Goal: Task Accomplishment & Management: Use online tool/utility

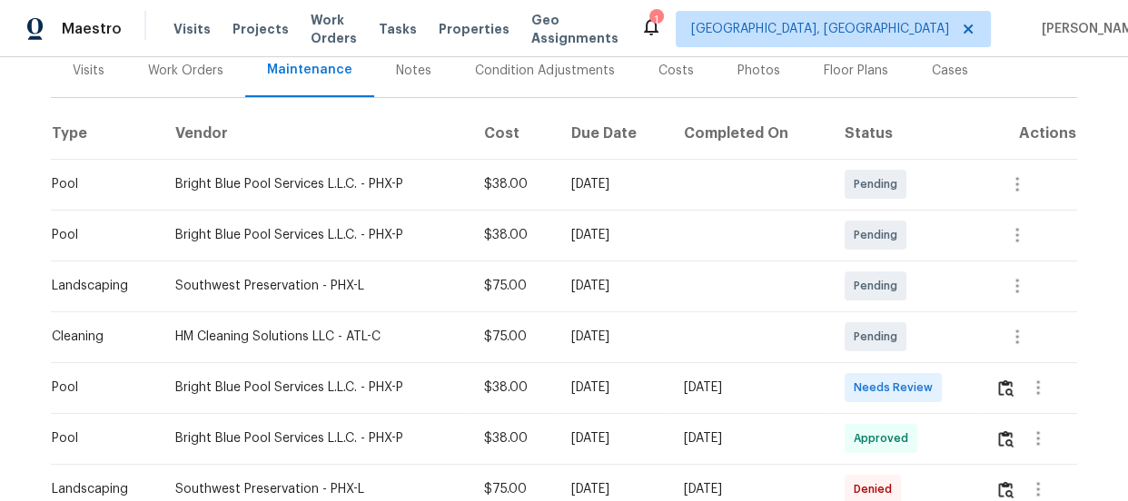
scroll to position [247, 0]
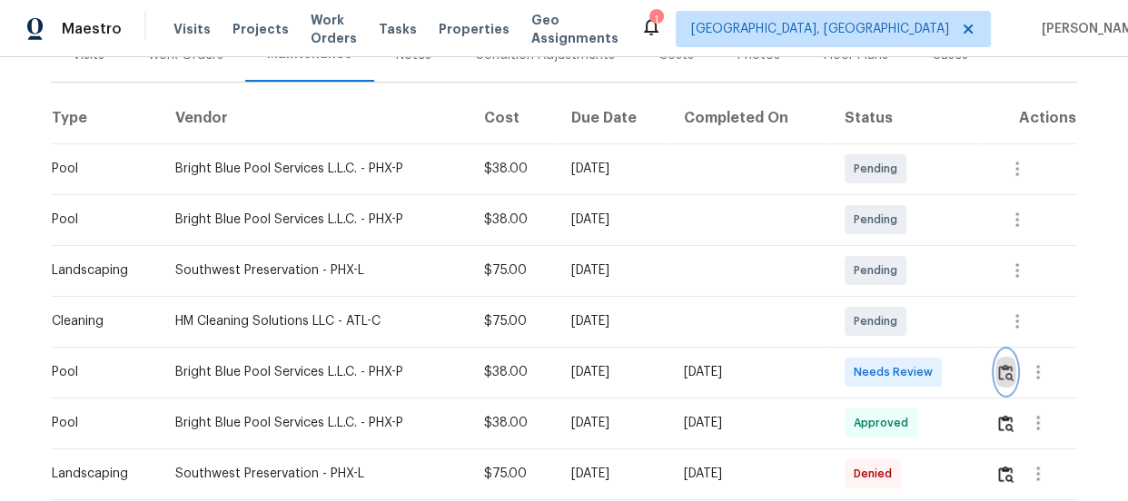
click at [998, 372] on img "button" at bounding box center [1005, 372] width 15 height 17
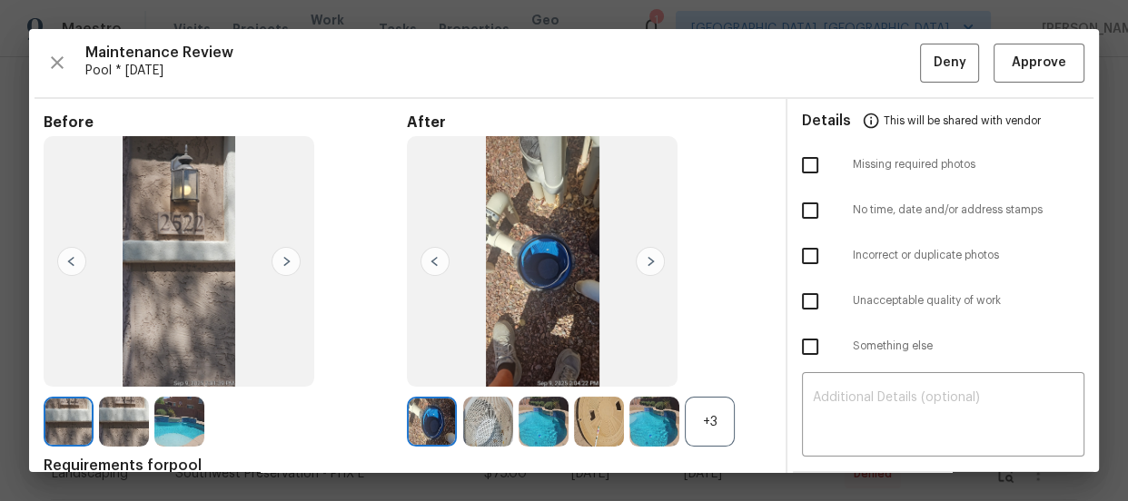
scroll to position [82, 0]
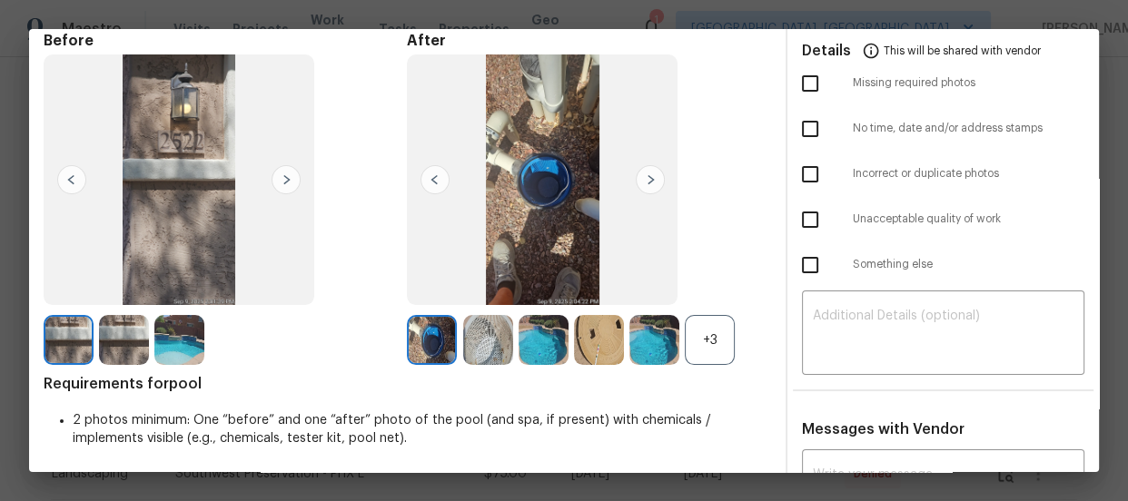
click at [713, 323] on div "+3" at bounding box center [710, 340] width 50 height 50
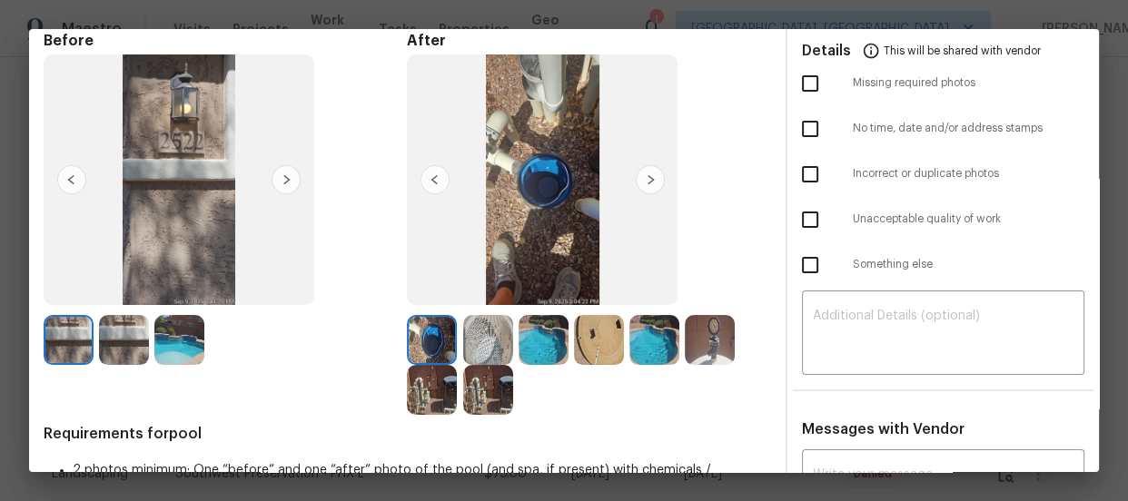
click at [664, 343] on img at bounding box center [654, 340] width 50 height 50
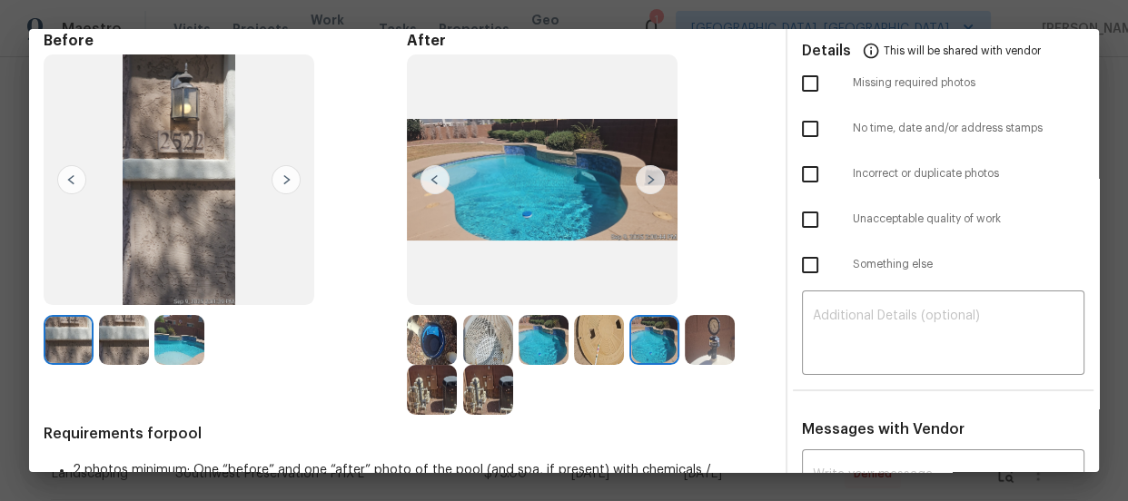
click at [574, 338] on img at bounding box center [599, 340] width 50 height 50
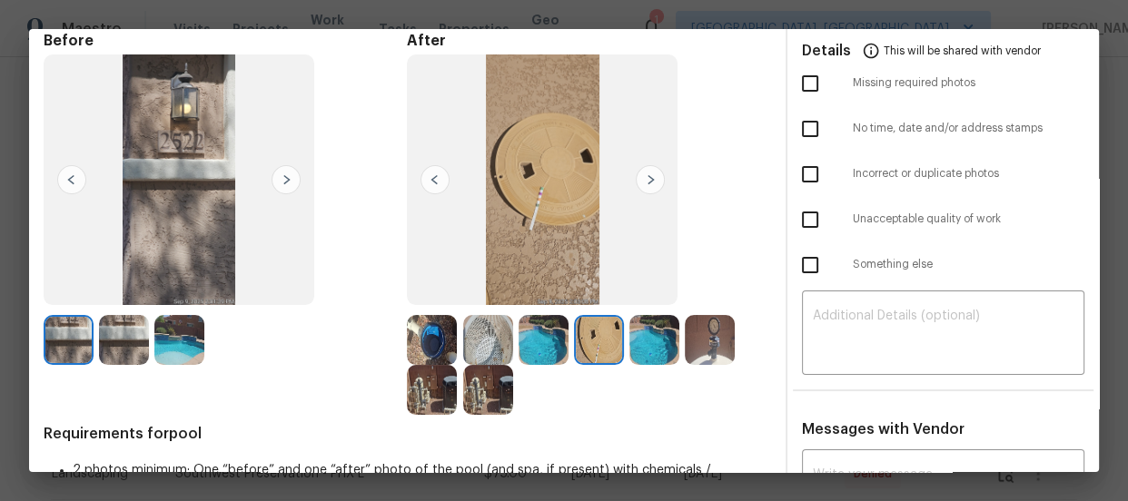
click at [555, 336] on img at bounding box center [544, 340] width 50 height 50
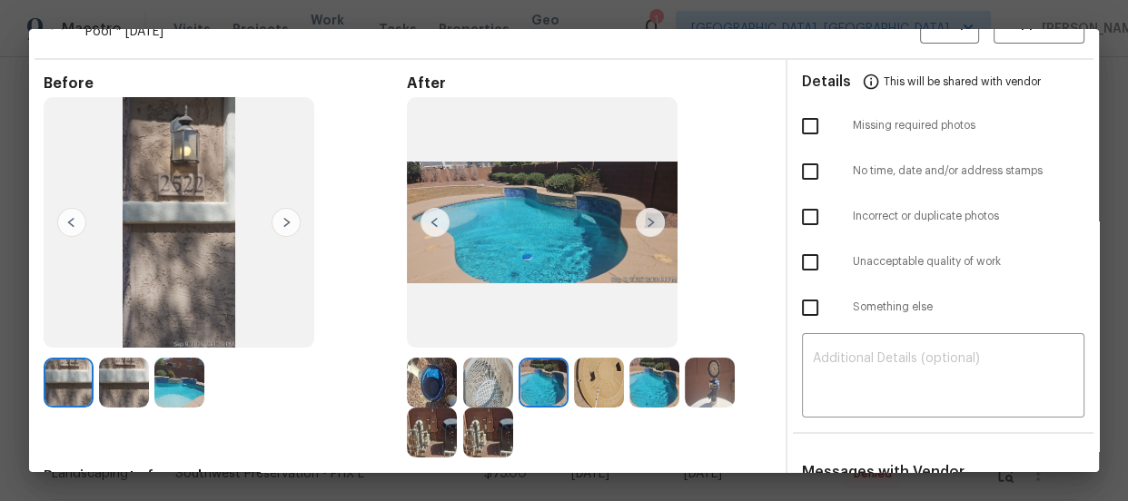
scroll to position [0, 0]
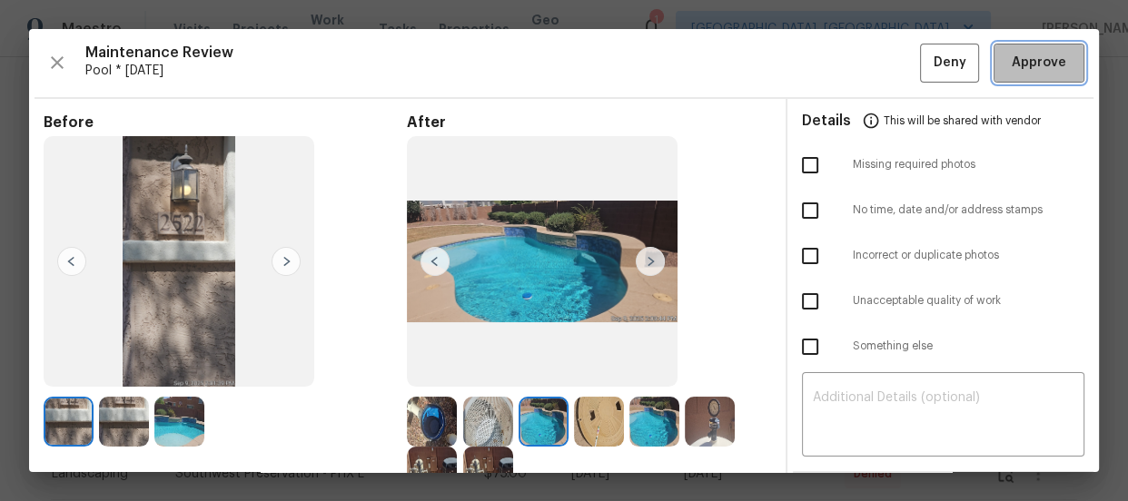
click at [1018, 64] on span "Approve" at bounding box center [1039, 63] width 54 height 23
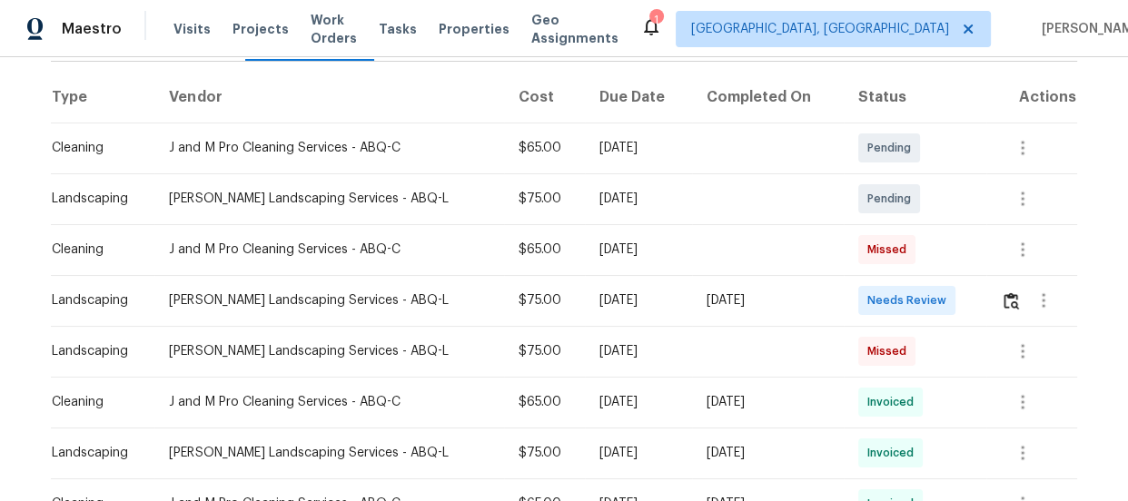
scroll to position [330, 0]
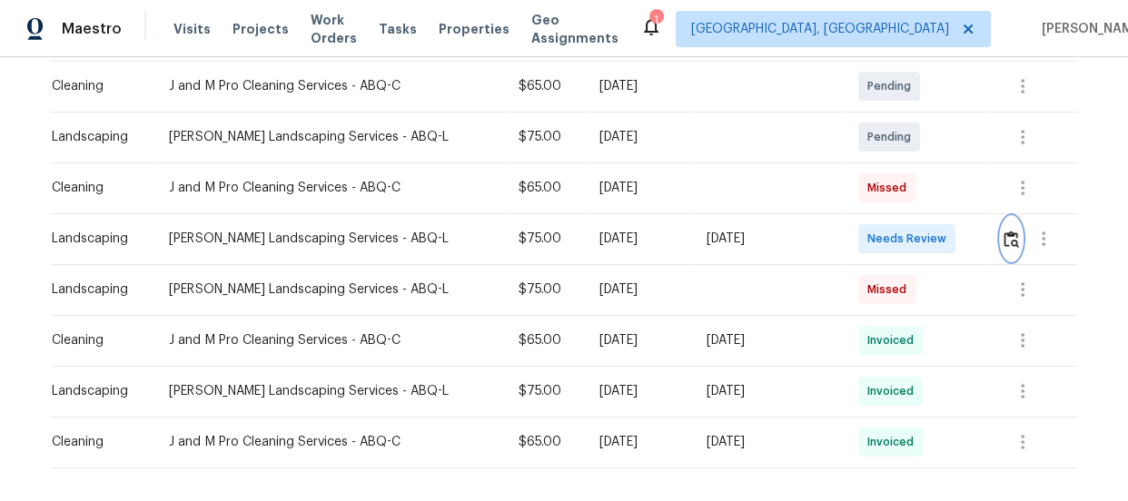
click at [1004, 243] on img "button" at bounding box center [1011, 239] width 15 height 17
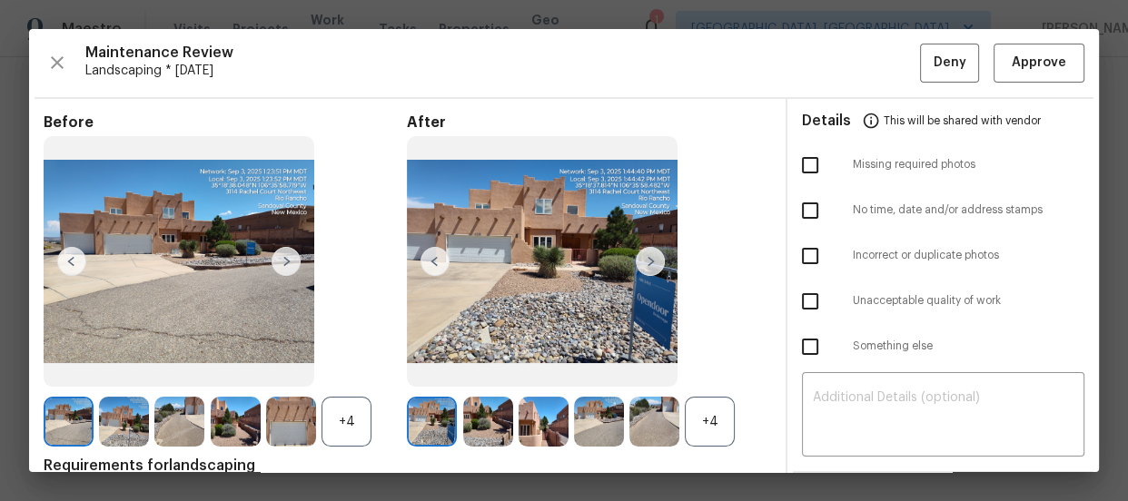
scroll to position [82, 0]
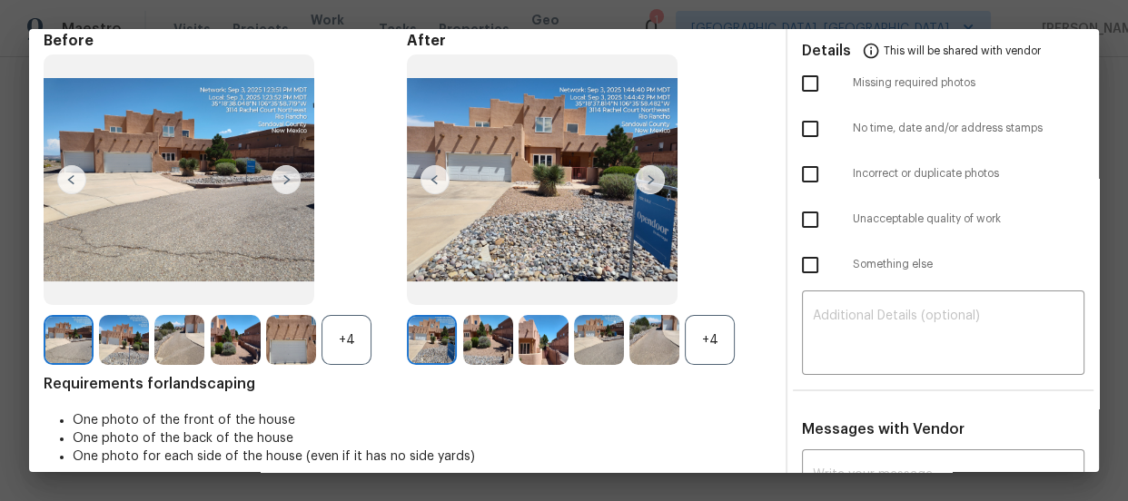
click at [708, 328] on div "+4" at bounding box center [710, 340] width 50 height 50
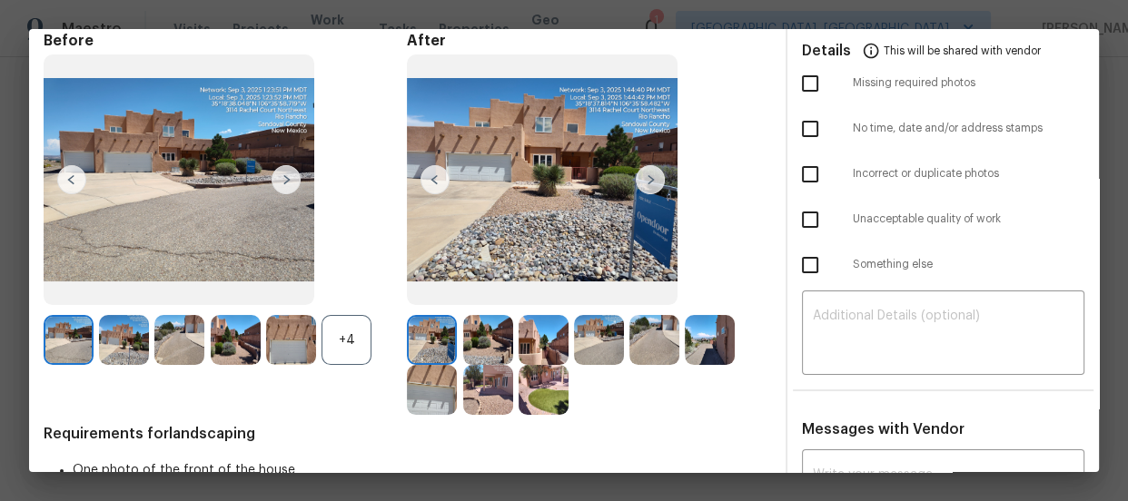
click at [345, 342] on div "+4" at bounding box center [347, 340] width 50 height 50
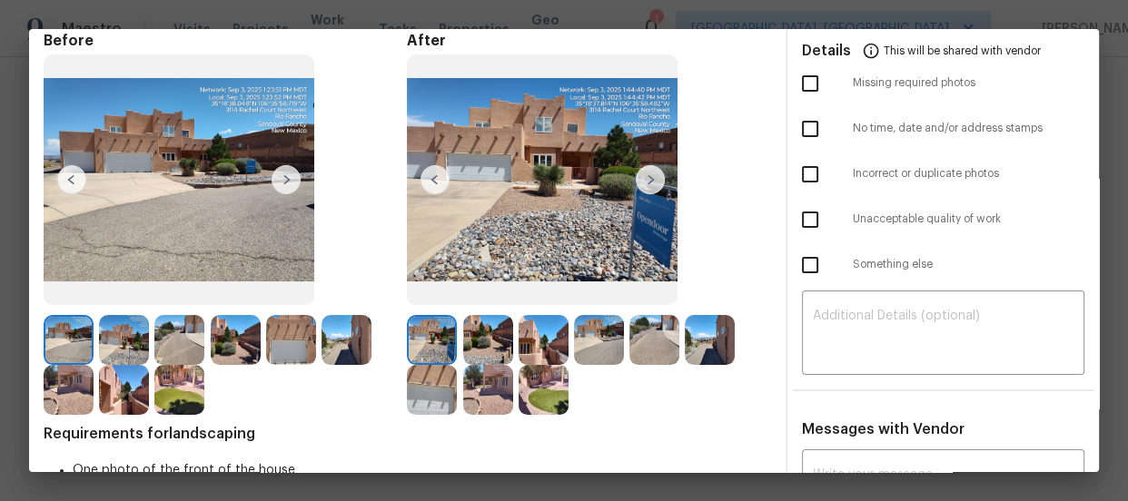
click at [473, 334] on img at bounding box center [488, 340] width 50 height 50
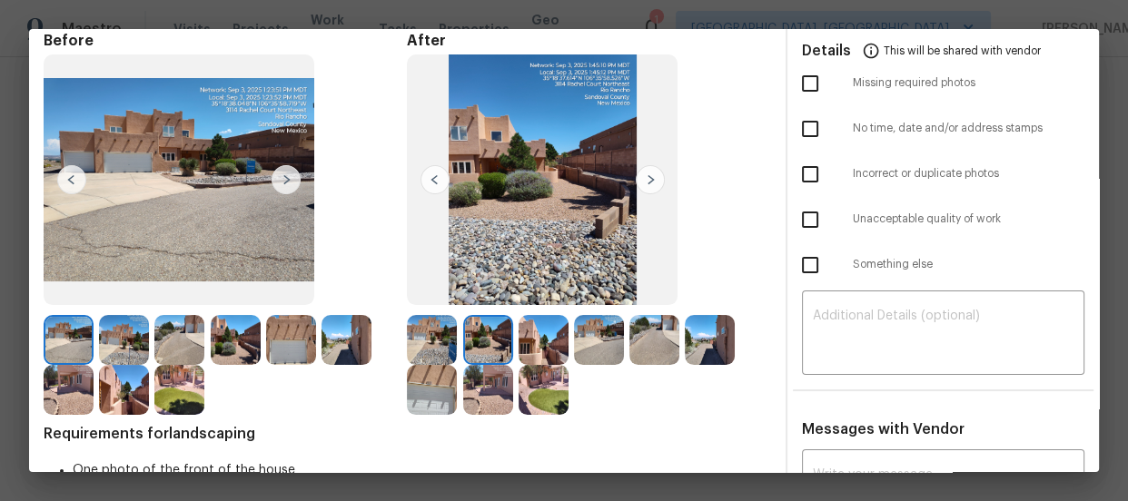
click at [549, 343] on img at bounding box center [544, 340] width 50 height 50
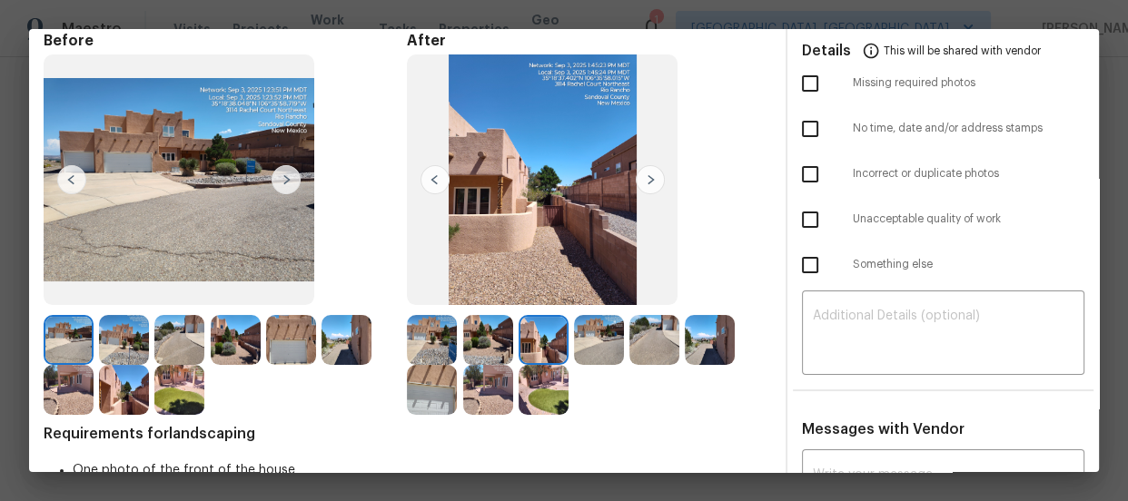
click at [603, 332] on img at bounding box center [599, 340] width 50 height 50
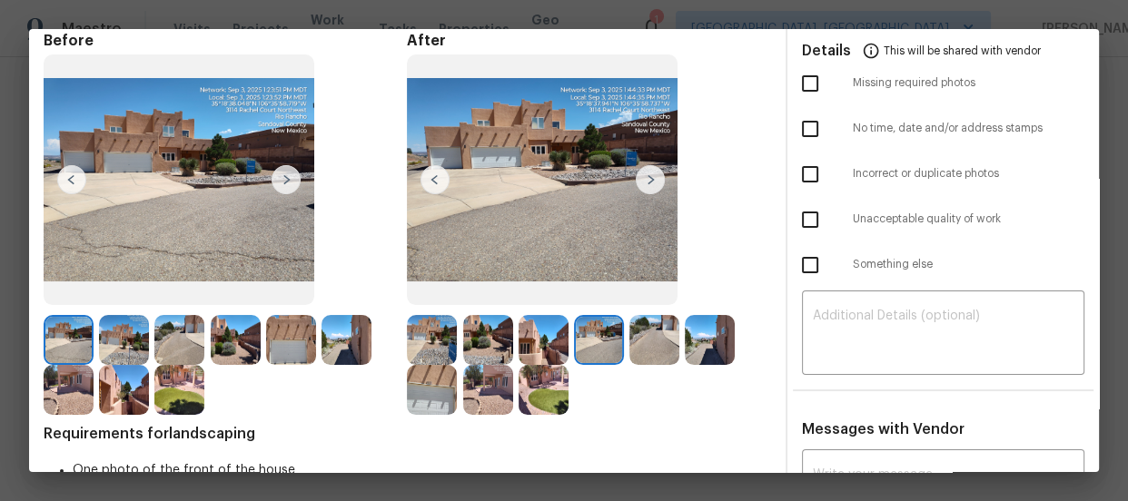
click at [656, 345] on img at bounding box center [654, 340] width 50 height 50
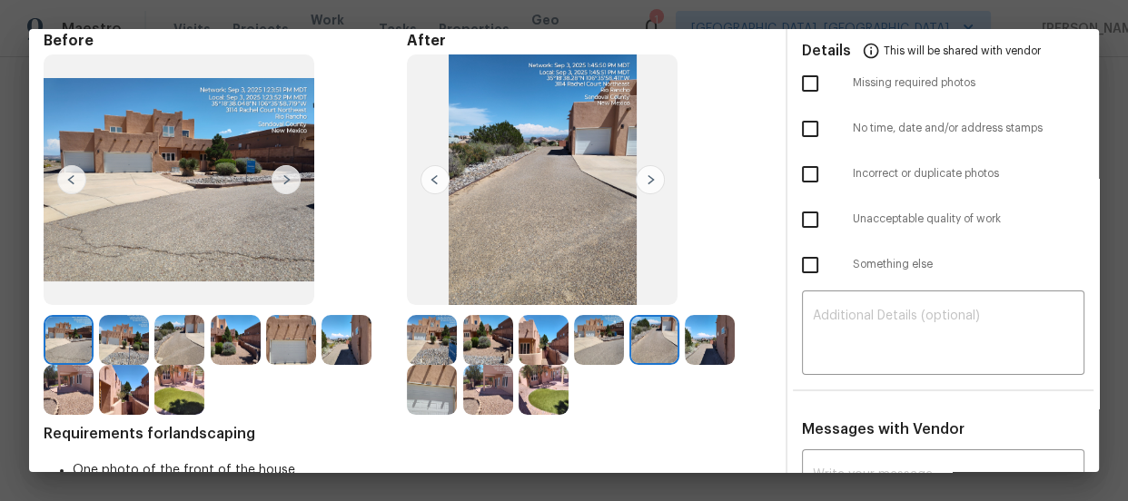
click at [718, 346] on img at bounding box center [710, 340] width 50 height 50
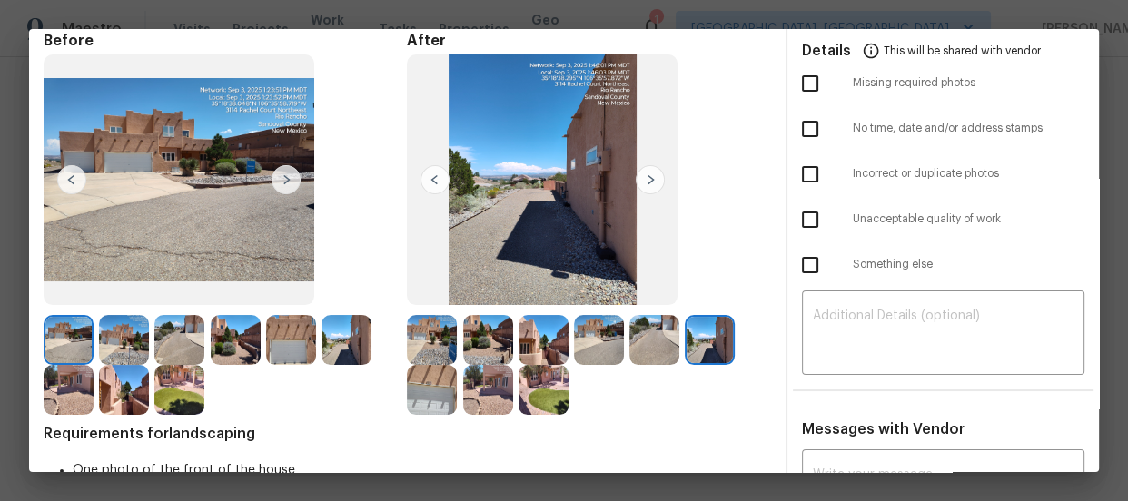
click at [412, 388] on img at bounding box center [432, 390] width 50 height 50
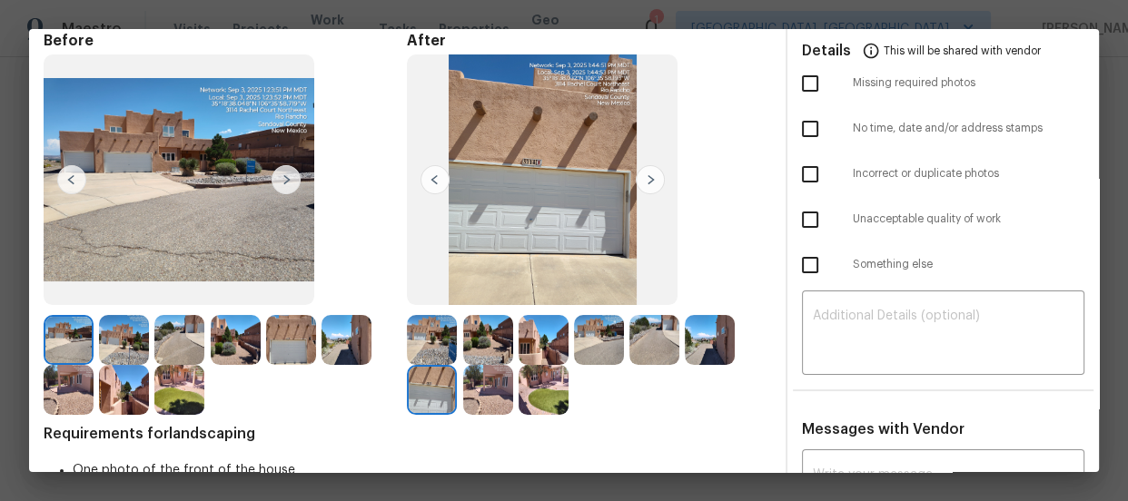
click at [463, 384] on img at bounding box center [488, 390] width 50 height 50
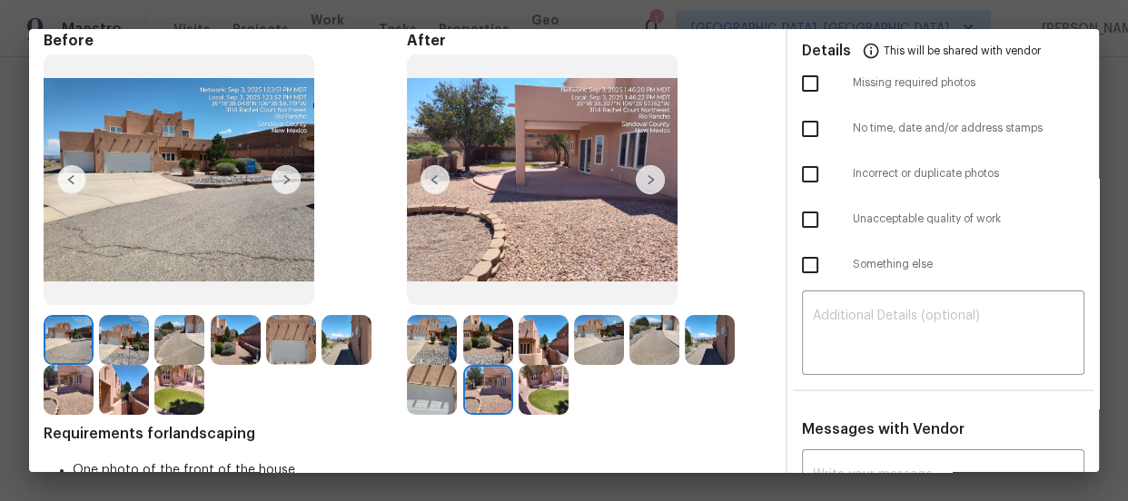
click at [559, 391] on img at bounding box center [544, 390] width 50 height 50
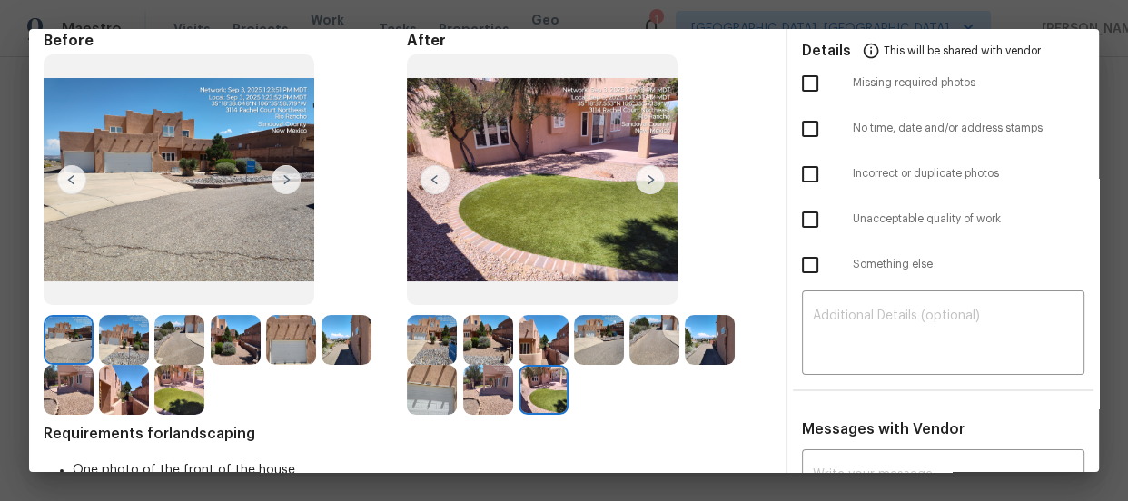
scroll to position [0, 0]
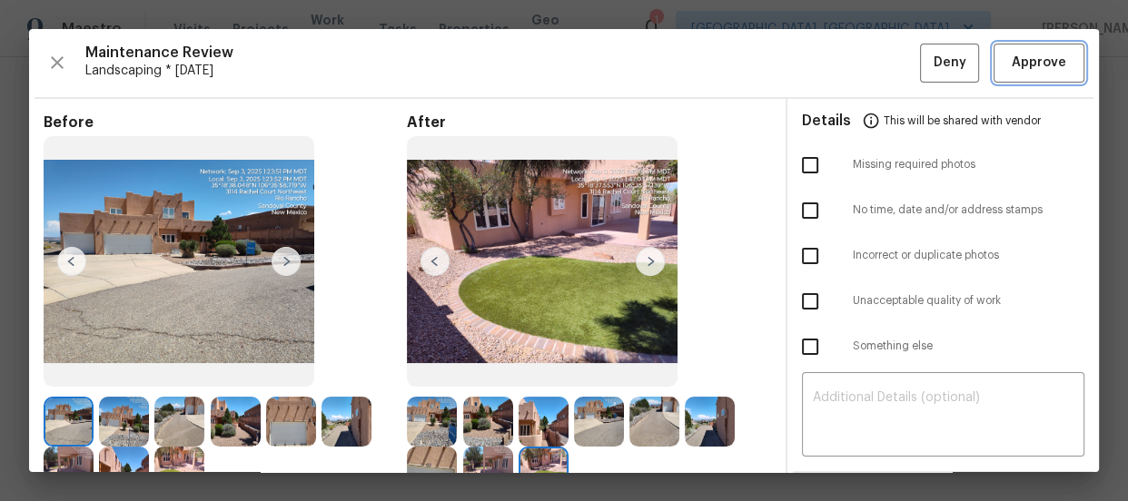
click at [1043, 52] on span "Approve" at bounding box center [1039, 63] width 54 height 23
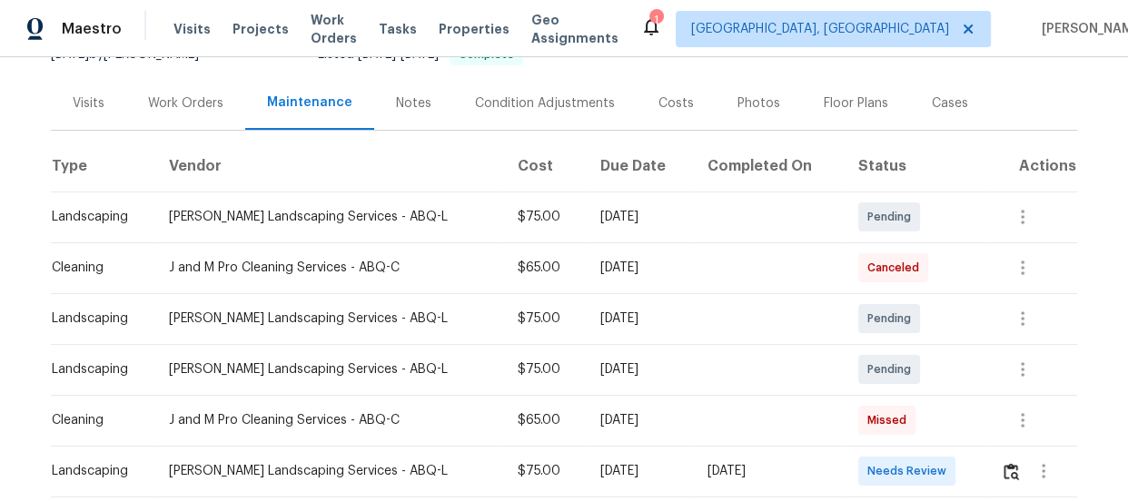
scroll to position [247, 0]
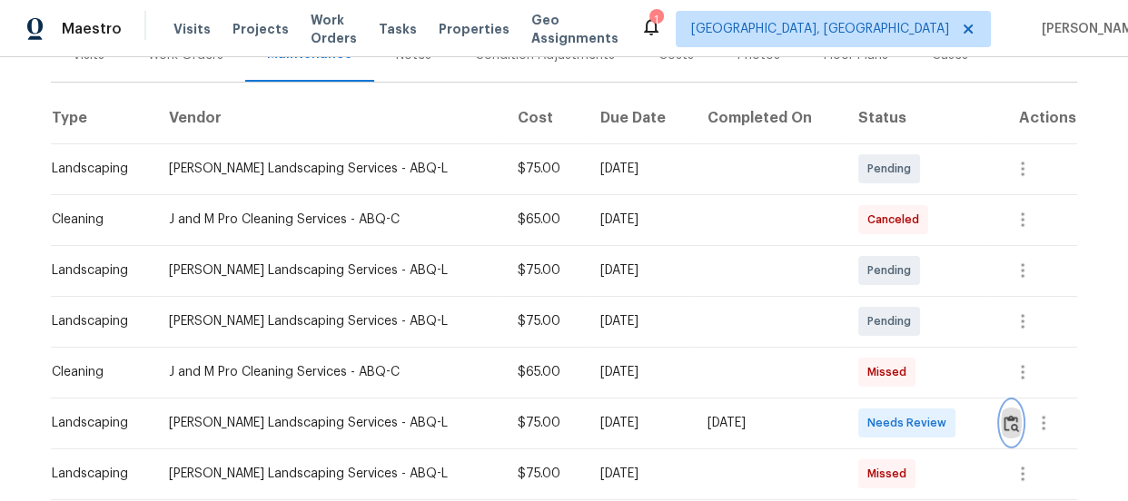
click at [1002, 407] on button "button" at bounding box center [1011, 423] width 21 height 44
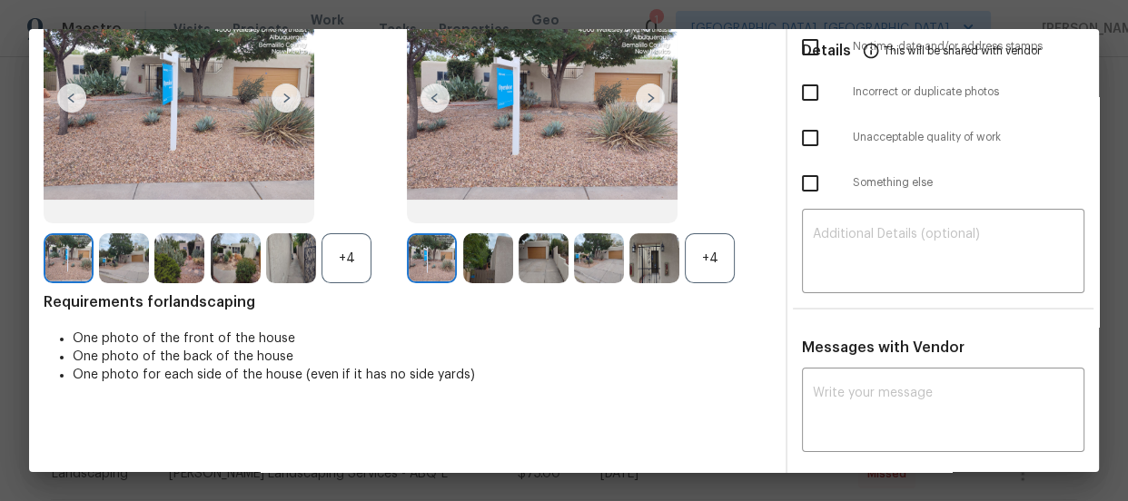
scroll to position [164, 0]
click at [699, 265] on div "+4" at bounding box center [710, 258] width 50 height 50
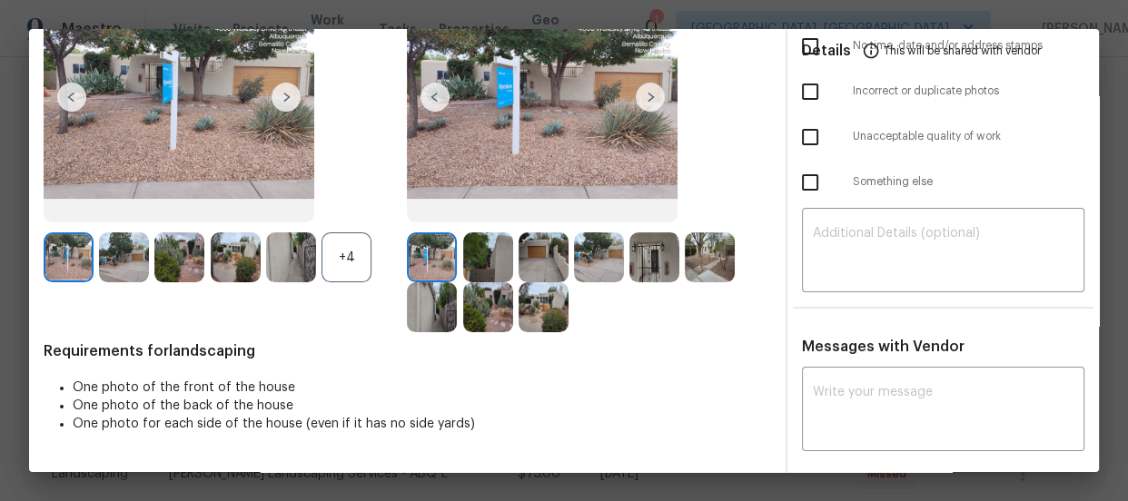
click at [355, 247] on div "+4" at bounding box center [347, 258] width 50 height 50
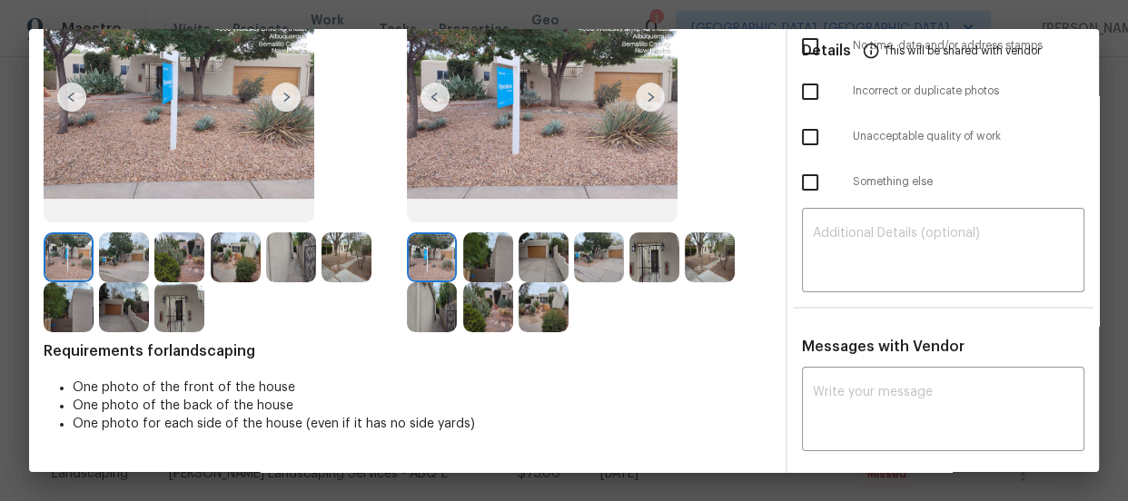
click at [488, 263] on img at bounding box center [488, 258] width 50 height 50
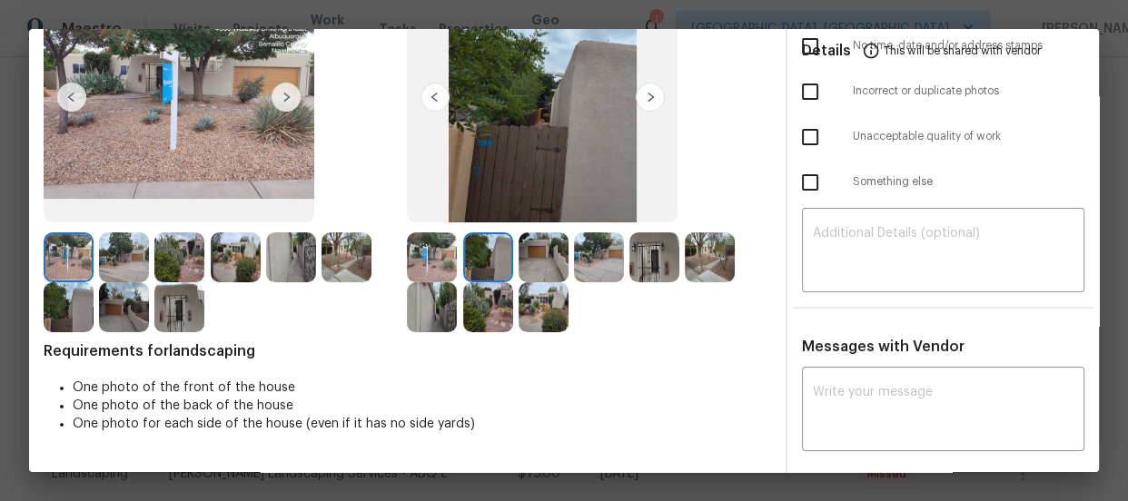
click at [531, 262] on img at bounding box center [544, 258] width 50 height 50
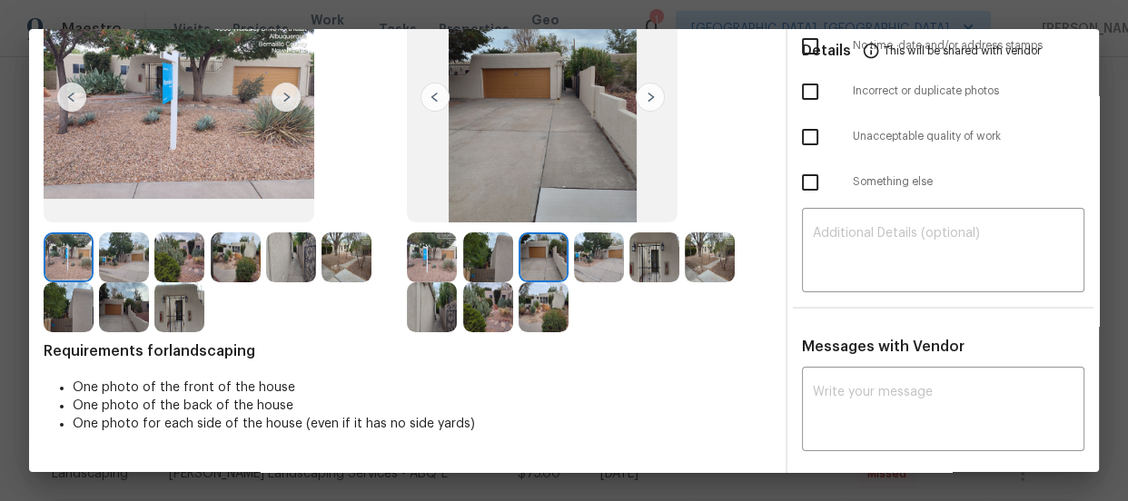
click at [578, 269] on img at bounding box center [599, 258] width 50 height 50
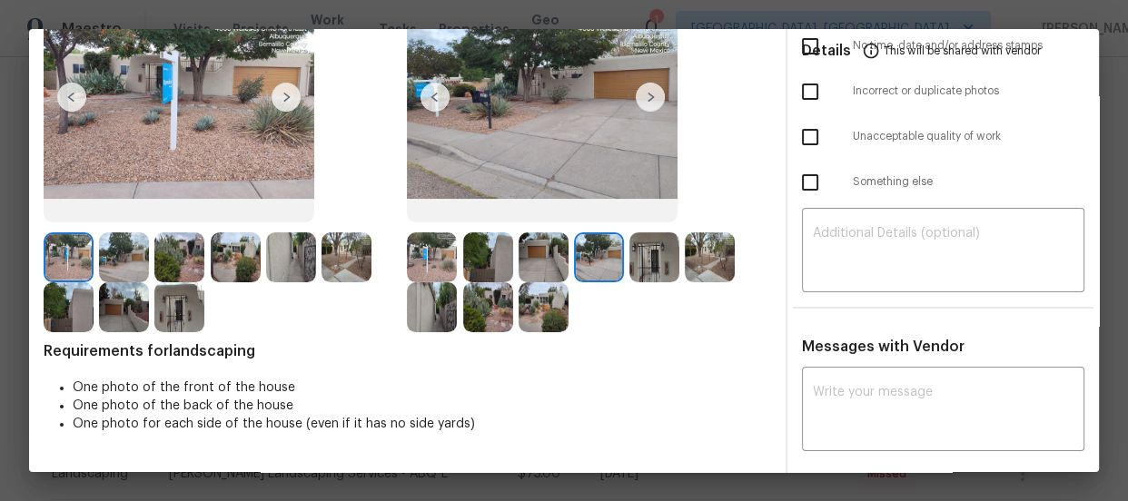
click at [657, 277] on img at bounding box center [654, 258] width 50 height 50
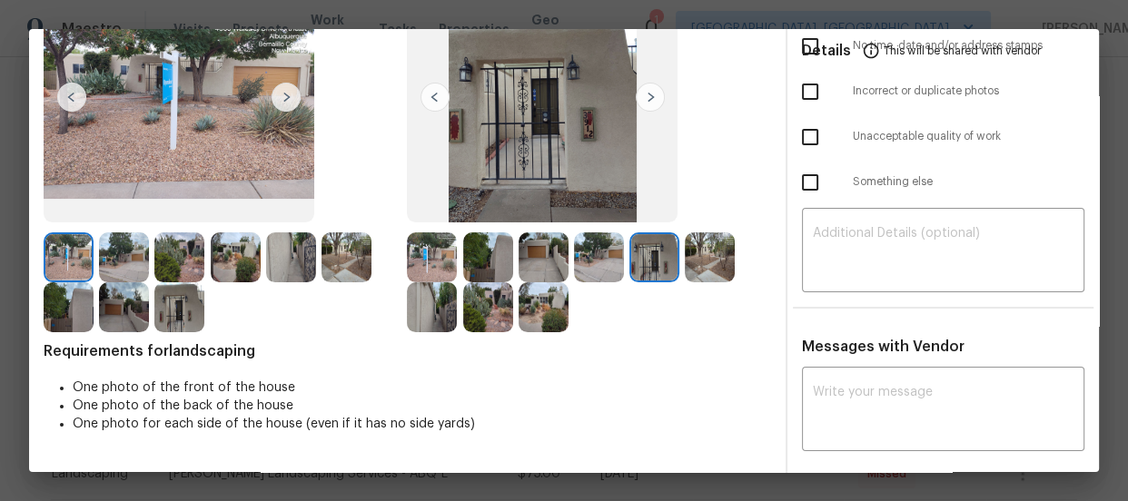
click at [690, 271] on img at bounding box center [710, 258] width 50 height 50
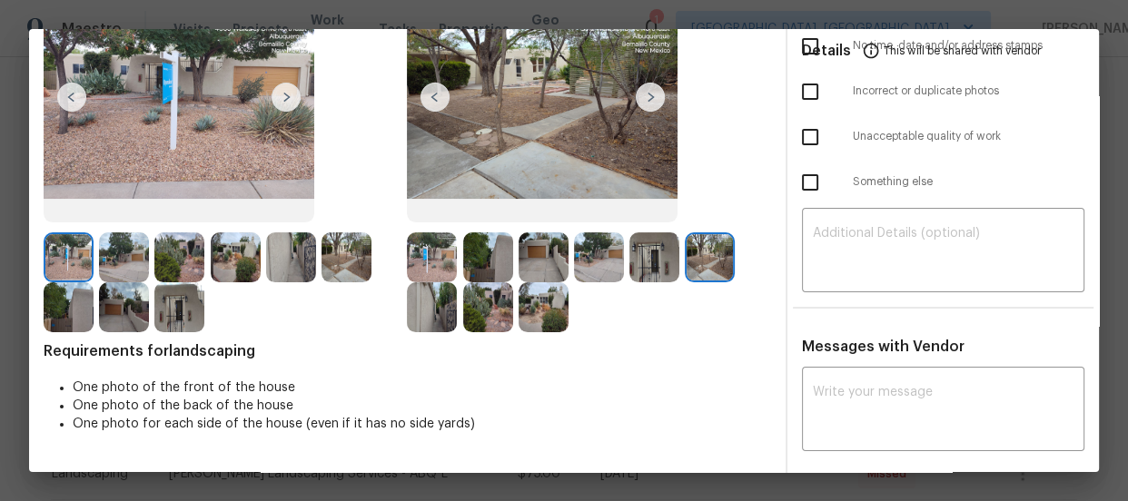
click at [438, 312] on img at bounding box center [432, 307] width 50 height 50
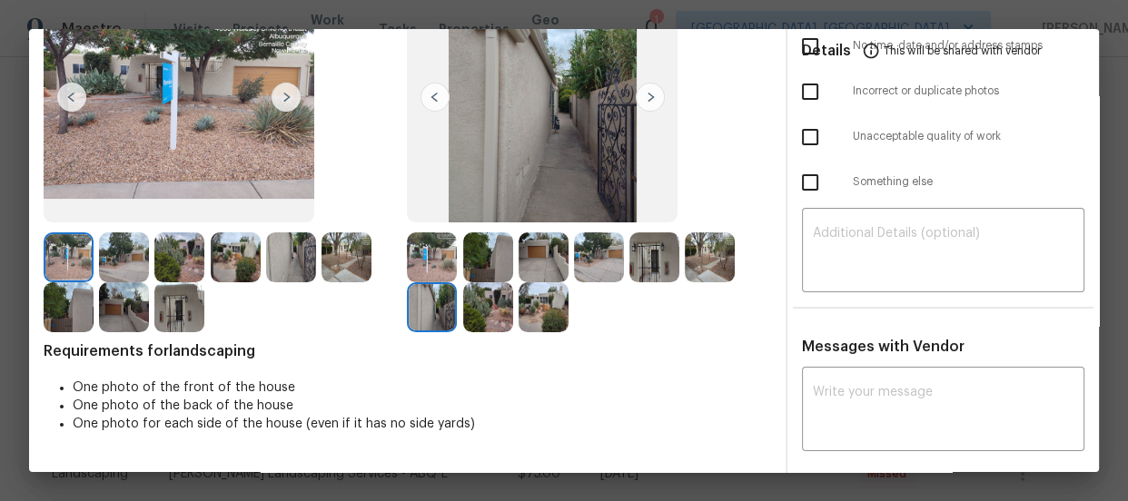
click at [463, 312] on img at bounding box center [488, 307] width 50 height 50
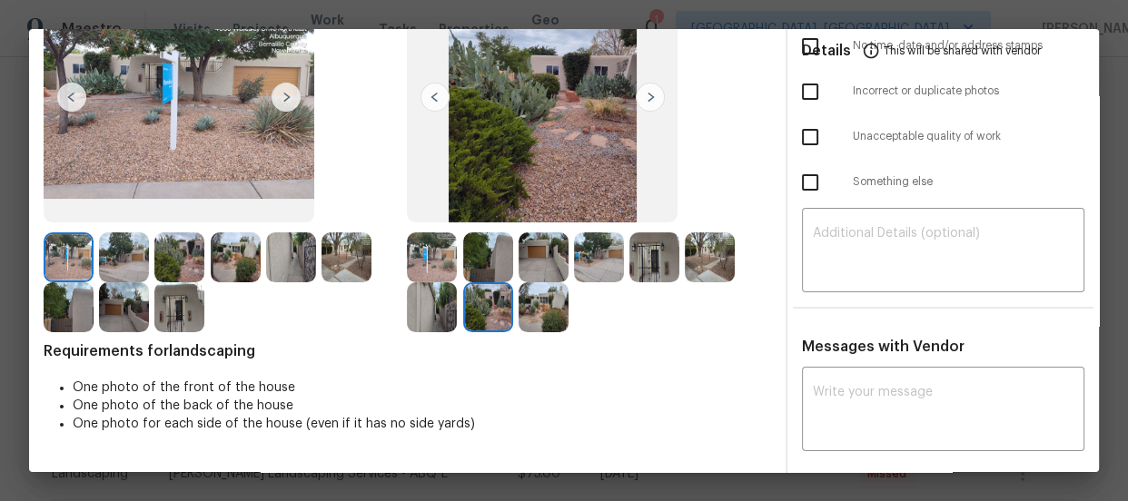
click at [553, 317] on img at bounding box center [544, 307] width 50 height 50
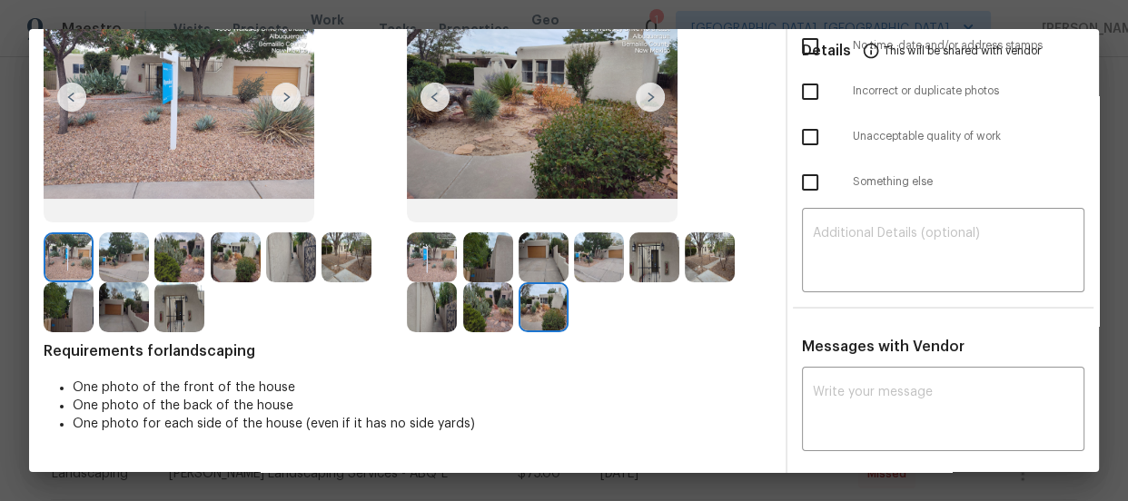
scroll to position [0, 0]
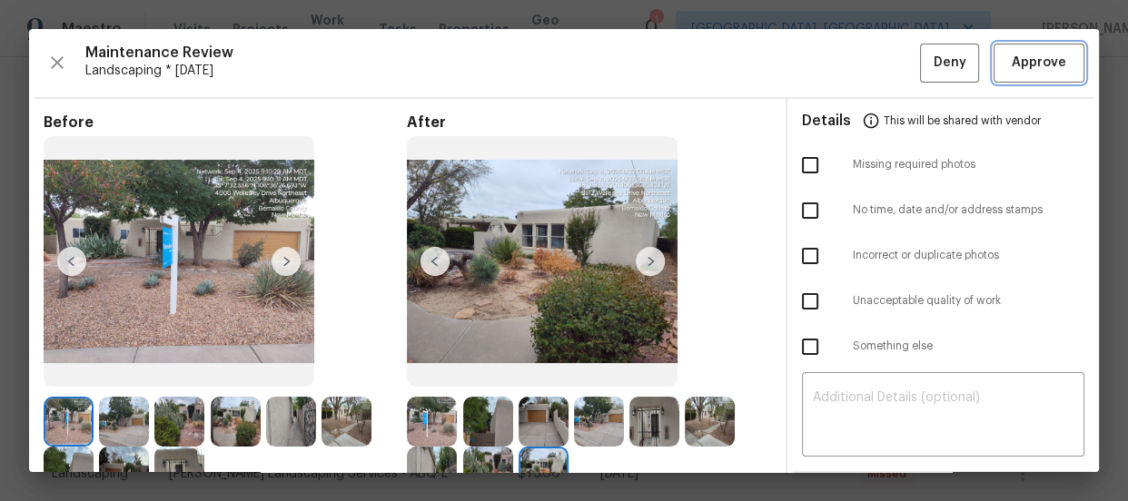
click at [1008, 71] on span "Approve" at bounding box center [1039, 63] width 62 height 23
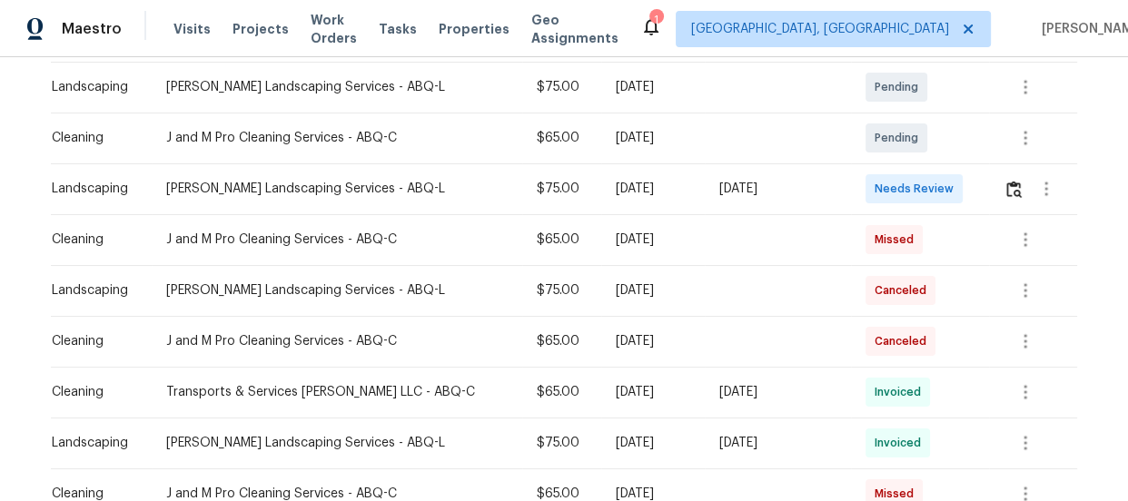
scroll to position [330, 0]
click at [1008, 191] on img "button" at bounding box center [1013, 188] width 15 height 17
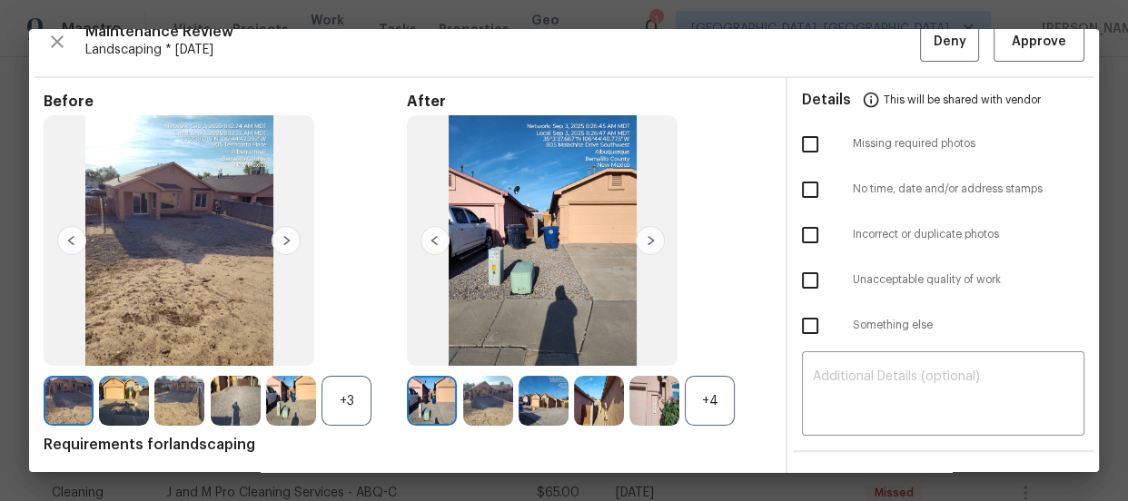
scroll to position [82, 0]
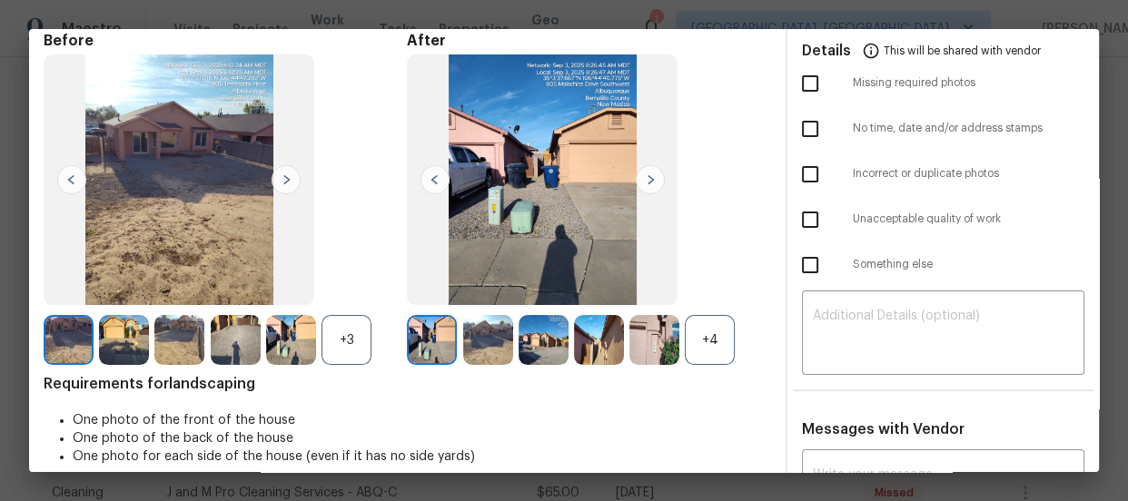
click at [723, 336] on div "+4" at bounding box center [710, 340] width 50 height 50
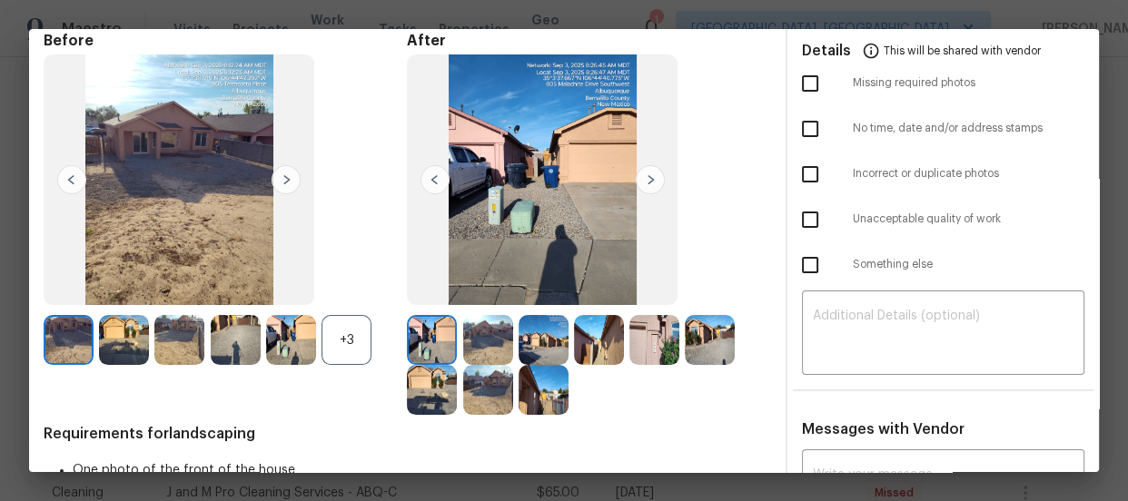
click at [345, 348] on div "+3" at bounding box center [347, 340] width 50 height 50
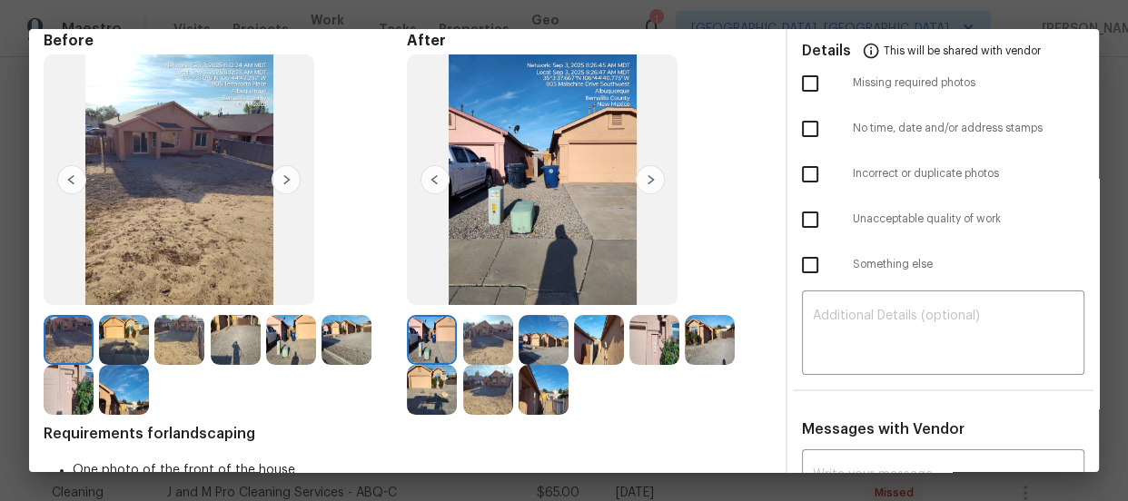
click at [524, 329] on img at bounding box center [544, 340] width 50 height 50
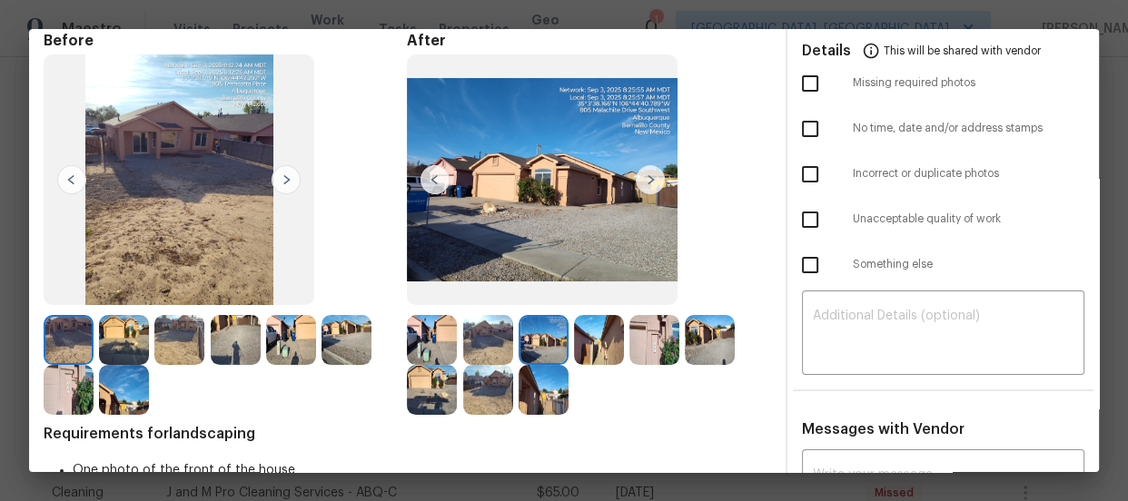
click at [501, 336] on img at bounding box center [488, 340] width 50 height 50
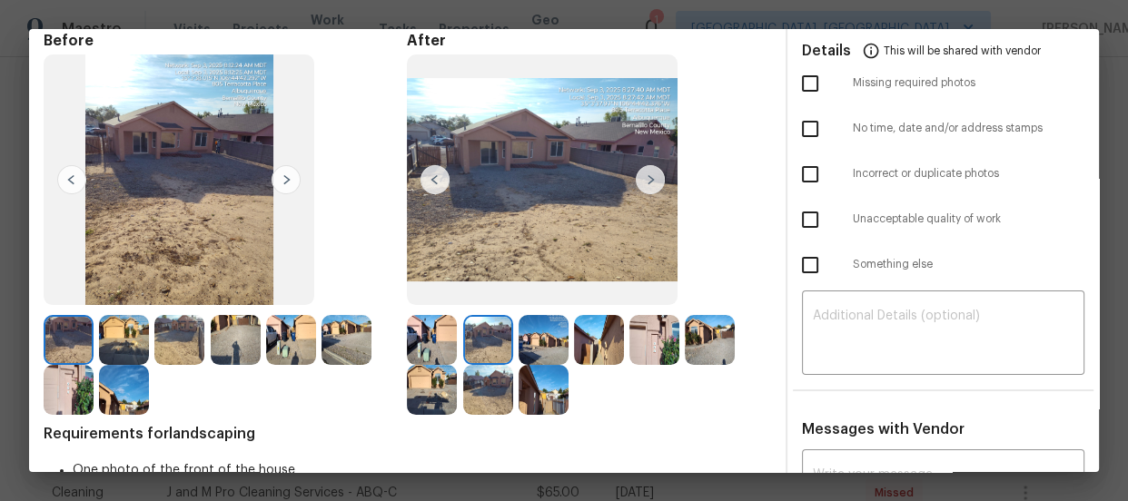
click at [589, 344] on img at bounding box center [599, 340] width 50 height 50
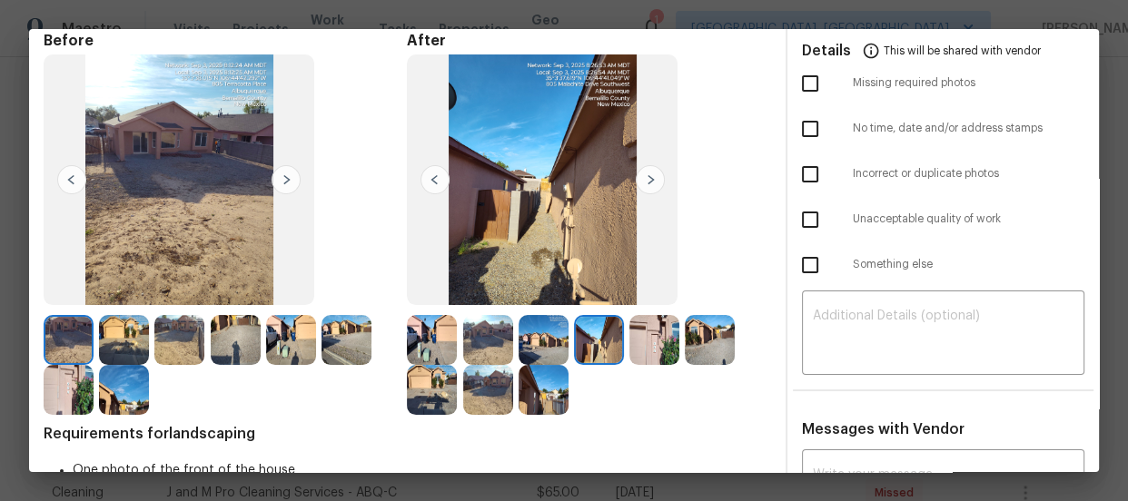
click at [657, 348] on img at bounding box center [654, 340] width 50 height 50
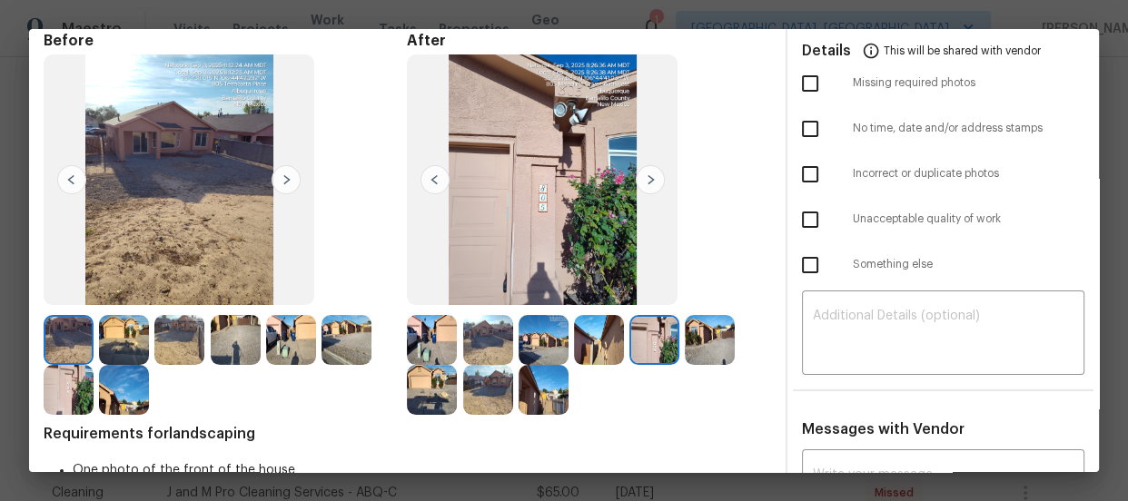
click at [672, 350] on img at bounding box center [654, 340] width 50 height 50
click at [688, 349] on img at bounding box center [710, 340] width 50 height 50
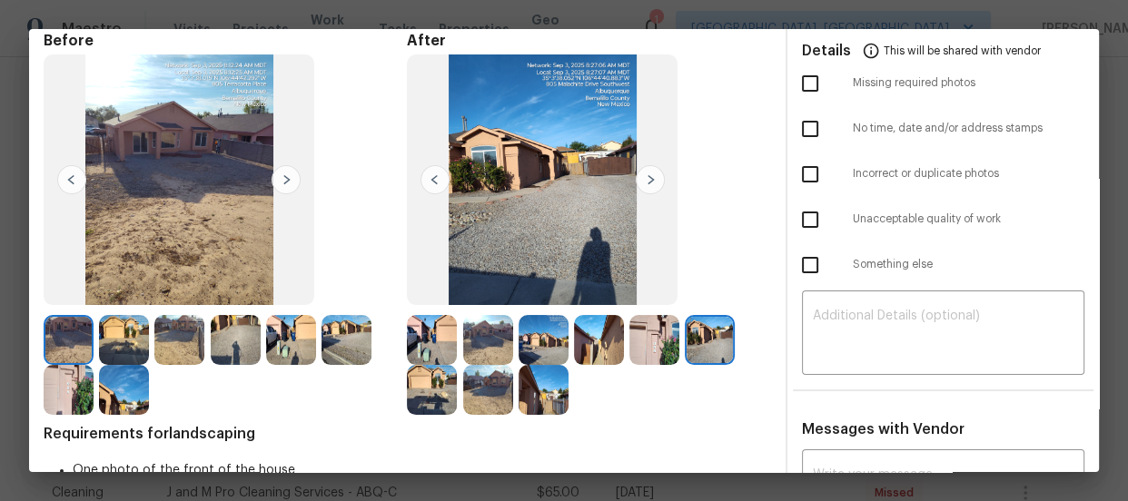
click at [420, 398] on img at bounding box center [432, 390] width 50 height 50
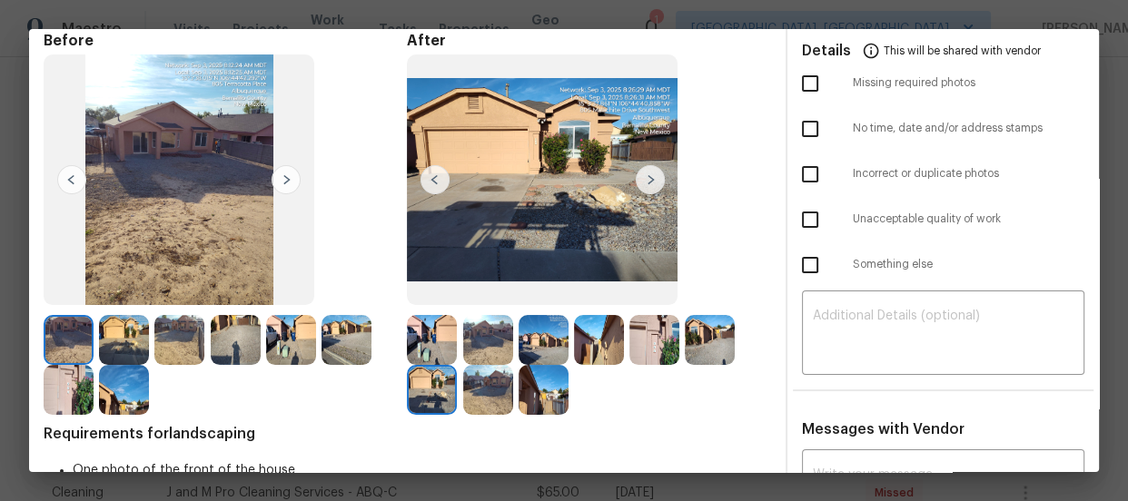
click at [501, 399] on img at bounding box center [488, 390] width 50 height 50
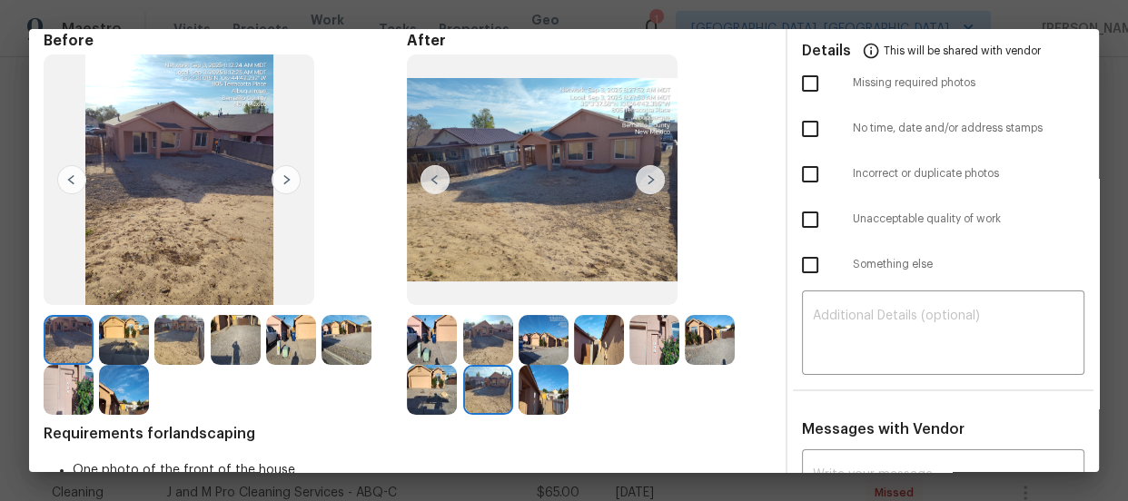
click at [523, 400] on img at bounding box center [544, 390] width 50 height 50
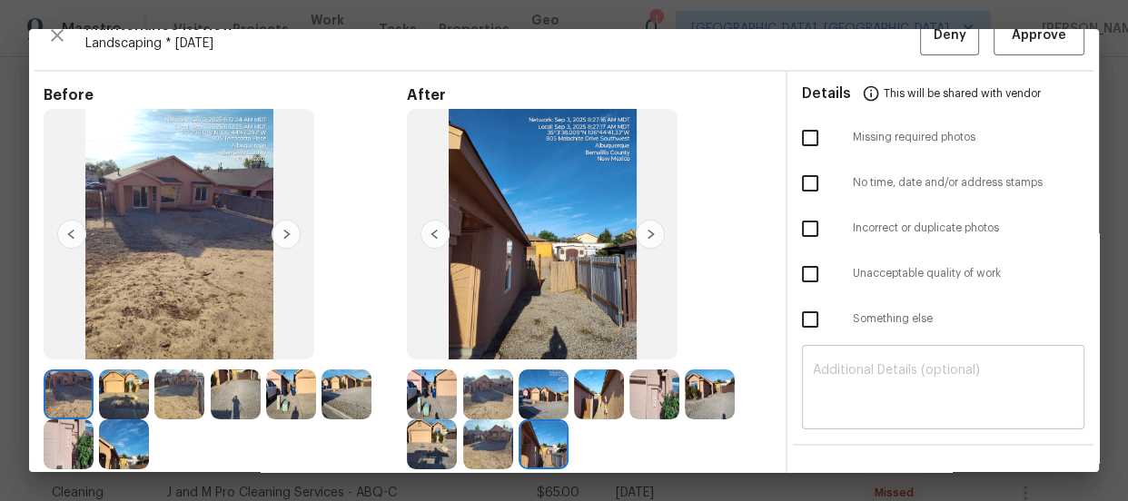
scroll to position [0, 0]
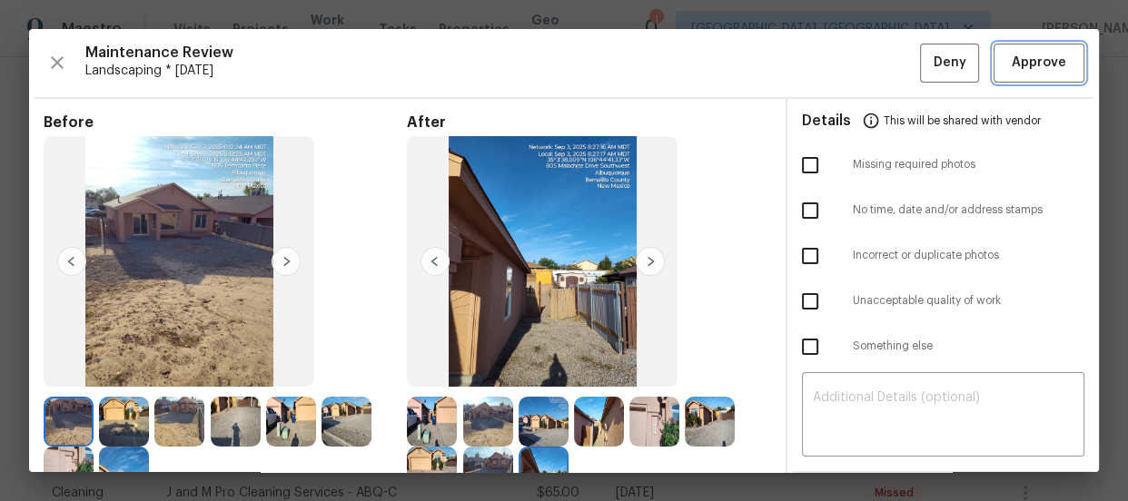
click at [1024, 70] on span "Approve" at bounding box center [1039, 63] width 54 height 23
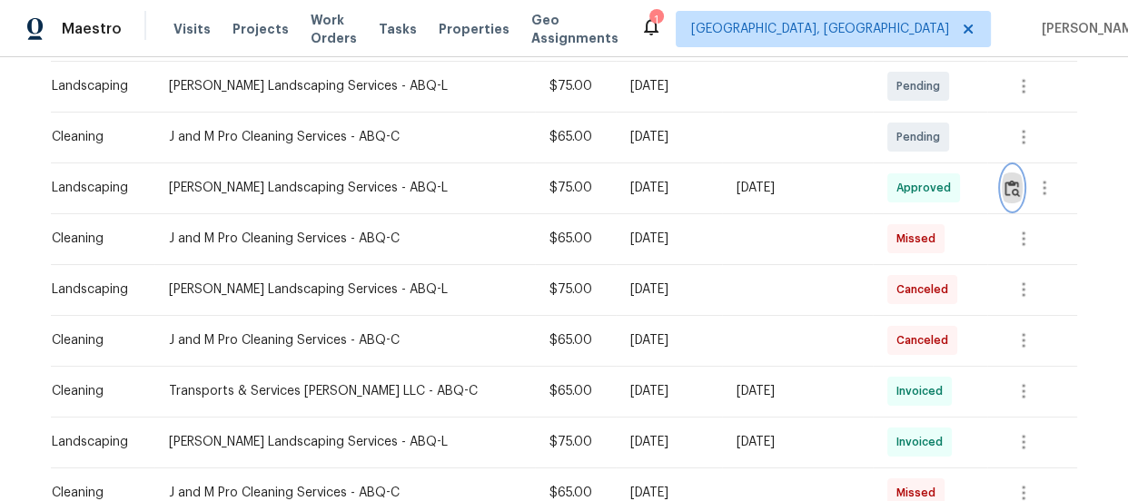
click at [1005, 192] on img "button" at bounding box center [1012, 188] width 15 height 17
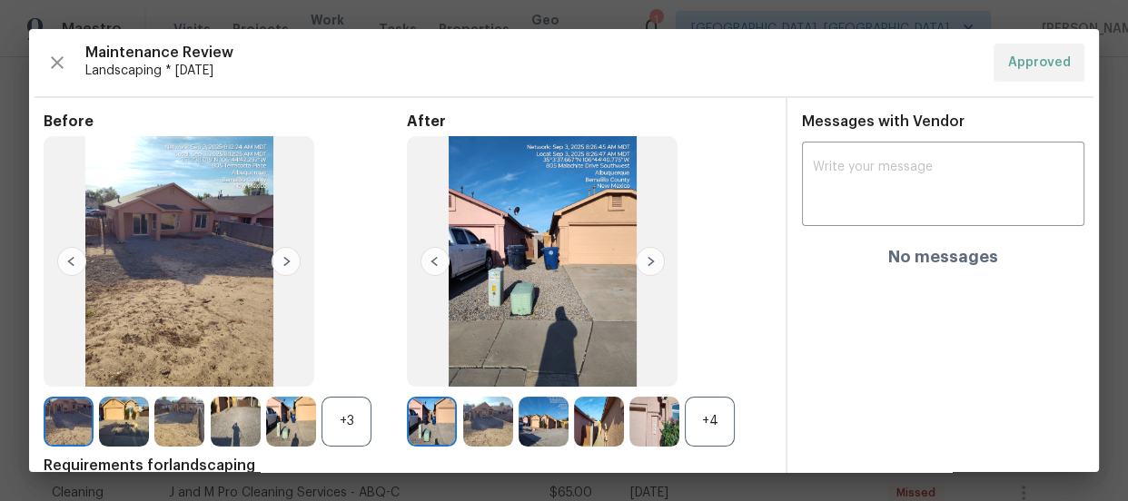
drag, startPoint x: 372, startPoint y: 431, endPoint x: 360, endPoint y: 431, distance: 12.7
click at [369, 432] on div "+3" at bounding box center [225, 422] width 363 height 50
click at [360, 431] on div "+3" at bounding box center [347, 422] width 50 height 50
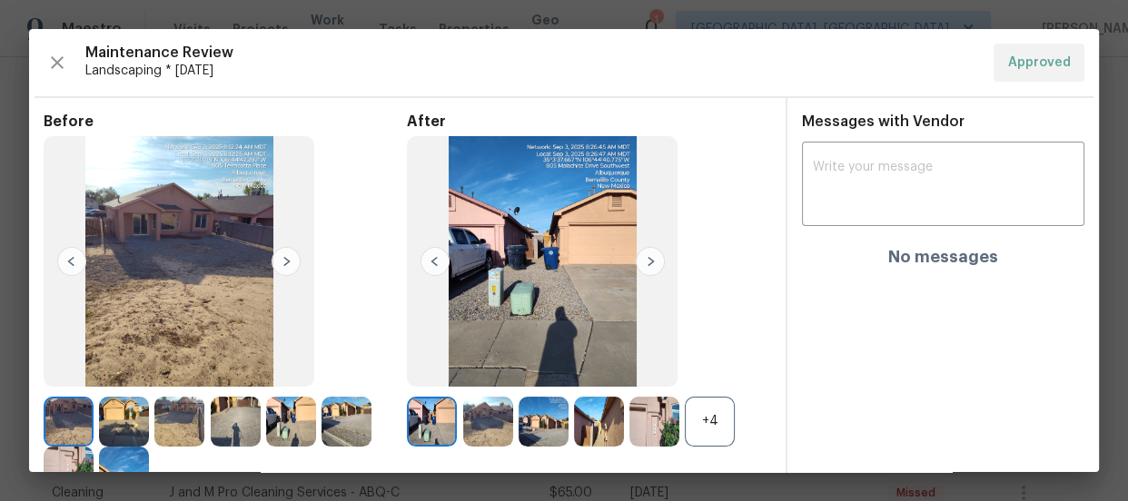
click at [463, 428] on img at bounding box center [488, 422] width 50 height 50
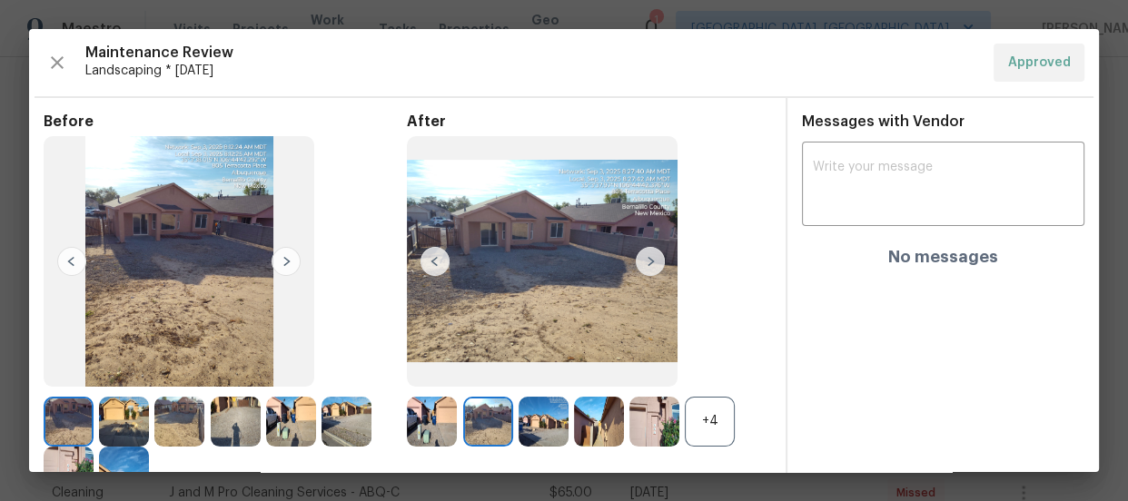
scroll to position [82, 0]
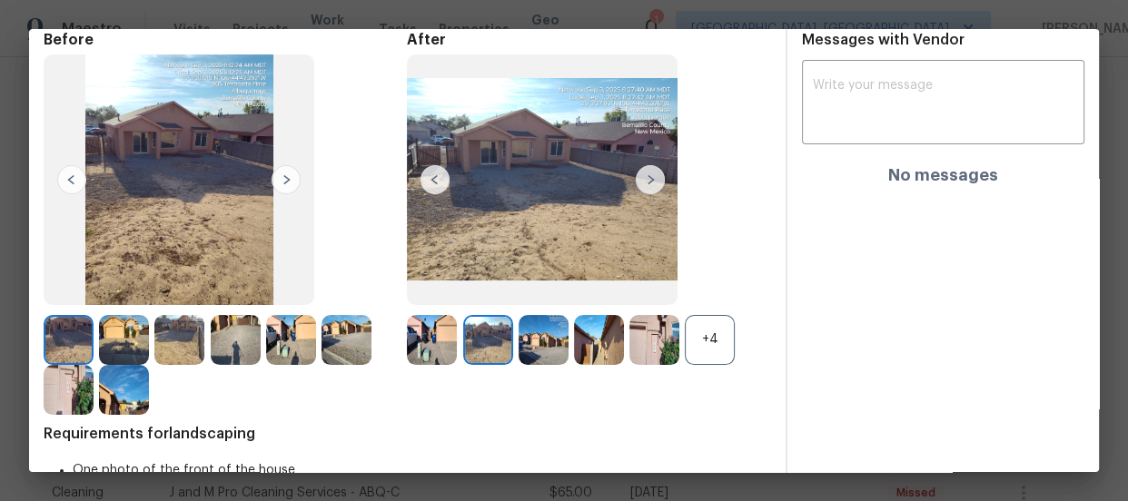
click at [694, 348] on div "+4" at bounding box center [710, 340] width 50 height 50
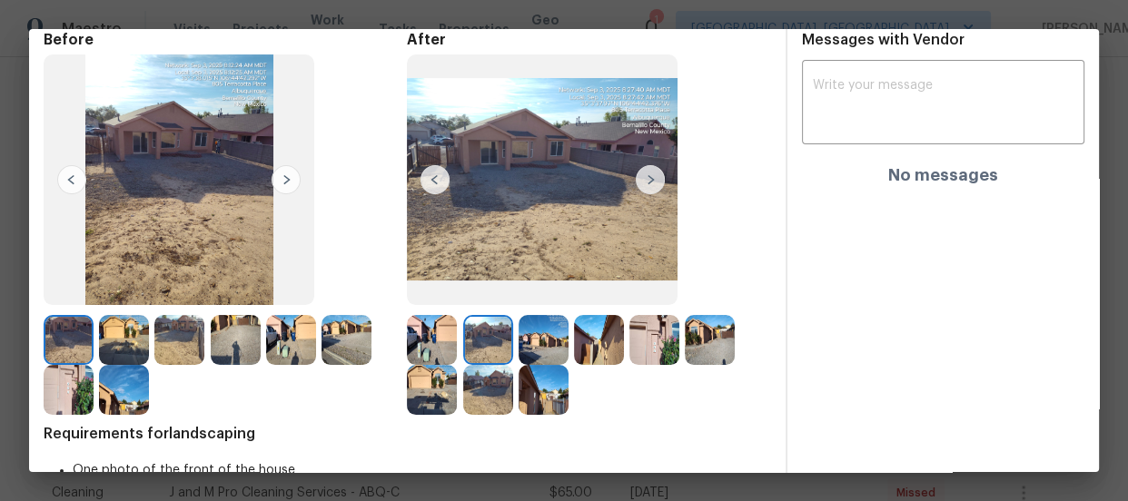
click at [658, 359] on img at bounding box center [654, 340] width 50 height 50
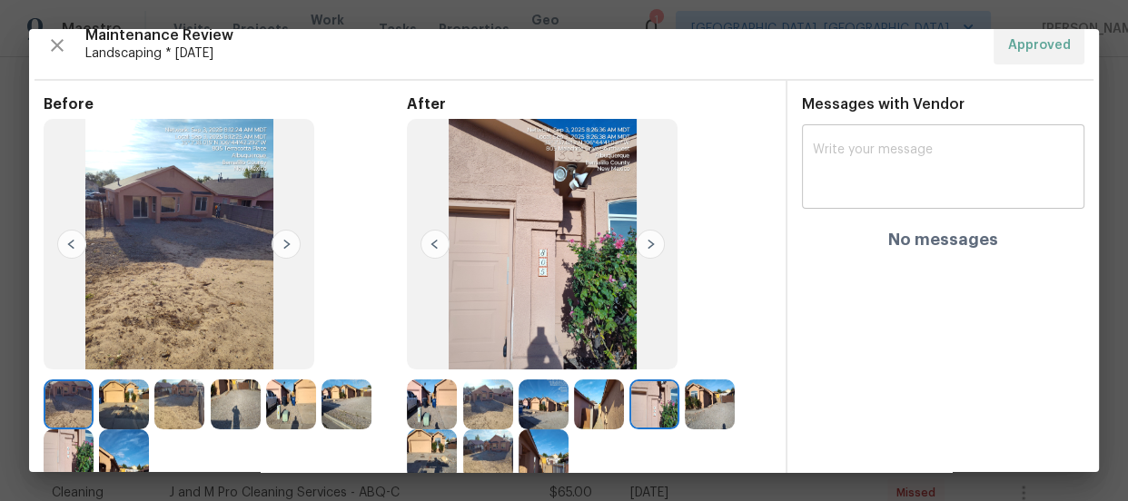
scroll to position [0, 0]
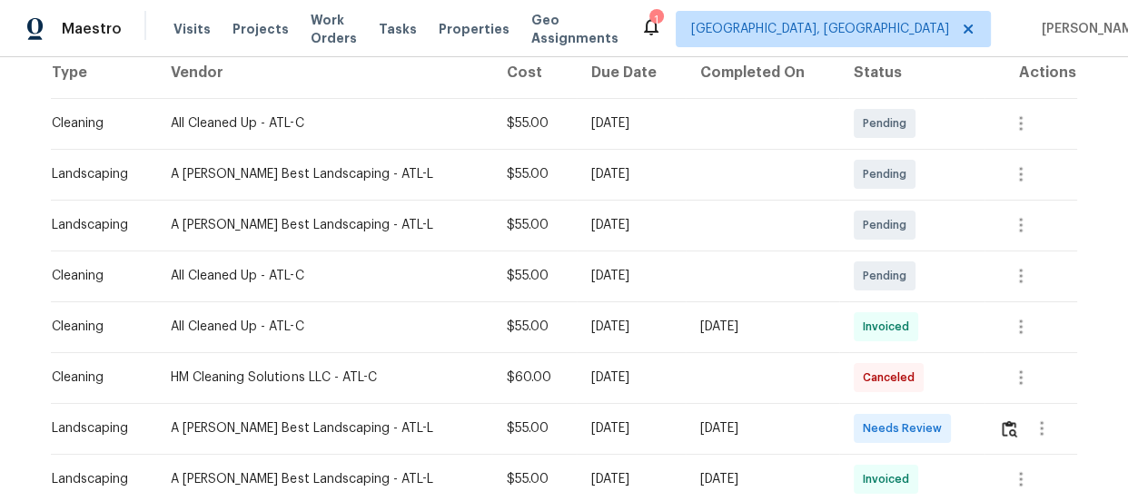
scroll to position [330, 0]
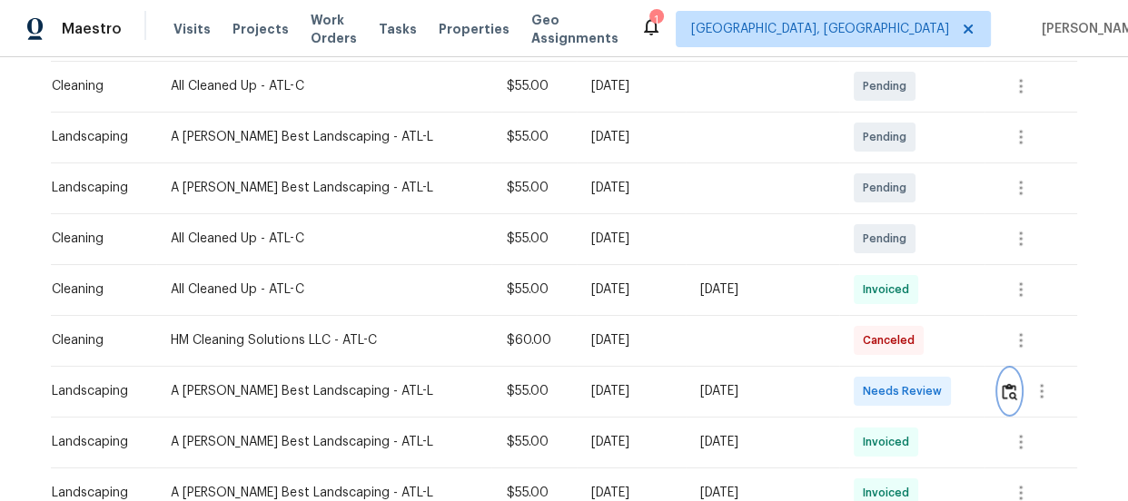
click at [999, 401] on button "button" at bounding box center [1009, 392] width 21 height 44
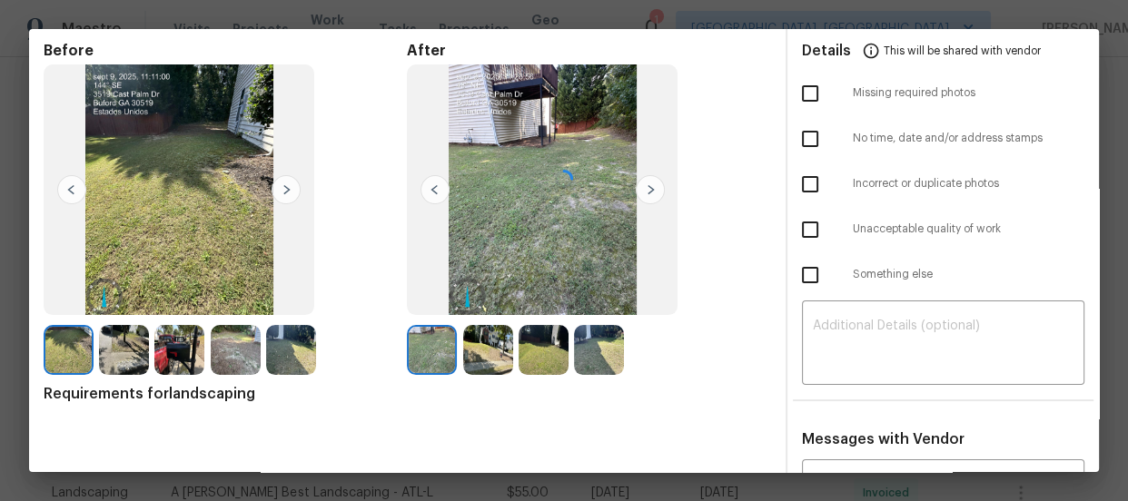
scroll to position [171, 0]
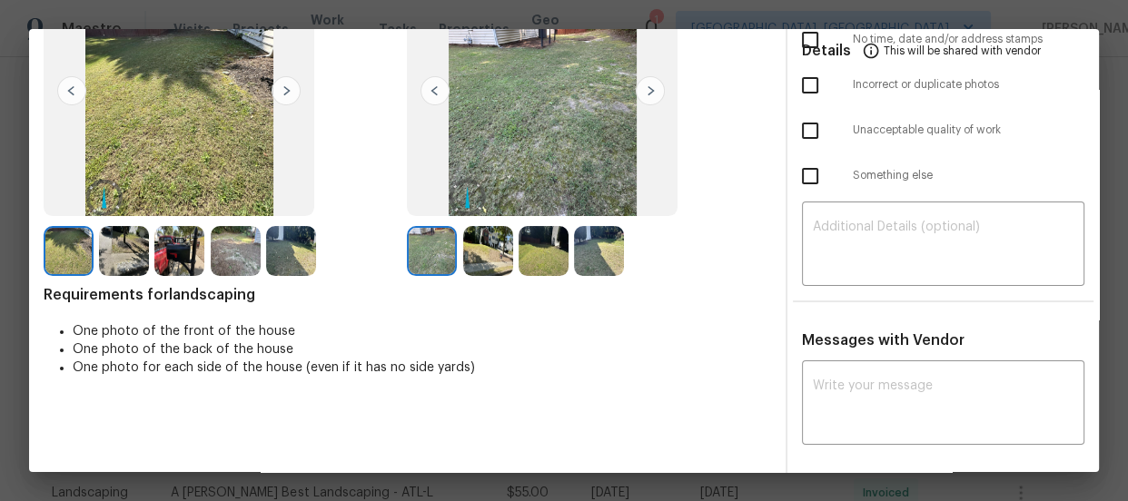
click at [479, 260] on img at bounding box center [488, 251] width 50 height 50
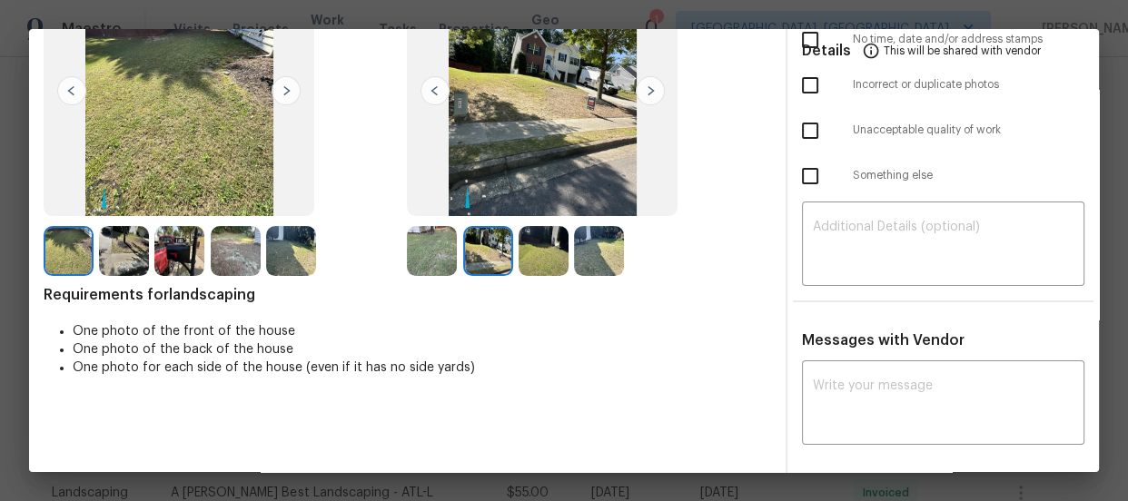
click at [543, 258] on img at bounding box center [544, 251] width 50 height 50
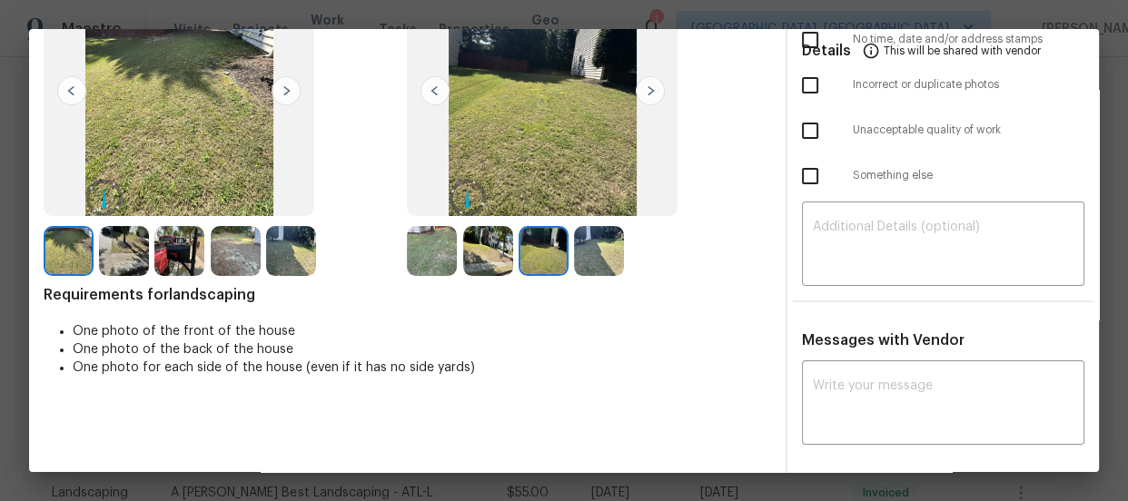
click at [583, 260] on img at bounding box center [599, 251] width 50 height 50
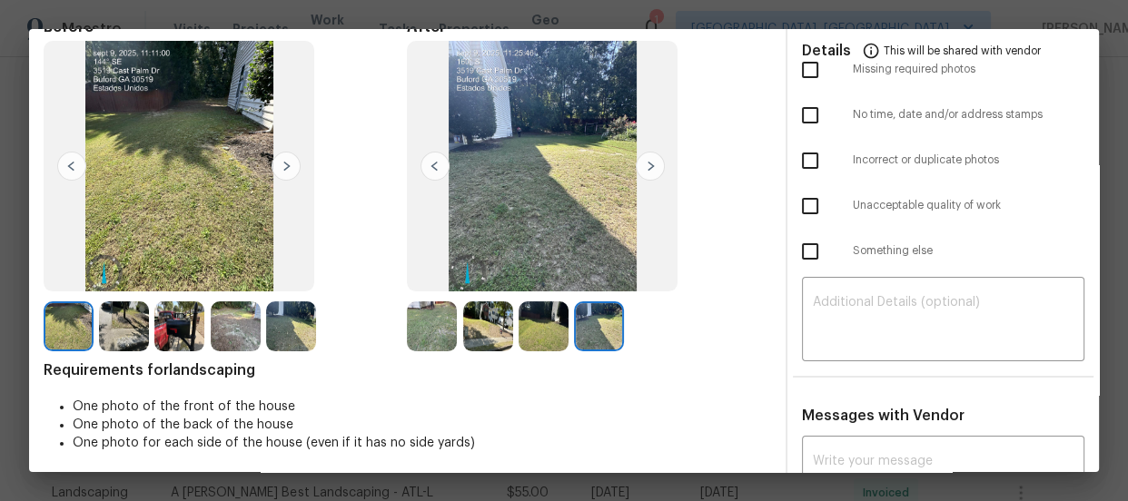
scroll to position [5, 0]
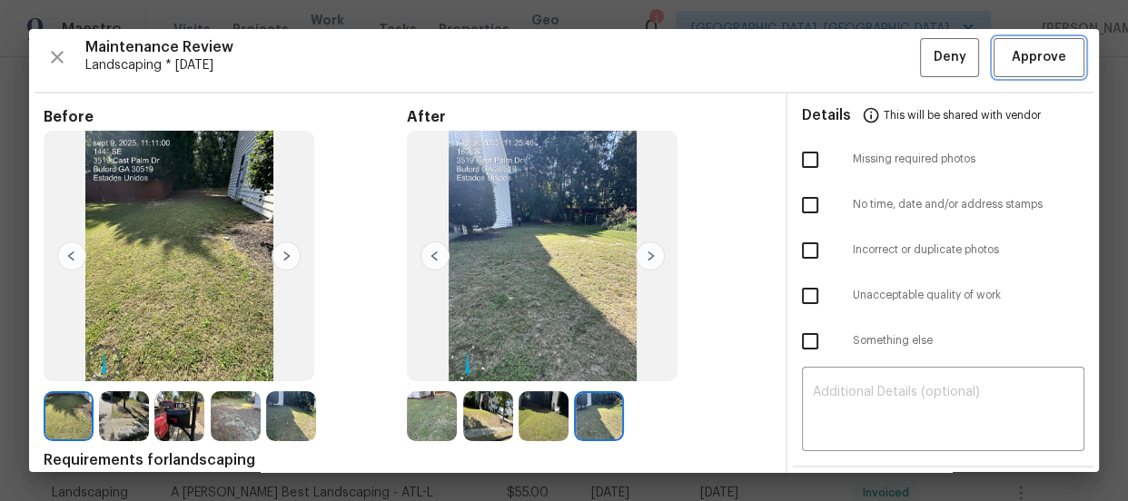
click at [1012, 63] on span "Approve" at bounding box center [1039, 57] width 54 height 23
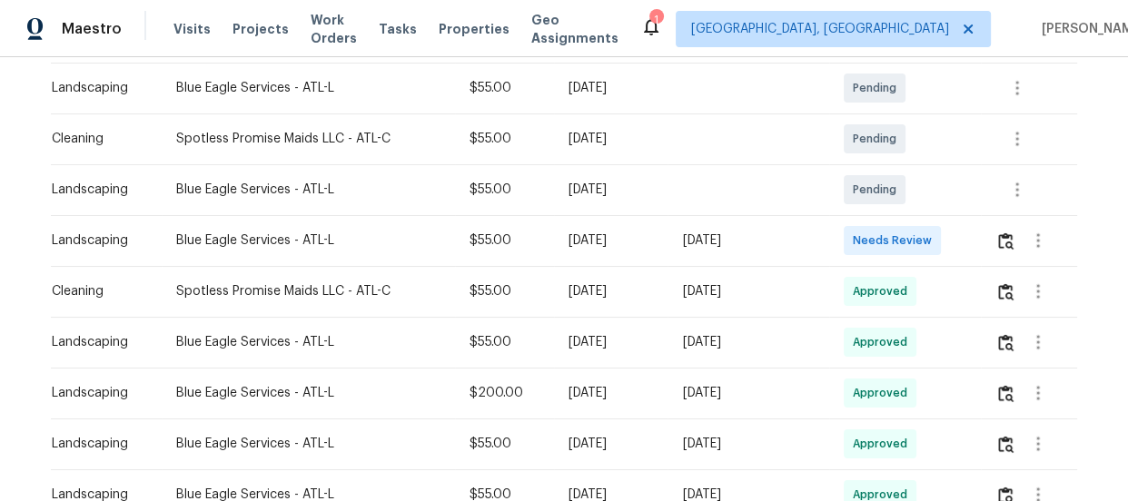
scroll to position [330, 0]
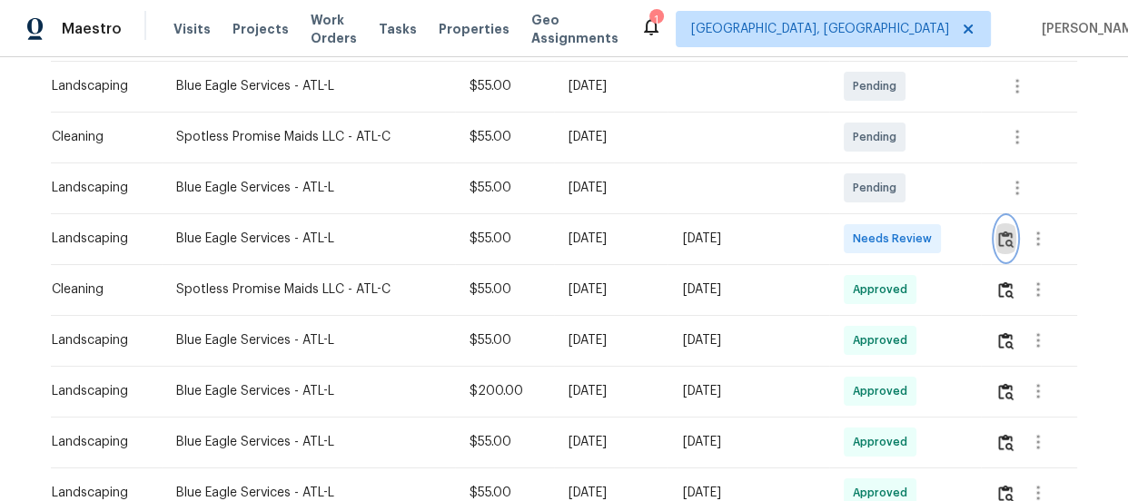
click at [1005, 247] on button "button" at bounding box center [1005, 239] width 21 height 44
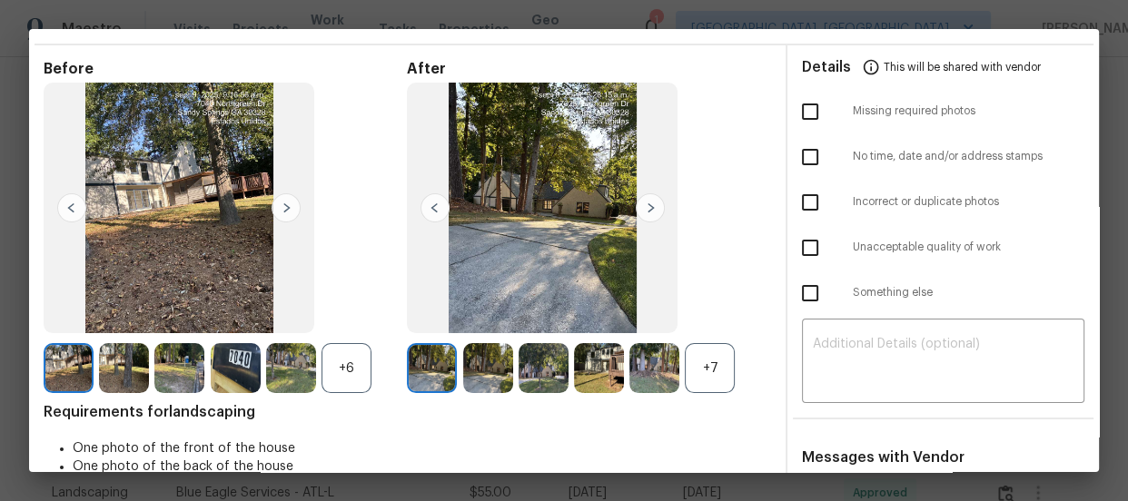
scroll to position [82, 0]
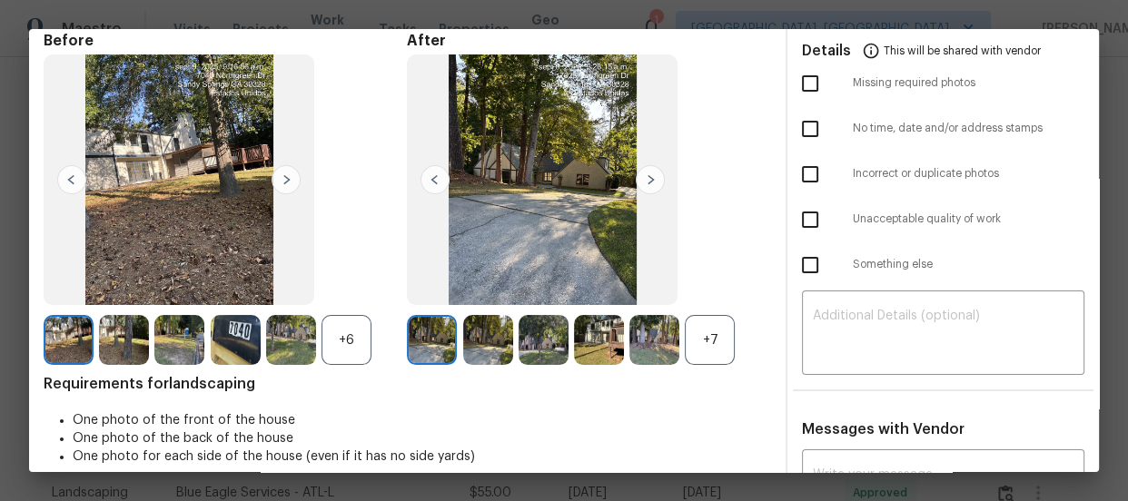
click at [721, 333] on div "+7" at bounding box center [710, 340] width 50 height 50
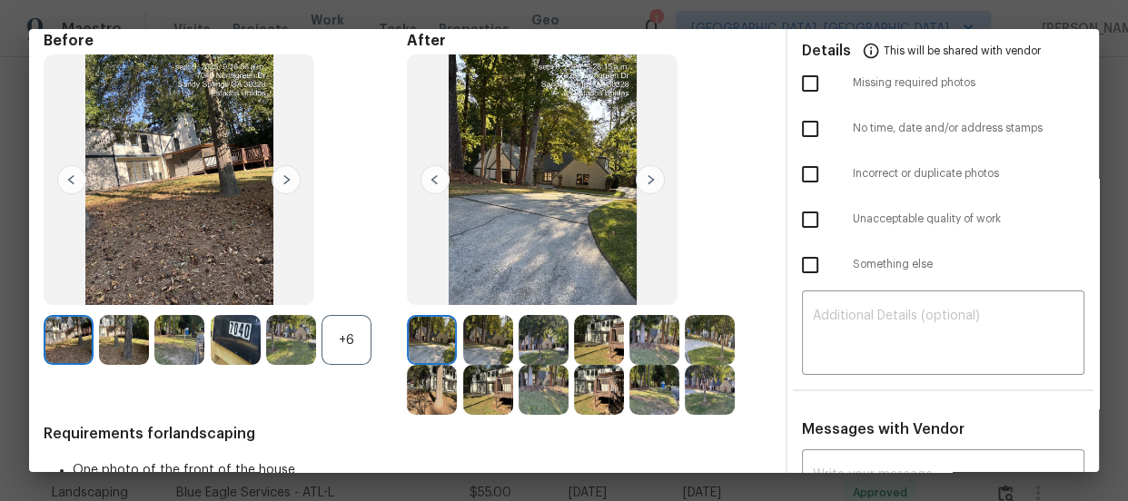
click at [332, 336] on div "+6" at bounding box center [347, 340] width 50 height 50
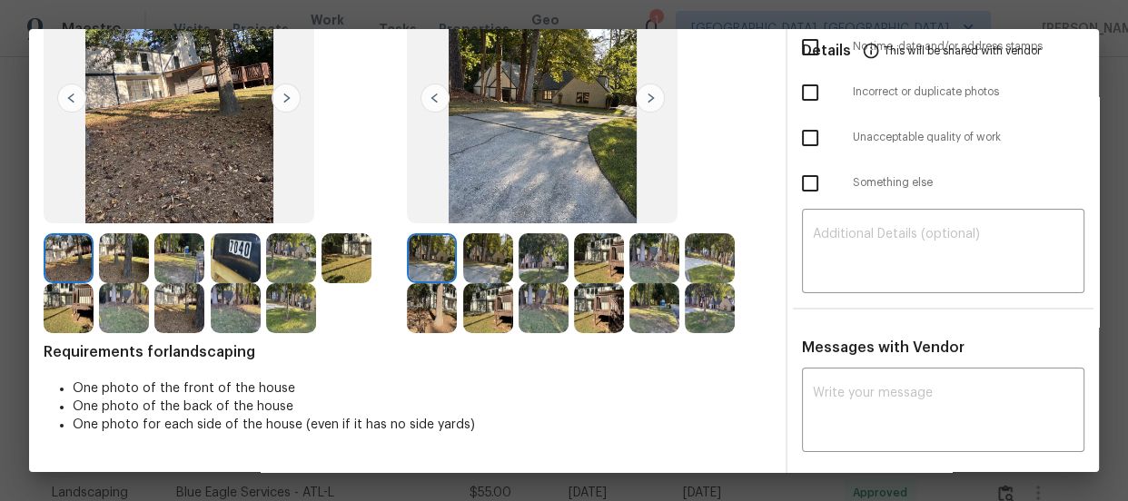
scroll to position [164, 0]
click at [490, 270] on img at bounding box center [488, 258] width 50 height 50
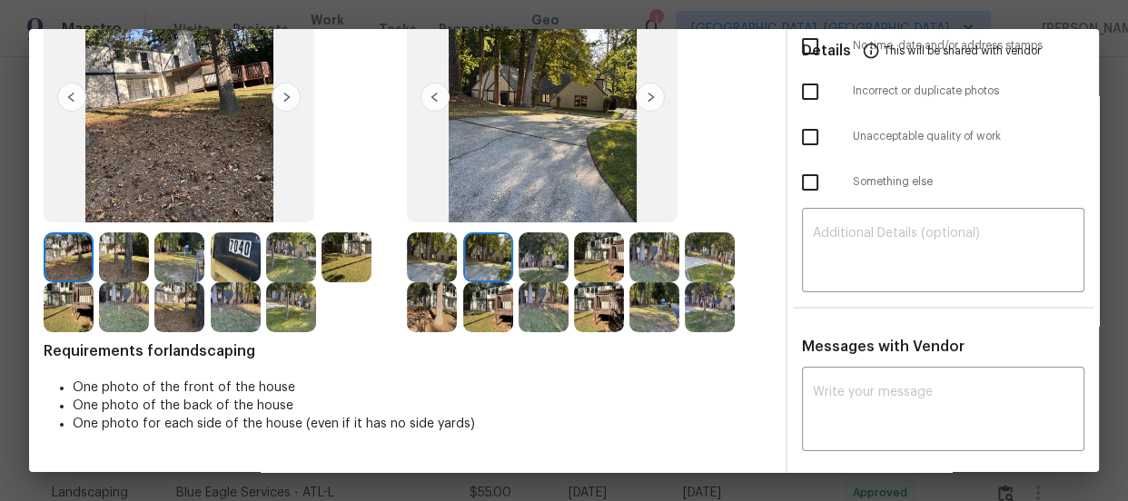
click at [559, 261] on img at bounding box center [544, 258] width 50 height 50
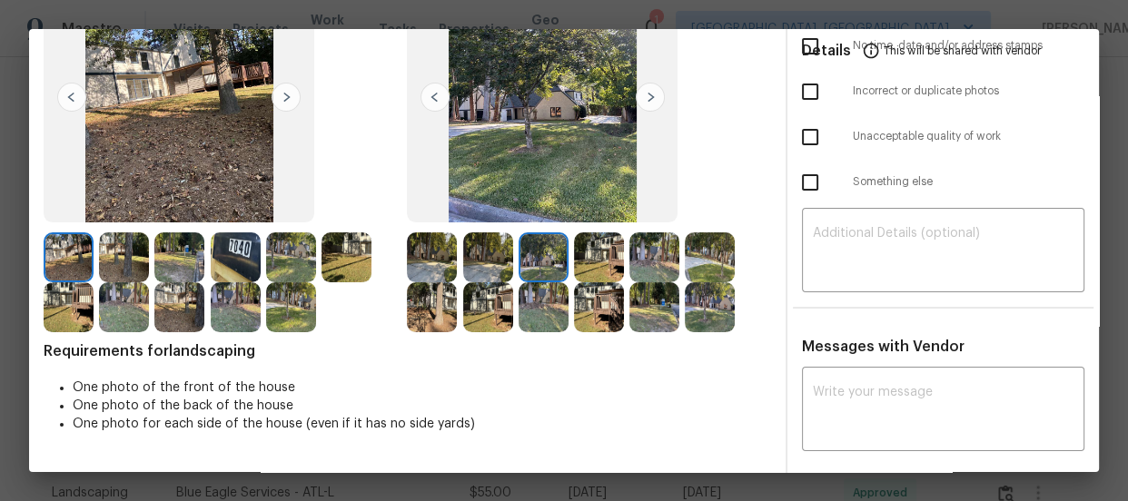
click at [602, 263] on img at bounding box center [599, 258] width 50 height 50
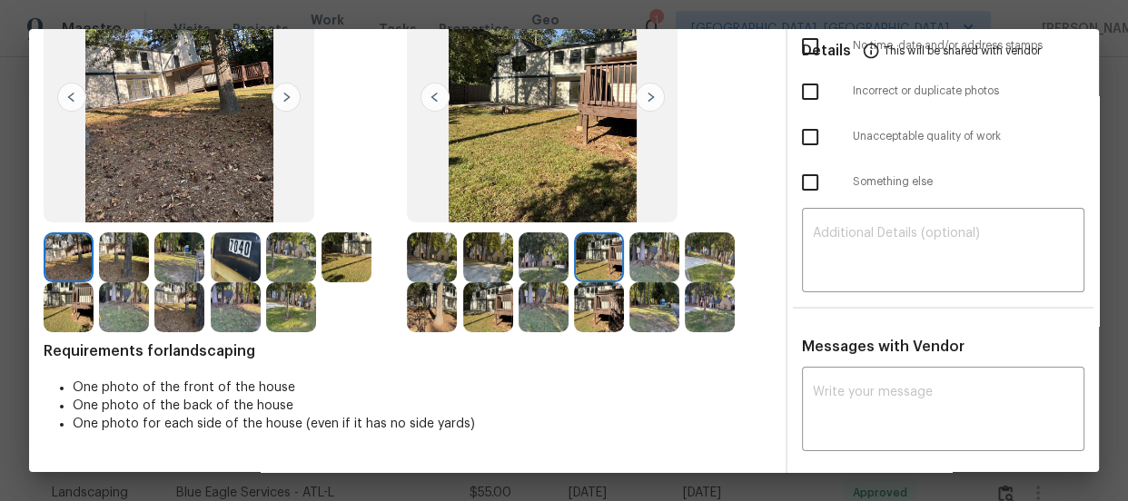
click at [650, 263] on img at bounding box center [654, 258] width 50 height 50
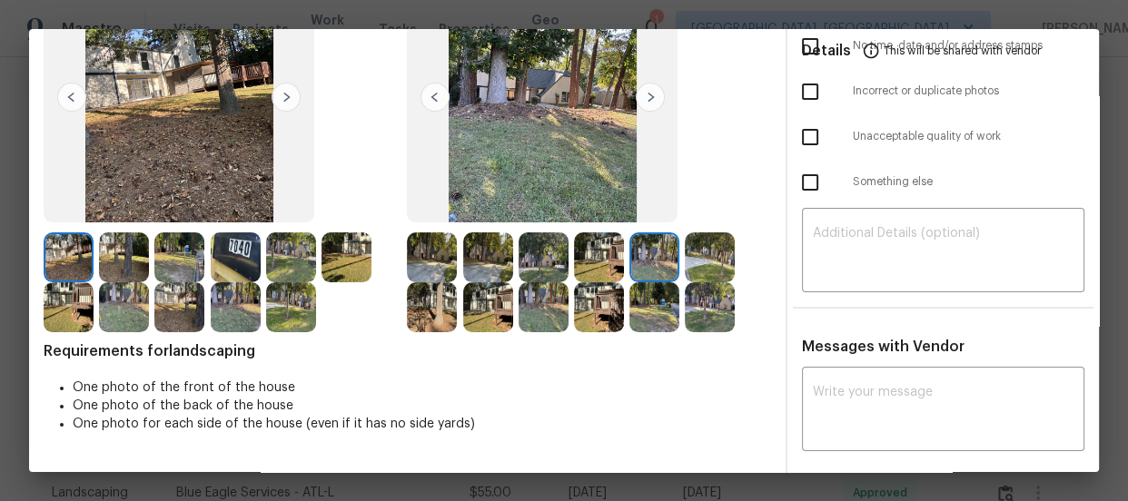
click at [698, 257] on img at bounding box center [710, 258] width 50 height 50
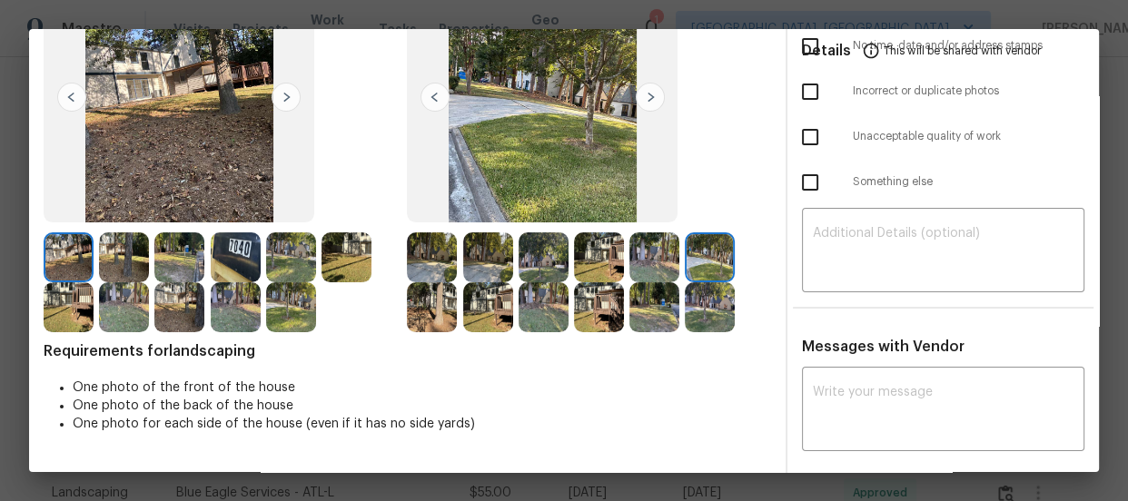
click at [419, 297] on img at bounding box center [432, 307] width 50 height 50
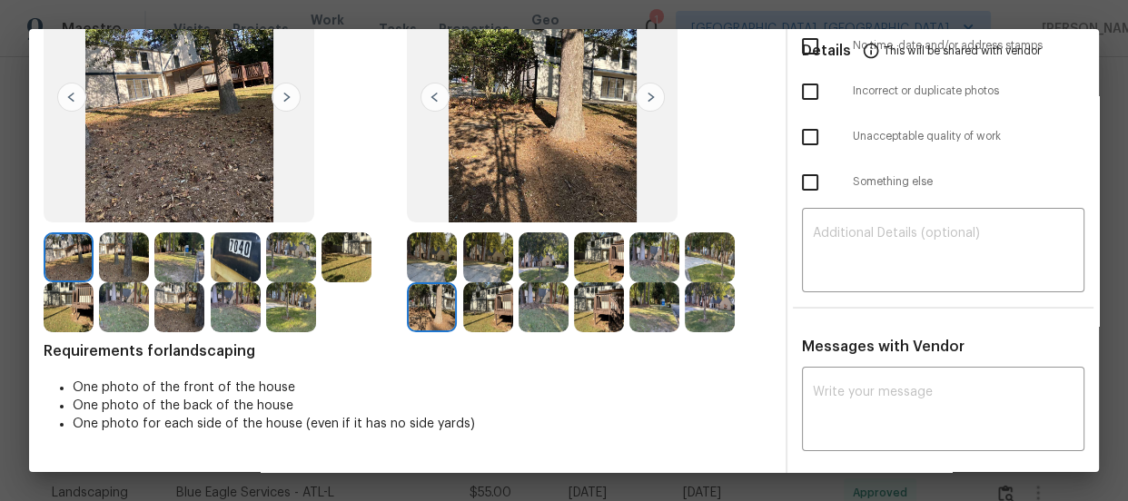
click at [469, 312] on img at bounding box center [488, 307] width 50 height 50
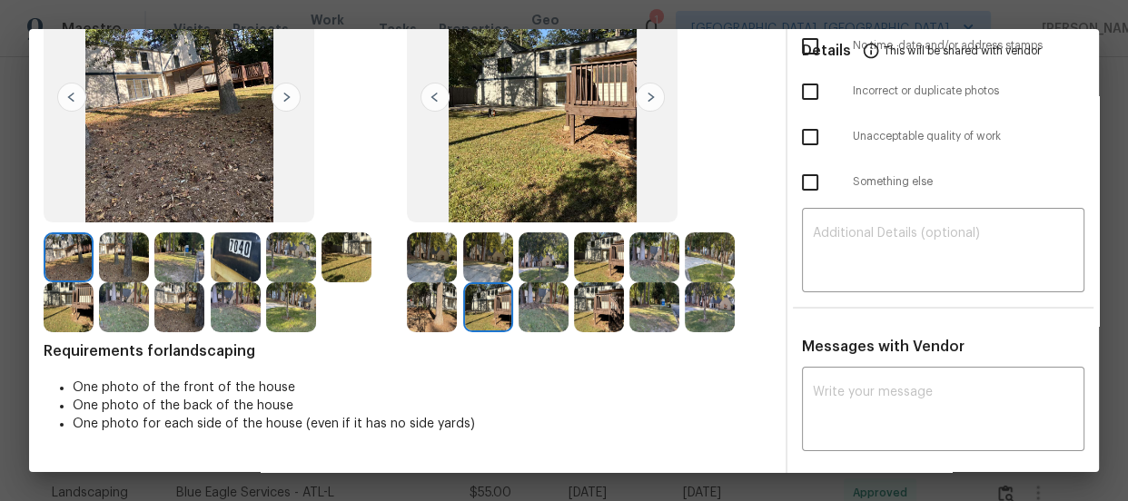
click at [527, 317] on img at bounding box center [544, 307] width 50 height 50
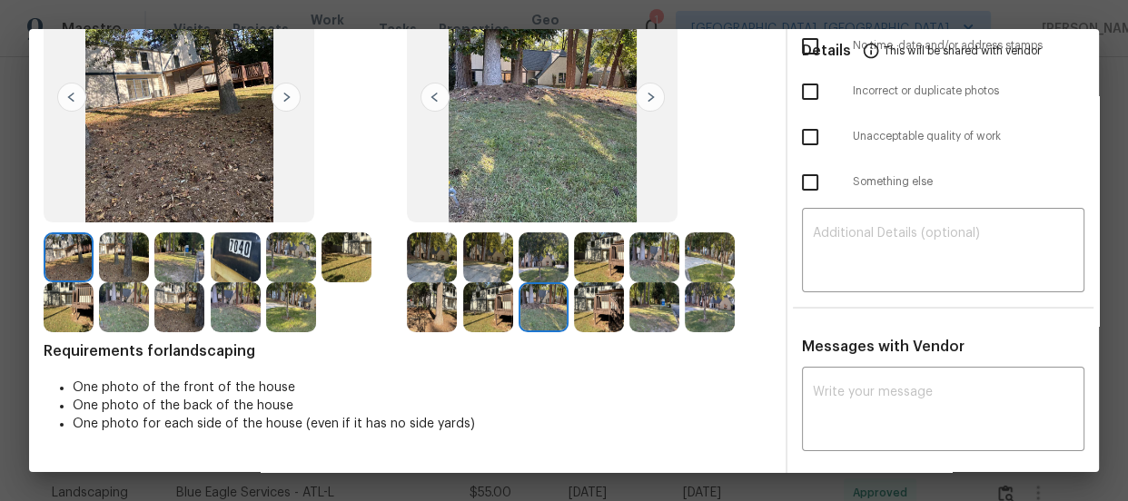
click at [601, 324] on img at bounding box center [599, 307] width 50 height 50
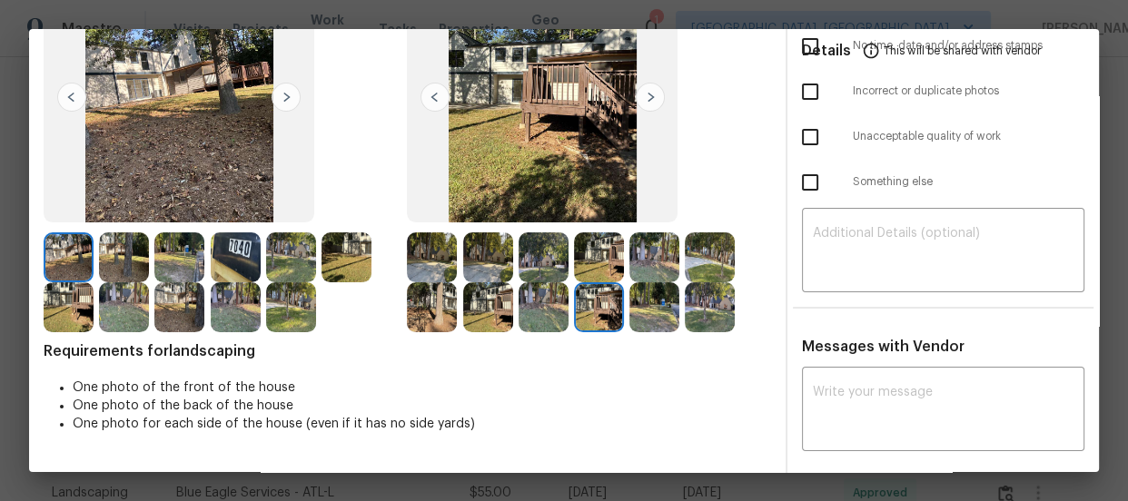
click at [635, 319] on img at bounding box center [654, 307] width 50 height 50
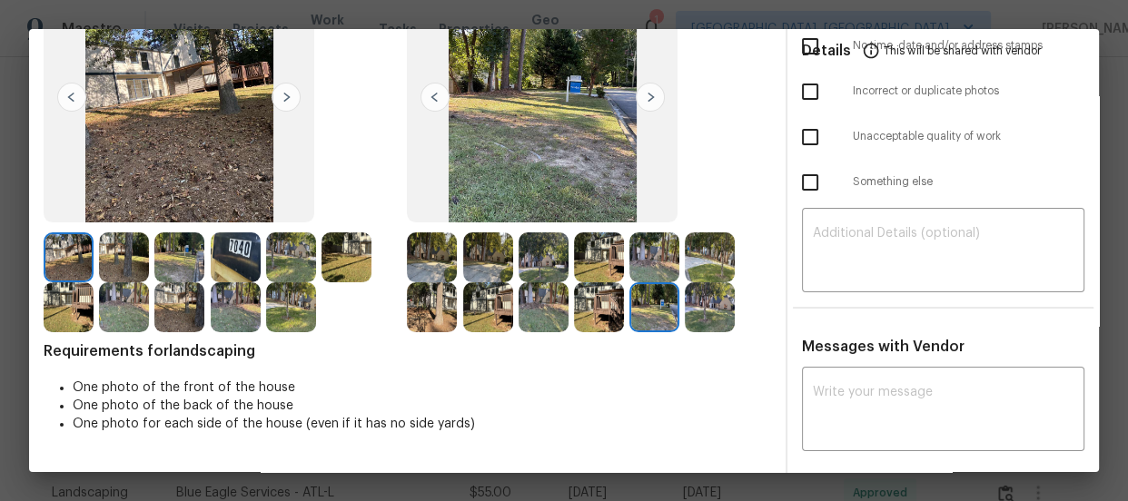
click at [710, 314] on img at bounding box center [710, 307] width 50 height 50
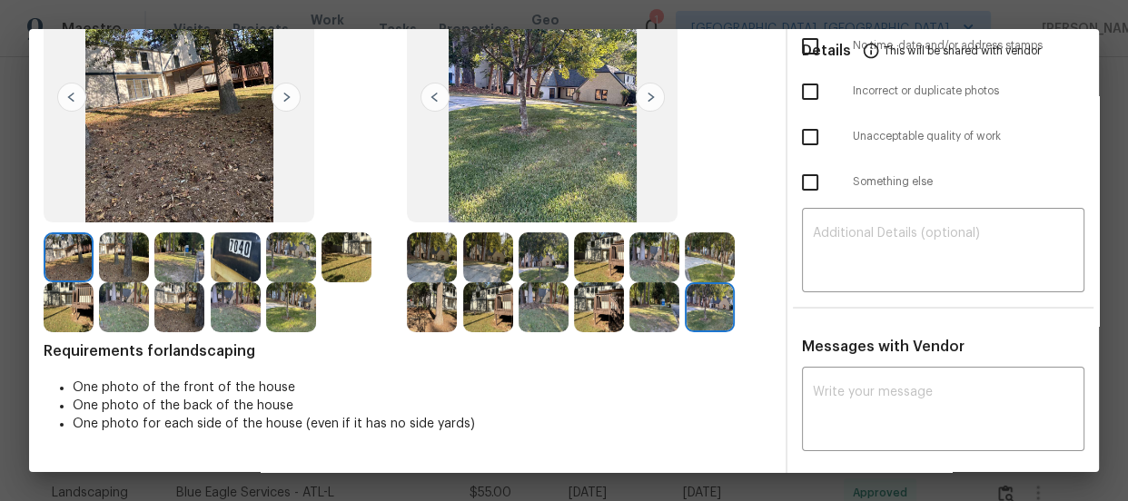
scroll to position [0, 0]
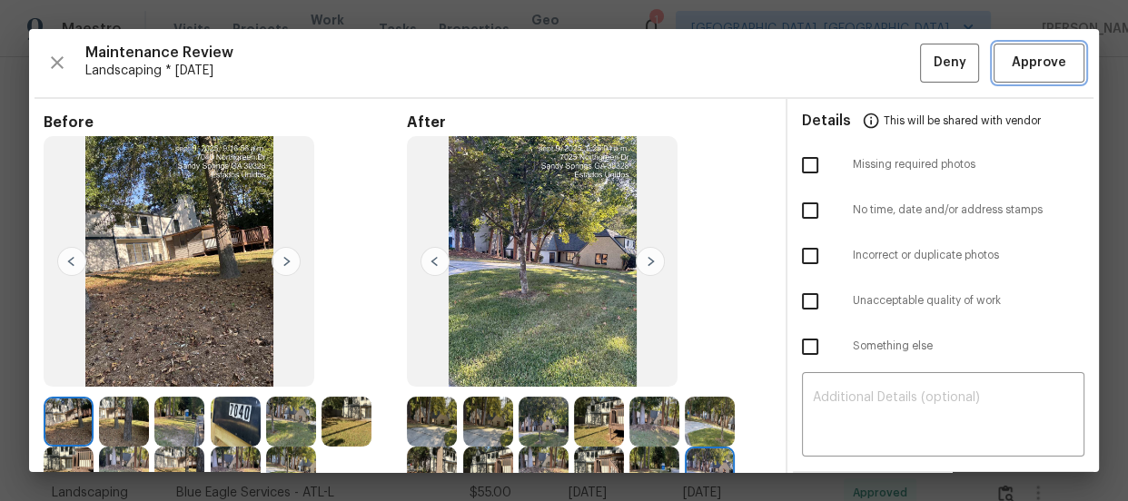
click at [1008, 73] on span "Approve" at bounding box center [1039, 63] width 62 height 23
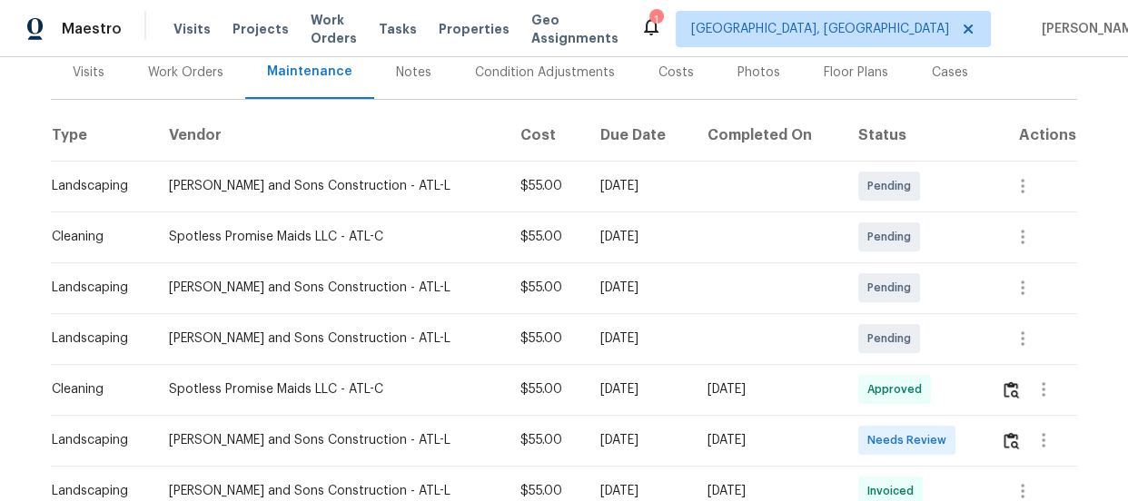
scroll to position [247, 0]
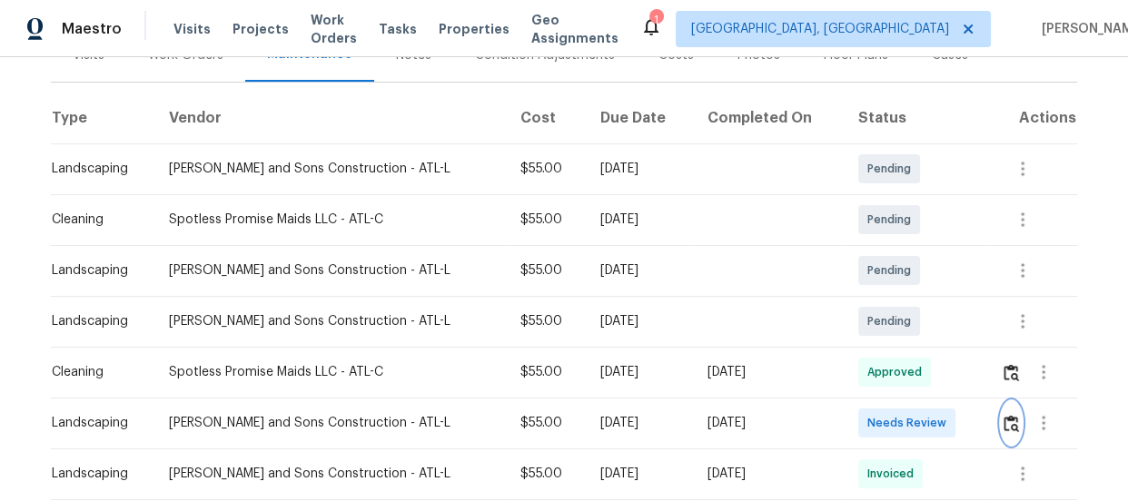
click at [1007, 411] on button "button" at bounding box center [1011, 423] width 21 height 44
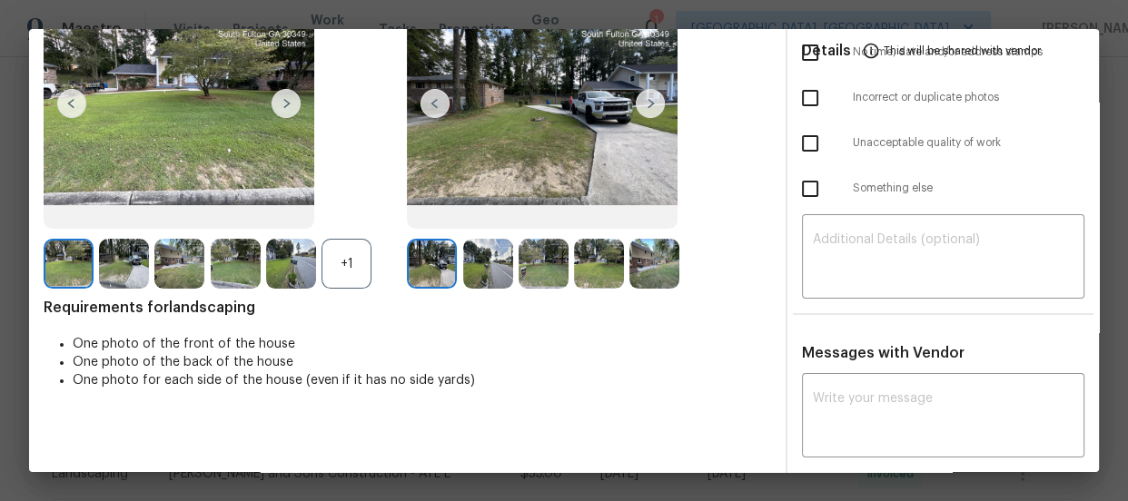
scroll to position [164, 0]
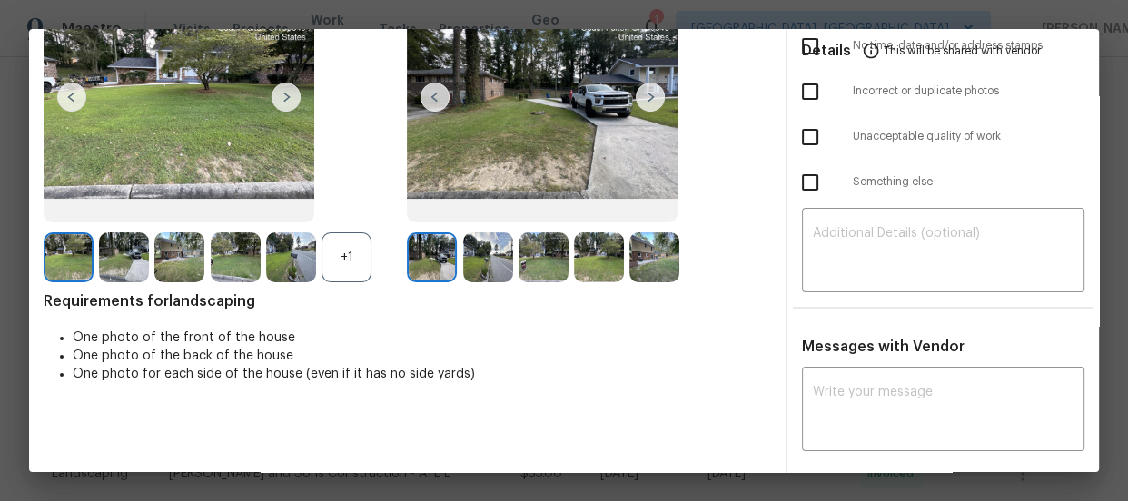
click at [345, 254] on div "+1" at bounding box center [347, 258] width 50 height 50
click at [490, 256] on img at bounding box center [488, 258] width 50 height 50
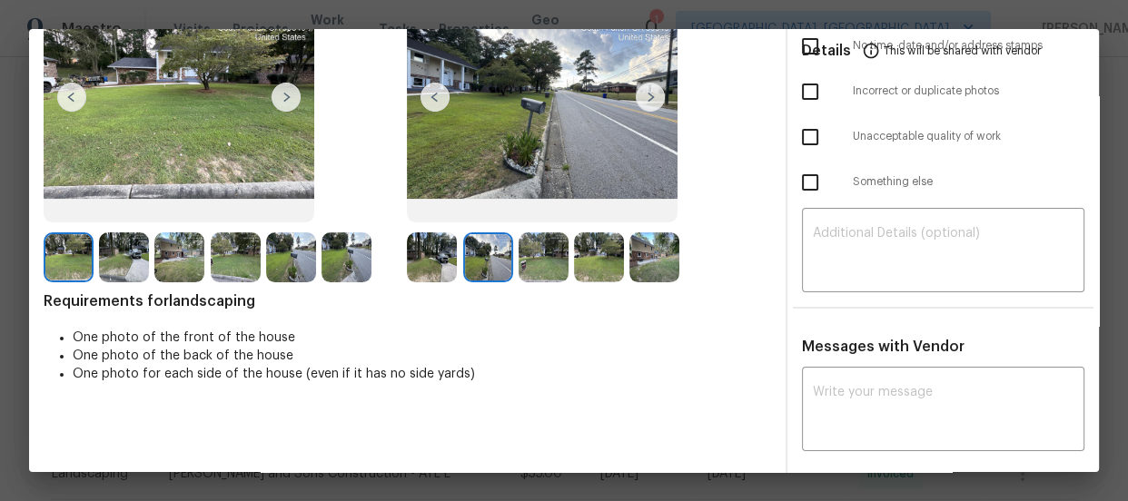
click at [527, 262] on img at bounding box center [544, 258] width 50 height 50
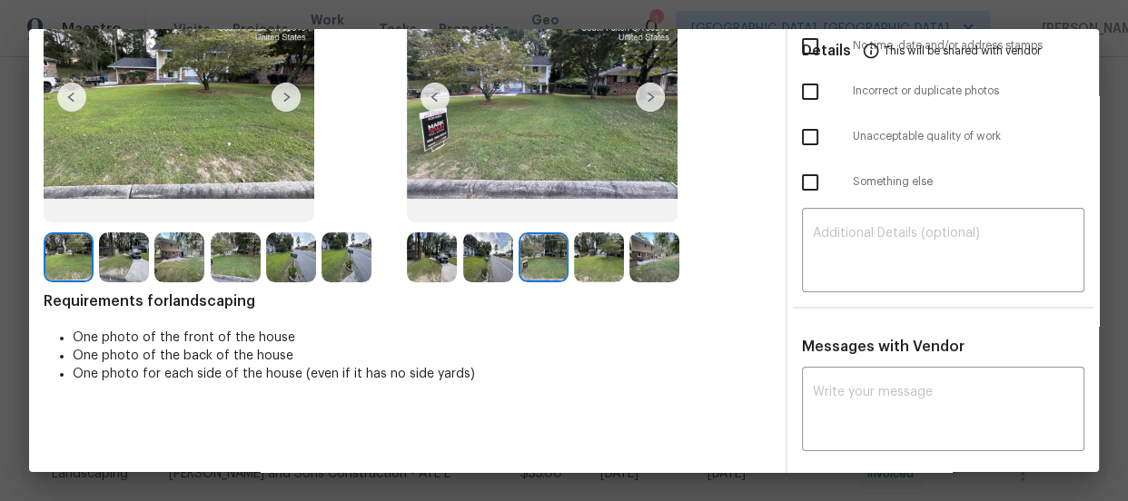
click at [579, 265] on img at bounding box center [599, 258] width 50 height 50
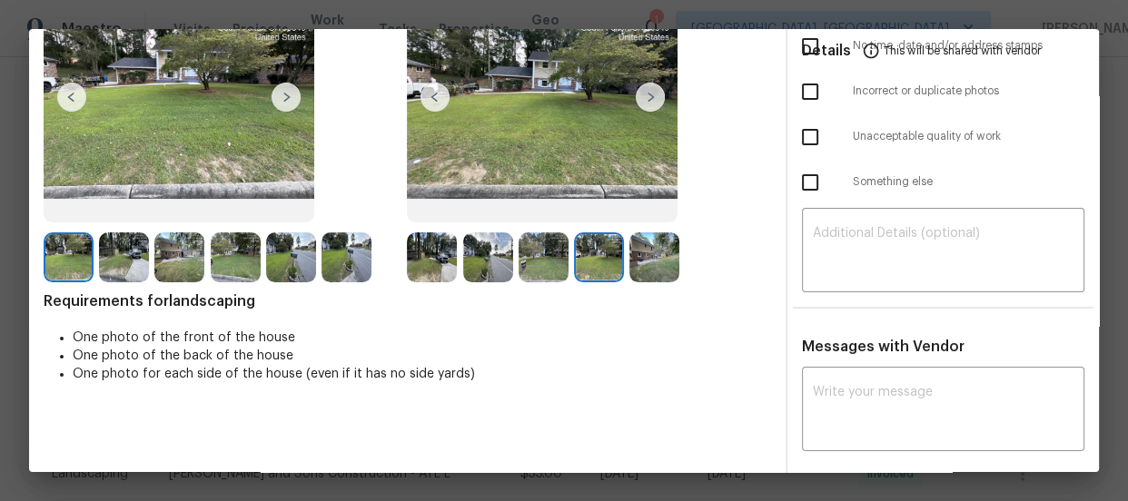
click at [666, 265] on img at bounding box center [654, 258] width 50 height 50
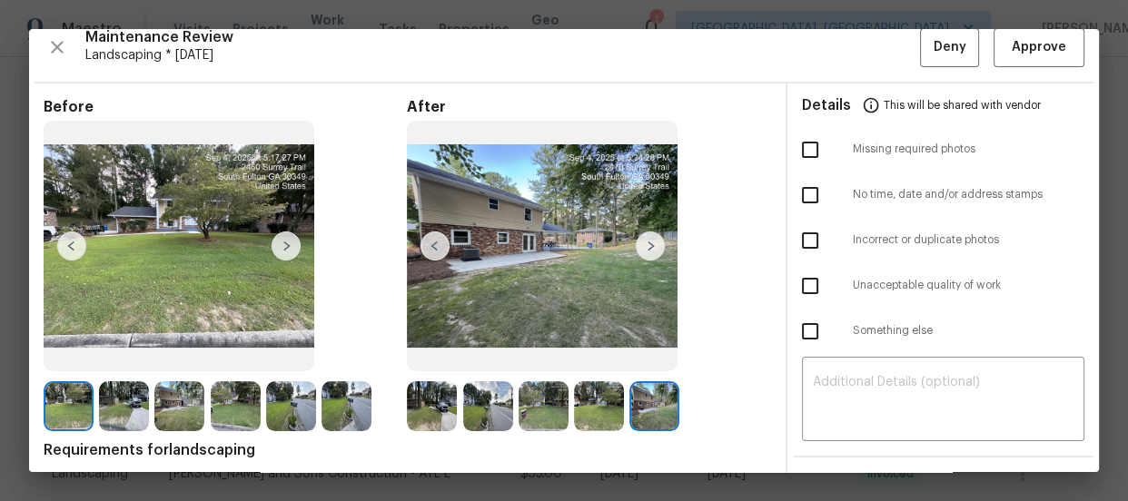
scroll to position [0, 0]
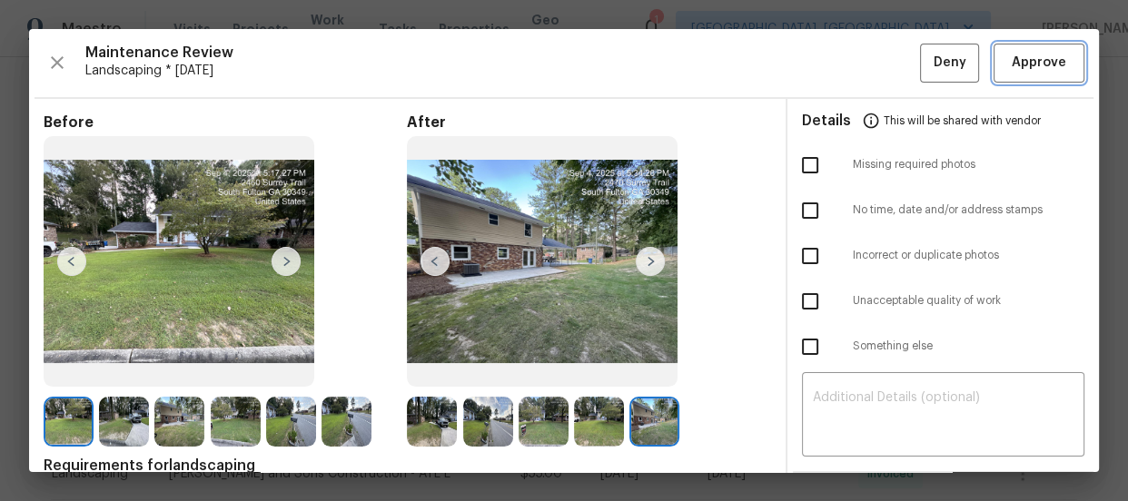
click at [1043, 73] on span "Approve" at bounding box center [1039, 63] width 54 height 23
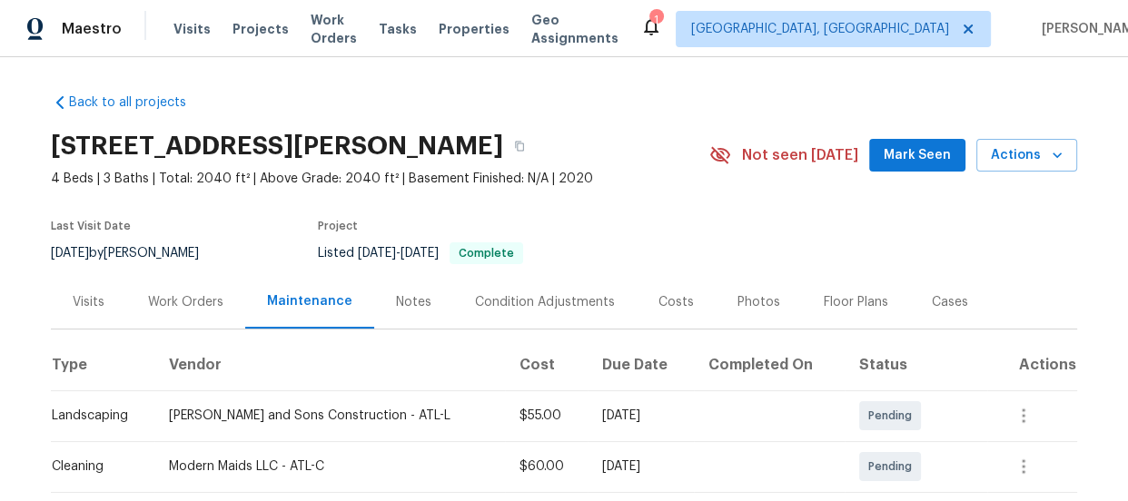
scroll to position [247, 0]
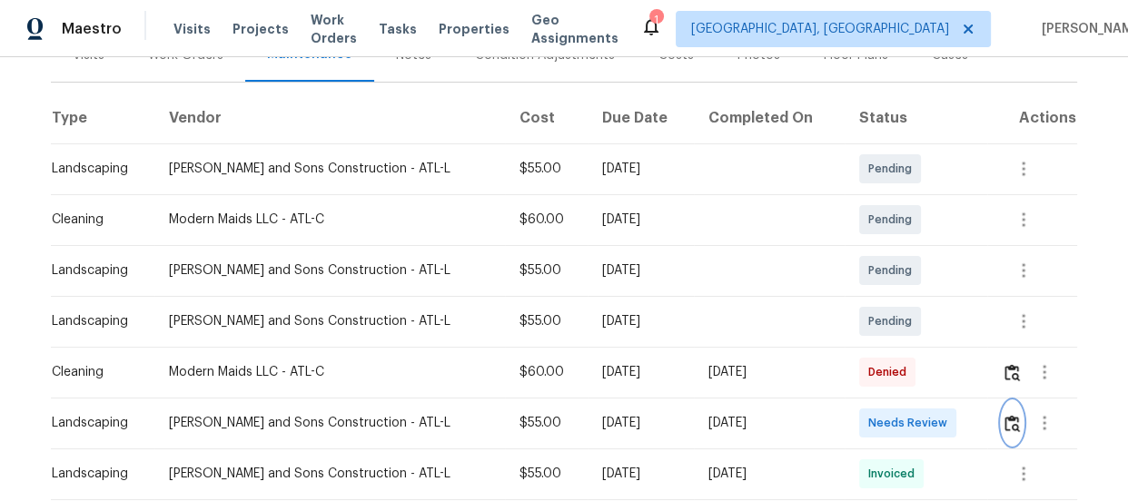
click at [1009, 417] on img "button" at bounding box center [1012, 423] width 15 height 17
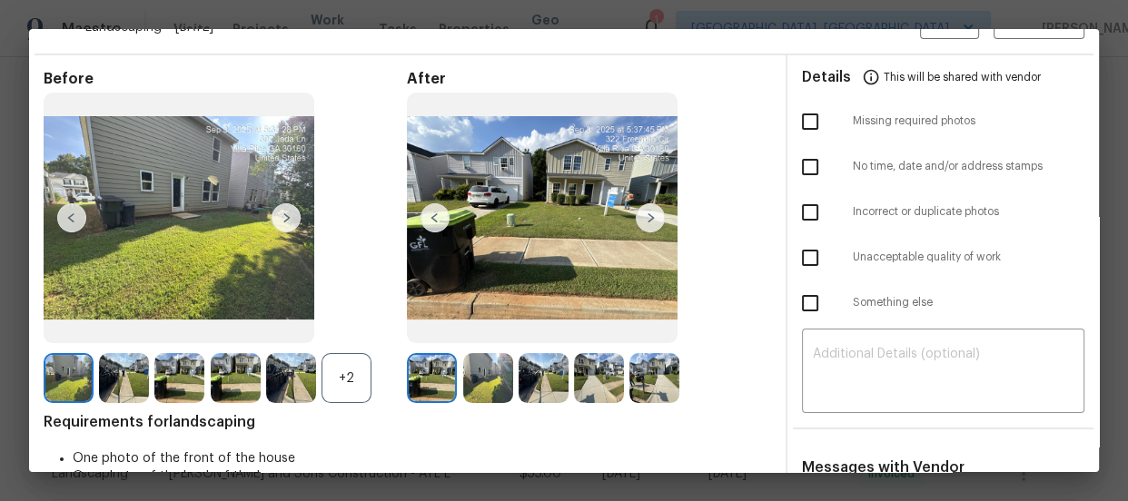
scroll to position [82, 0]
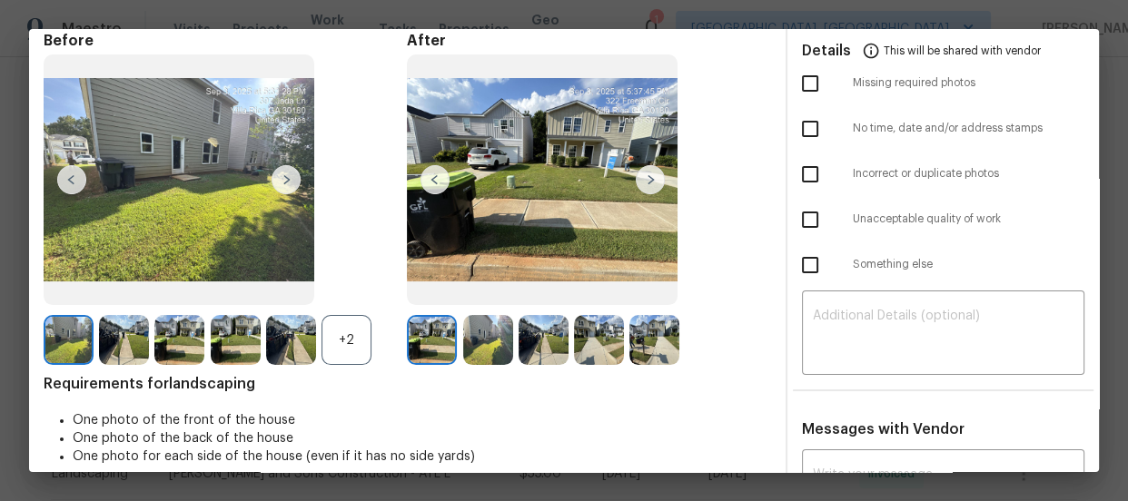
click at [349, 336] on div "+2" at bounding box center [347, 340] width 50 height 50
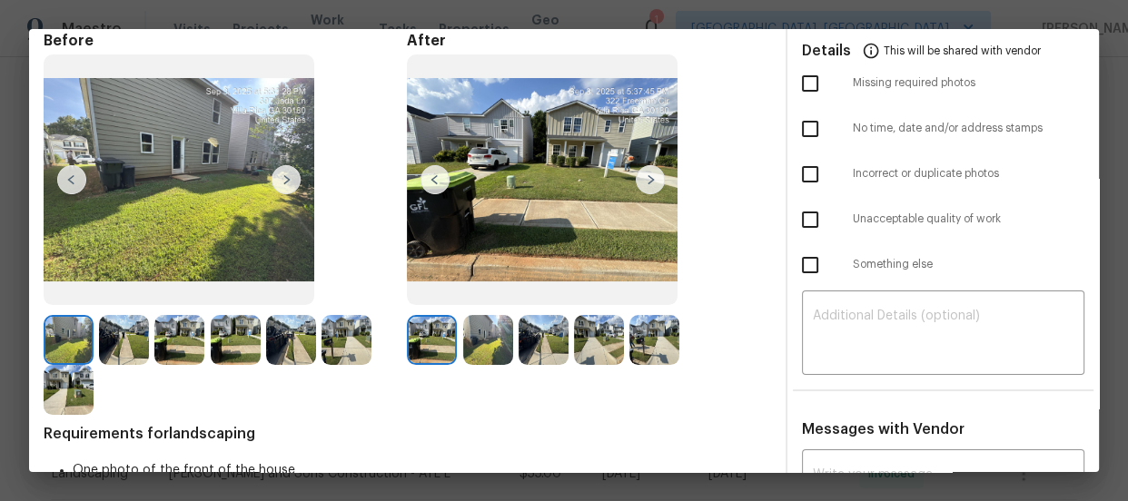
click at [475, 341] on img at bounding box center [488, 340] width 50 height 50
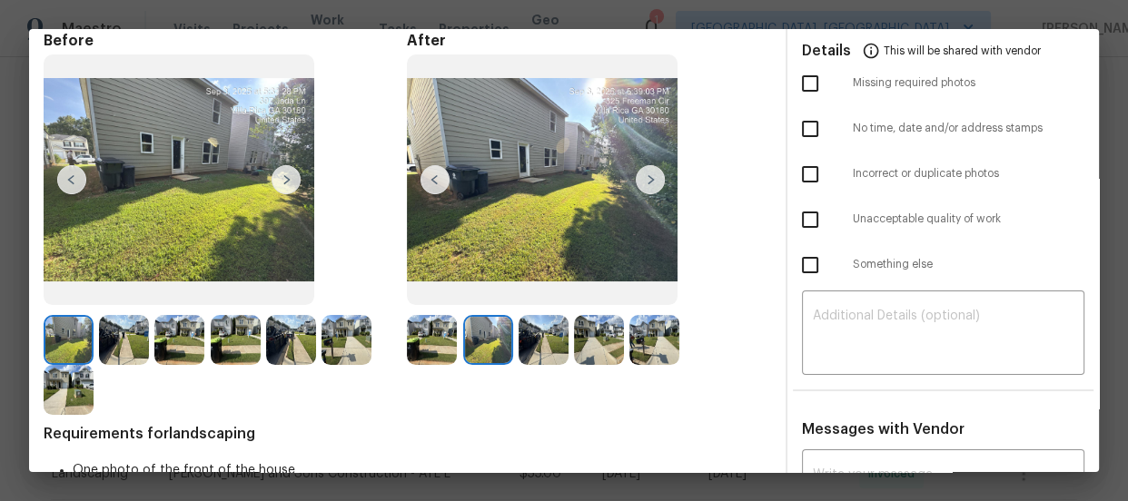
click at [530, 344] on img at bounding box center [544, 340] width 50 height 50
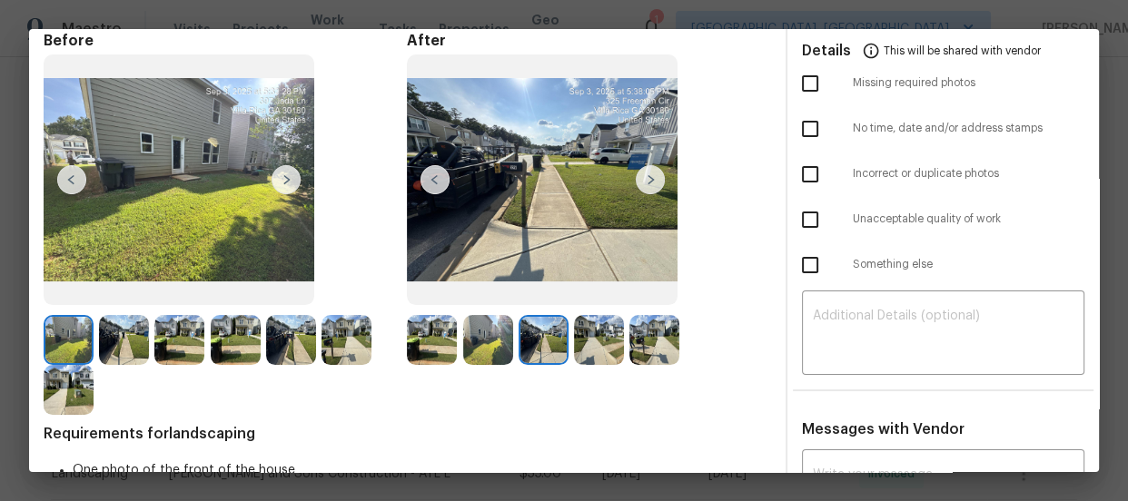
click at [600, 348] on img at bounding box center [599, 340] width 50 height 50
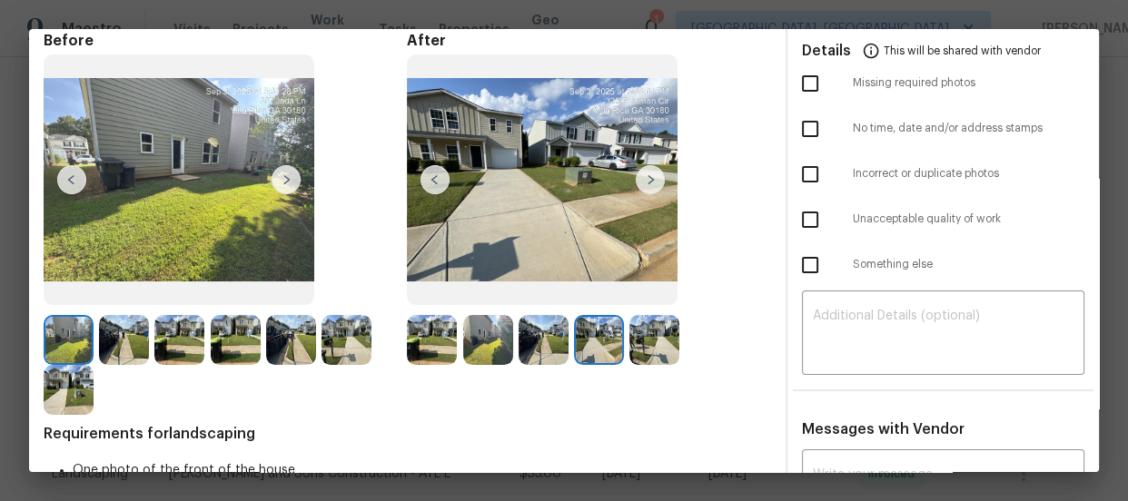
click at [652, 348] on img at bounding box center [654, 340] width 50 height 50
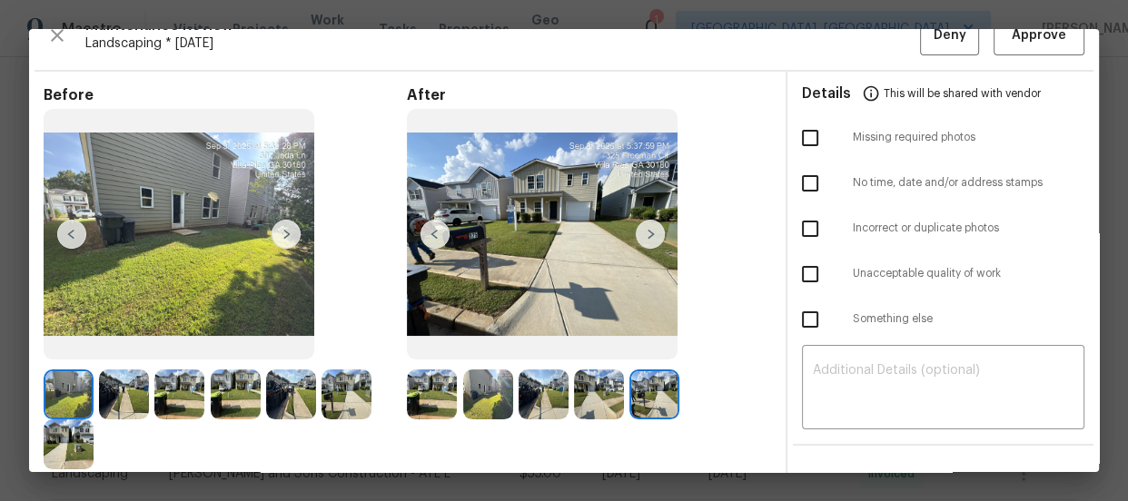
scroll to position [0, 0]
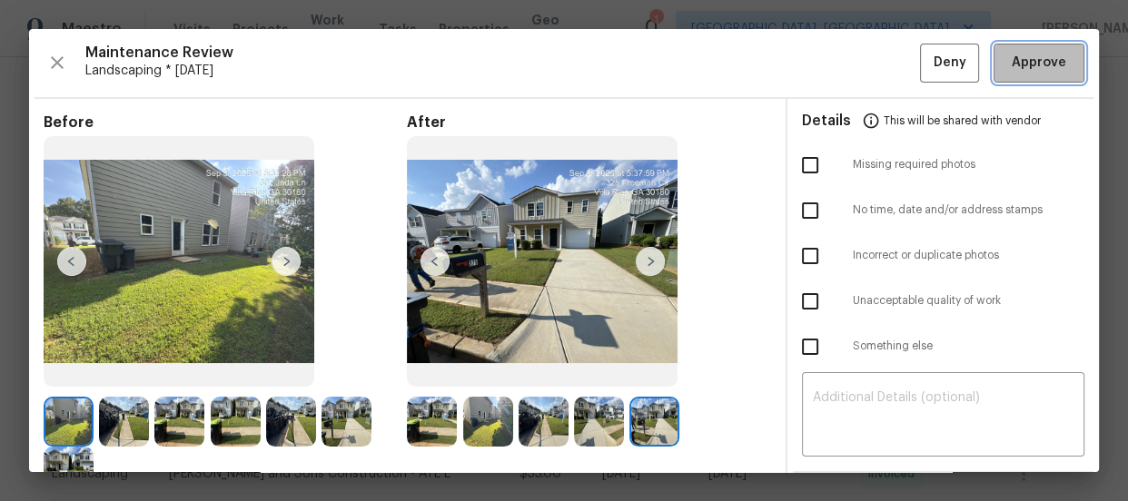
click at [1015, 59] on span "Approve" at bounding box center [1039, 63] width 54 height 23
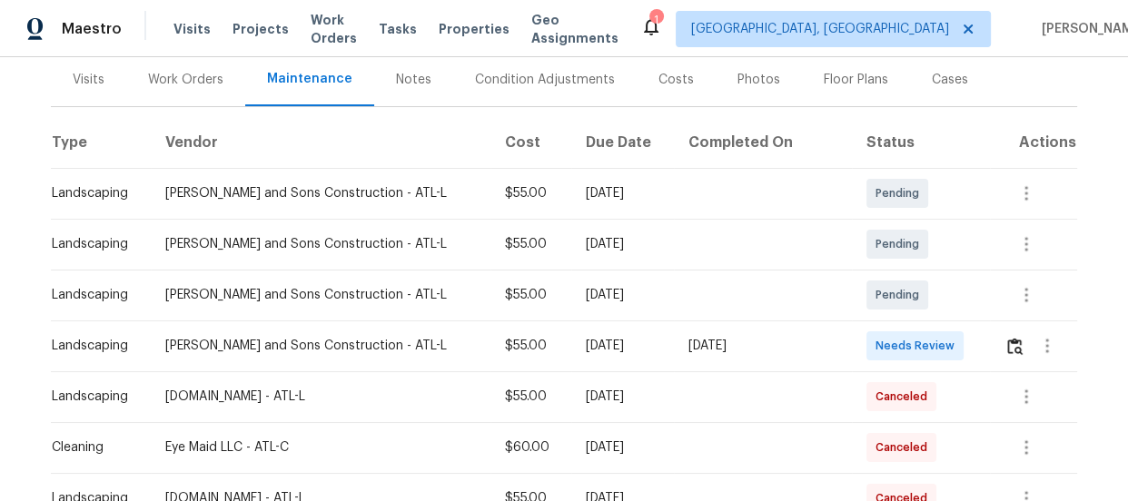
scroll to position [247, 0]
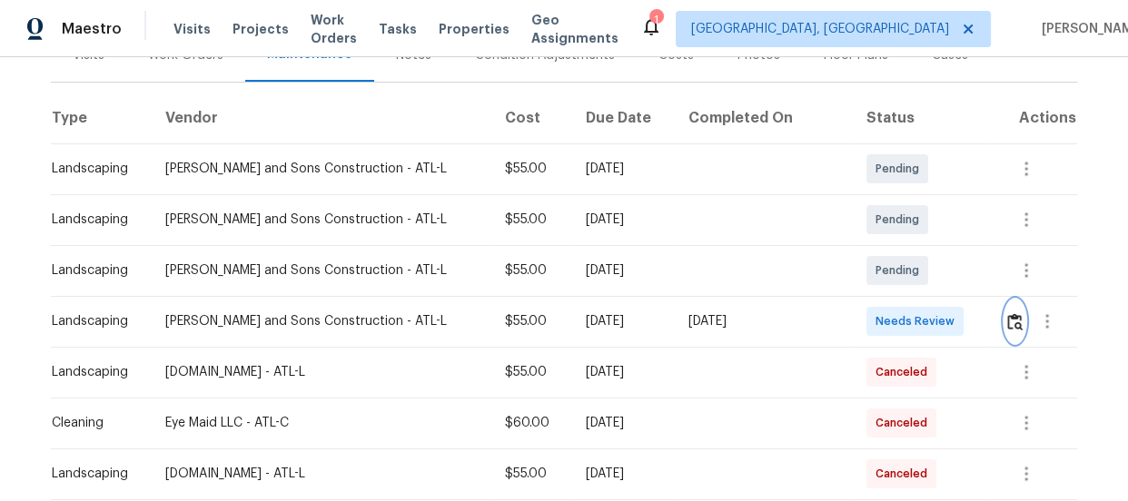
click at [1007, 313] on img "button" at bounding box center [1014, 321] width 15 height 17
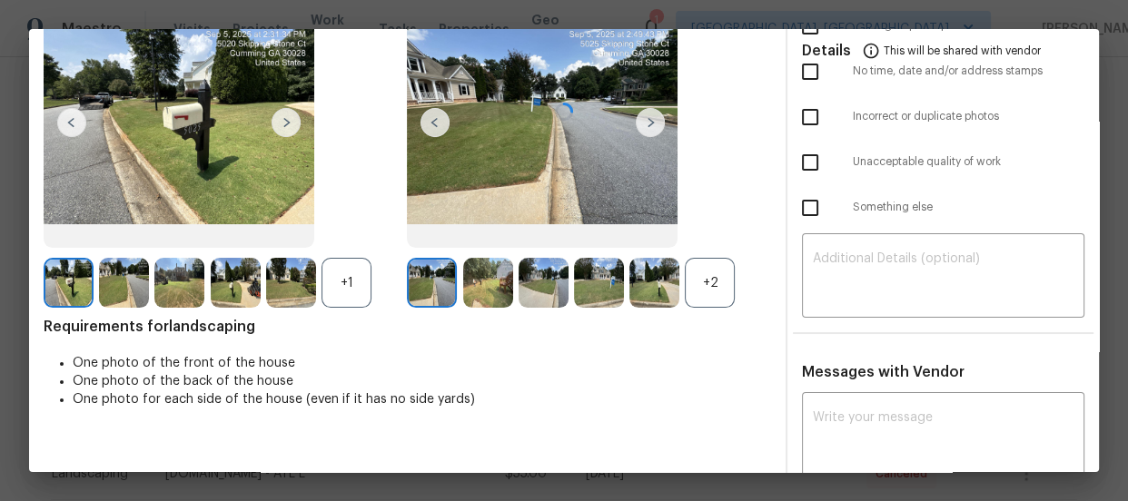
scroll to position [164, 0]
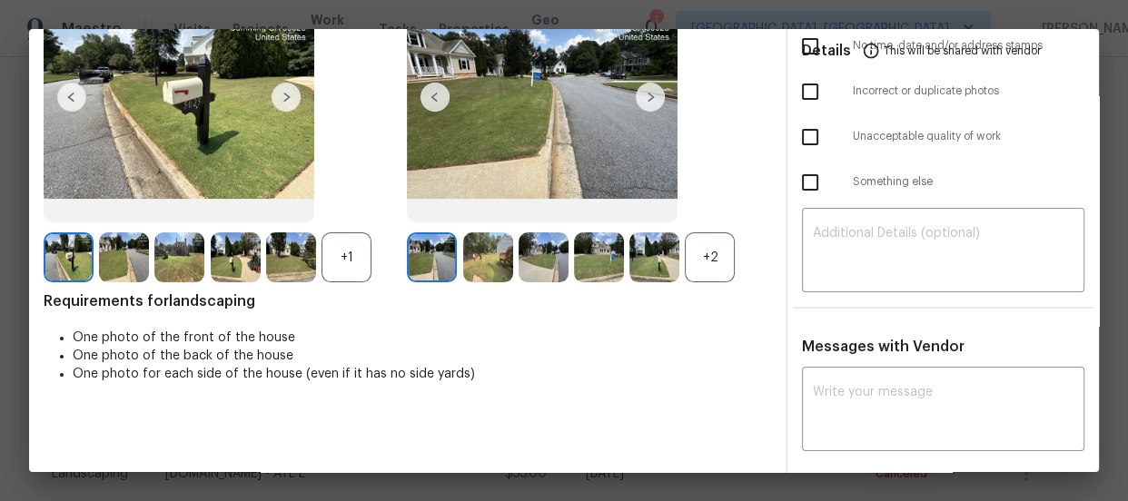
click at [698, 264] on div "+2" at bounding box center [710, 258] width 50 height 50
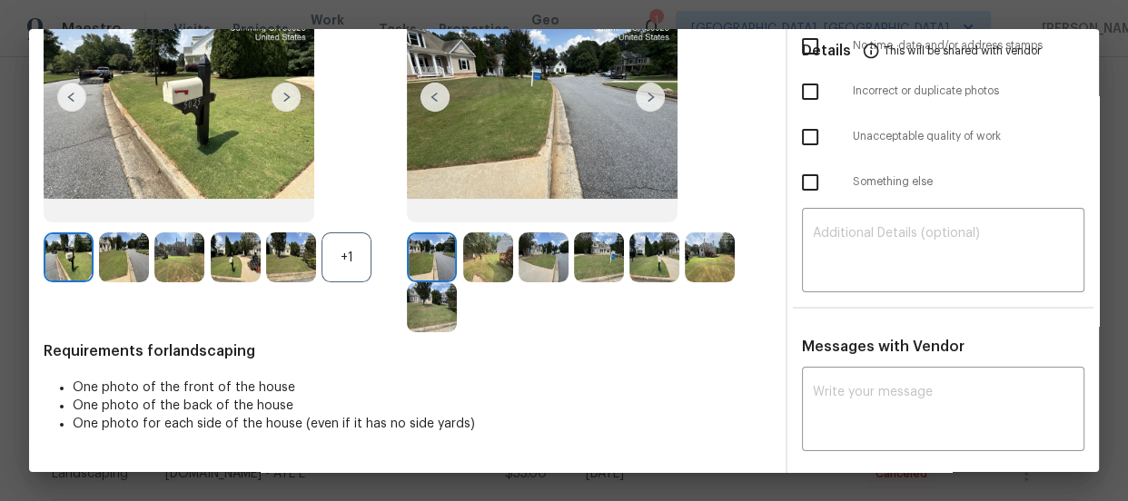
click at [353, 267] on div "+1" at bounding box center [347, 258] width 50 height 50
click at [474, 267] on img at bounding box center [488, 258] width 50 height 50
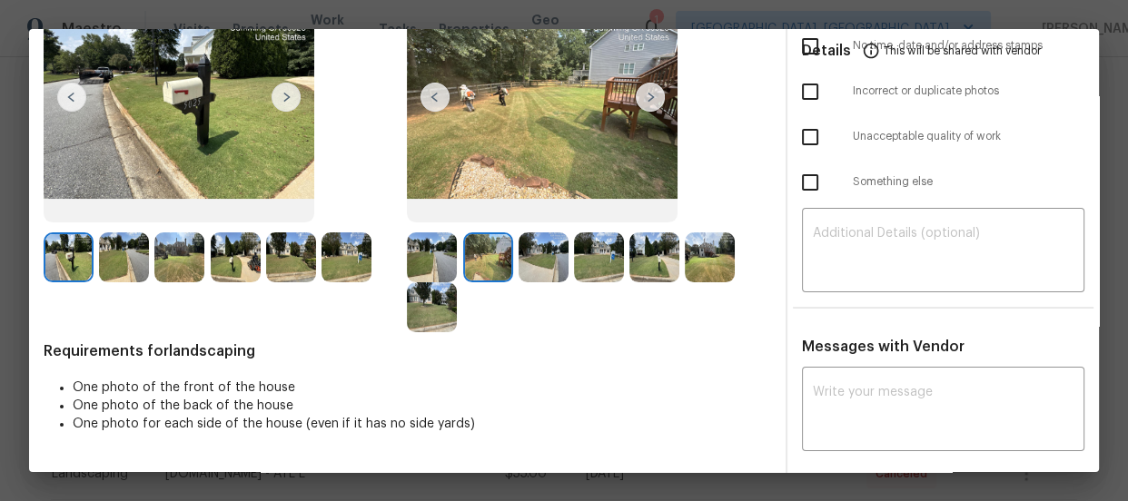
click at [547, 256] on img at bounding box center [544, 258] width 50 height 50
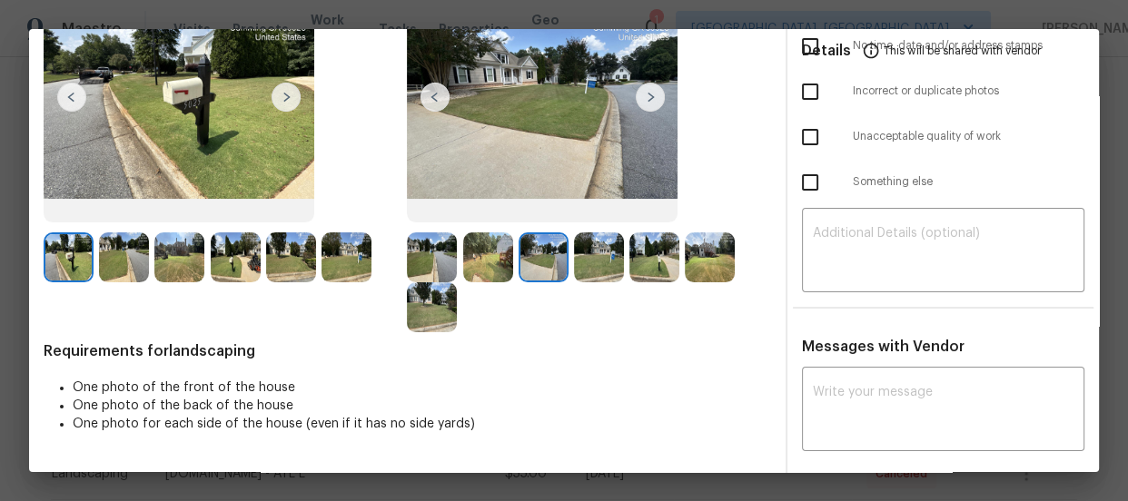
click at [593, 257] on img at bounding box center [599, 258] width 50 height 50
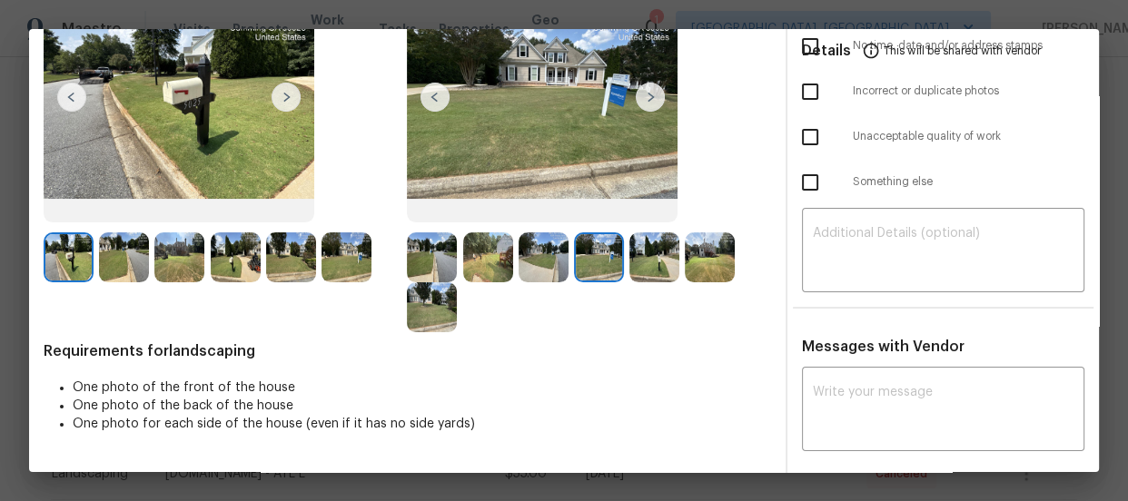
click at [638, 257] on img at bounding box center [654, 258] width 50 height 50
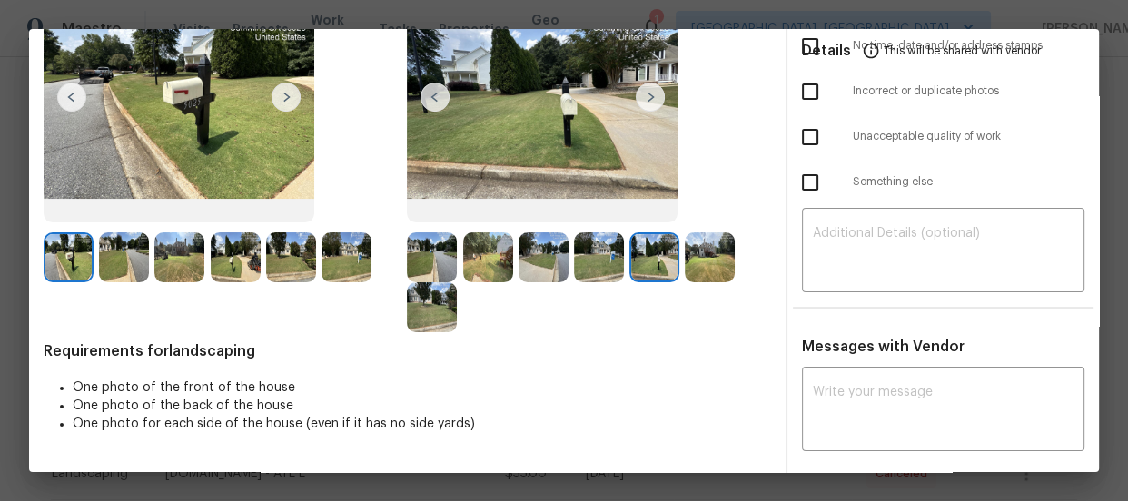
click at [685, 263] on img at bounding box center [710, 258] width 50 height 50
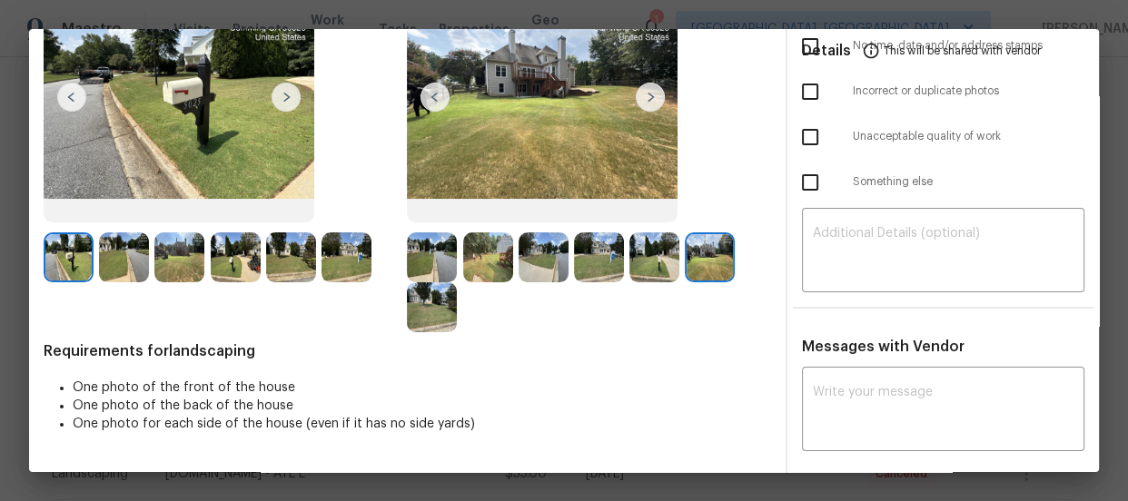
click at [433, 308] on img at bounding box center [432, 307] width 50 height 50
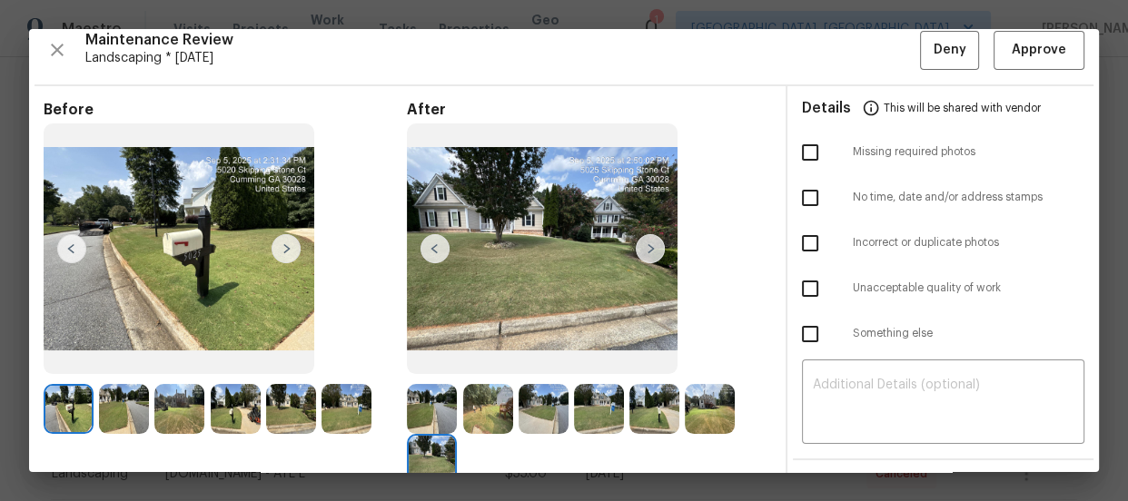
scroll to position [0, 0]
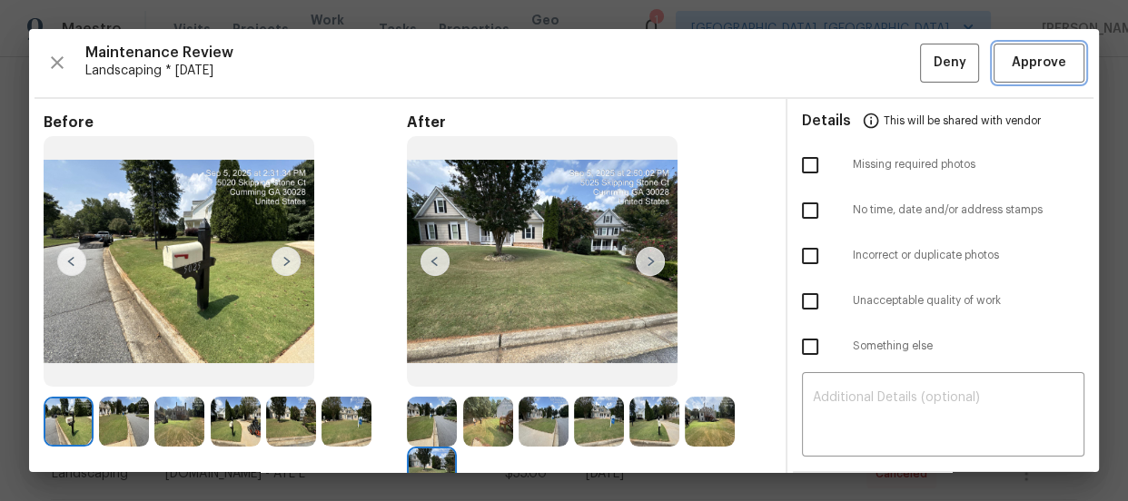
click at [1018, 71] on span "Approve" at bounding box center [1039, 63] width 54 height 23
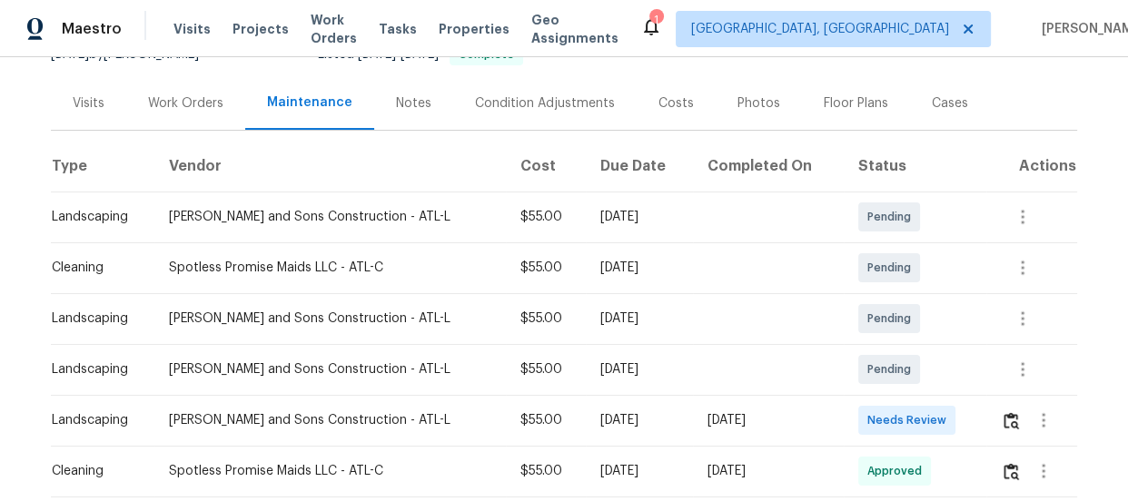
scroll to position [247, 0]
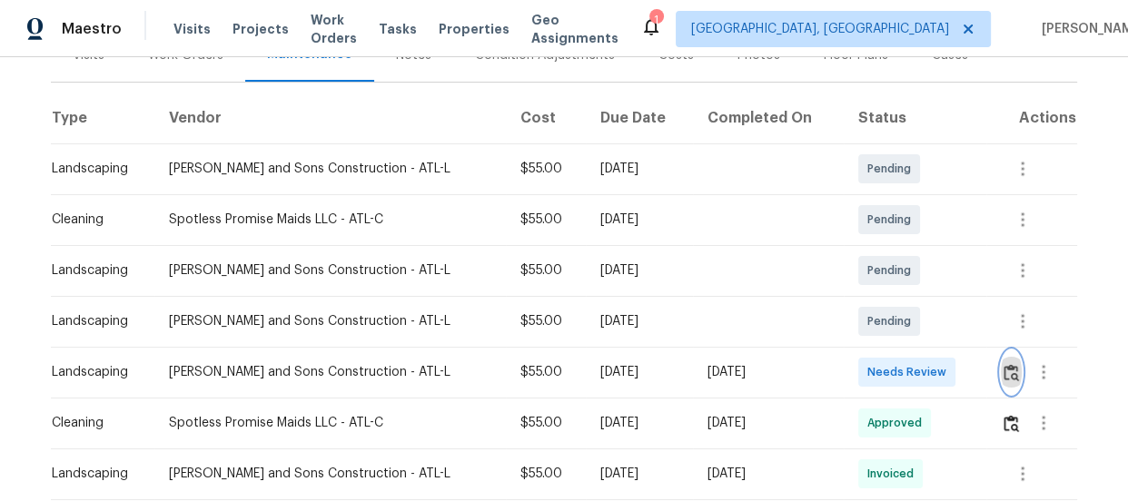
click at [1004, 370] on img "button" at bounding box center [1011, 372] width 15 height 17
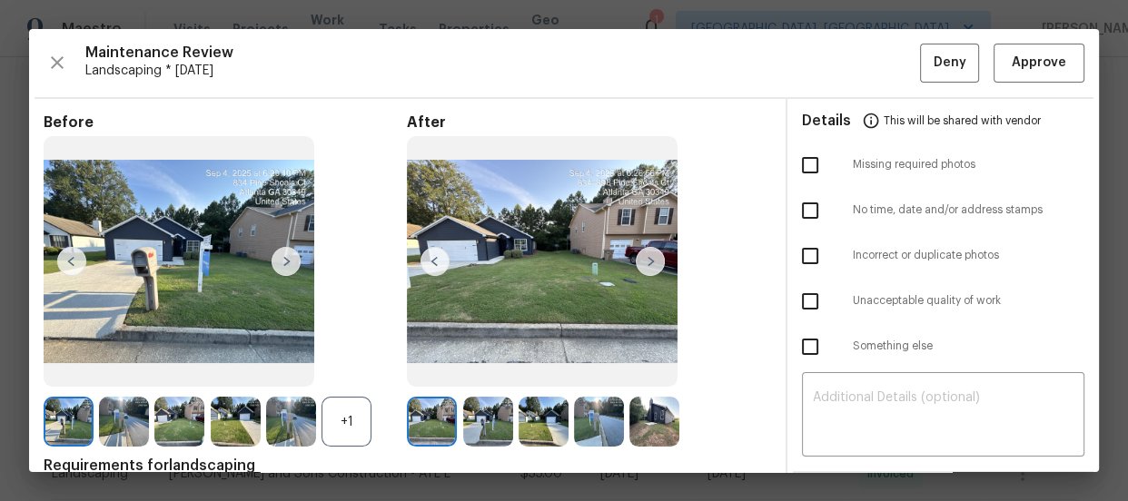
scroll to position [82, 0]
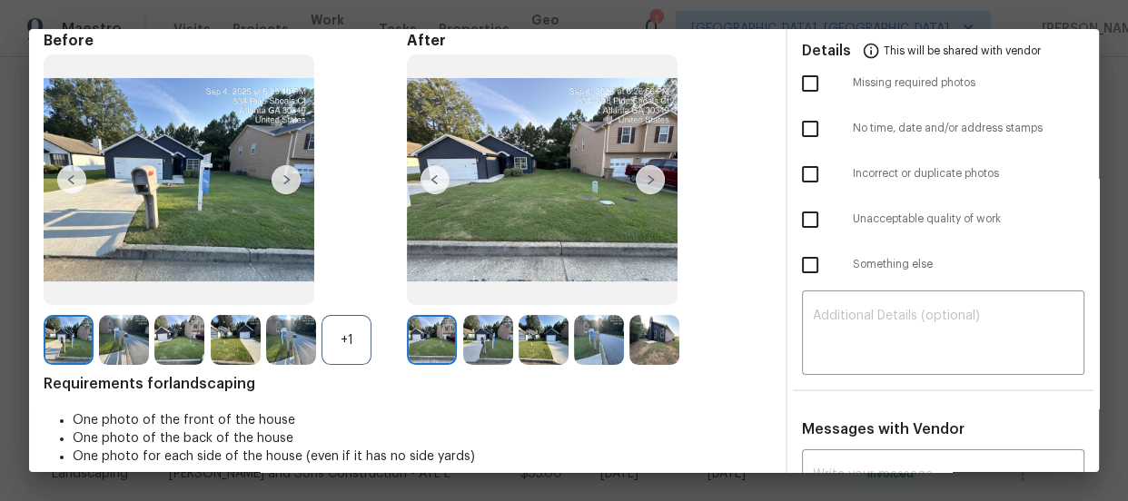
click at [356, 350] on div "+1" at bounding box center [347, 340] width 50 height 50
click at [490, 338] on img at bounding box center [488, 340] width 50 height 50
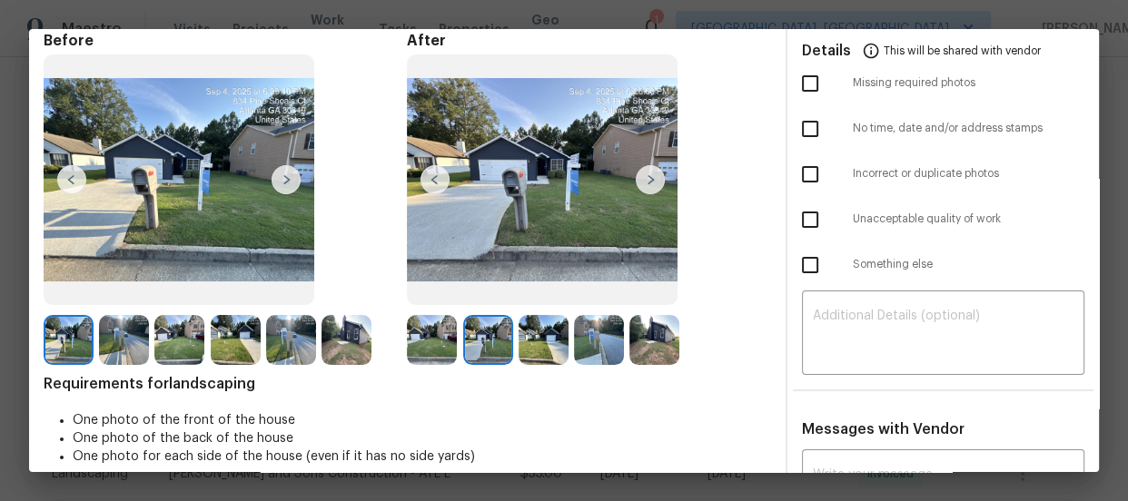
click at [523, 350] on img at bounding box center [544, 340] width 50 height 50
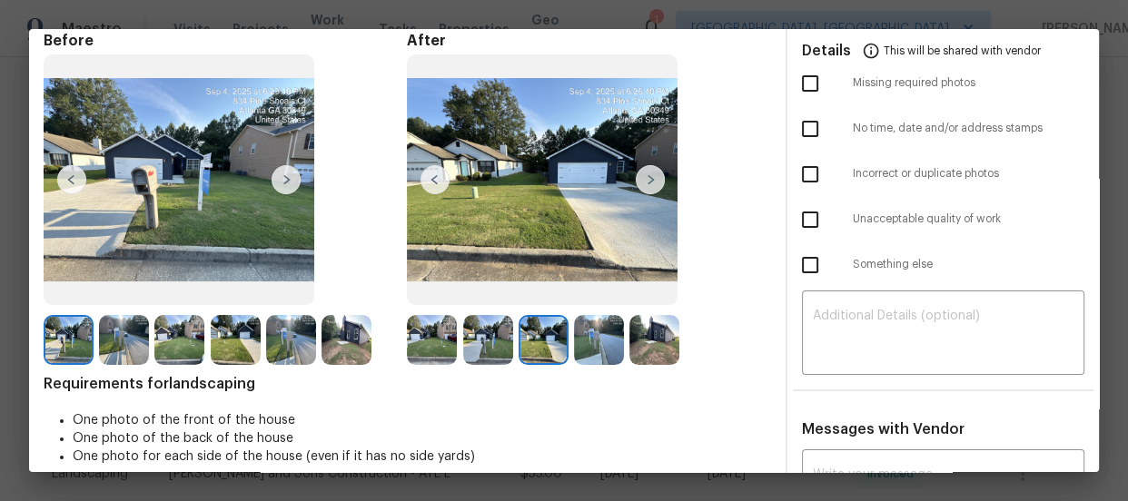
click at [568, 342] on div at bounding box center [546, 340] width 55 height 50
click at [621, 342] on div at bounding box center [601, 340] width 55 height 50
click at [609, 347] on img at bounding box center [599, 340] width 50 height 50
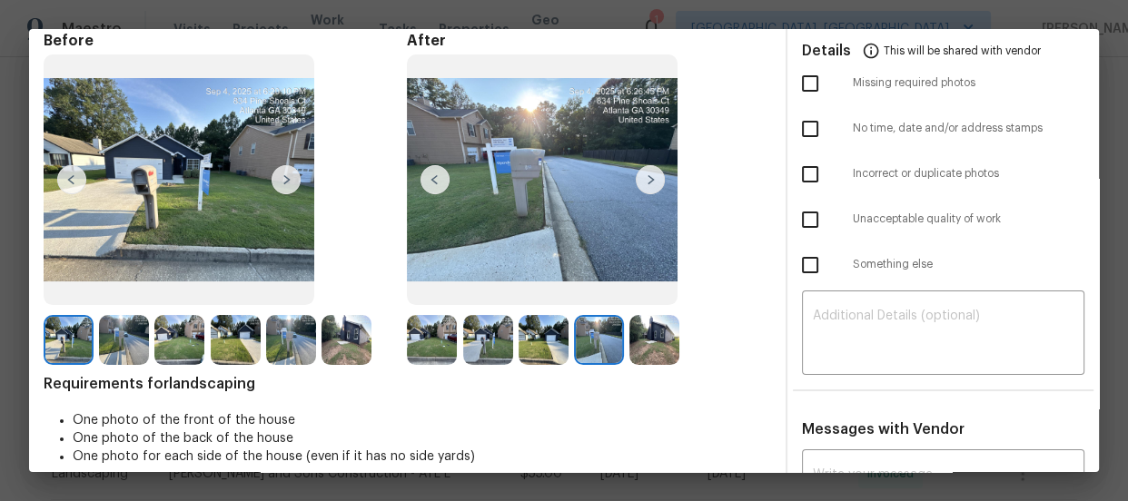
click at [650, 337] on img at bounding box center [654, 340] width 50 height 50
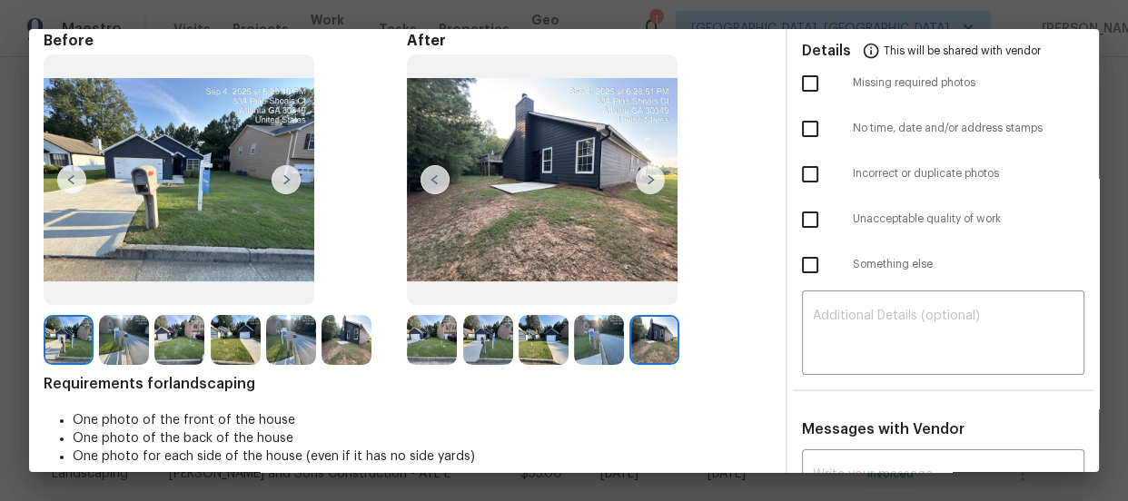
scroll to position [0, 0]
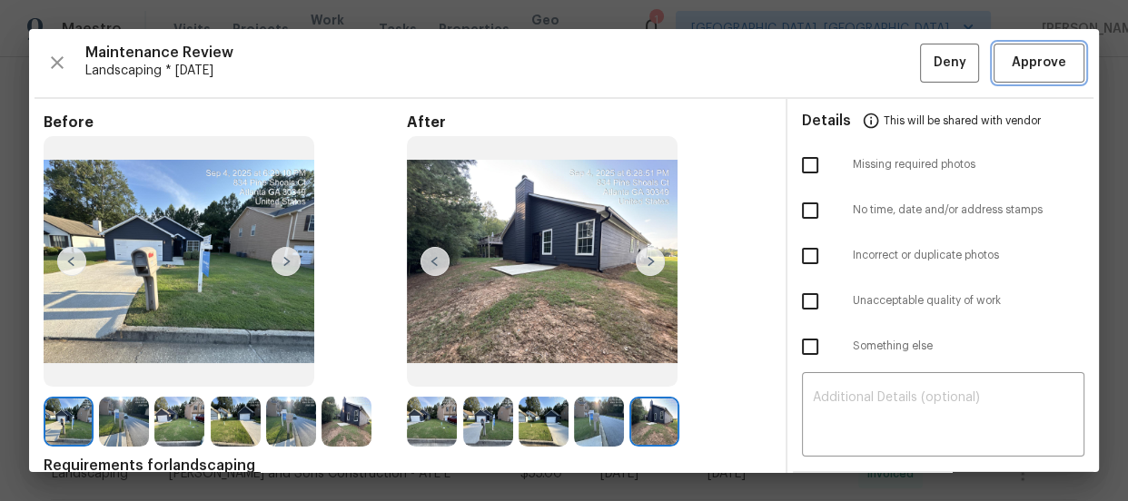
click at [1024, 72] on span "Approve" at bounding box center [1039, 63] width 54 height 23
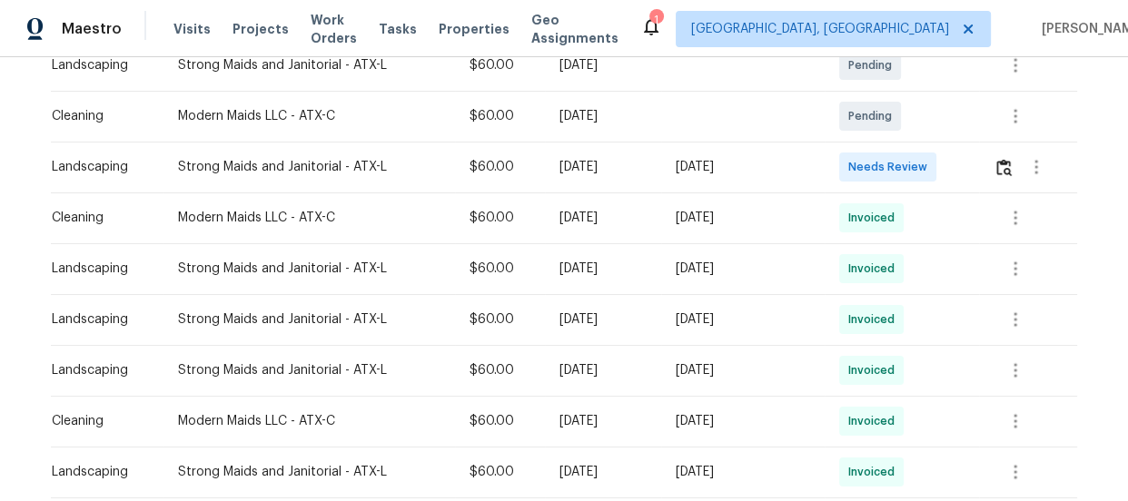
scroll to position [506, 0]
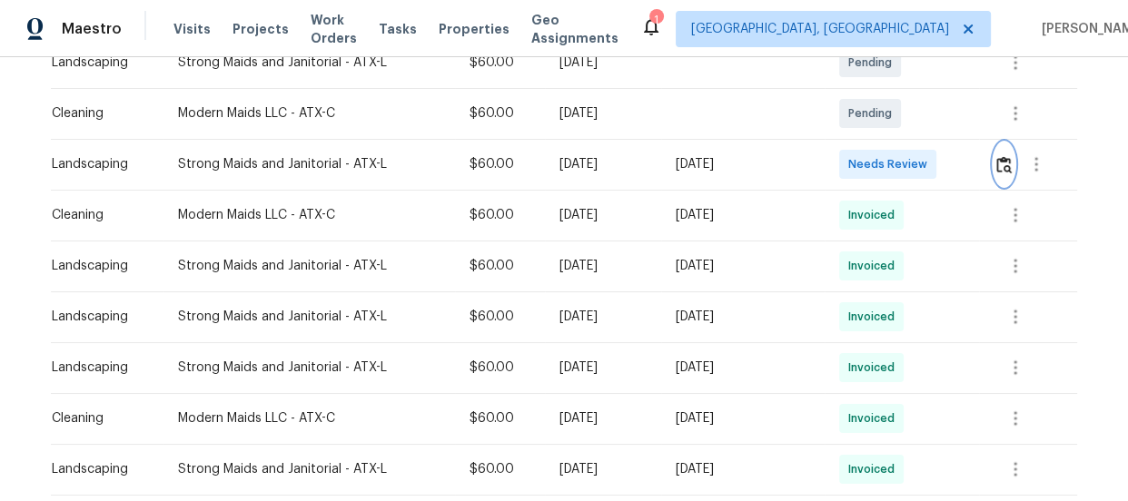
click at [999, 163] on img "button" at bounding box center [1003, 164] width 15 height 17
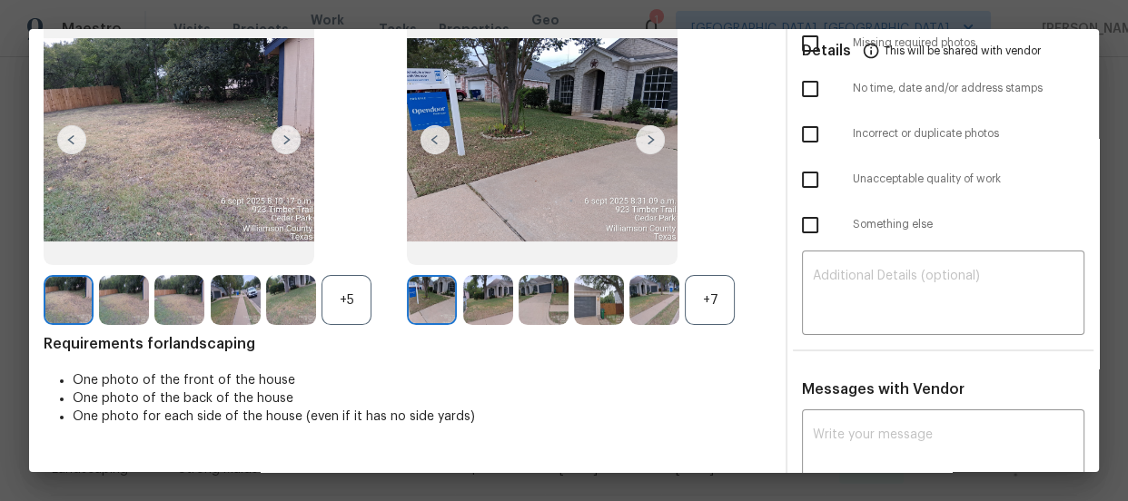
scroll to position [164, 0]
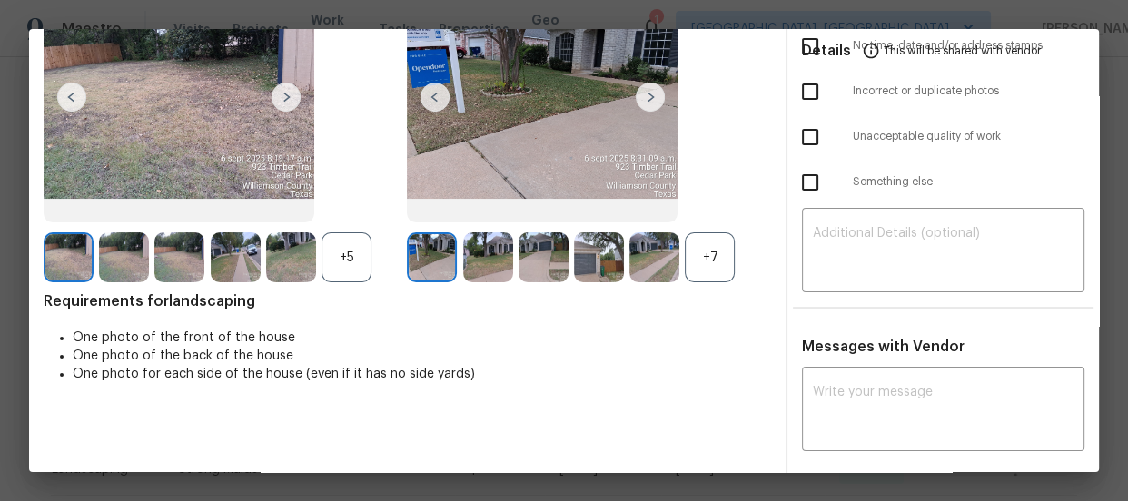
click at [716, 254] on div "+7" at bounding box center [710, 258] width 50 height 50
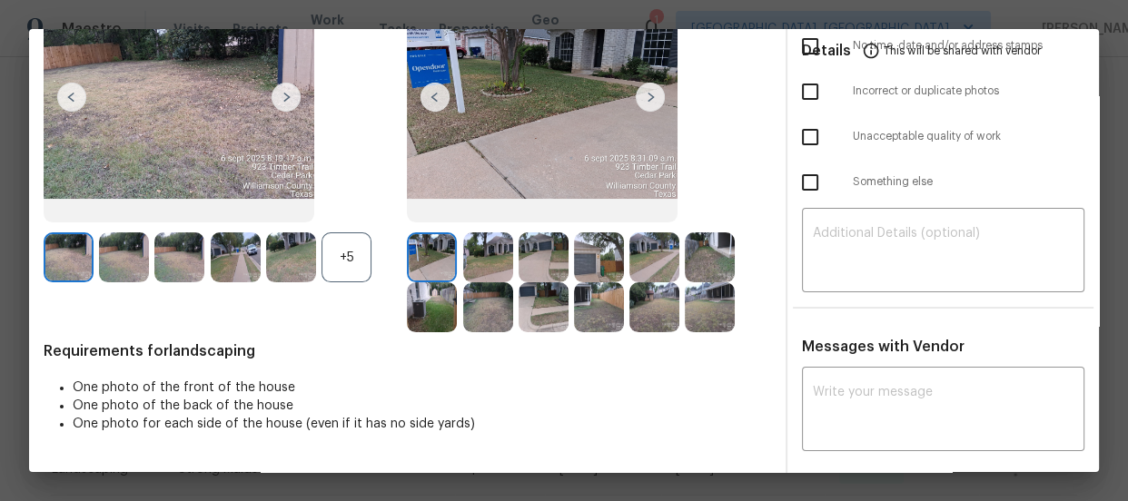
click at [339, 244] on div "+5" at bounding box center [347, 258] width 50 height 50
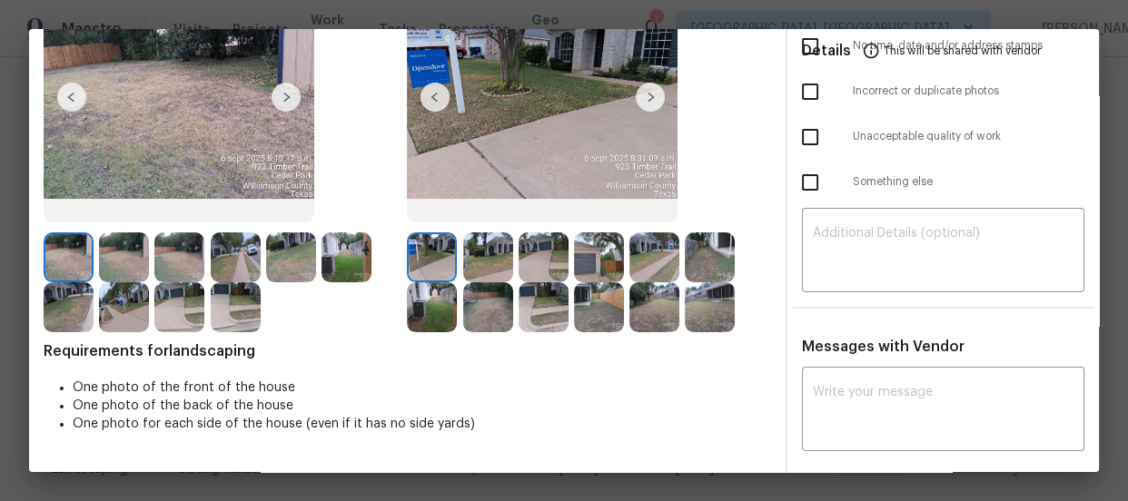
click at [472, 248] on img at bounding box center [488, 258] width 50 height 50
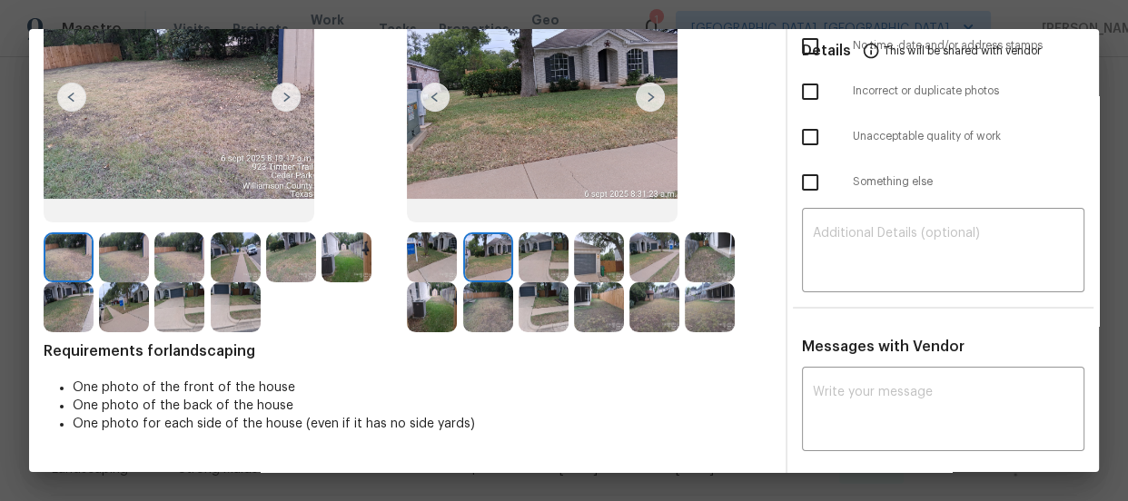
click at [531, 260] on img at bounding box center [544, 258] width 50 height 50
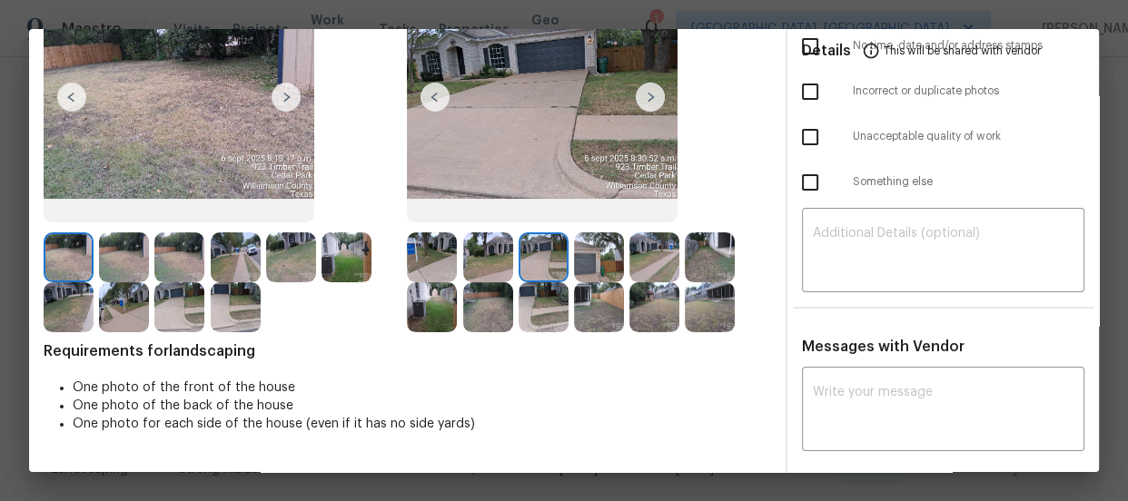
click at [594, 263] on img at bounding box center [599, 258] width 50 height 50
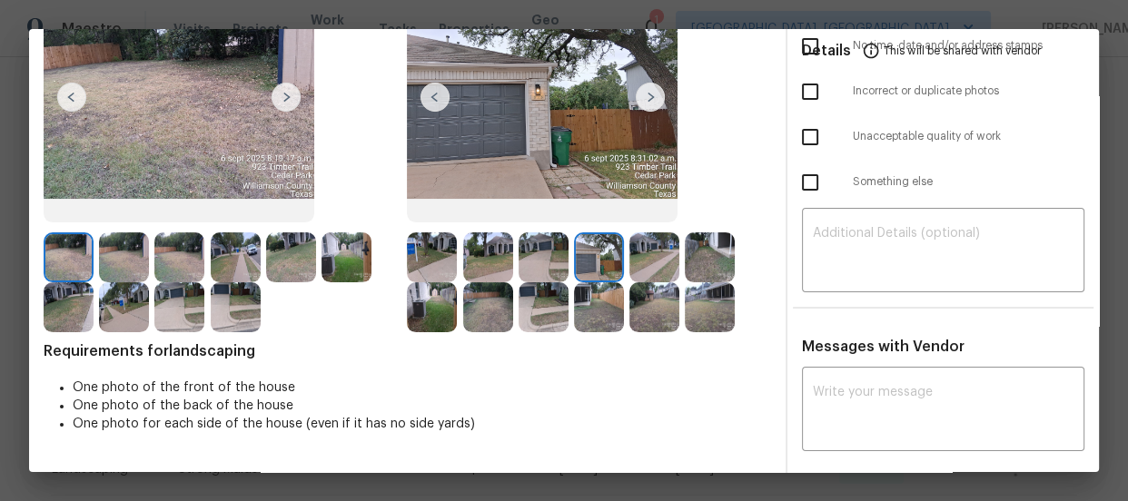
click at [663, 263] on img at bounding box center [654, 258] width 50 height 50
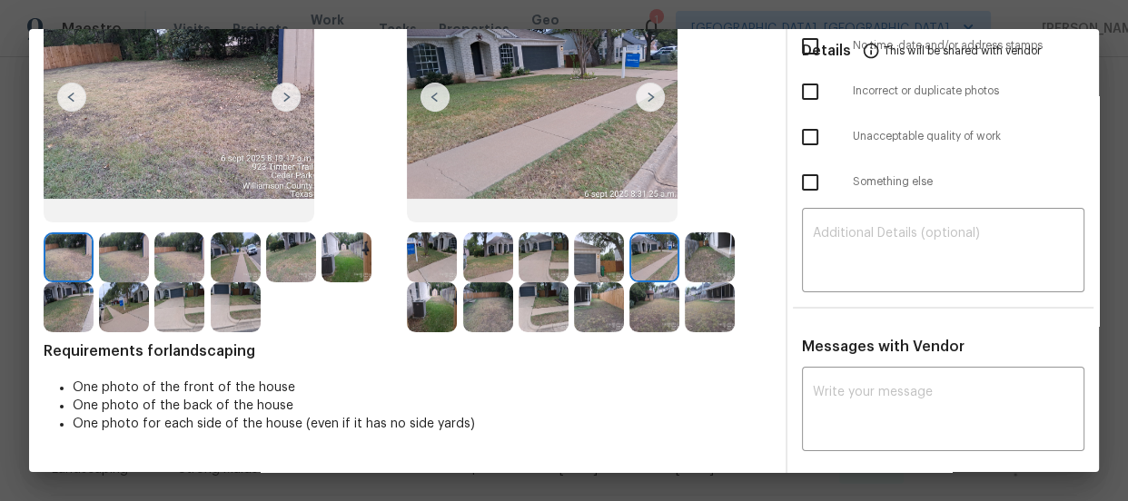
click at [702, 263] on img at bounding box center [710, 258] width 50 height 50
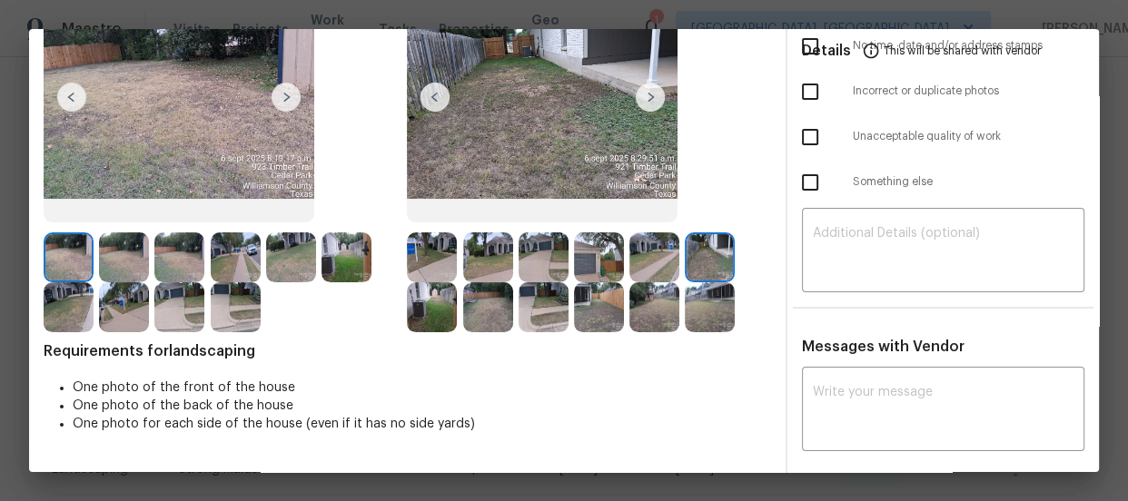
click at [407, 301] on img at bounding box center [432, 307] width 50 height 50
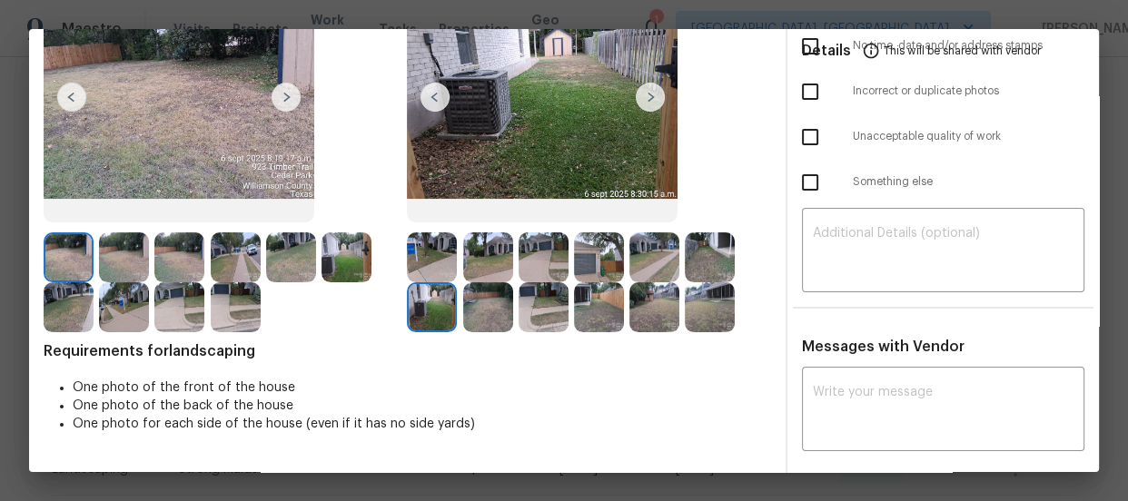
click at [484, 304] on img at bounding box center [488, 307] width 50 height 50
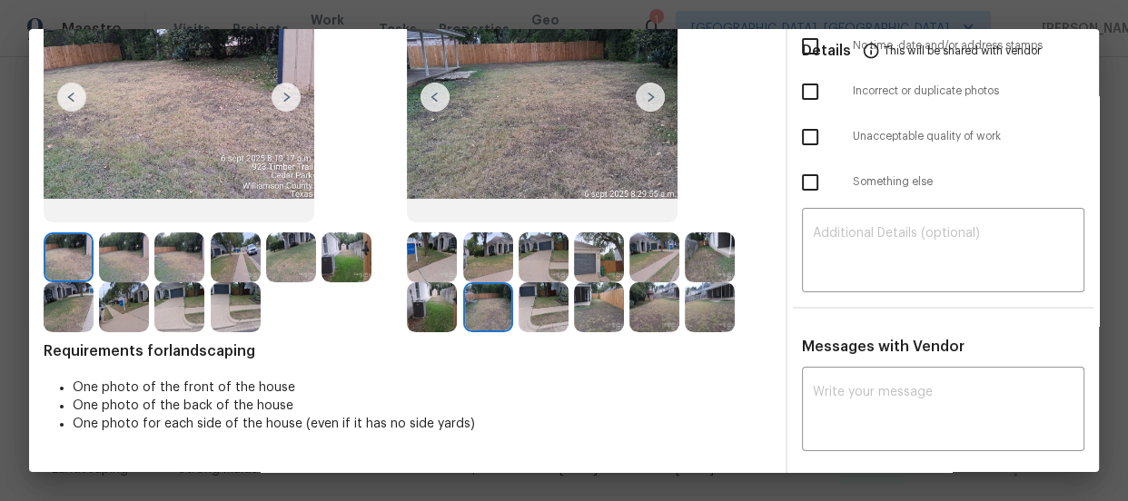
click at [565, 323] on div at bounding box center [546, 307] width 55 height 50
click at [548, 320] on img at bounding box center [544, 307] width 50 height 50
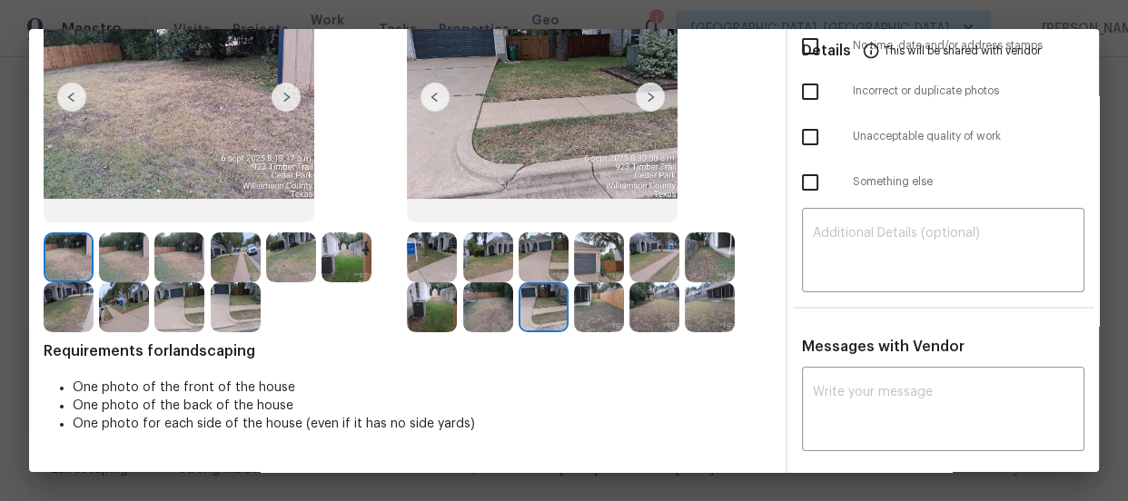
click at [602, 317] on img at bounding box center [599, 307] width 50 height 50
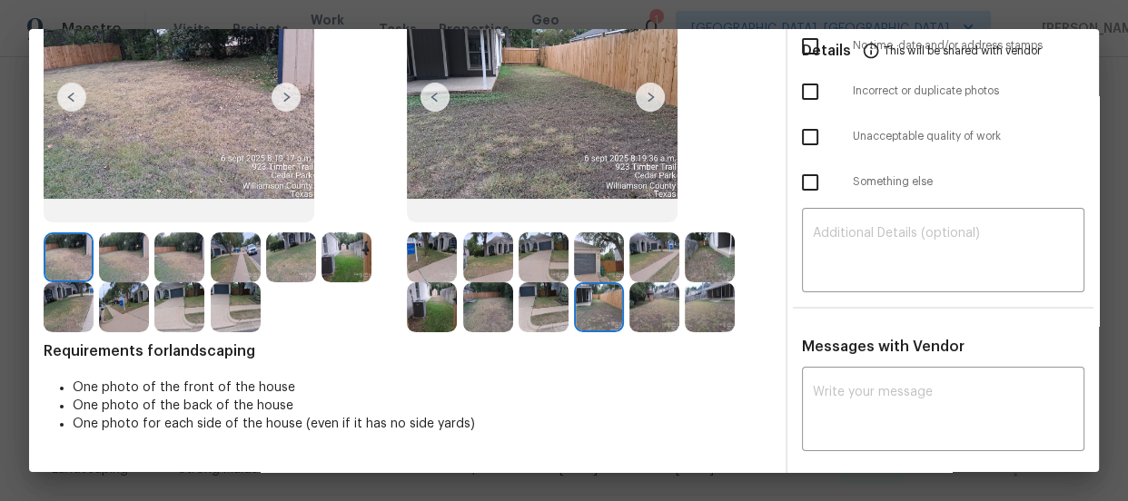
click at [654, 312] on img at bounding box center [654, 307] width 50 height 50
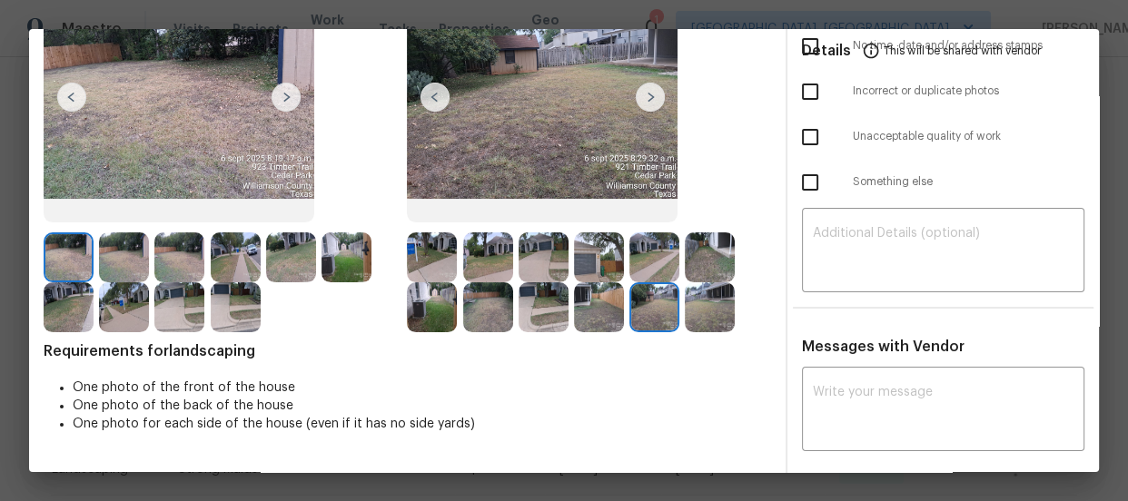
click at [708, 312] on img at bounding box center [710, 307] width 50 height 50
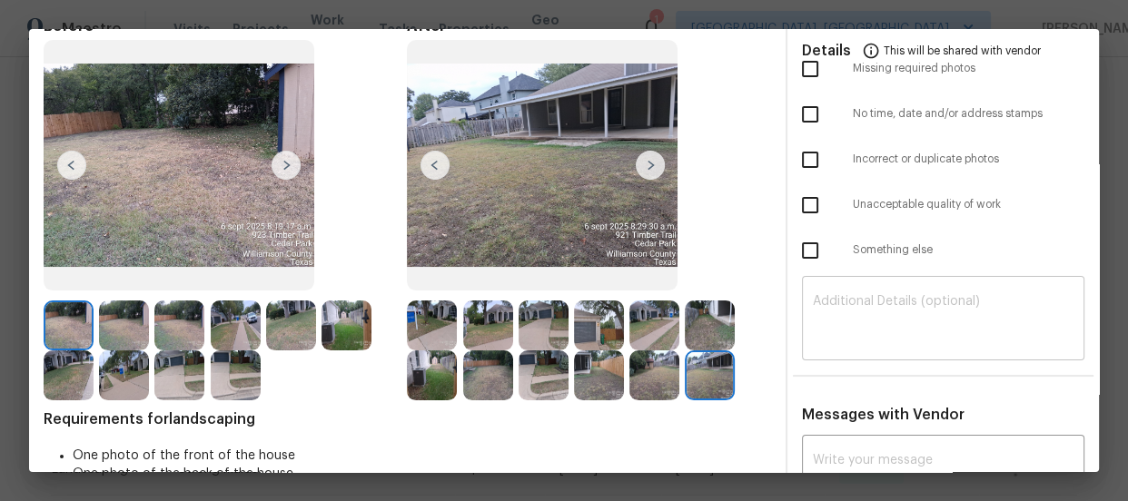
scroll to position [0, 0]
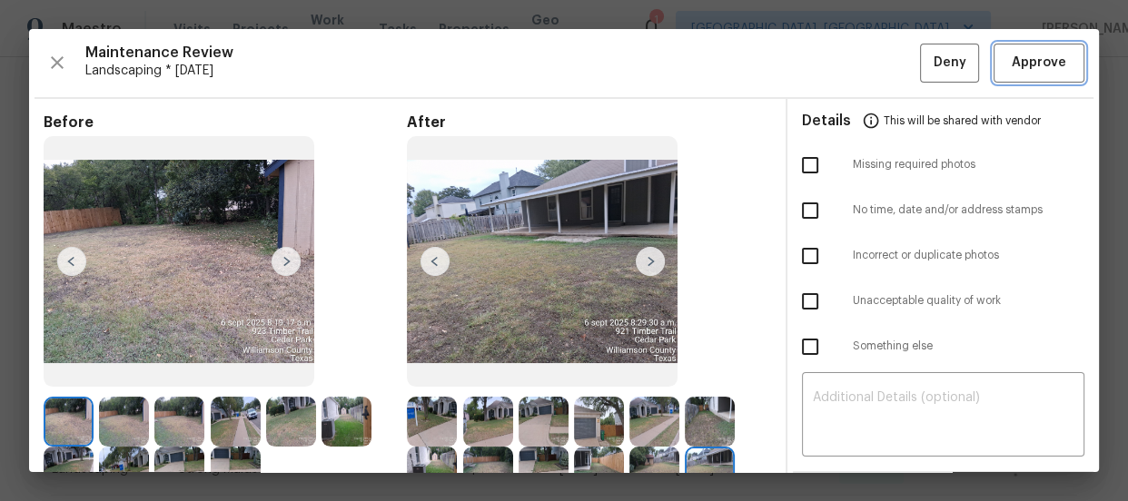
click at [997, 80] on button "Approve" at bounding box center [1039, 63] width 91 height 39
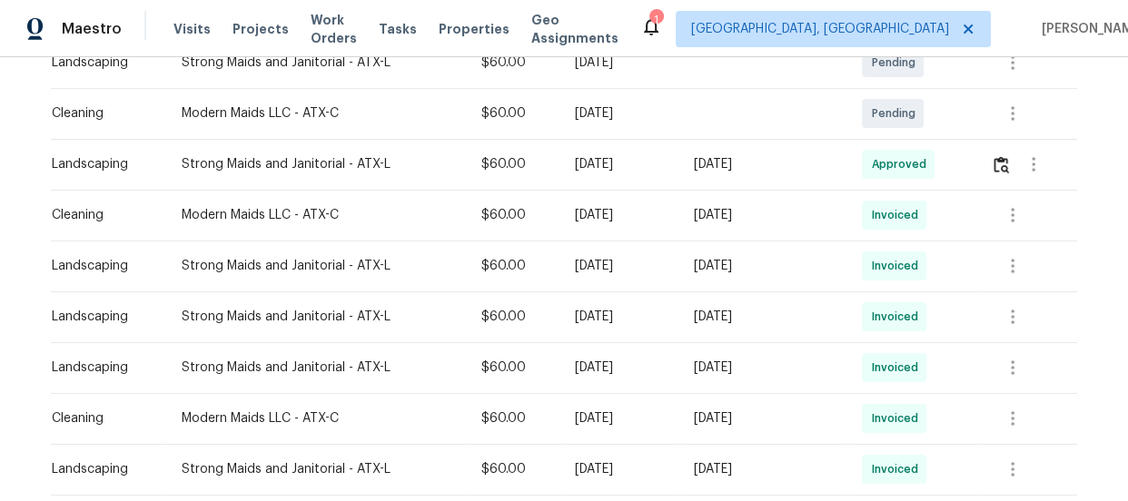
scroll to position [506, 0]
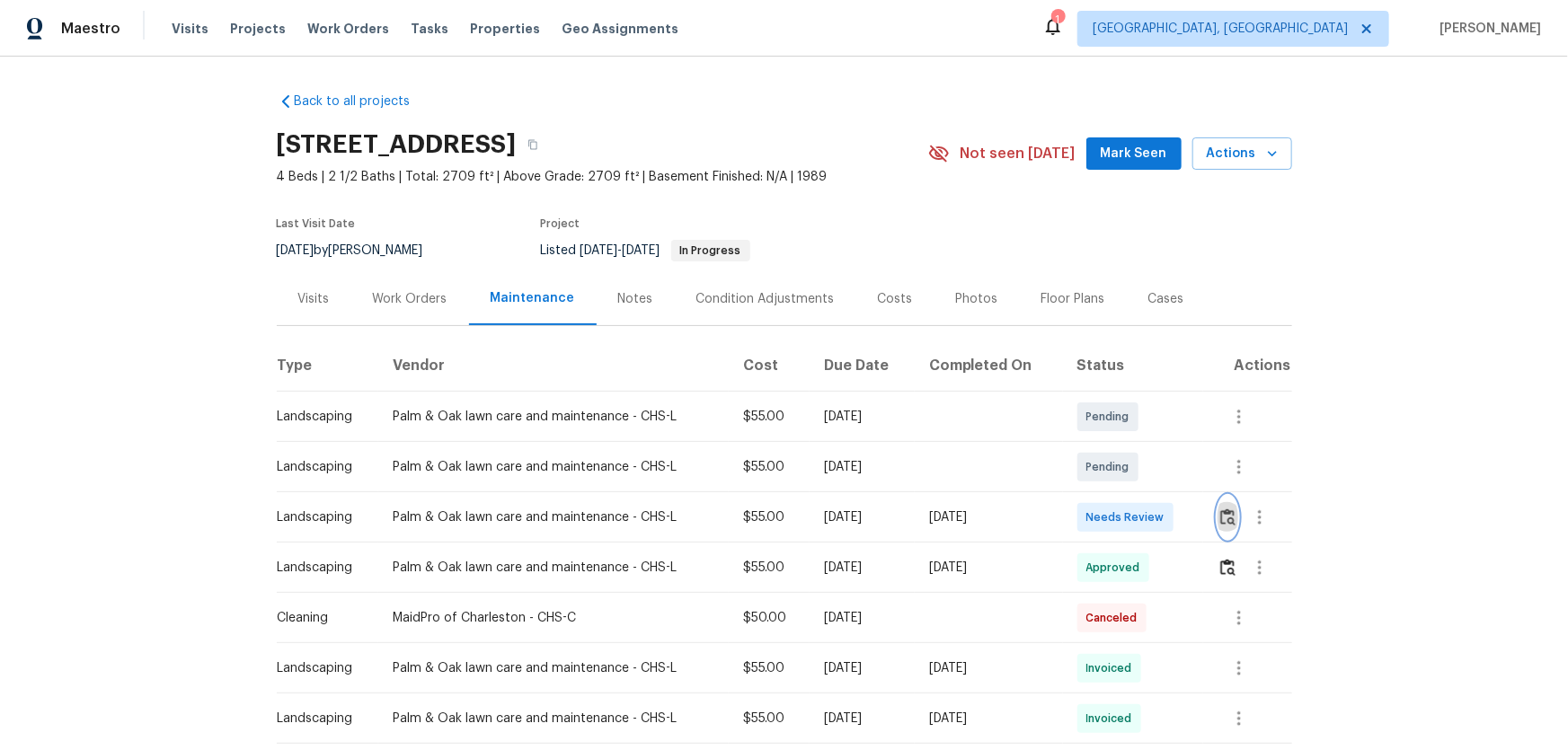
click at [1115, 495] on img "button" at bounding box center [1227, 516] width 15 height 17
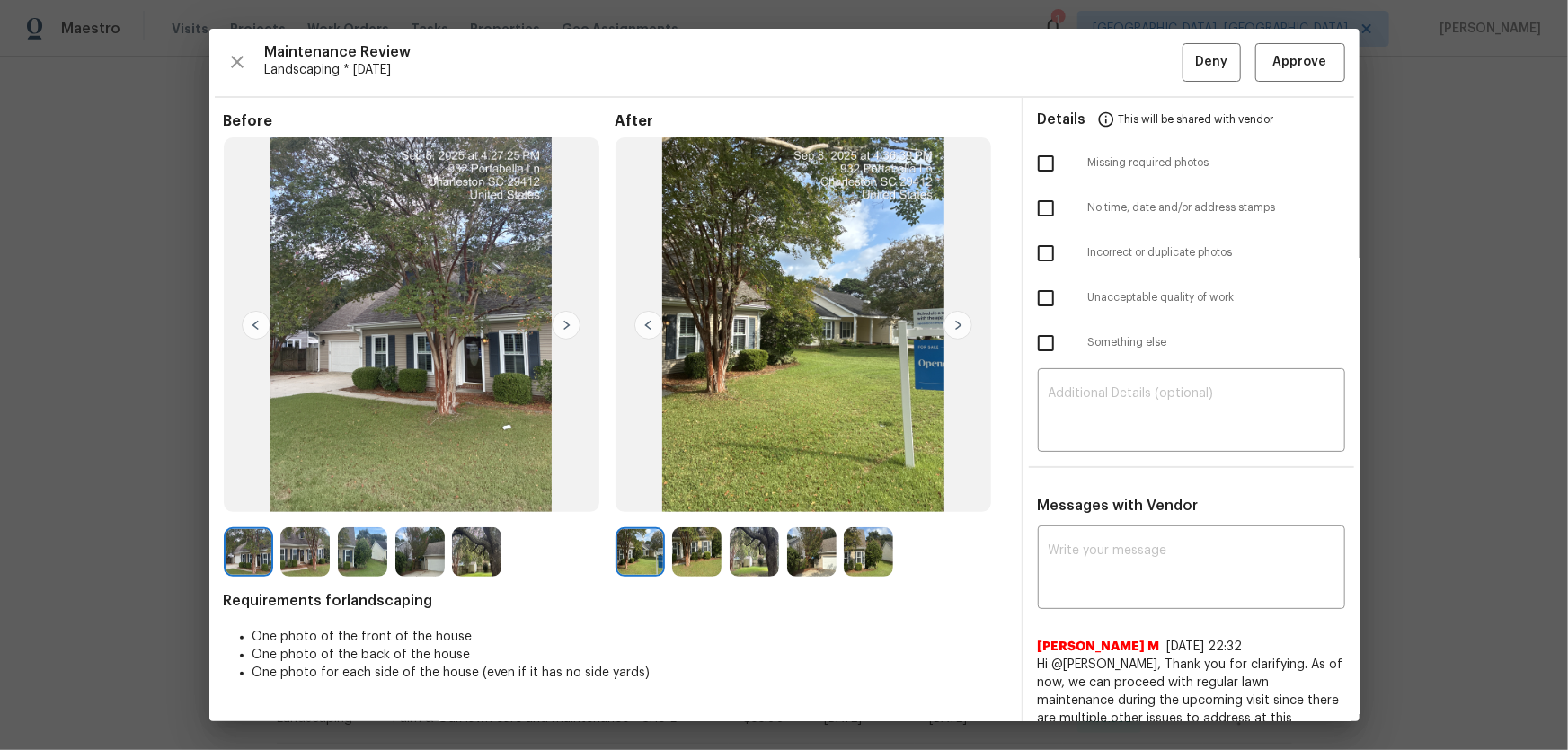
click at [710, 495] on img at bounding box center [696, 552] width 49 height 49
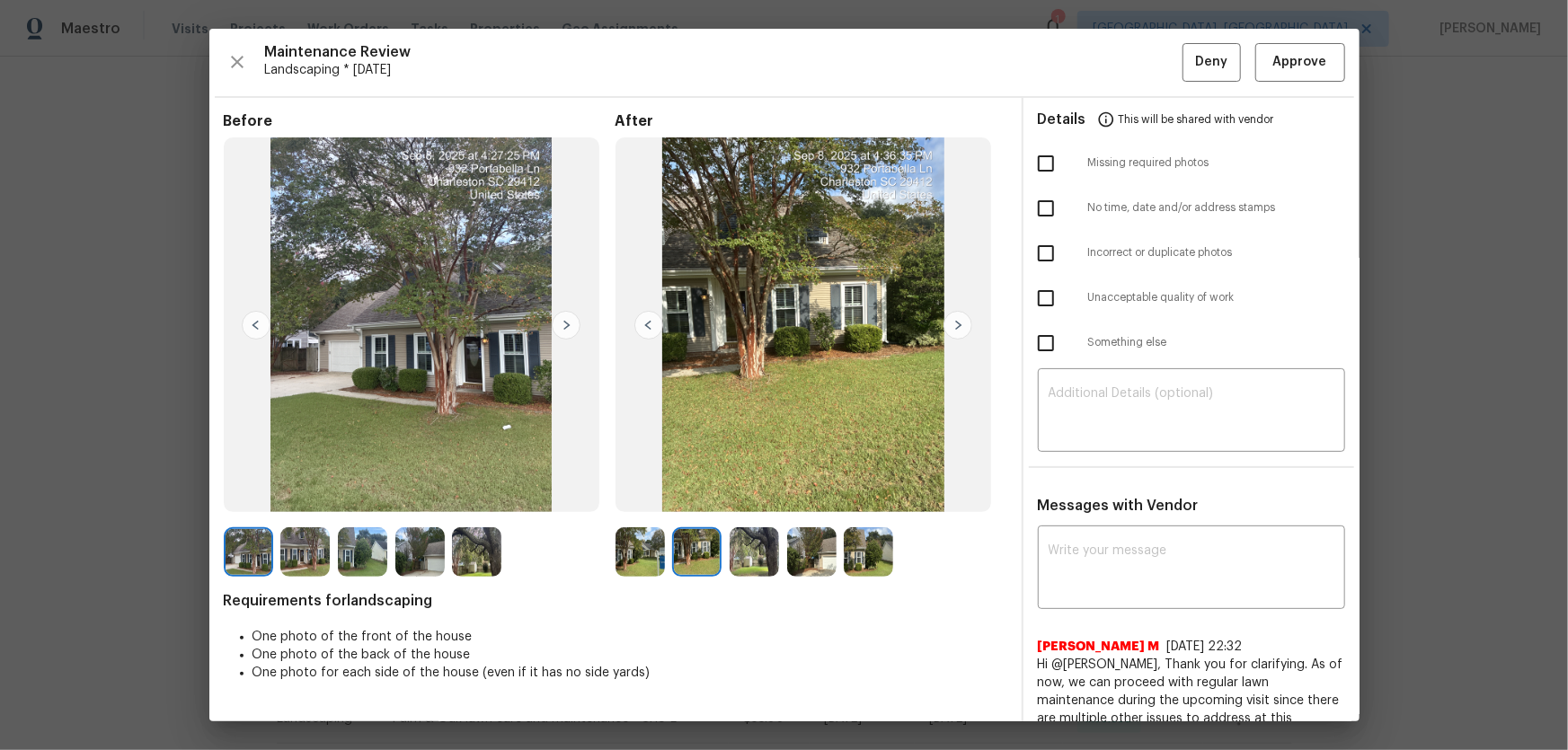
click at [755, 495] on img at bounding box center [754, 552] width 49 height 49
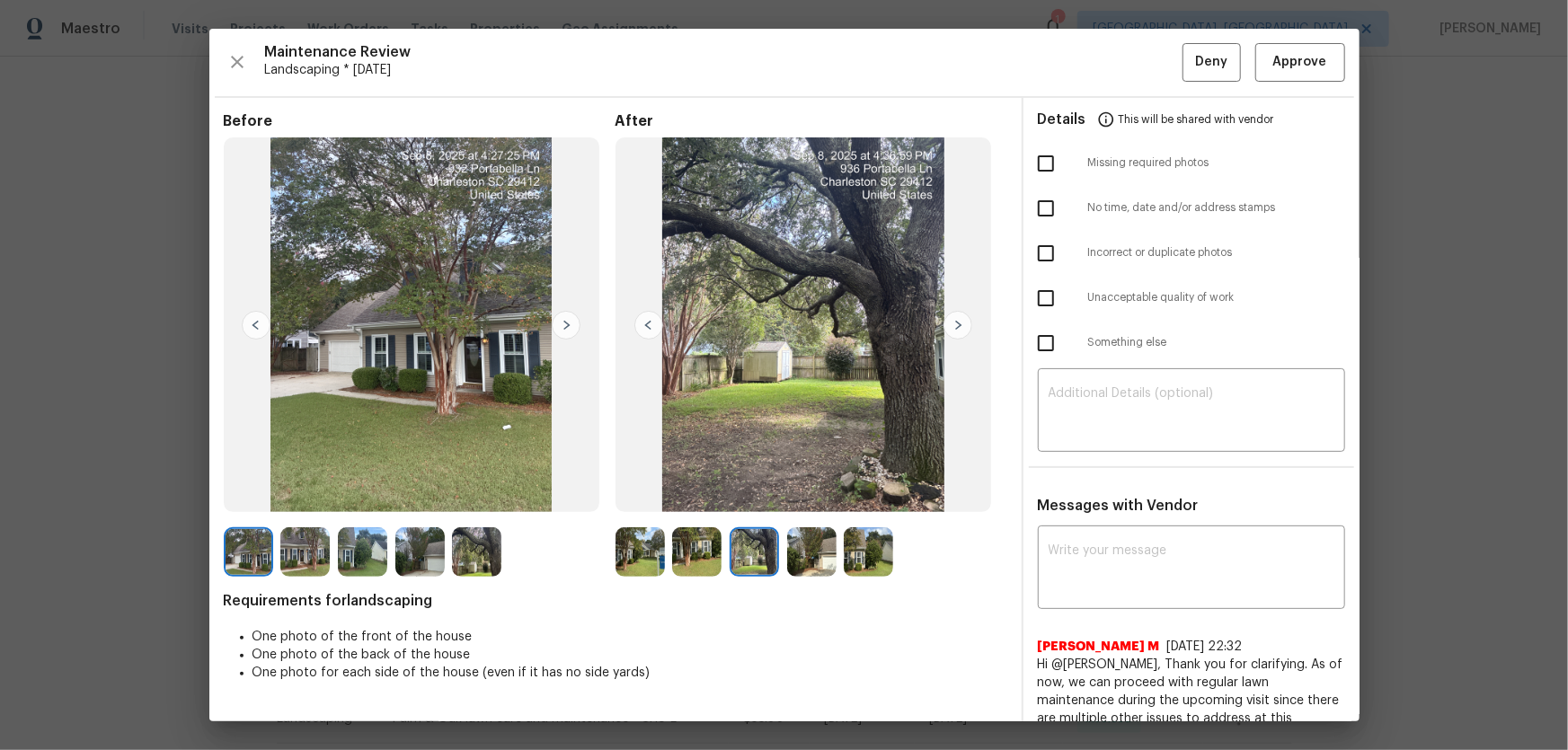
click at [792, 495] on img at bounding box center [812, 552] width 49 height 49
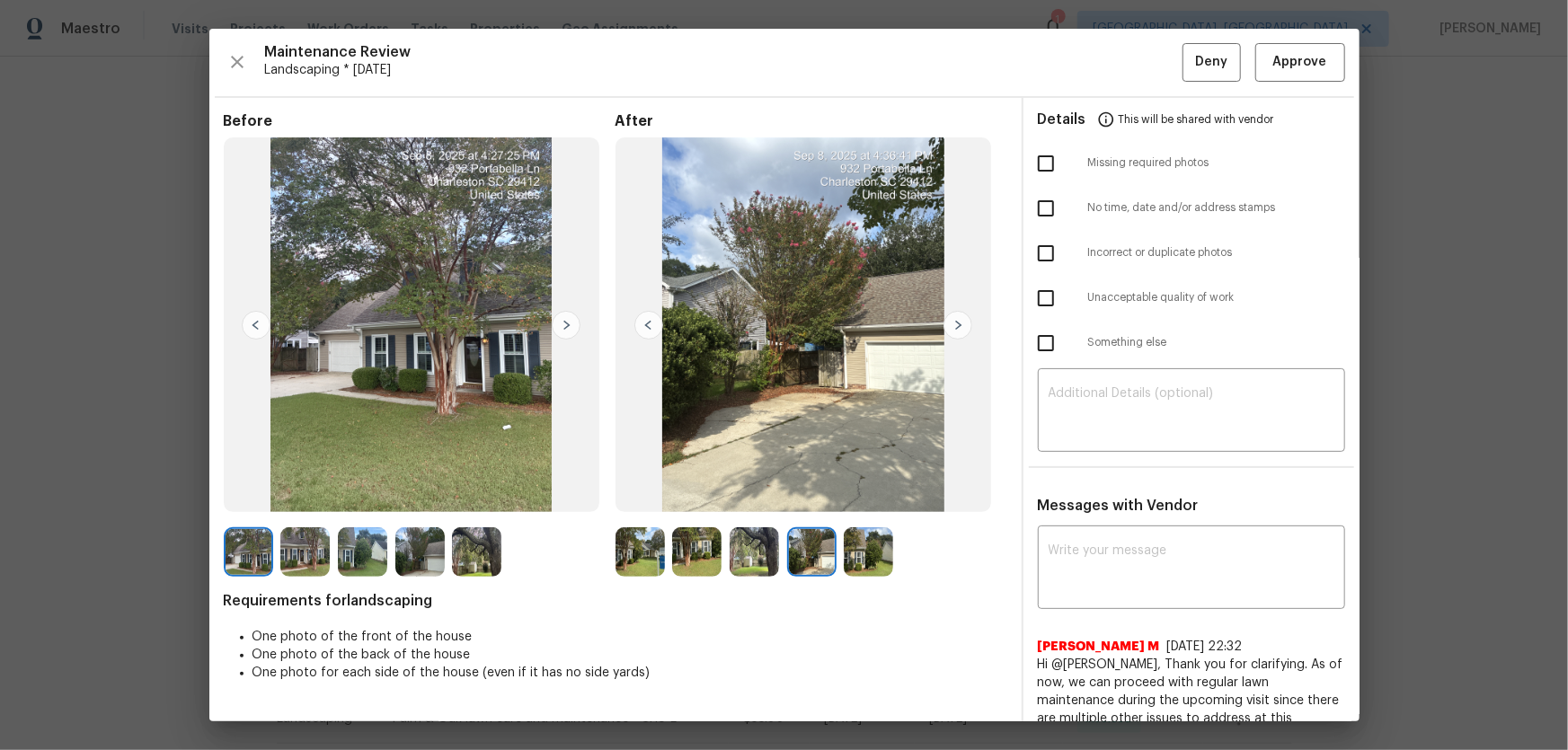
click at [871, 495] on img at bounding box center [869, 552] width 49 height 49
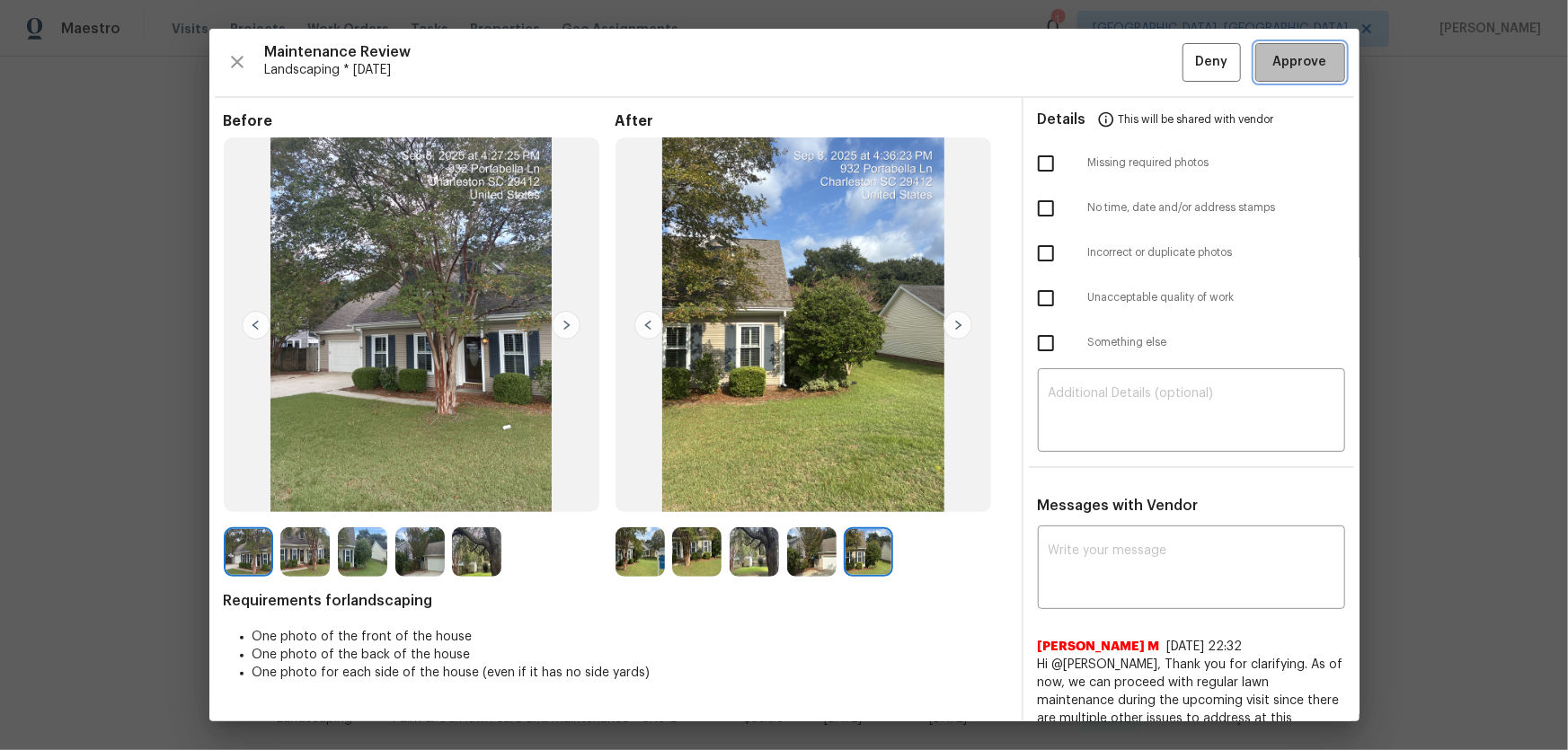
click at [1115, 68] on span "Approve" at bounding box center [1300, 62] width 53 height 23
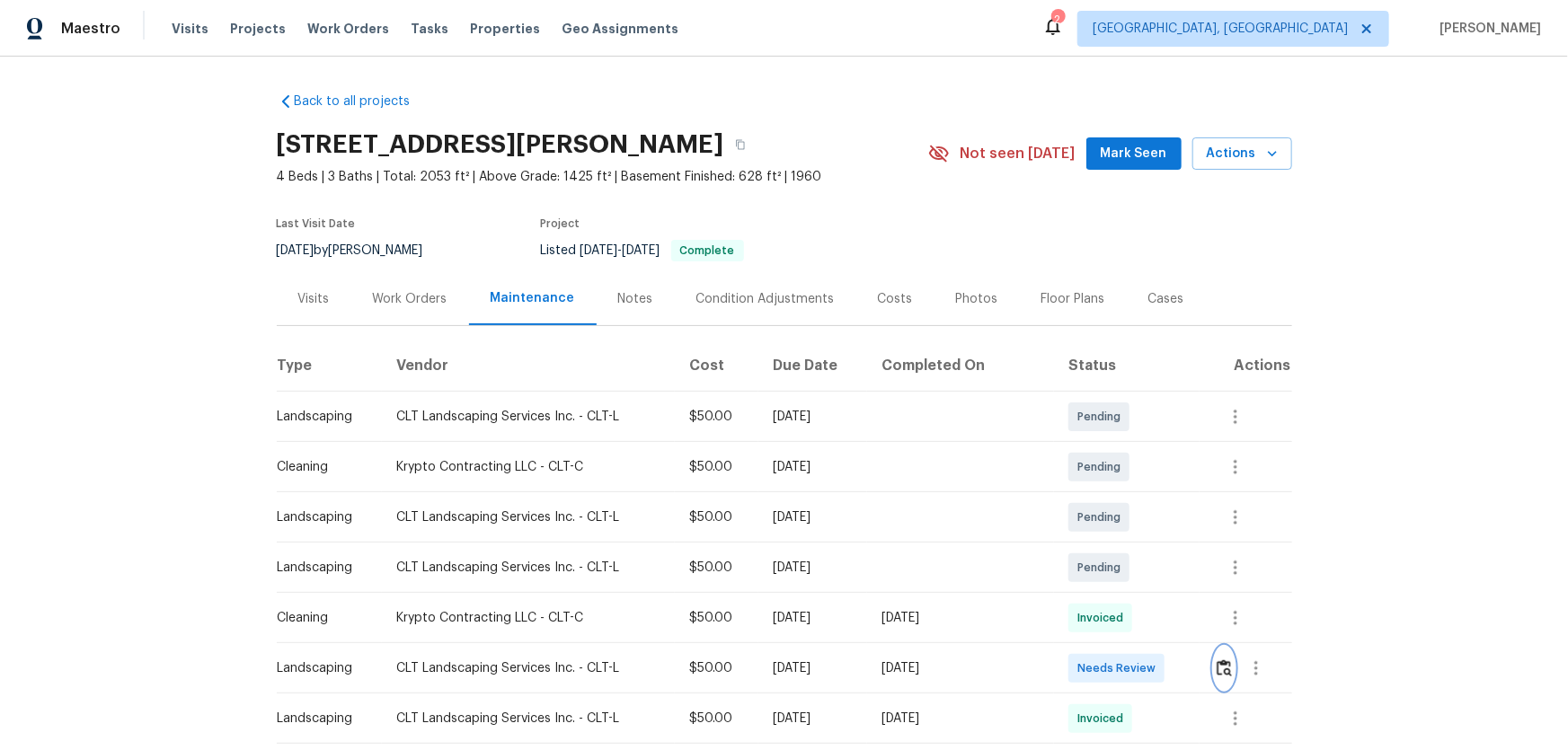
click at [1217, 668] on img "button" at bounding box center [1224, 668] width 15 height 17
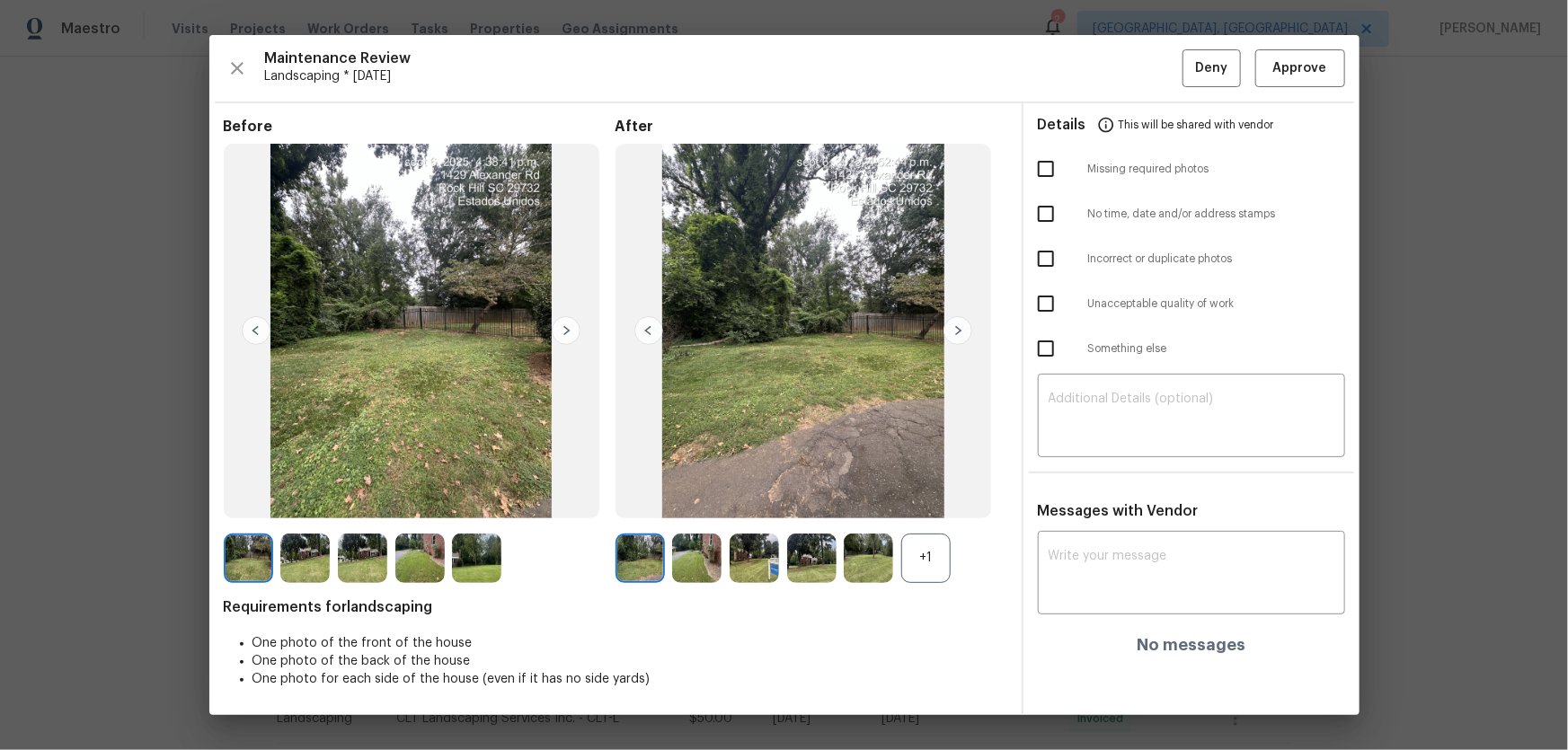
click at [940, 577] on div "+1" at bounding box center [926, 558] width 49 height 49
click at [695, 546] on img at bounding box center [696, 558] width 49 height 49
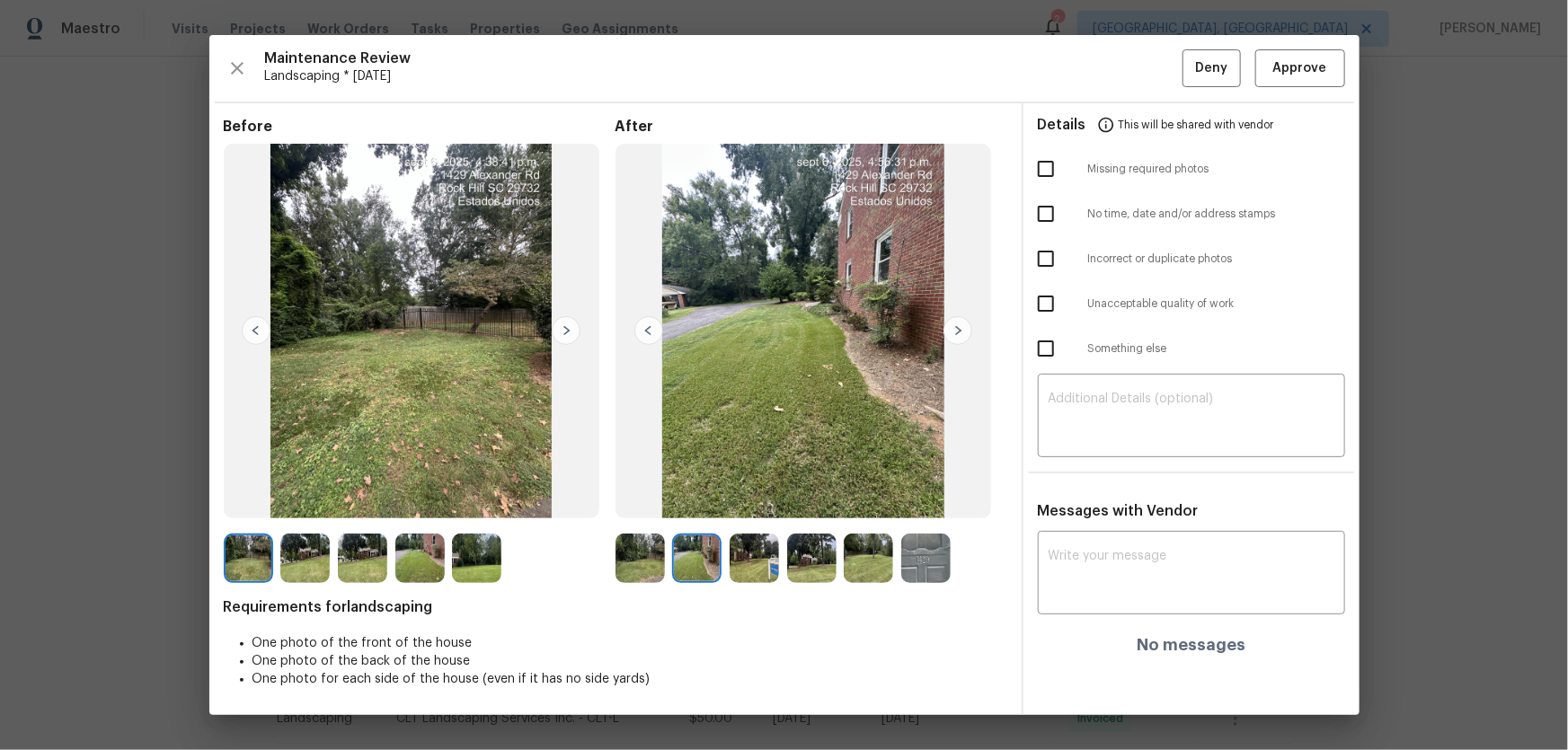
click at [749, 557] on img at bounding box center [754, 558] width 49 height 49
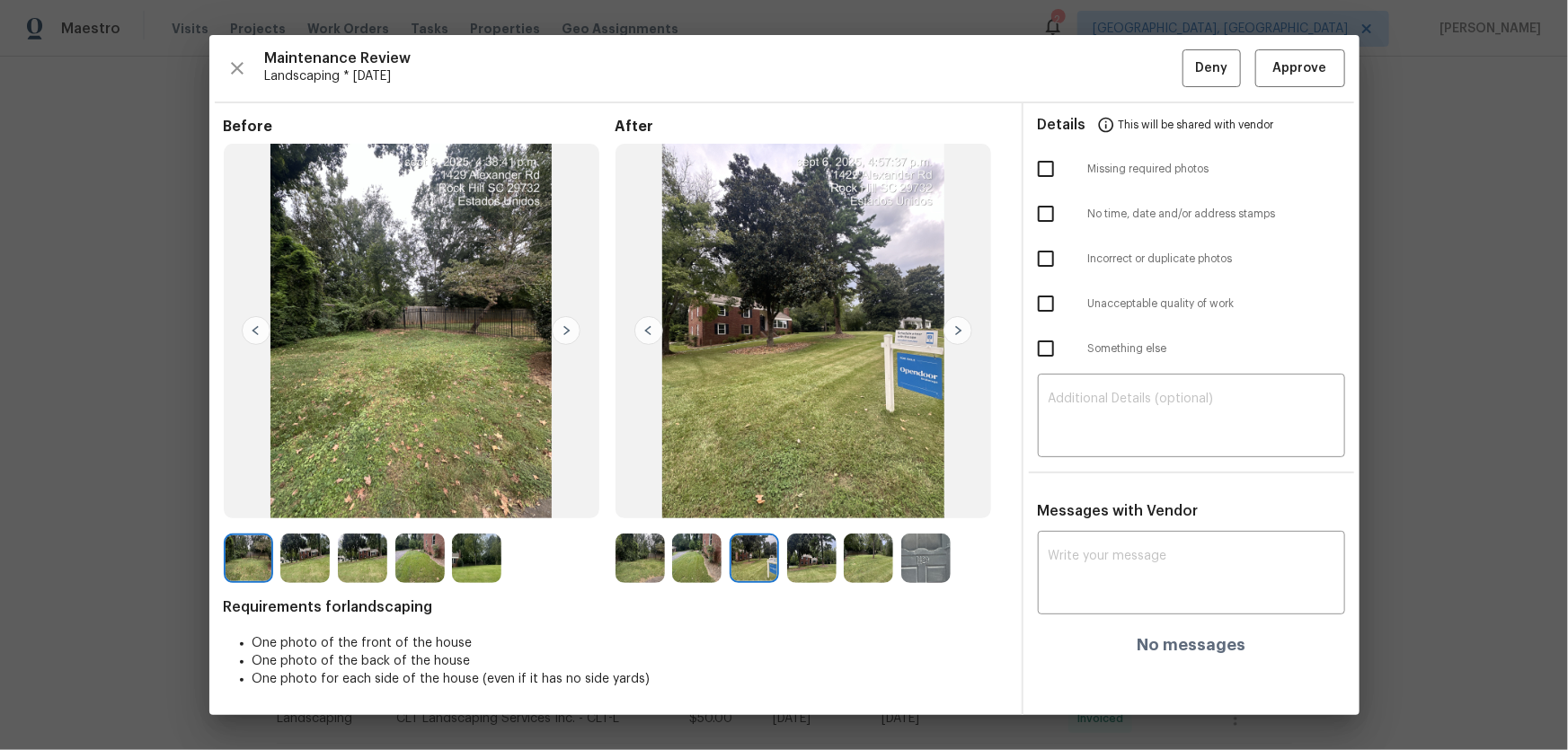
click at [826, 559] on img at bounding box center [812, 558] width 49 height 49
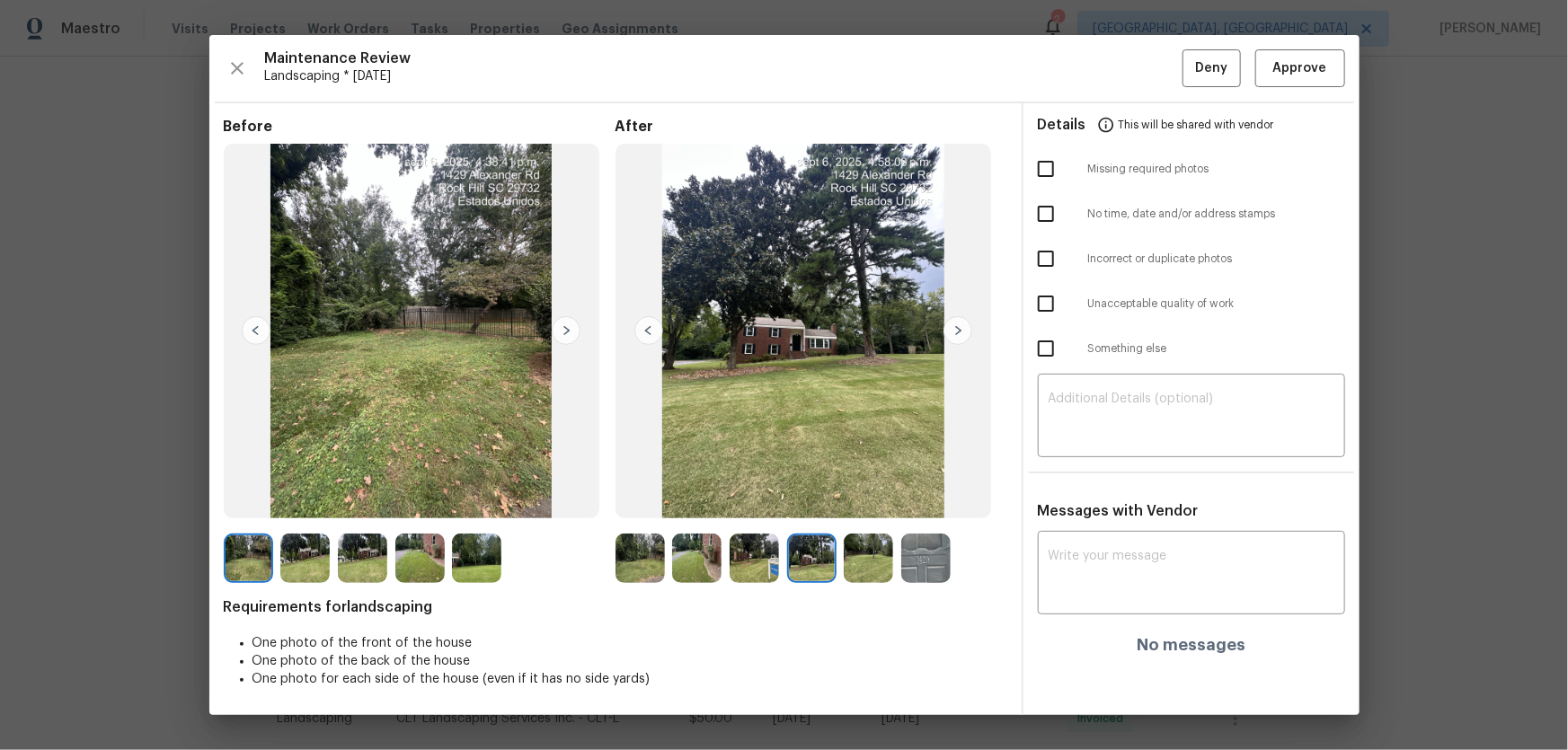
click at [852, 563] on img at bounding box center [869, 558] width 49 height 49
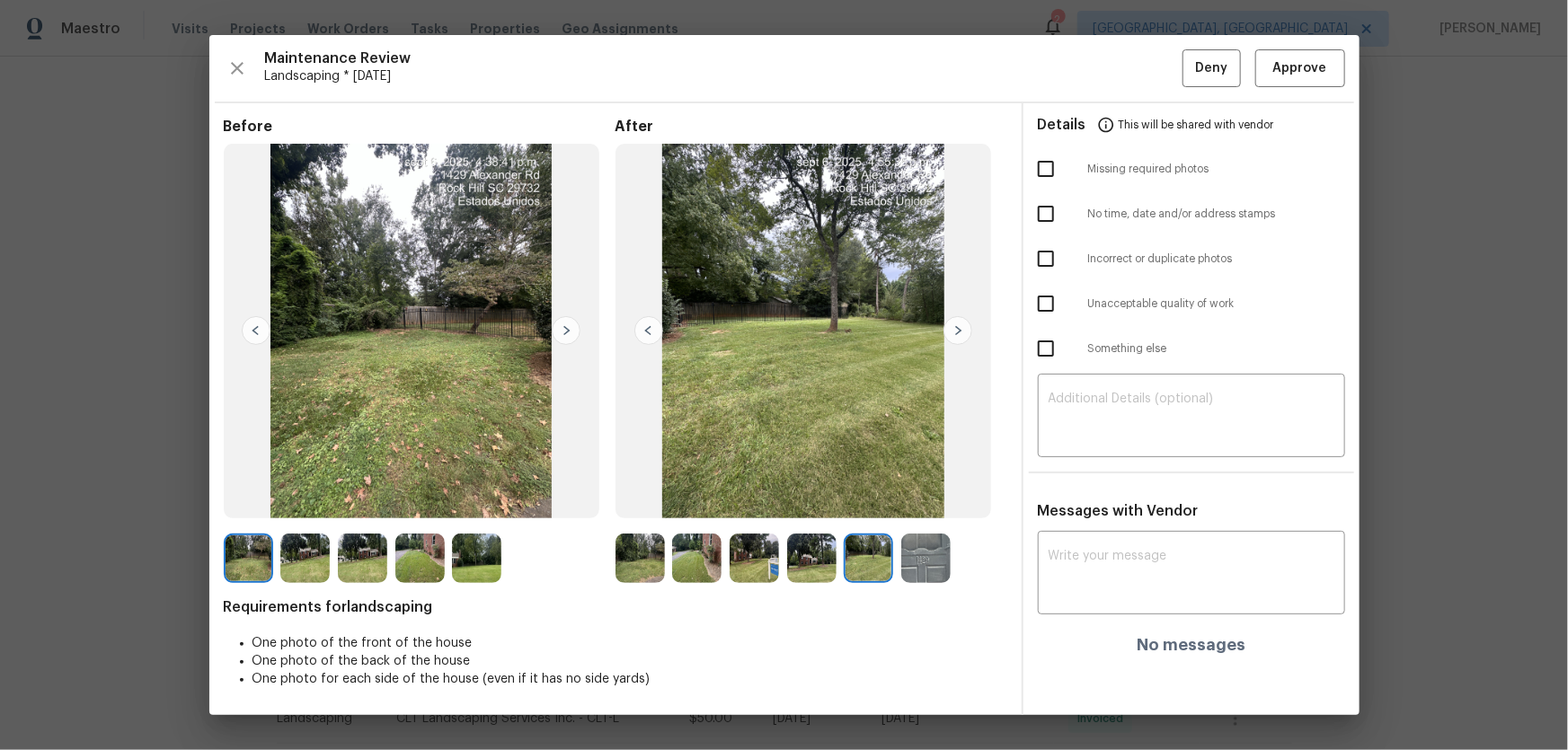
click at [918, 557] on img at bounding box center [926, 558] width 49 height 49
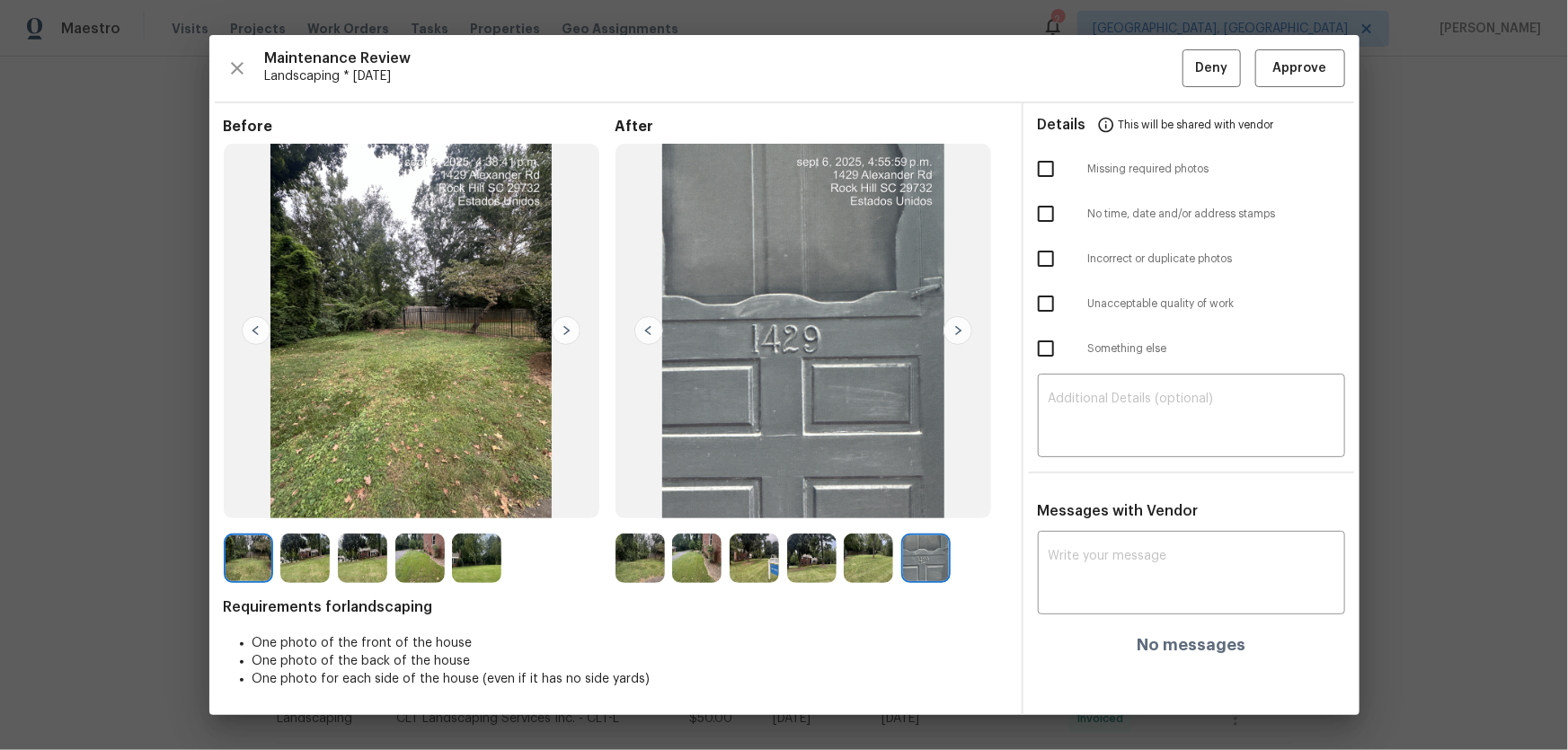
click at [918, 557] on img at bounding box center [926, 558] width 49 height 49
click at [1267, 78] on button "Approve" at bounding box center [1300, 68] width 90 height 39
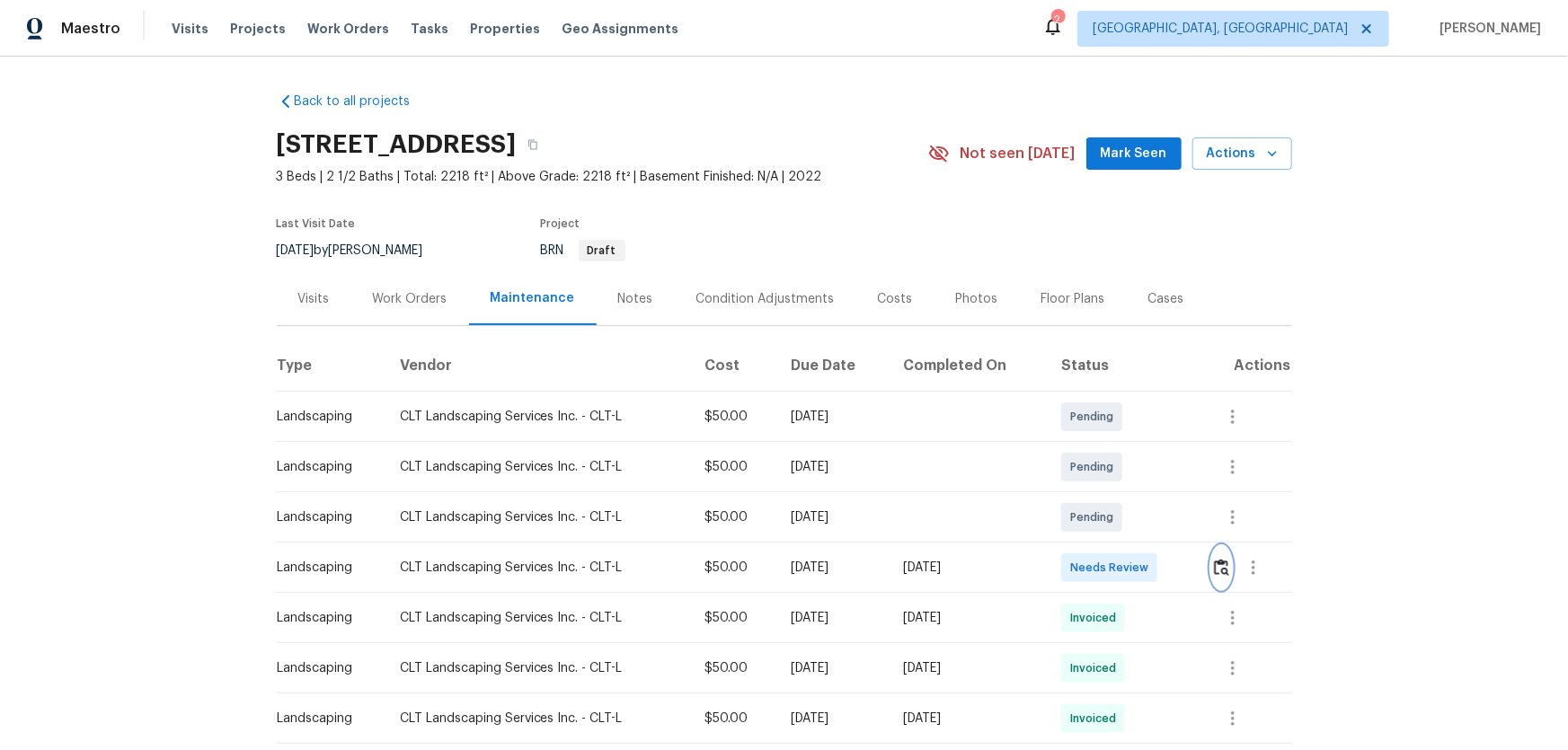
click at [1115, 495] on img "button" at bounding box center [1221, 567] width 15 height 17
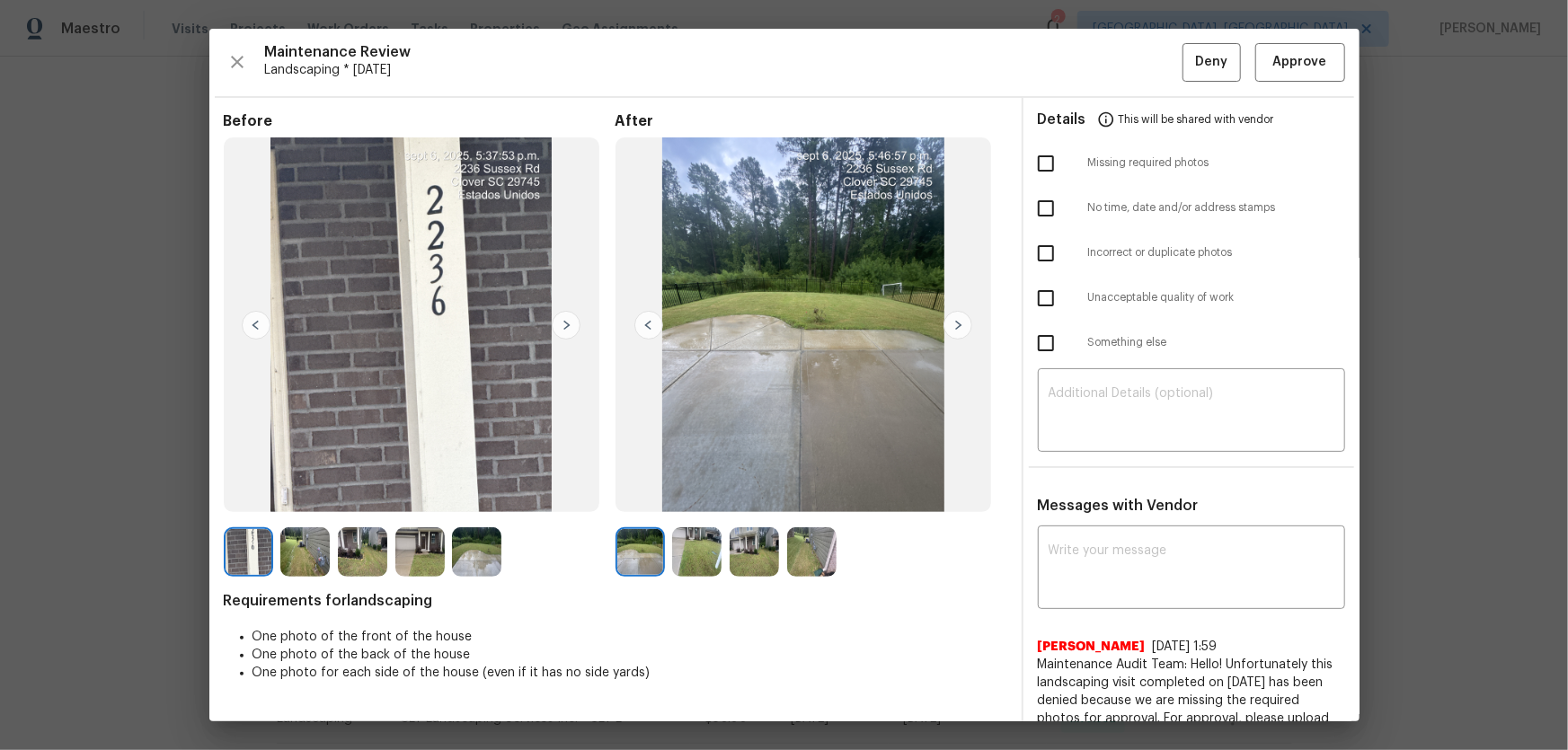
click at [689, 495] on img at bounding box center [696, 552] width 49 height 49
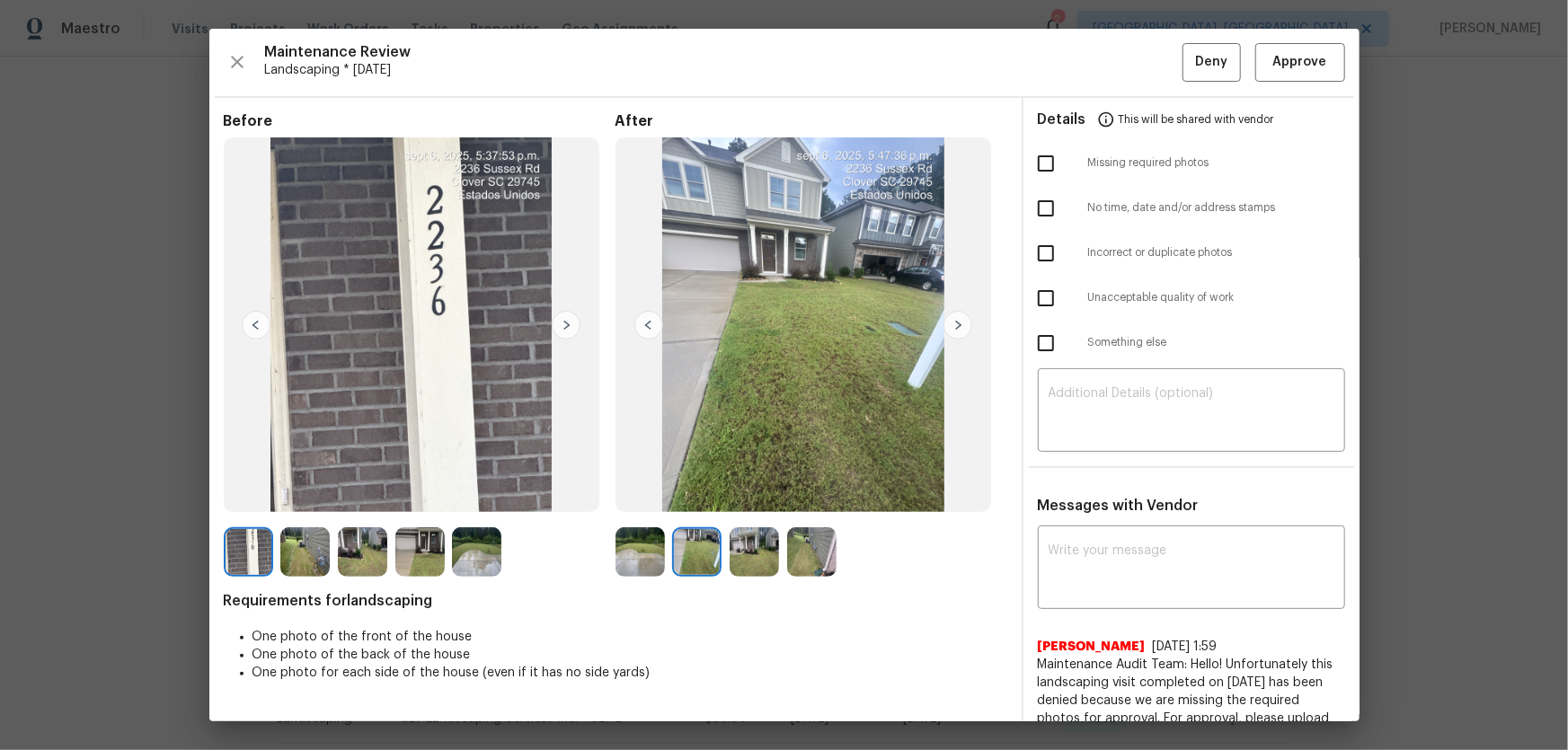
click at [763, 495] on img at bounding box center [754, 552] width 49 height 49
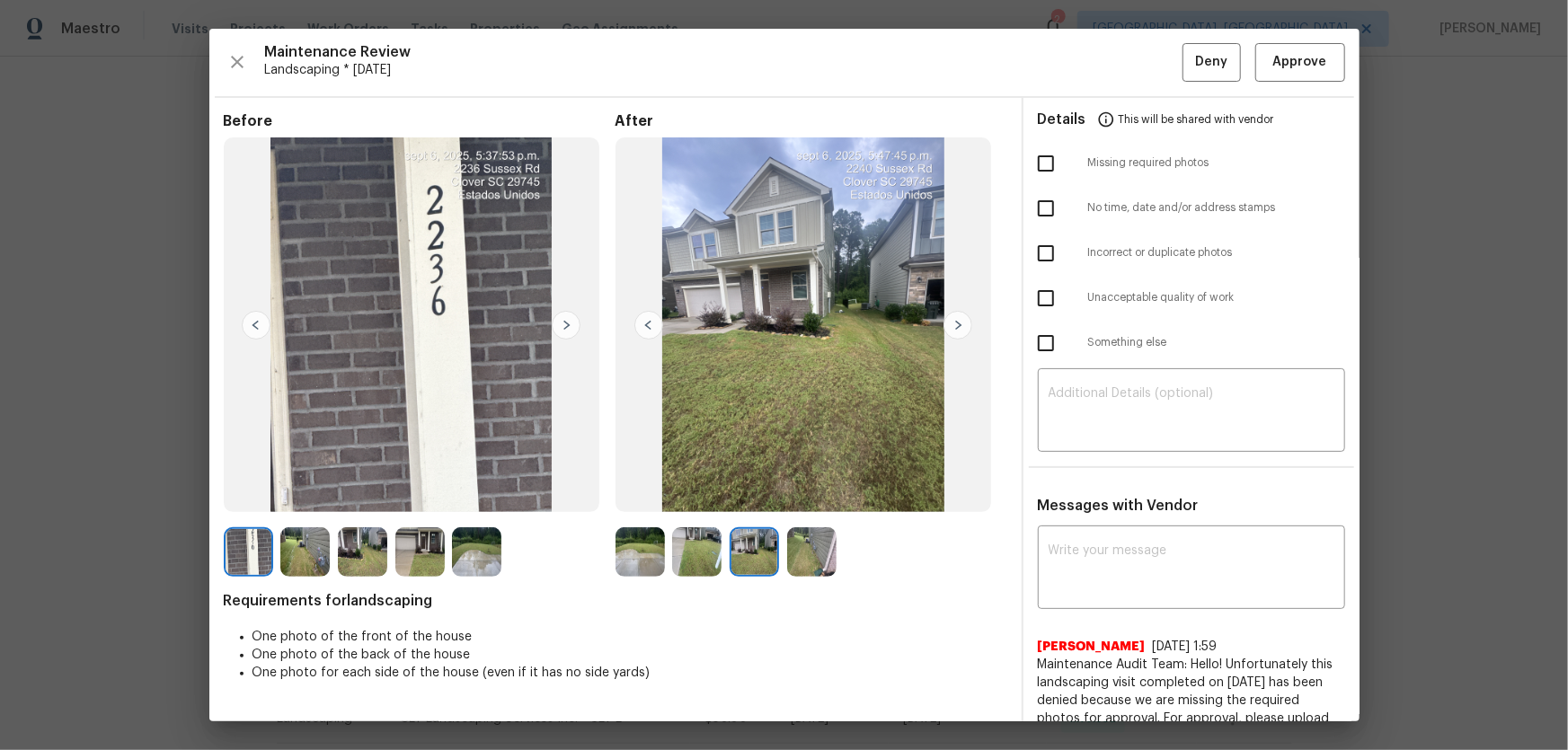
click at [793, 495] on img at bounding box center [812, 552] width 49 height 49
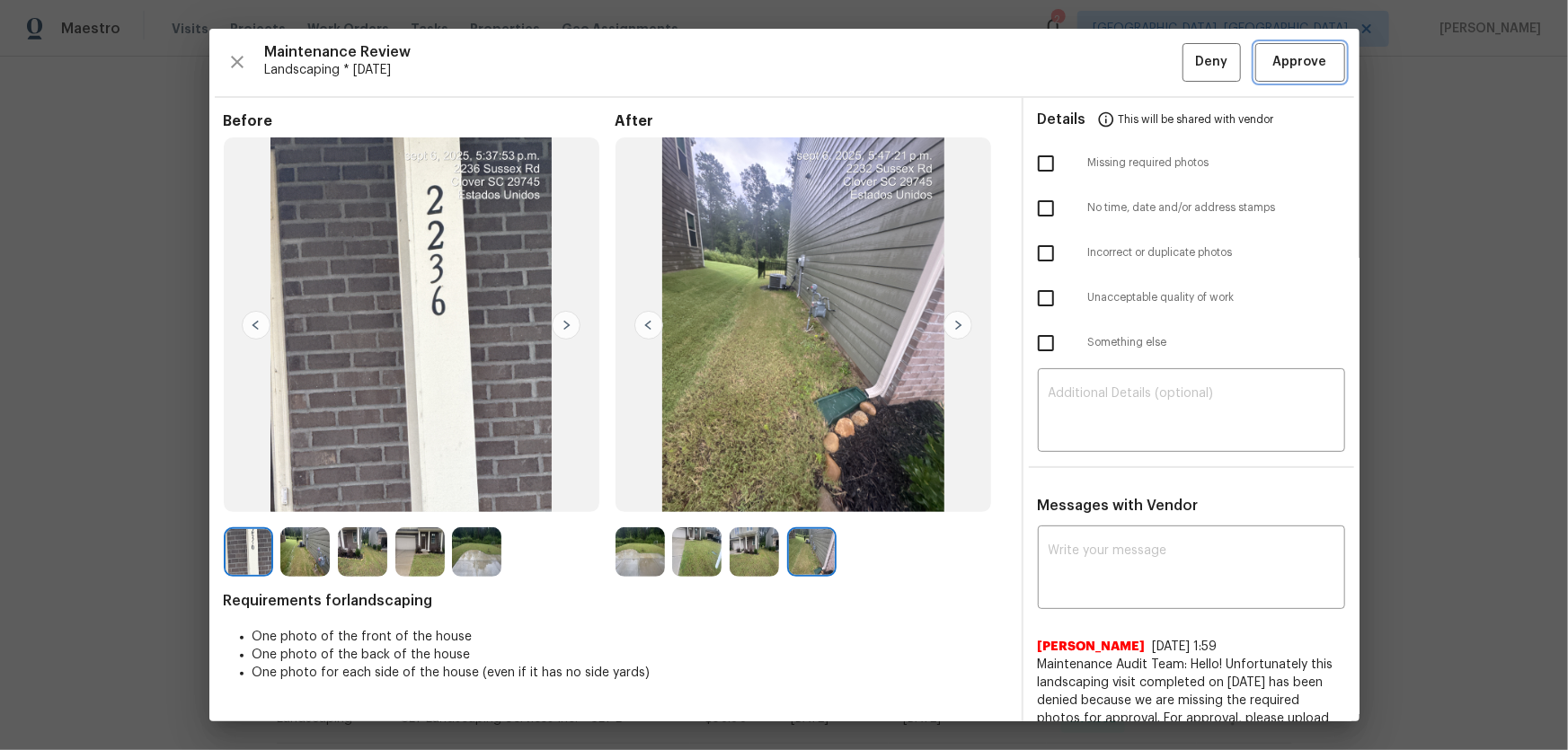
click at [1115, 52] on span "Approve" at bounding box center [1300, 62] width 53 height 23
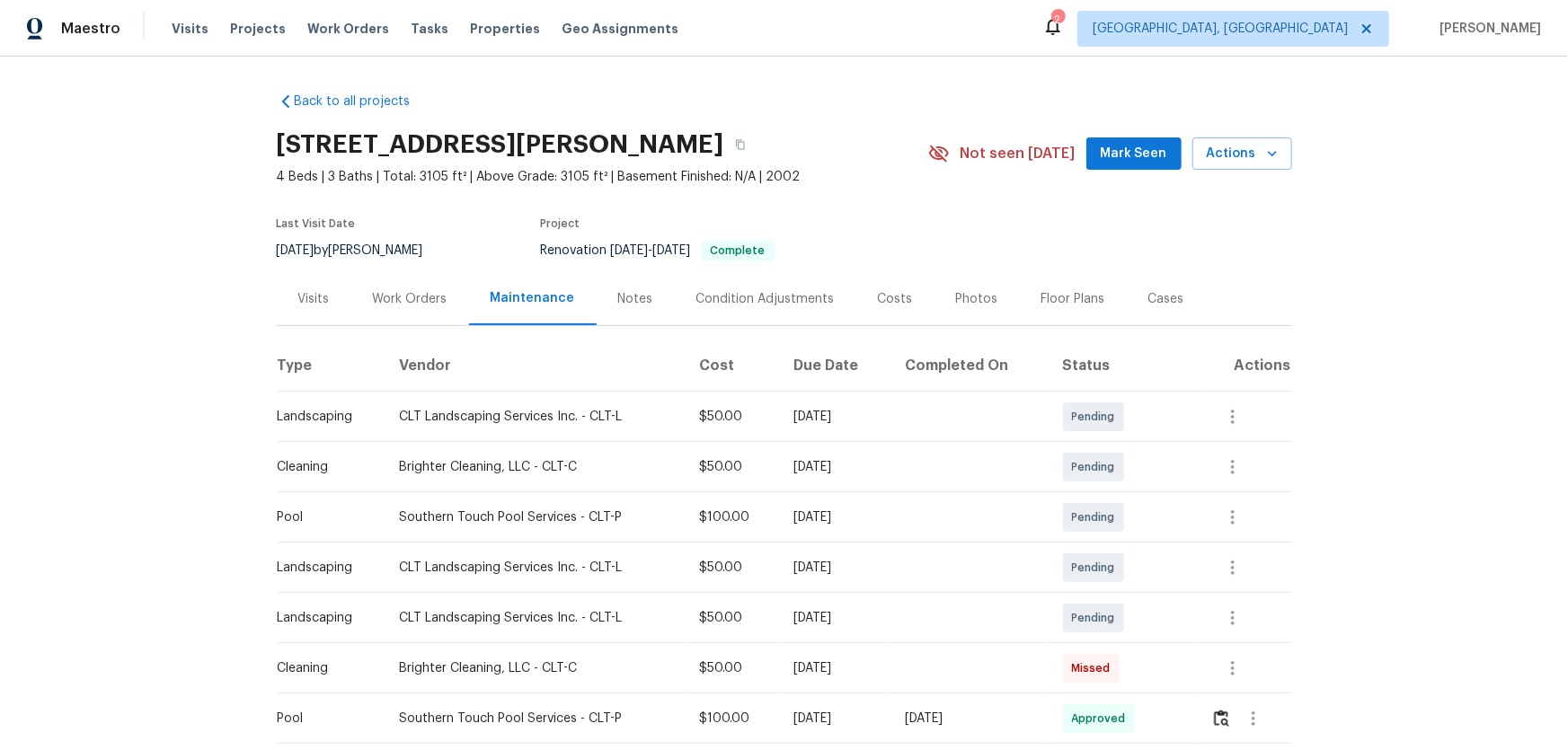
scroll to position [162, 0]
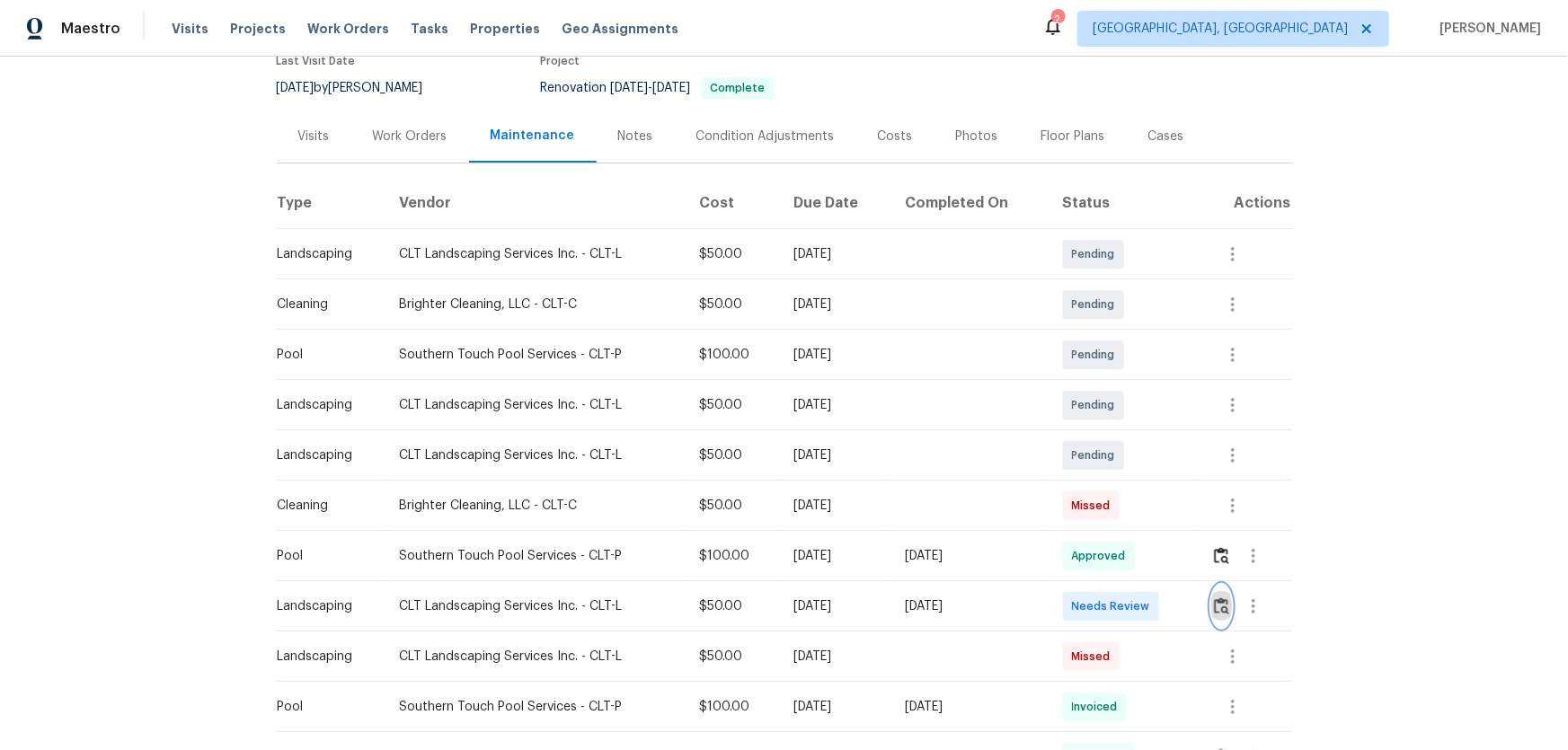
click at [1115, 495] on img "button" at bounding box center [1221, 606] width 15 height 17
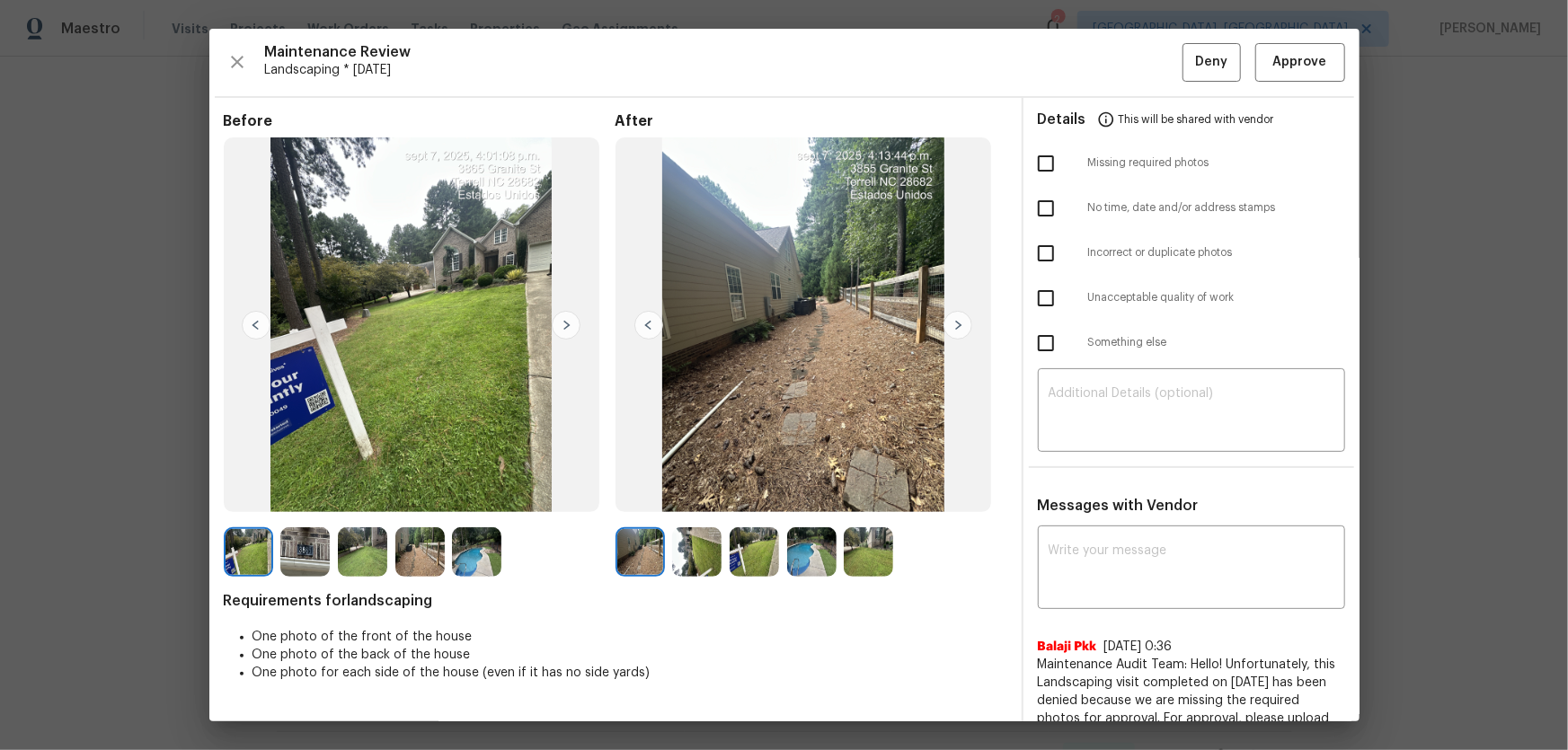
click at [688, 495] on img at bounding box center [696, 552] width 49 height 49
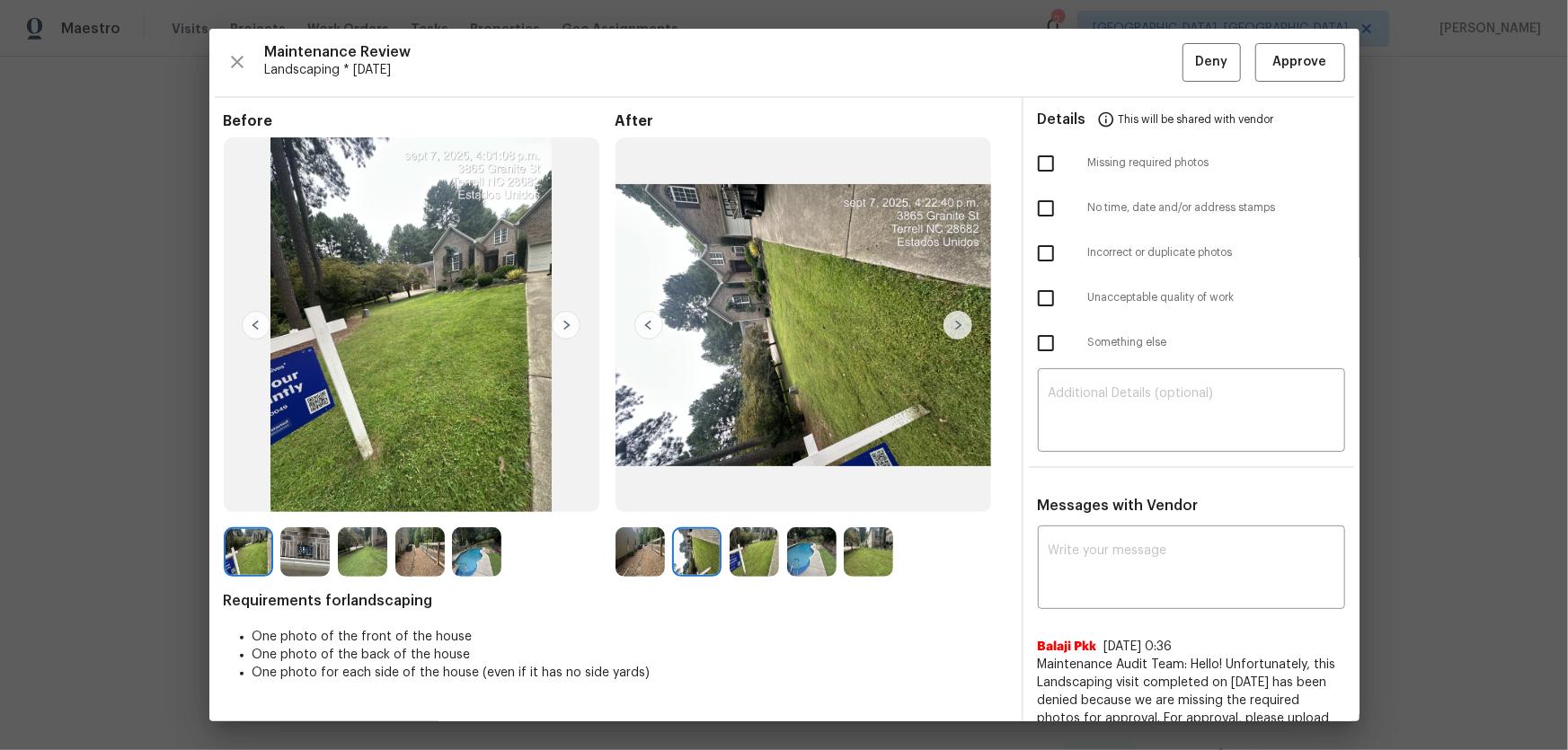
click at [729, 495] on img at bounding box center [754, 552] width 49 height 49
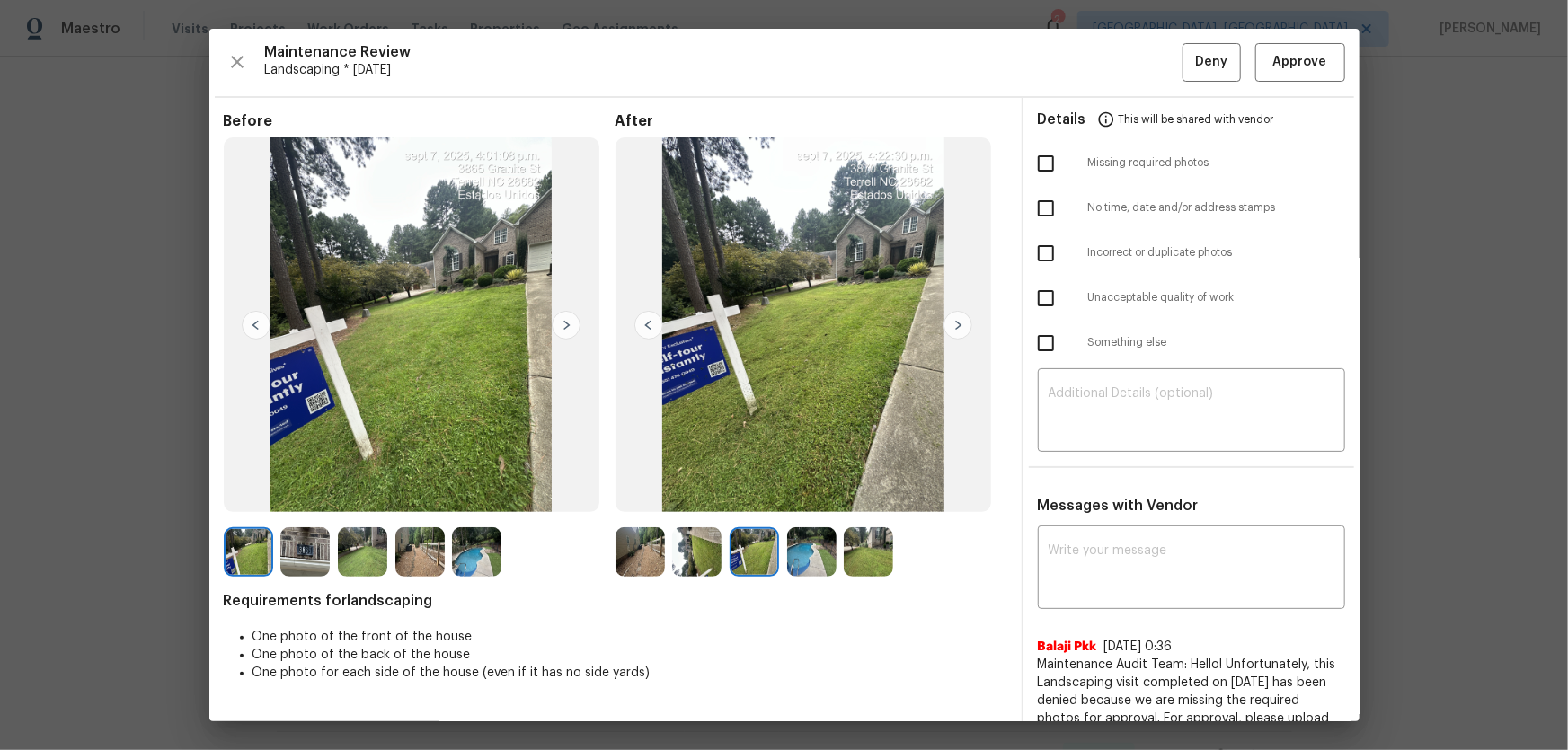
click at [777, 495] on div at bounding box center [758, 552] width 57 height 49
click at [796, 495] on img at bounding box center [812, 552] width 49 height 49
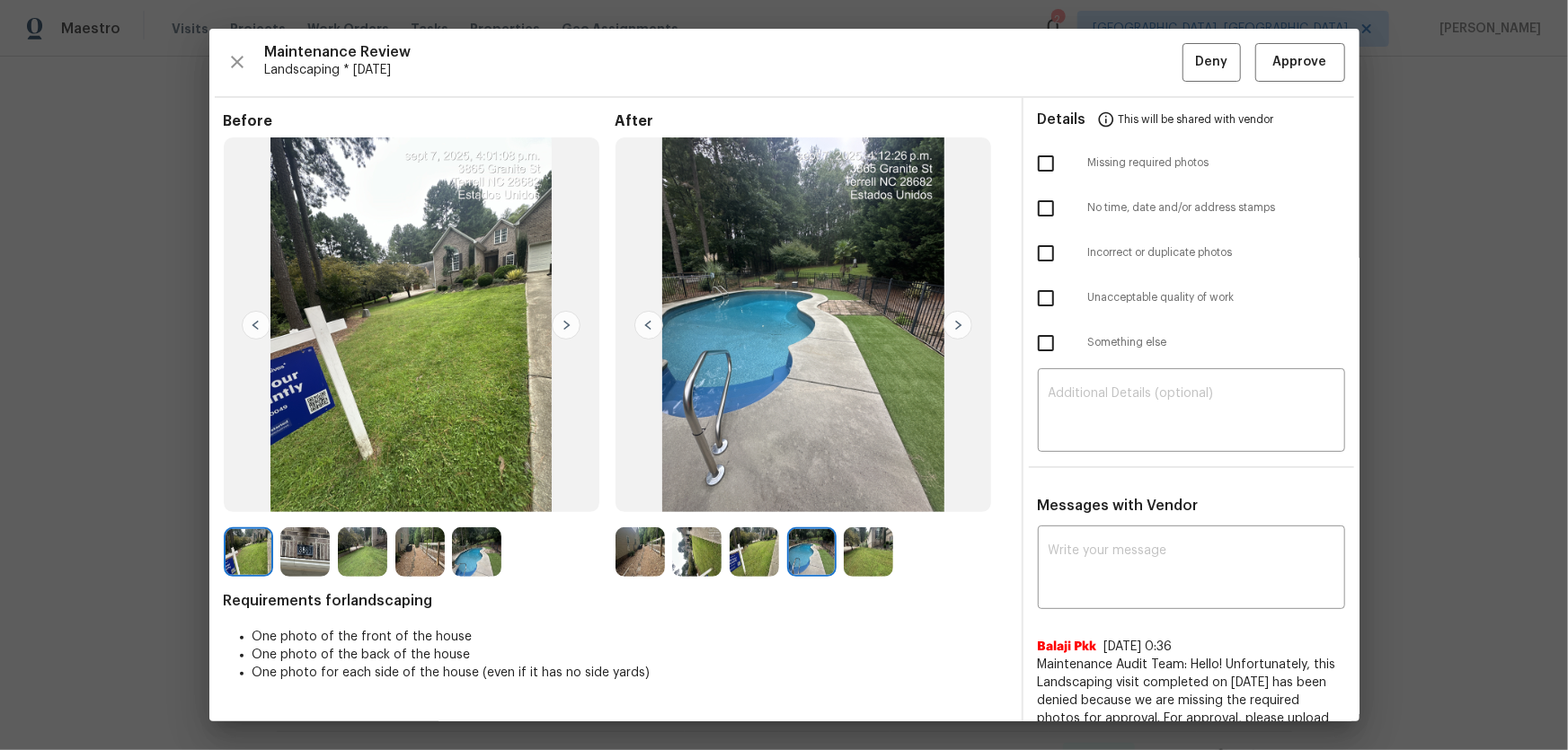
click at [853, 495] on img at bounding box center [869, 552] width 49 height 49
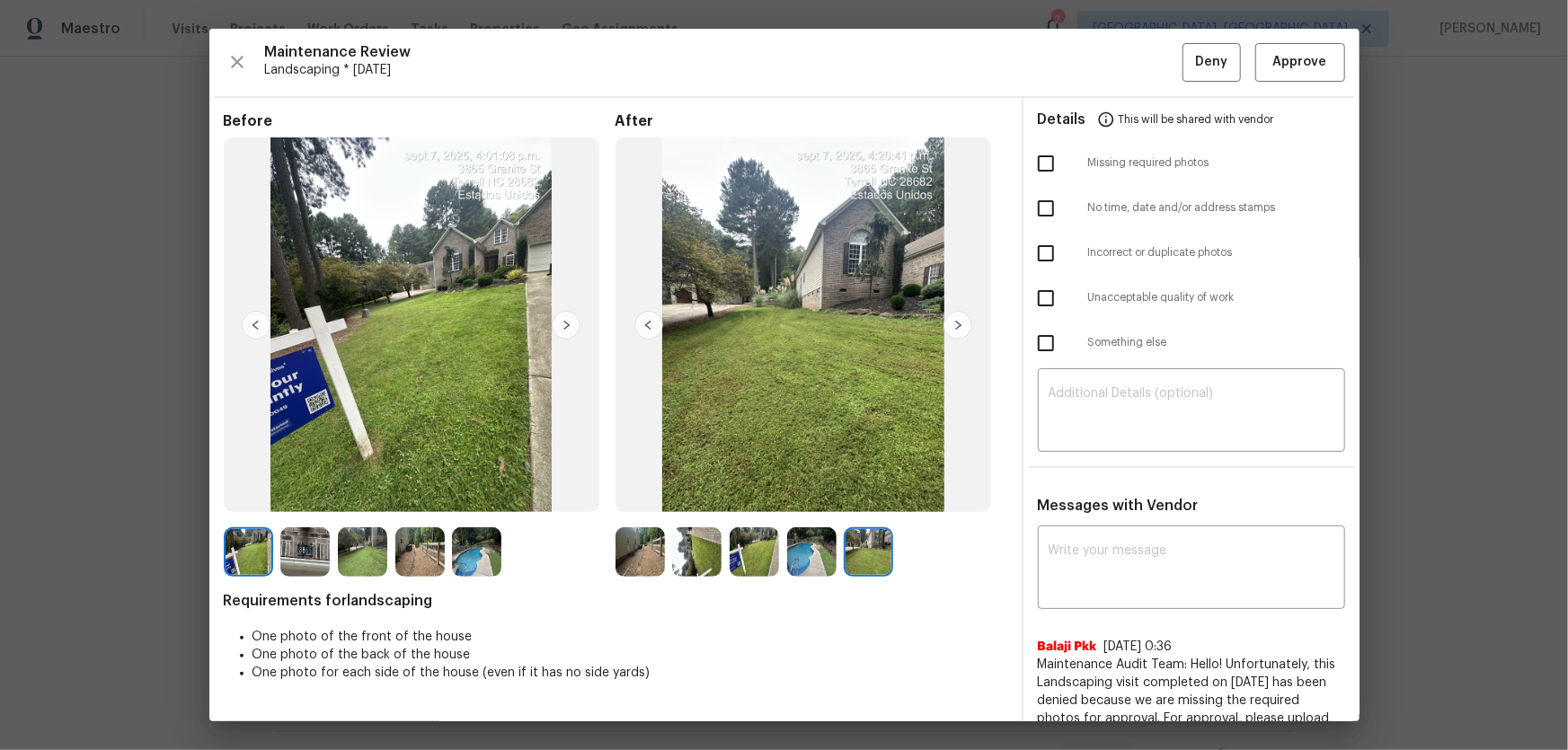
click at [306, 495] on img at bounding box center [305, 552] width 49 height 49
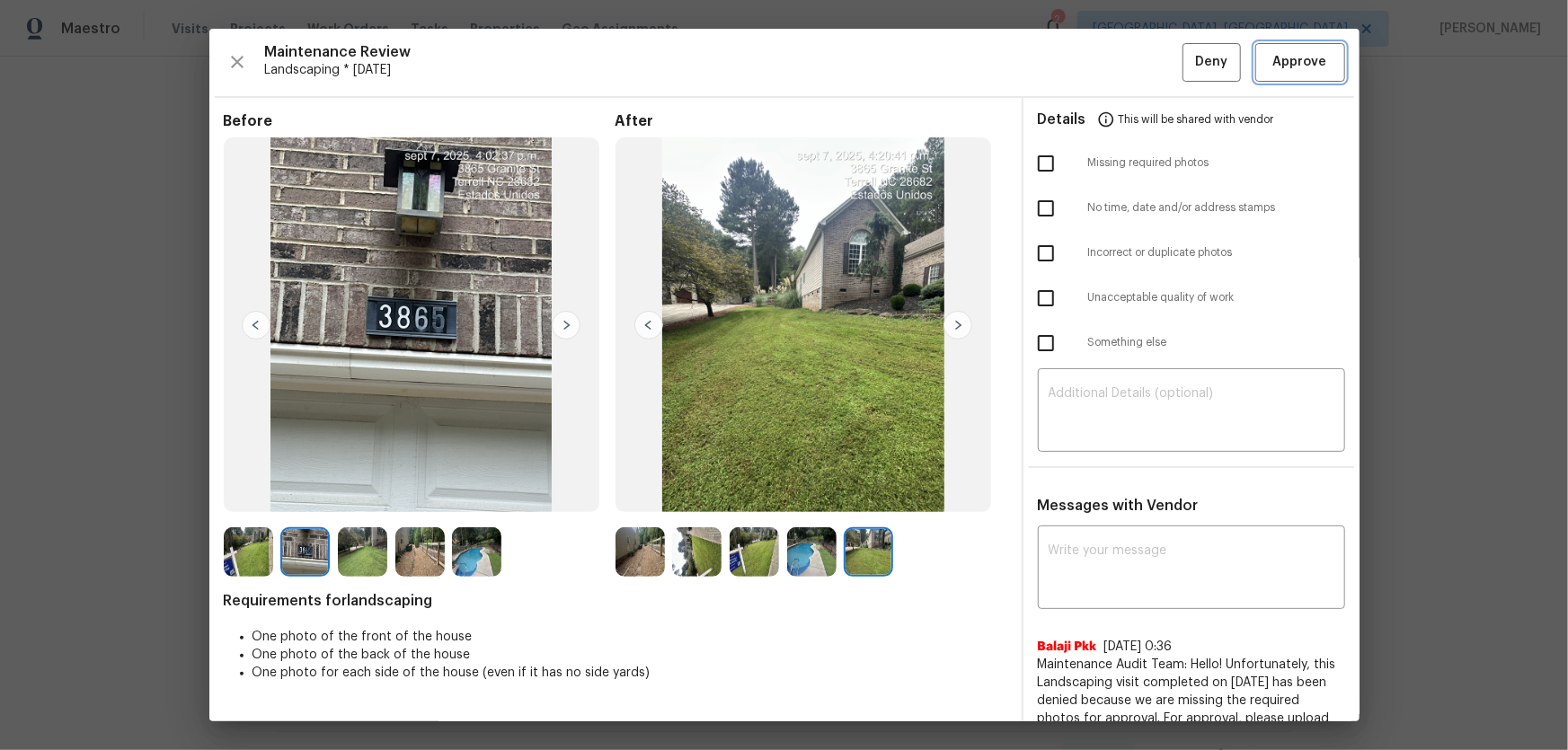
click at [1115, 71] on span "Approve" at bounding box center [1300, 62] width 53 height 23
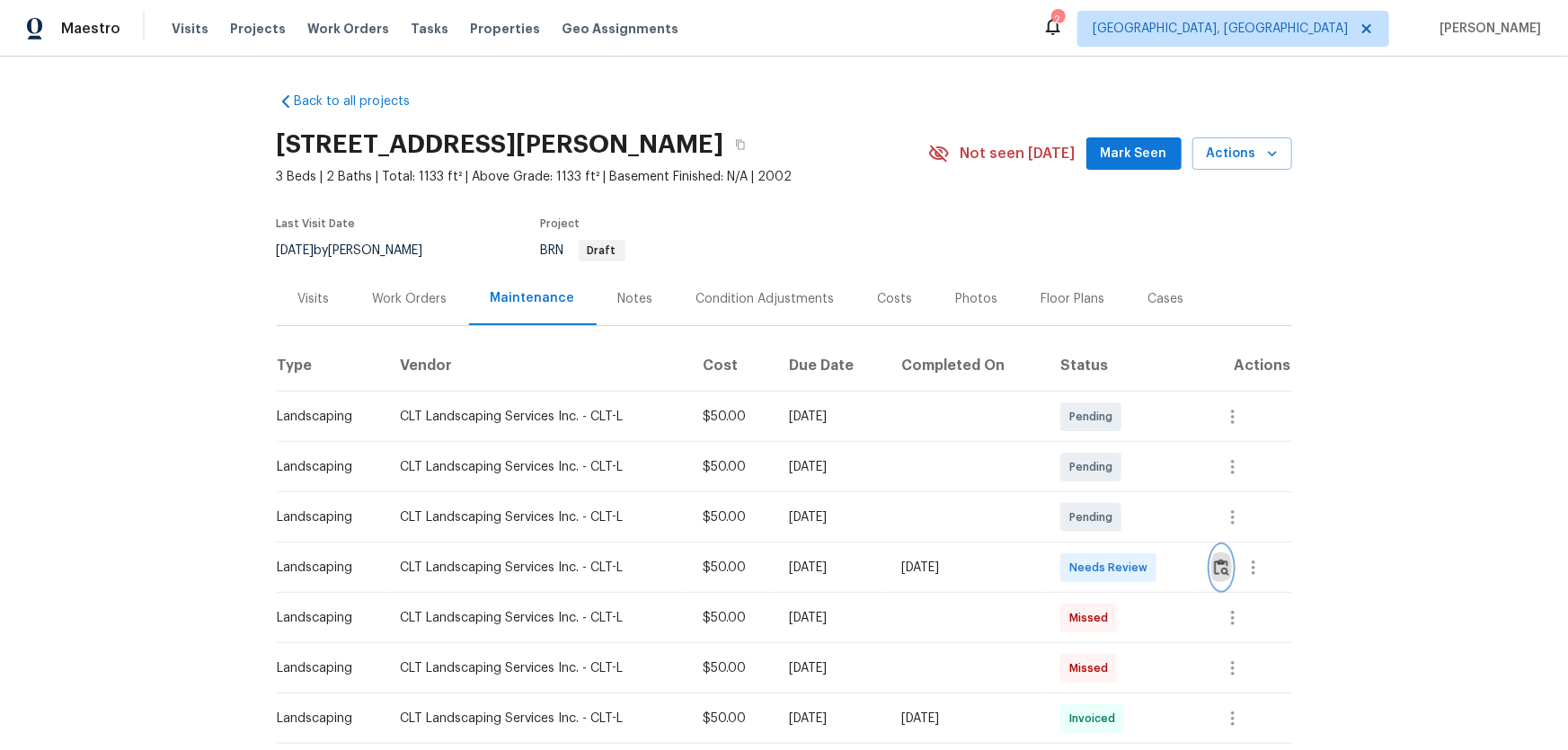
click at [1115, 495] on button "button" at bounding box center [1221, 568] width 21 height 44
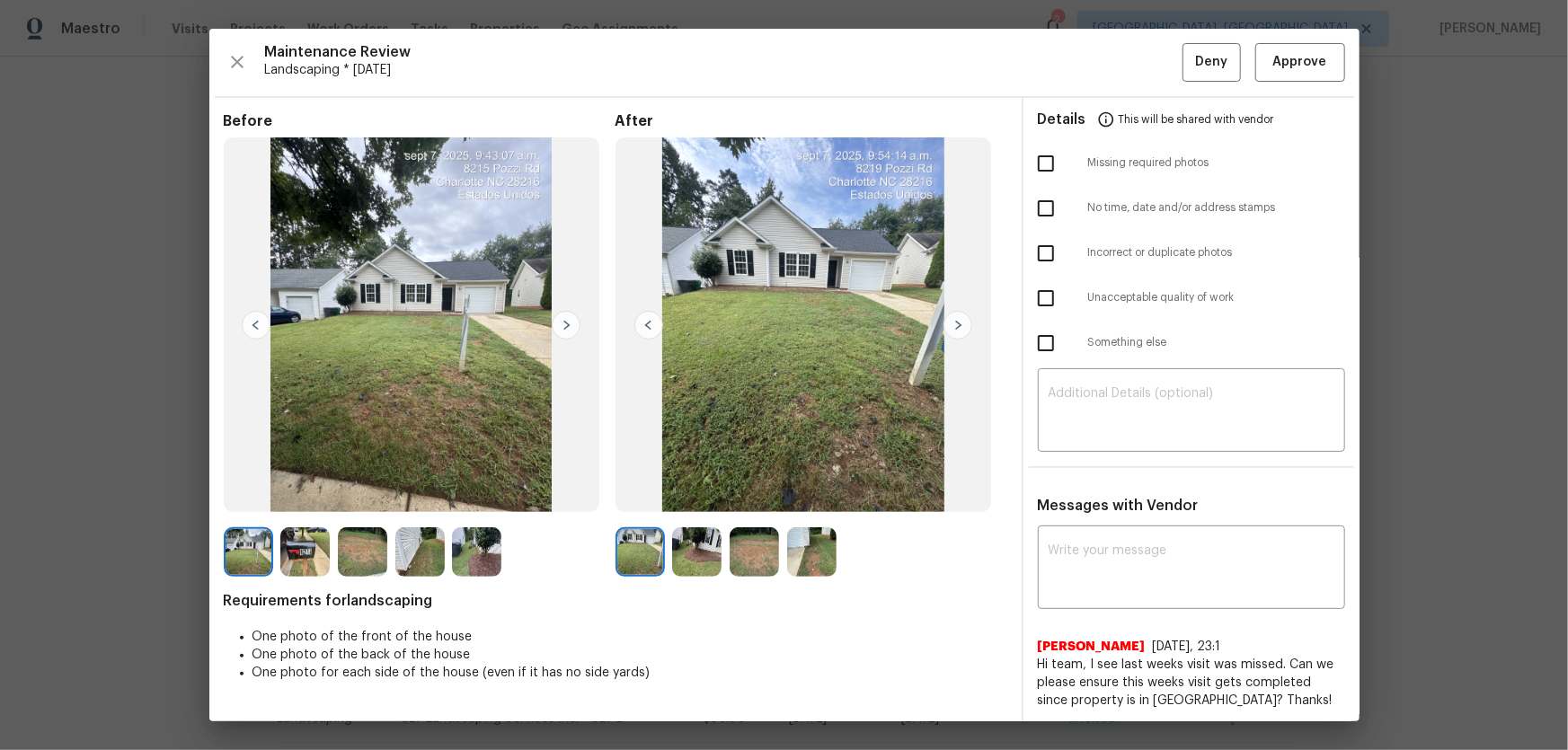
click at [699, 495] on img at bounding box center [696, 552] width 49 height 49
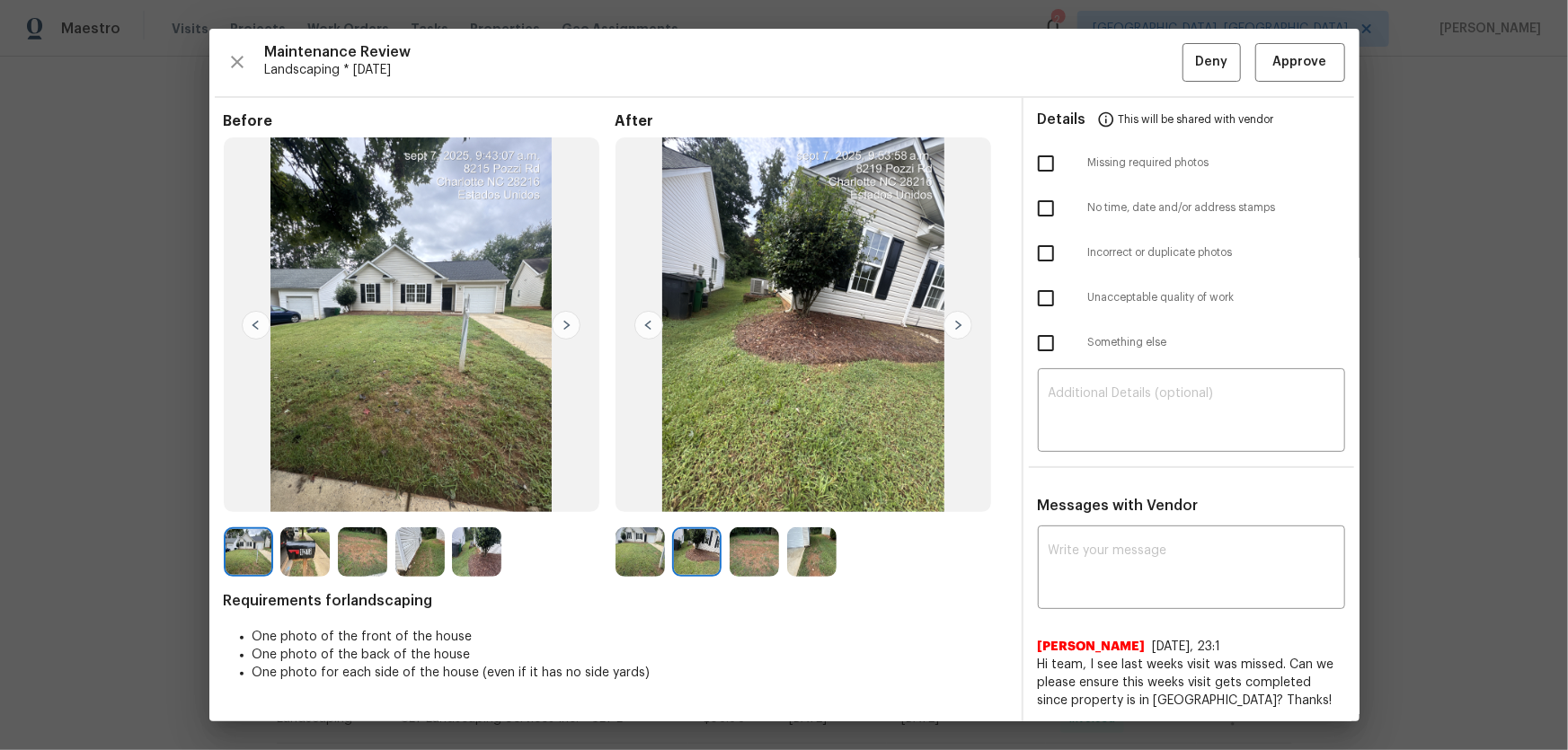
click at [737, 495] on img at bounding box center [754, 552] width 49 height 49
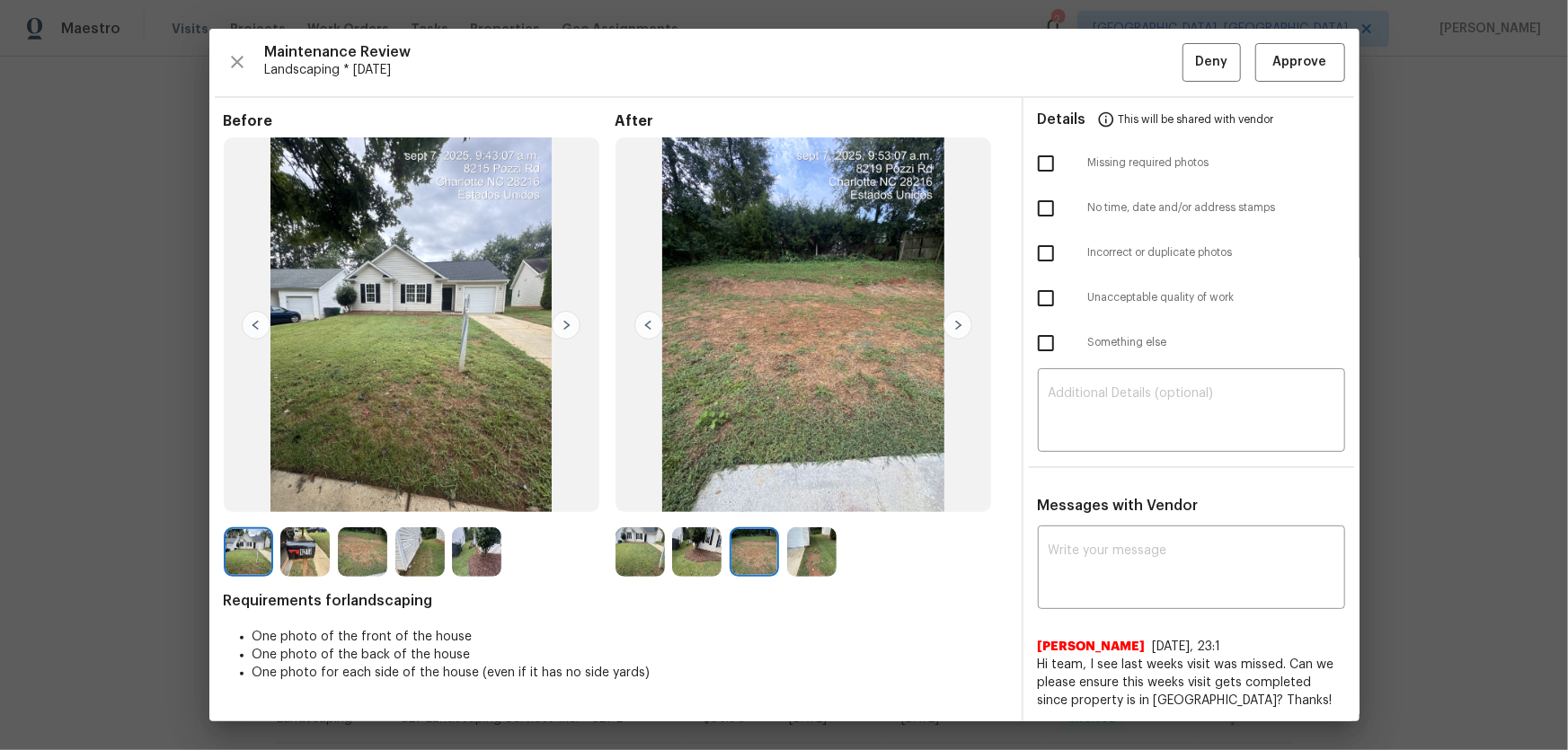
click at [804, 495] on img at bounding box center [812, 552] width 49 height 49
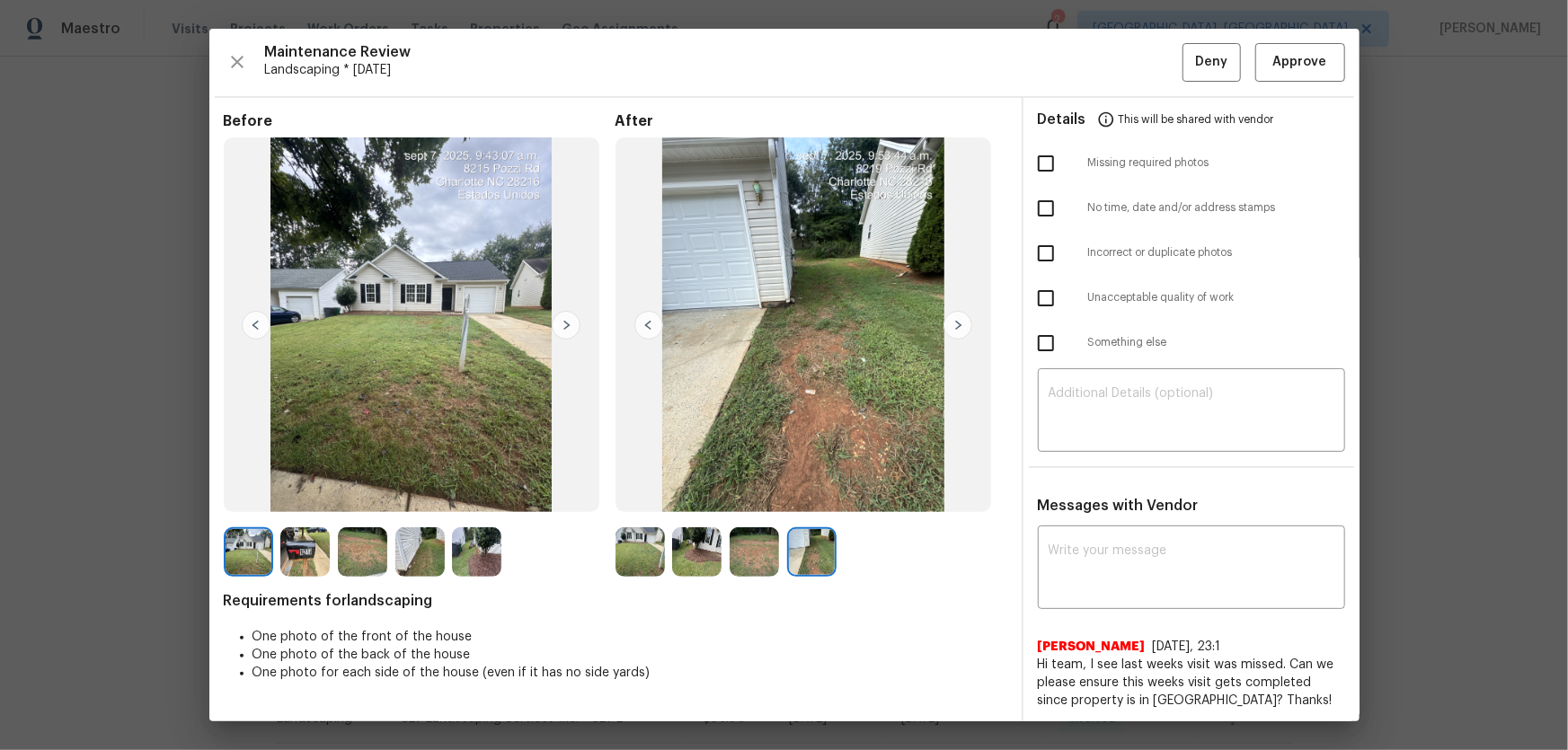
click at [295, 495] on img at bounding box center [305, 552] width 49 height 49
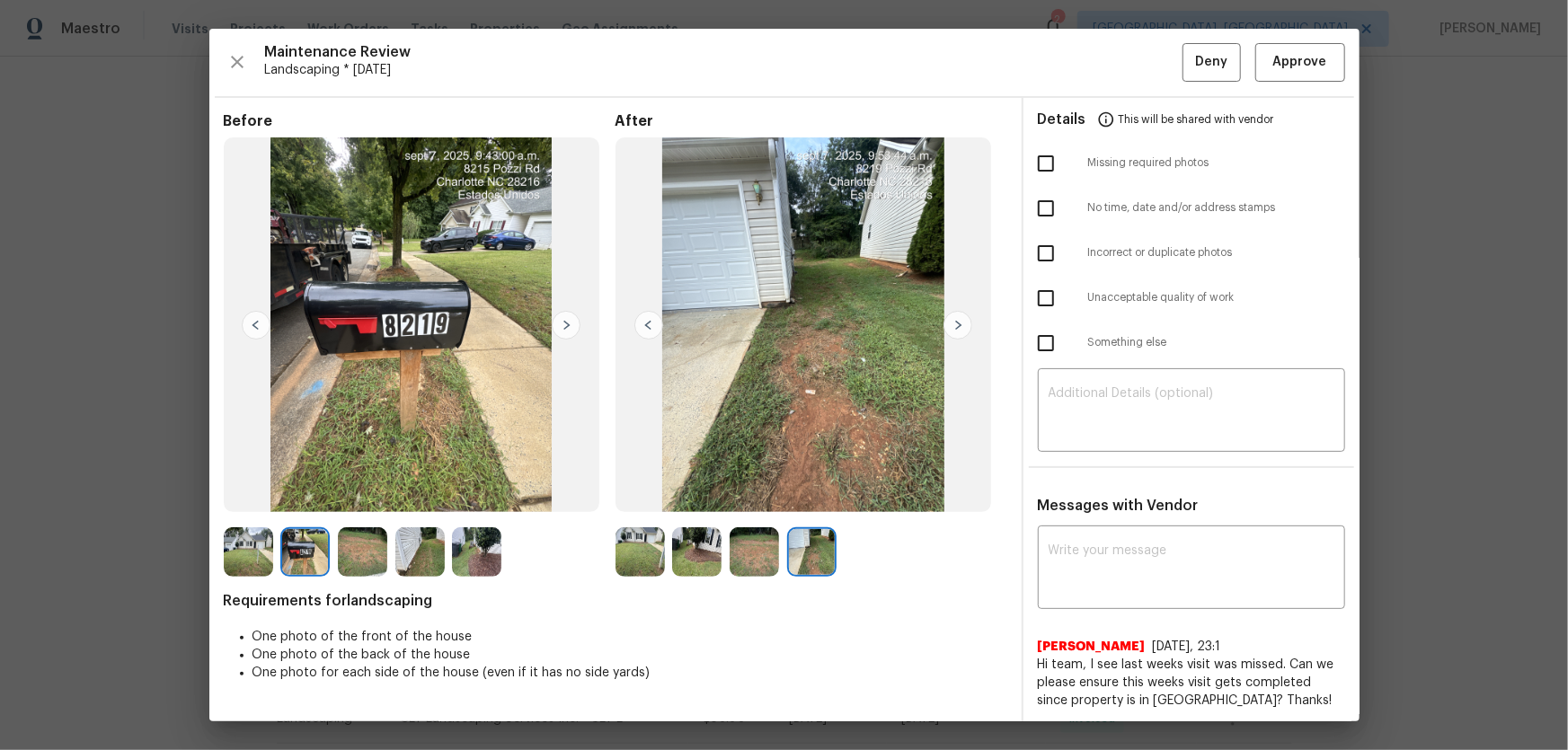
click at [377, 495] on img at bounding box center [362, 552] width 49 height 49
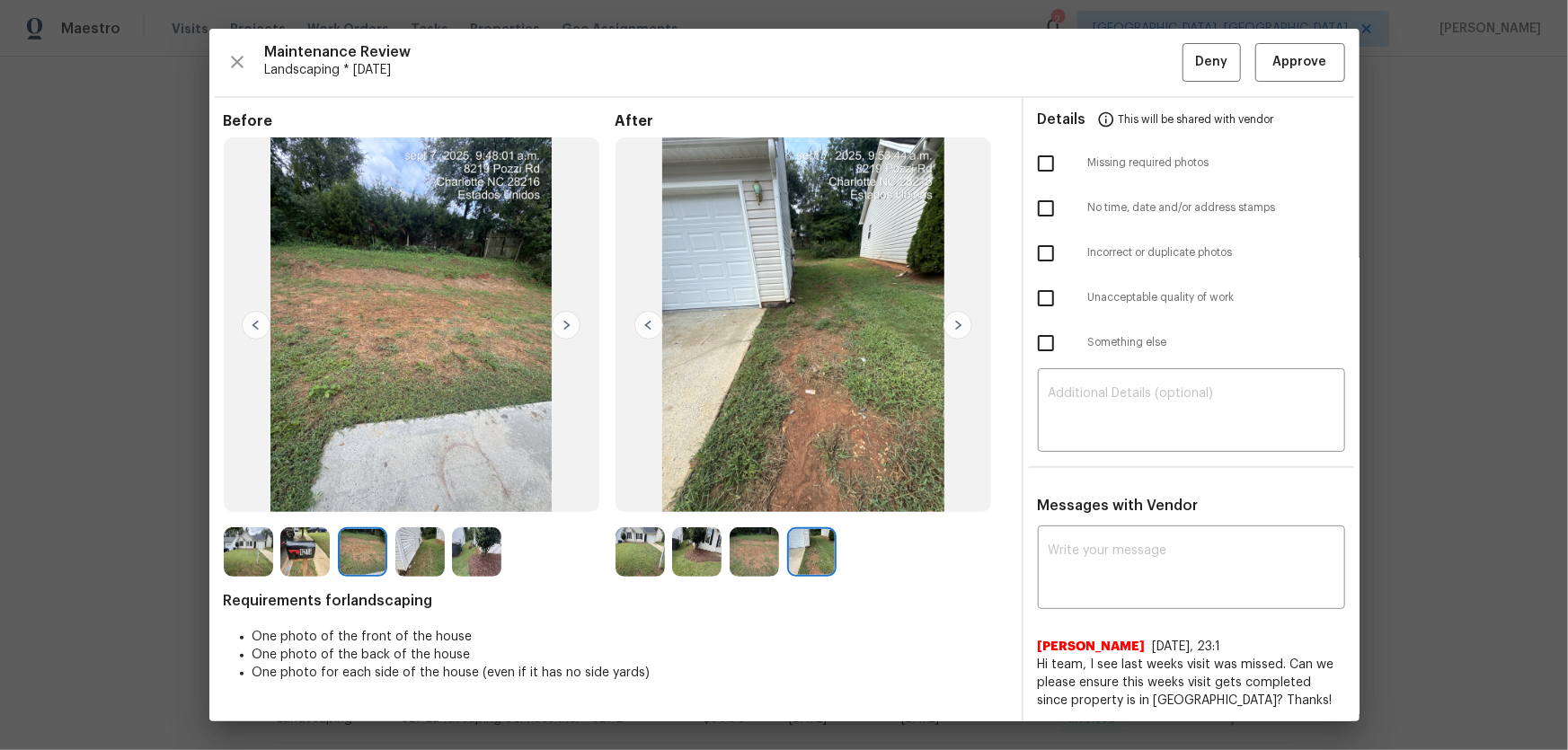
click at [418, 495] on img at bounding box center [420, 552] width 49 height 49
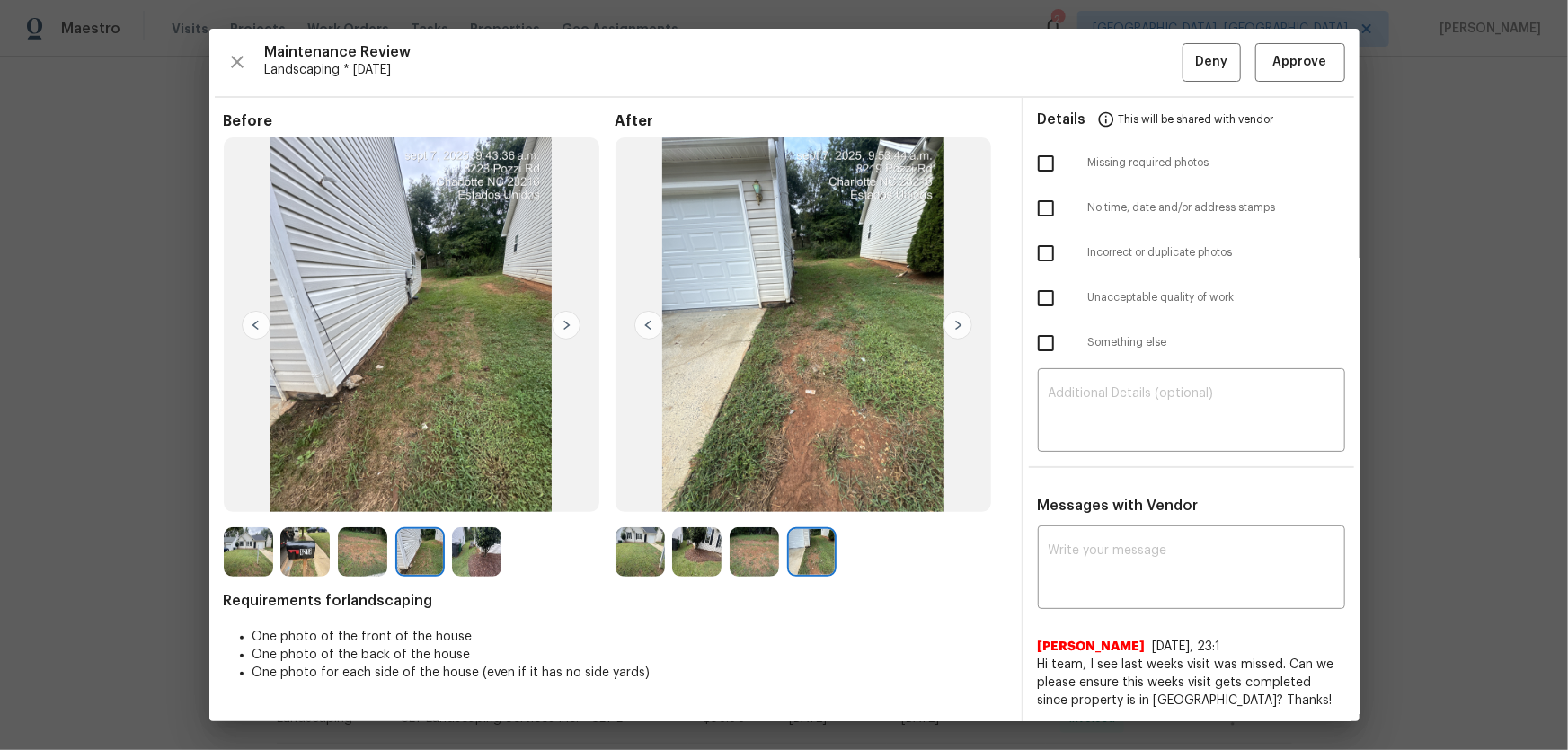
click at [470, 495] on img at bounding box center [477, 552] width 49 height 49
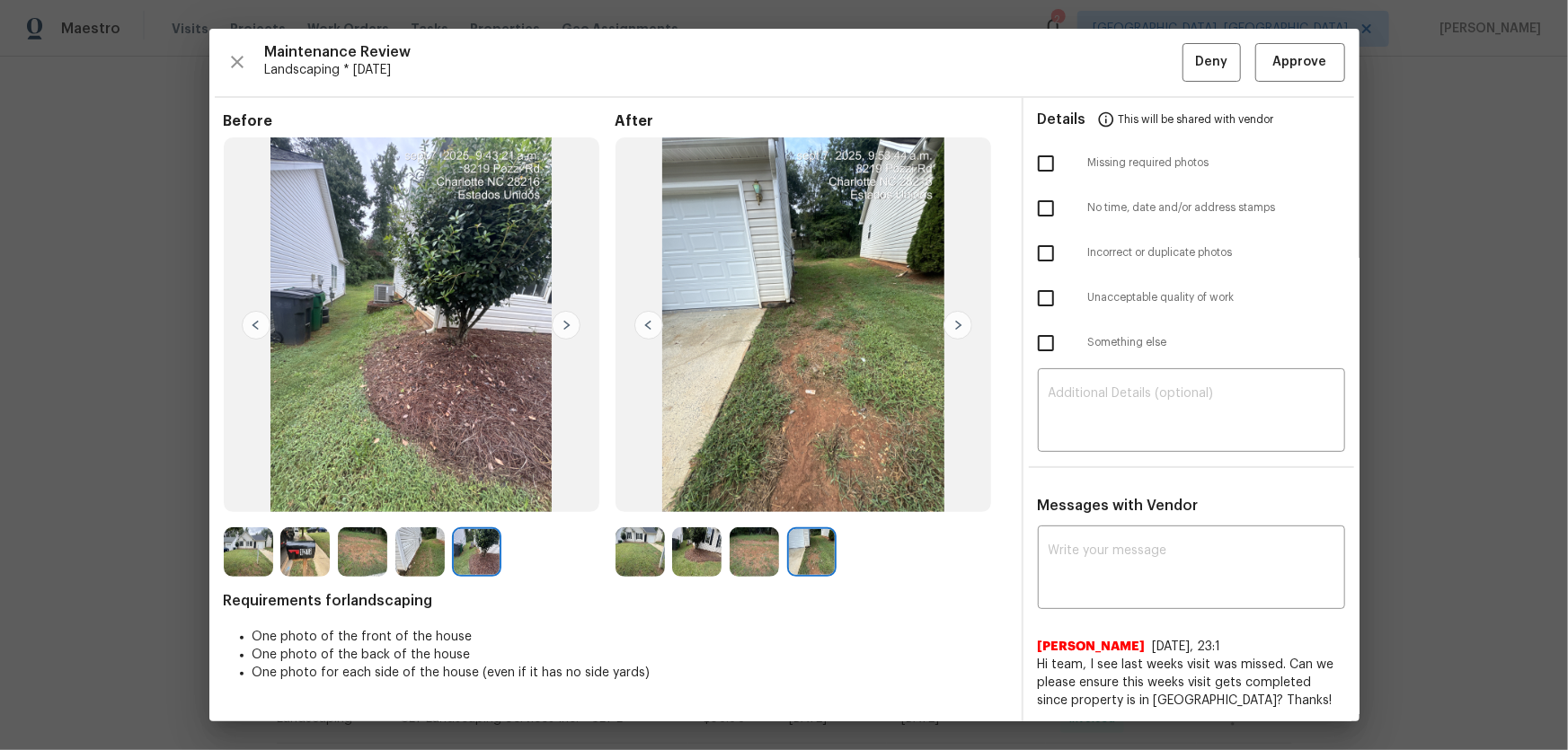
click at [254, 495] on img at bounding box center [248, 552] width 49 height 49
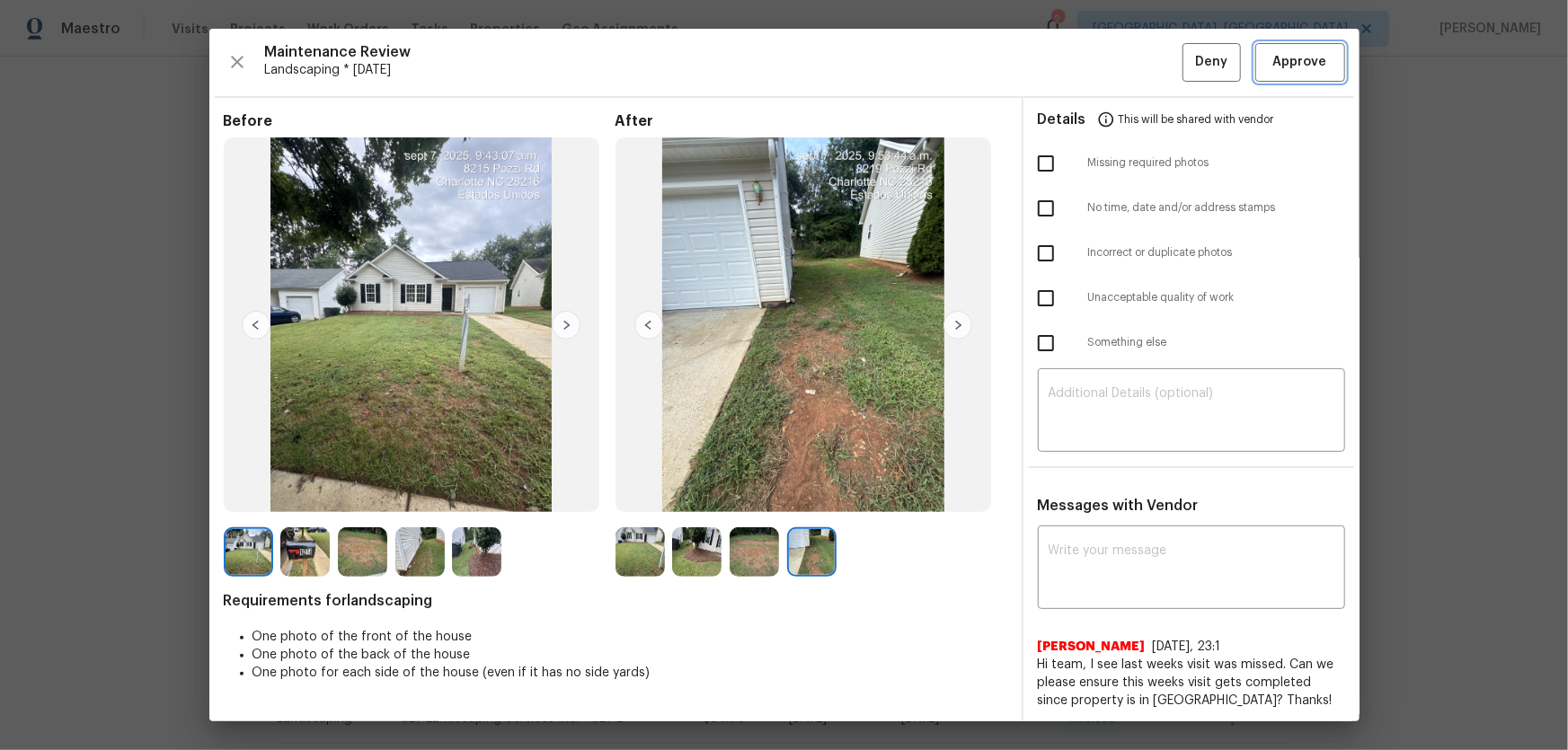
click at [1115, 63] on span "Approve" at bounding box center [1300, 62] width 53 height 23
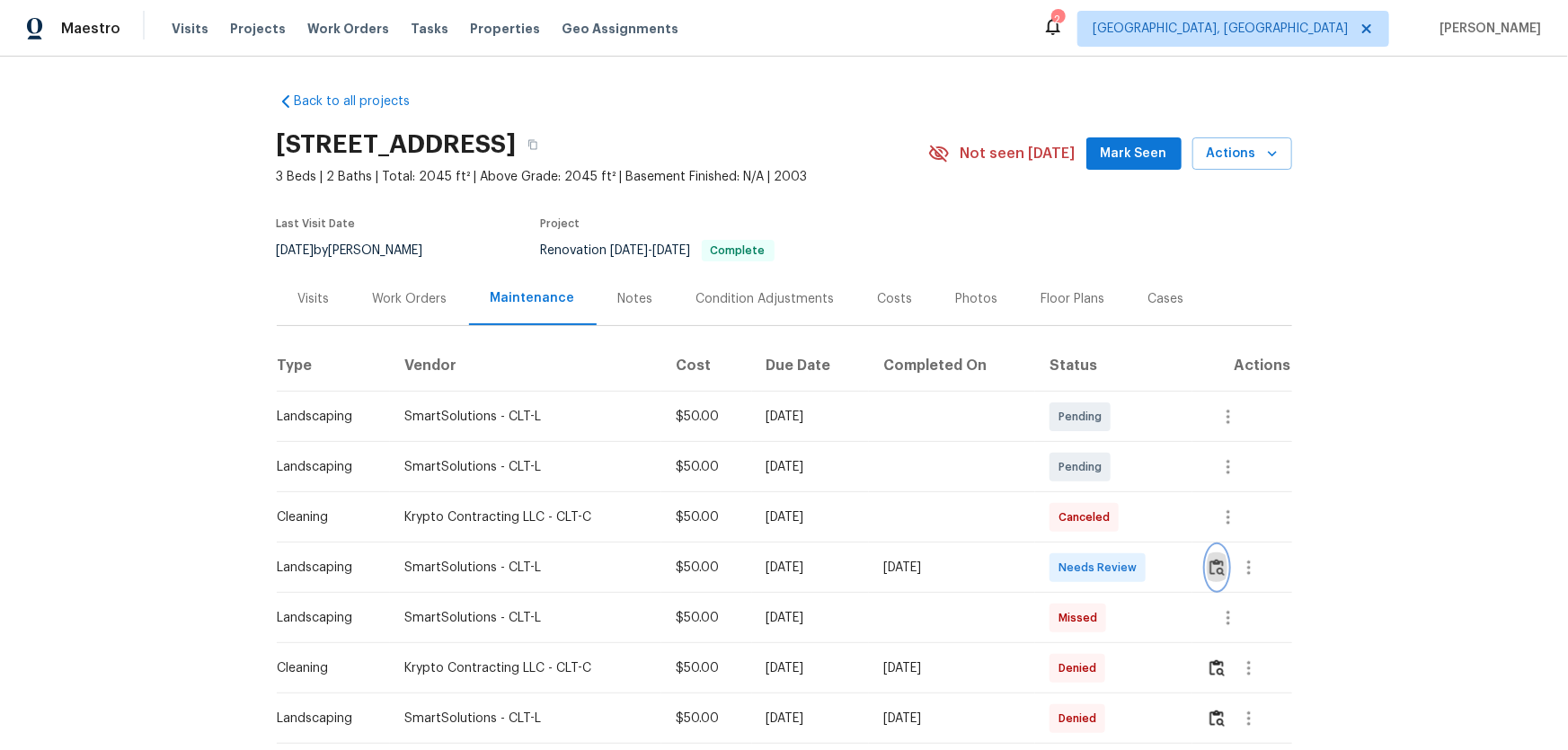
click at [782, 326] on img "button" at bounding box center [1216, 567] width 15 height 17
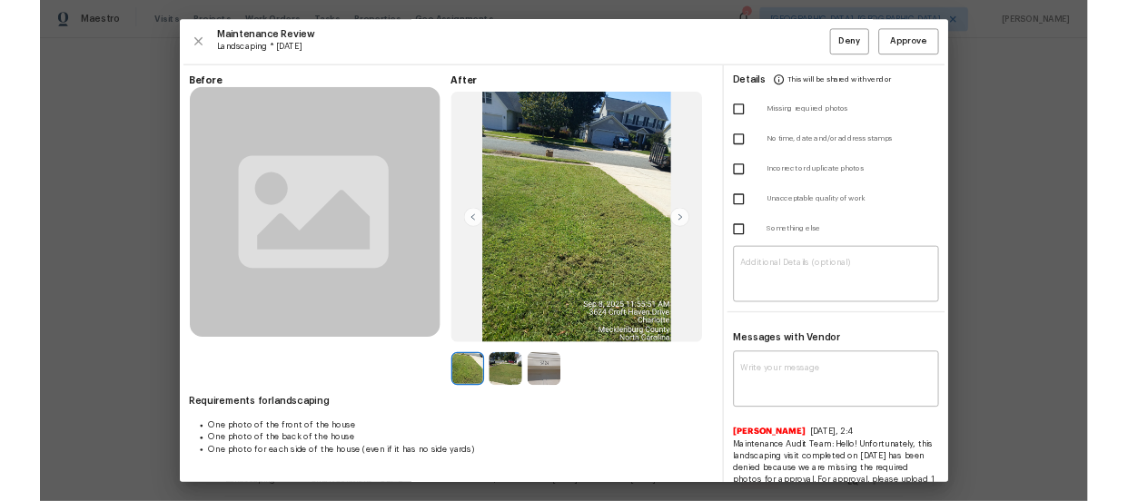
scroll to position [82, 0]
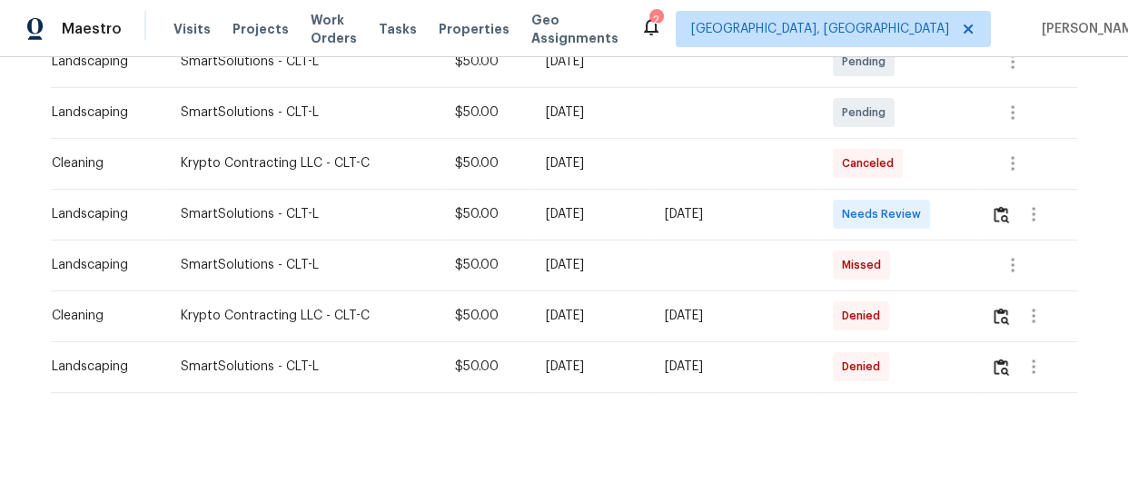
scroll to position [366, 0]
click at [1000, 205] on img "button" at bounding box center [1001, 213] width 15 height 17
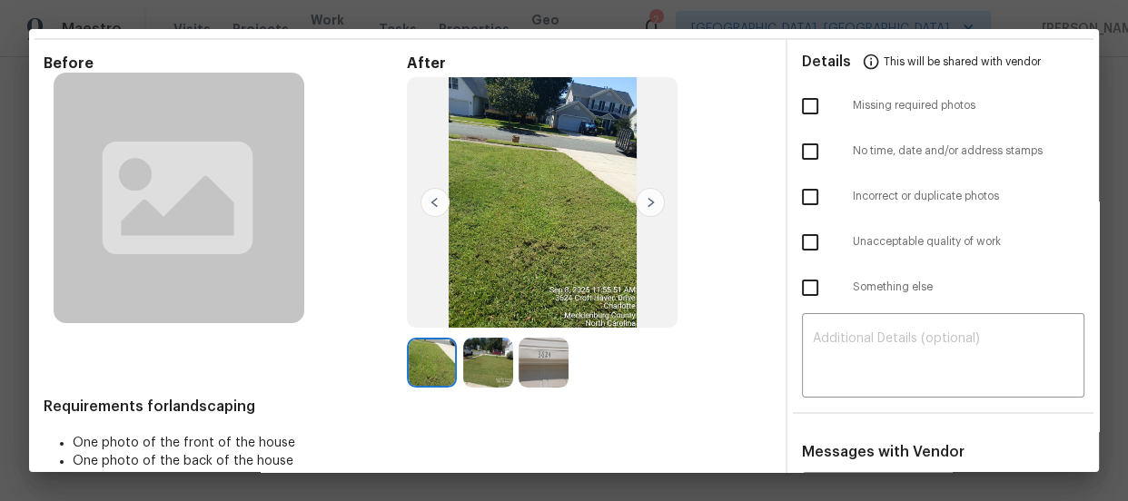
scroll to position [82, 0]
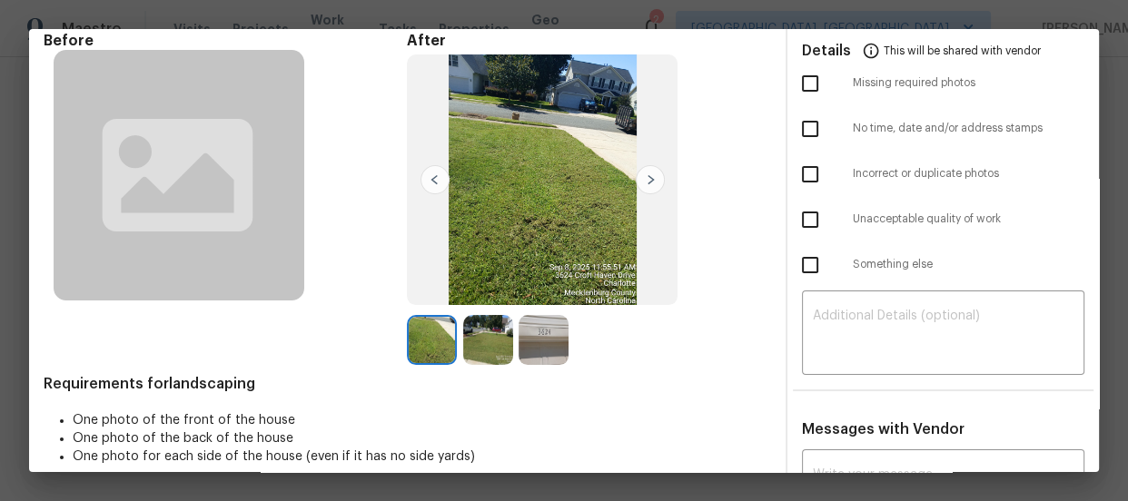
click at [498, 346] on img at bounding box center [488, 340] width 50 height 50
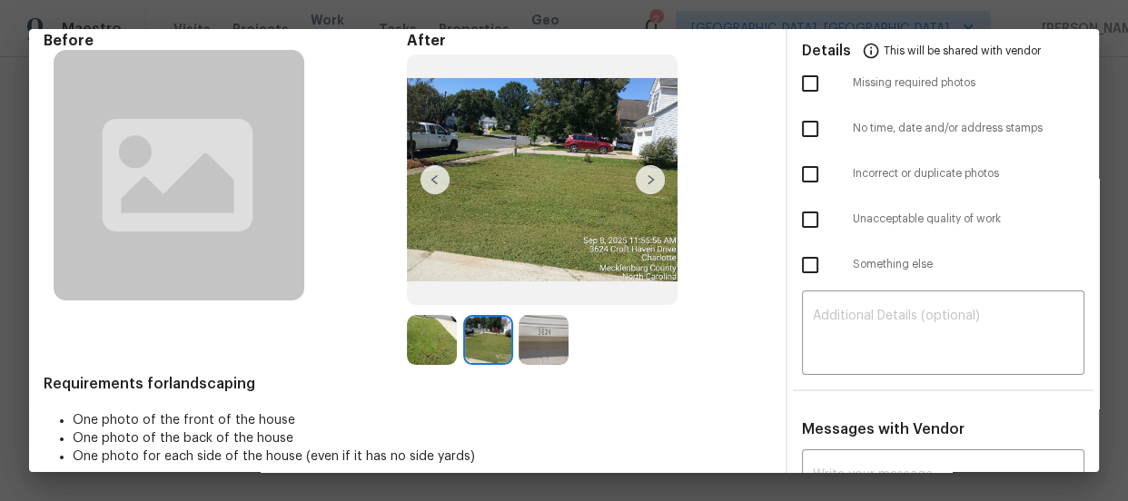
click at [539, 345] on img at bounding box center [544, 340] width 50 height 50
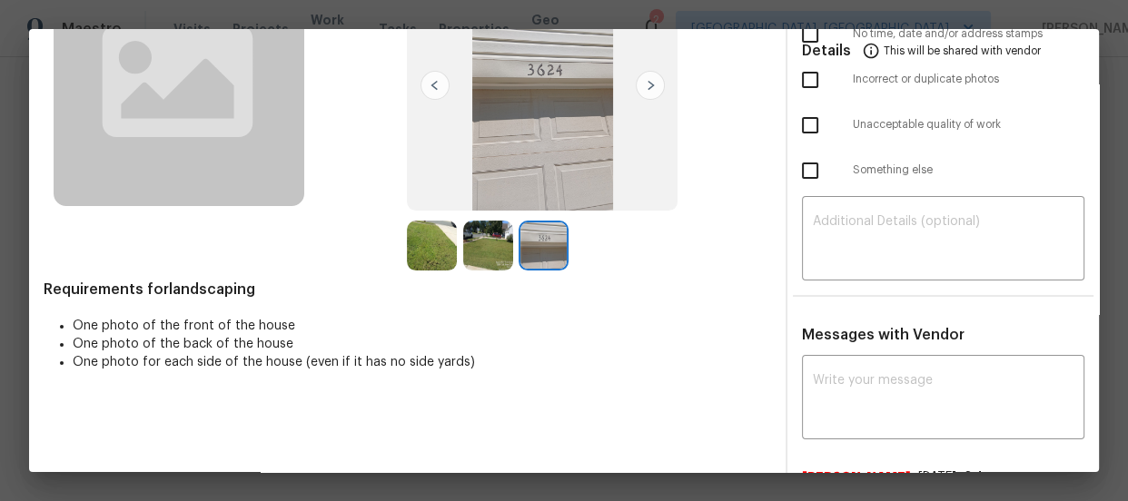
scroll to position [163, 0]
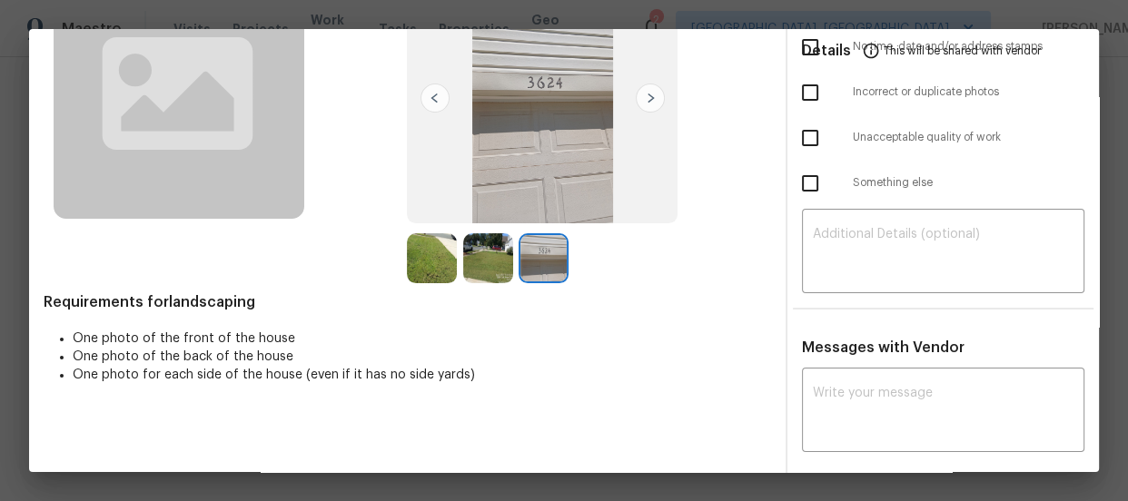
click at [437, 272] on img at bounding box center [432, 258] width 50 height 50
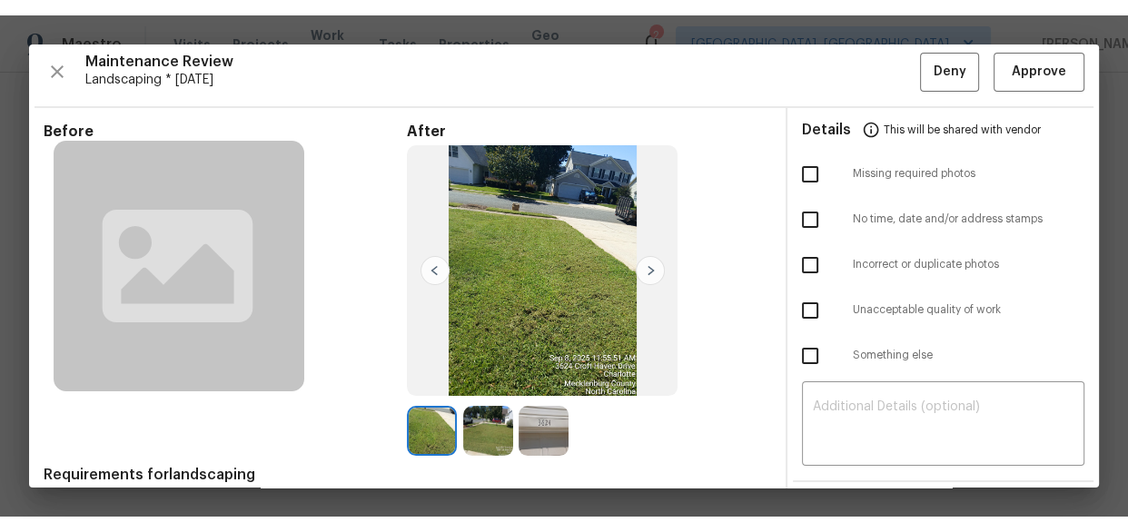
scroll to position [0, 0]
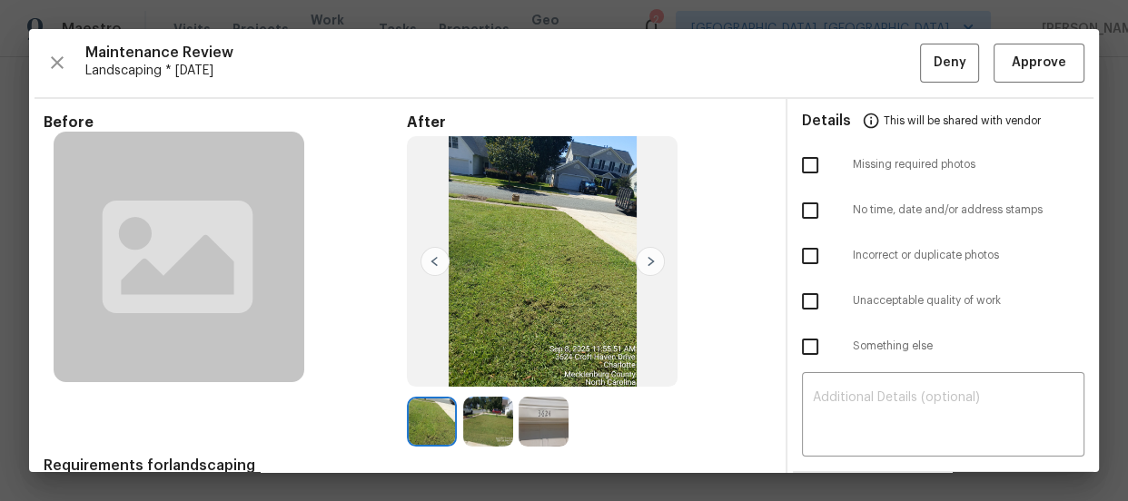
click at [723, 193] on div "After" at bounding box center [588, 281] width 363 height 334
click at [488, 420] on img at bounding box center [488, 422] width 50 height 50
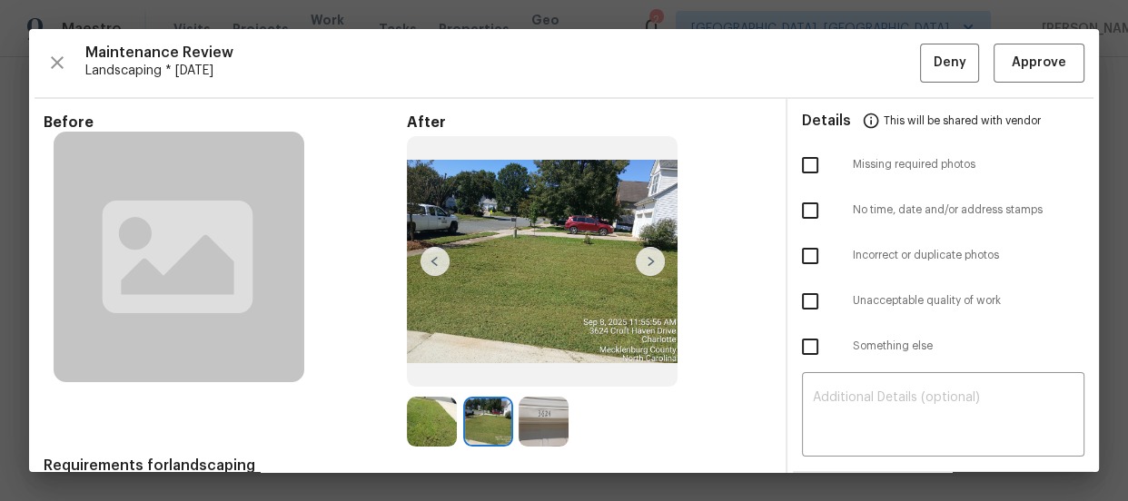
click at [532, 417] on img at bounding box center [544, 422] width 50 height 50
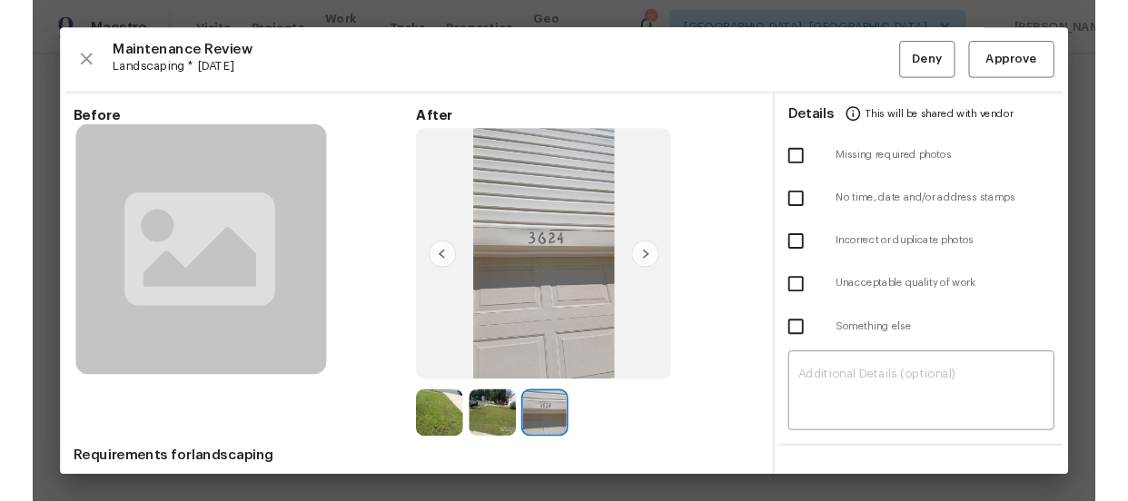
scroll to position [334, 0]
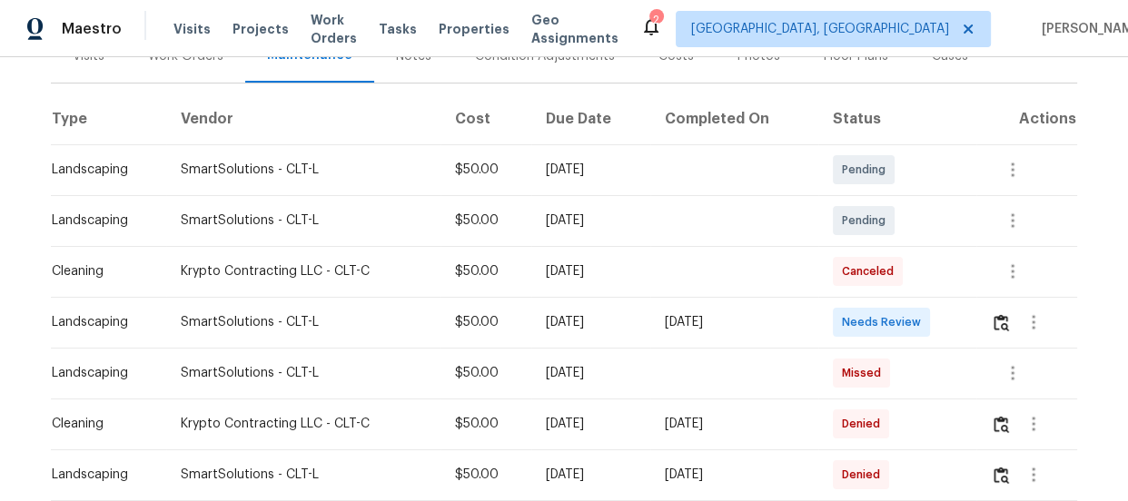
scroll to position [247, 0]
click at [1005, 332] on button "button" at bounding box center [1001, 322] width 21 height 44
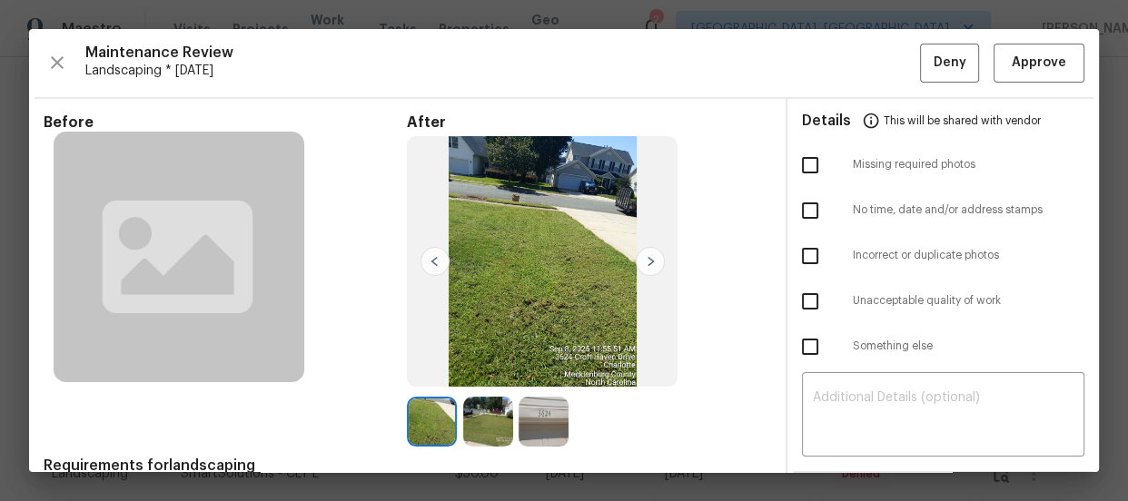
click at [495, 399] on img at bounding box center [488, 422] width 50 height 50
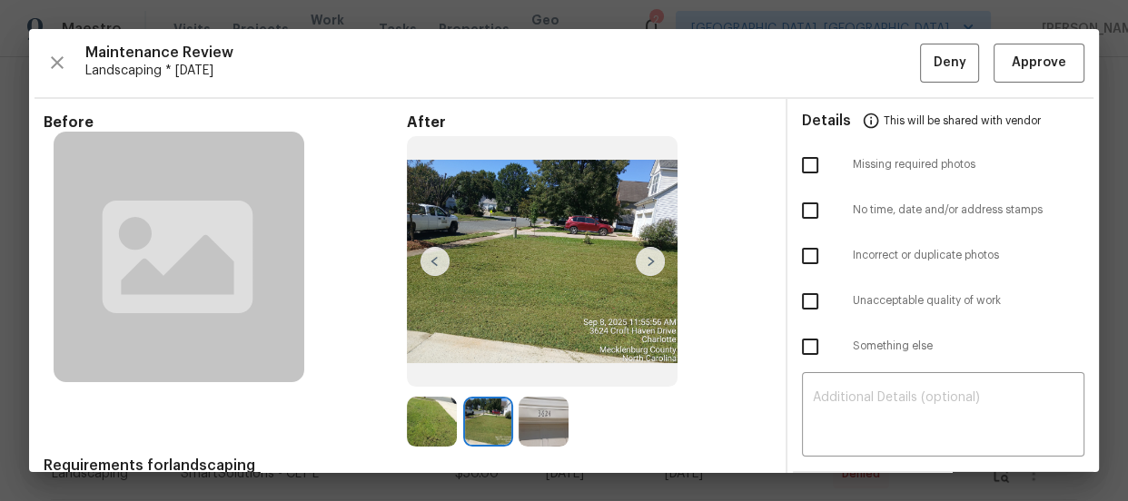
click at [523, 416] on img at bounding box center [544, 422] width 50 height 50
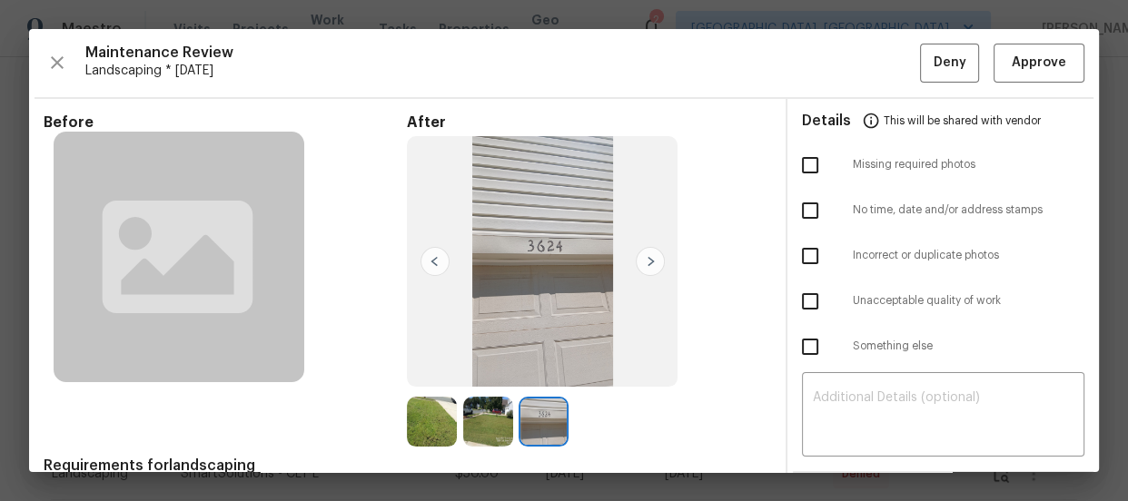
click at [473, 416] on img at bounding box center [488, 422] width 50 height 50
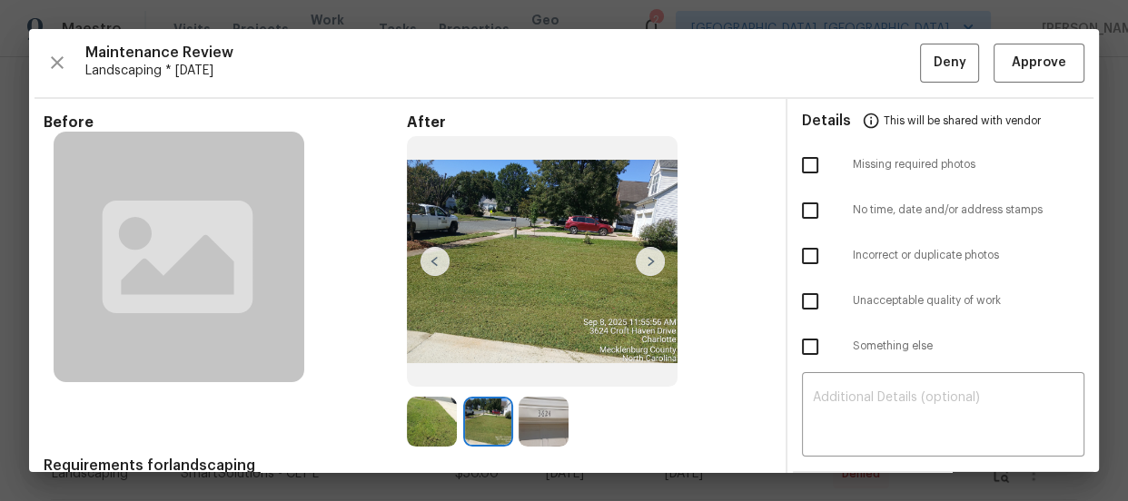
click at [444, 421] on img at bounding box center [432, 422] width 50 height 50
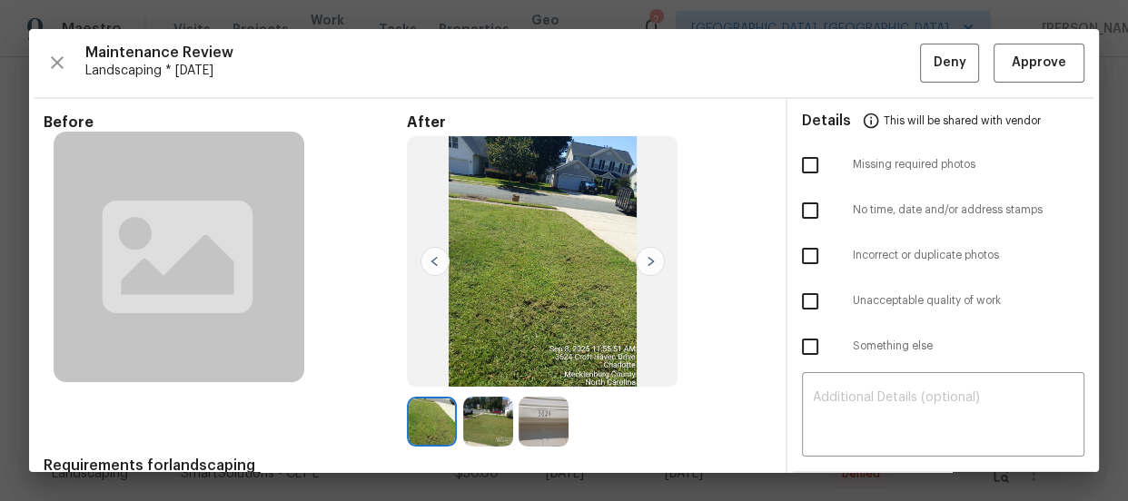
click at [499, 417] on img at bounding box center [488, 422] width 50 height 50
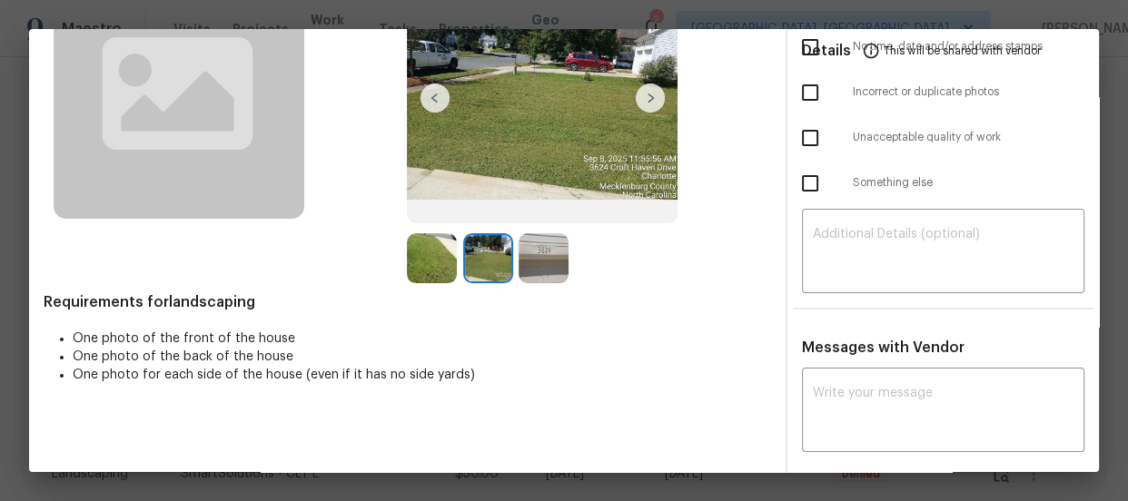
scroll to position [164, 0]
click at [450, 246] on img at bounding box center [432, 258] width 50 height 50
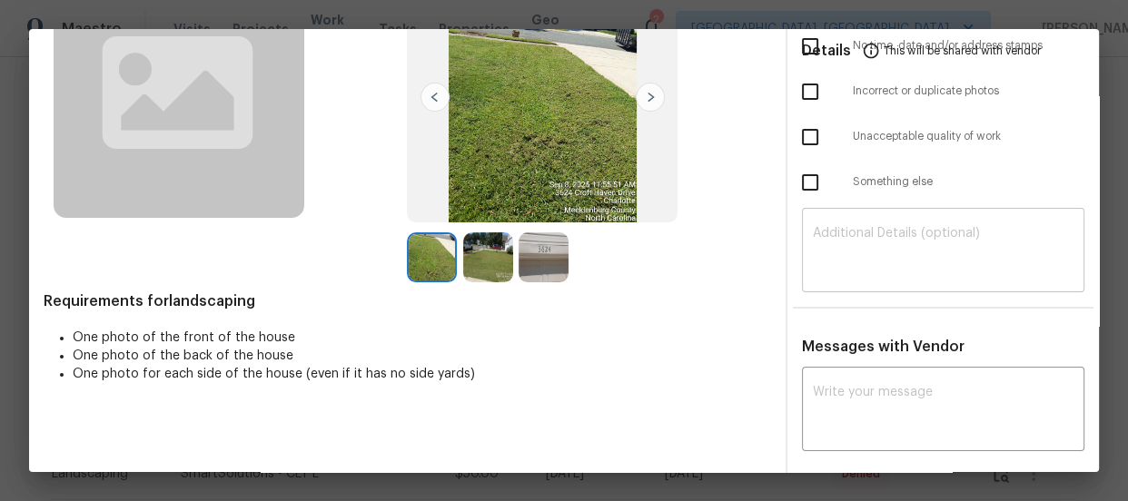
click at [856, 282] on div "​" at bounding box center [943, 253] width 282 height 80
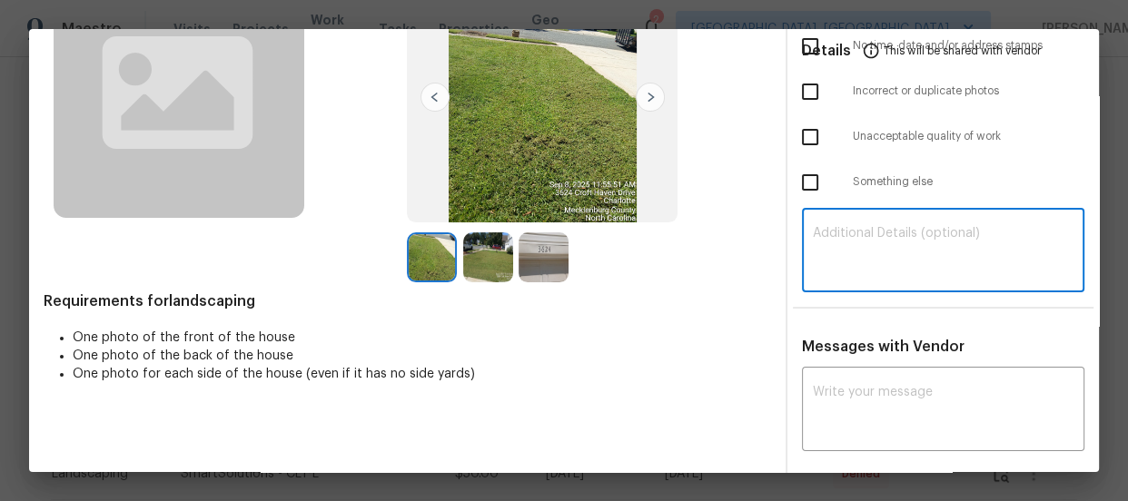
paste textarea "Maintenance Audit Team: Hello! Unfortunately, this landscaping visit completed …"
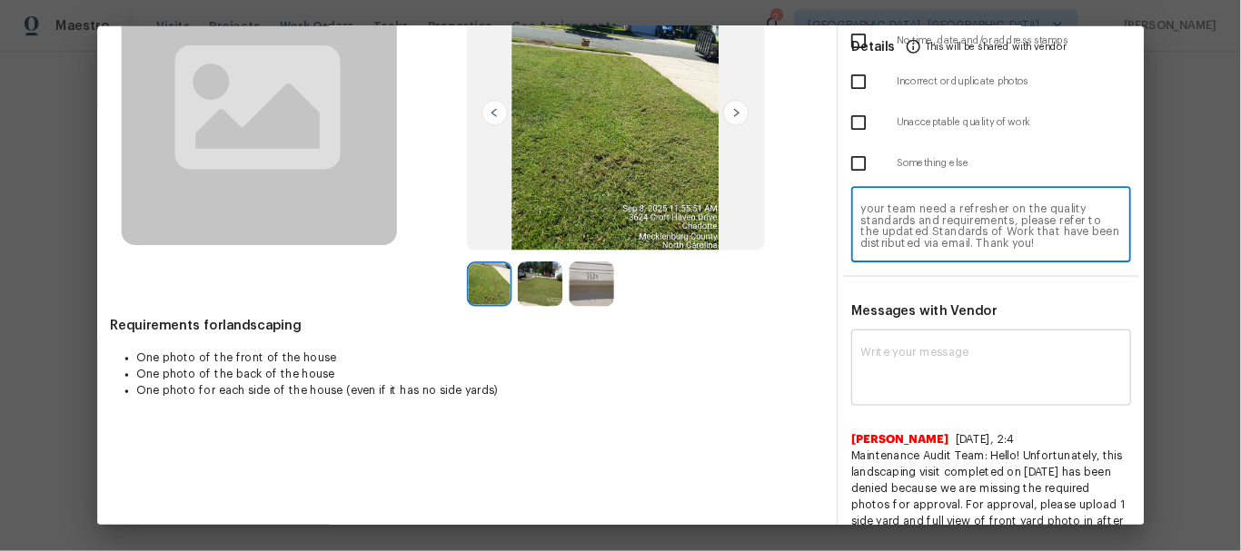
scroll to position [191, 0]
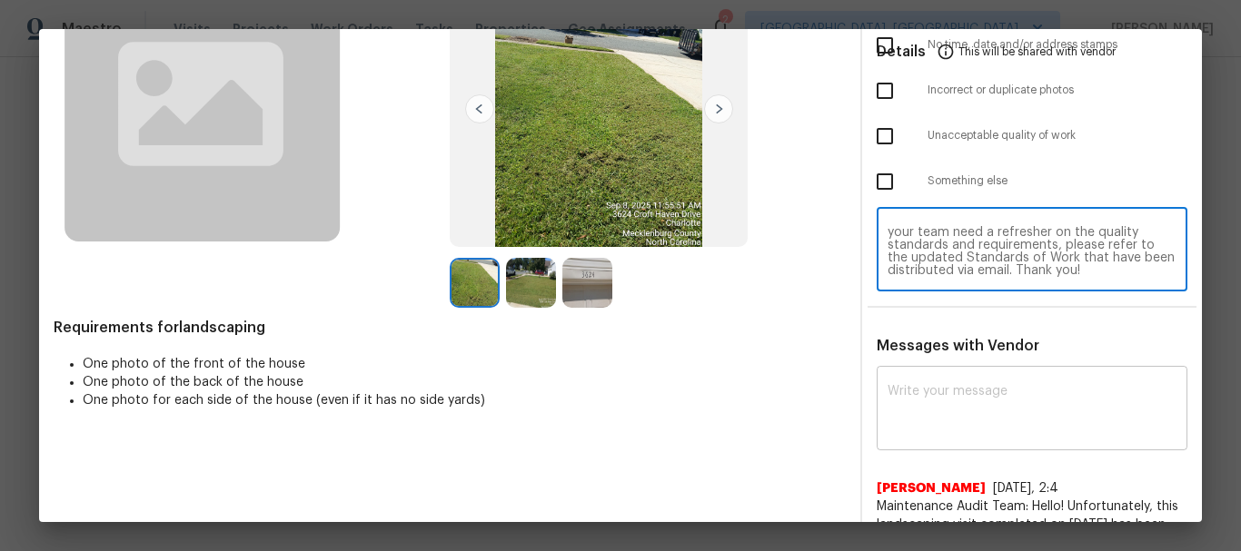
type textarea "Maintenance Audit Team: Hello! Unfortunately, this landscaping visit completed …"
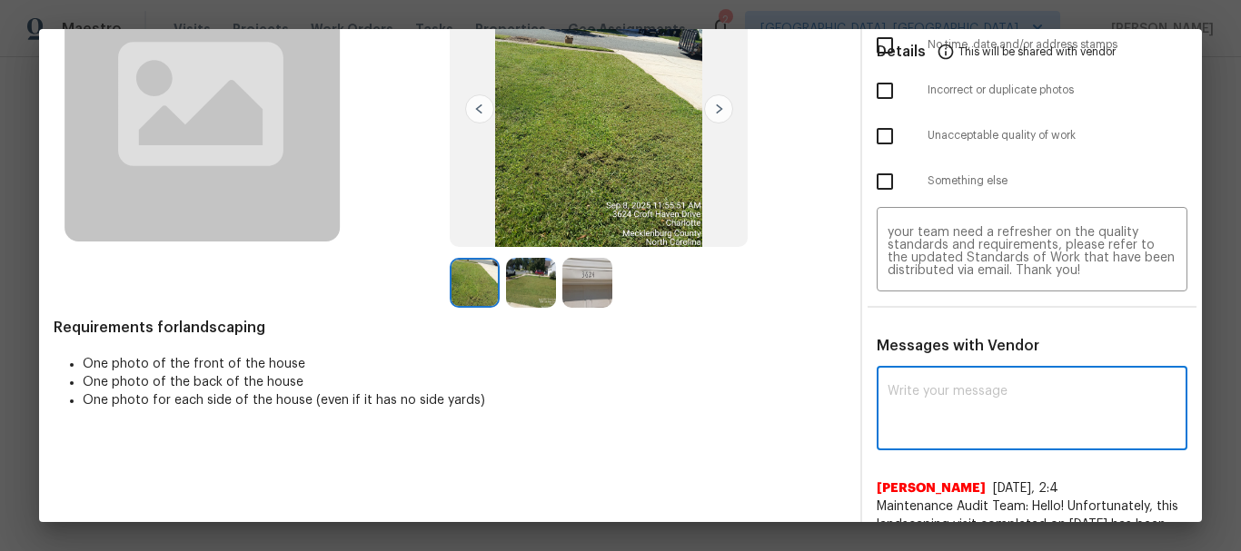
click at [978, 402] on textarea at bounding box center [1031, 410] width 289 height 51
paste textarea "Maintenance Audit Team: Hello! Unfortunately, this landscaping visit completed …"
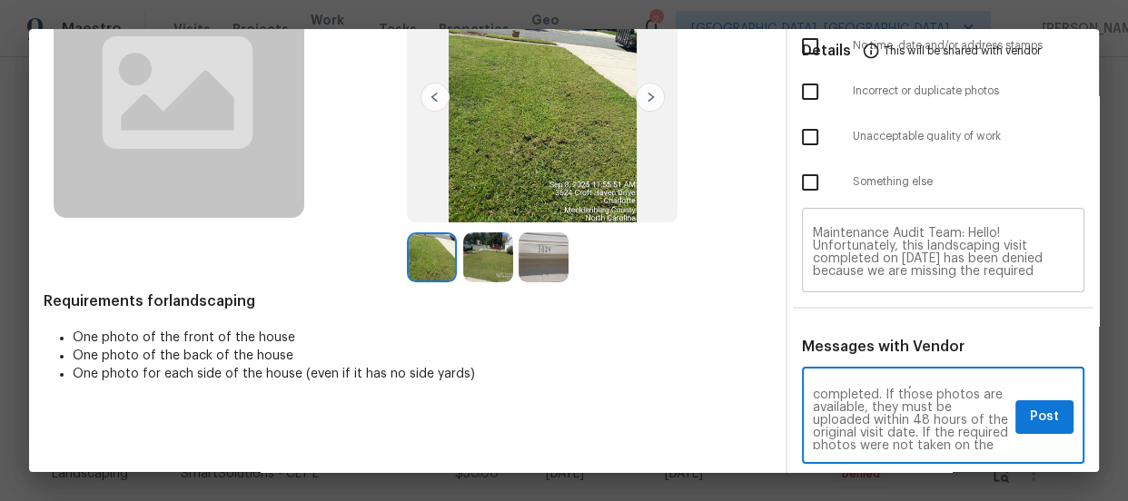
scroll to position [0, 0]
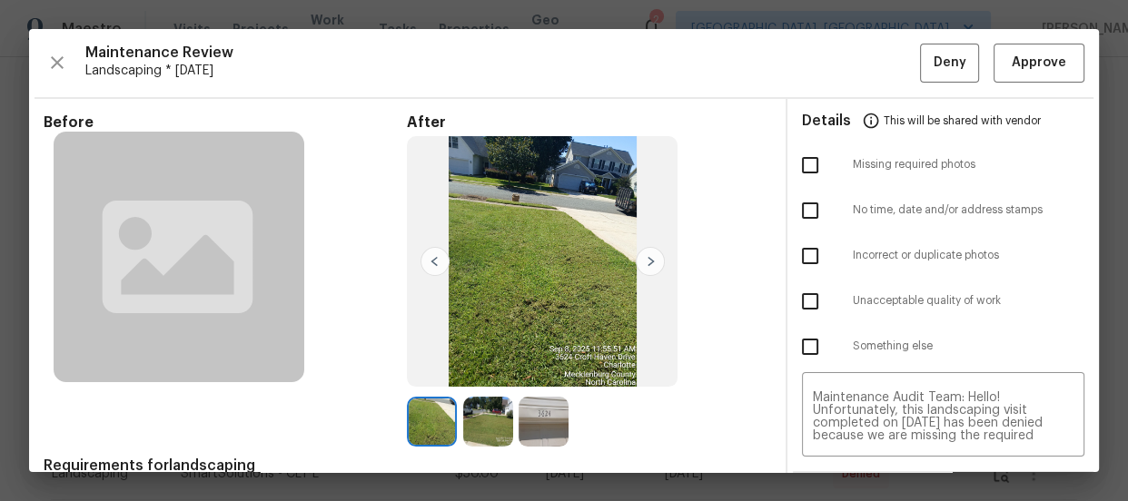
type textarea "Maintenance Audit Team: Hello! Unfortunately, this landscaping visit completed …"
click at [797, 173] on input "checkbox" at bounding box center [810, 165] width 38 height 38
checkbox input "true"
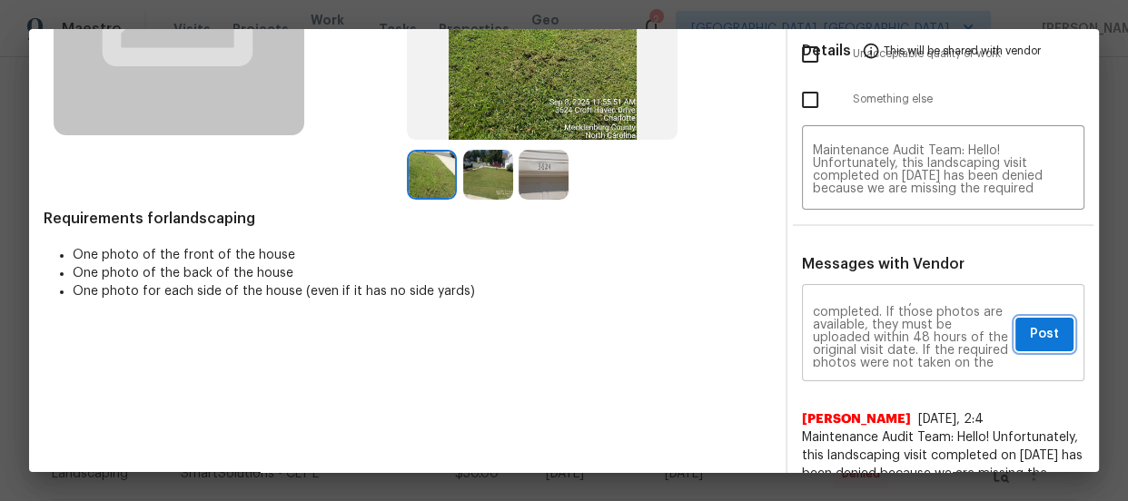
click at [1030, 337] on span "Post" at bounding box center [1044, 334] width 29 height 23
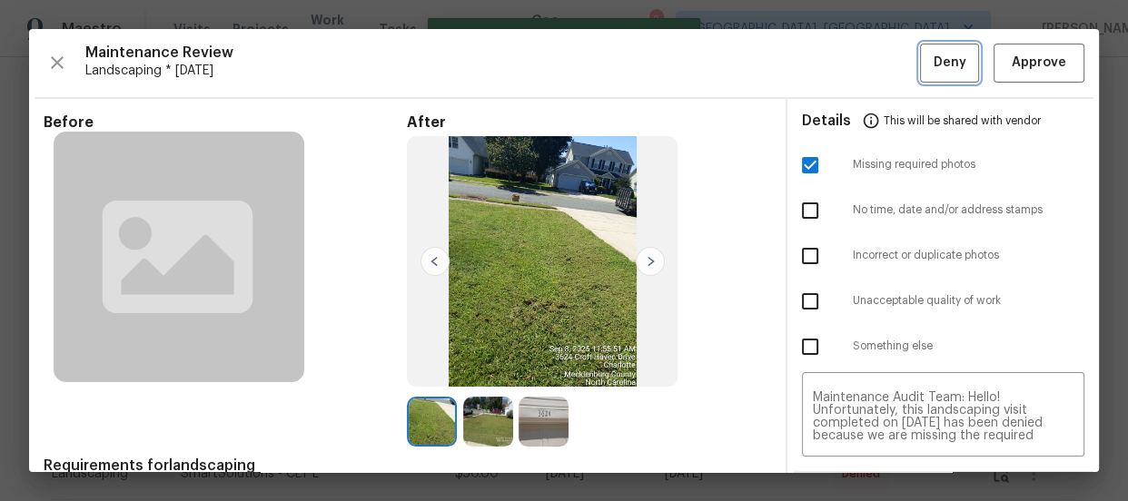
click at [936, 73] on span "Deny" at bounding box center [950, 63] width 33 height 23
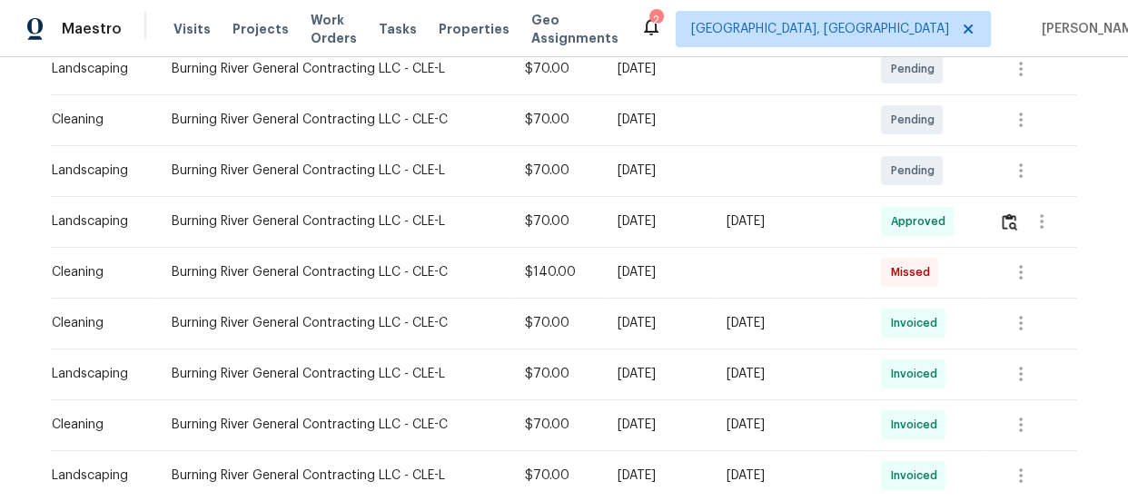
scroll to position [412, 0]
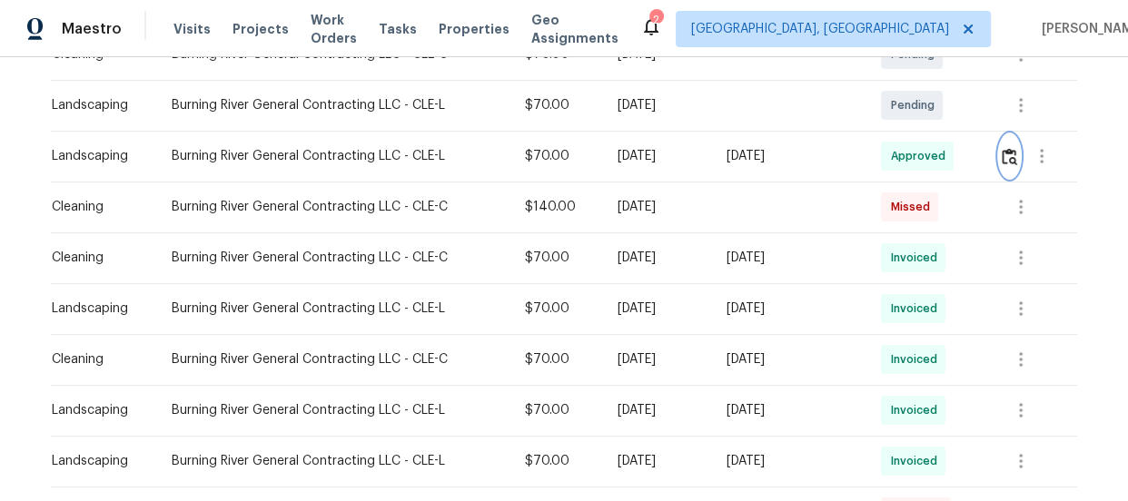
click at [1010, 166] on button "button" at bounding box center [1009, 156] width 21 height 44
click at [1010, 150] on img "button" at bounding box center [1009, 156] width 15 height 17
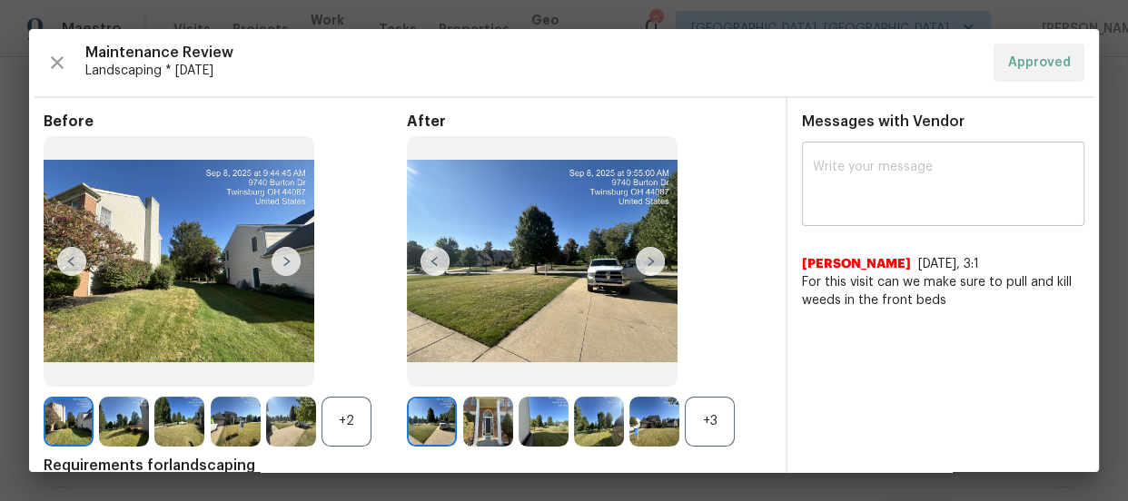
scroll to position [82, 0]
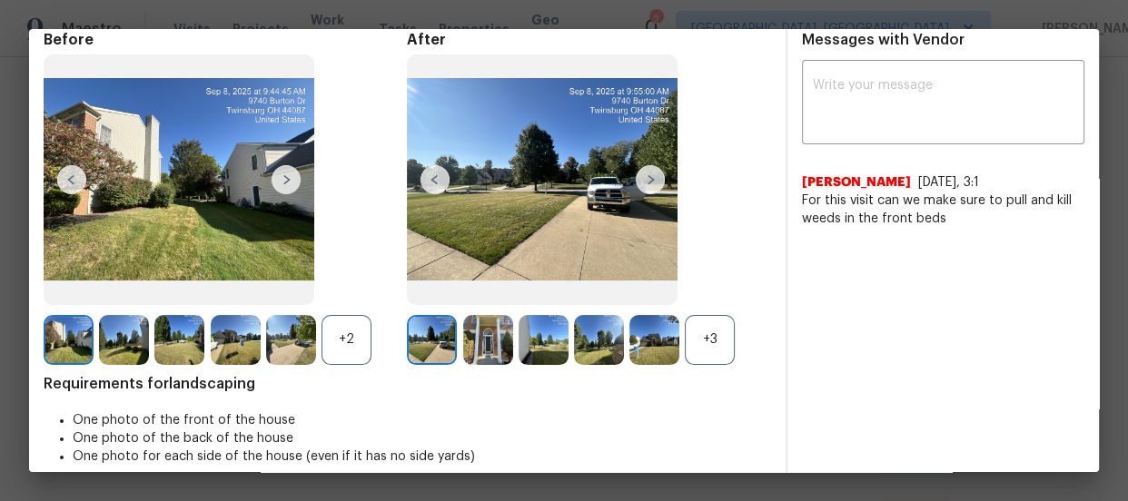
click at [696, 327] on div "+3" at bounding box center [710, 340] width 50 height 50
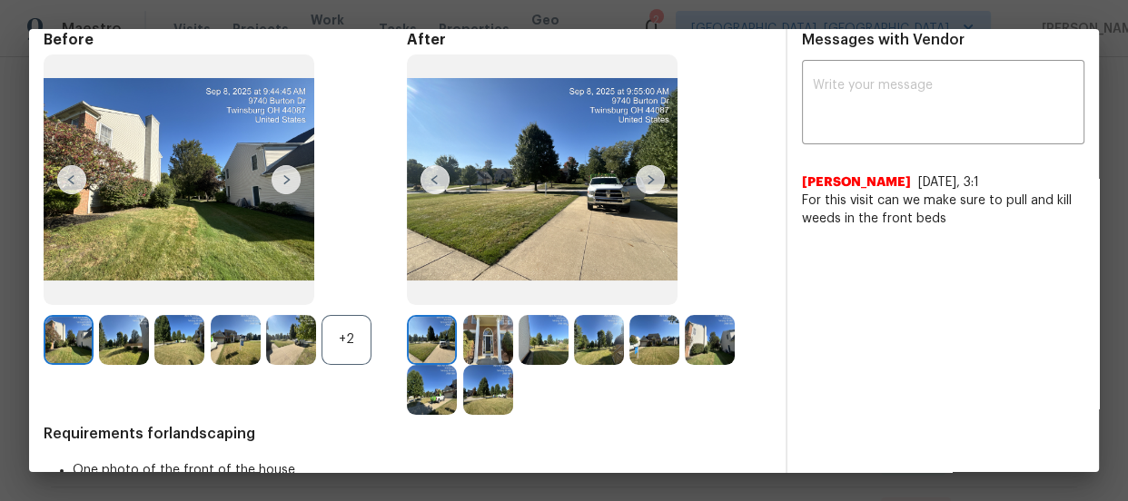
click at [336, 339] on div "+2" at bounding box center [347, 340] width 50 height 50
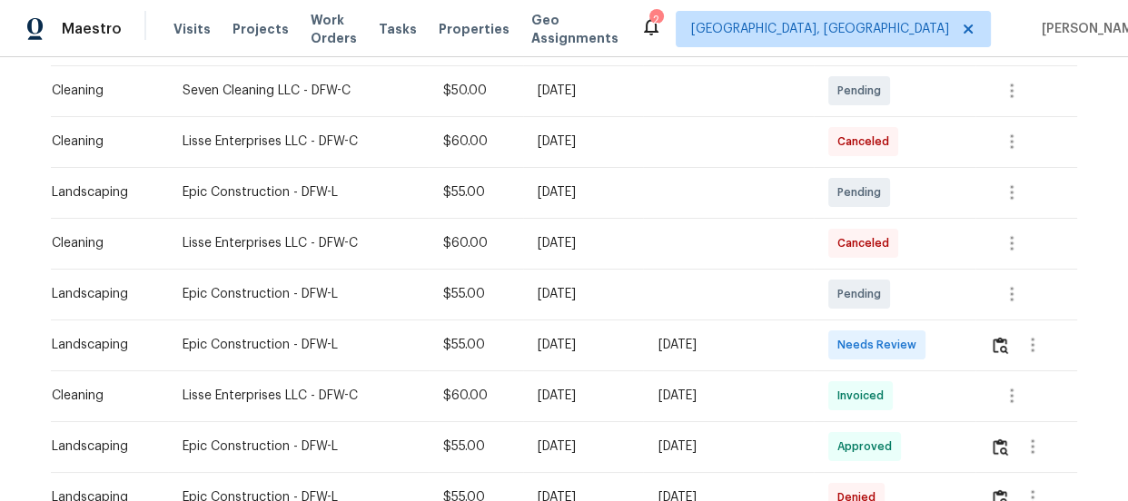
scroll to position [506, 0]
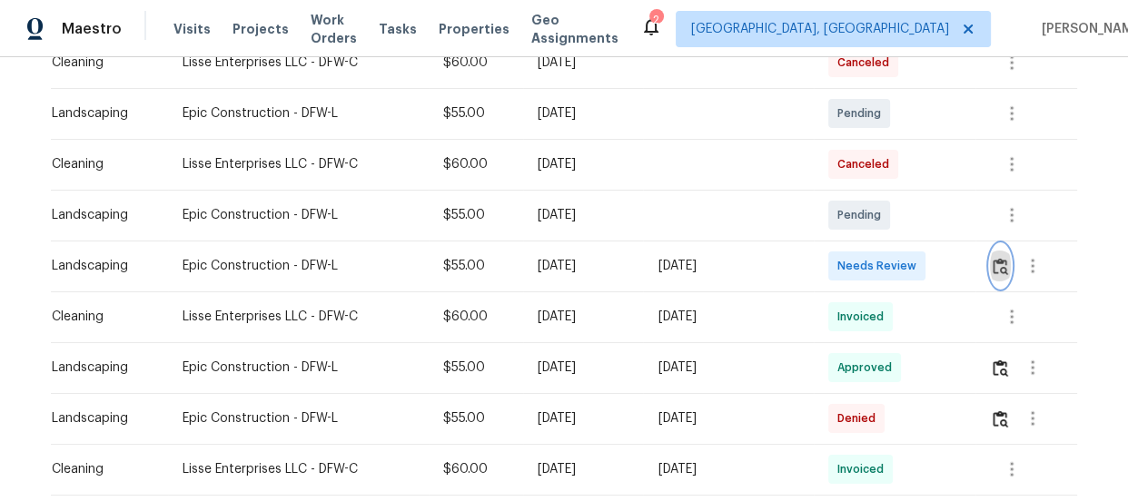
click at [993, 274] on button "button" at bounding box center [1000, 266] width 21 height 44
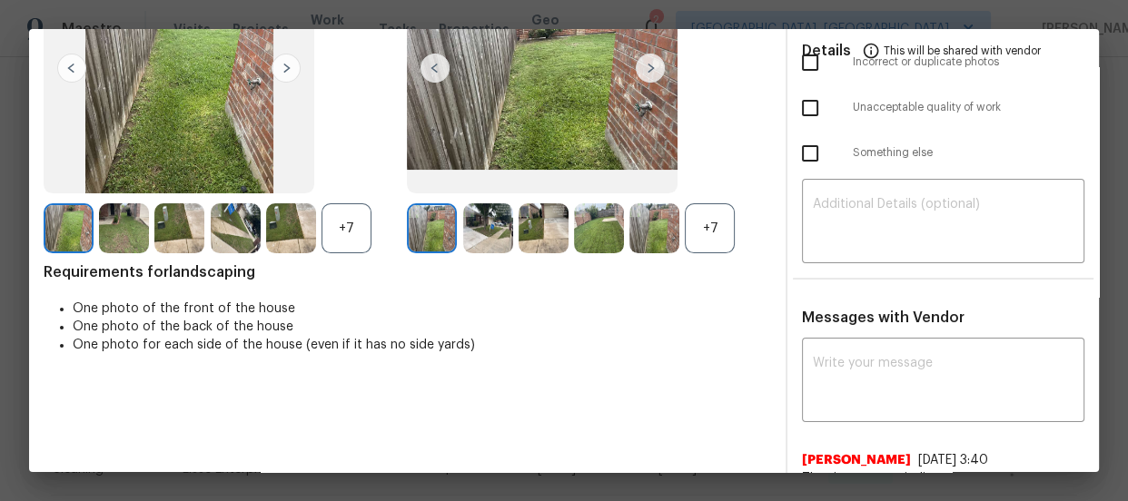
scroll to position [247, 0]
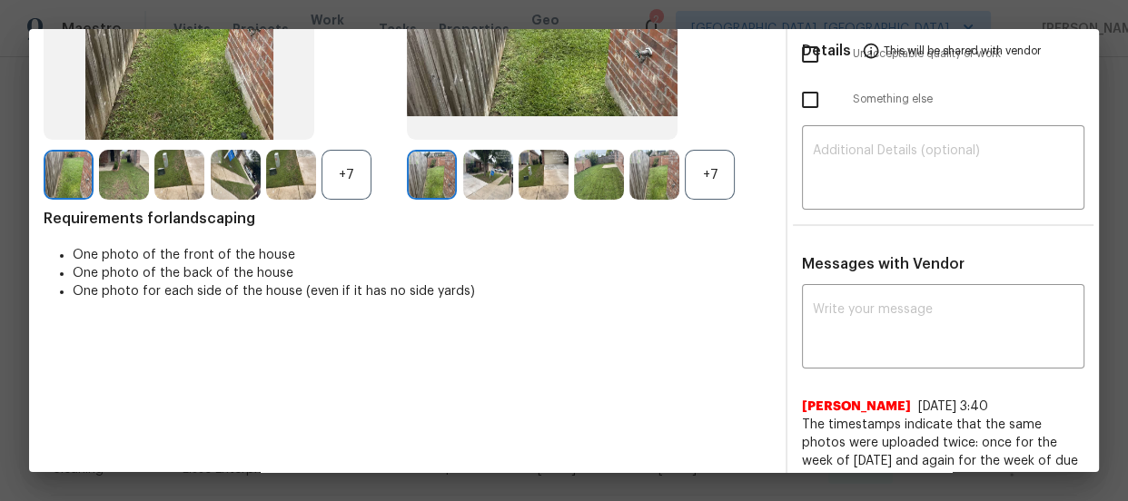
click at [724, 182] on div "+7" at bounding box center [710, 175] width 50 height 50
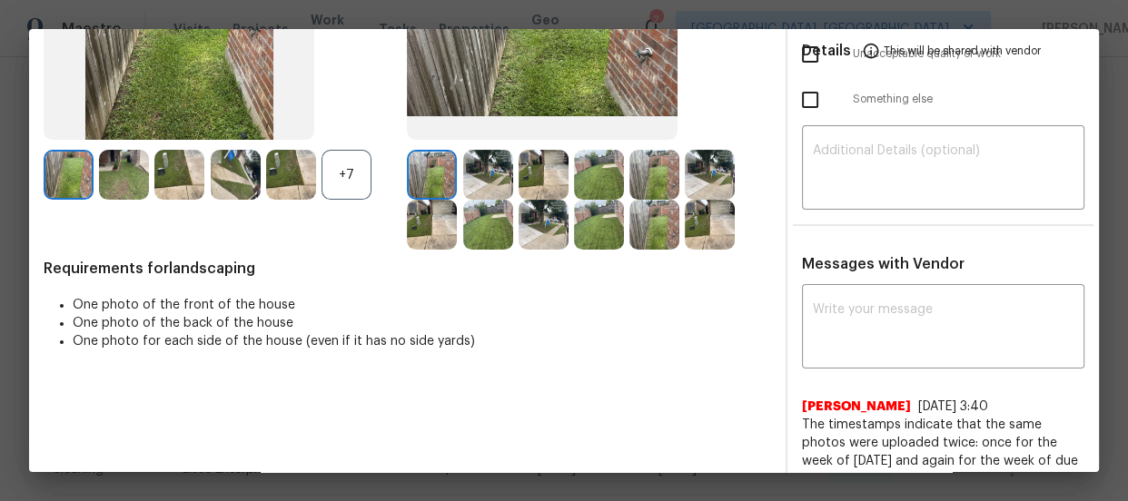
click at [358, 168] on div "+7" at bounding box center [347, 175] width 50 height 50
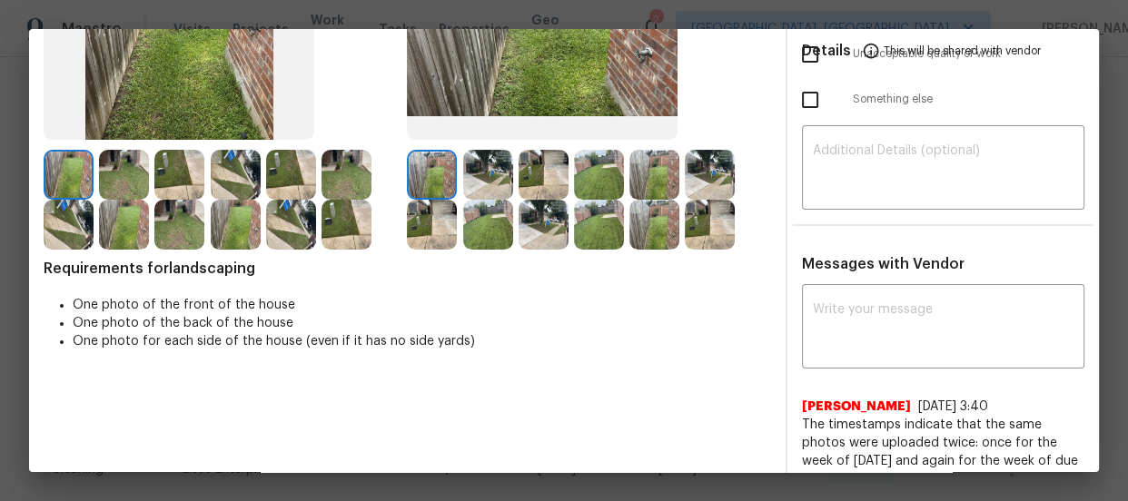
click at [491, 192] on img at bounding box center [488, 175] width 50 height 50
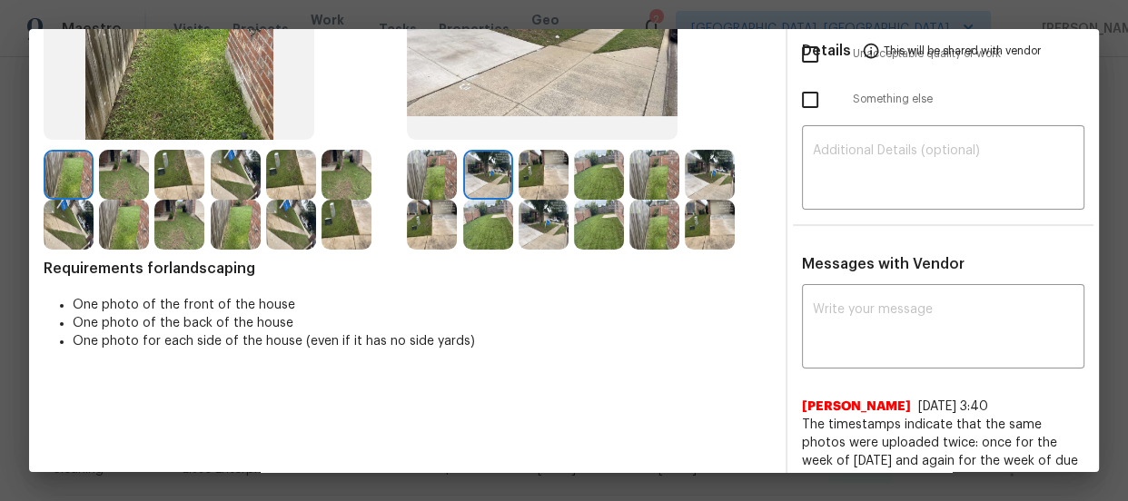
click at [527, 191] on img at bounding box center [544, 175] width 50 height 50
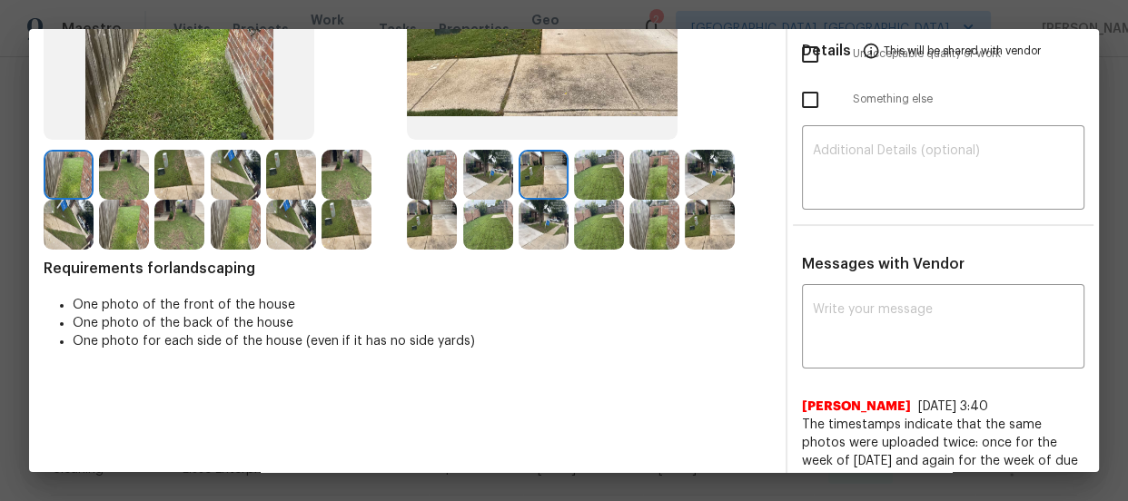
click at [583, 186] on img at bounding box center [599, 175] width 50 height 50
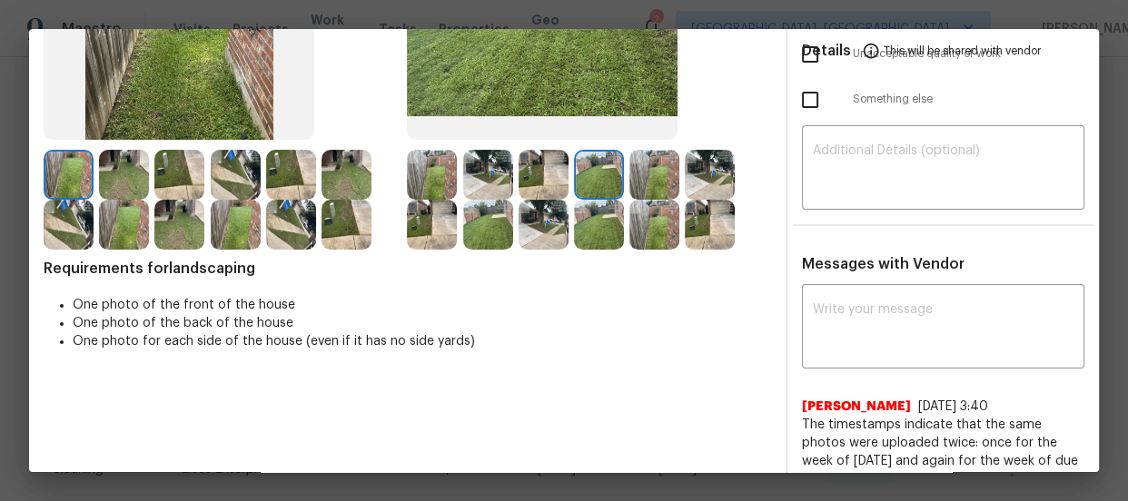
click at [634, 181] on img at bounding box center [654, 175] width 50 height 50
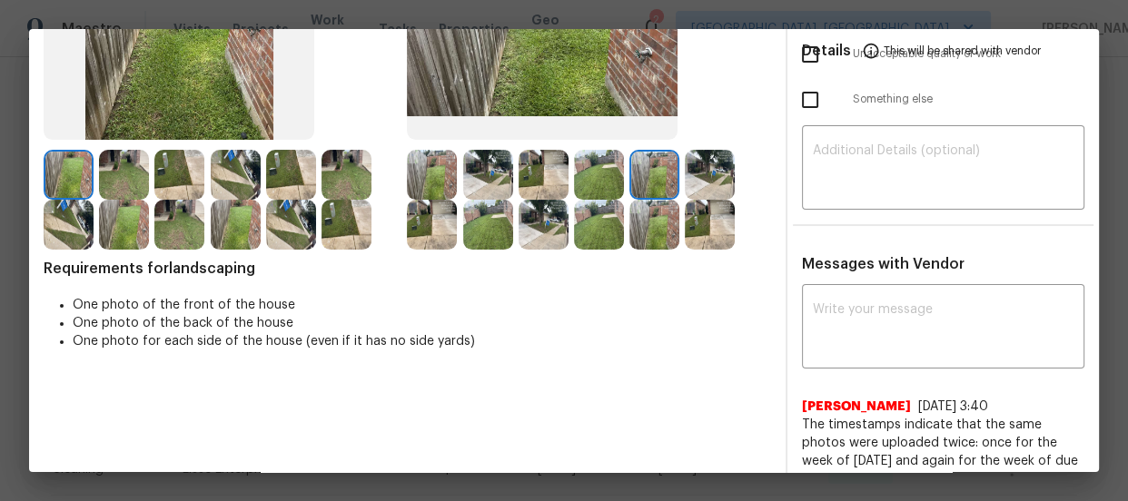
click at [686, 181] on img at bounding box center [710, 175] width 50 height 50
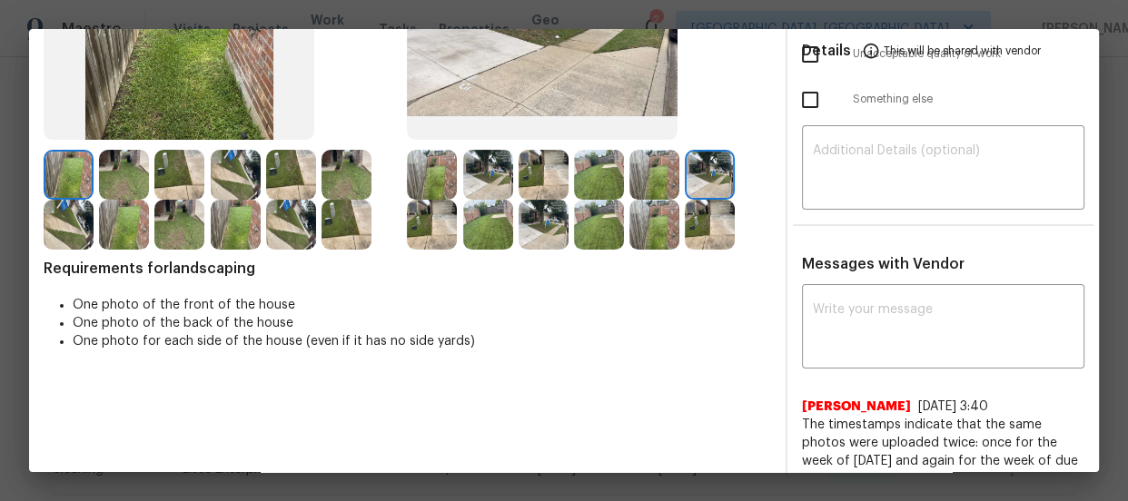
click at [443, 223] on img at bounding box center [432, 225] width 50 height 50
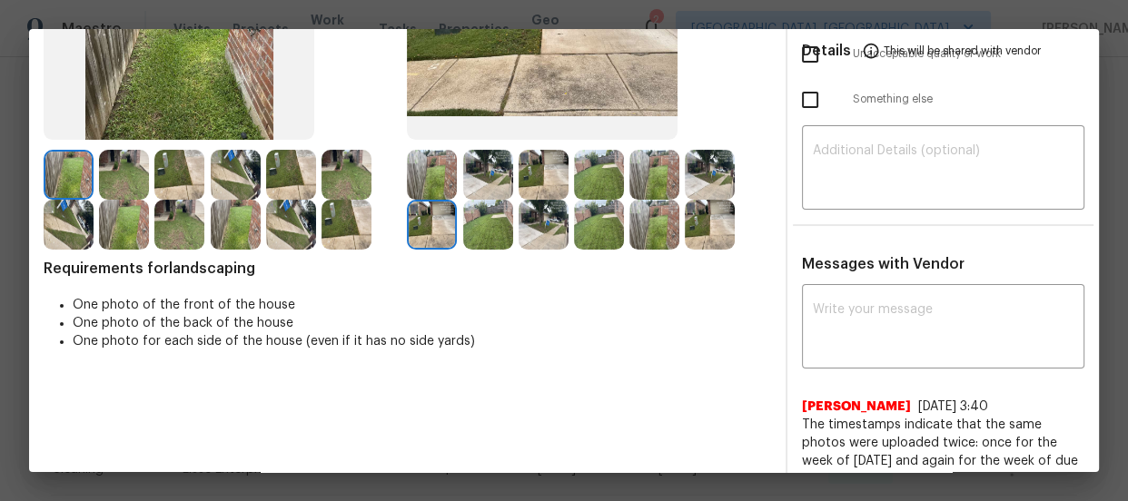
click at [481, 226] on img at bounding box center [488, 225] width 50 height 50
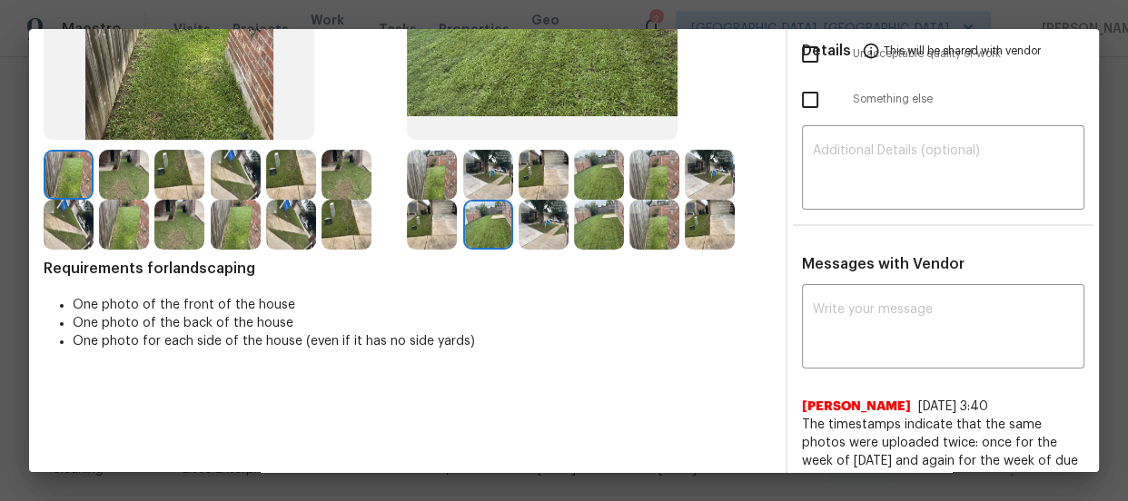
click at [552, 226] on img at bounding box center [544, 225] width 50 height 50
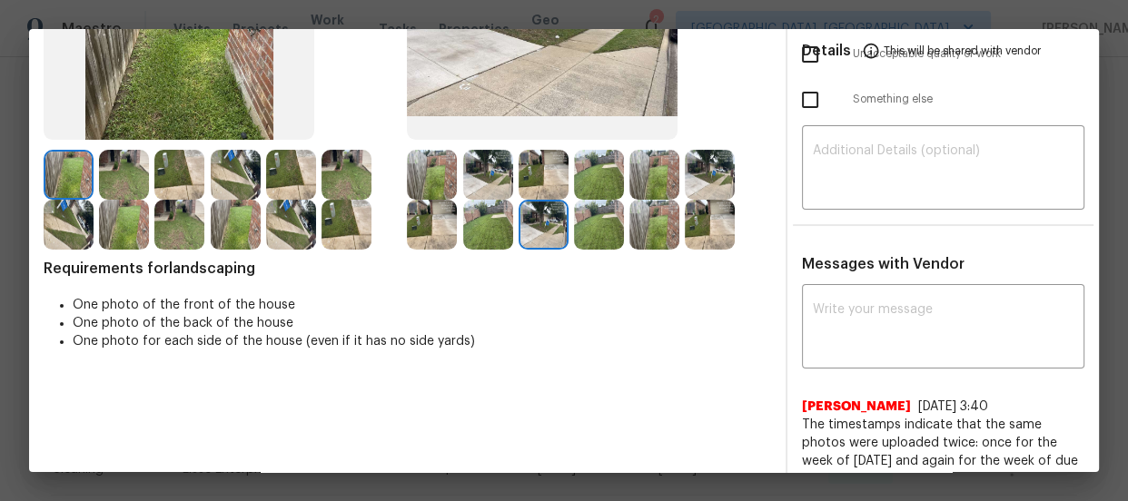
click at [589, 231] on img at bounding box center [599, 225] width 50 height 50
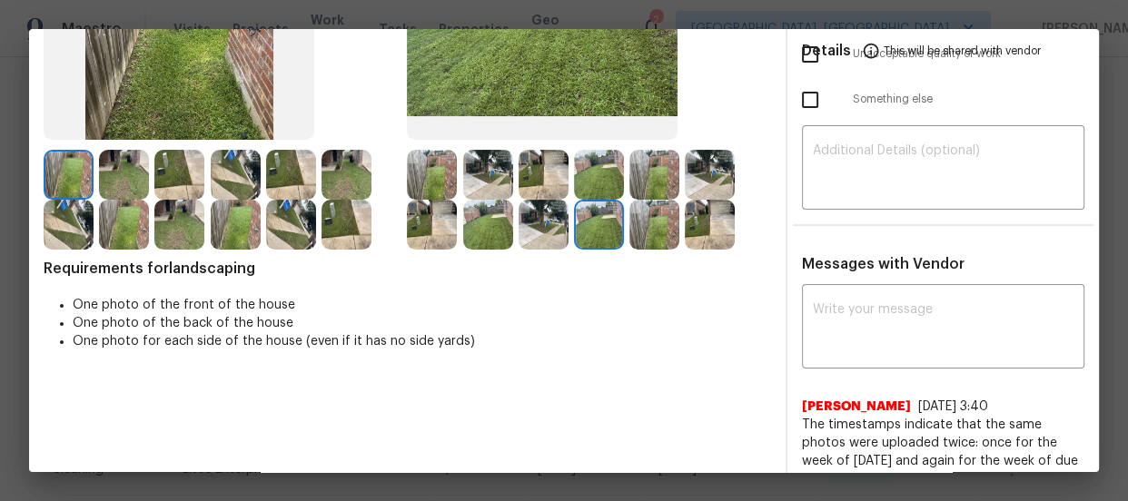
click at [638, 236] on img at bounding box center [654, 225] width 50 height 50
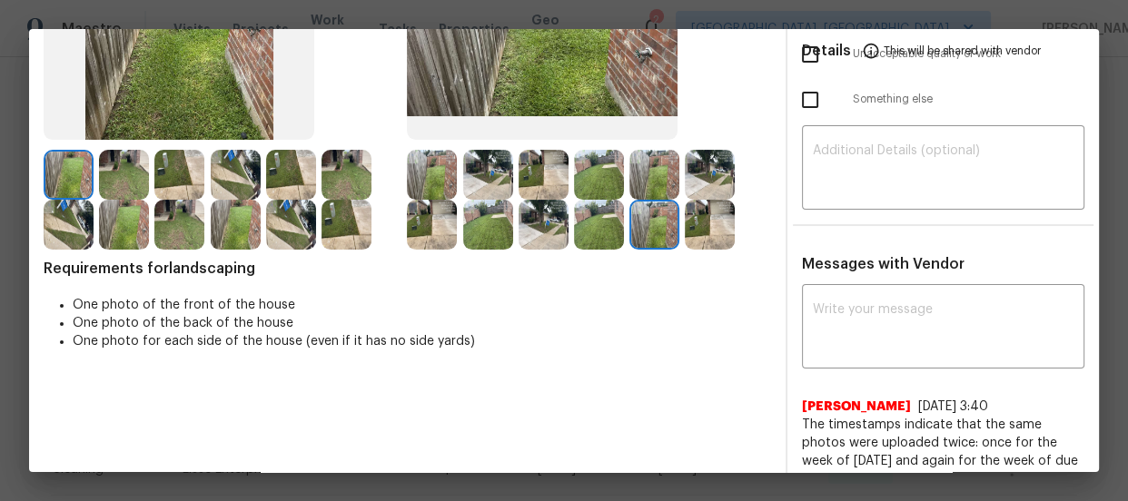
click at [693, 236] on img at bounding box center [710, 225] width 50 height 50
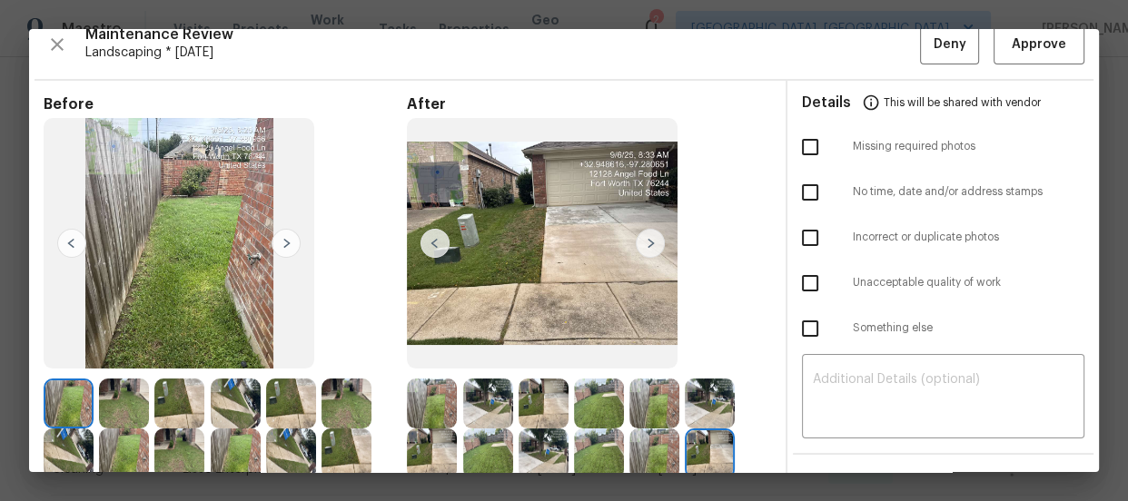
scroll to position [0, 0]
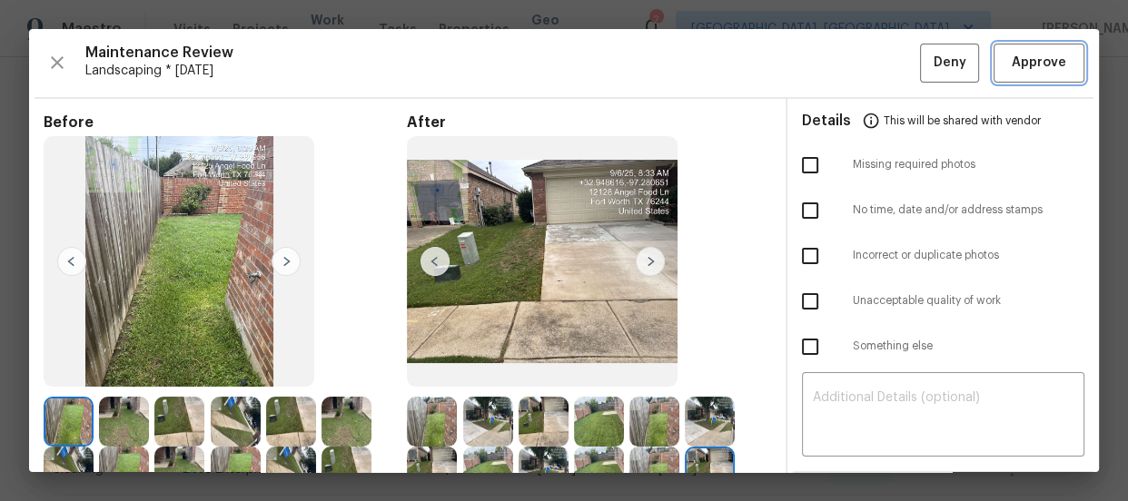
click at [1002, 80] on button "Approve" at bounding box center [1039, 63] width 91 height 39
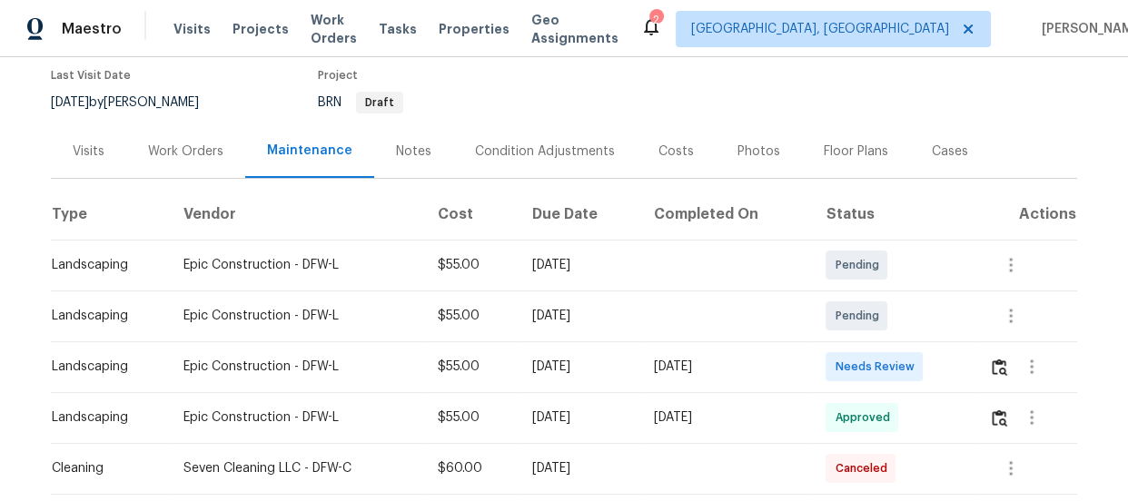
scroll to position [164, 0]
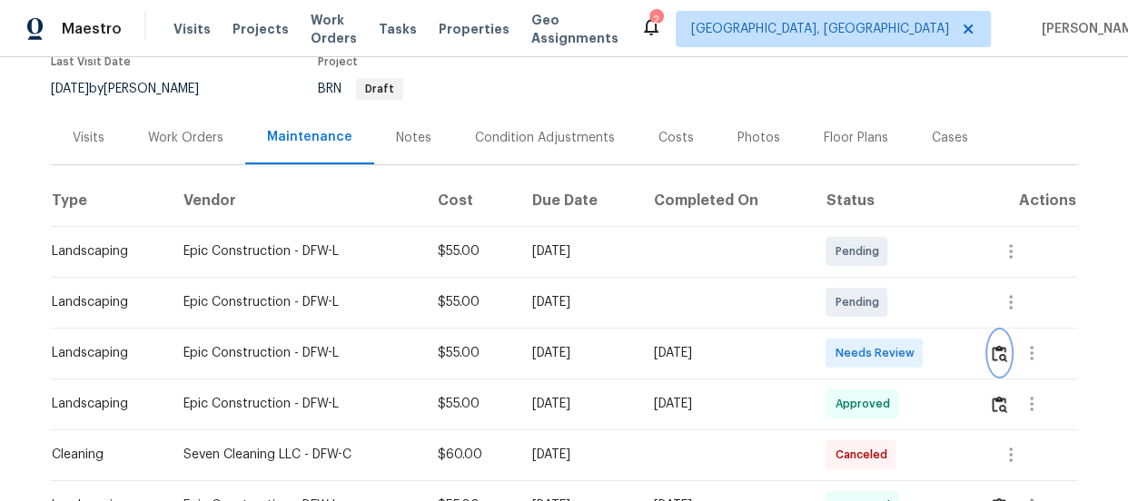
click at [996, 357] on img "button" at bounding box center [999, 353] width 15 height 17
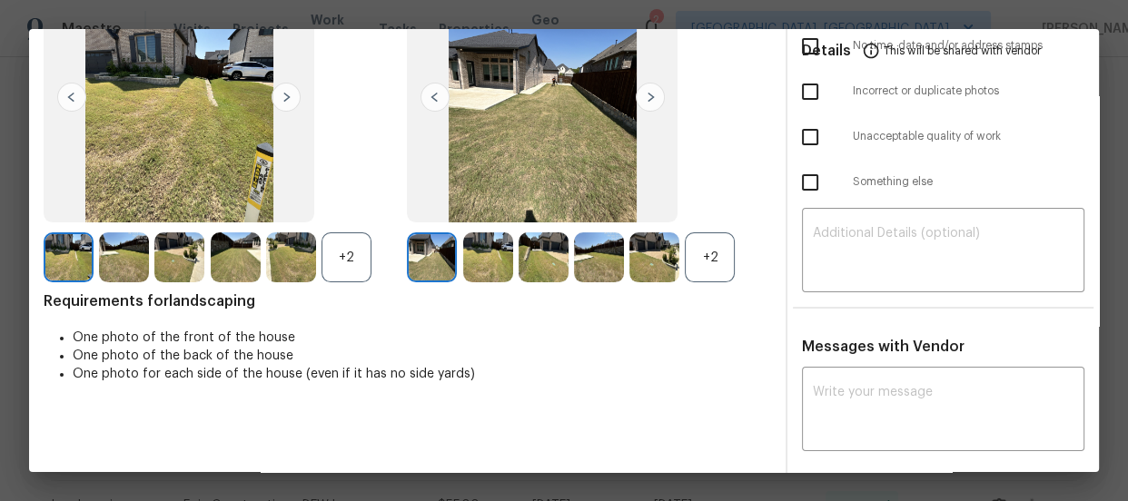
click at [712, 263] on div "+2" at bounding box center [710, 258] width 50 height 50
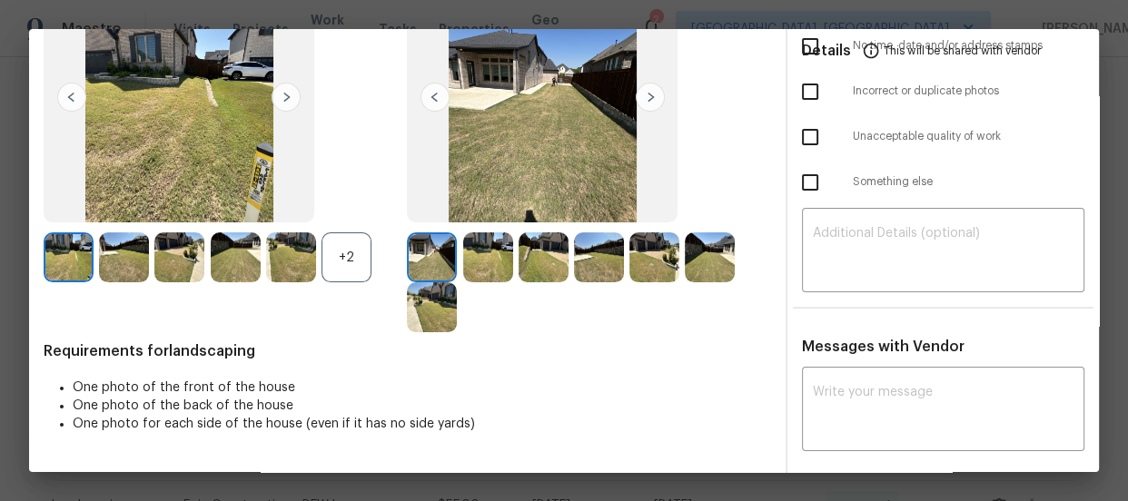
click at [346, 257] on div "+2" at bounding box center [347, 258] width 50 height 50
click at [480, 246] on img at bounding box center [488, 258] width 50 height 50
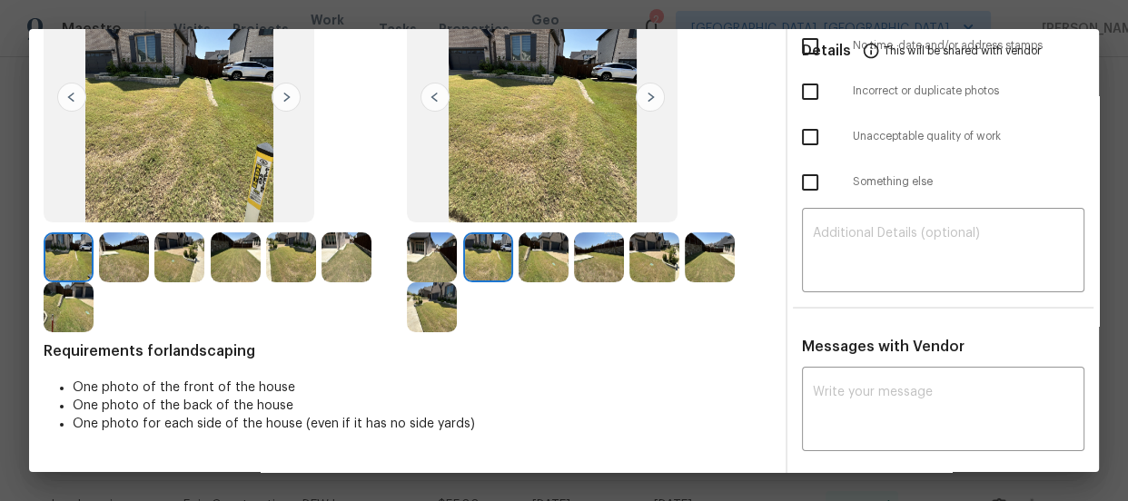
click at [536, 262] on img at bounding box center [544, 258] width 50 height 50
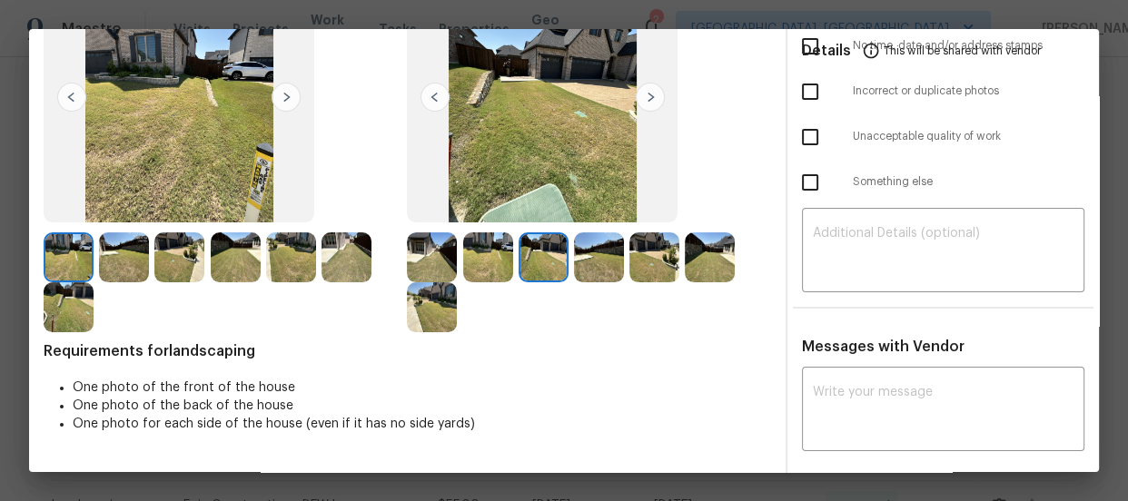
click at [590, 269] on img at bounding box center [599, 258] width 50 height 50
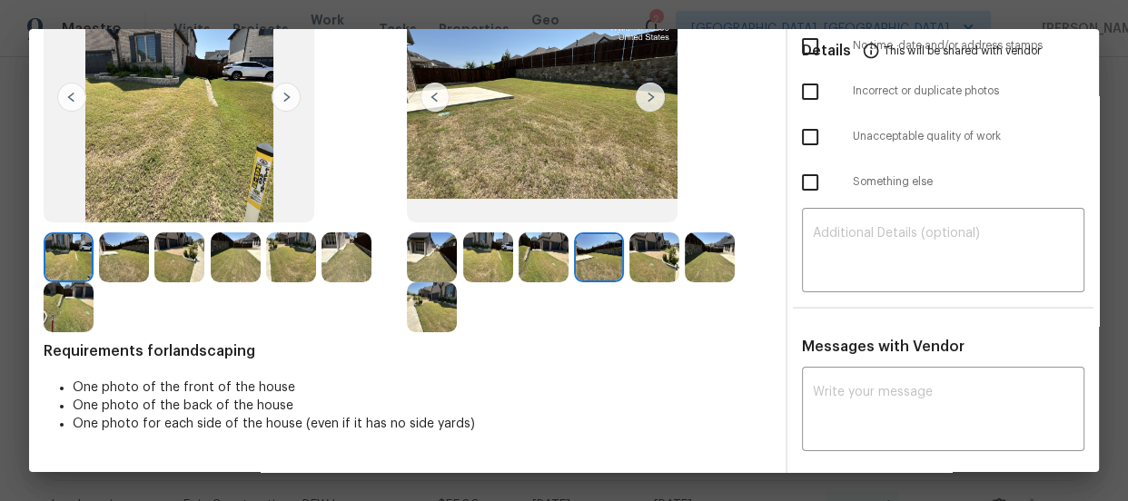
click at [629, 263] on img at bounding box center [654, 258] width 50 height 50
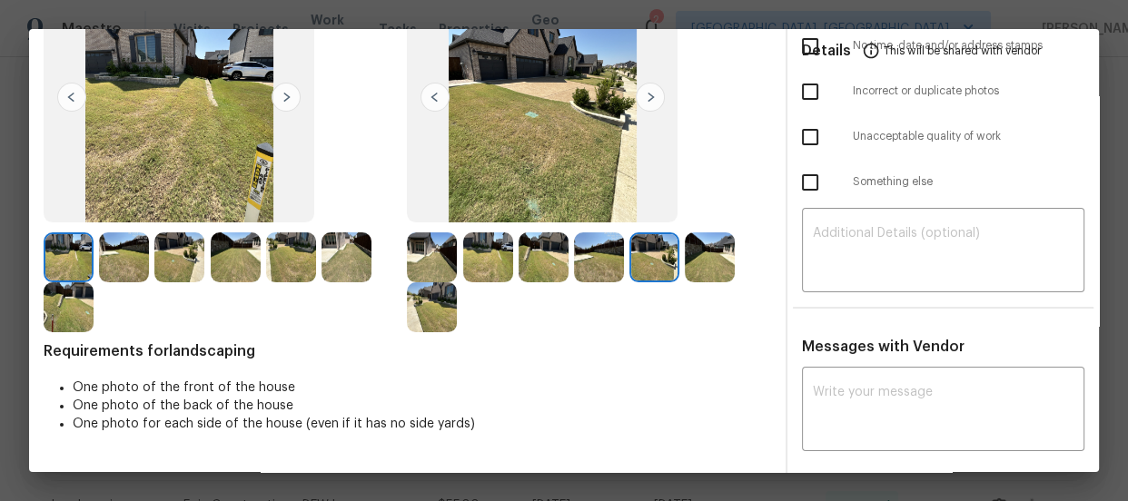
click at [699, 266] on img at bounding box center [710, 258] width 50 height 50
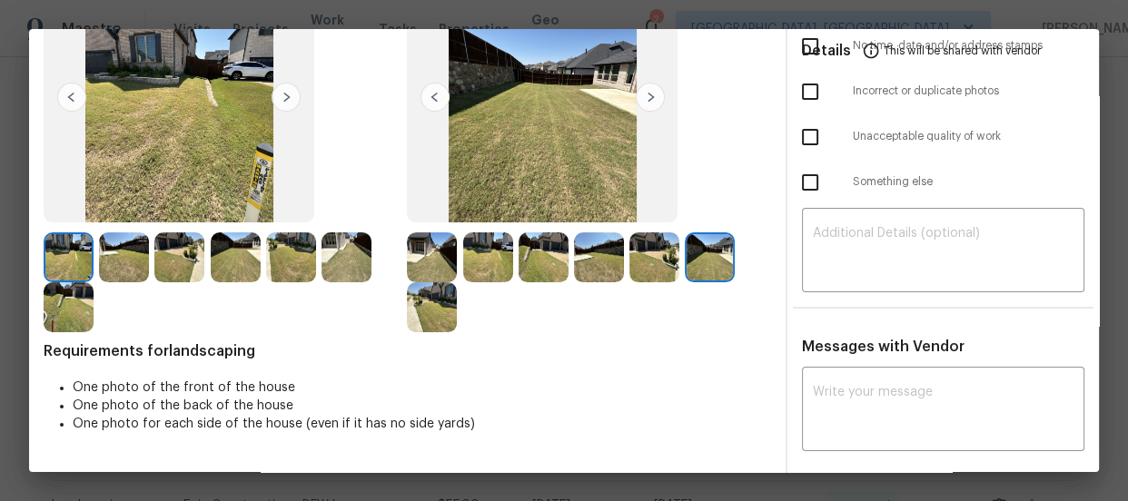
click at [440, 303] on img at bounding box center [432, 307] width 50 height 50
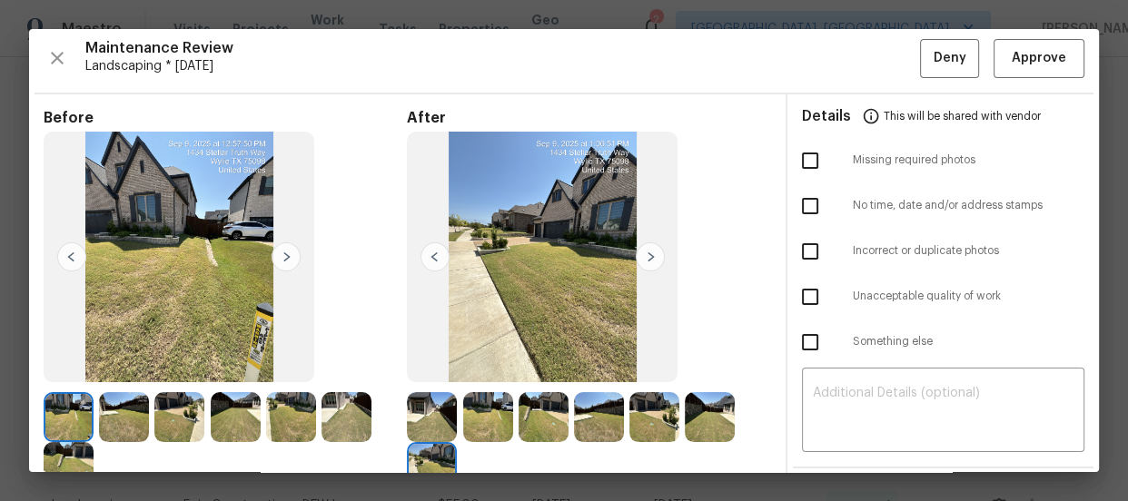
scroll to position [0, 0]
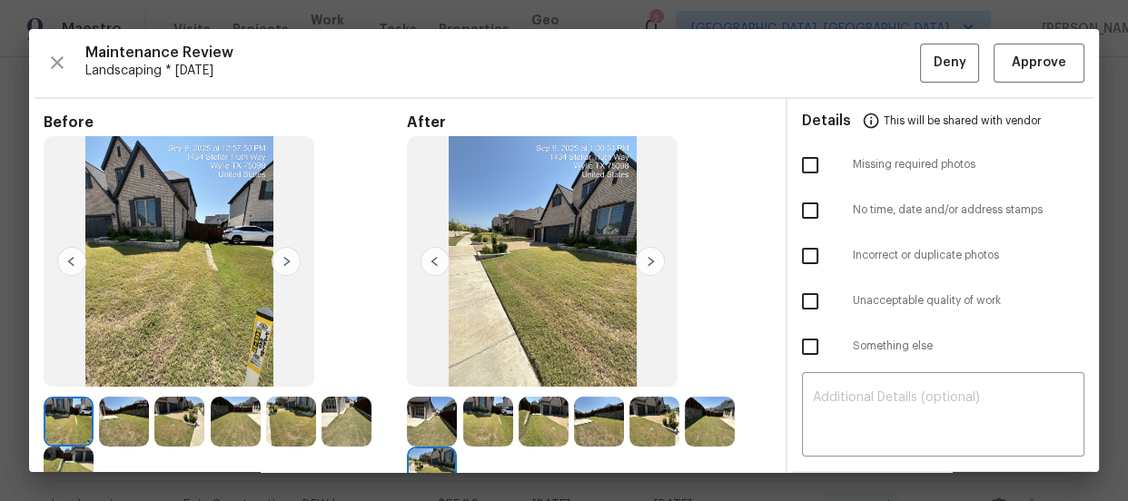
click at [1084, 62] on div "Maintenance Review Landscaping * Mon, Sep 08 Deny Approve Before After Requirem…" at bounding box center [564, 250] width 1070 height 443
click at [1015, 66] on span "Approve" at bounding box center [1039, 63] width 54 height 23
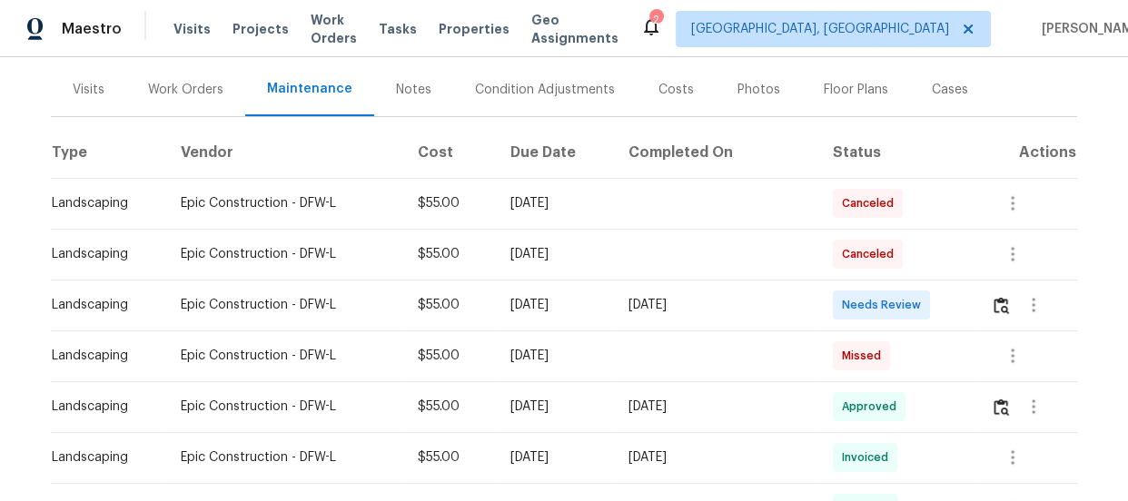
scroll to position [247, 0]
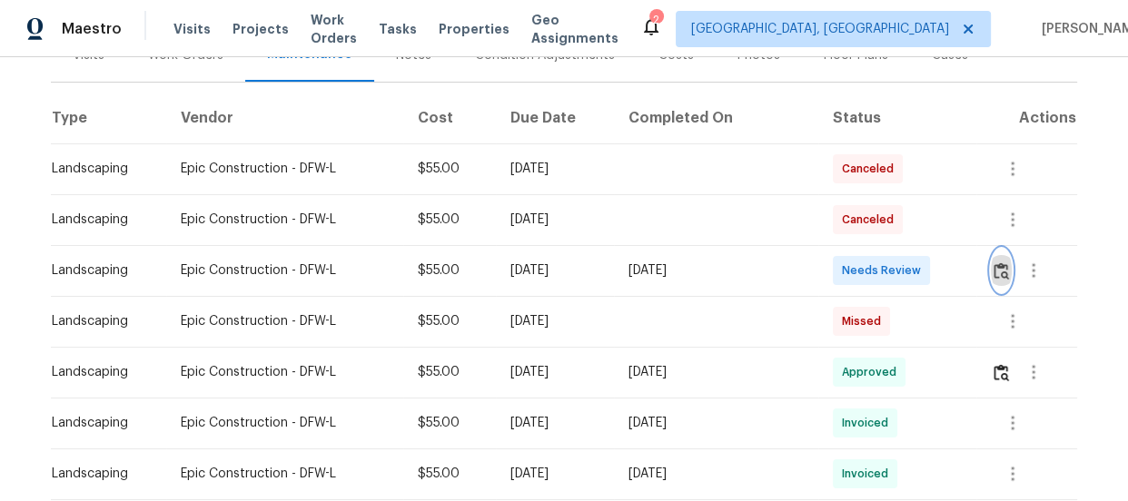
click at [999, 279] on button "button" at bounding box center [1001, 271] width 21 height 44
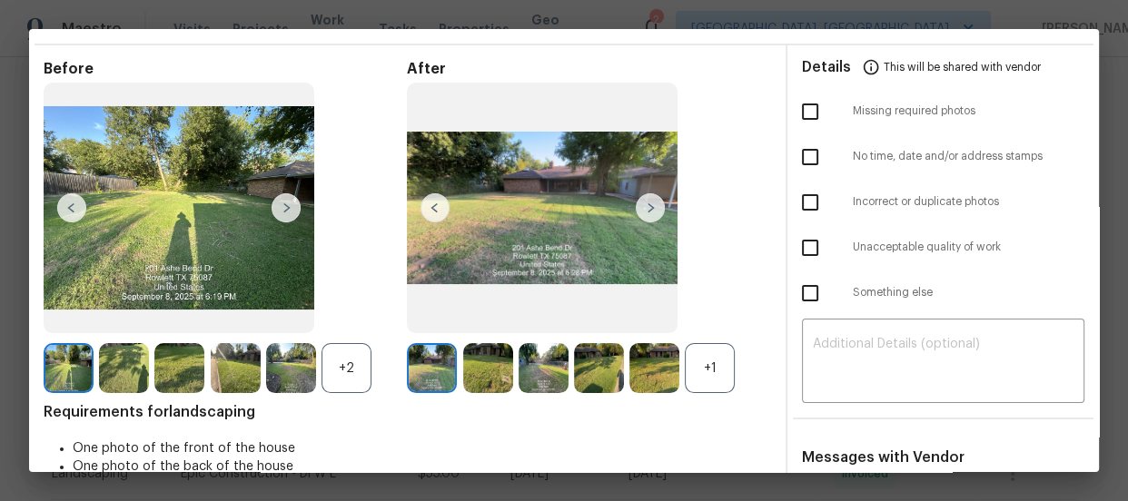
scroll to position [82, 0]
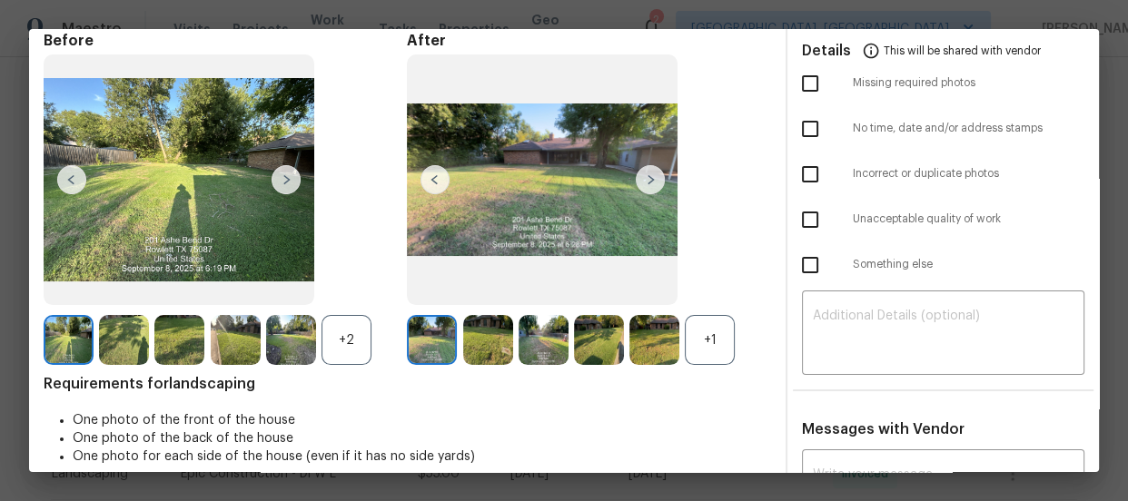
click at [718, 336] on div "+1" at bounding box center [710, 340] width 50 height 50
click at [355, 347] on div "+2" at bounding box center [347, 340] width 50 height 50
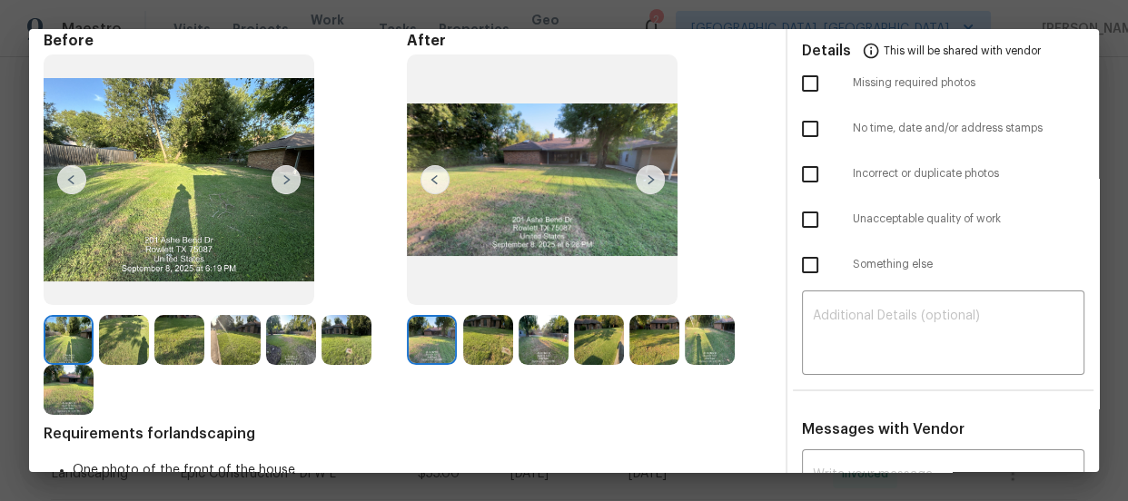
click at [484, 347] on img at bounding box center [488, 340] width 50 height 50
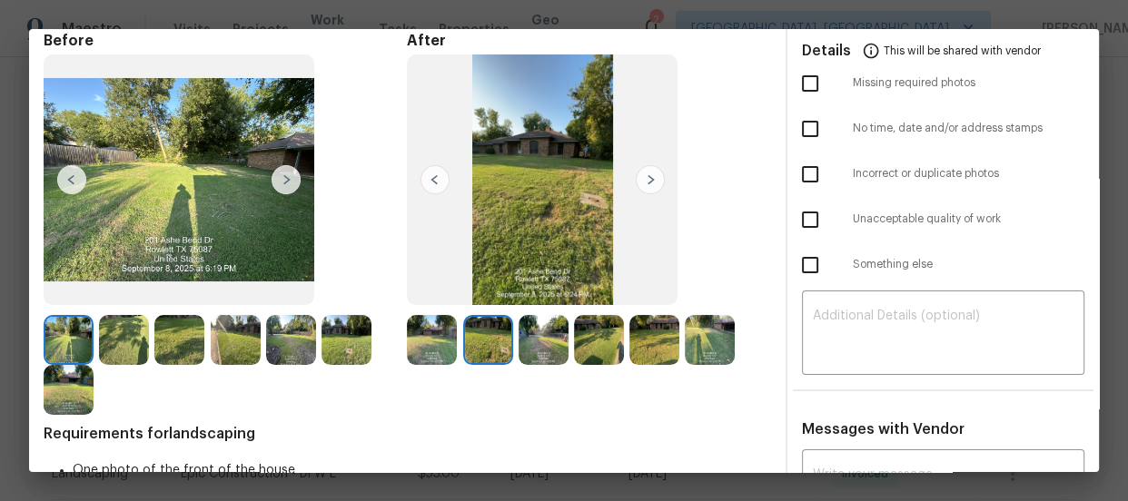
click at [530, 351] on img at bounding box center [544, 340] width 50 height 50
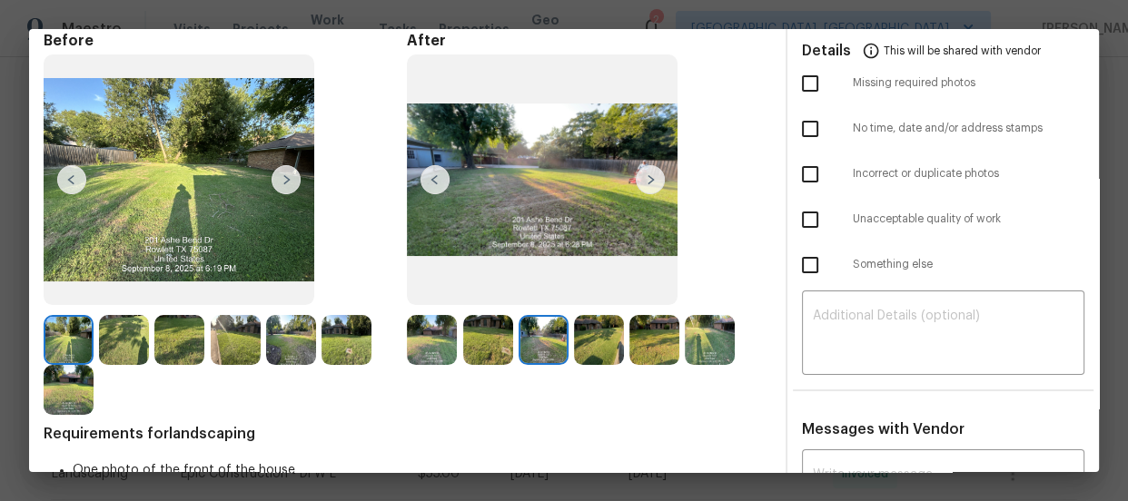
click at [592, 346] on img at bounding box center [599, 340] width 50 height 50
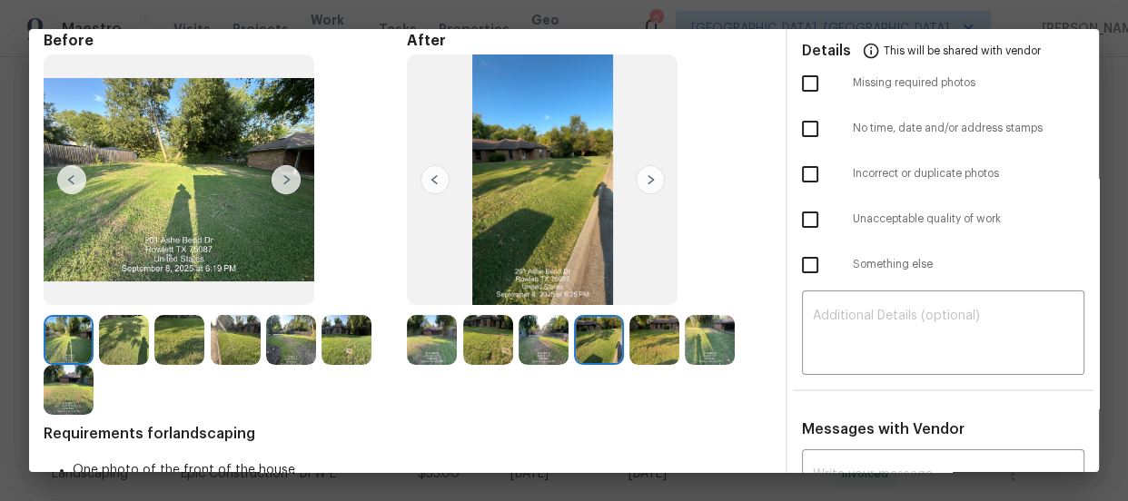
click at [646, 345] on img at bounding box center [654, 340] width 50 height 50
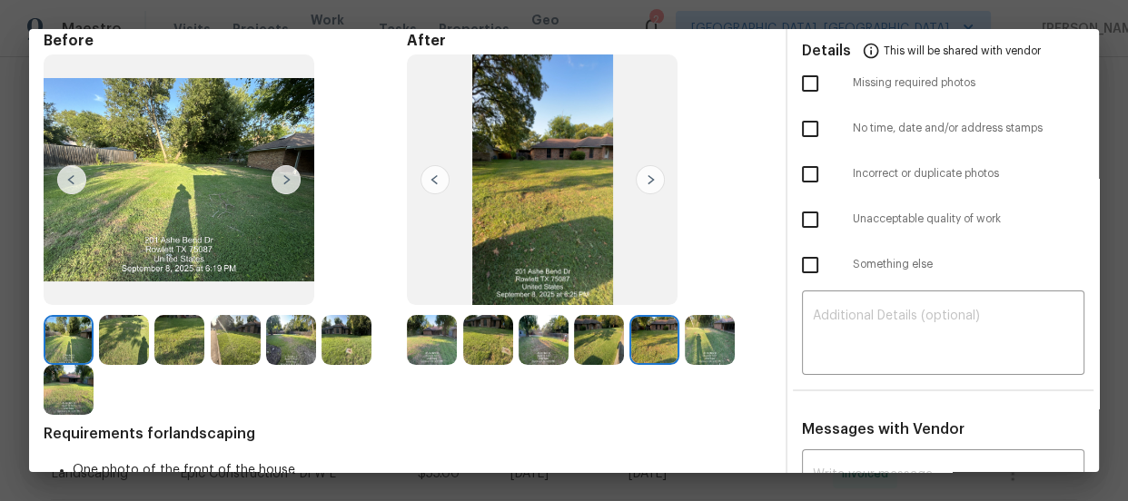
click at [691, 345] on img at bounding box center [710, 340] width 50 height 50
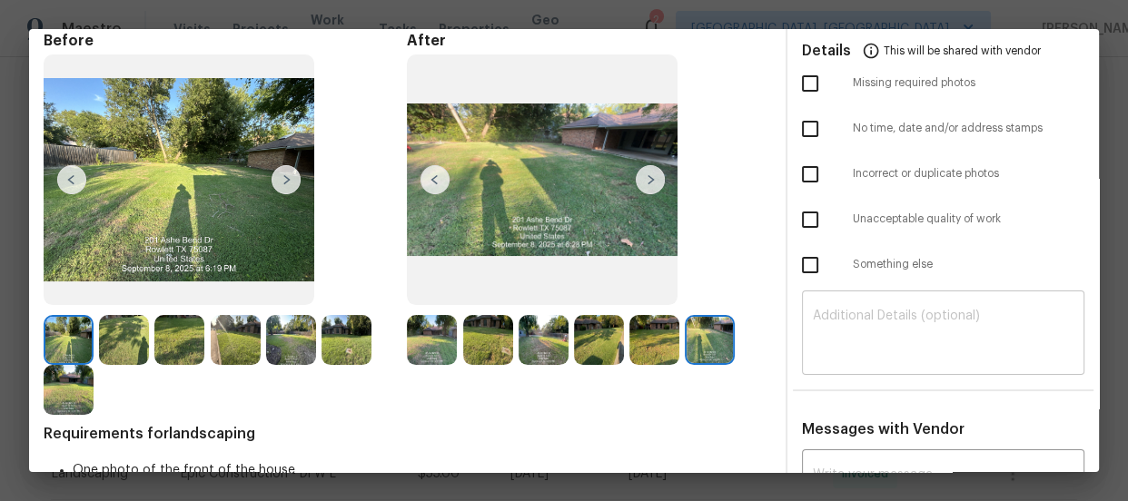
scroll to position [0, 0]
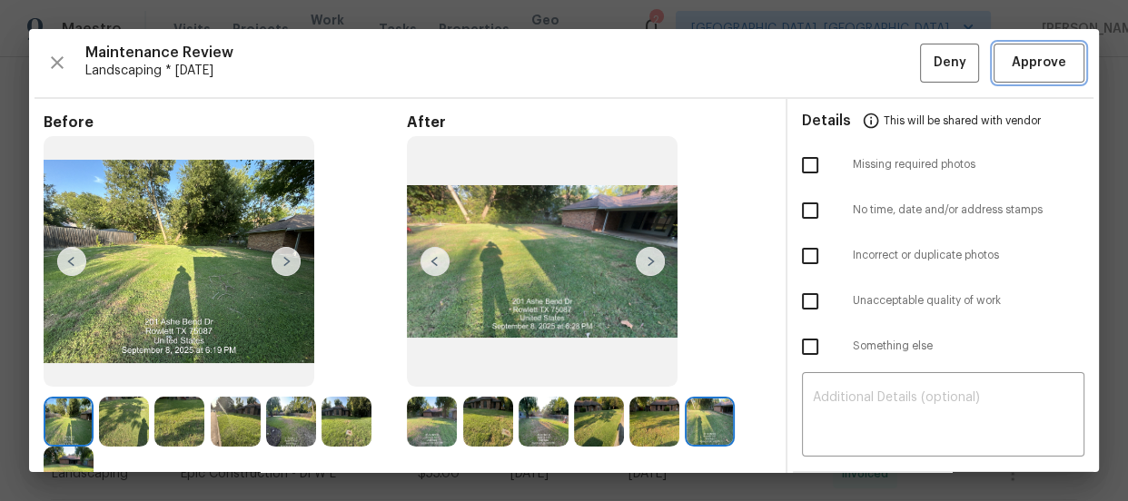
click at [1026, 54] on span "Approve" at bounding box center [1039, 63] width 54 height 23
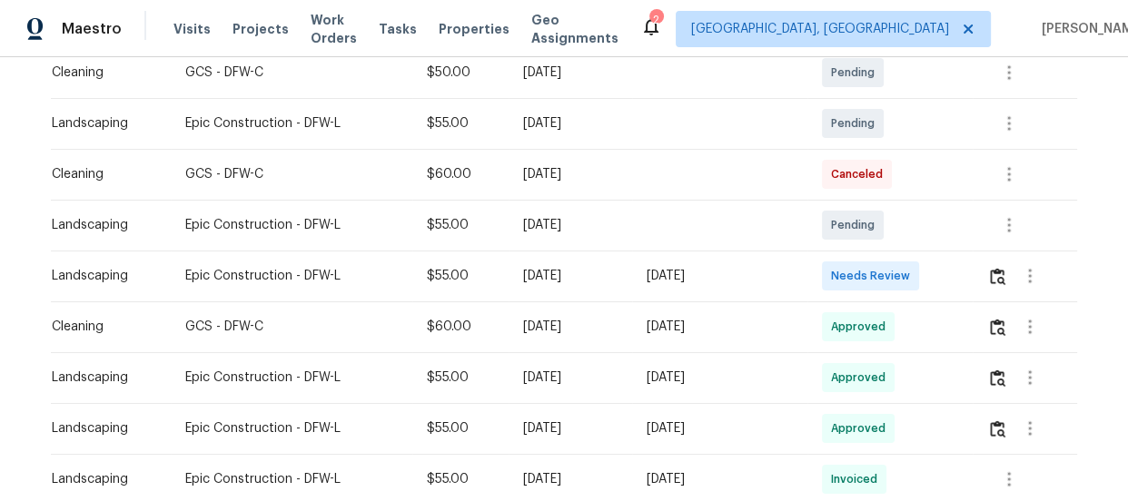
scroll to position [495, 0]
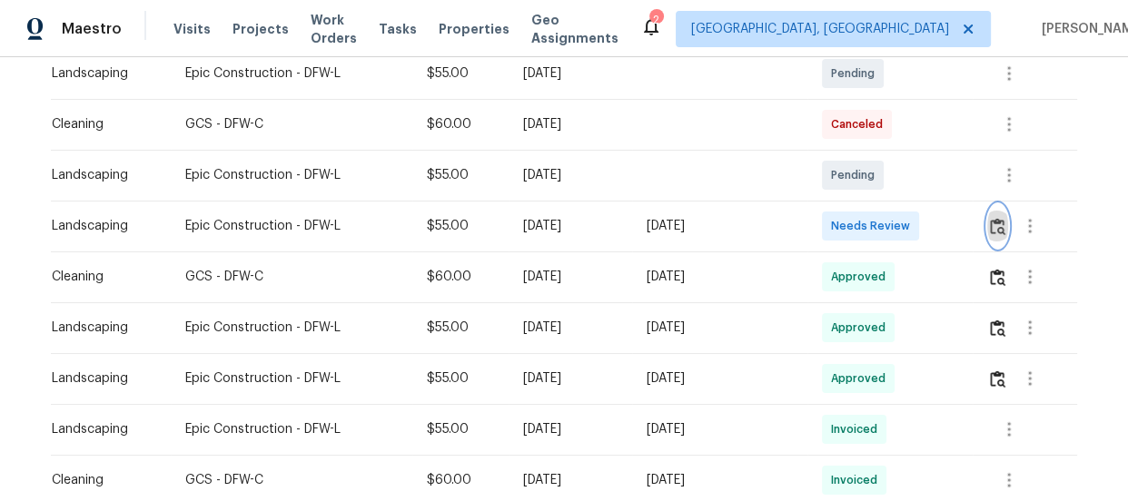
click at [1006, 225] on button "button" at bounding box center [997, 226] width 21 height 44
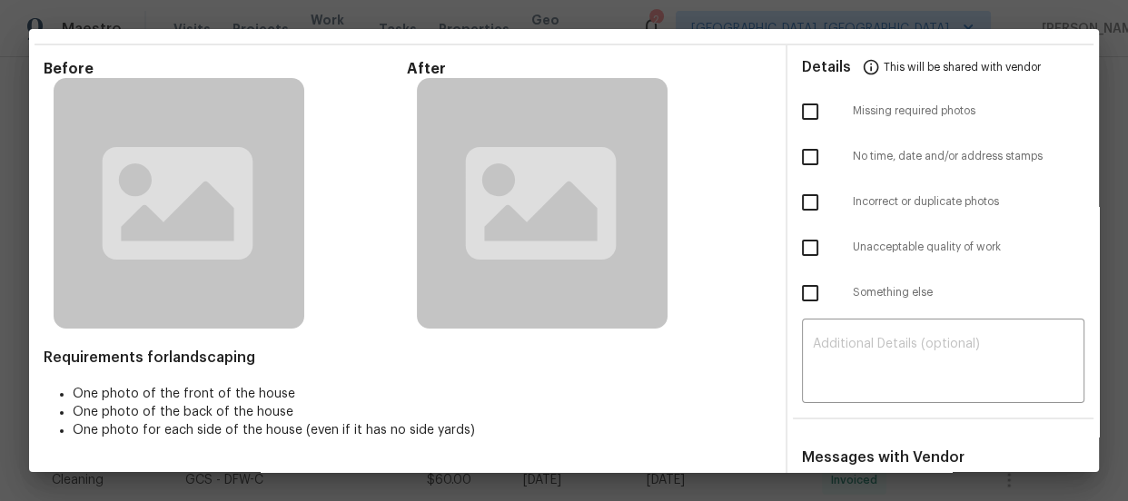
scroll to position [82, 0]
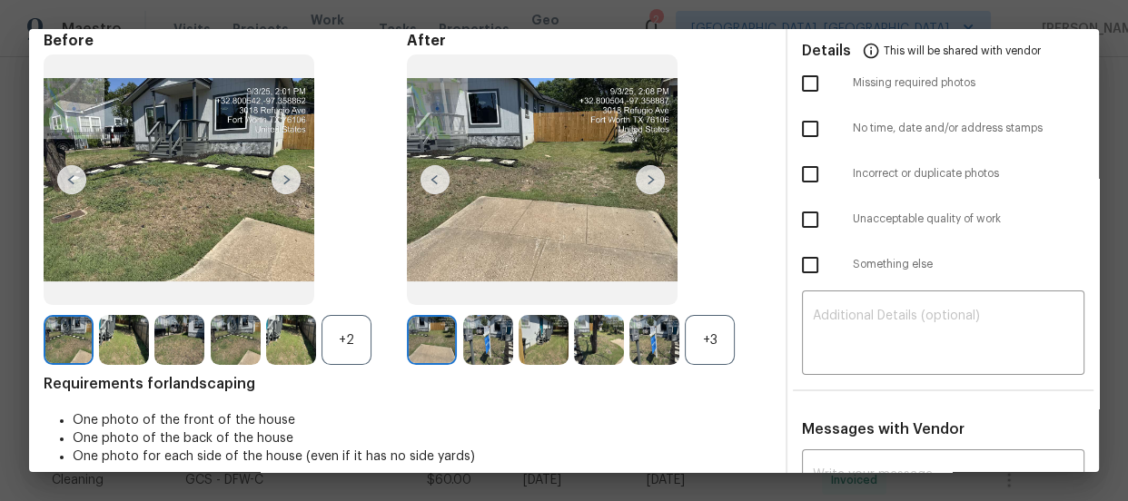
click at [702, 345] on div "+3" at bounding box center [710, 340] width 50 height 50
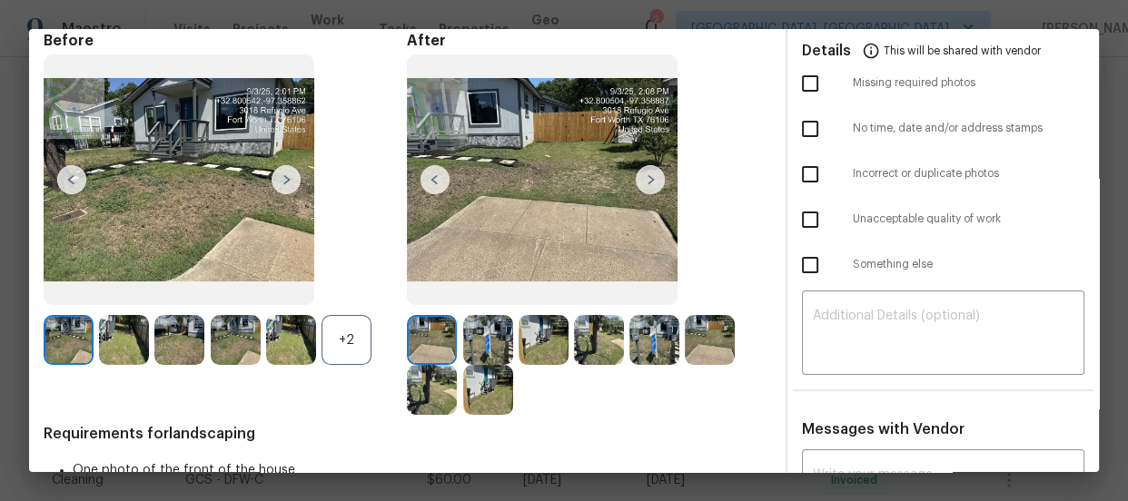
click at [332, 335] on div "+2" at bounding box center [347, 340] width 50 height 50
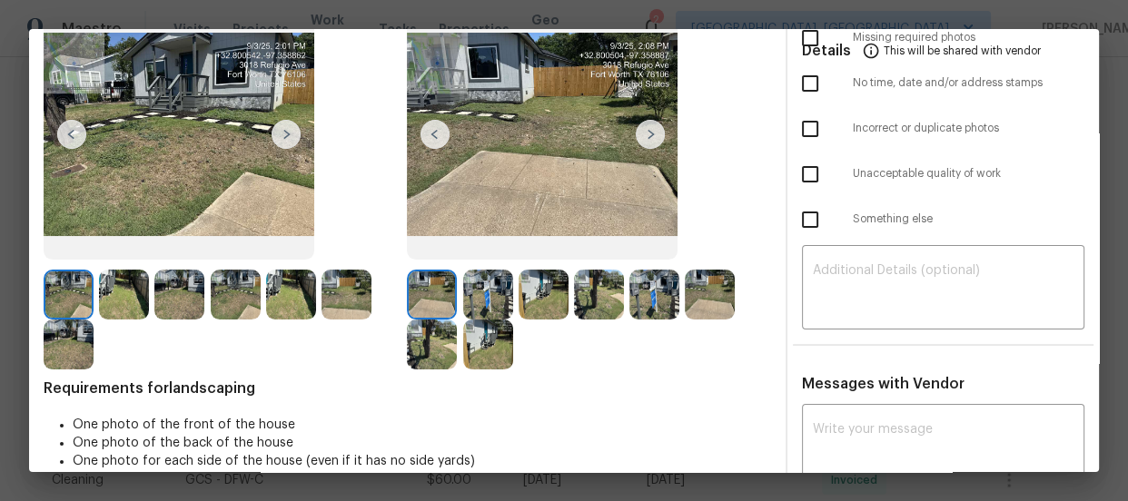
scroll to position [164, 0]
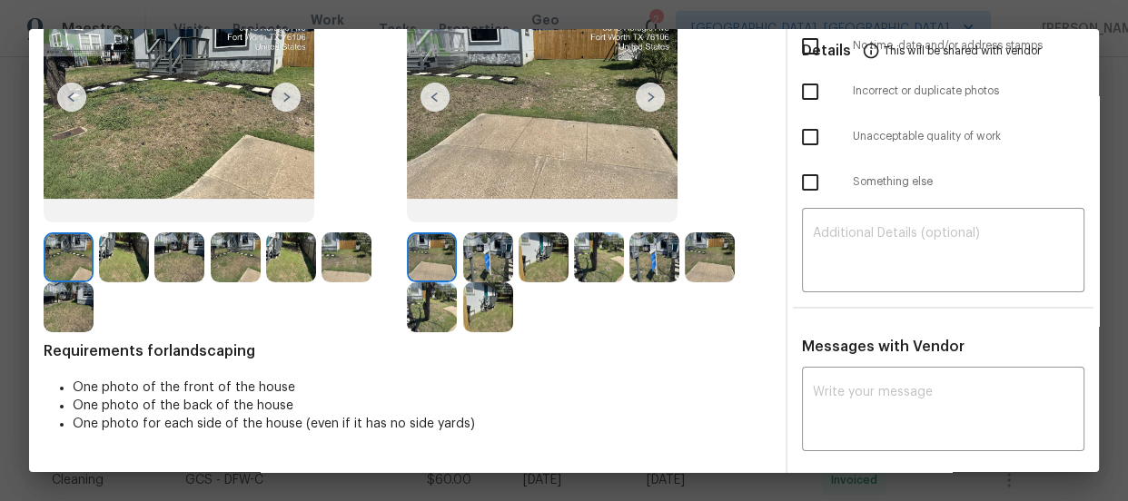
click at [470, 267] on img at bounding box center [488, 258] width 50 height 50
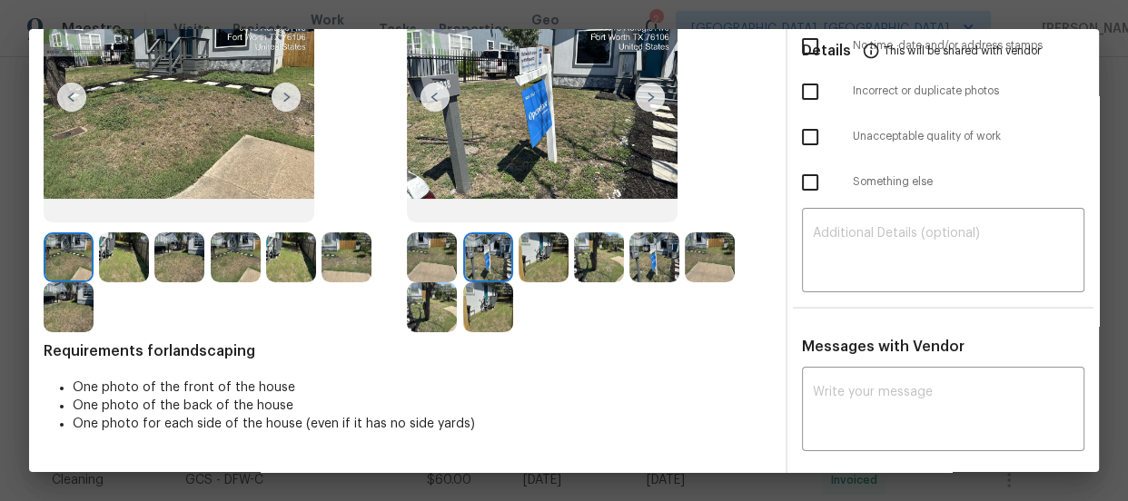
click at [539, 271] on img at bounding box center [544, 258] width 50 height 50
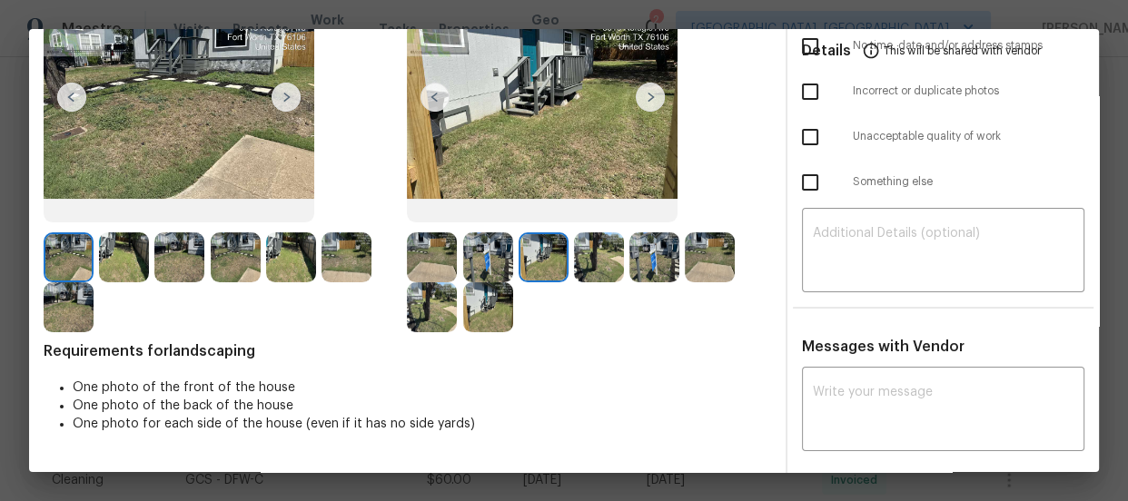
click at [591, 275] on img at bounding box center [599, 258] width 50 height 50
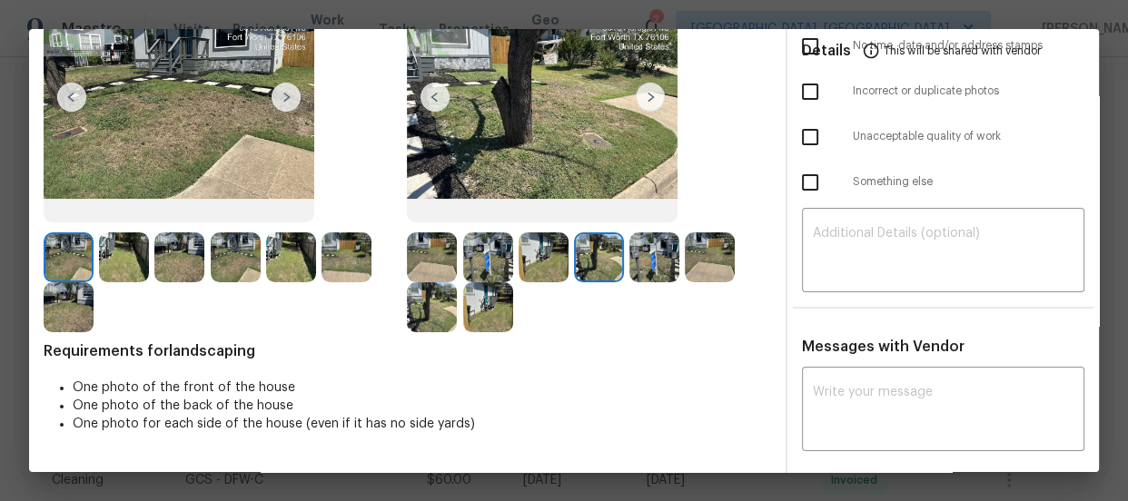
click at [652, 263] on img at bounding box center [654, 258] width 50 height 50
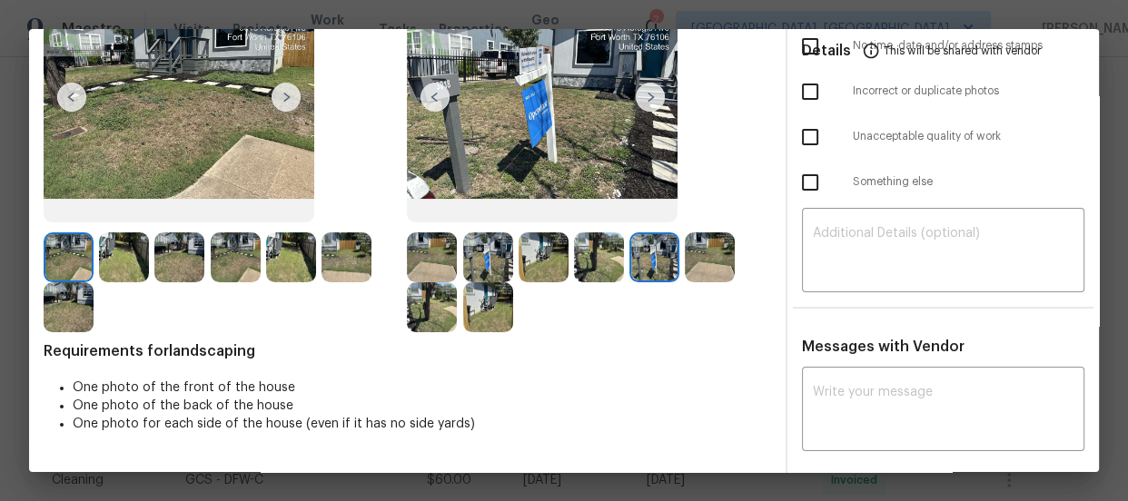
click at [686, 262] on img at bounding box center [710, 258] width 50 height 50
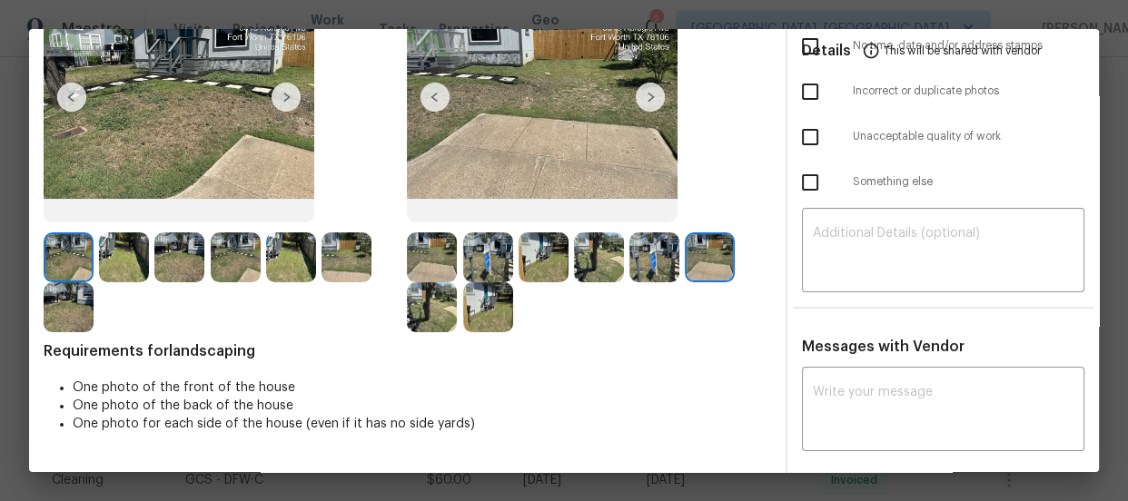
click at [453, 302] on div at bounding box center [434, 307] width 55 height 50
click at [444, 296] on img at bounding box center [432, 307] width 50 height 50
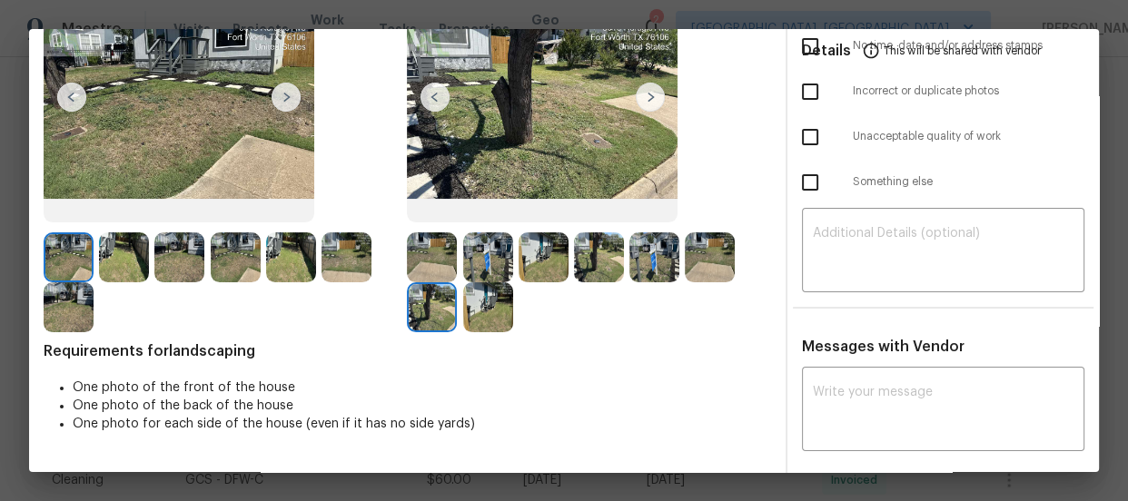
click at [469, 302] on img at bounding box center [488, 307] width 50 height 50
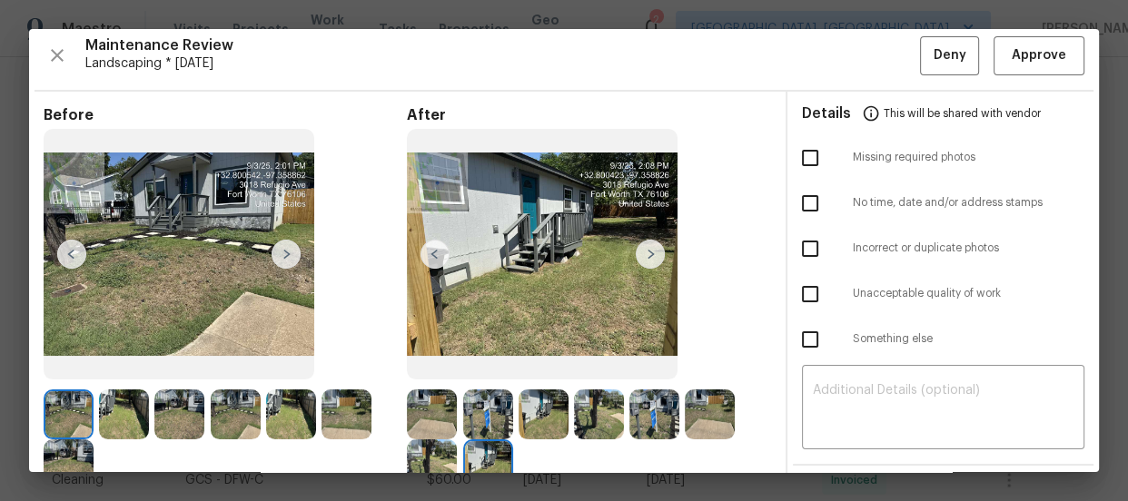
scroll to position [0, 0]
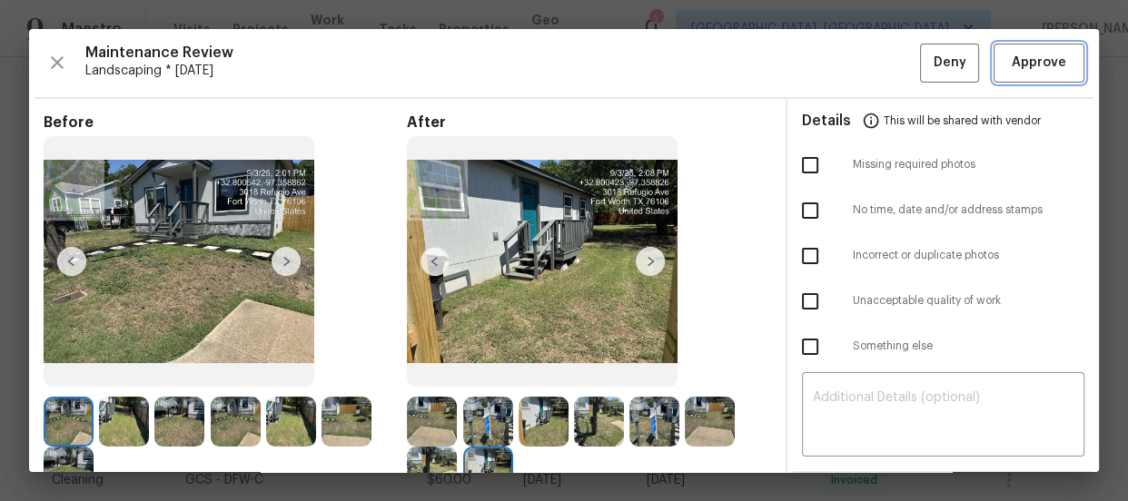
click at [1004, 74] on button "Approve" at bounding box center [1039, 63] width 91 height 39
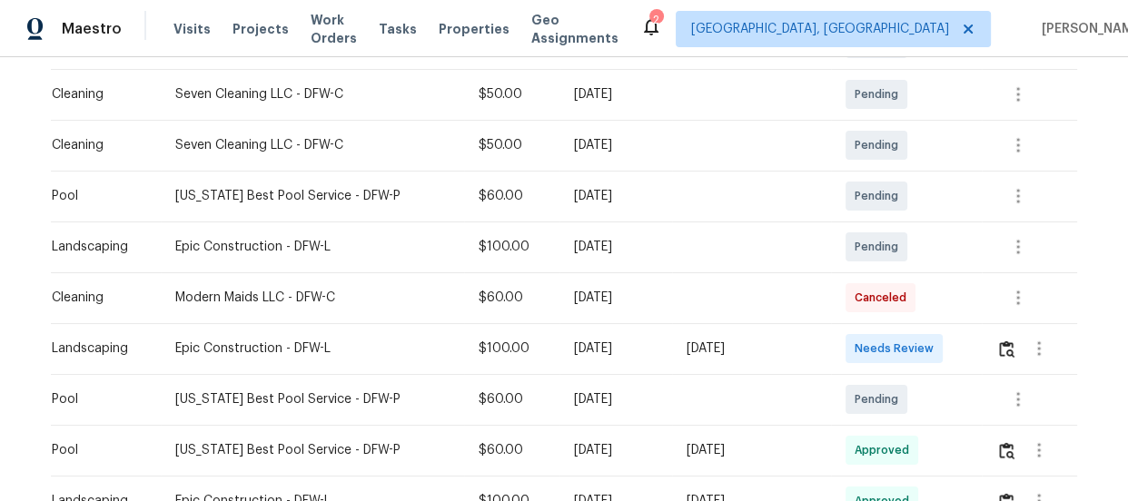
scroll to position [506, 0]
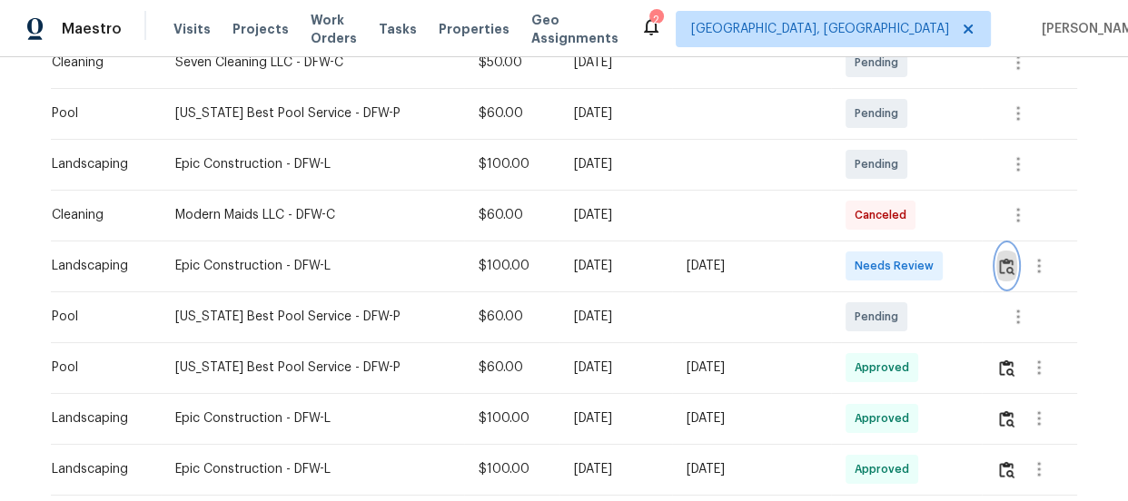
click at [1000, 272] on img "button" at bounding box center [1006, 266] width 15 height 17
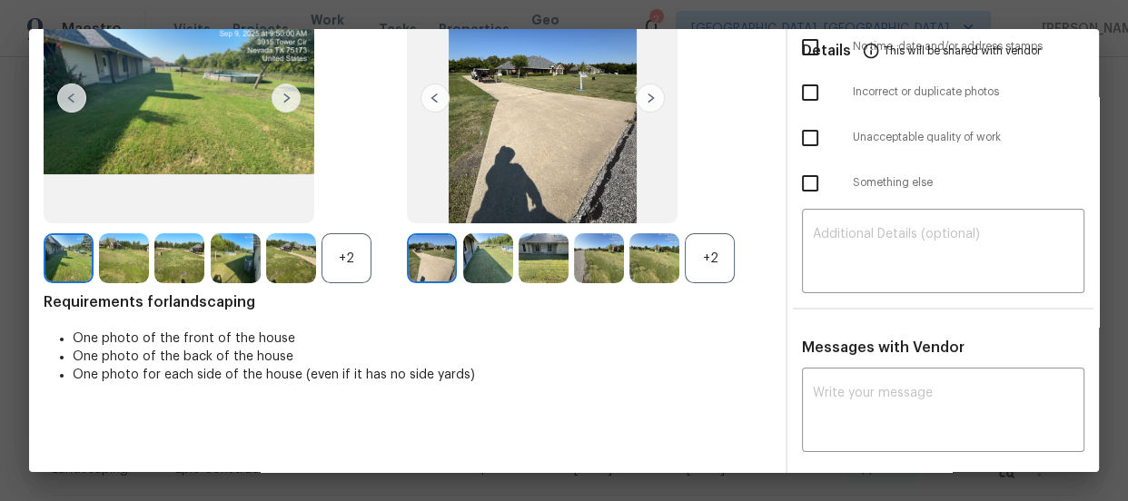
scroll to position [164, 0]
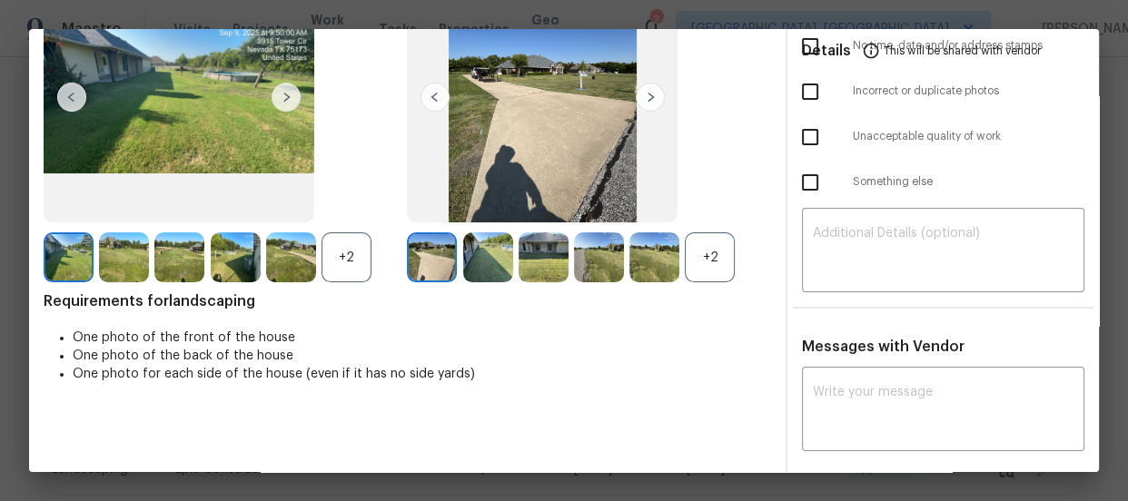
click at [707, 236] on div "+2" at bounding box center [710, 258] width 50 height 50
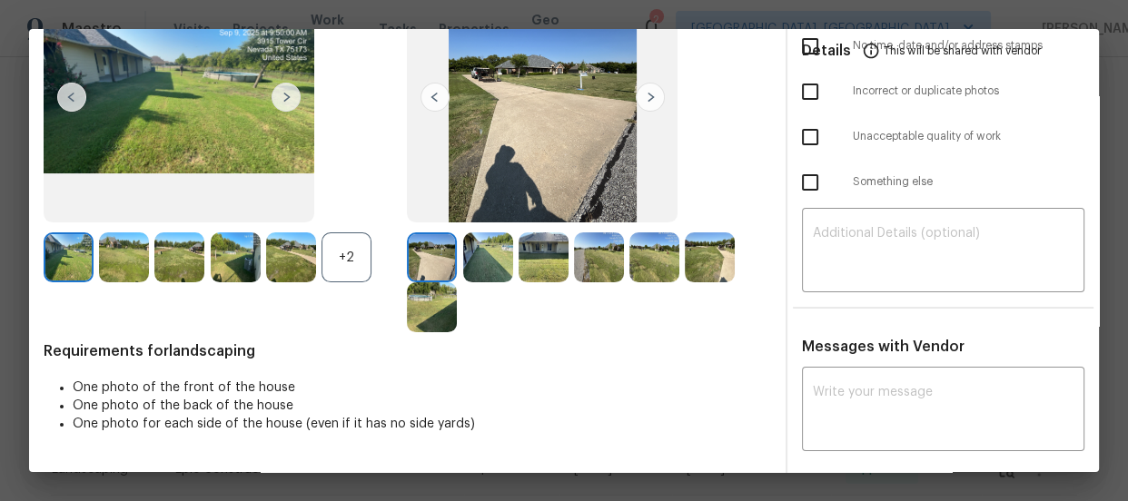
click at [355, 250] on div "+2" at bounding box center [347, 258] width 50 height 50
click at [482, 256] on img at bounding box center [488, 258] width 50 height 50
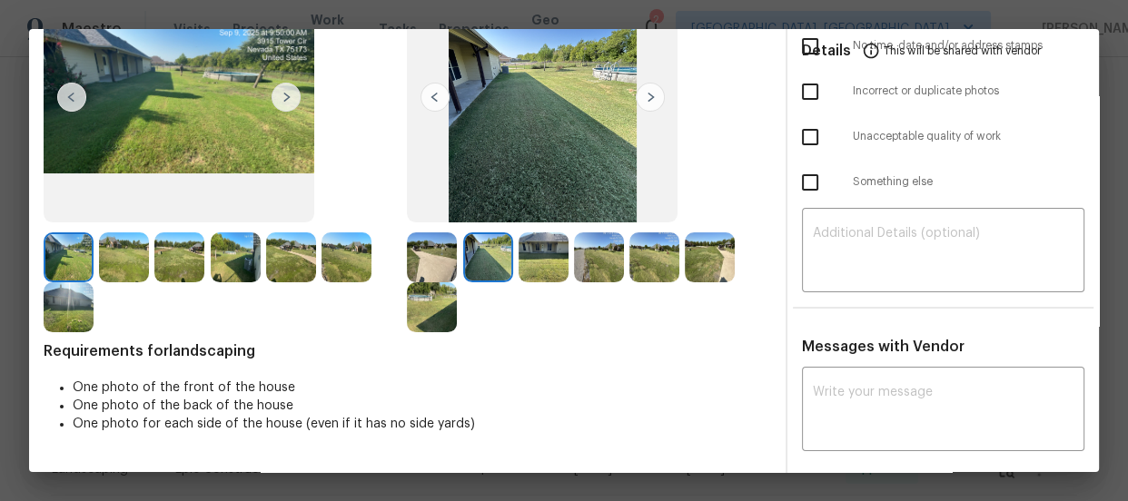
click at [549, 256] on img at bounding box center [544, 258] width 50 height 50
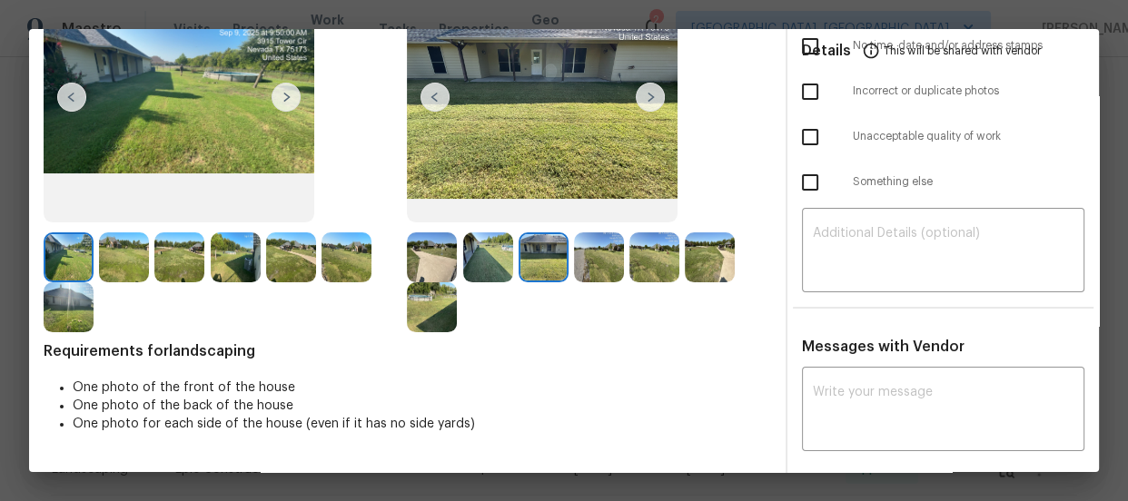
click at [599, 254] on img at bounding box center [599, 258] width 50 height 50
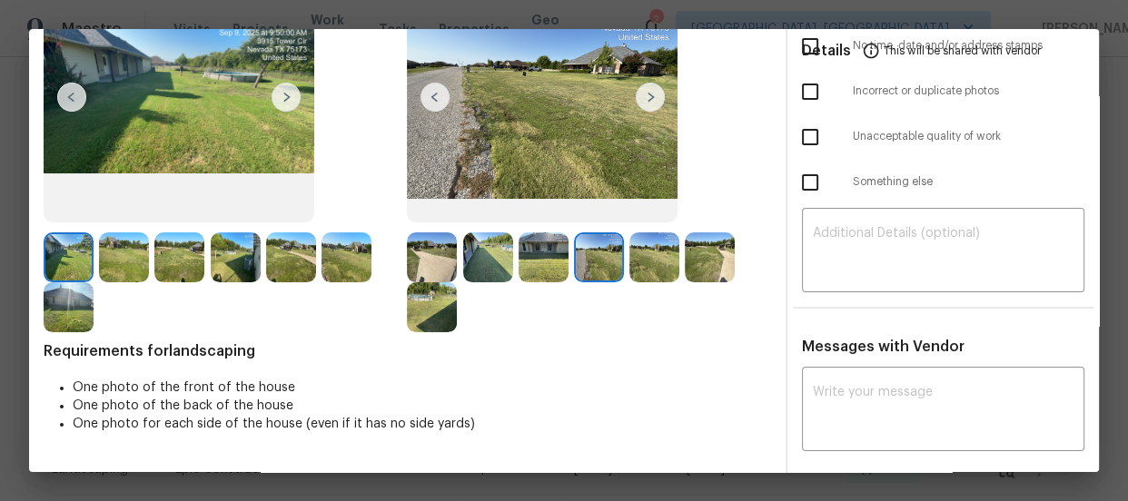
click at [644, 262] on img at bounding box center [654, 258] width 50 height 50
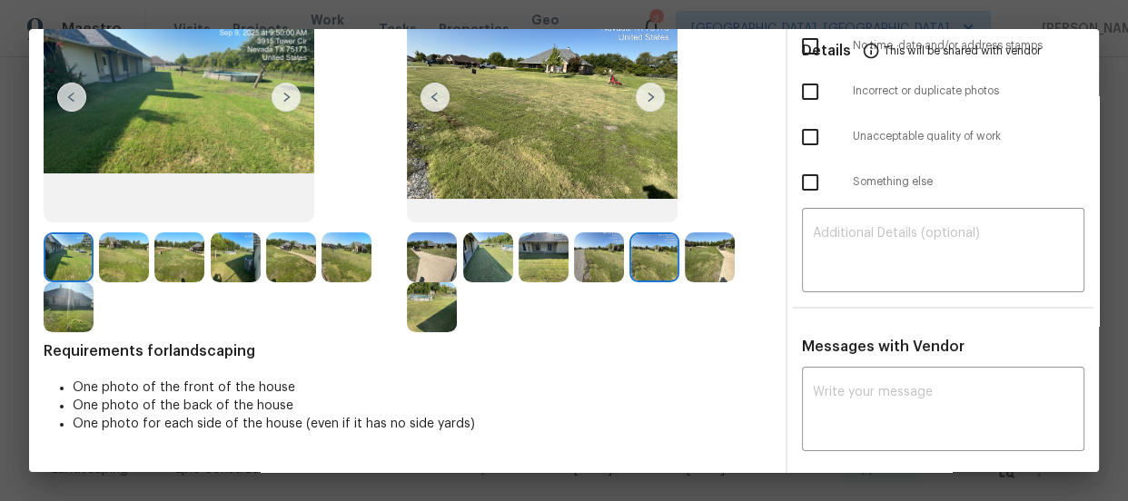
click at [688, 262] on img at bounding box center [710, 258] width 50 height 50
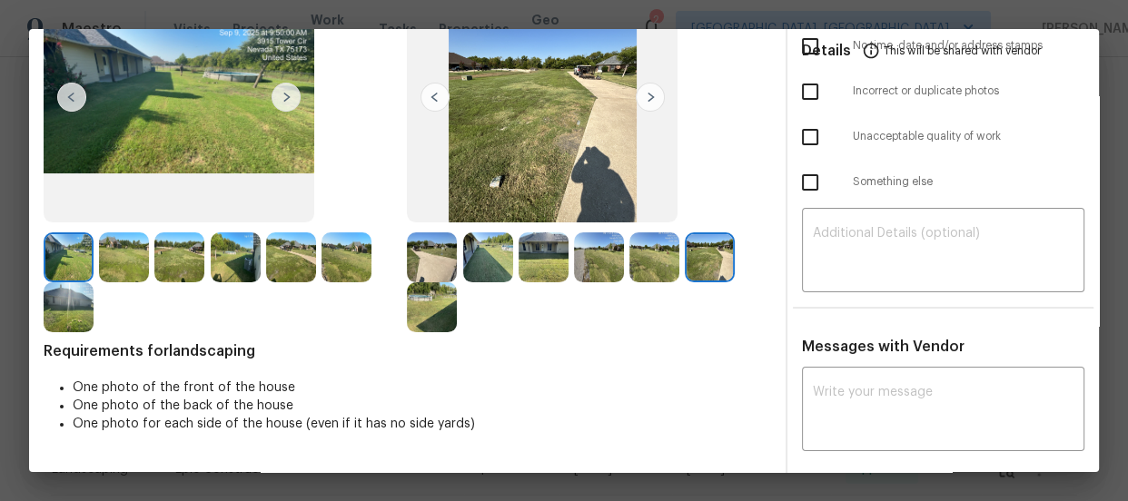
click at [444, 306] on img at bounding box center [432, 307] width 50 height 50
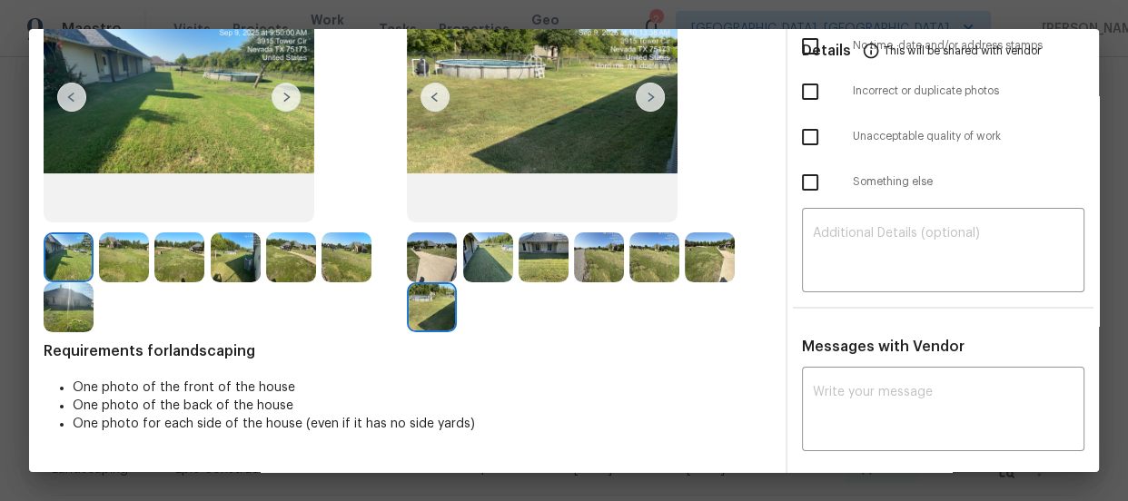
scroll to position [0, 0]
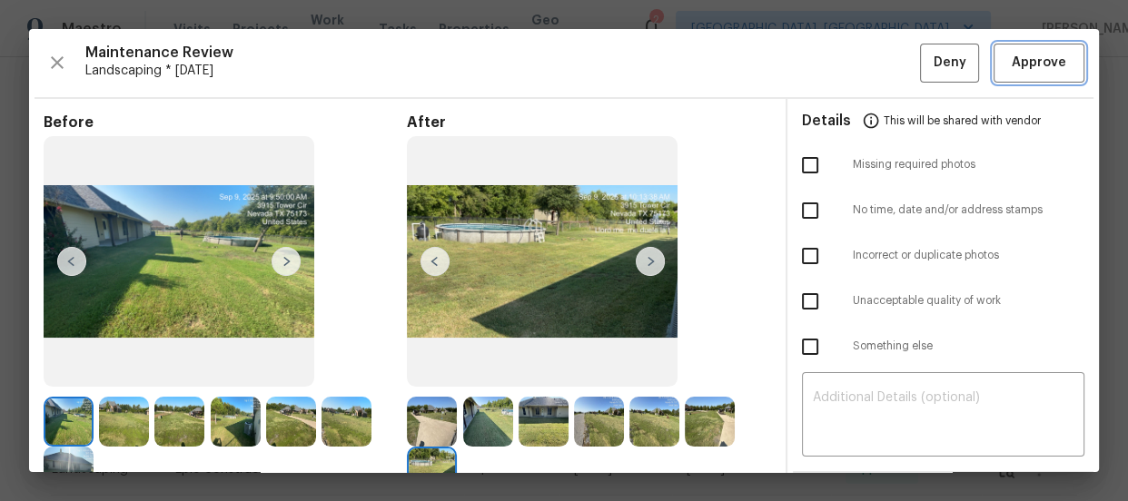
click at [1043, 72] on span "Approve" at bounding box center [1039, 63] width 54 height 23
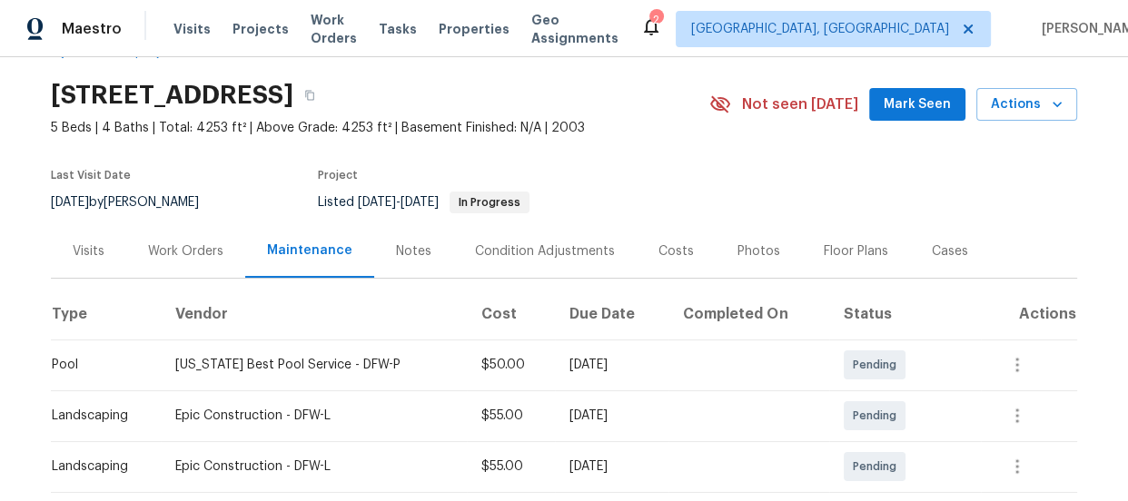
scroll to position [247, 0]
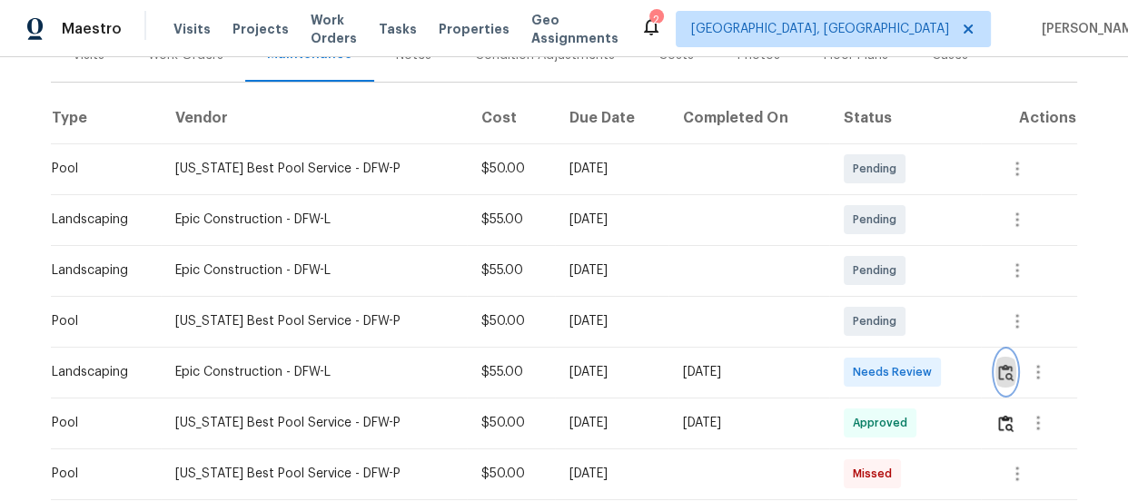
click at [1000, 379] on img "button" at bounding box center [1005, 372] width 15 height 17
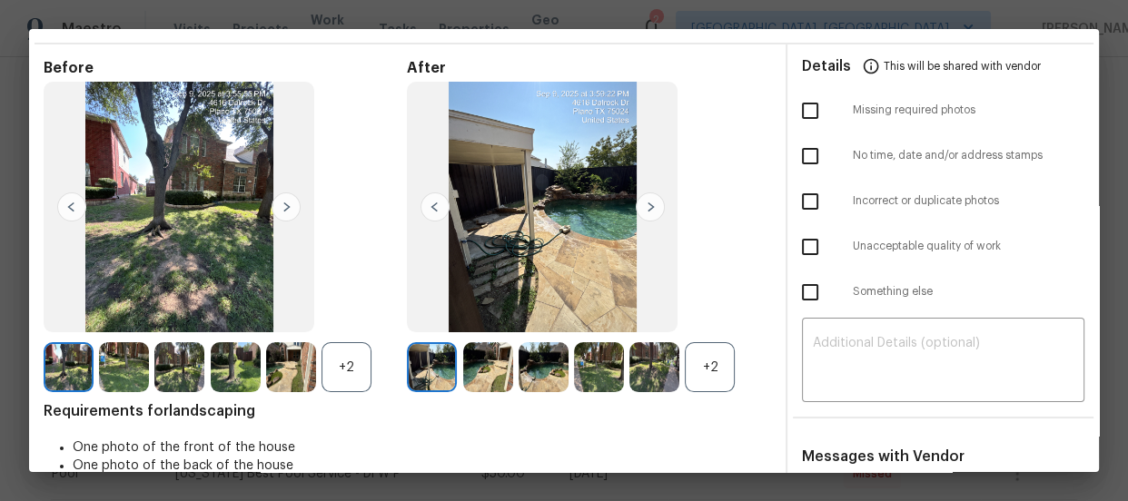
scroll to position [82, 0]
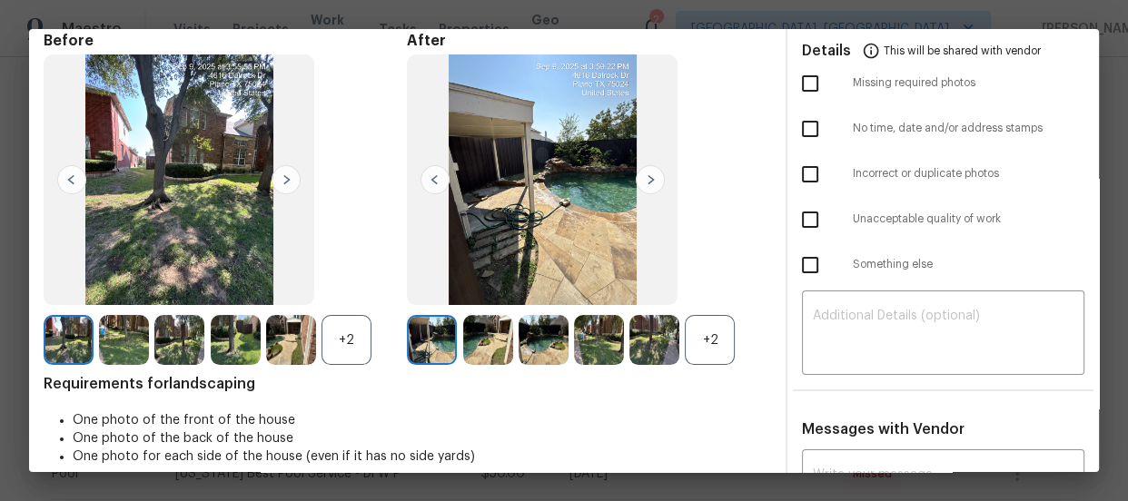
click at [720, 332] on div "+2" at bounding box center [710, 340] width 50 height 50
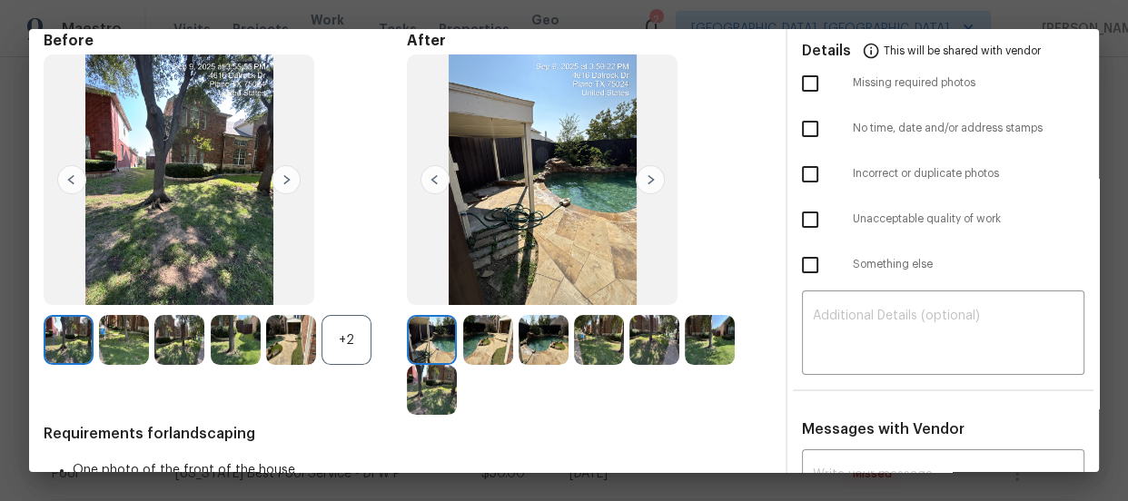
click at [355, 351] on div "+2" at bounding box center [347, 340] width 50 height 50
click at [463, 348] on img at bounding box center [488, 340] width 50 height 50
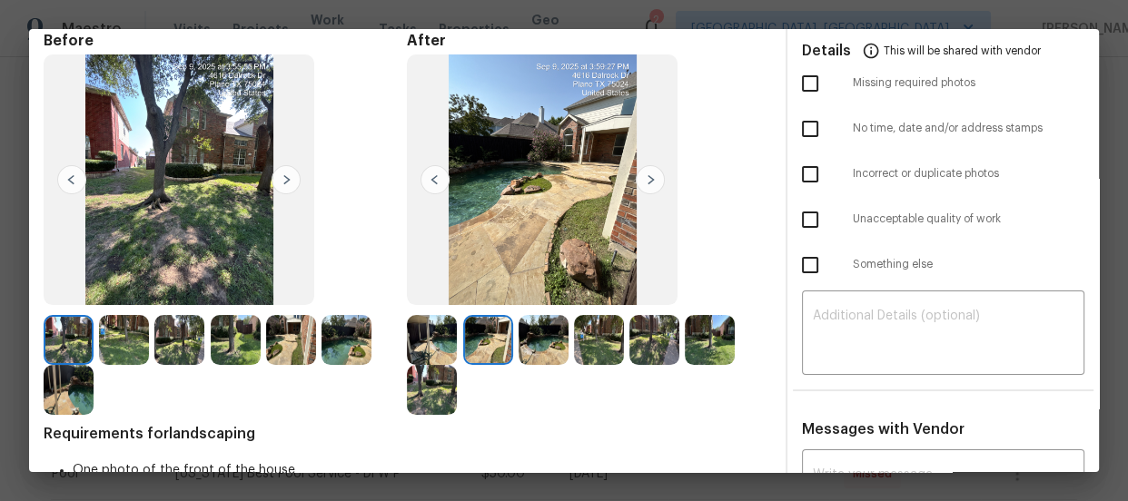
click at [527, 351] on img at bounding box center [544, 340] width 50 height 50
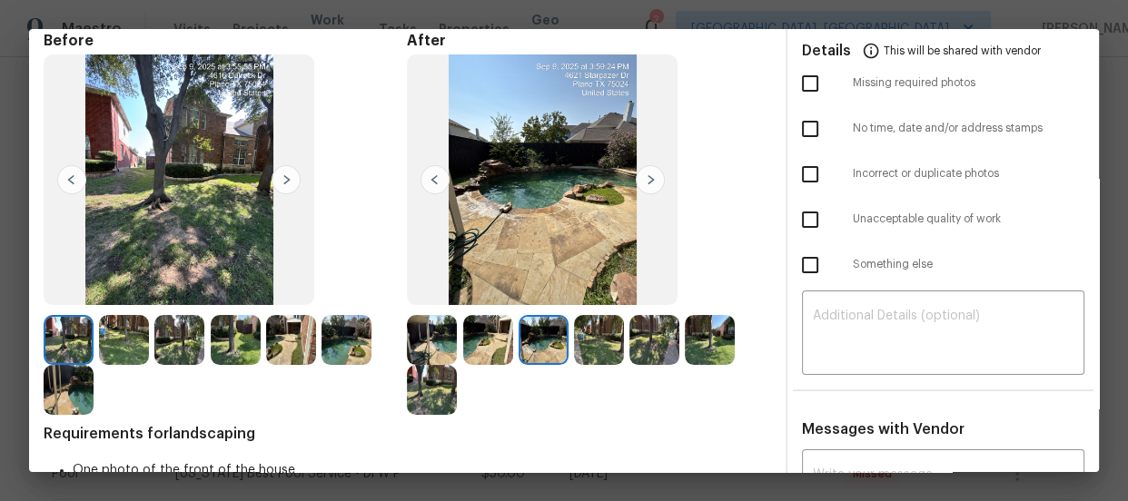
click at [574, 355] on img at bounding box center [599, 340] width 50 height 50
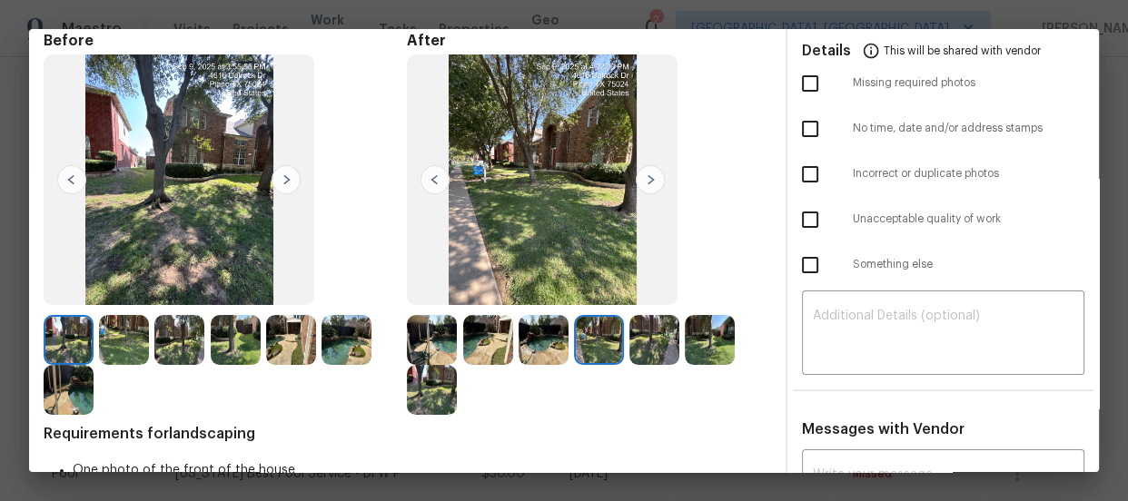
click at [636, 352] on img at bounding box center [654, 340] width 50 height 50
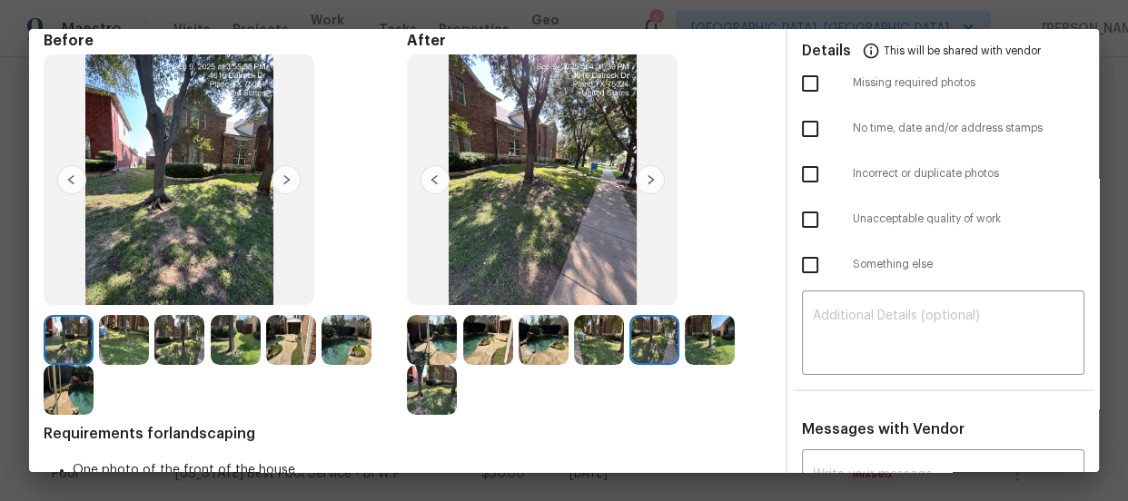
click at [688, 351] on img at bounding box center [710, 340] width 50 height 50
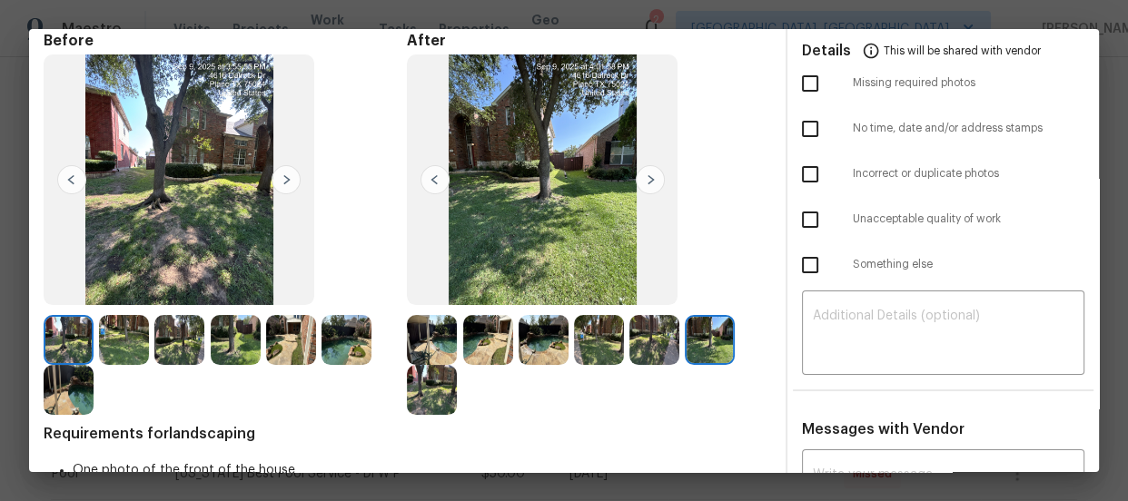
click at [448, 387] on img at bounding box center [432, 390] width 50 height 50
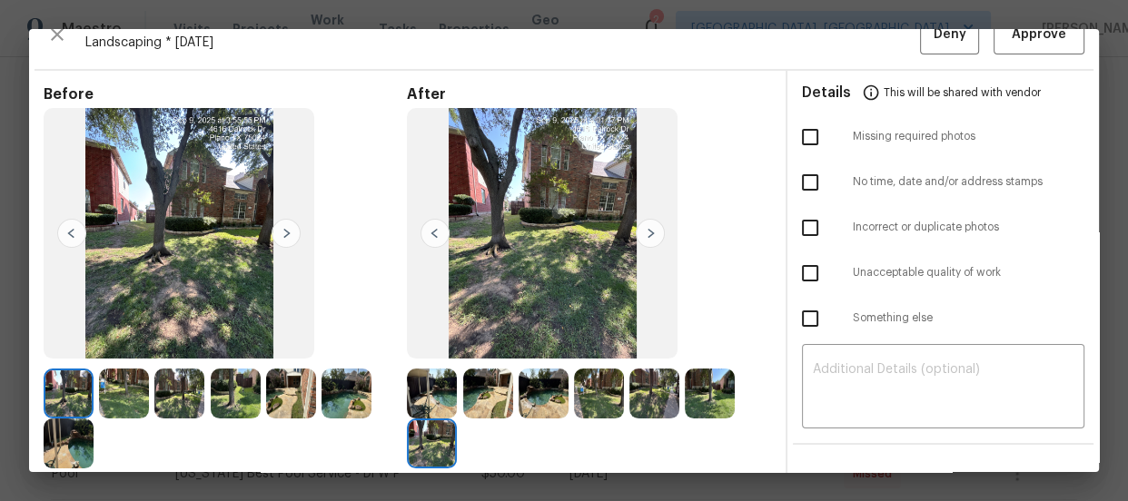
scroll to position [0, 0]
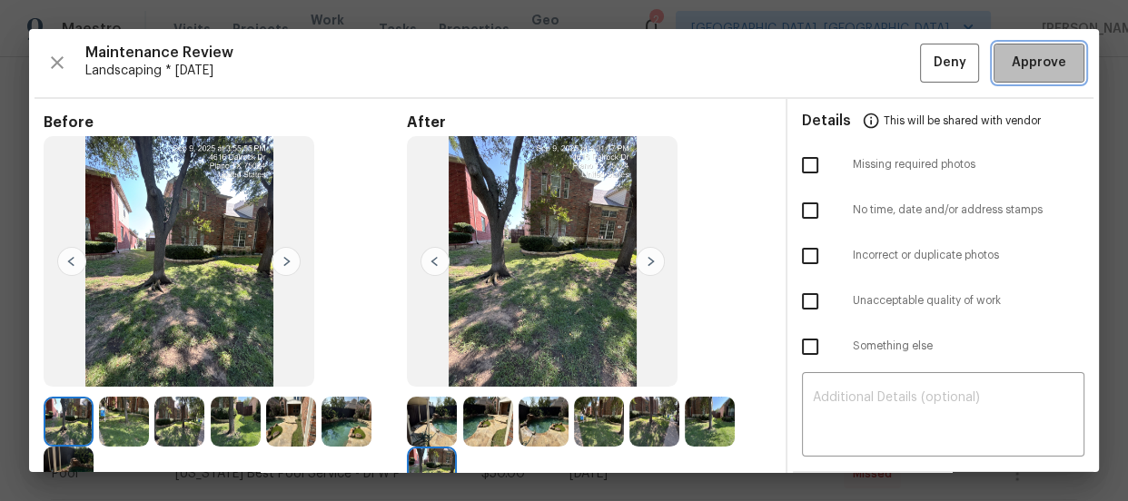
click at [1012, 65] on span "Approve" at bounding box center [1039, 63] width 54 height 23
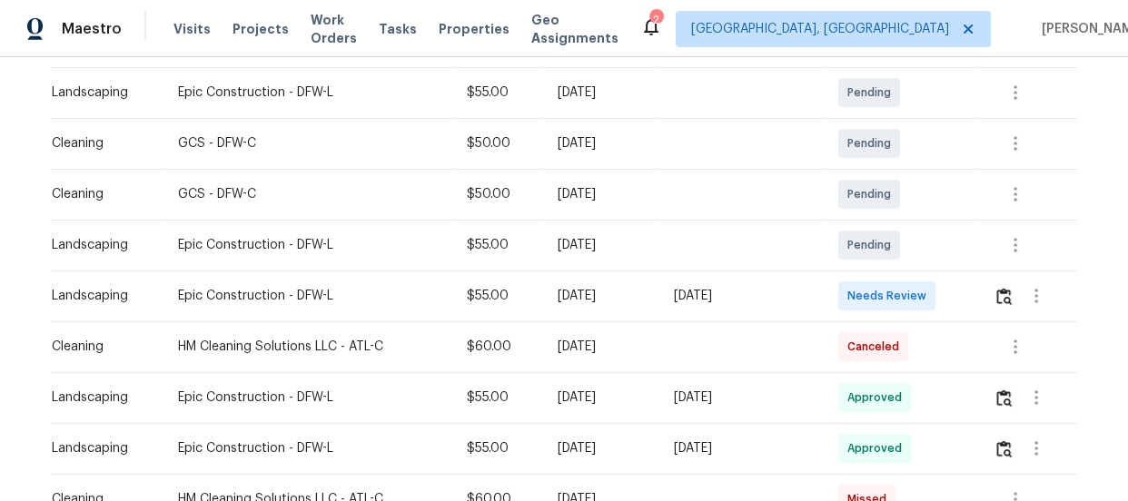
scroll to position [330, 0]
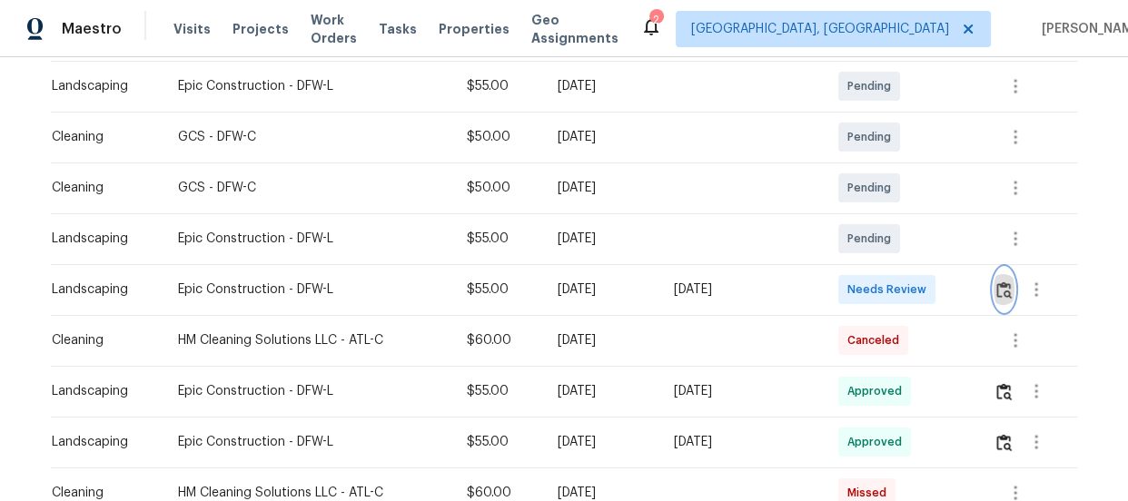
click at [998, 290] on img "button" at bounding box center [1003, 290] width 15 height 17
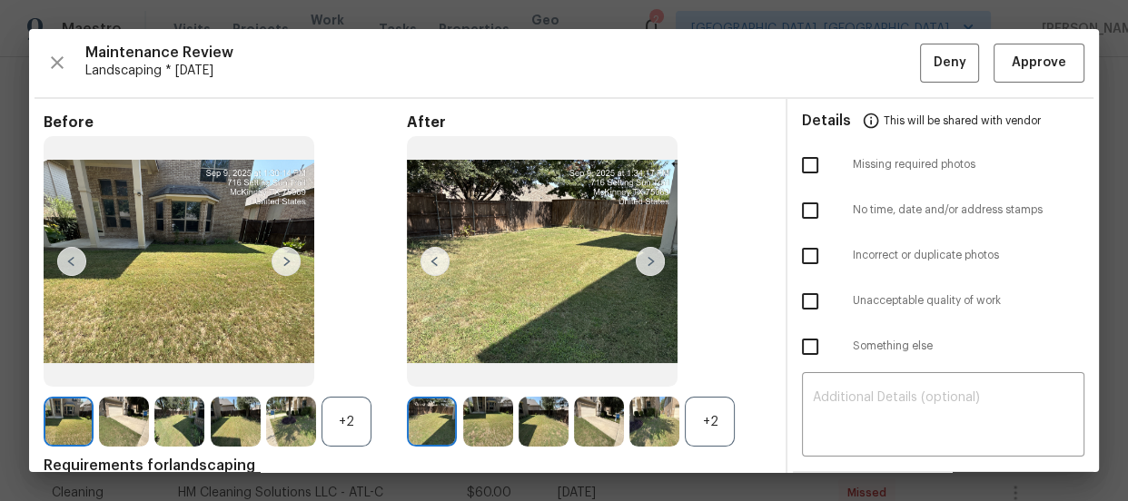
scroll to position [164, 0]
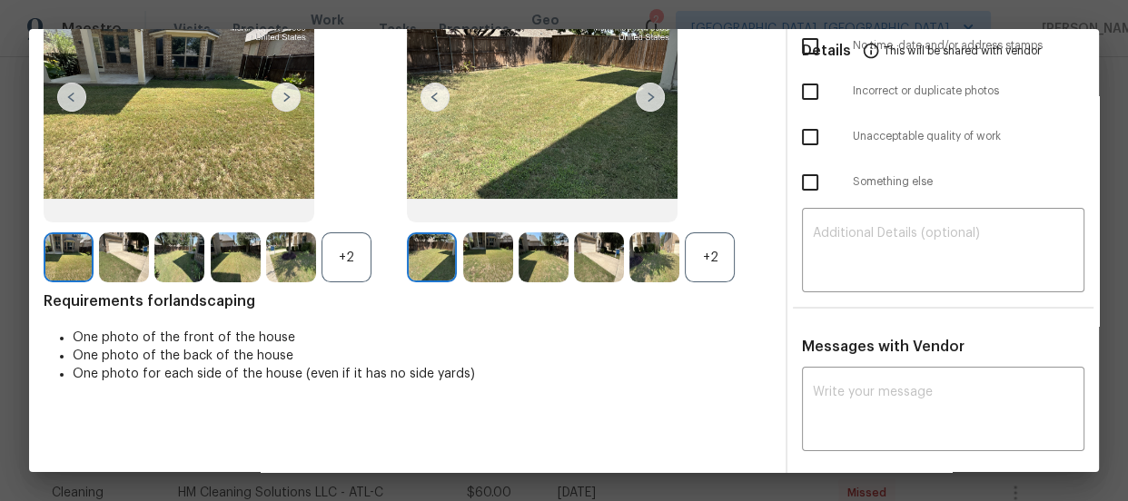
click at [708, 255] on div "+2" at bounding box center [710, 258] width 50 height 50
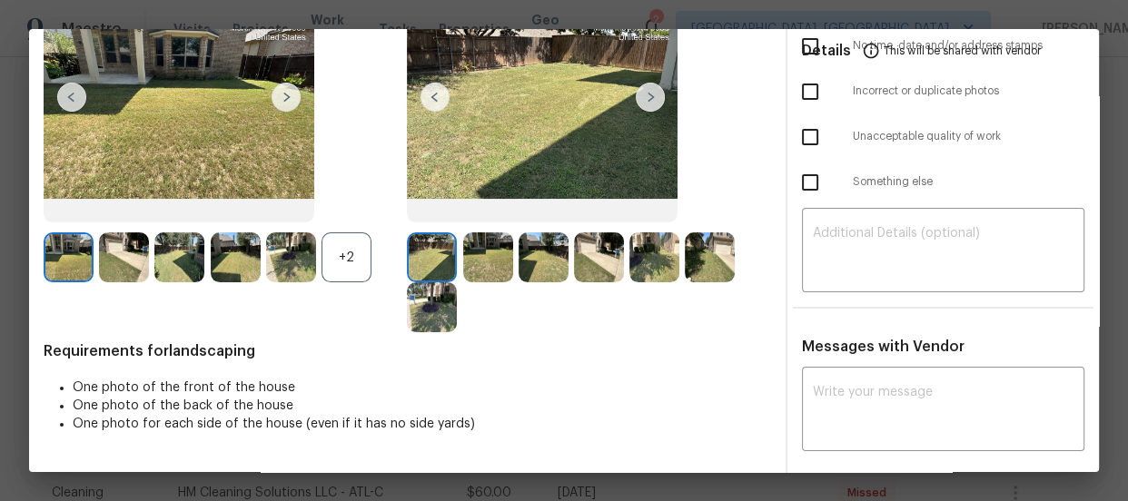
click at [344, 266] on div "+2" at bounding box center [347, 258] width 50 height 50
click at [474, 272] on img at bounding box center [488, 258] width 50 height 50
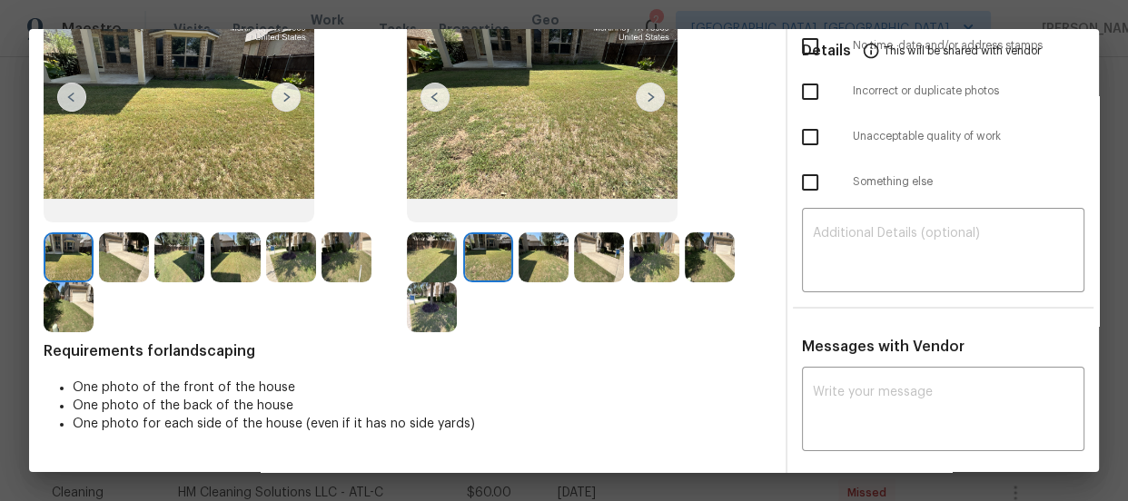
click at [528, 268] on img at bounding box center [544, 258] width 50 height 50
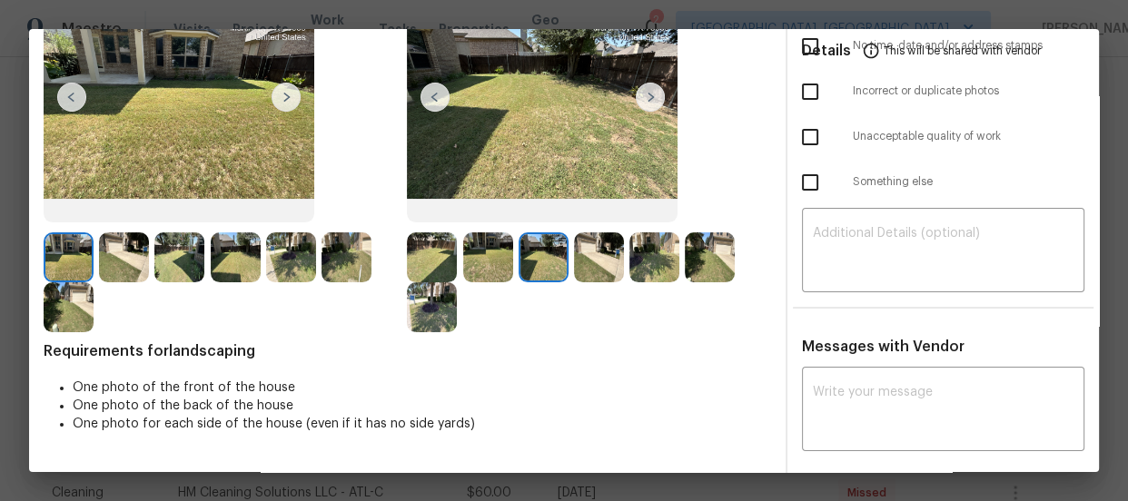
click at [584, 263] on img at bounding box center [599, 258] width 50 height 50
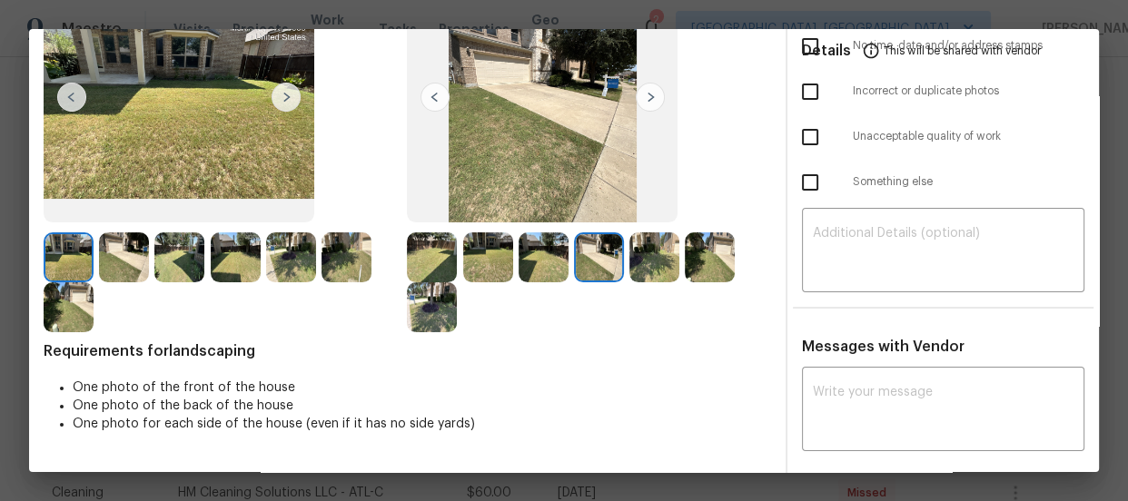
click at [635, 263] on img at bounding box center [654, 258] width 50 height 50
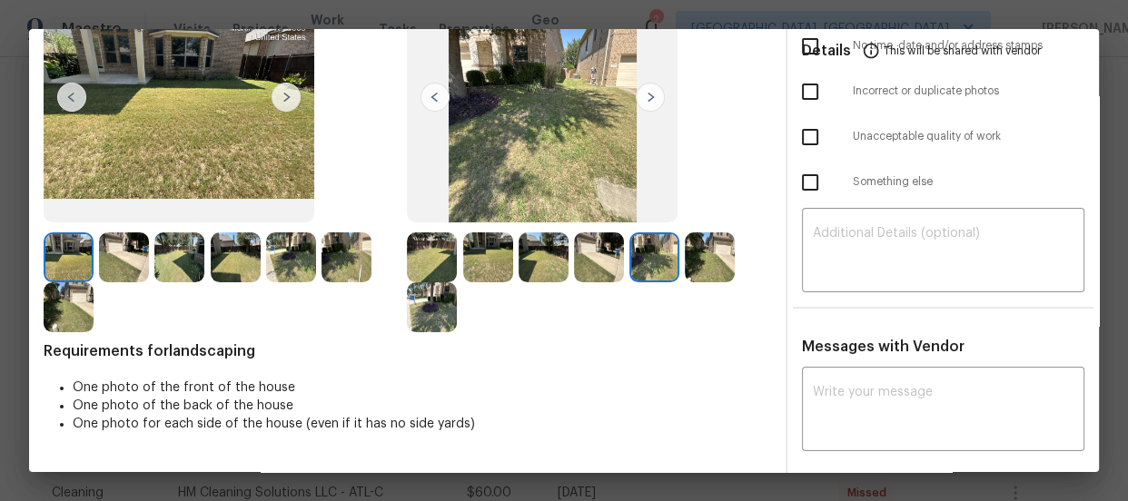
click at [697, 262] on img at bounding box center [710, 258] width 50 height 50
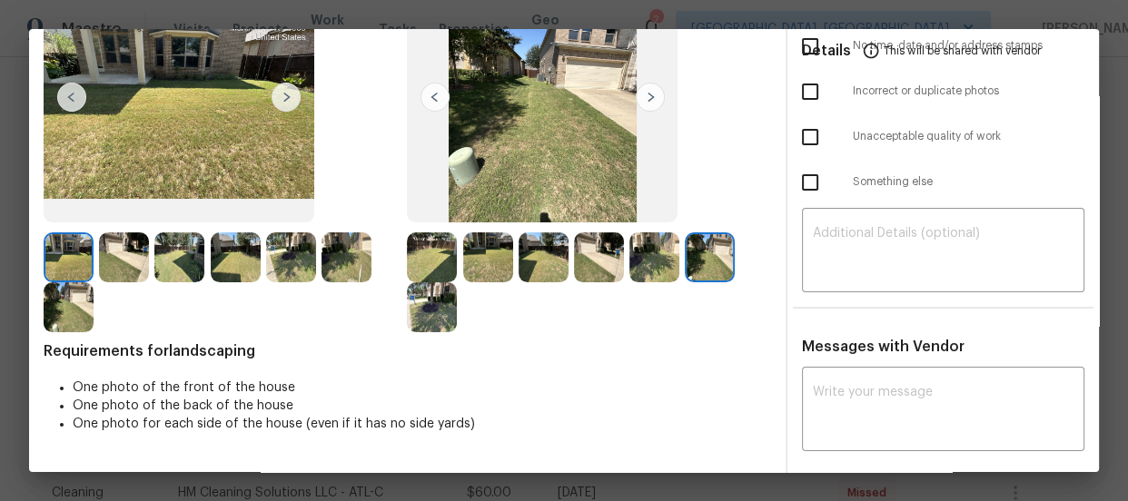
click at [439, 321] on img at bounding box center [432, 307] width 50 height 50
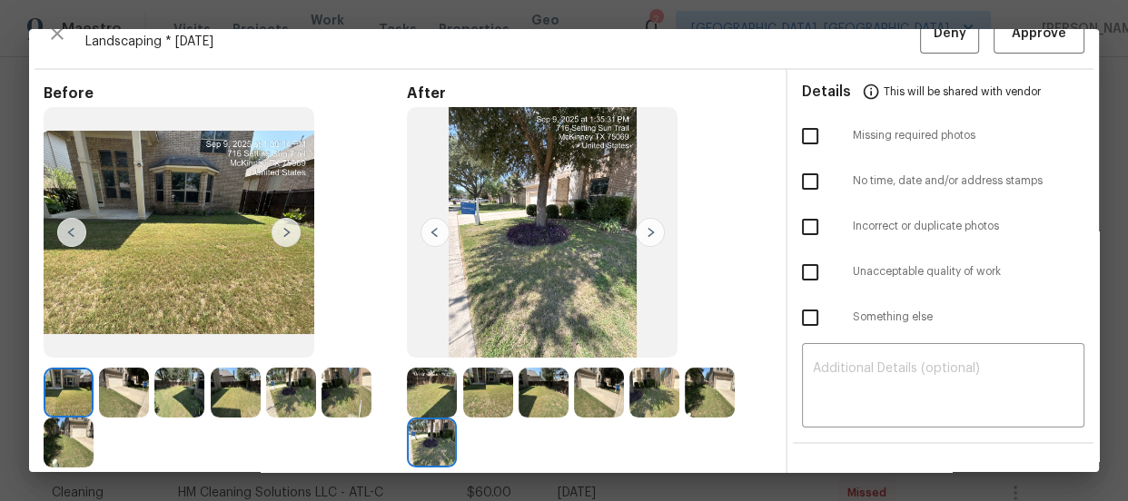
scroll to position [0, 0]
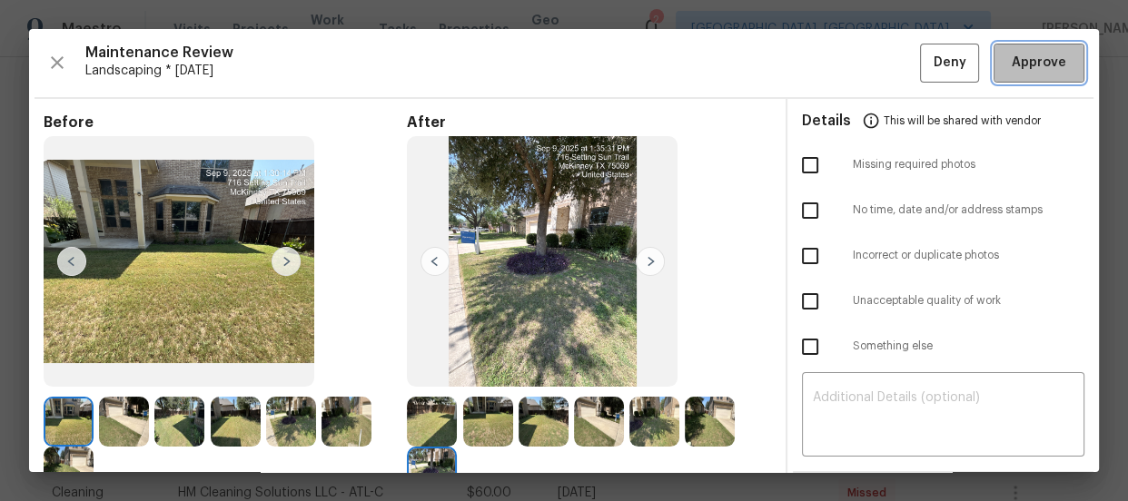
click at [1043, 64] on span "Approve" at bounding box center [1039, 63] width 54 height 23
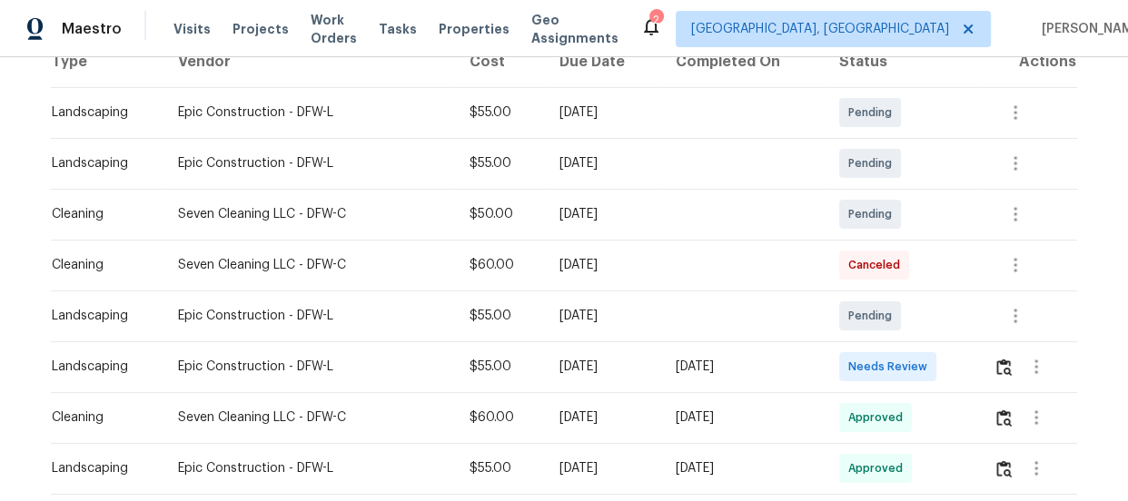
scroll to position [330, 0]
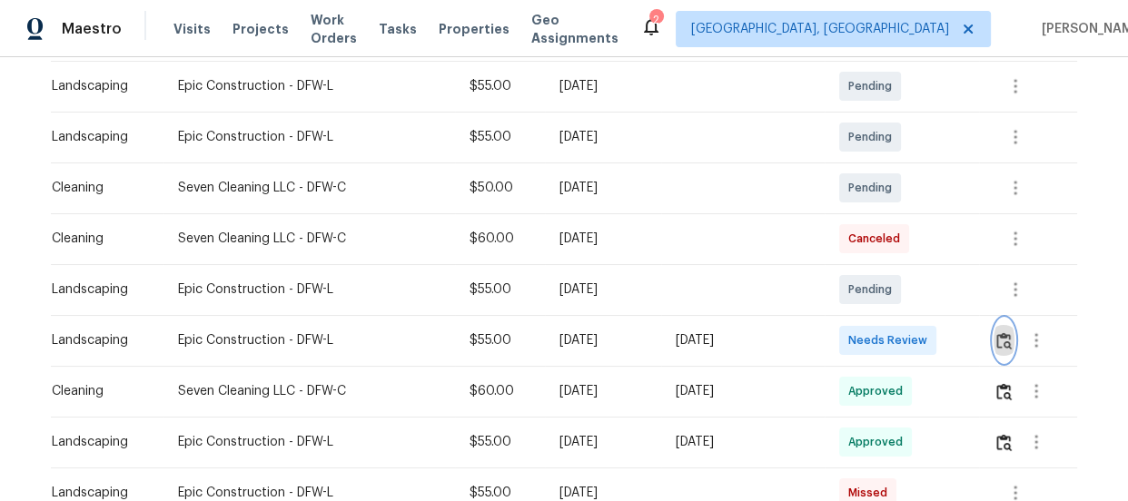
click at [1005, 341] on img "button" at bounding box center [1003, 340] width 15 height 17
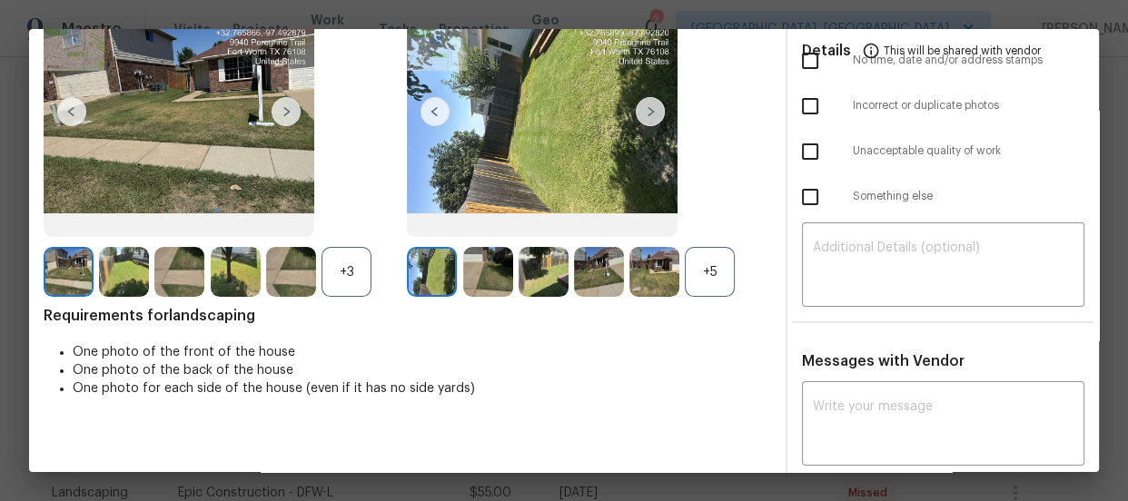
scroll to position [164, 0]
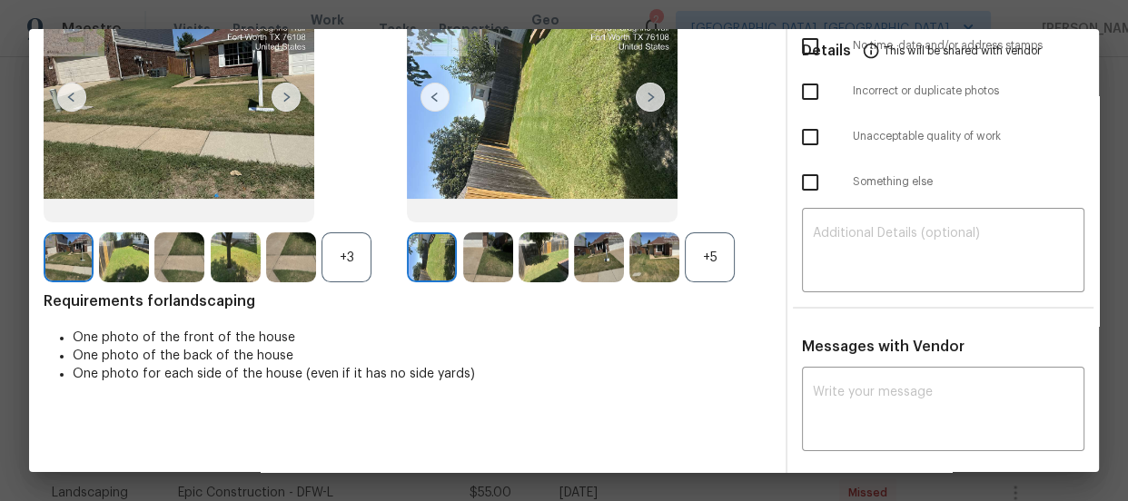
click at [718, 273] on div "+5" at bounding box center [710, 258] width 50 height 50
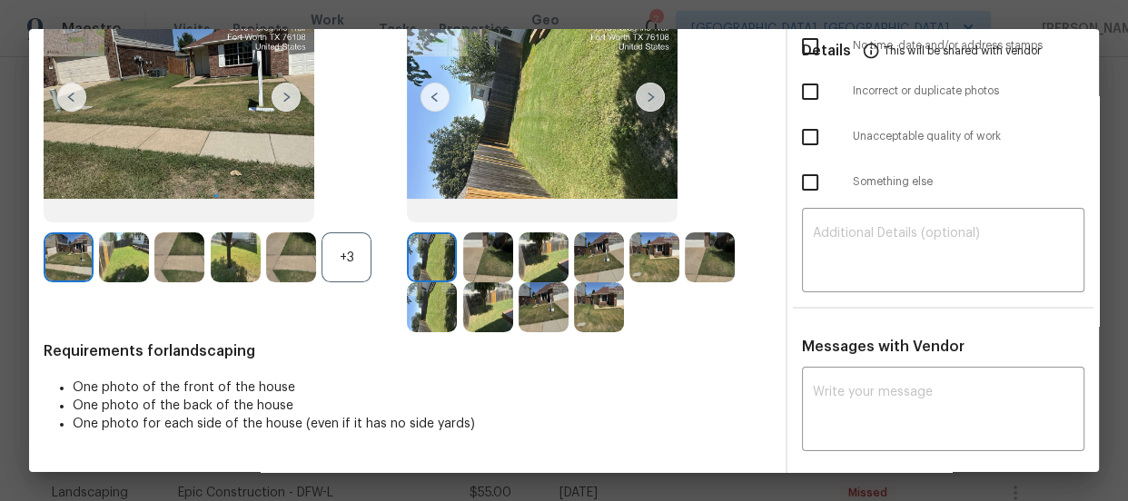
click at [346, 263] on div "+3" at bounding box center [347, 258] width 50 height 50
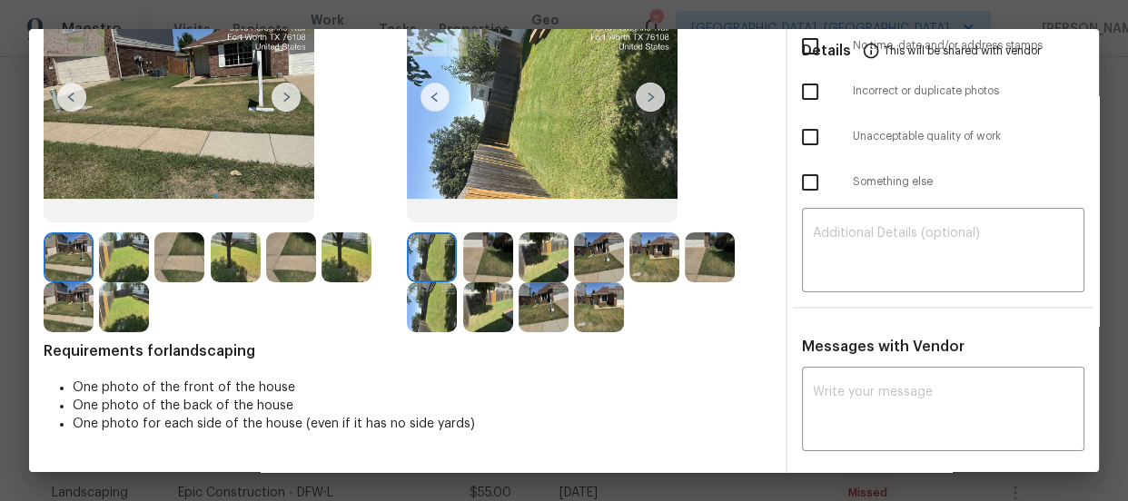
click at [477, 260] on img at bounding box center [488, 258] width 50 height 50
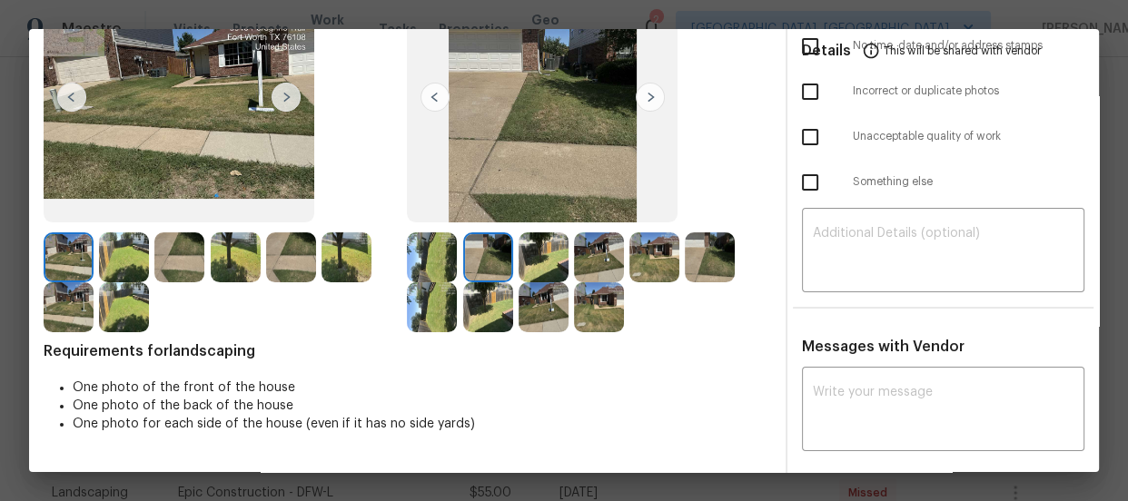
click at [530, 262] on img at bounding box center [544, 258] width 50 height 50
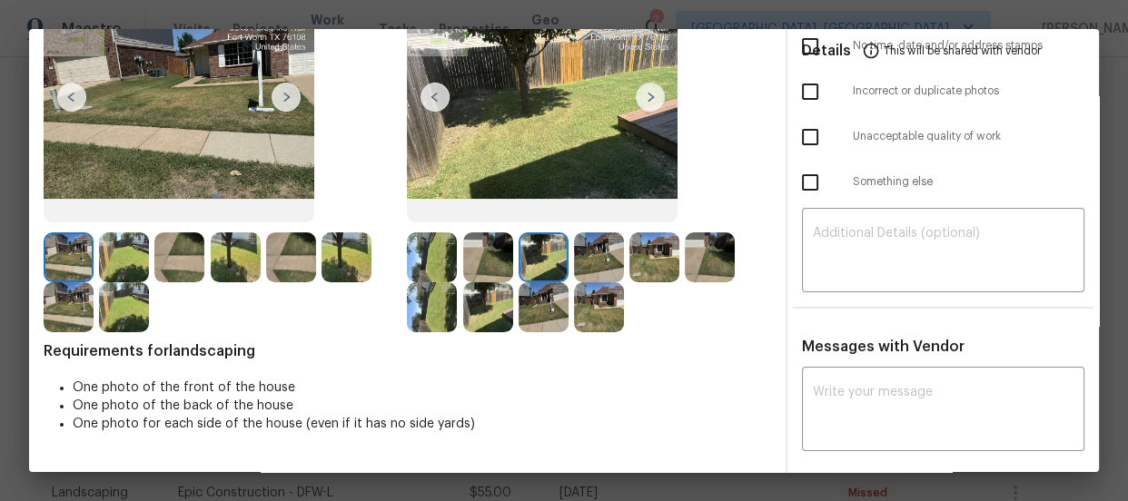
click at [599, 263] on img at bounding box center [599, 258] width 50 height 50
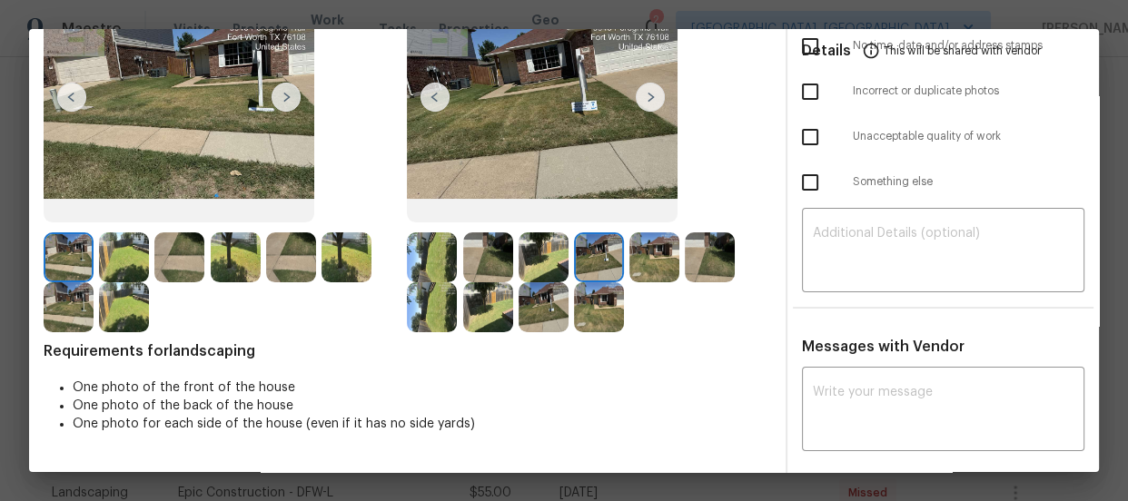
click at [648, 263] on img at bounding box center [654, 258] width 50 height 50
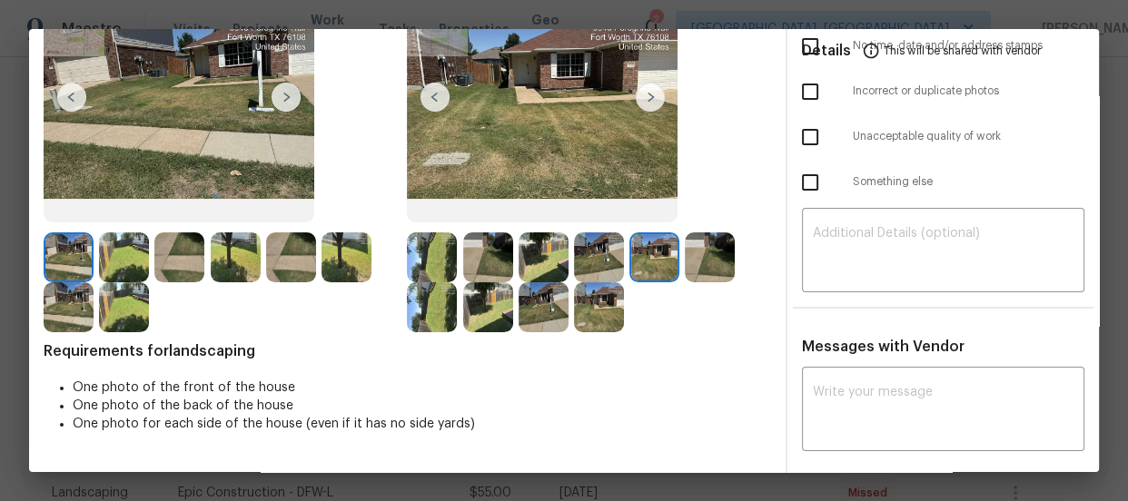
click at [690, 267] on img at bounding box center [710, 258] width 50 height 50
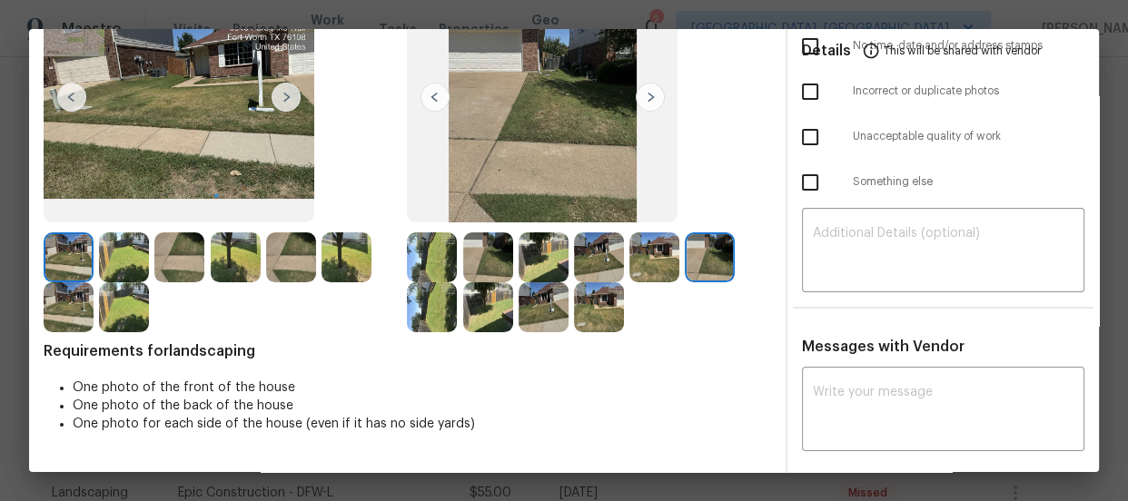
click at [407, 315] on img at bounding box center [432, 307] width 50 height 50
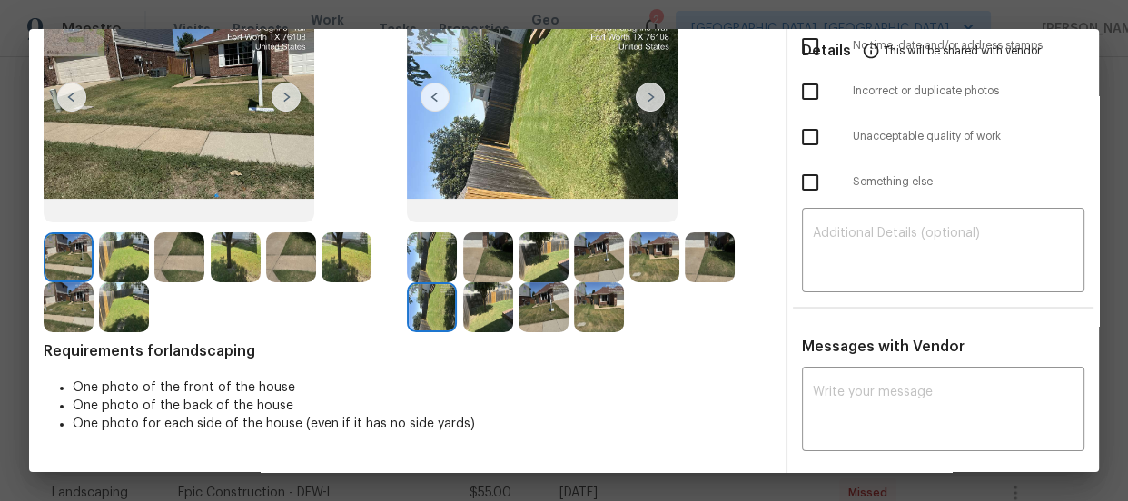
click at [501, 315] on img at bounding box center [488, 307] width 50 height 50
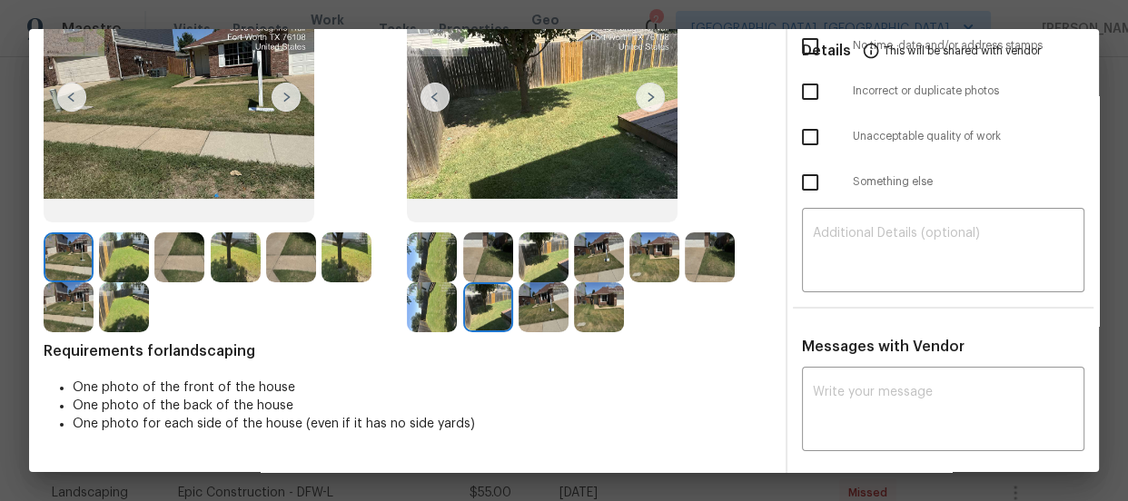
click at [541, 321] on img at bounding box center [544, 307] width 50 height 50
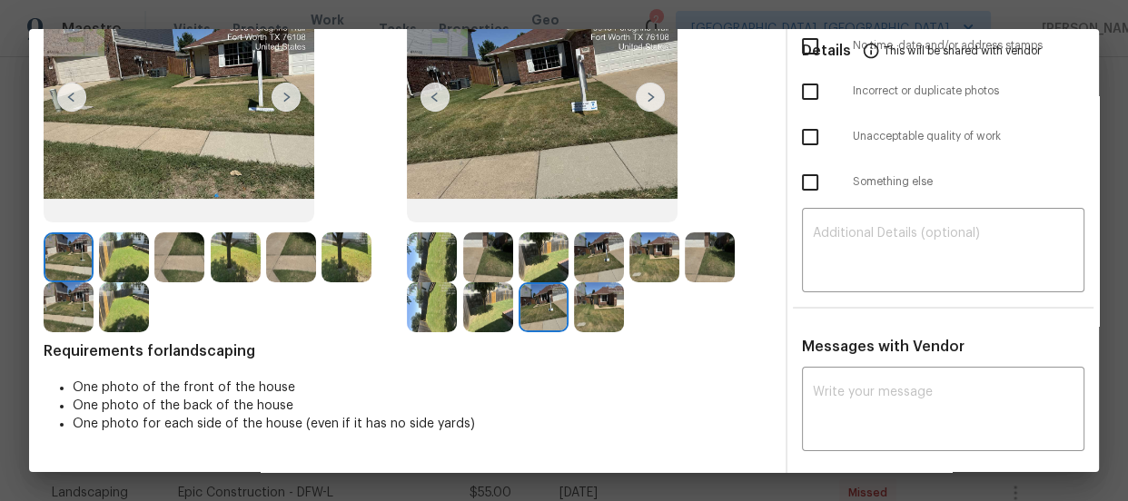
click at [599, 312] on img at bounding box center [599, 307] width 50 height 50
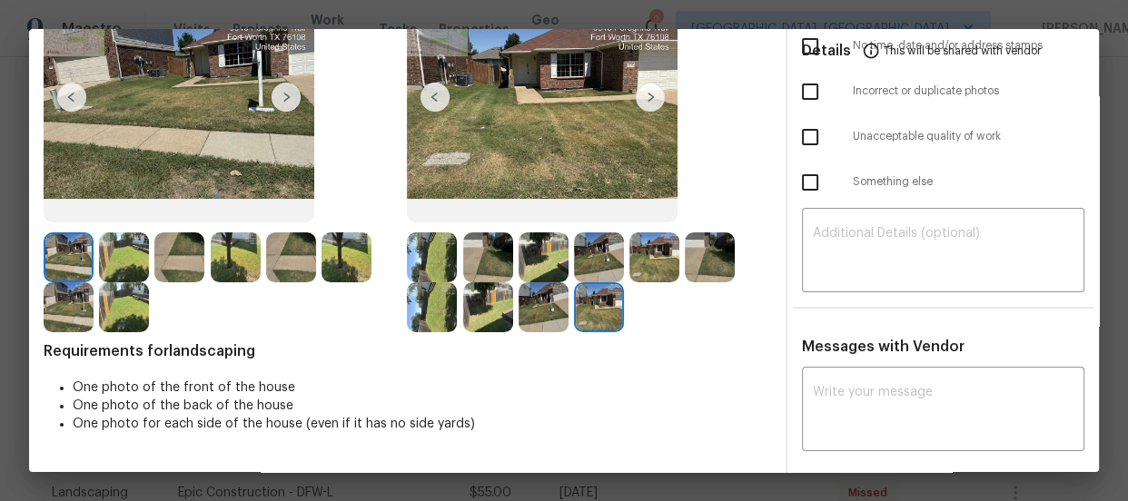
scroll to position [0, 0]
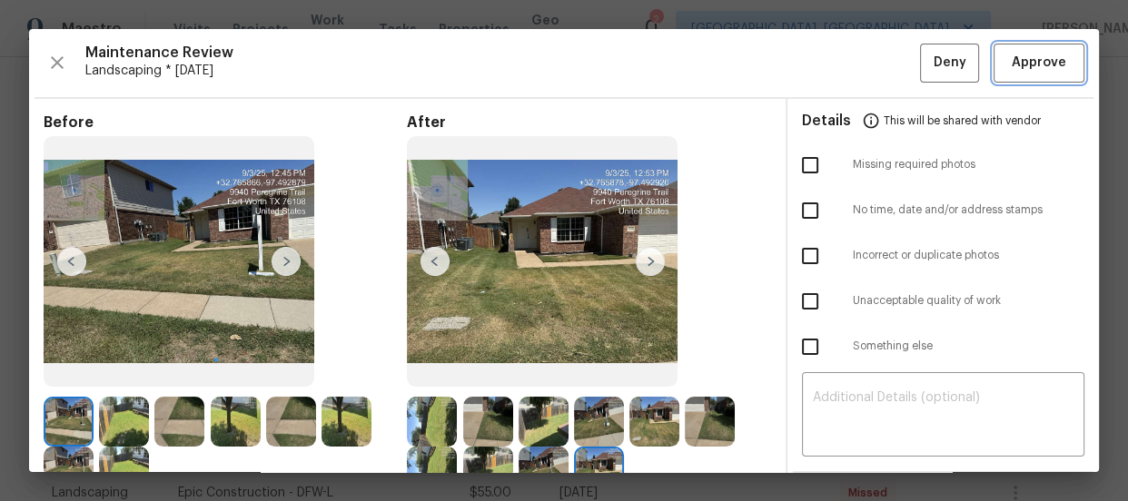
click at [1005, 82] on button "Approve" at bounding box center [1039, 63] width 91 height 39
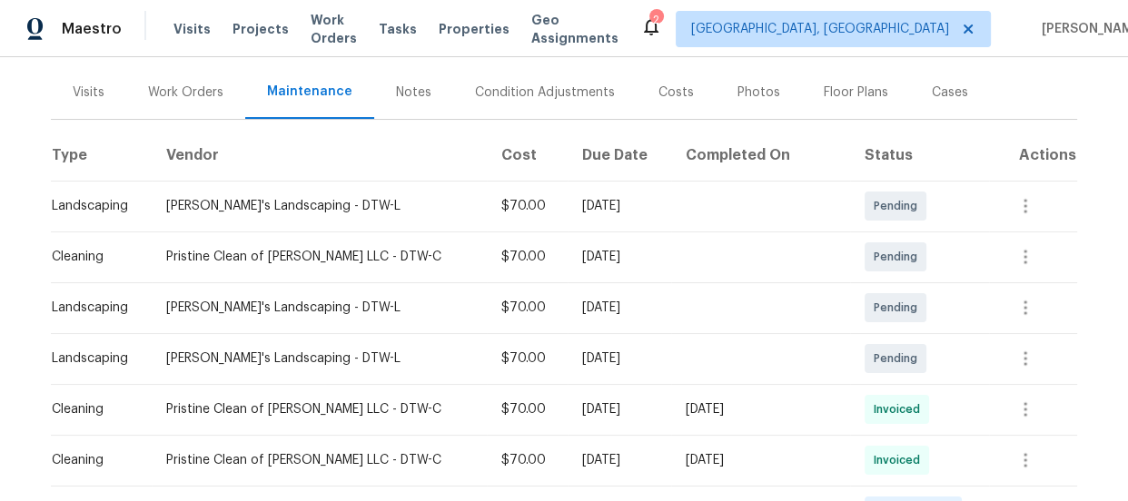
scroll to position [330, 0]
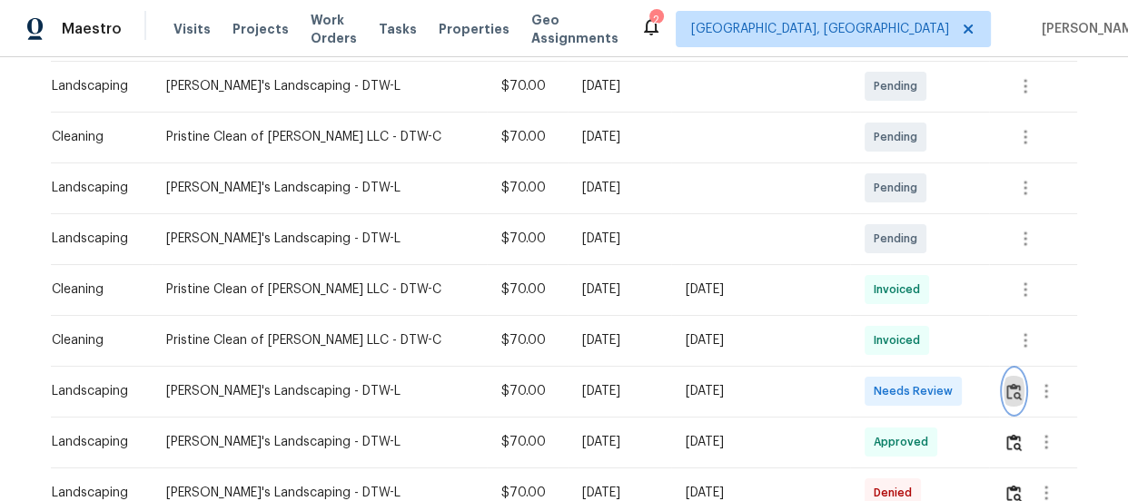
click at [1008, 383] on img "button" at bounding box center [1013, 391] width 15 height 17
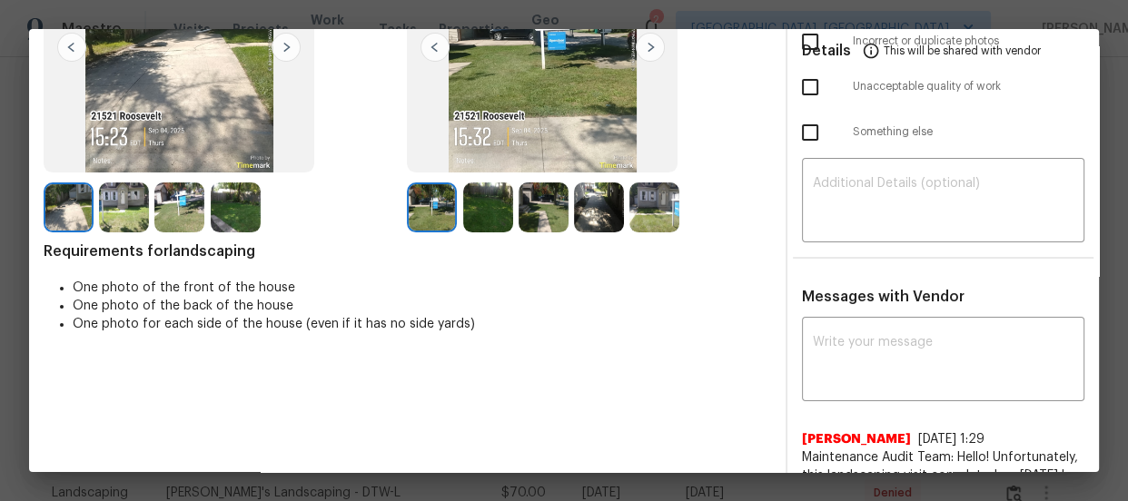
scroll to position [164, 0]
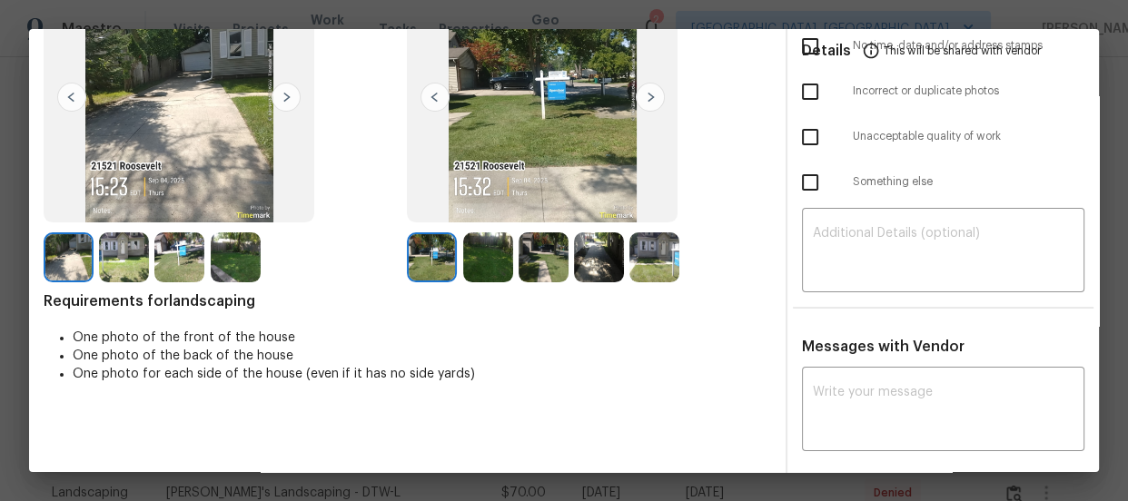
click at [499, 272] on img at bounding box center [488, 258] width 50 height 50
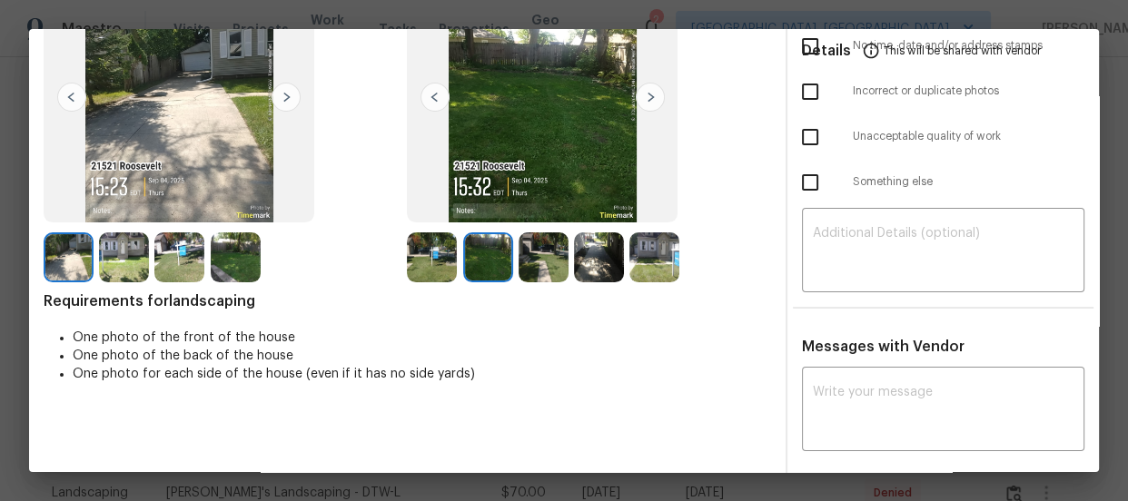
click at [546, 281] on img at bounding box center [544, 258] width 50 height 50
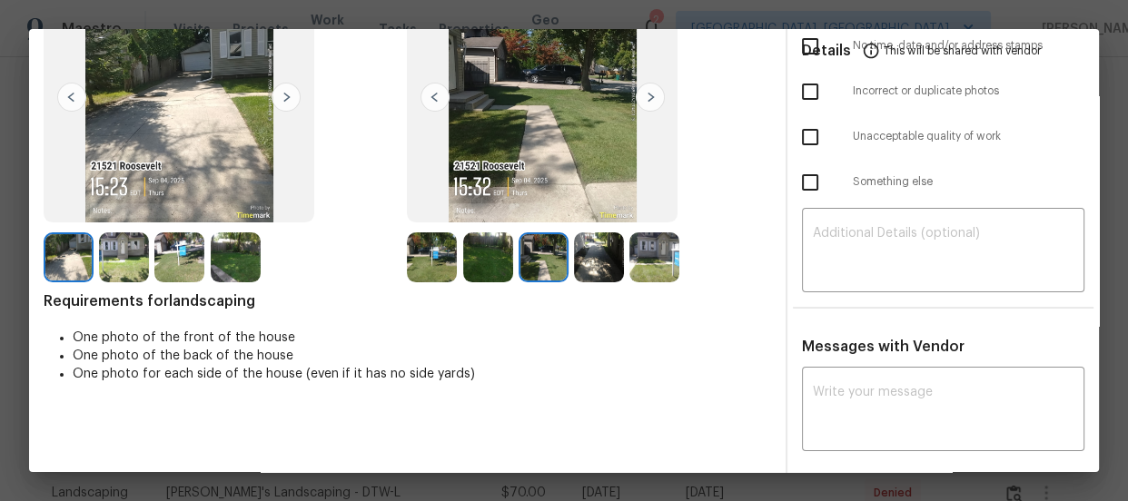
click at [609, 272] on img at bounding box center [599, 258] width 50 height 50
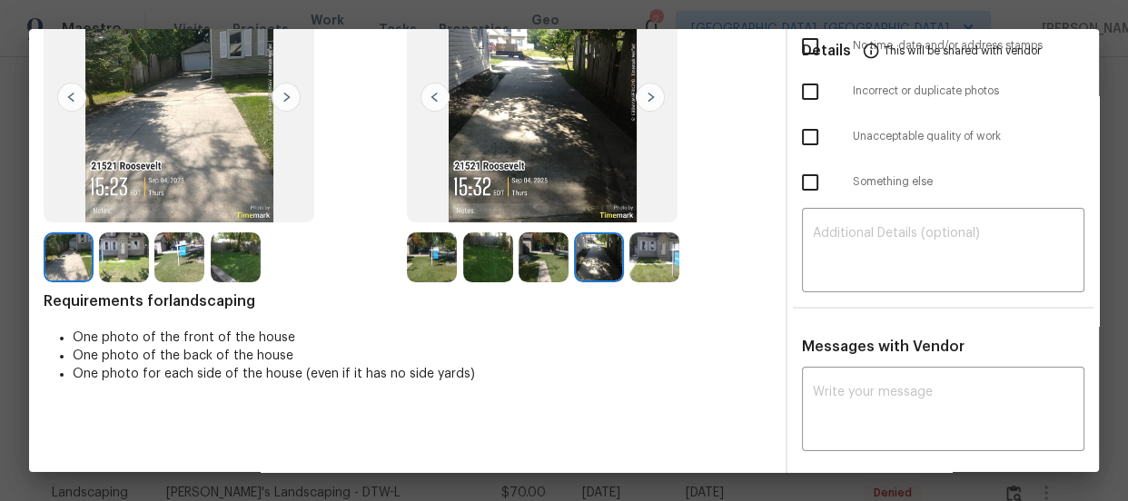
click at [660, 272] on img at bounding box center [654, 258] width 50 height 50
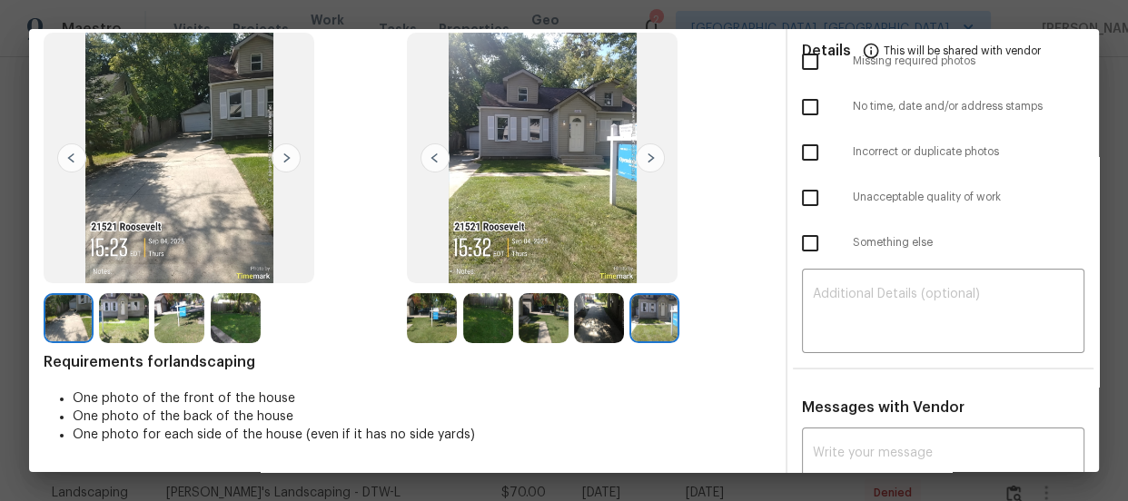
scroll to position [0, 0]
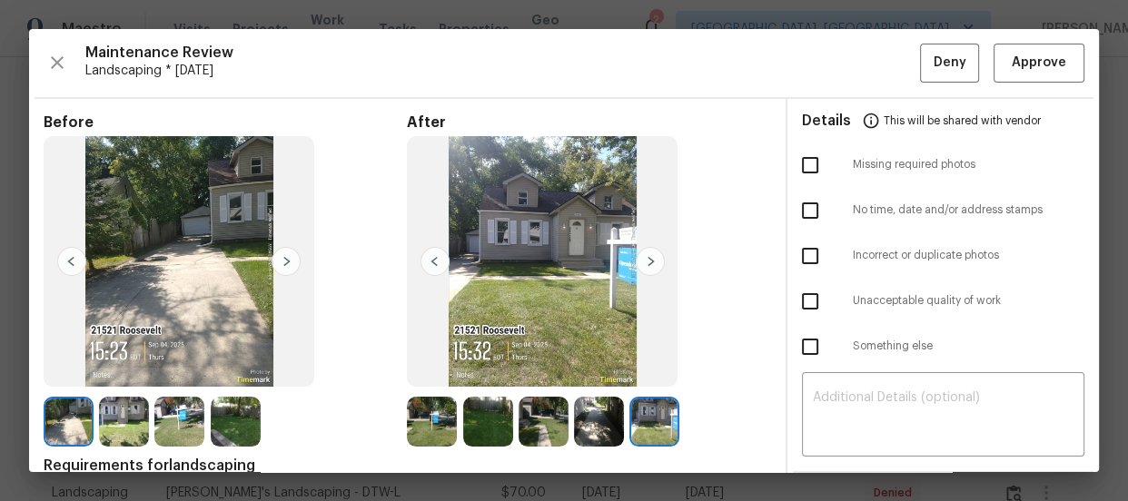
click at [573, 215] on img at bounding box center [542, 261] width 271 height 251
click at [1012, 73] on span "Approve" at bounding box center [1039, 63] width 54 height 23
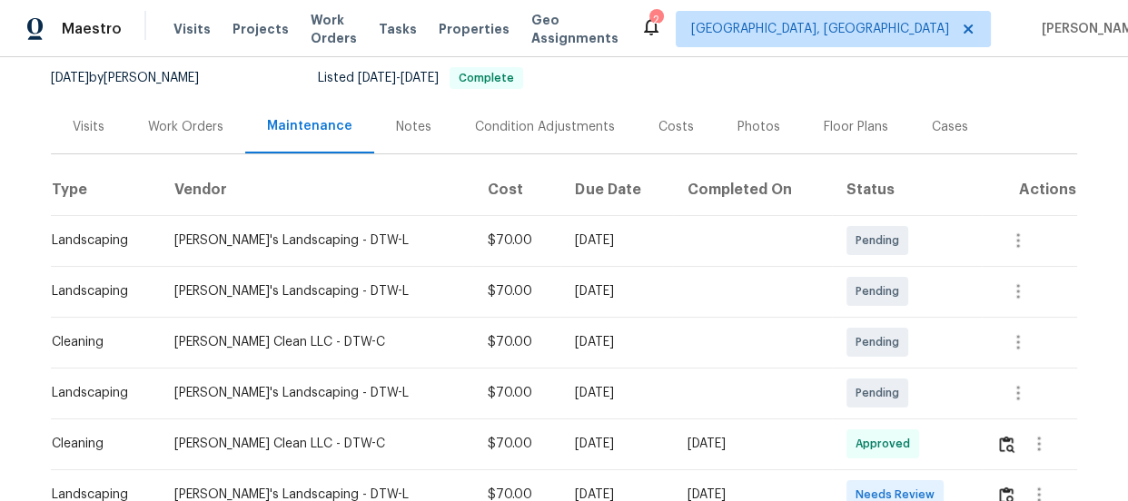
scroll to position [258, 0]
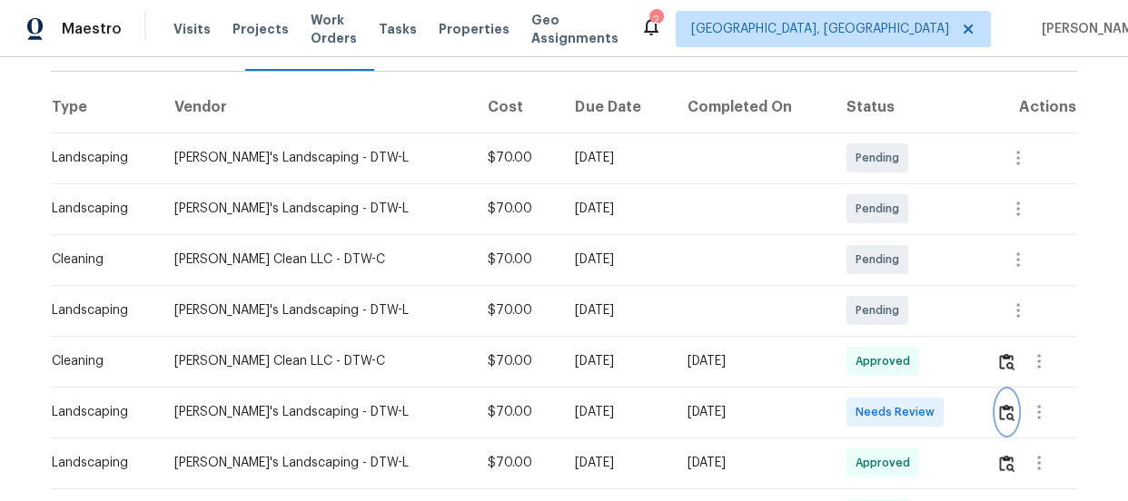
click at [1005, 397] on button "button" at bounding box center [1006, 413] width 21 height 44
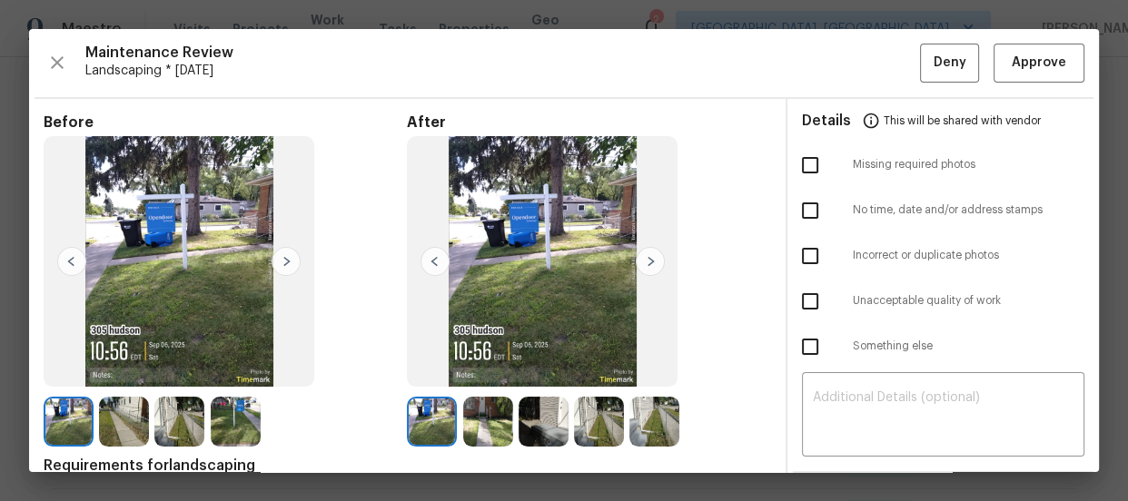
scroll to position [164, 0]
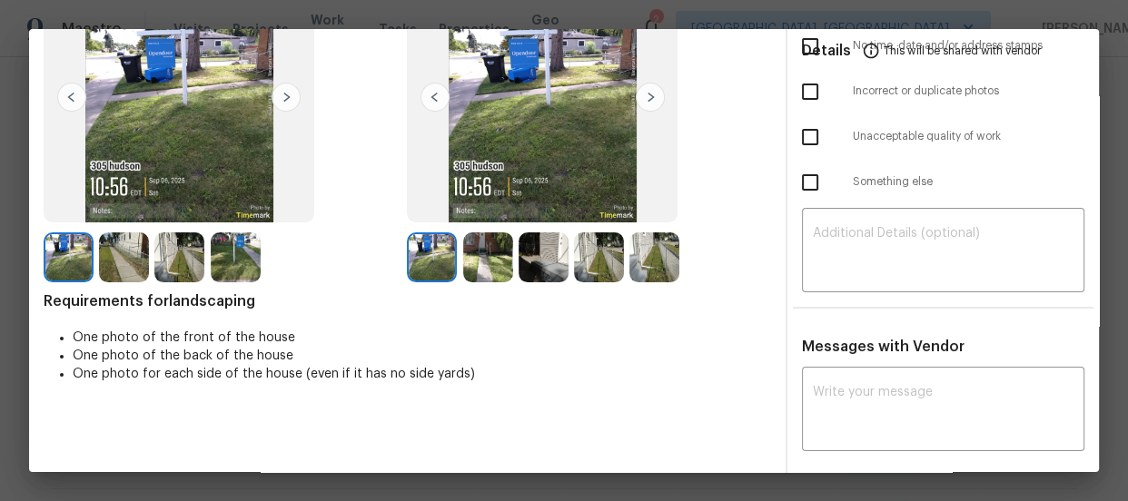
click at [491, 271] on img at bounding box center [488, 258] width 50 height 50
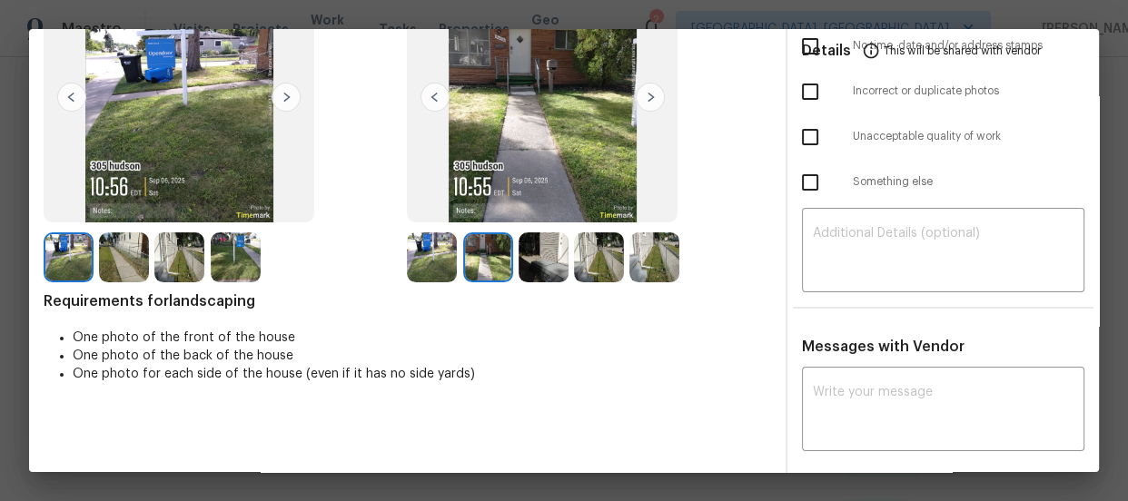
click at [522, 269] on img at bounding box center [544, 258] width 50 height 50
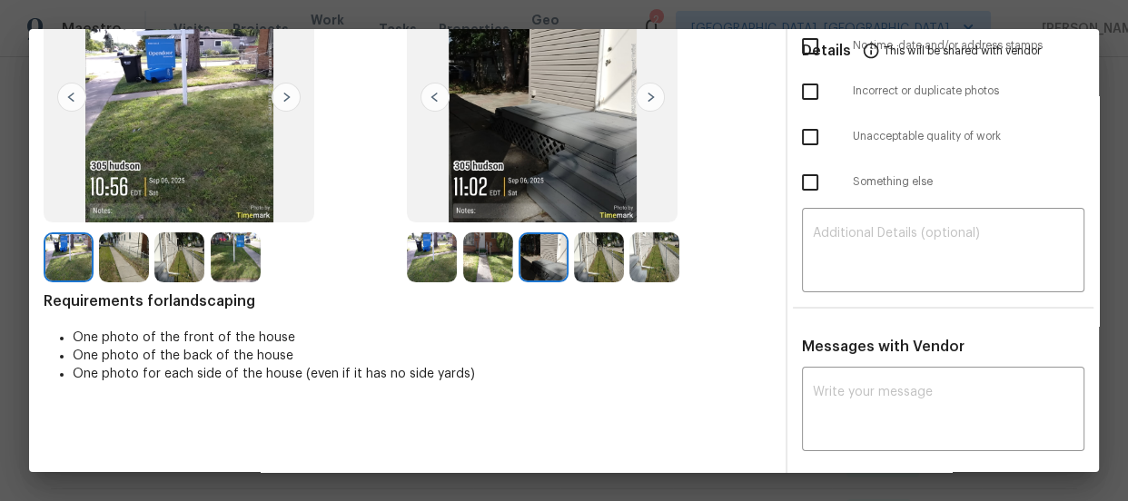
click at [619, 272] on div at bounding box center [601, 258] width 55 height 50
click at [610, 267] on img at bounding box center [599, 258] width 50 height 50
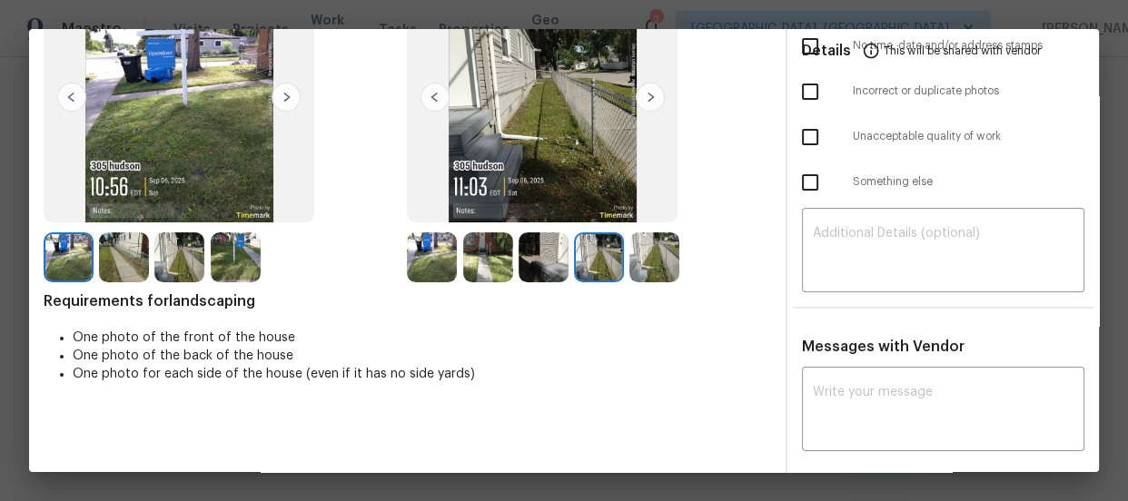
click at [637, 269] on img at bounding box center [654, 258] width 50 height 50
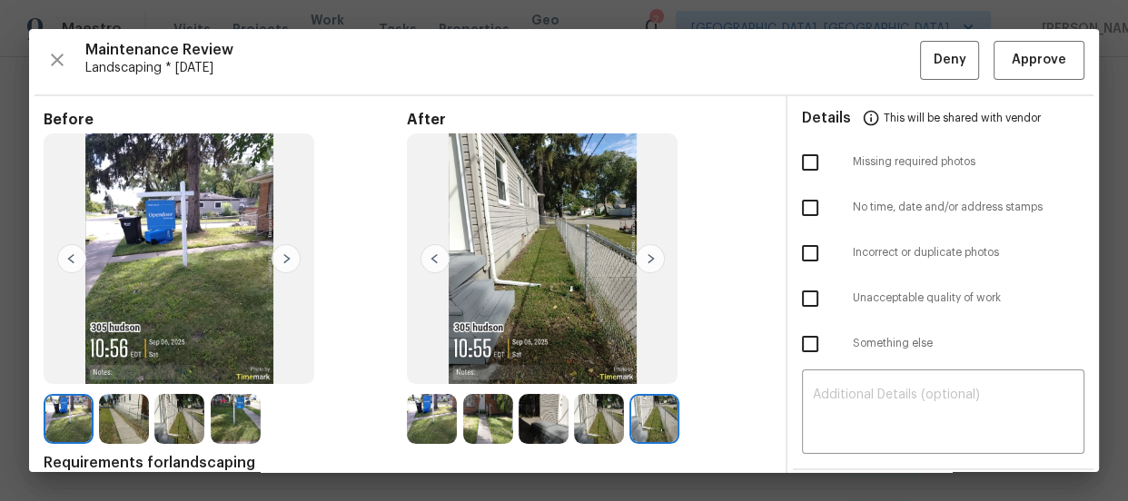
scroll to position [0, 0]
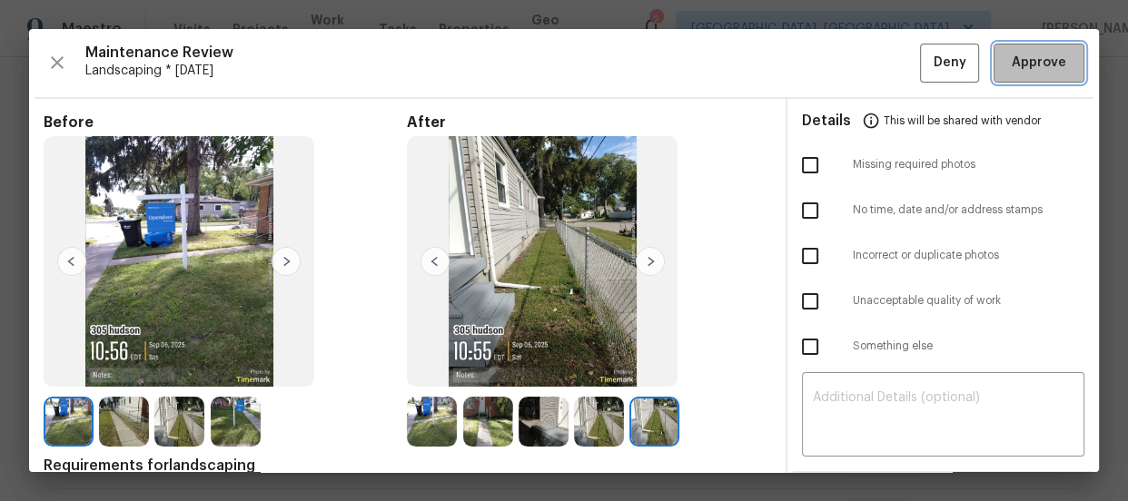
click at [1012, 68] on span "Approve" at bounding box center [1039, 63] width 54 height 23
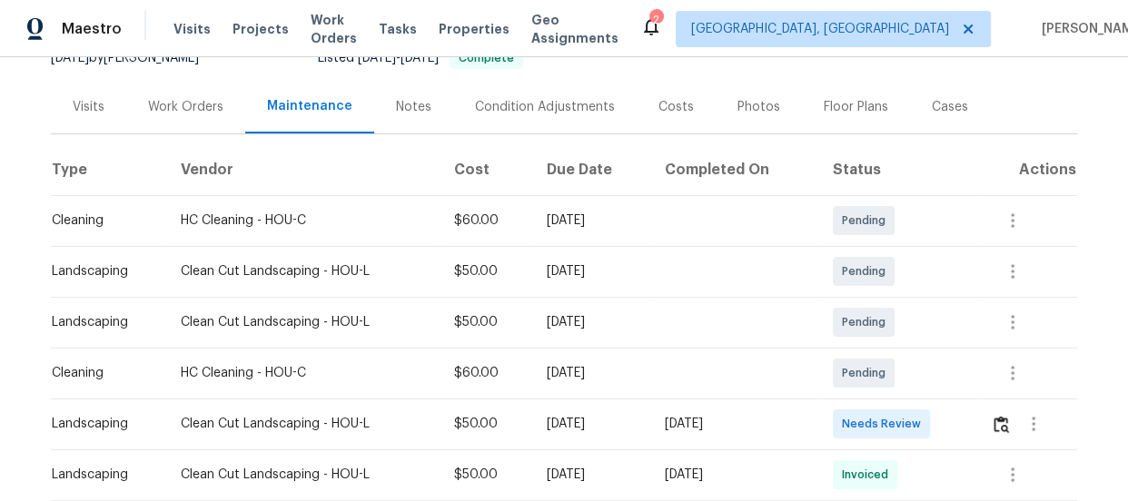
scroll to position [247, 0]
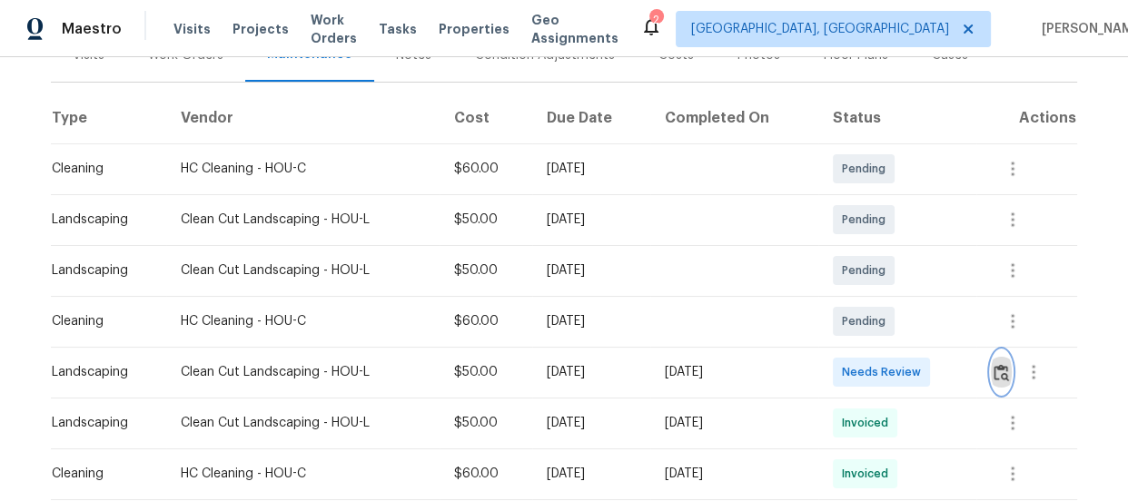
click at [1005, 357] on button "button" at bounding box center [1001, 373] width 21 height 44
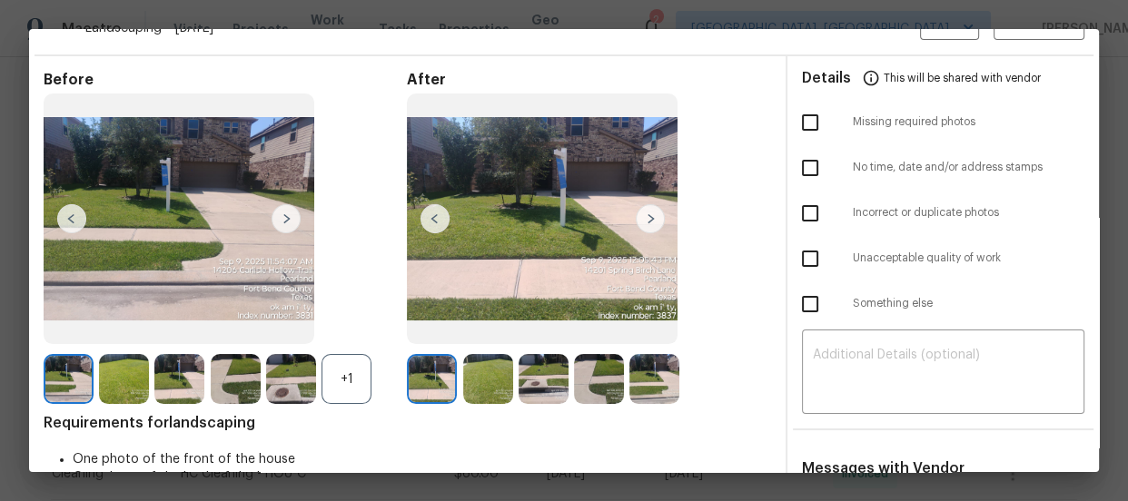
scroll to position [82, 0]
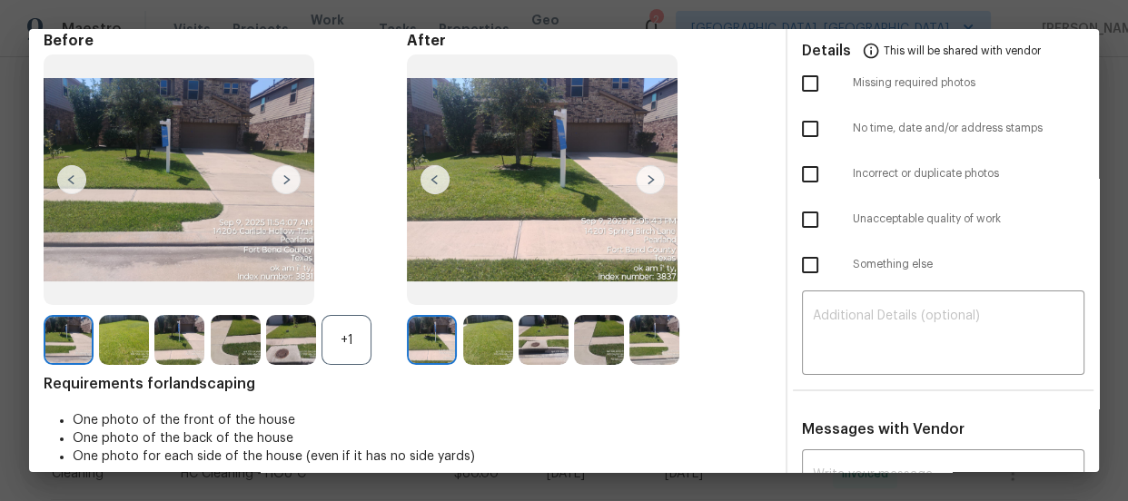
click at [336, 351] on div "+1" at bounding box center [347, 340] width 50 height 50
click at [483, 347] on img at bounding box center [488, 340] width 50 height 50
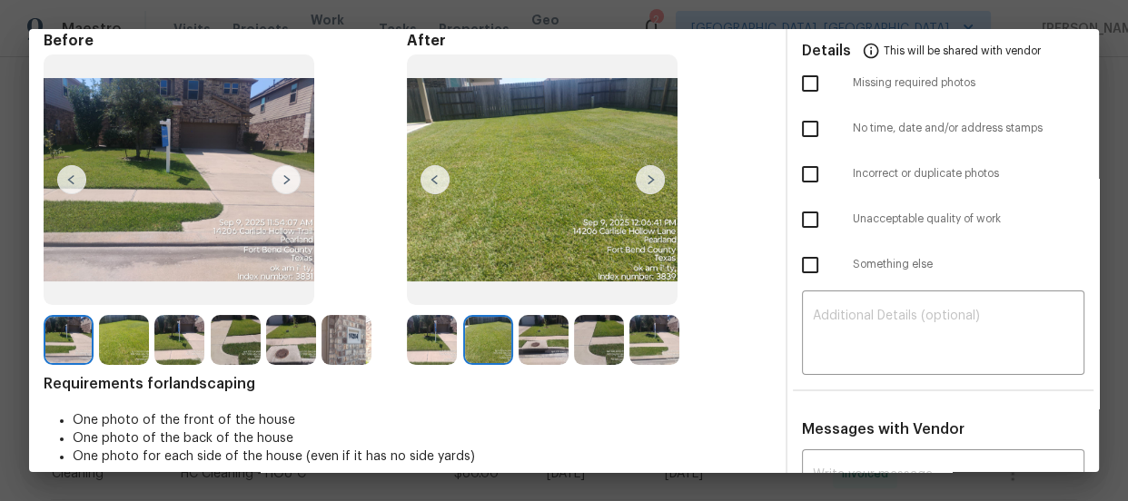
click at [525, 345] on img at bounding box center [544, 340] width 50 height 50
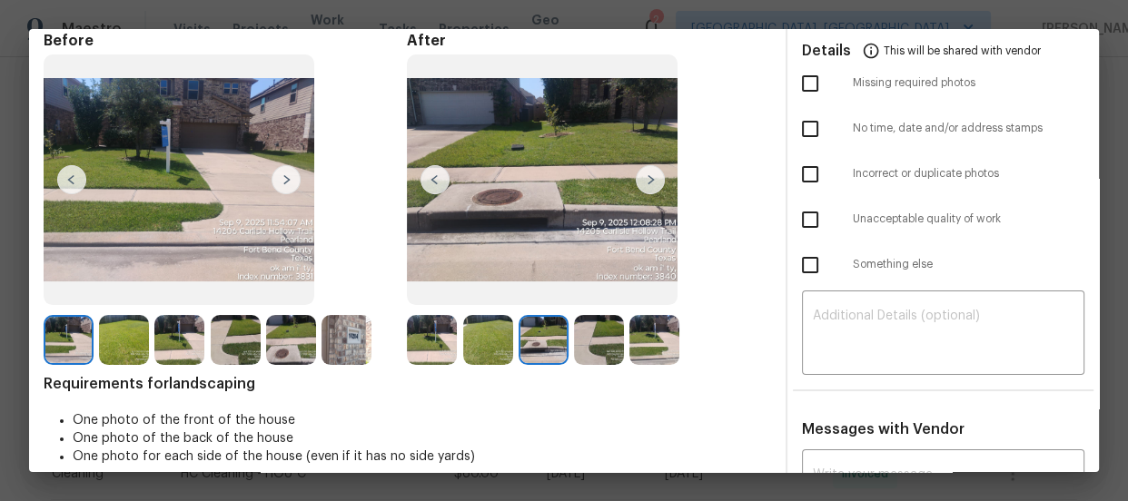
click at [607, 344] on img at bounding box center [599, 340] width 50 height 50
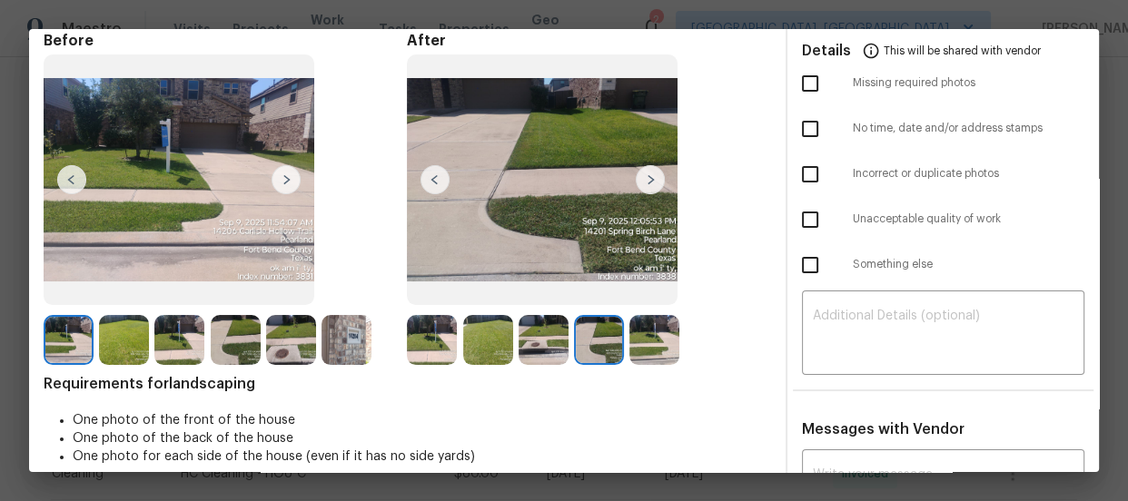
click at [645, 342] on img at bounding box center [654, 340] width 50 height 50
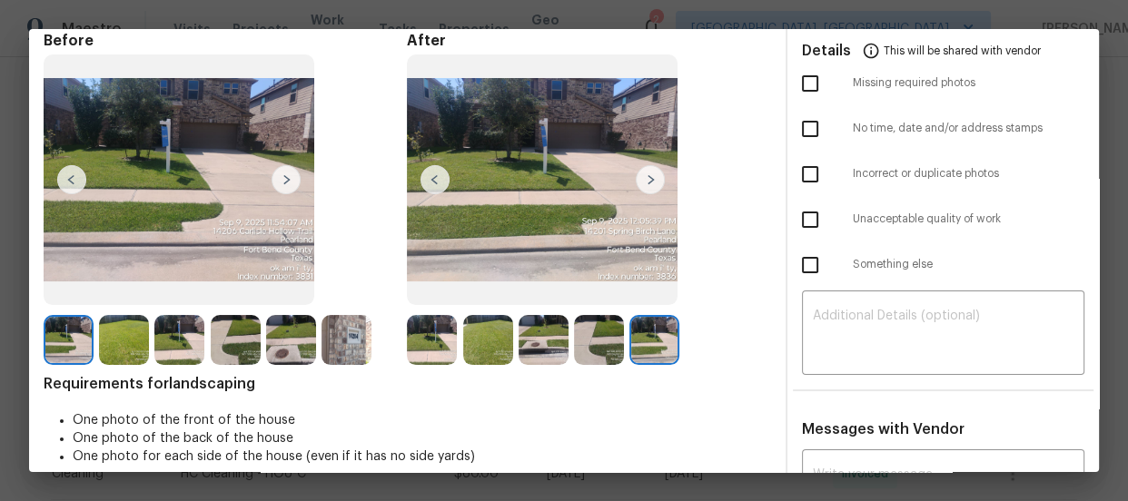
click at [446, 336] on img at bounding box center [432, 340] width 50 height 50
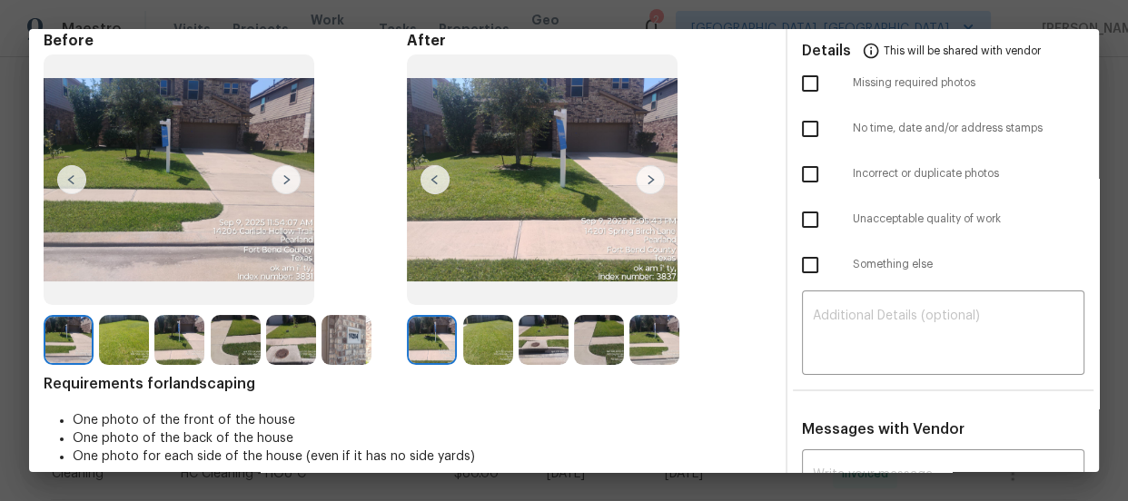
click at [485, 343] on img at bounding box center [488, 340] width 50 height 50
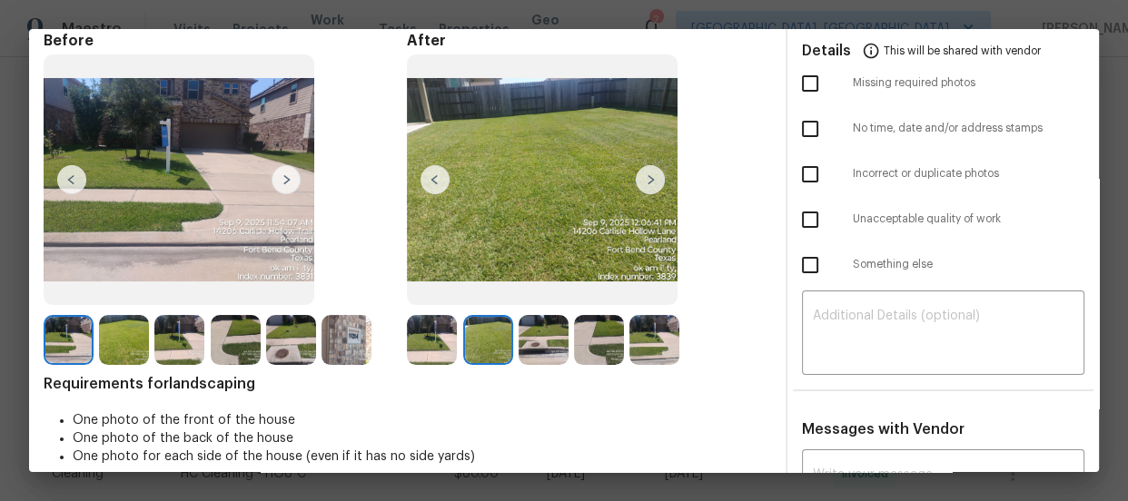
click at [527, 342] on img at bounding box center [544, 340] width 50 height 50
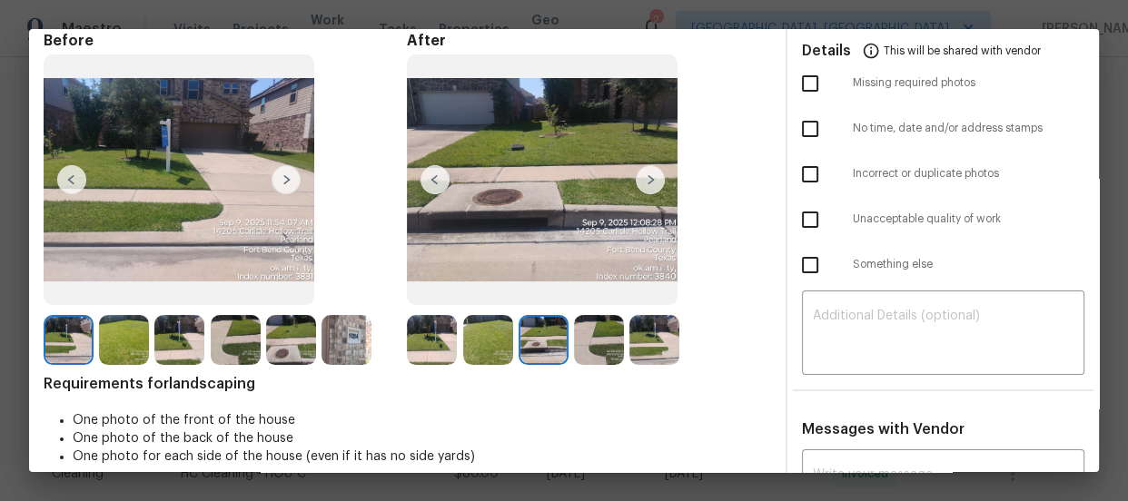
click at [574, 341] on img at bounding box center [599, 340] width 50 height 50
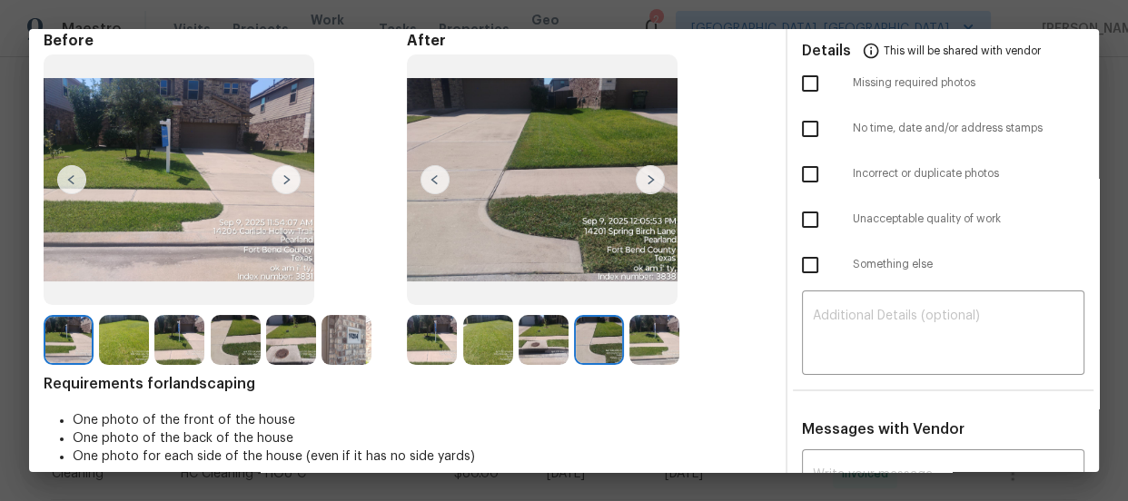
click at [651, 339] on img at bounding box center [654, 340] width 50 height 50
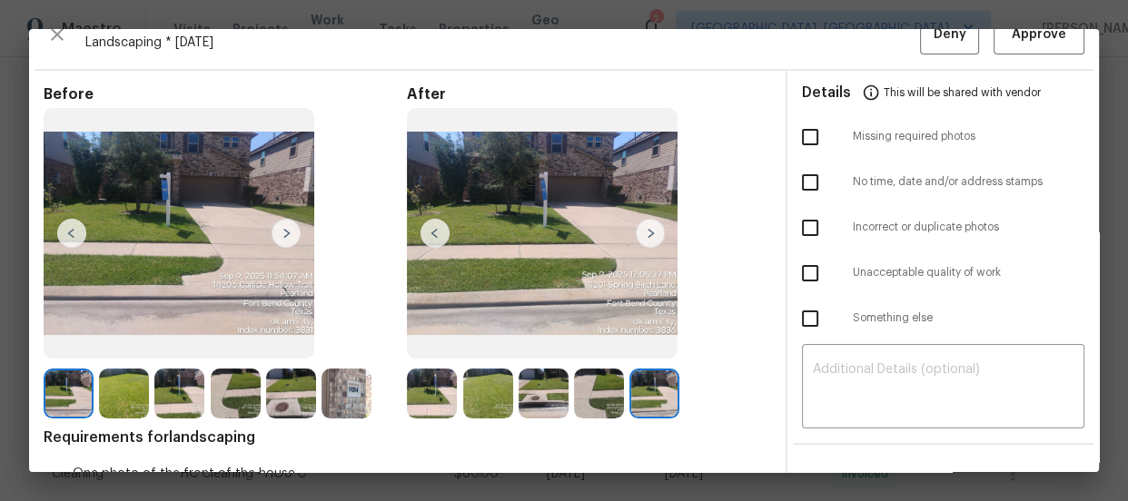
scroll to position [0, 0]
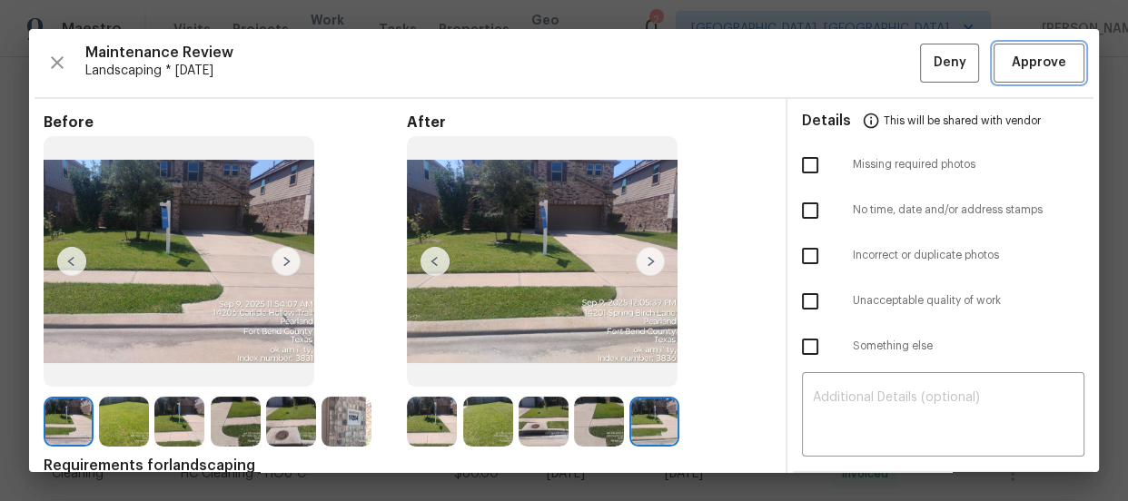
click at [1012, 69] on span "Approve" at bounding box center [1039, 63] width 54 height 23
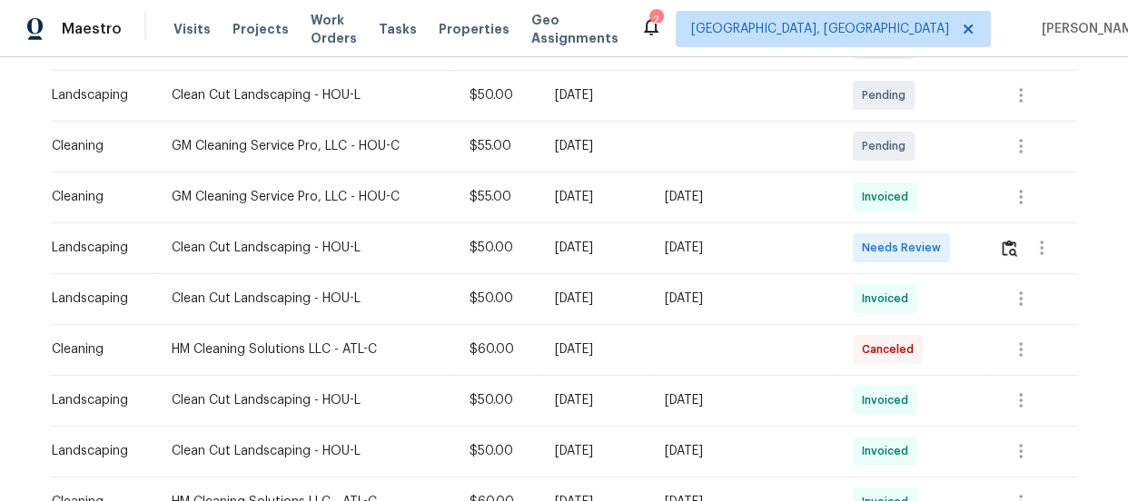
scroll to position [423, 0]
click at [1003, 249] on img "button" at bounding box center [1009, 247] width 15 height 17
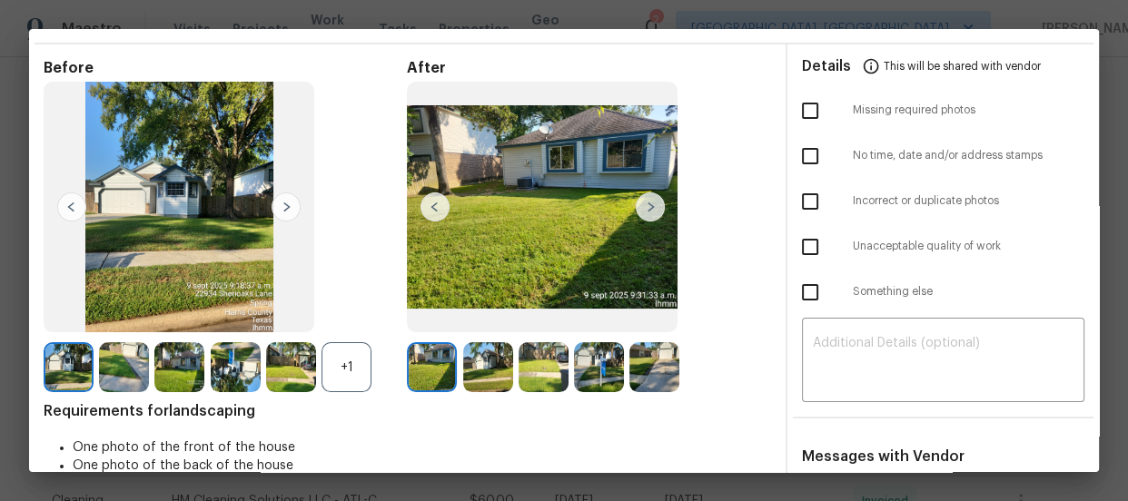
scroll to position [82, 0]
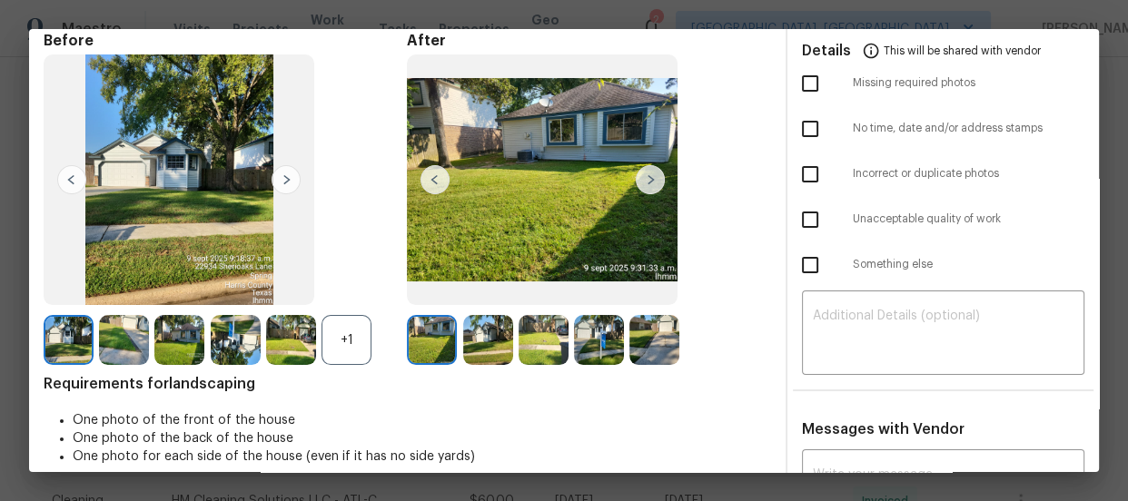
click at [481, 340] on img at bounding box center [488, 340] width 50 height 50
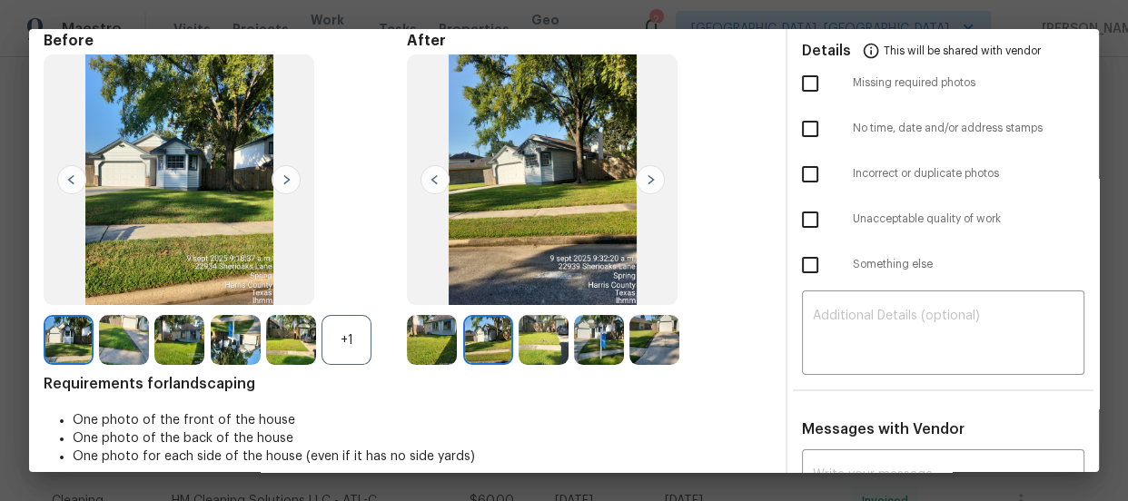
click at [535, 339] on img at bounding box center [544, 340] width 50 height 50
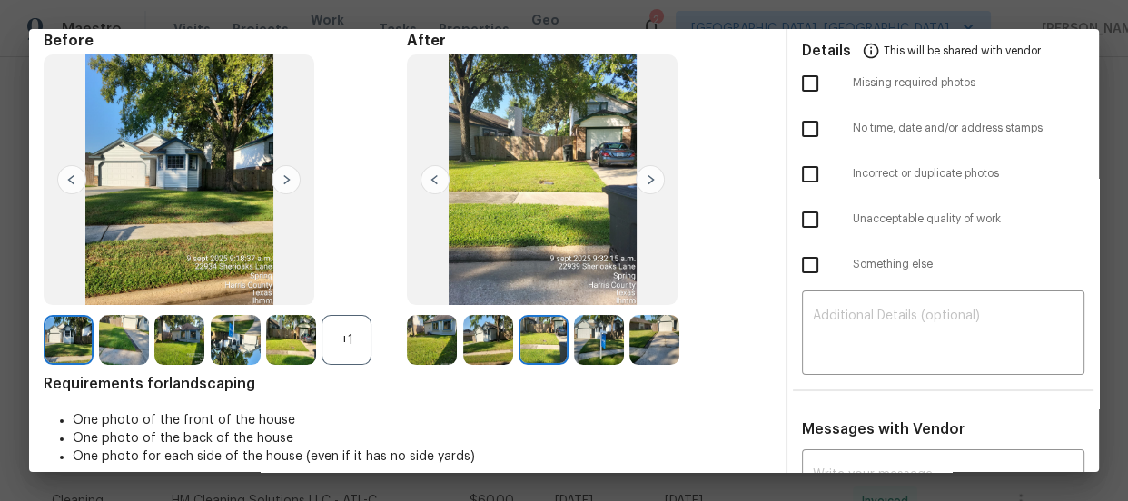
click at [590, 341] on img at bounding box center [599, 340] width 50 height 50
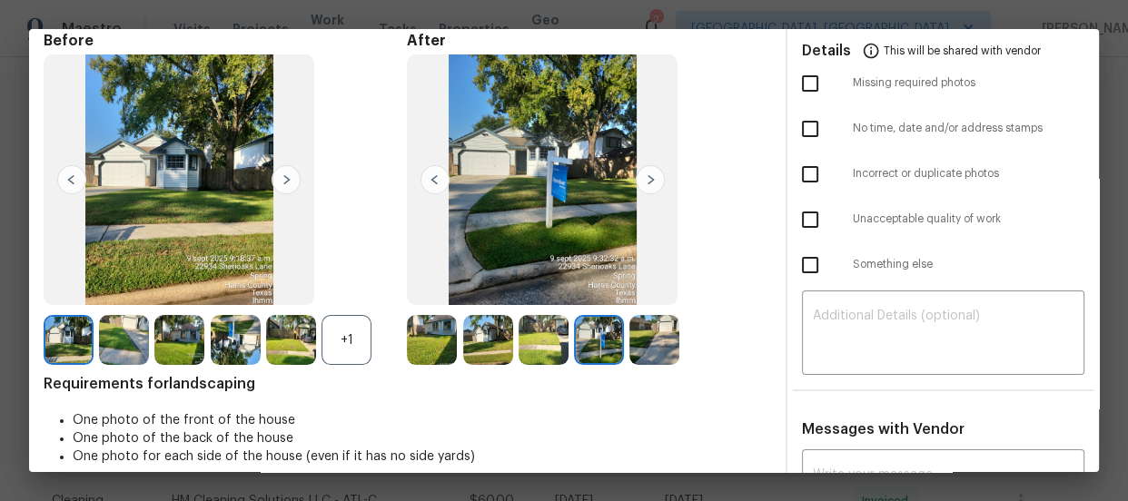
click at [641, 340] on img at bounding box center [654, 340] width 50 height 50
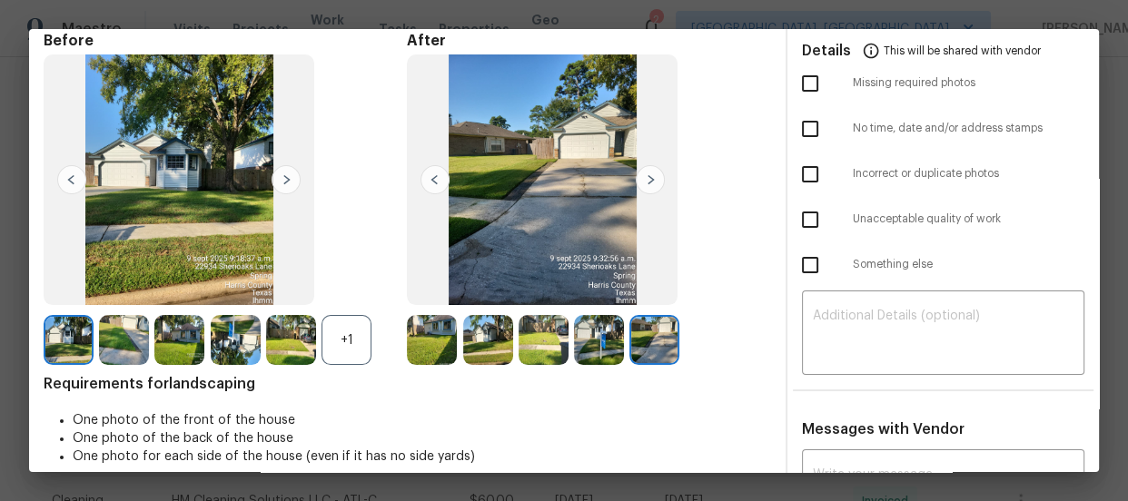
click at [339, 336] on div "+1" at bounding box center [347, 340] width 50 height 50
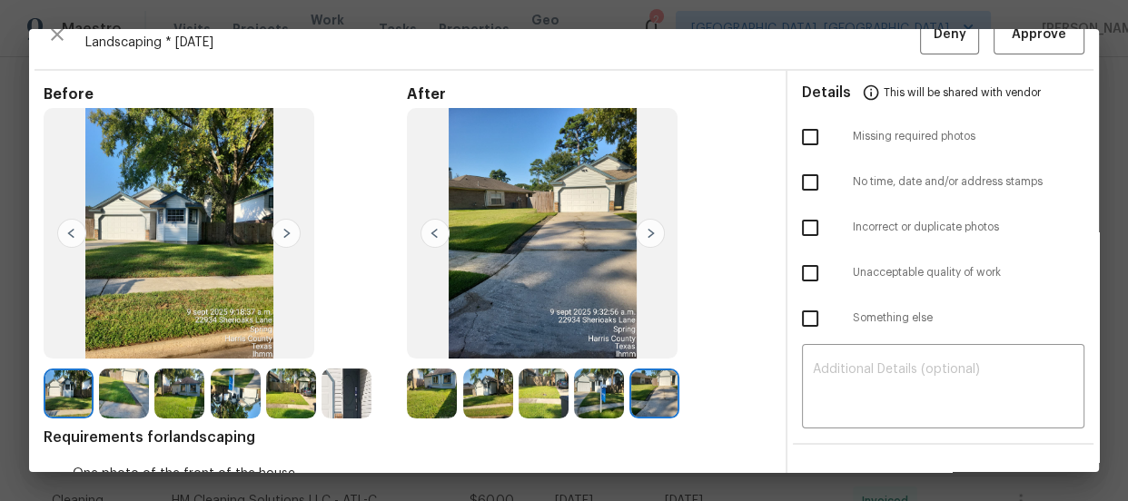
scroll to position [0, 0]
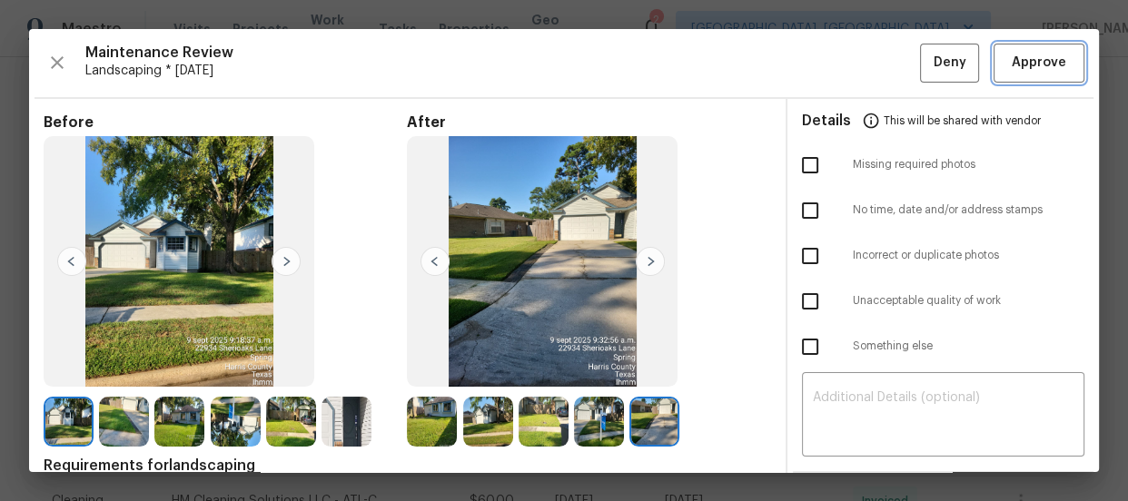
click at [1020, 71] on span "Approve" at bounding box center [1039, 63] width 54 height 23
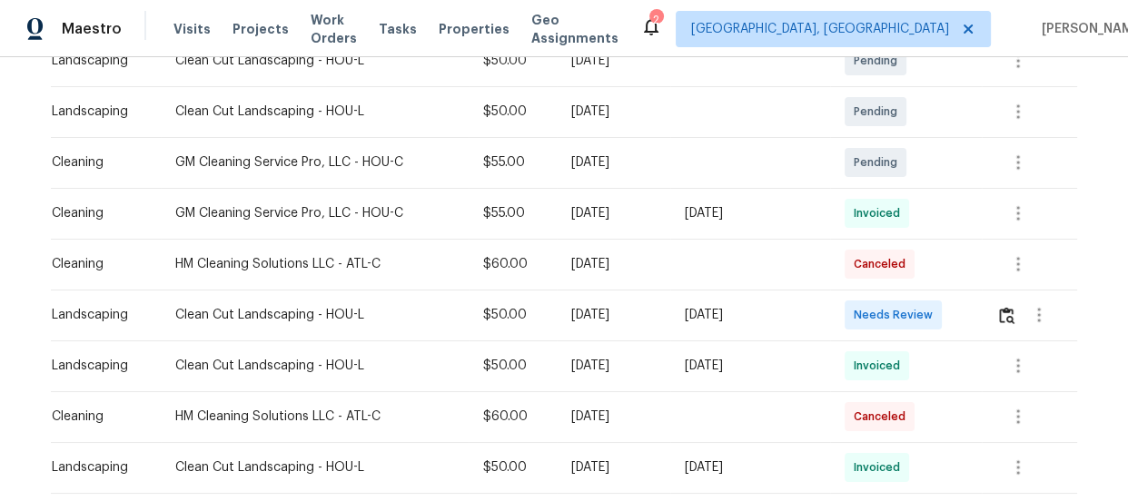
scroll to position [412, 0]
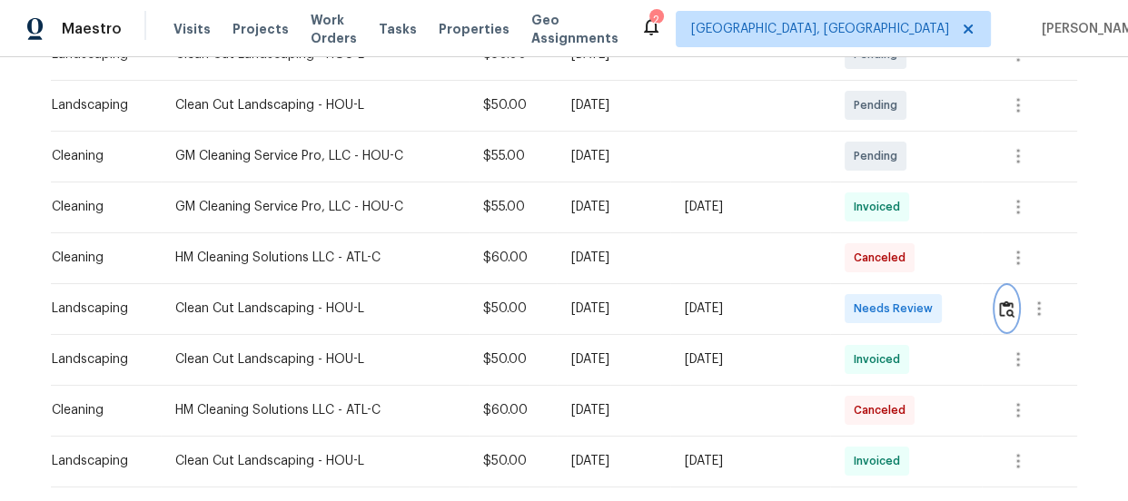
click at [1005, 313] on img "button" at bounding box center [1006, 309] width 15 height 17
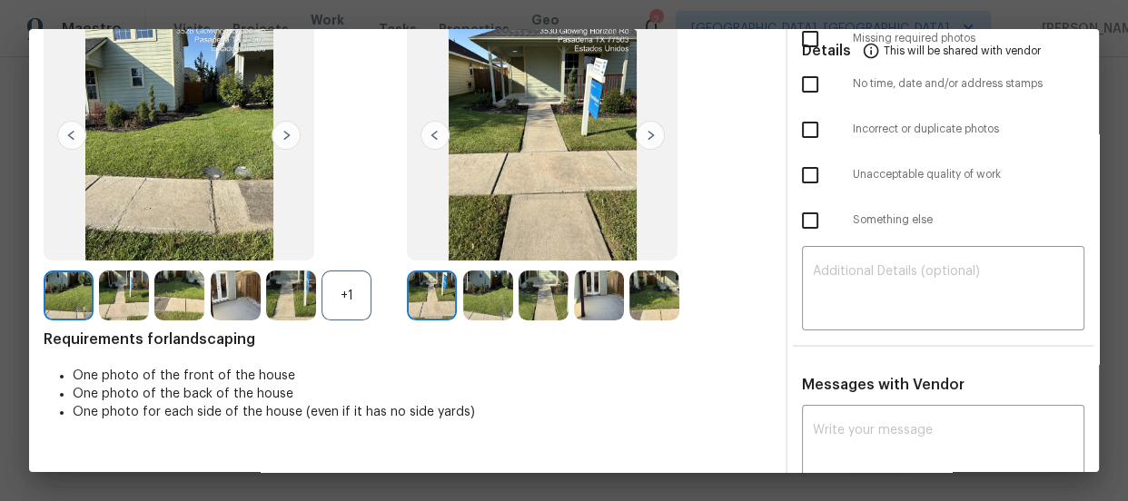
scroll to position [164, 0]
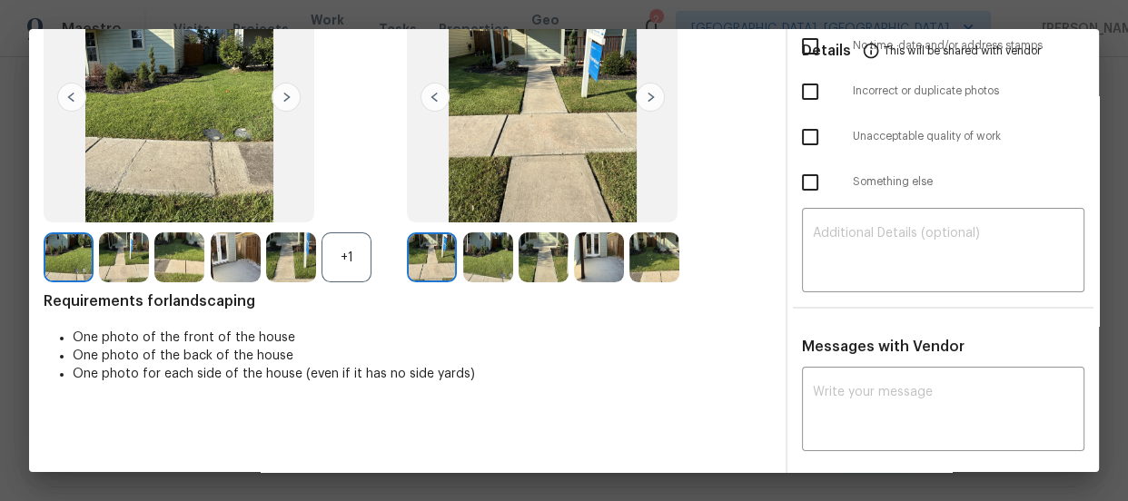
click at [488, 278] on img at bounding box center [488, 258] width 50 height 50
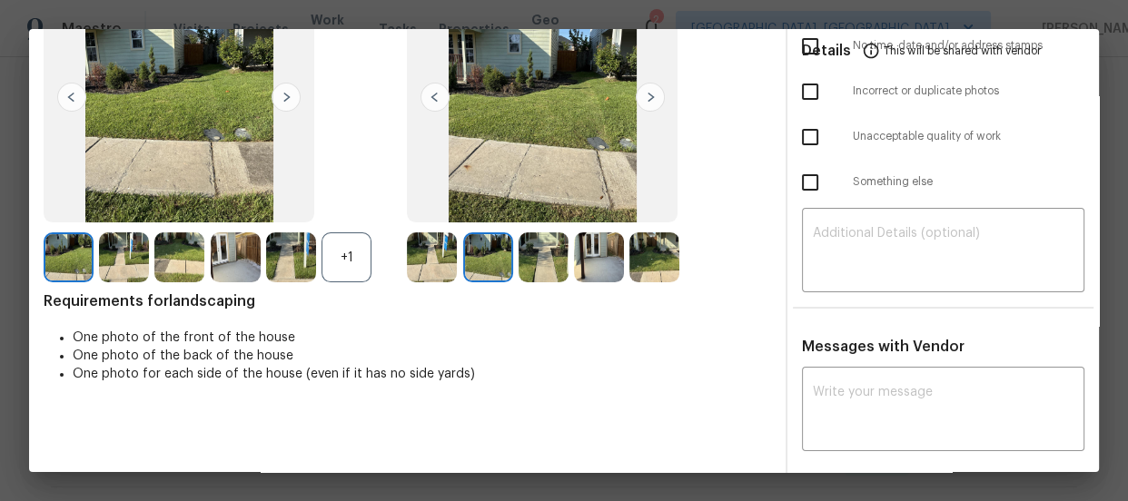
click at [564, 271] on div at bounding box center [546, 258] width 55 height 50
click at [620, 263] on div at bounding box center [601, 258] width 55 height 50
click at [637, 262] on img at bounding box center [654, 258] width 50 height 50
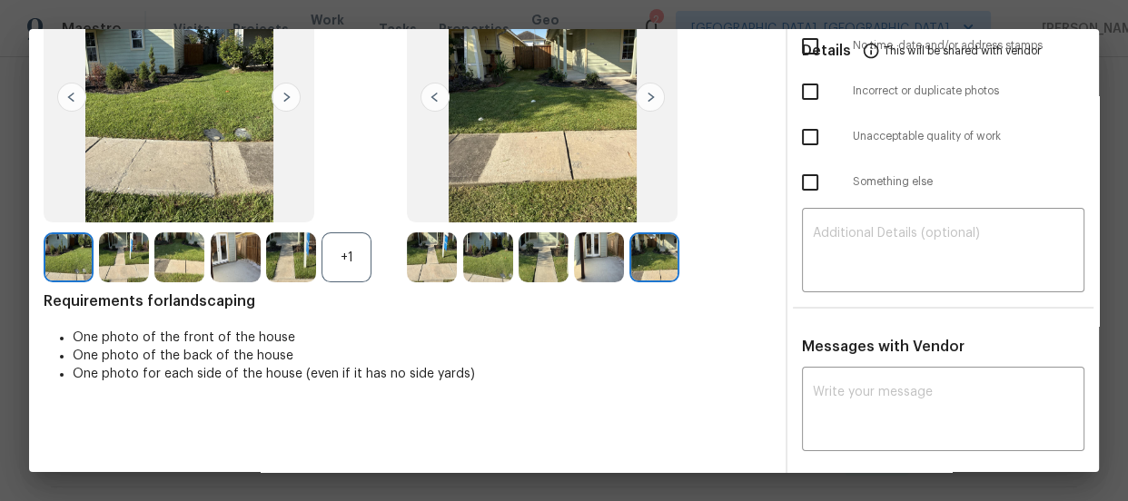
click at [425, 261] on img at bounding box center [432, 258] width 50 height 50
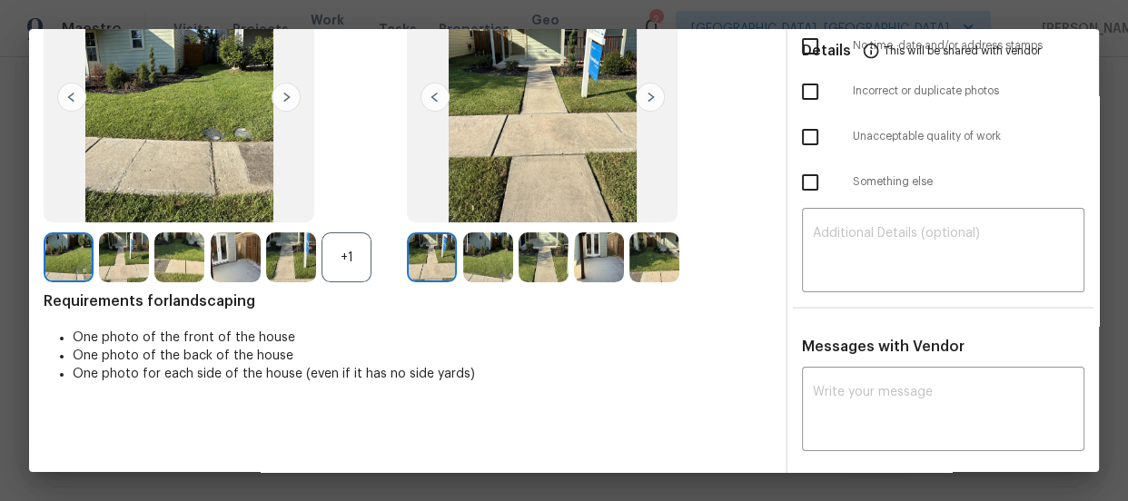
click at [492, 282] on div "Before +1 After Requirements for landscaping One photo of the front of the hous…" at bounding box center [408, 227] width 728 height 557
click at [490, 272] on img at bounding box center [488, 258] width 50 height 50
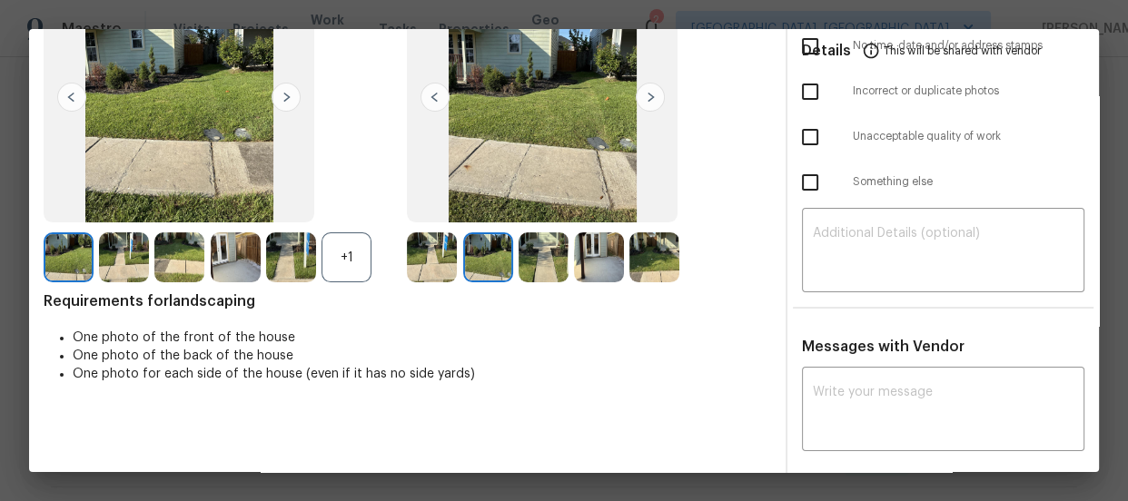
click at [537, 262] on img at bounding box center [544, 258] width 50 height 50
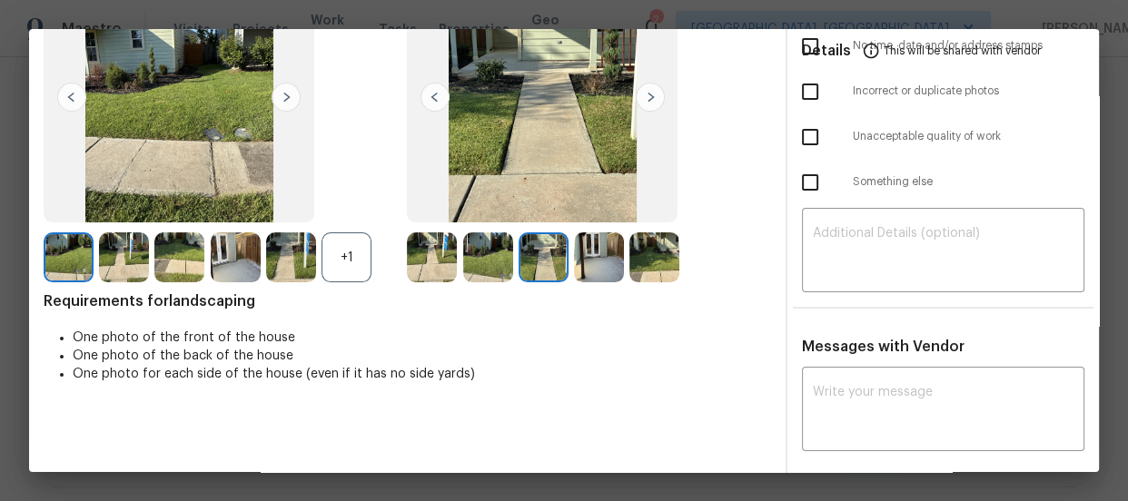
click at [586, 258] on img at bounding box center [599, 258] width 50 height 50
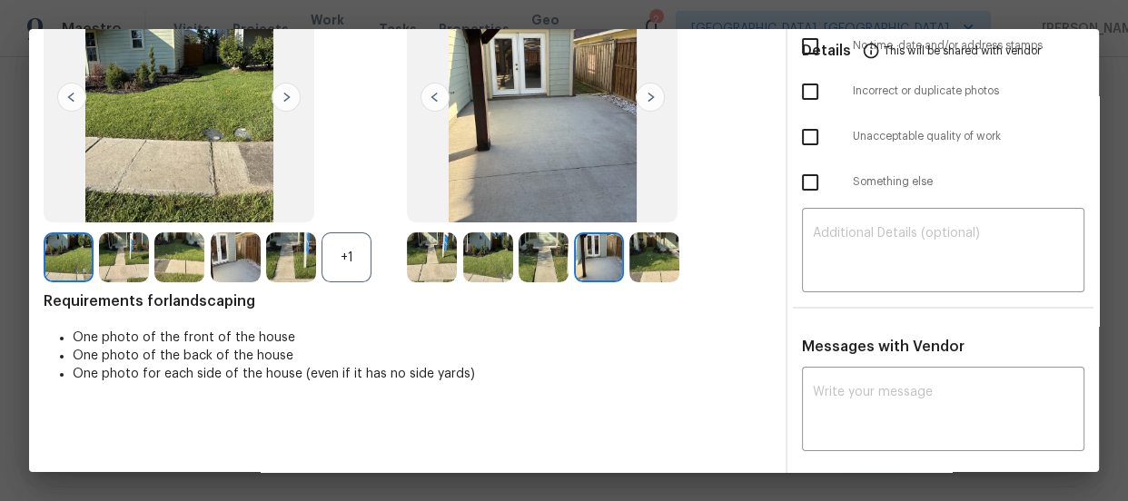
click at [632, 256] on img at bounding box center [654, 258] width 50 height 50
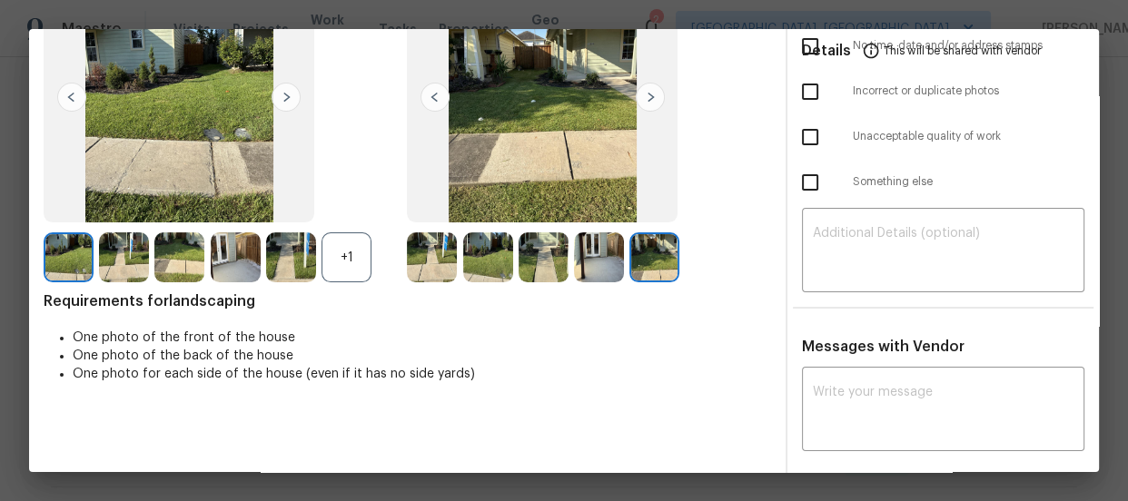
click at [435, 248] on img at bounding box center [432, 258] width 50 height 50
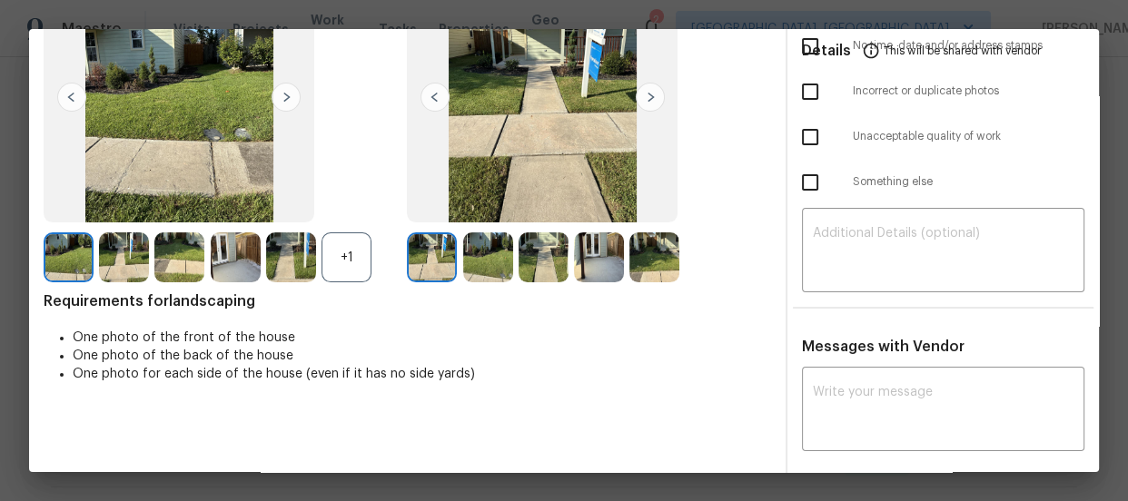
click at [481, 248] on img at bounding box center [488, 258] width 50 height 50
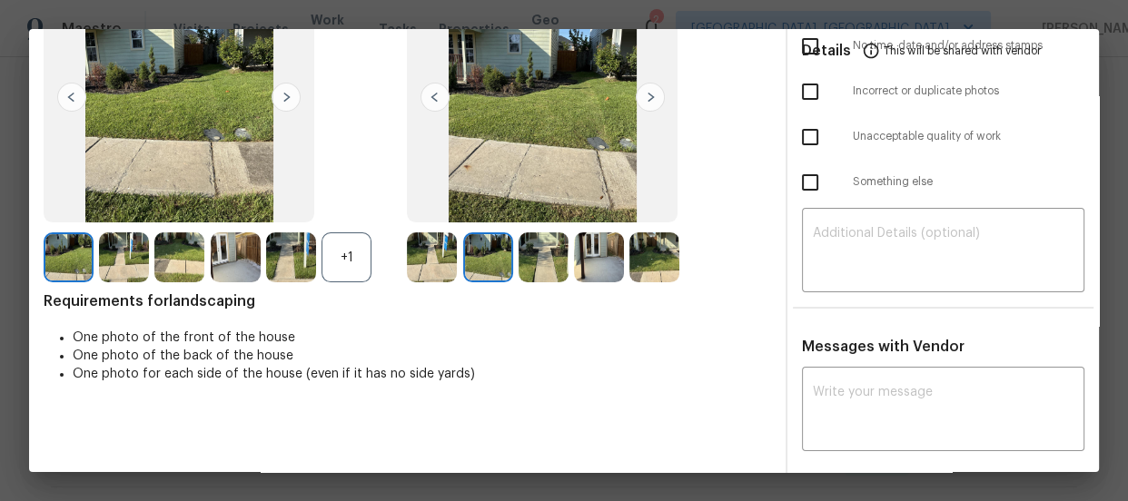
click at [543, 263] on img at bounding box center [544, 258] width 50 height 50
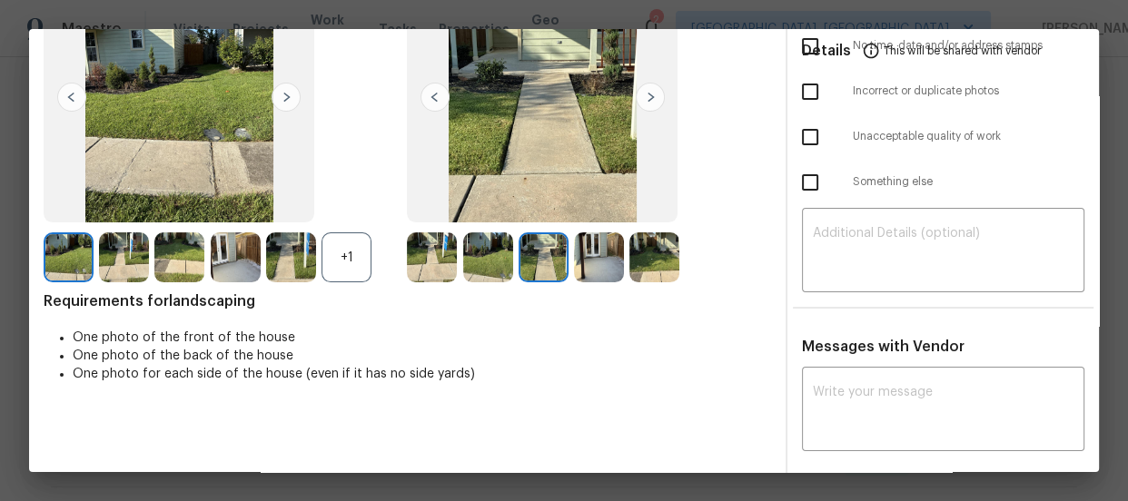
click at [598, 262] on img at bounding box center [599, 258] width 50 height 50
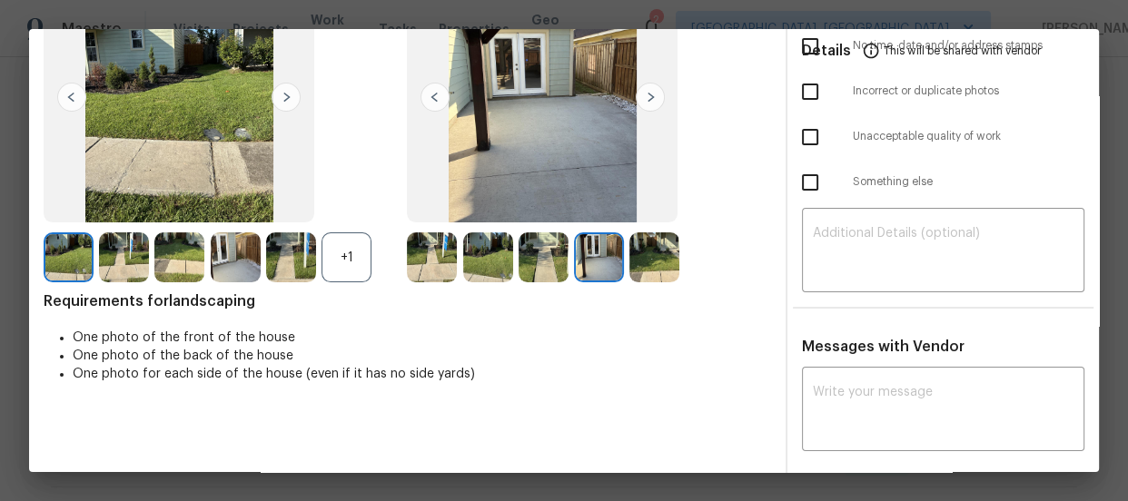
click at [651, 262] on img at bounding box center [654, 258] width 50 height 50
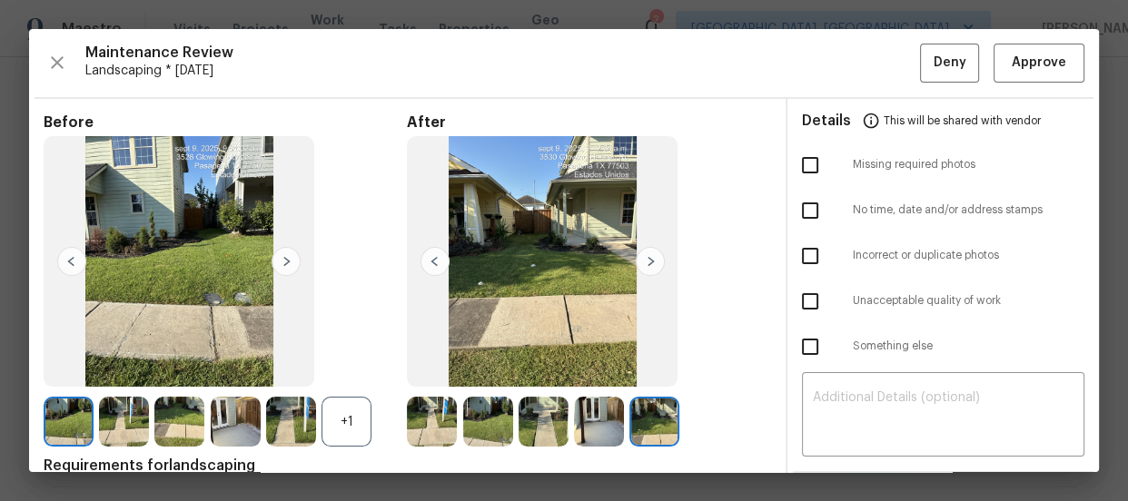
scroll to position [0, 0]
click at [1012, 73] on span "Approve" at bounding box center [1039, 63] width 54 height 23
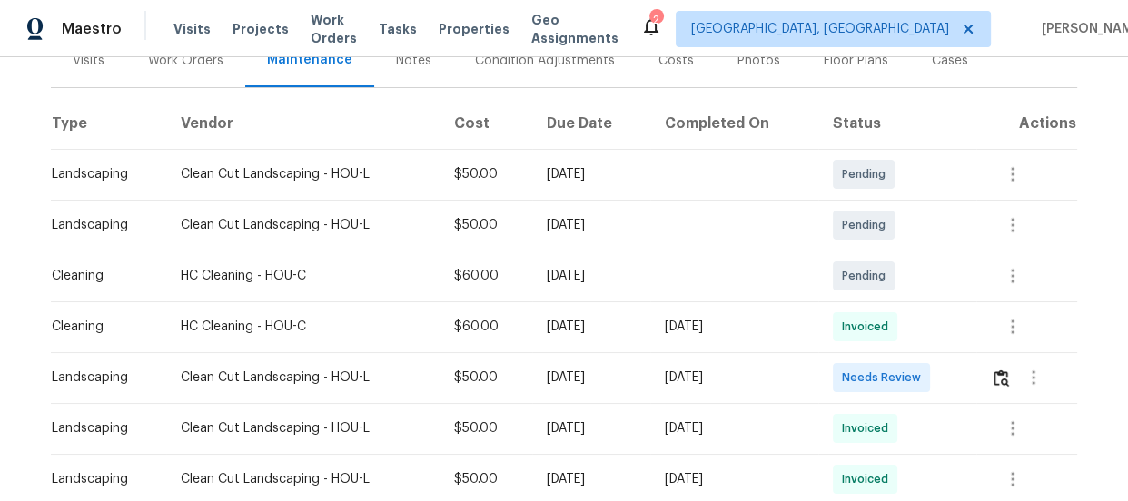
scroll to position [247, 0]
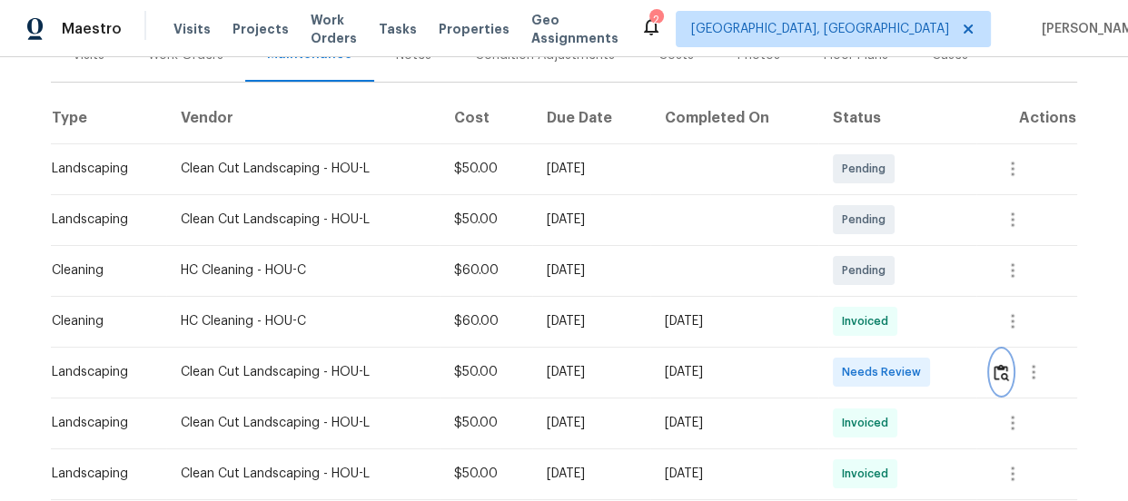
click at [999, 372] on img "button" at bounding box center [1001, 372] width 15 height 17
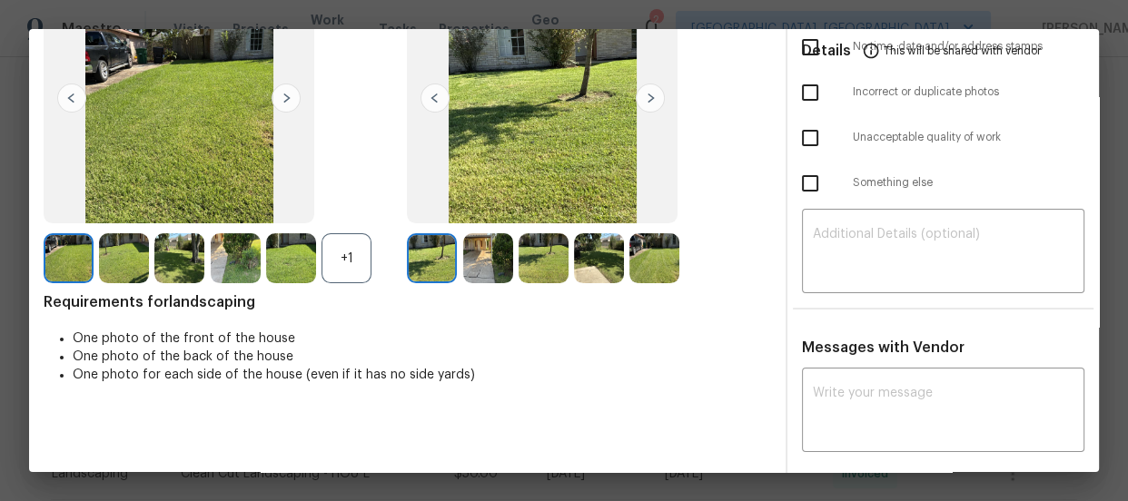
scroll to position [164, 0]
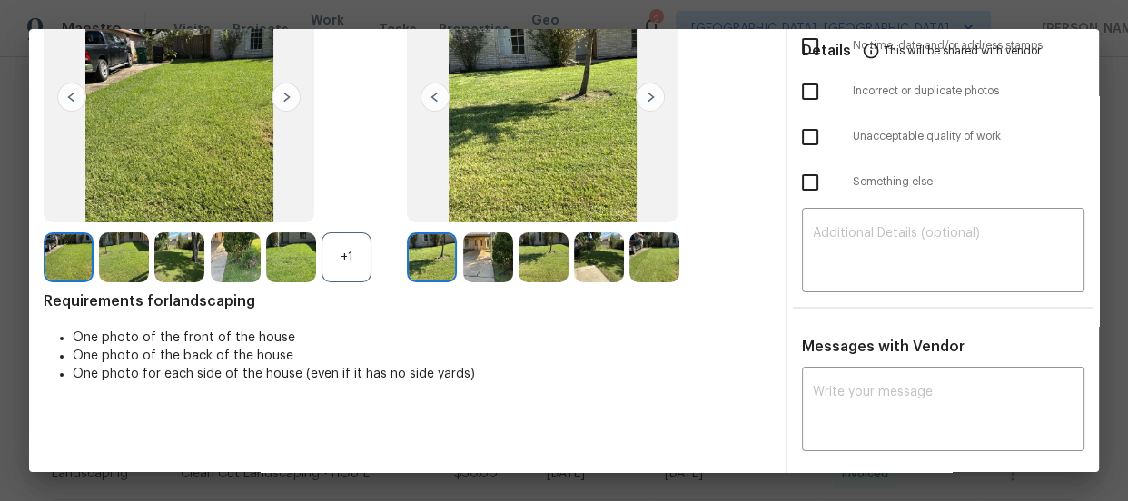
click at [365, 252] on div "+1" at bounding box center [347, 258] width 50 height 50
click at [467, 253] on img at bounding box center [488, 258] width 50 height 50
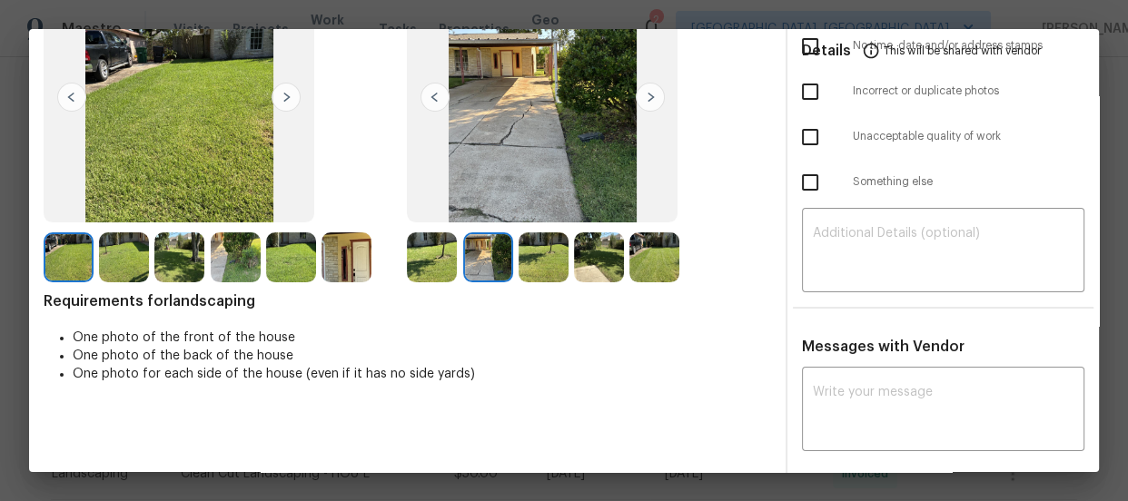
click at [531, 269] on img at bounding box center [544, 258] width 50 height 50
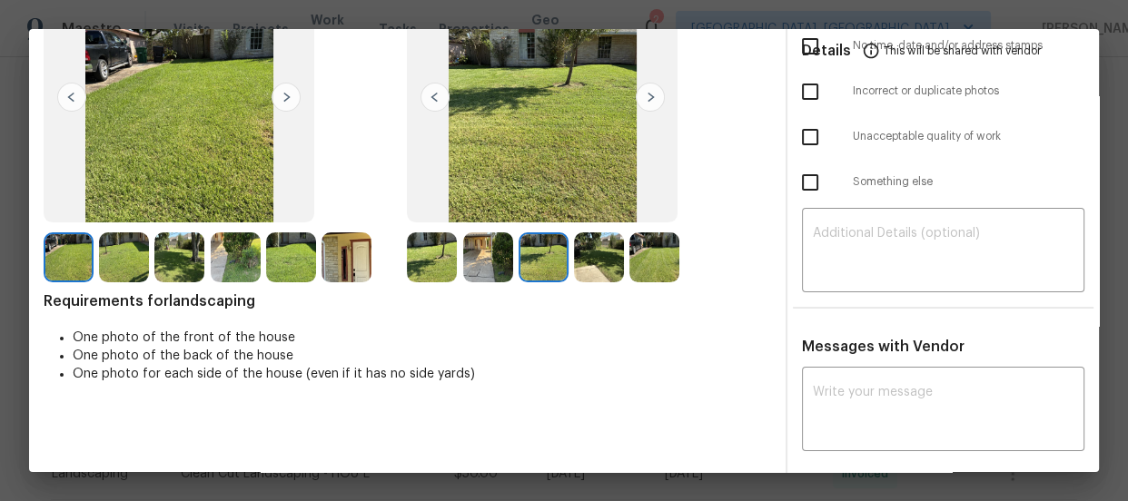
click at [599, 265] on img at bounding box center [599, 258] width 50 height 50
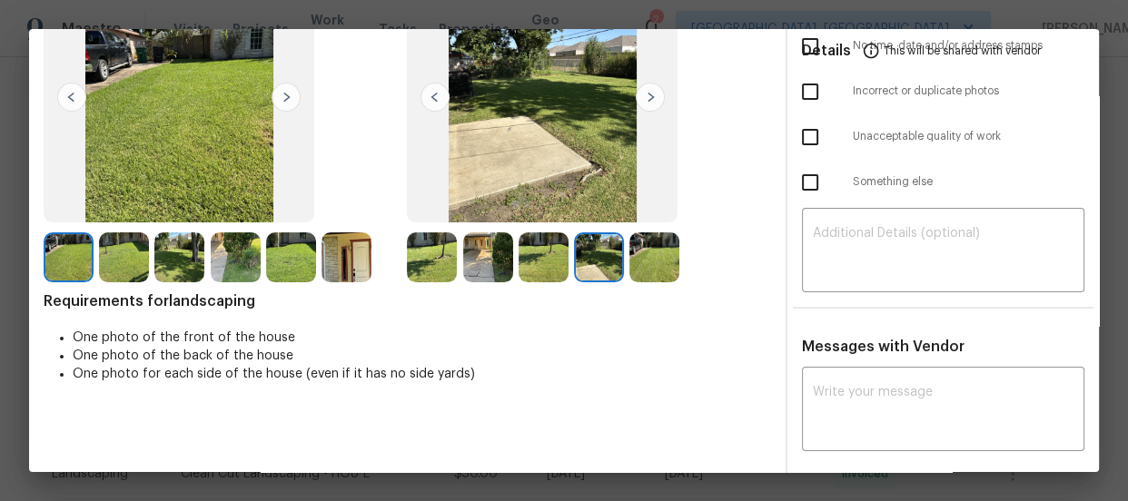
click at [654, 265] on img at bounding box center [654, 258] width 50 height 50
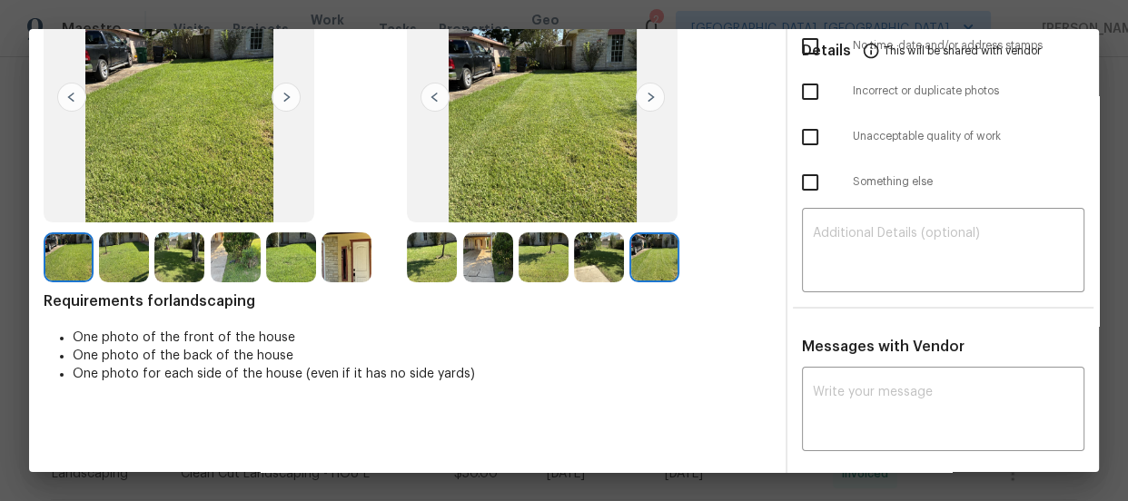
scroll to position [0, 0]
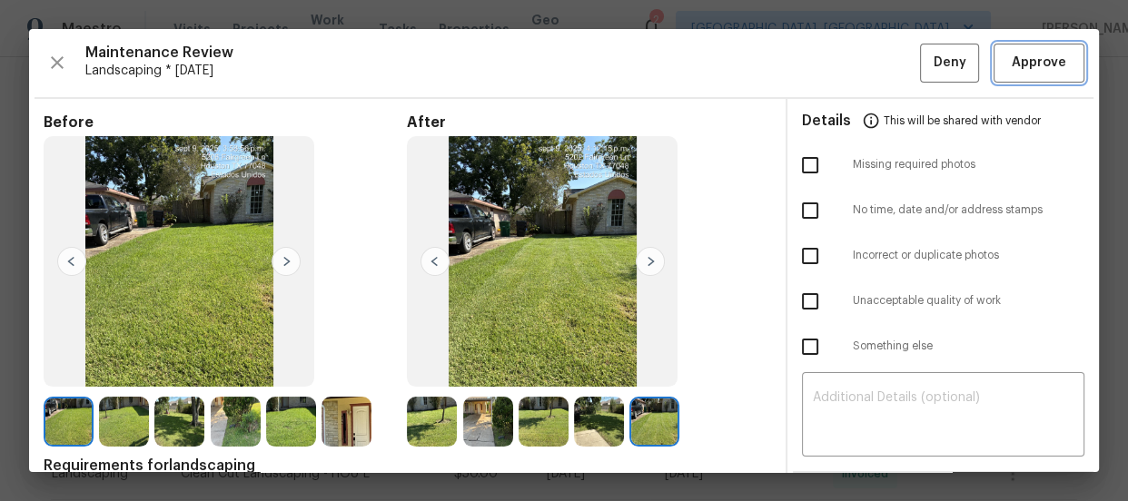
click at [994, 62] on button "Approve" at bounding box center [1039, 63] width 91 height 39
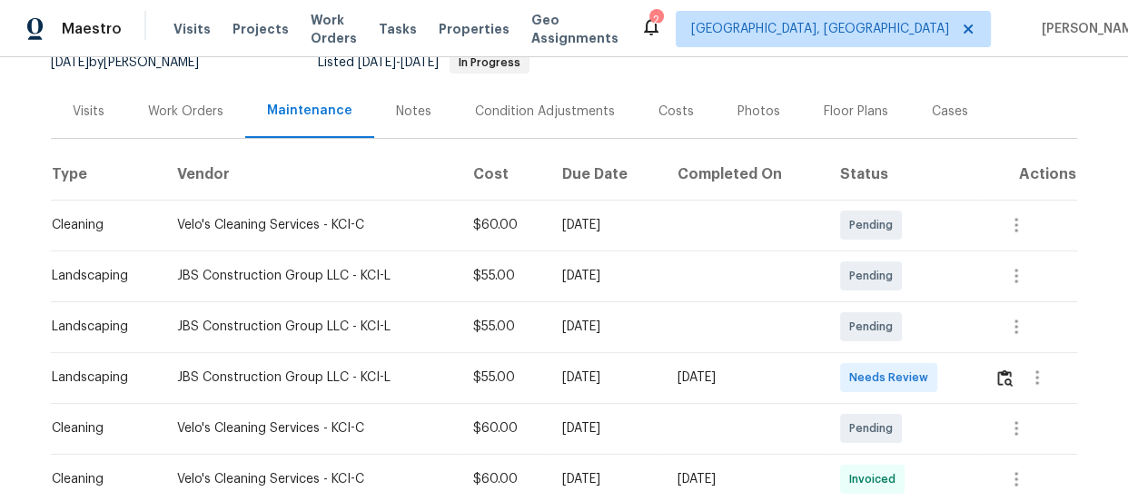
scroll to position [247, 0]
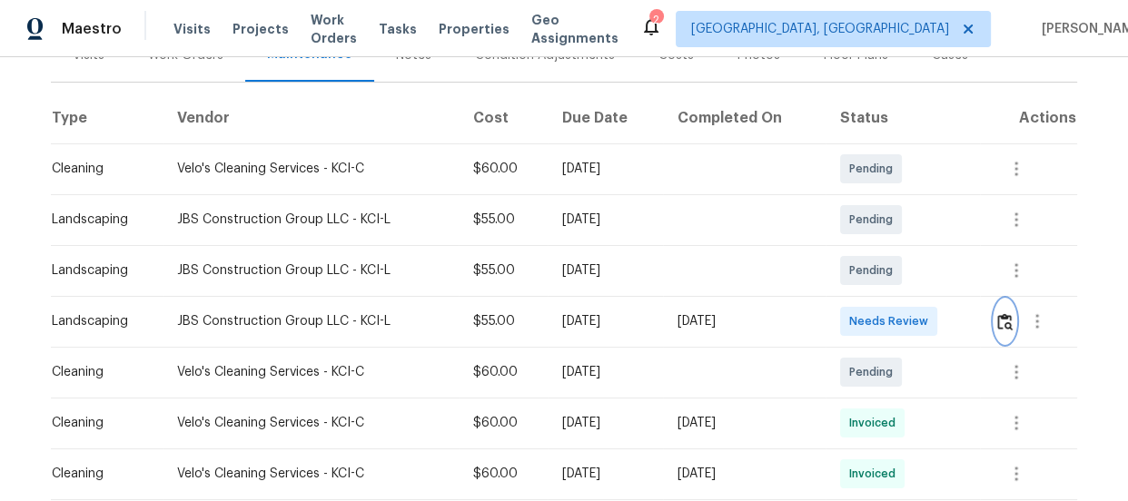
click at [1000, 324] on img "button" at bounding box center [1004, 321] width 15 height 17
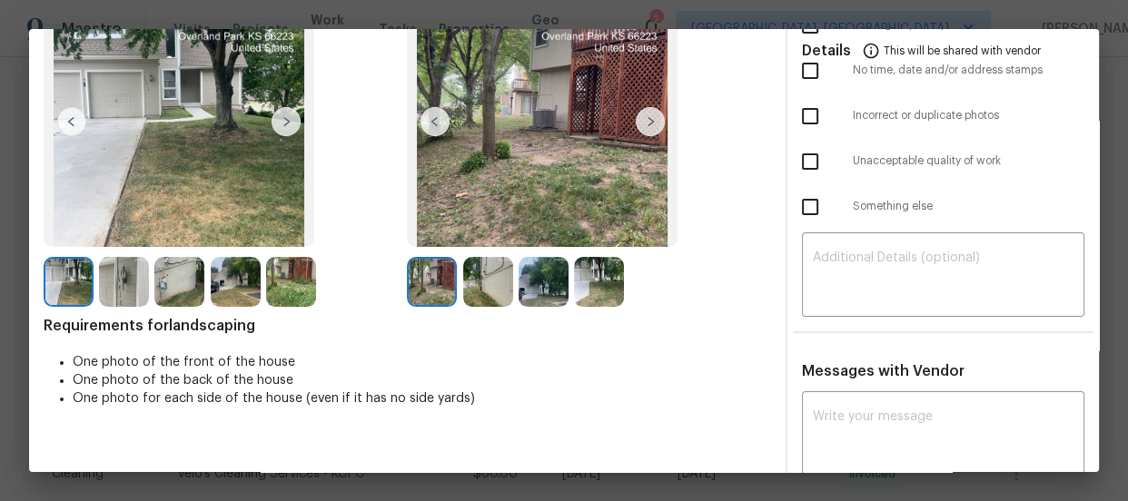
scroll to position [164, 0]
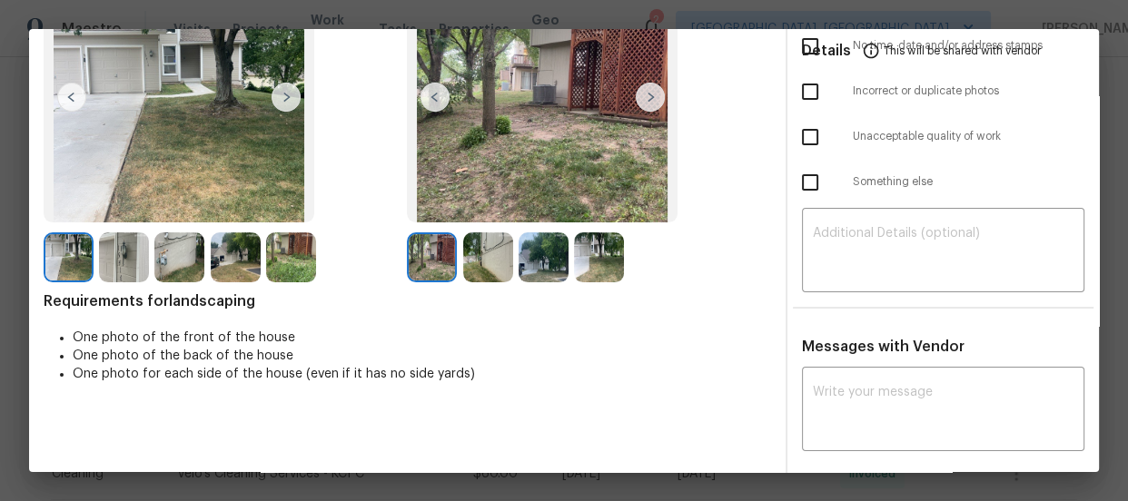
click at [494, 266] on img at bounding box center [488, 258] width 50 height 50
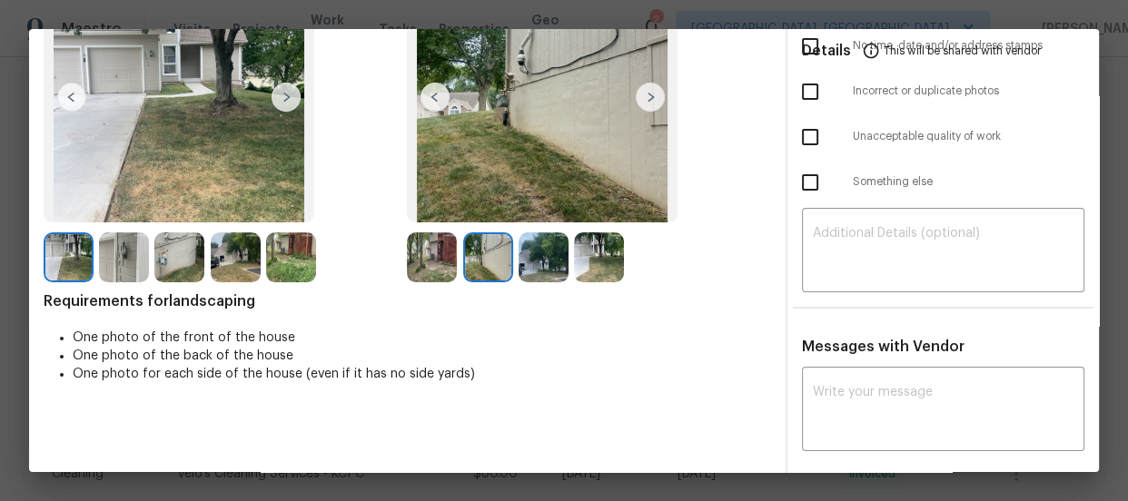
click at [533, 269] on img at bounding box center [544, 258] width 50 height 50
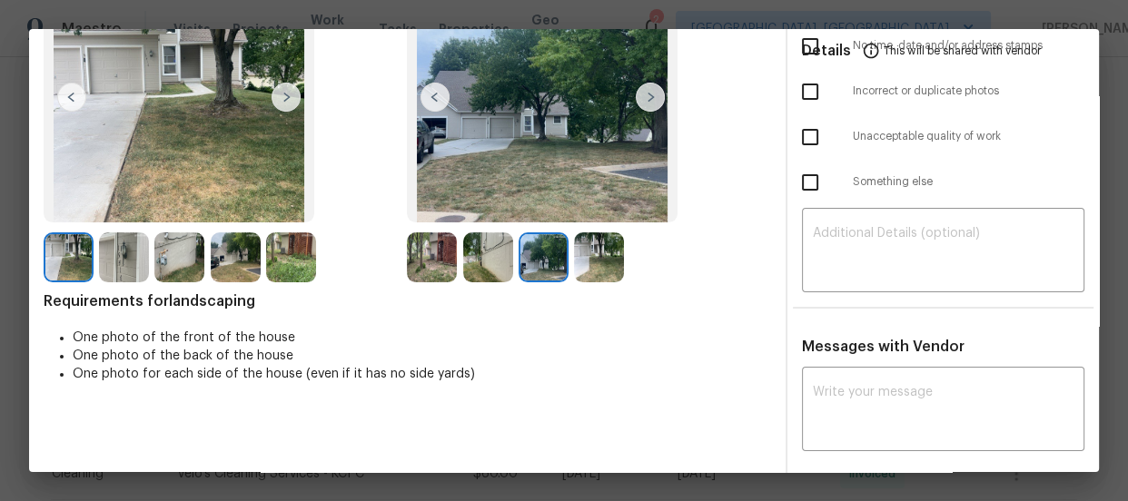
click at [582, 268] on img at bounding box center [599, 258] width 50 height 50
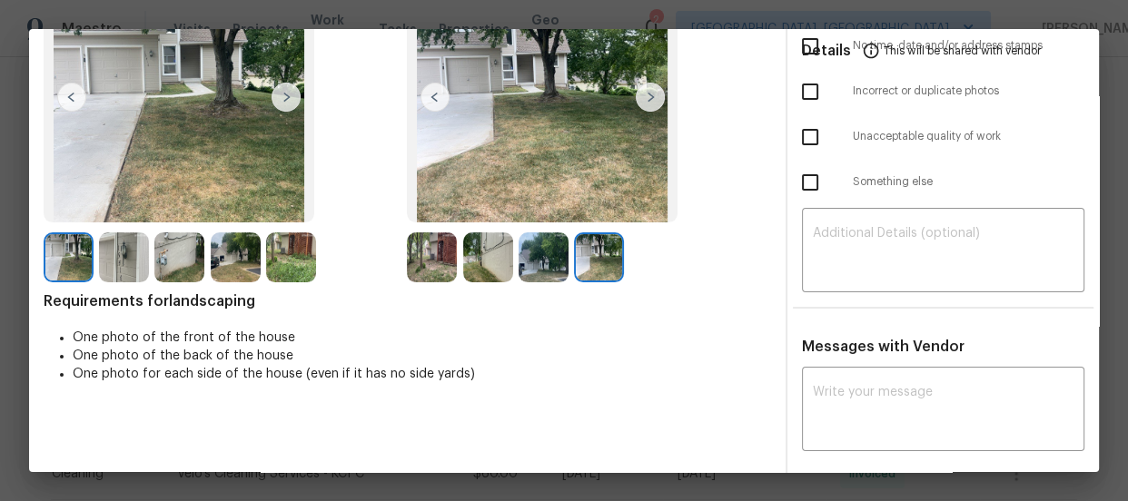
scroll to position [0, 0]
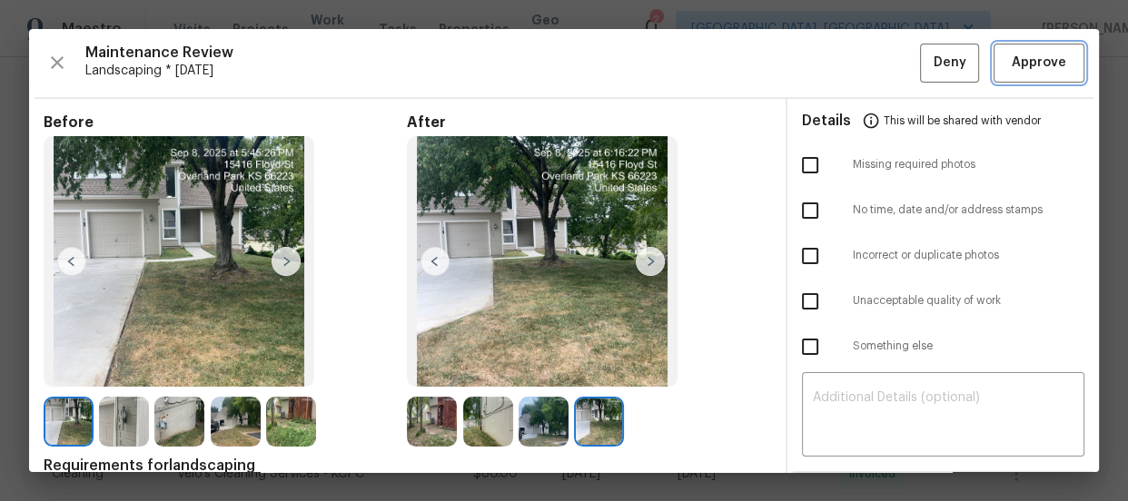
click at [1012, 71] on span "Approve" at bounding box center [1039, 63] width 54 height 23
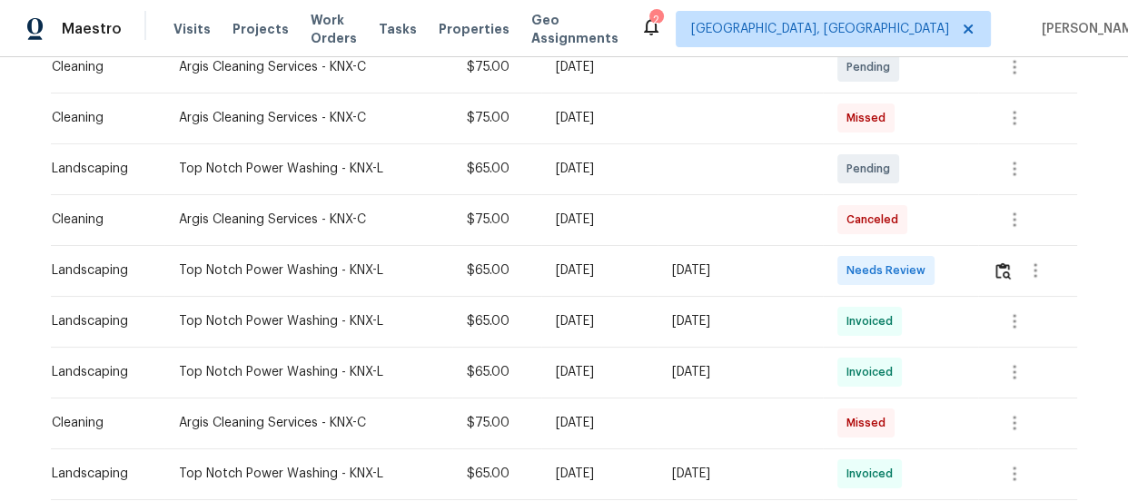
scroll to position [412, 0]
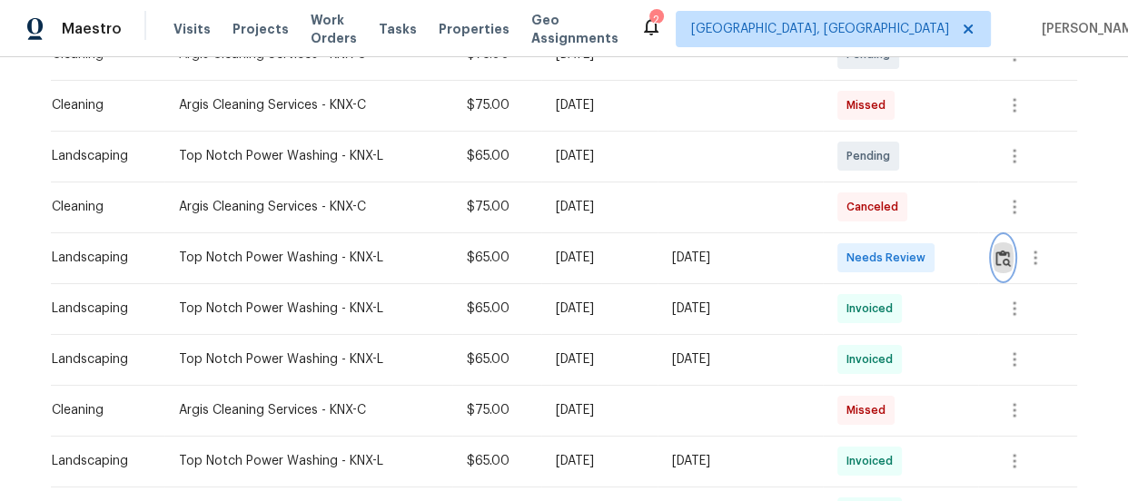
click at [998, 257] on img "button" at bounding box center [1002, 258] width 15 height 17
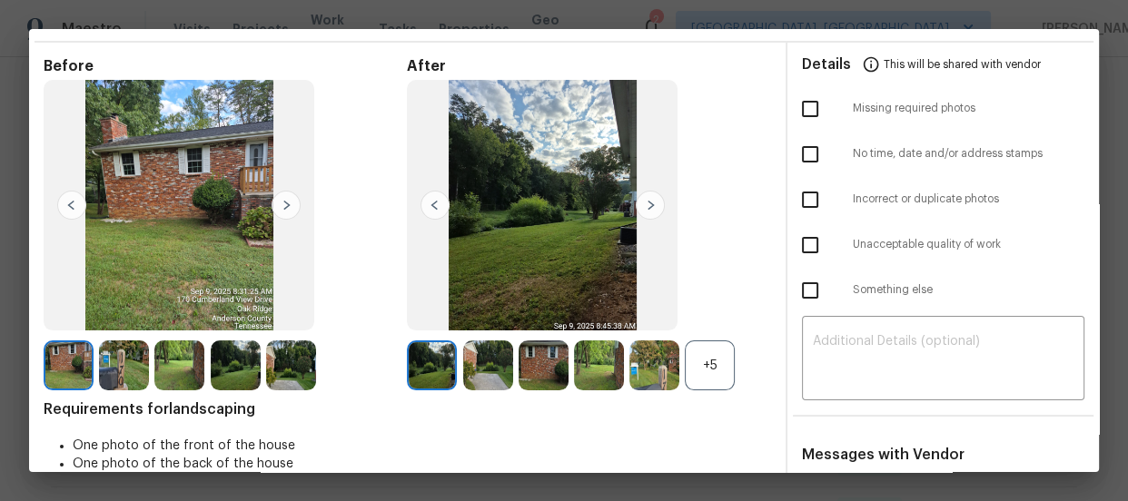
scroll to position [82, 0]
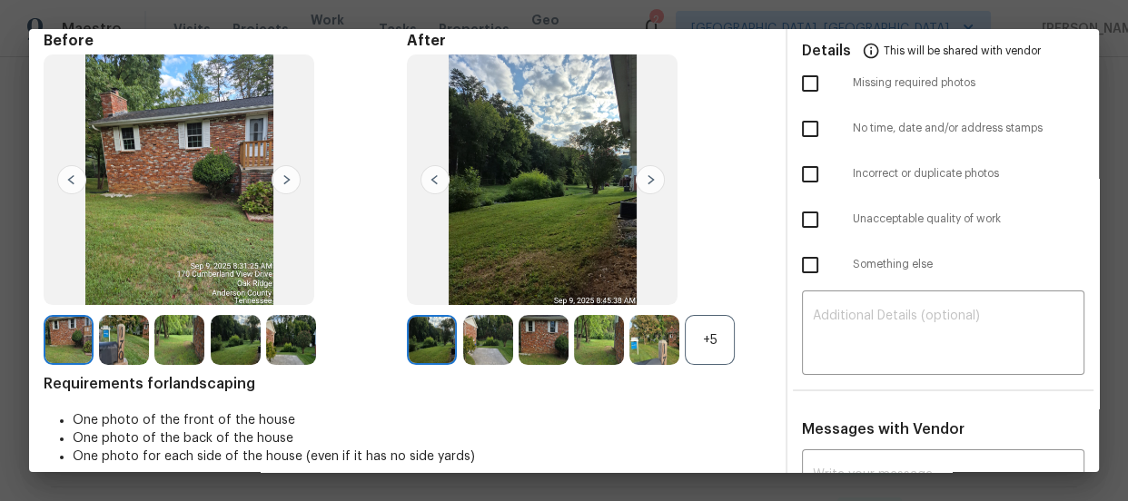
click at [699, 336] on div "+5" at bounding box center [710, 340] width 50 height 50
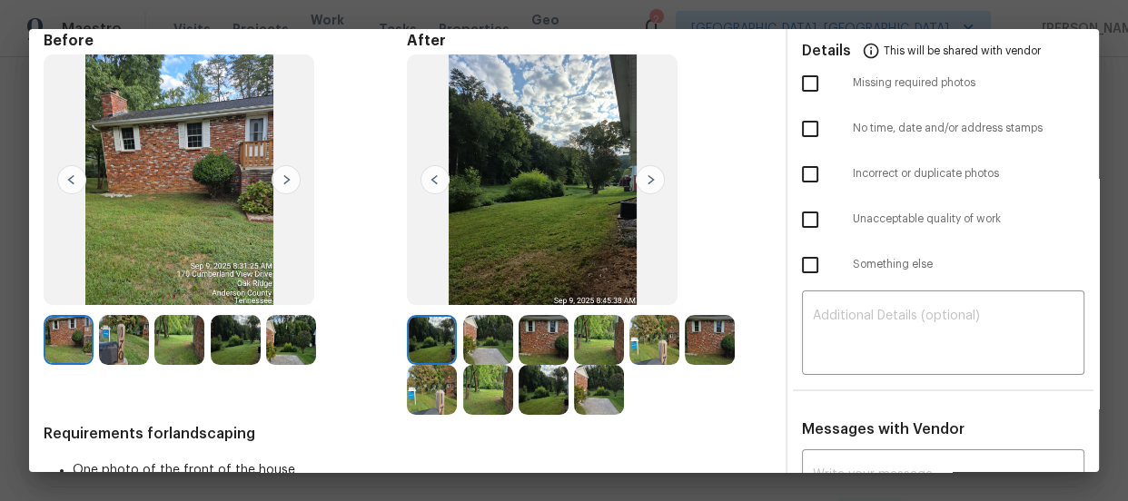
click at [482, 333] on img at bounding box center [488, 340] width 50 height 50
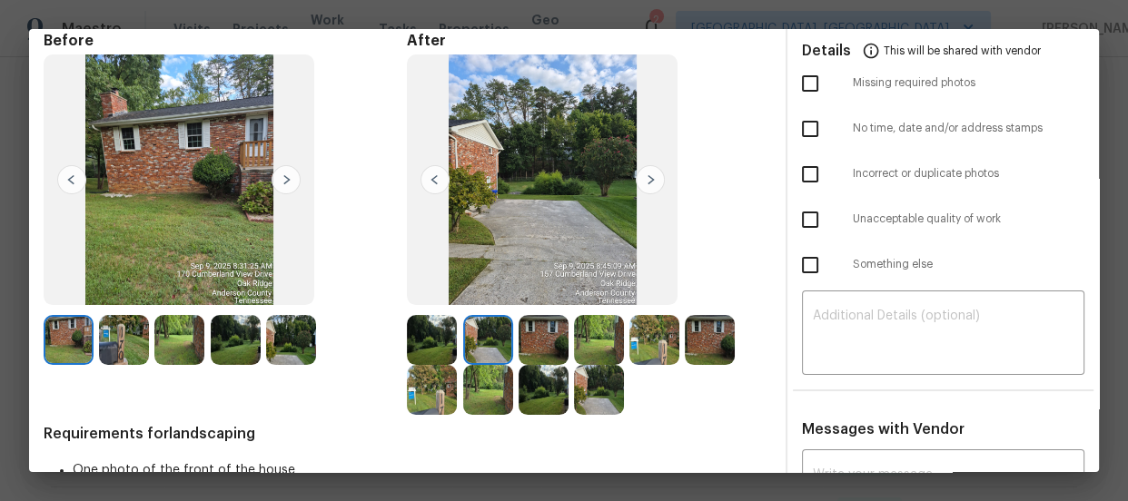
click at [526, 333] on img at bounding box center [544, 340] width 50 height 50
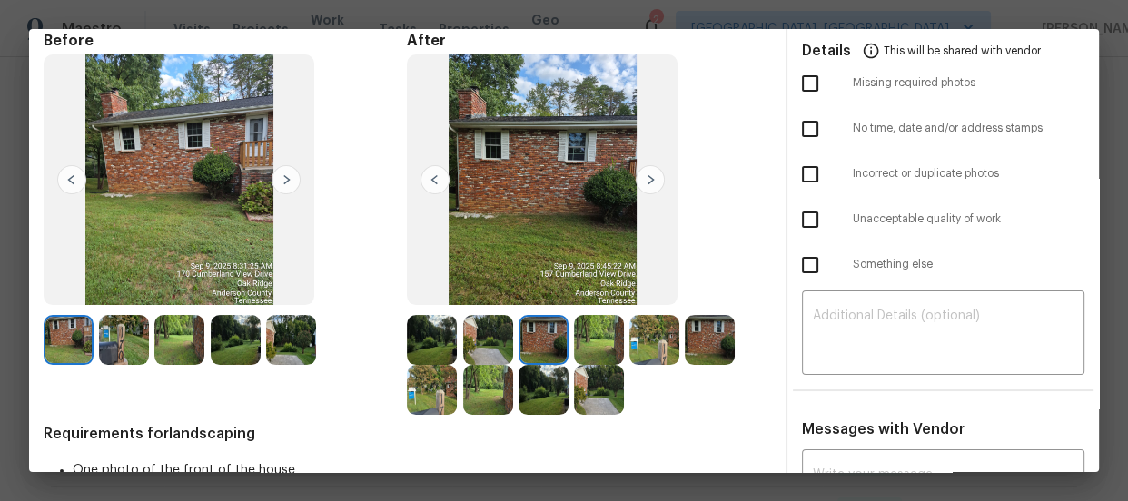
click at [596, 345] on img at bounding box center [599, 340] width 50 height 50
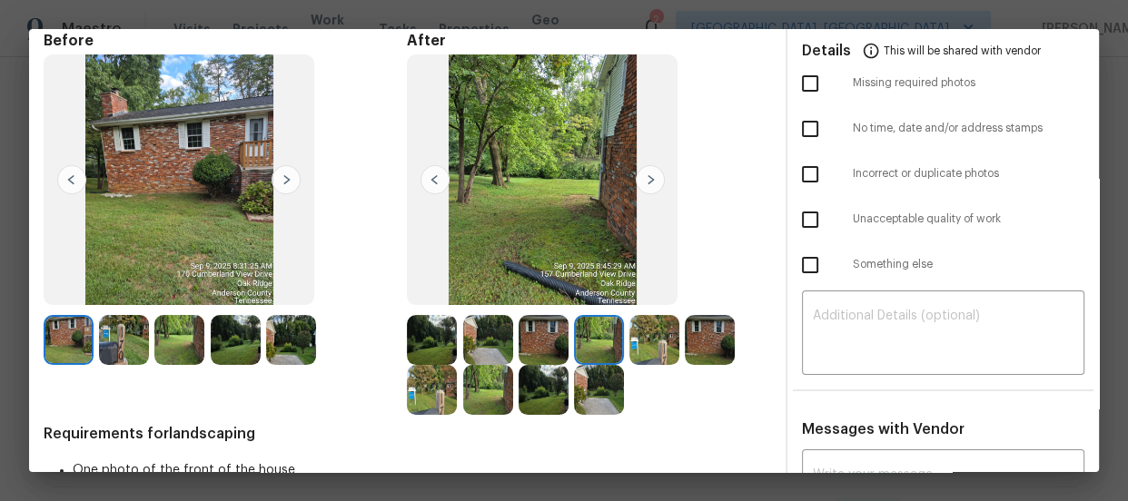
click at [638, 346] on img at bounding box center [654, 340] width 50 height 50
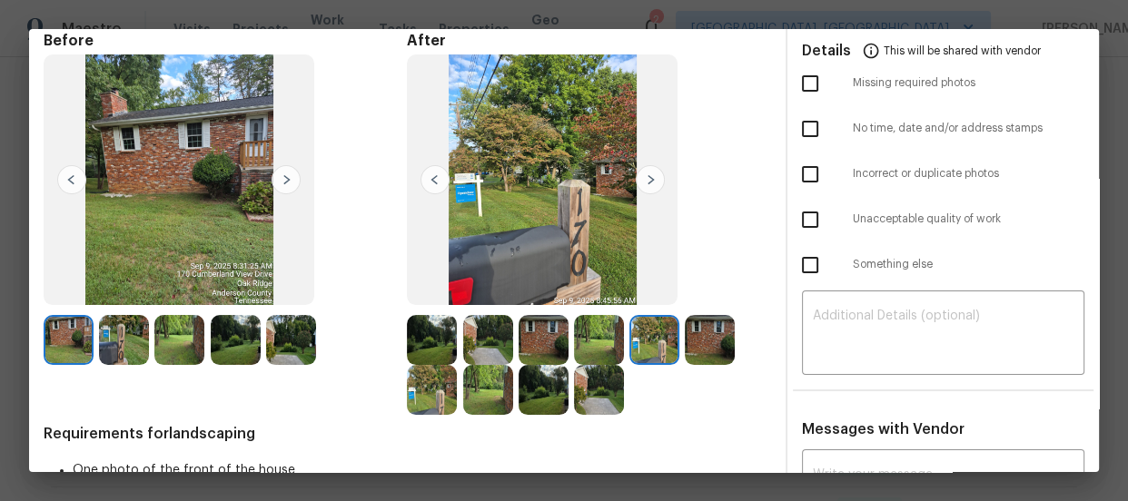
click at [693, 342] on img at bounding box center [710, 340] width 50 height 50
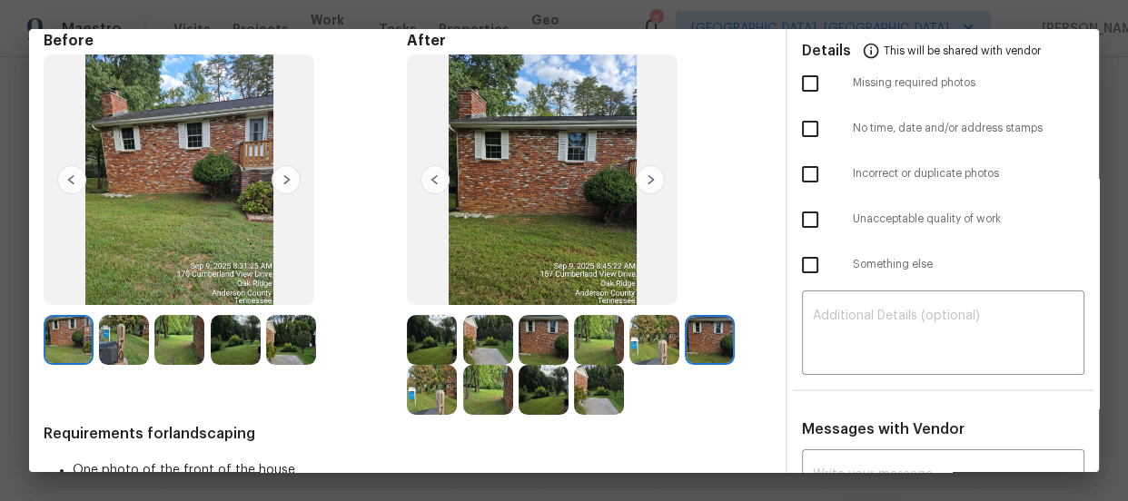
click at [425, 397] on img at bounding box center [432, 390] width 50 height 50
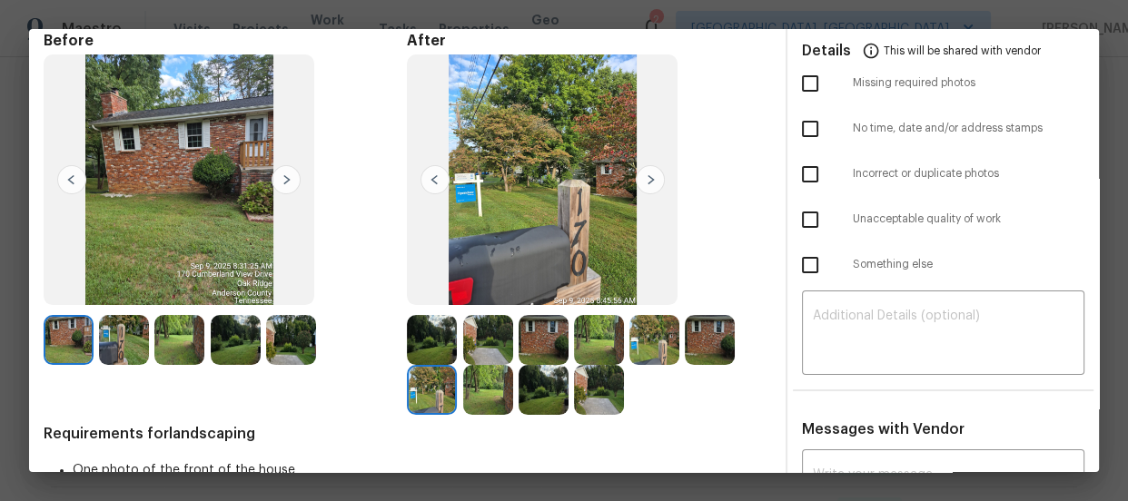
click at [483, 395] on img at bounding box center [488, 390] width 50 height 50
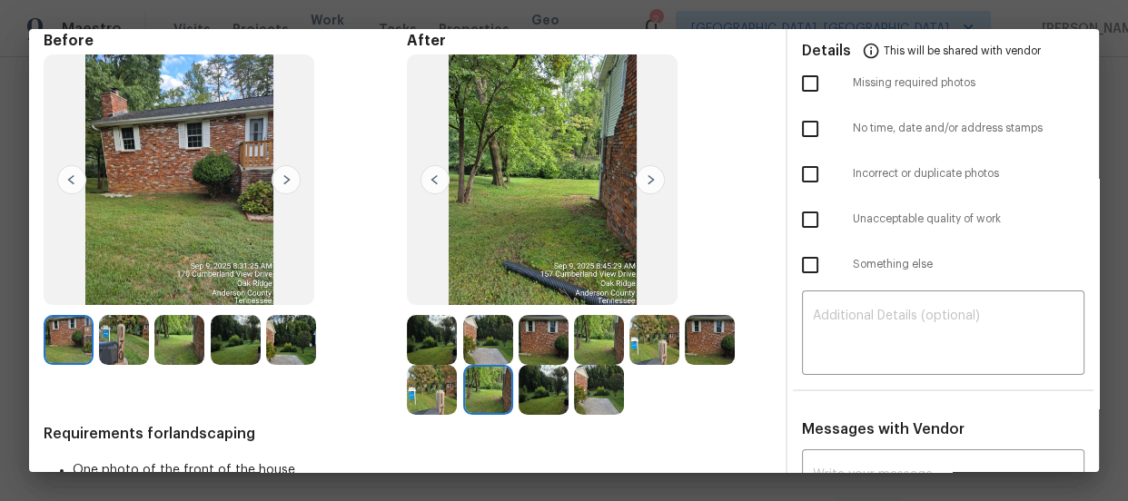
click at [544, 409] on img at bounding box center [544, 390] width 50 height 50
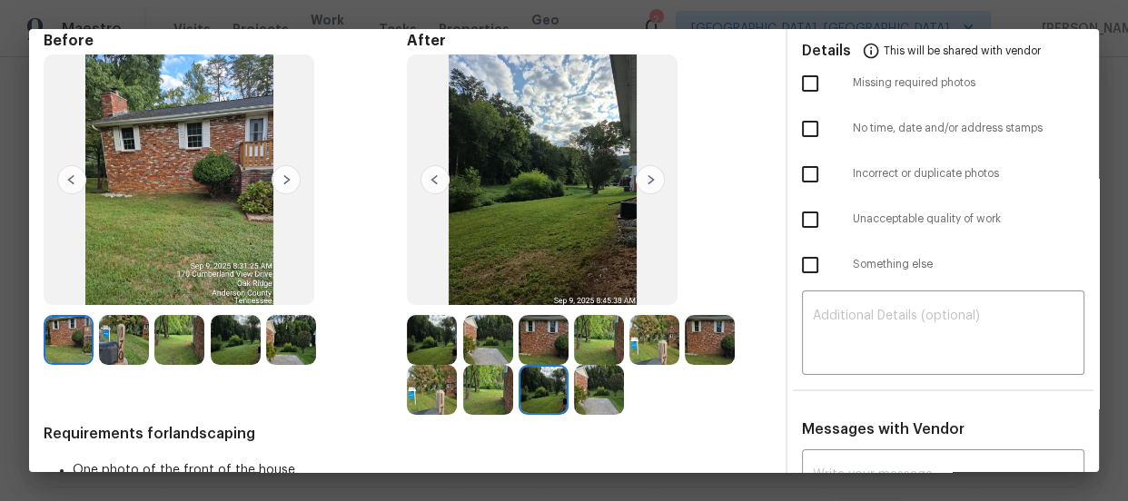
click at [587, 403] on img at bounding box center [599, 390] width 50 height 50
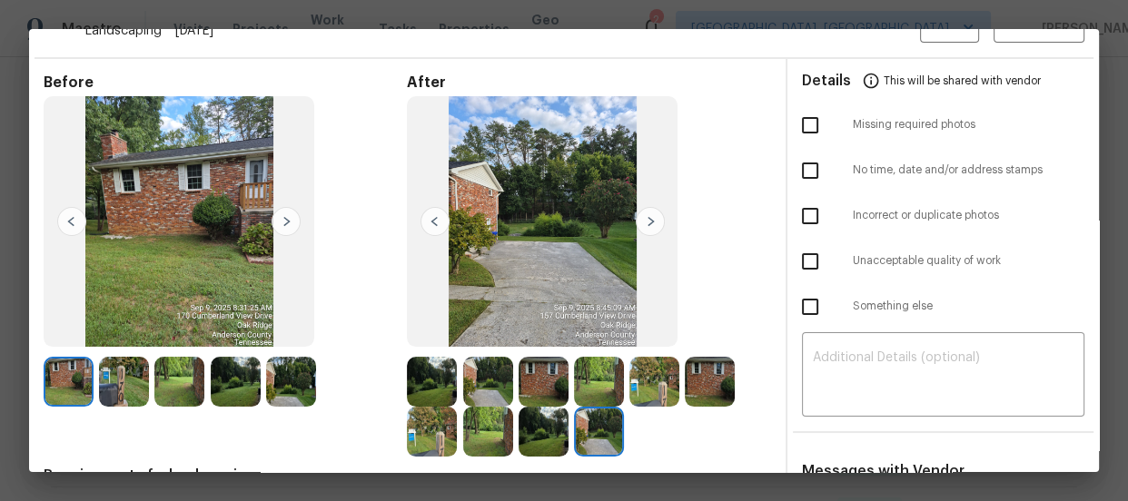
scroll to position [0, 0]
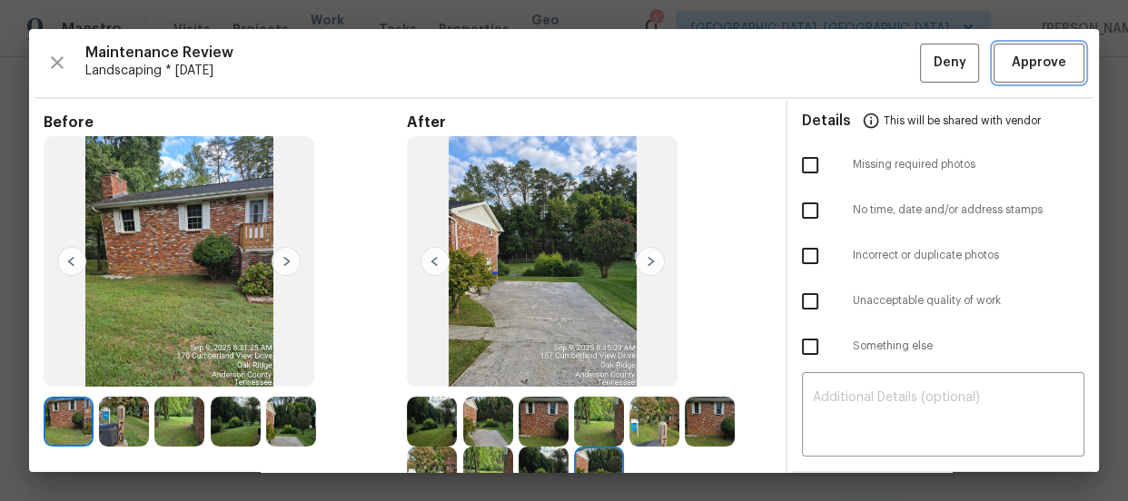
click at [1012, 60] on span "Approve" at bounding box center [1039, 63] width 54 height 23
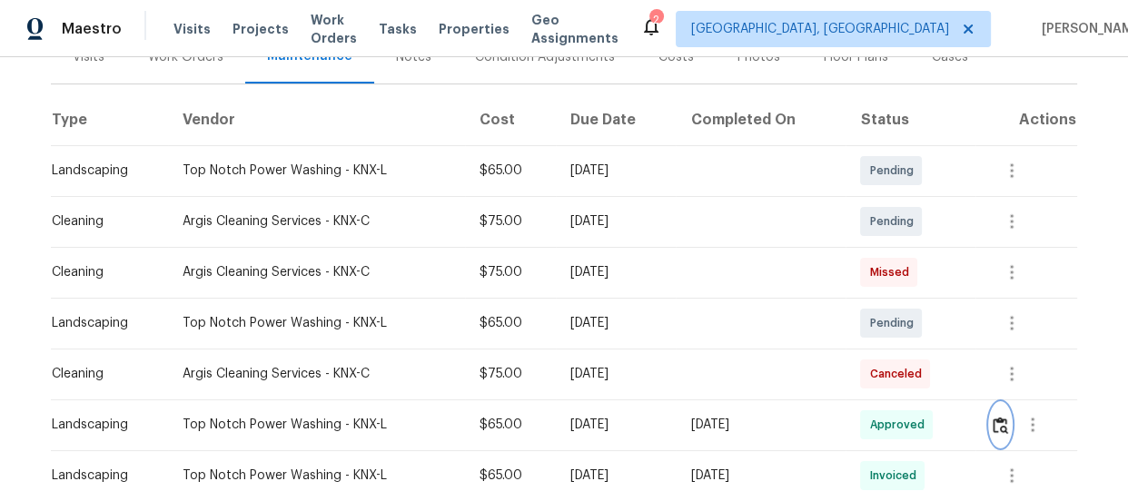
scroll to position [247, 0]
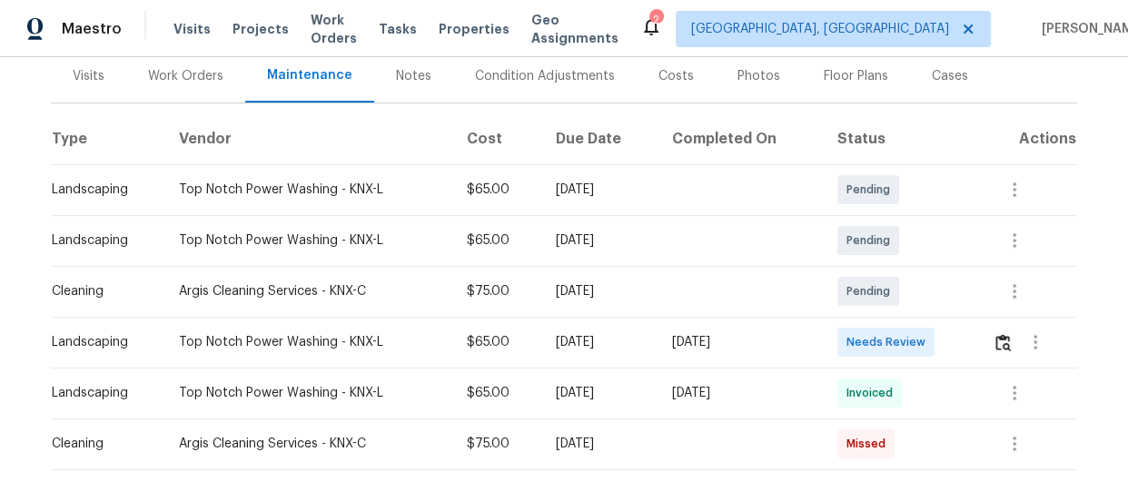
scroll to position [247, 0]
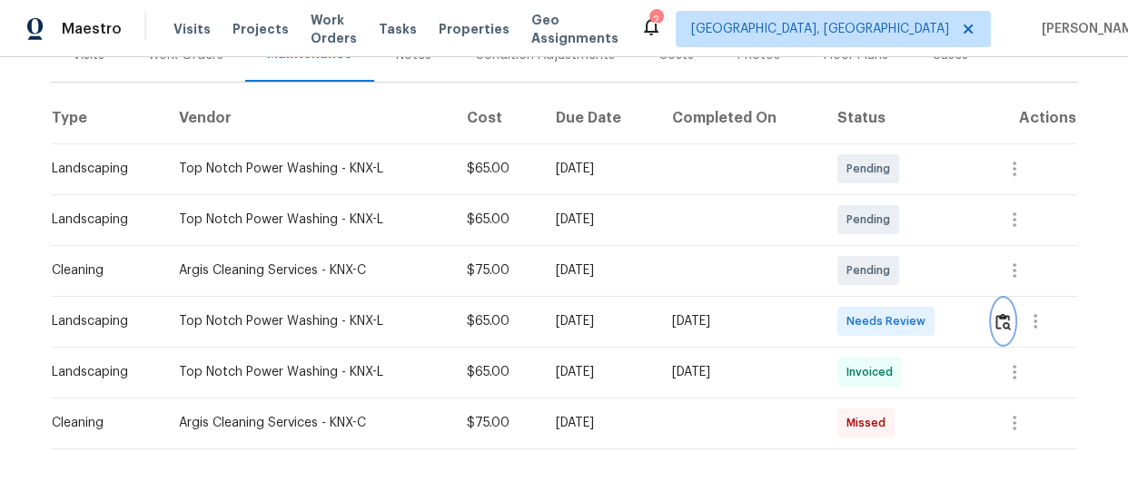
click at [1000, 322] on img "button" at bounding box center [1002, 321] width 15 height 17
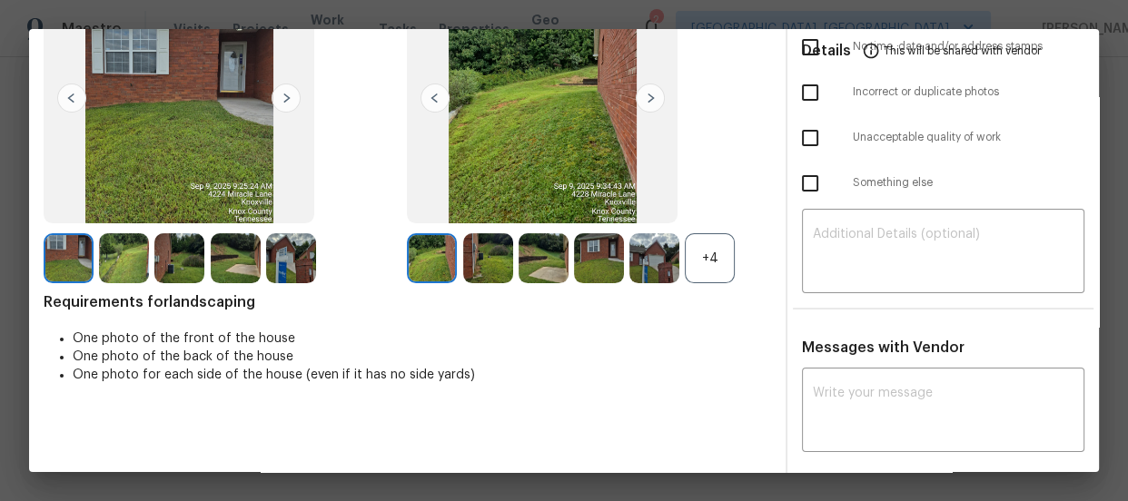
scroll to position [164, 0]
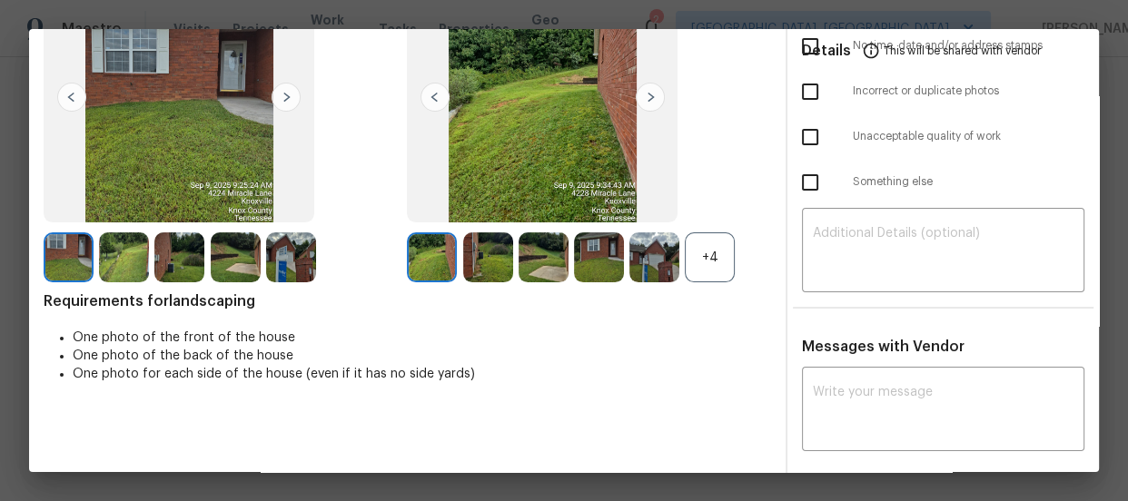
click at [708, 262] on div "+4" at bounding box center [710, 258] width 50 height 50
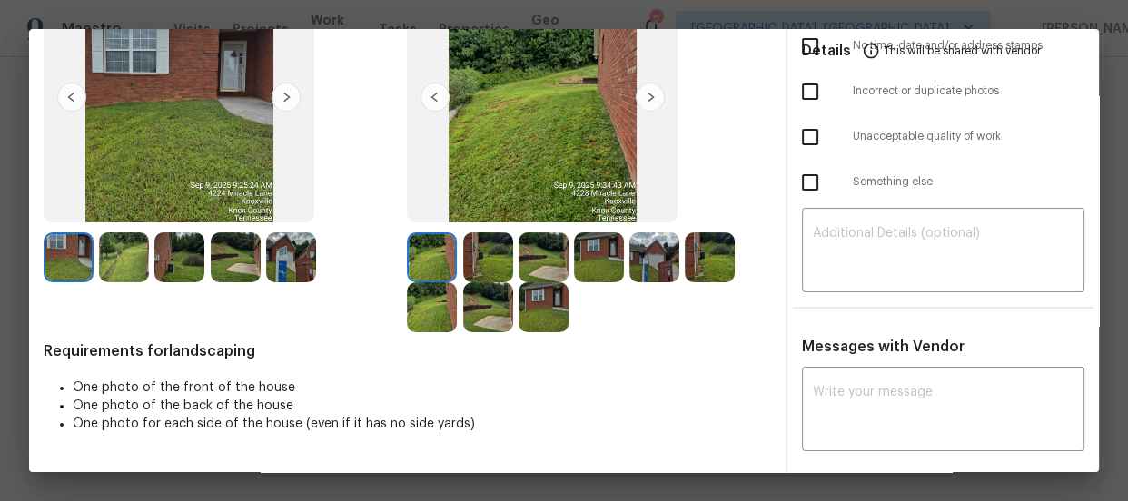
click at [489, 260] on img at bounding box center [488, 258] width 50 height 50
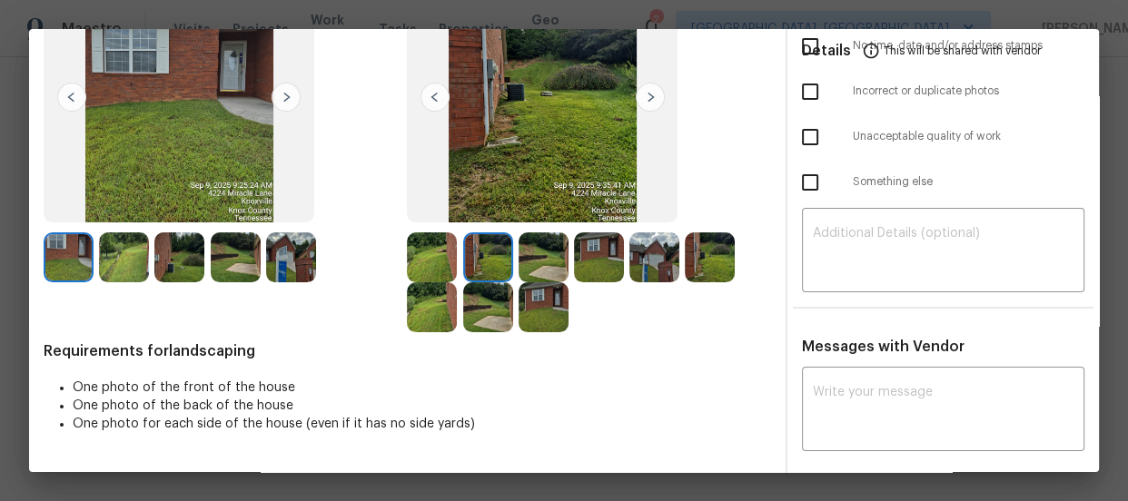
click at [526, 263] on img at bounding box center [544, 258] width 50 height 50
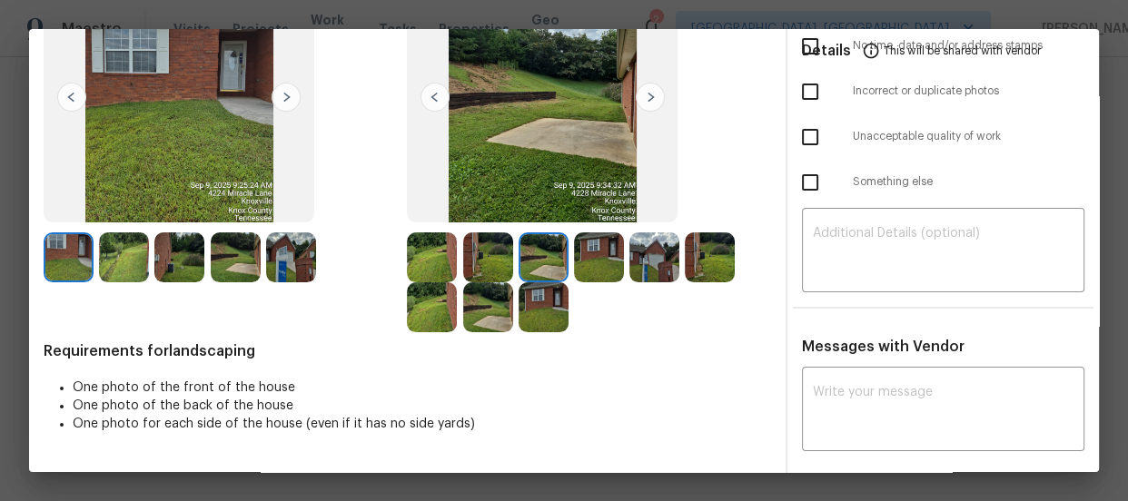
click at [580, 262] on img at bounding box center [599, 258] width 50 height 50
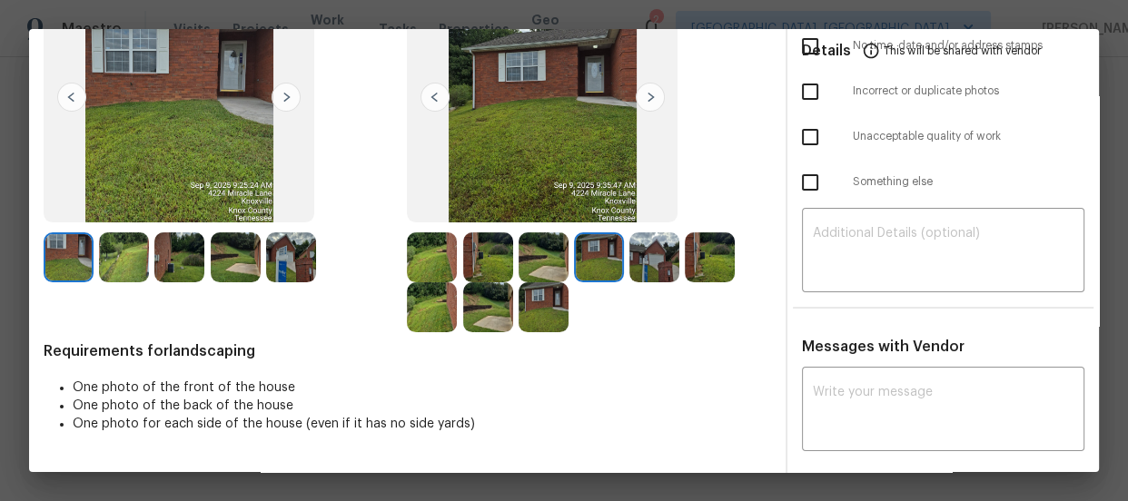
click at [645, 262] on img at bounding box center [654, 258] width 50 height 50
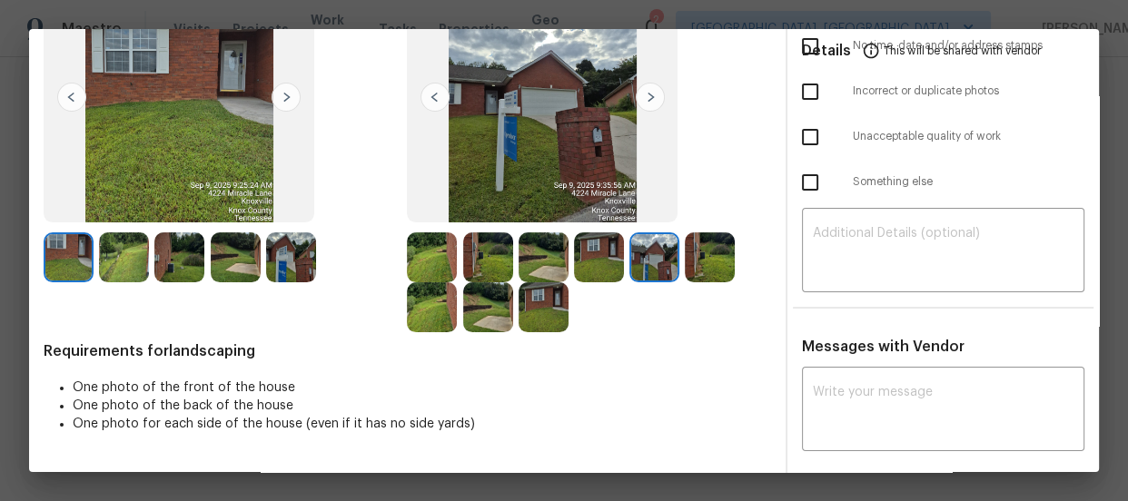
click at [700, 262] on img at bounding box center [710, 258] width 50 height 50
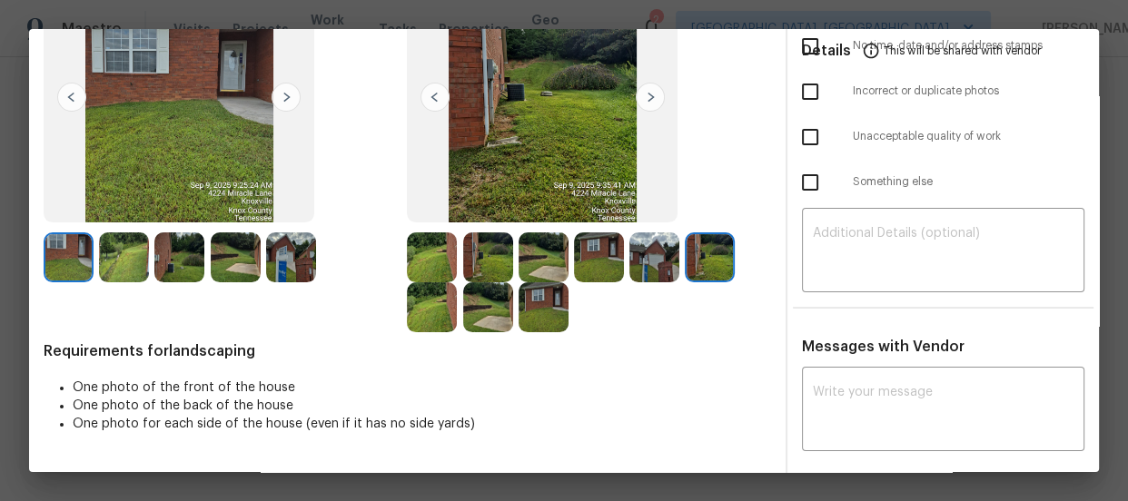
click at [423, 305] on img at bounding box center [432, 307] width 50 height 50
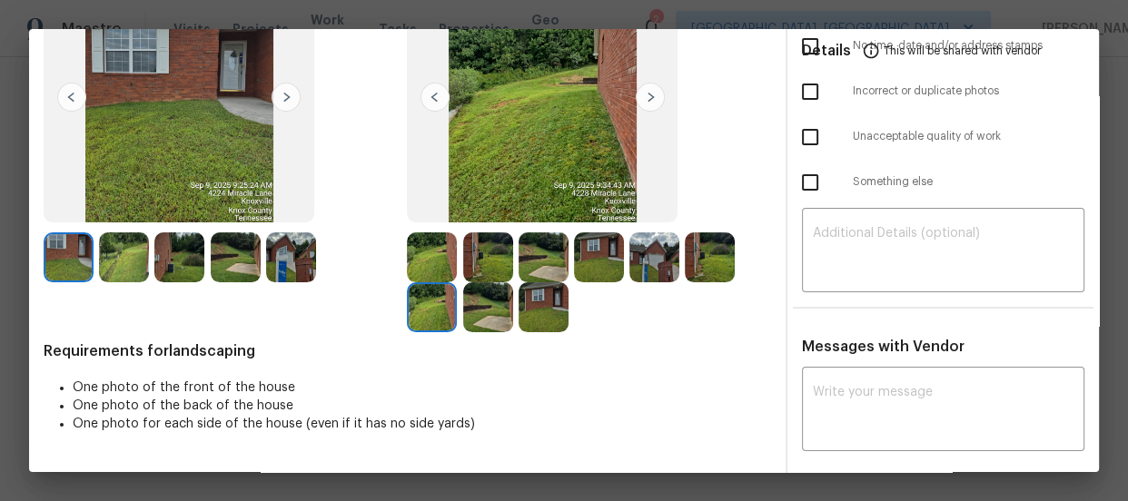
click at [483, 308] on img at bounding box center [488, 307] width 50 height 50
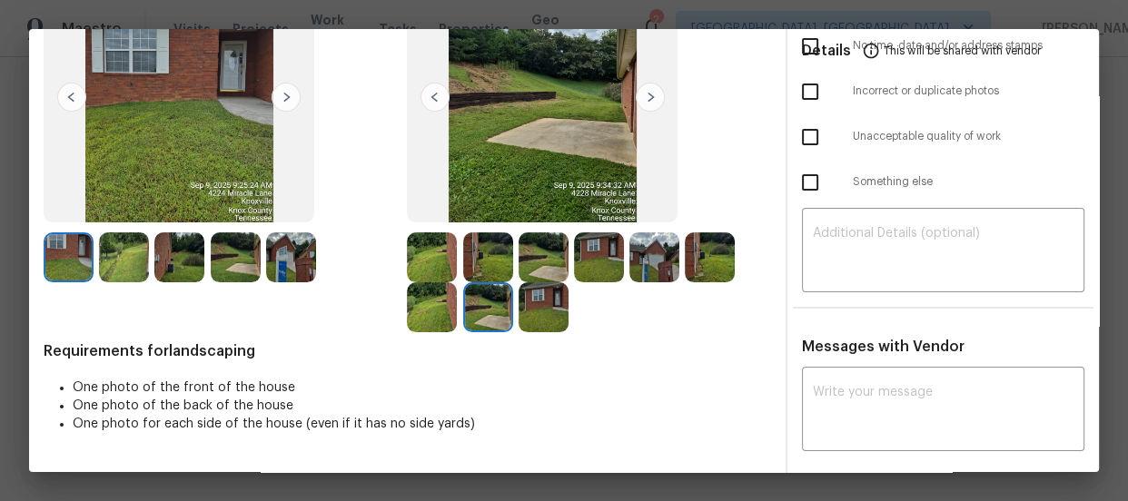
click at [575, 309] on div at bounding box center [588, 283] width 363 height 100
click at [563, 310] on img at bounding box center [544, 307] width 50 height 50
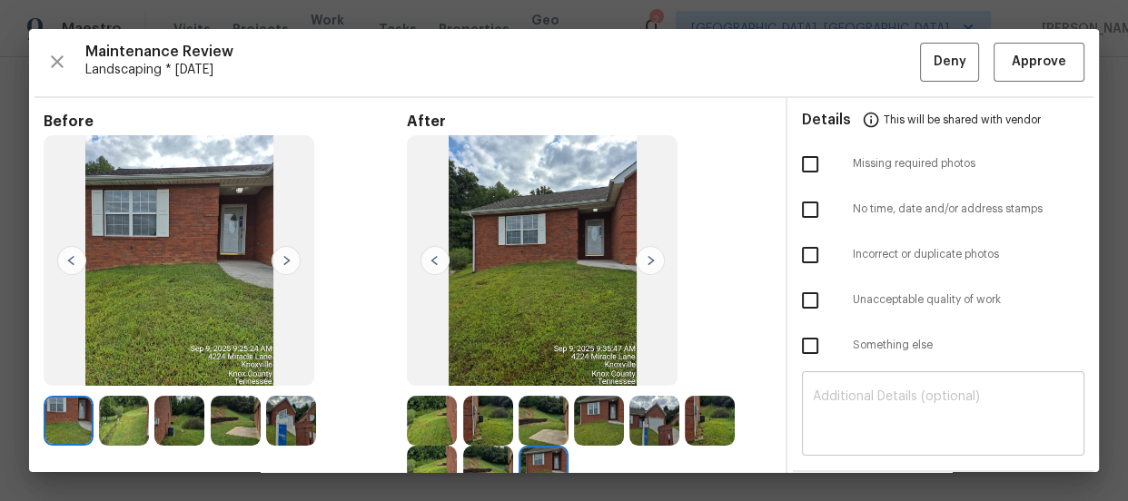
scroll to position [0, 0]
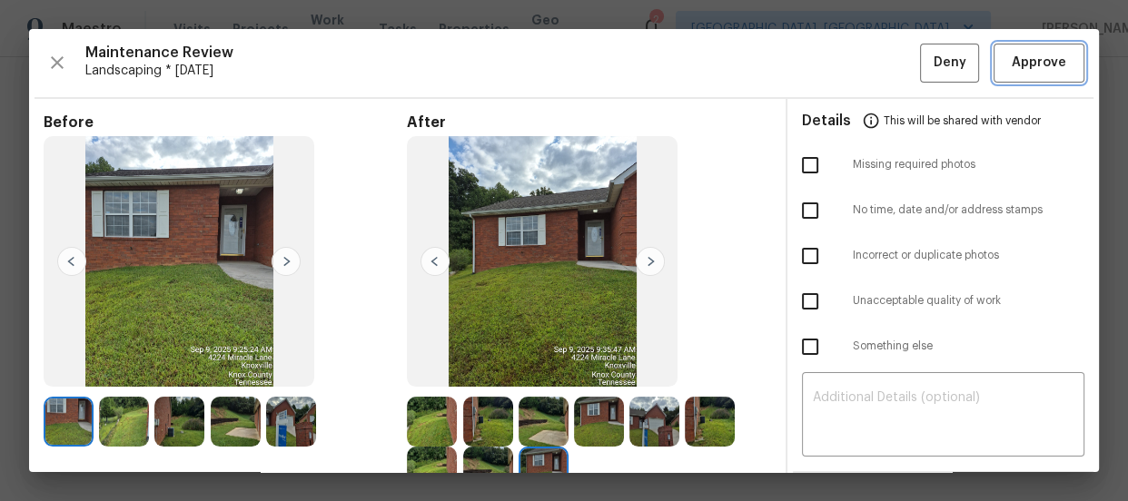
click at [1008, 54] on span "Approve" at bounding box center [1039, 63] width 62 height 23
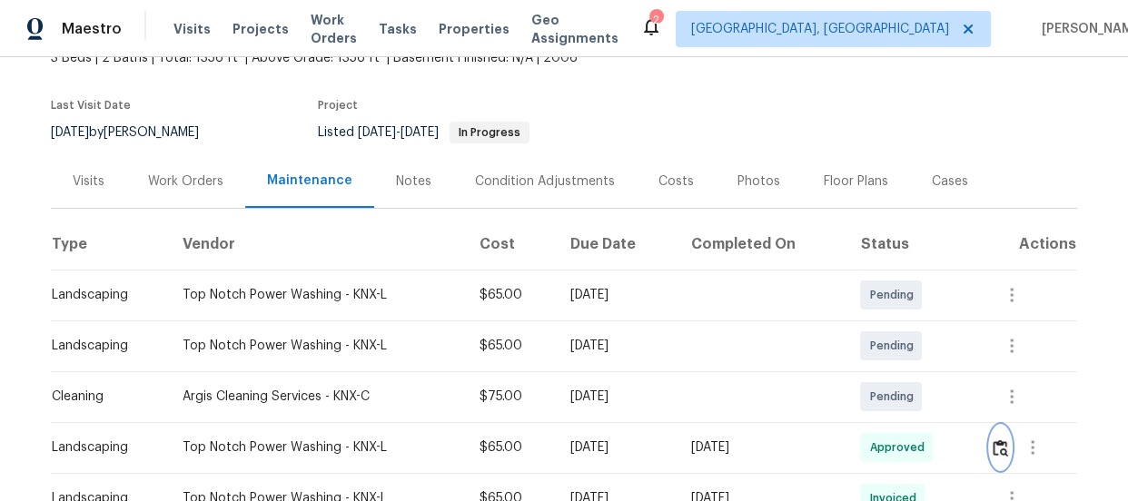
scroll to position [82, 0]
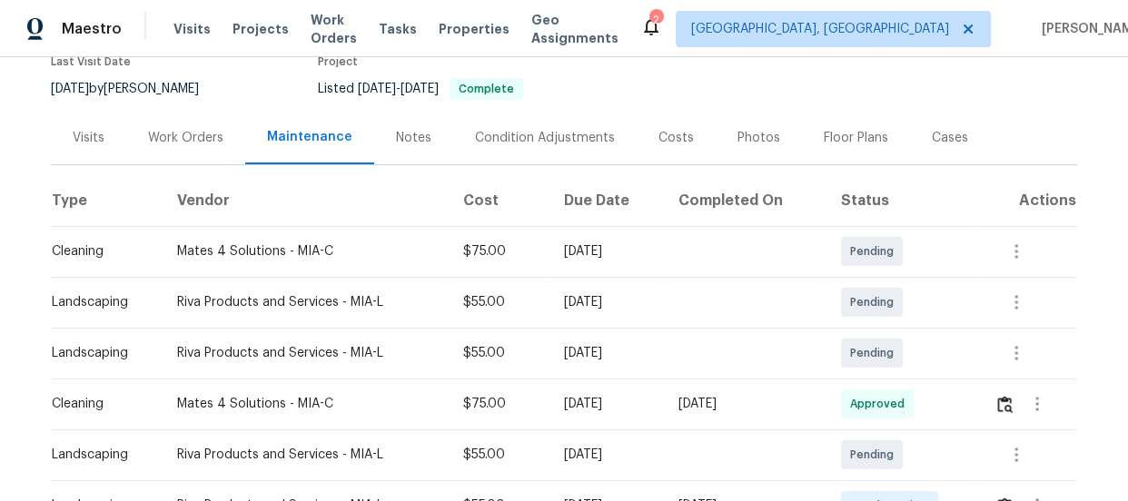
scroll to position [330, 0]
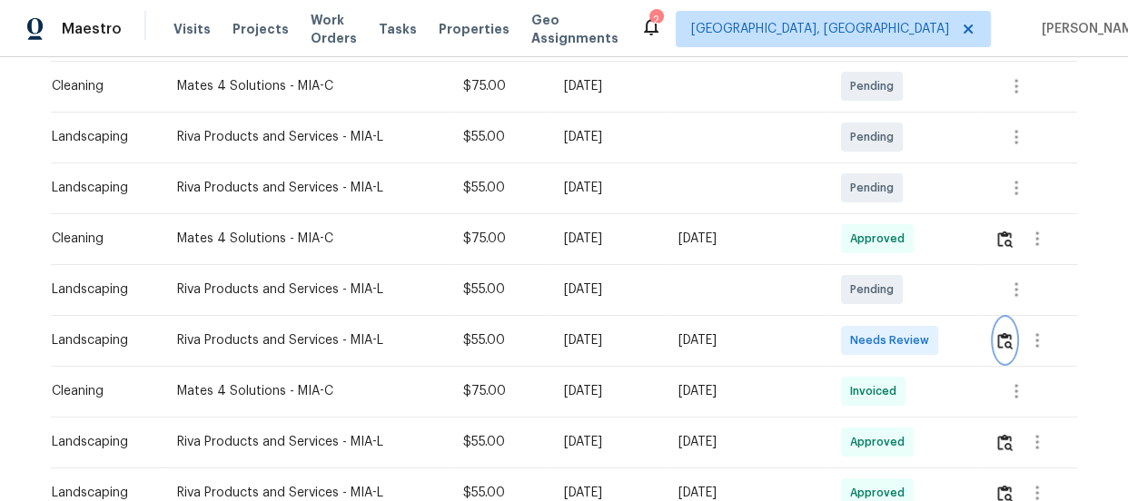
click at [1002, 346] on img "button" at bounding box center [1004, 340] width 15 height 17
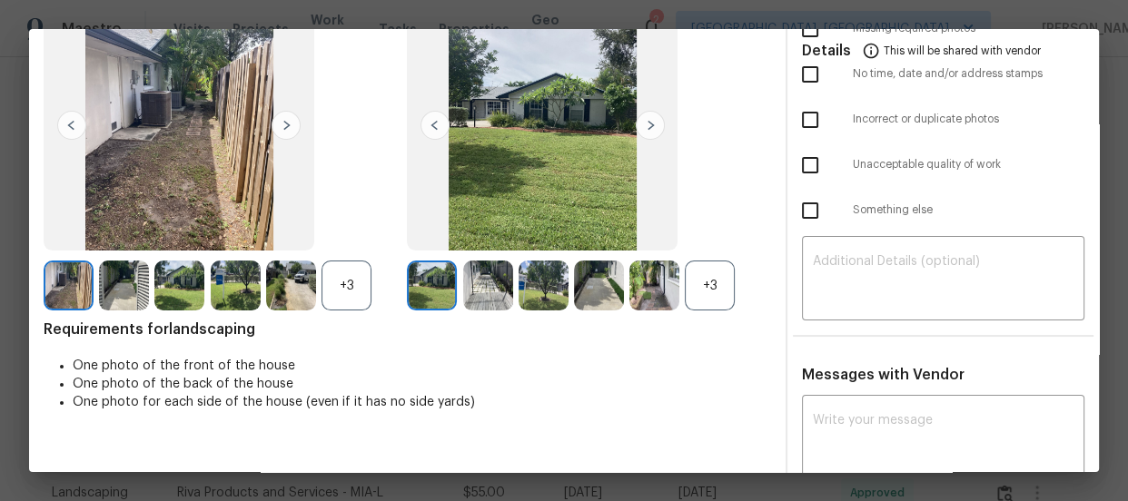
scroll to position [164, 0]
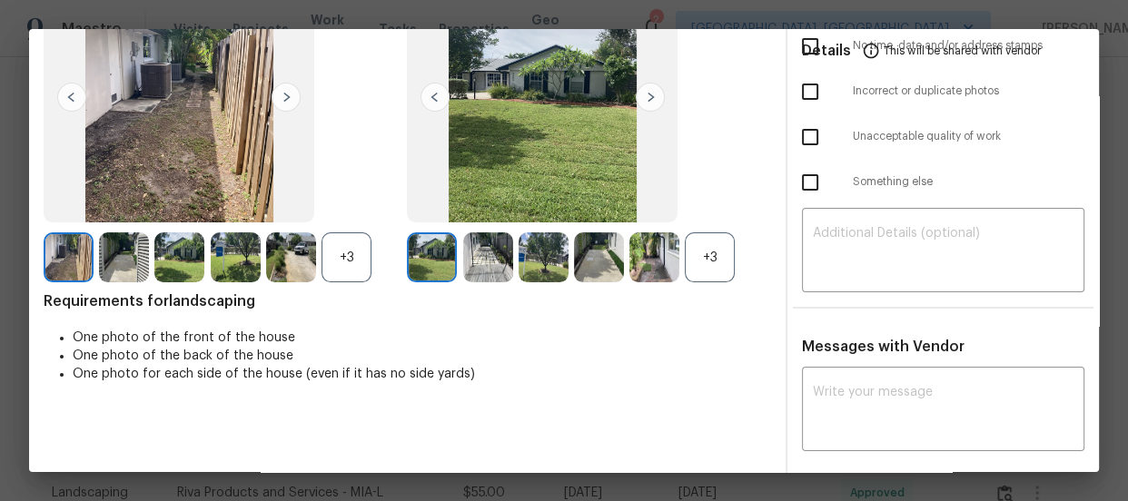
click at [700, 272] on div "+3" at bounding box center [710, 258] width 50 height 50
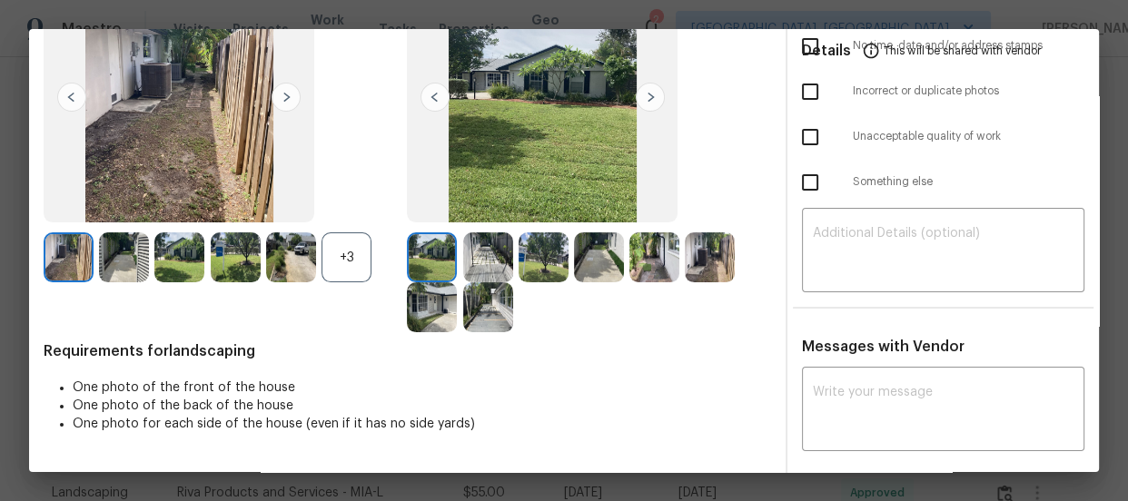
click at [361, 261] on div "+3" at bounding box center [347, 258] width 50 height 50
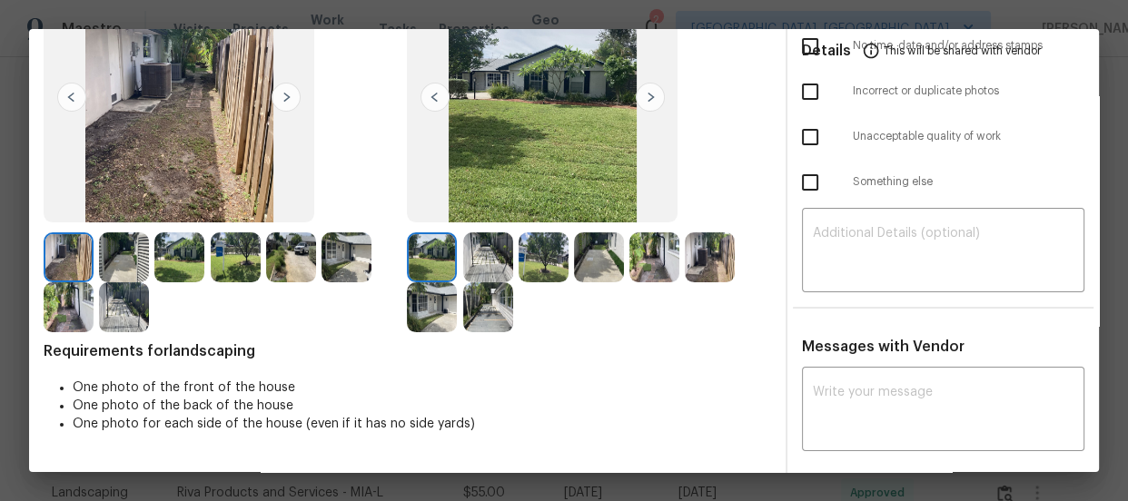
click at [490, 253] on img at bounding box center [488, 258] width 50 height 50
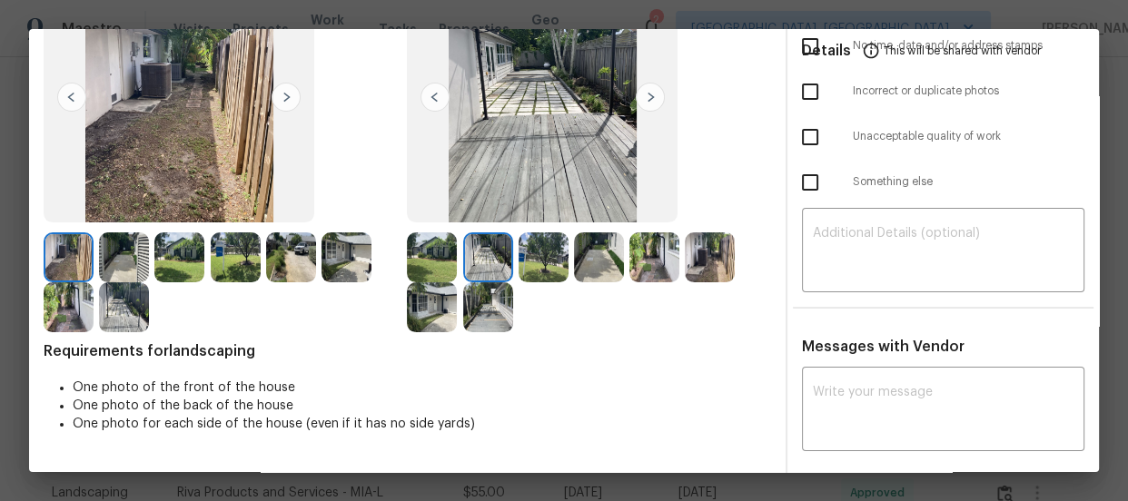
click at [542, 258] on img at bounding box center [544, 258] width 50 height 50
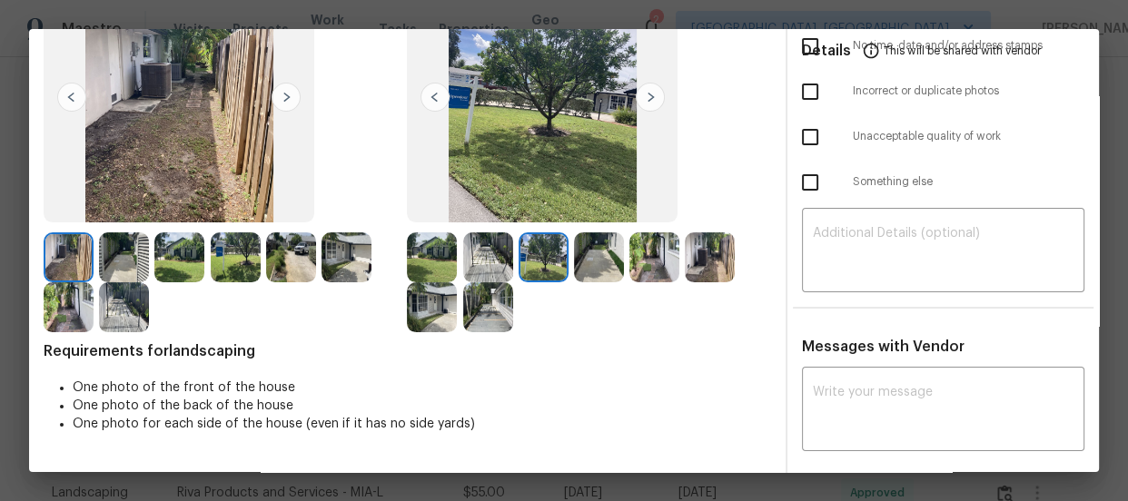
click at [606, 262] on img at bounding box center [599, 258] width 50 height 50
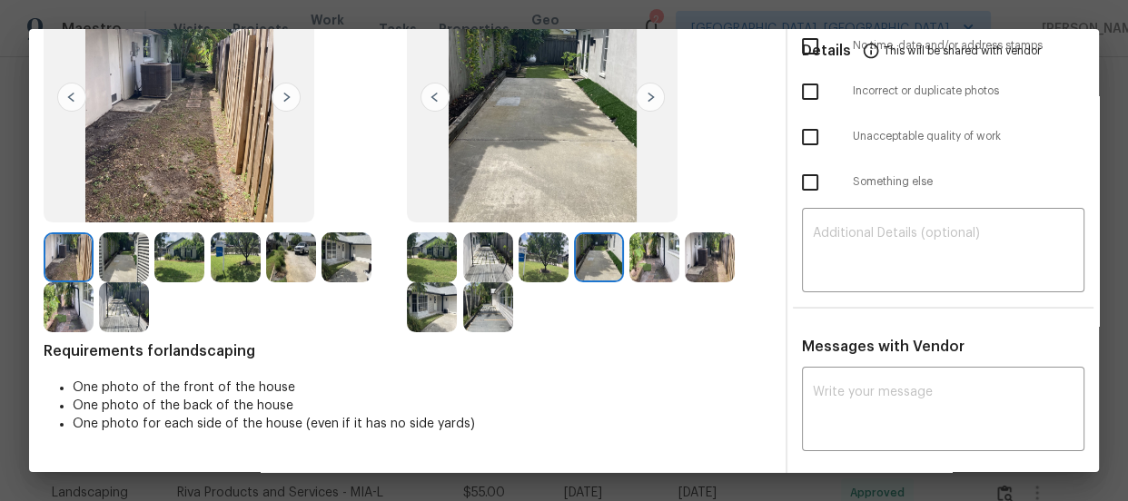
click at [638, 262] on img at bounding box center [654, 258] width 50 height 50
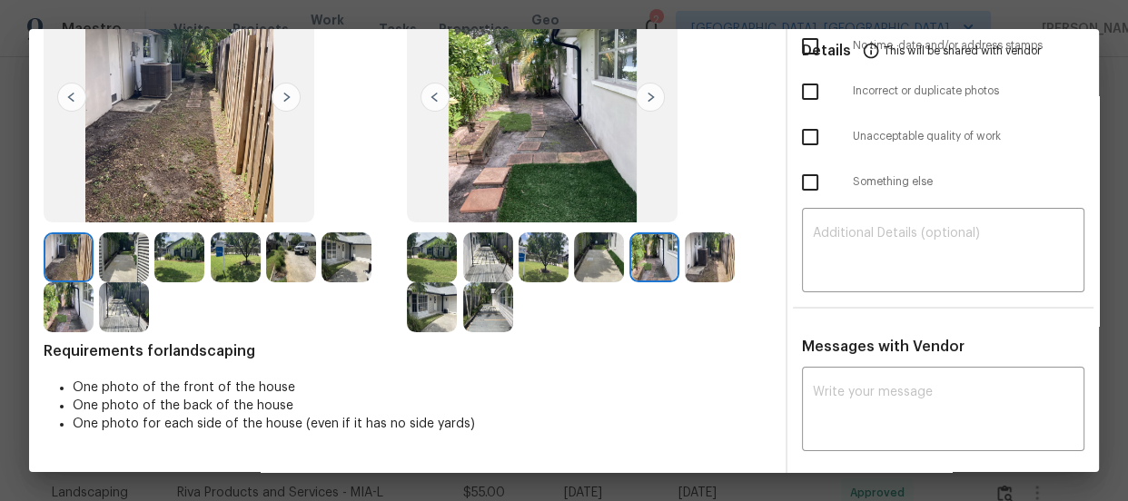
click at [705, 264] on img at bounding box center [710, 258] width 50 height 50
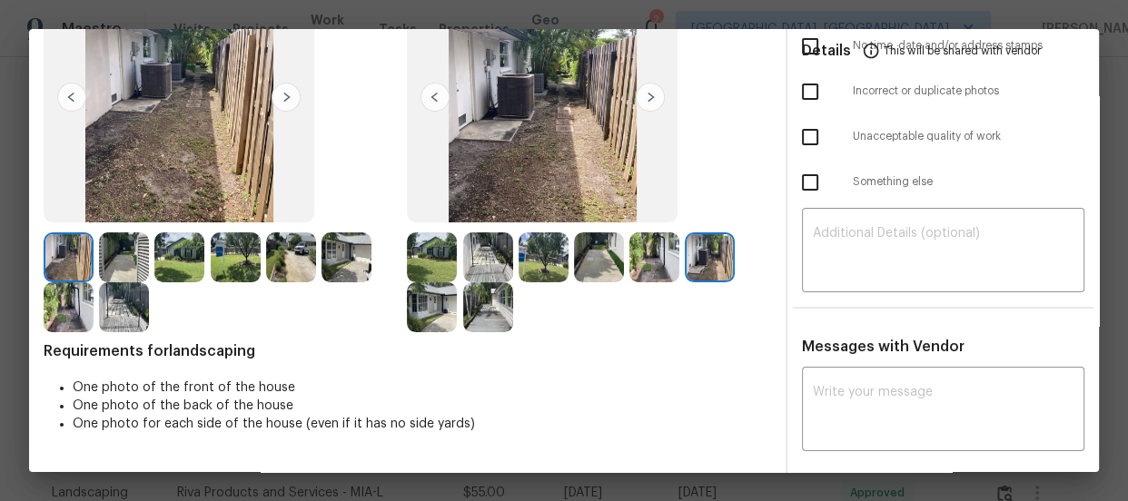
click at [451, 302] on img at bounding box center [432, 307] width 50 height 50
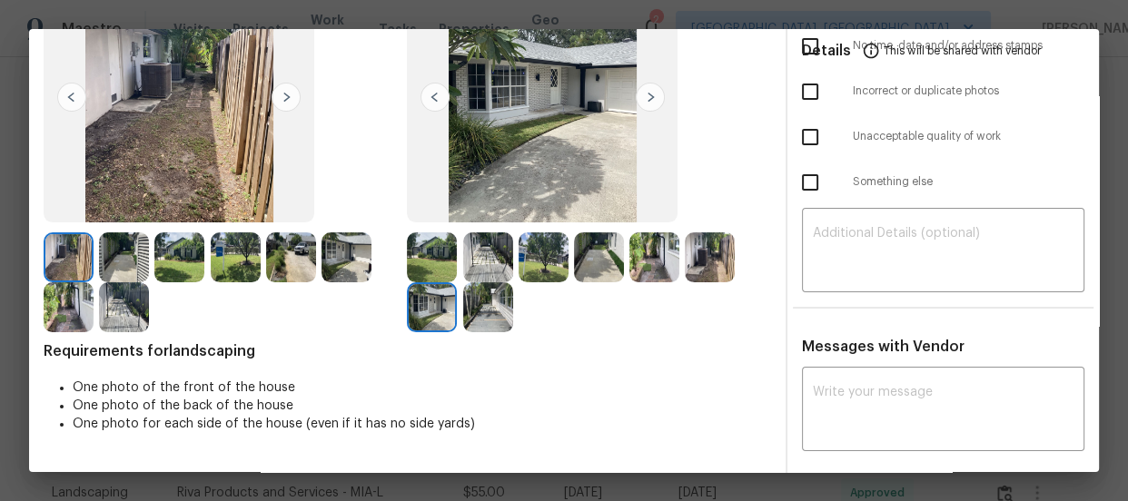
click at [474, 302] on img at bounding box center [488, 307] width 50 height 50
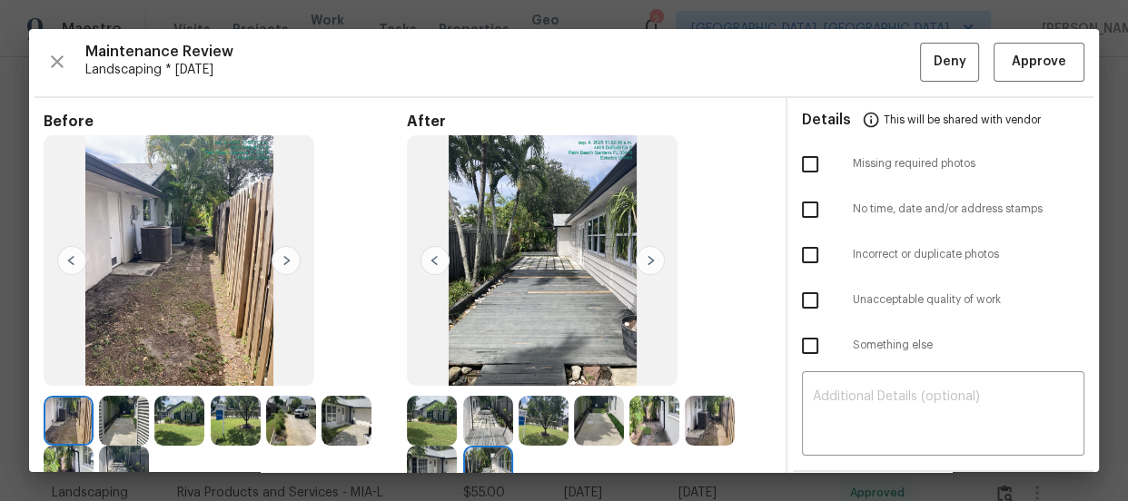
scroll to position [0, 0]
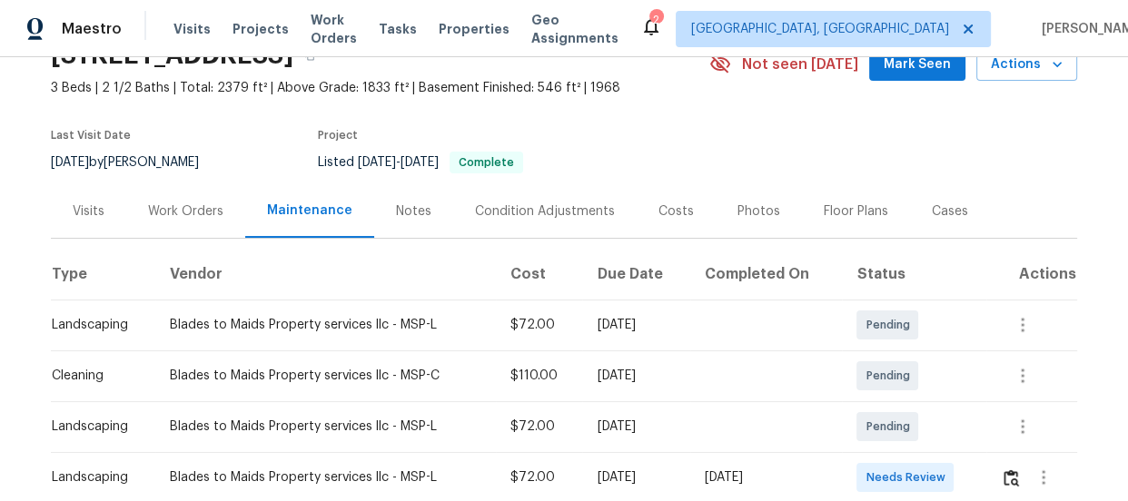
scroll to position [247, 0]
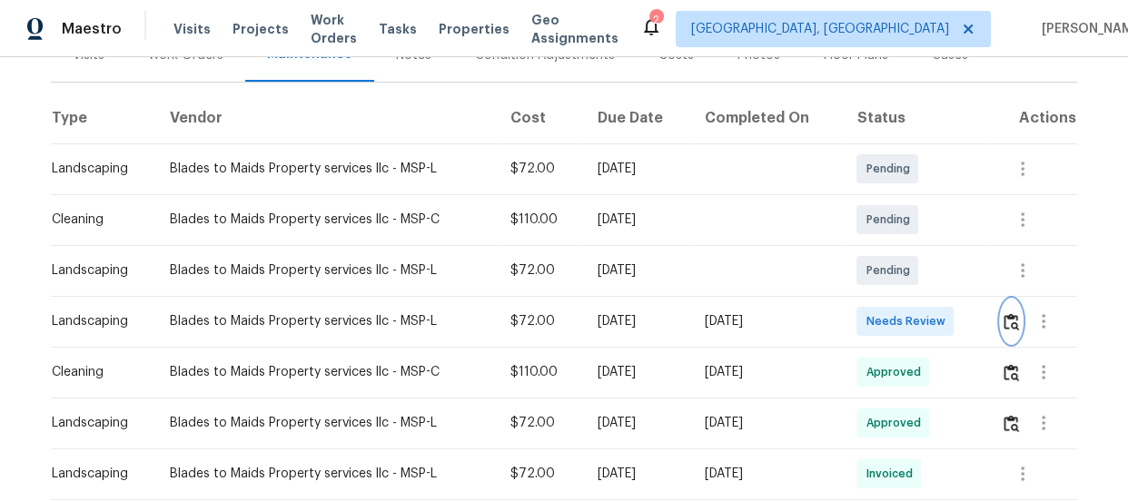
click at [1010, 329] on button "button" at bounding box center [1011, 322] width 21 height 44
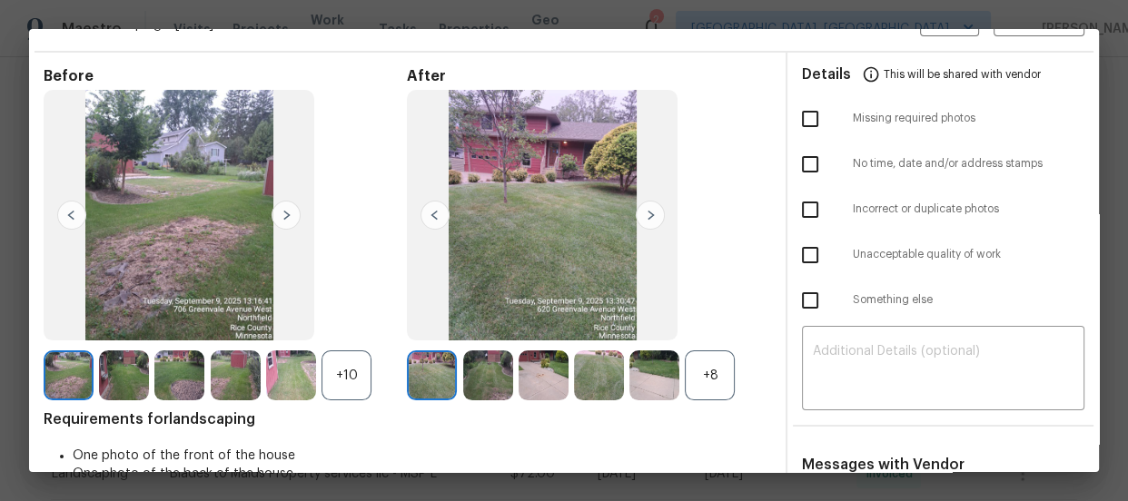
scroll to position [82, 0]
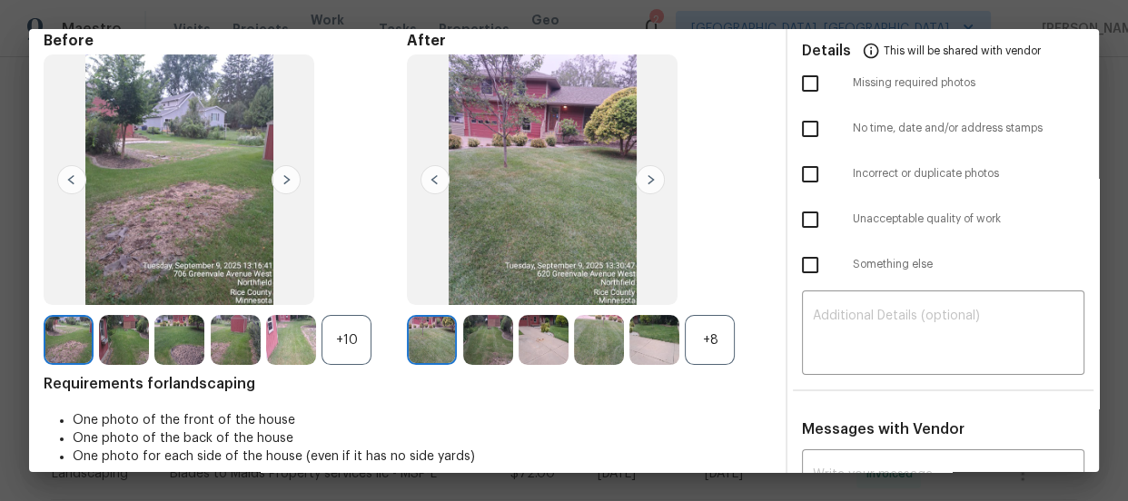
click at [695, 325] on div "+8" at bounding box center [710, 340] width 50 height 50
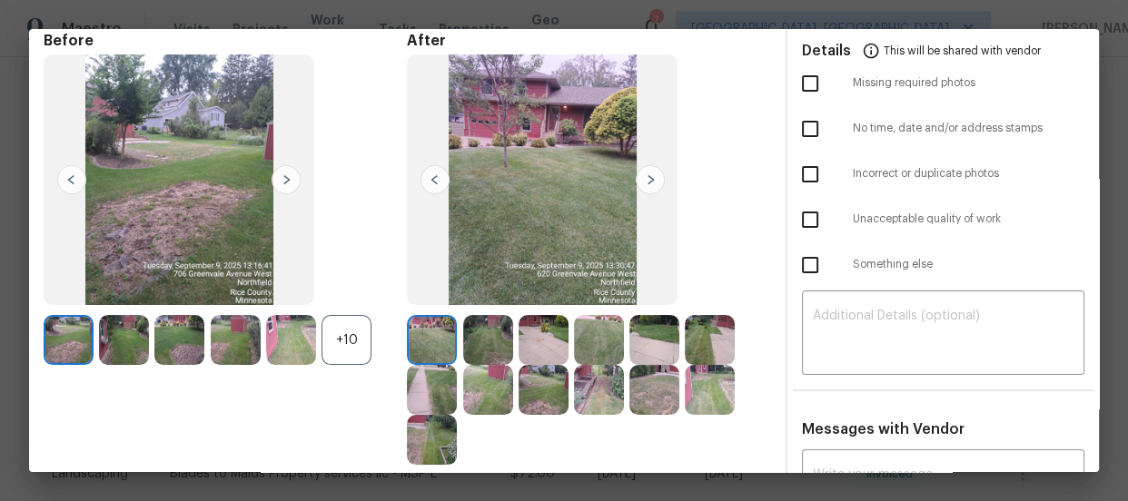
click at [369, 332] on div "+10" at bounding box center [347, 340] width 50 height 50
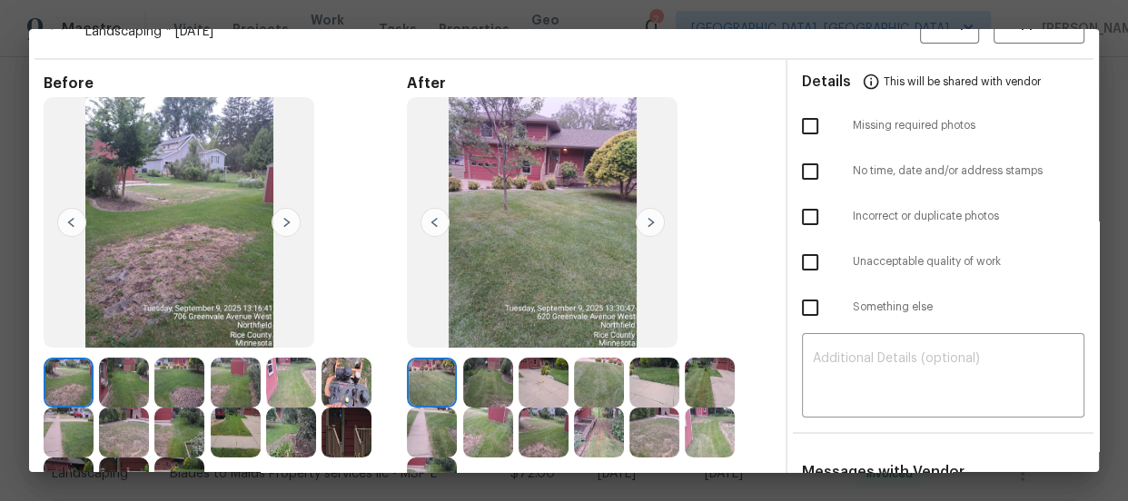
scroll to position [0, 0]
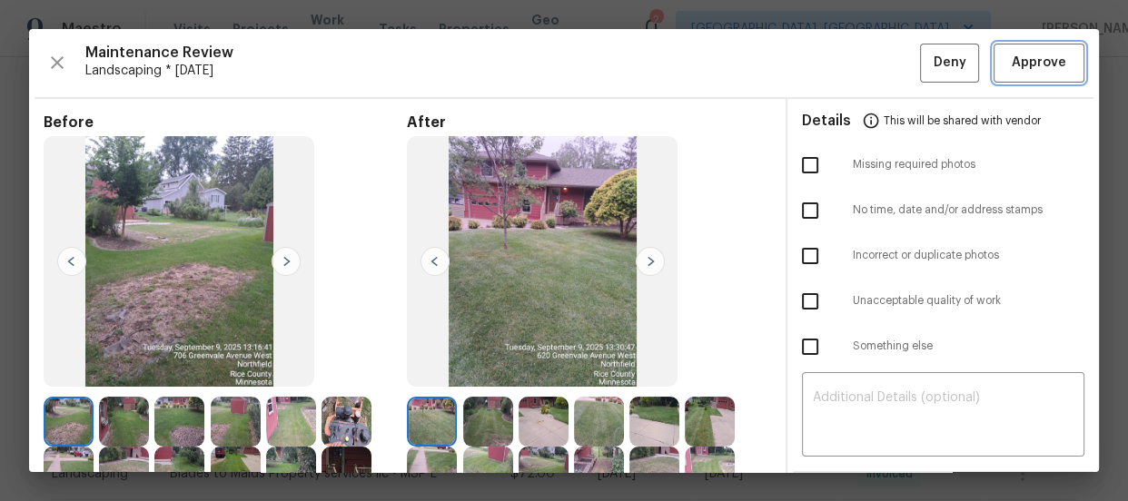
click at [1058, 63] on button "Approve" at bounding box center [1039, 63] width 91 height 39
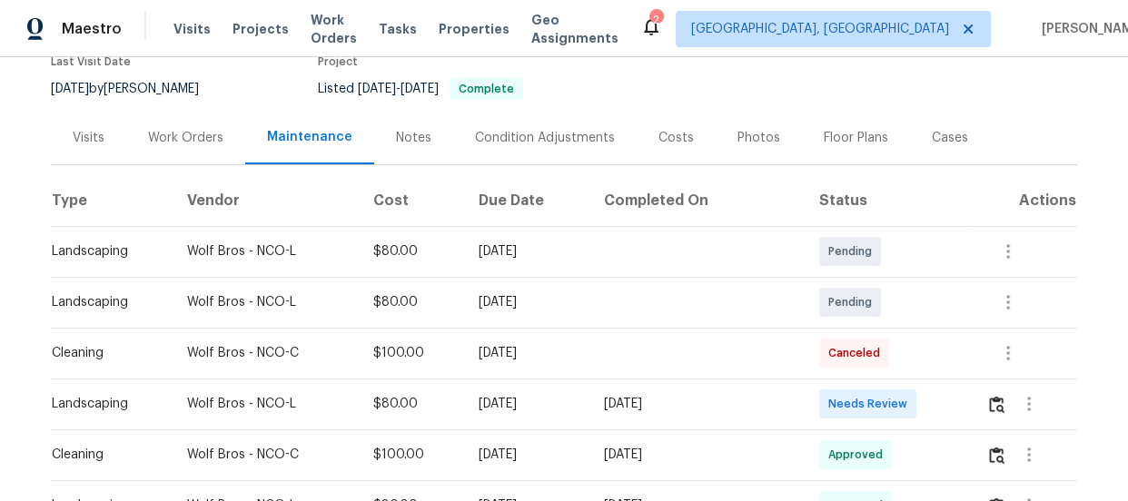
scroll to position [247, 0]
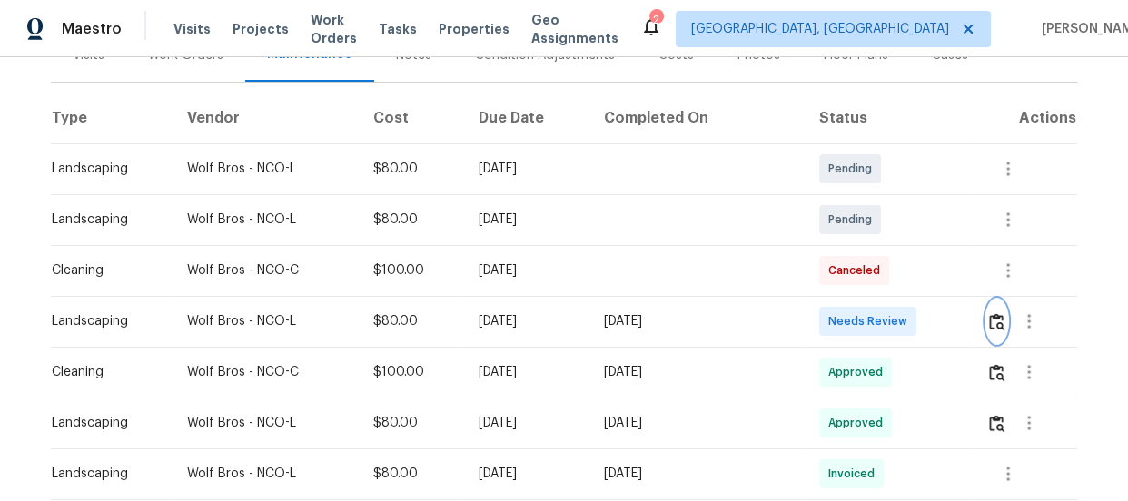
click at [989, 318] on img "button" at bounding box center [996, 321] width 15 height 17
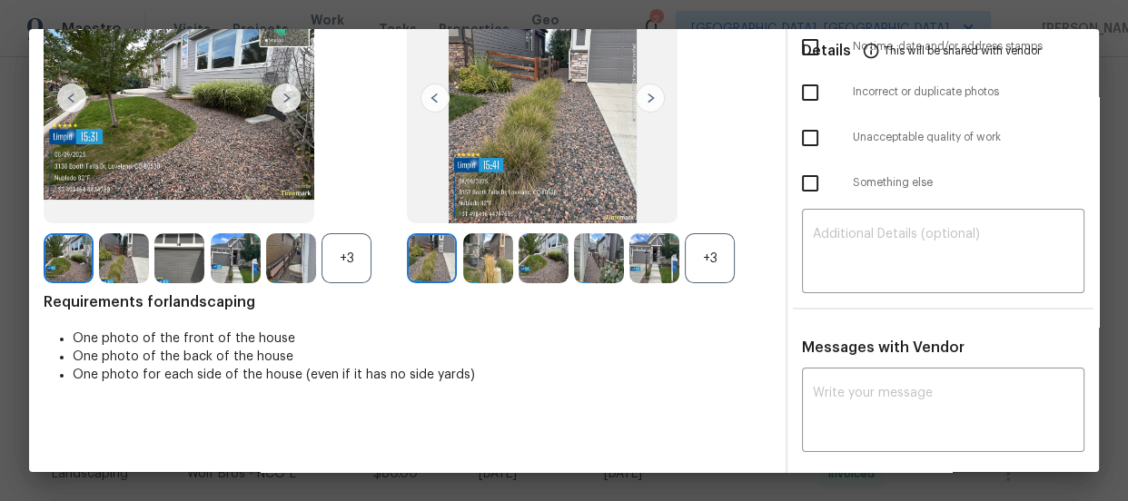
scroll to position [164, 0]
click at [717, 270] on div "+3" at bounding box center [710, 258] width 50 height 50
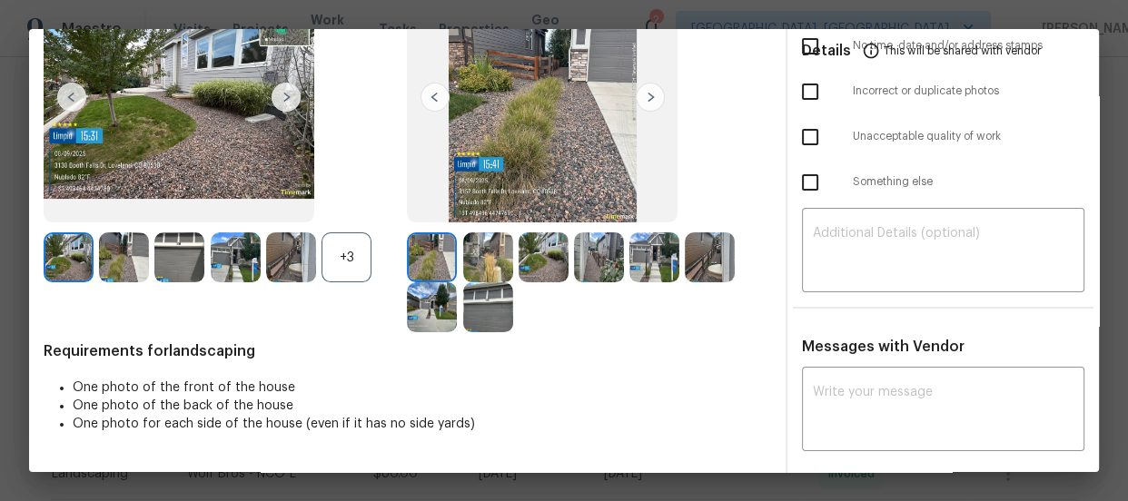
click at [359, 270] on div "+3" at bounding box center [347, 258] width 50 height 50
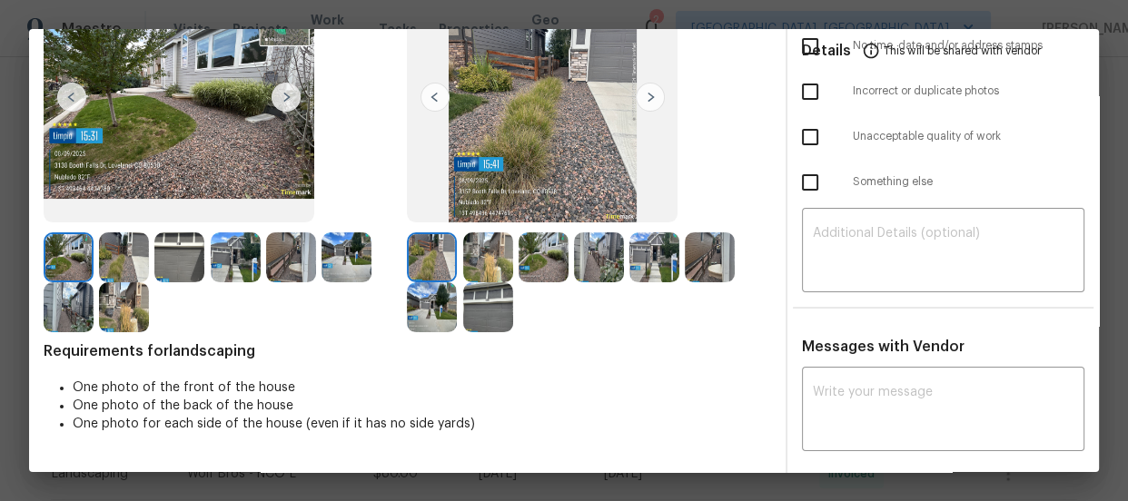
click at [498, 259] on img at bounding box center [488, 258] width 50 height 50
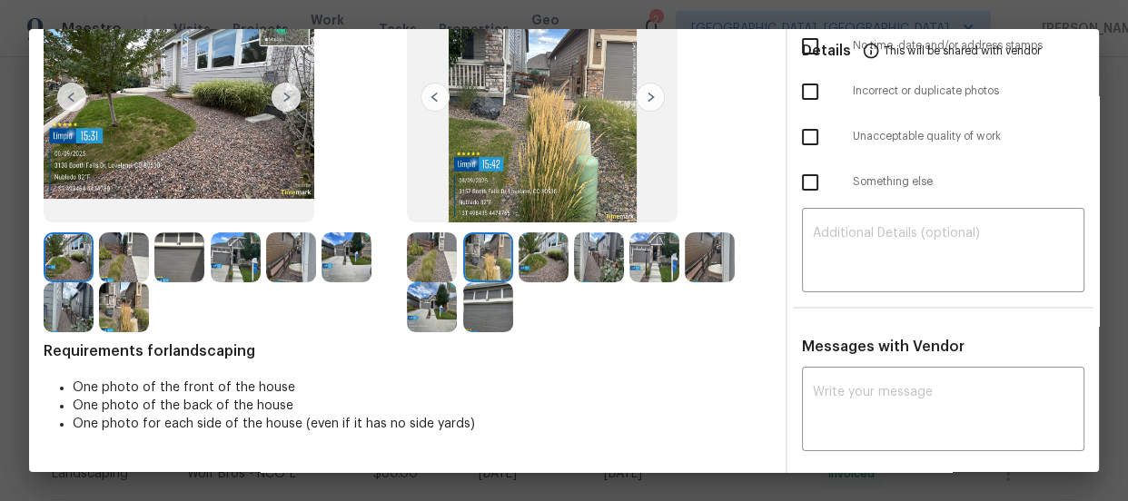
click at [530, 259] on img at bounding box center [544, 258] width 50 height 50
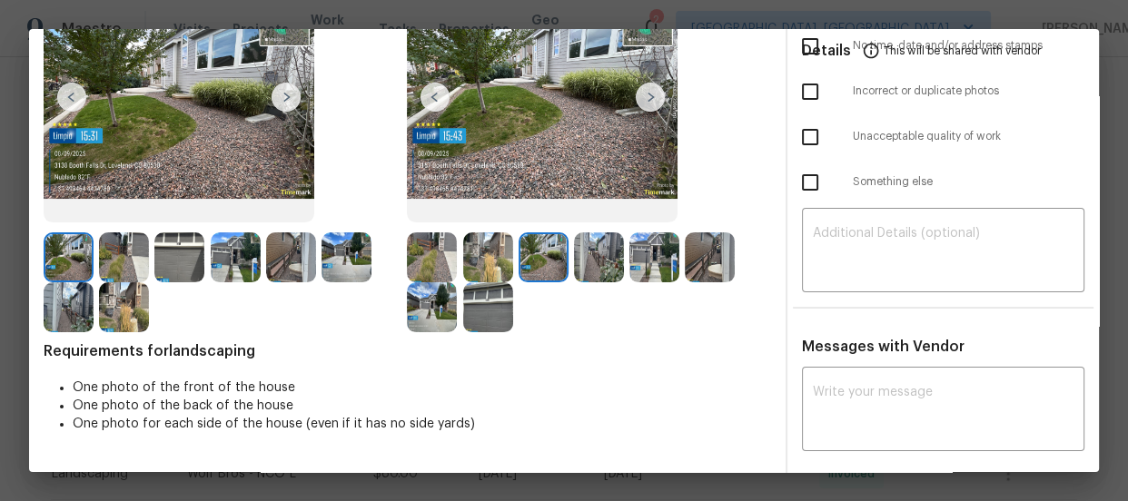
click at [591, 264] on img at bounding box center [599, 258] width 50 height 50
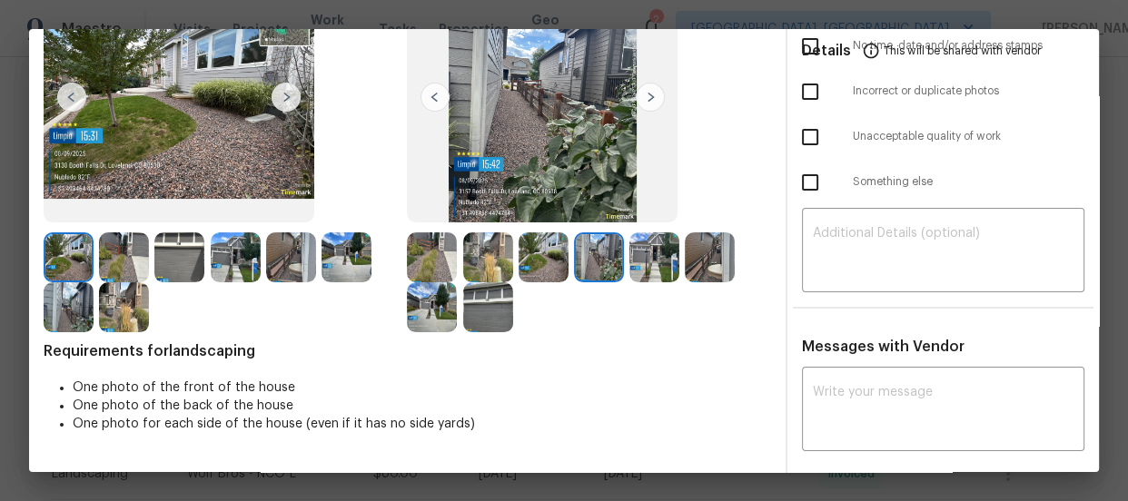
click at [651, 268] on img at bounding box center [654, 258] width 50 height 50
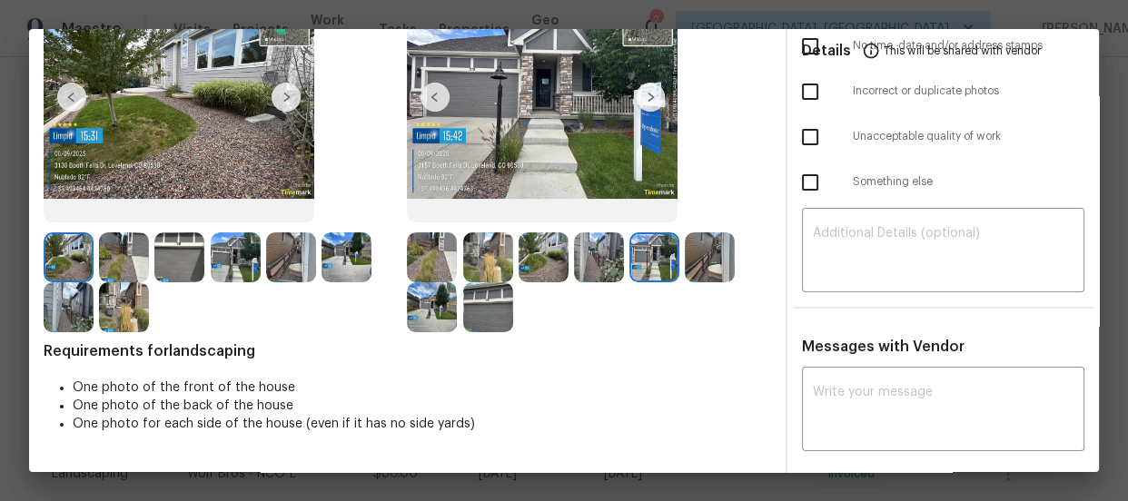
click at [688, 268] on img at bounding box center [710, 258] width 50 height 50
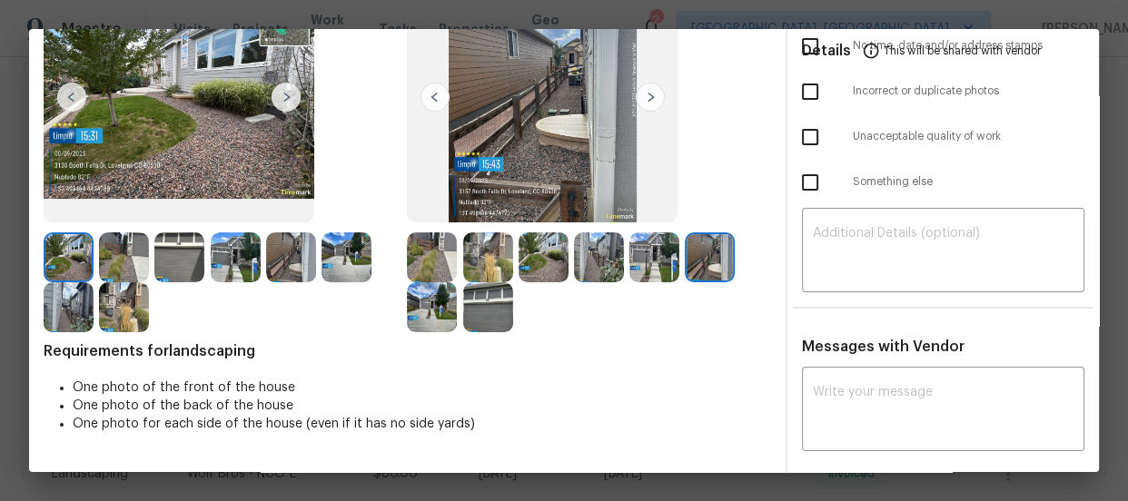
click at [411, 306] on img at bounding box center [432, 307] width 50 height 50
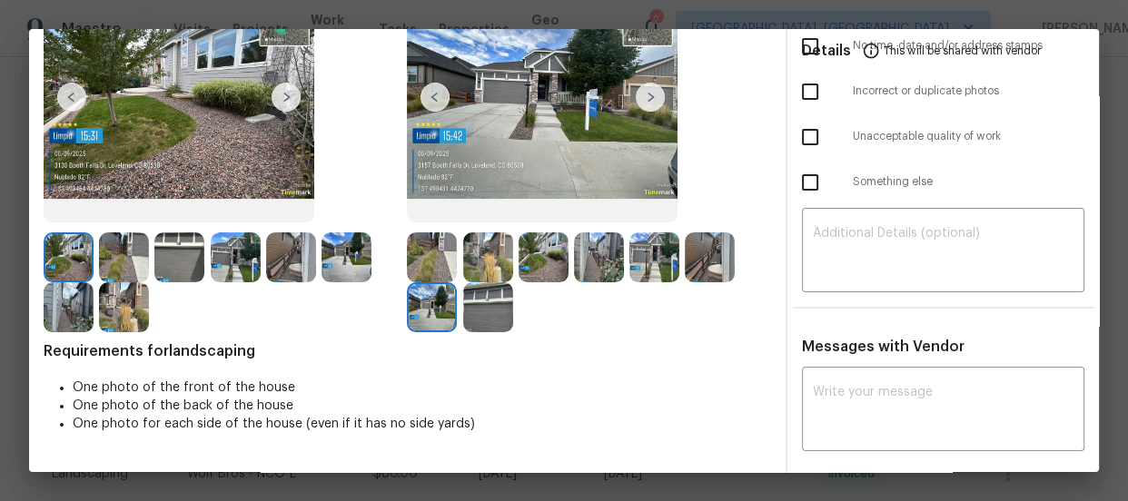
click at [485, 314] on img at bounding box center [488, 307] width 50 height 50
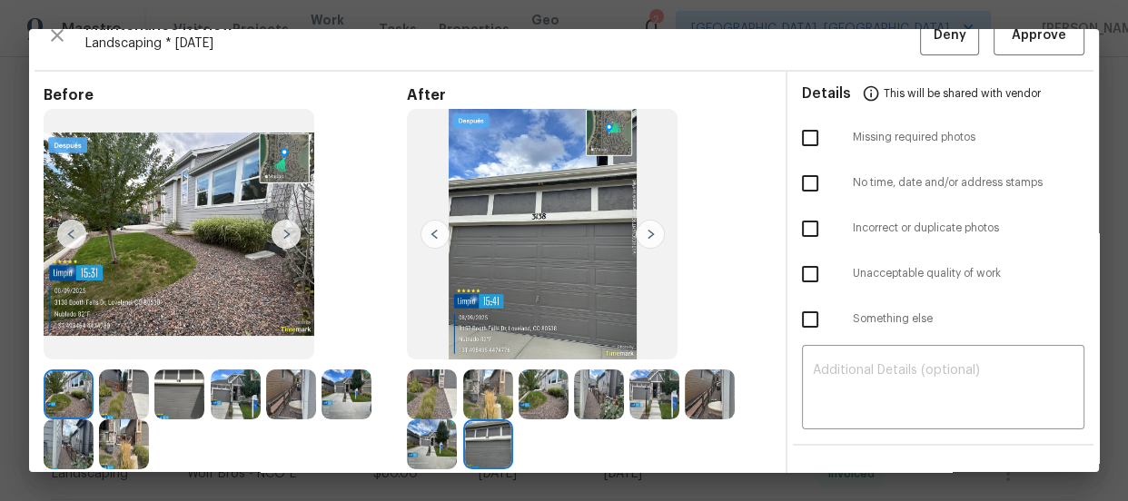
scroll to position [0, 0]
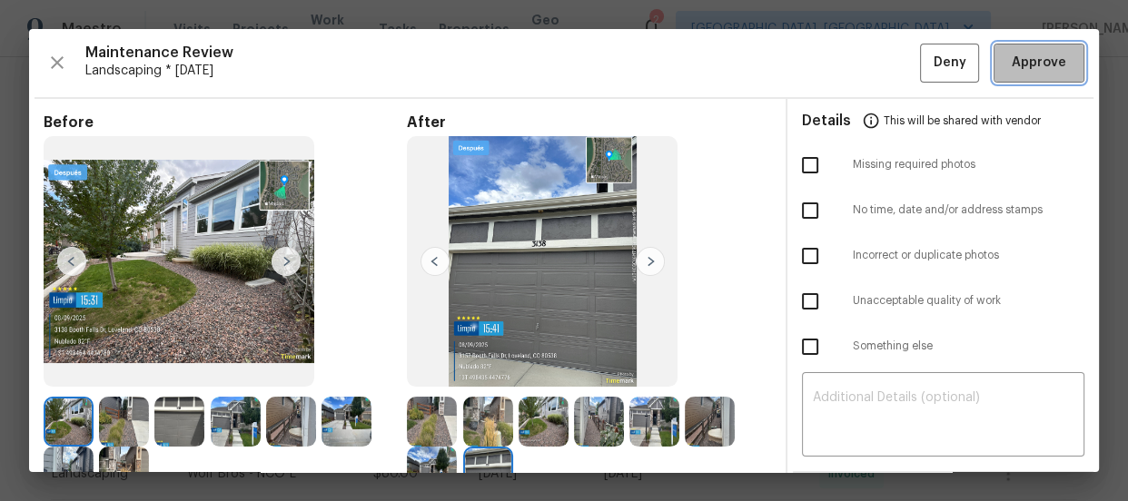
click at [1005, 75] on button "Approve" at bounding box center [1039, 63] width 91 height 39
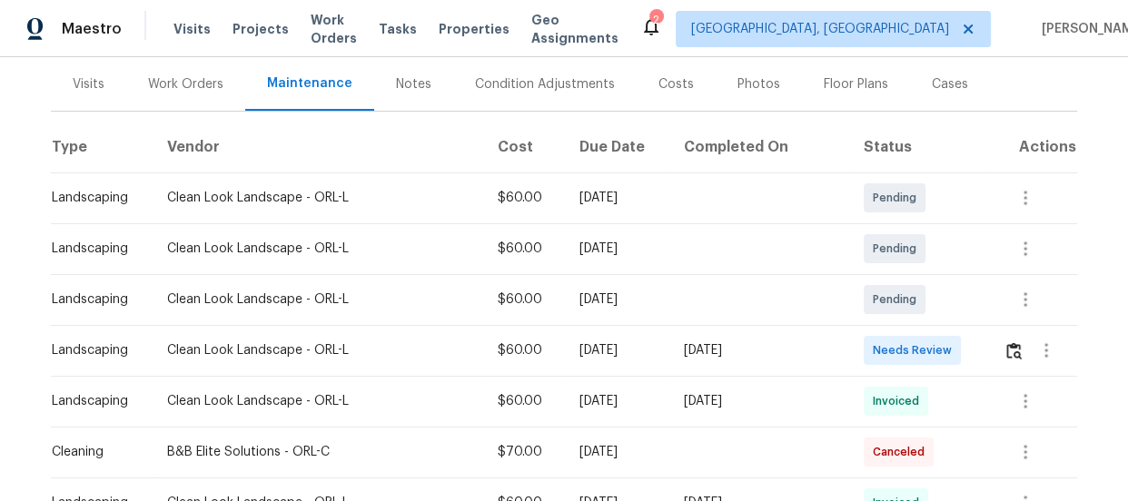
scroll to position [247, 0]
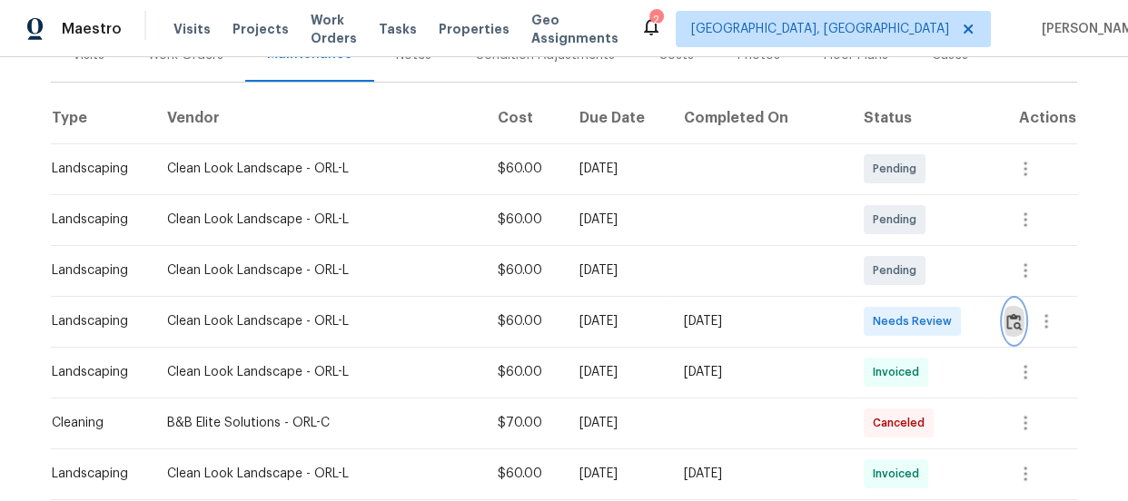
click at [1013, 320] on img "button" at bounding box center [1013, 321] width 15 height 17
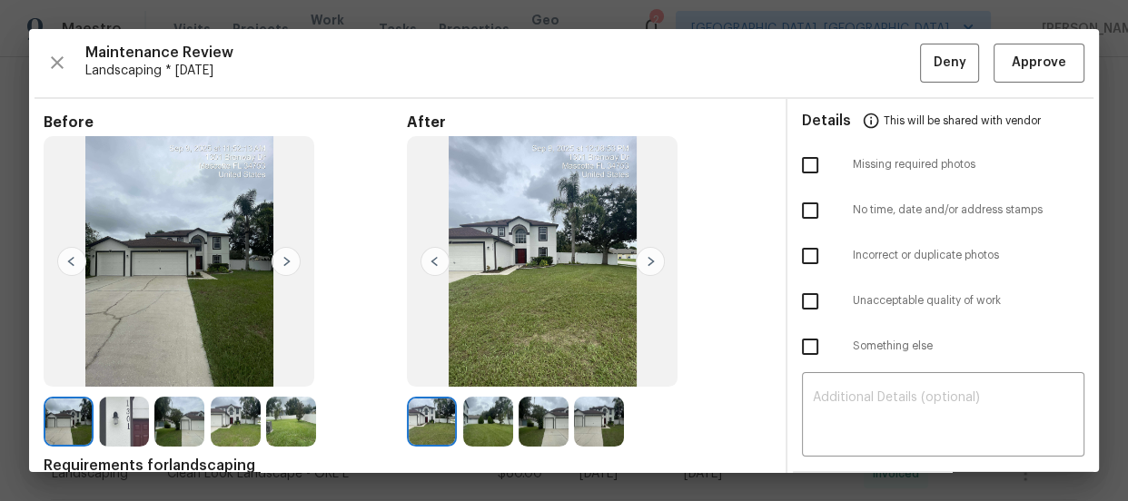
click at [483, 419] on img at bounding box center [488, 422] width 50 height 50
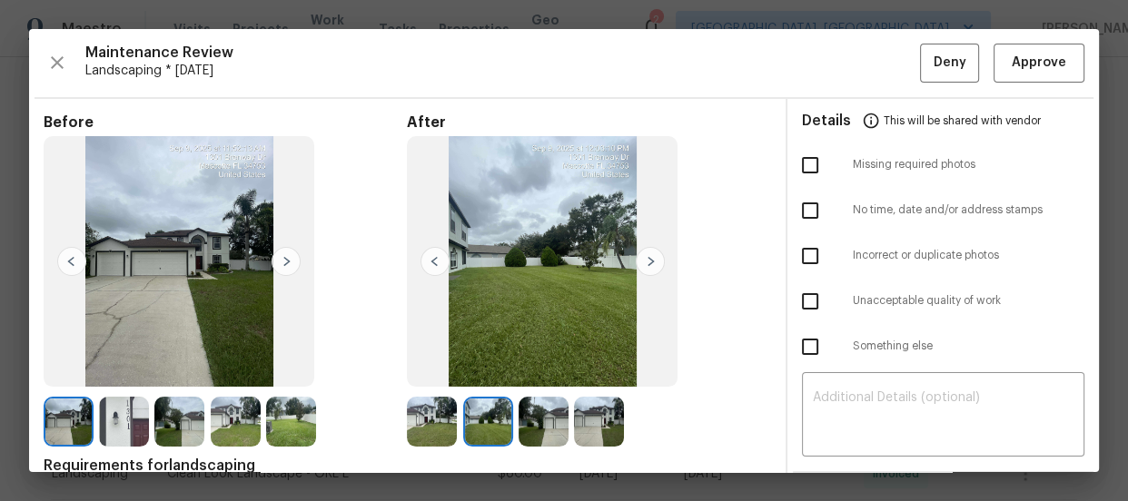
click at [529, 423] on img at bounding box center [544, 422] width 50 height 50
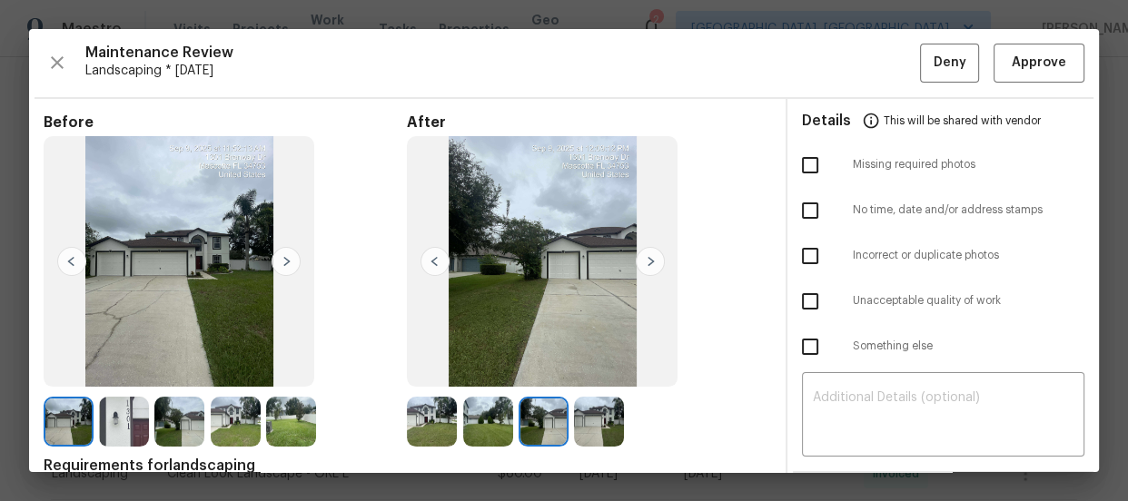
click at [602, 433] on img at bounding box center [599, 422] width 50 height 50
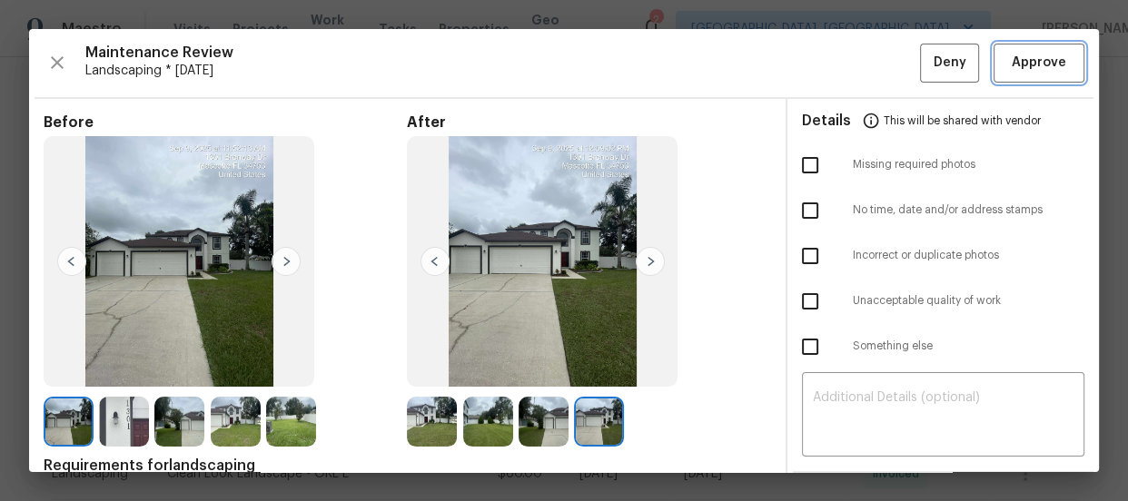
click at [1008, 66] on span "Approve" at bounding box center [1039, 63] width 62 height 23
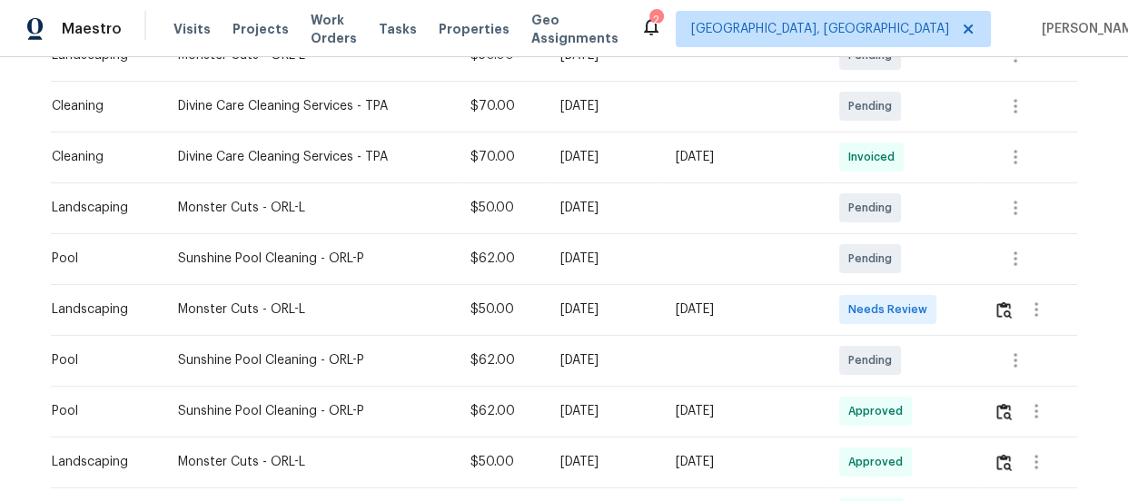
scroll to position [412, 0]
click at [1003, 318] on button "button" at bounding box center [1004, 309] width 21 height 44
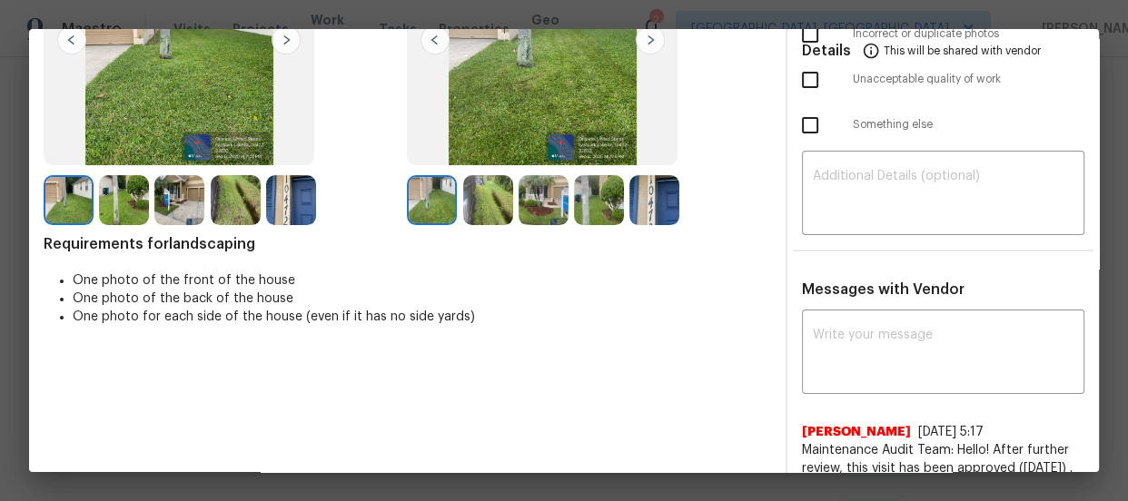
scroll to position [193, 0]
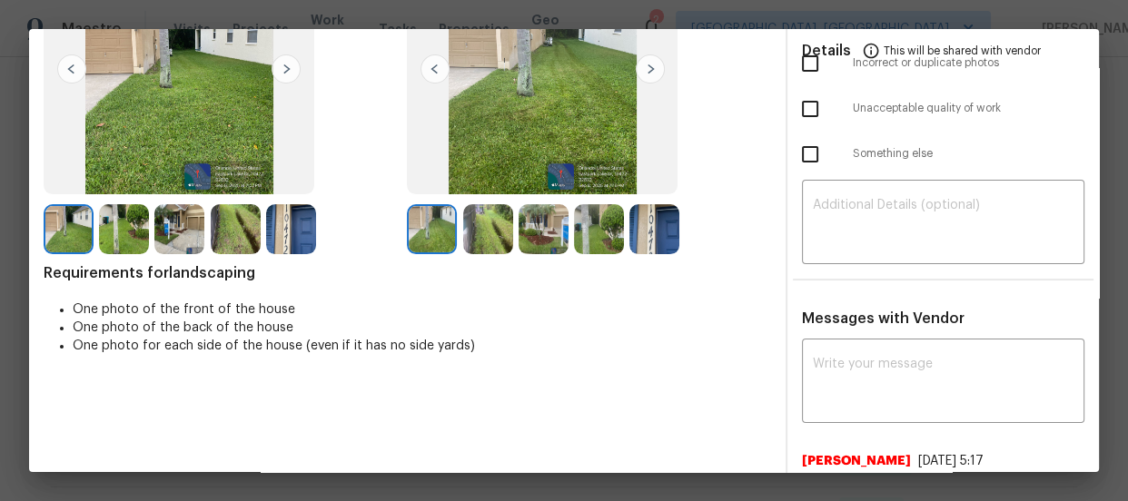
click at [488, 239] on img at bounding box center [488, 229] width 50 height 50
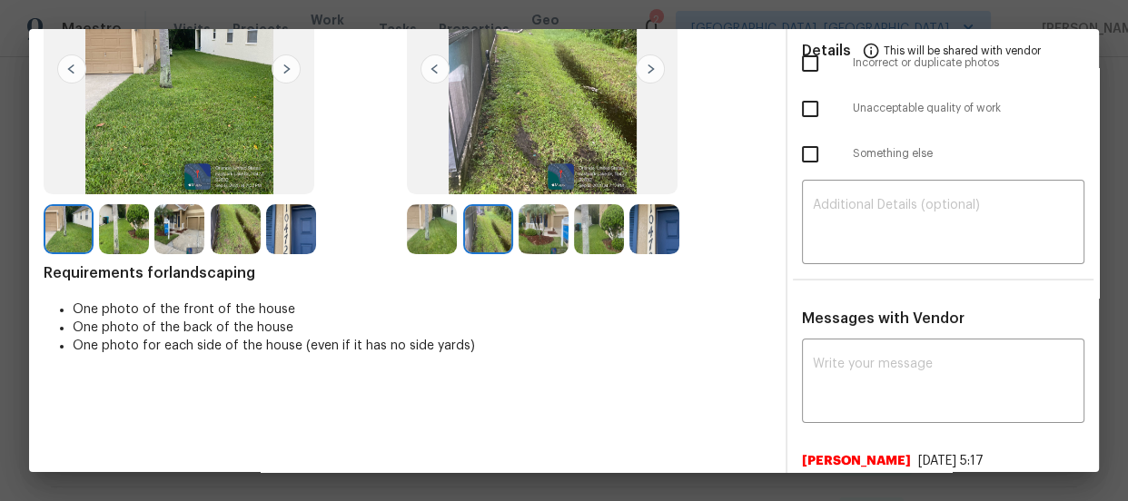
click at [559, 245] on img at bounding box center [544, 229] width 50 height 50
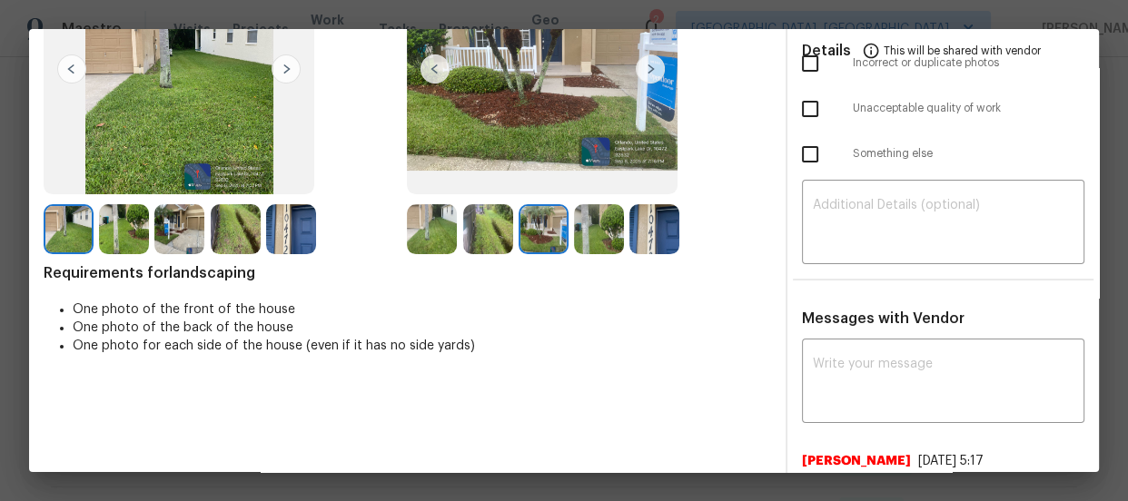
click at [590, 236] on img at bounding box center [599, 229] width 50 height 50
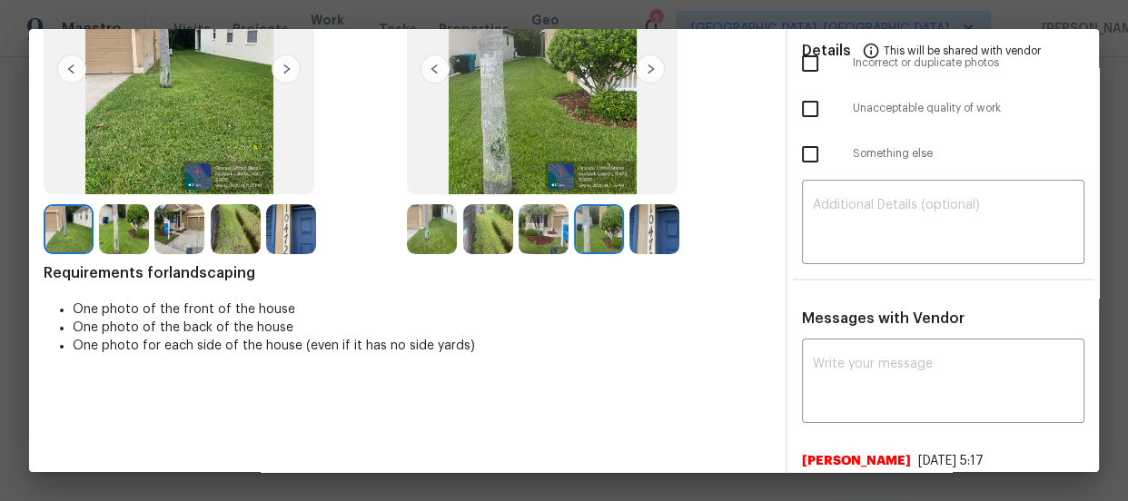
click at [648, 232] on img at bounding box center [654, 229] width 50 height 50
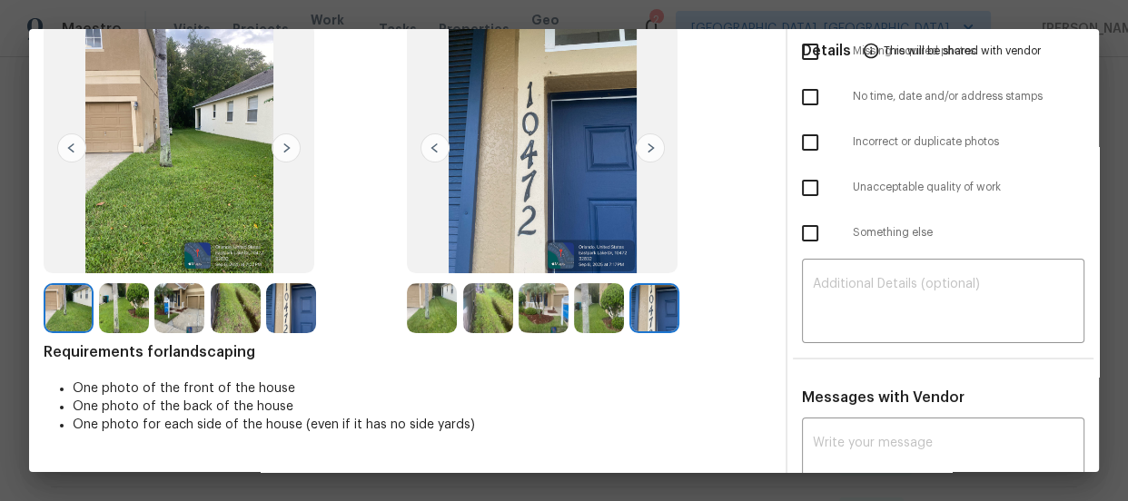
scroll to position [0, 0]
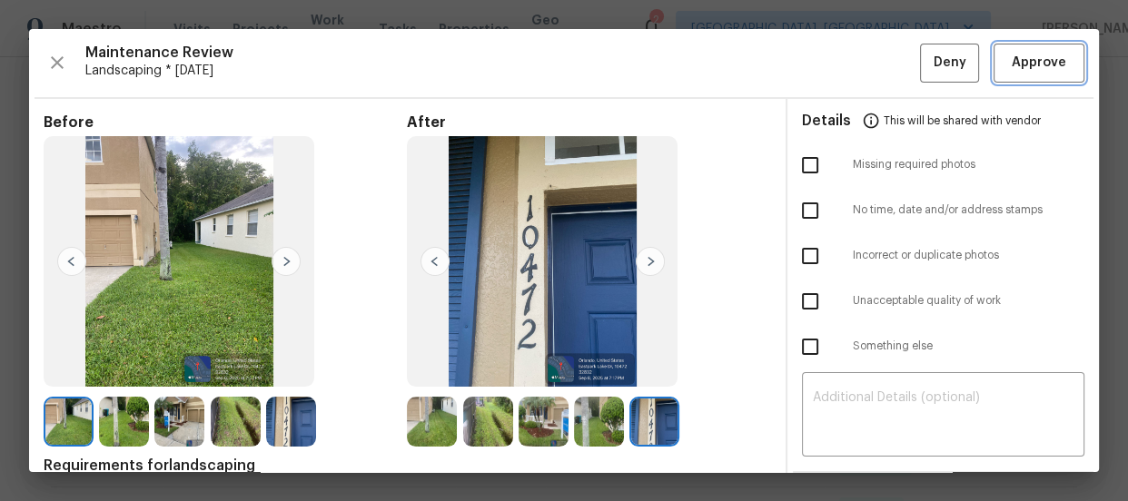
click at [1026, 68] on span "Approve" at bounding box center [1039, 63] width 54 height 23
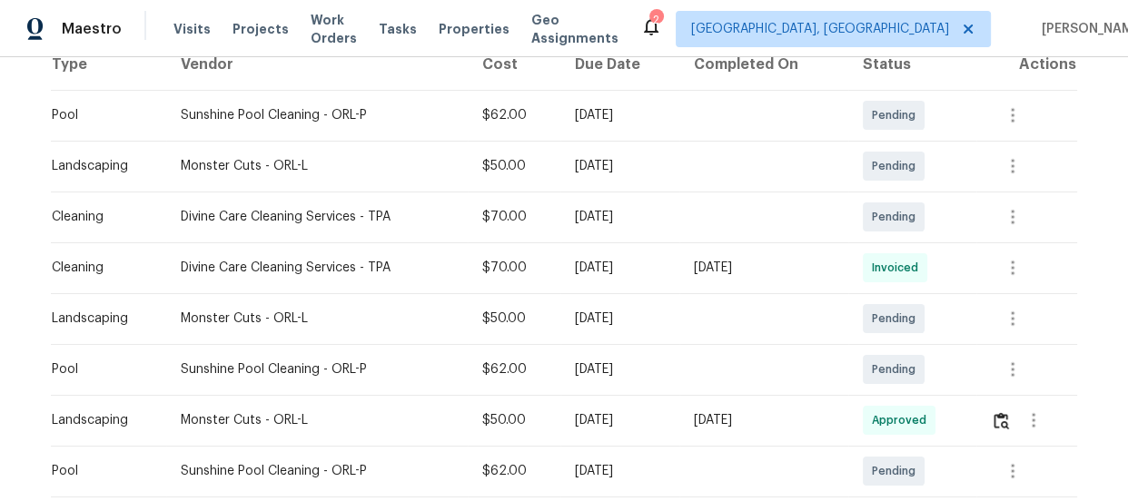
scroll to position [330, 0]
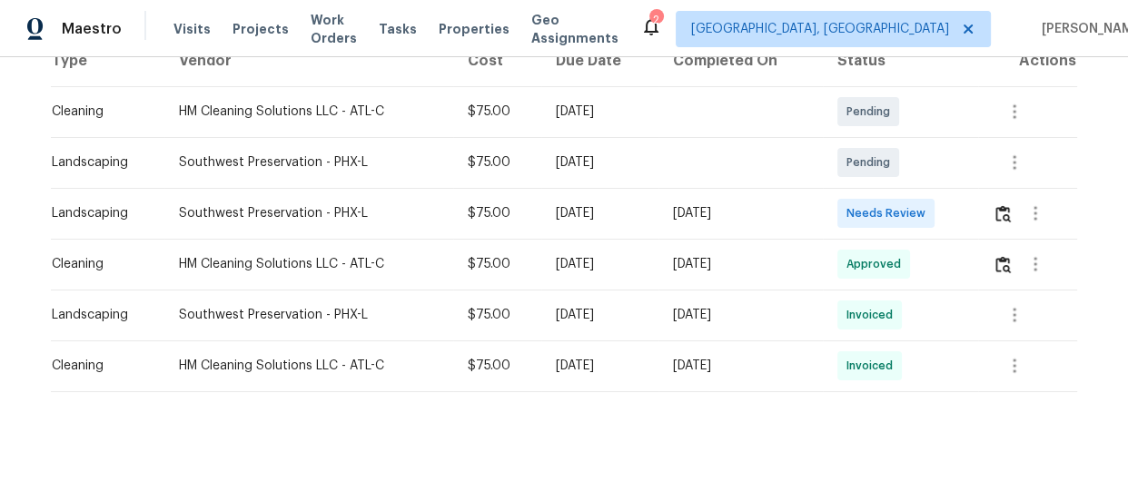
scroll to position [316, 0]
click at [1011, 207] on button "button" at bounding box center [1003, 214] width 21 height 44
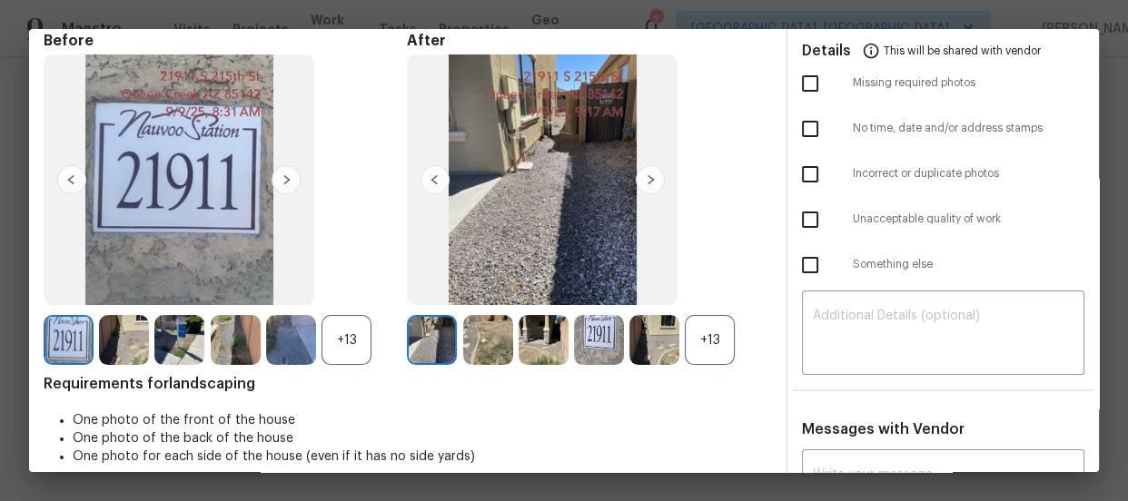
scroll to position [164, 0]
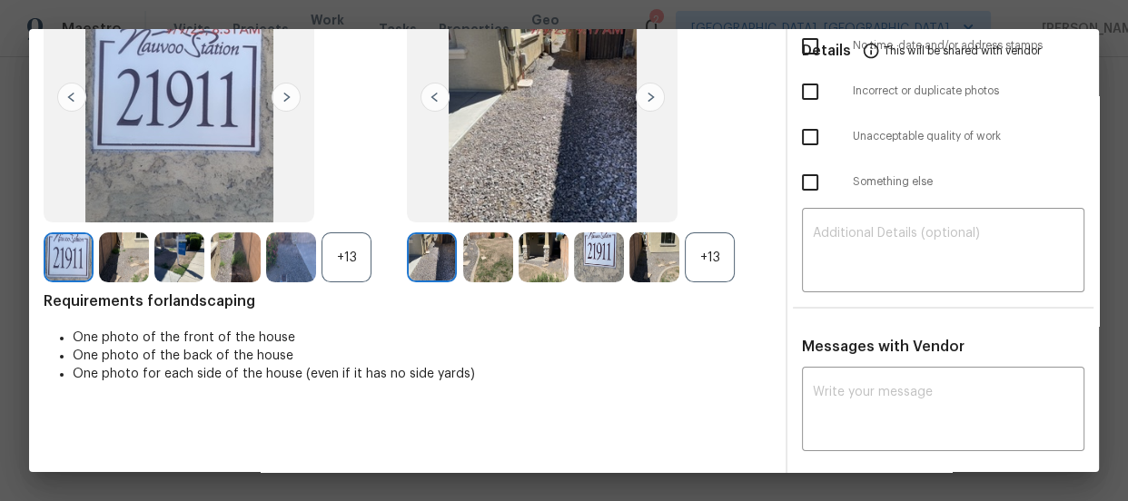
click at [689, 272] on div "+13" at bounding box center [710, 258] width 50 height 50
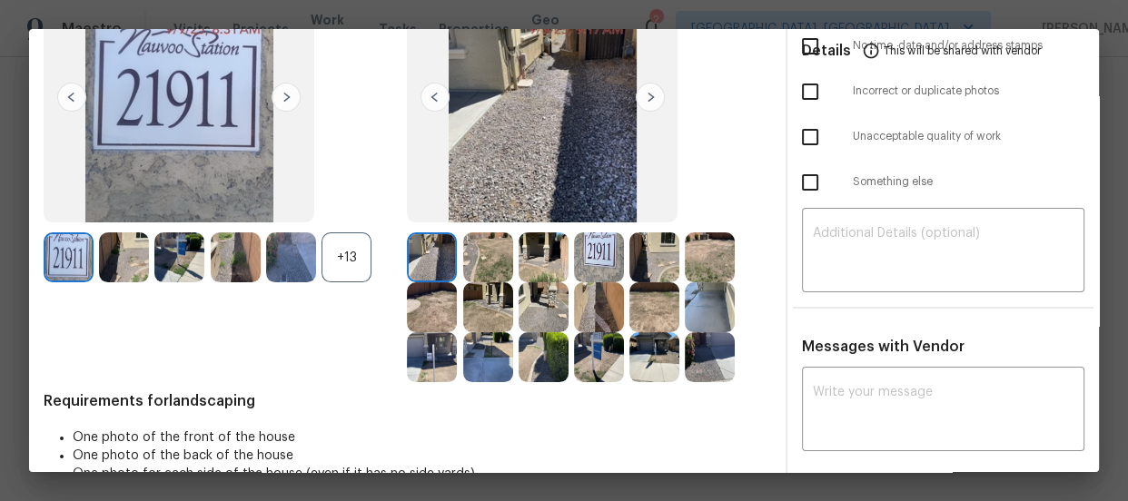
click at [346, 245] on div "+13" at bounding box center [347, 258] width 50 height 50
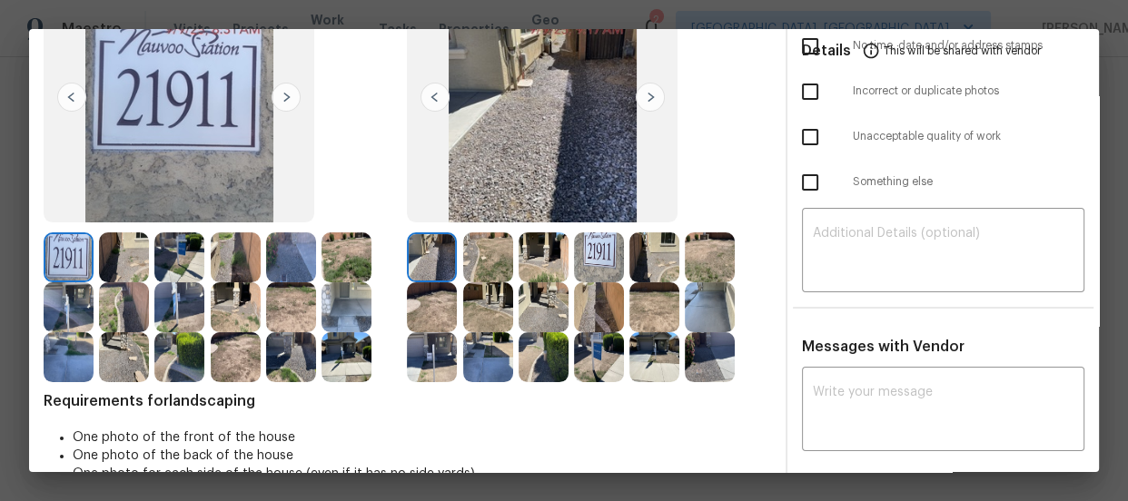
scroll to position [197, 0]
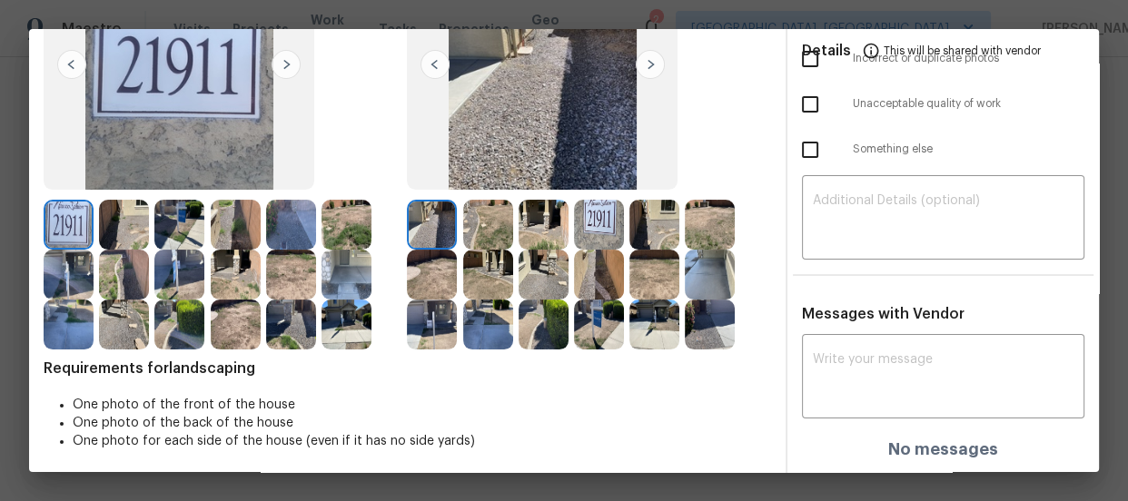
click at [490, 236] on img at bounding box center [488, 225] width 50 height 50
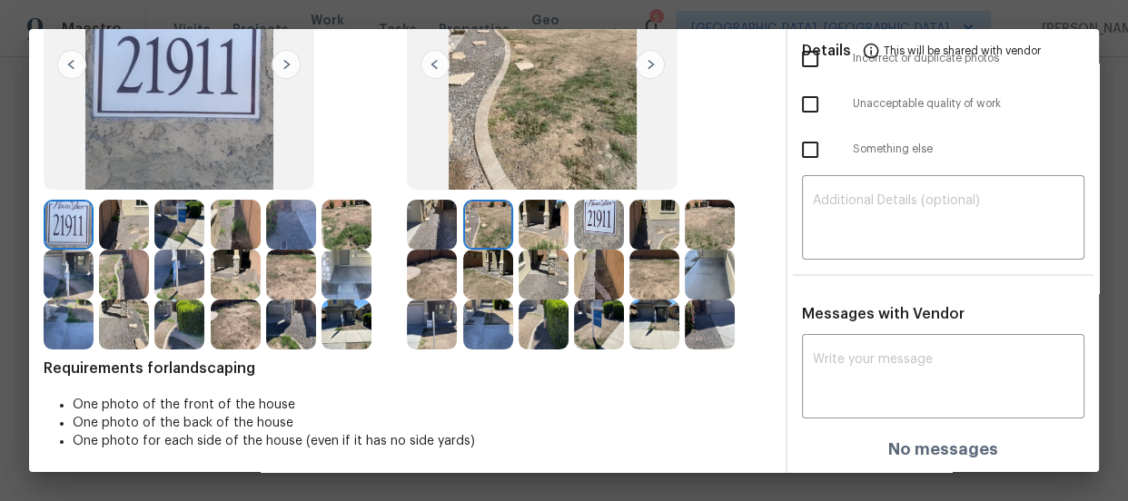
click at [519, 227] on img at bounding box center [544, 225] width 50 height 50
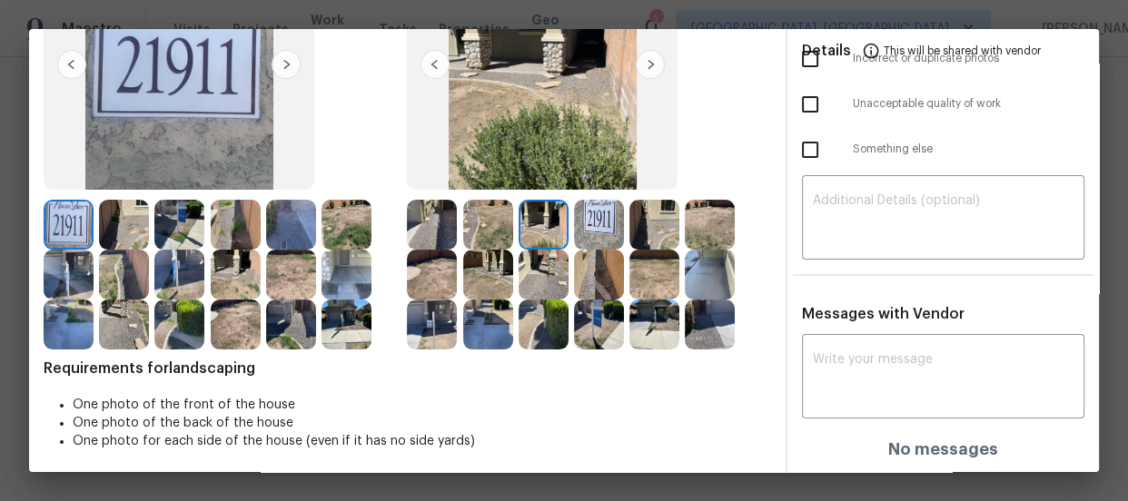
click at [578, 232] on img at bounding box center [599, 225] width 50 height 50
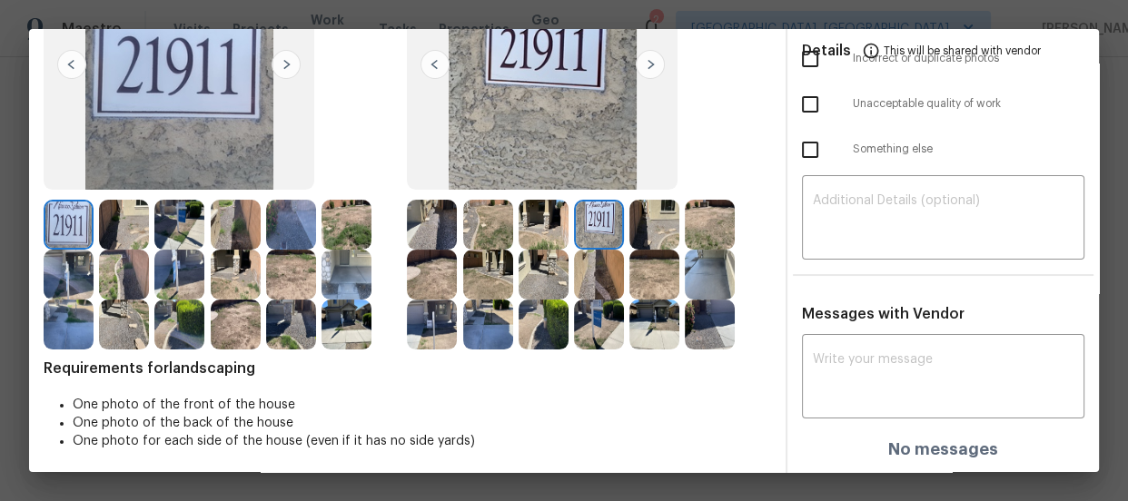
click at [647, 225] on img at bounding box center [654, 225] width 50 height 50
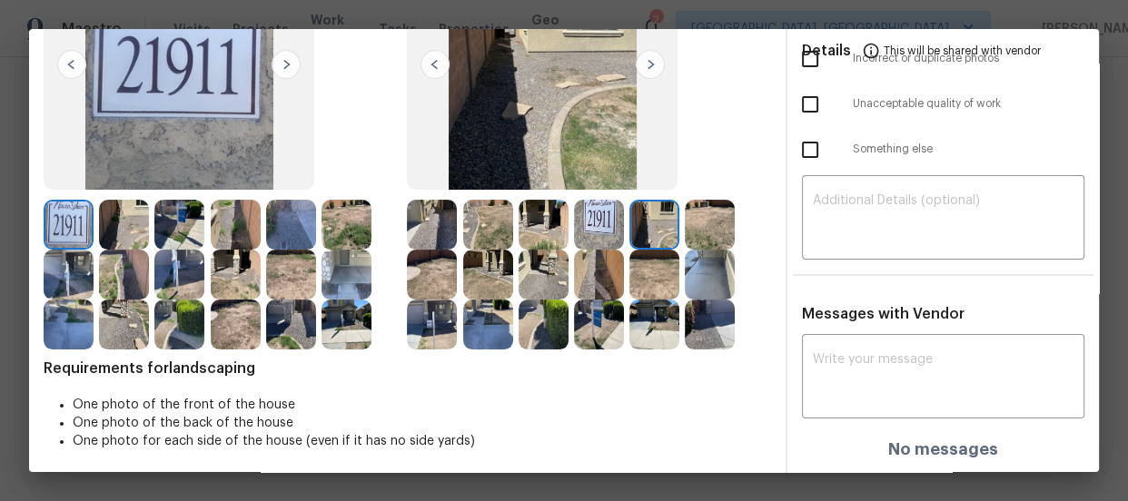
click at [692, 228] on img at bounding box center [710, 225] width 50 height 50
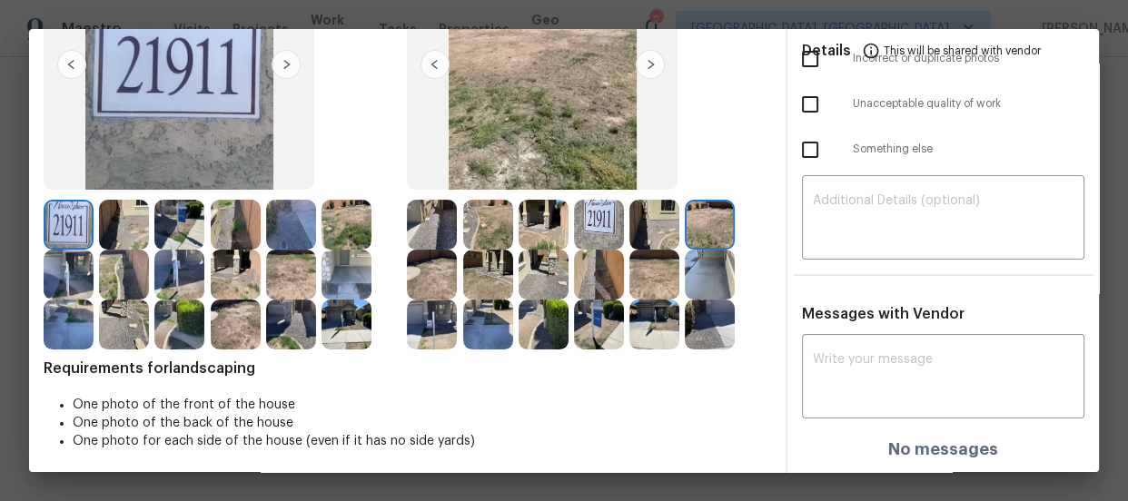
click at [429, 273] on img at bounding box center [432, 275] width 50 height 50
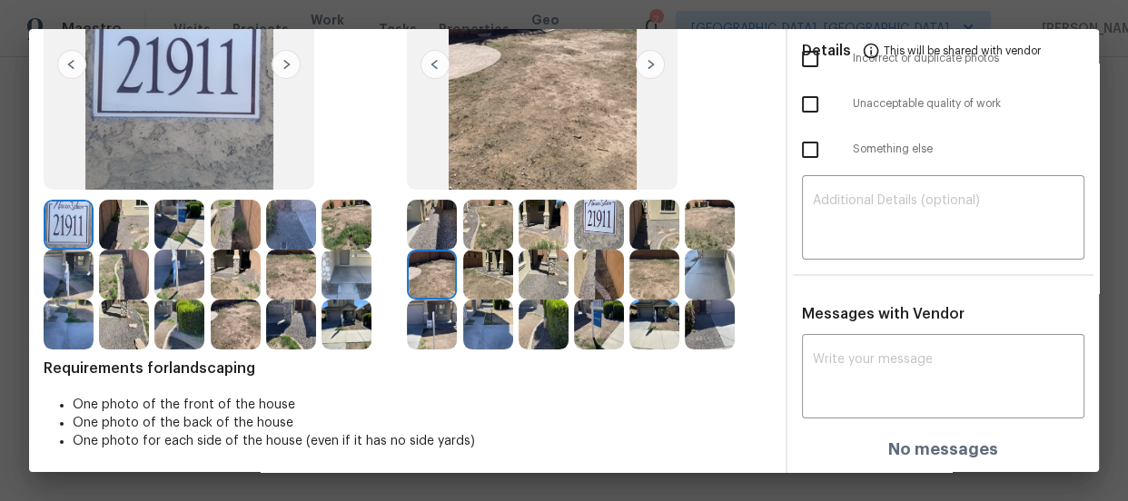
click at [480, 276] on img at bounding box center [488, 275] width 50 height 50
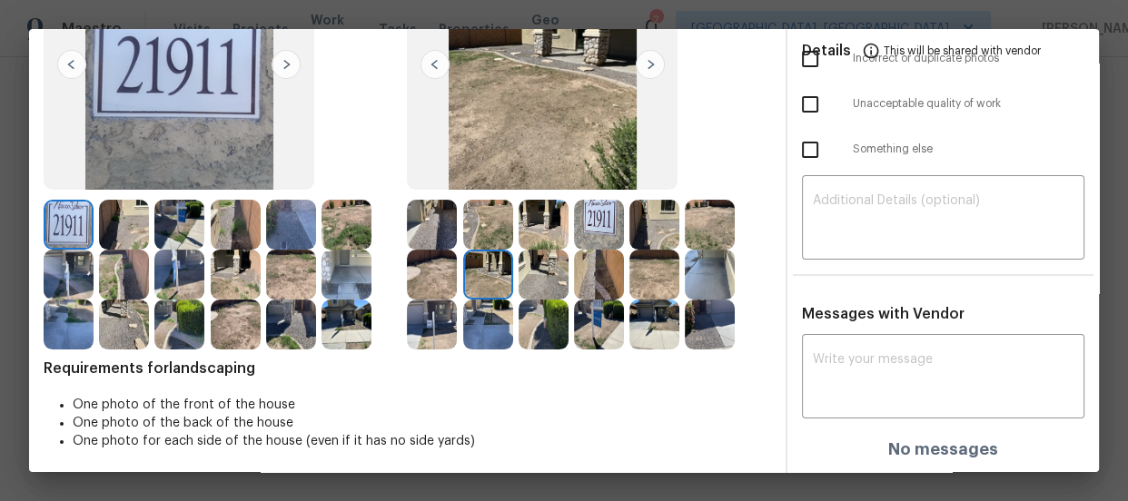
click at [524, 276] on img at bounding box center [544, 275] width 50 height 50
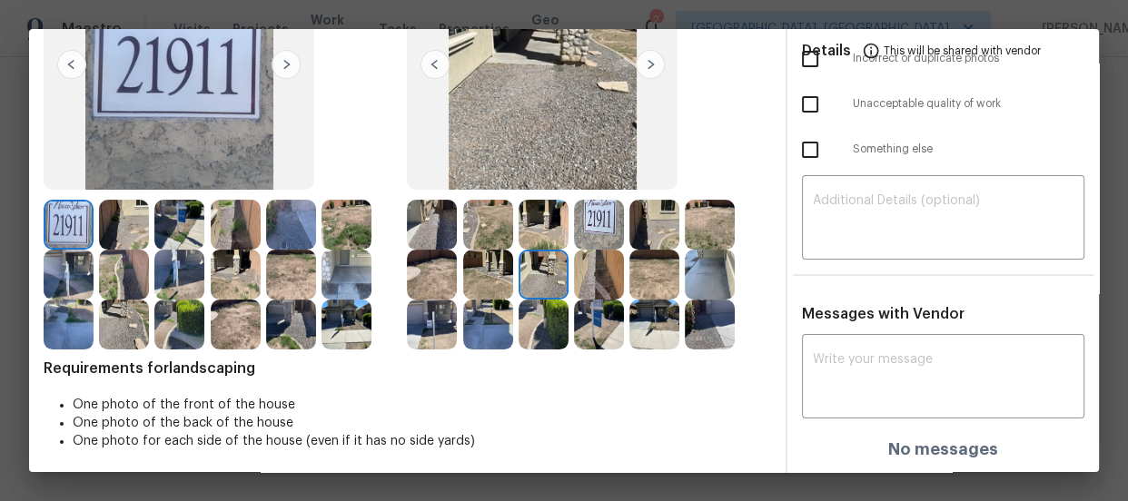
click at [581, 290] on img at bounding box center [599, 275] width 50 height 50
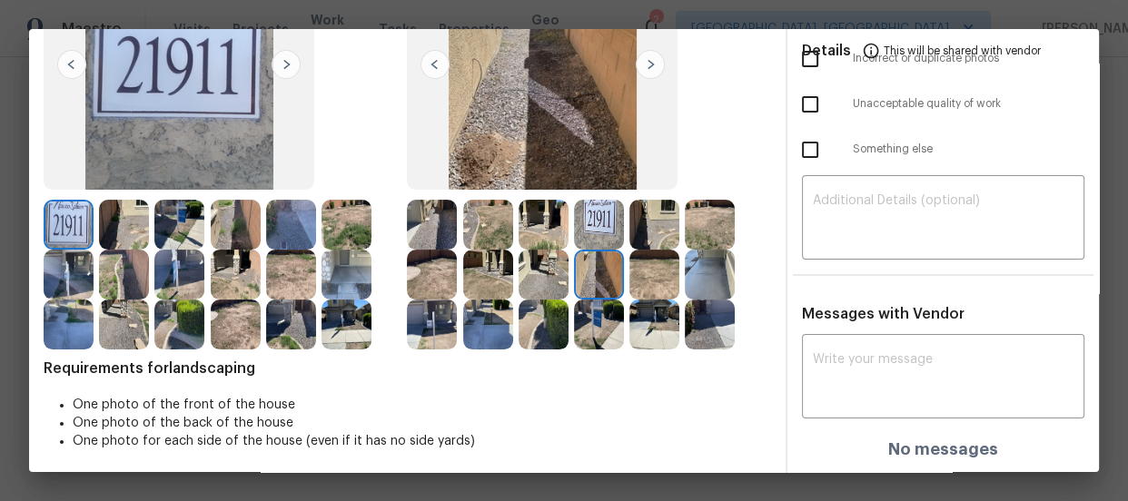
click at [624, 276] on div at bounding box center [601, 275] width 55 height 50
click at [703, 271] on img at bounding box center [710, 275] width 50 height 50
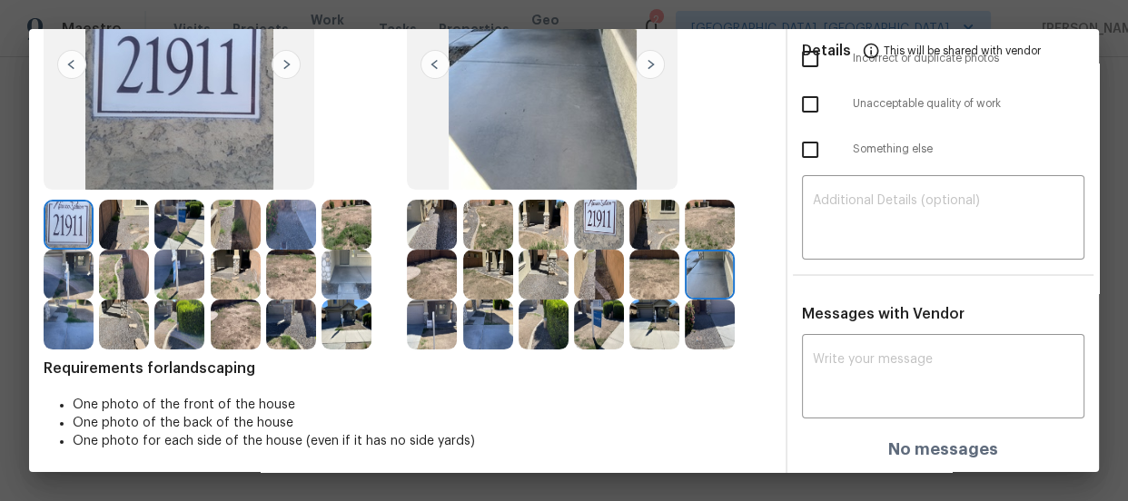
click at [427, 333] on img at bounding box center [432, 325] width 50 height 50
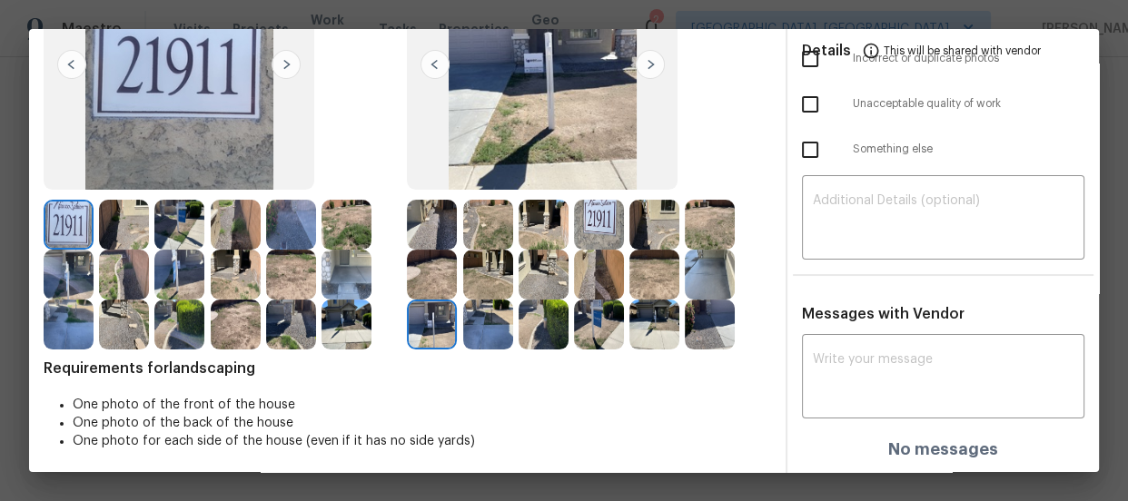
click at [497, 319] on img at bounding box center [488, 325] width 50 height 50
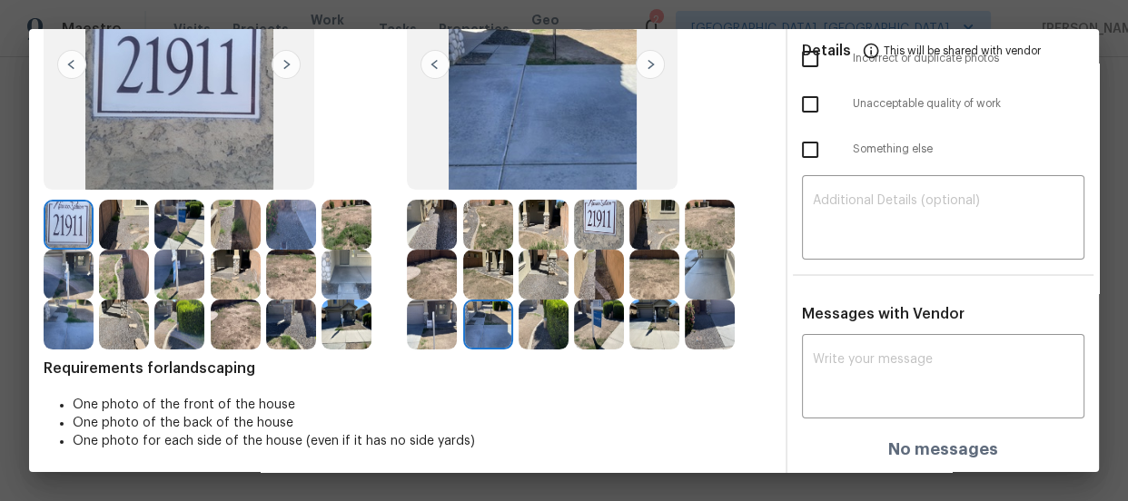
click at [546, 323] on img at bounding box center [544, 325] width 50 height 50
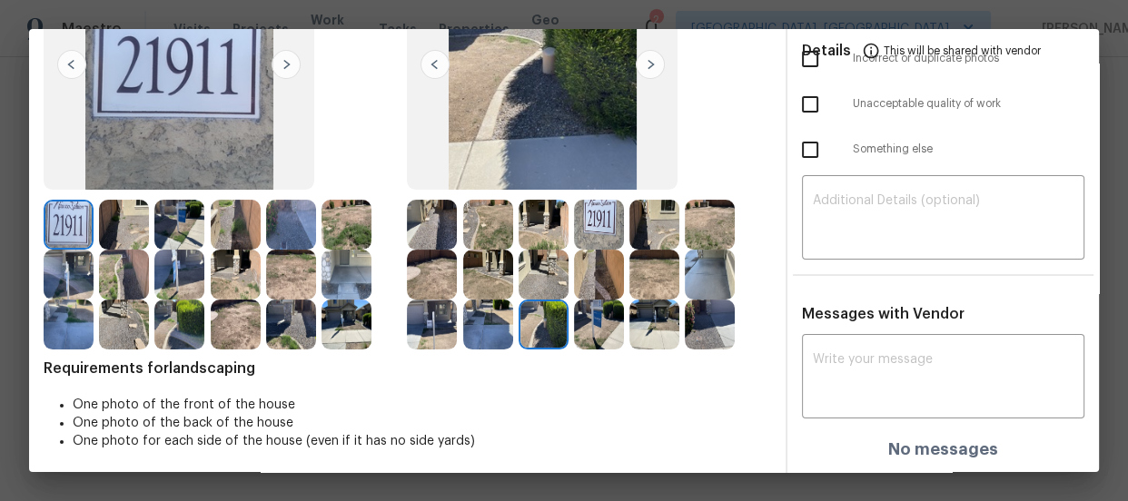
click at [592, 327] on img at bounding box center [599, 325] width 50 height 50
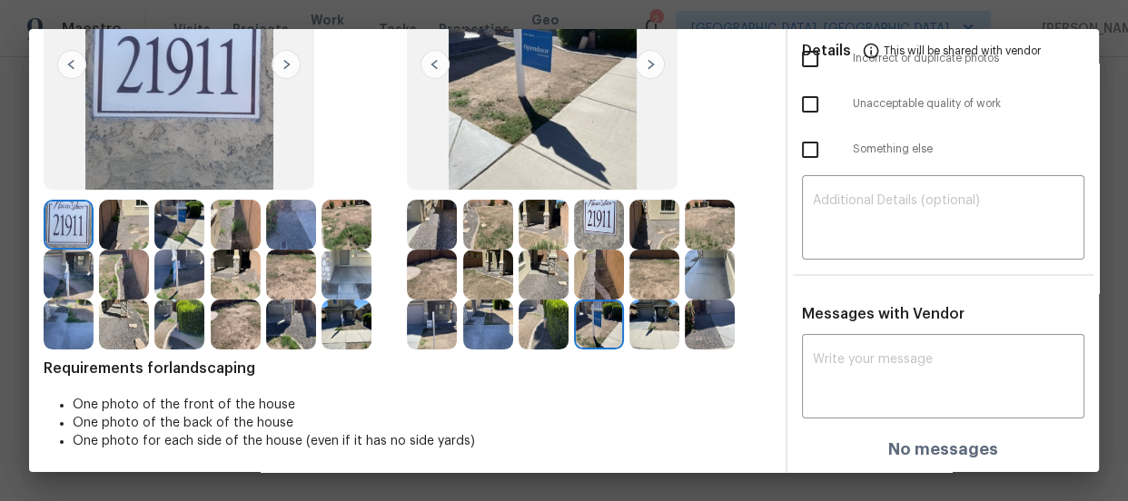
click at [648, 330] on img at bounding box center [654, 325] width 50 height 50
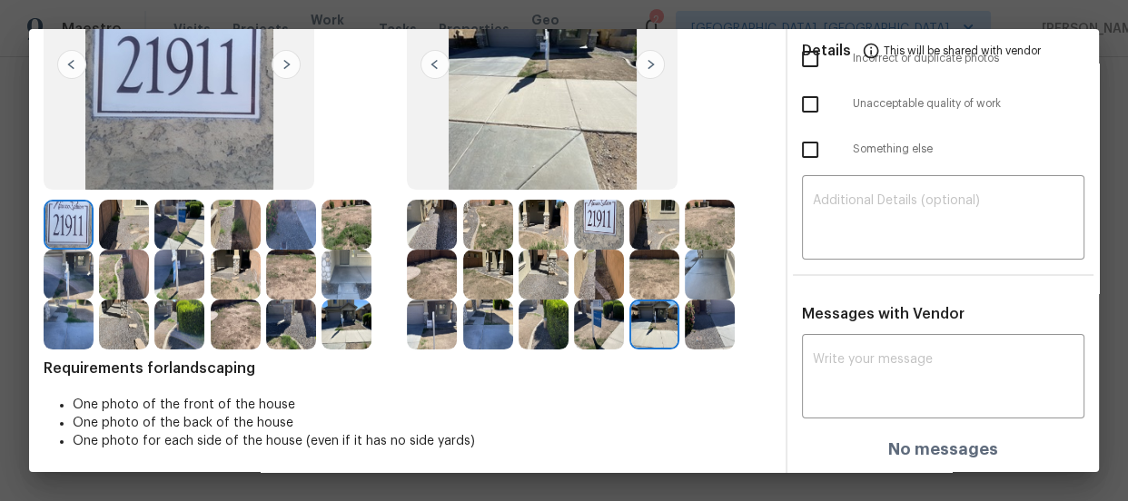
click at [690, 332] on img at bounding box center [710, 325] width 50 height 50
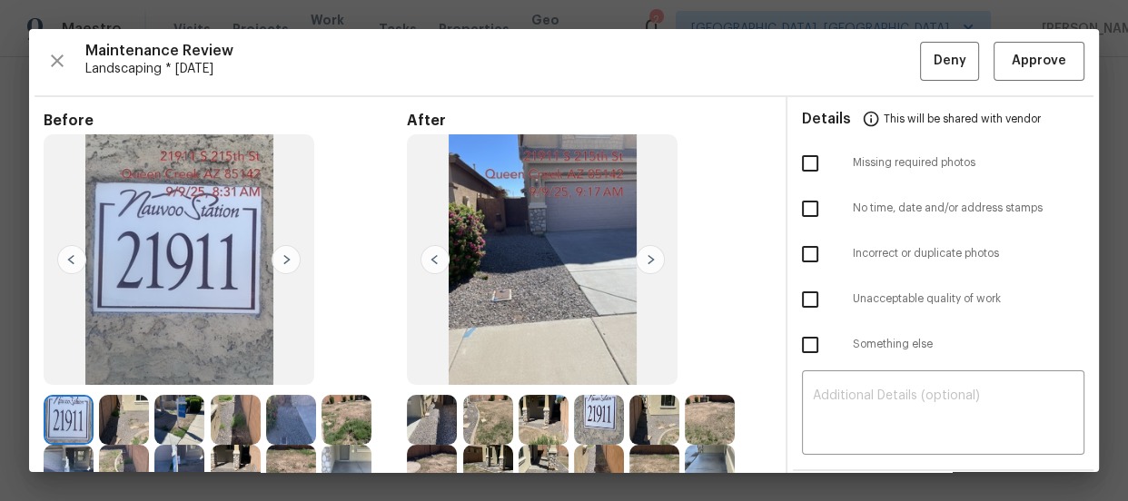
scroll to position [0, 0]
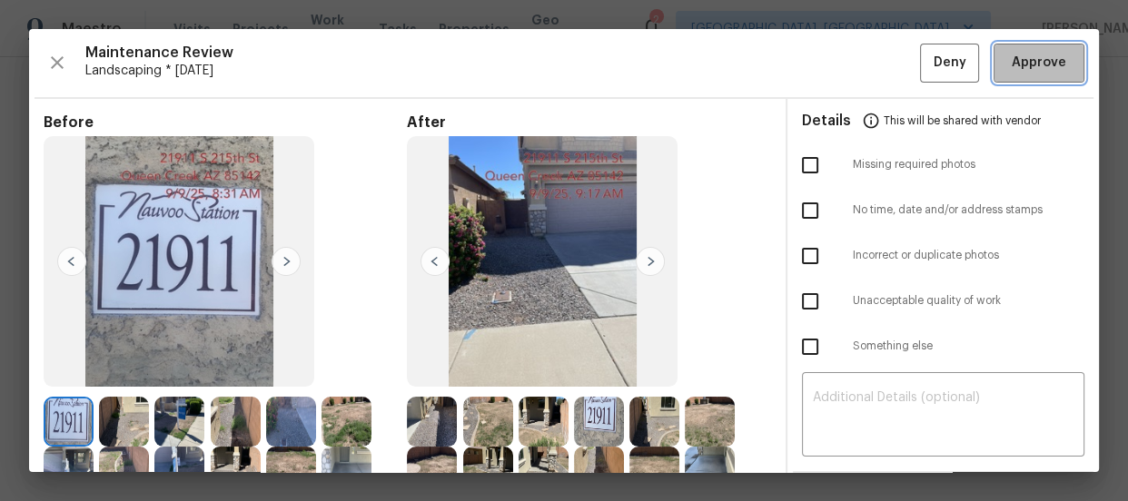
click at [1008, 81] on button "Approve" at bounding box center [1039, 63] width 91 height 39
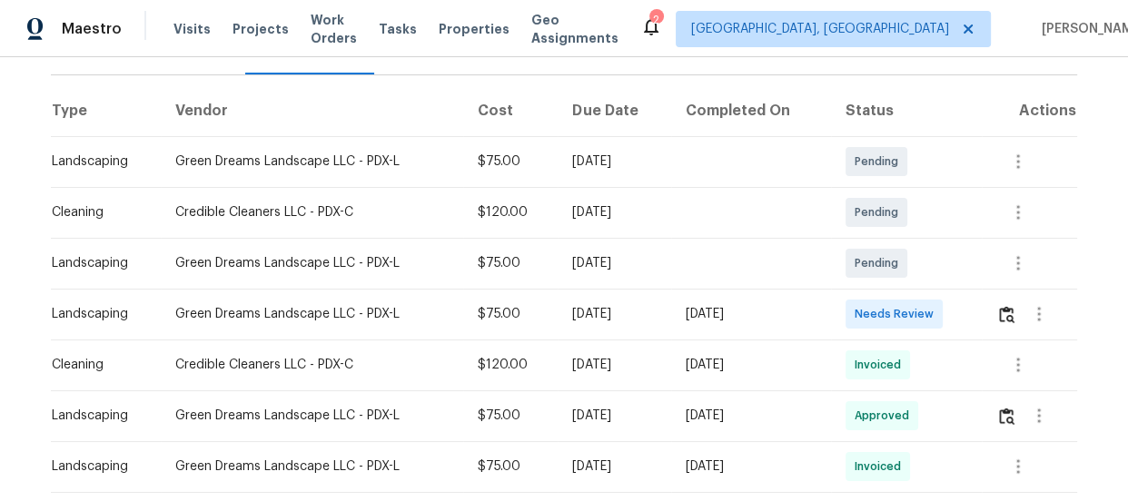
scroll to position [258, 0]
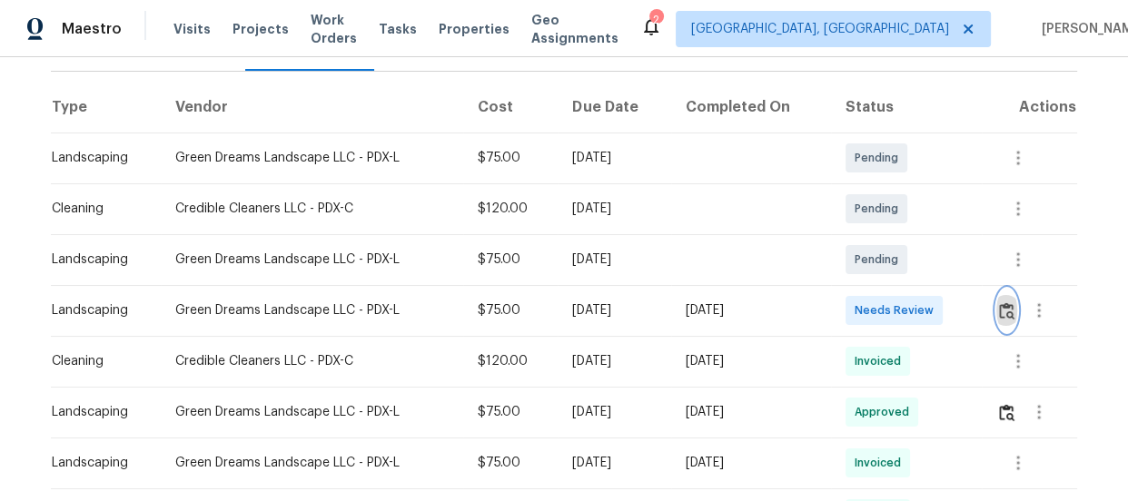
click at [1011, 316] on img "button" at bounding box center [1006, 310] width 15 height 17
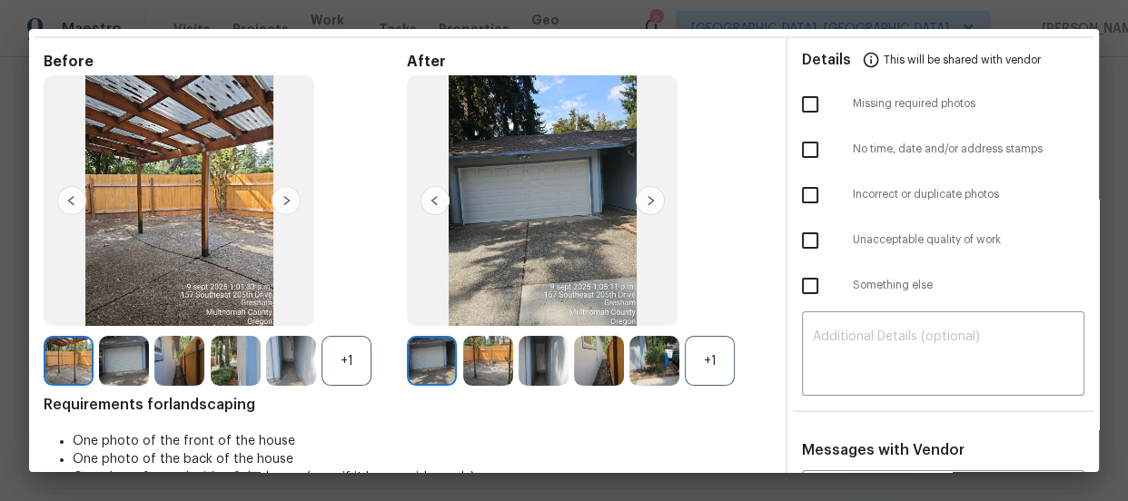
scroll to position [164, 0]
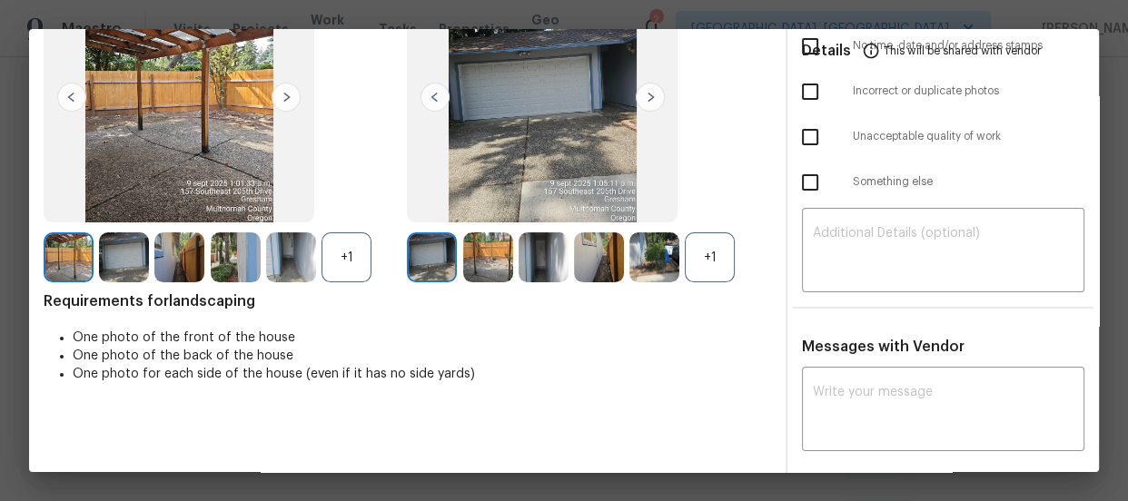
click at [718, 257] on div "+1" at bounding box center [710, 258] width 50 height 50
click at [345, 255] on div "+1" at bounding box center [347, 258] width 50 height 50
click at [490, 260] on img at bounding box center [488, 258] width 50 height 50
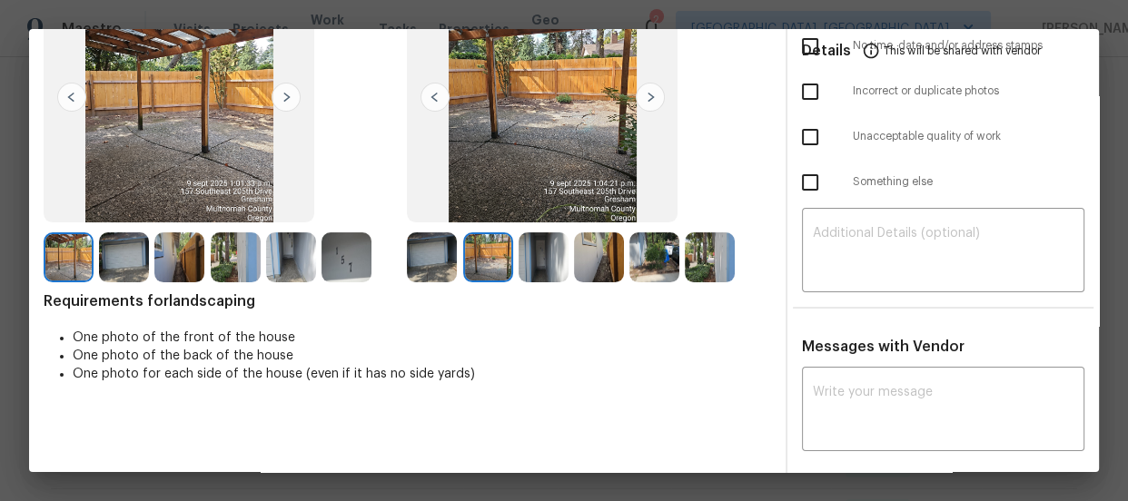
click at [552, 266] on img at bounding box center [544, 258] width 50 height 50
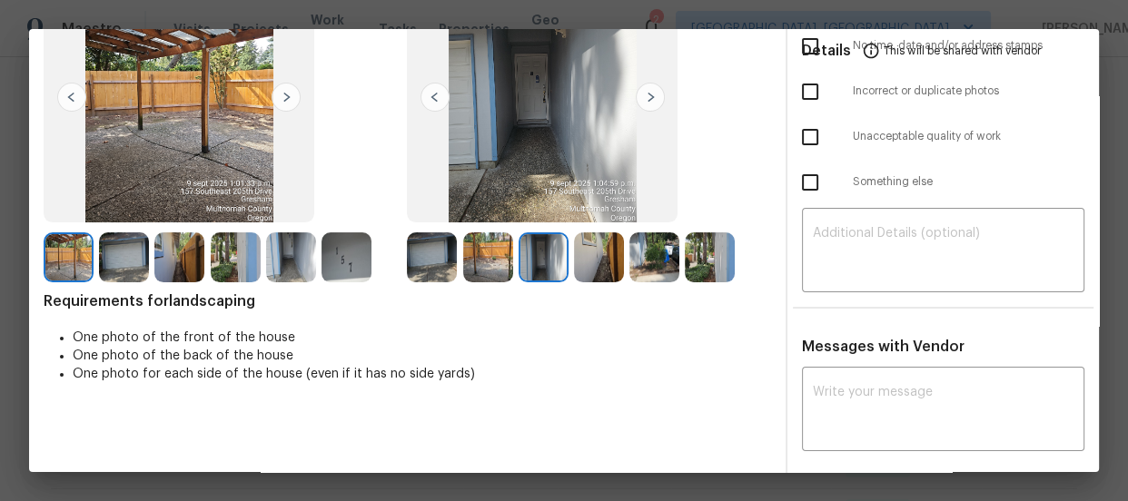
click at [588, 271] on img at bounding box center [599, 258] width 50 height 50
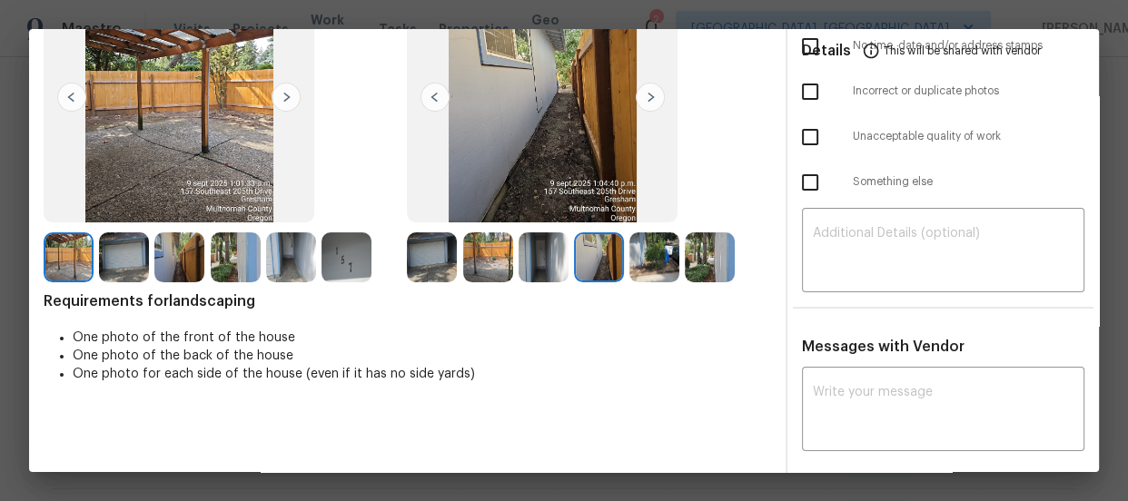
click at [629, 271] on img at bounding box center [654, 258] width 50 height 50
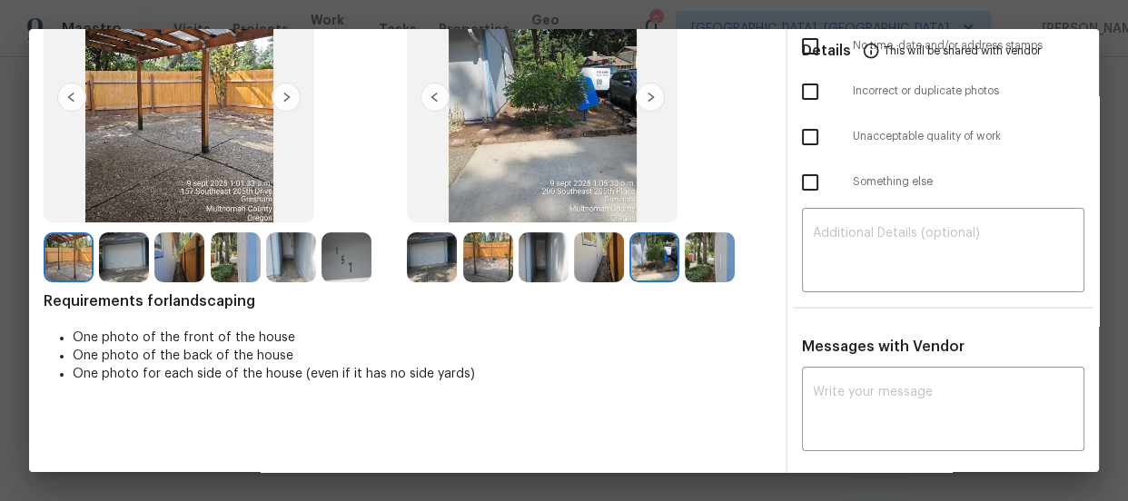
click at [715, 271] on img at bounding box center [710, 258] width 50 height 50
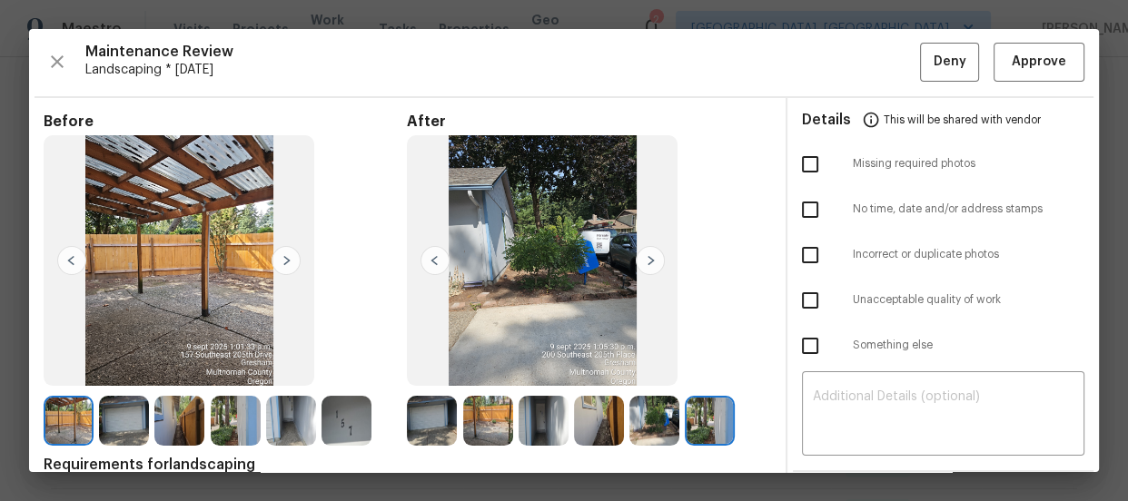
scroll to position [0, 0]
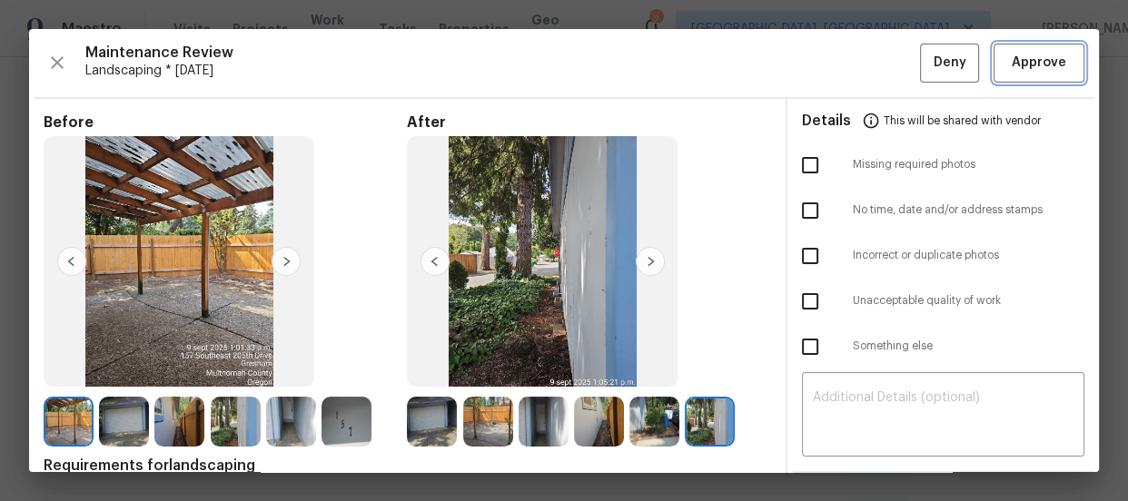
click at [1008, 67] on span "Approve" at bounding box center [1039, 63] width 62 height 23
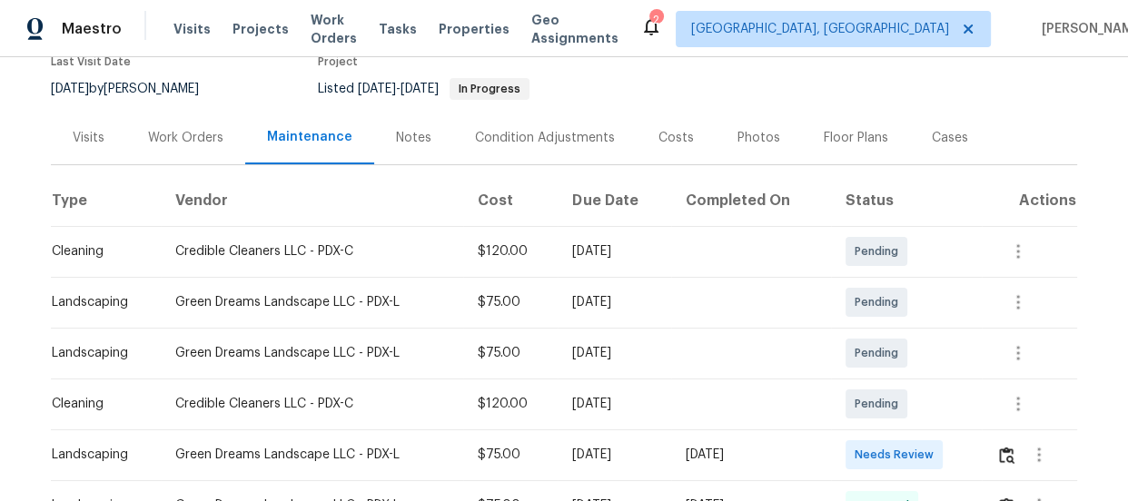
scroll to position [247, 0]
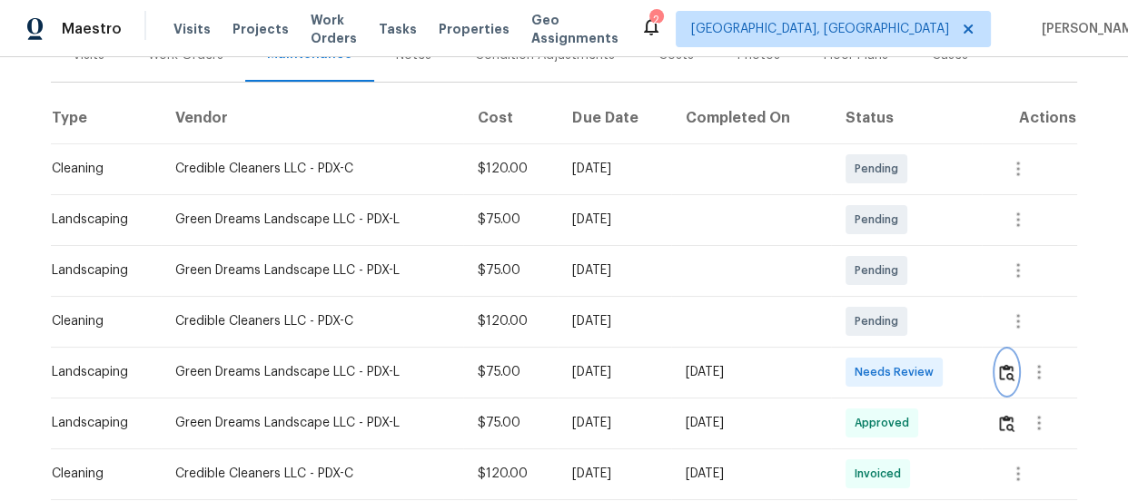
click at [1002, 364] on img "button" at bounding box center [1006, 372] width 15 height 17
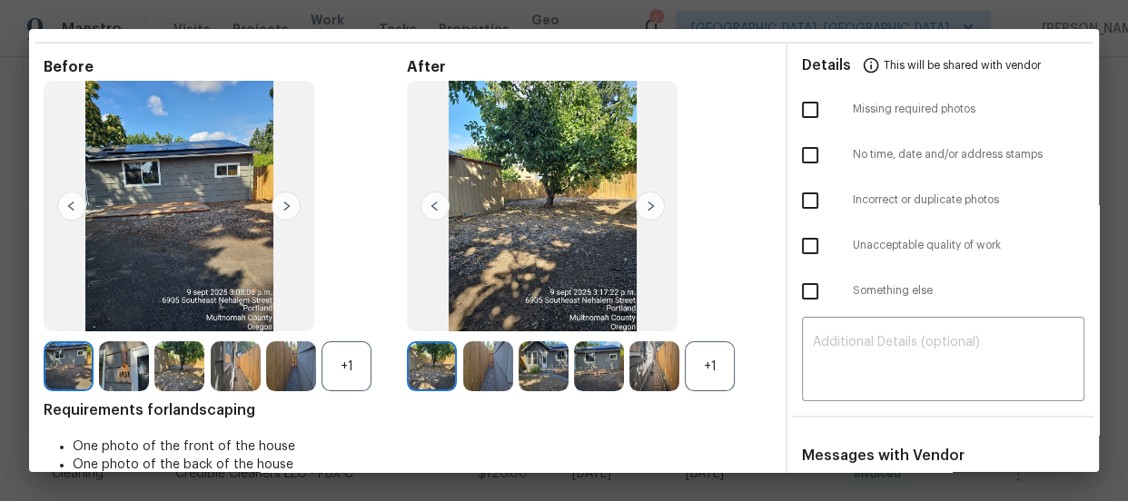
scroll to position [164, 0]
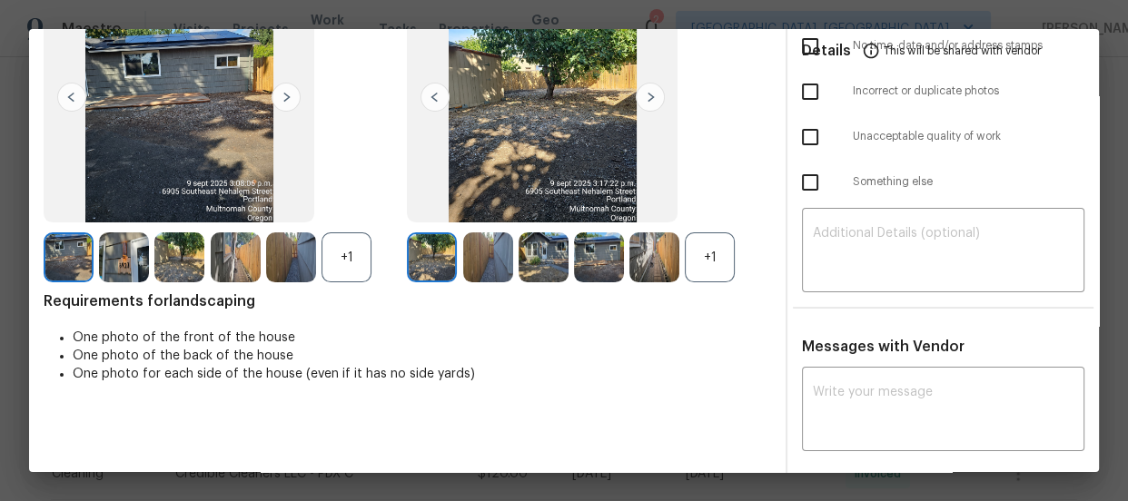
click at [726, 262] on div "+1" at bounding box center [710, 258] width 50 height 50
click at [347, 272] on div "+1" at bounding box center [347, 258] width 50 height 50
click at [488, 264] on img at bounding box center [488, 258] width 50 height 50
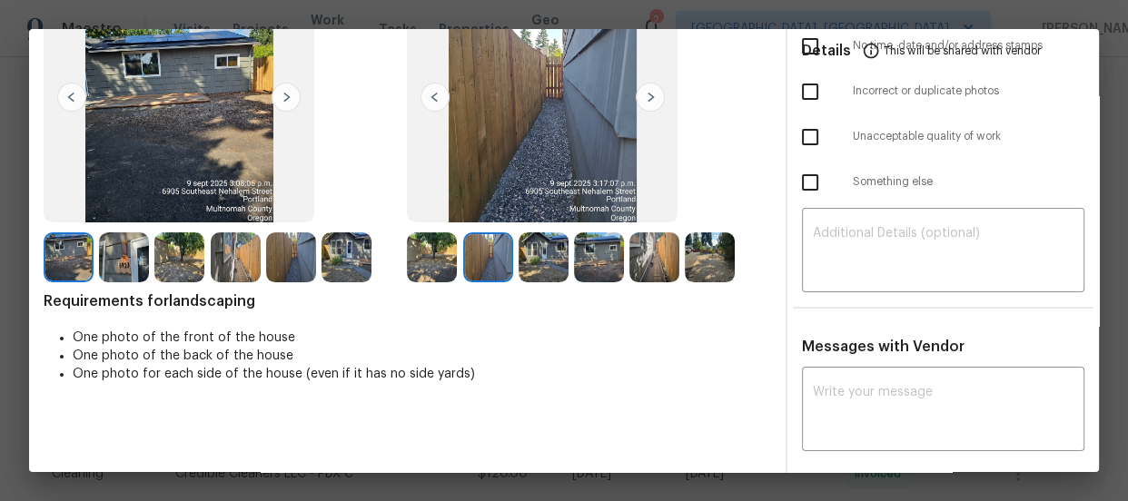
click at [542, 270] on img at bounding box center [544, 258] width 50 height 50
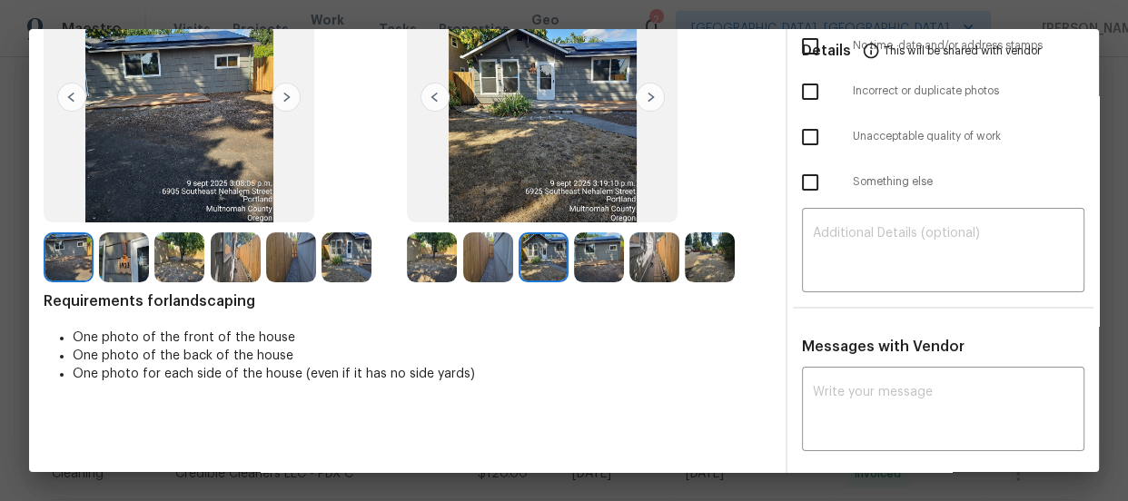
click at [591, 268] on img at bounding box center [599, 258] width 50 height 50
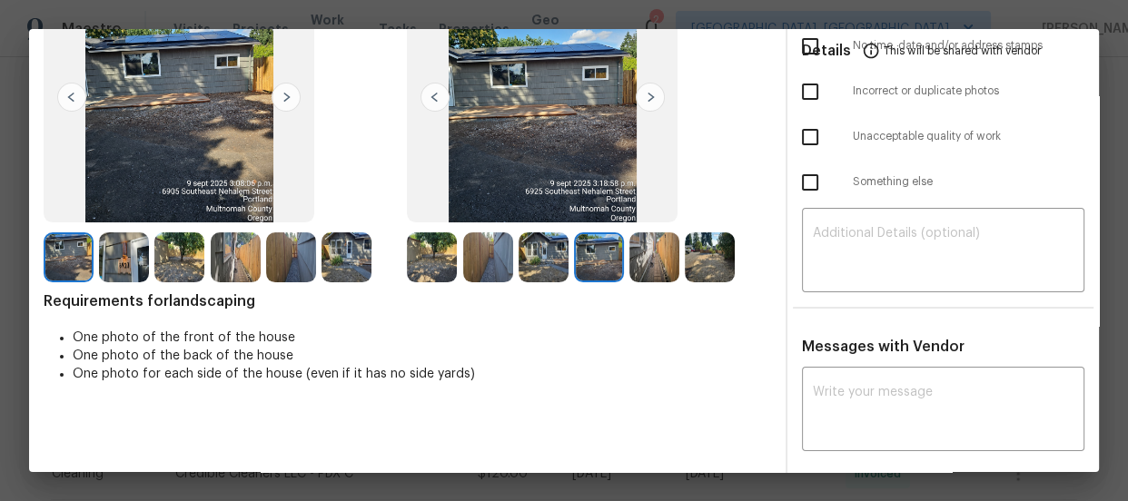
click at [636, 268] on img at bounding box center [654, 258] width 50 height 50
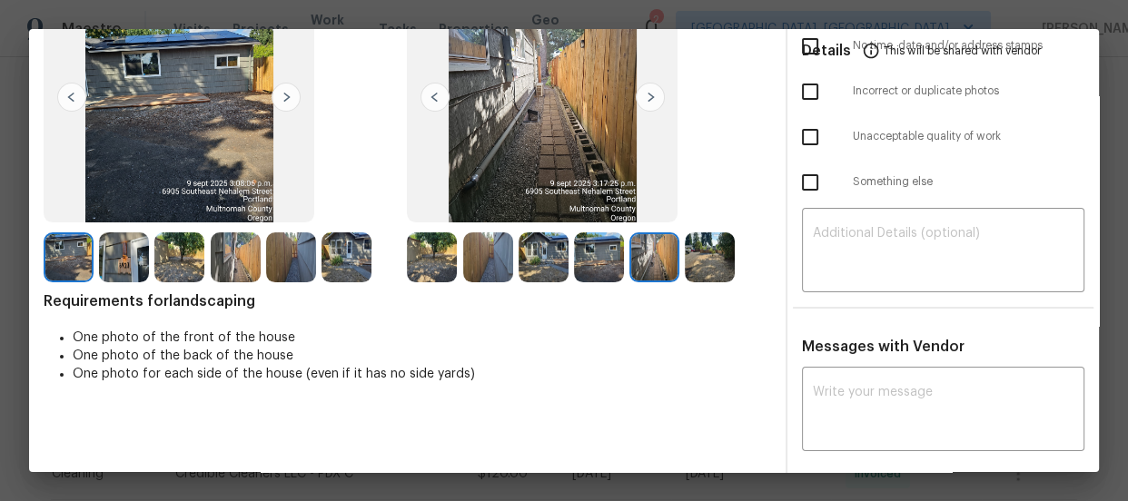
click at [702, 254] on img at bounding box center [710, 258] width 50 height 50
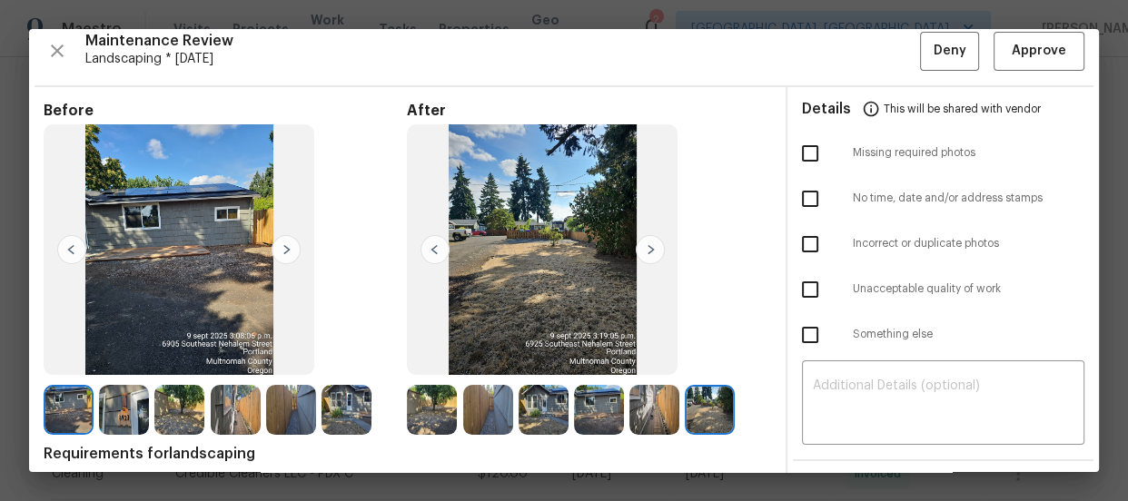
scroll to position [0, 0]
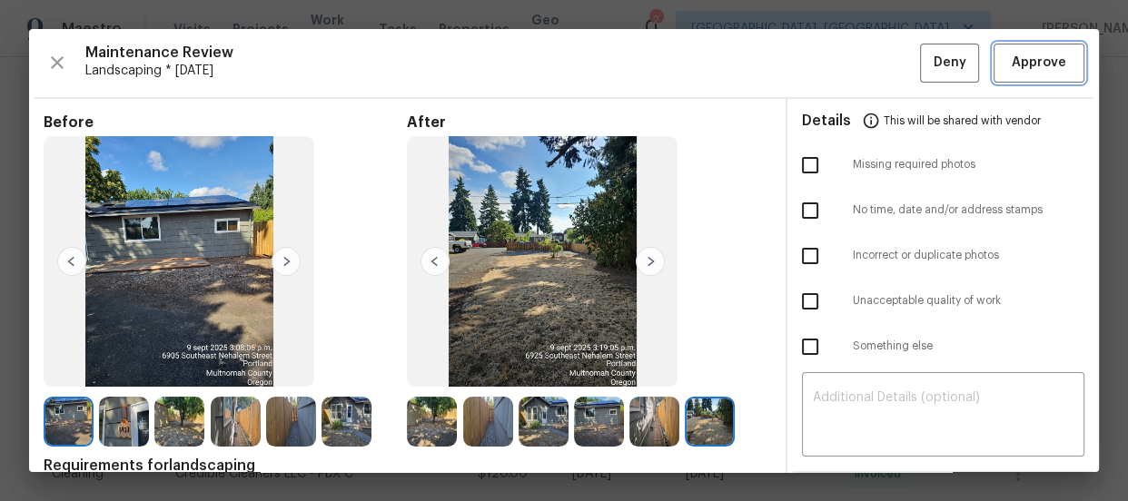
click at [1012, 63] on span "Approve" at bounding box center [1039, 63] width 54 height 23
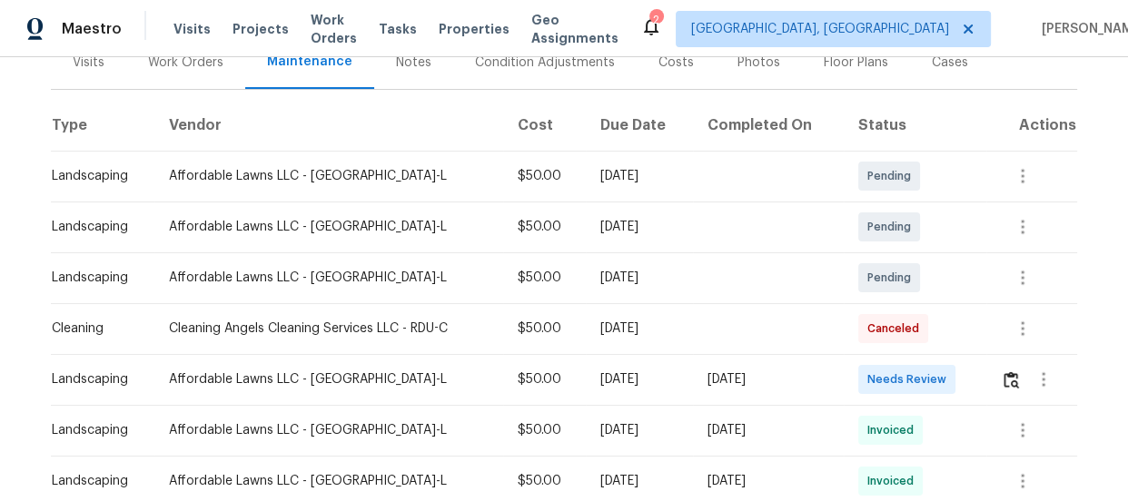
scroll to position [247, 0]
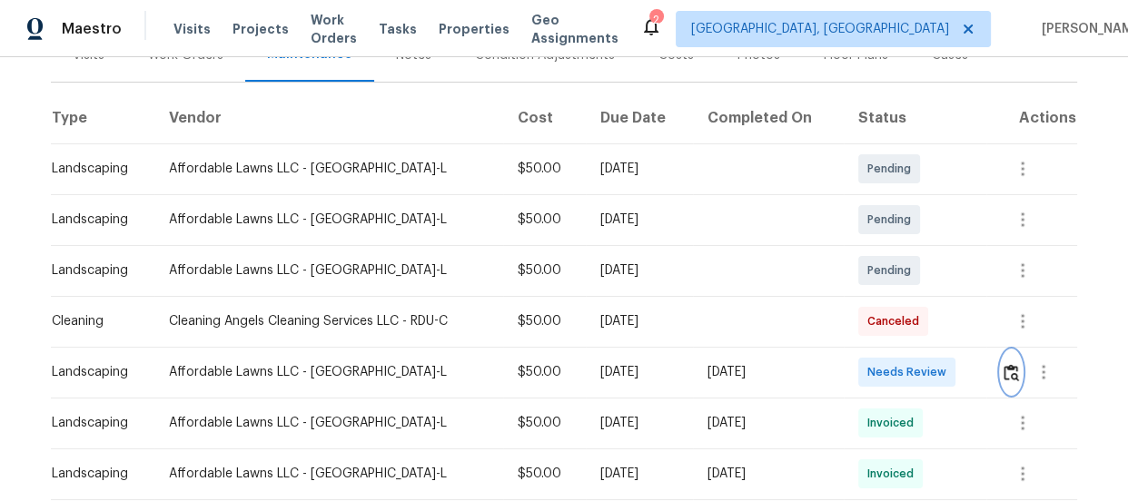
click at [1008, 373] on img "button" at bounding box center [1011, 372] width 15 height 17
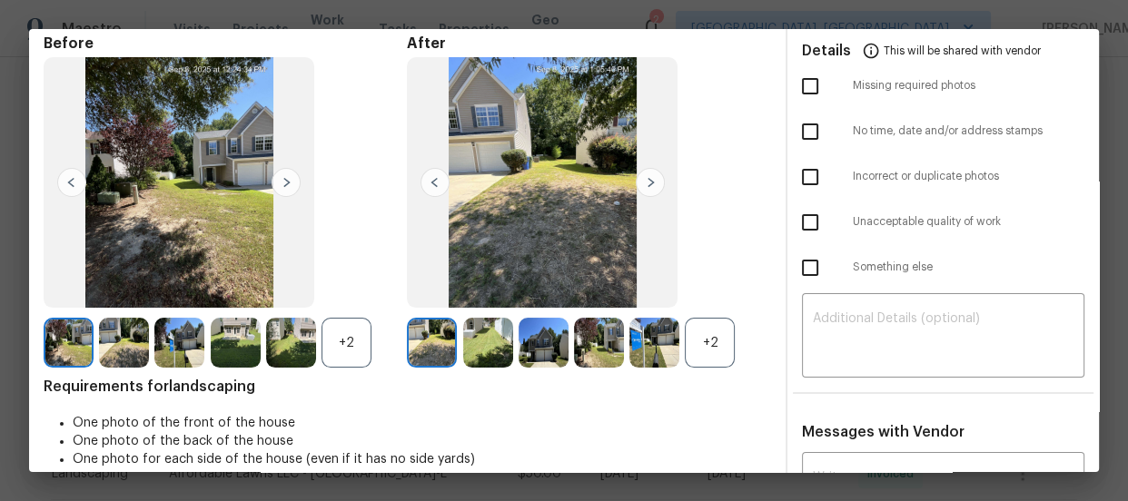
scroll to position [82, 0]
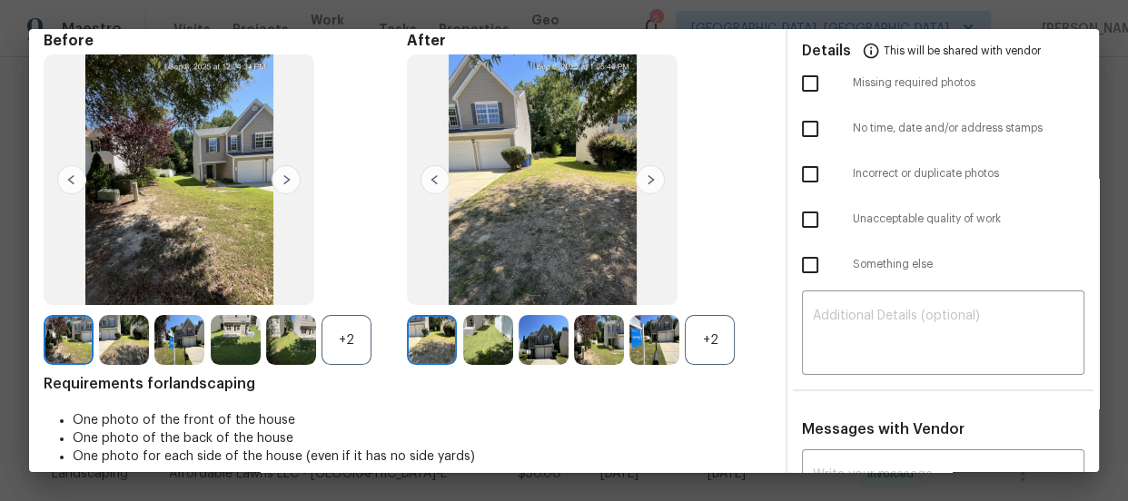
click at [697, 332] on div "+2" at bounding box center [710, 340] width 50 height 50
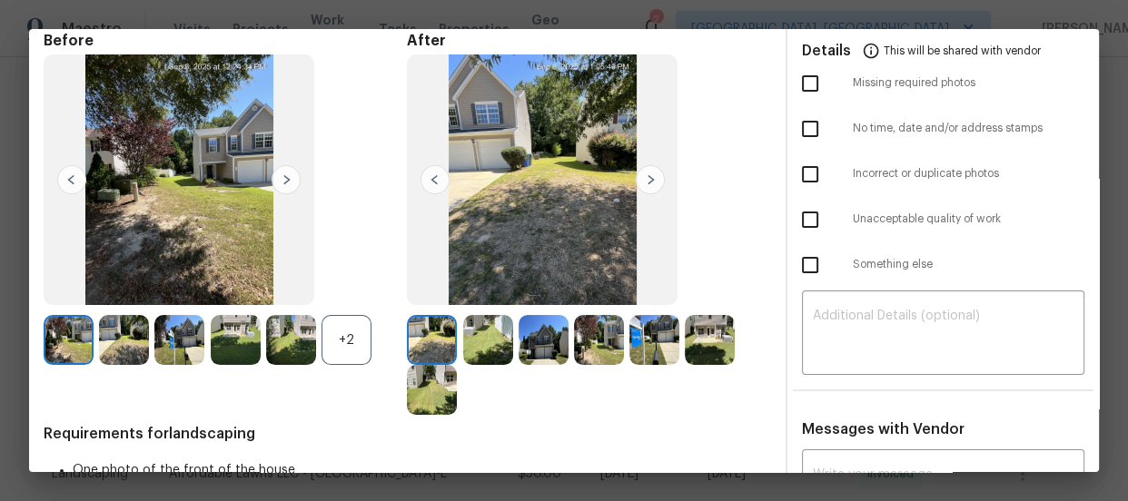
click at [326, 345] on div "+2" at bounding box center [347, 340] width 50 height 50
click at [453, 339] on div at bounding box center [434, 340] width 55 height 50
click at [480, 344] on img at bounding box center [488, 340] width 50 height 50
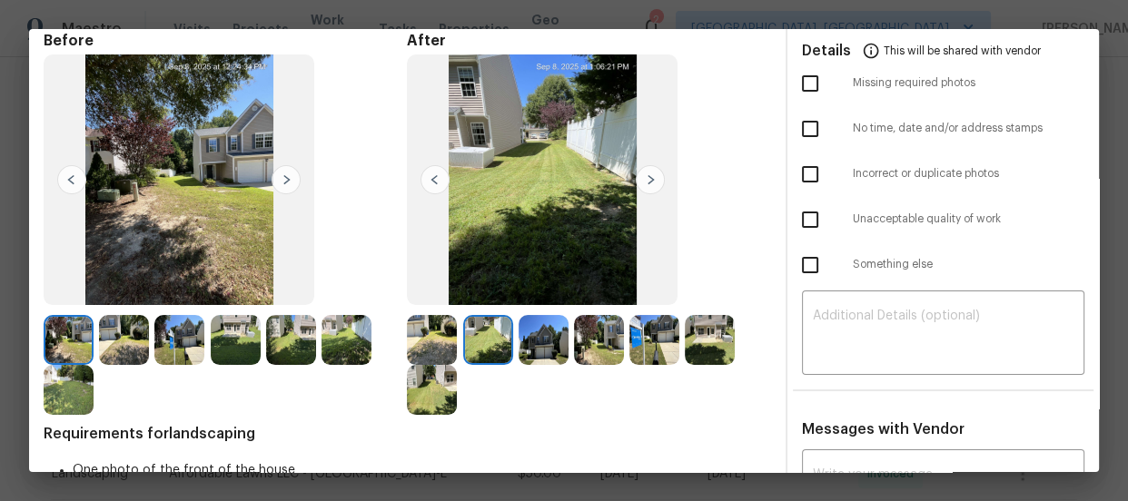
click at [528, 348] on img at bounding box center [544, 340] width 50 height 50
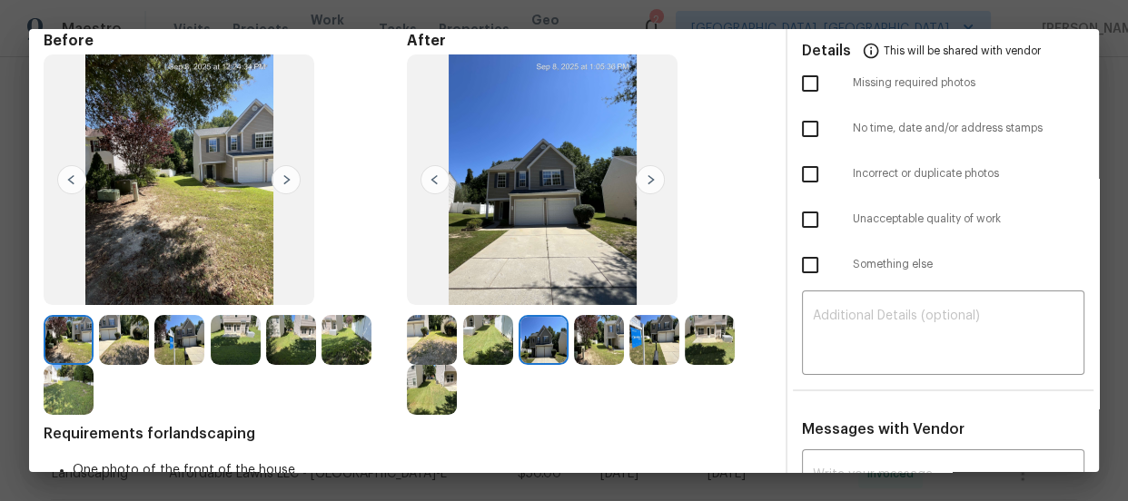
click at [596, 356] on img at bounding box center [599, 340] width 50 height 50
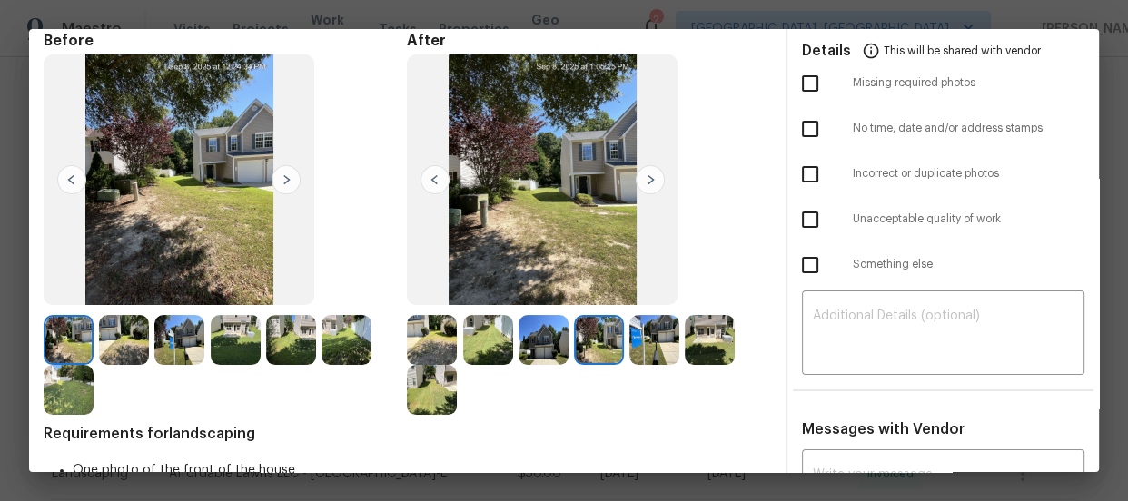
click at [646, 356] on img at bounding box center [654, 340] width 50 height 50
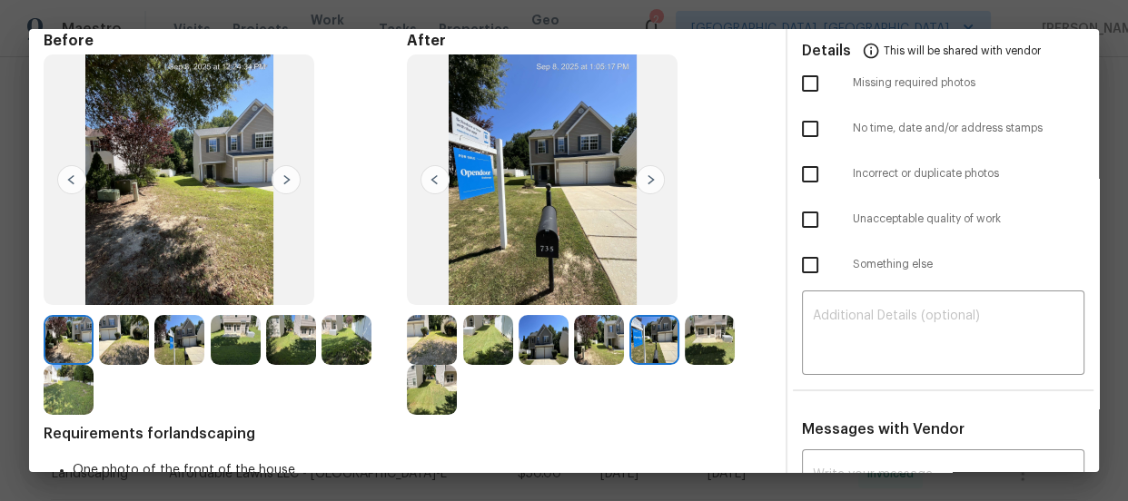
click at [741, 351] on div at bounding box center [588, 365] width 363 height 100
click at [709, 349] on img at bounding box center [710, 340] width 50 height 50
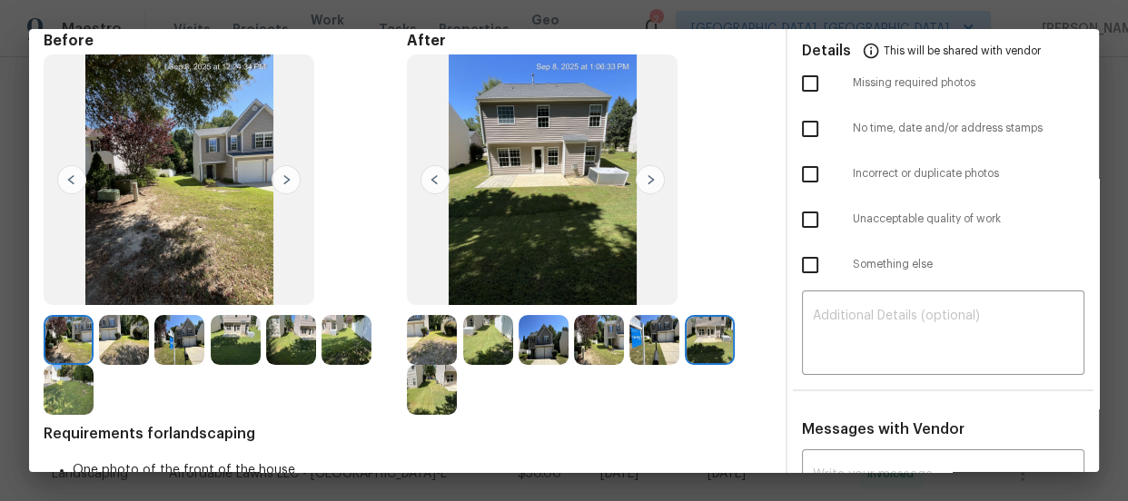
click at [421, 379] on img at bounding box center [432, 390] width 50 height 50
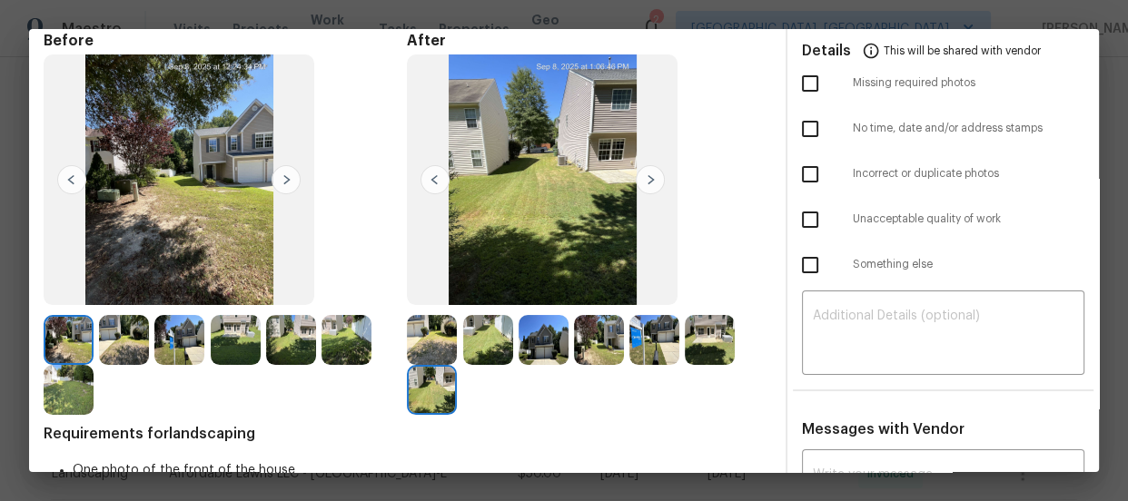
click at [73, 385] on img at bounding box center [69, 390] width 50 height 50
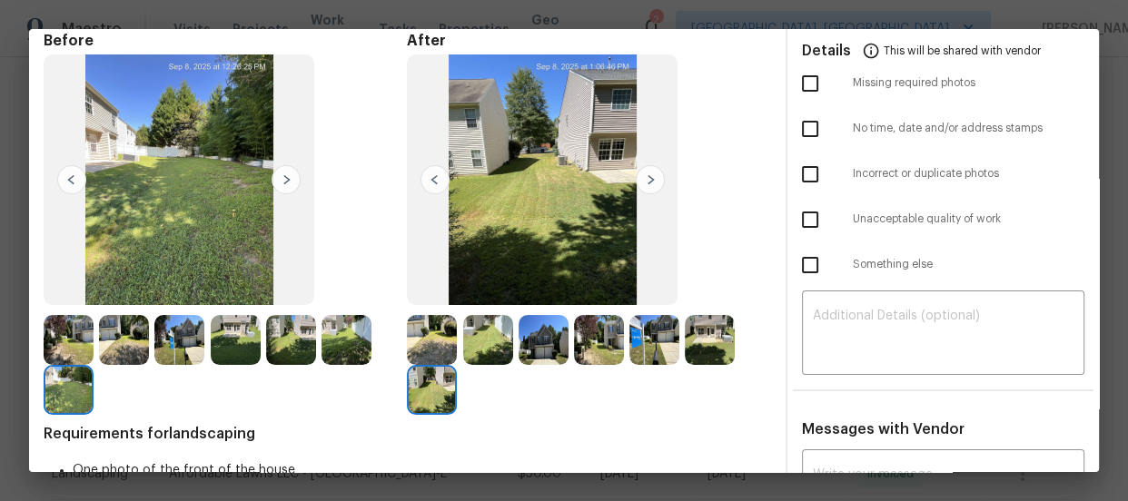
click at [140, 331] on img at bounding box center [124, 340] width 50 height 50
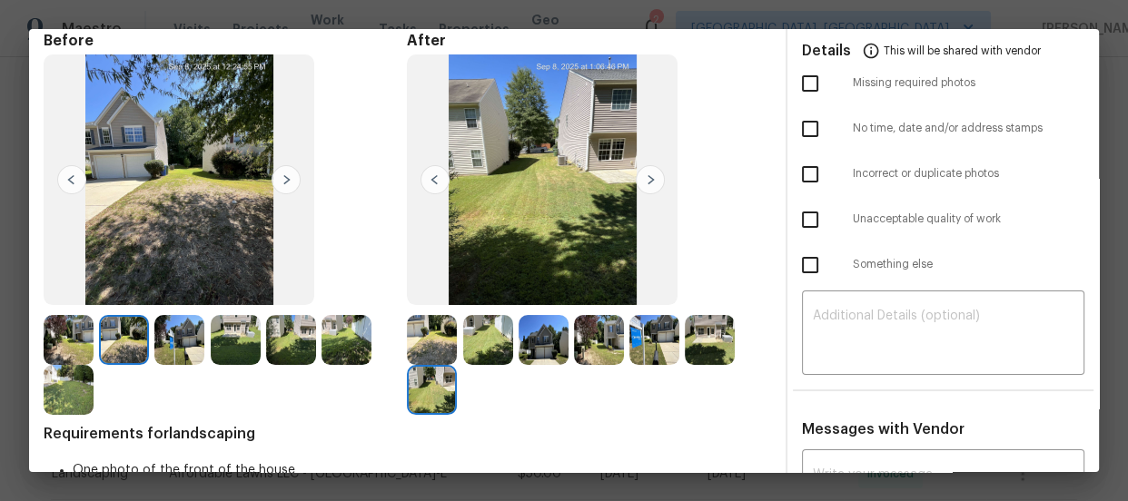
click at [140, 331] on img at bounding box center [124, 340] width 50 height 50
click at [547, 345] on img at bounding box center [544, 340] width 50 height 50
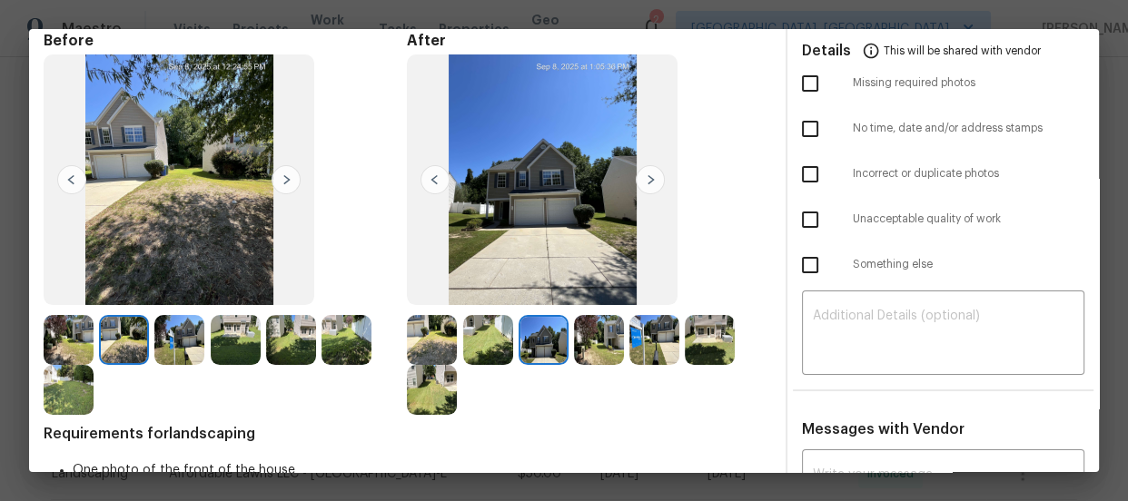
click at [604, 354] on img at bounding box center [599, 340] width 50 height 50
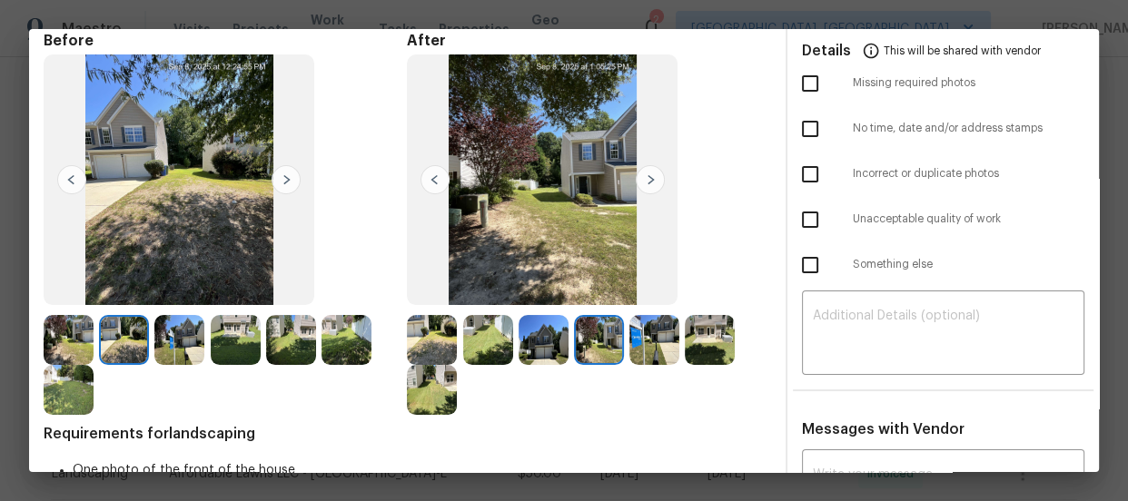
click at [424, 388] on img at bounding box center [432, 390] width 50 height 50
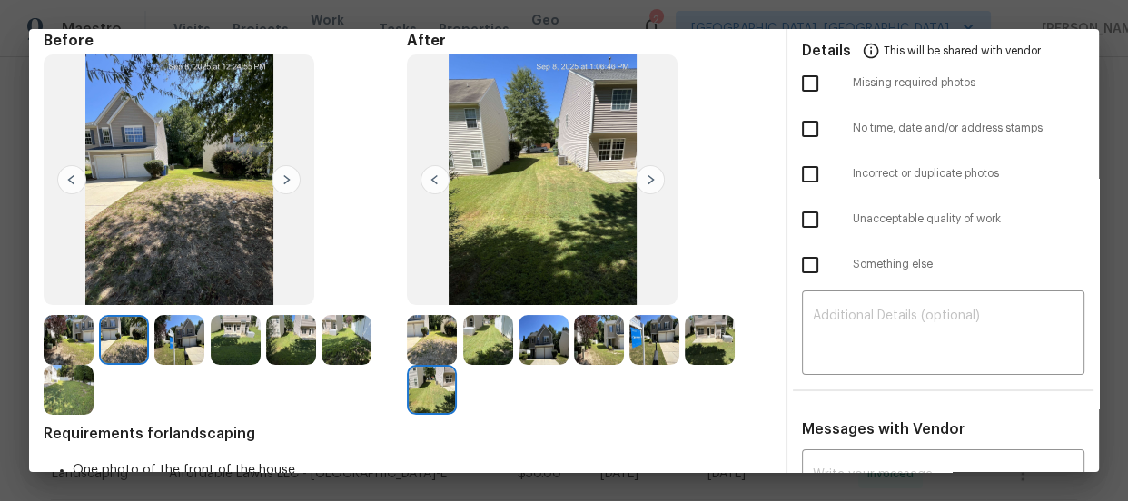
click at [530, 331] on img at bounding box center [544, 340] width 50 height 50
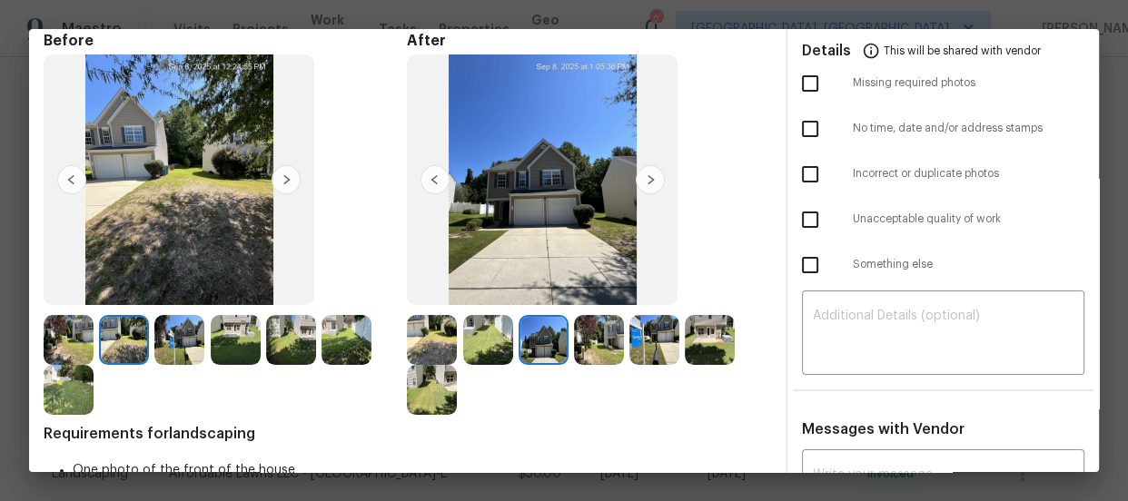
click at [596, 332] on img at bounding box center [599, 340] width 50 height 50
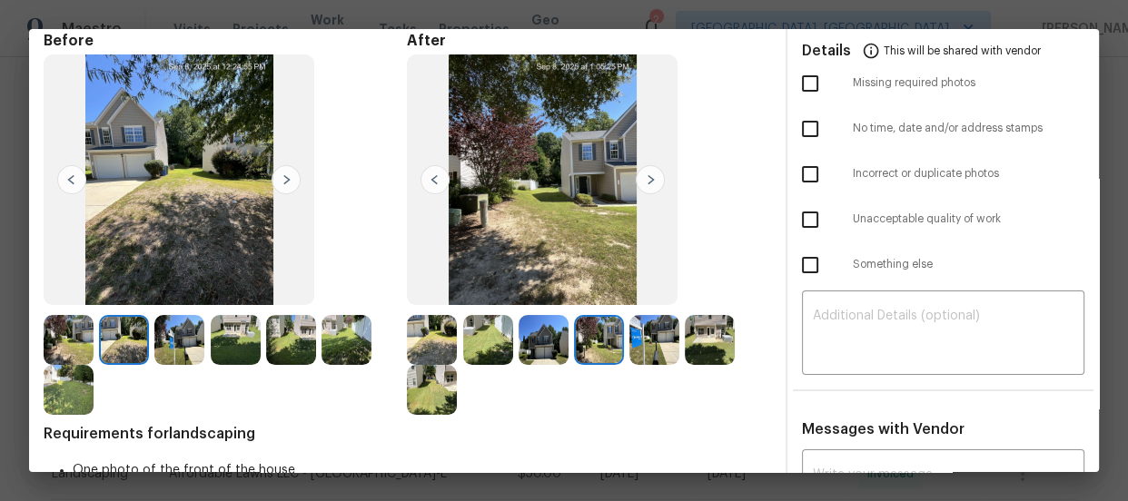
click at [651, 345] on img at bounding box center [654, 340] width 50 height 50
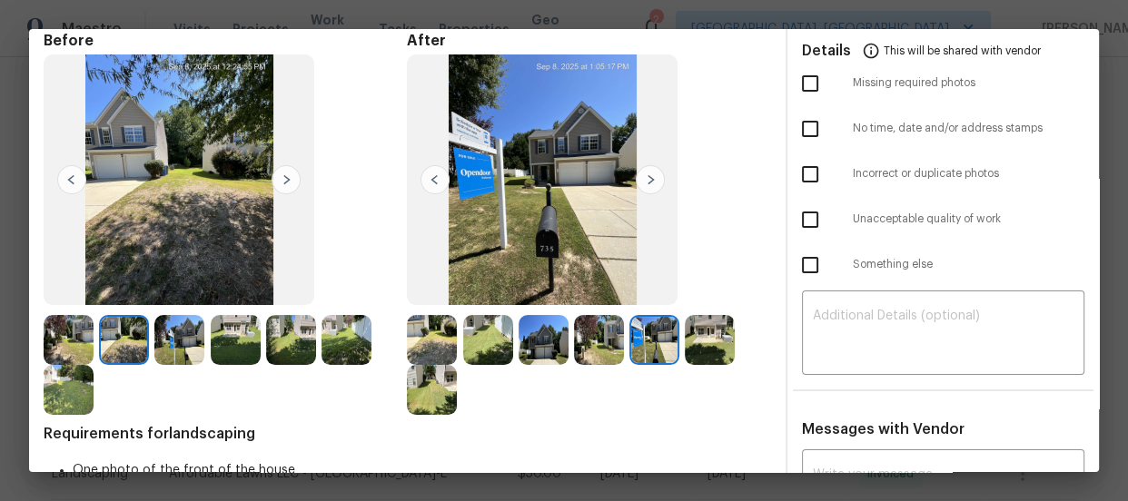
click at [139, 347] on img at bounding box center [124, 340] width 50 height 50
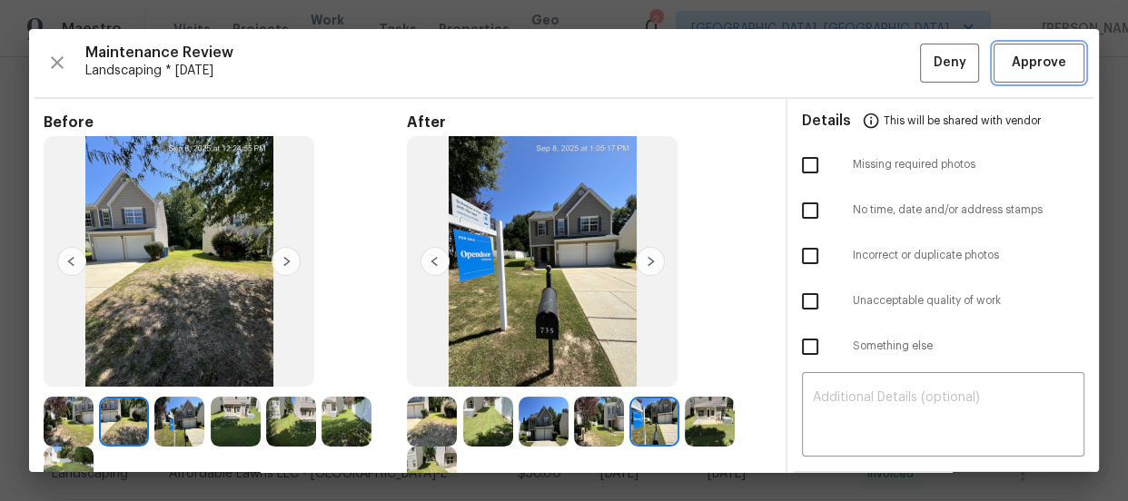
drag, startPoint x: 1026, startPoint y: 61, endPoint x: 794, endPoint y: 88, distance: 234.1
click at [1026, 60] on span "Approve" at bounding box center [1039, 63] width 54 height 23
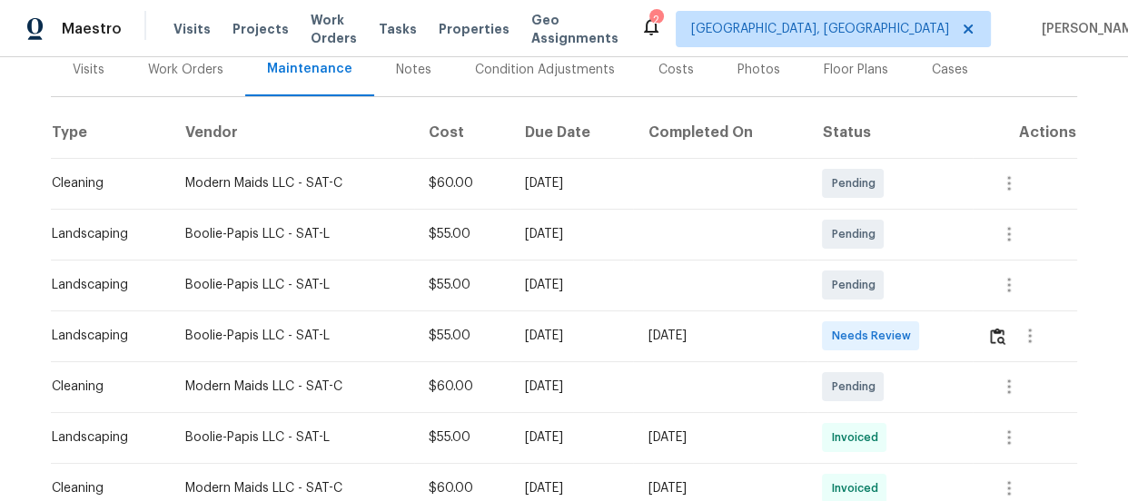
scroll to position [247, 0]
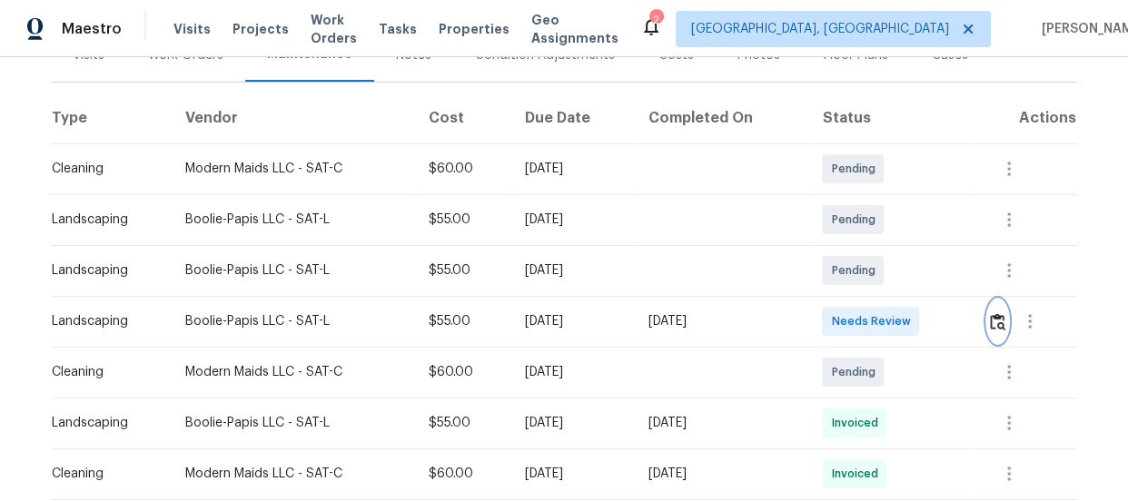
click at [998, 310] on button "button" at bounding box center [997, 322] width 21 height 44
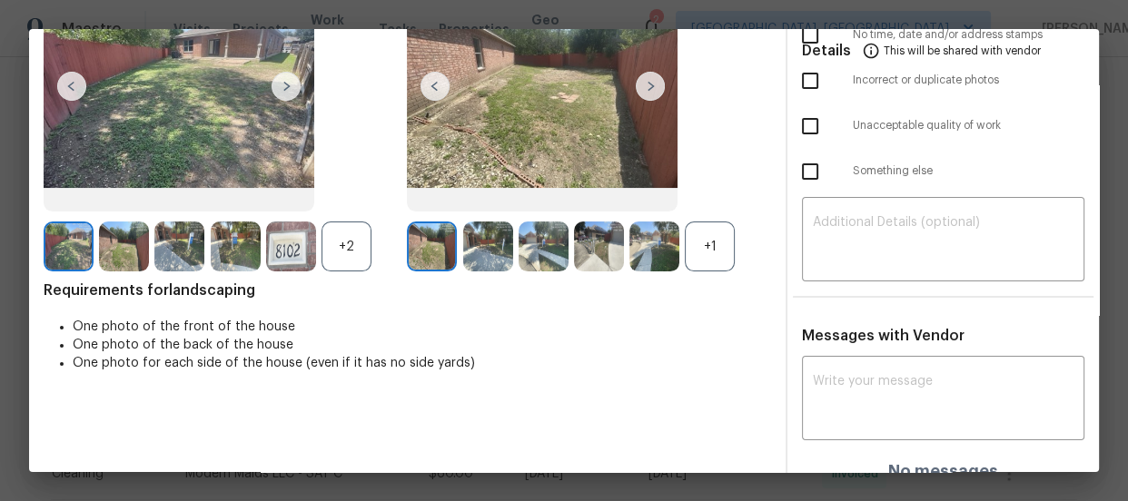
scroll to position [195, 0]
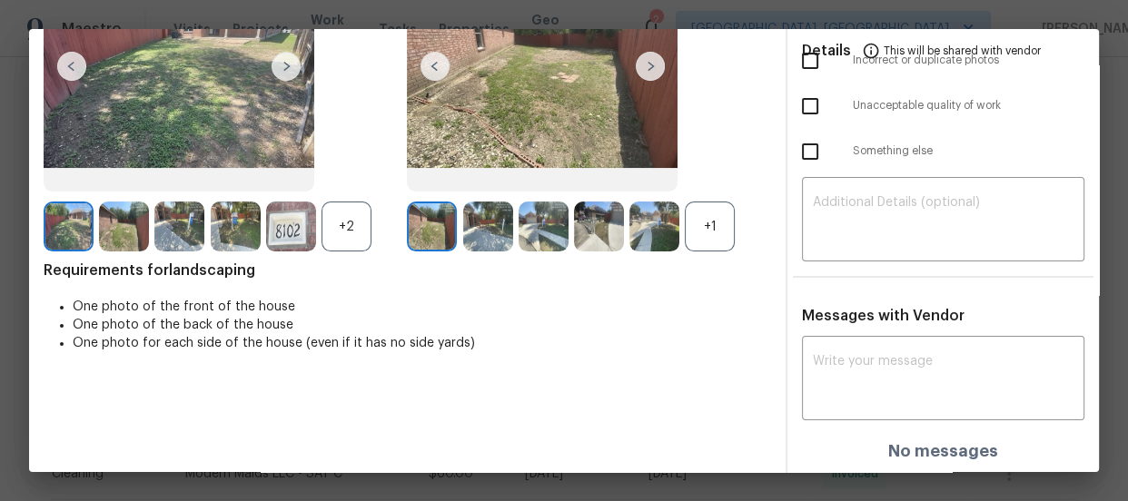
click at [699, 230] on div "+1" at bounding box center [710, 227] width 50 height 50
click at [344, 239] on div "+2" at bounding box center [347, 227] width 50 height 50
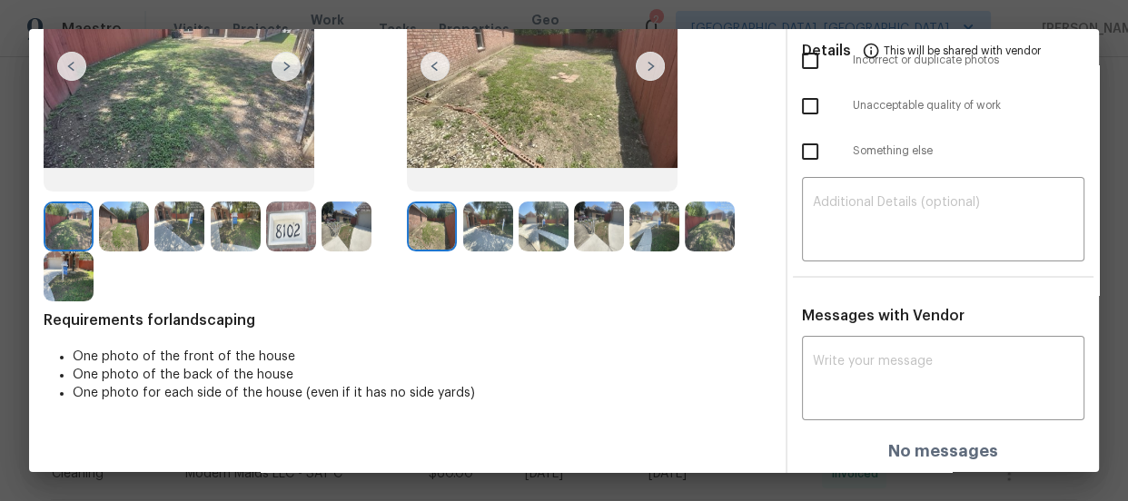
click at [463, 237] on img at bounding box center [488, 227] width 50 height 50
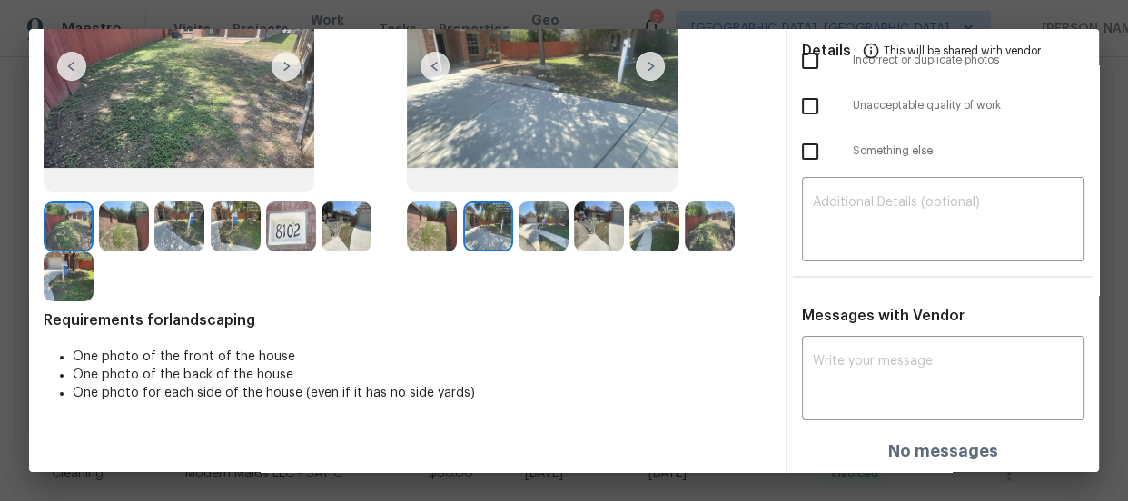
click at [519, 238] on img at bounding box center [544, 227] width 50 height 50
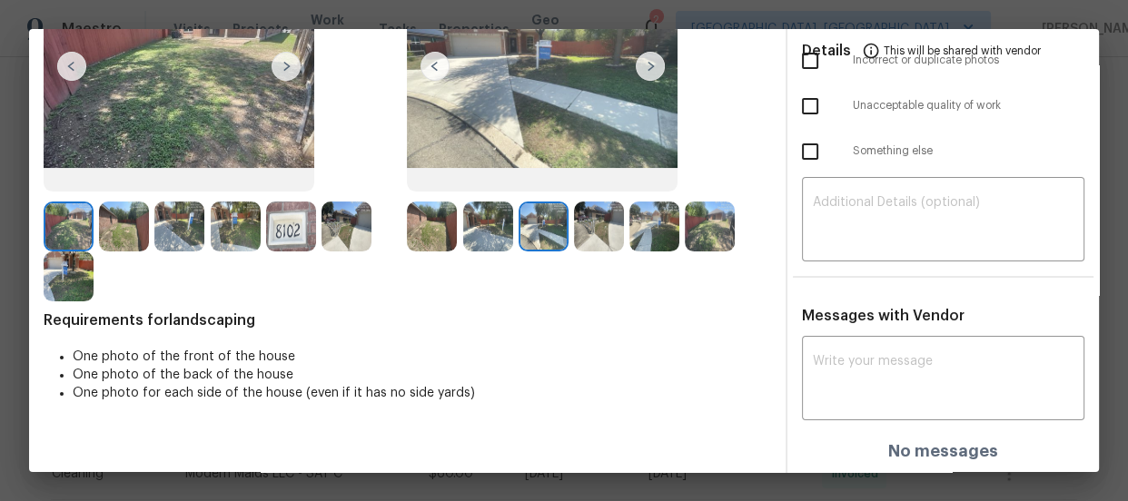
click at [577, 245] on img at bounding box center [599, 227] width 50 height 50
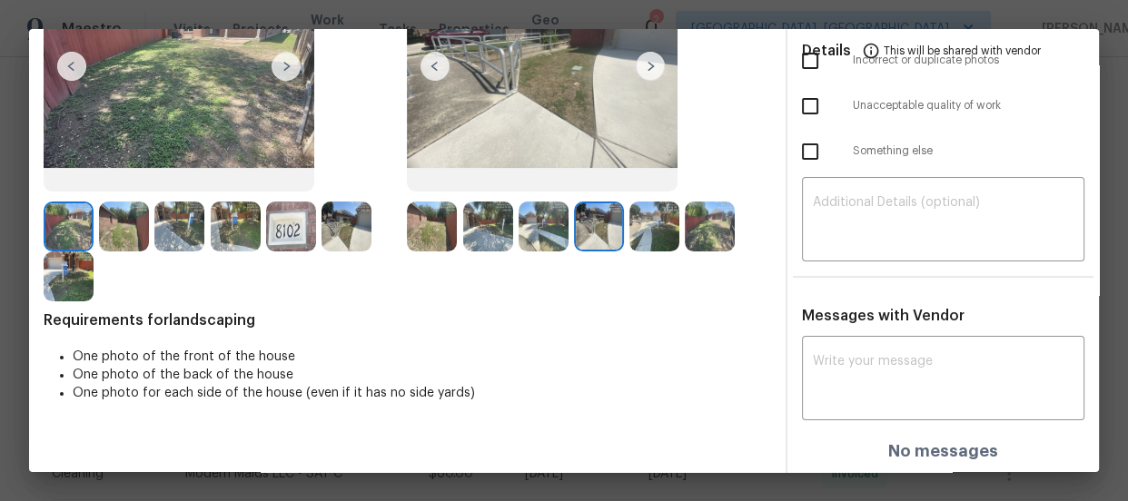
click at [635, 245] on img at bounding box center [654, 227] width 50 height 50
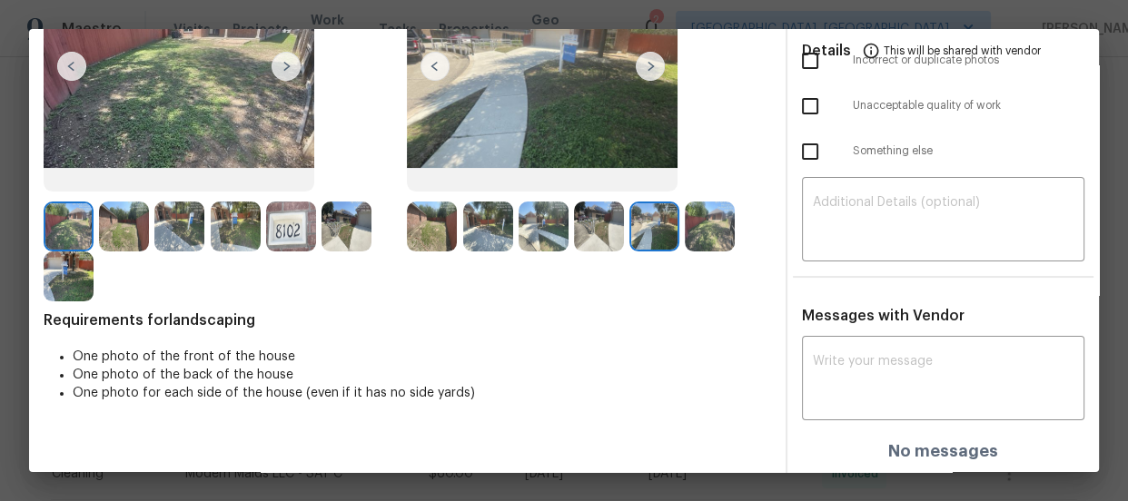
click at [685, 233] on img at bounding box center [710, 227] width 50 height 50
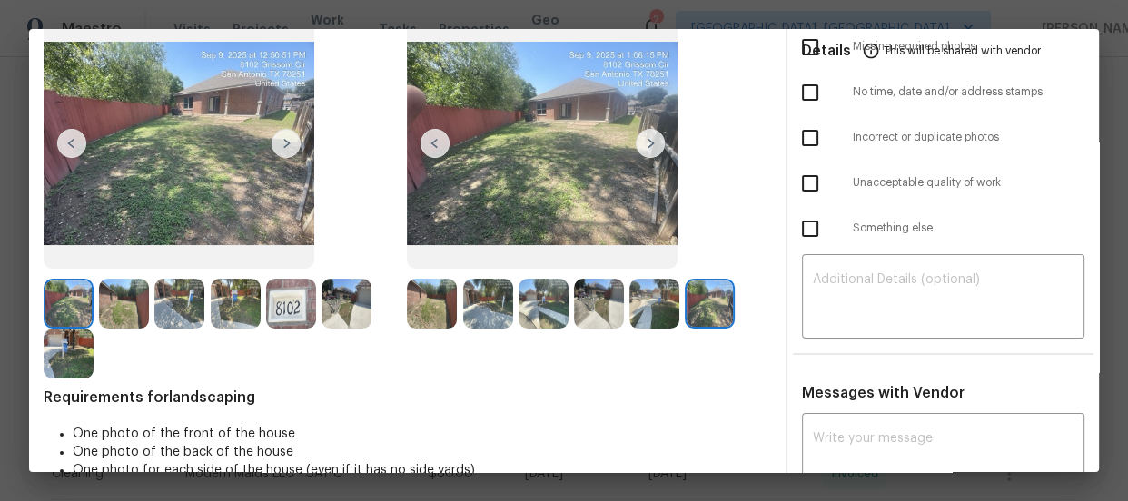
scroll to position [0, 0]
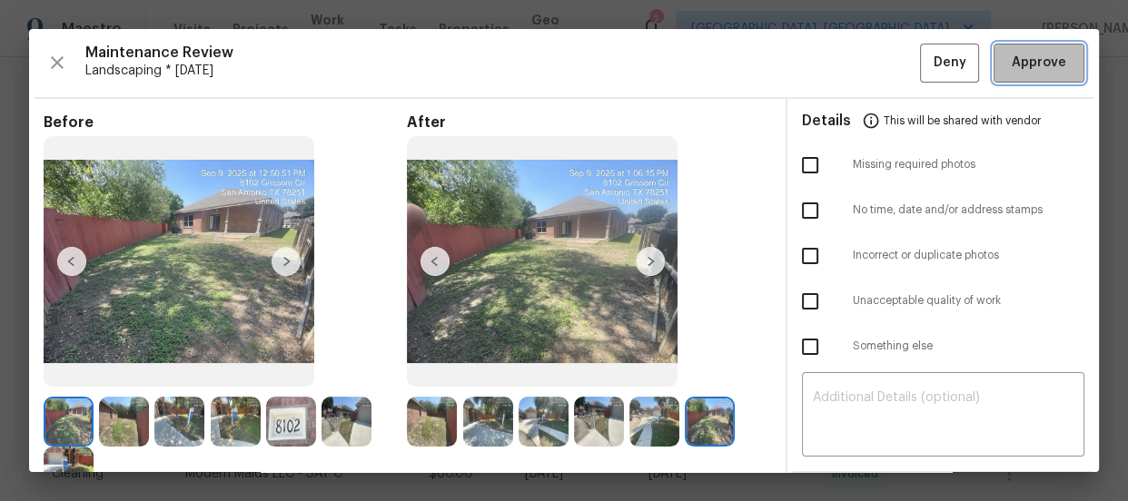
click at [1026, 64] on span "Approve" at bounding box center [1039, 63] width 54 height 23
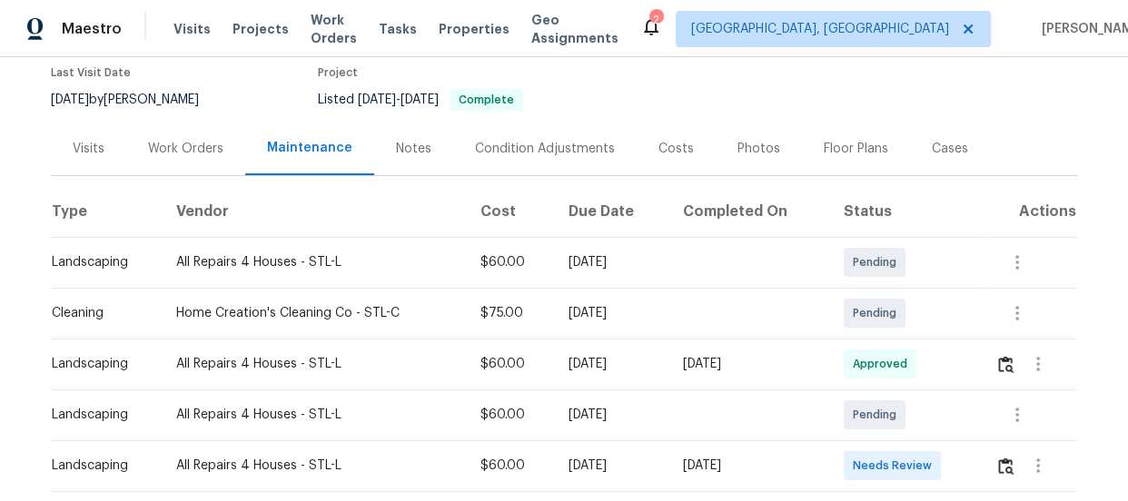
scroll to position [164, 0]
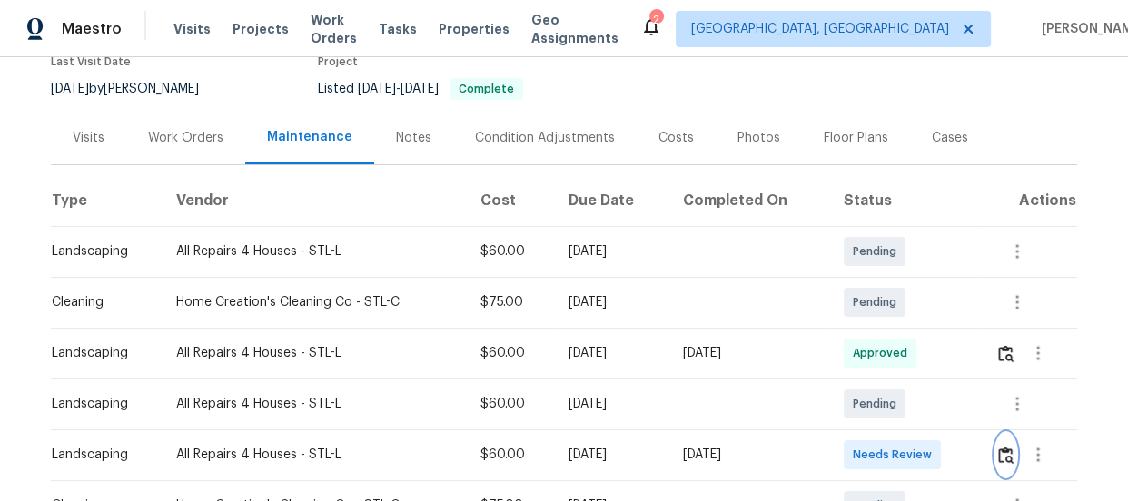
click at [995, 453] on button "button" at bounding box center [1005, 455] width 21 height 44
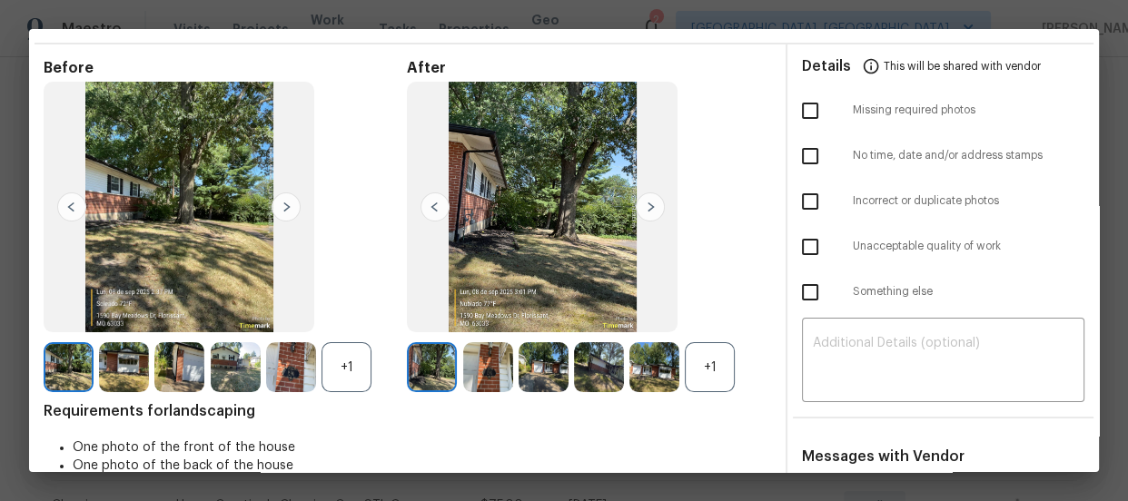
scroll to position [82, 0]
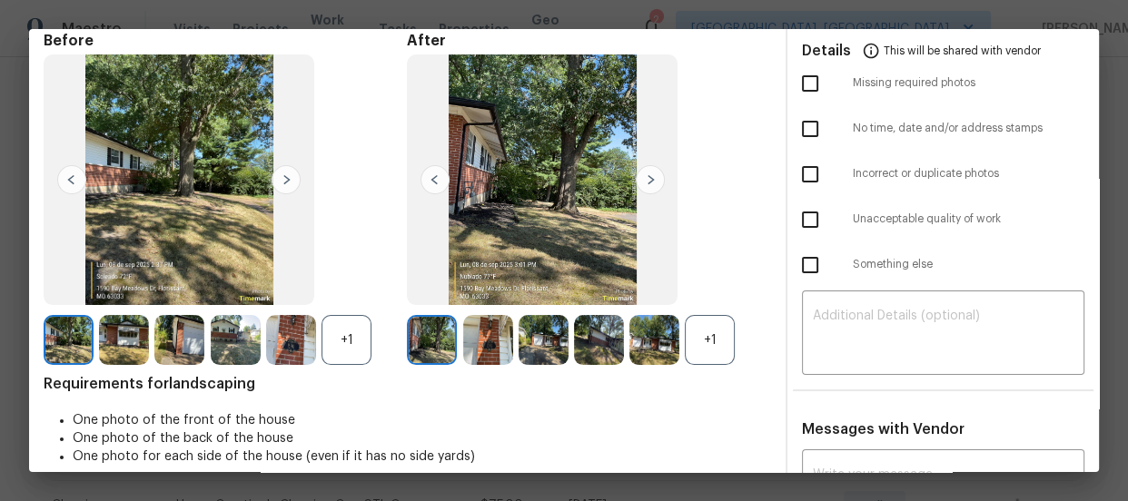
click at [714, 334] on div "+1" at bounding box center [710, 340] width 50 height 50
click at [325, 328] on div "+1" at bounding box center [347, 340] width 50 height 50
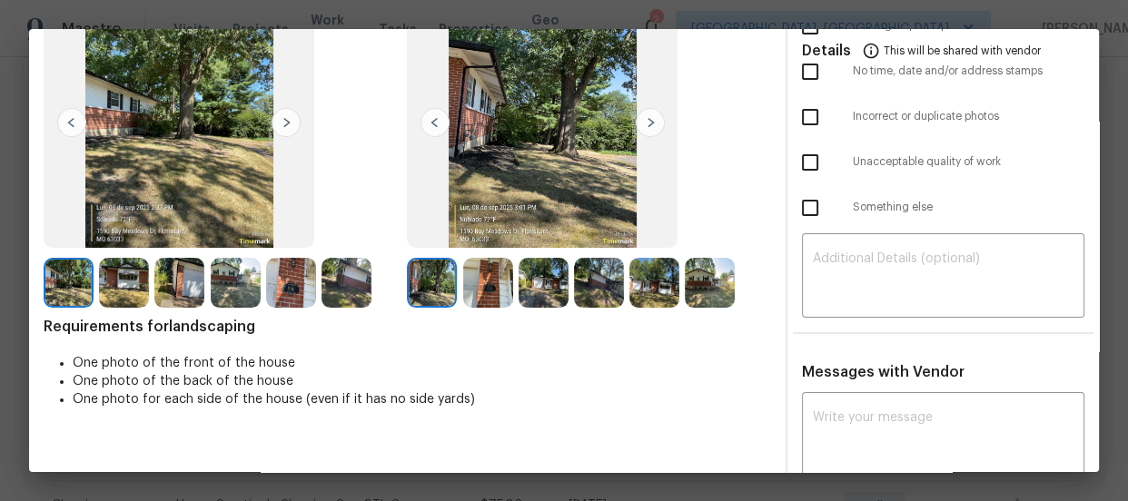
scroll to position [164, 0]
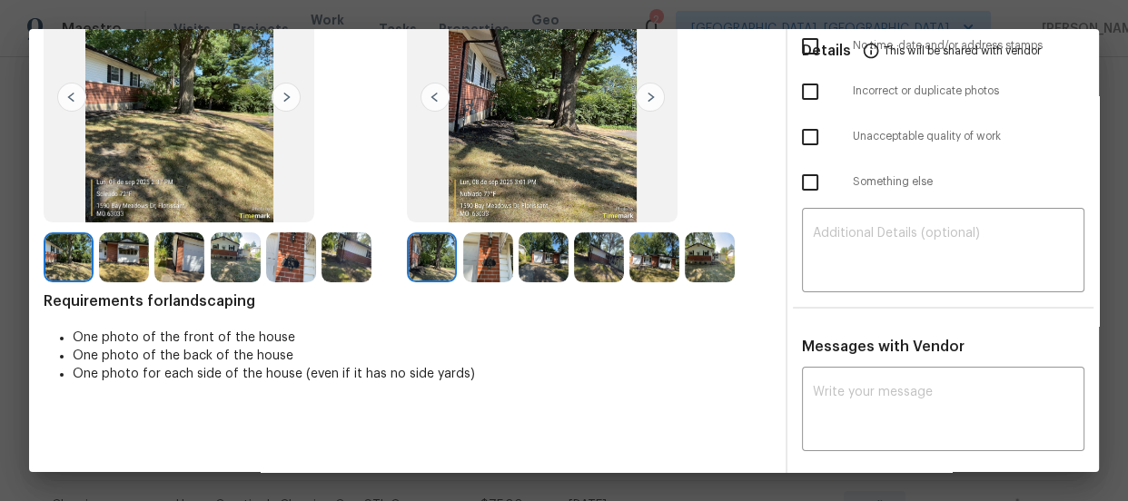
click at [485, 249] on img at bounding box center [488, 258] width 50 height 50
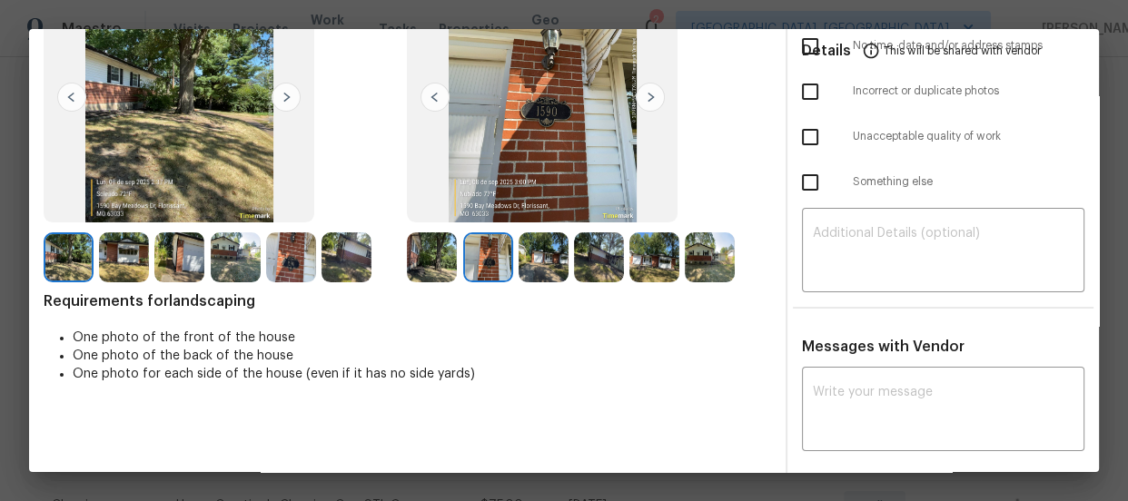
click at [555, 251] on img at bounding box center [544, 258] width 50 height 50
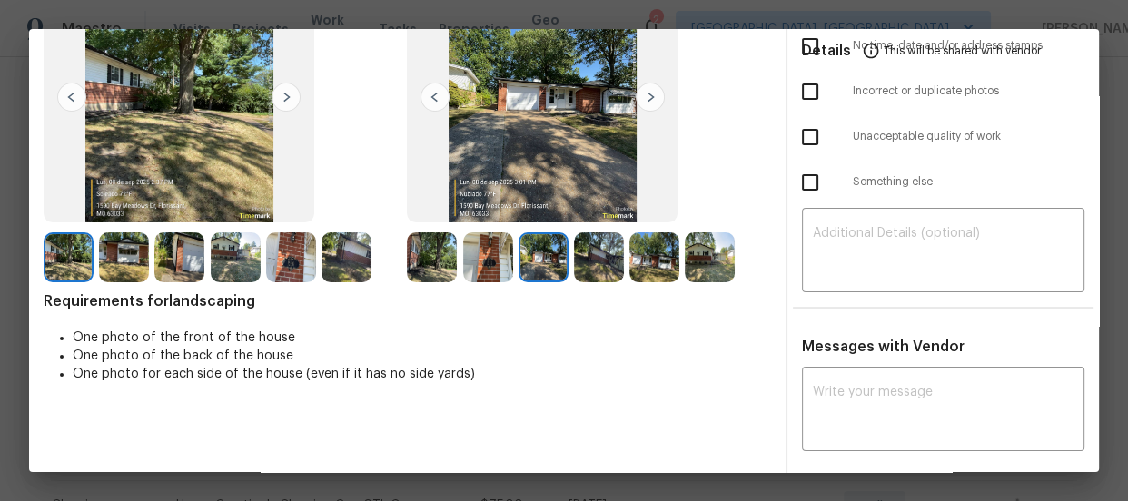
click at [586, 258] on img at bounding box center [599, 258] width 50 height 50
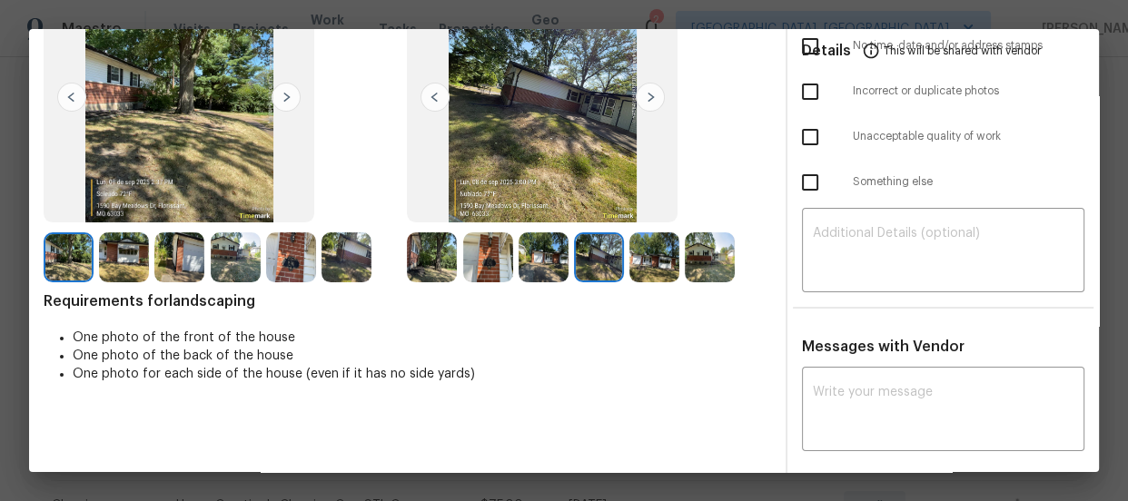
click at [642, 269] on img at bounding box center [654, 258] width 50 height 50
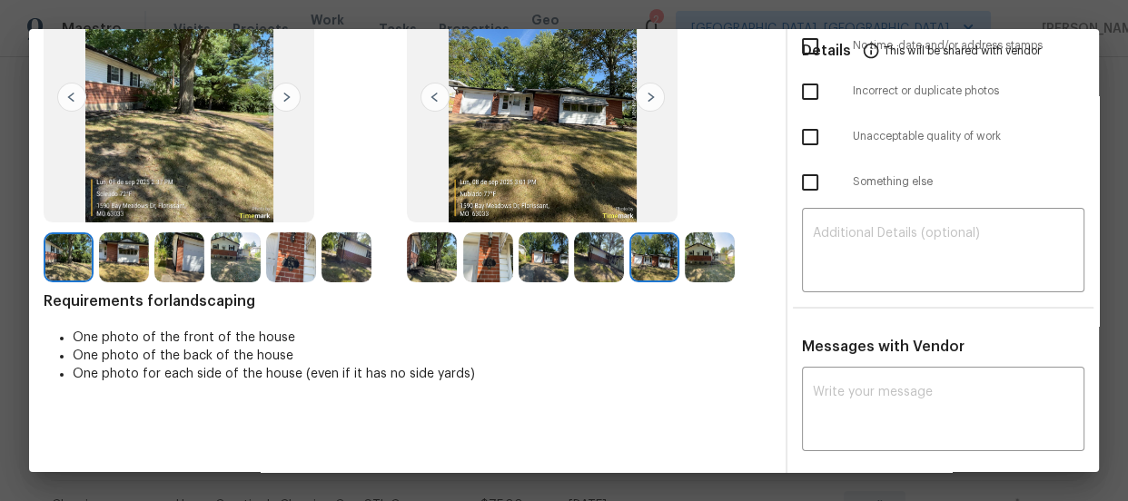
click at [717, 269] on img at bounding box center [710, 258] width 50 height 50
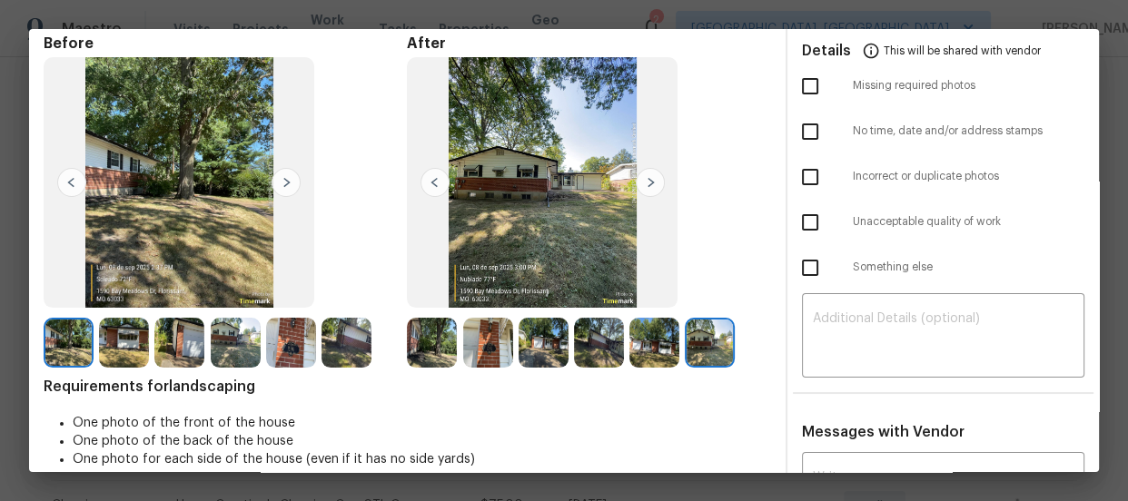
scroll to position [0, 0]
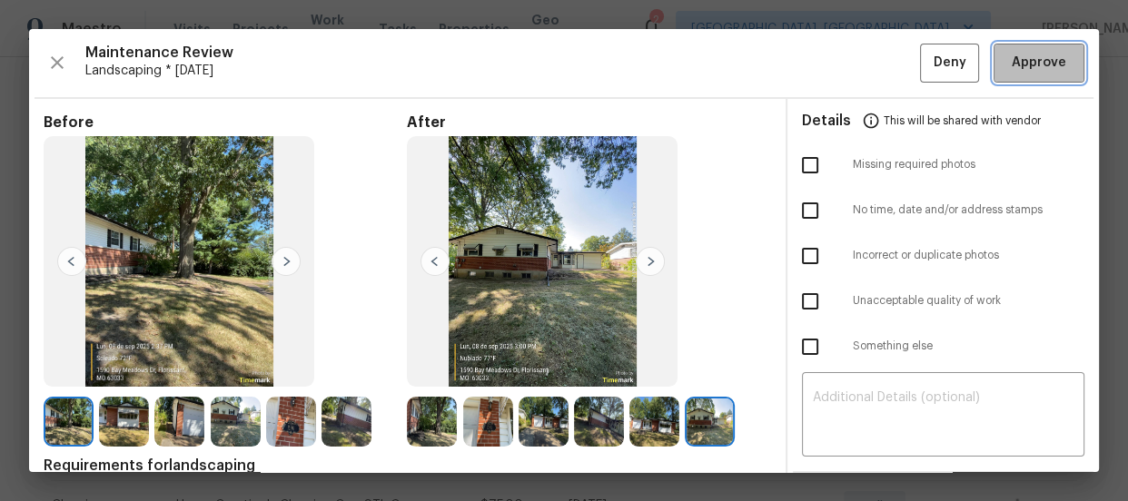
click at [1012, 62] on span "Approve" at bounding box center [1039, 63] width 54 height 23
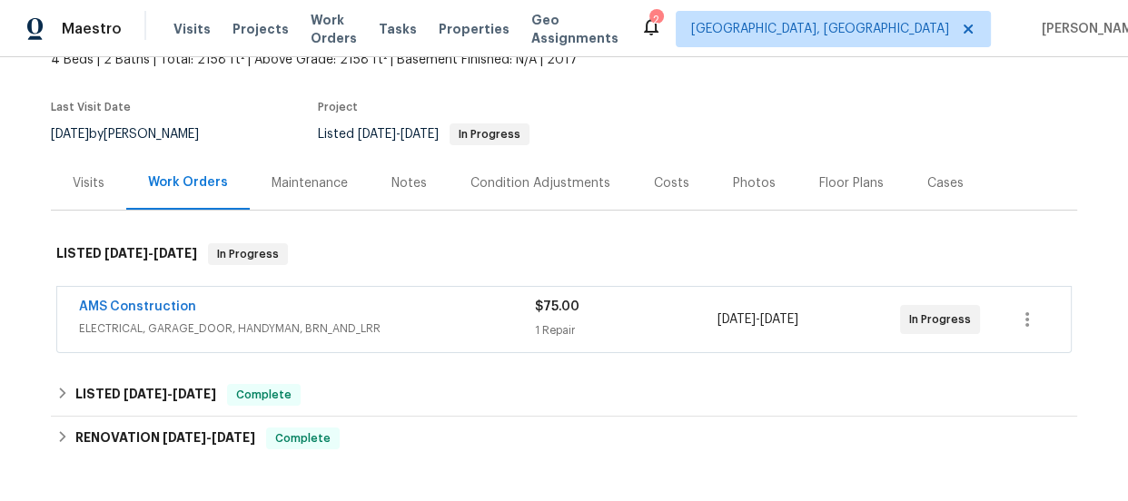
click at [288, 182] on div "Maintenance" at bounding box center [310, 183] width 76 height 18
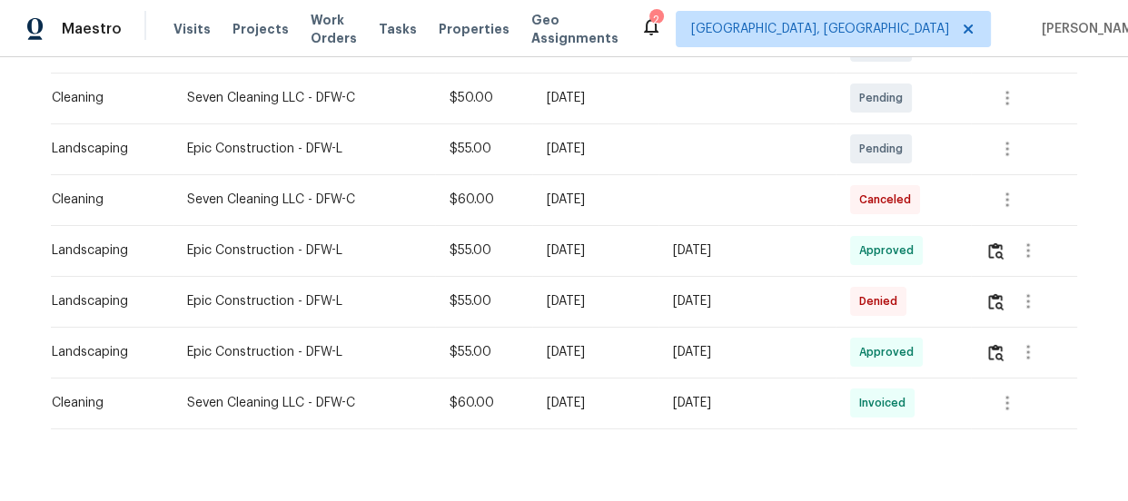
scroll to position [450, 0]
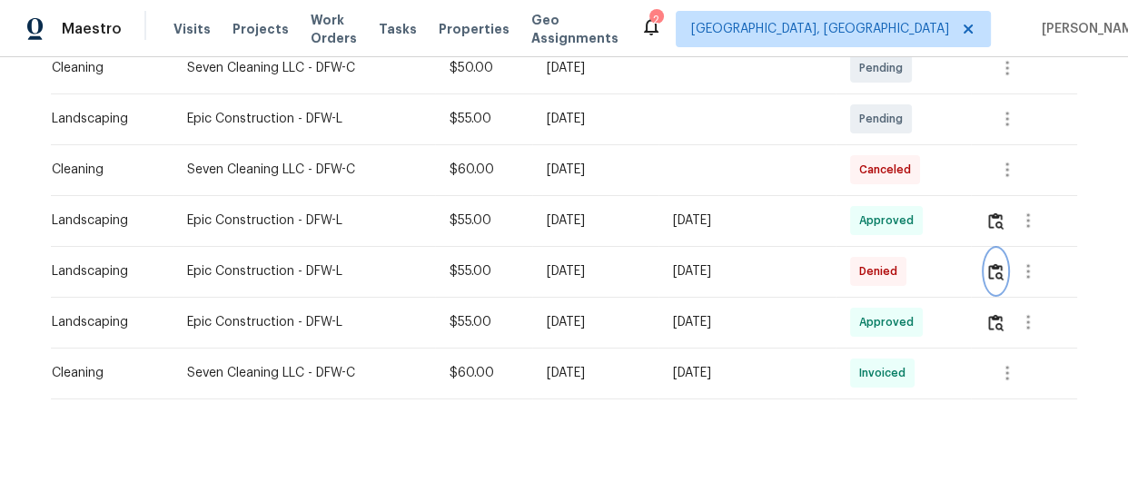
click at [1000, 282] on button "button" at bounding box center [995, 272] width 21 height 44
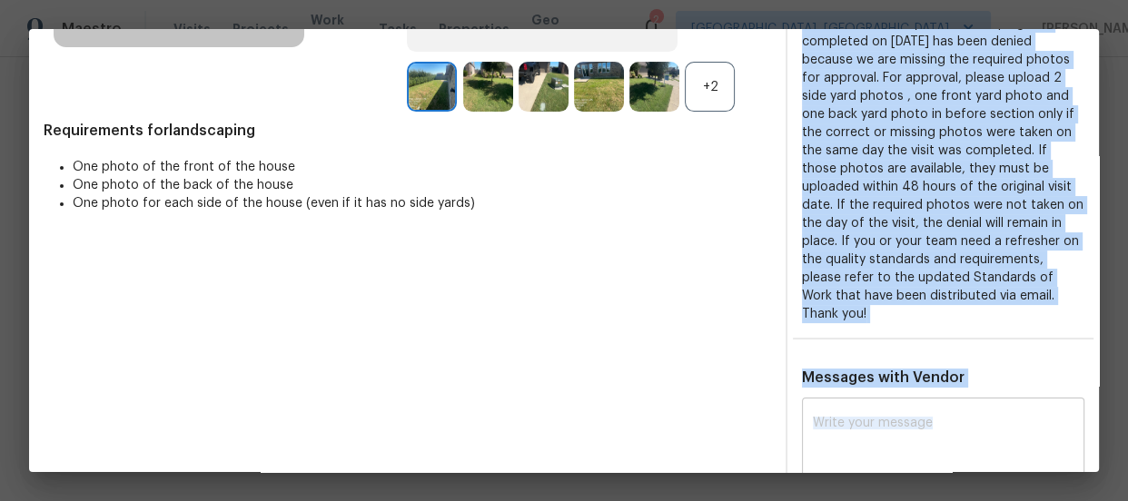
scroll to position [379, 0]
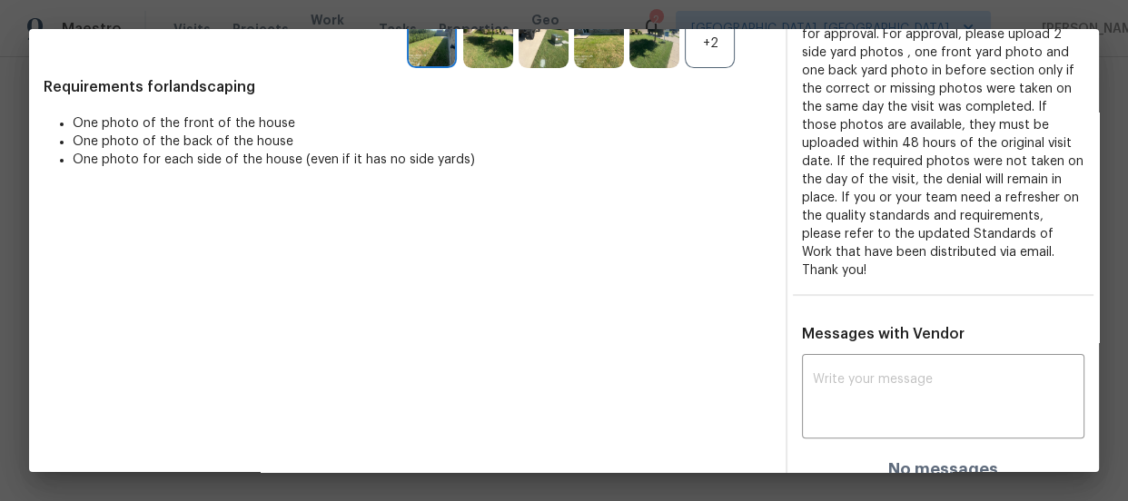
drag, startPoint x: 792, startPoint y: 174, endPoint x: 1003, endPoint y: 272, distance: 232.0
click at [1003, 272] on div "Details This will be shared with vendor ​ Feedback • Missing required photos Ad…" at bounding box center [943, 107] width 312 height 774
copy div "Feedback • Missing required photos"
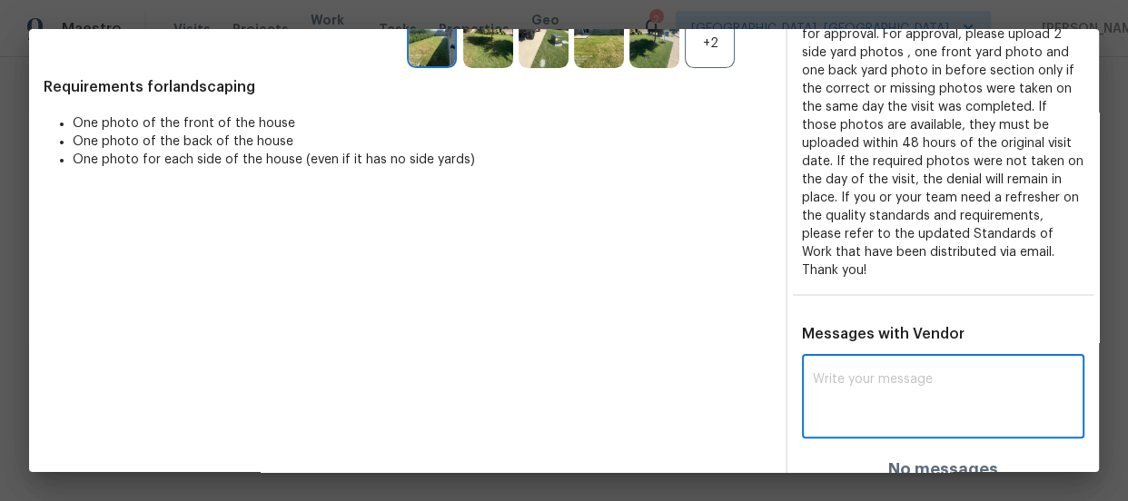
click at [886, 373] on textarea at bounding box center [943, 398] width 261 height 51
paste textarea "Additional details: Maintenance Audit Team: Hello! Unfortunately, this landscap…"
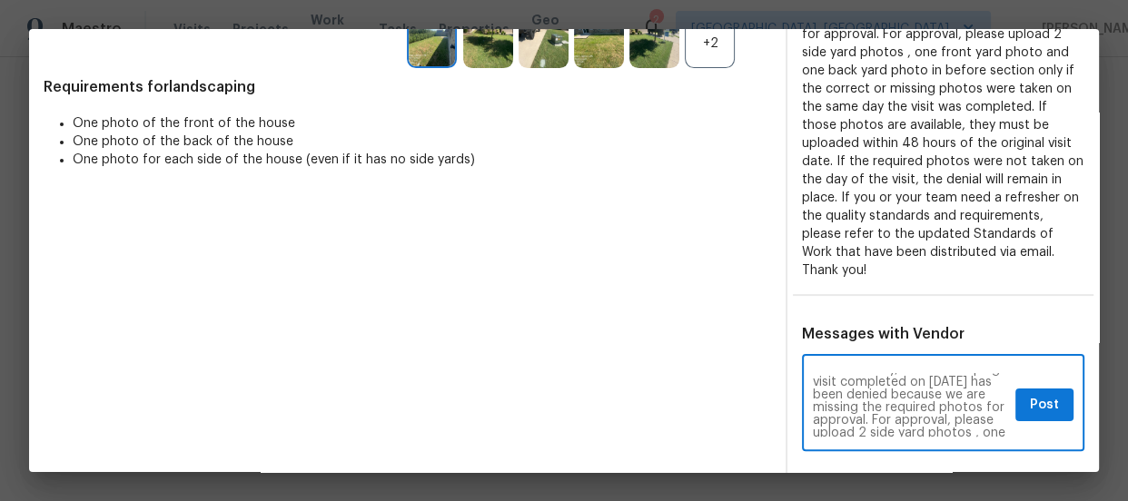
scroll to position [0, 0]
drag, startPoint x: 916, startPoint y: 354, endPoint x: 777, endPoint y: 365, distance: 139.4
click at [787, 365] on div "Additional details: Maintenance Audit Team: Hello! Unfortunately, this landscap…" at bounding box center [943, 425] width 312 height 133
drag, startPoint x: 916, startPoint y: 359, endPoint x: 803, endPoint y: 361, distance: 112.6
click at [813, 373] on textarea "Additional details: Maintenance Audit Team: Hello! Unfortunately, this landscap…" at bounding box center [910, 405] width 195 height 64
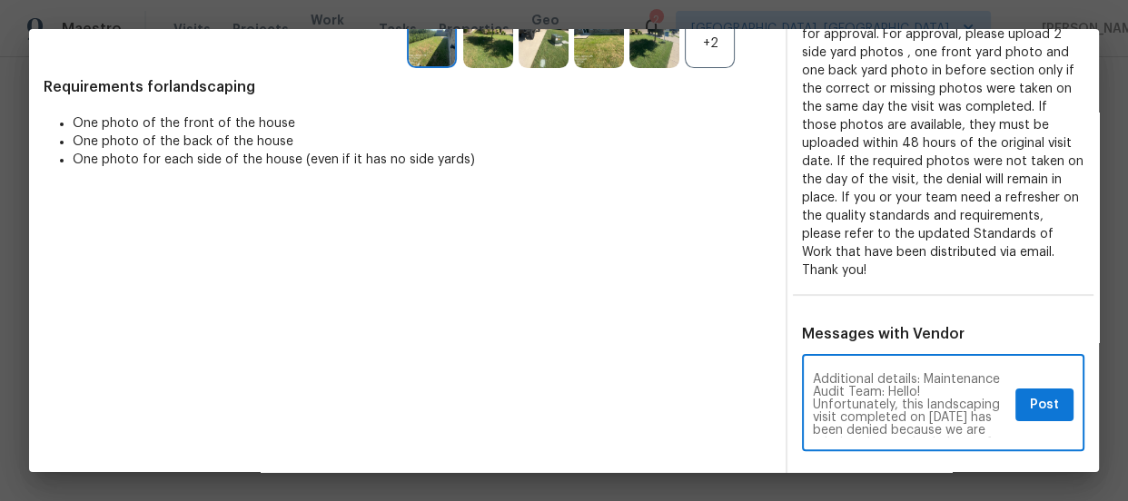
type textarea "Maintenance Audit Team: Hello! Unfortunately, this landscaping visit completed …"
click at [813, 373] on textarea "Maintenance Audit Team: Hello! Unfortunately, this landscaping visit completed …" at bounding box center [910, 405] width 195 height 64
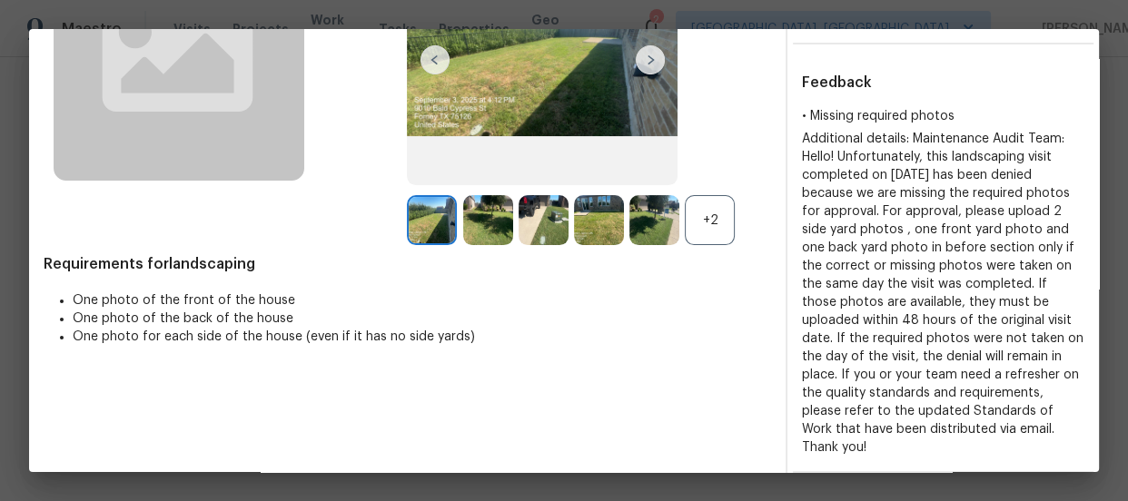
scroll to position [391, 0]
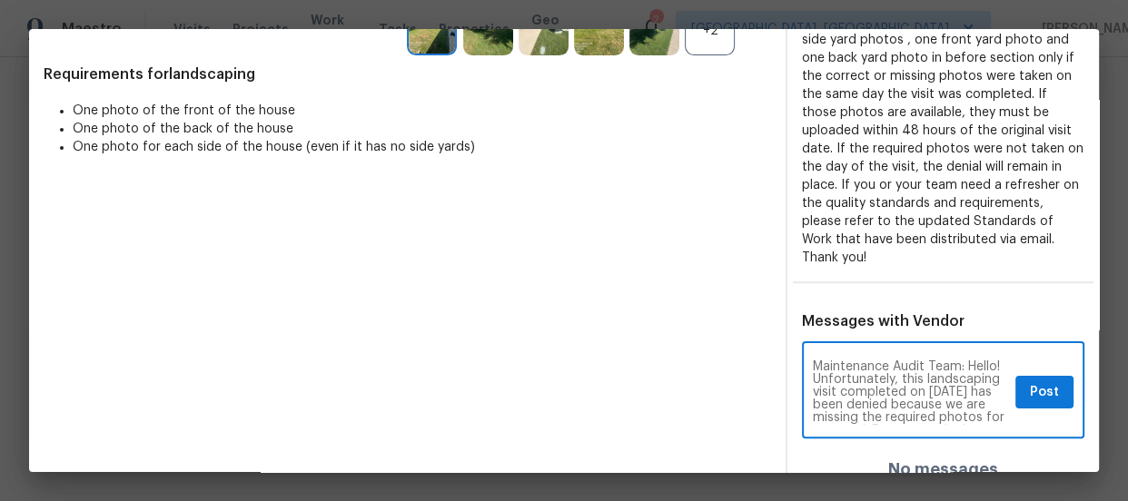
click at [912, 382] on textarea "Maintenance Audit Team: Hello! Unfortunately, this landscaping visit completed …" at bounding box center [910, 393] width 195 height 64
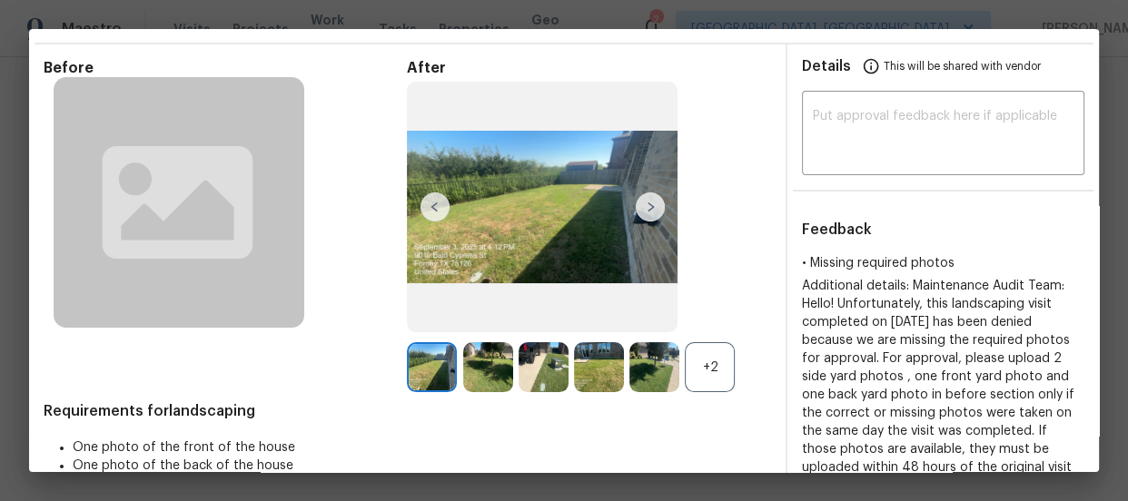
scroll to position [48, 0]
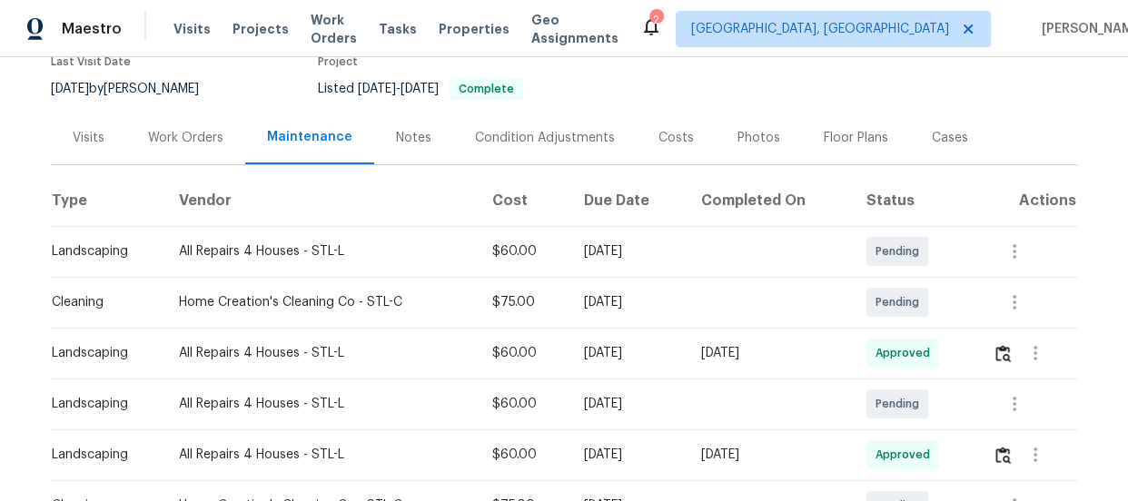
scroll to position [247, 0]
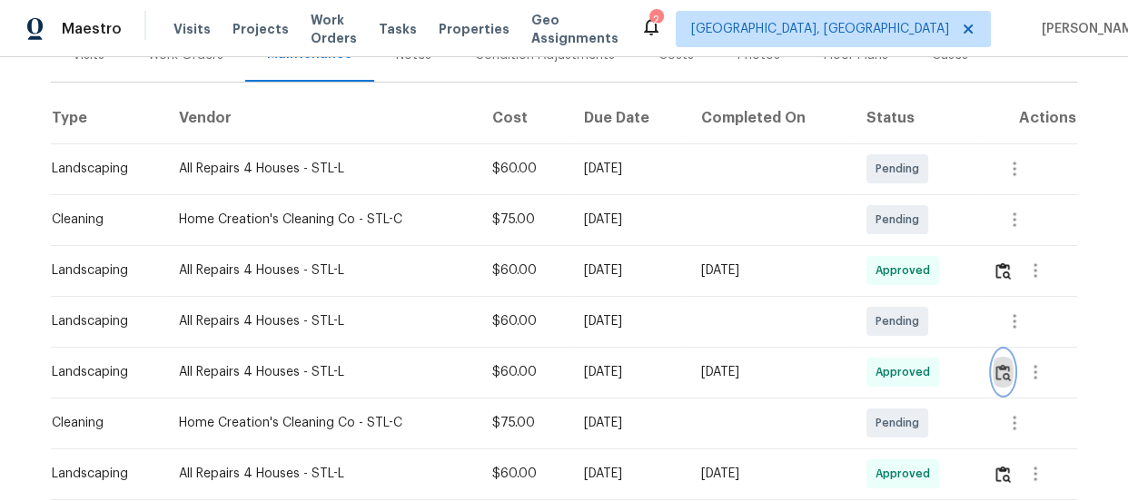
click at [999, 370] on img "button" at bounding box center [1002, 372] width 15 height 17
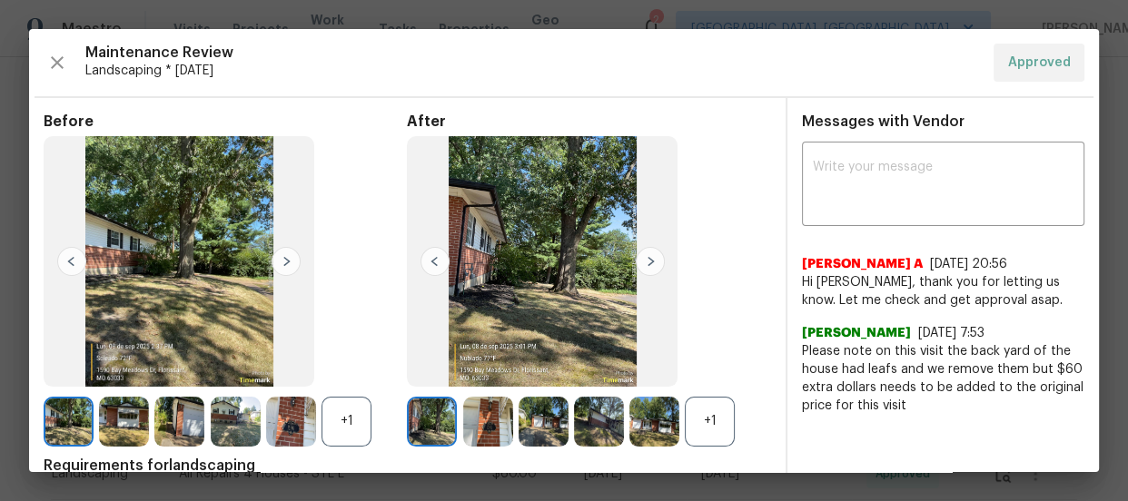
click at [703, 410] on div "+1" at bounding box center [710, 422] width 50 height 50
click at [357, 422] on div "+1" at bounding box center [347, 422] width 50 height 50
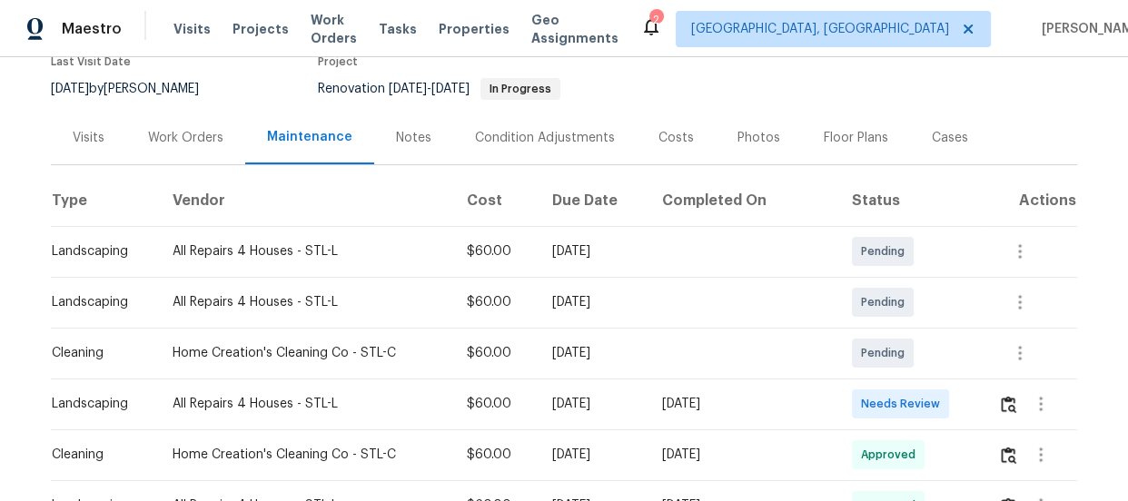
scroll to position [330, 0]
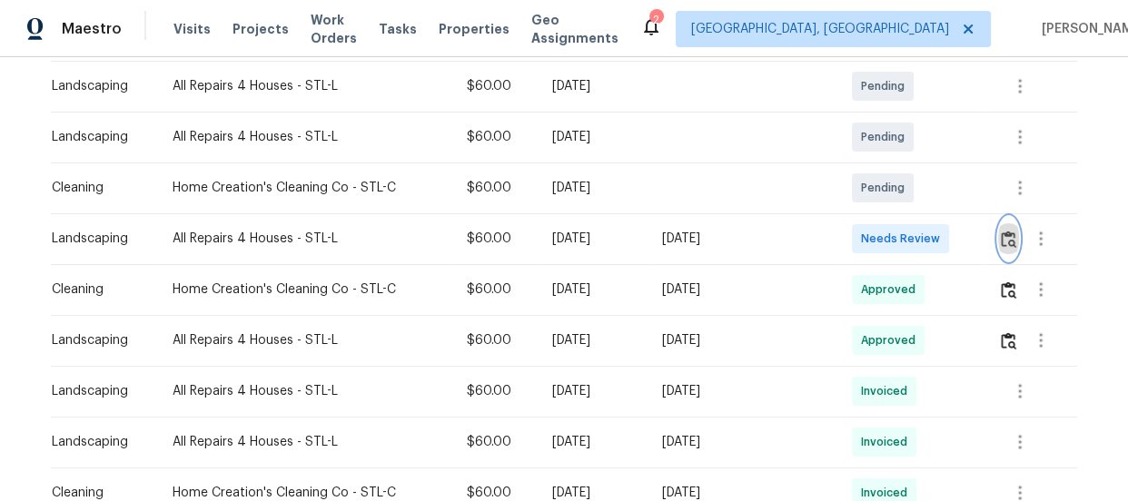
click at [1008, 238] on img "button" at bounding box center [1008, 239] width 15 height 17
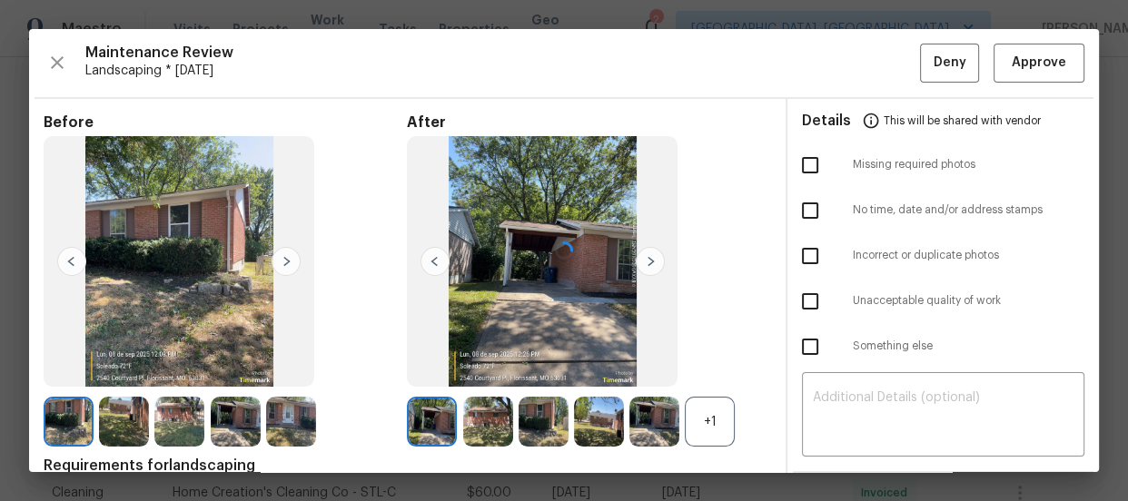
scroll to position [82, 0]
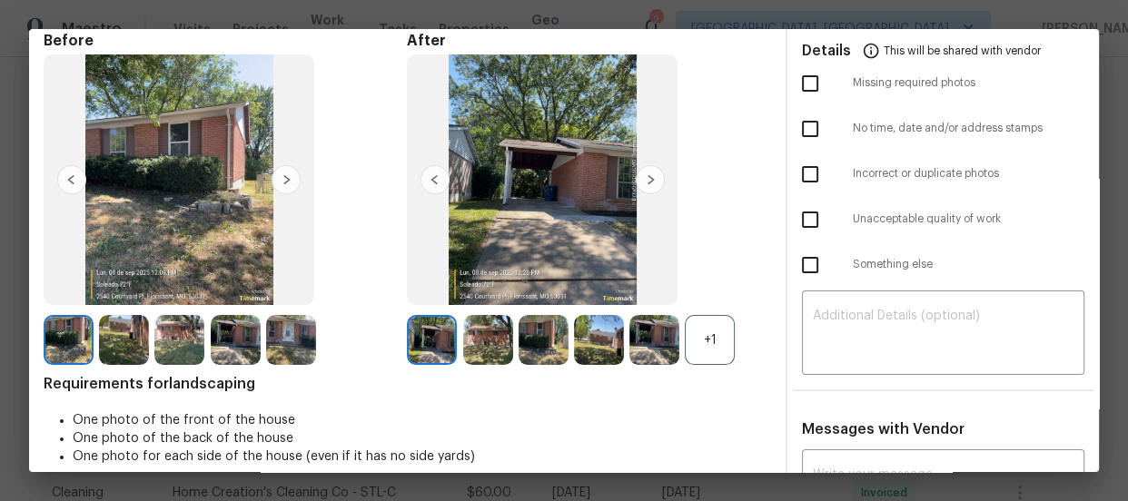
click at [708, 329] on div "+1" at bounding box center [710, 340] width 50 height 50
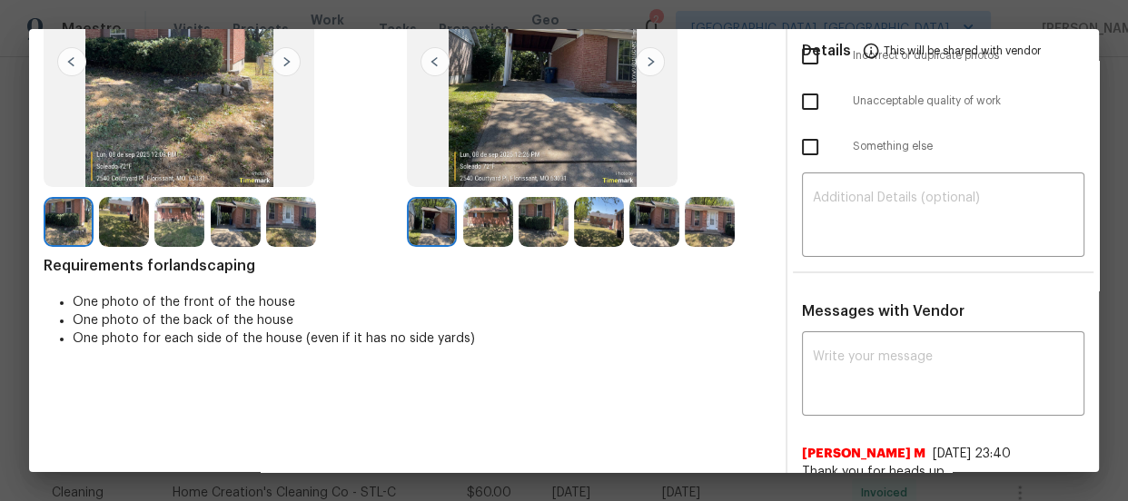
scroll to position [247, 0]
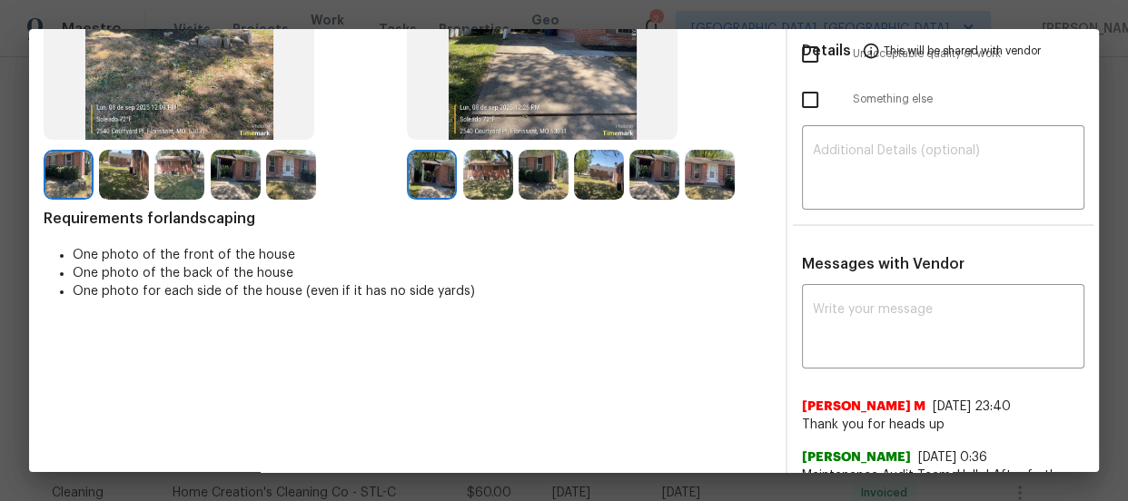
click at [476, 183] on img at bounding box center [488, 175] width 50 height 50
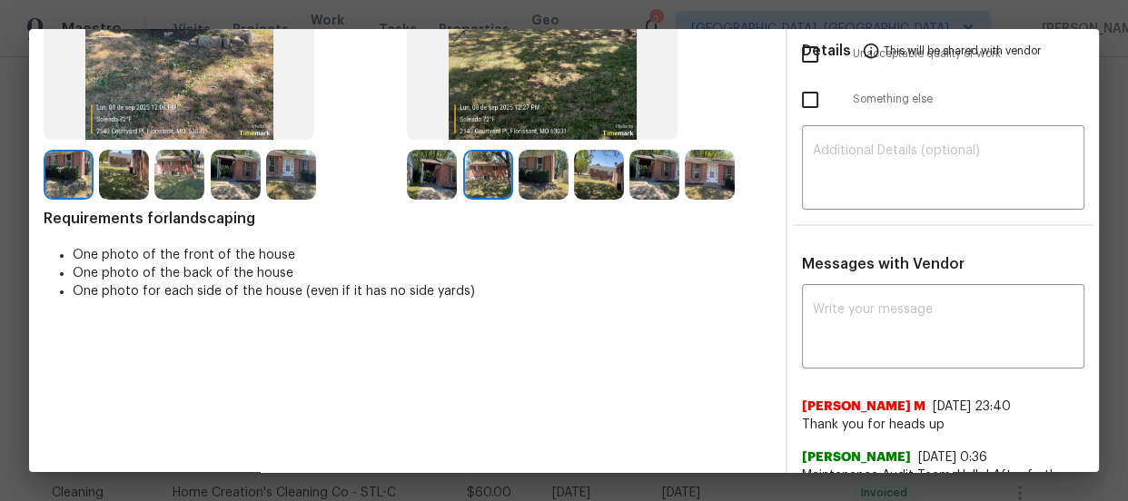
click at [523, 180] on img at bounding box center [544, 175] width 50 height 50
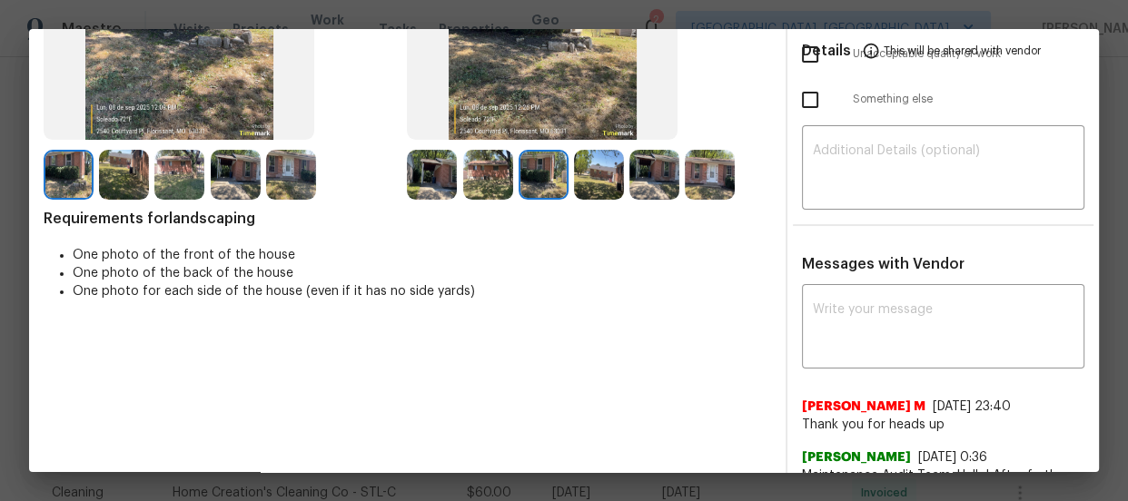
click at [584, 187] on img at bounding box center [599, 175] width 50 height 50
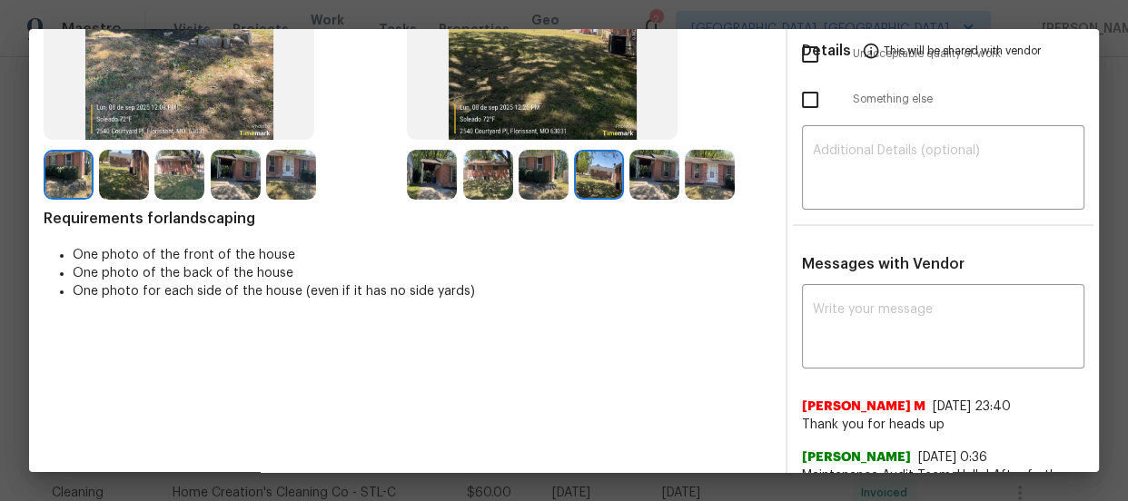
click at [656, 183] on img at bounding box center [654, 175] width 50 height 50
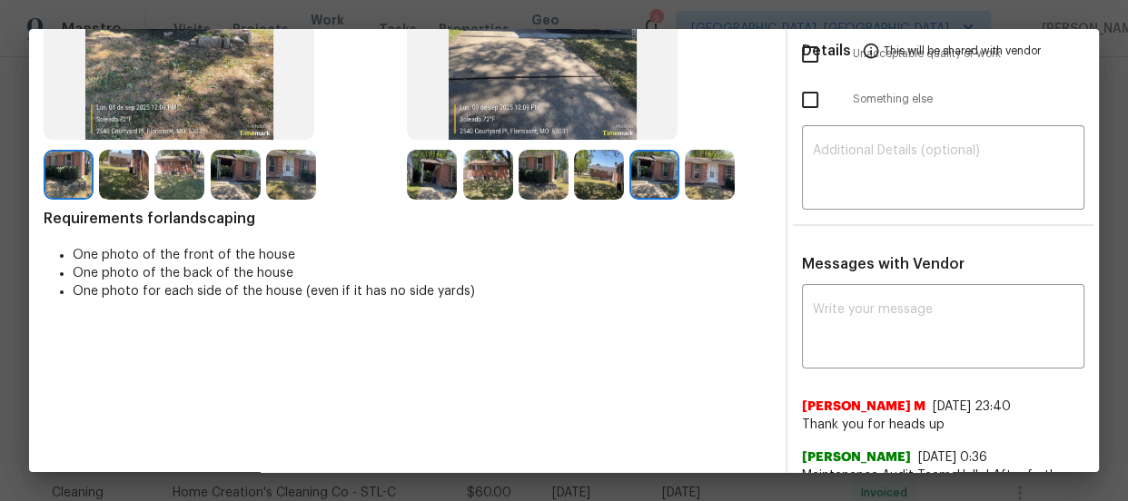
click at [705, 178] on img at bounding box center [710, 175] width 50 height 50
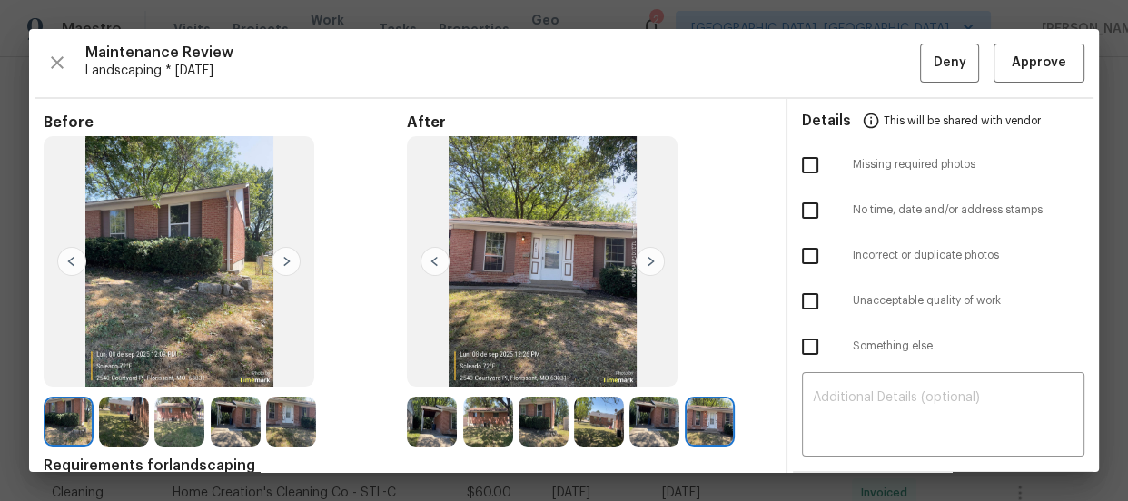
scroll to position [0, 0]
click at [994, 64] on button "Approve" at bounding box center [1039, 63] width 91 height 39
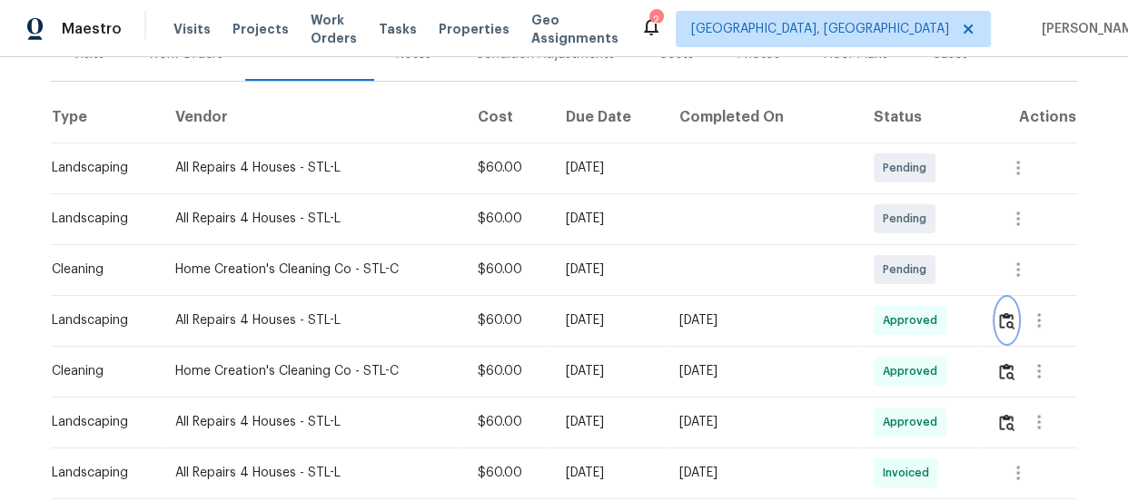
scroll to position [247, 0]
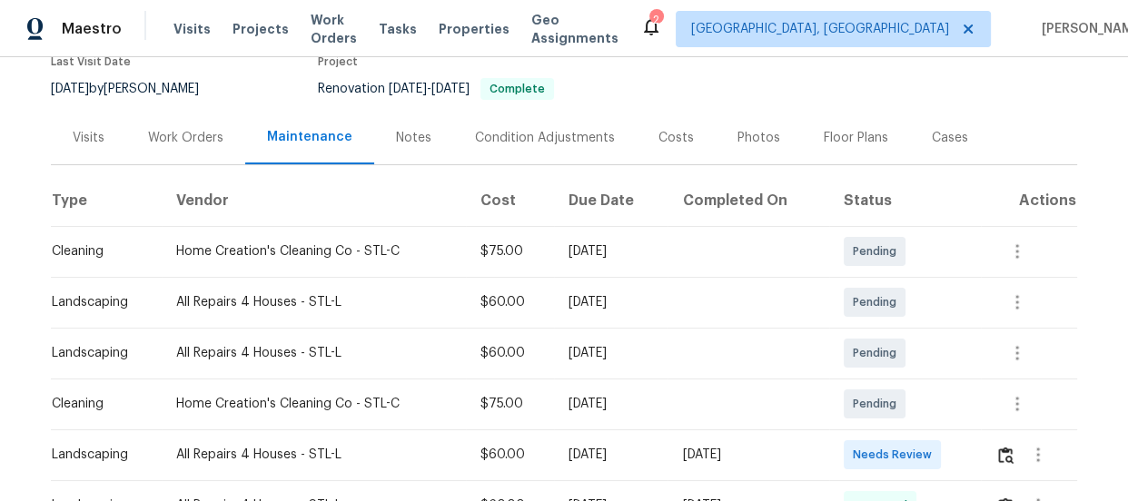
scroll to position [247, 0]
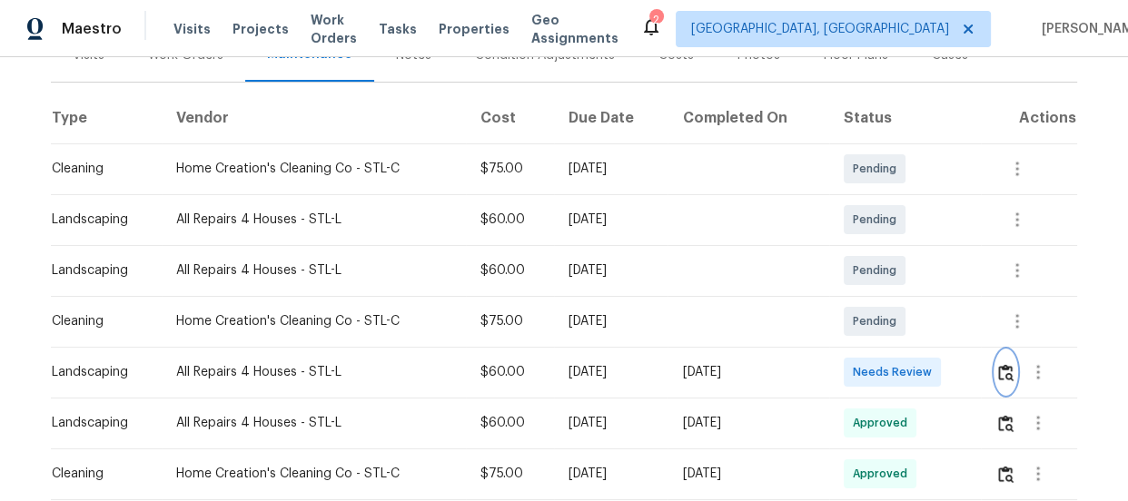
click at [1003, 371] on img "button" at bounding box center [1005, 372] width 15 height 17
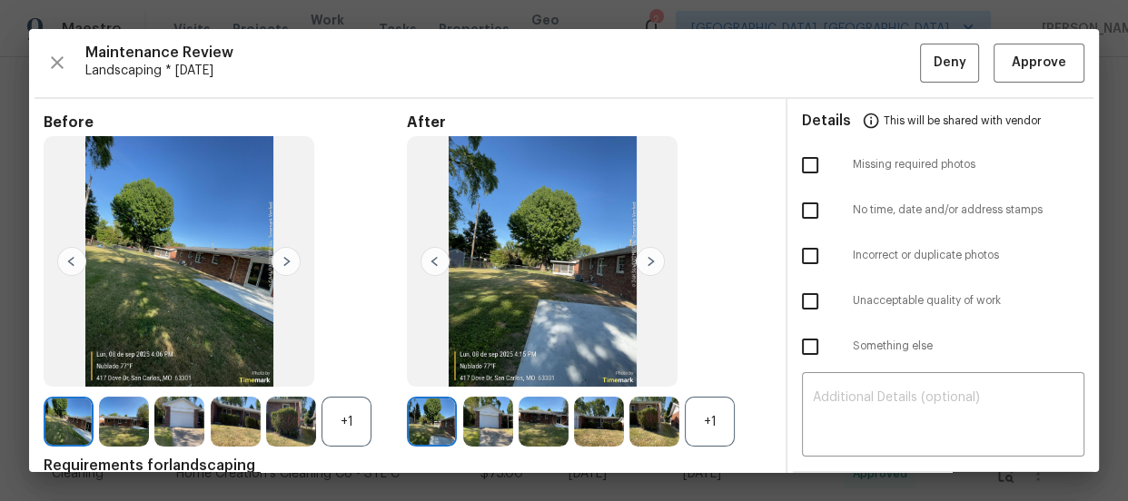
scroll to position [82, 0]
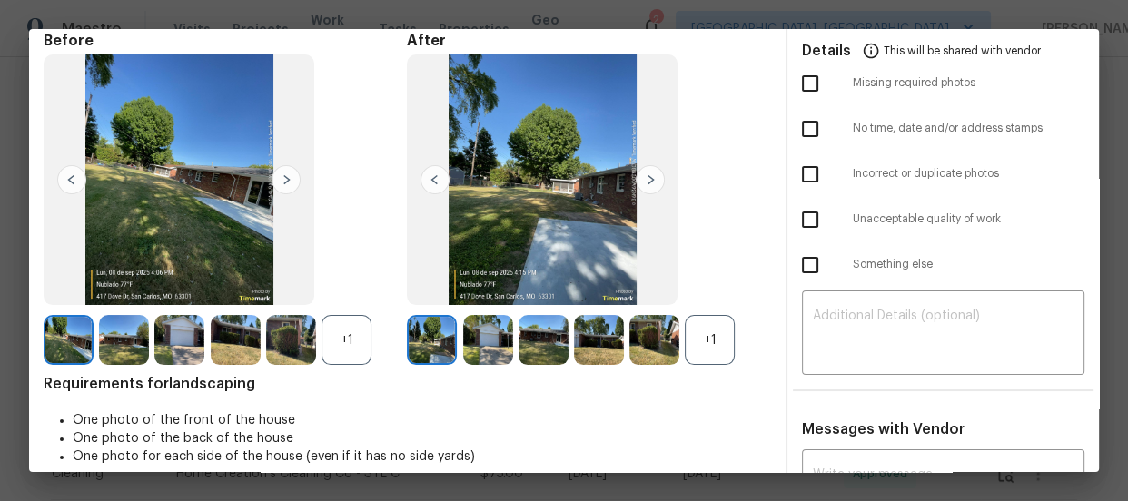
click at [699, 336] on div "+1" at bounding box center [710, 340] width 50 height 50
click at [330, 326] on div "+1" at bounding box center [347, 340] width 50 height 50
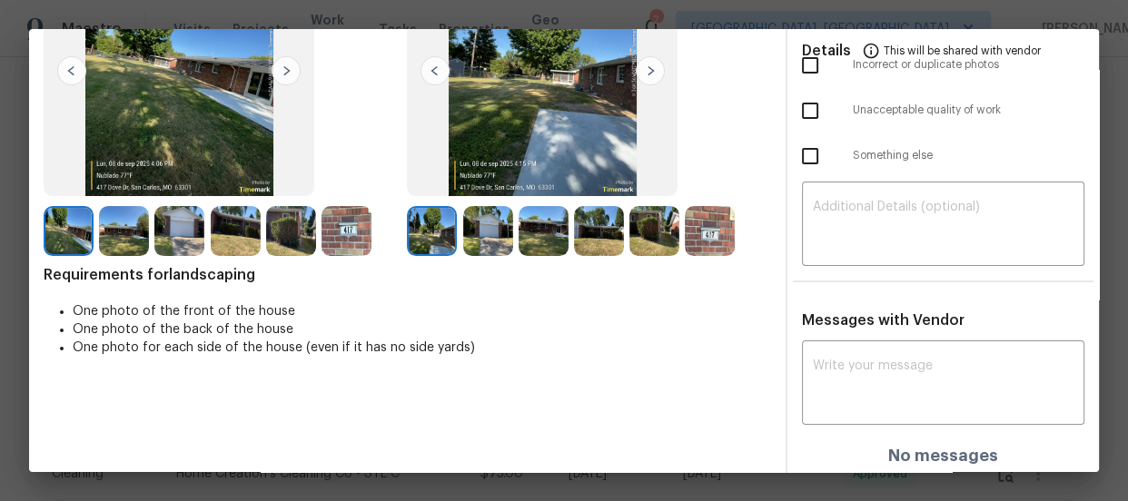
scroll to position [195, 0]
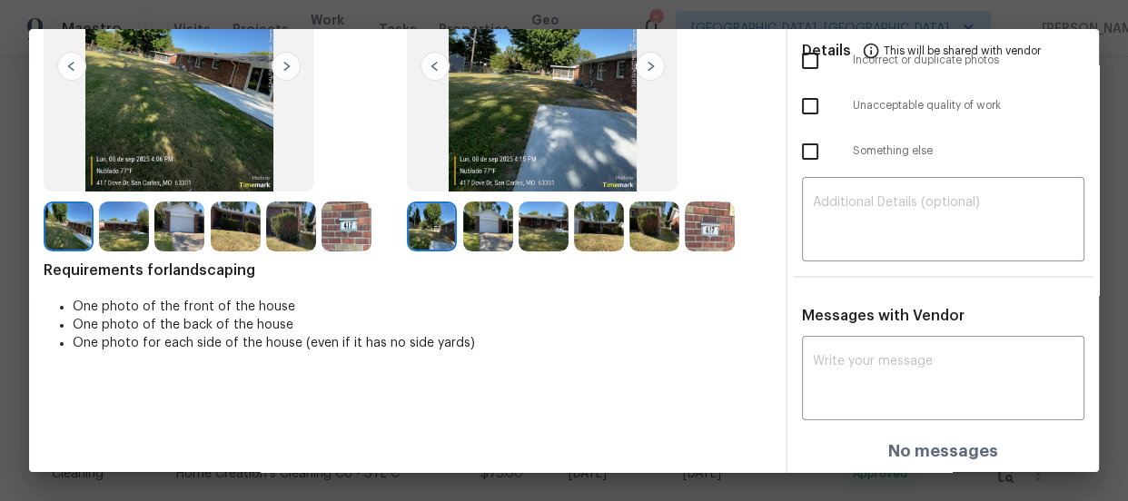
click at [482, 231] on img at bounding box center [488, 227] width 50 height 50
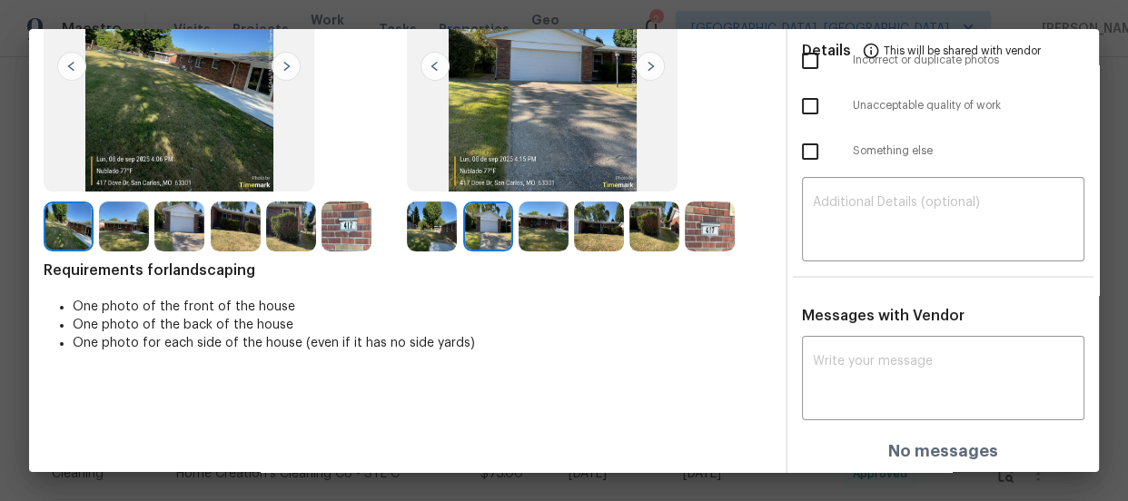
click at [526, 241] on img at bounding box center [544, 227] width 50 height 50
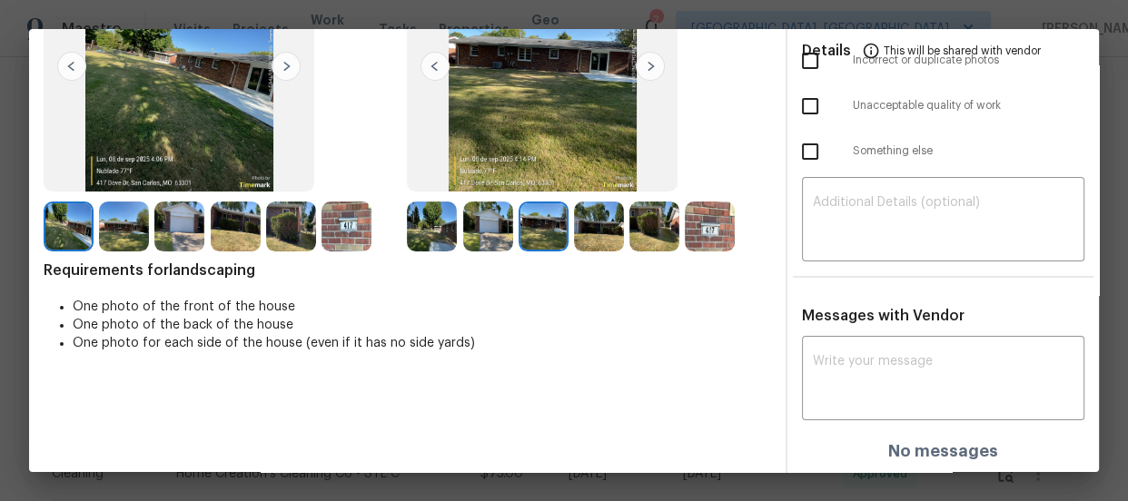
click at [616, 226] on img at bounding box center [599, 227] width 50 height 50
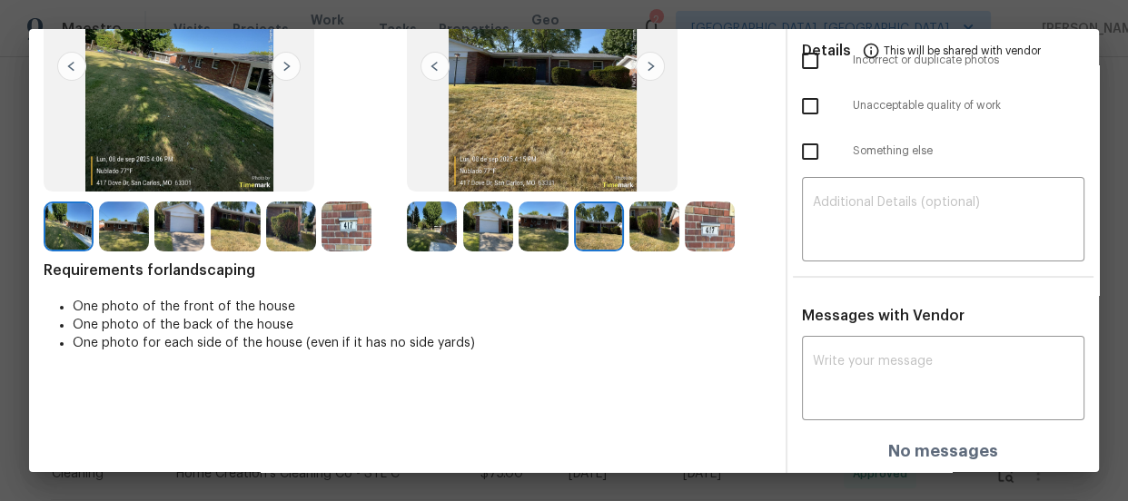
click at [639, 234] on img at bounding box center [654, 227] width 50 height 50
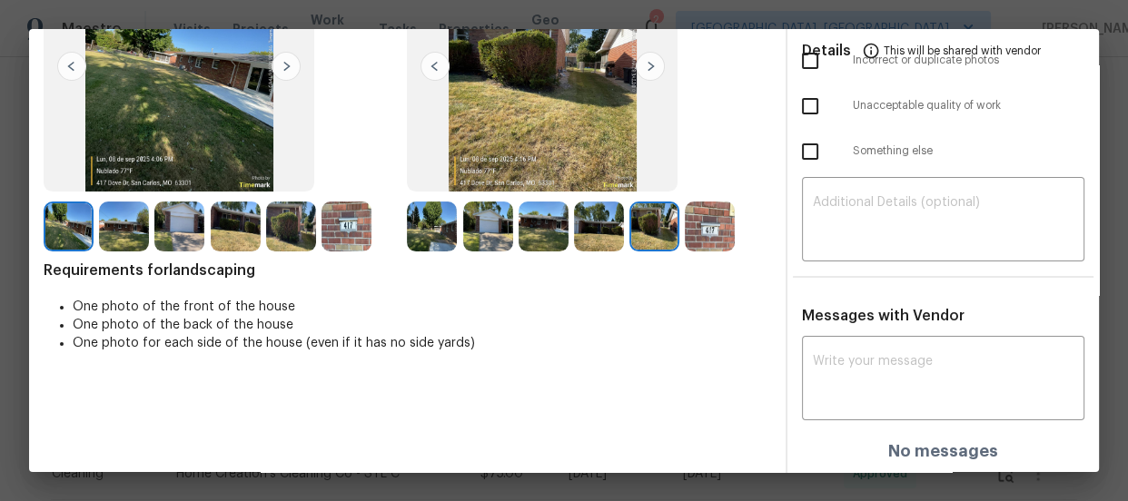
click at [732, 218] on div at bounding box center [712, 227] width 55 height 50
click at [715, 226] on img at bounding box center [710, 227] width 50 height 50
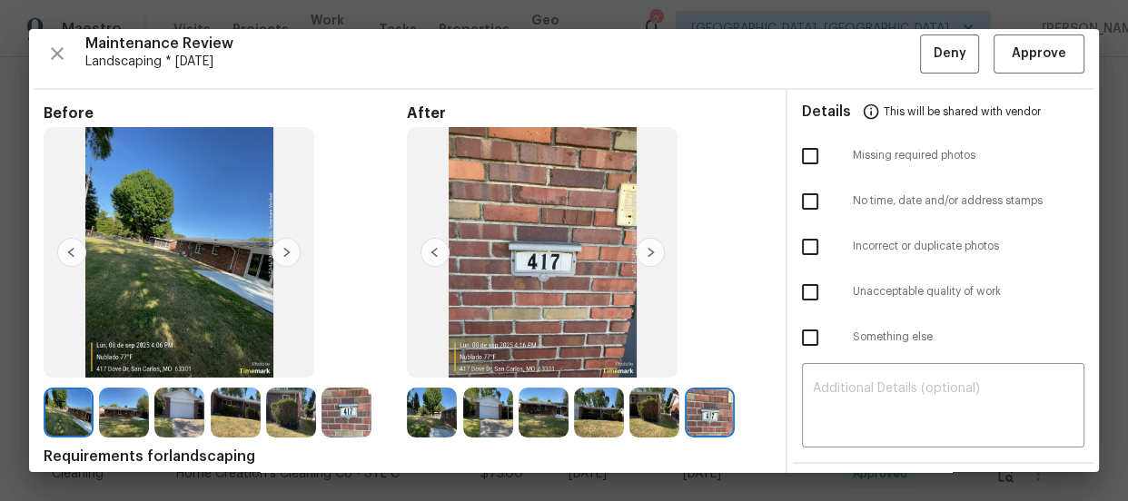
scroll to position [0, 0]
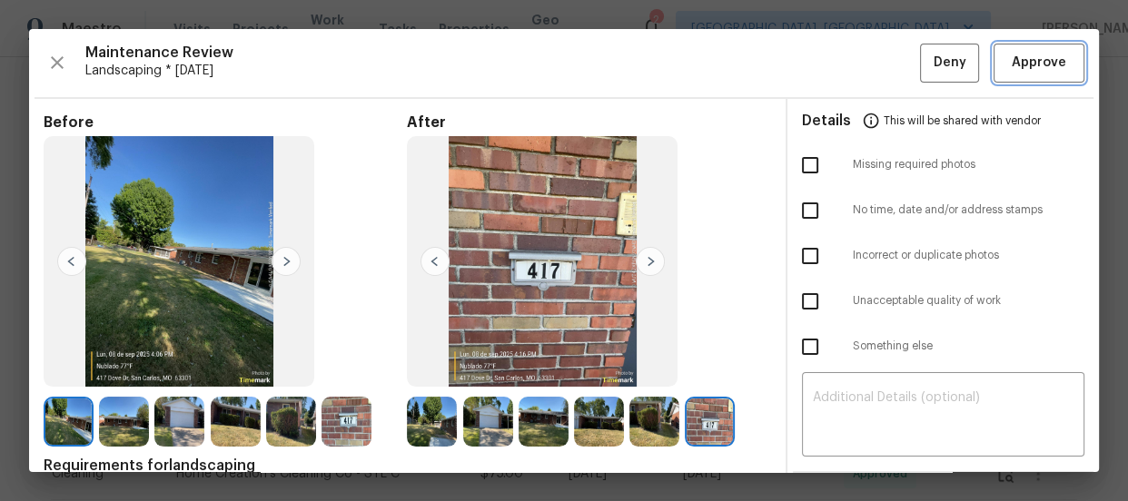
click at [1008, 54] on span "Approve" at bounding box center [1039, 63] width 62 height 23
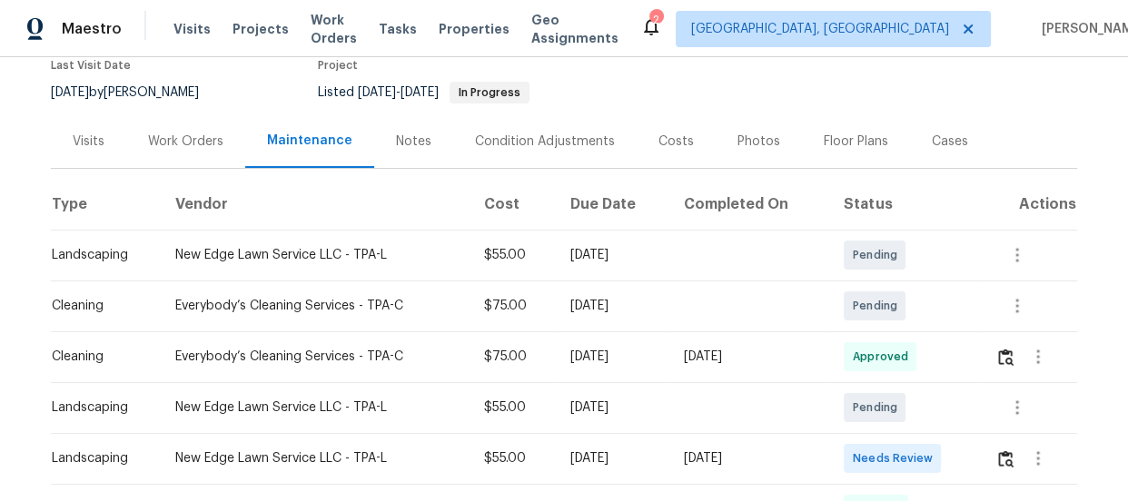
scroll to position [164, 0]
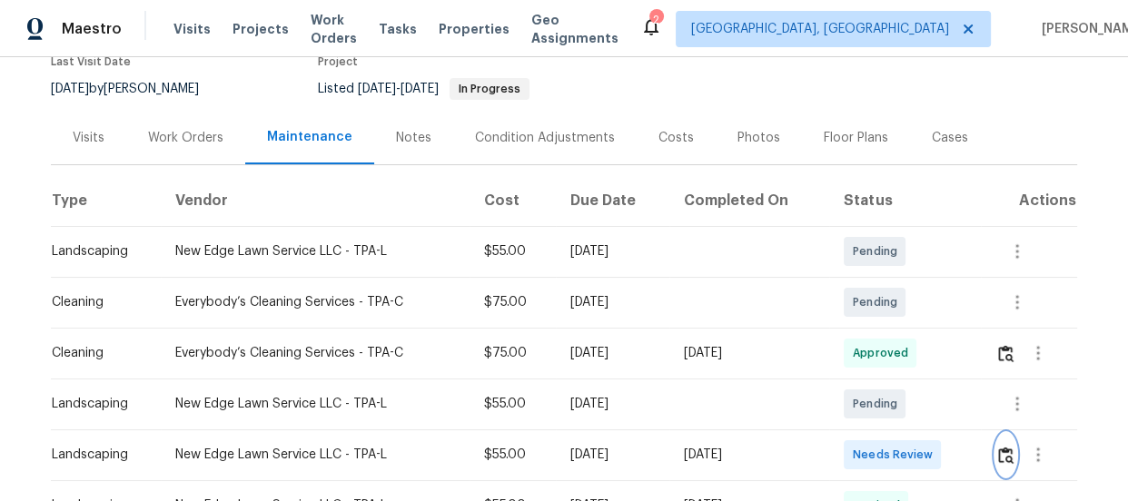
click at [1002, 447] on img "button" at bounding box center [1005, 455] width 15 height 17
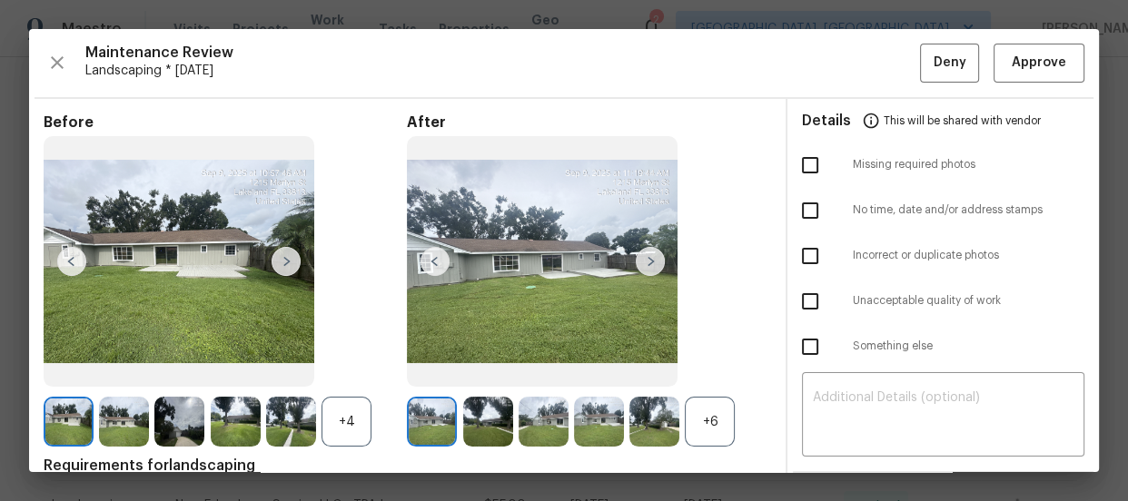
scroll to position [82, 0]
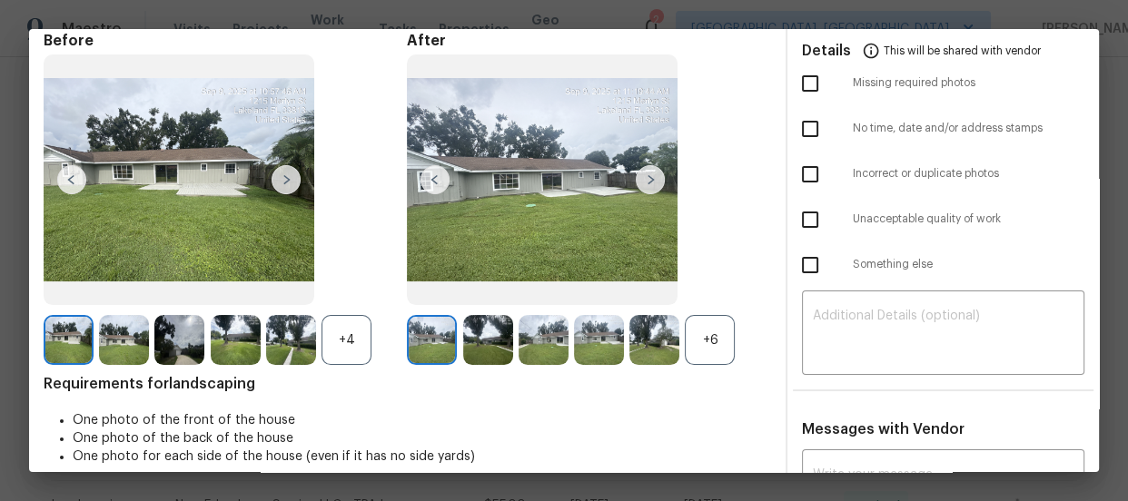
click at [719, 342] on div "+6" at bounding box center [710, 340] width 50 height 50
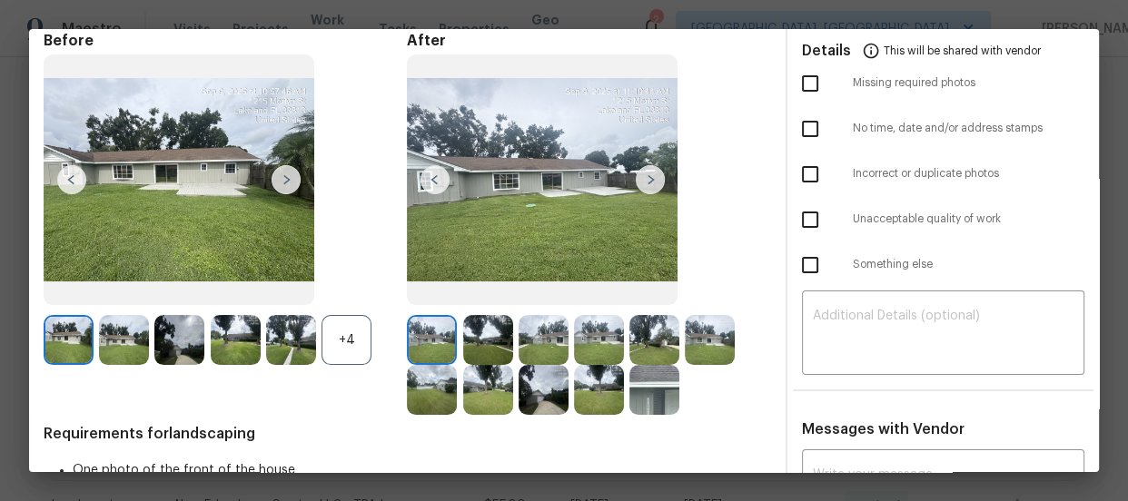
click at [359, 345] on div "+4" at bounding box center [347, 340] width 50 height 50
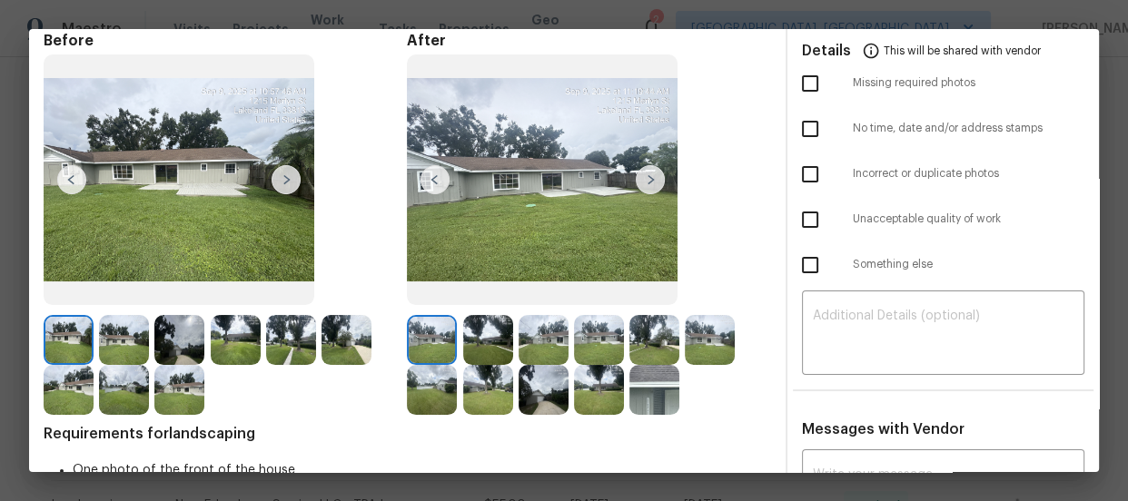
click at [494, 331] on img at bounding box center [488, 340] width 50 height 50
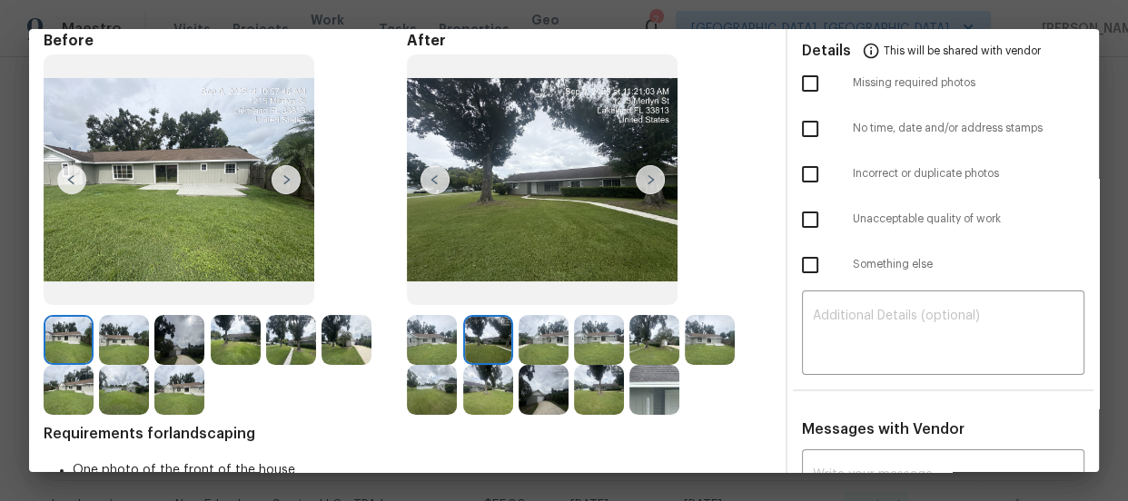
click at [552, 350] on img at bounding box center [544, 340] width 50 height 50
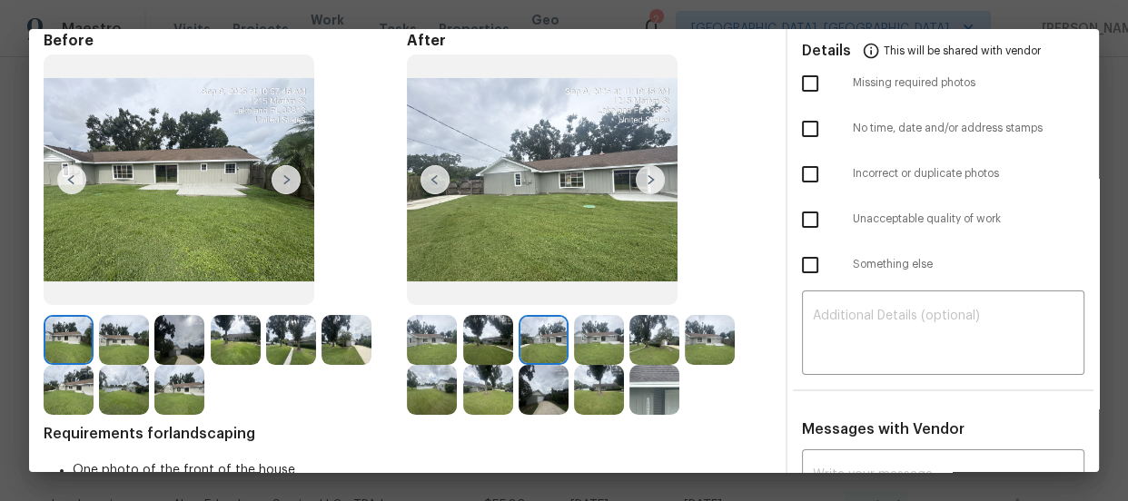
click at [592, 350] on img at bounding box center [599, 340] width 50 height 50
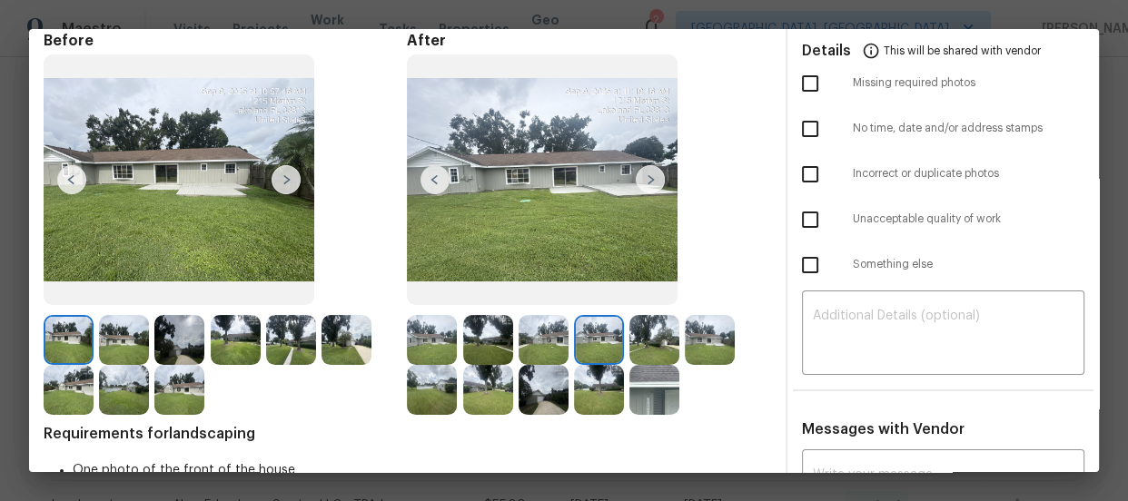
click at [638, 350] on img at bounding box center [654, 340] width 50 height 50
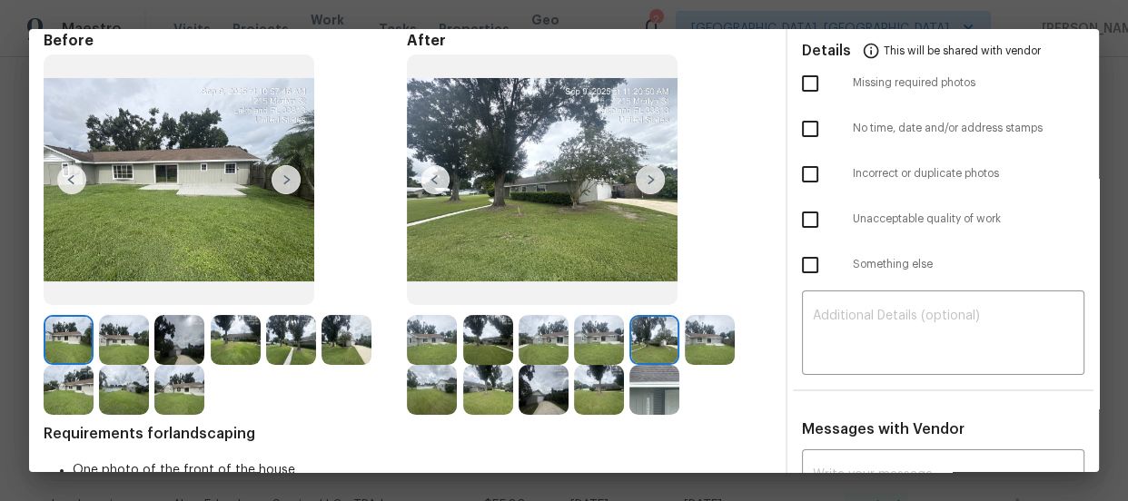
click at [685, 350] on img at bounding box center [710, 340] width 50 height 50
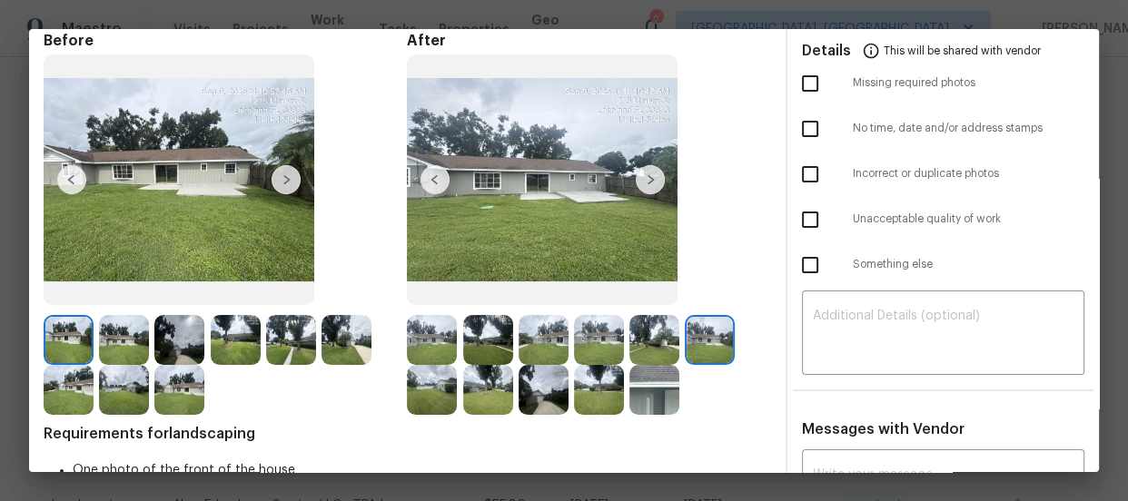
click at [431, 394] on img at bounding box center [432, 390] width 50 height 50
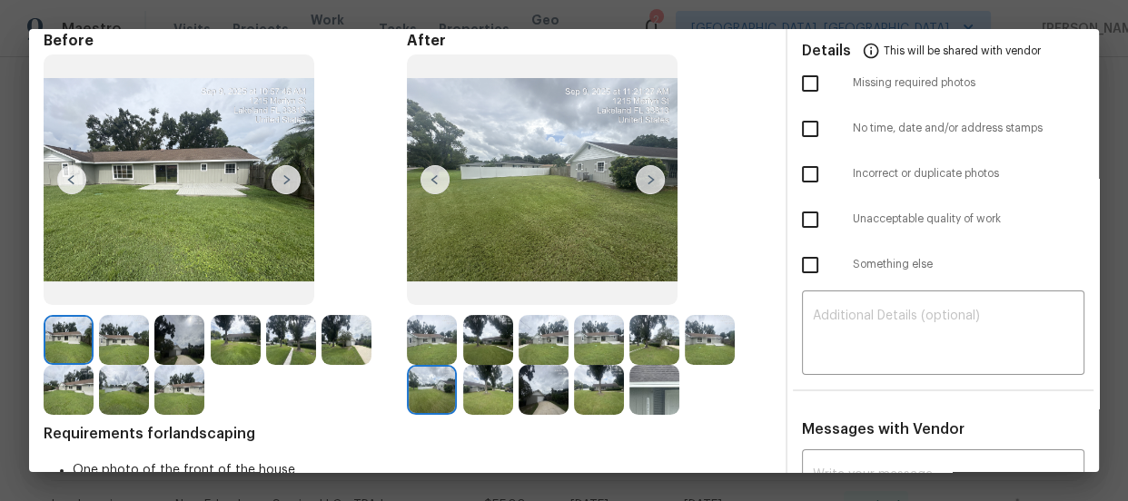
click at [486, 393] on img at bounding box center [488, 390] width 50 height 50
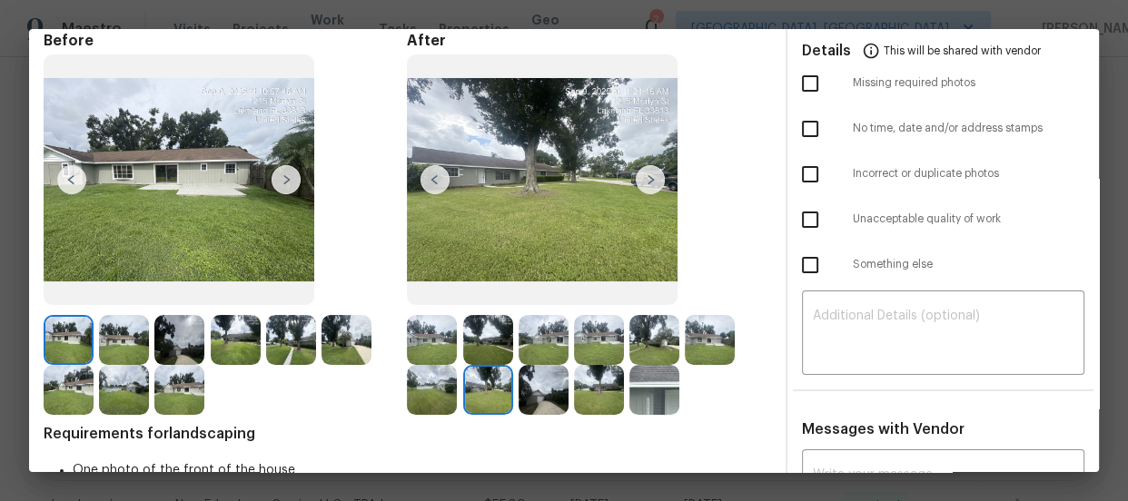
click at [546, 392] on img at bounding box center [544, 390] width 50 height 50
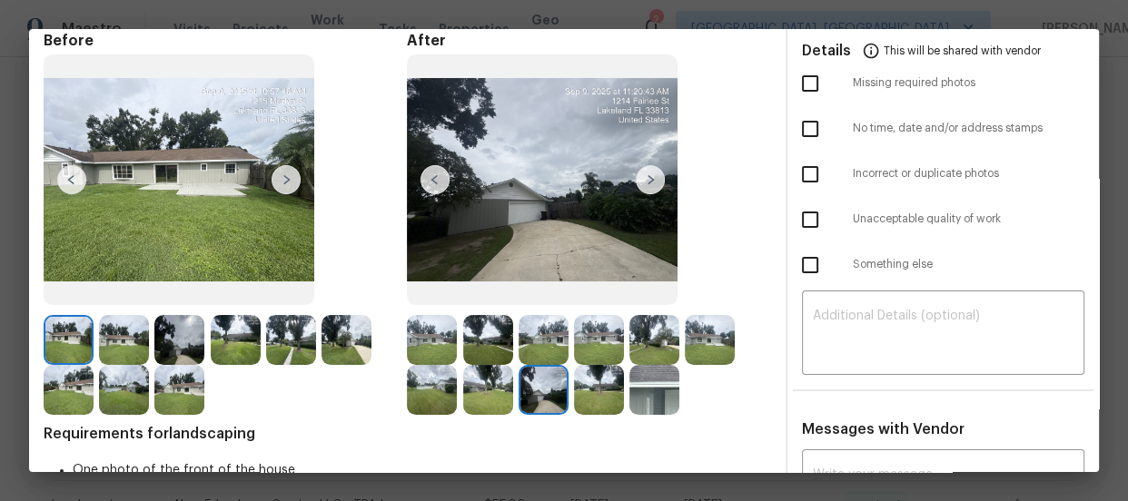
click at [593, 392] on img at bounding box center [599, 390] width 50 height 50
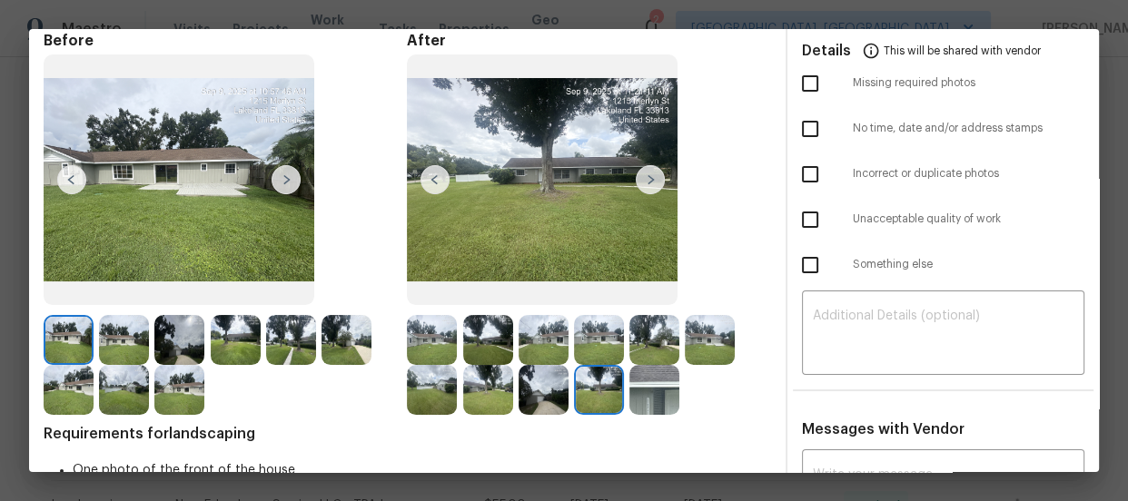
click at [642, 391] on img at bounding box center [654, 390] width 50 height 50
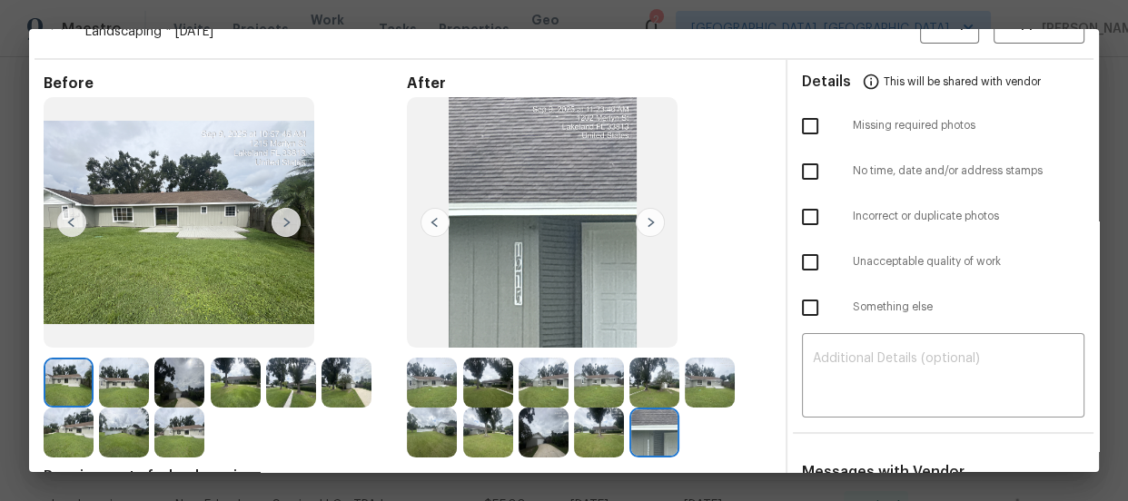
scroll to position [0, 0]
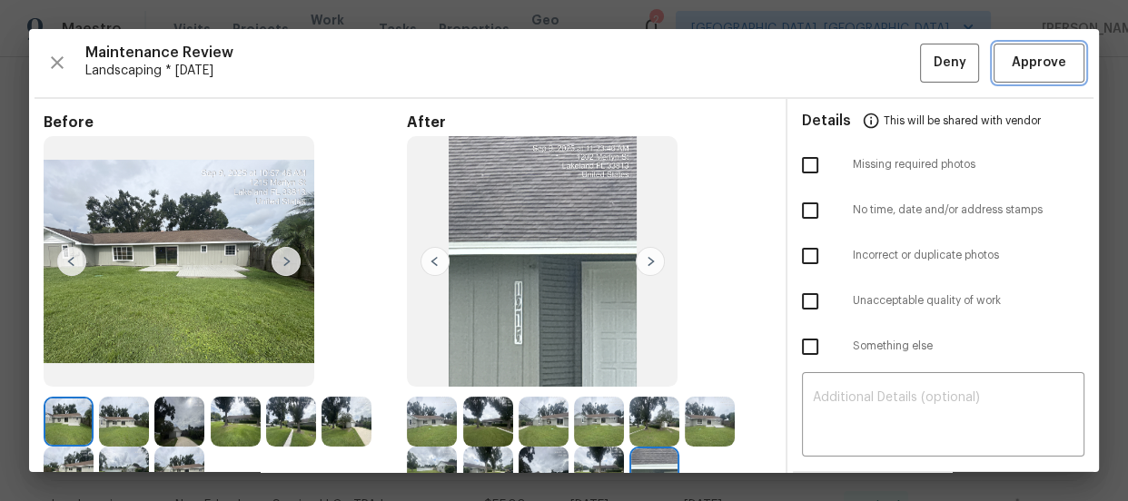
click at [998, 75] on button "Approve" at bounding box center [1039, 63] width 91 height 39
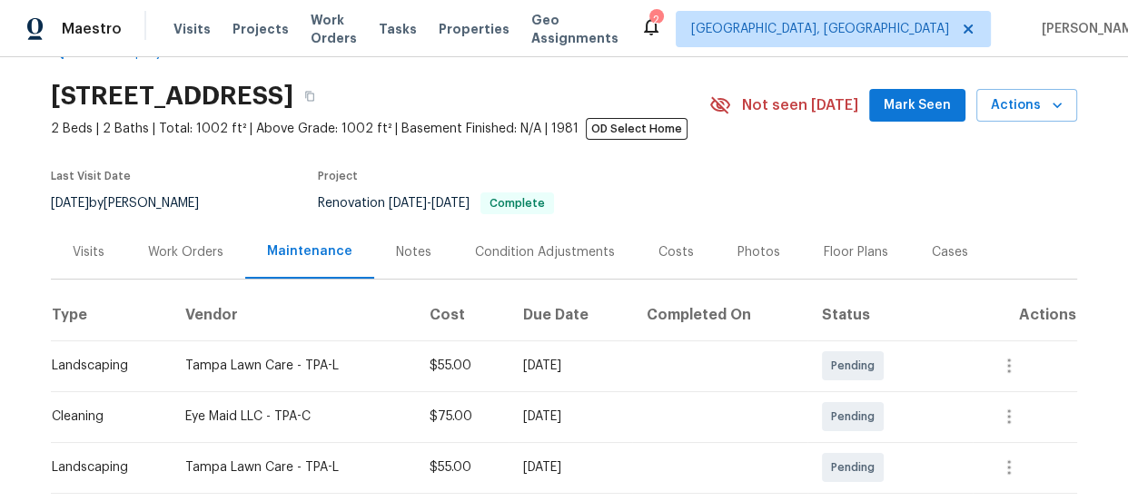
scroll to position [330, 0]
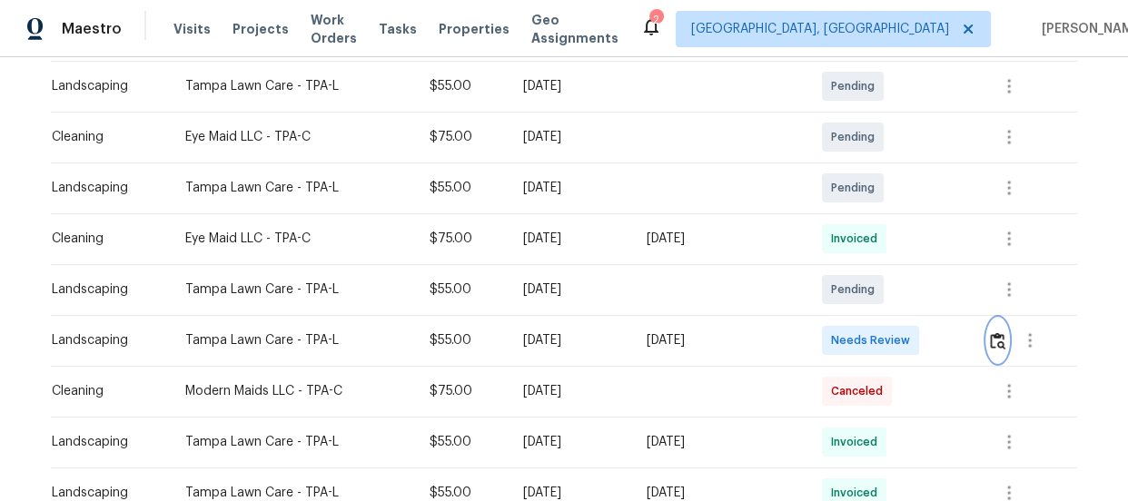
click at [990, 335] on img "button" at bounding box center [997, 340] width 15 height 17
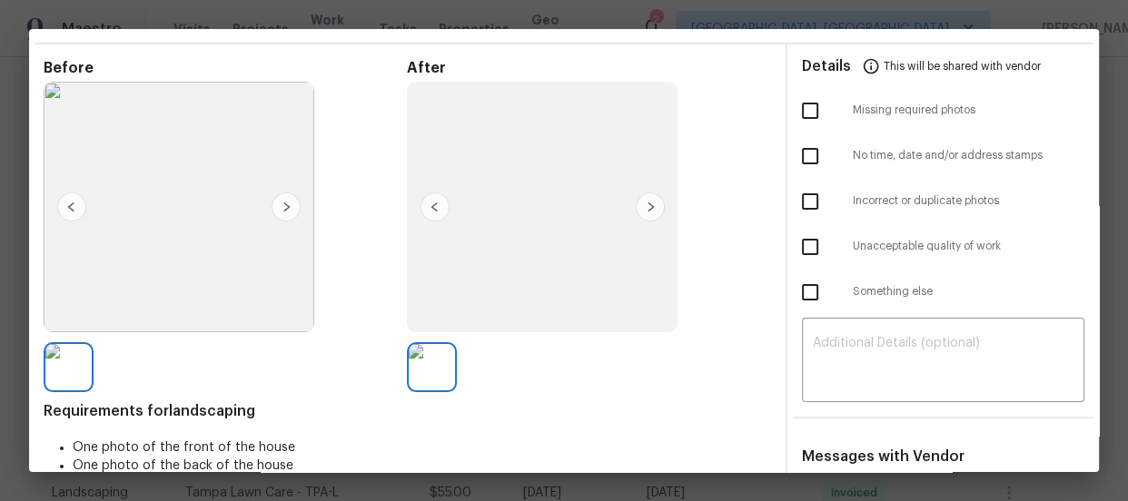
scroll to position [82, 0]
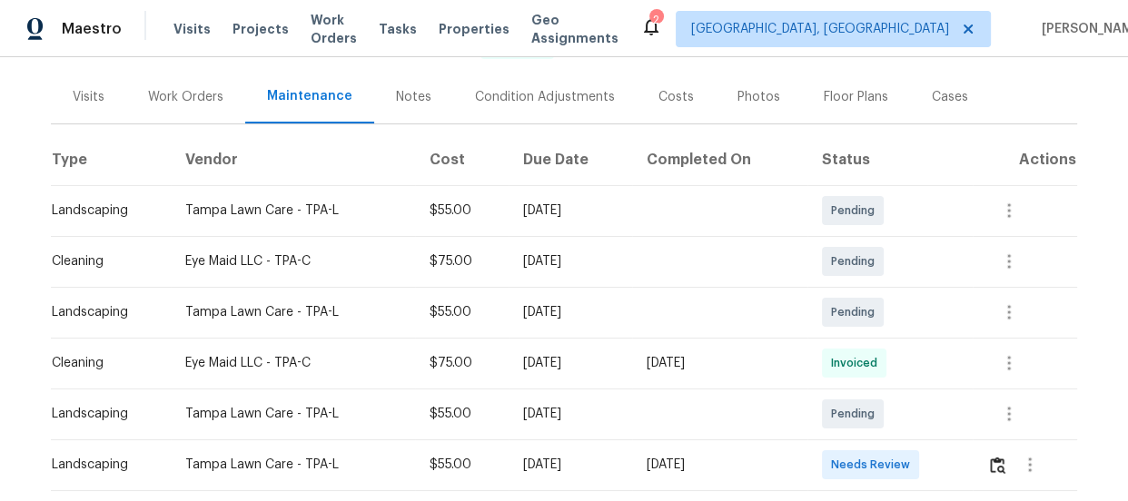
scroll to position [247, 0]
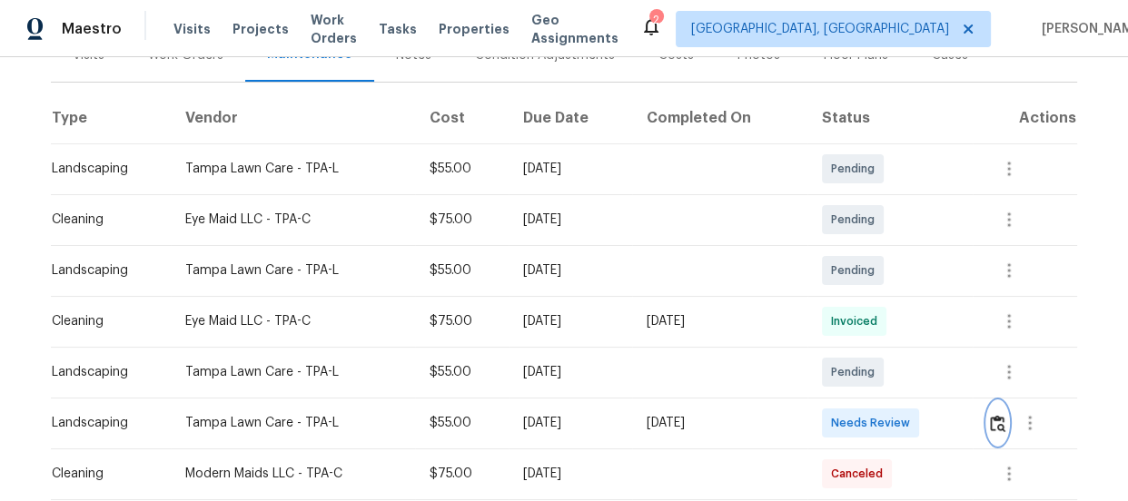
click at [991, 417] on img "button" at bounding box center [997, 423] width 15 height 17
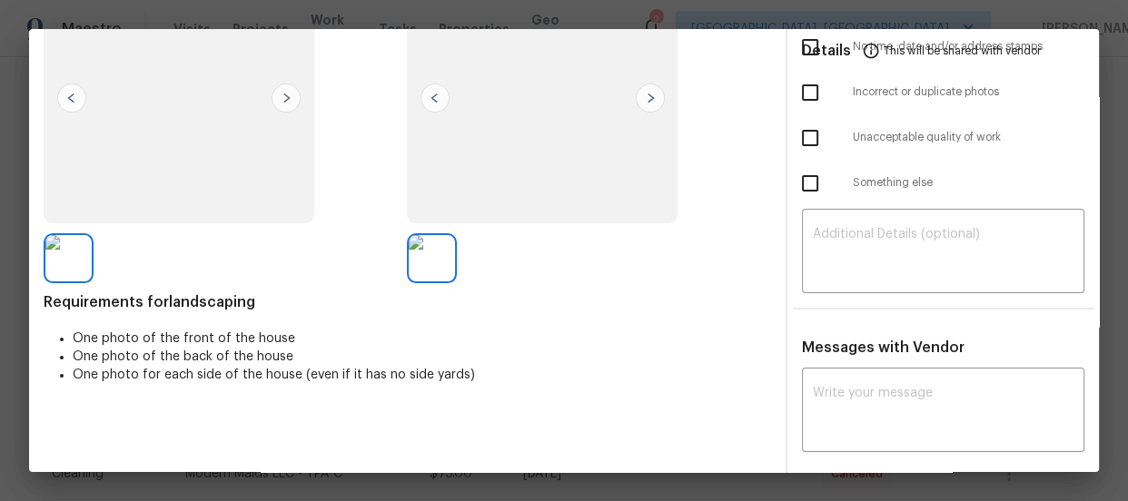
scroll to position [164, 0]
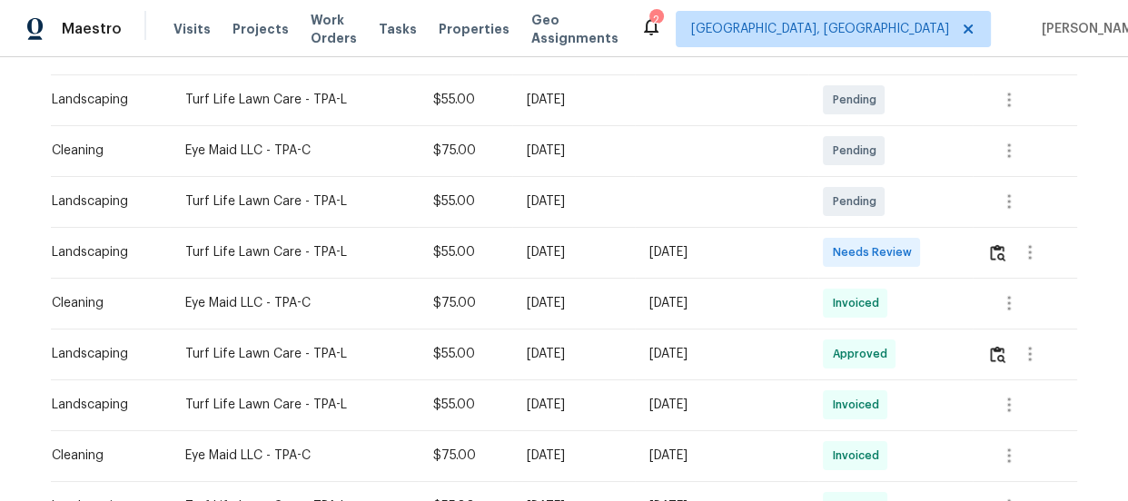
scroll to position [330, 0]
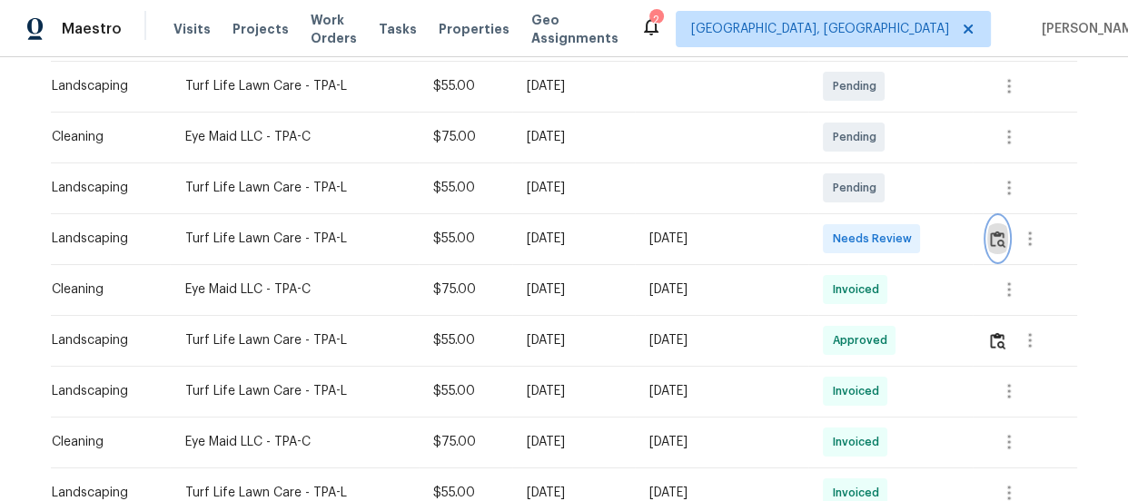
click at [997, 245] on img "button" at bounding box center [997, 239] width 15 height 17
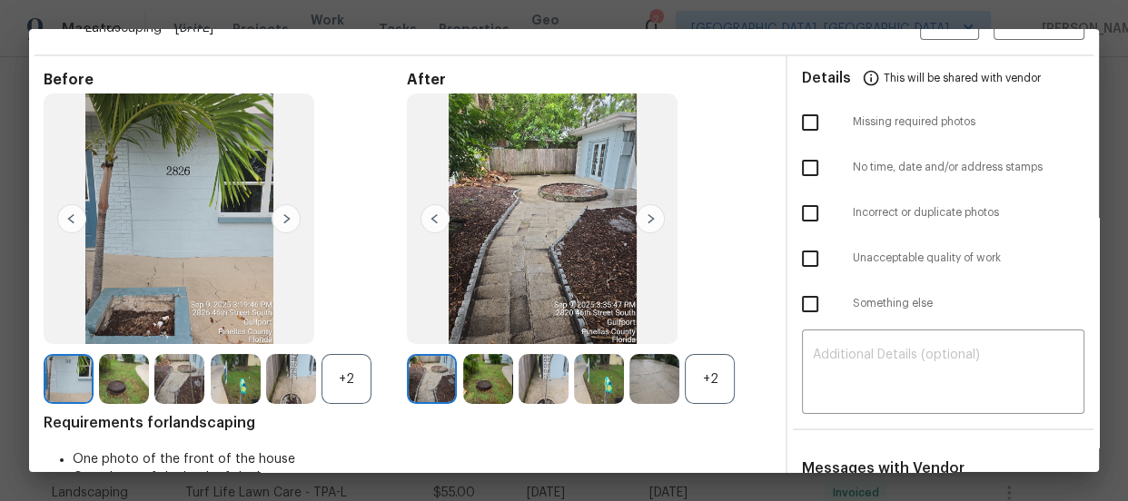
scroll to position [82, 0]
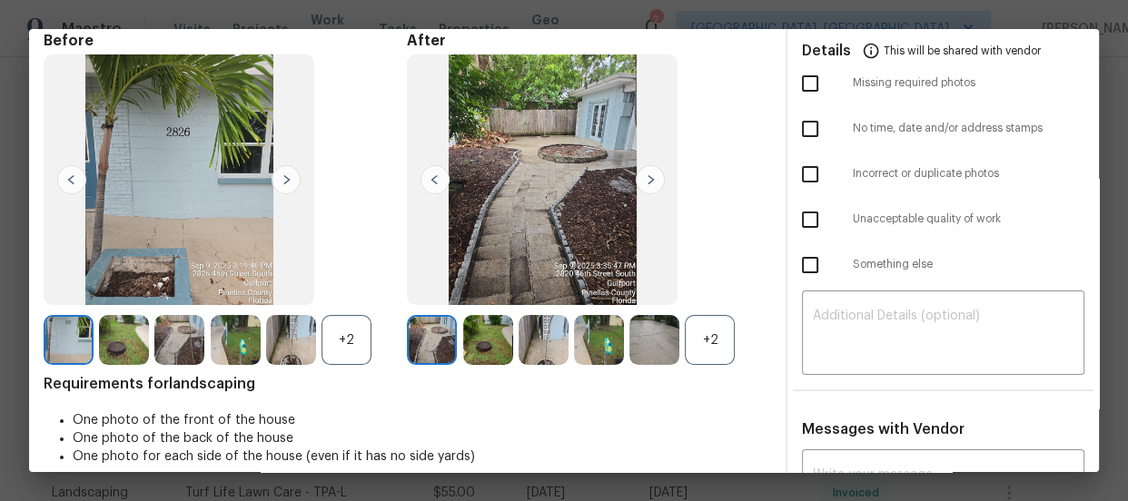
click at [693, 351] on div "+2" at bounding box center [710, 340] width 50 height 50
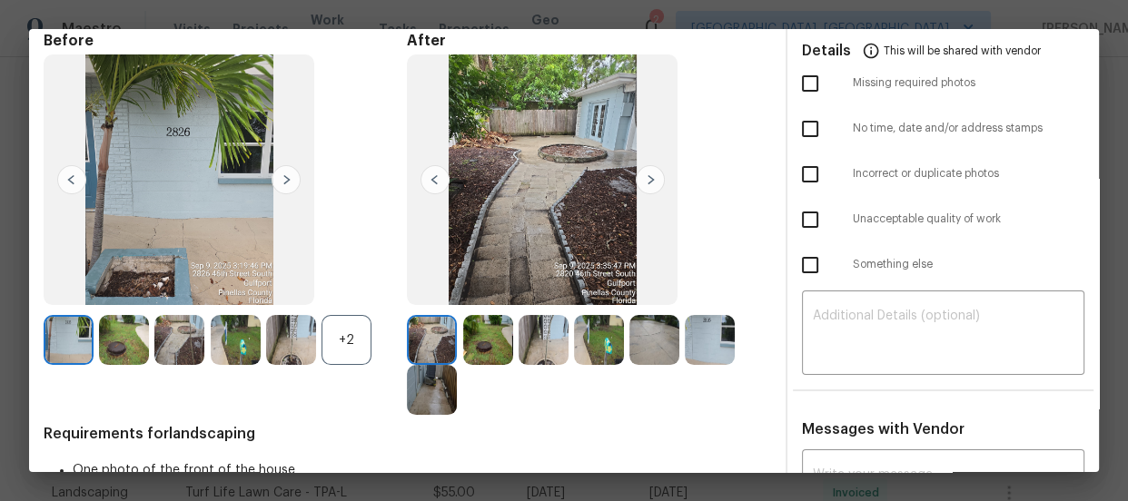
click at [336, 352] on div "+2" at bounding box center [347, 340] width 50 height 50
click at [481, 353] on img at bounding box center [488, 340] width 50 height 50
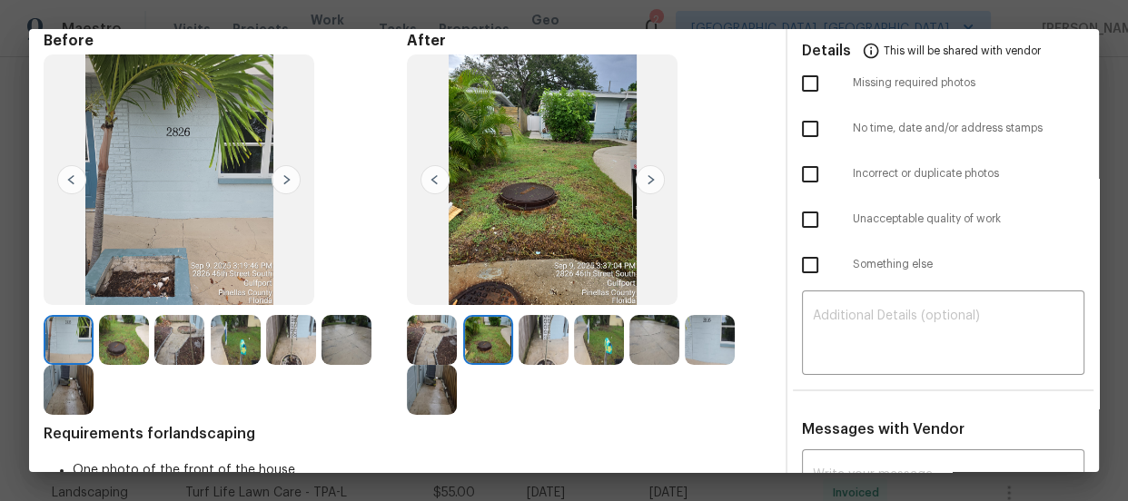
click at [530, 350] on img at bounding box center [544, 340] width 50 height 50
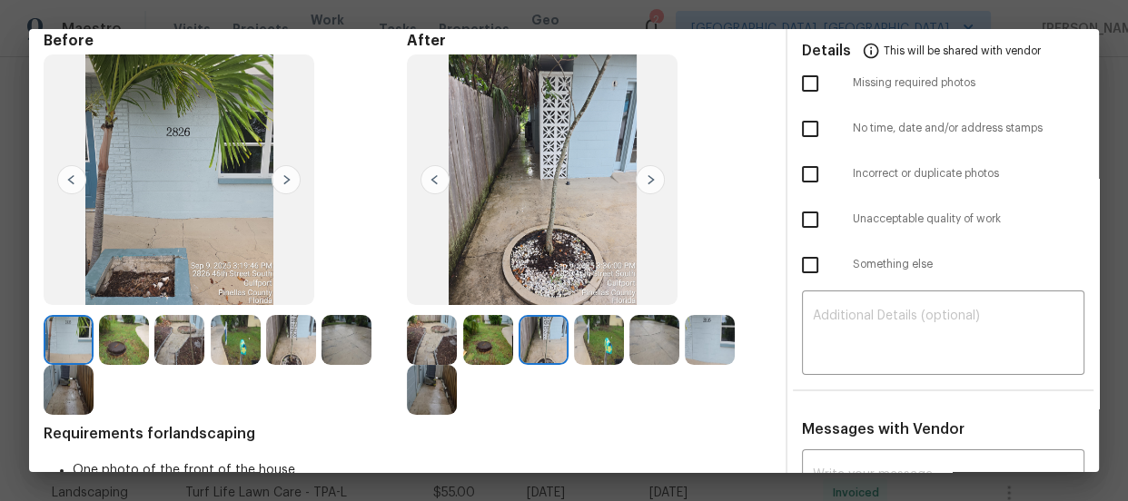
click at [609, 343] on img at bounding box center [599, 340] width 50 height 50
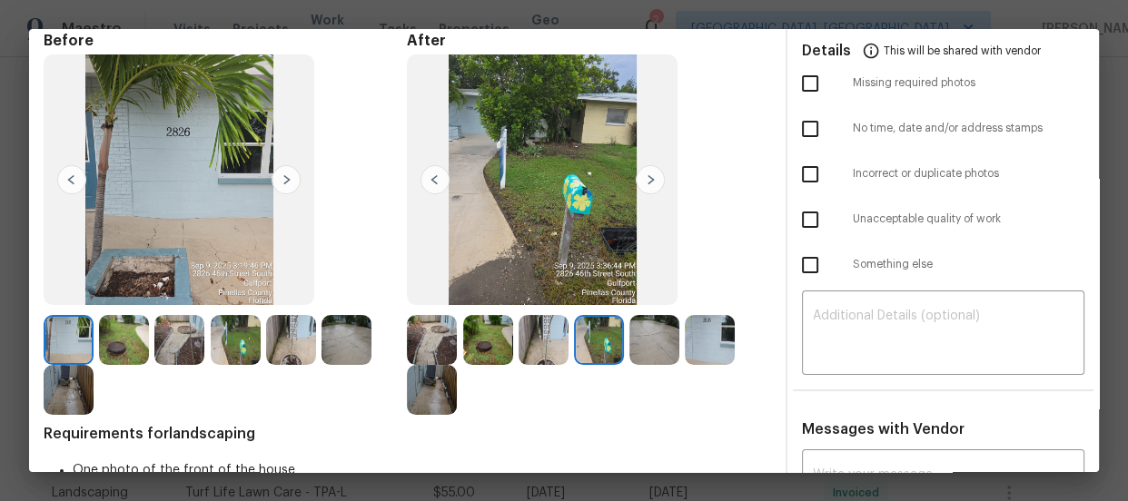
click at [658, 340] on img at bounding box center [654, 340] width 50 height 50
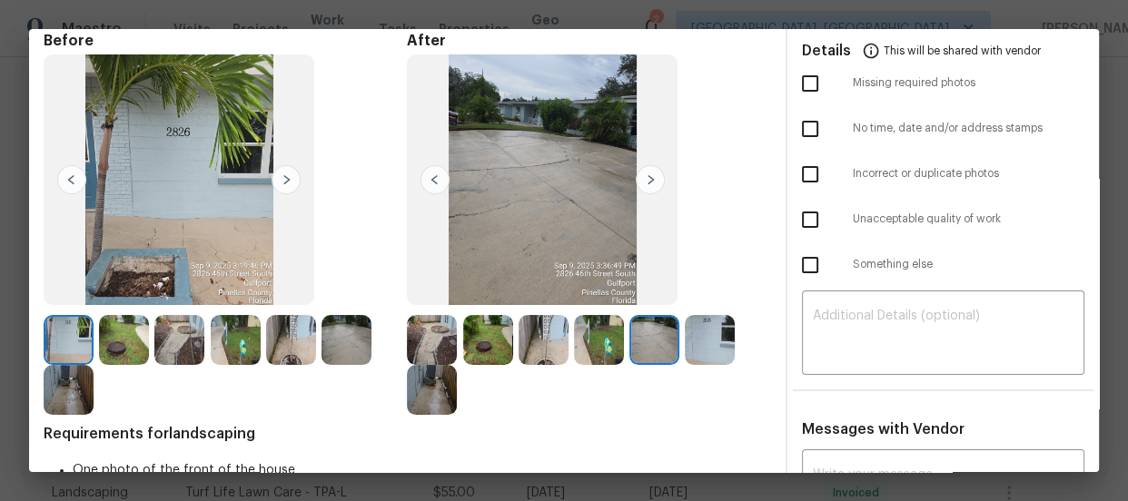
click at [702, 332] on img at bounding box center [710, 340] width 50 height 50
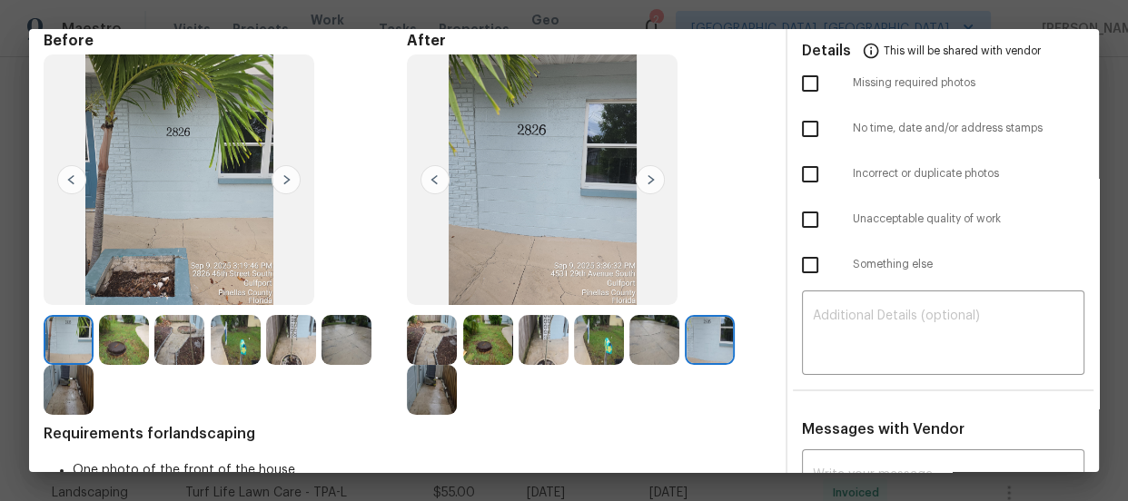
click at [433, 379] on img at bounding box center [432, 390] width 50 height 50
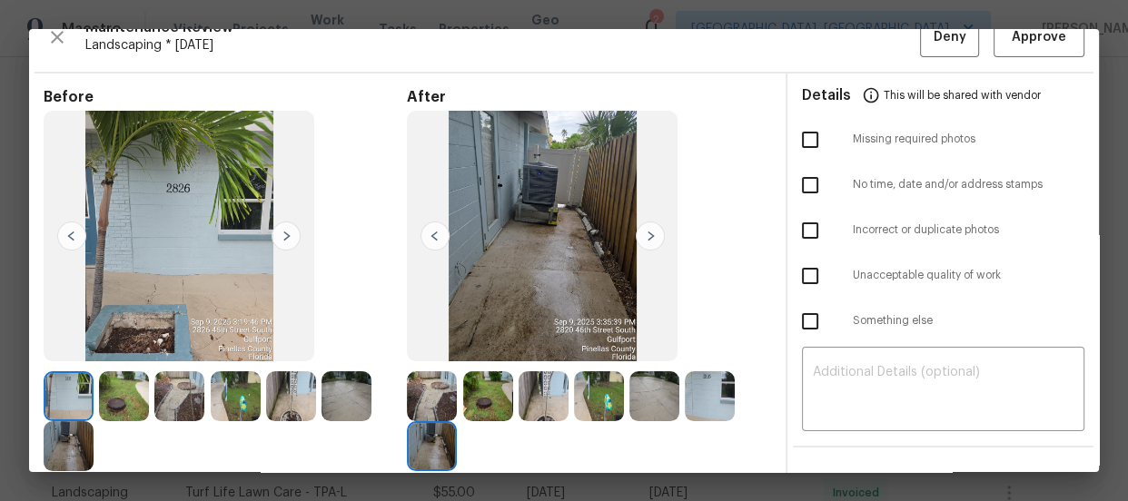
scroll to position [0, 0]
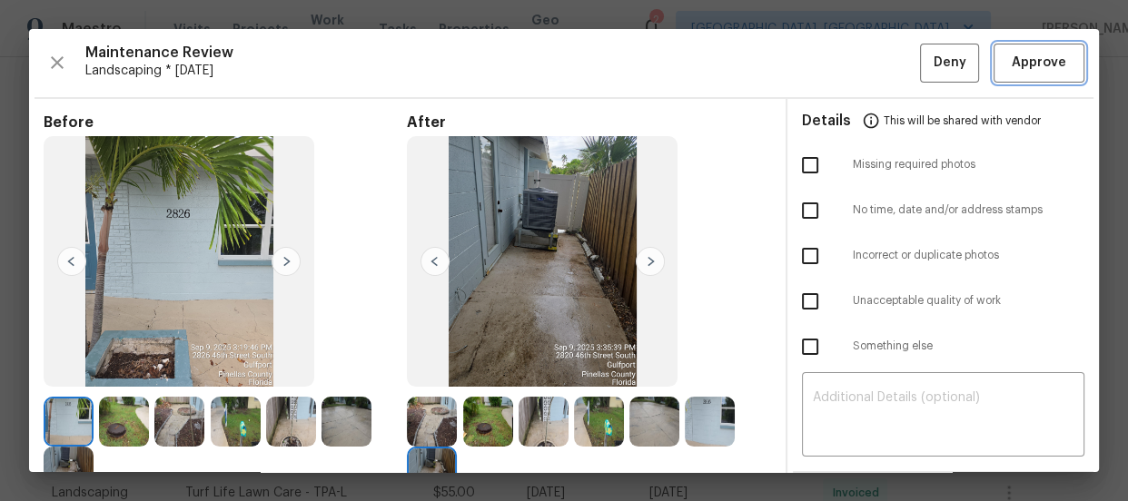
click at [1008, 64] on span "Approve" at bounding box center [1039, 63] width 62 height 23
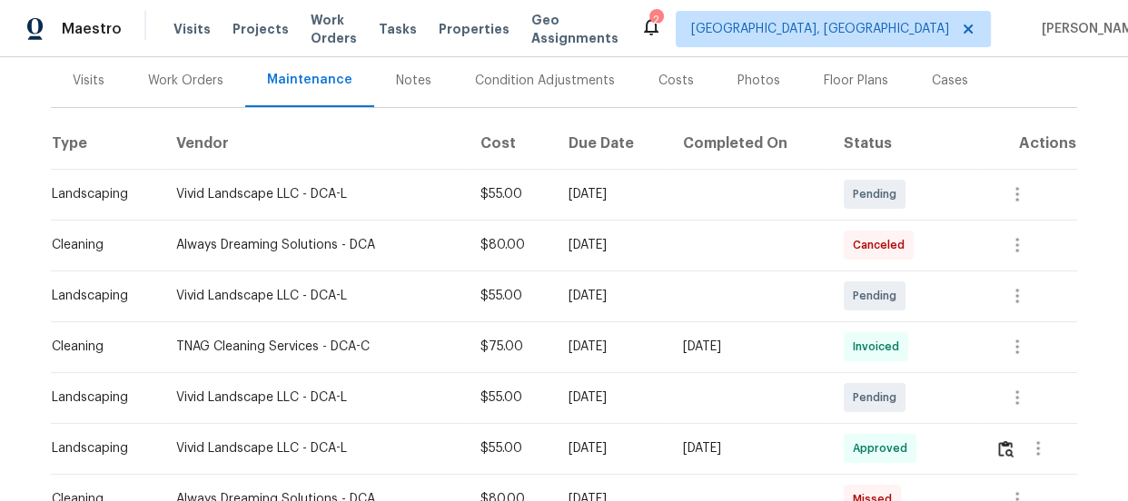
scroll to position [330, 0]
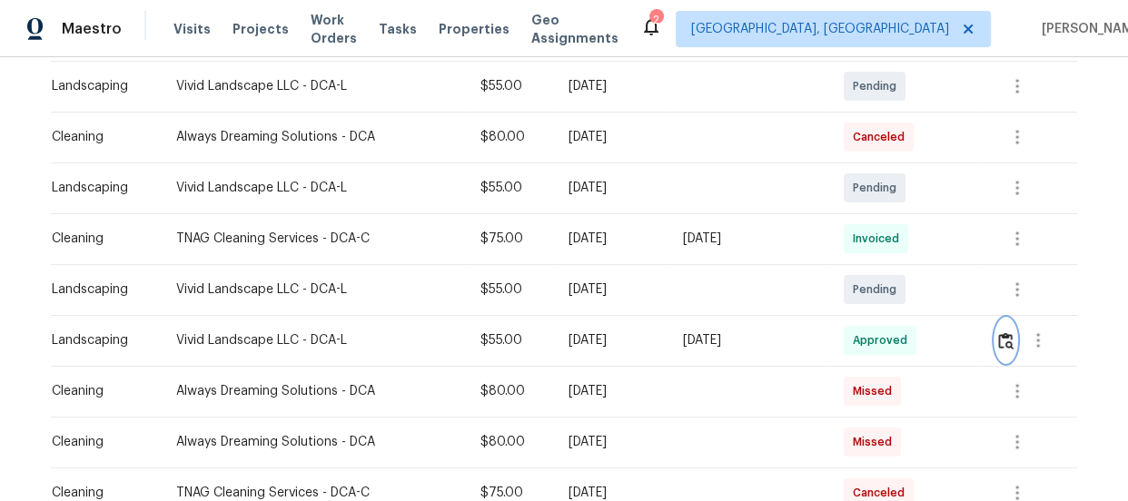
click at [1002, 344] on img "button" at bounding box center [1005, 340] width 15 height 17
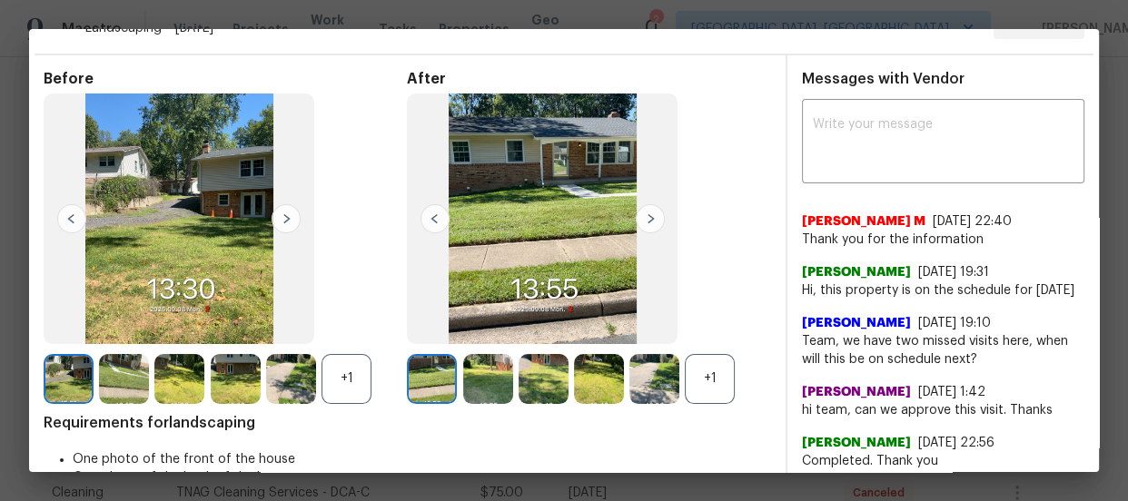
scroll to position [82, 0]
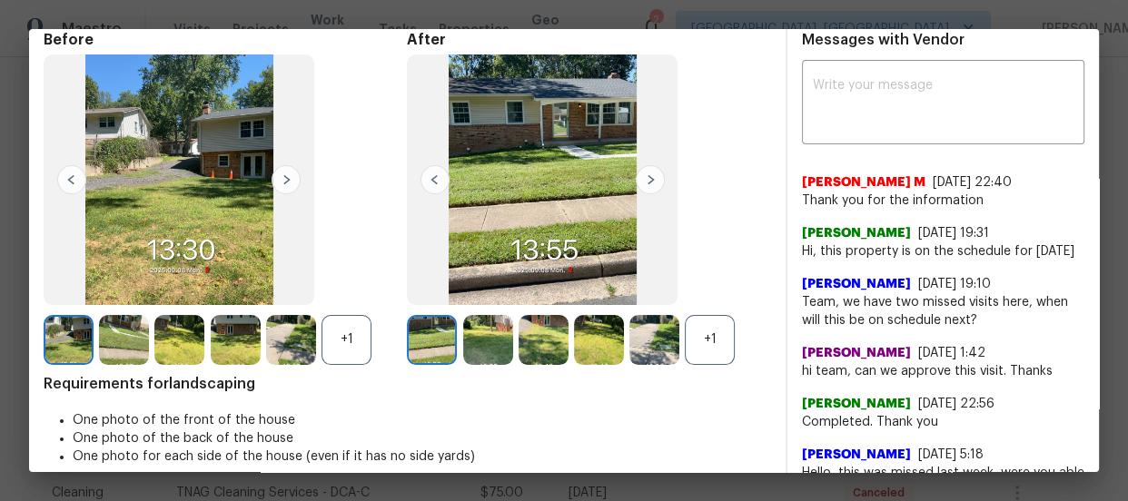
click at [711, 326] on div "+1" at bounding box center [710, 340] width 50 height 50
click at [363, 345] on div "+1" at bounding box center [347, 340] width 50 height 50
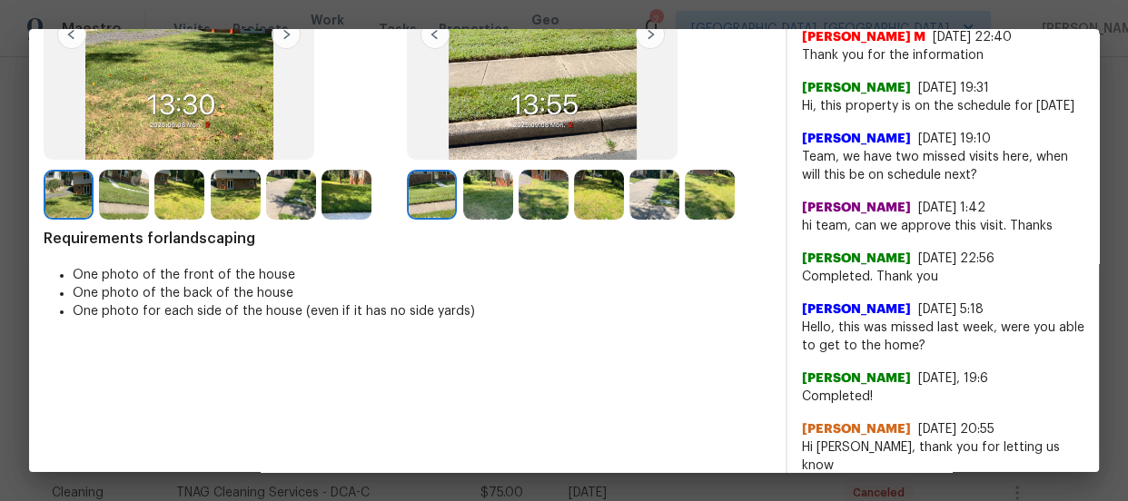
scroll to position [247, 0]
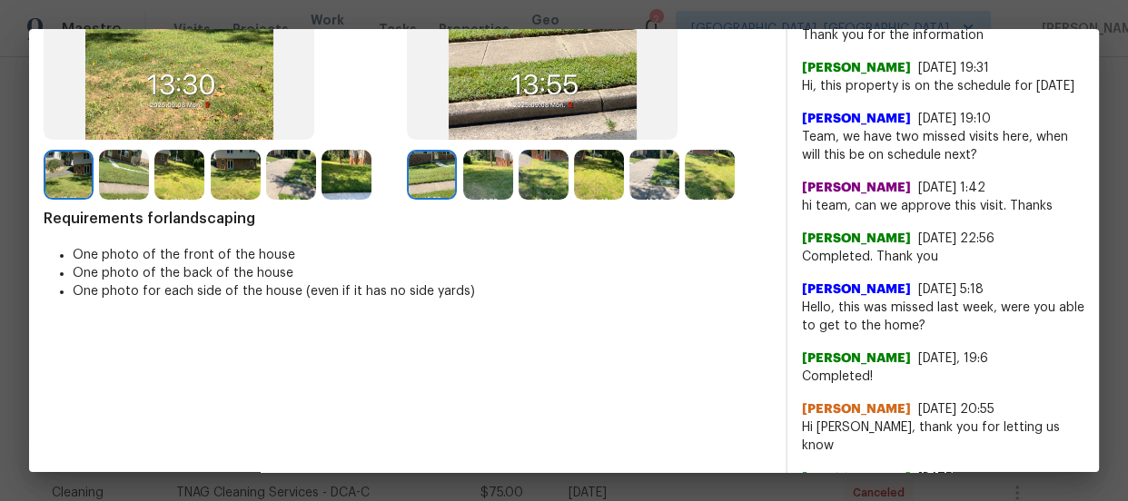
click at [472, 199] on div "Before After Requirements for landscaping One photo of the front of the house O…" at bounding box center [408, 348] width 728 height 964
click at [476, 182] on img at bounding box center [488, 175] width 50 height 50
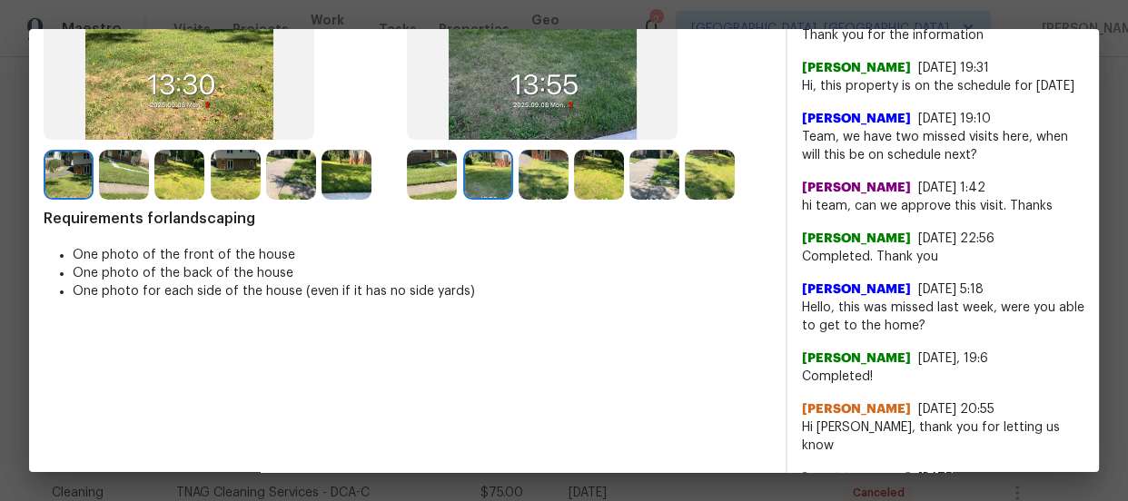
click at [418, 182] on img at bounding box center [432, 175] width 50 height 50
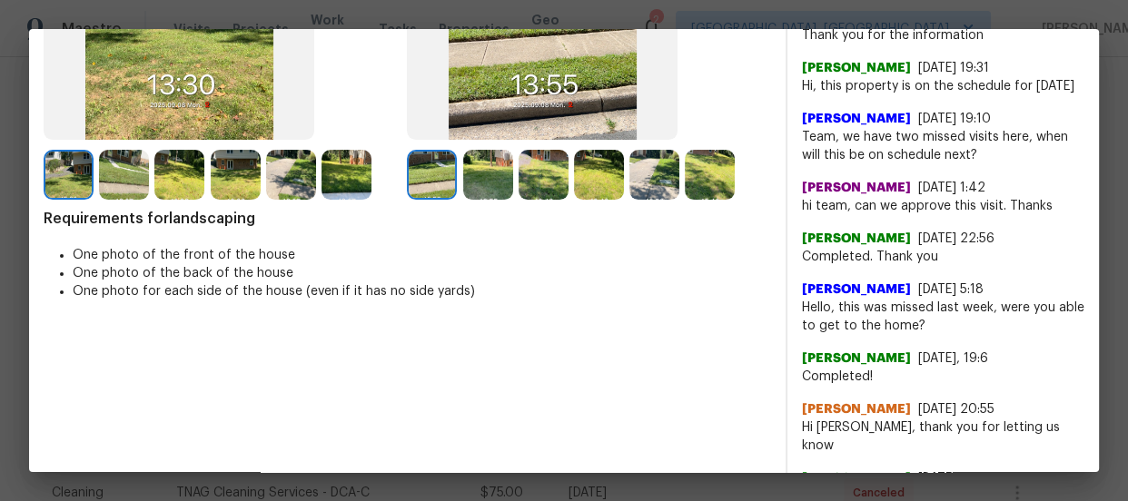
click at [463, 181] on img at bounding box center [488, 175] width 50 height 50
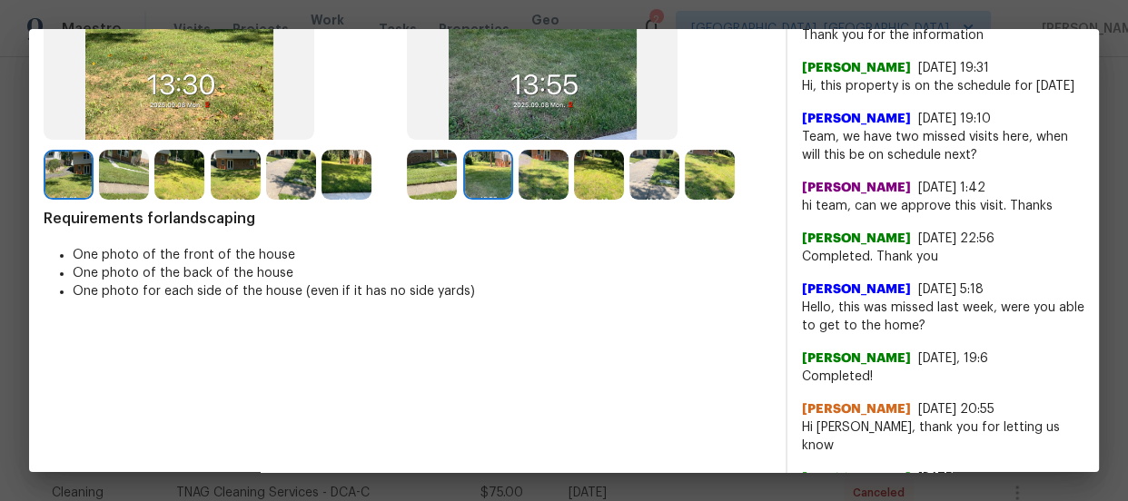
click at [531, 184] on img at bounding box center [544, 175] width 50 height 50
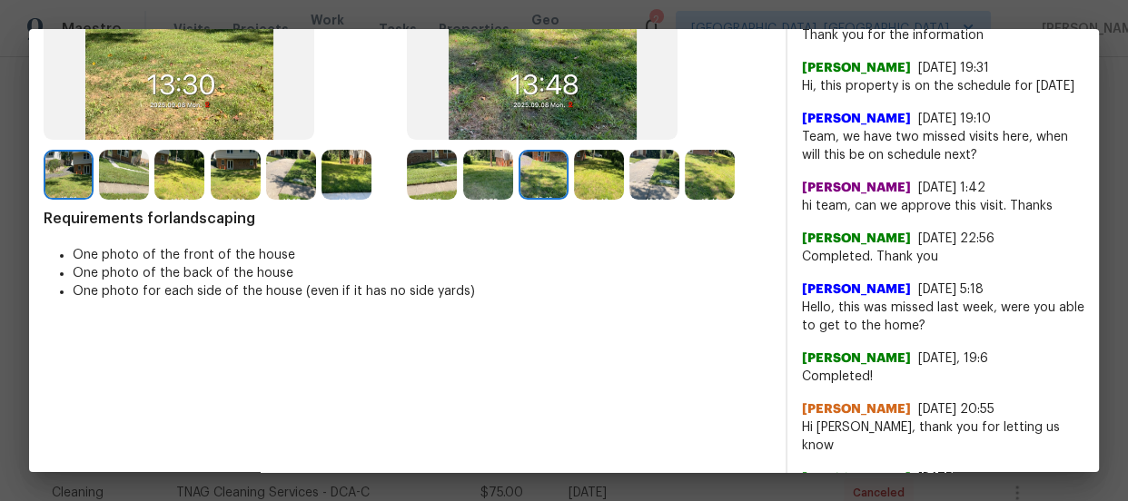
click at [595, 182] on img at bounding box center [599, 175] width 50 height 50
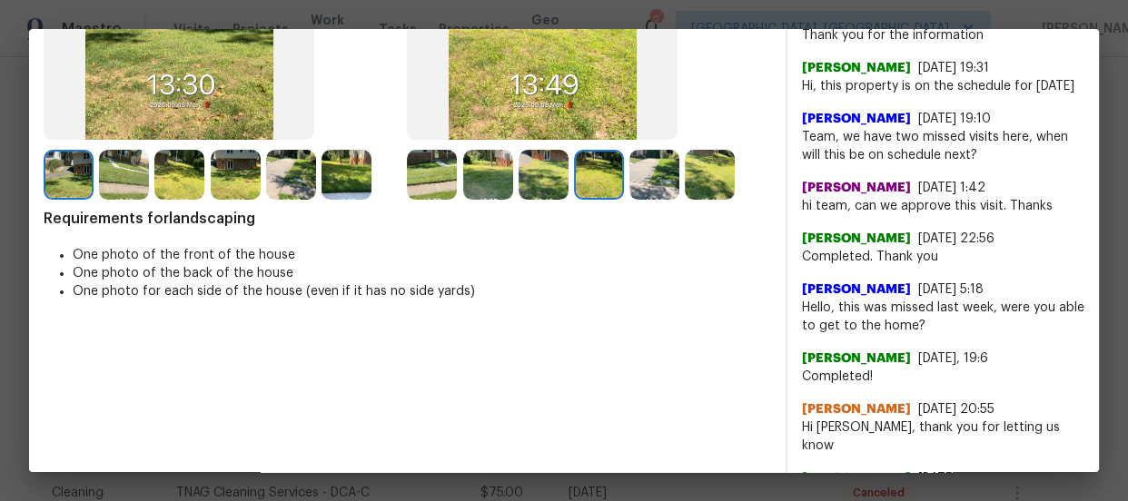
click at [650, 179] on img at bounding box center [654, 175] width 50 height 50
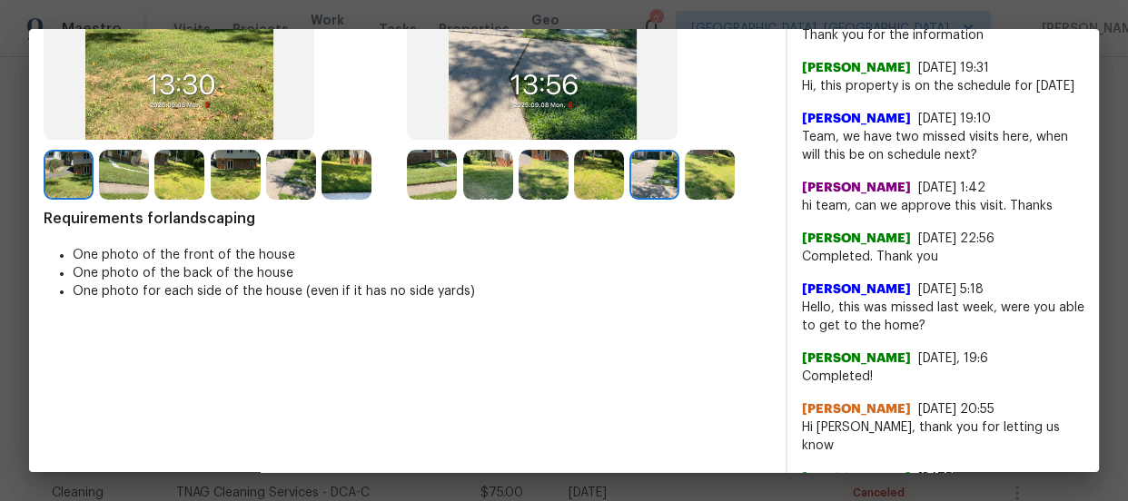
click at [705, 183] on img at bounding box center [710, 175] width 50 height 50
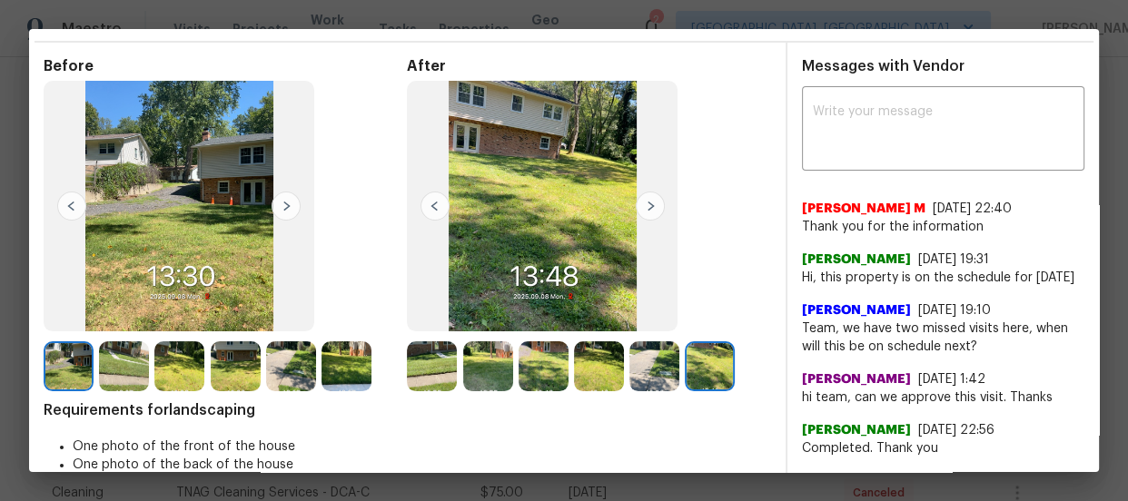
scroll to position [82, 0]
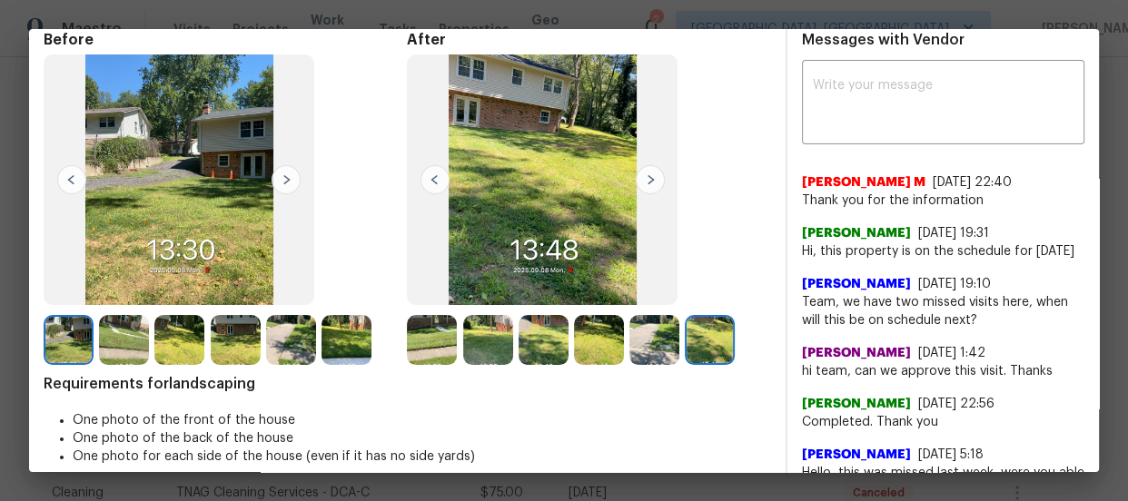
click at [232, 343] on img at bounding box center [236, 340] width 50 height 50
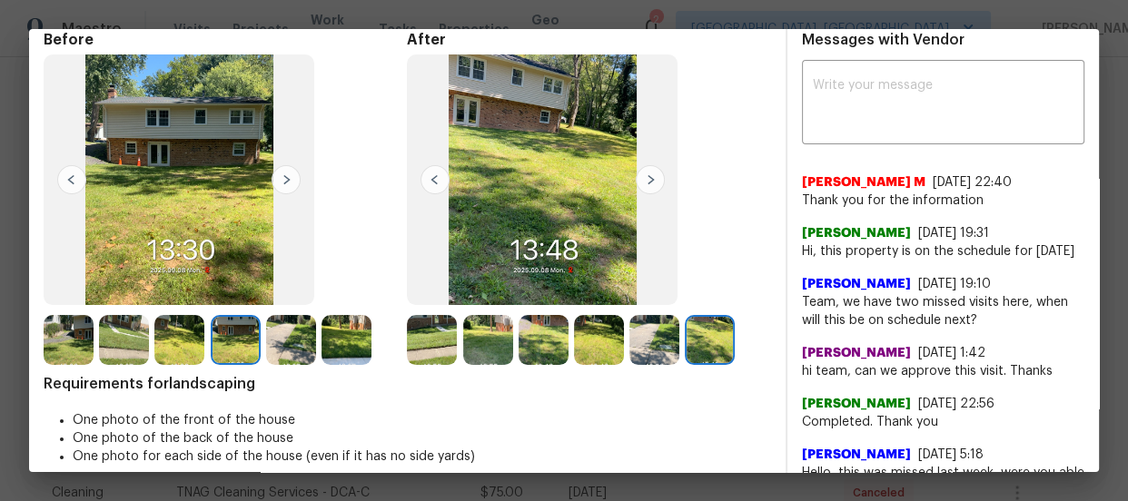
click at [282, 343] on img at bounding box center [291, 340] width 50 height 50
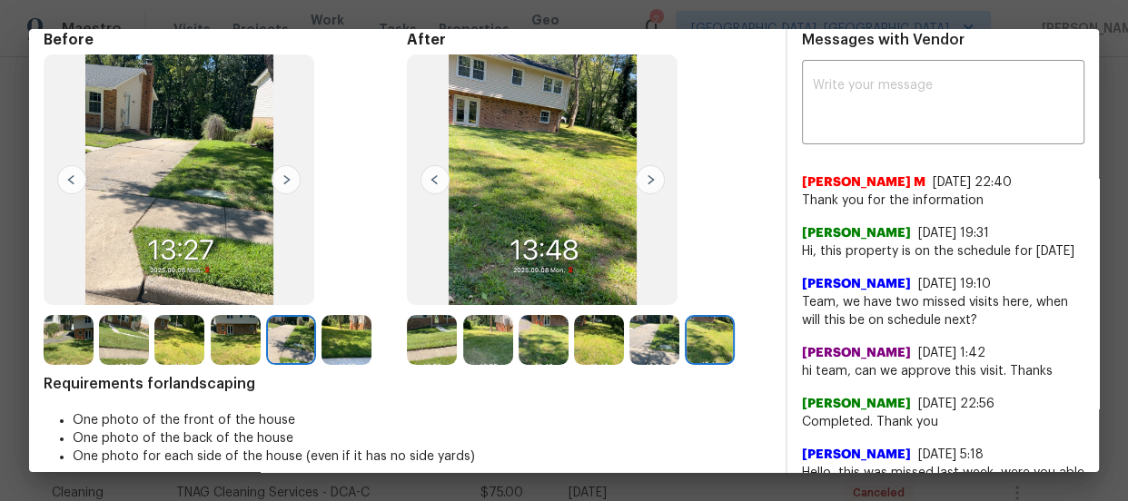
click at [341, 352] on img at bounding box center [347, 340] width 50 height 50
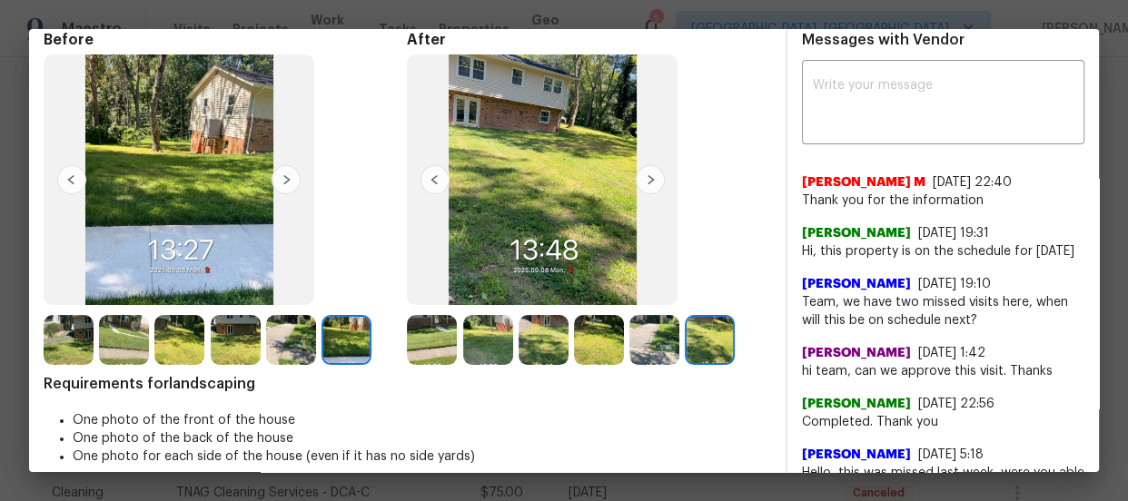
click at [526, 347] on img at bounding box center [544, 340] width 50 height 50
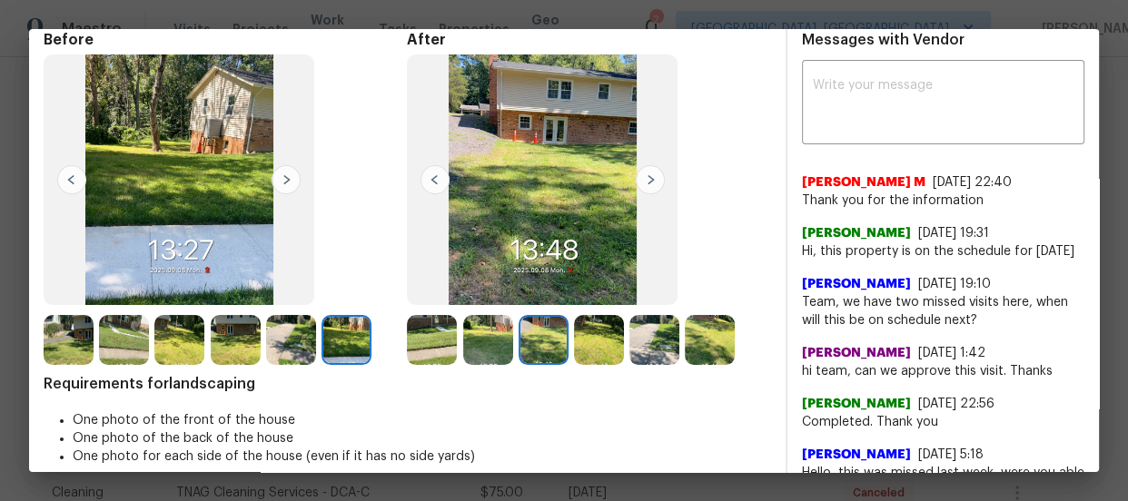
click at [496, 341] on img at bounding box center [488, 340] width 50 height 50
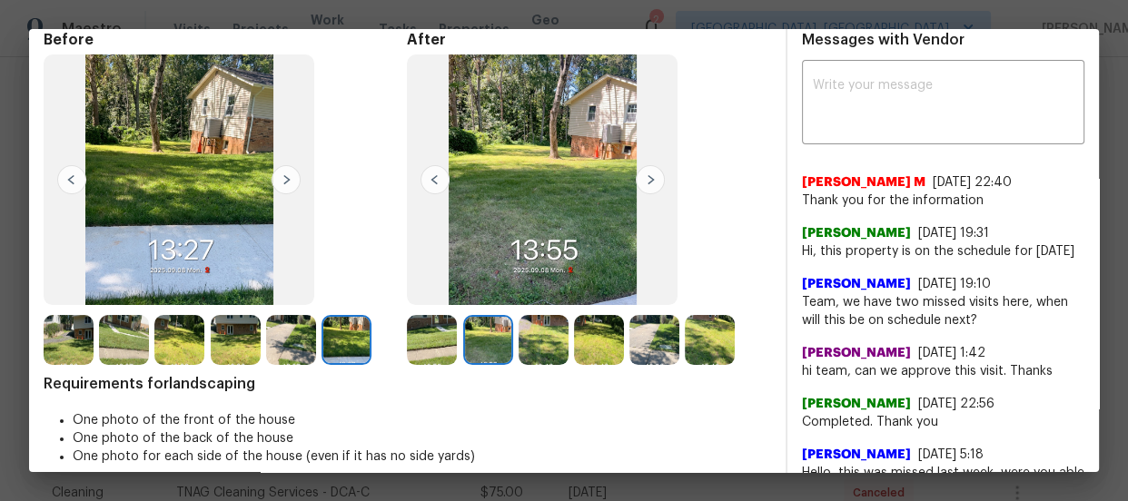
click at [408, 332] on img at bounding box center [432, 340] width 50 height 50
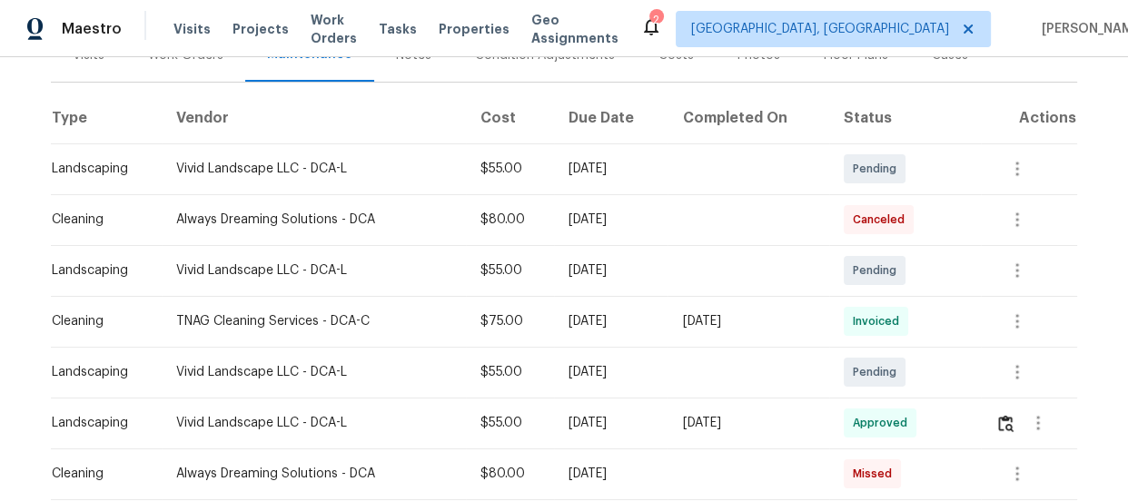
scroll to position [330, 0]
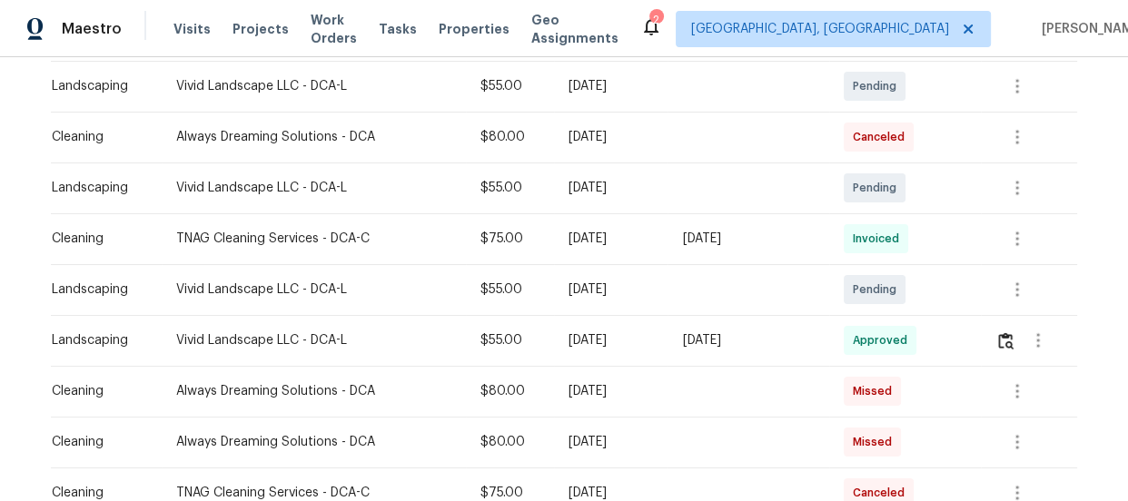
click at [986, 337] on td at bounding box center [1029, 340] width 96 height 51
click at [998, 340] on img "button" at bounding box center [1005, 340] width 15 height 17
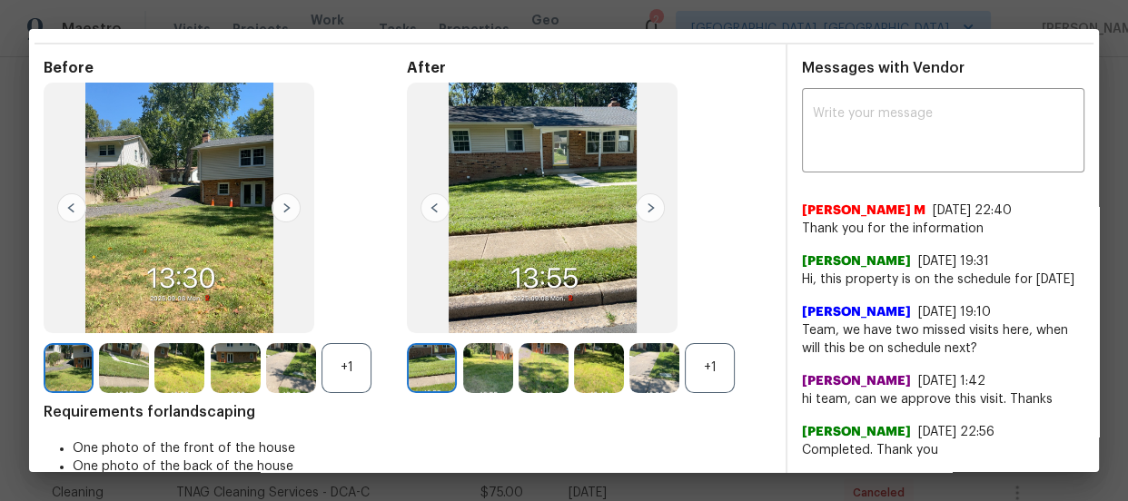
scroll to position [82, 0]
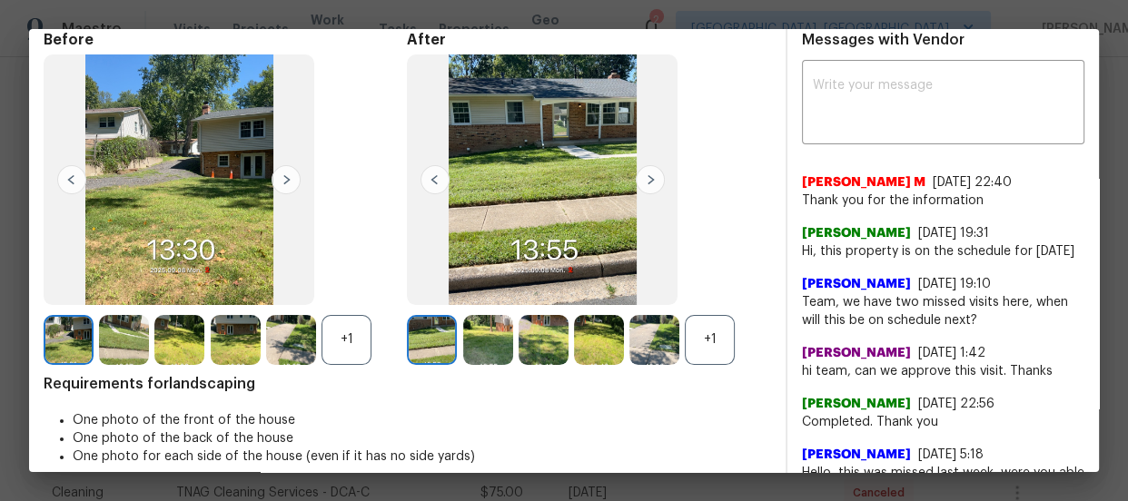
click at [704, 331] on div "+1" at bounding box center [710, 340] width 50 height 50
click at [345, 330] on div "+1" at bounding box center [347, 340] width 50 height 50
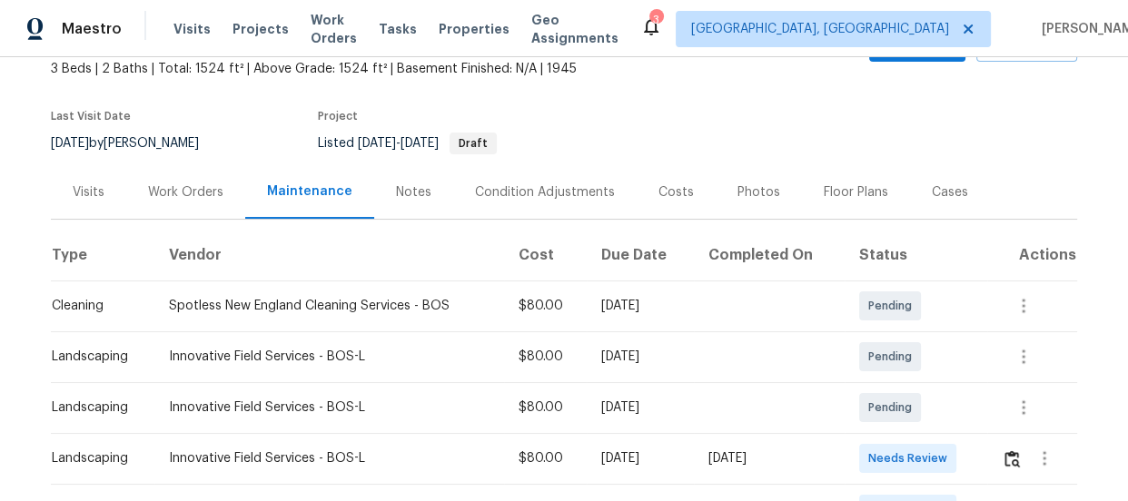
scroll to position [412, 0]
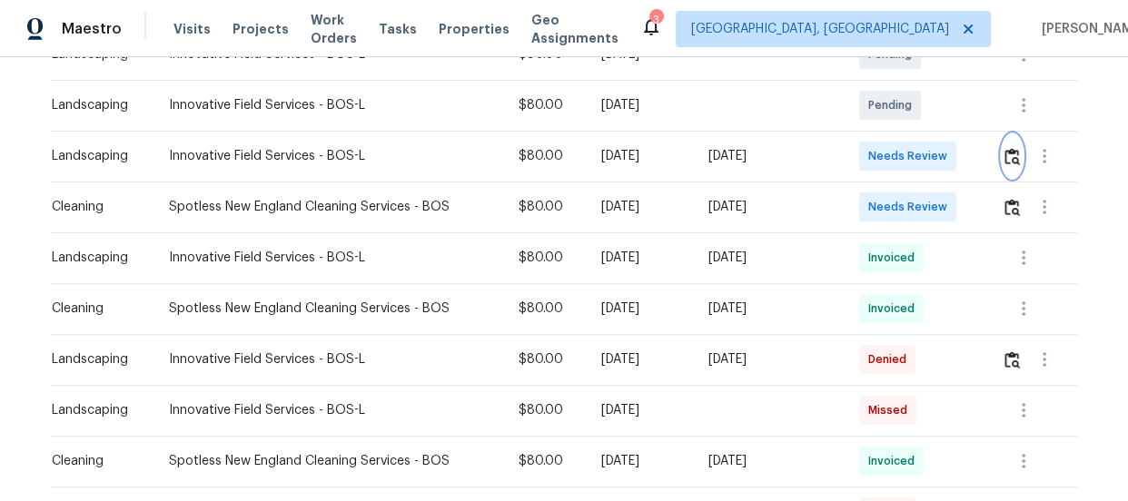
click at [1003, 166] on button "button" at bounding box center [1012, 156] width 21 height 44
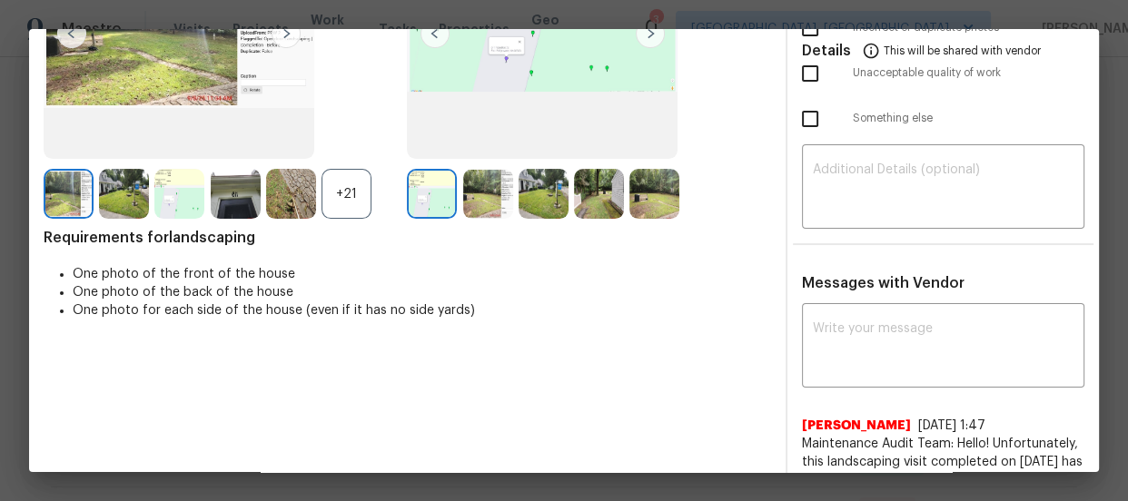
scroll to position [247, 0]
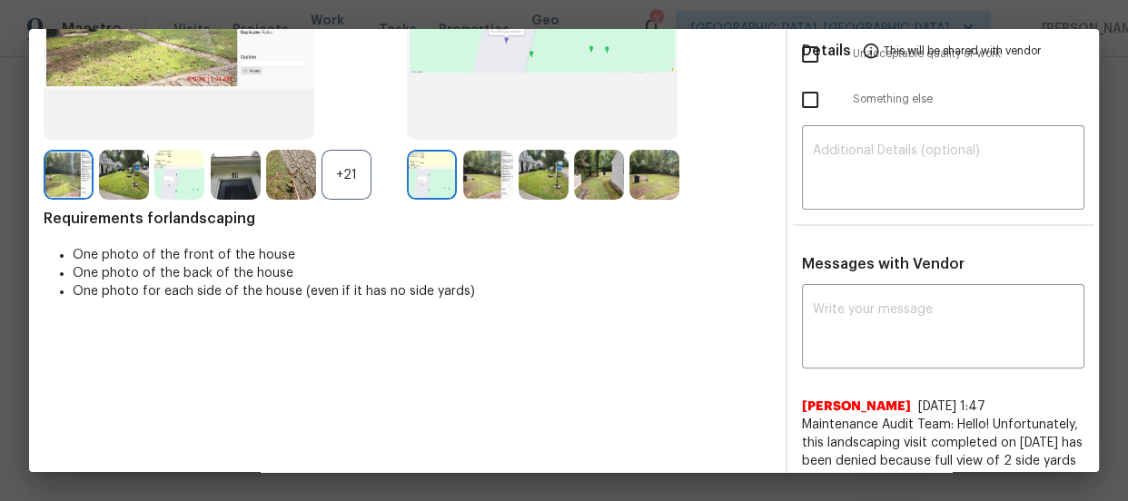
click at [352, 173] on div "+21" at bounding box center [347, 175] width 50 height 50
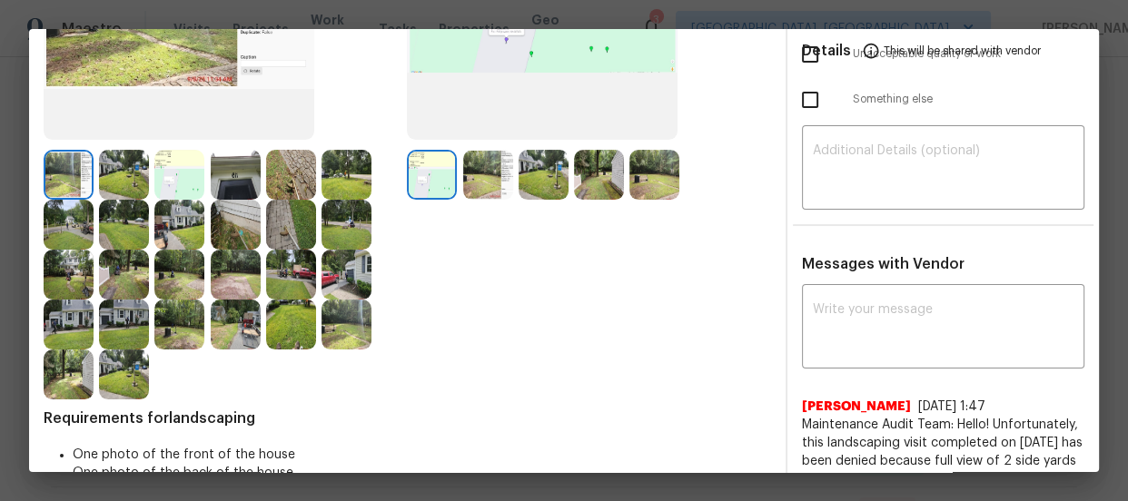
scroll to position [82, 0]
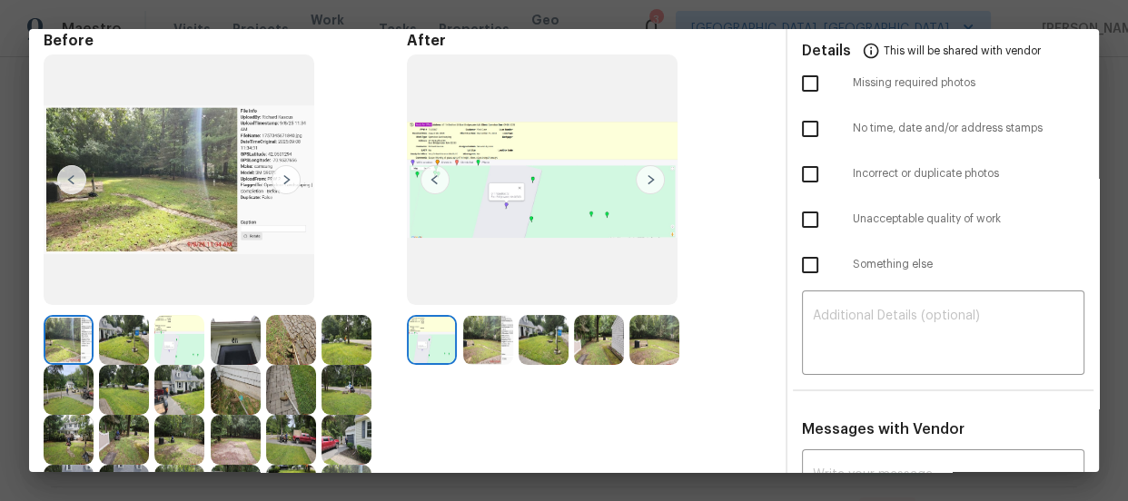
click at [490, 351] on img at bounding box center [488, 340] width 50 height 50
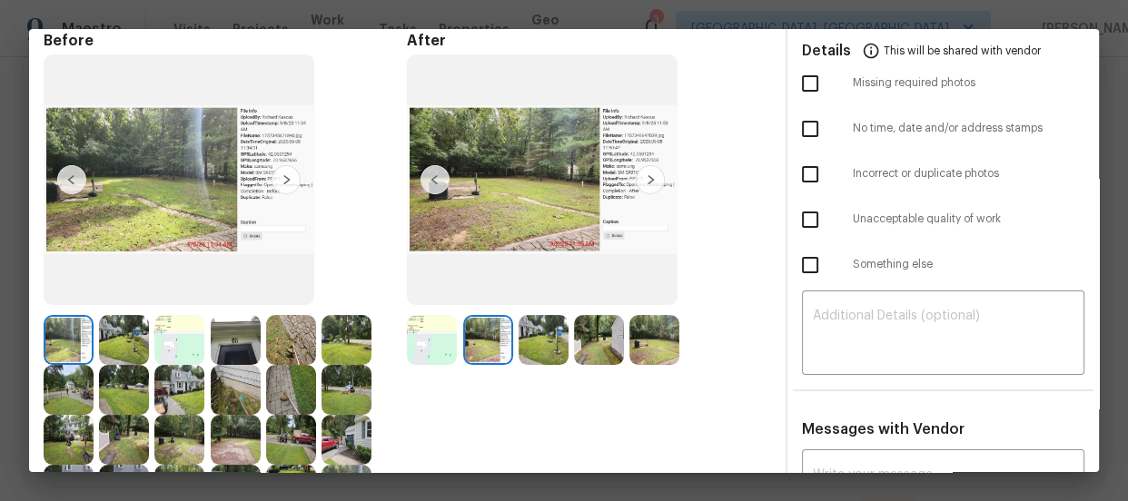
click at [547, 351] on img at bounding box center [544, 340] width 50 height 50
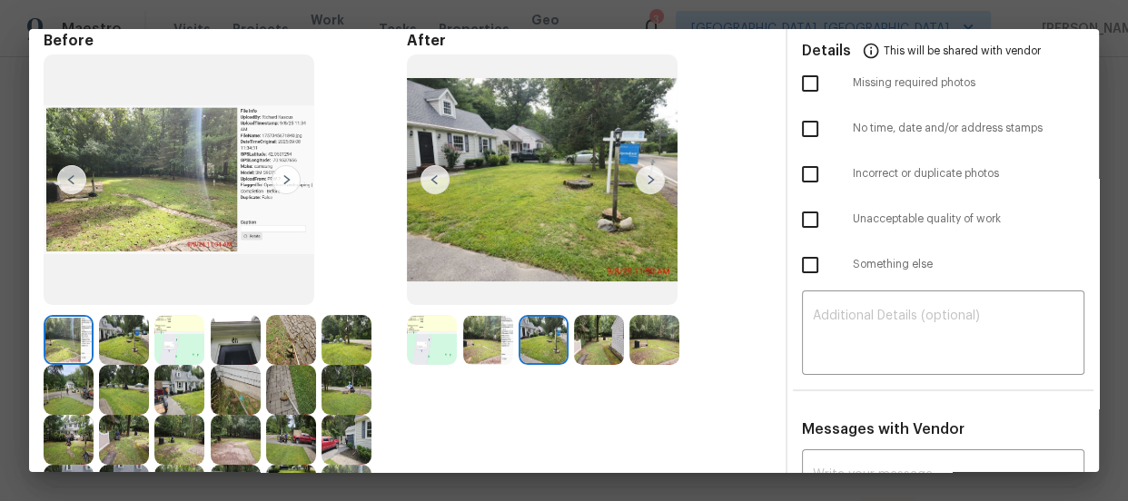
click at [575, 345] on img at bounding box center [599, 340] width 50 height 50
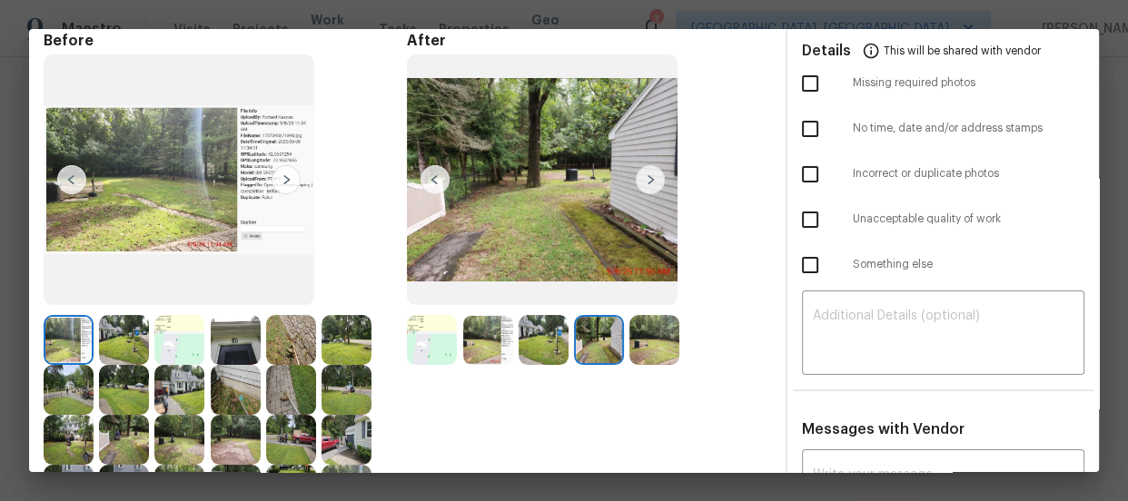
click at [623, 347] on div at bounding box center [601, 340] width 55 height 50
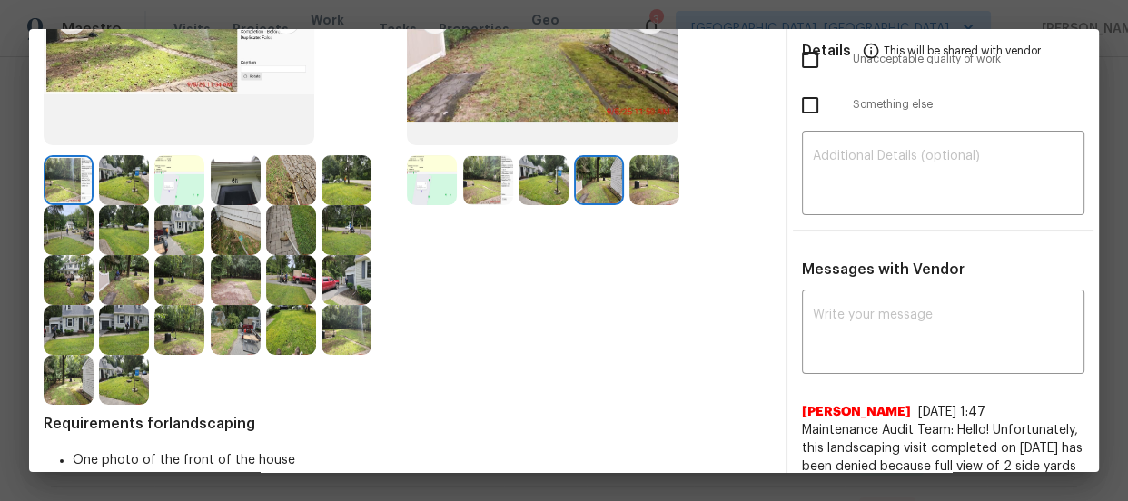
scroll to position [247, 0]
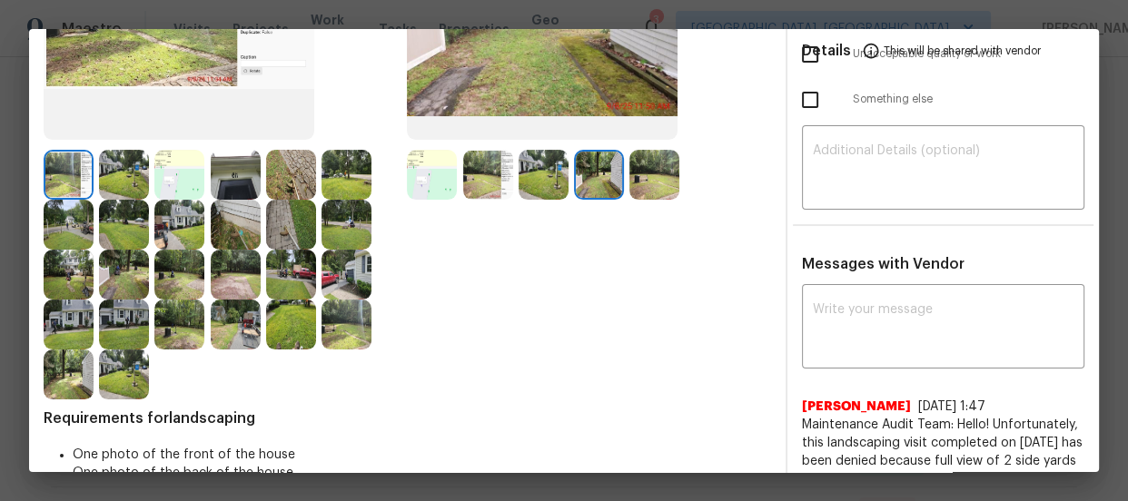
click at [291, 328] on img at bounding box center [291, 325] width 50 height 50
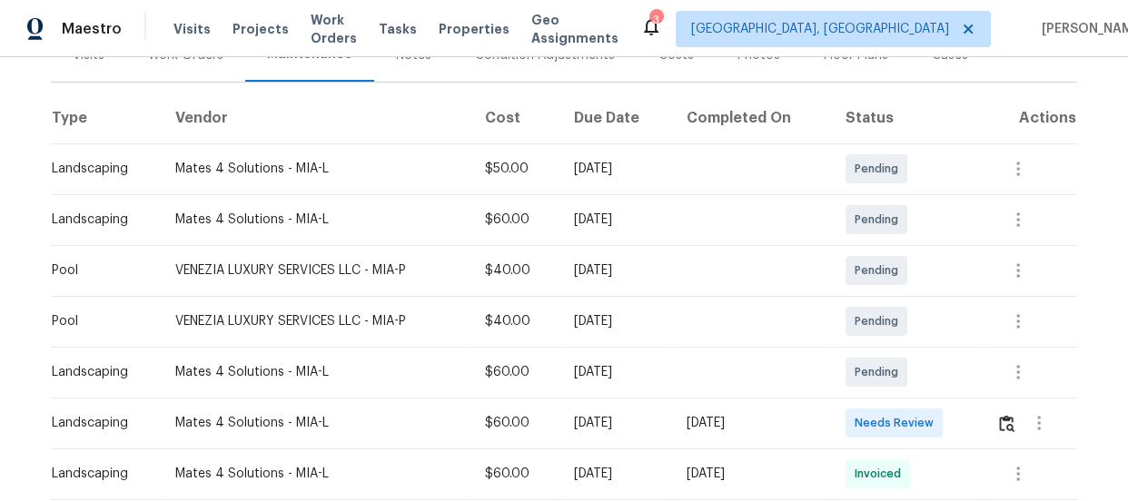
scroll to position [330, 0]
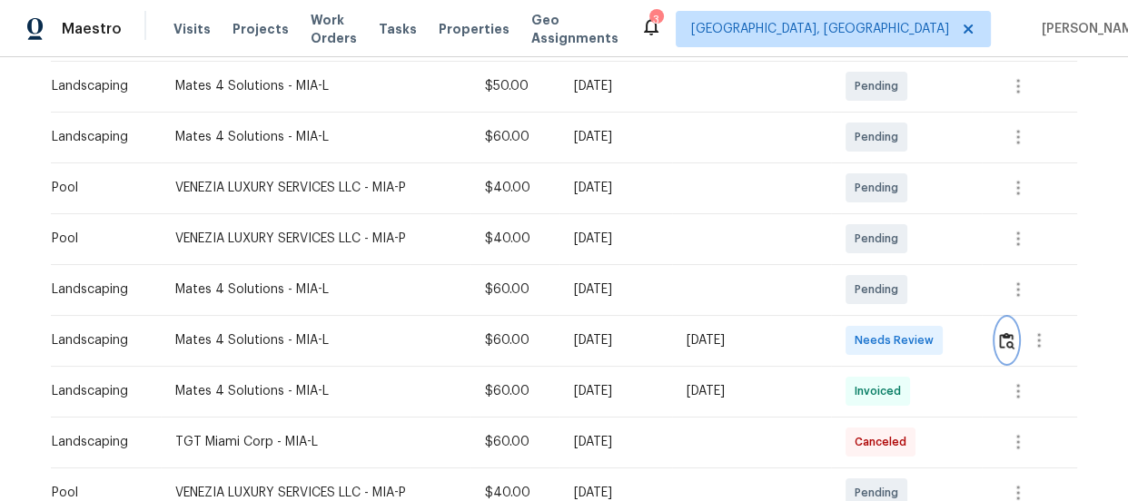
click at [1008, 336] on img "button" at bounding box center [1006, 340] width 15 height 17
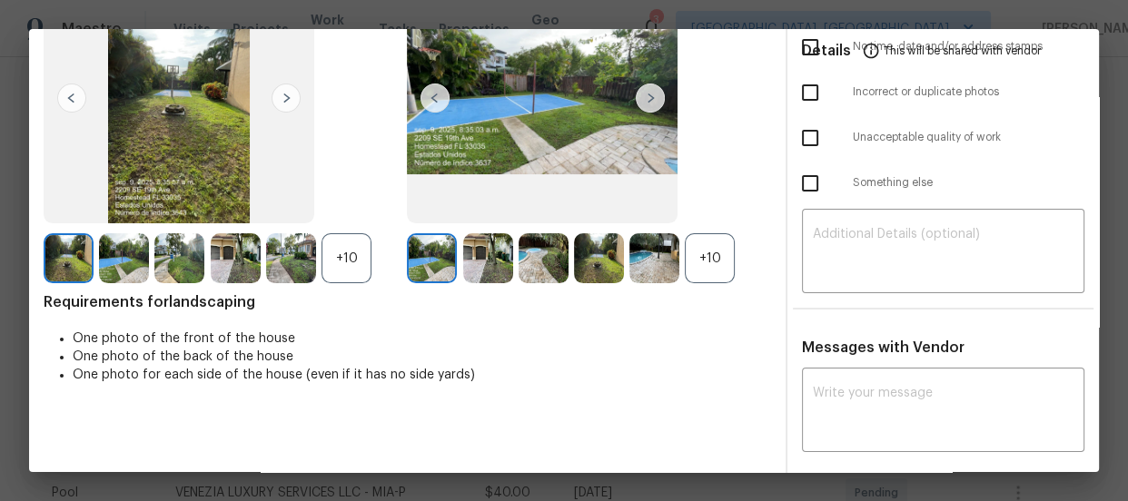
scroll to position [164, 0]
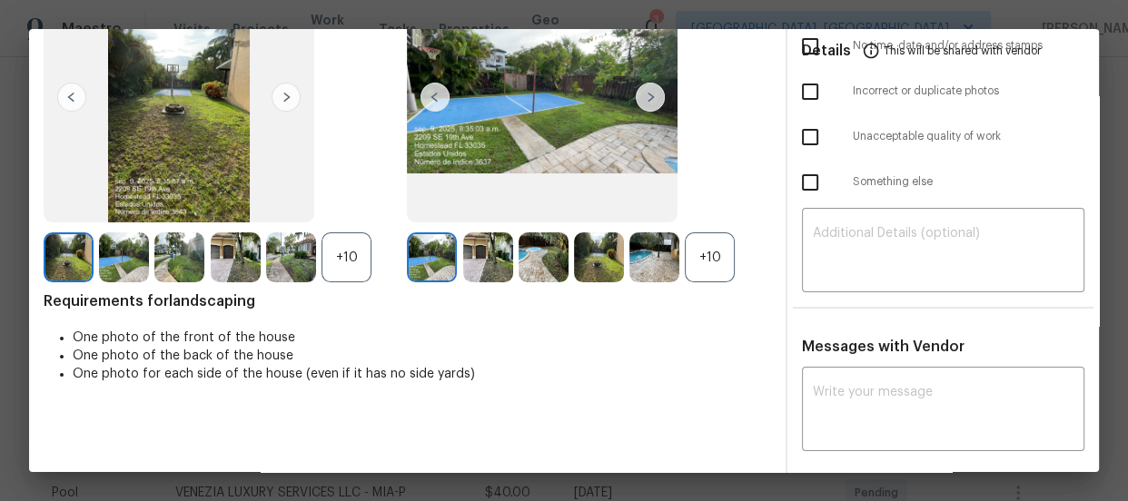
click at [717, 252] on div "+10" at bounding box center [710, 258] width 50 height 50
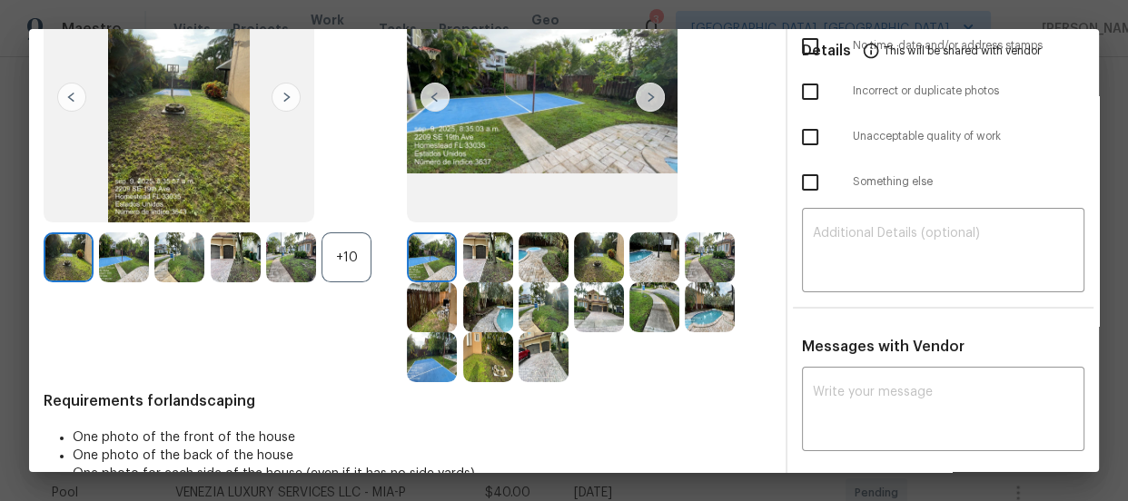
click at [341, 279] on div "+10" at bounding box center [347, 258] width 50 height 50
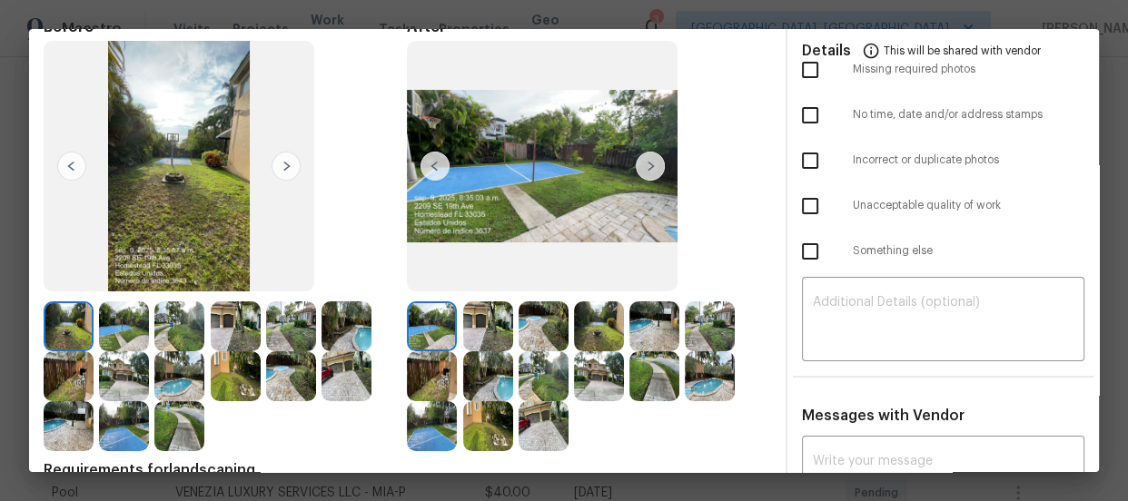
scroll to position [0, 0]
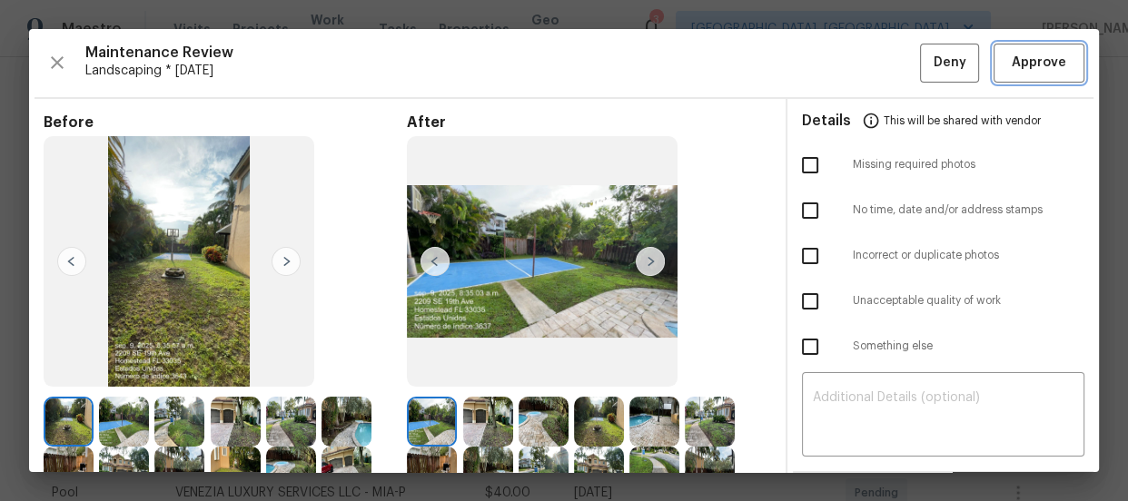
click at [1014, 45] on button "Approve" at bounding box center [1039, 63] width 91 height 39
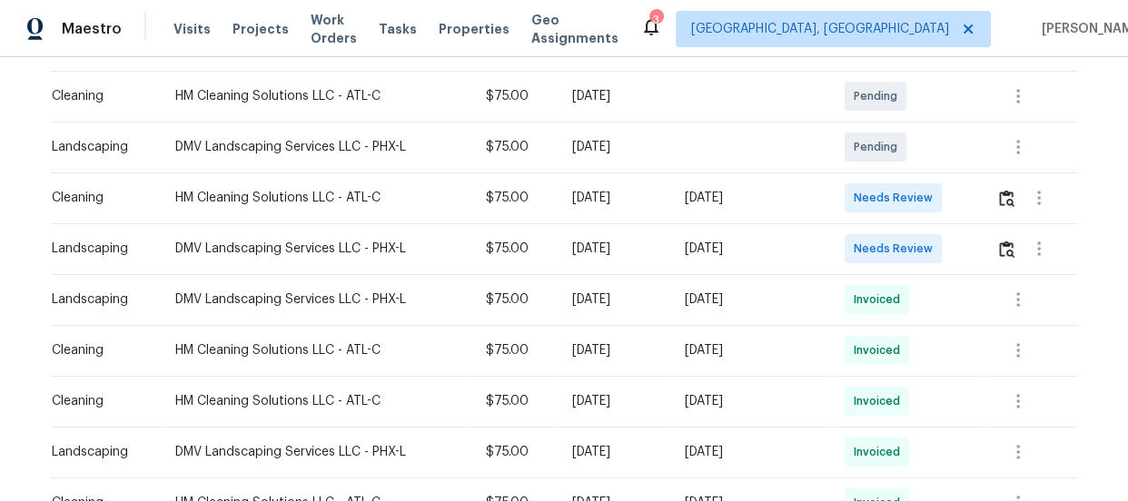
scroll to position [330, 0]
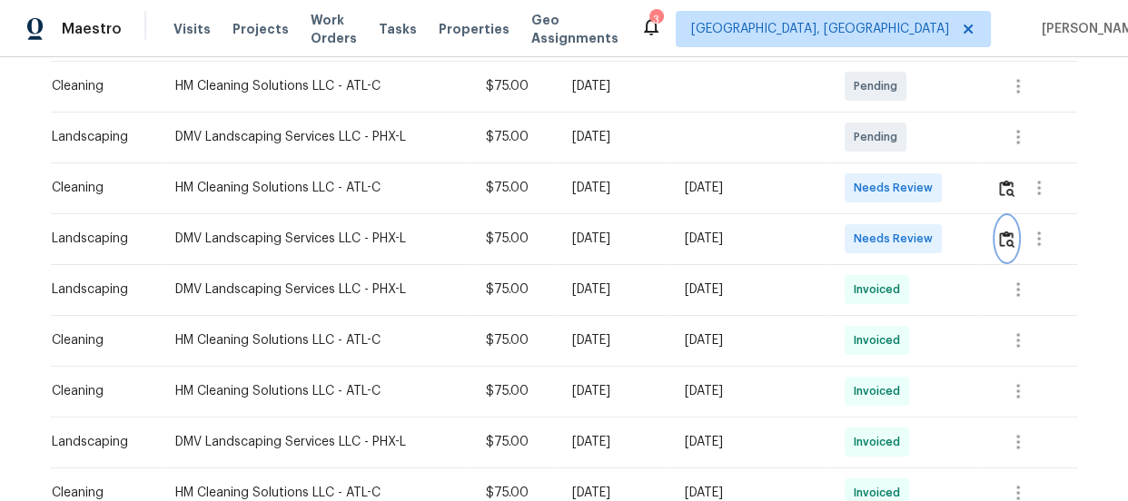
click at [1010, 233] on img "button" at bounding box center [1006, 239] width 15 height 17
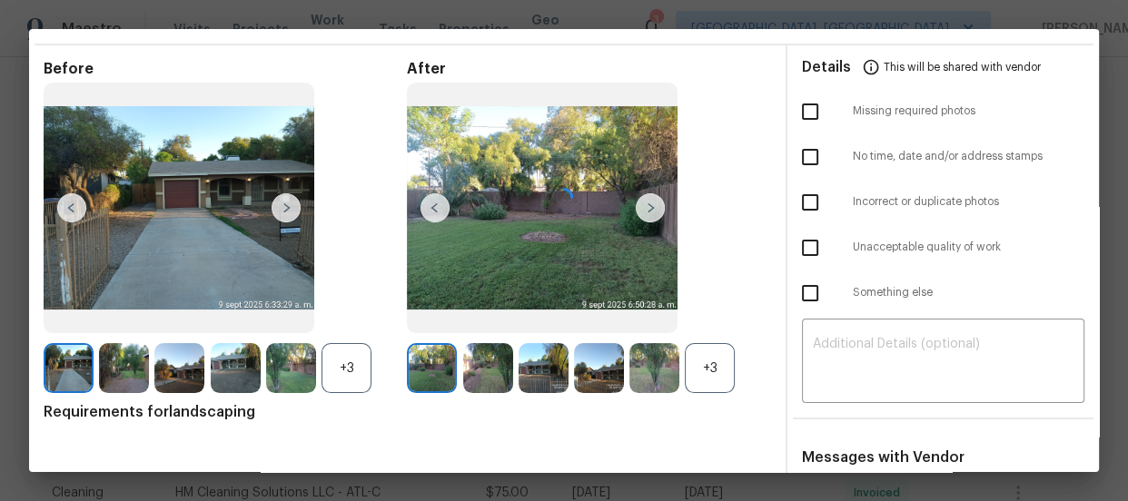
scroll to position [82, 0]
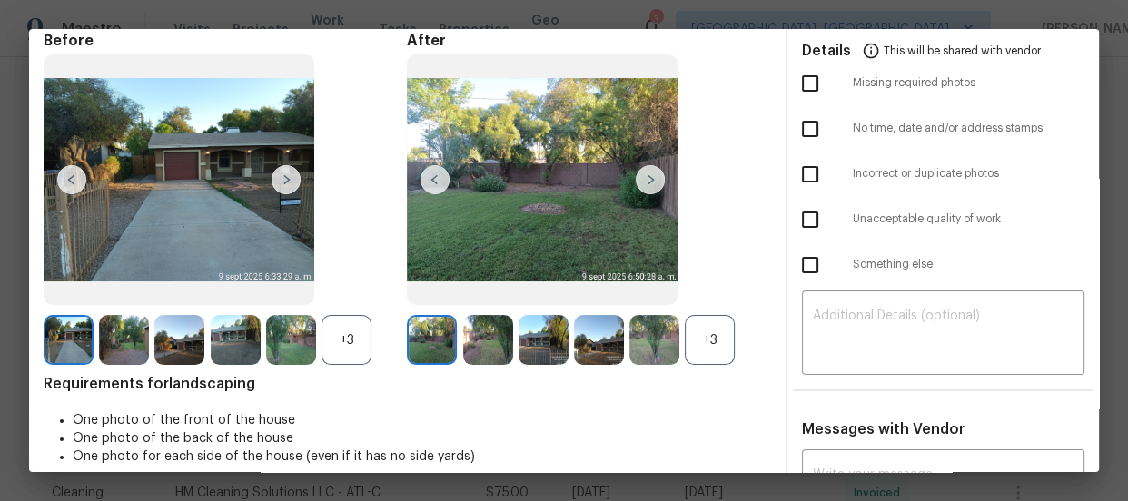
click at [685, 340] on div "+3" at bounding box center [710, 340] width 50 height 50
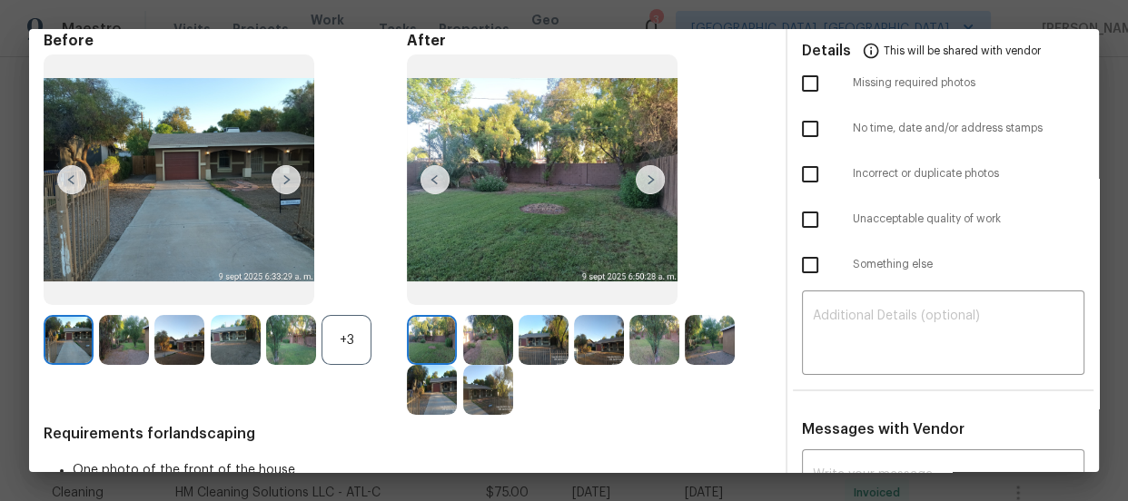
click at [329, 348] on div "+3" at bounding box center [347, 340] width 50 height 50
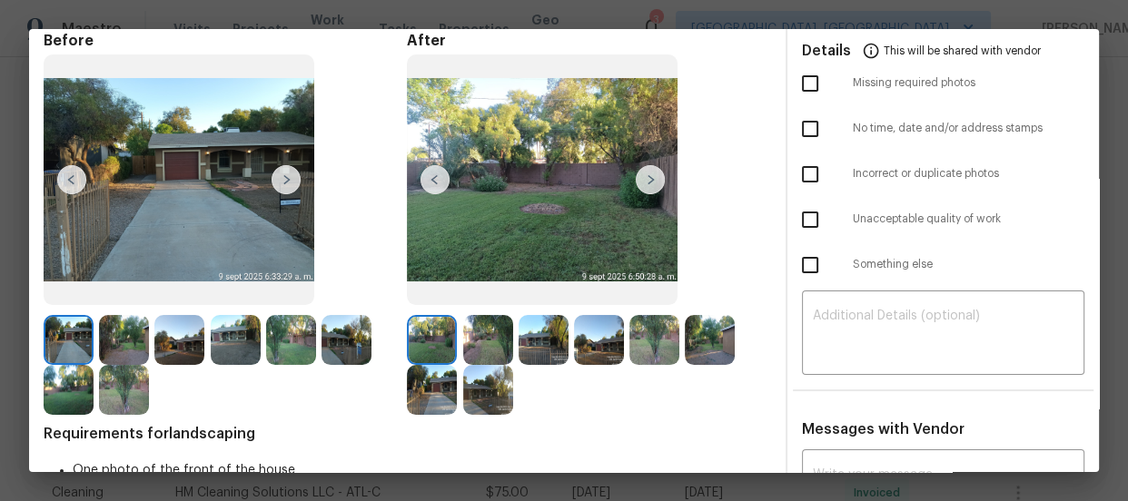
click at [483, 340] on img at bounding box center [488, 340] width 50 height 50
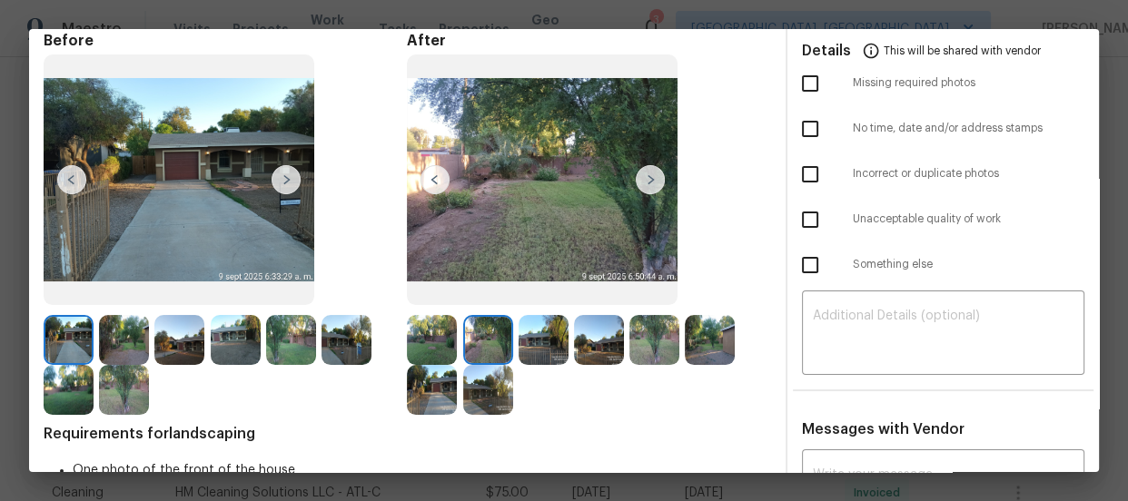
click at [534, 345] on img at bounding box center [544, 340] width 50 height 50
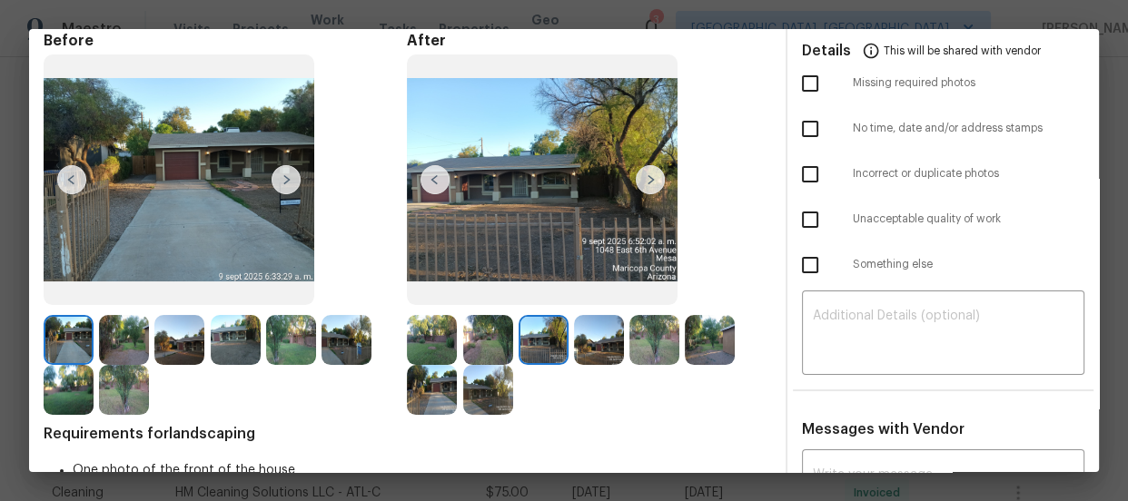
click at [579, 347] on img at bounding box center [599, 340] width 50 height 50
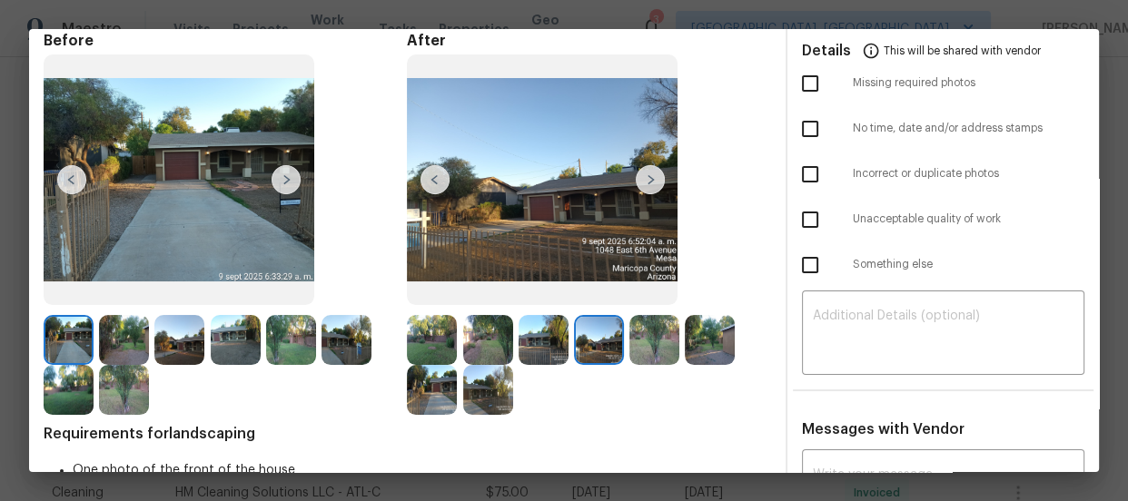
click at [658, 347] on img at bounding box center [654, 340] width 50 height 50
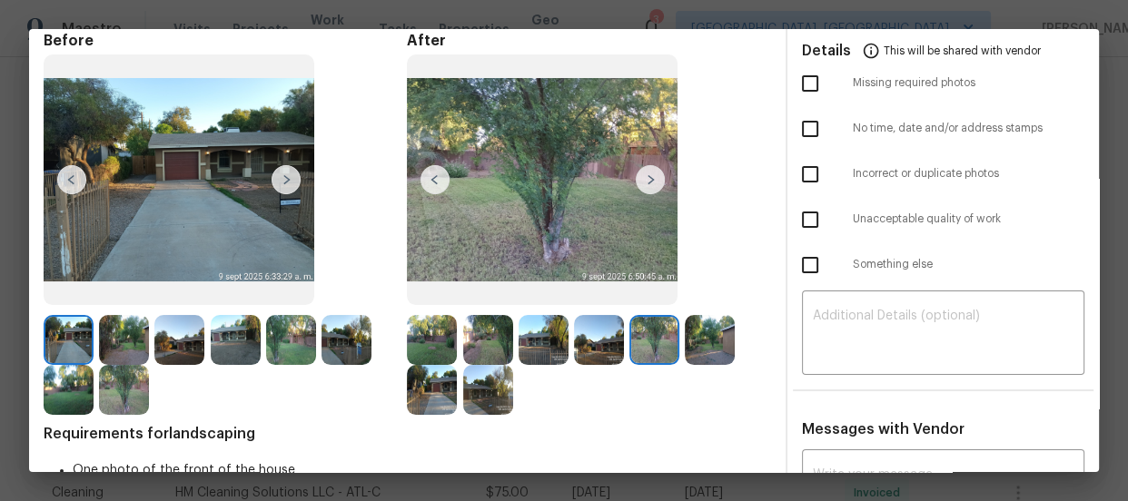
click at [699, 343] on img at bounding box center [710, 340] width 50 height 50
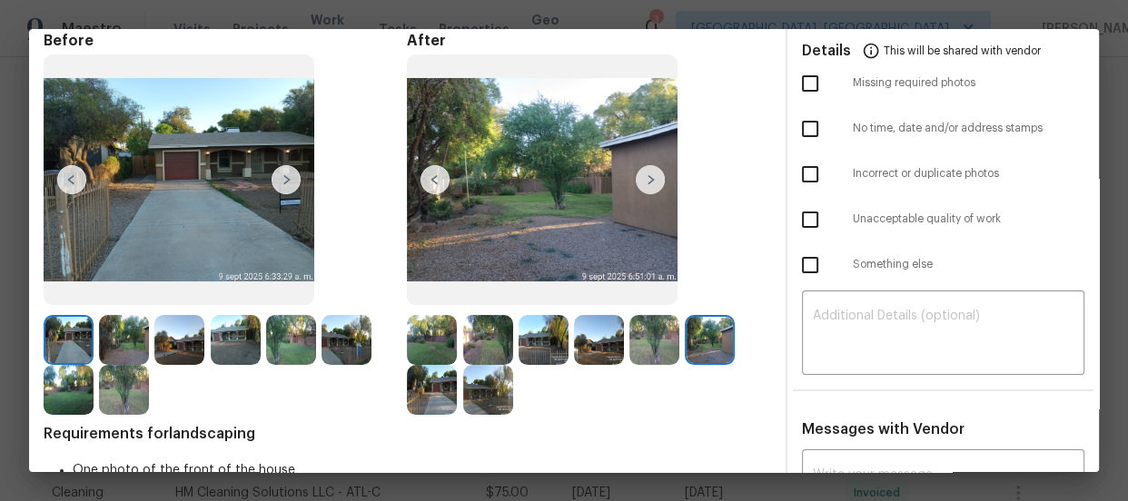
click at [438, 405] on img at bounding box center [432, 390] width 50 height 50
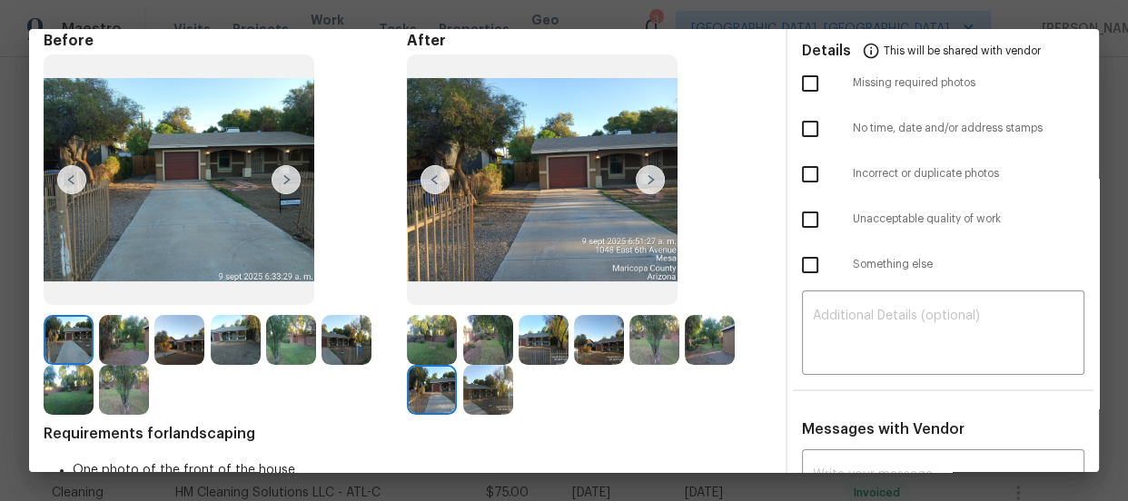
click at [494, 391] on img at bounding box center [488, 390] width 50 height 50
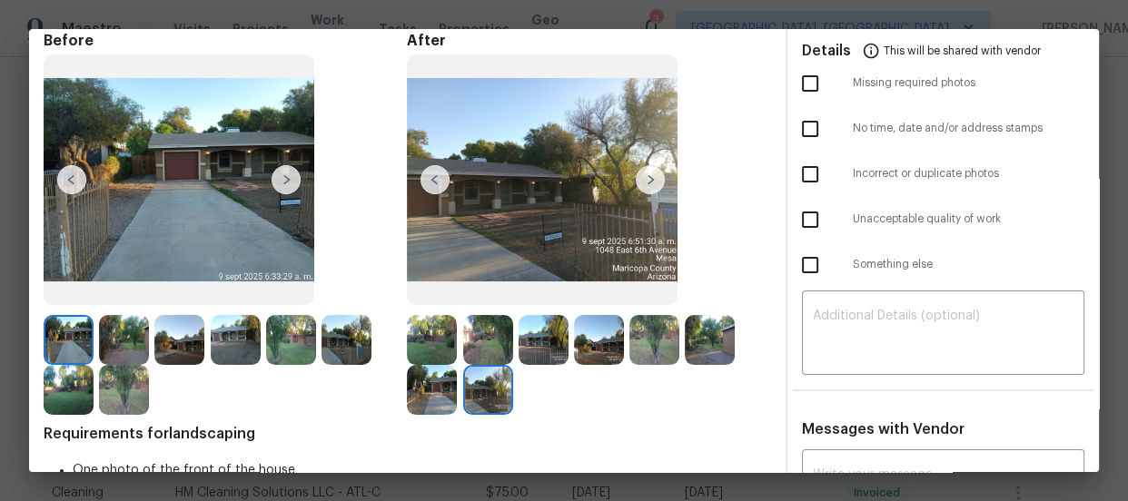
click at [54, 382] on img at bounding box center [69, 390] width 50 height 50
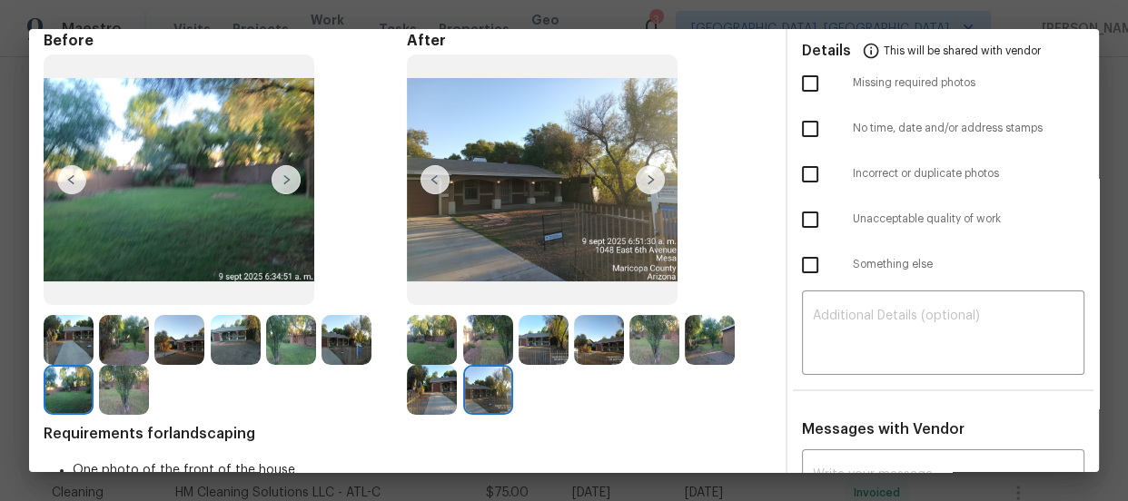
click at [230, 346] on img at bounding box center [236, 340] width 50 height 50
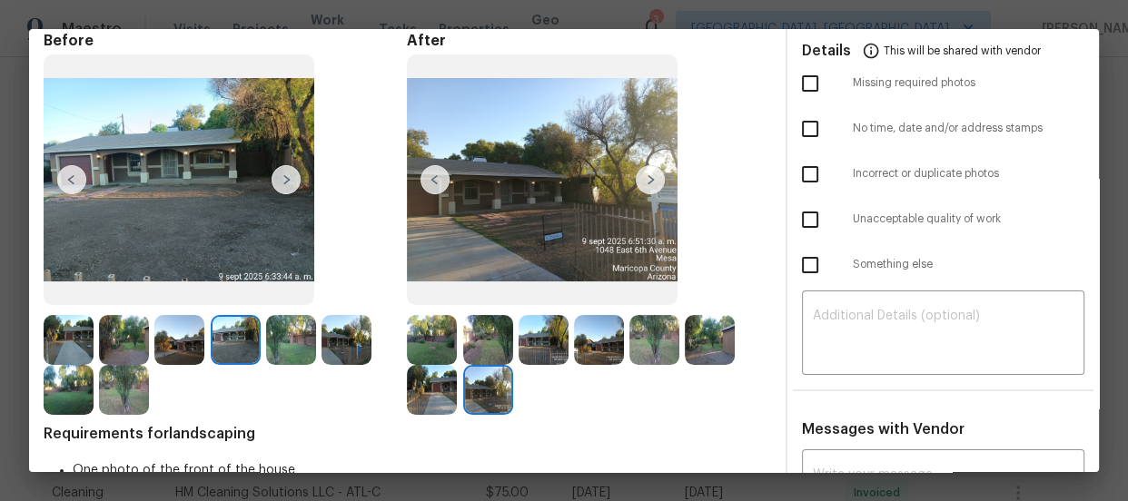
click at [187, 341] on img at bounding box center [179, 340] width 50 height 50
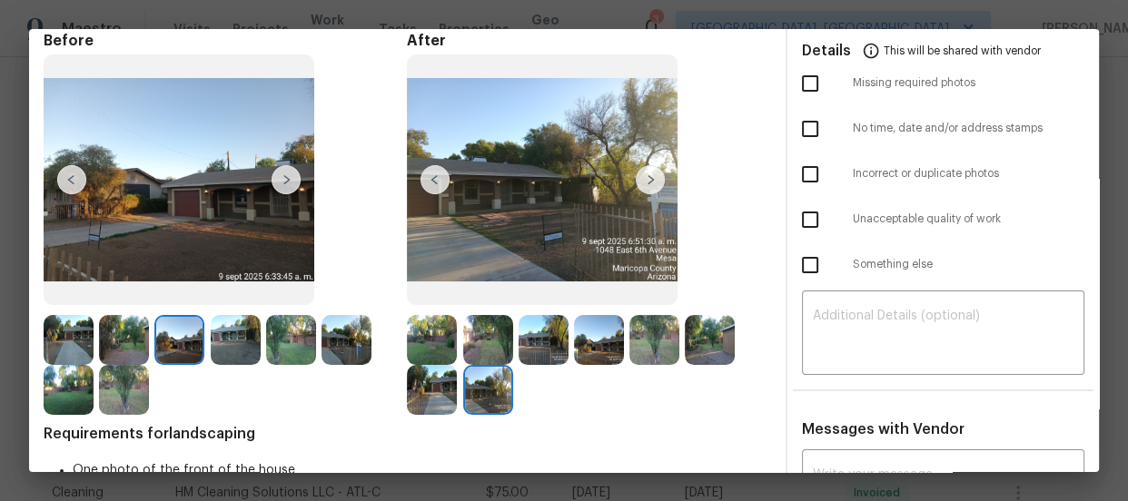
click at [529, 336] on img at bounding box center [544, 340] width 50 height 50
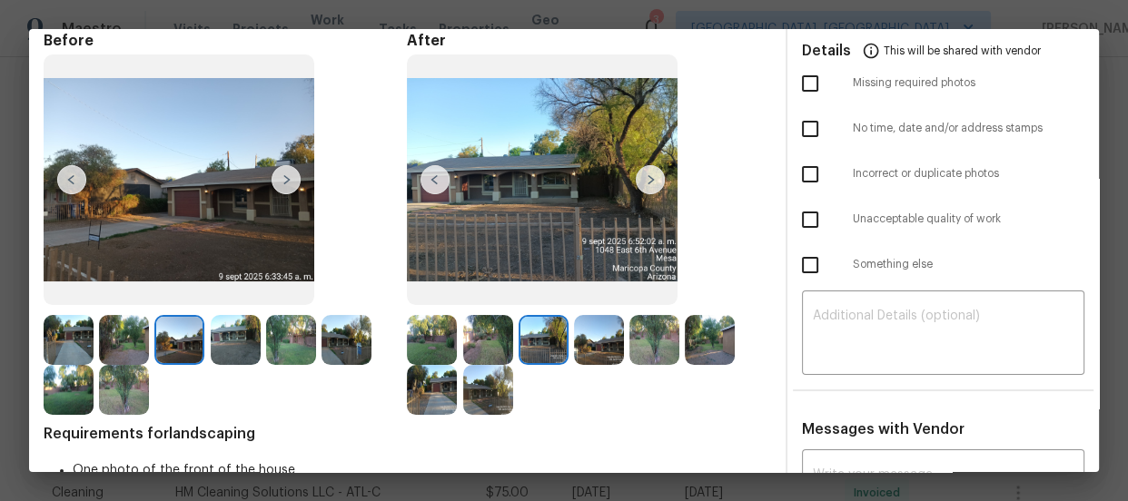
click at [478, 384] on img at bounding box center [488, 390] width 50 height 50
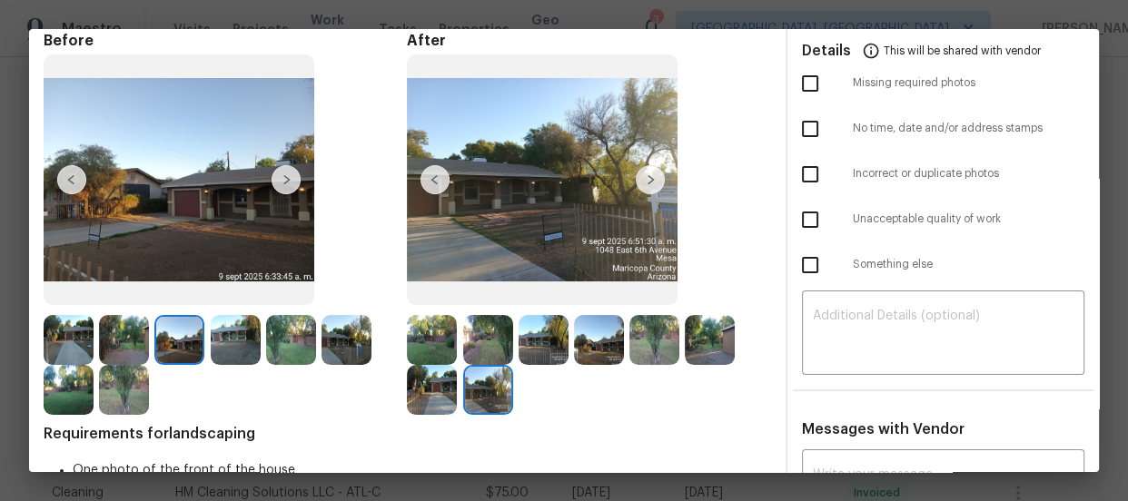
click at [93, 342] on img at bounding box center [69, 340] width 50 height 50
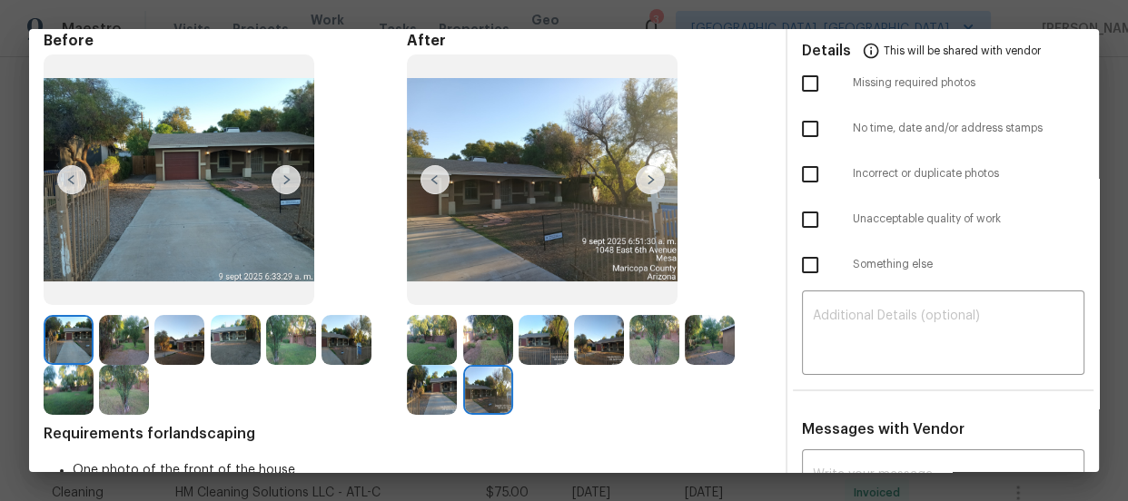
click at [109, 344] on img at bounding box center [124, 340] width 50 height 50
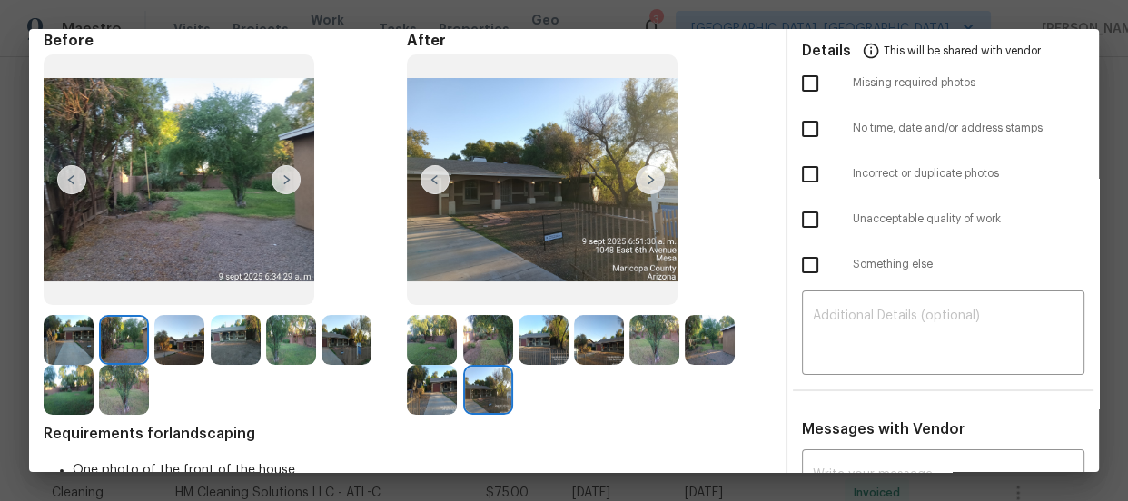
click at [70, 339] on img at bounding box center [69, 340] width 50 height 50
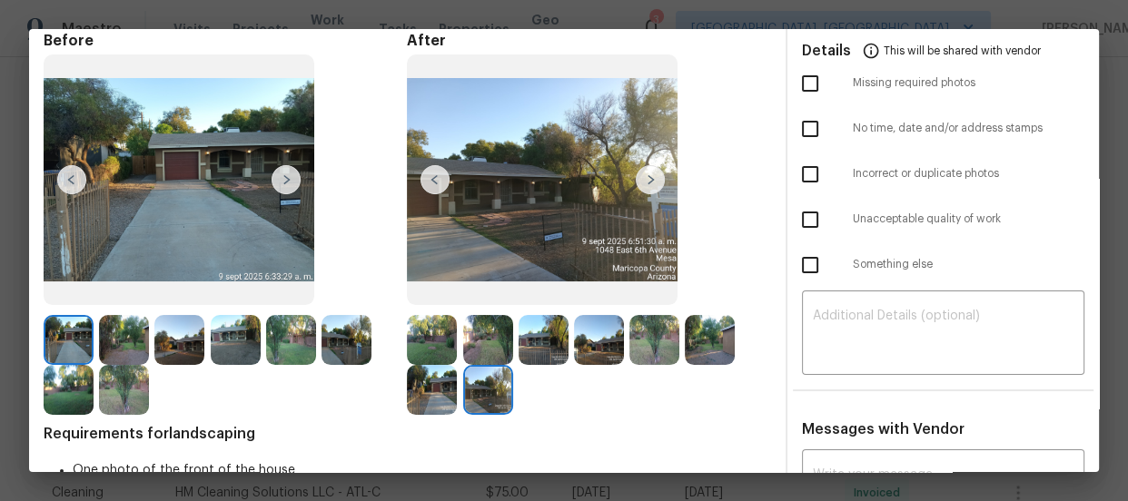
scroll to position [0, 0]
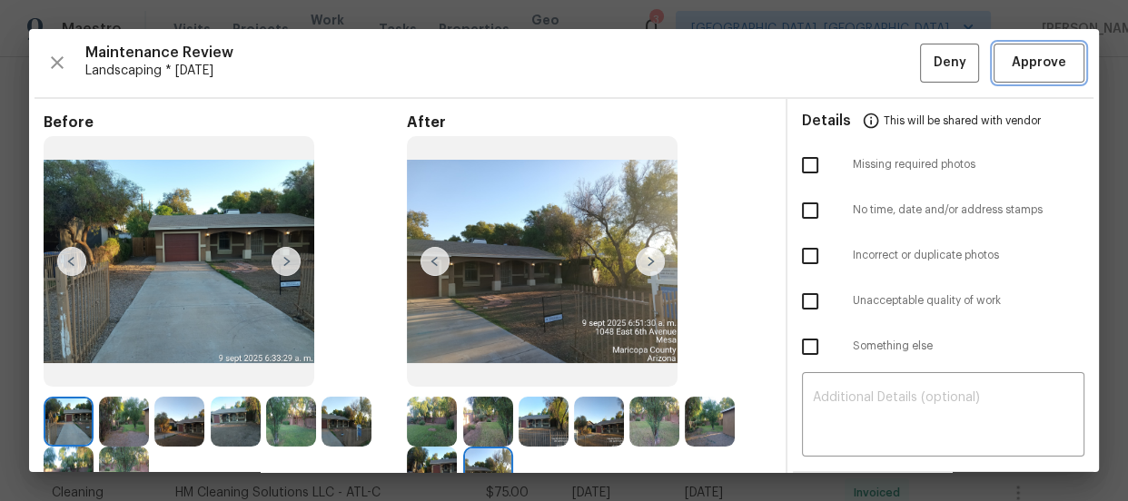
click at [994, 78] on button "Approve" at bounding box center [1039, 63] width 91 height 39
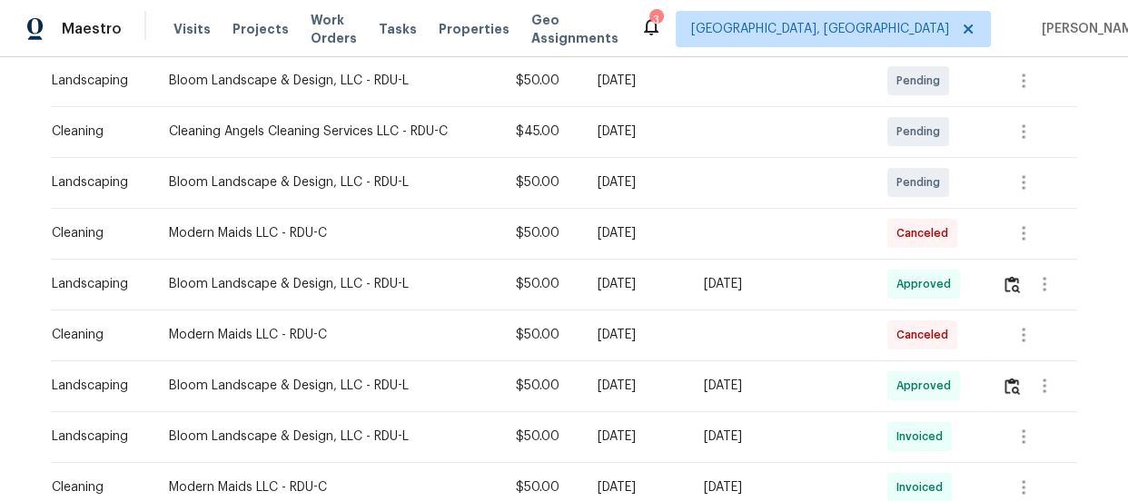
scroll to position [330, 0]
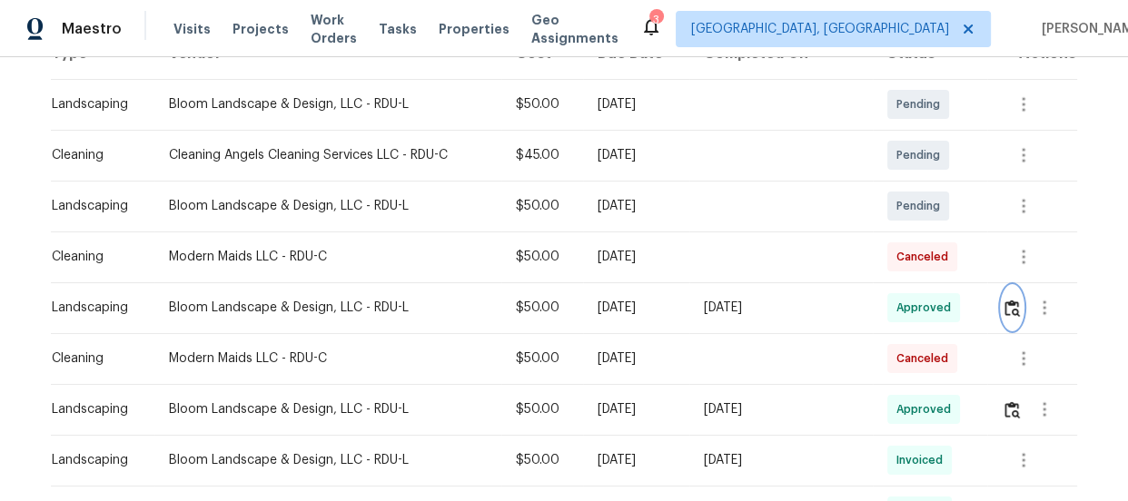
click at [1005, 300] on img "button" at bounding box center [1012, 308] width 15 height 17
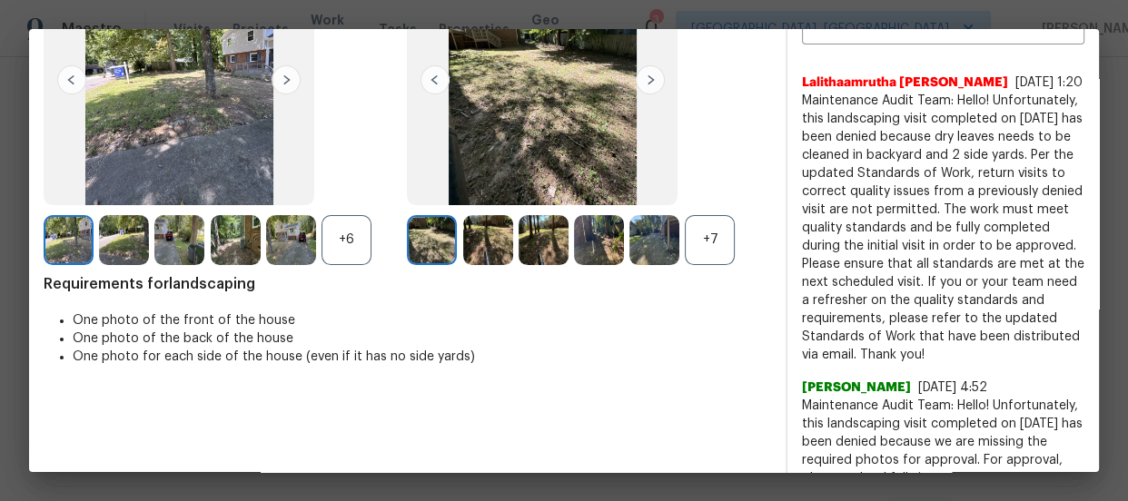
scroll to position [82, 0]
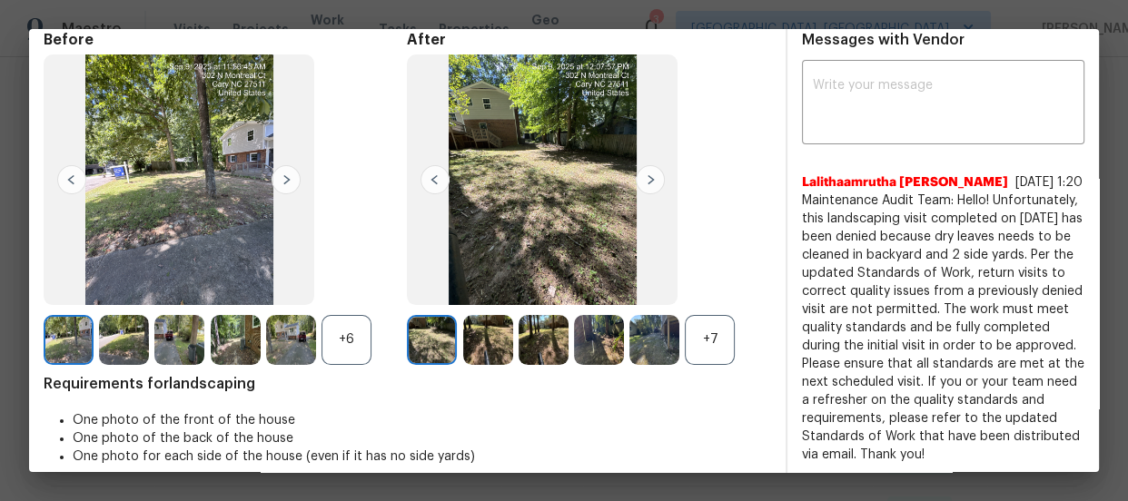
click at [698, 342] on div "+7" at bounding box center [710, 340] width 50 height 50
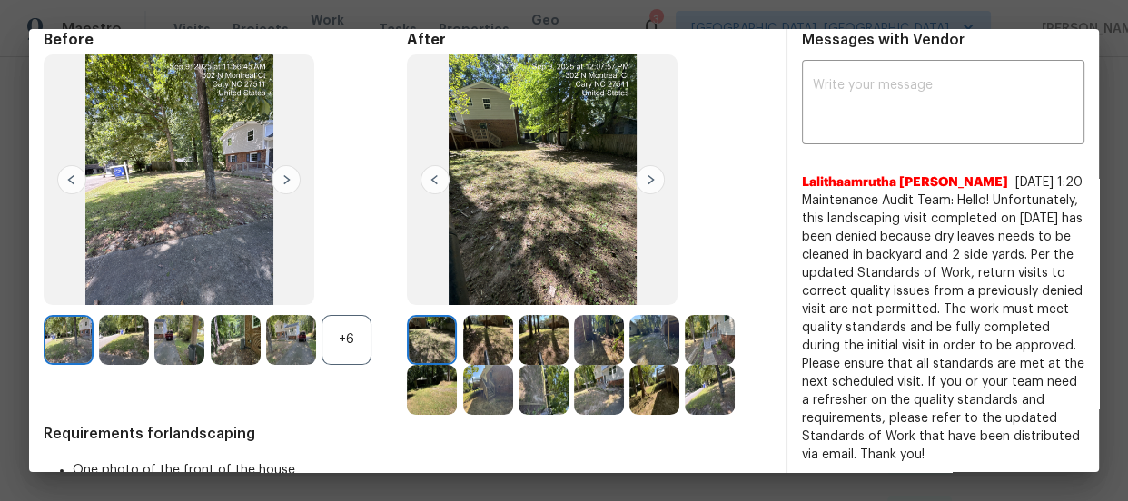
click at [346, 351] on div "+6" at bounding box center [347, 340] width 50 height 50
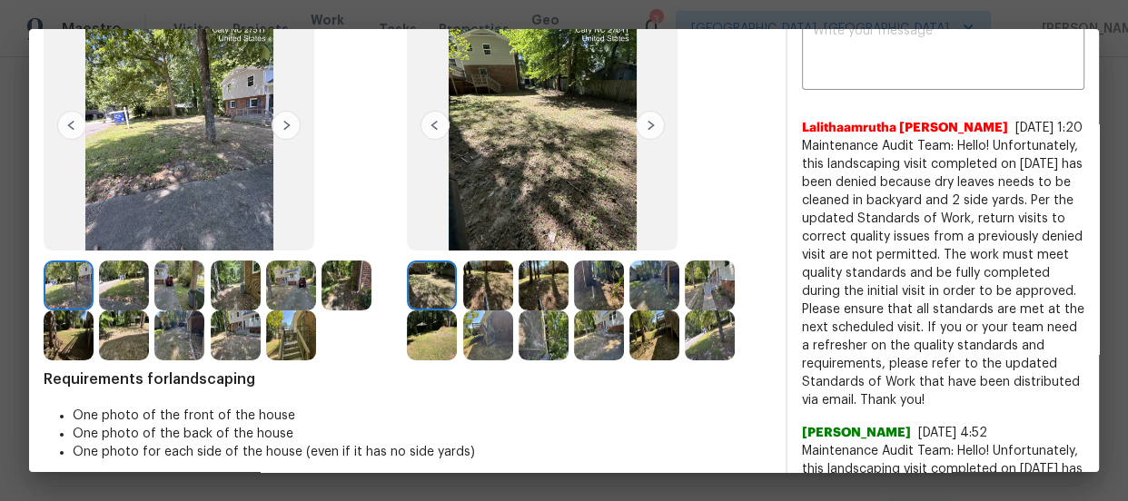
scroll to position [164, 0]
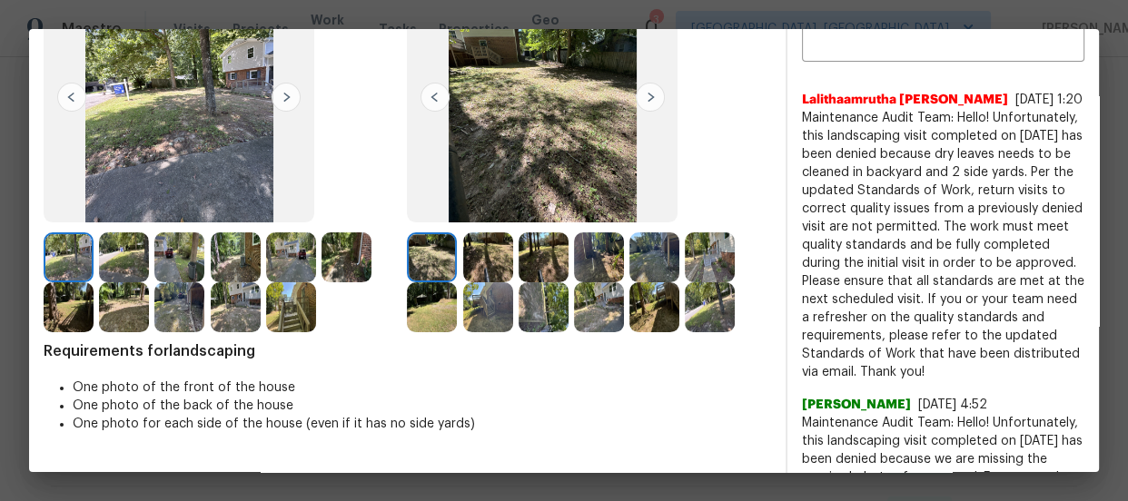
click at [489, 245] on img at bounding box center [488, 258] width 50 height 50
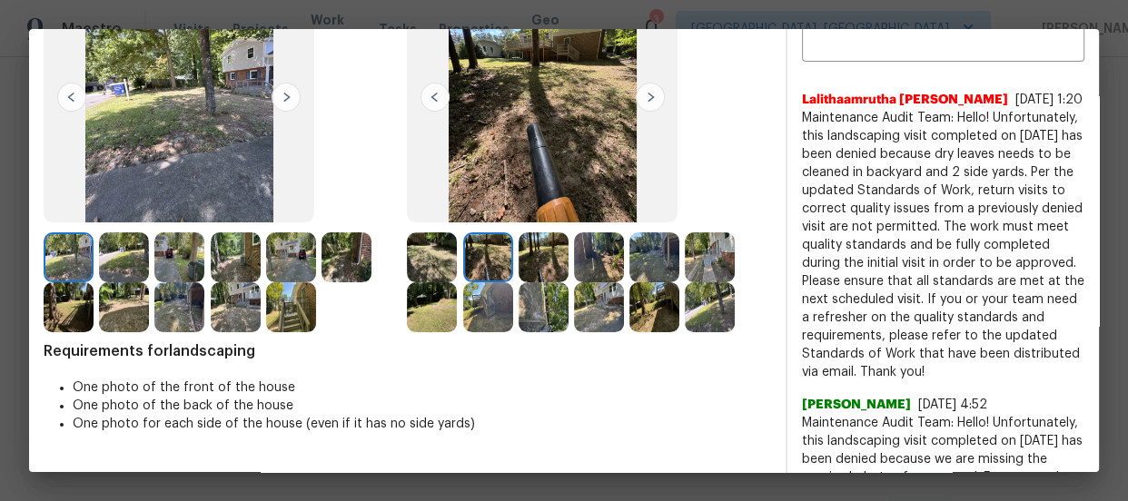
click at [527, 250] on img at bounding box center [544, 258] width 50 height 50
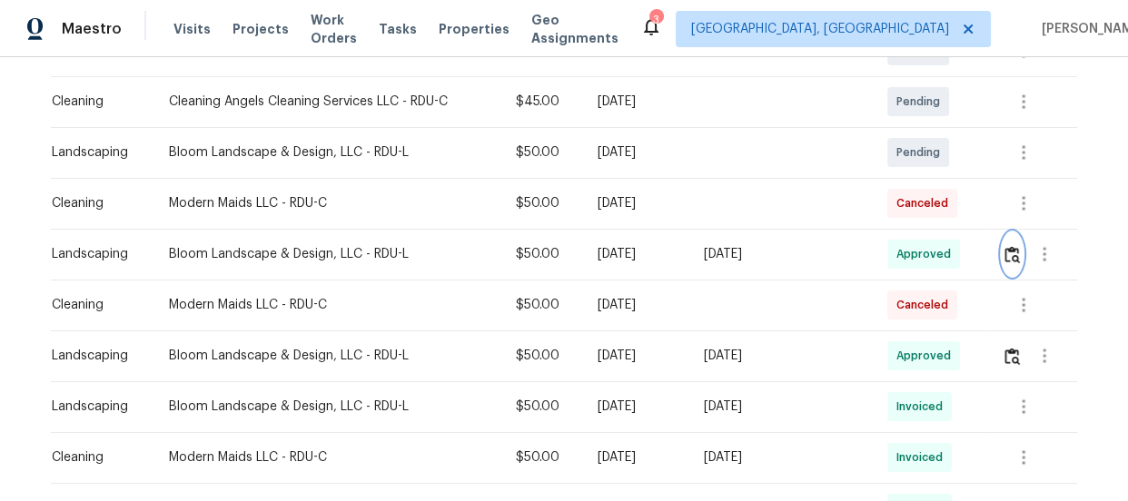
scroll to position [412, 0]
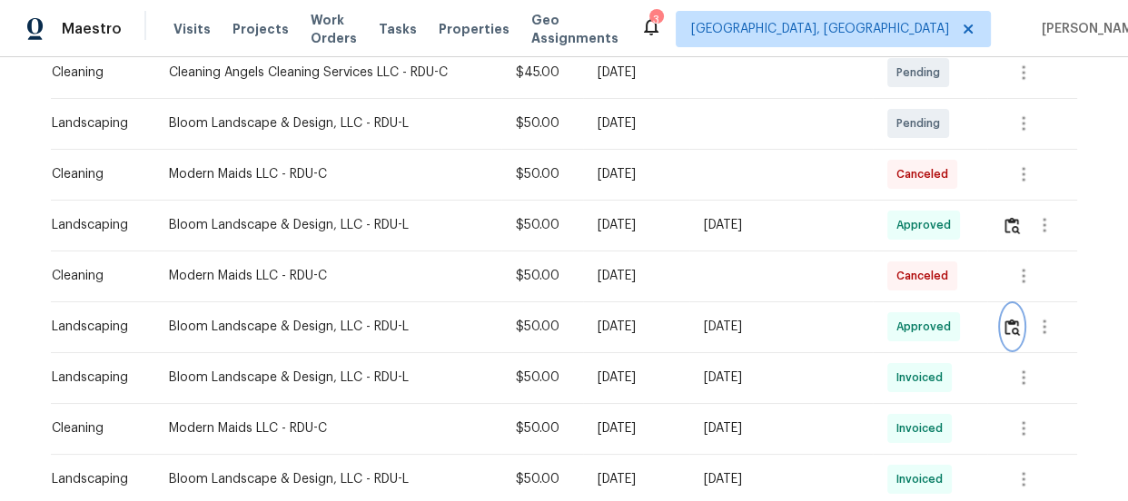
click at [1013, 319] on img "button" at bounding box center [1012, 327] width 15 height 17
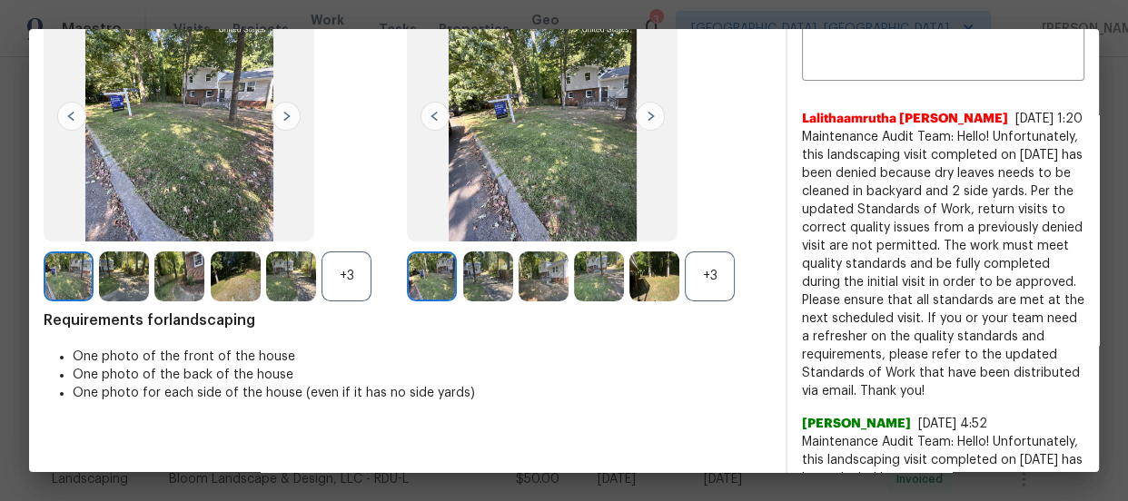
scroll to position [164, 0]
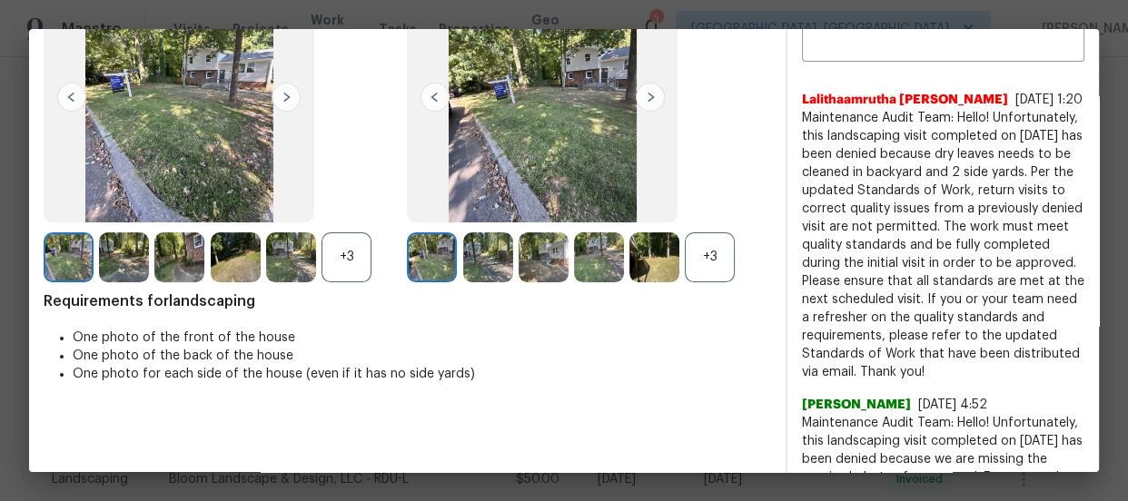
click at [702, 259] on div "+3" at bounding box center [710, 258] width 50 height 50
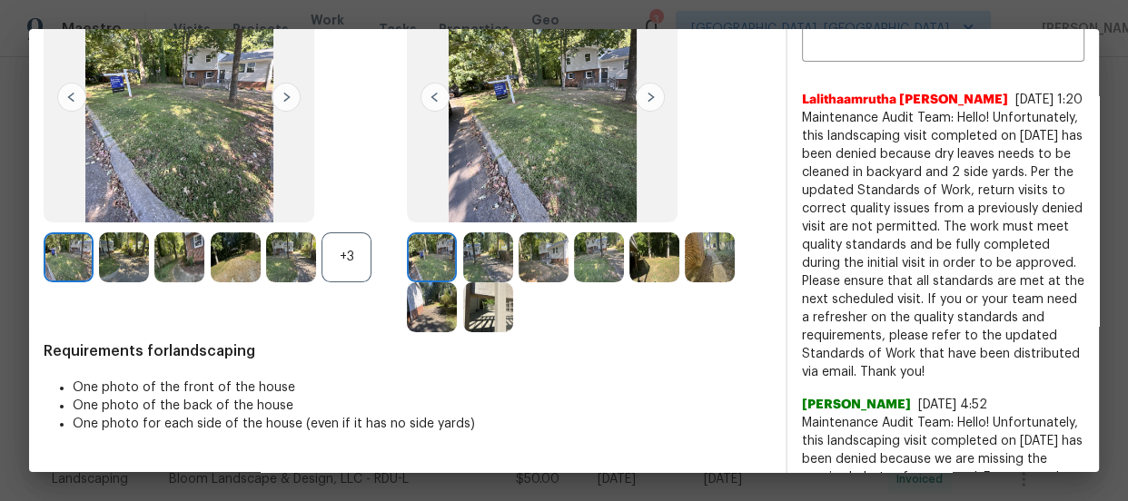
click at [350, 271] on div "+3" at bounding box center [347, 258] width 50 height 50
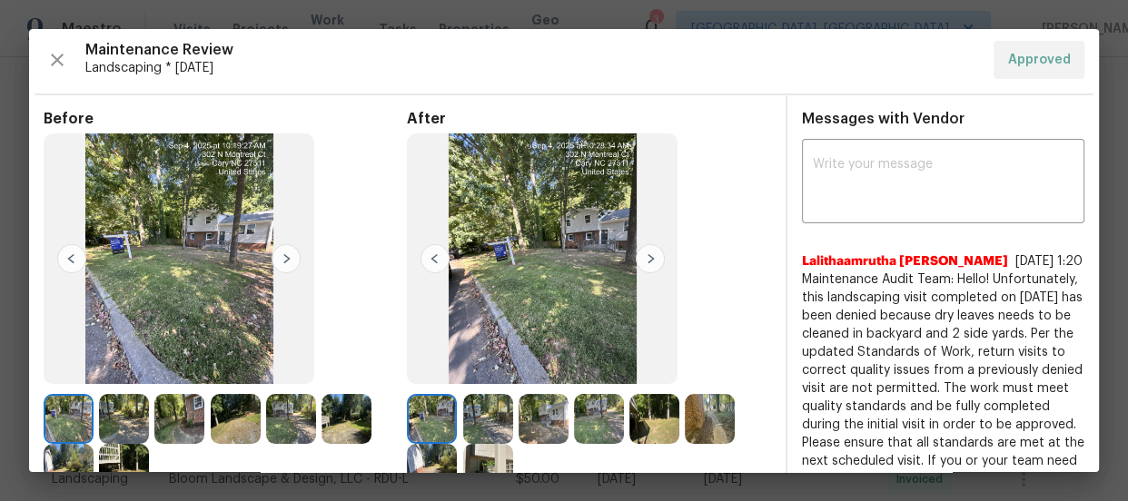
scroll to position [0, 0]
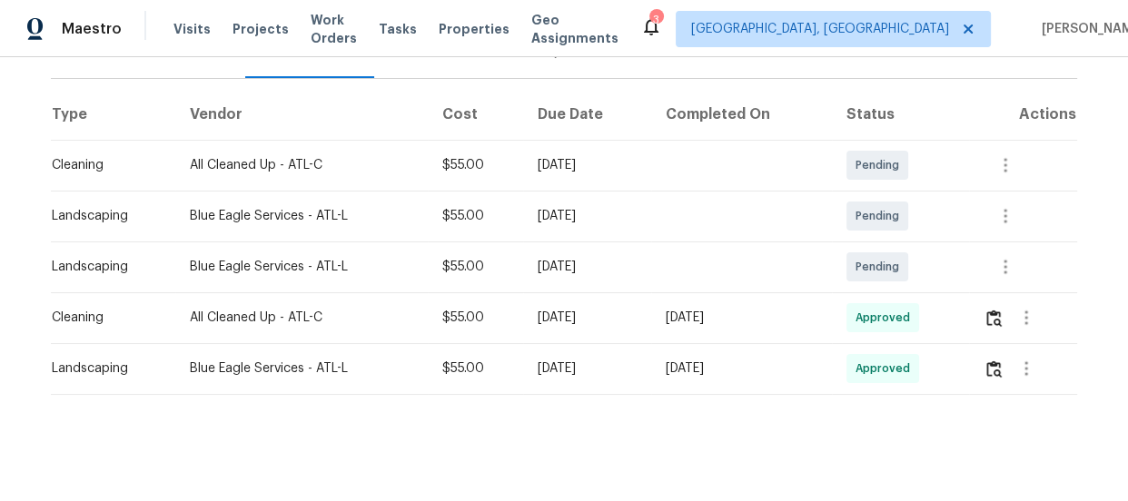
scroll to position [264, 0]
click at [996, 309] on img "button" at bounding box center [993, 317] width 15 height 17
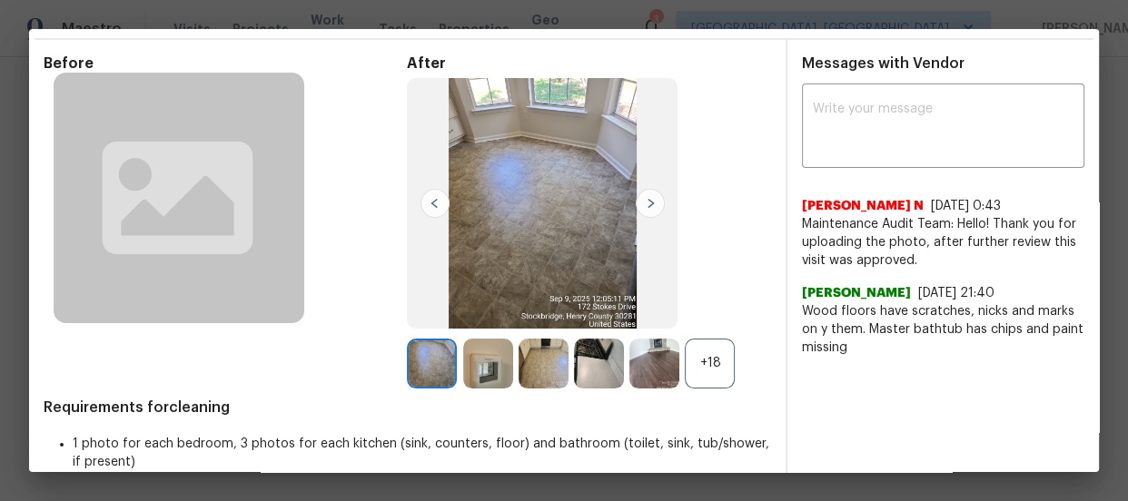
scroll to position [97, 0]
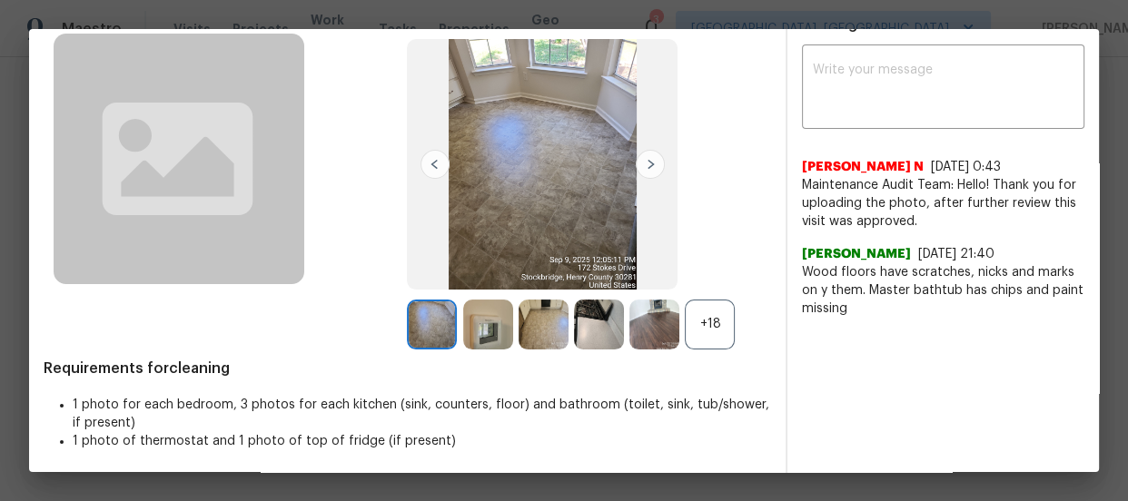
click at [699, 325] on div "+18" at bounding box center [710, 325] width 50 height 50
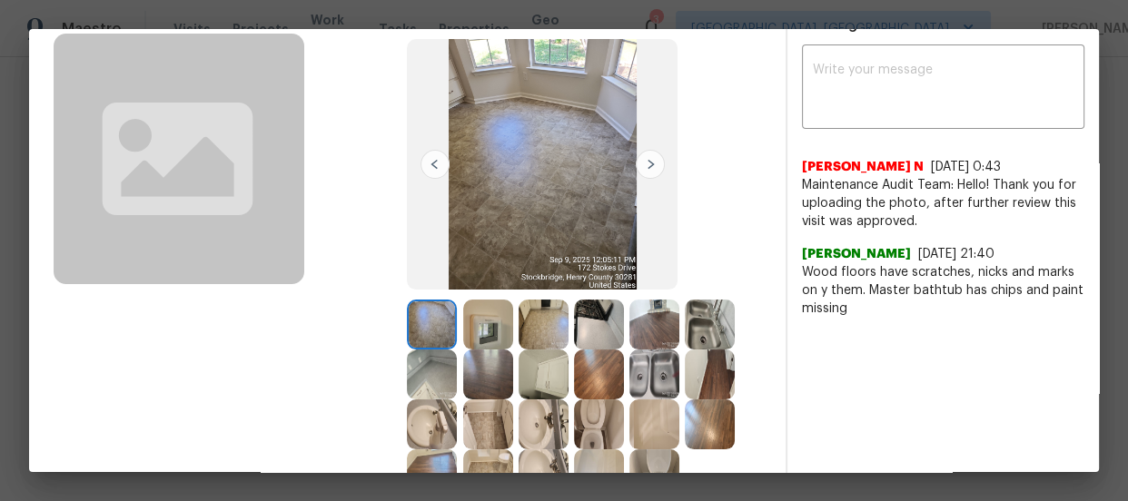
scroll to position [180, 0]
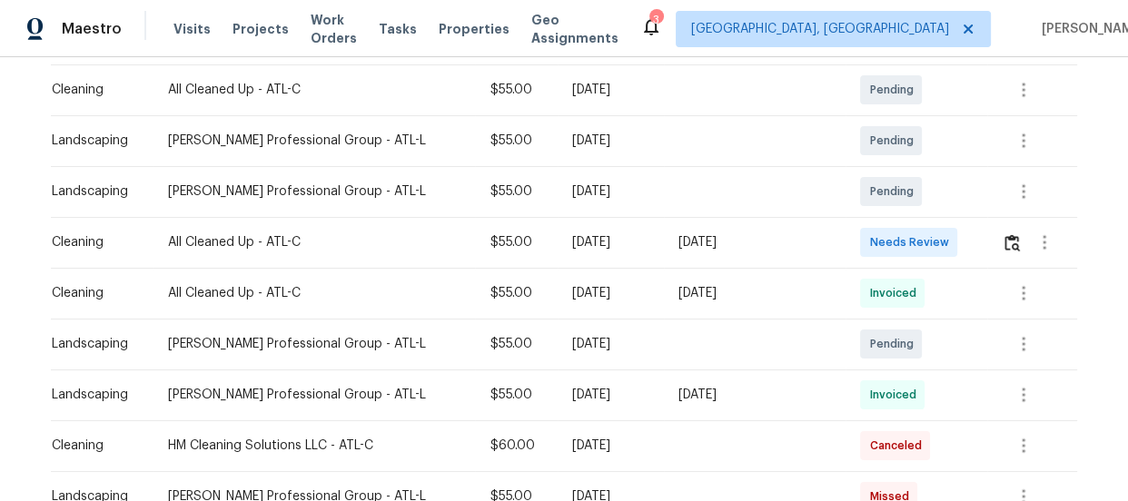
scroll to position [330, 0]
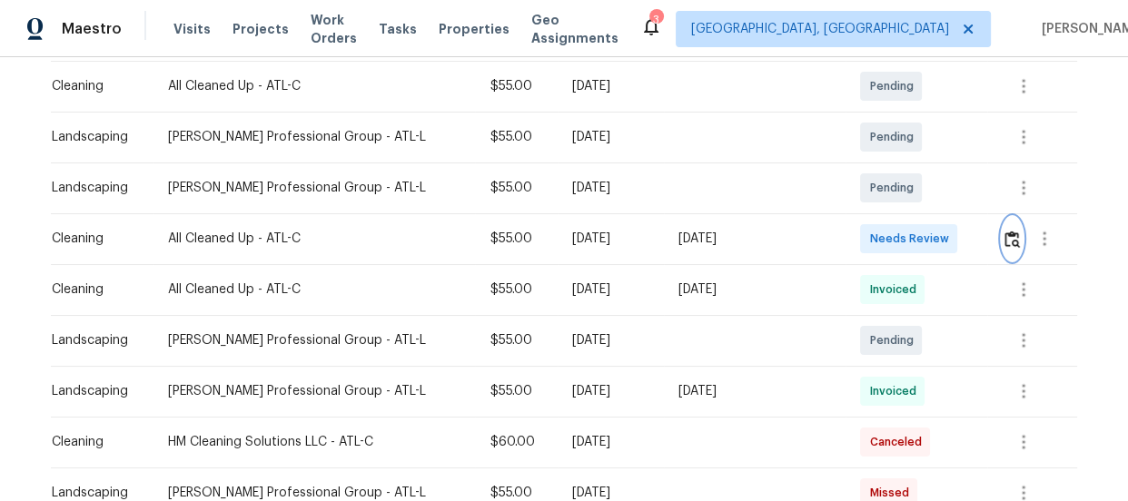
click at [1003, 248] on button "button" at bounding box center [1012, 239] width 21 height 44
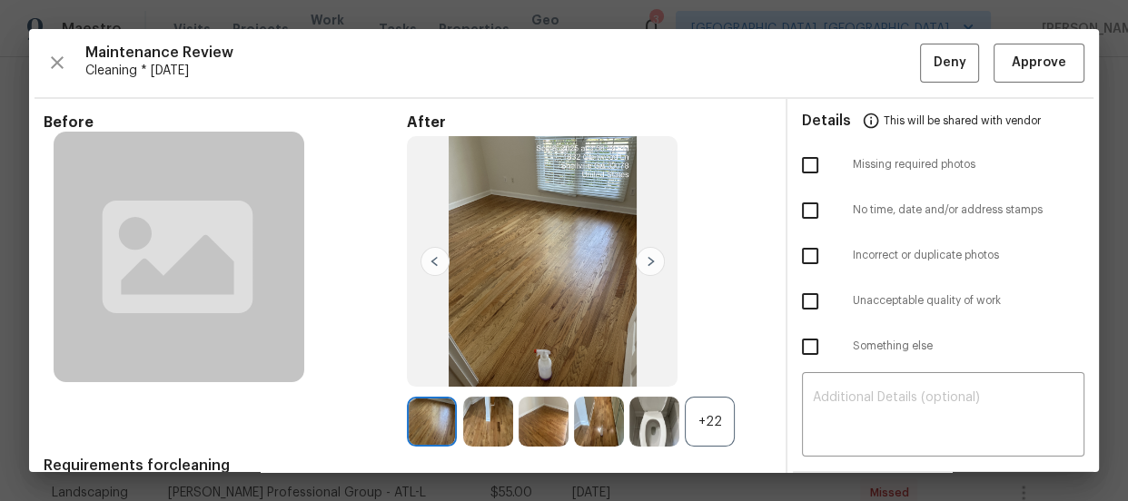
scroll to position [82, 0]
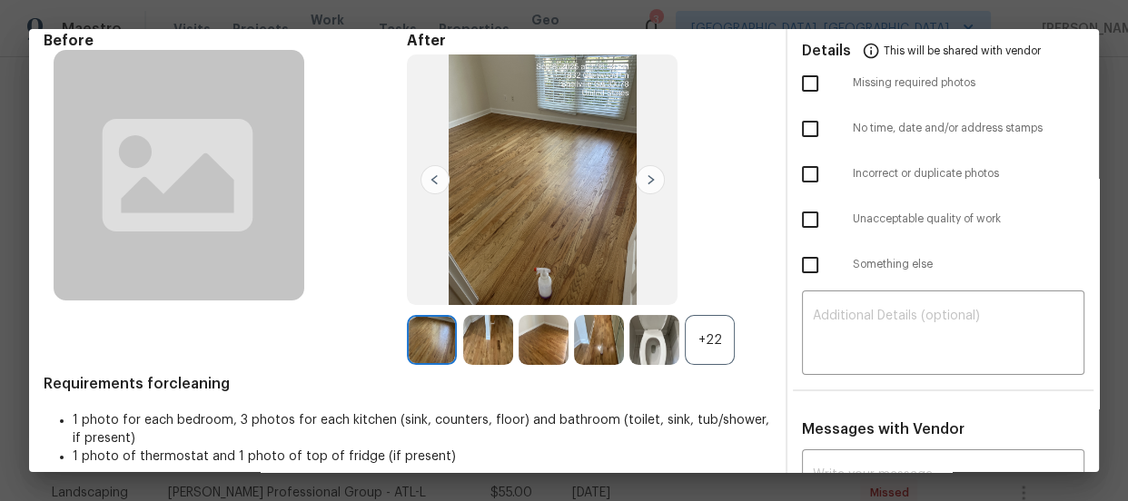
click at [720, 324] on div "+22" at bounding box center [710, 340] width 50 height 50
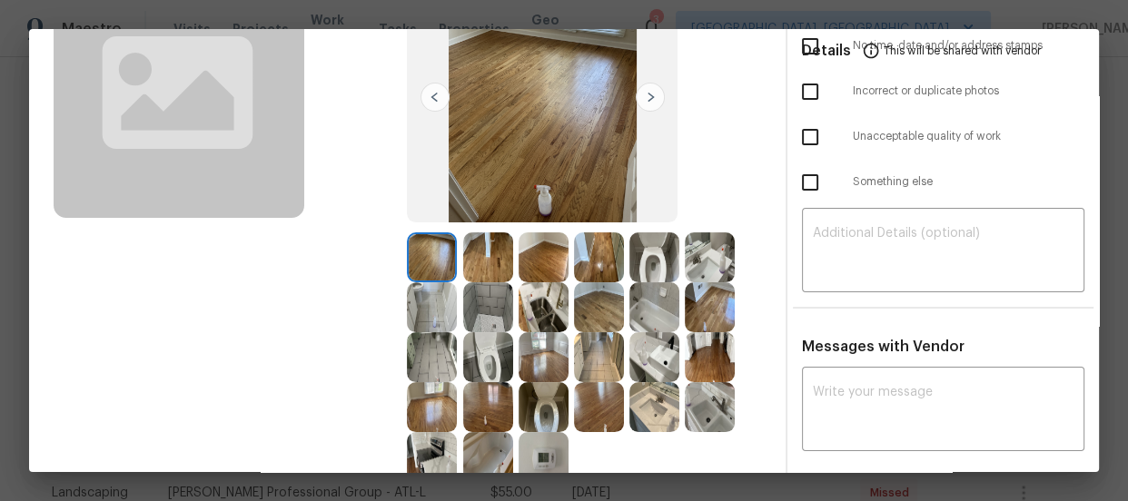
scroll to position [247, 0]
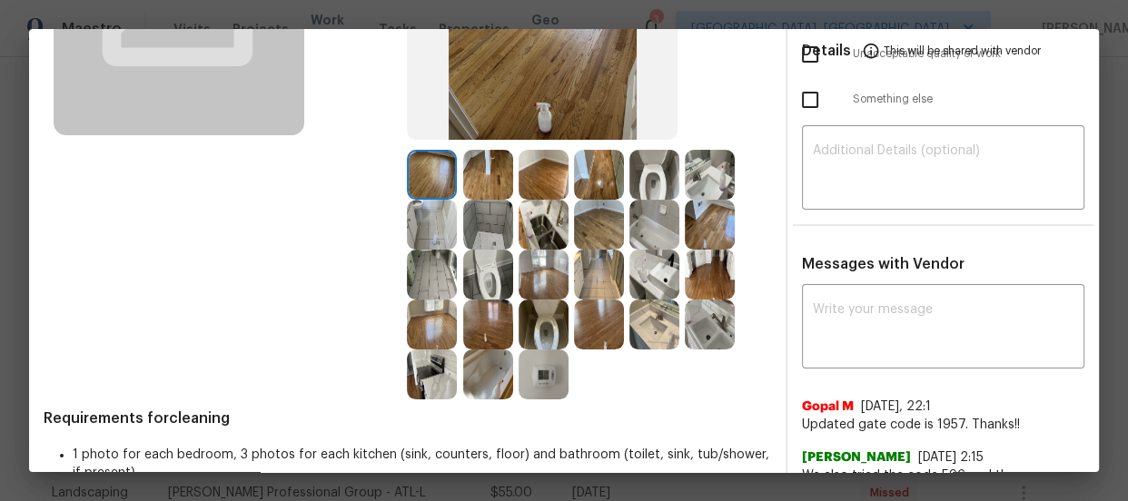
click at [522, 315] on img at bounding box center [544, 325] width 50 height 50
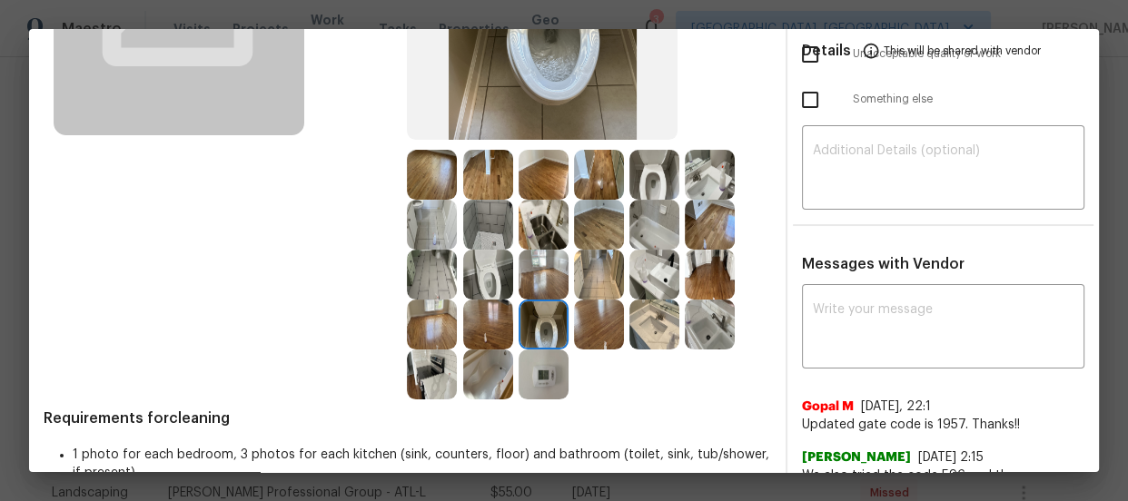
click at [490, 285] on img at bounding box center [488, 275] width 50 height 50
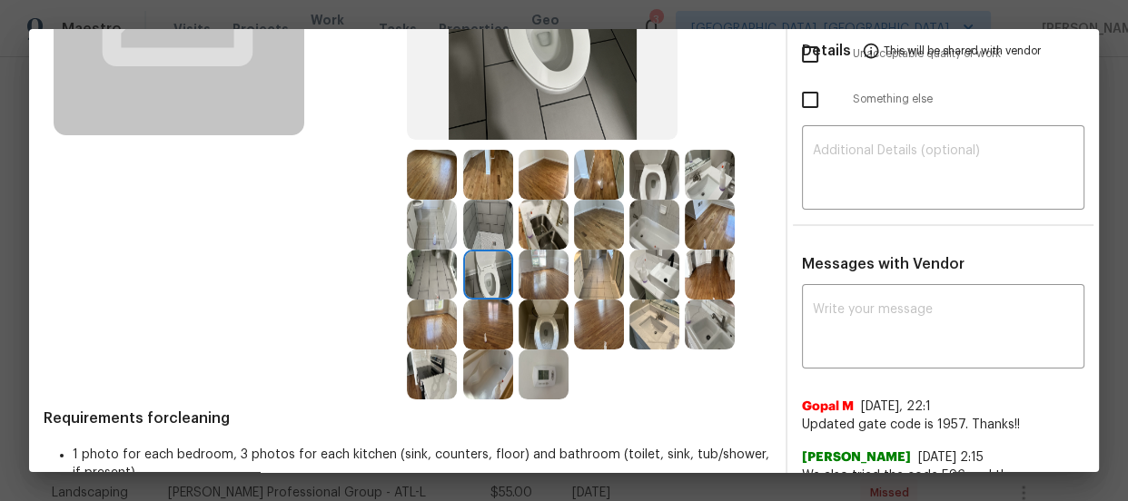
click at [654, 169] on img at bounding box center [654, 175] width 50 height 50
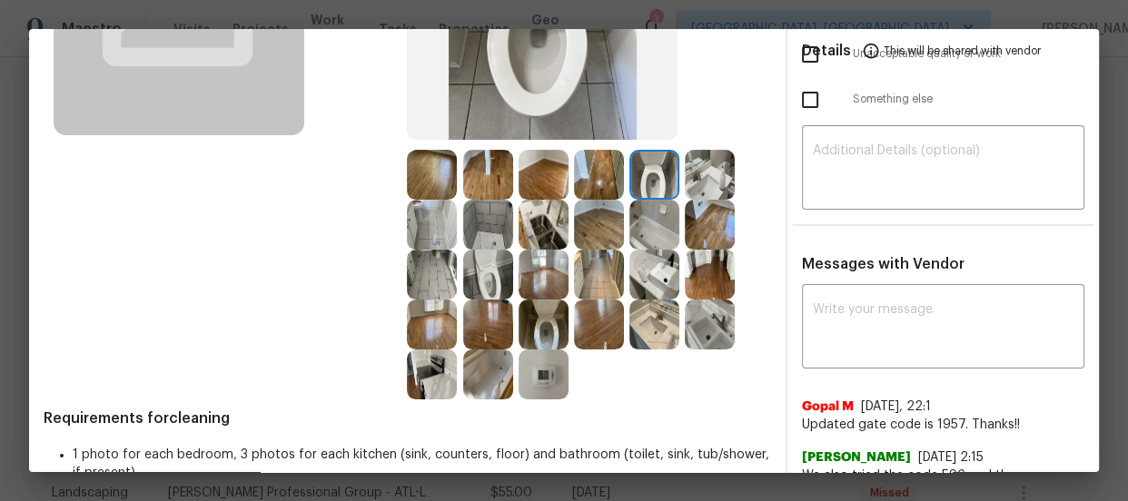
click at [698, 169] on img at bounding box center [710, 175] width 50 height 50
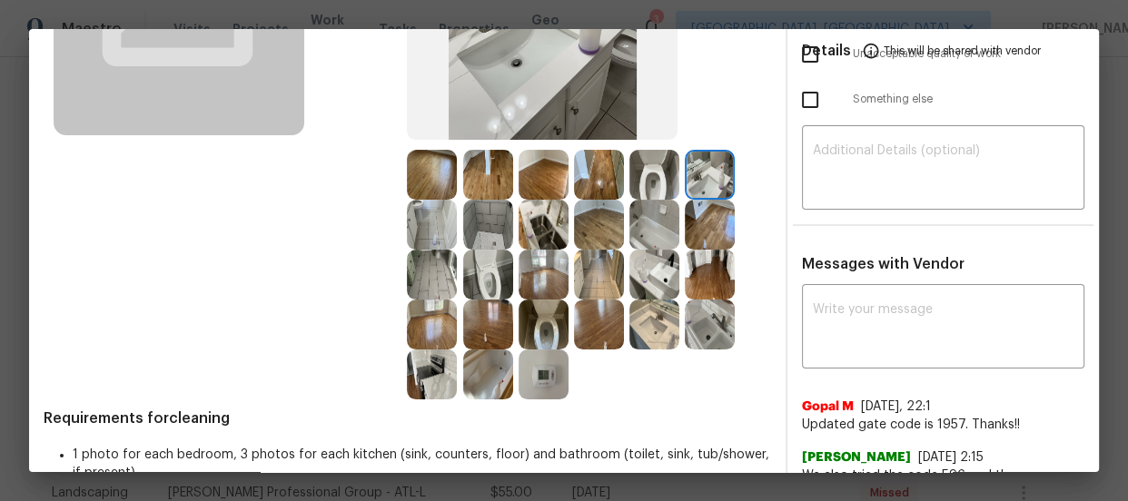
click at [641, 309] on img at bounding box center [654, 325] width 50 height 50
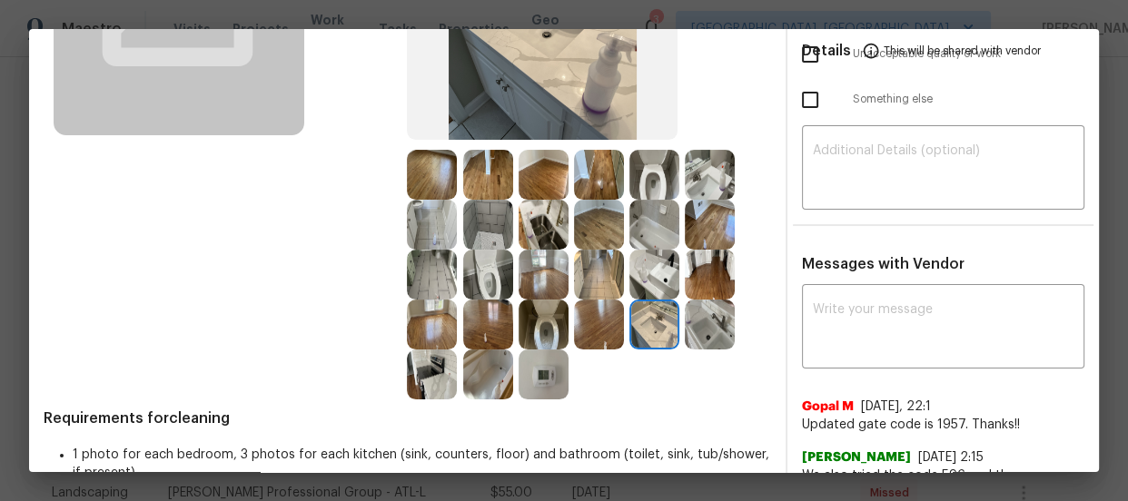
click at [644, 281] on img at bounding box center [654, 275] width 50 height 50
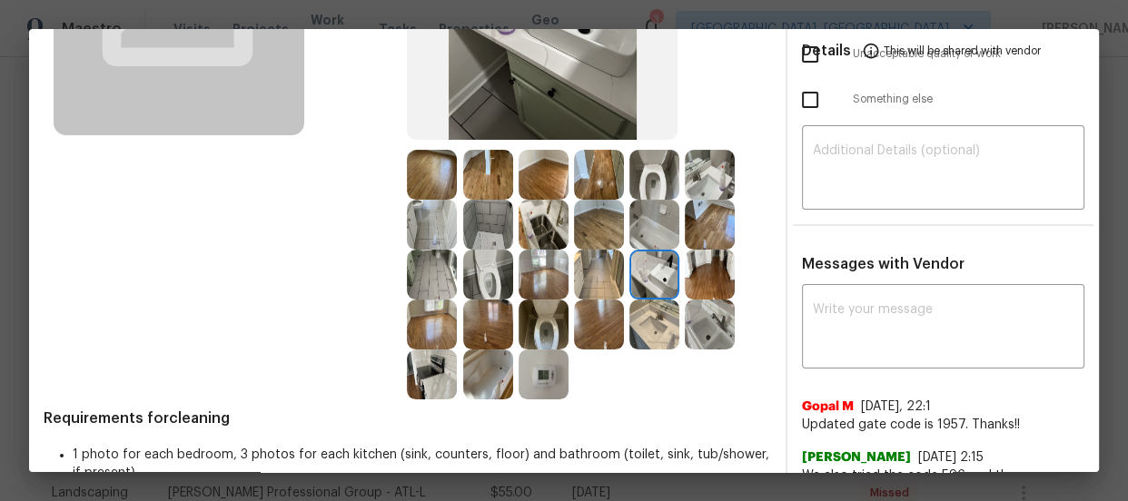
click at [693, 310] on img at bounding box center [710, 325] width 50 height 50
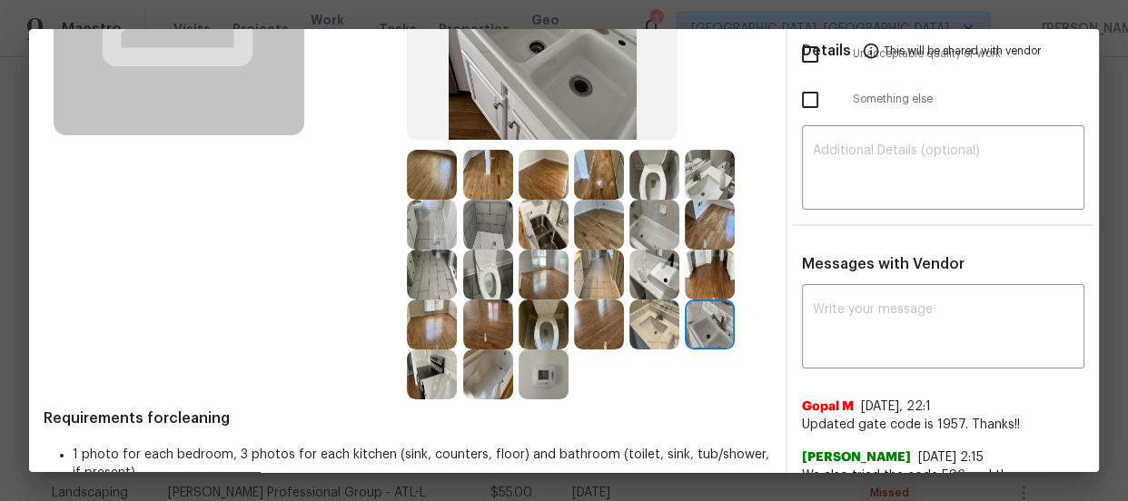
click at [648, 228] on img at bounding box center [654, 225] width 50 height 50
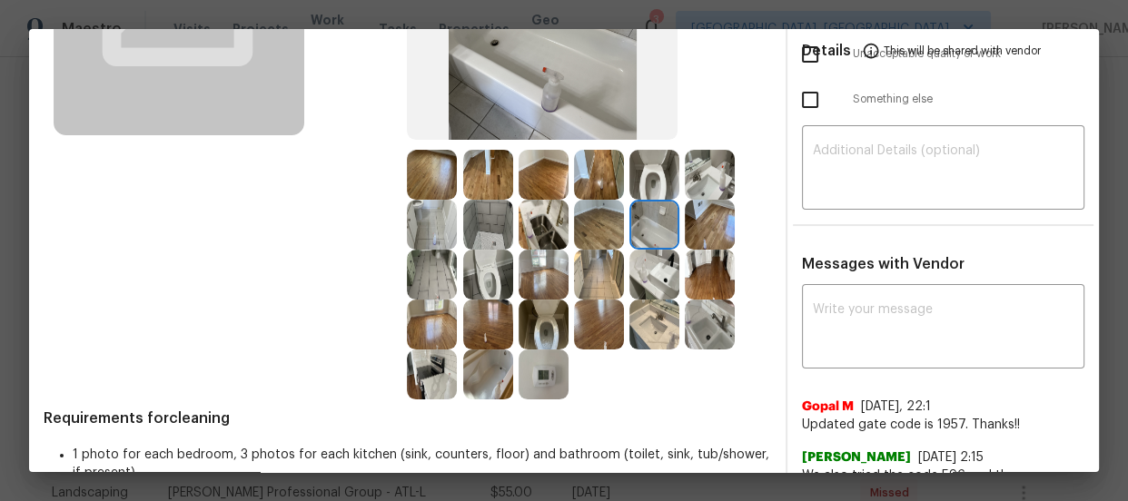
click at [510, 239] on div at bounding box center [490, 225] width 55 height 50
click at [504, 361] on img at bounding box center [488, 375] width 50 height 50
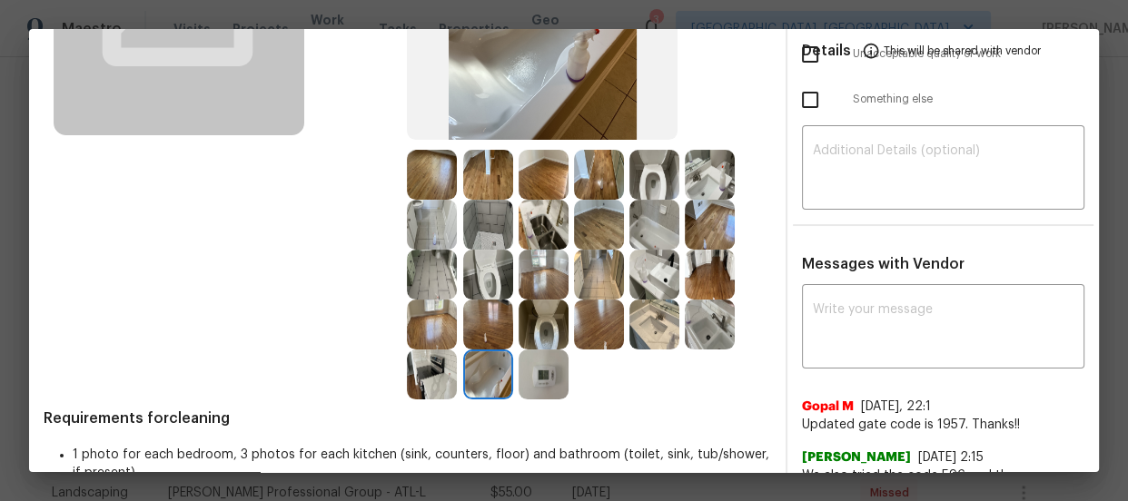
click at [532, 379] on img at bounding box center [544, 375] width 50 height 50
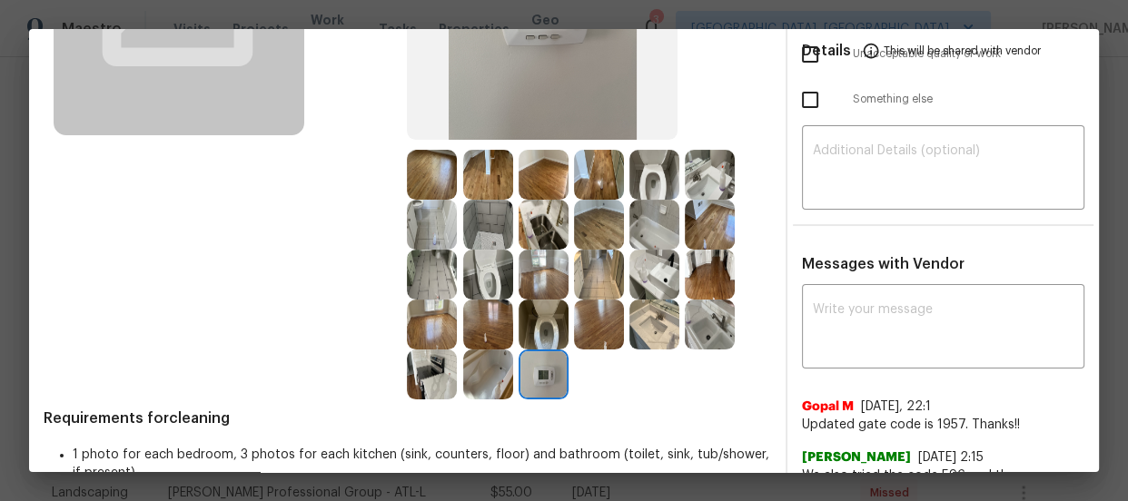
click at [424, 318] on img at bounding box center [432, 325] width 50 height 50
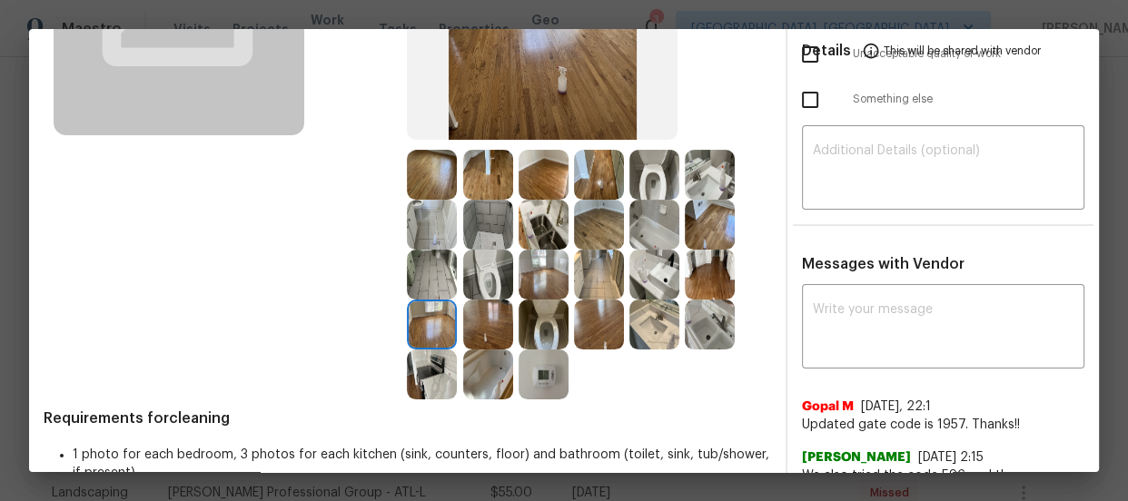
click at [540, 279] on img at bounding box center [544, 275] width 50 height 50
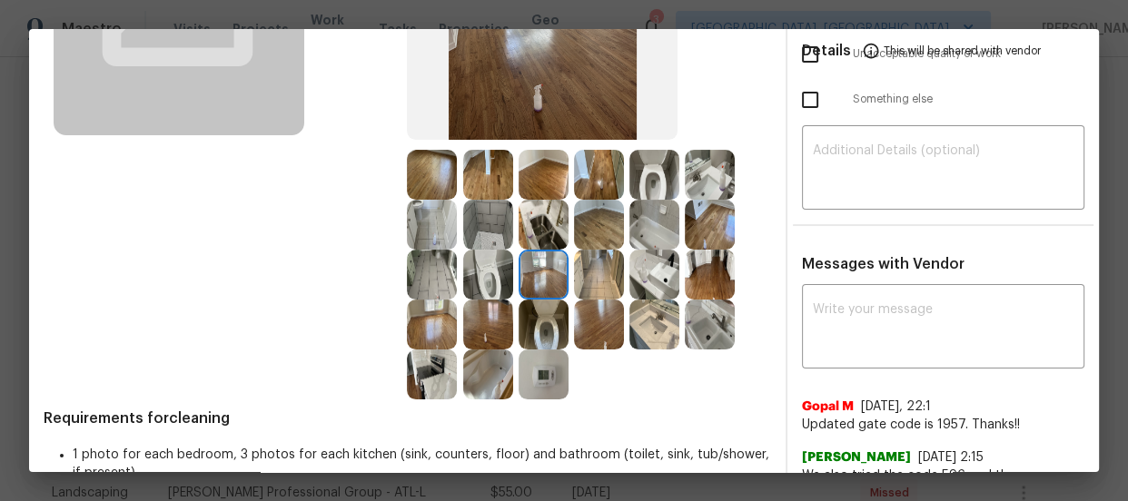
click at [590, 319] on img at bounding box center [599, 325] width 50 height 50
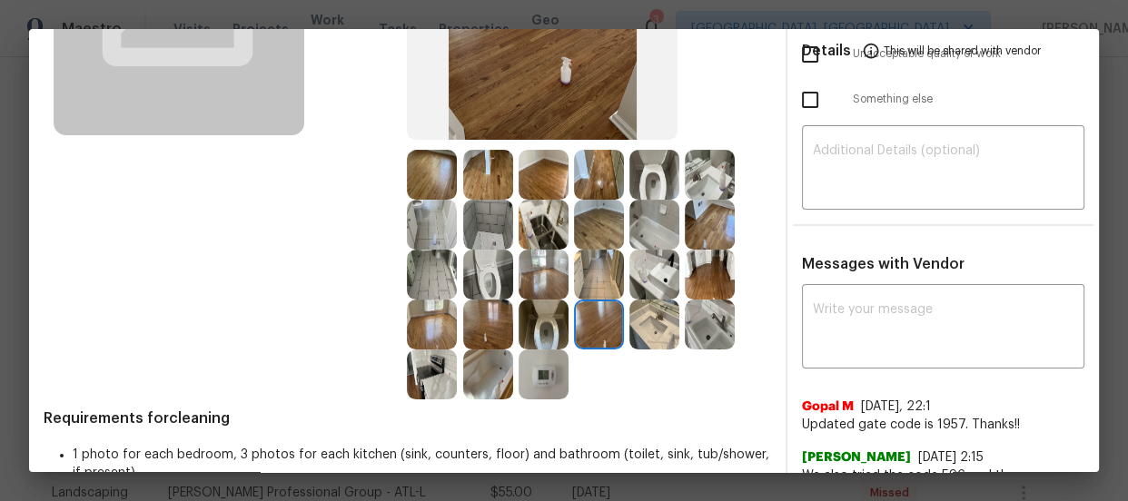
click at [586, 273] on img at bounding box center [599, 275] width 50 height 50
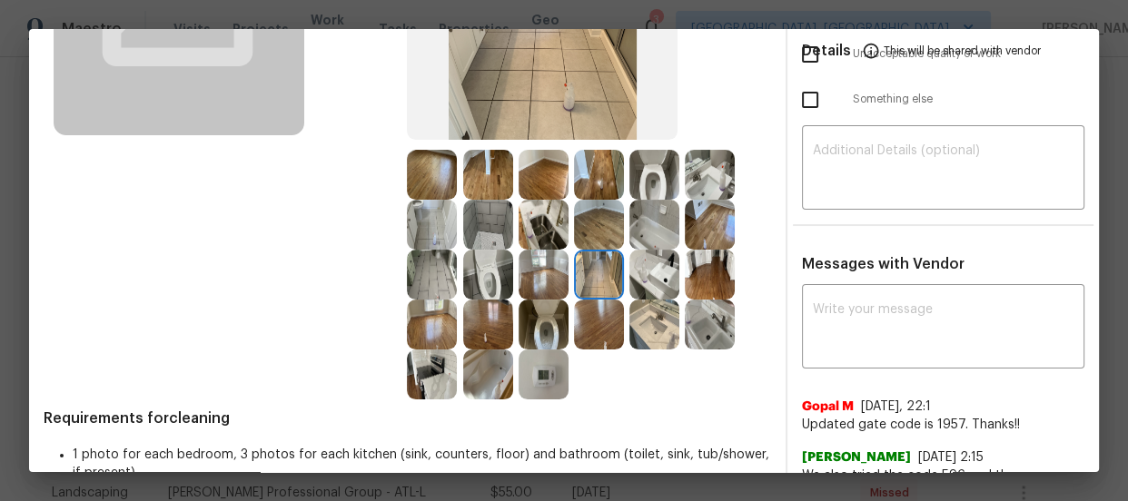
click at [581, 238] on img at bounding box center [599, 225] width 50 height 50
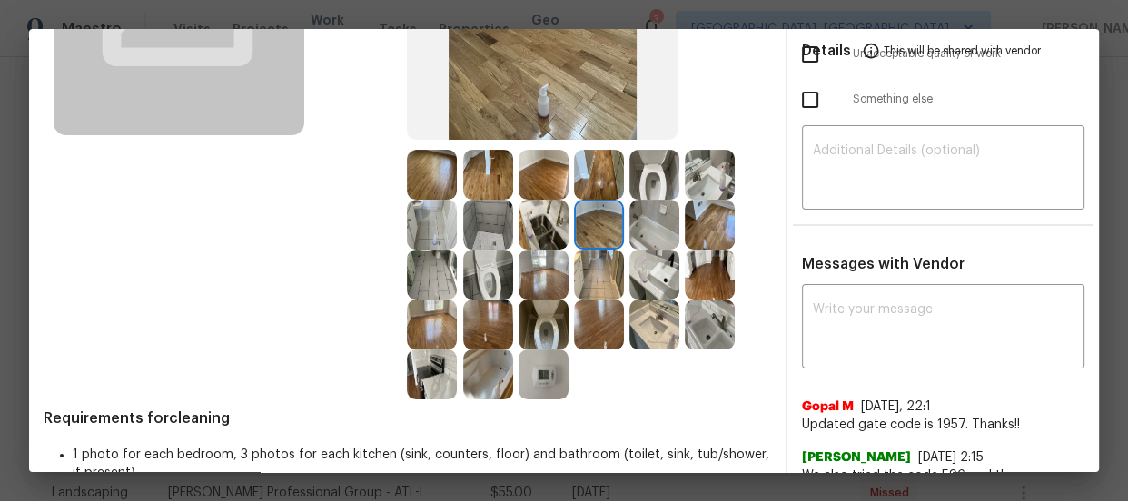
click at [533, 226] on img at bounding box center [544, 225] width 50 height 50
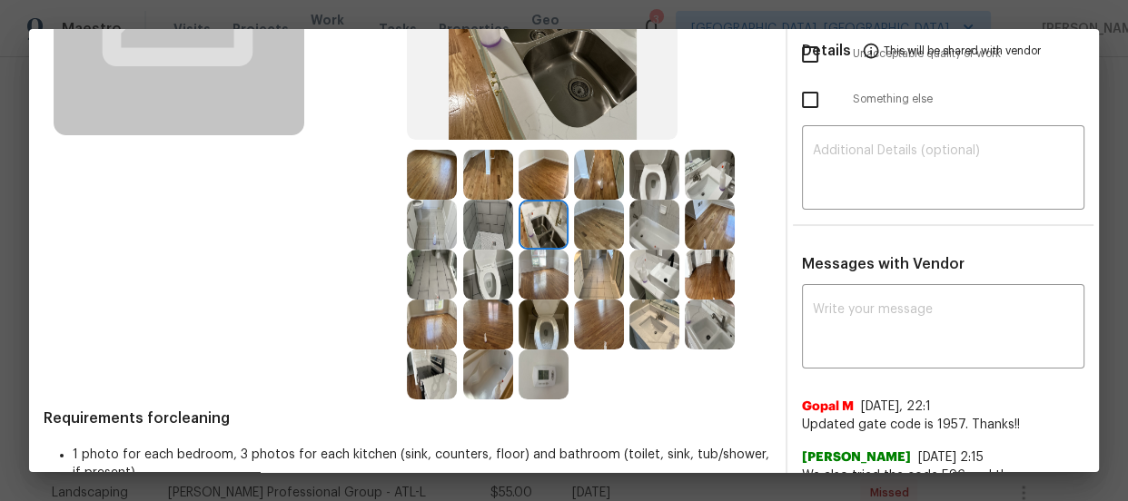
click at [533, 191] on img at bounding box center [544, 175] width 50 height 50
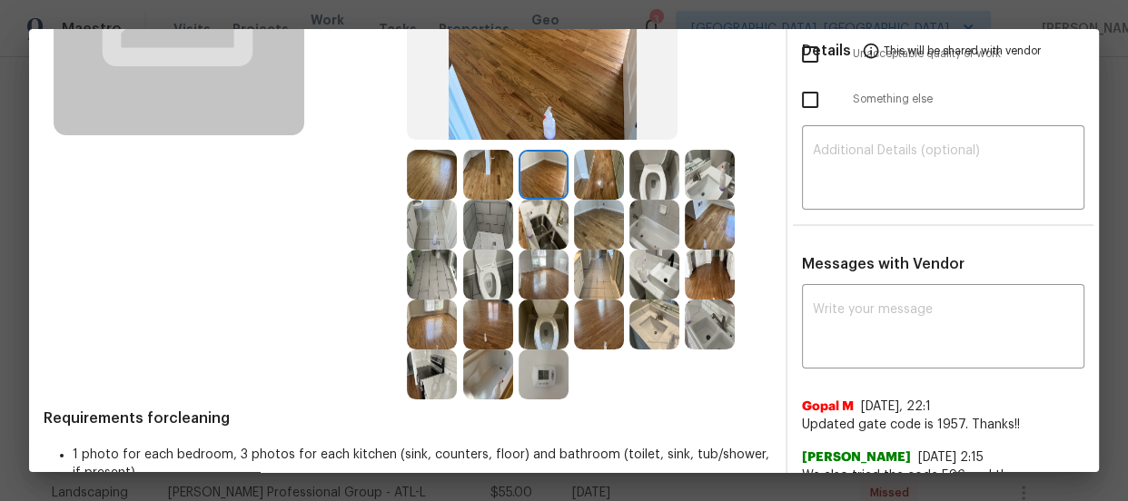
click at [493, 176] on img at bounding box center [488, 175] width 50 height 50
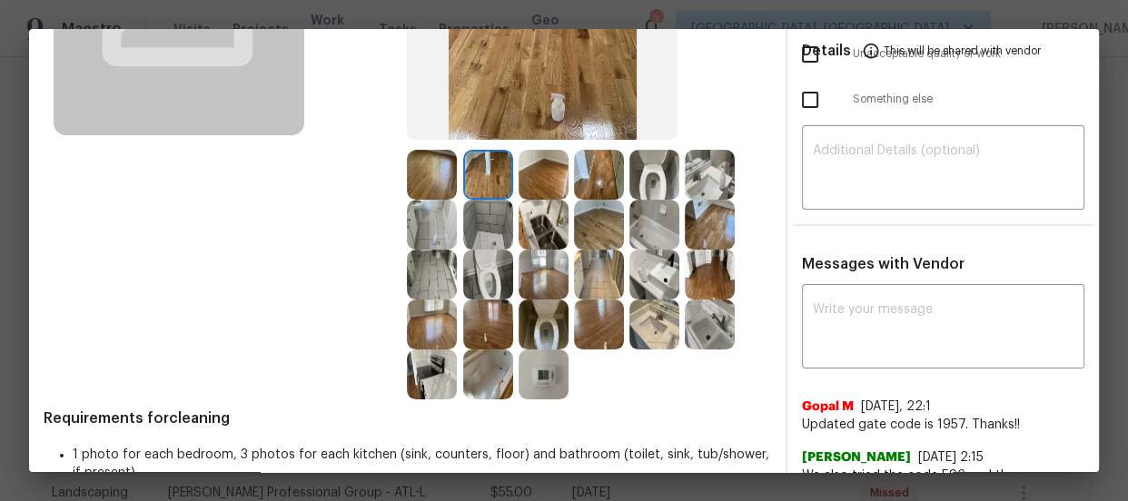
click at [463, 176] on img at bounding box center [488, 175] width 50 height 50
click at [587, 320] on img at bounding box center [599, 325] width 50 height 50
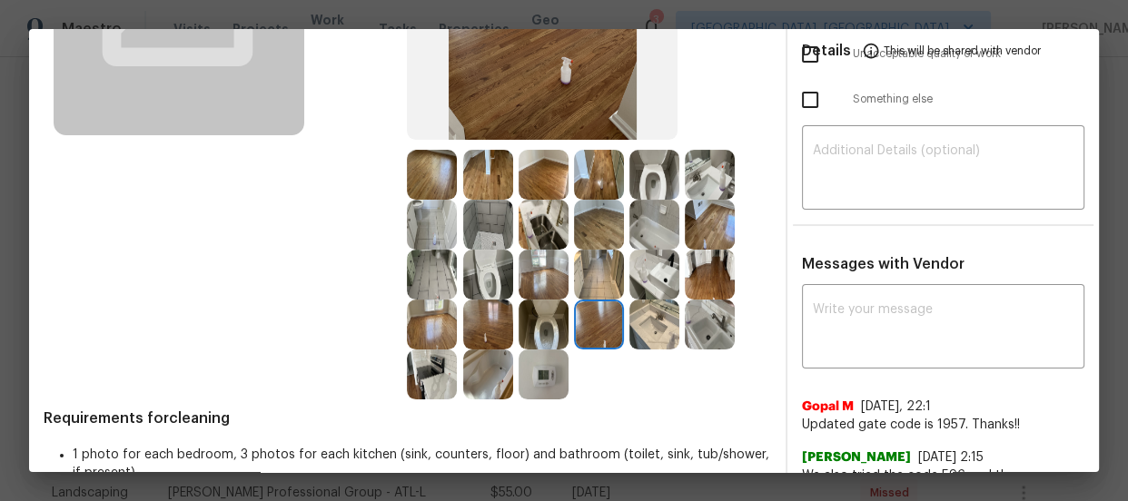
click at [553, 272] on img at bounding box center [544, 275] width 50 height 50
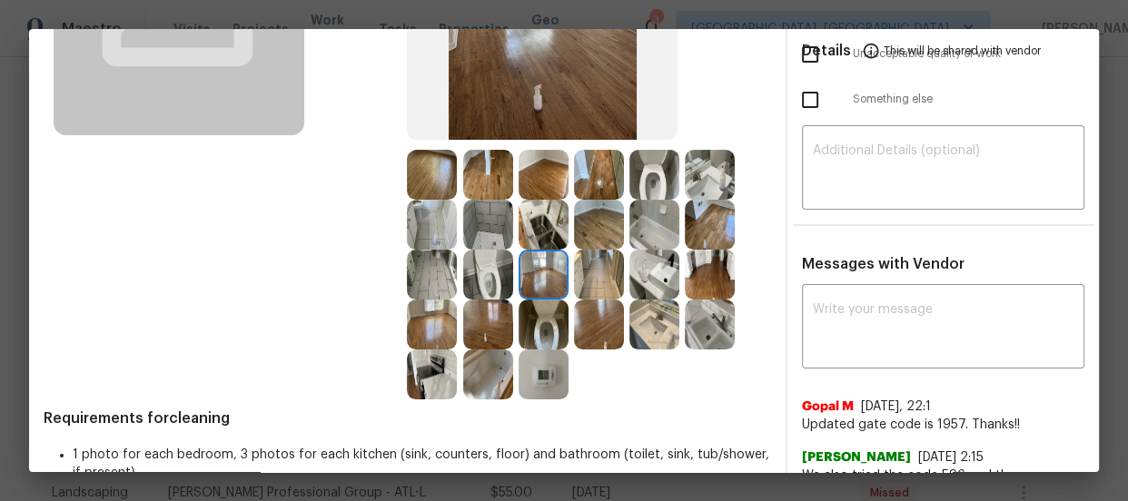
click at [489, 312] on img at bounding box center [488, 325] width 50 height 50
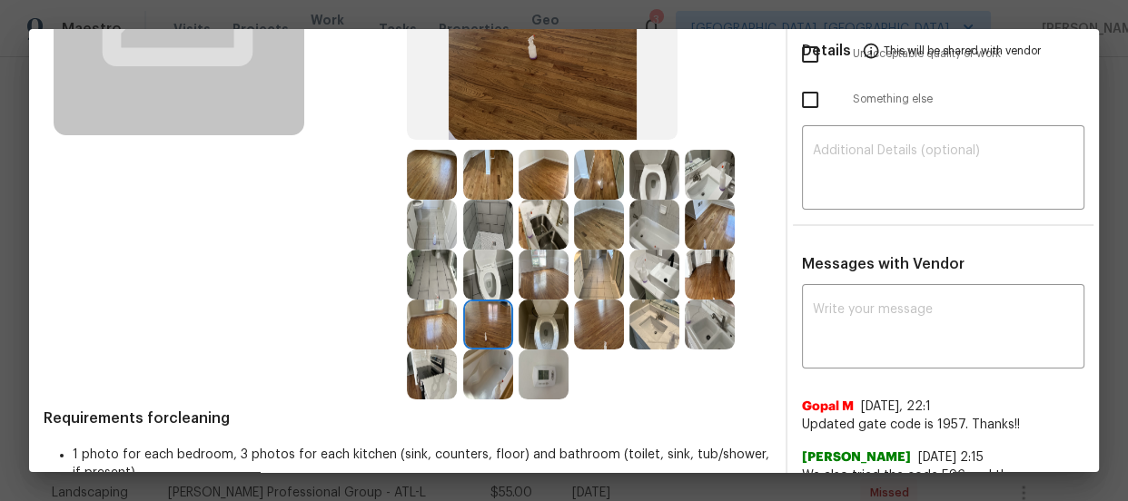
drag, startPoint x: 556, startPoint y: 366, endPoint x: 546, endPoint y: 369, distance: 10.4
click at [555, 368] on img at bounding box center [544, 375] width 50 height 50
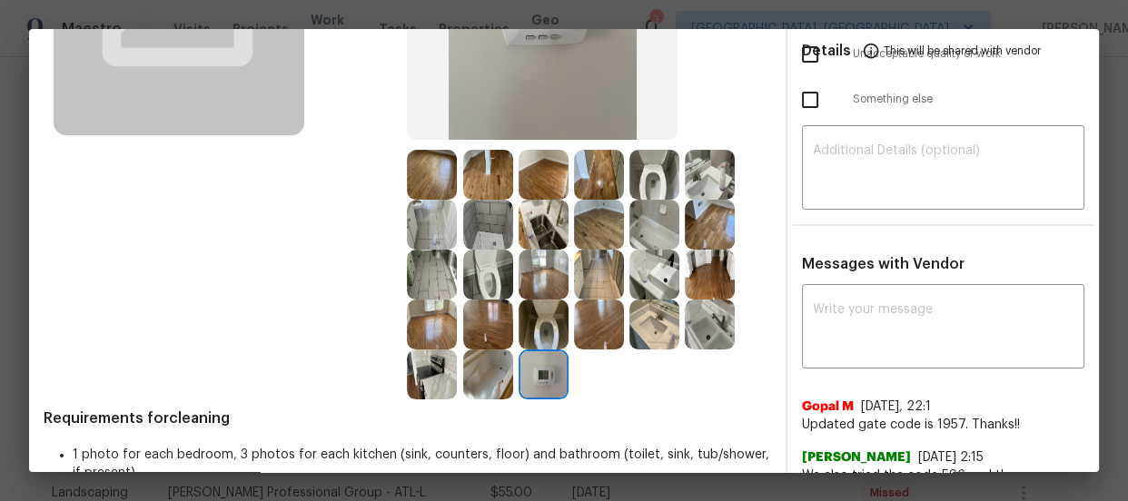
click at [655, 291] on img at bounding box center [654, 275] width 50 height 50
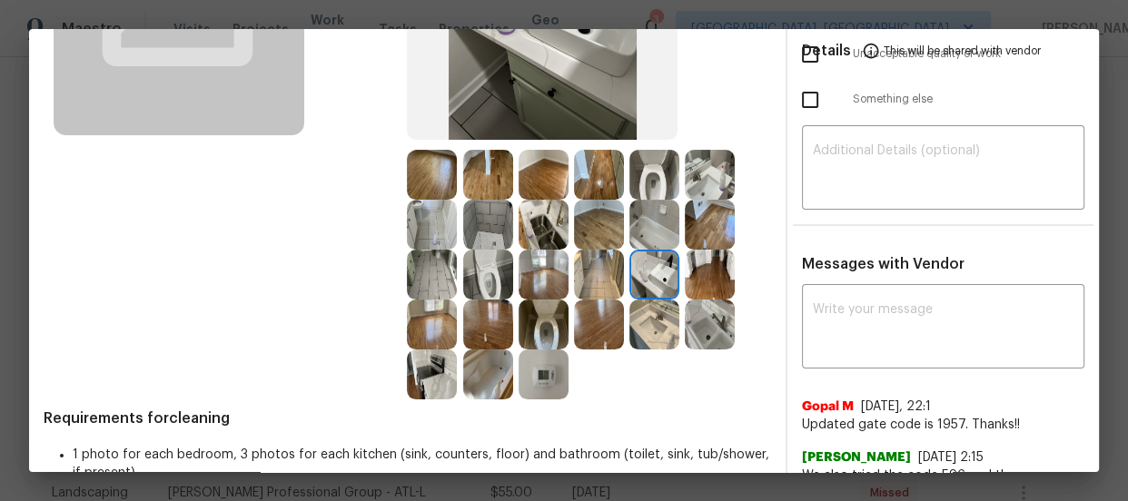
click at [699, 323] on img at bounding box center [710, 325] width 50 height 50
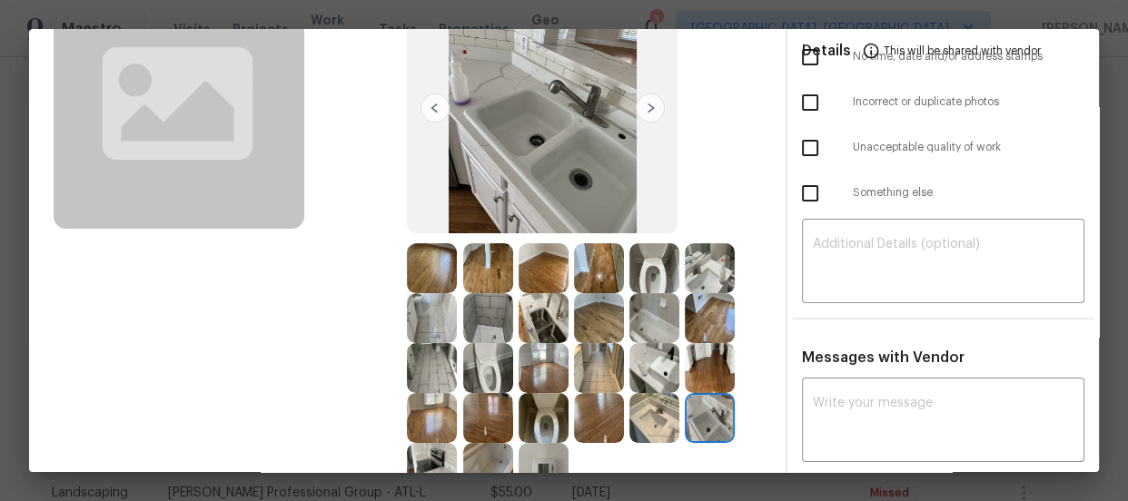
scroll to position [0, 0]
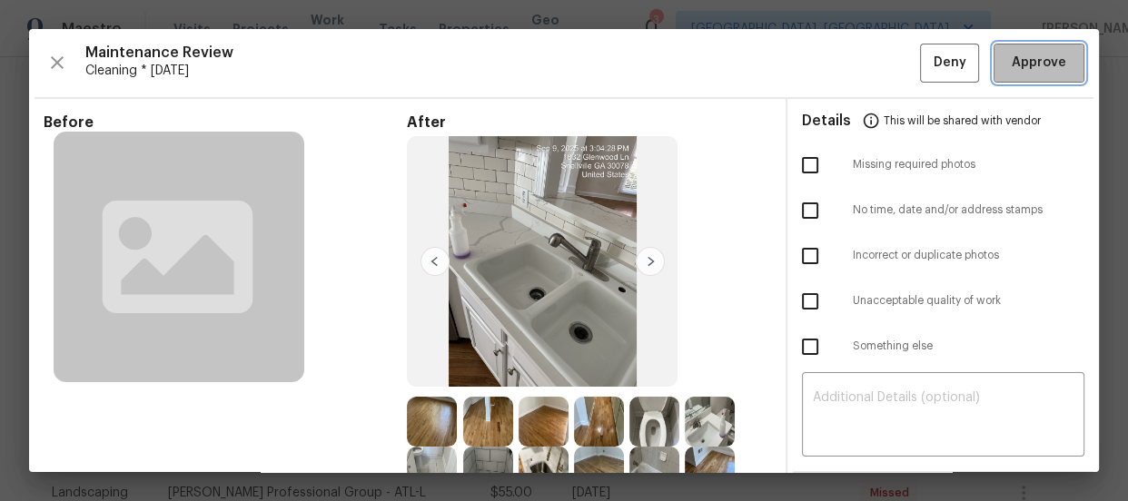
click at [1041, 52] on span "Approve" at bounding box center [1039, 63] width 54 height 23
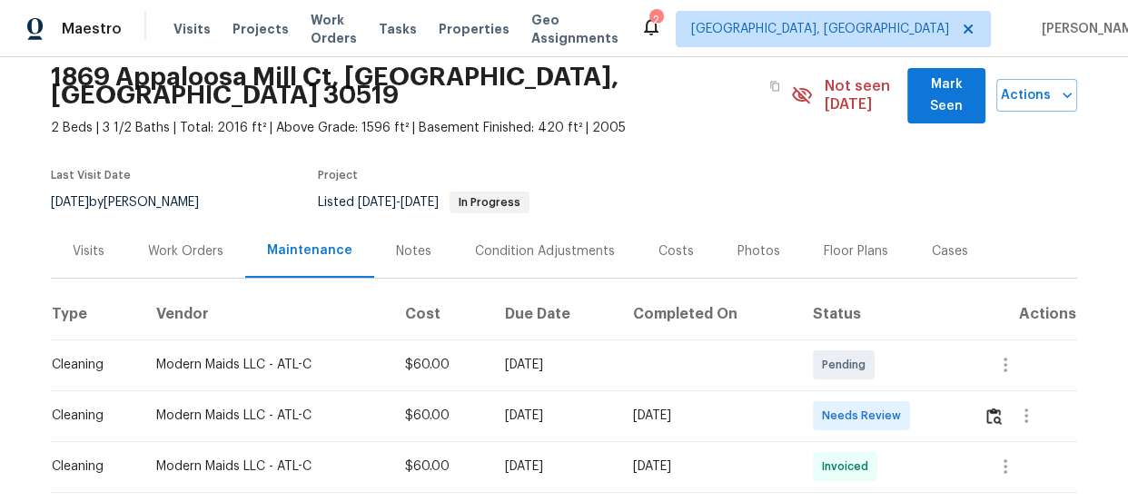
scroll to position [164, 0]
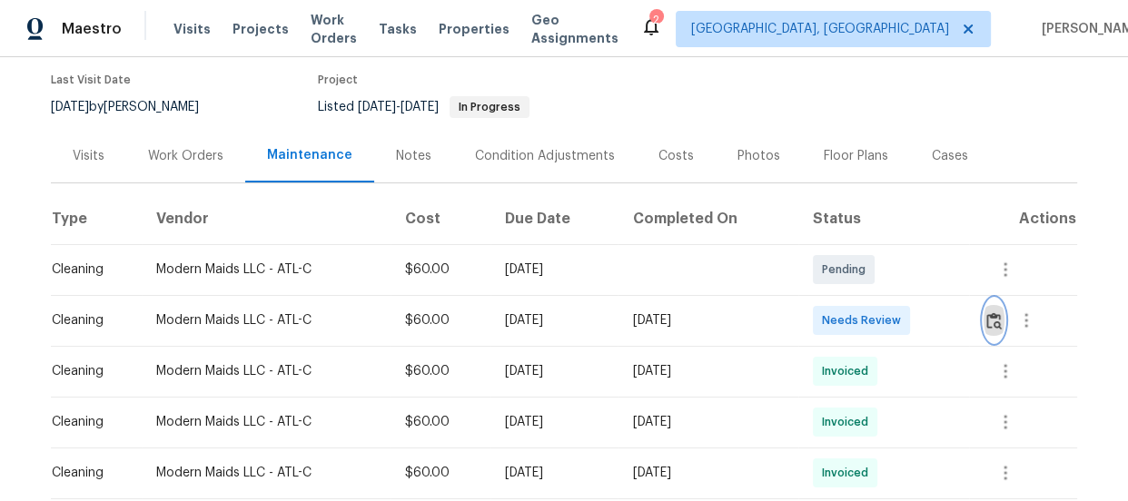
click at [995, 312] on img "button" at bounding box center [993, 320] width 15 height 17
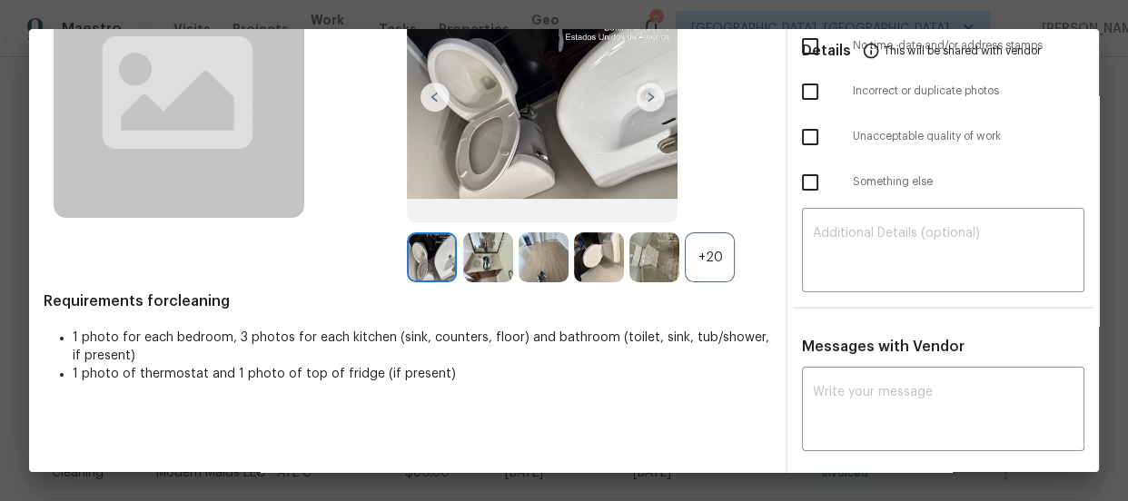
click at [707, 252] on div "+20" at bounding box center [710, 258] width 50 height 50
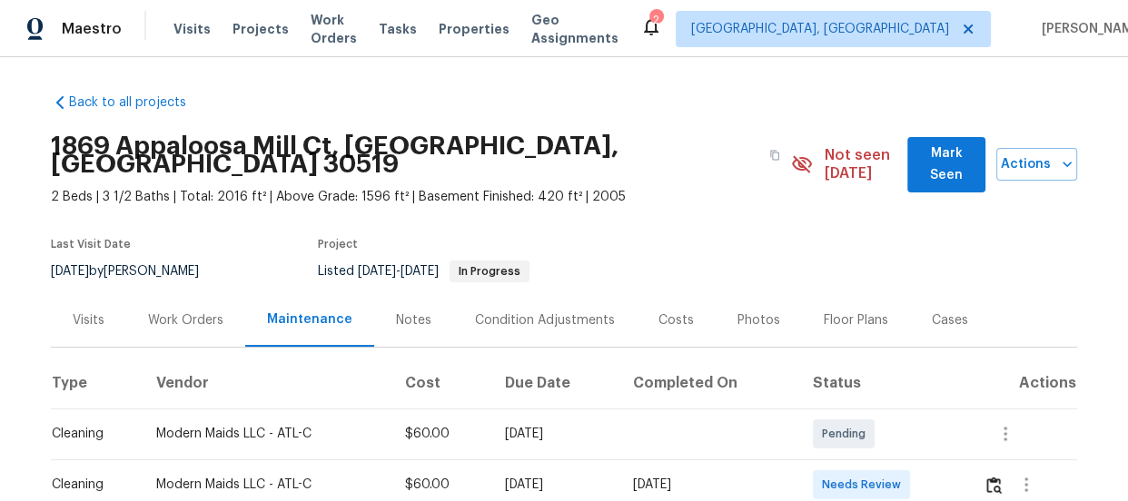
scroll to position [164, 0]
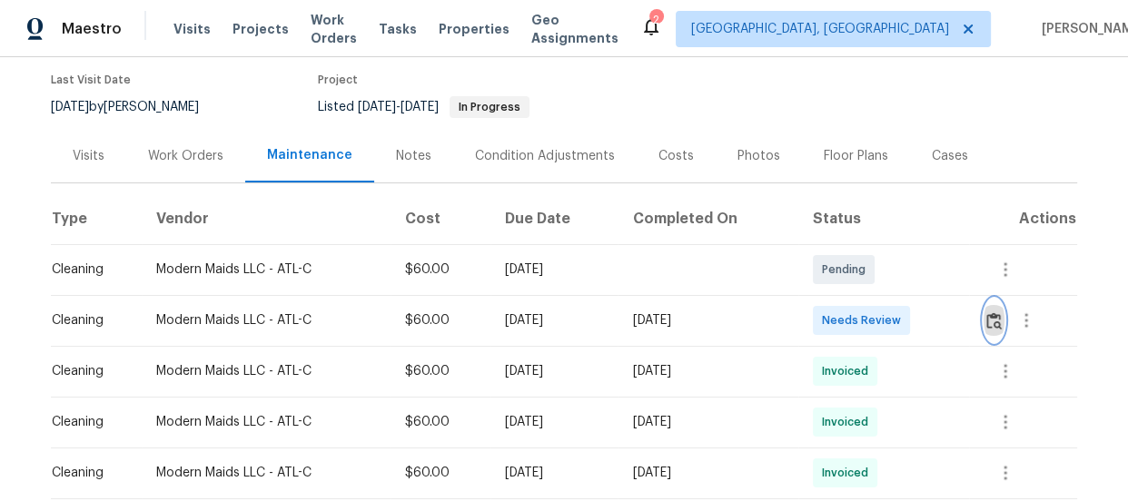
click at [995, 310] on button "button" at bounding box center [994, 321] width 21 height 44
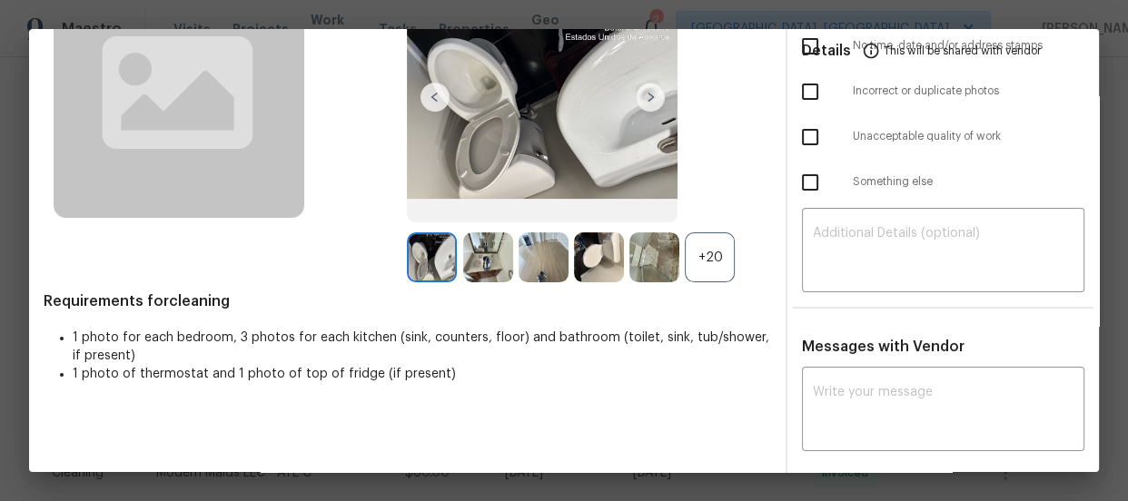
click at [718, 259] on div "+20" at bounding box center [710, 258] width 50 height 50
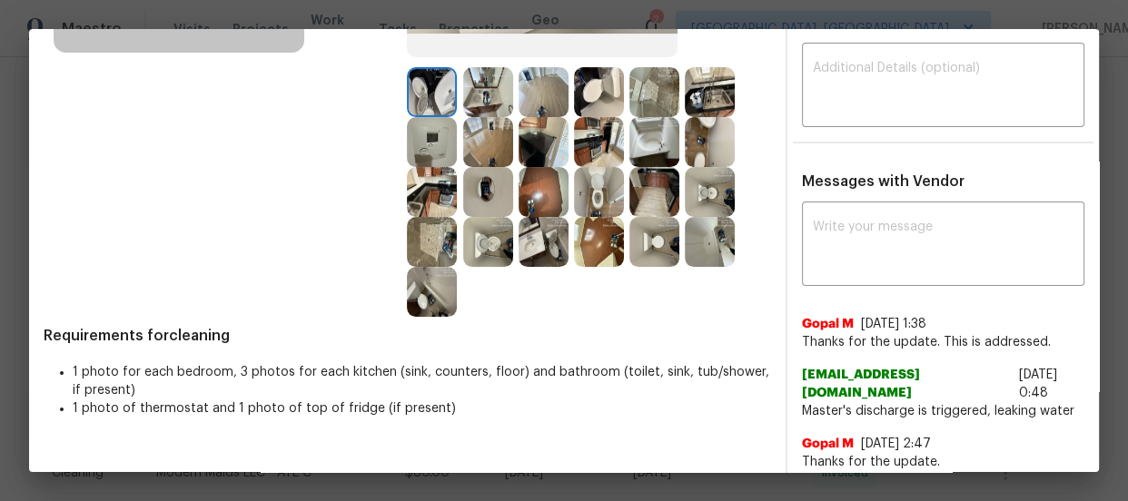
scroll to position [247, 0]
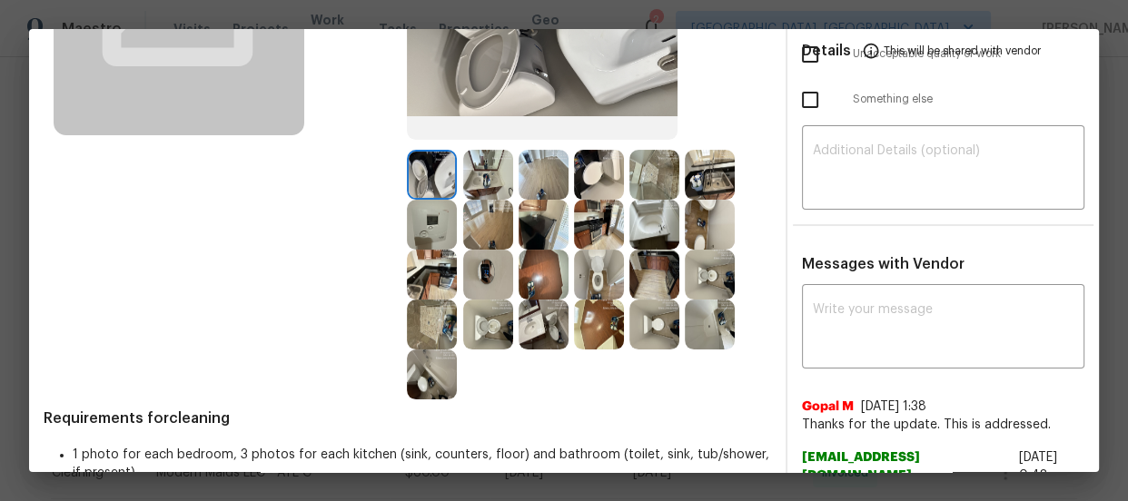
click at [594, 272] on img at bounding box center [599, 275] width 50 height 50
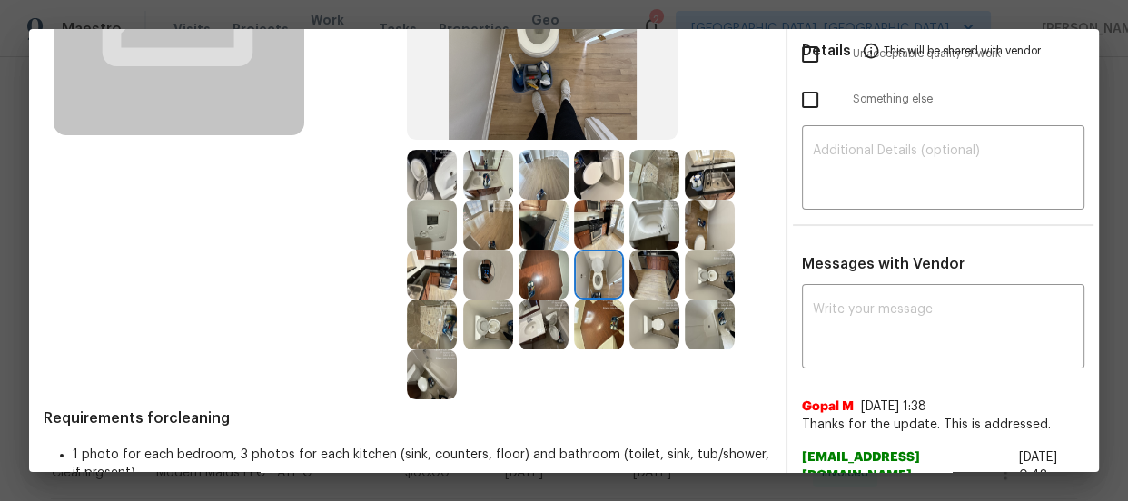
click at [708, 275] on img at bounding box center [710, 275] width 50 height 50
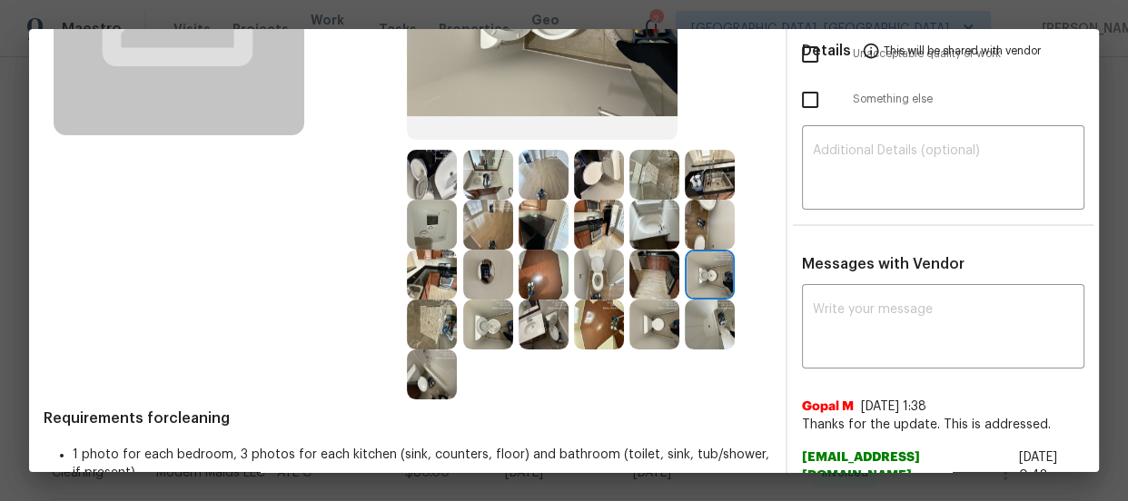
click at [390, 182] on div "Before" at bounding box center [225, 133] width 363 height 534
click at [591, 286] on img at bounding box center [599, 275] width 50 height 50
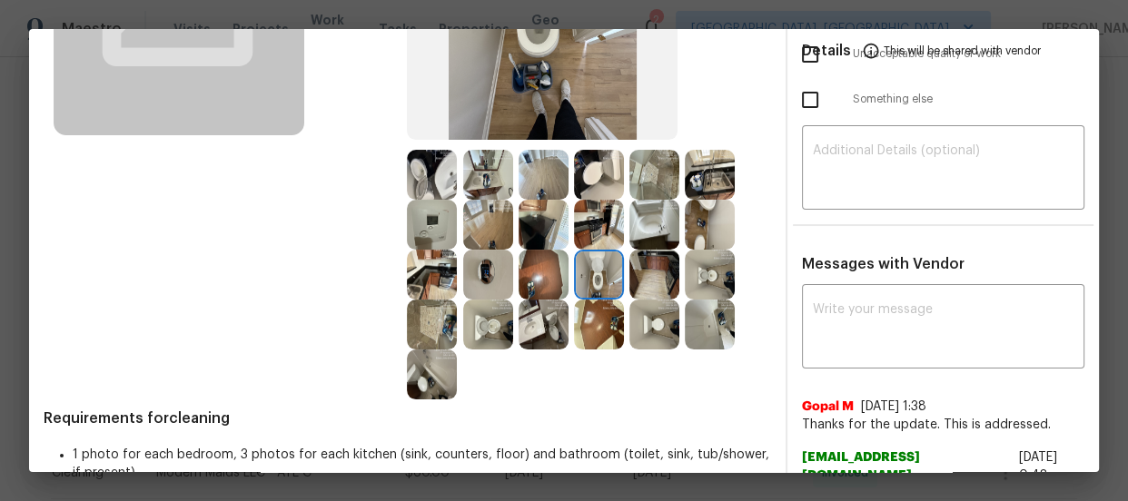
click at [700, 280] on img at bounding box center [710, 275] width 50 height 50
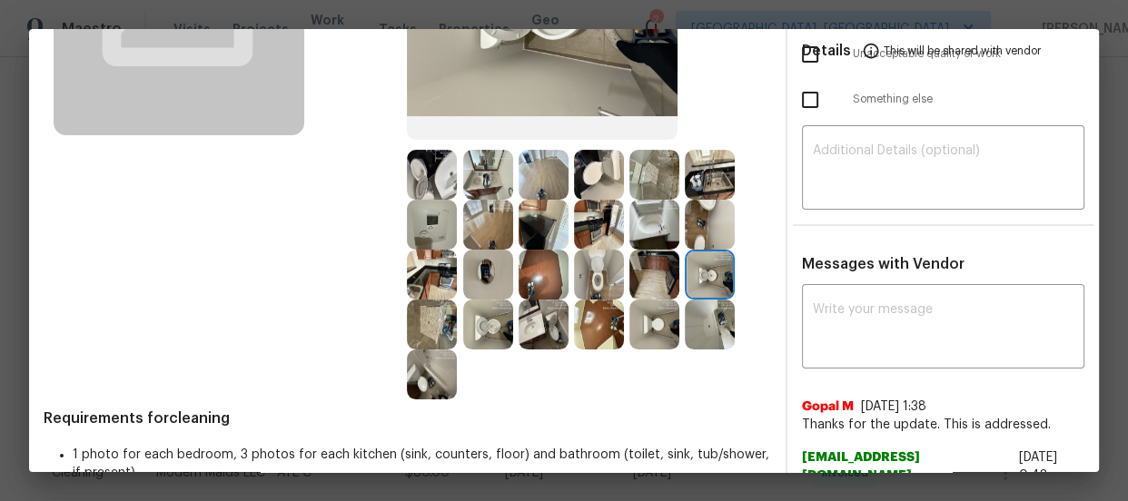
click at [490, 327] on img at bounding box center [488, 325] width 50 height 50
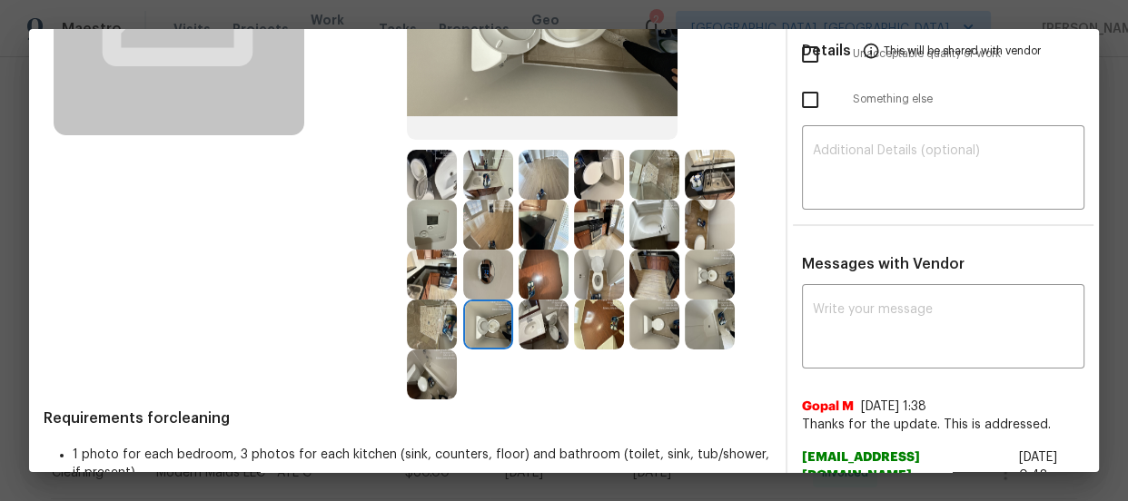
click at [574, 279] on img at bounding box center [599, 275] width 50 height 50
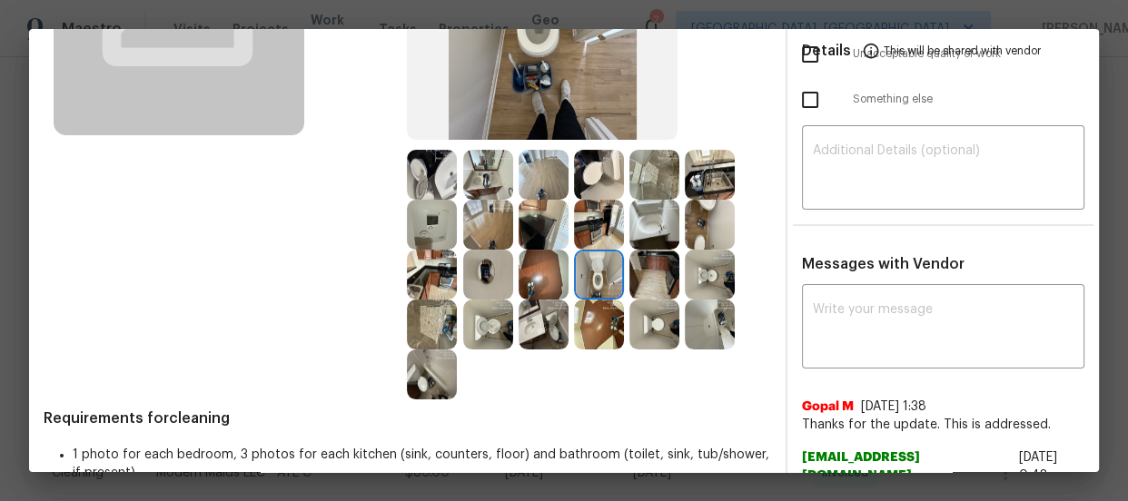
click at [685, 275] on img at bounding box center [710, 275] width 50 height 50
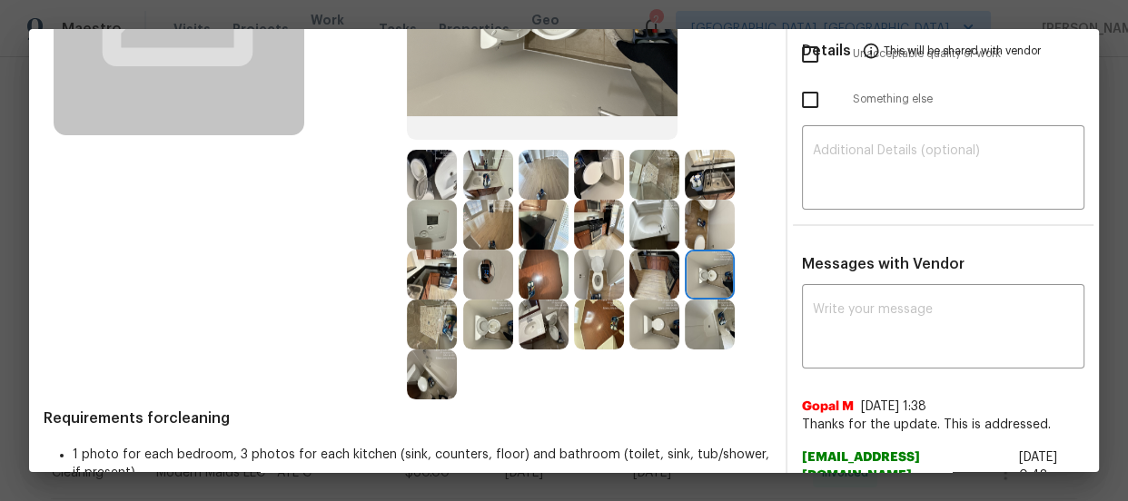
click at [471, 326] on img at bounding box center [488, 325] width 50 height 50
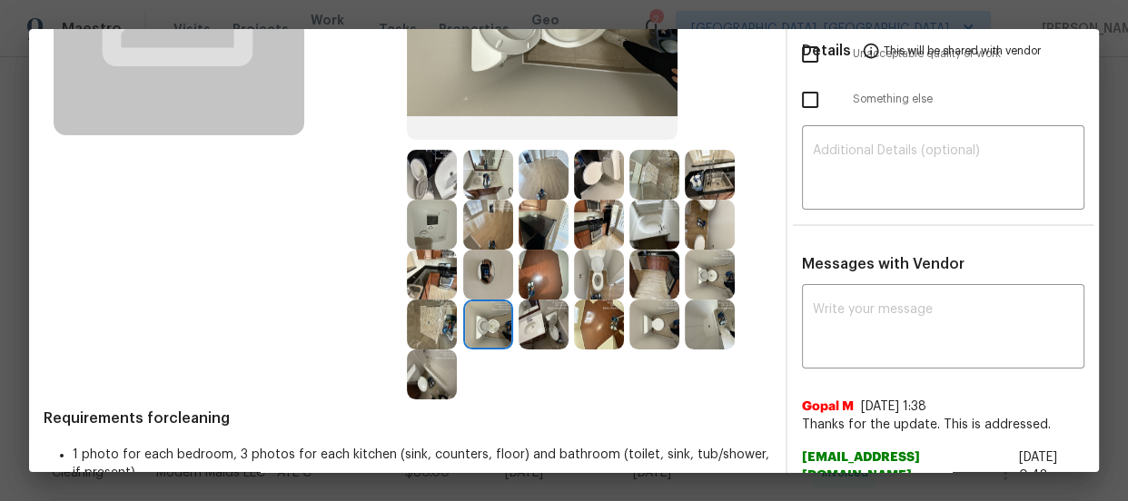
click at [407, 191] on img at bounding box center [432, 175] width 50 height 50
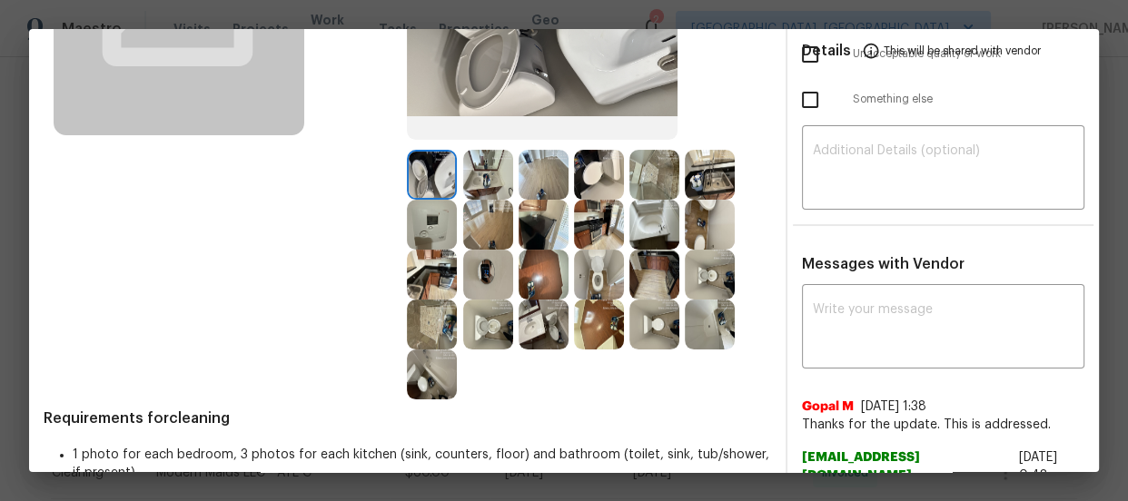
click at [481, 190] on img at bounding box center [488, 175] width 50 height 50
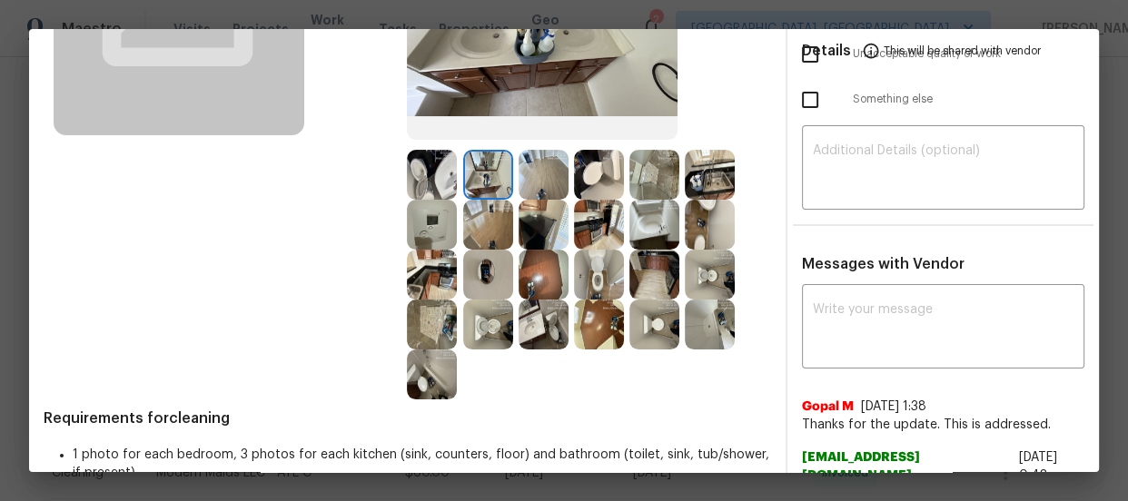
click at [534, 335] on img at bounding box center [544, 325] width 50 height 50
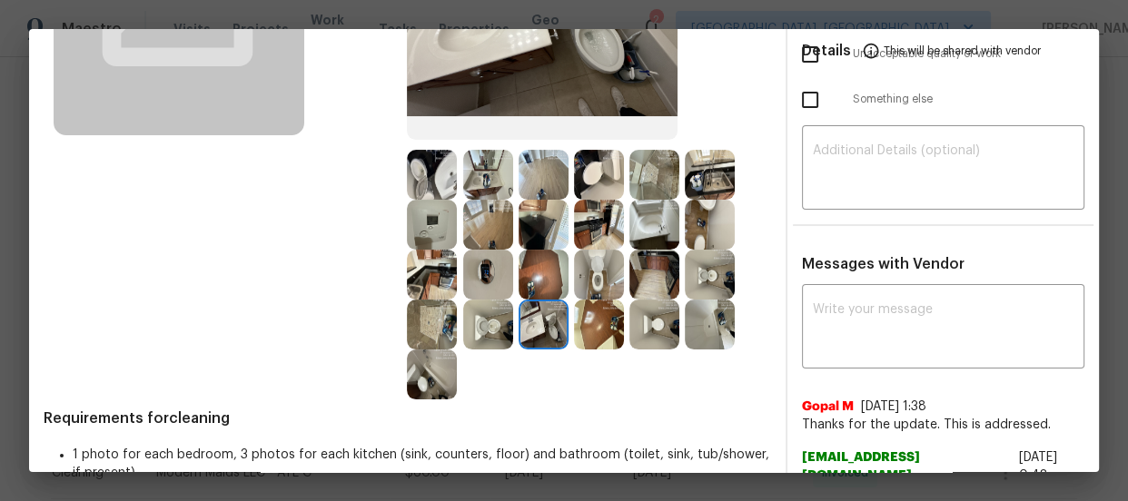
click at [440, 184] on img at bounding box center [432, 175] width 50 height 50
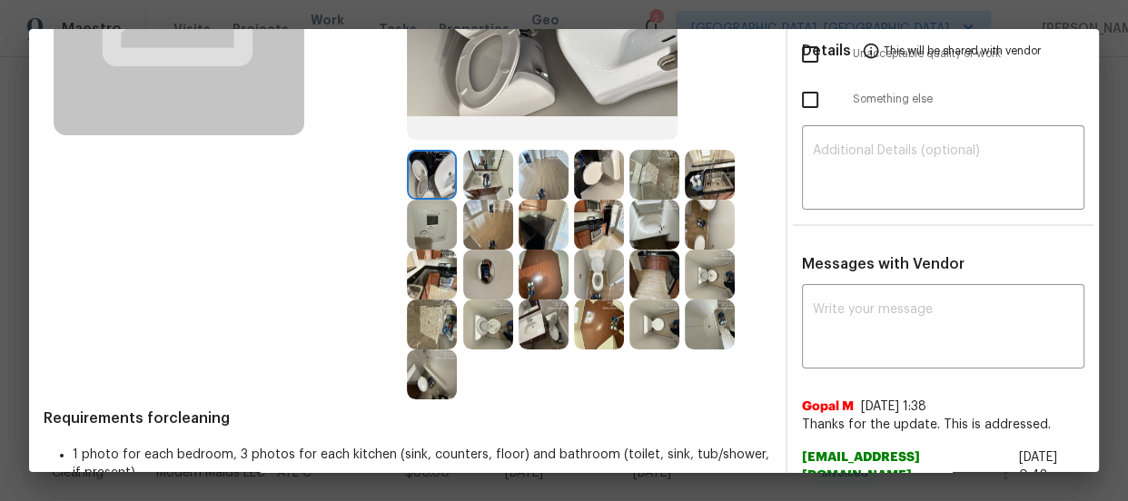
click at [476, 190] on img at bounding box center [488, 175] width 50 height 50
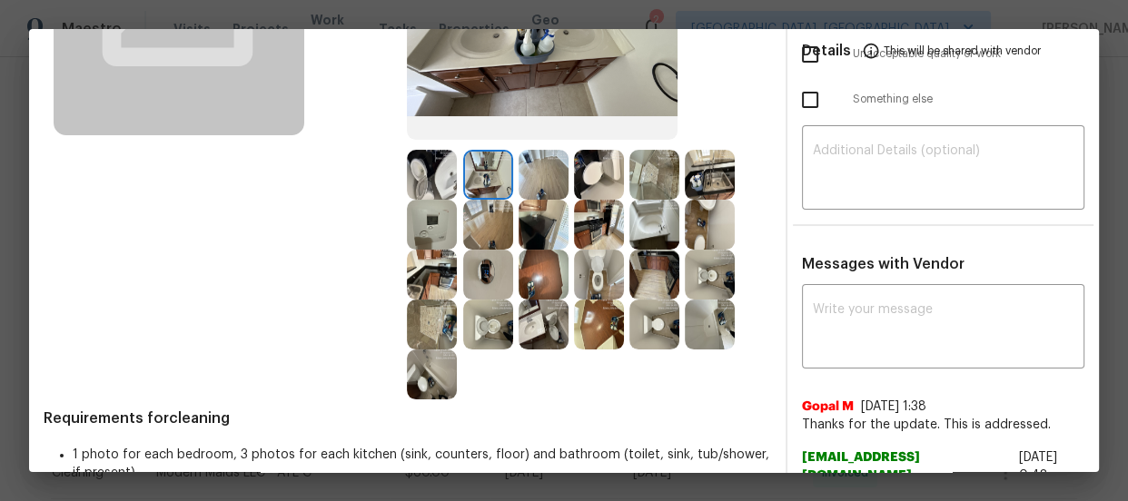
click at [527, 332] on img at bounding box center [544, 325] width 50 height 50
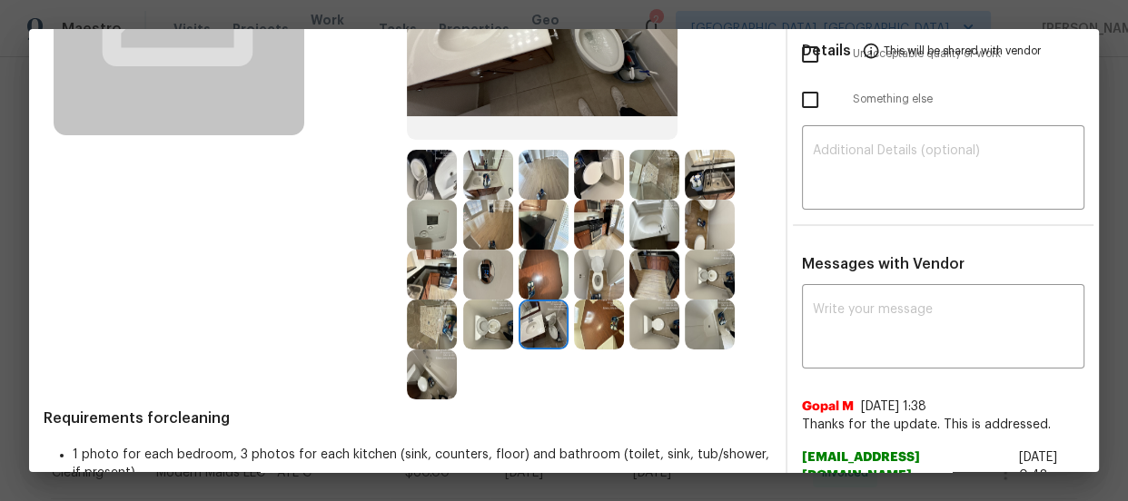
click at [527, 256] on img at bounding box center [544, 275] width 50 height 50
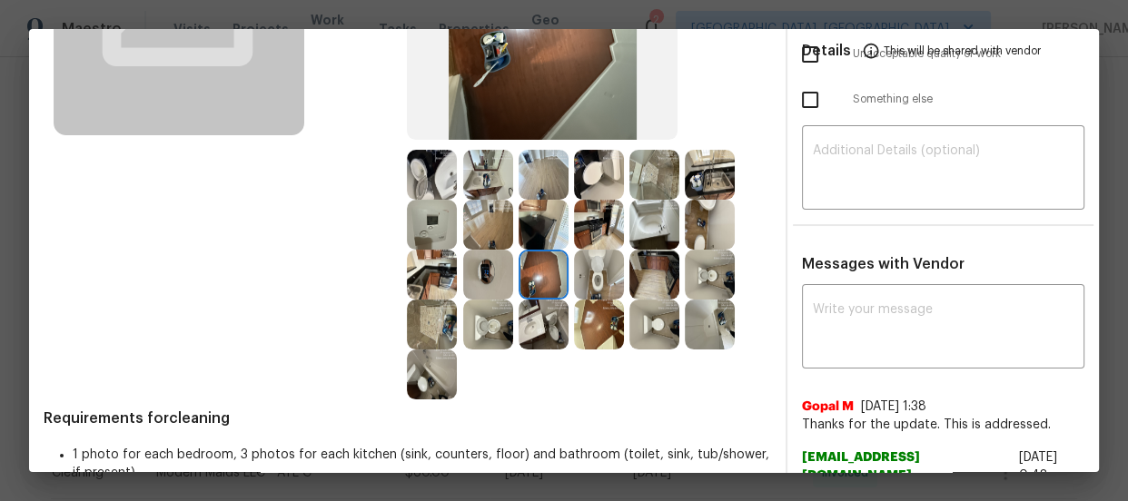
click at [605, 316] on img at bounding box center [599, 325] width 50 height 50
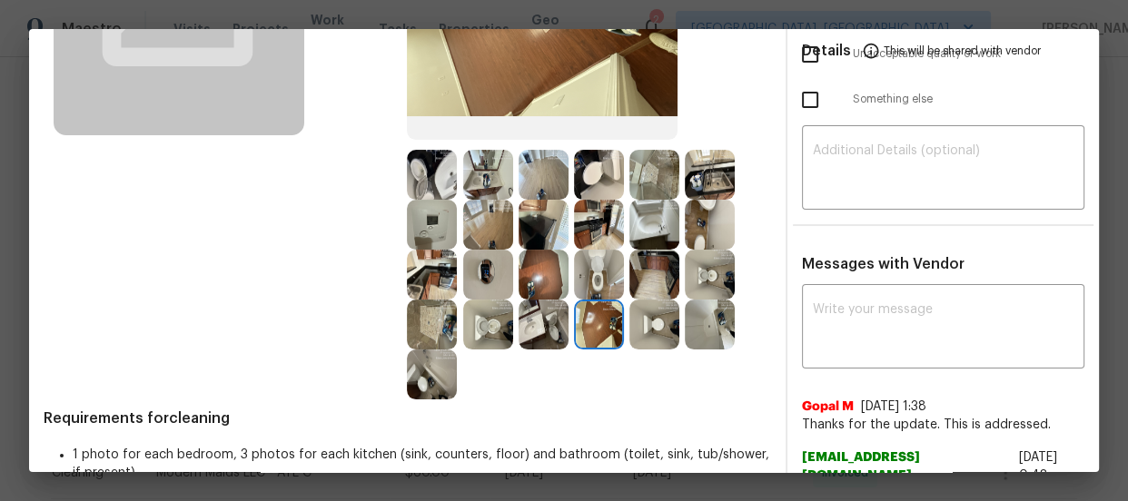
click at [596, 275] on img at bounding box center [599, 275] width 50 height 50
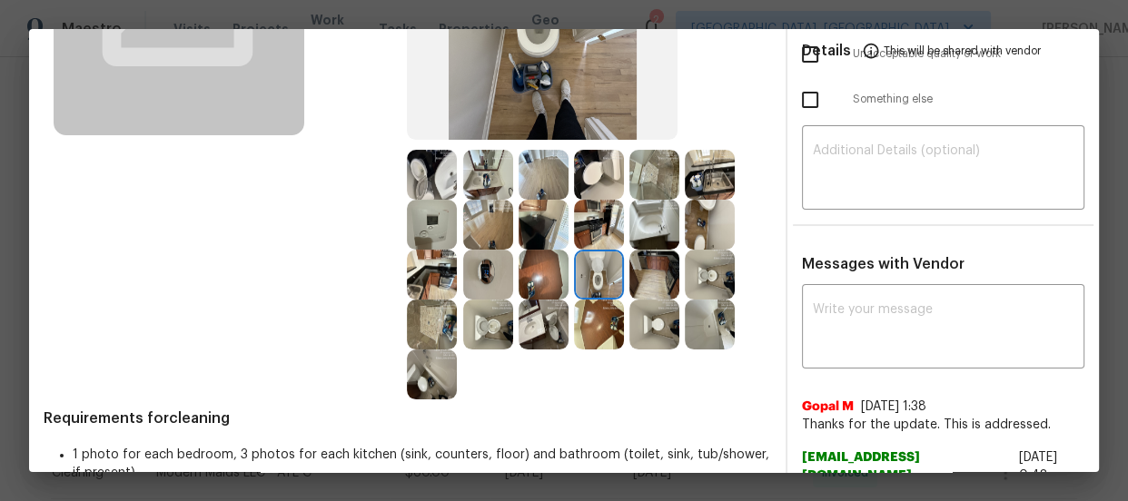
click at [654, 282] on img at bounding box center [654, 275] width 50 height 50
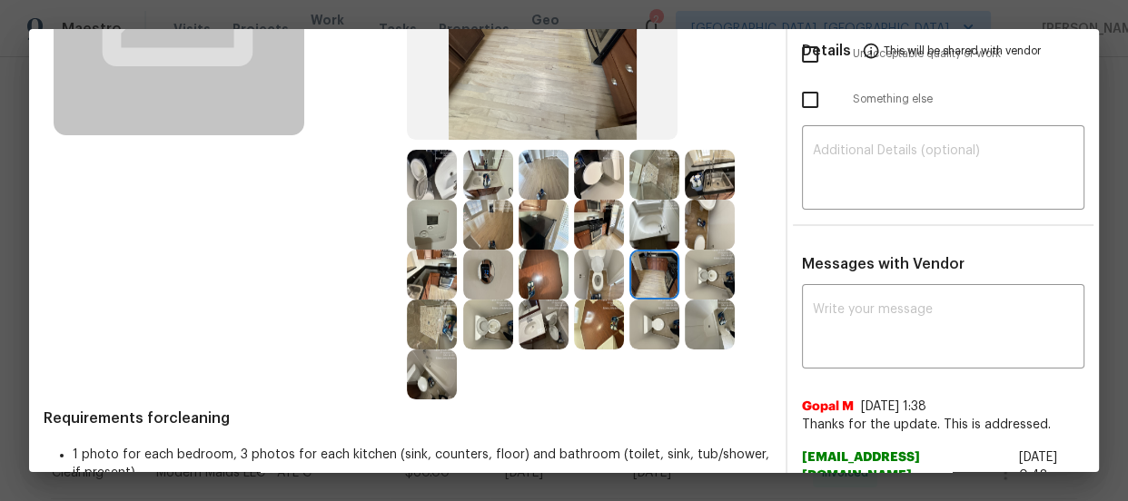
click at [649, 245] on img at bounding box center [654, 225] width 50 height 50
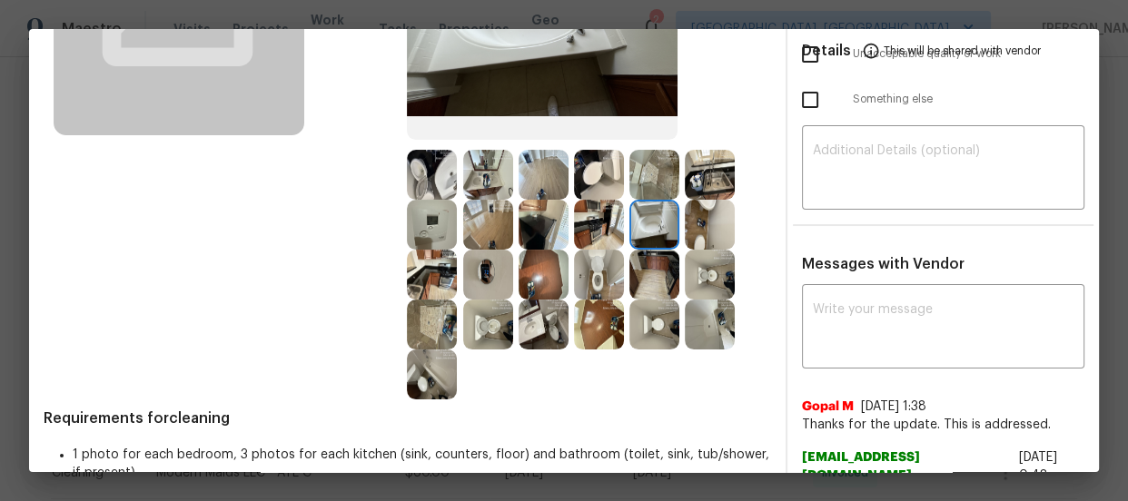
click at [693, 191] on img at bounding box center [710, 175] width 50 height 50
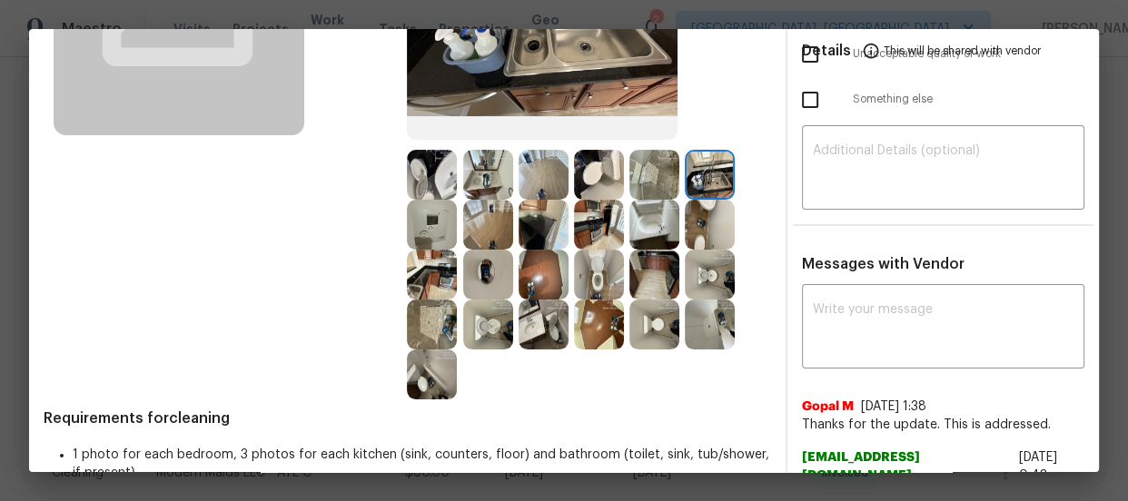
click at [657, 182] on img at bounding box center [654, 175] width 50 height 50
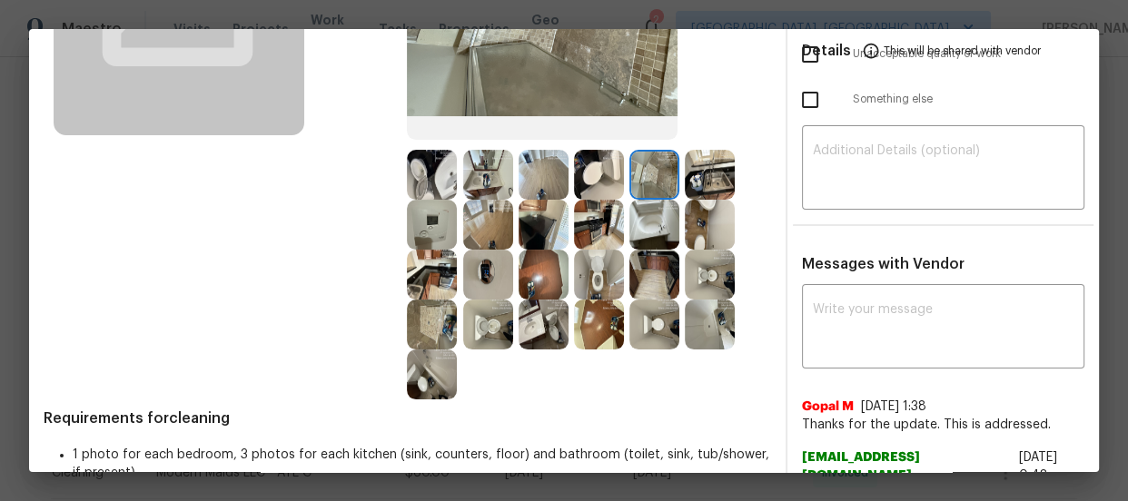
click at [537, 179] on img at bounding box center [544, 175] width 50 height 50
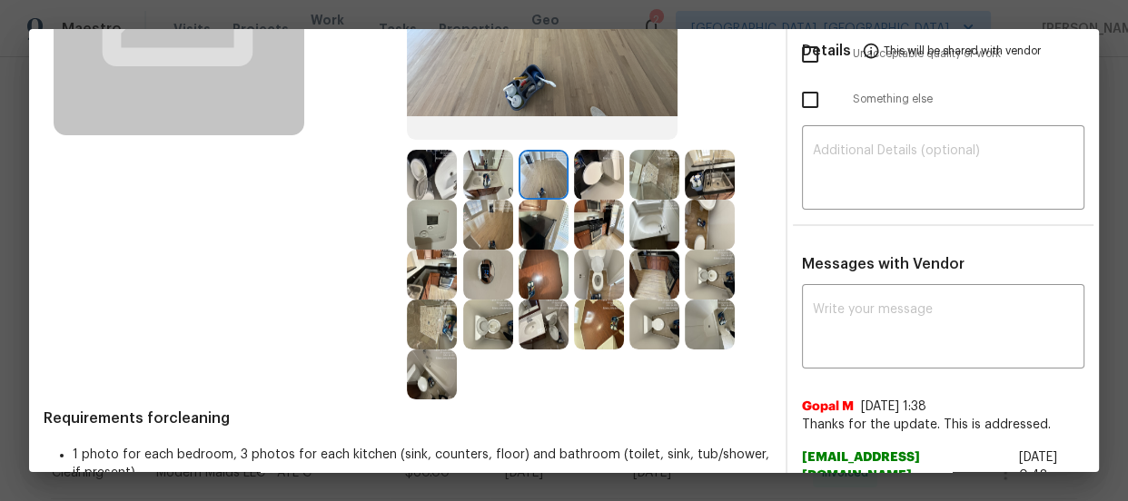
click at [463, 173] on img at bounding box center [488, 175] width 50 height 50
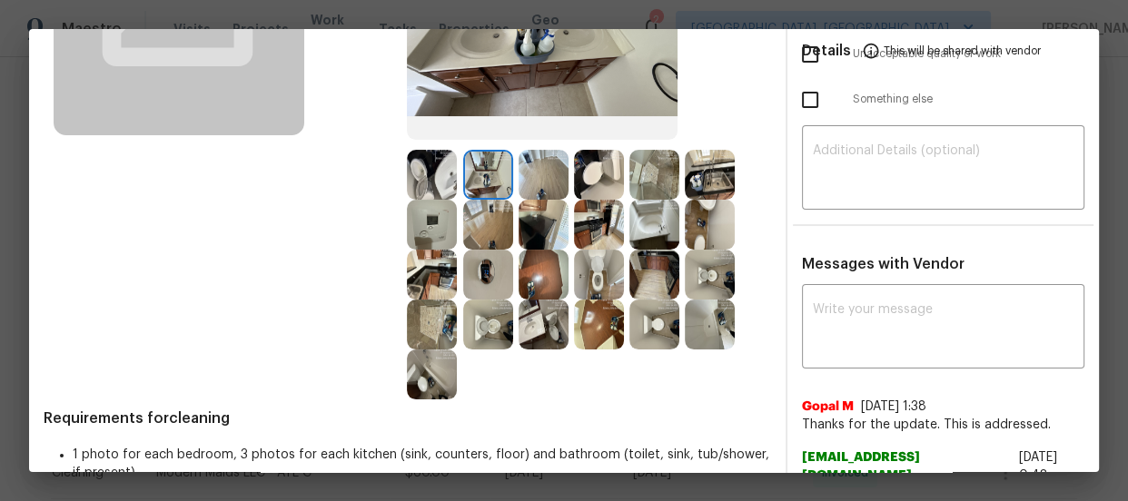
click at [426, 166] on img at bounding box center [432, 175] width 50 height 50
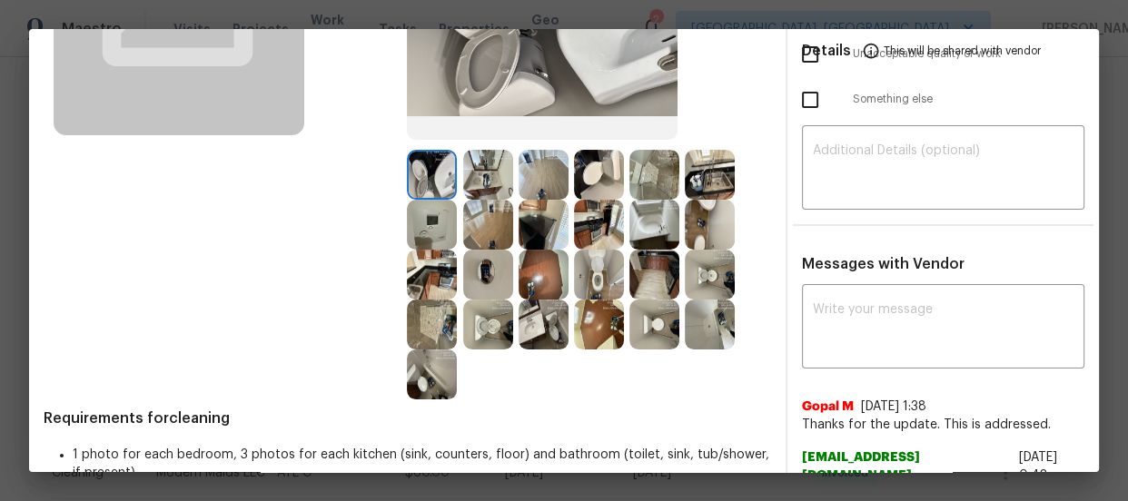
click at [423, 194] on img at bounding box center [432, 175] width 50 height 50
click at [415, 321] on img at bounding box center [432, 325] width 50 height 50
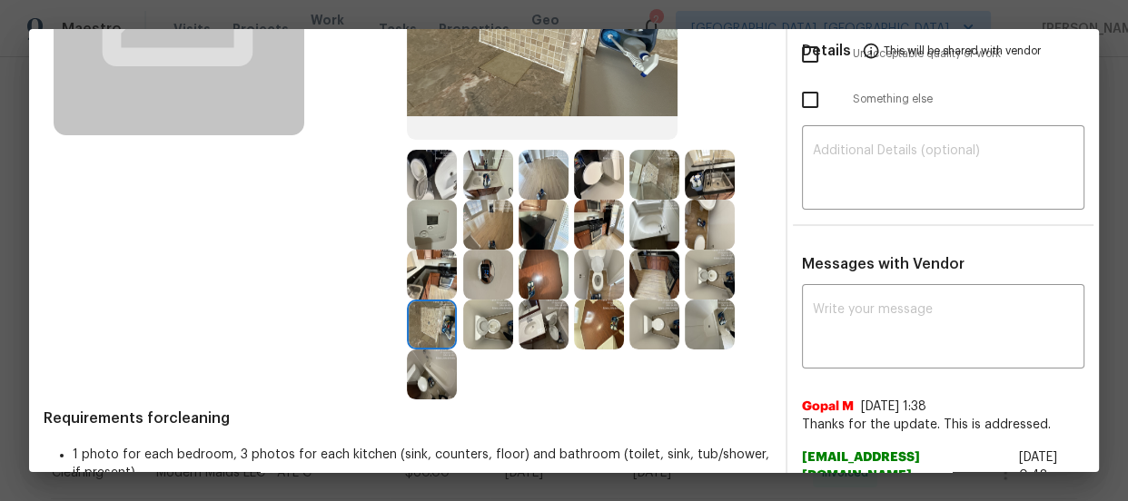
click at [663, 187] on img at bounding box center [654, 175] width 50 height 50
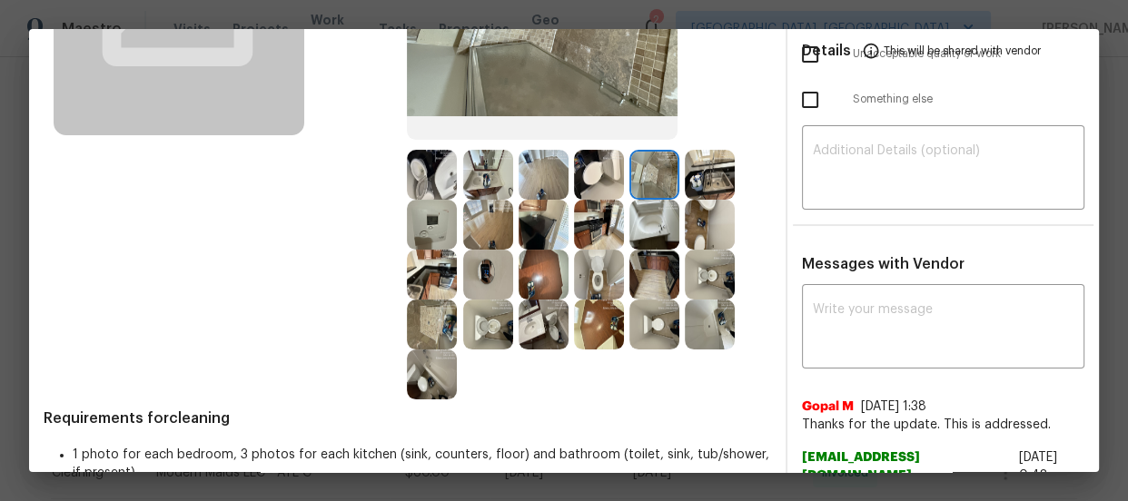
click at [650, 216] on img at bounding box center [654, 225] width 50 height 50
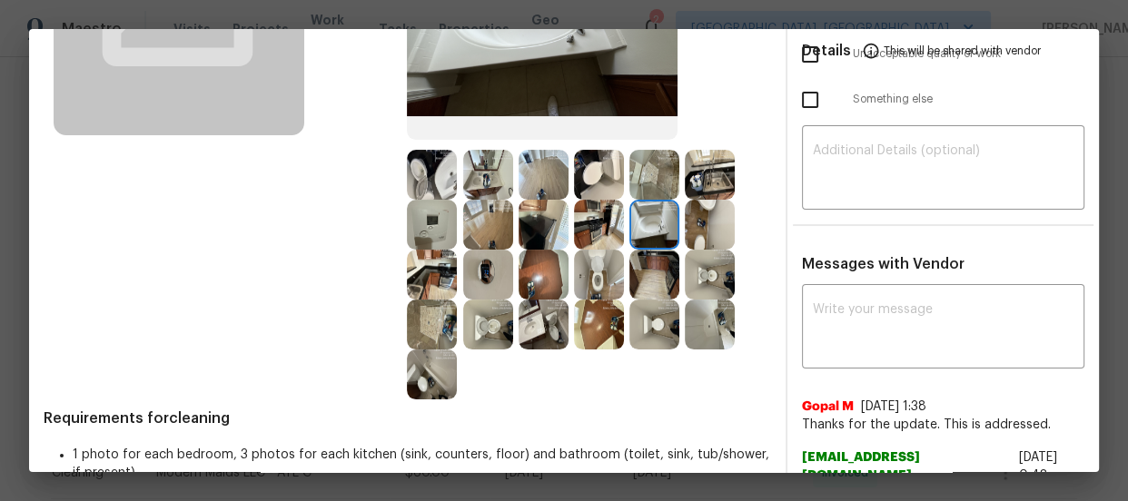
click at [685, 309] on img at bounding box center [710, 325] width 50 height 50
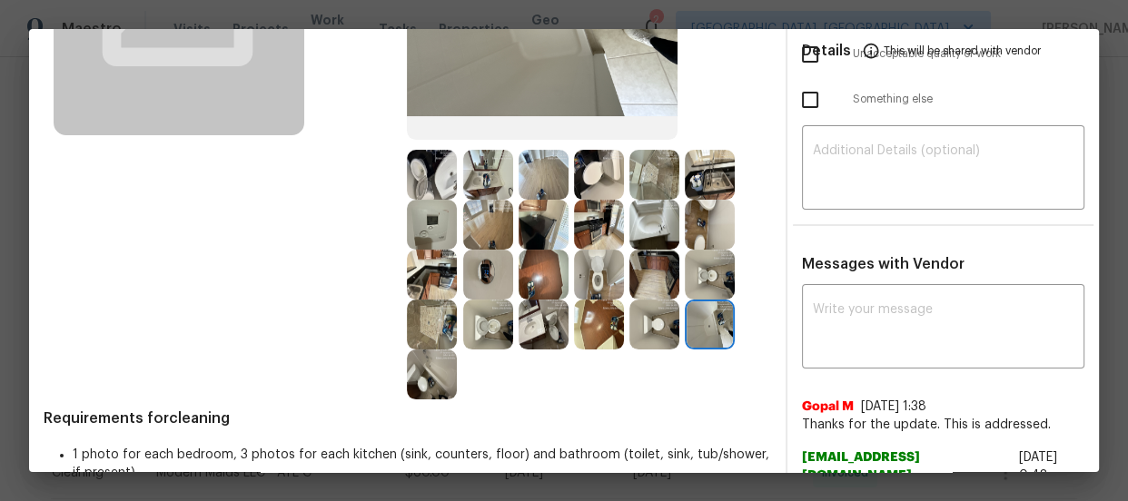
click at [687, 271] on img at bounding box center [710, 275] width 50 height 50
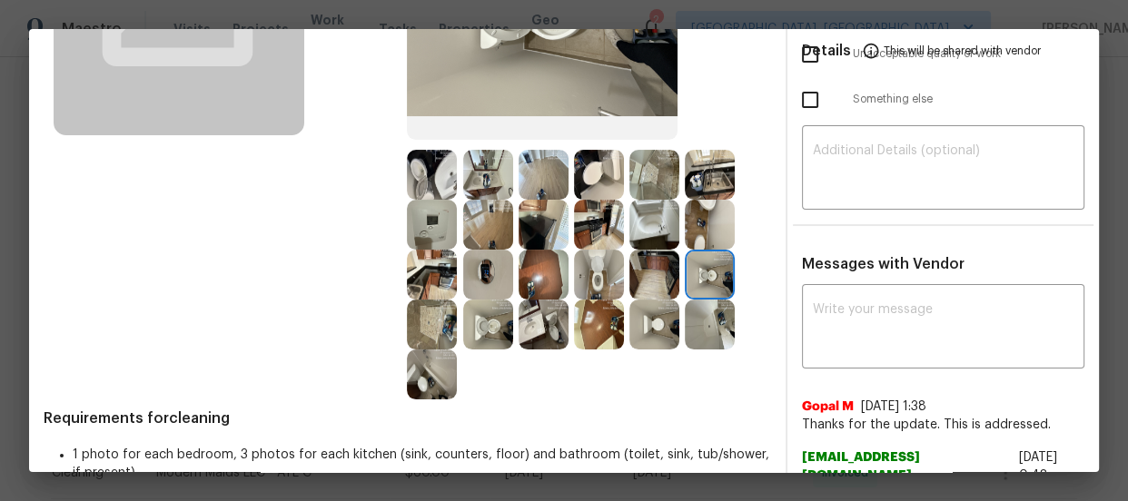
click at [463, 273] on img at bounding box center [488, 275] width 50 height 50
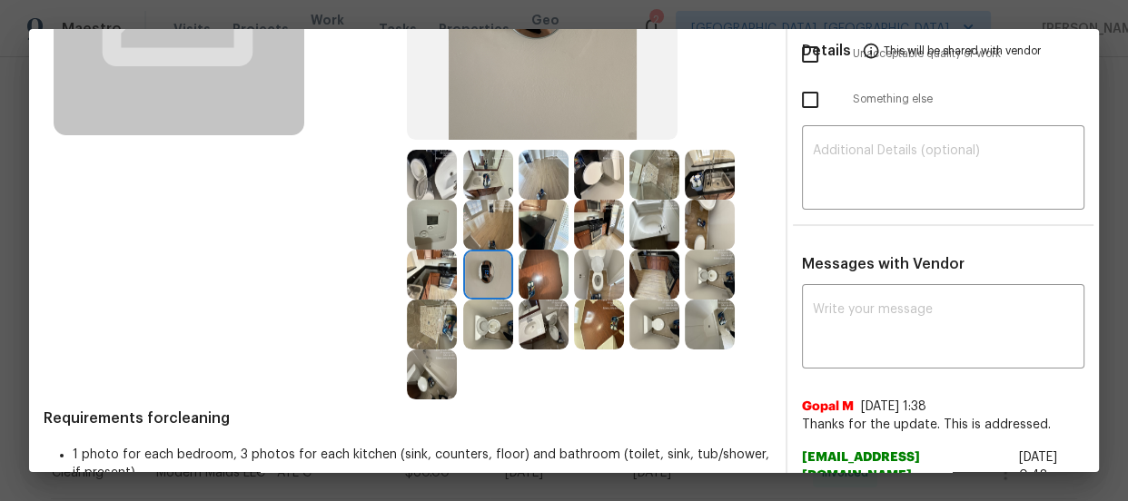
click at [411, 226] on img at bounding box center [432, 225] width 50 height 50
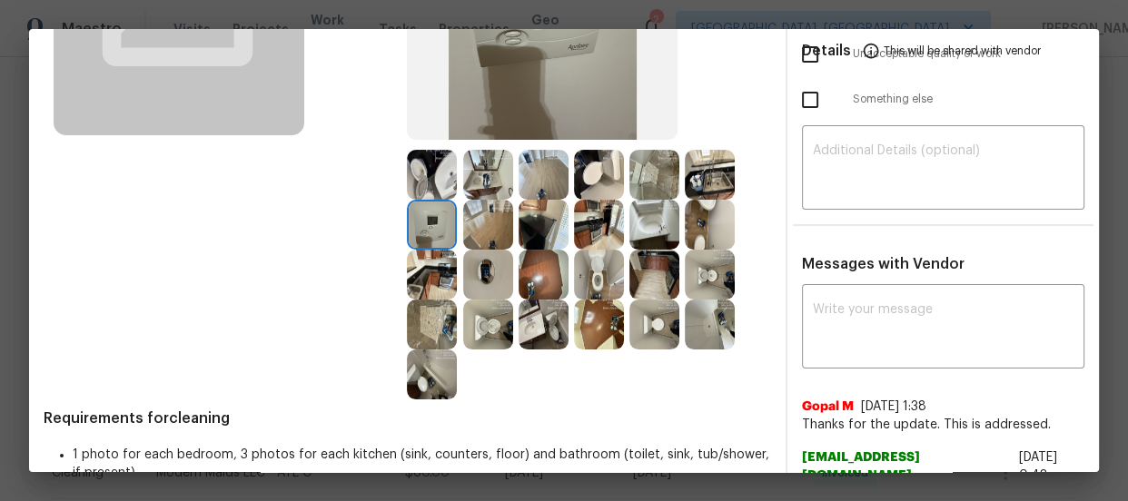
click at [484, 152] on img at bounding box center [488, 175] width 50 height 50
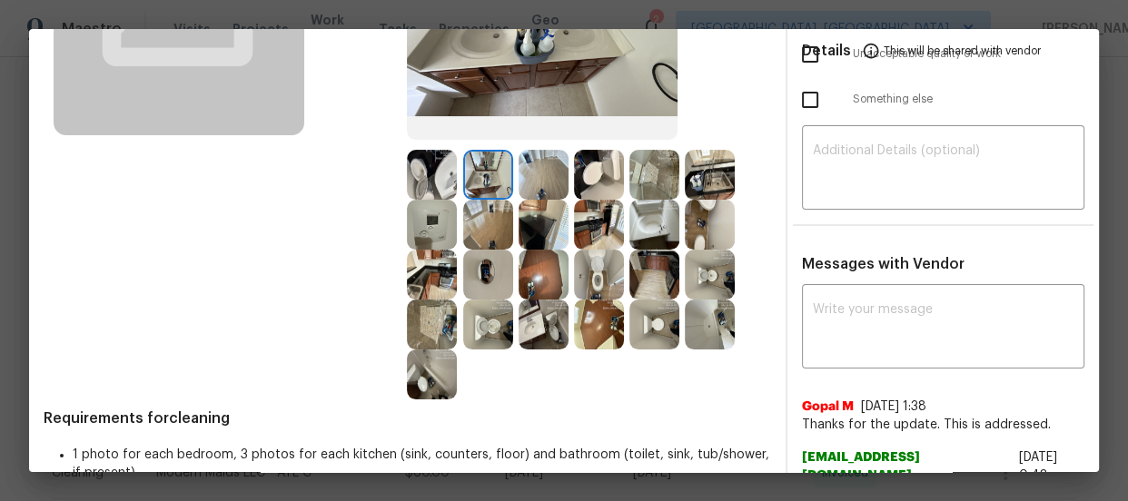
click at [531, 173] on img at bounding box center [544, 175] width 50 height 50
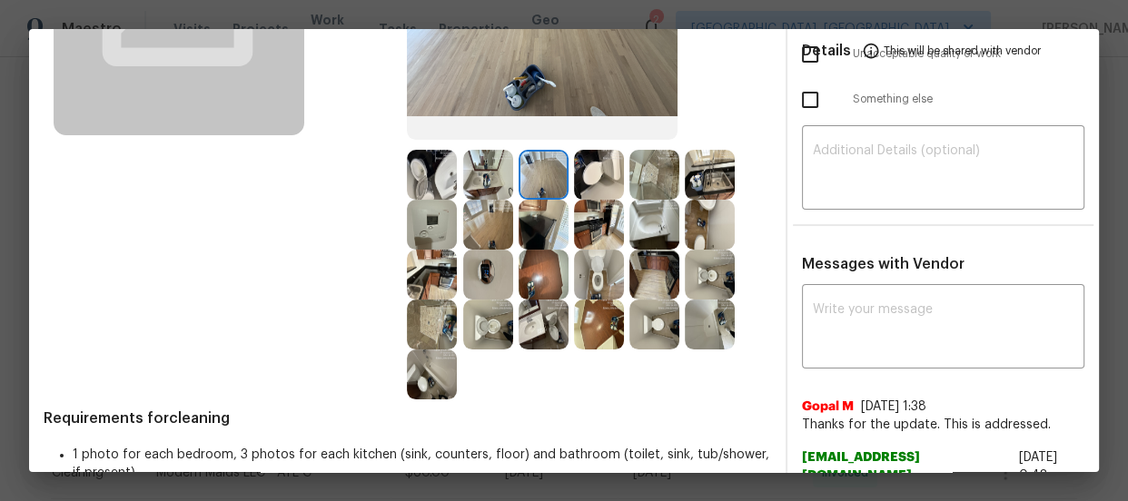
click at [590, 173] on img at bounding box center [599, 175] width 50 height 50
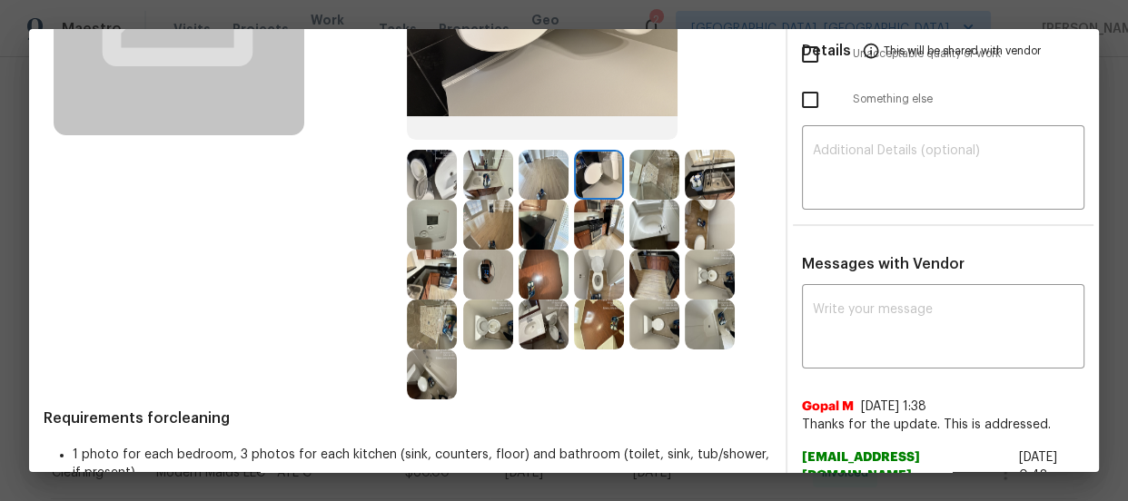
click at [646, 174] on img at bounding box center [654, 175] width 50 height 50
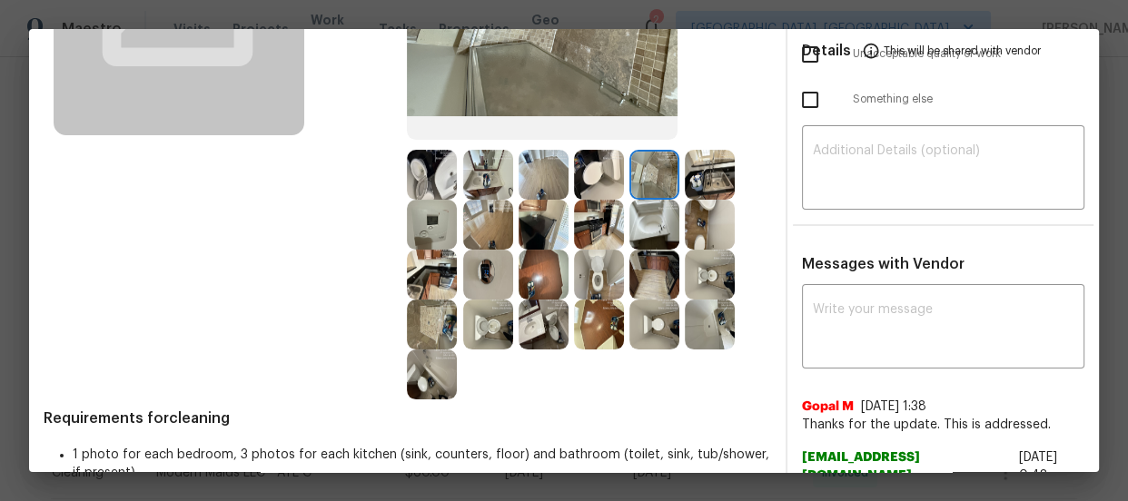
click at [711, 187] on img at bounding box center [710, 175] width 50 height 50
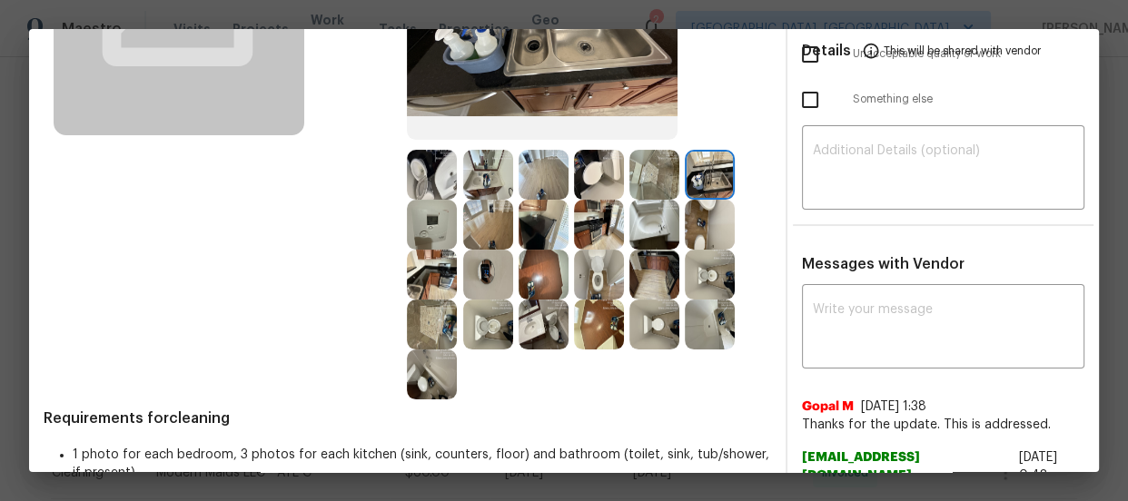
scroll to position [0, 0]
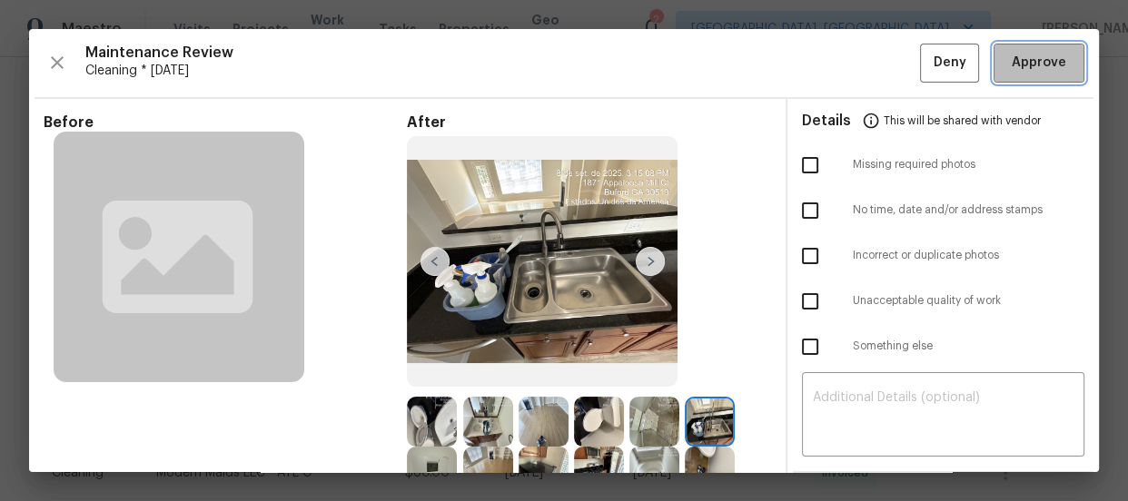
click at [1015, 82] on button "Approve" at bounding box center [1039, 63] width 91 height 39
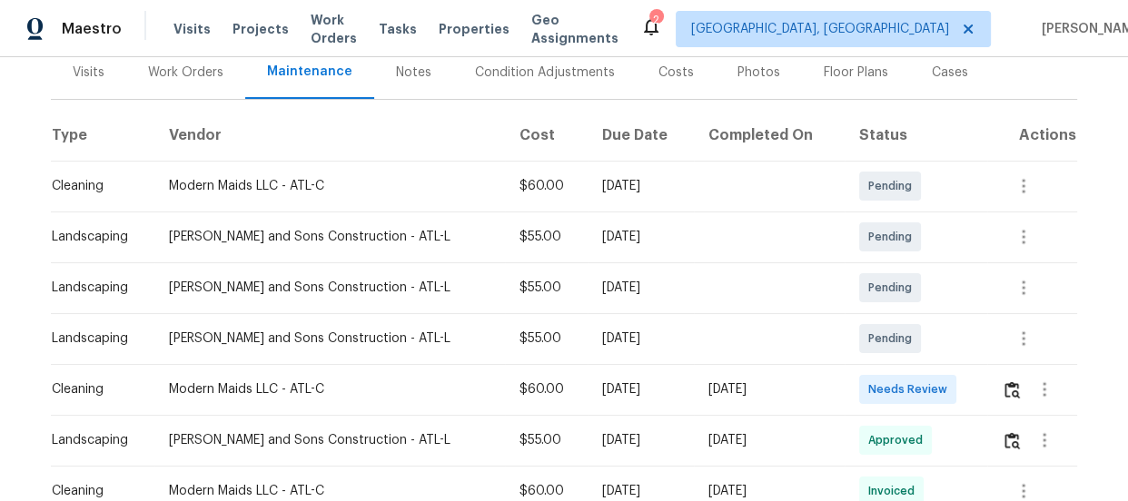
scroll to position [247, 0]
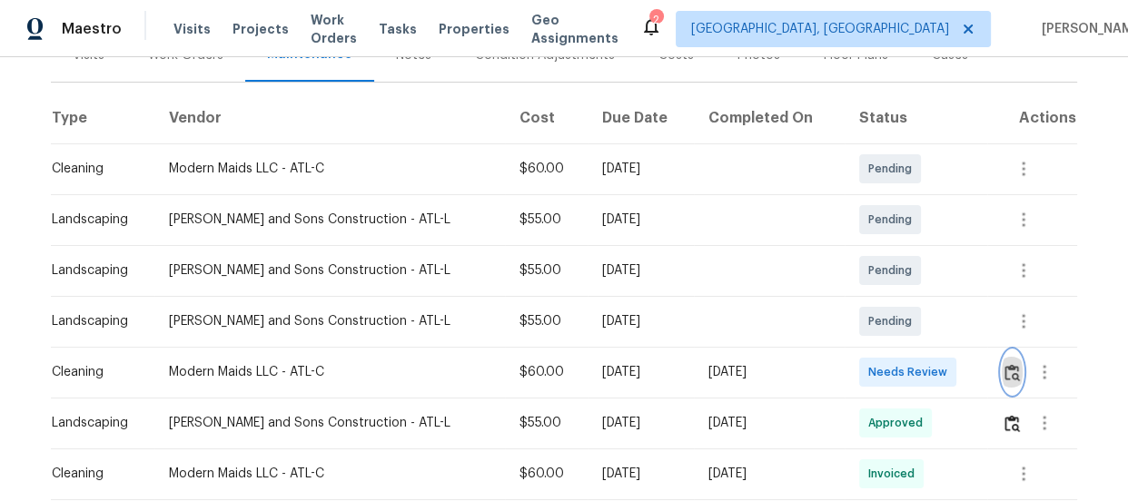
click at [1005, 364] on img "button" at bounding box center [1012, 372] width 15 height 17
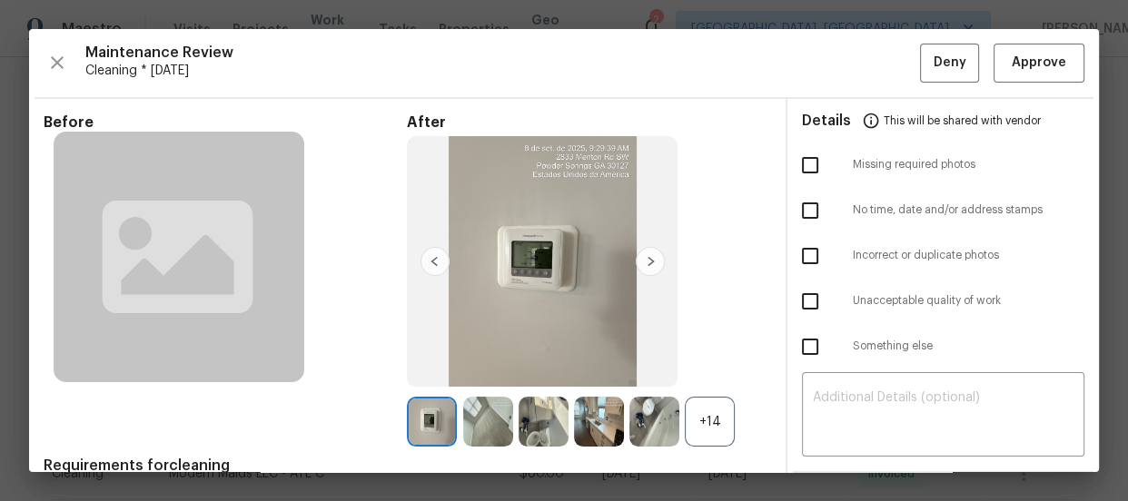
scroll to position [164, 0]
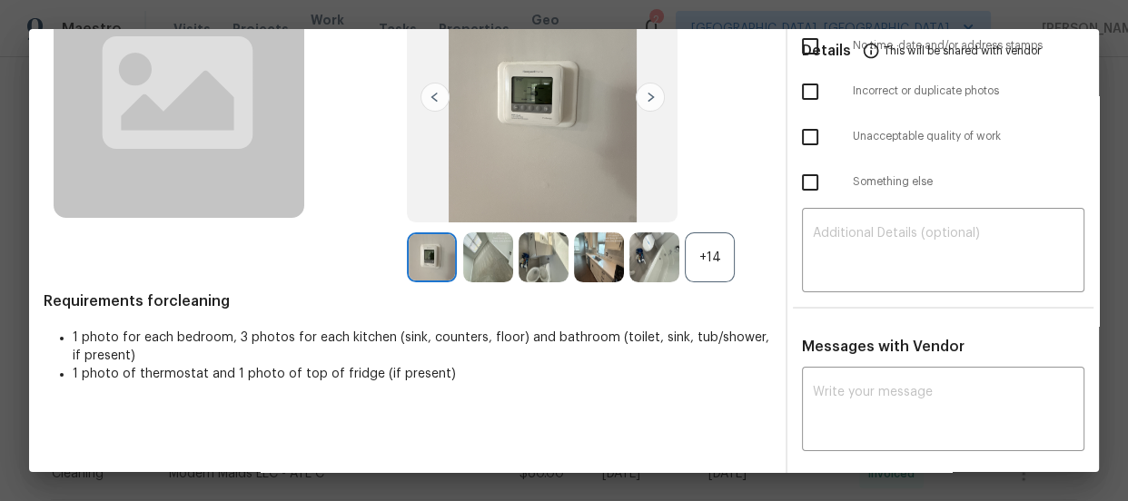
click at [699, 263] on div "+14" at bounding box center [710, 258] width 50 height 50
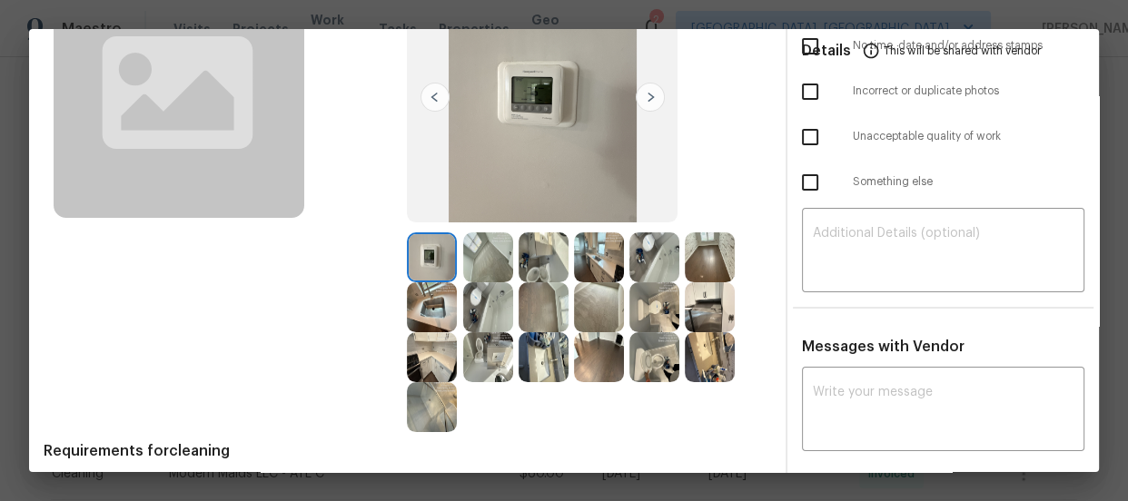
scroll to position [247, 0]
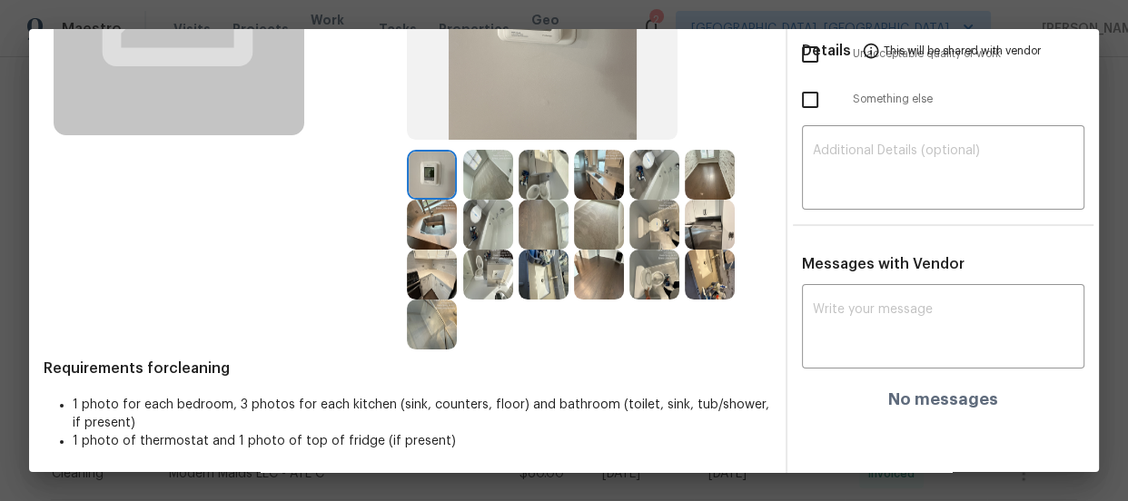
click at [658, 274] on img at bounding box center [654, 275] width 50 height 50
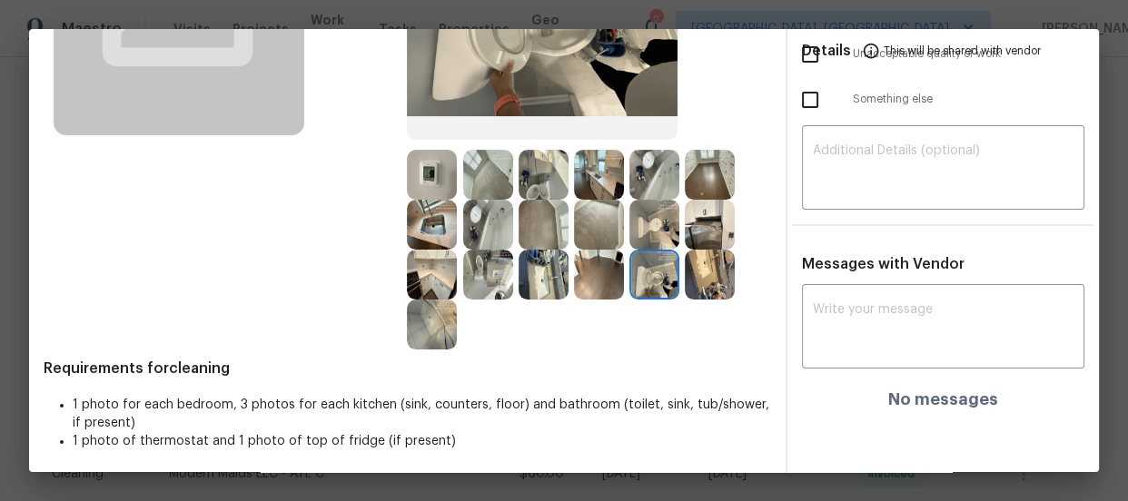
click at [545, 179] on img at bounding box center [544, 175] width 50 height 50
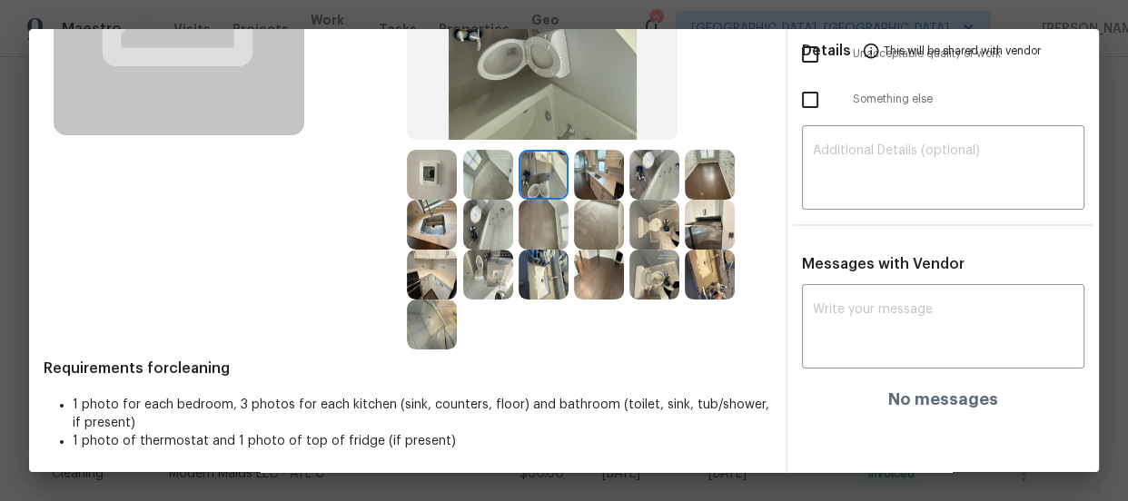
click at [481, 271] on img at bounding box center [488, 275] width 50 height 50
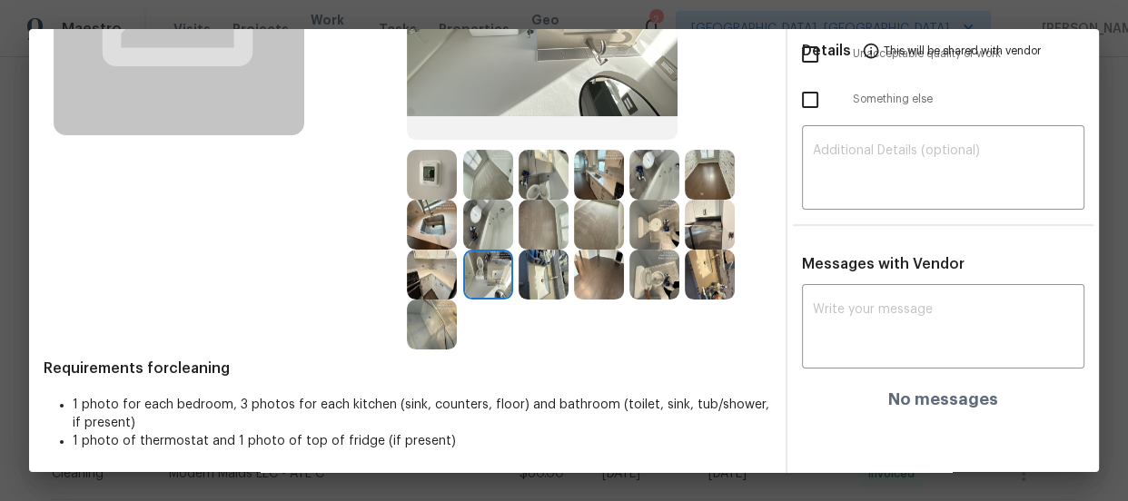
click at [713, 267] on img at bounding box center [710, 275] width 50 height 50
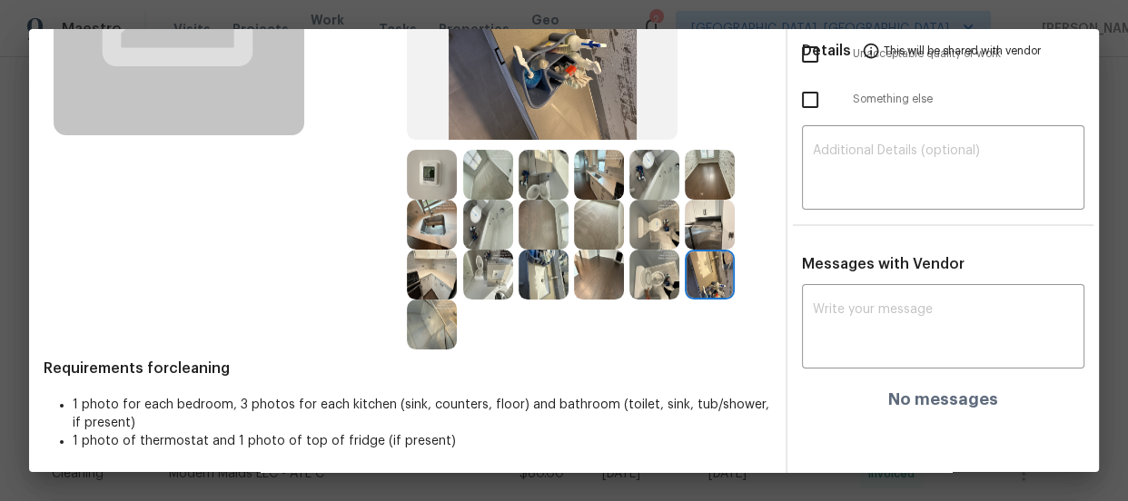
click at [504, 233] on img at bounding box center [488, 225] width 50 height 50
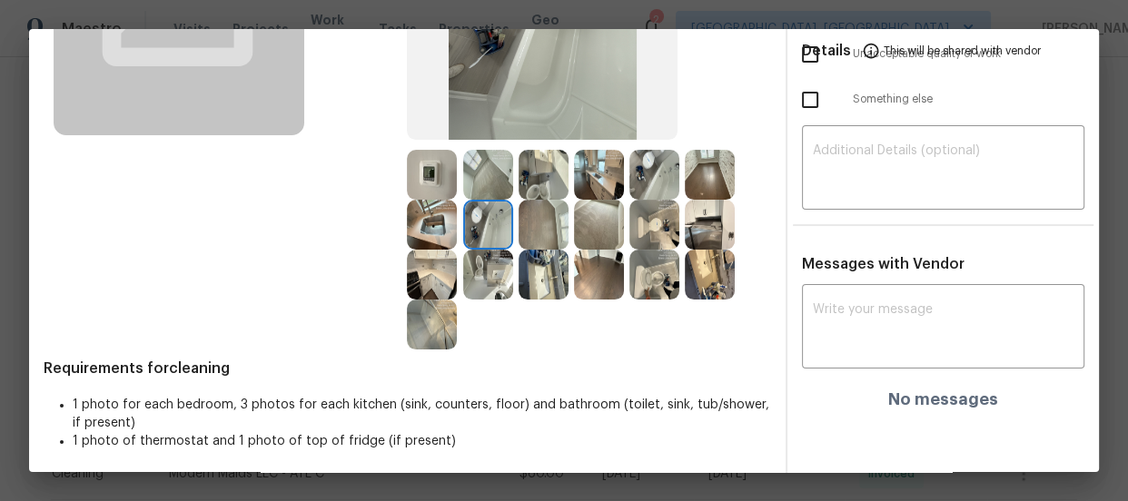
click at [440, 322] on img at bounding box center [432, 325] width 50 height 50
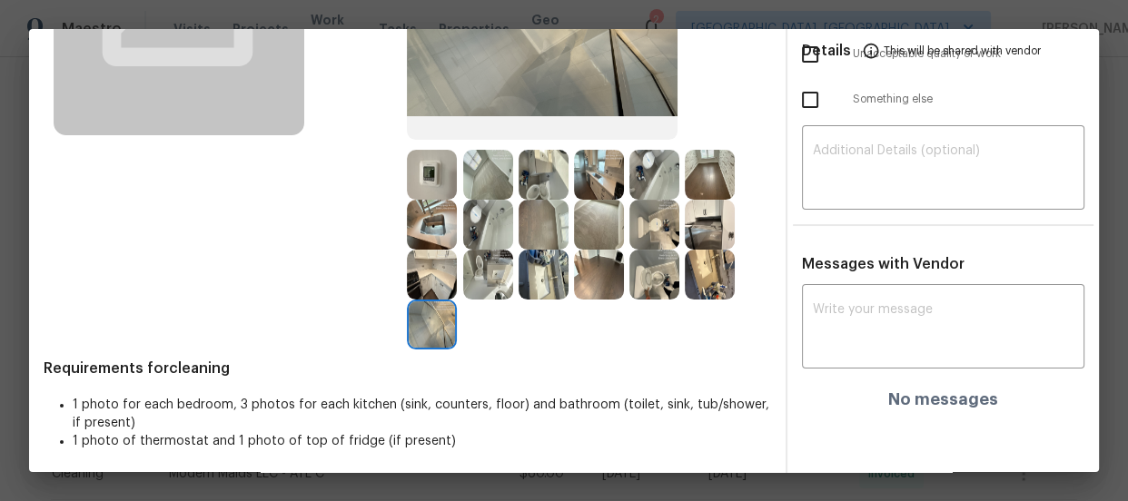
click at [438, 270] on img at bounding box center [432, 275] width 50 height 50
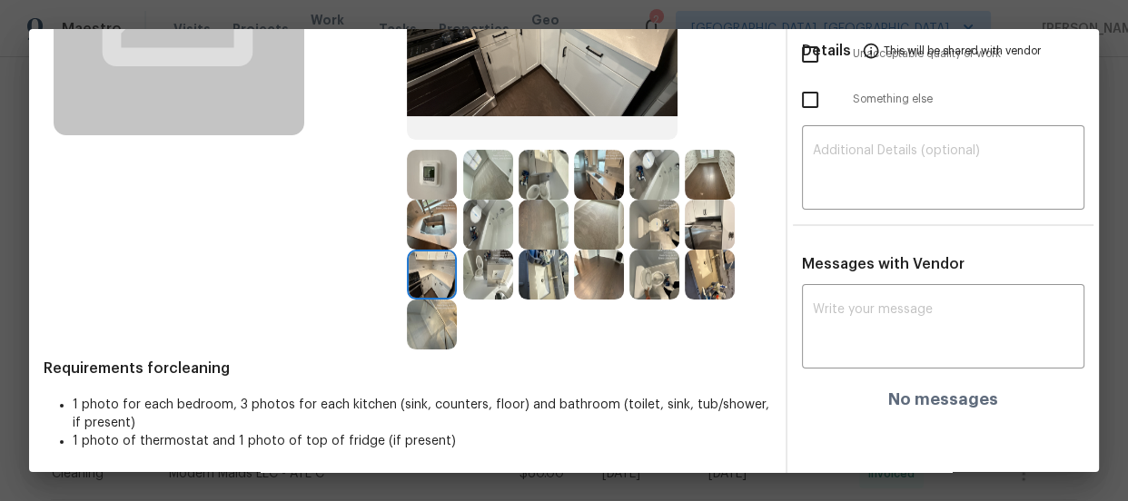
click at [439, 220] on img at bounding box center [432, 225] width 50 height 50
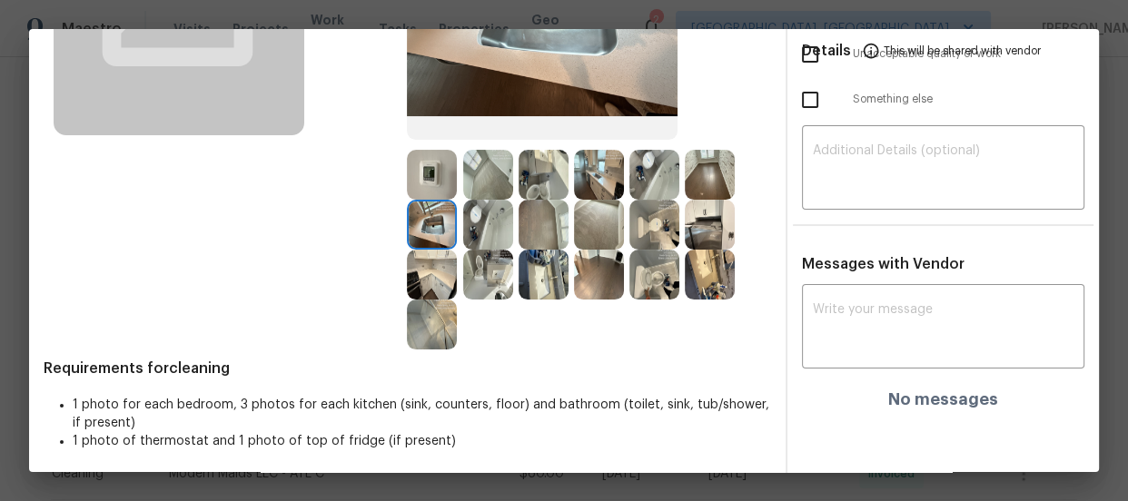
click at [596, 233] on img at bounding box center [599, 225] width 50 height 50
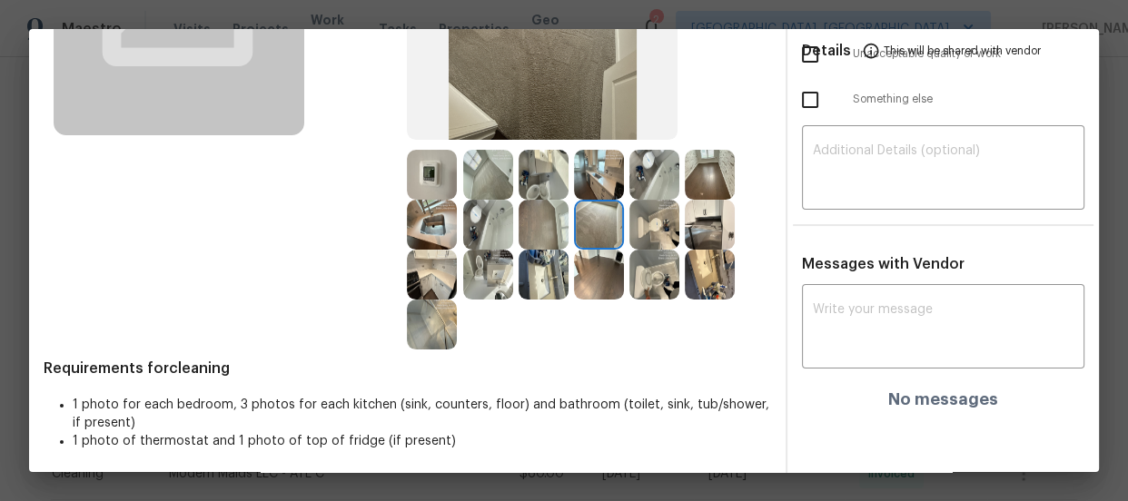
click at [547, 230] on img at bounding box center [544, 225] width 50 height 50
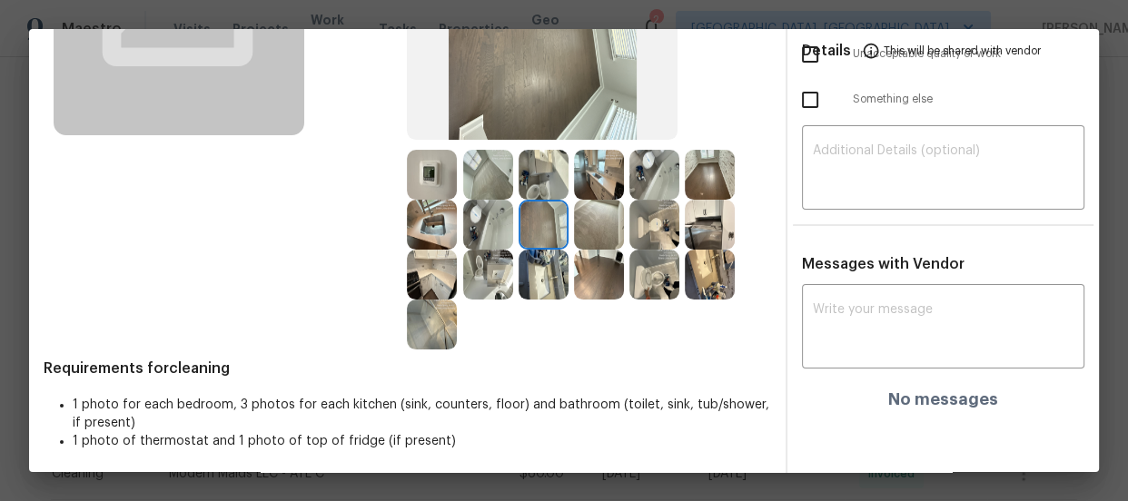
click at [530, 169] on img at bounding box center [544, 175] width 50 height 50
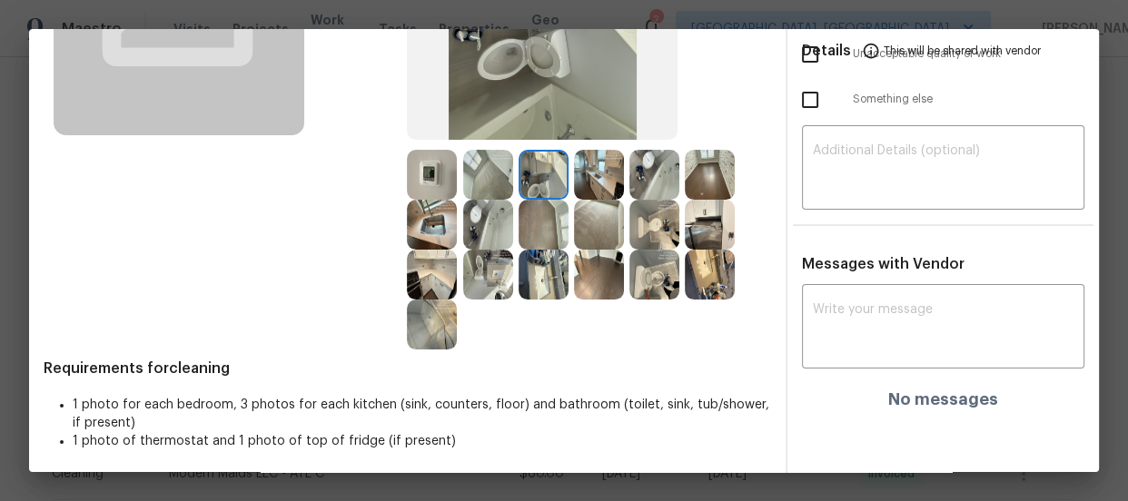
click at [468, 179] on img at bounding box center [488, 175] width 50 height 50
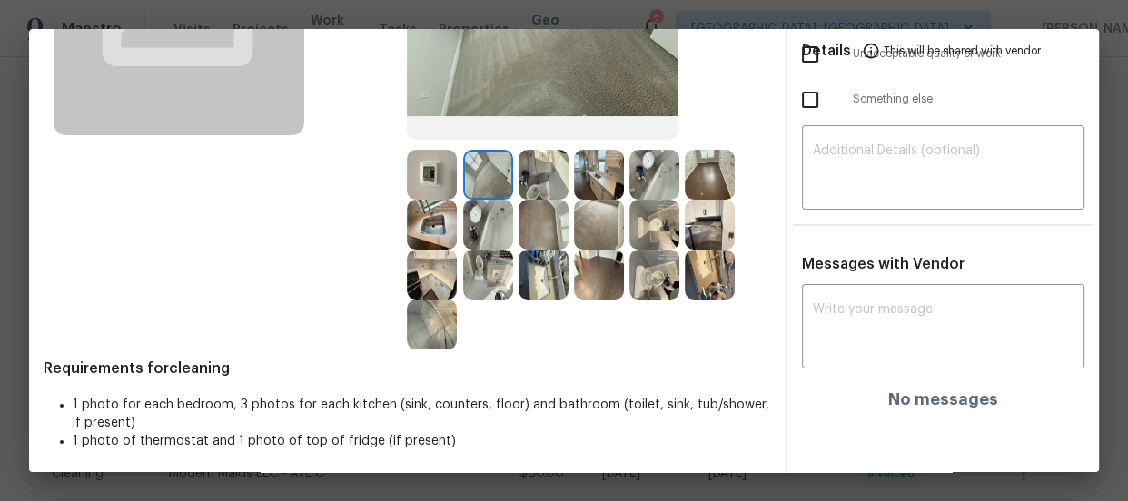
click at [426, 178] on img at bounding box center [432, 175] width 50 height 50
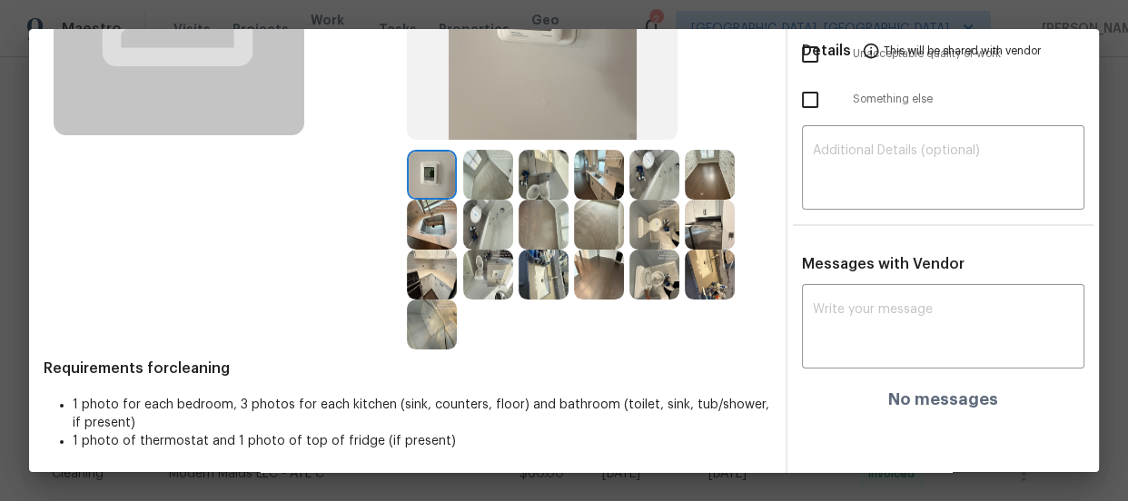
click at [583, 180] on img at bounding box center [599, 175] width 50 height 50
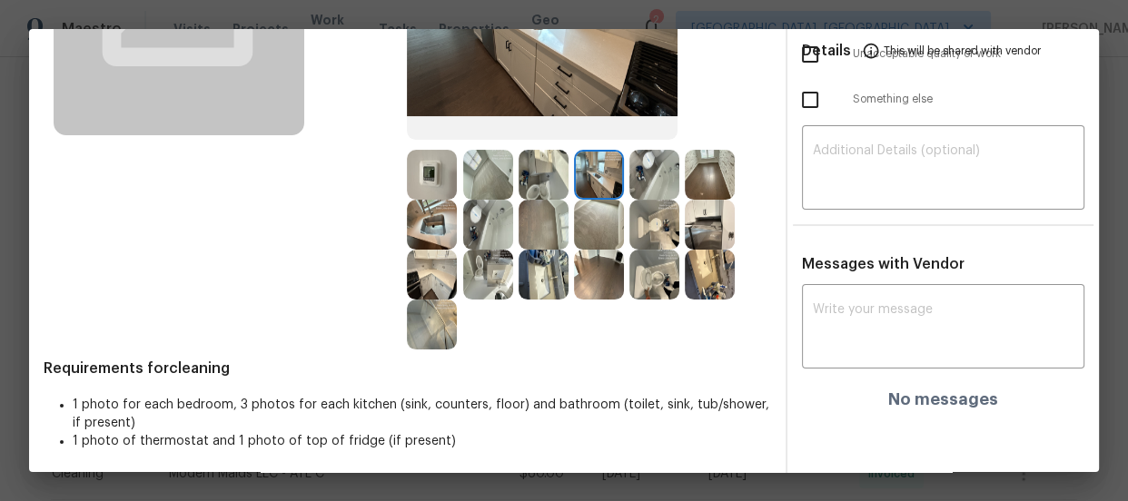
click at [698, 223] on img at bounding box center [710, 225] width 50 height 50
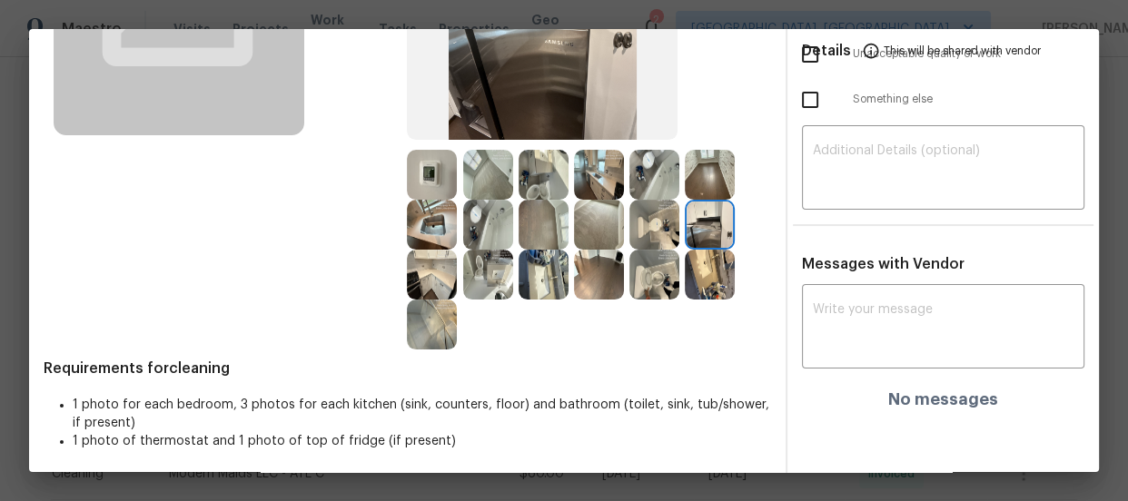
click at [707, 272] on img at bounding box center [710, 275] width 50 height 50
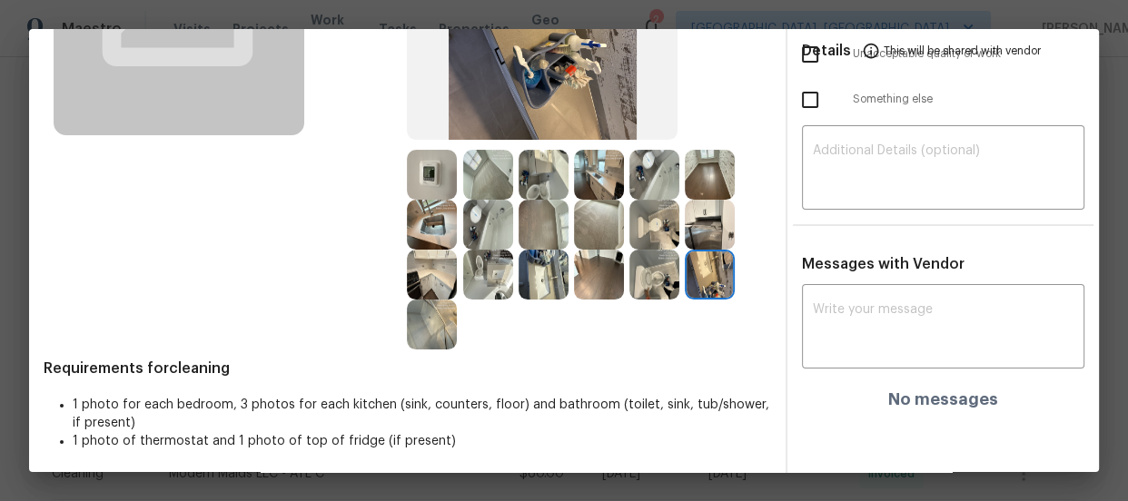
click at [446, 285] on img at bounding box center [432, 275] width 50 height 50
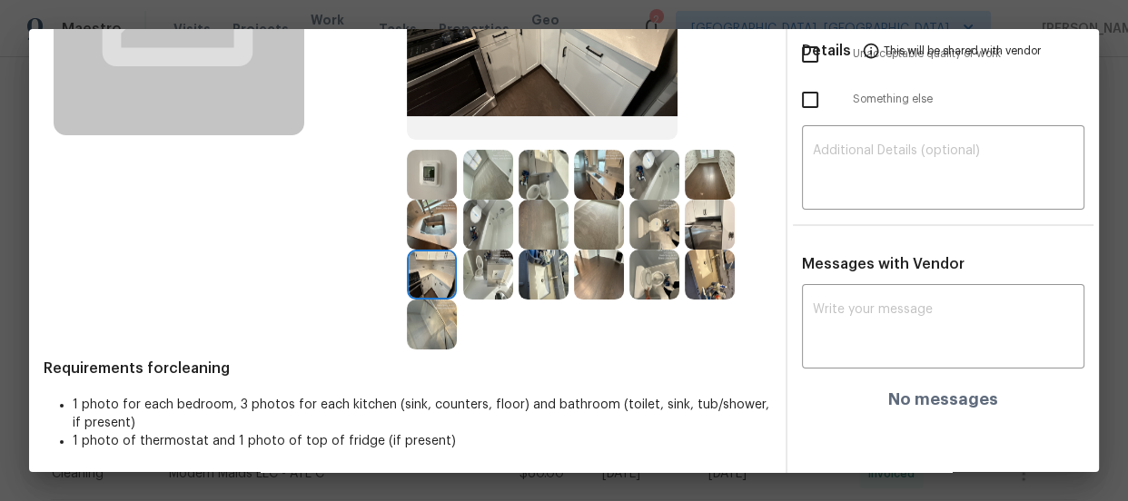
click at [608, 169] on img at bounding box center [599, 175] width 50 height 50
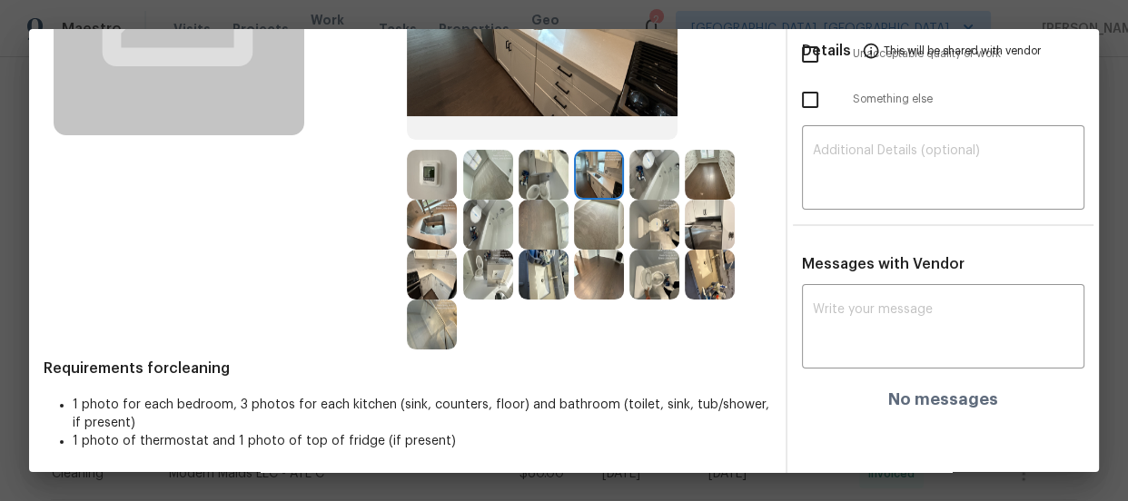
click at [714, 233] on img at bounding box center [710, 225] width 50 height 50
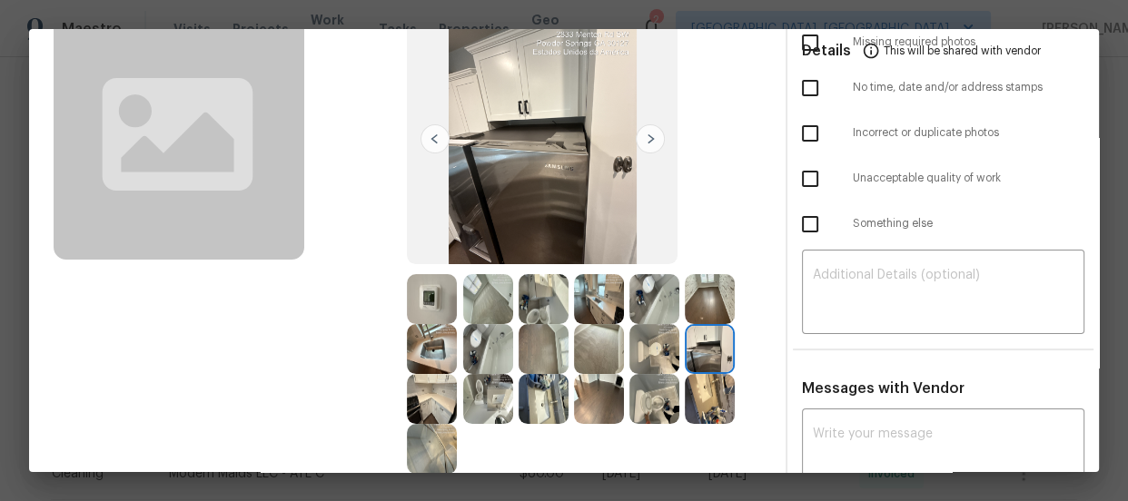
scroll to position [0, 0]
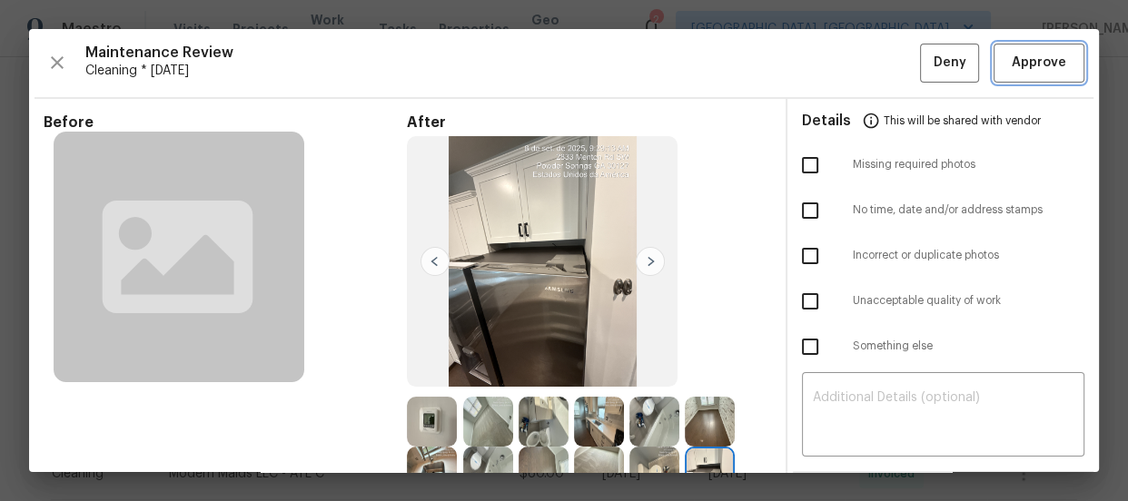
click at [1012, 71] on span "Approve" at bounding box center [1039, 63] width 54 height 23
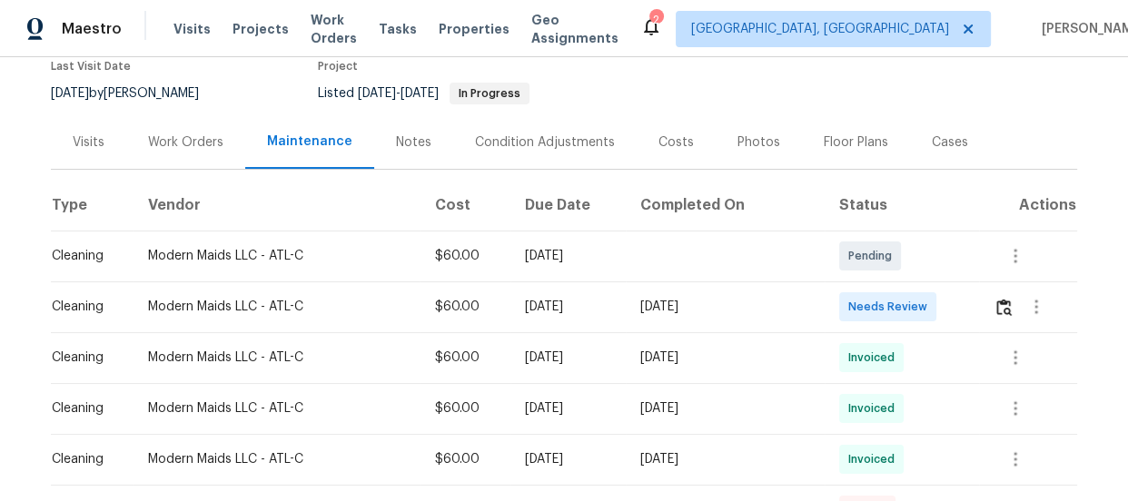
scroll to position [164, 0]
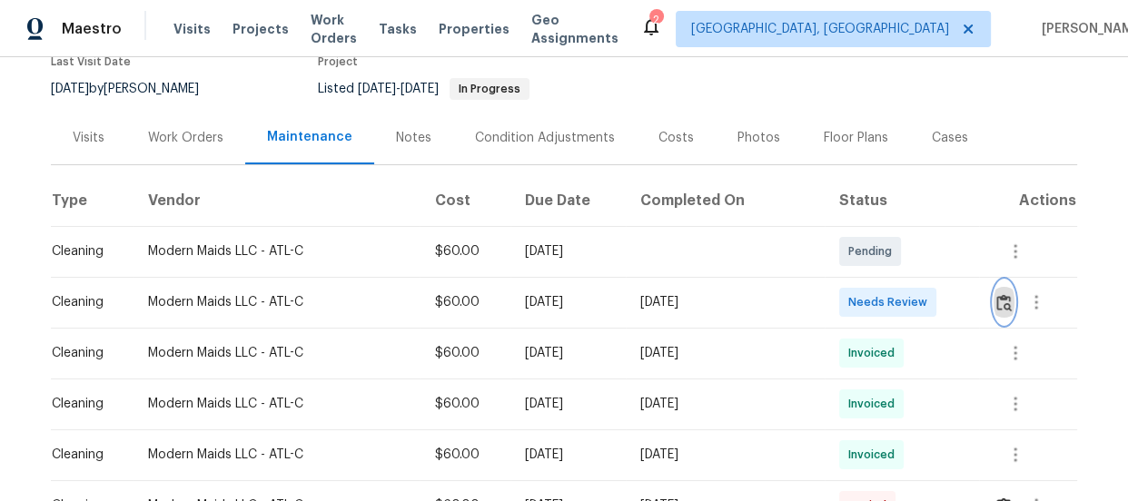
click at [994, 312] on button "button" at bounding box center [1004, 303] width 21 height 44
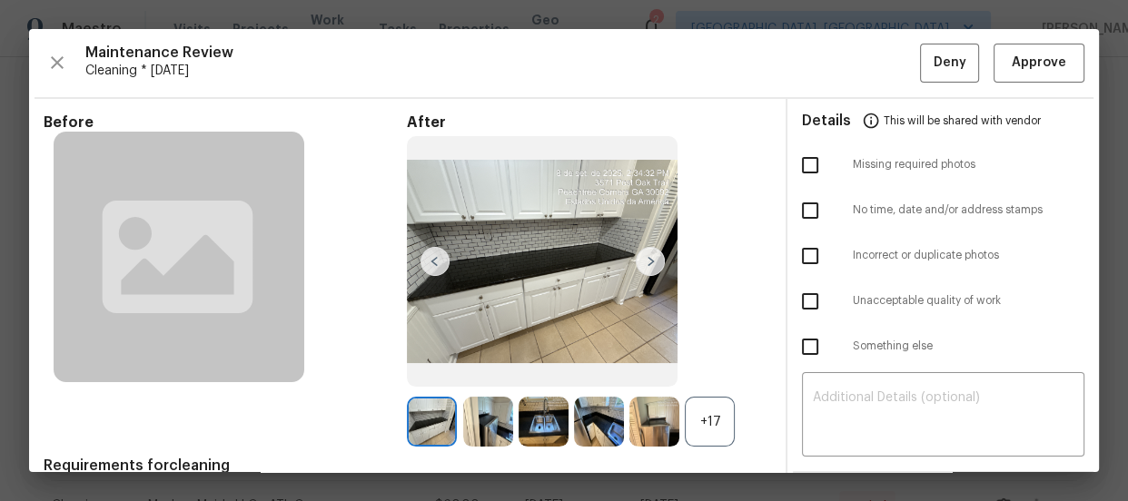
scroll to position [82, 0]
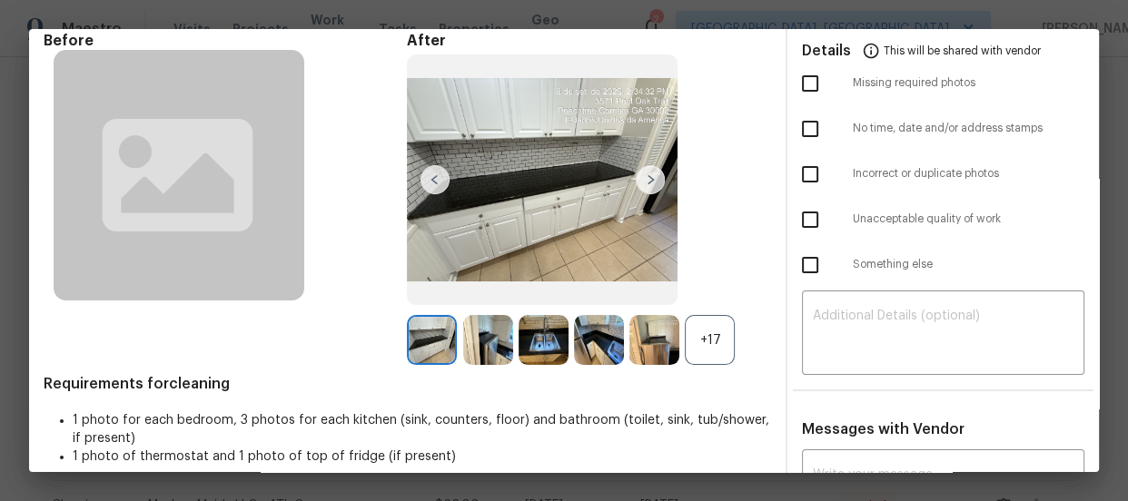
click at [718, 346] on div "+17" at bounding box center [710, 340] width 50 height 50
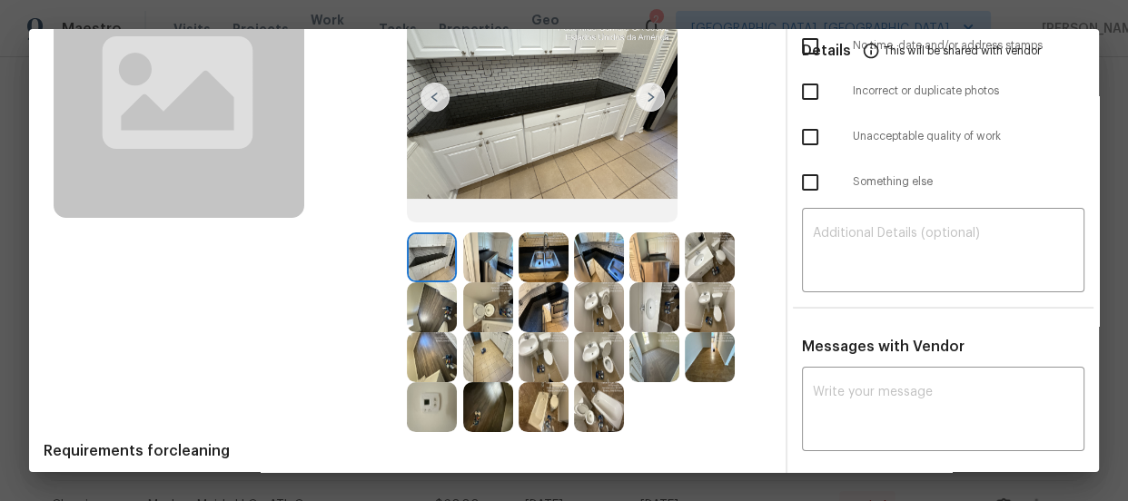
scroll to position [247, 0]
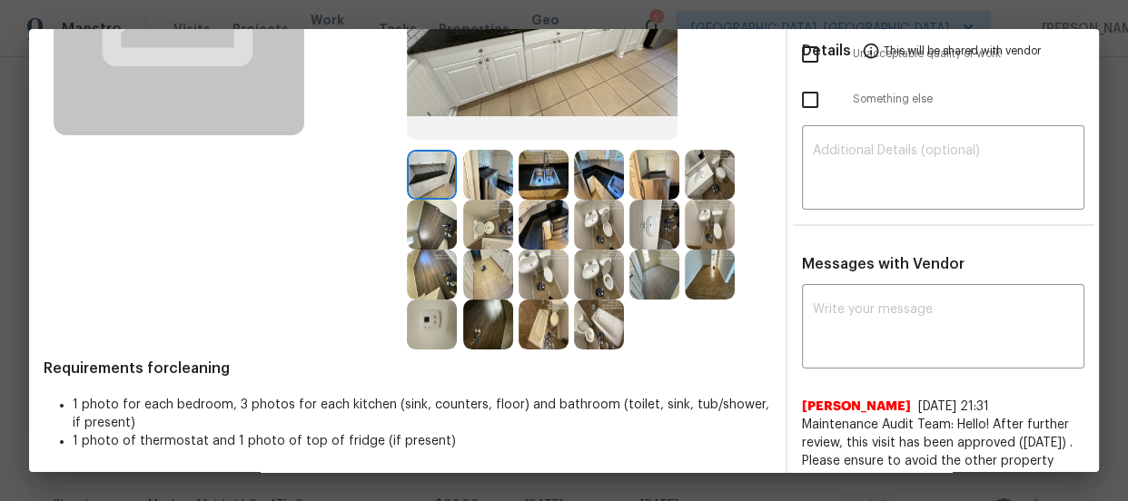
click at [599, 280] on img at bounding box center [599, 275] width 50 height 50
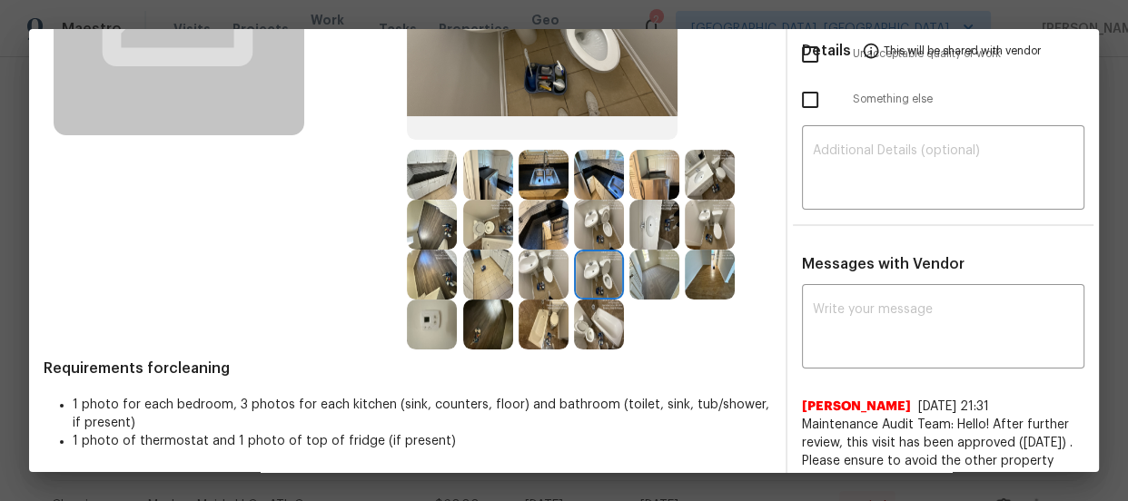
click at [595, 221] on img at bounding box center [599, 225] width 50 height 50
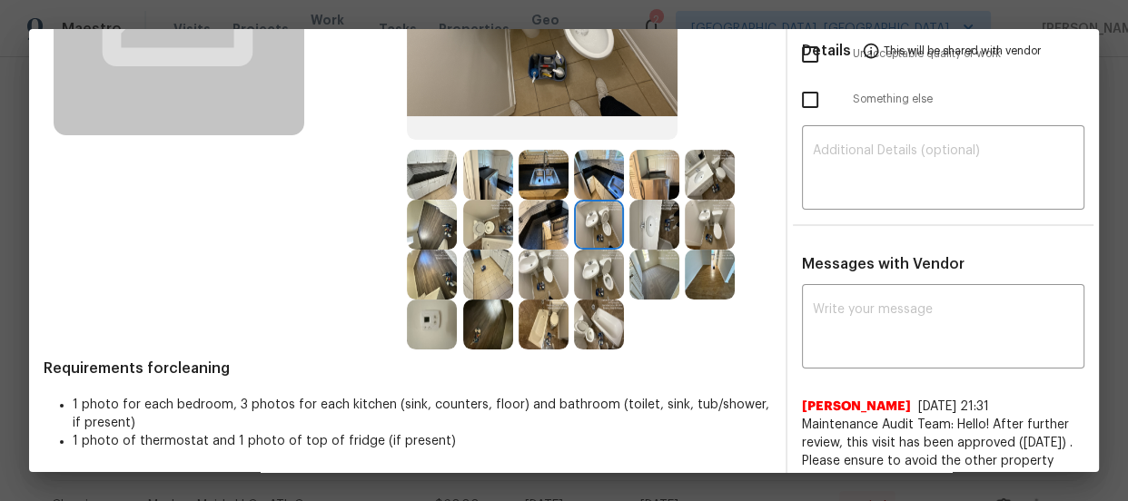
click at [599, 327] on img at bounding box center [599, 325] width 50 height 50
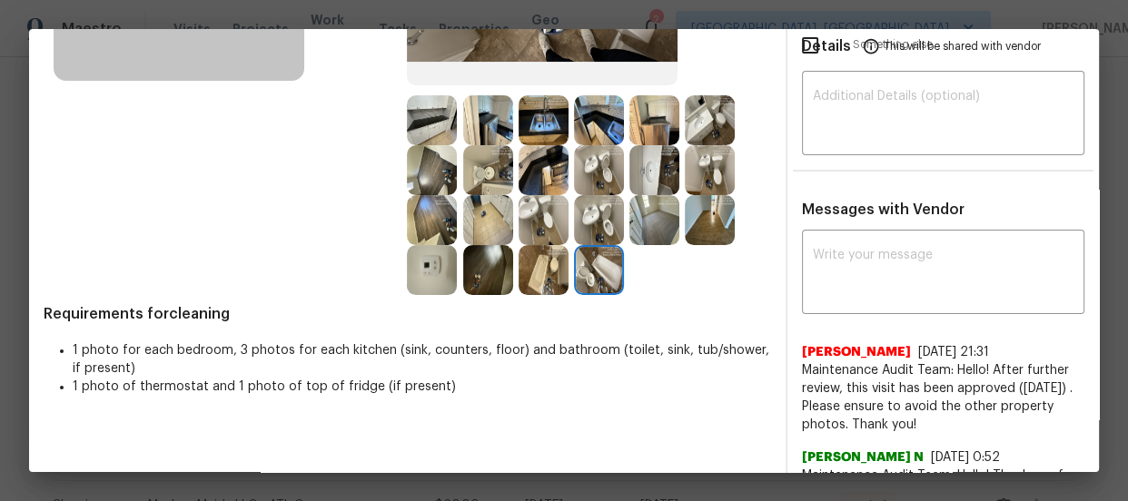
scroll to position [330, 0]
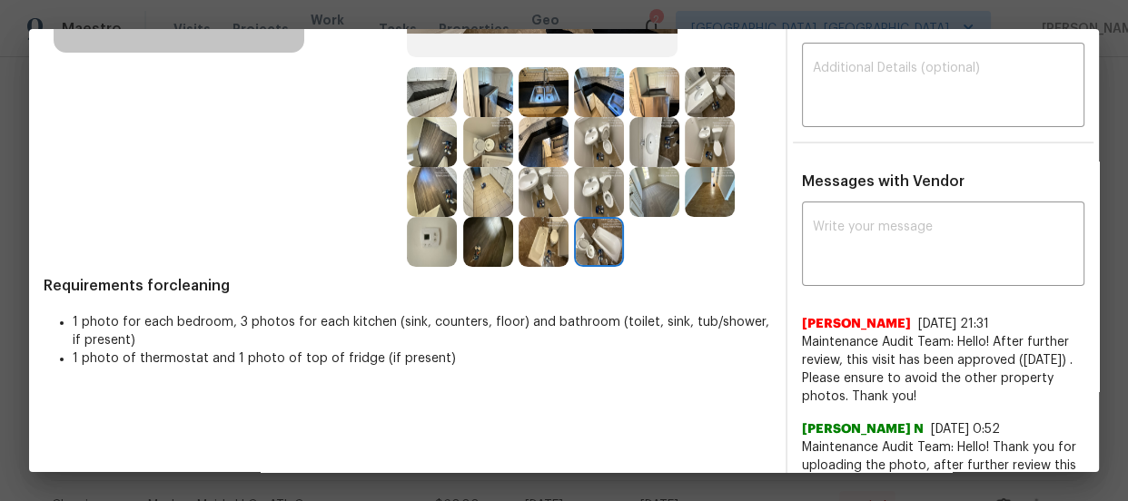
click at [587, 194] on img at bounding box center [599, 192] width 50 height 50
click at [592, 248] on img at bounding box center [599, 242] width 50 height 50
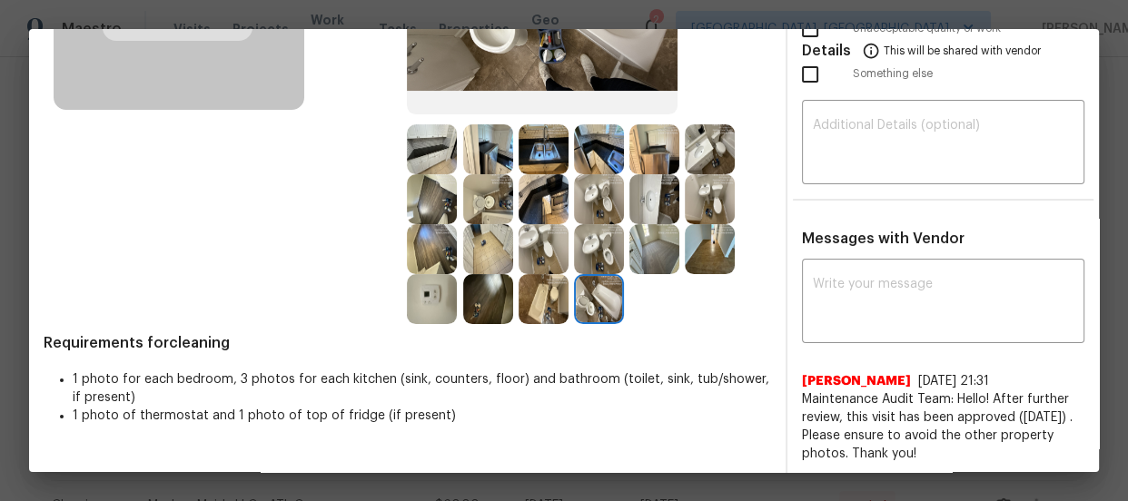
scroll to position [247, 0]
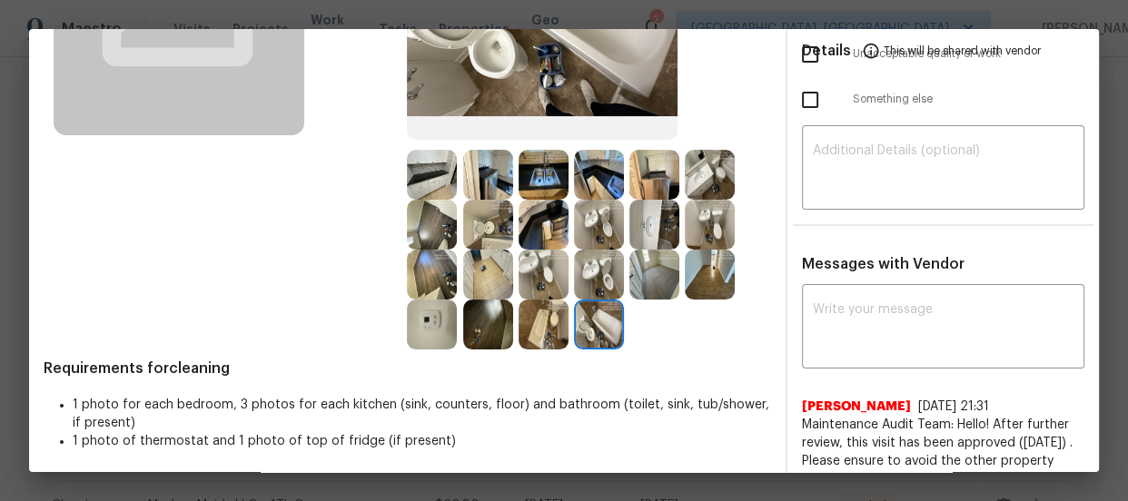
click at [477, 218] on img at bounding box center [488, 225] width 50 height 50
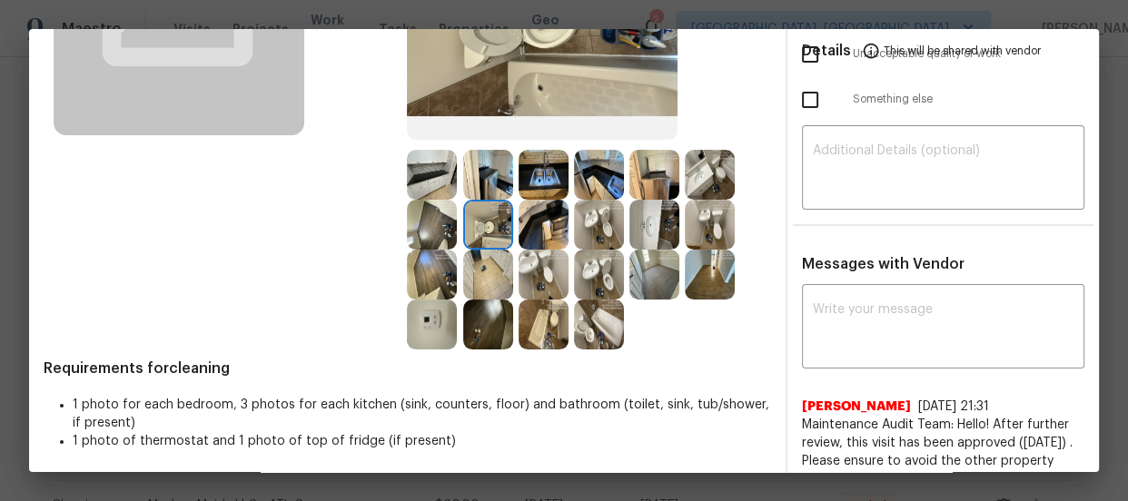
click at [594, 233] on img at bounding box center [599, 225] width 50 height 50
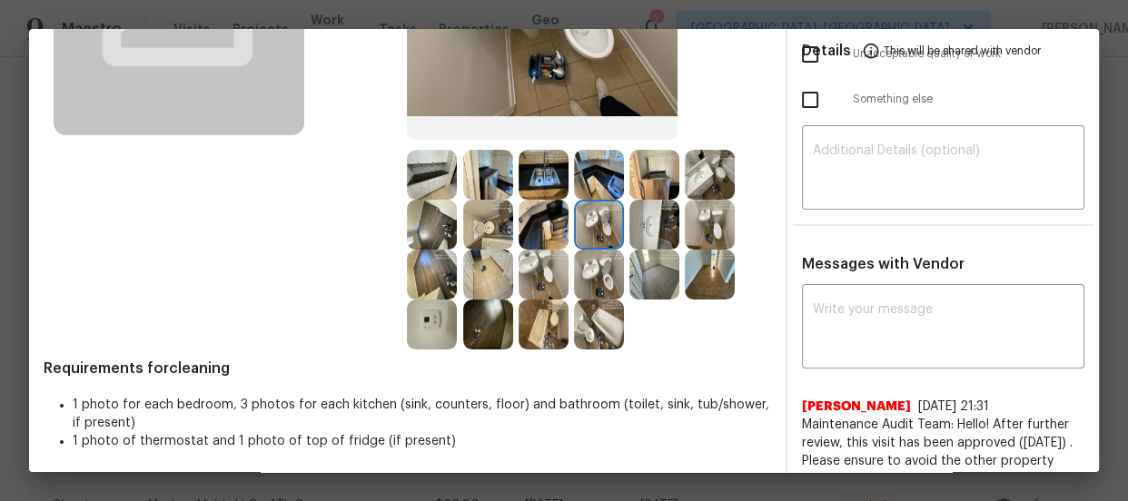
click at [663, 233] on img at bounding box center [654, 225] width 50 height 50
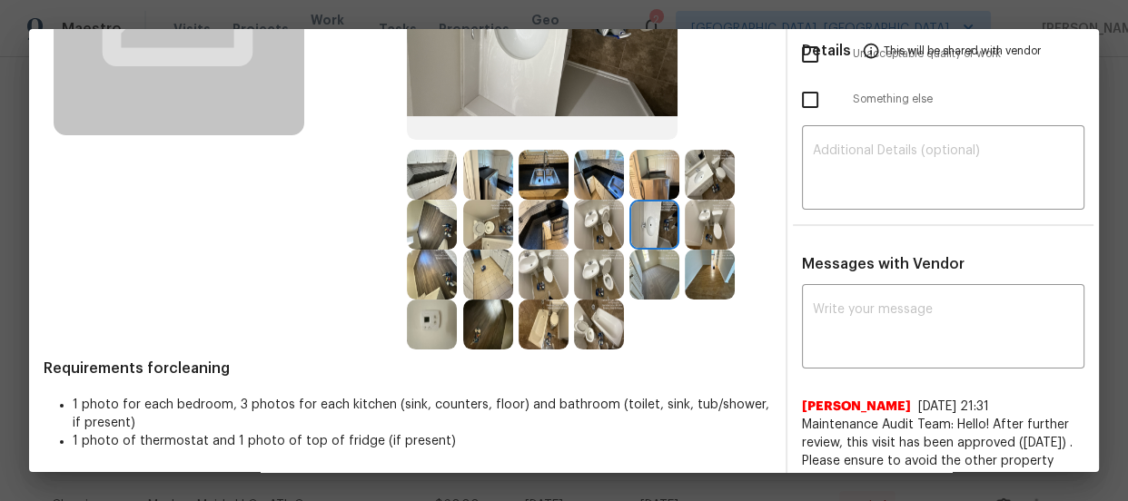
click at [699, 173] on img at bounding box center [710, 175] width 50 height 50
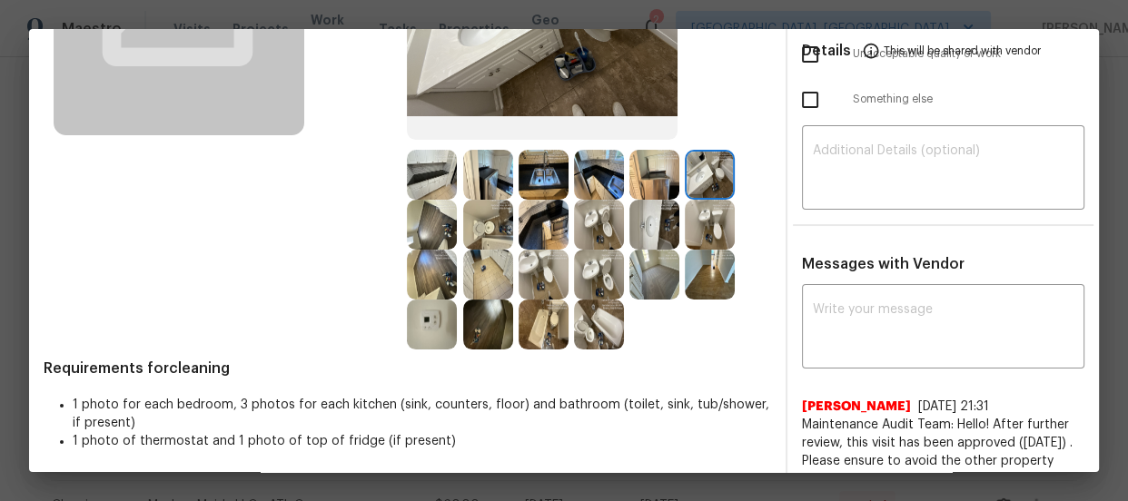
click at [421, 325] on img at bounding box center [432, 325] width 50 height 50
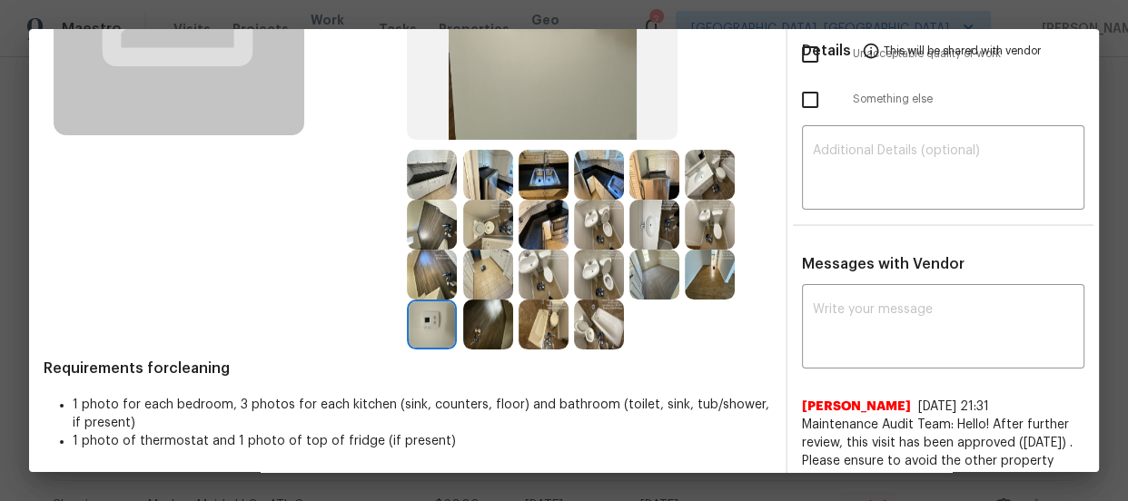
click at [421, 218] on img at bounding box center [432, 225] width 50 height 50
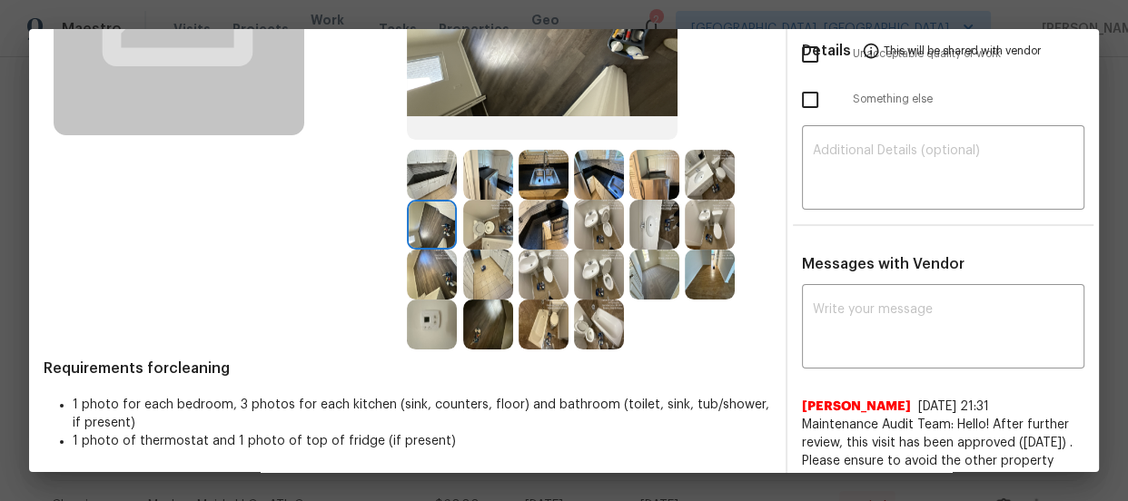
click at [422, 272] on img at bounding box center [432, 275] width 50 height 50
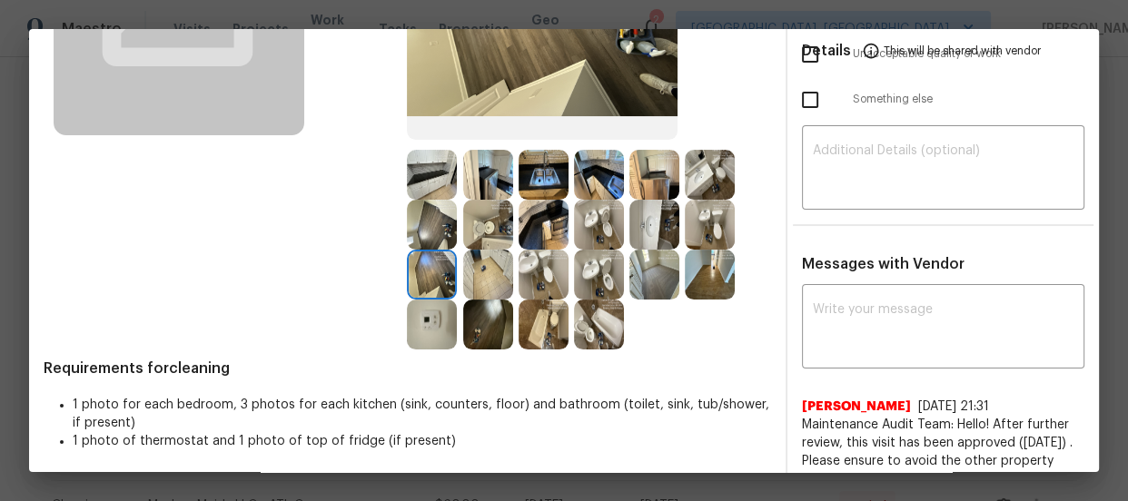
click at [490, 309] on img at bounding box center [488, 325] width 50 height 50
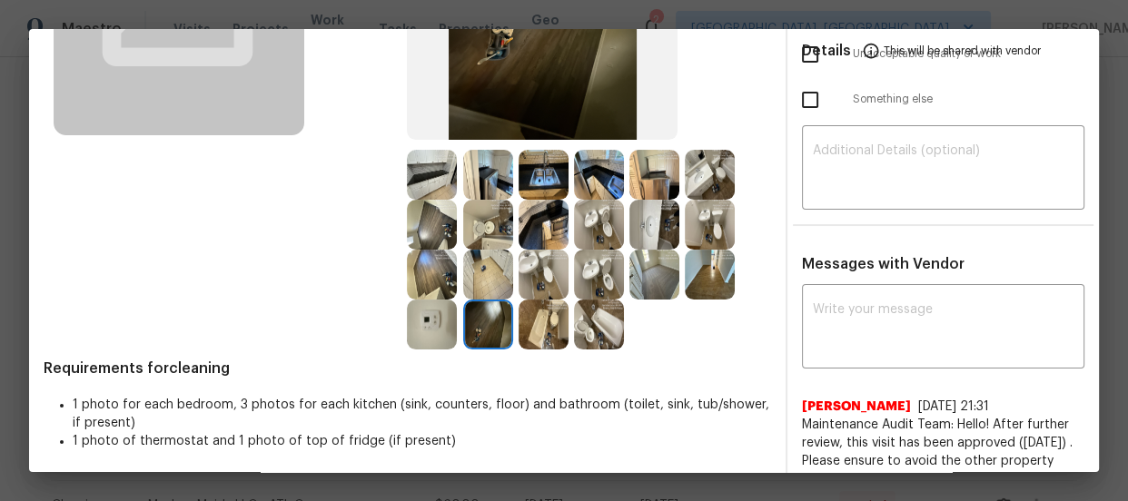
click at [645, 268] on img at bounding box center [654, 275] width 50 height 50
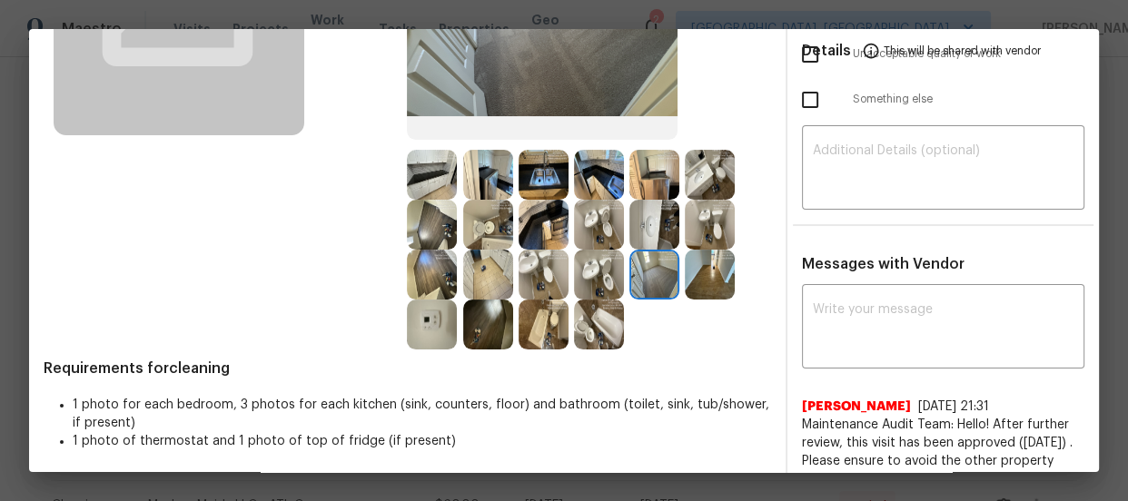
click at [645, 222] on img at bounding box center [654, 225] width 50 height 50
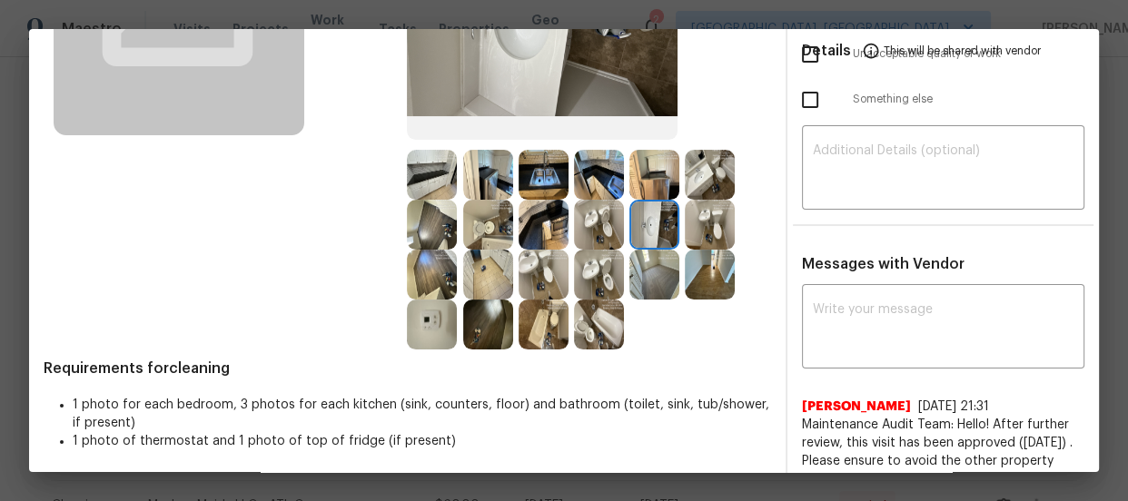
click at [633, 181] on img at bounding box center [654, 175] width 50 height 50
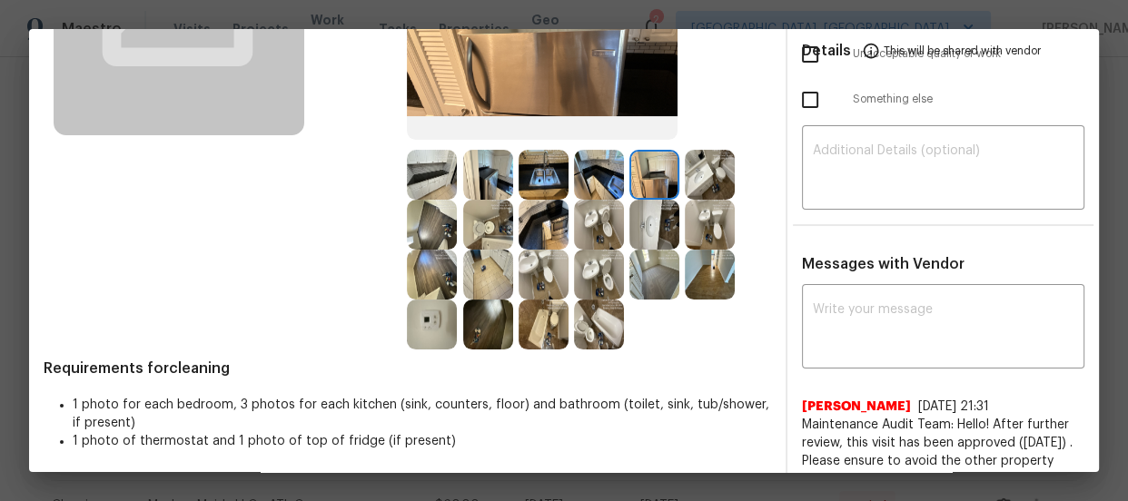
click at [552, 178] on img at bounding box center [544, 175] width 50 height 50
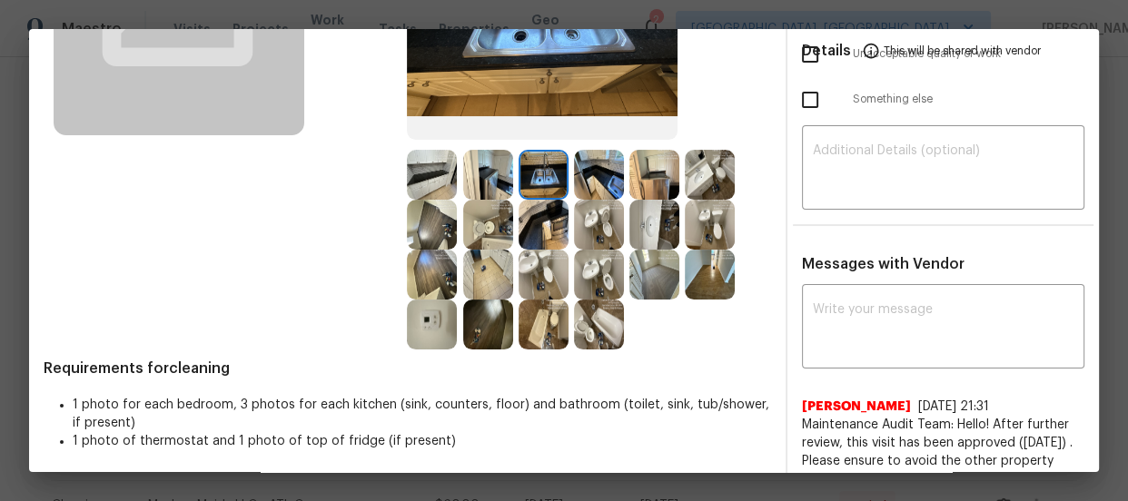
click at [493, 175] on img at bounding box center [488, 175] width 50 height 50
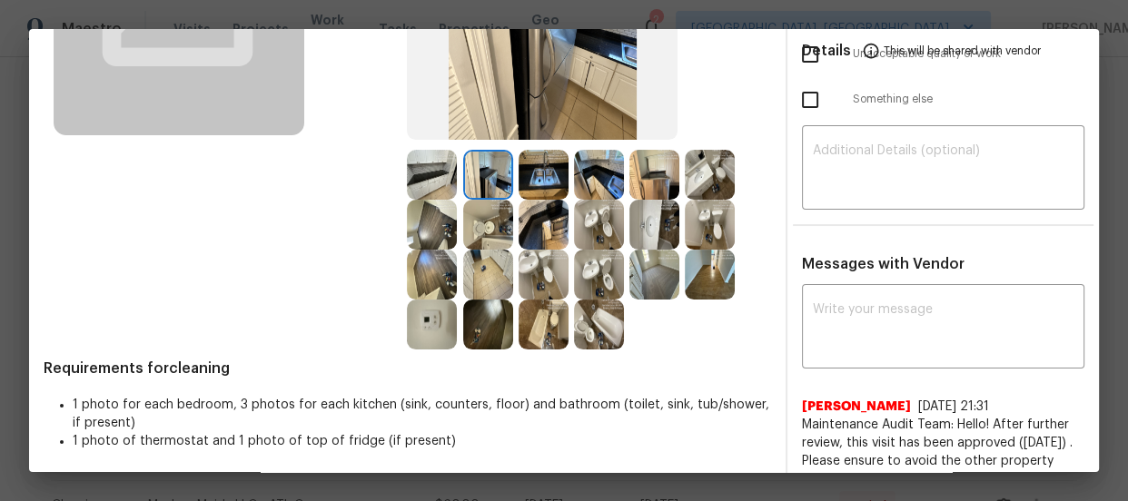
click at [416, 173] on img at bounding box center [432, 175] width 50 height 50
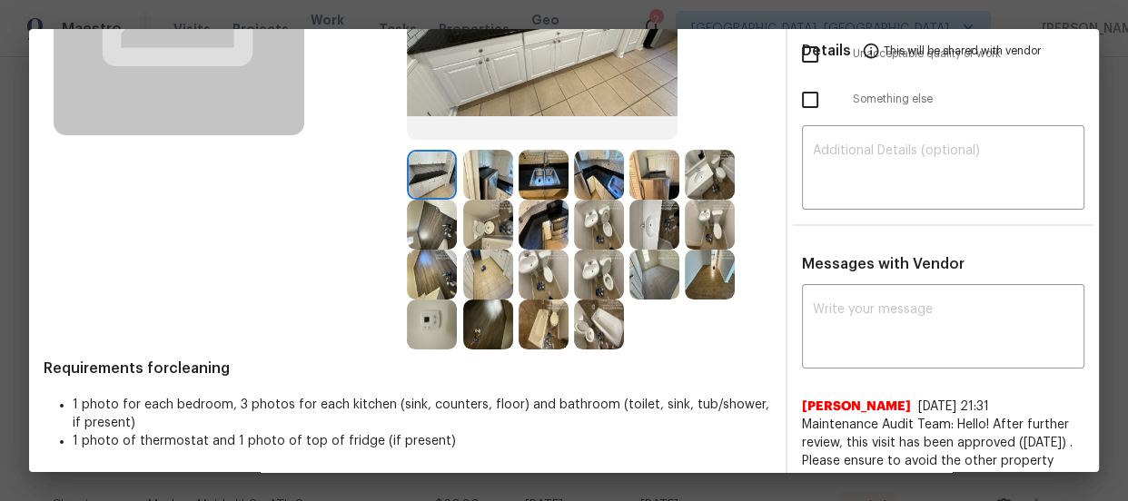
click at [475, 222] on img at bounding box center [488, 225] width 50 height 50
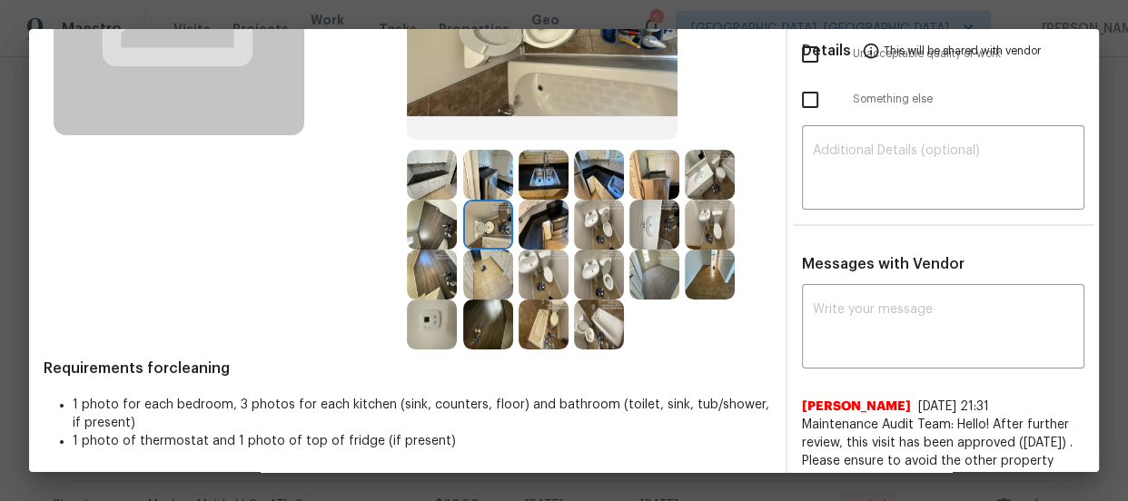
click at [588, 190] on img at bounding box center [599, 175] width 50 height 50
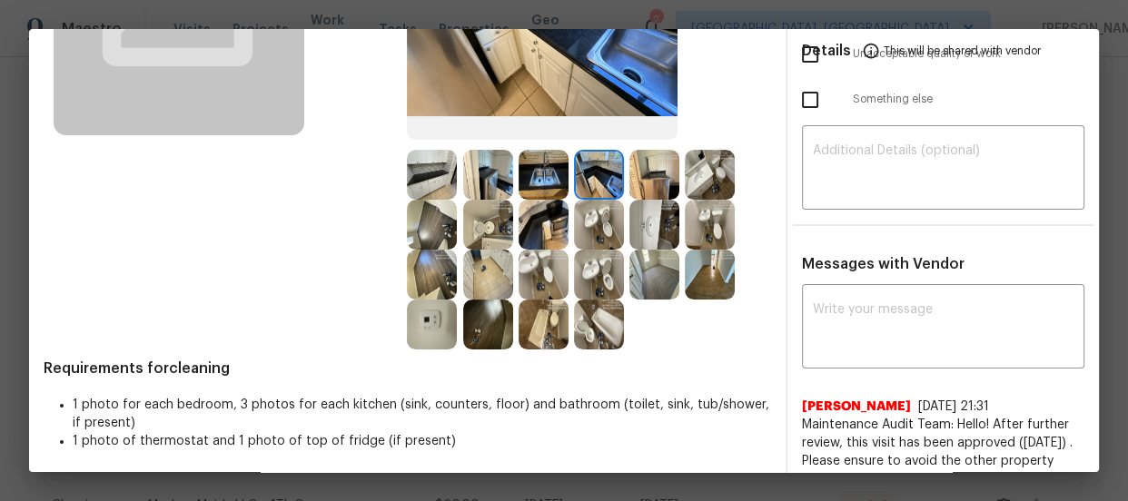
click at [656, 184] on img at bounding box center [654, 175] width 50 height 50
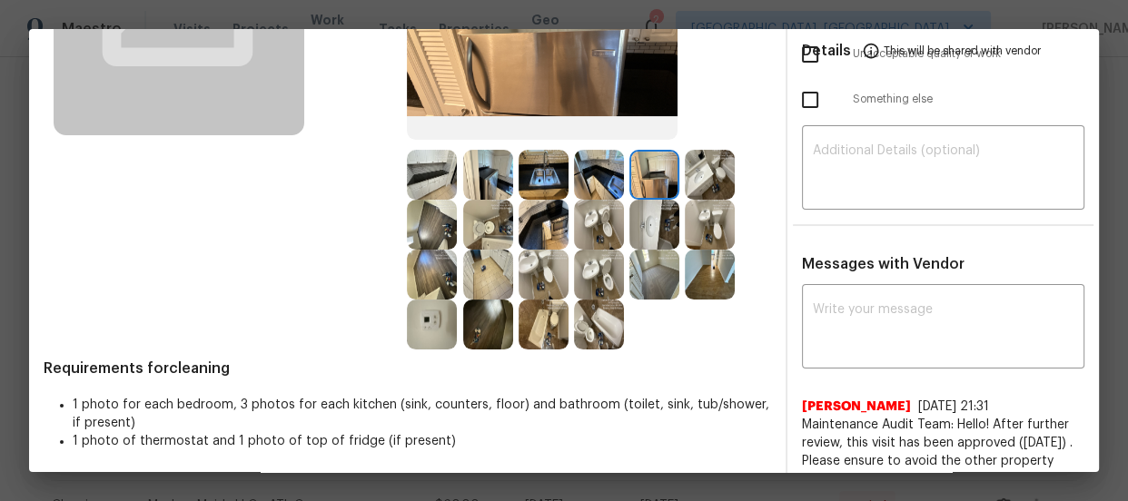
click at [700, 178] on img at bounding box center [710, 175] width 50 height 50
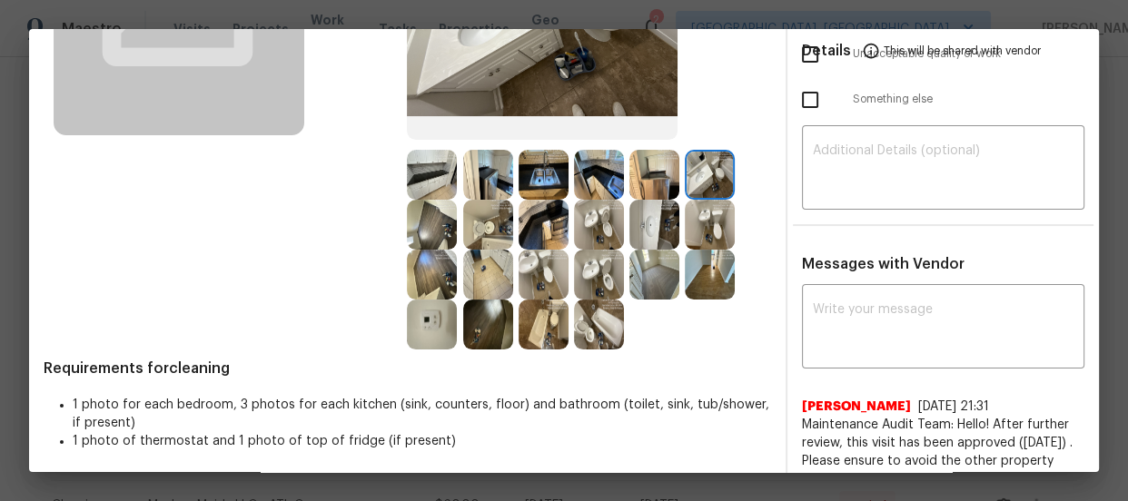
drag, startPoint x: 692, startPoint y: 201, endPoint x: 658, endPoint y: 213, distance: 35.9
click at [692, 202] on img at bounding box center [710, 225] width 50 height 50
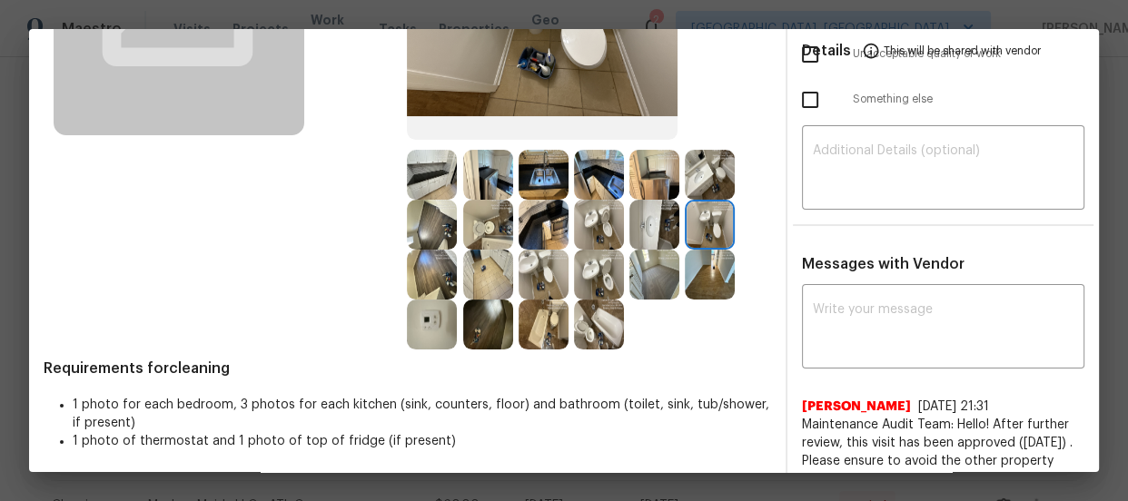
click at [629, 220] on img at bounding box center [654, 225] width 50 height 50
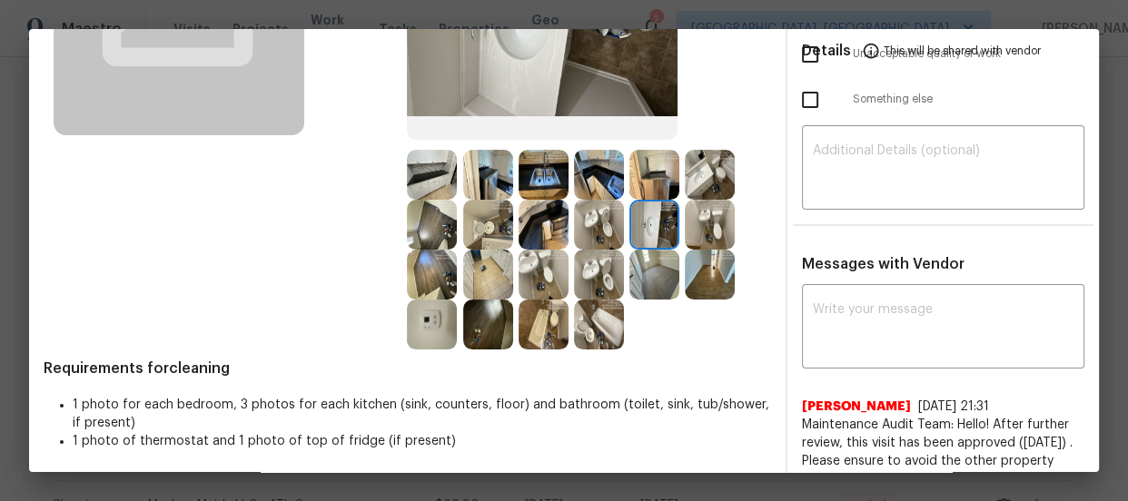
click at [689, 266] on img at bounding box center [710, 275] width 50 height 50
click at [578, 294] on img at bounding box center [599, 275] width 50 height 50
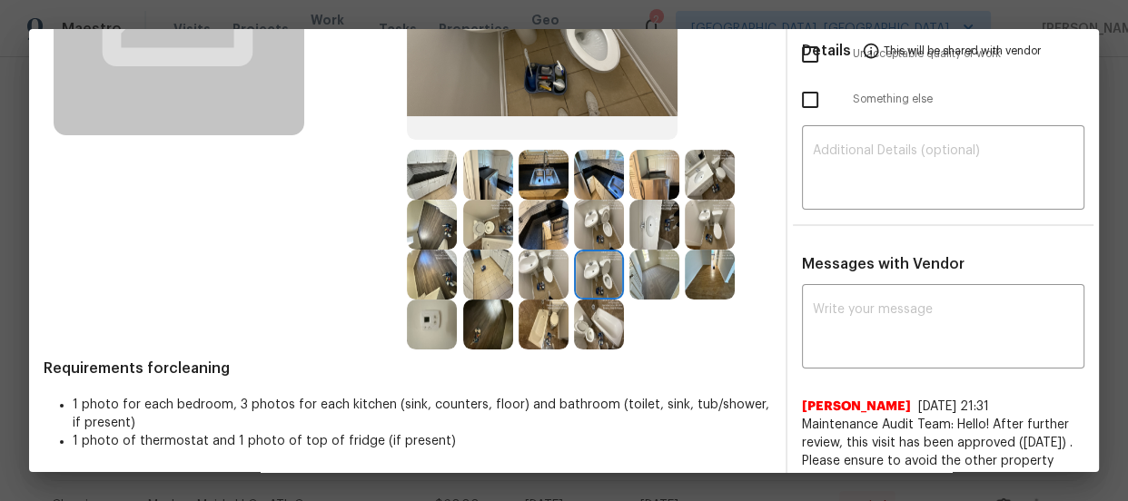
click at [585, 331] on img at bounding box center [599, 325] width 50 height 50
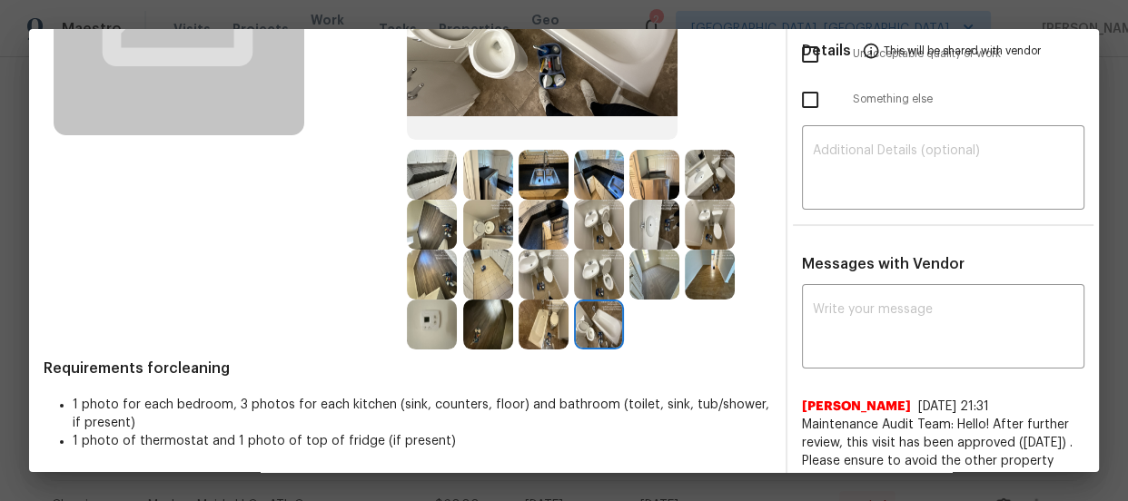
click at [493, 326] on img at bounding box center [488, 325] width 50 height 50
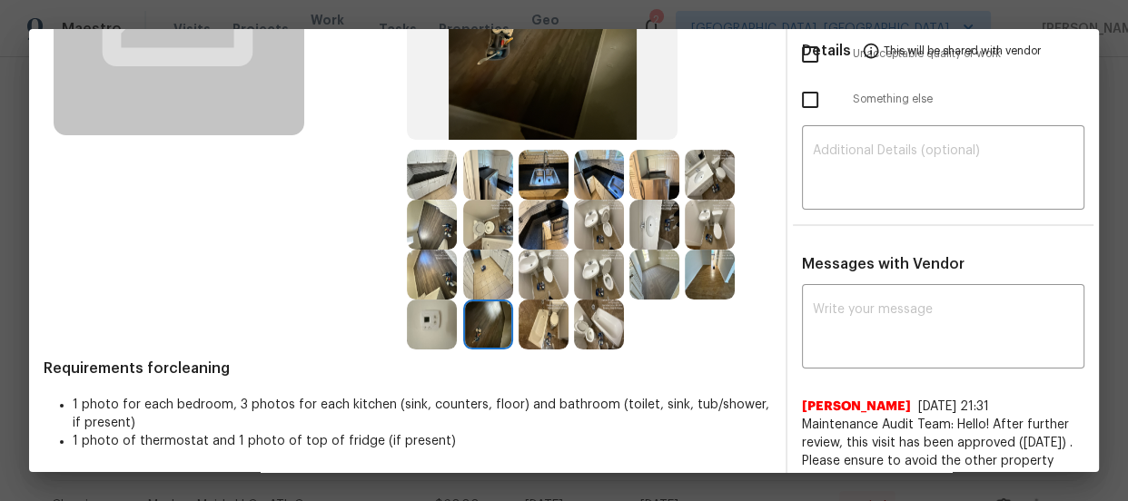
click at [444, 321] on img at bounding box center [432, 325] width 50 height 50
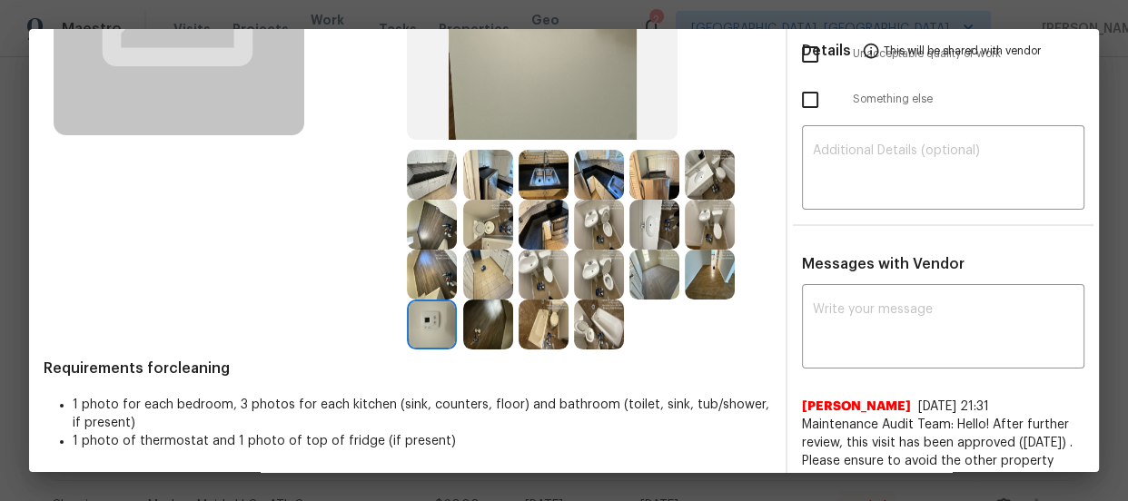
click at [446, 274] on img at bounding box center [432, 275] width 50 height 50
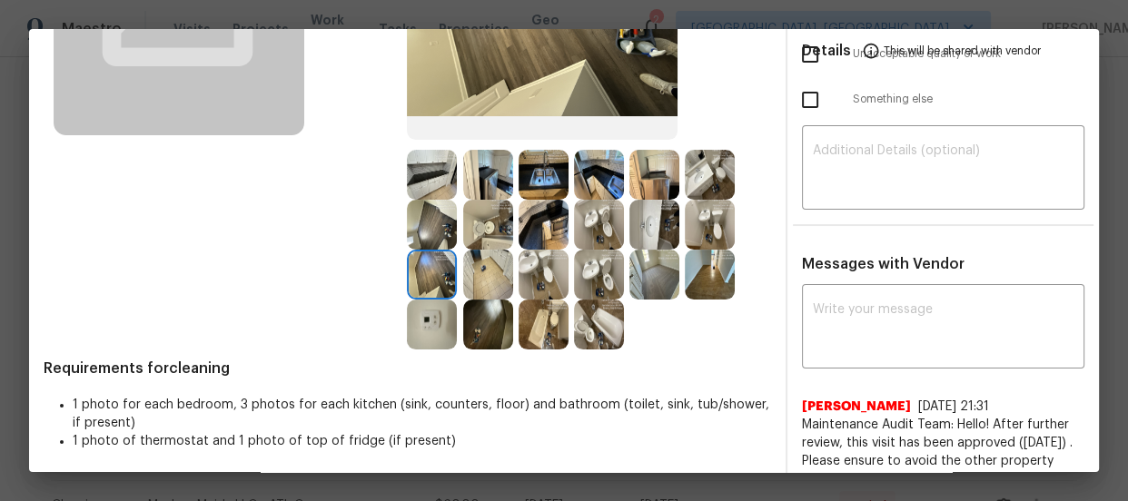
click at [480, 276] on img at bounding box center [488, 275] width 50 height 50
click at [487, 241] on img at bounding box center [488, 225] width 50 height 50
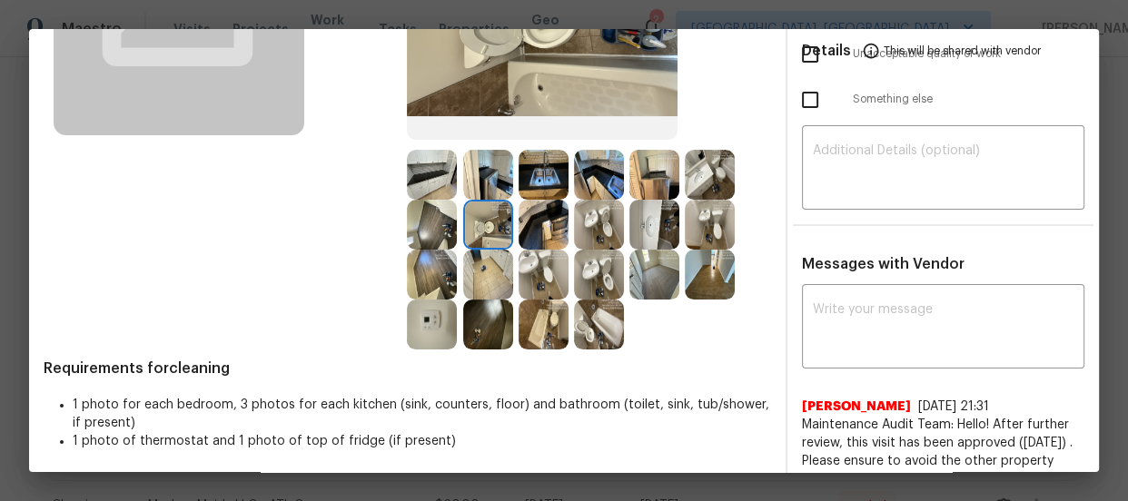
click at [519, 214] on img at bounding box center [544, 225] width 50 height 50
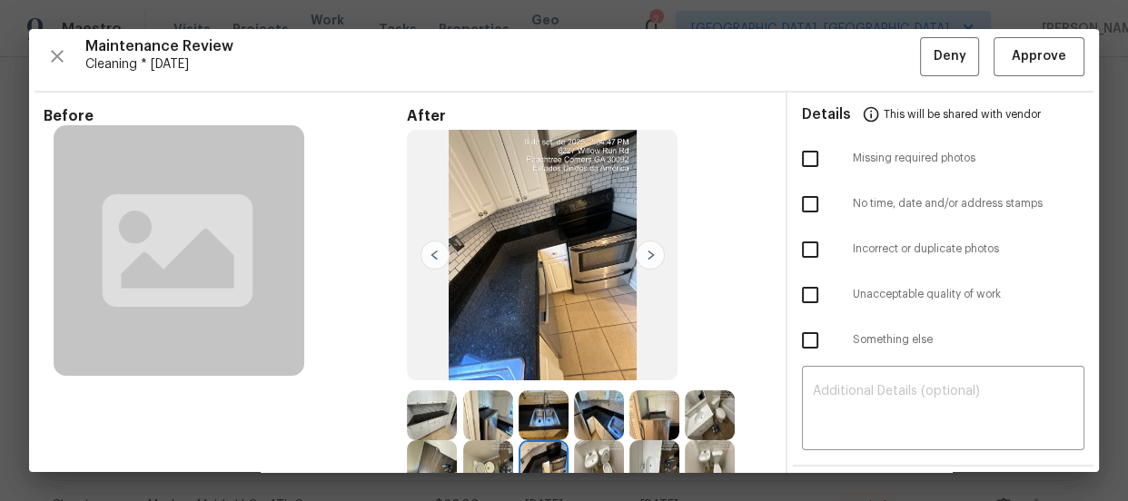
scroll to position [0, 0]
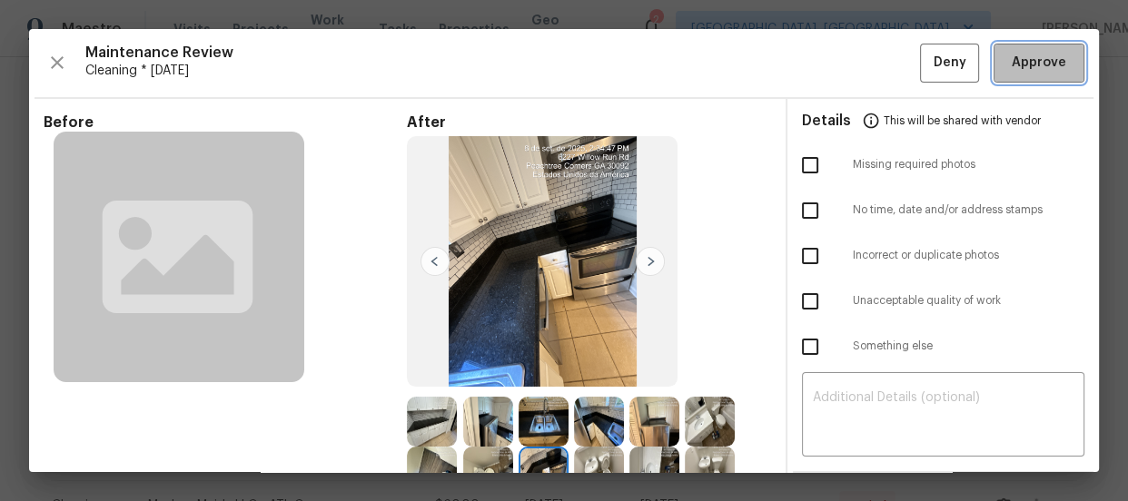
click at [1024, 59] on span "Approve" at bounding box center [1039, 63] width 54 height 23
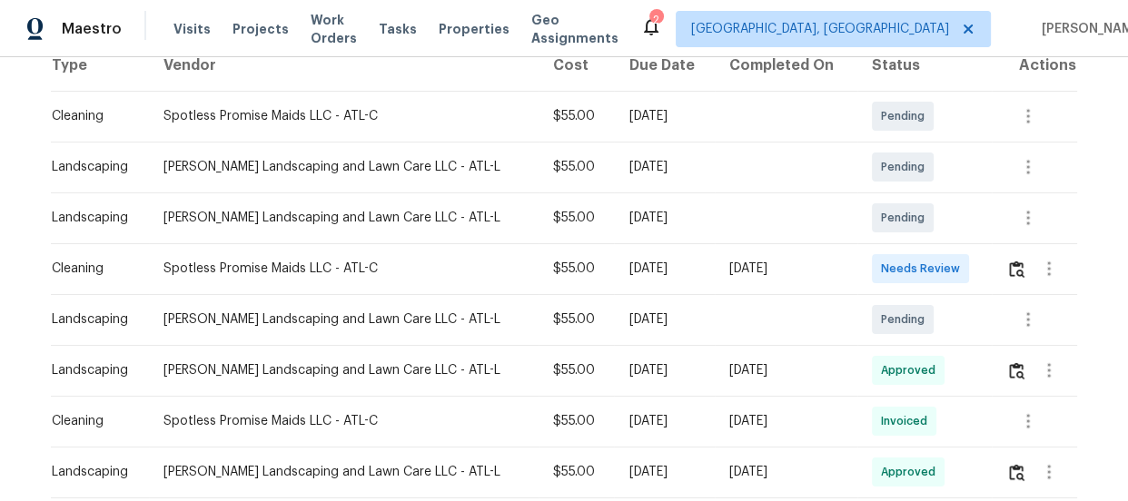
scroll to position [330, 0]
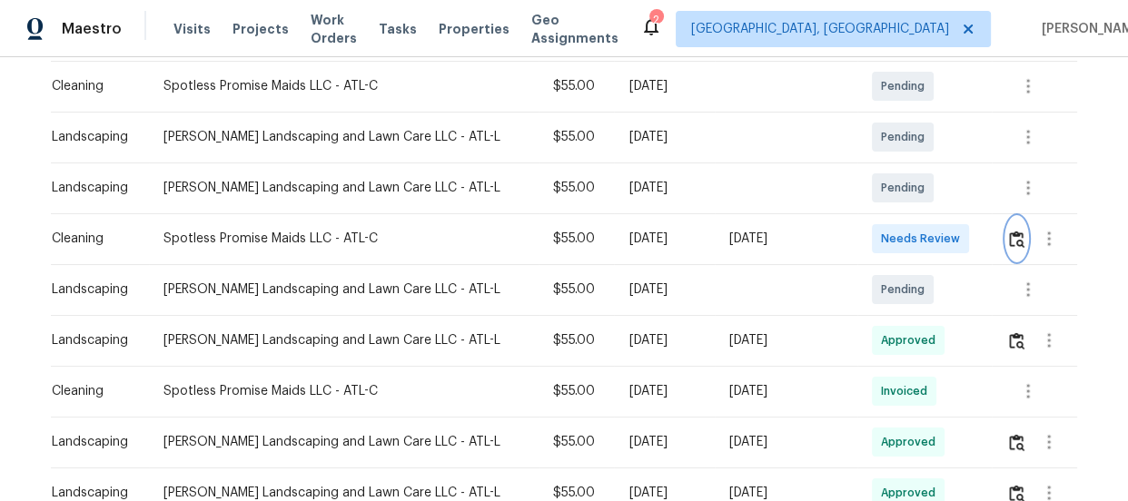
click at [1014, 231] on img "button" at bounding box center [1016, 239] width 15 height 17
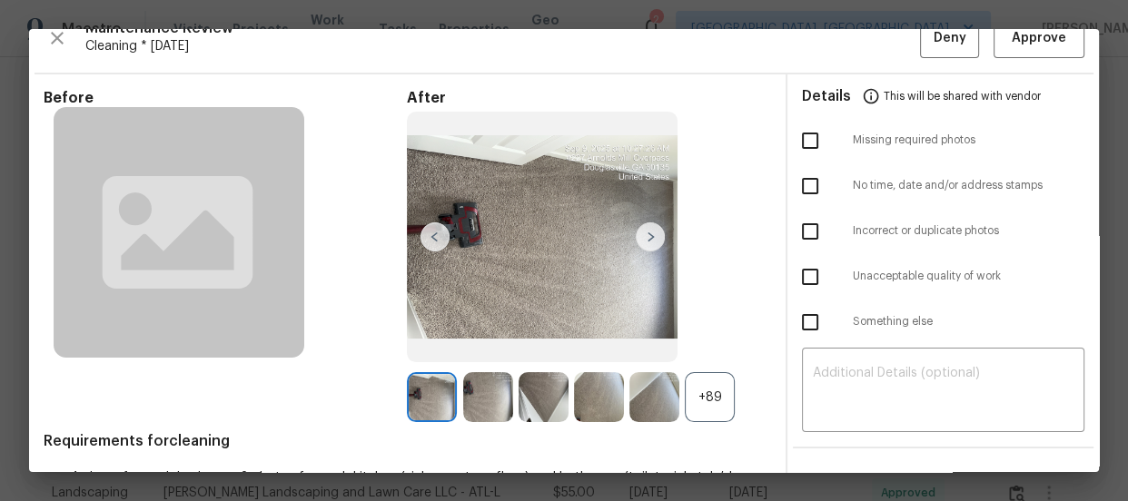
scroll to position [164, 0]
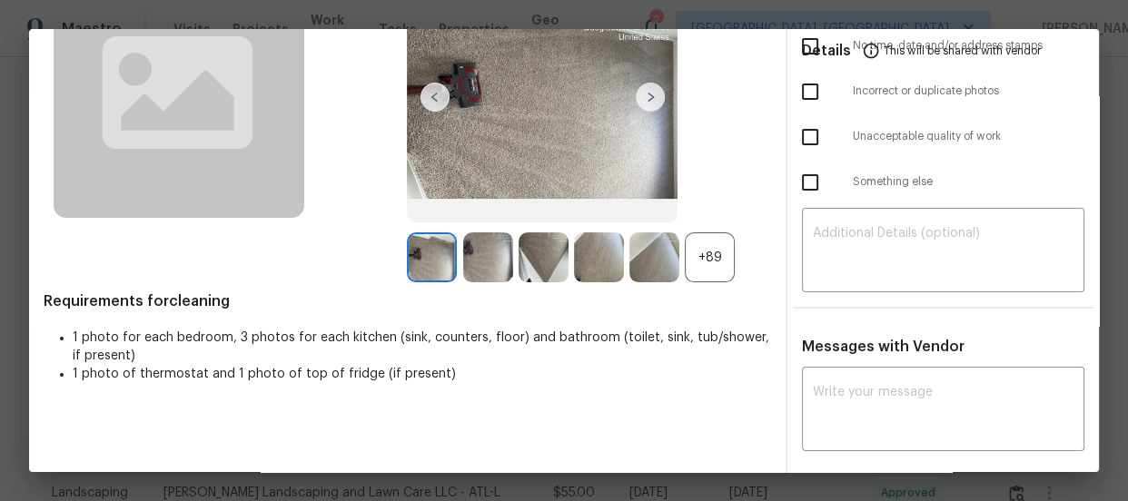
click at [693, 258] on div "+89" at bounding box center [710, 258] width 50 height 50
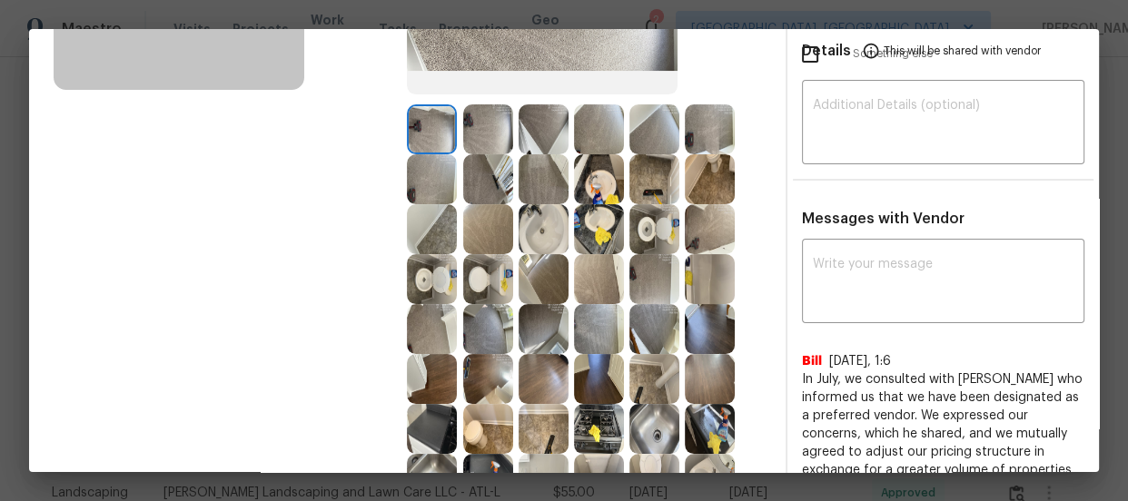
scroll to position [330, 0]
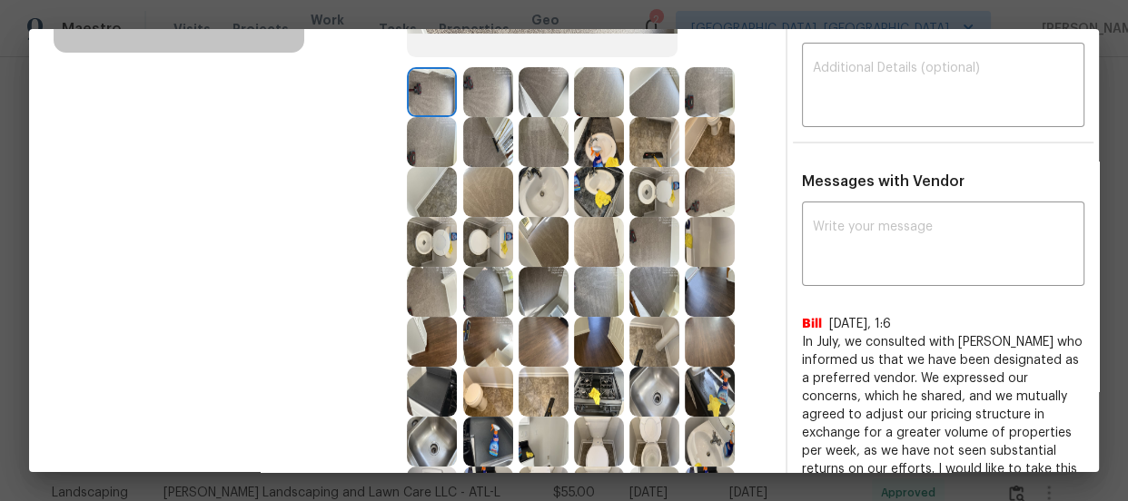
click at [650, 200] on img at bounding box center [654, 192] width 50 height 50
click at [450, 245] on img at bounding box center [432, 242] width 50 height 50
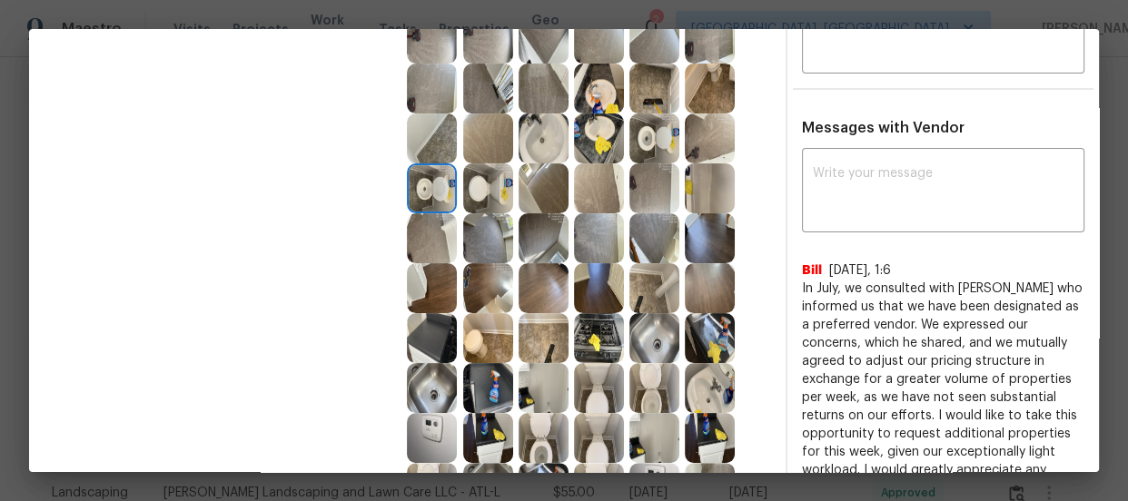
scroll to position [412, 0]
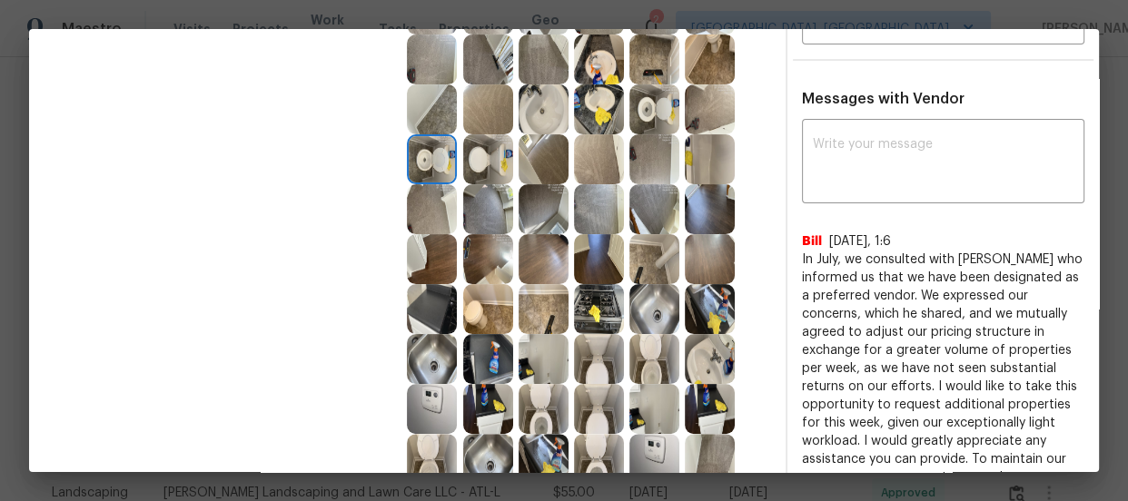
click at [646, 354] on img at bounding box center [654, 359] width 50 height 50
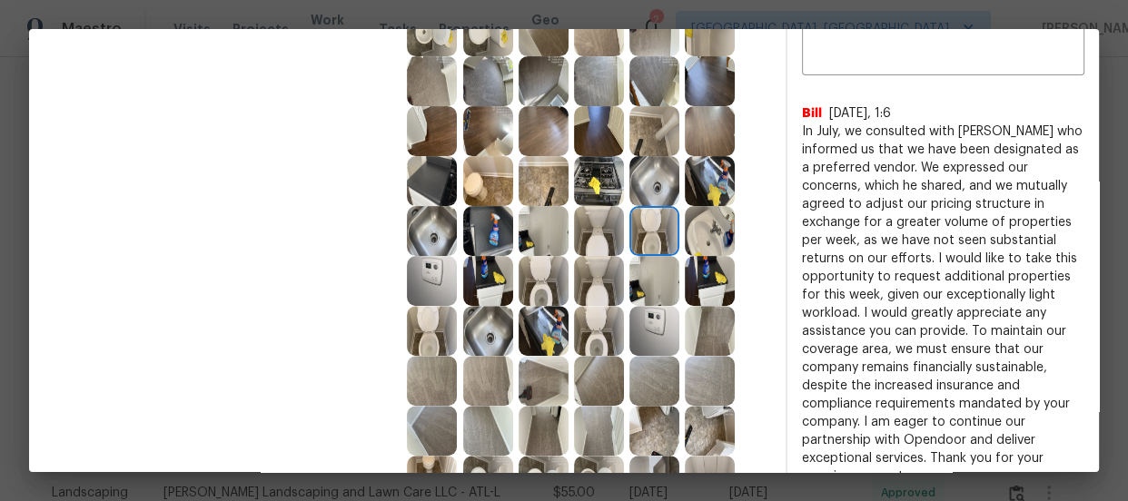
scroll to position [578, 0]
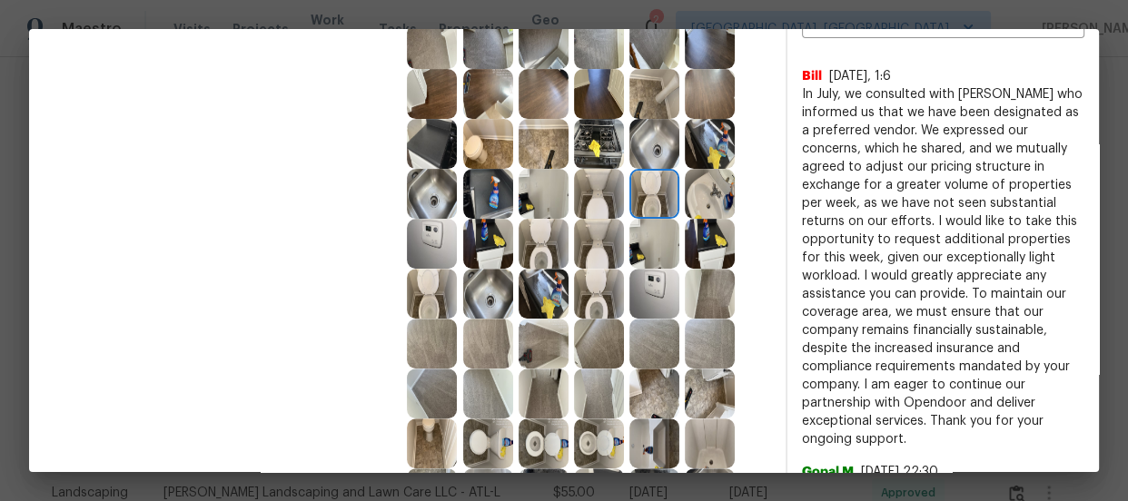
click at [581, 313] on img at bounding box center [599, 294] width 50 height 50
click at [522, 243] on img at bounding box center [544, 244] width 50 height 50
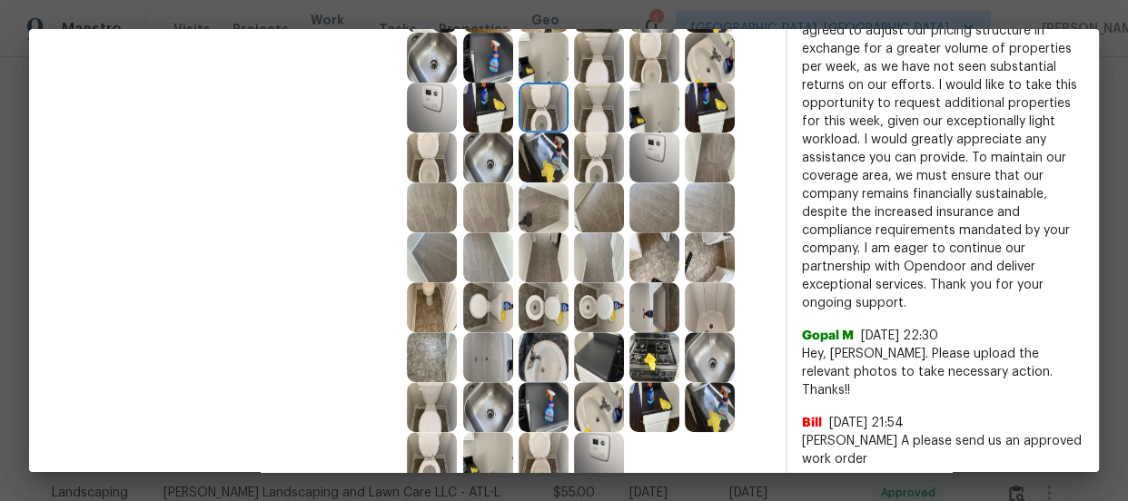
scroll to position [743, 0]
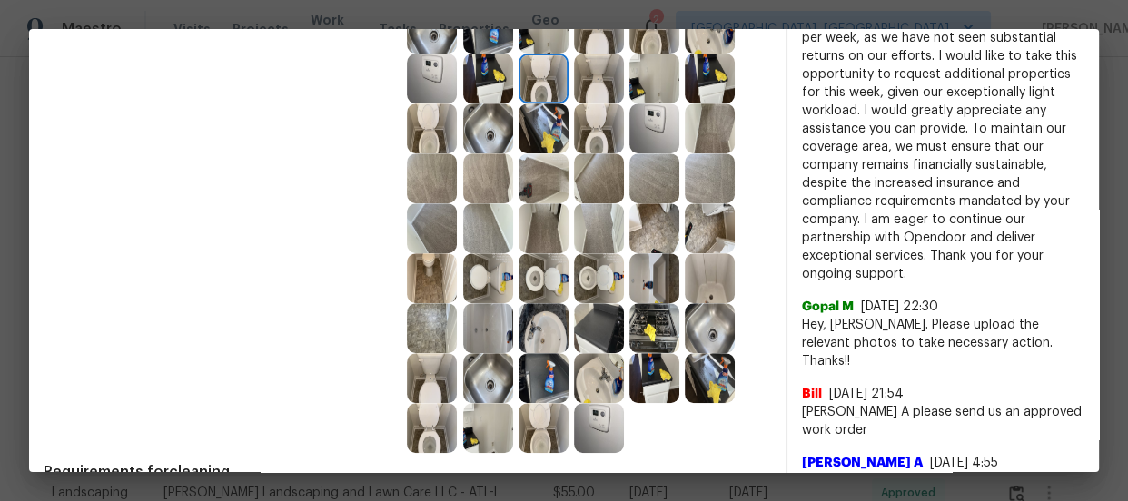
click at [545, 340] on img at bounding box center [544, 328] width 50 height 50
click at [588, 363] on img at bounding box center [599, 378] width 50 height 50
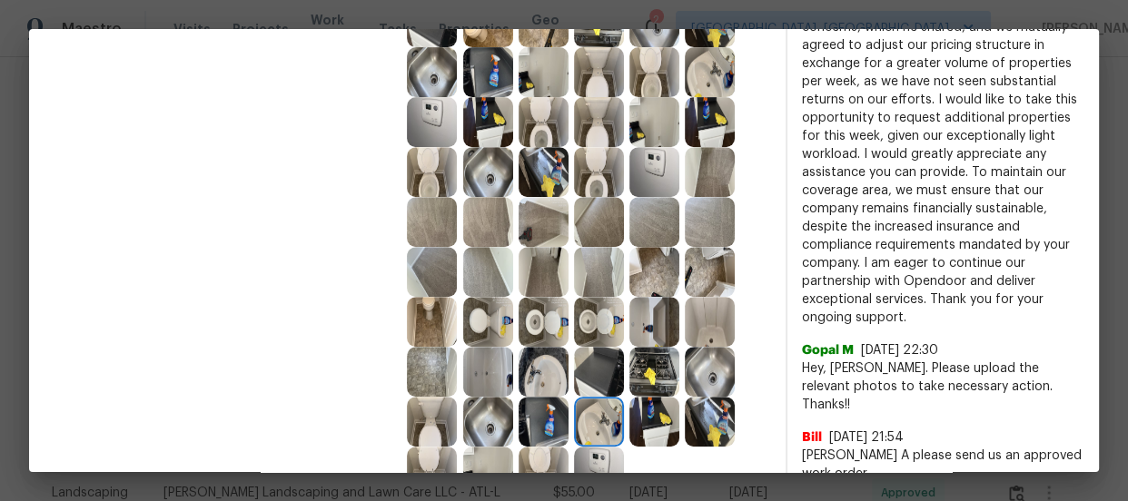
scroll to position [660, 0]
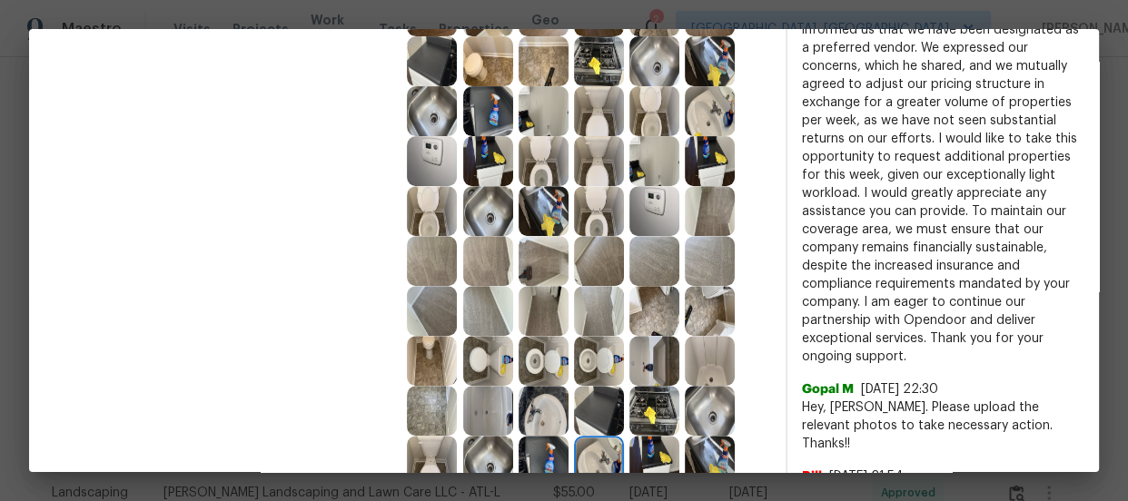
click at [718, 106] on img at bounding box center [710, 111] width 50 height 50
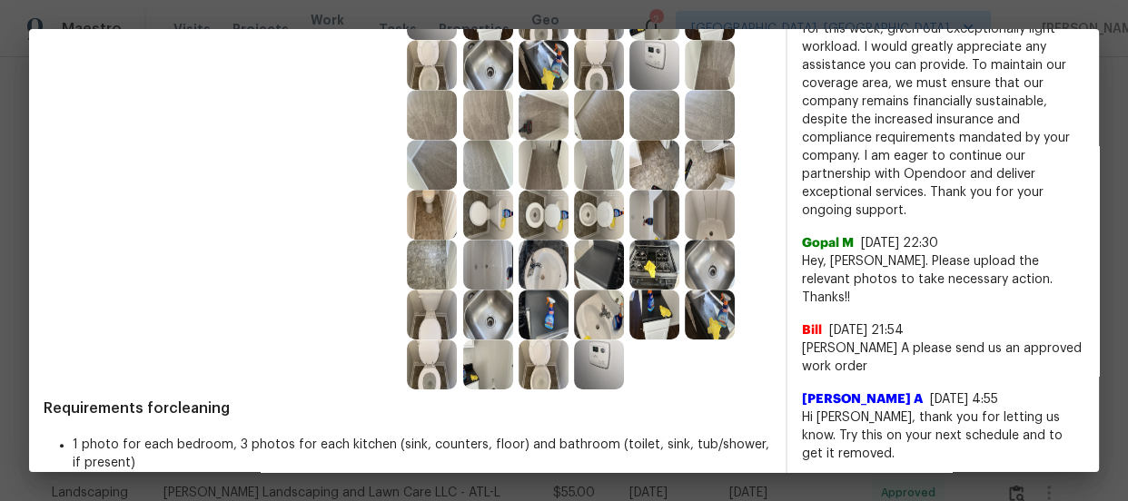
scroll to position [826, 0]
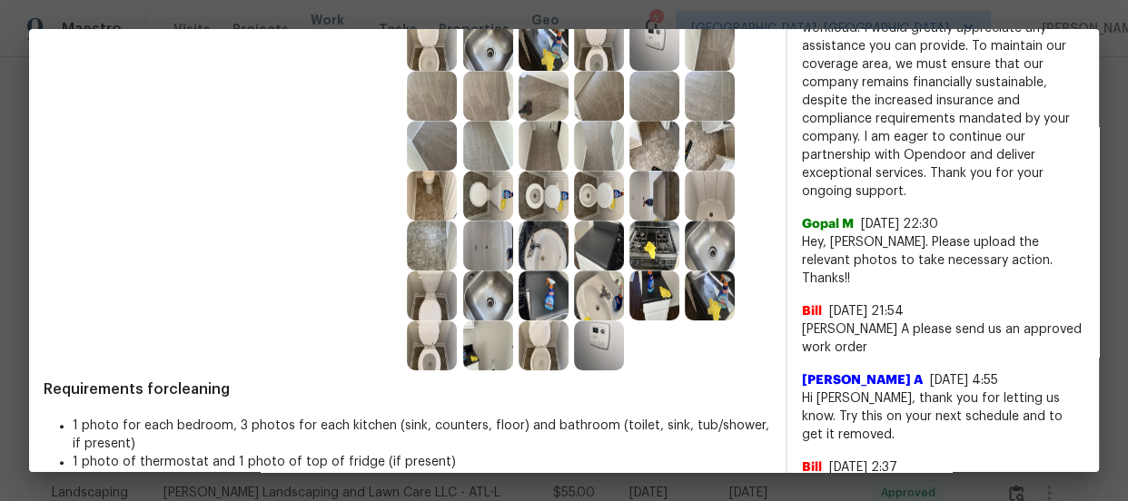
click at [707, 208] on img at bounding box center [710, 196] width 50 height 50
click at [473, 238] on img at bounding box center [488, 246] width 50 height 50
click at [595, 311] on img at bounding box center [599, 296] width 50 height 50
click at [593, 331] on img at bounding box center [599, 346] width 50 height 50
click at [464, 280] on img at bounding box center [488, 296] width 50 height 50
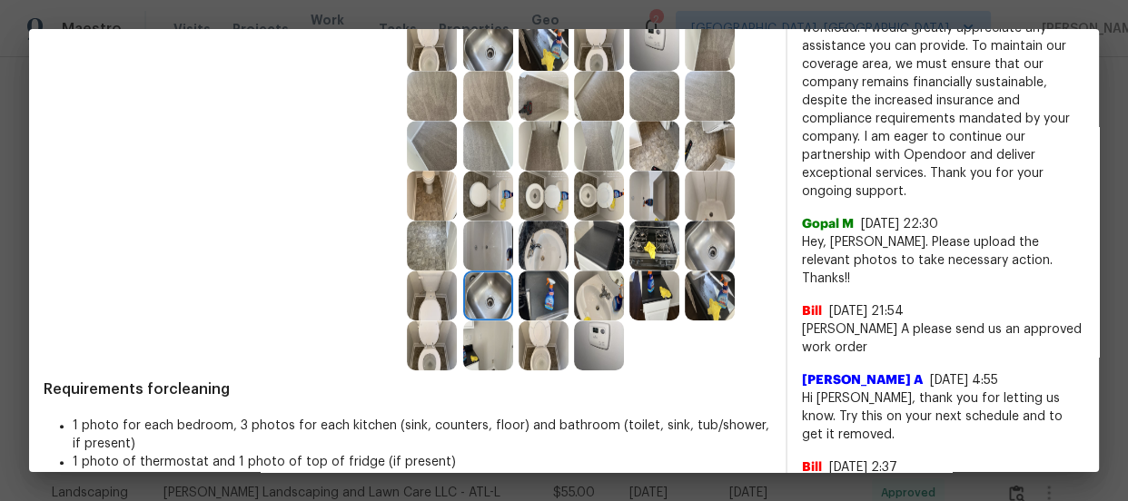
click at [637, 237] on img at bounding box center [654, 246] width 50 height 50
click at [602, 237] on img at bounding box center [599, 246] width 50 height 50
click at [701, 237] on img at bounding box center [710, 246] width 50 height 50
click at [720, 275] on img at bounding box center [710, 296] width 50 height 50
click at [685, 286] on img at bounding box center [710, 296] width 50 height 50
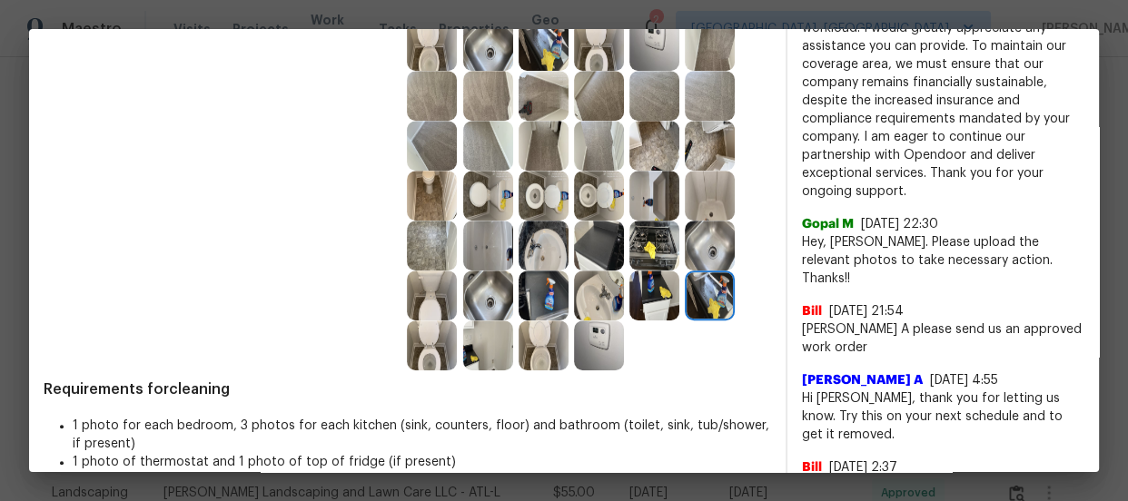
click at [622, 296] on div at bounding box center [601, 296] width 55 height 50
click at [596, 344] on img at bounding box center [599, 346] width 50 height 50
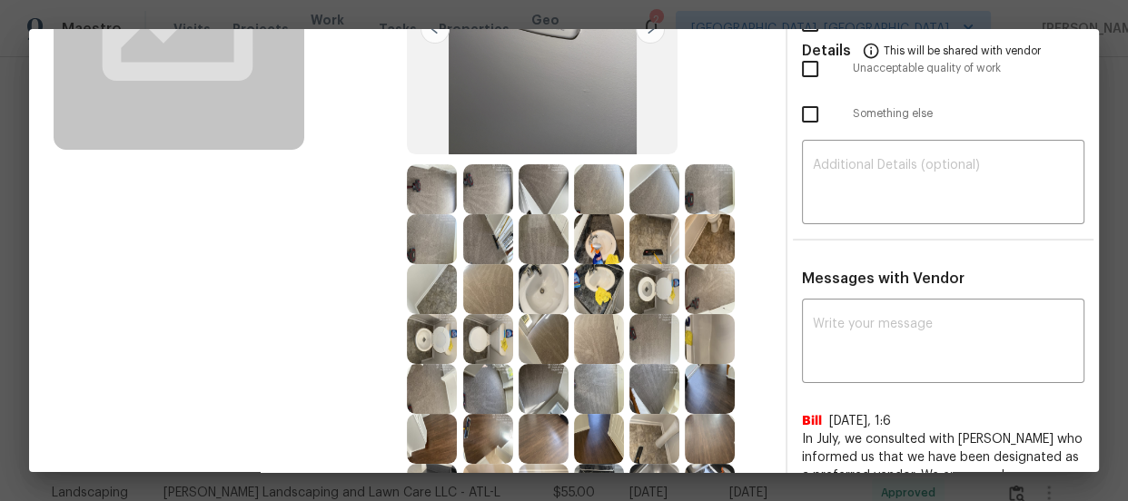
scroll to position [164, 0]
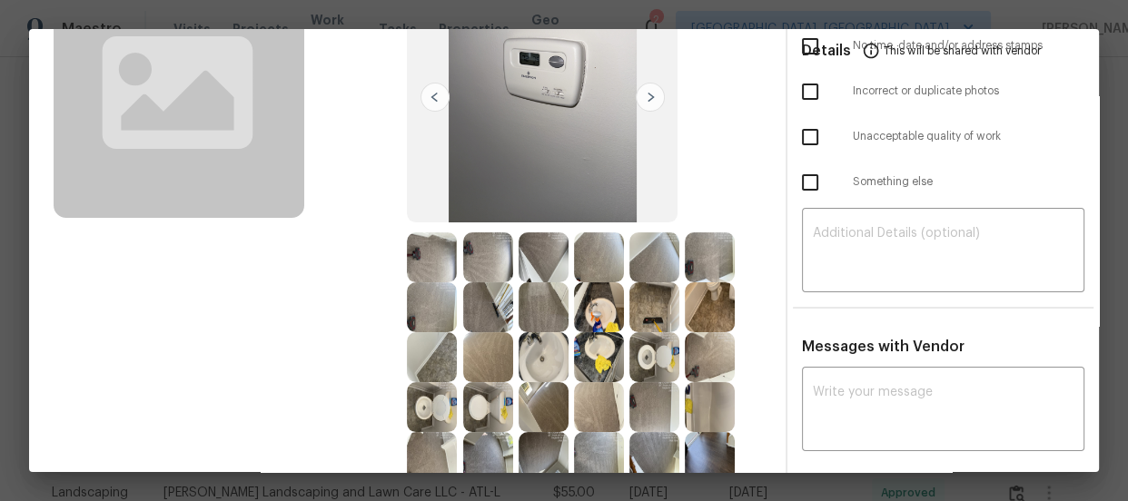
click at [431, 263] on img at bounding box center [432, 258] width 50 height 50
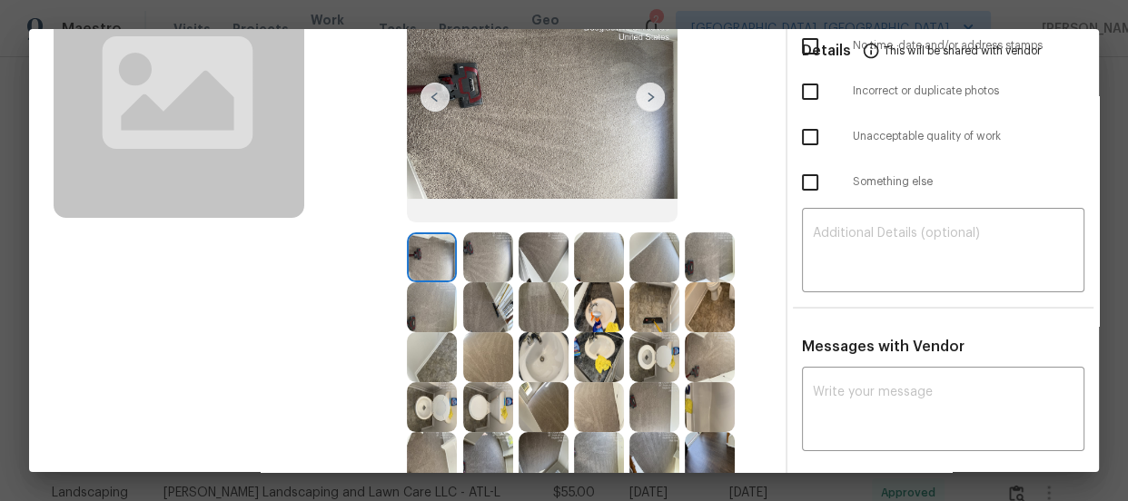
click at [490, 263] on img at bounding box center [488, 258] width 50 height 50
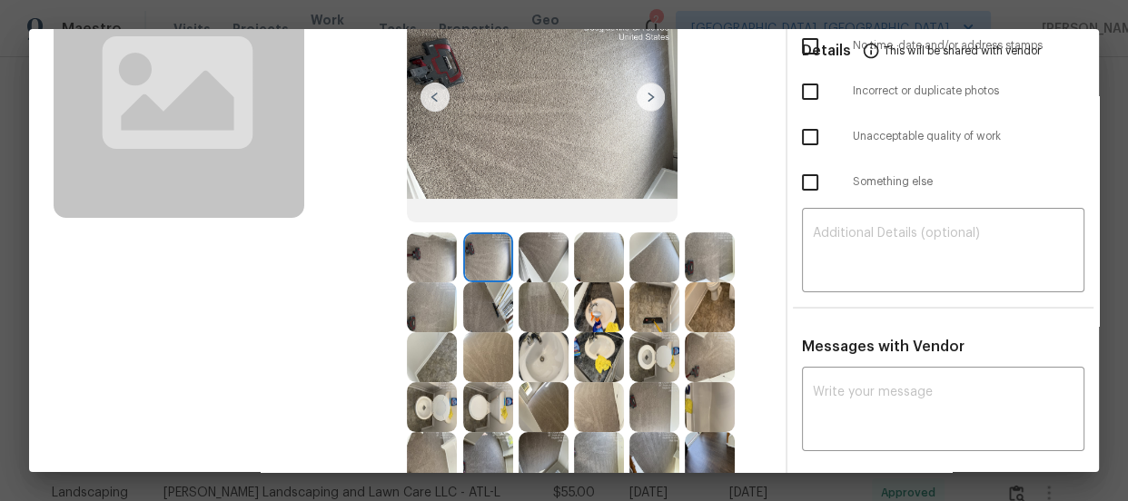
click at [525, 263] on img at bounding box center [544, 258] width 50 height 50
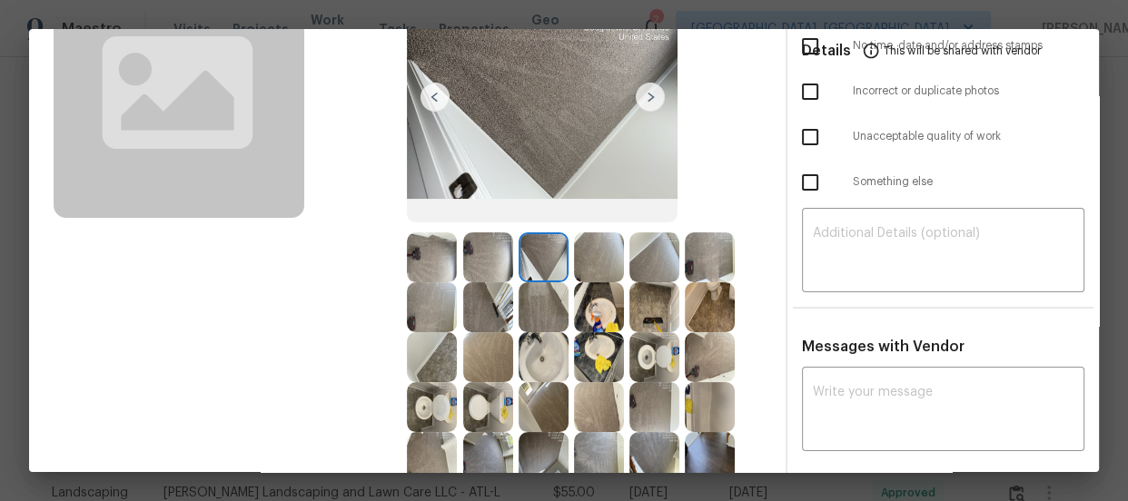
click at [584, 263] on img at bounding box center [599, 258] width 50 height 50
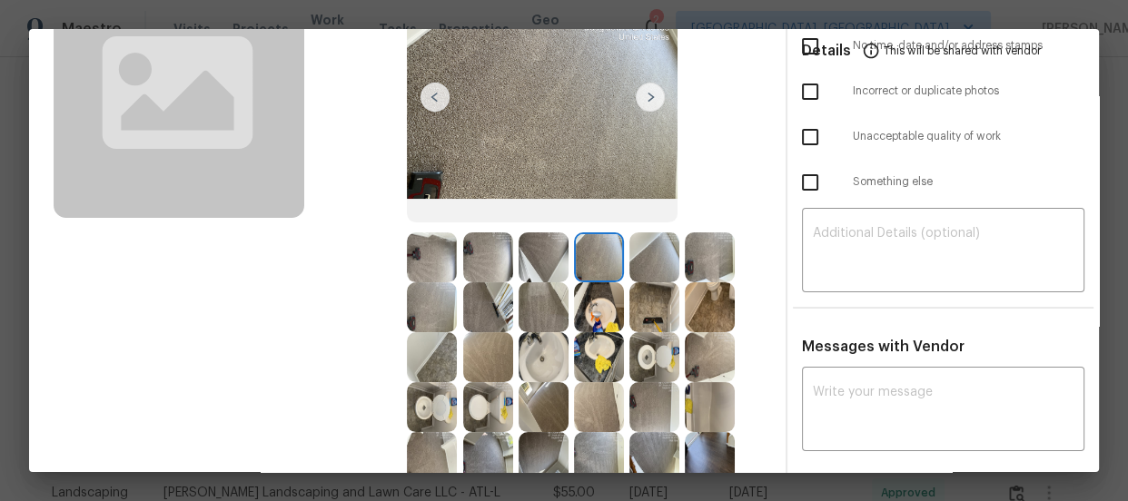
click at [635, 265] on img at bounding box center [654, 258] width 50 height 50
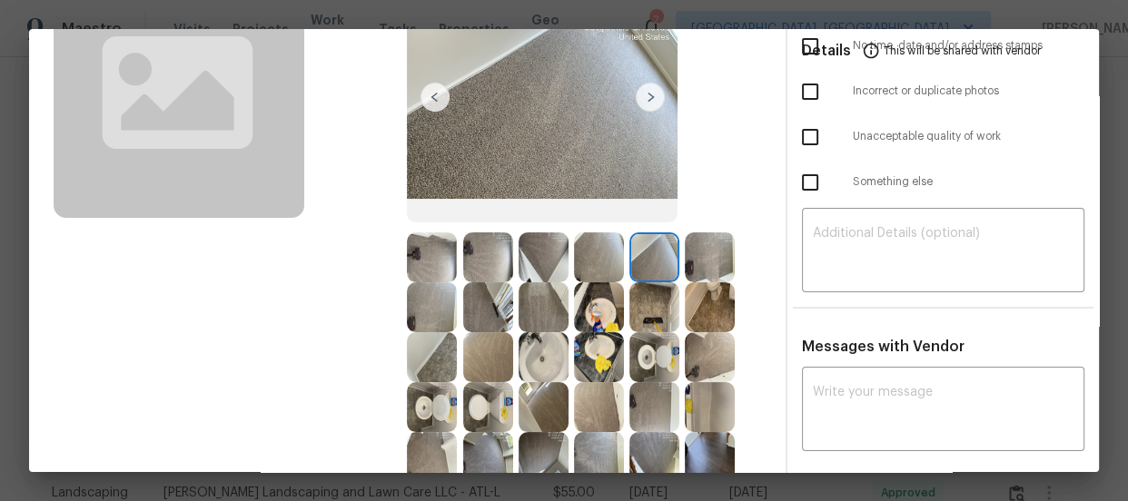
click at [637, 309] on img at bounding box center [654, 307] width 50 height 50
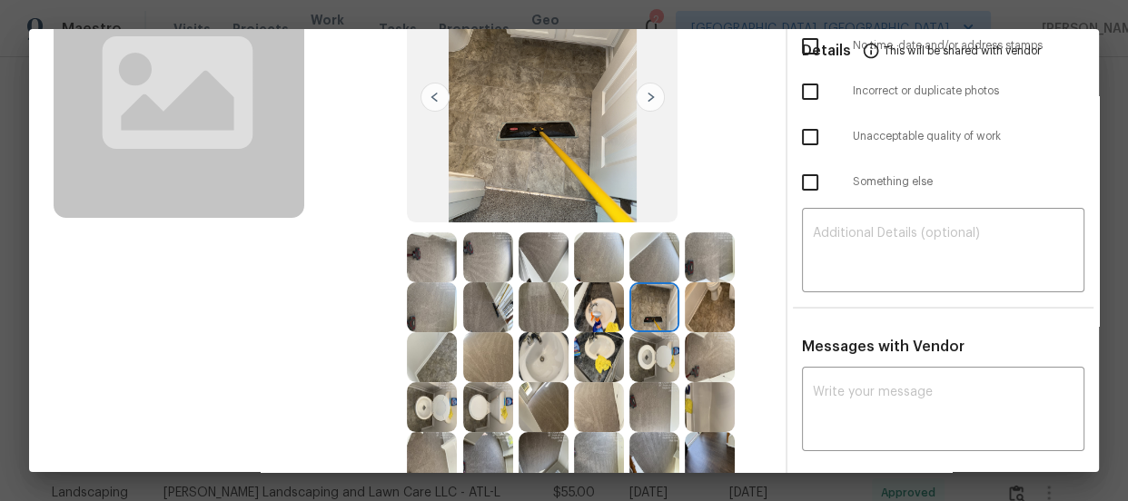
click at [645, 351] on img at bounding box center [654, 357] width 50 height 50
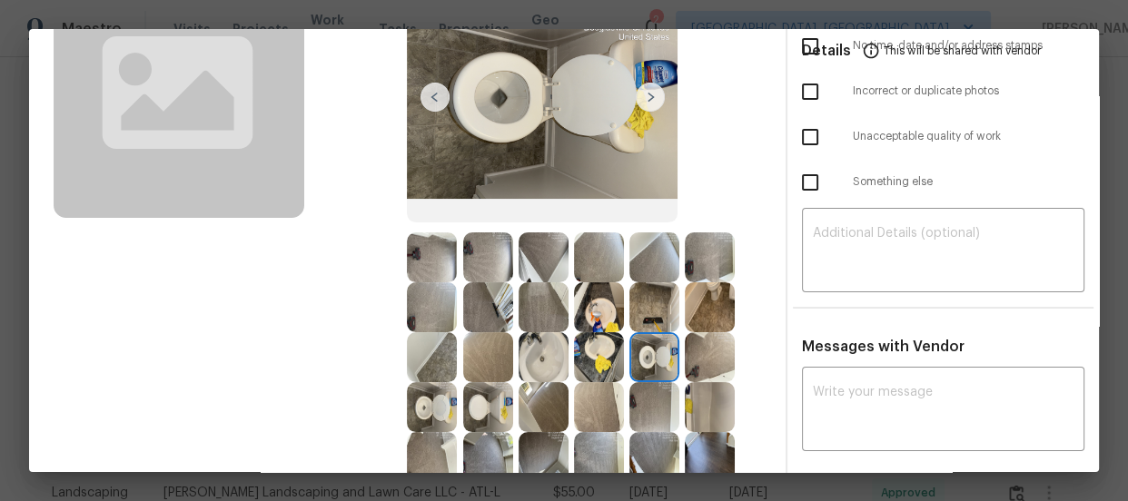
scroll to position [330, 0]
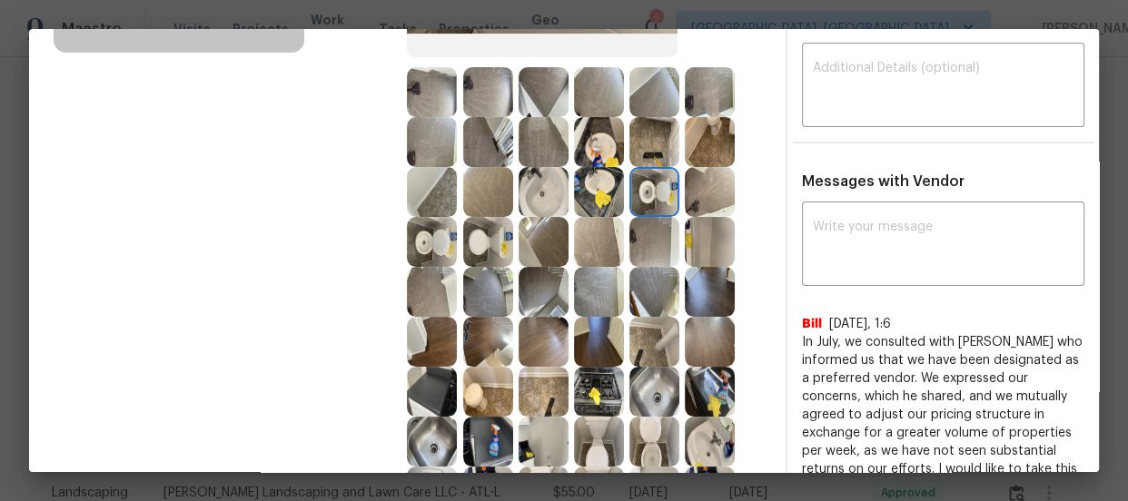
click at [589, 250] on img at bounding box center [599, 242] width 50 height 50
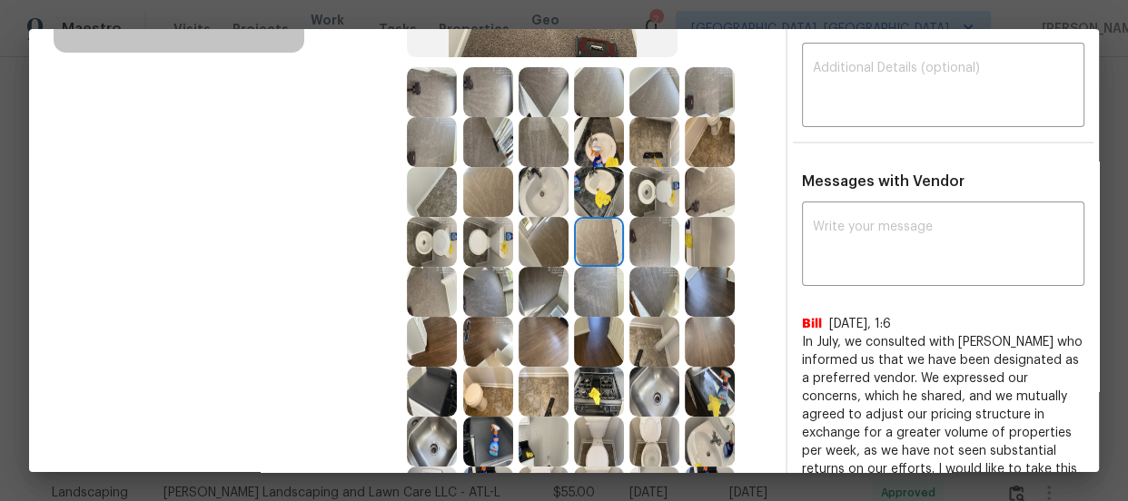
click at [591, 292] on img at bounding box center [599, 292] width 50 height 50
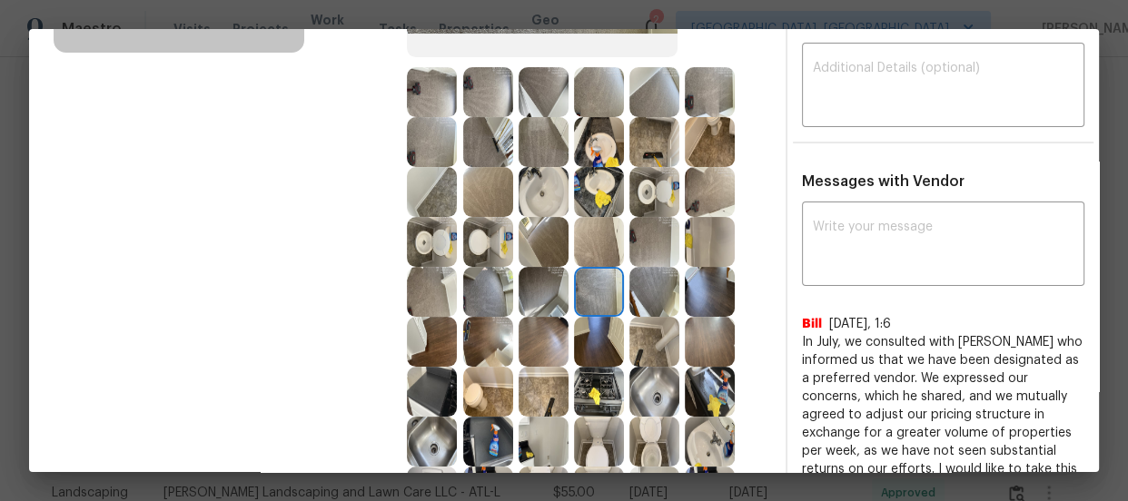
click at [652, 290] on img at bounding box center [654, 292] width 50 height 50
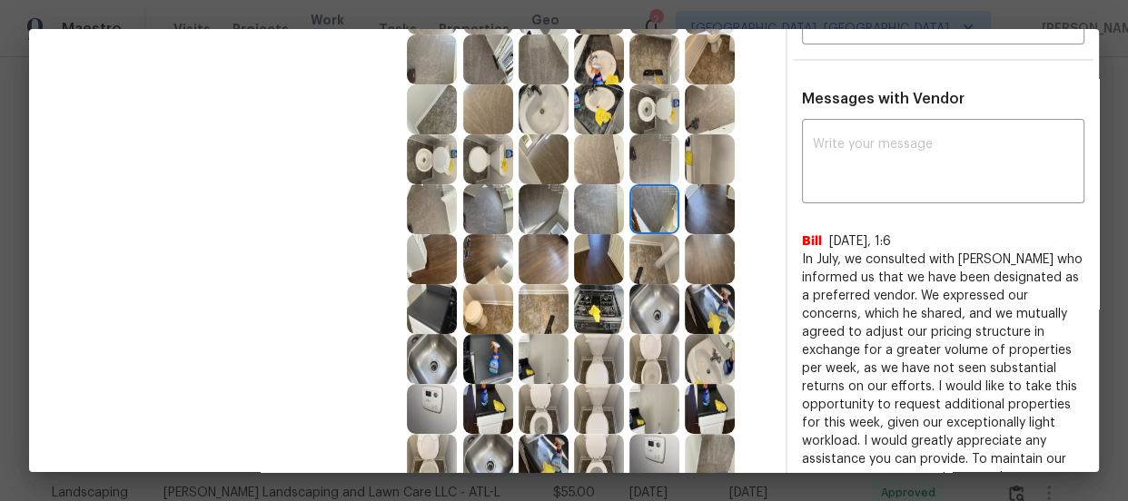
click at [639, 313] on img at bounding box center [654, 309] width 50 height 50
click at [561, 351] on img at bounding box center [544, 359] width 50 height 50
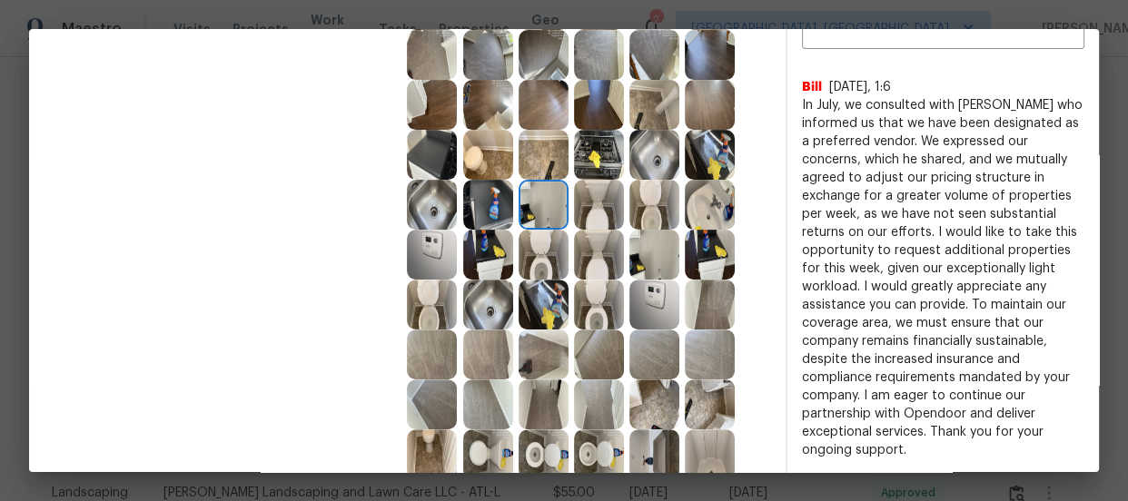
scroll to position [578, 0]
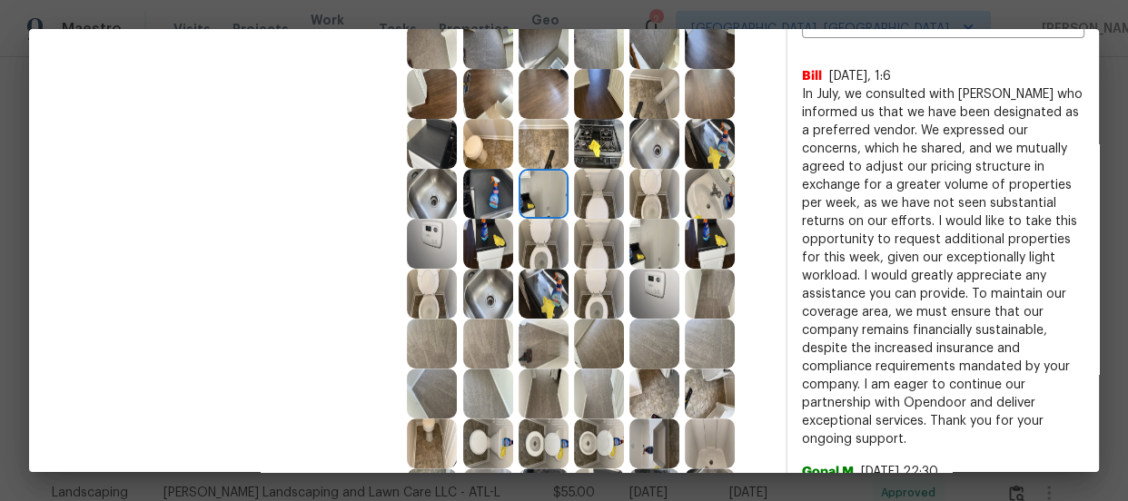
click at [465, 347] on img at bounding box center [488, 344] width 50 height 50
click at [519, 373] on img at bounding box center [544, 394] width 50 height 50
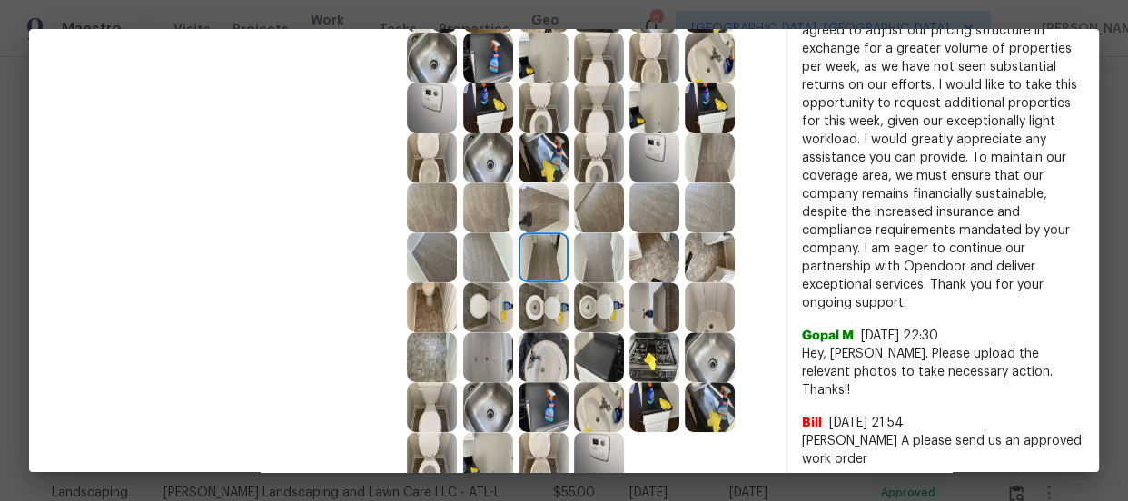
scroll to position [743, 0]
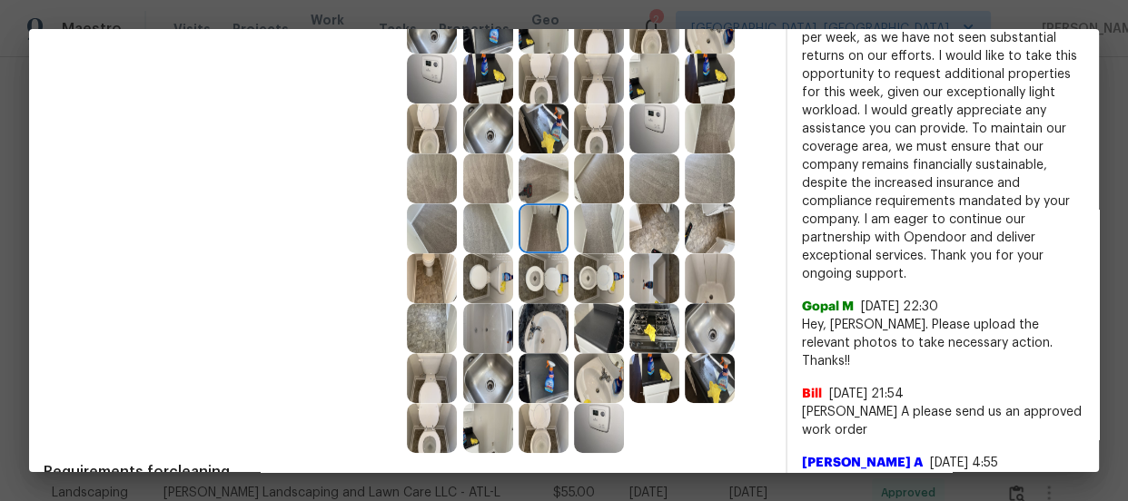
click at [653, 336] on img at bounding box center [654, 328] width 50 height 50
click at [696, 337] on img at bounding box center [710, 328] width 50 height 50
click at [678, 379] on div at bounding box center [656, 378] width 55 height 50
click at [654, 378] on img at bounding box center [654, 378] width 50 height 50
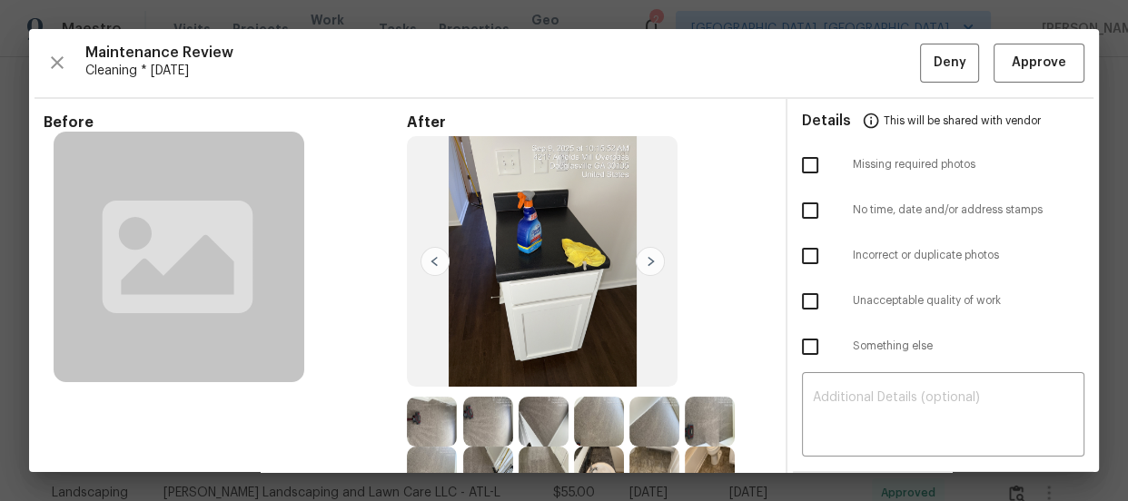
scroll to position [0, 0]
click at [1012, 64] on span "Approve" at bounding box center [1039, 63] width 54 height 23
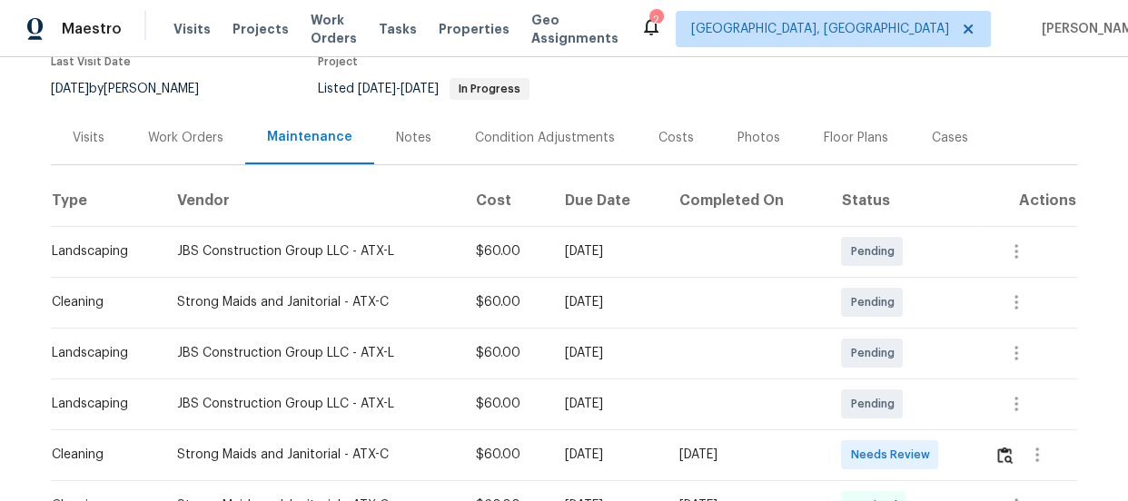
scroll to position [247, 0]
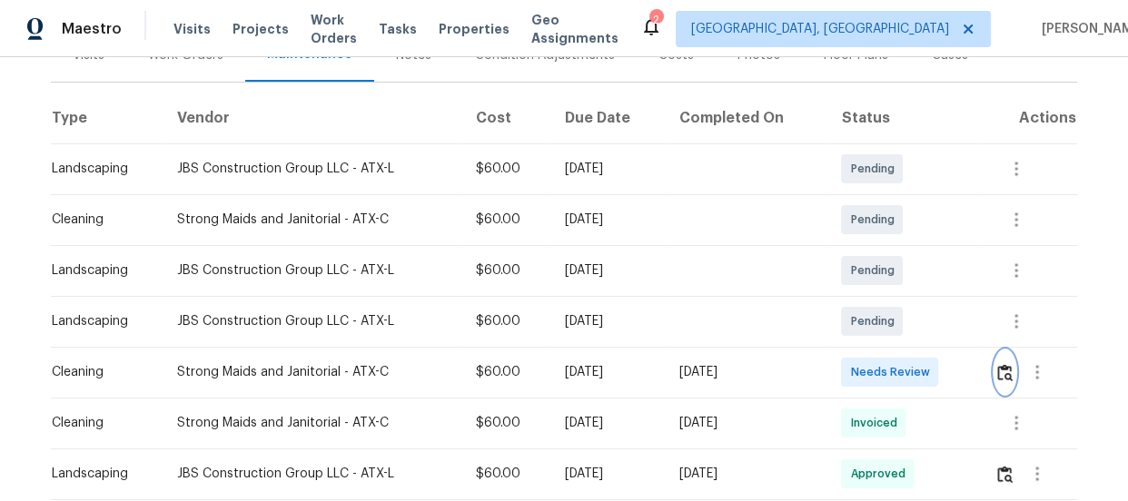
click at [997, 372] on img "button" at bounding box center [1004, 372] width 15 height 17
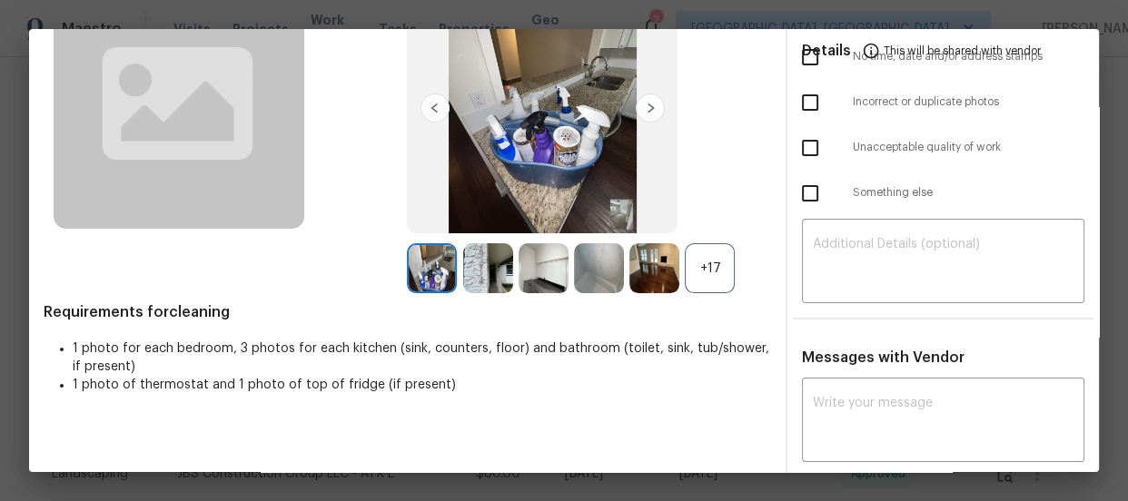
scroll to position [164, 0]
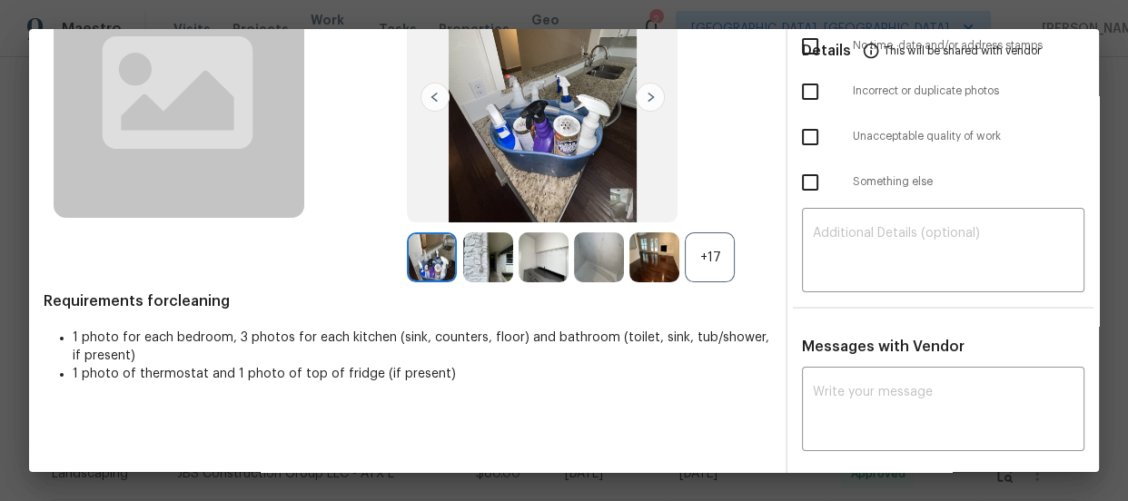
click at [703, 265] on div "+17" at bounding box center [710, 258] width 50 height 50
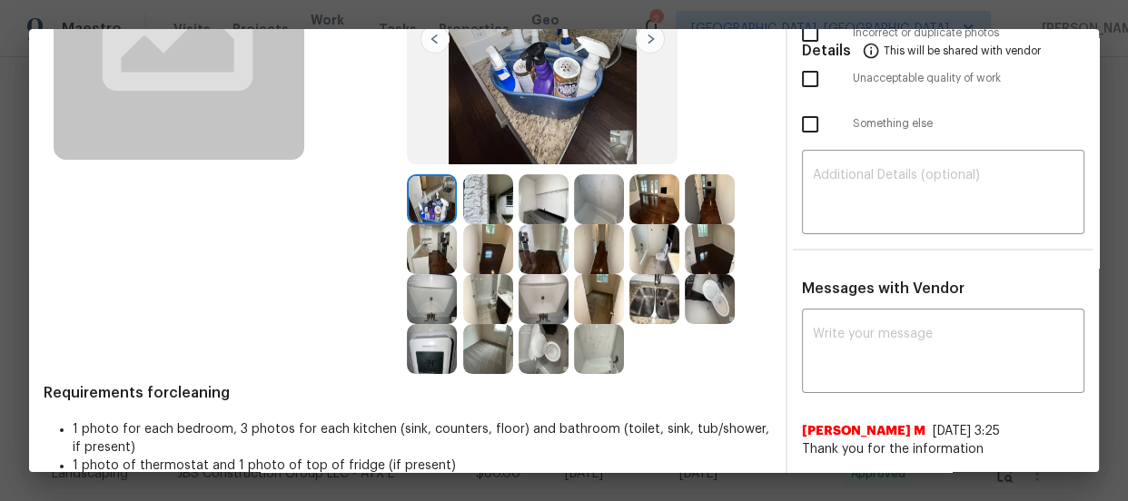
scroll to position [247, 0]
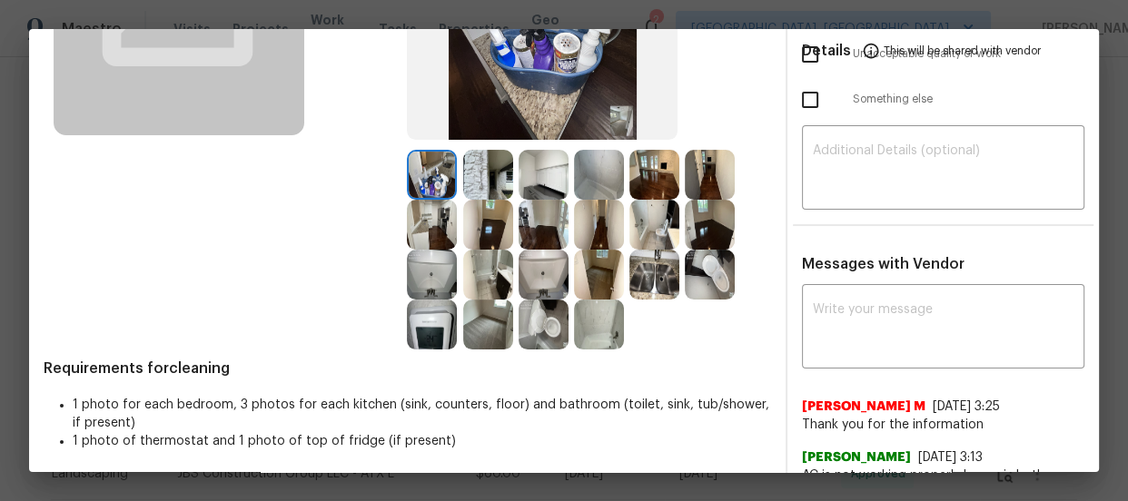
click at [555, 318] on img at bounding box center [544, 325] width 50 height 50
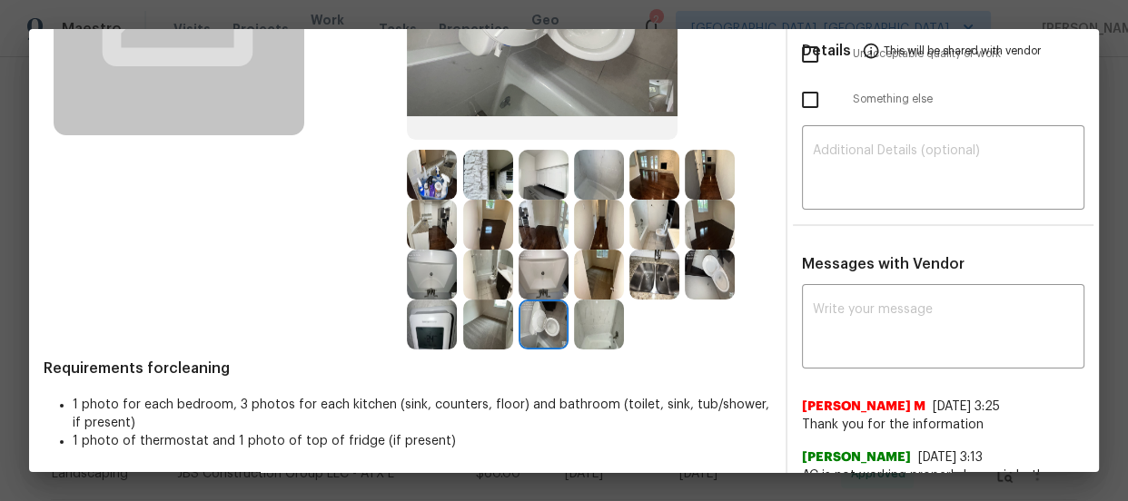
click at [686, 267] on img at bounding box center [710, 275] width 50 height 50
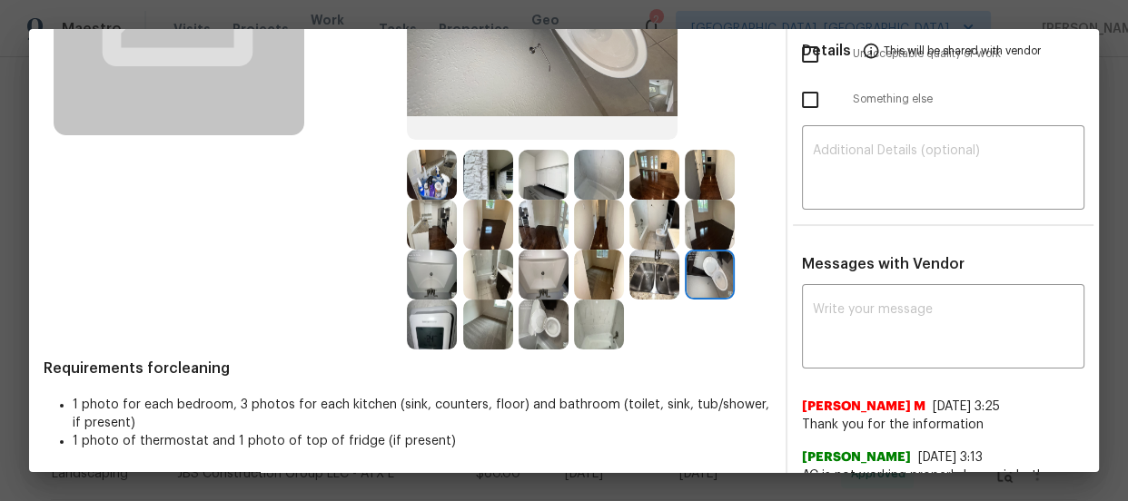
click at [538, 268] on img at bounding box center [544, 275] width 50 height 50
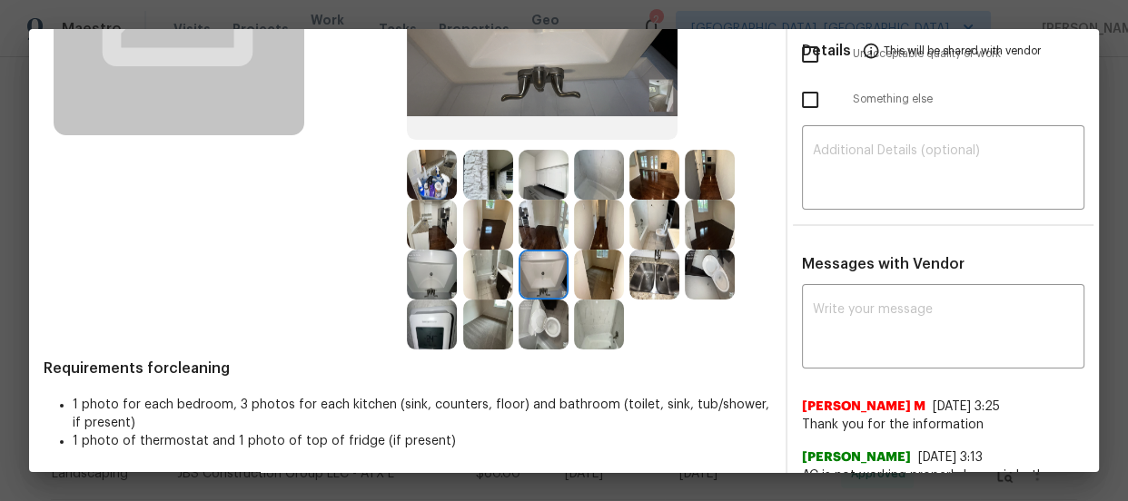
click at [422, 266] on img at bounding box center [432, 275] width 50 height 50
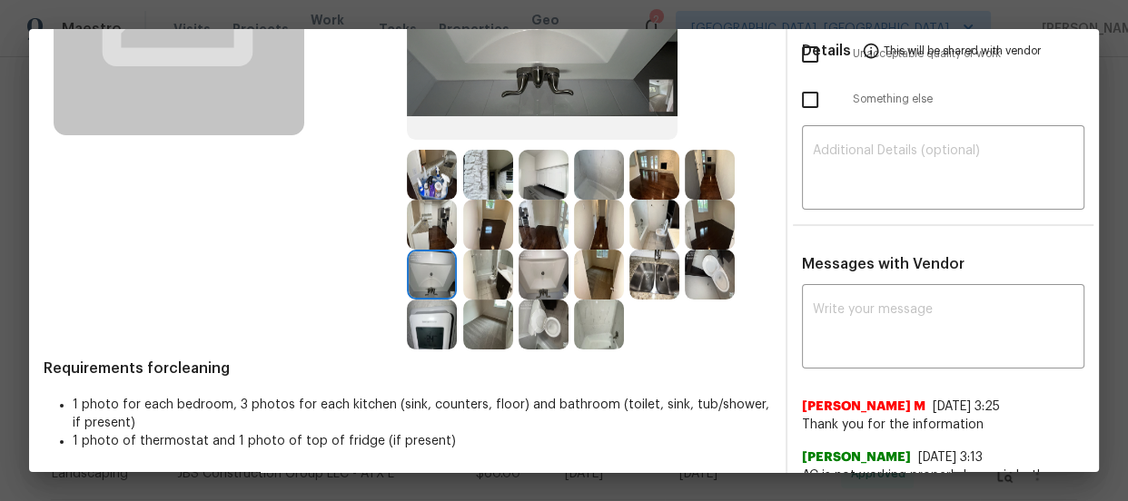
click at [519, 267] on img at bounding box center [544, 275] width 50 height 50
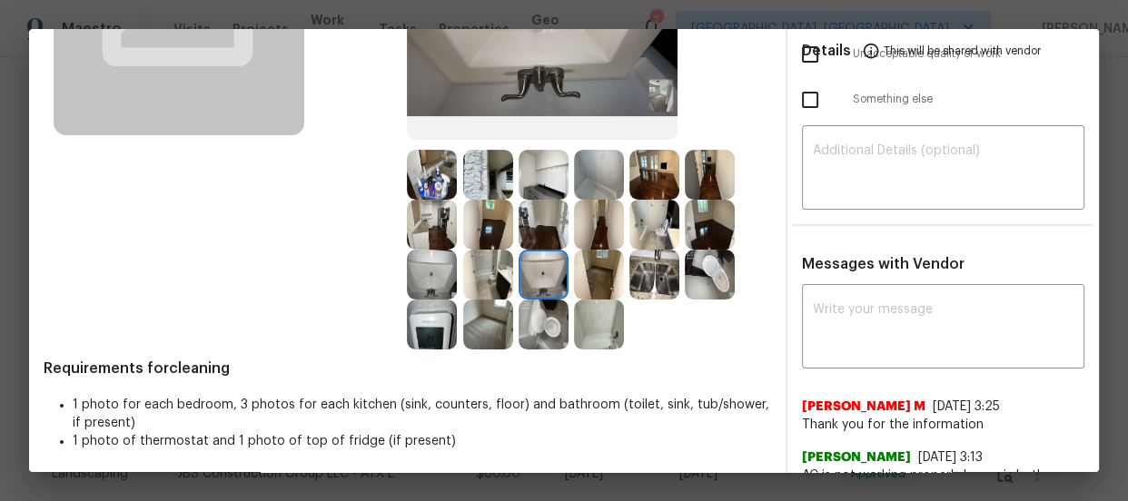
click at [599, 188] on img at bounding box center [599, 175] width 50 height 50
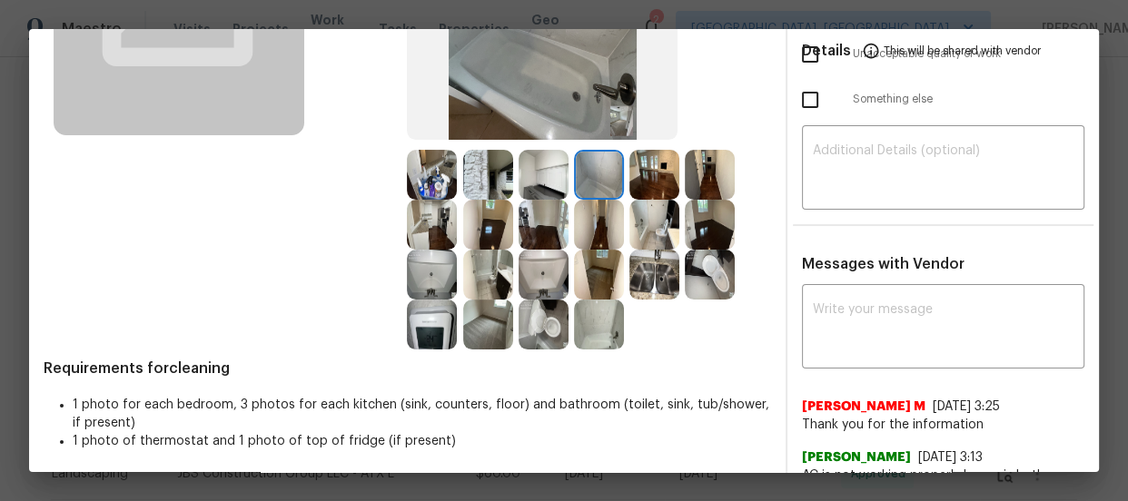
click at [605, 315] on img at bounding box center [599, 325] width 50 height 50
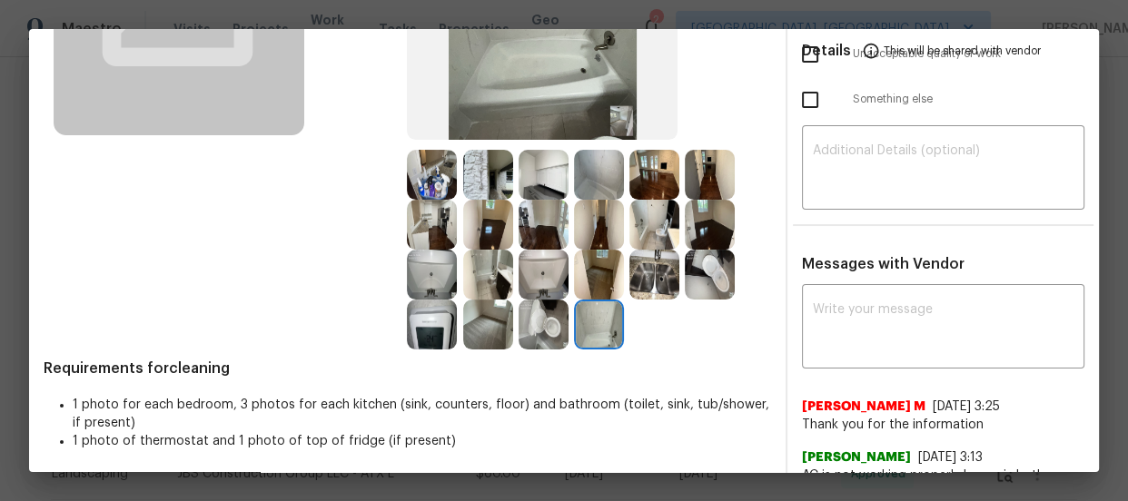
click at [538, 316] on img at bounding box center [544, 325] width 50 height 50
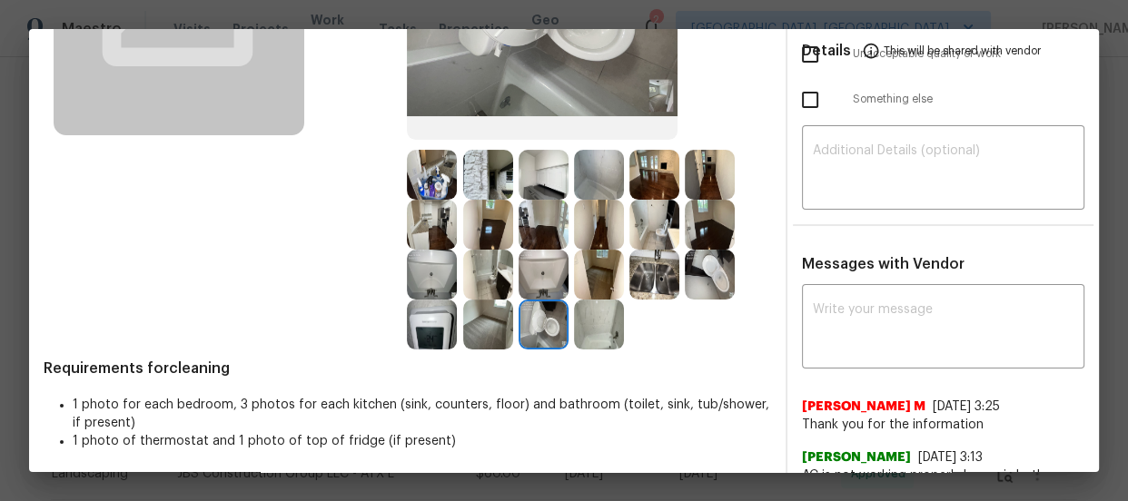
click at [704, 268] on img at bounding box center [710, 275] width 50 height 50
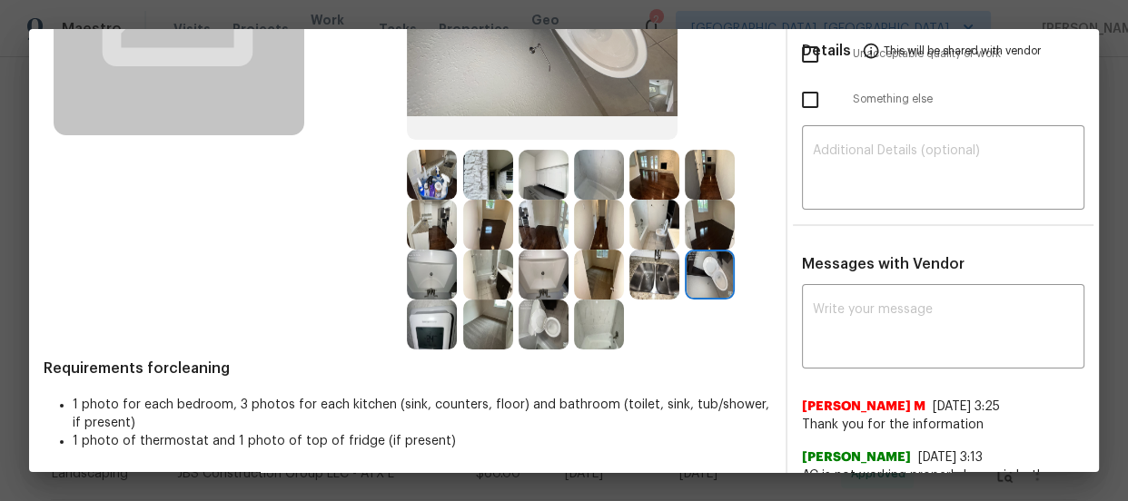
click at [530, 187] on img at bounding box center [544, 175] width 50 height 50
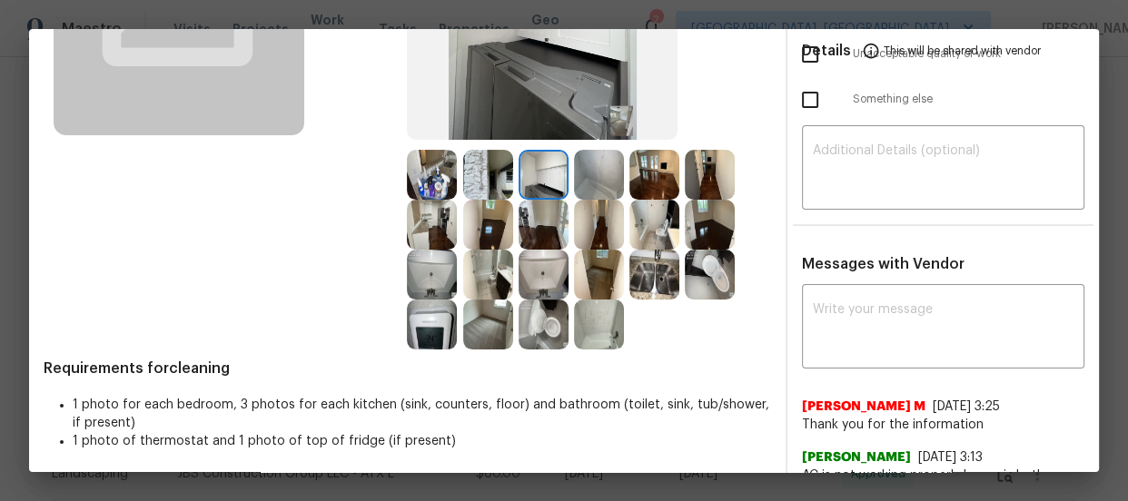
click at [487, 178] on img at bounding box center [488, 175] width 50 height 50
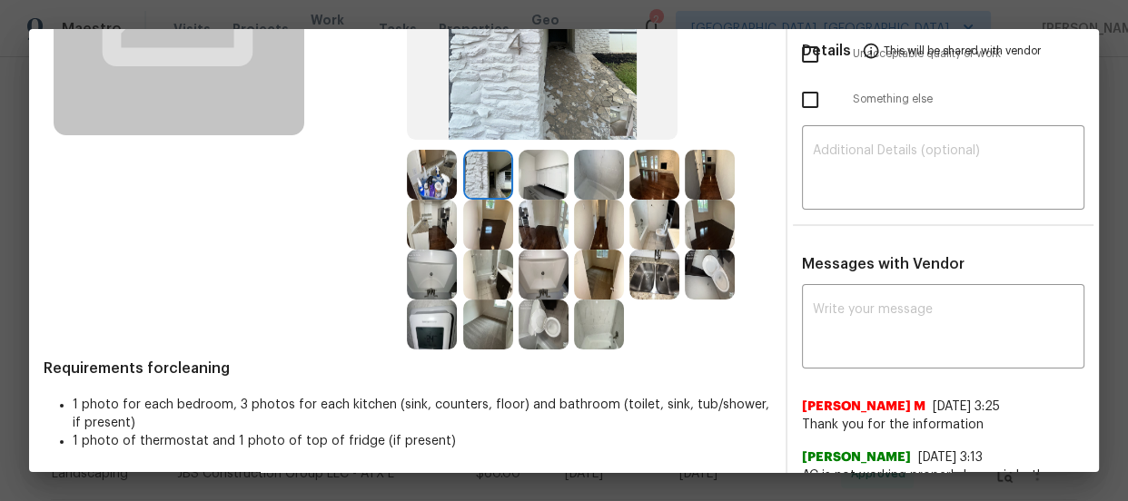
click at [437, 177] on img at bounding box center [432, 175] width 50 height 50
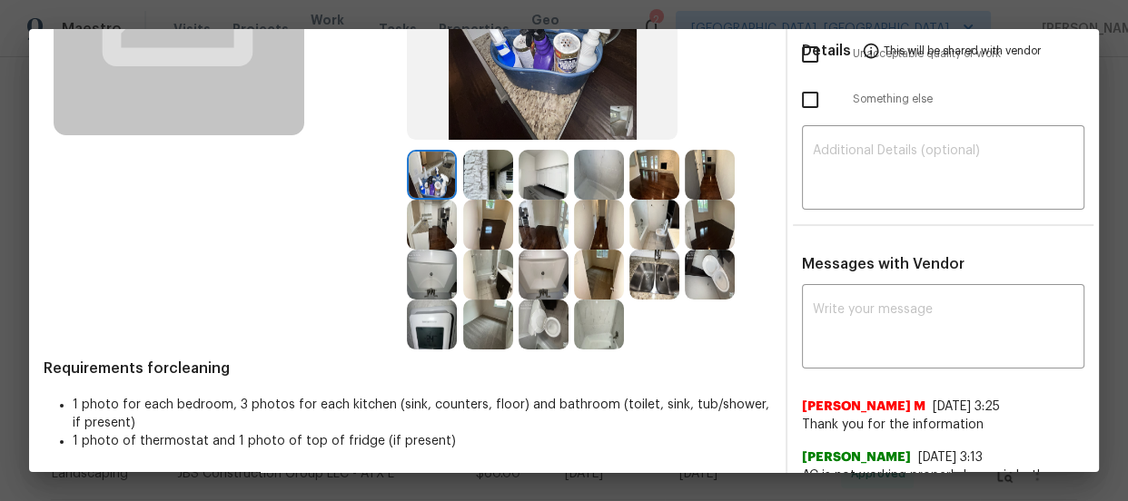
click at [533, 328] on img at bounding box center [544, 325] width 50 height 50
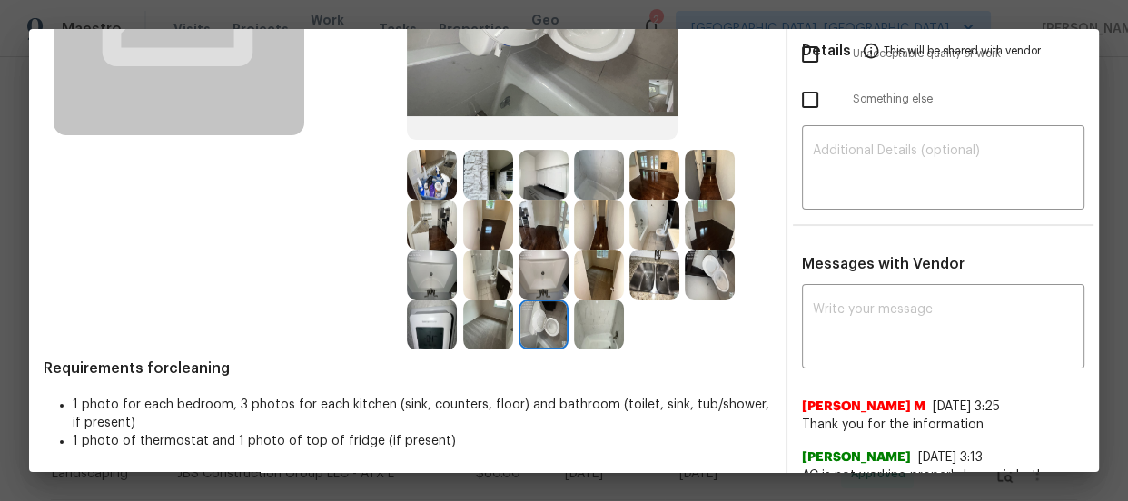
click at [694, 282] on img at bounding box center [710, 275] width 50 height 50
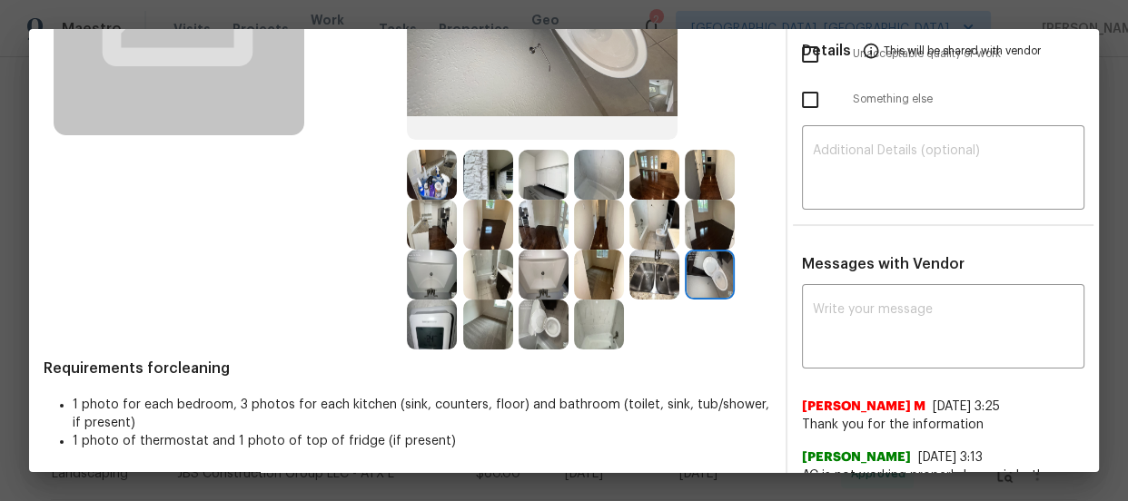
click at [521, 273] on img at bounding box center [544, 275] width 50 height 50
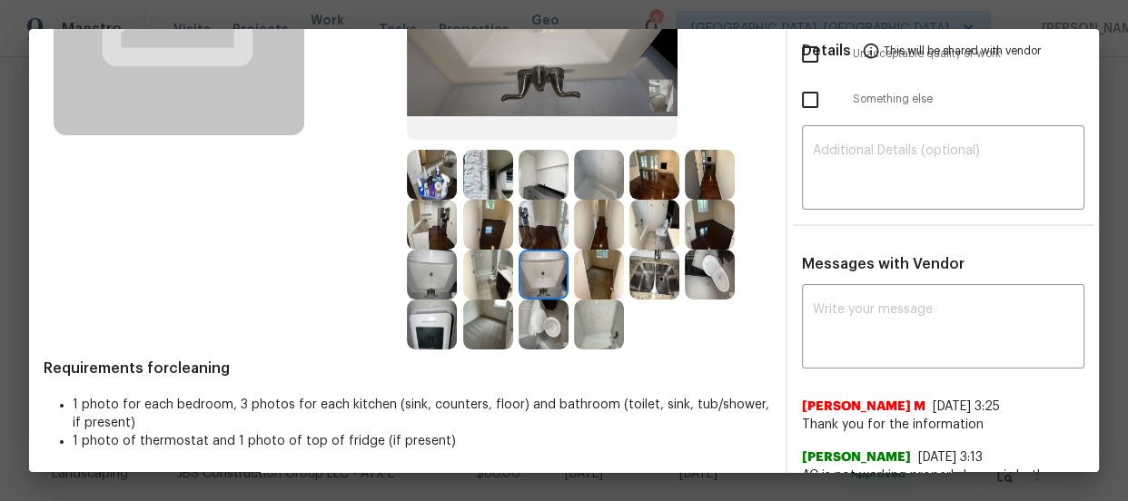
click at [441, 280] on img at bounding box center [432, 275] width 50 height 50
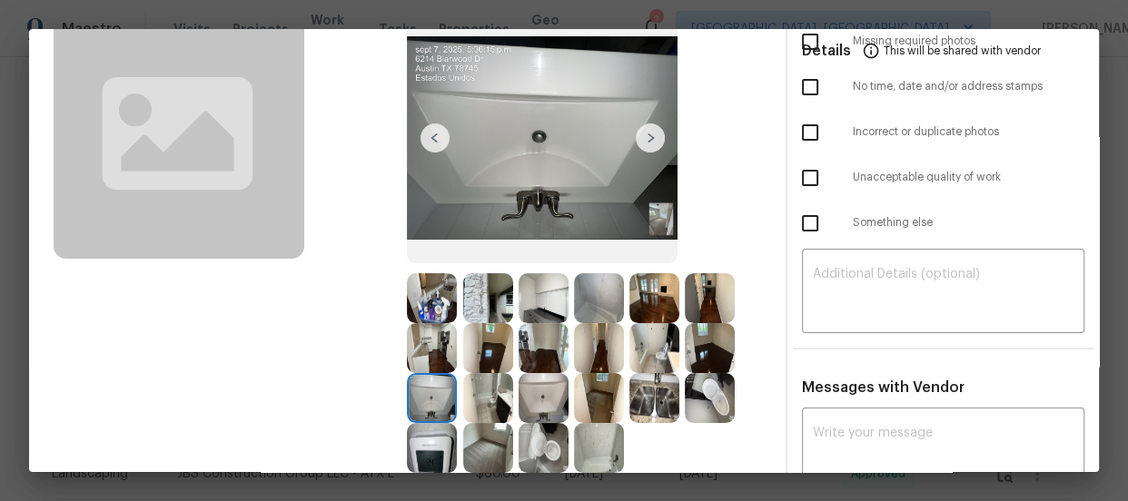
scroll to position [82, 0]
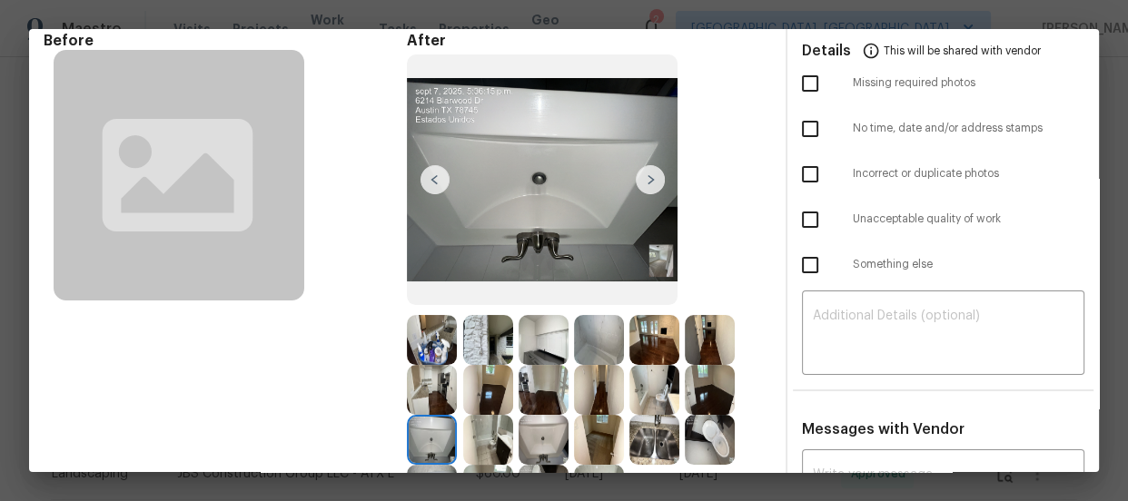
click at [556, 435] on img at bounding box center [544, 440] width 50 height 50
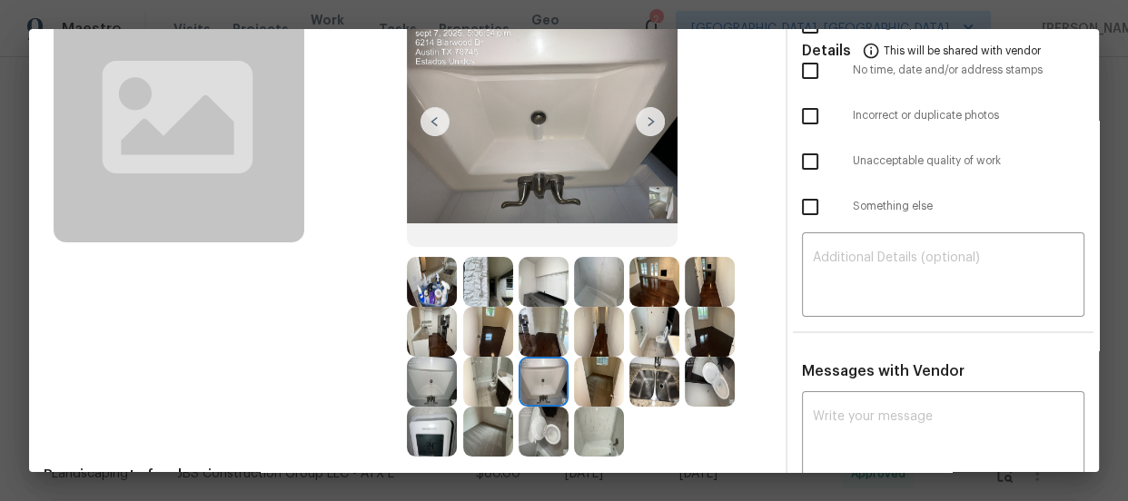
scroll to position [164, 0]
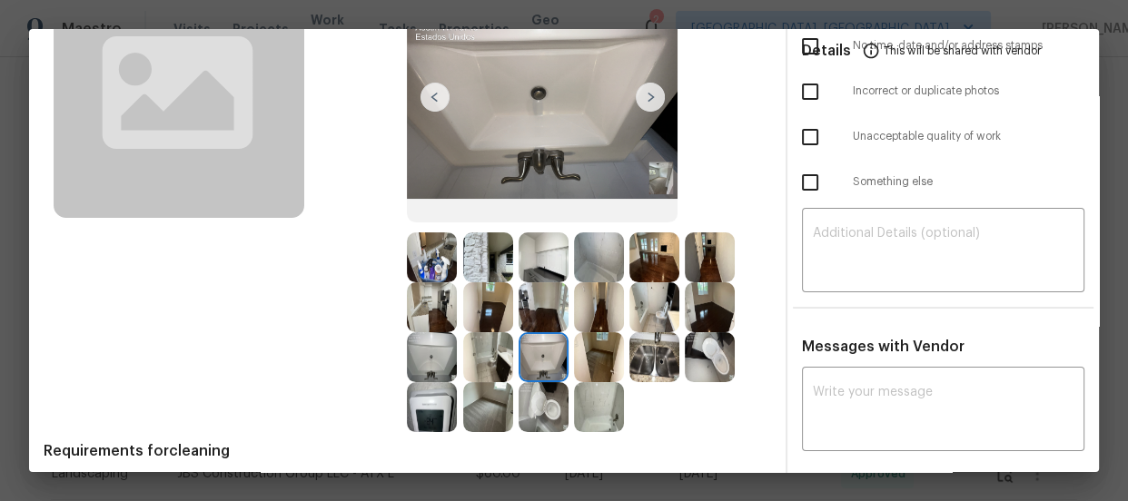
click at [440, 351] on img at bounding box center [432, 357] width 50 height 50
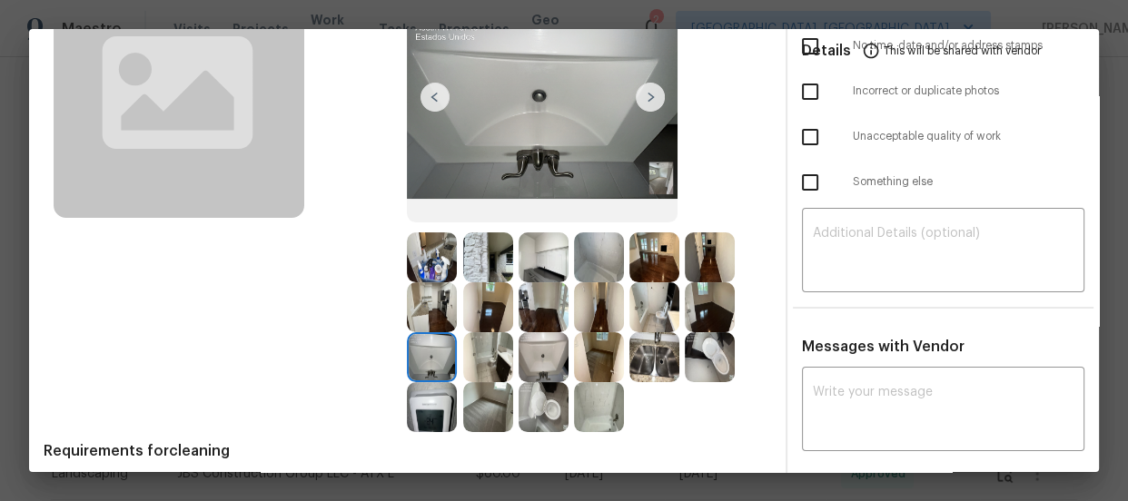
click at [535, 371] on img at bounding box center [544, 357] width 50 height 50
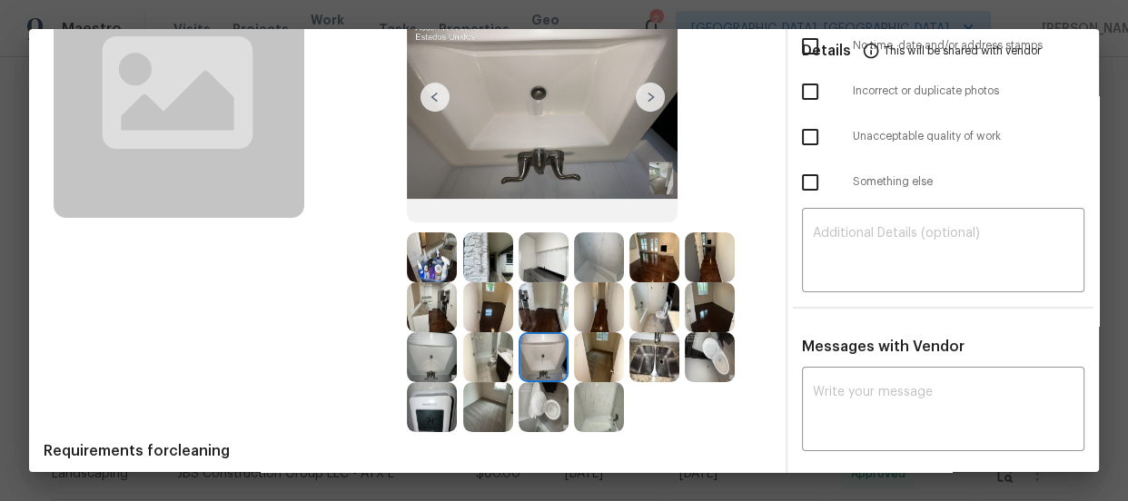
click at [592, 408] on img at bounding box center [599, 407] width 50 height 50
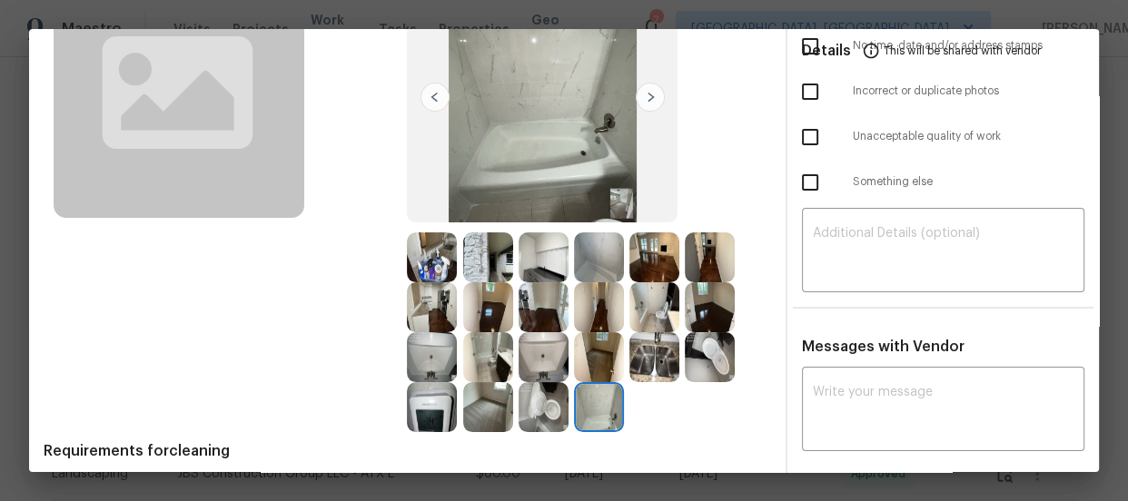
click at [589, 264] on img at bounding box center [599, 258] width 50 height 50
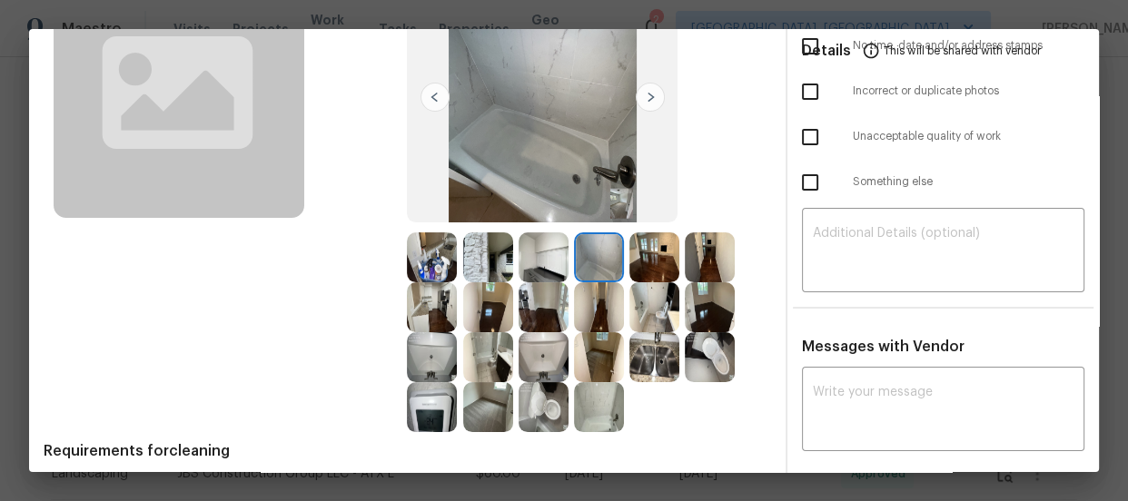
click at [645, 302] on img at bounding box center [654, 307] width 50 height 50
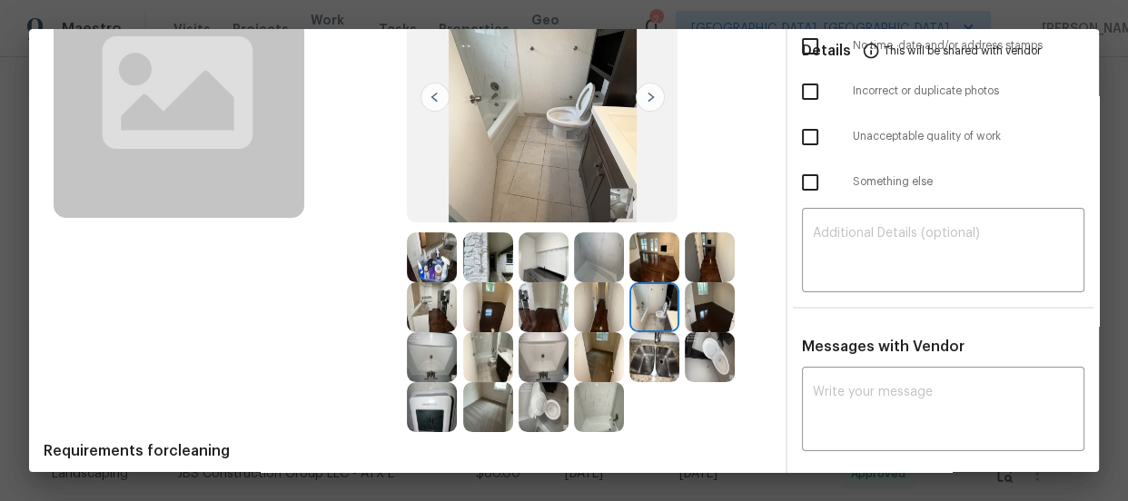
click at [646, 358] on img at bounding box center [654, 357] width 50 height 50
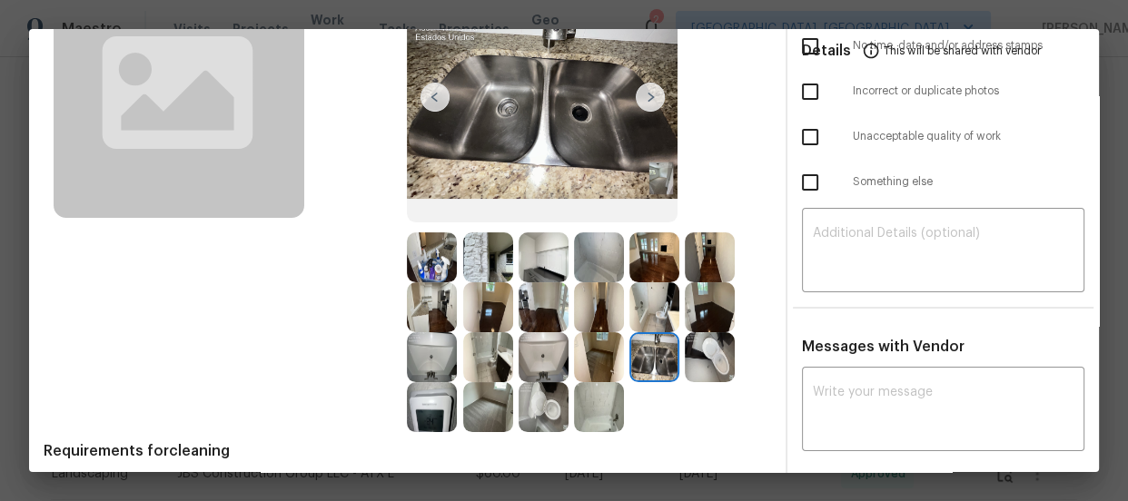
click at [524, 318] on img at bounding box center [544, 307] width 50 height 50
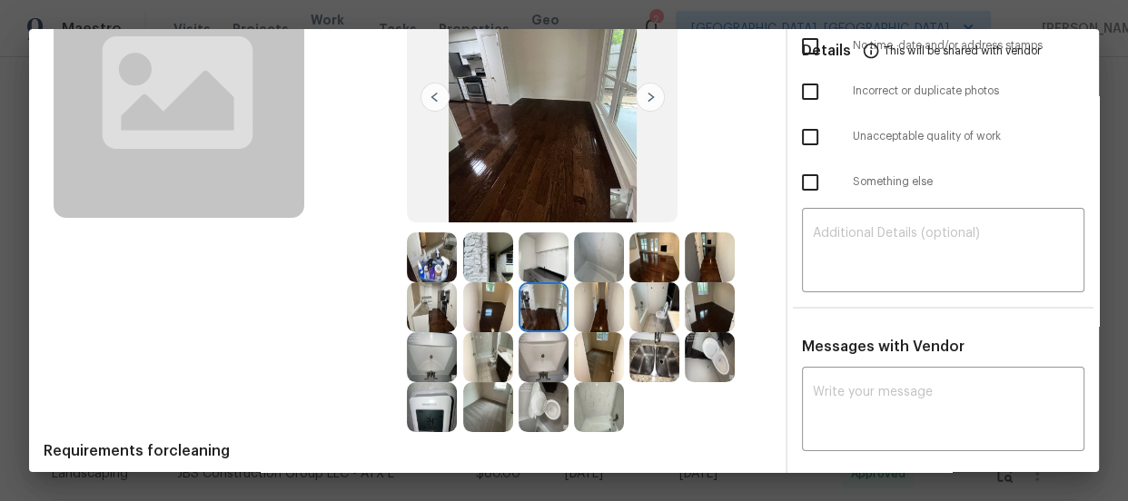
click at [527, 274] on img at bounding box center [544, 258] width 50 height 50
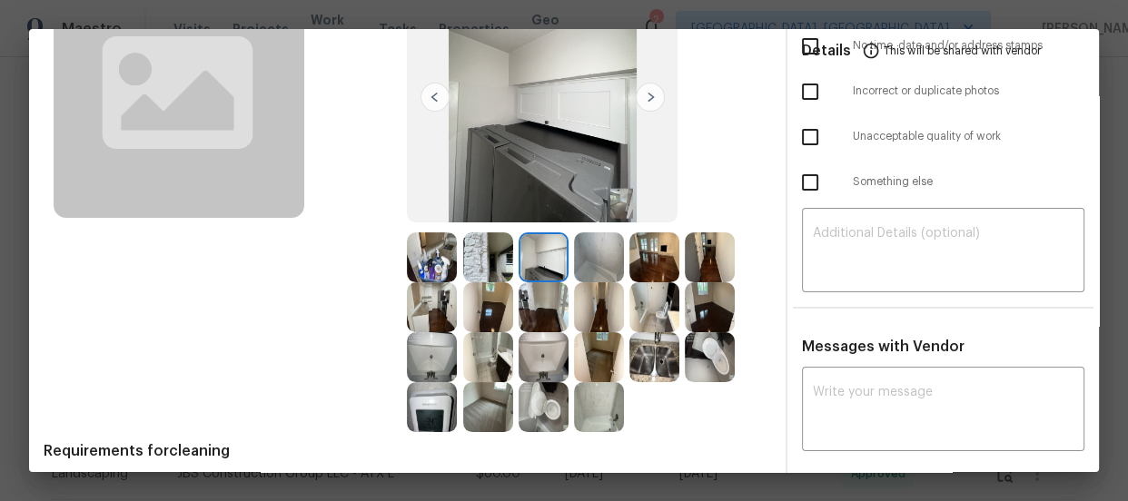
click at [499, 266] on img at bounding box center [488, 258] width 50 height 50
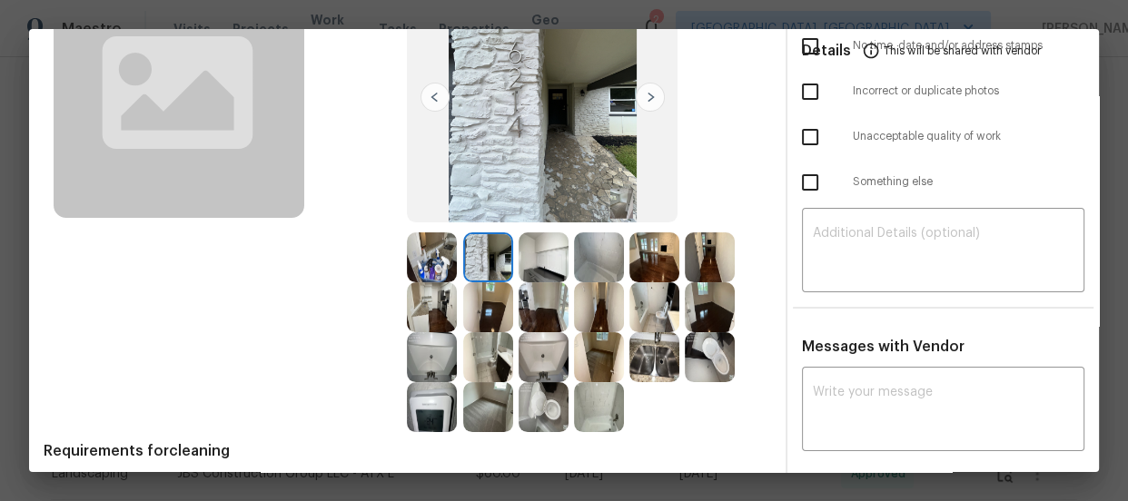
click at [452, 262] on img at bounding box center [432, 258] width 50 height 50
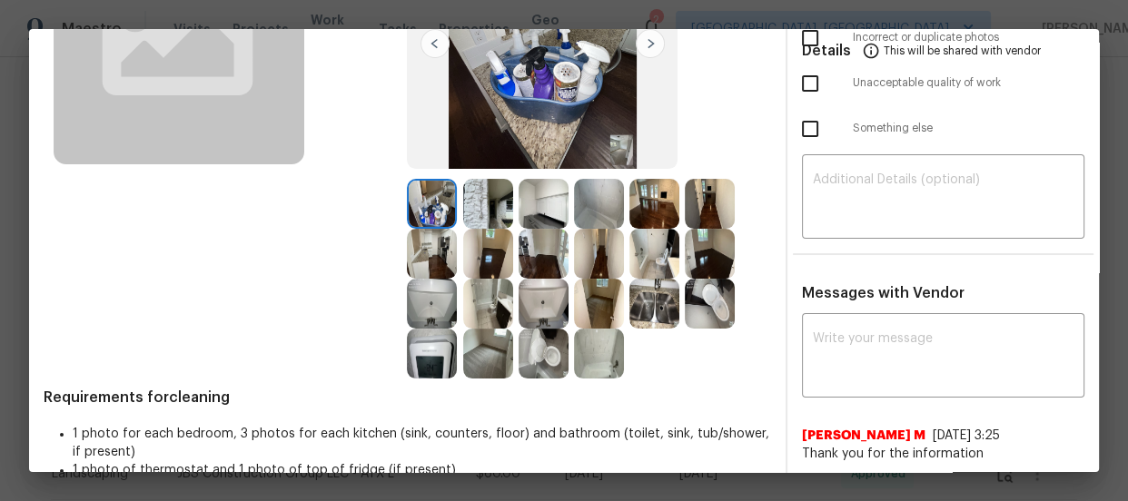
scroll to position [247, 0]
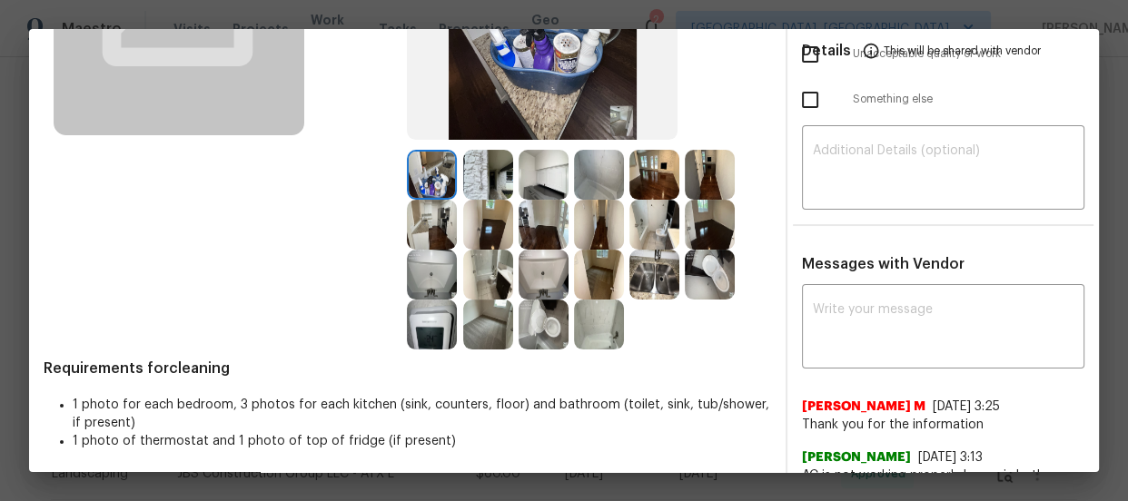
click at [490, 322] on img at bounding box center [488, 325] width 50 height 50
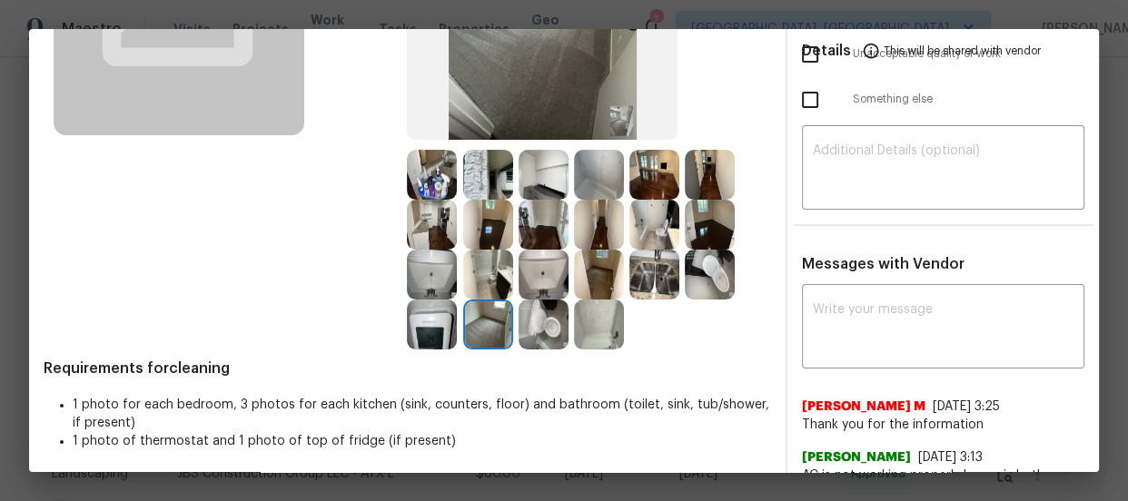
click at [490, 234] on img at bounding box center [488, 225] width 50 height 50
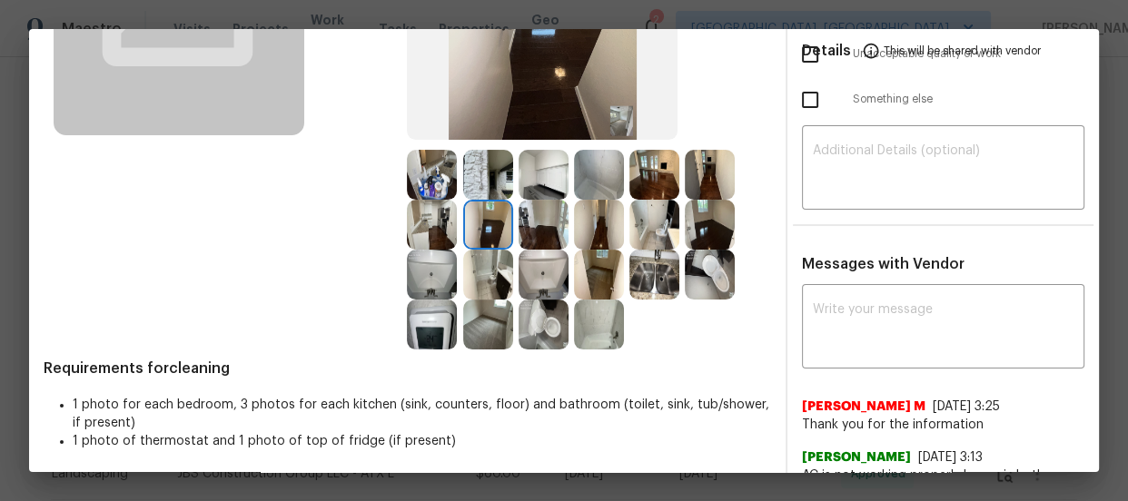
click at [604, 263] on img at bounding box center [599, 275] width 50 height 50
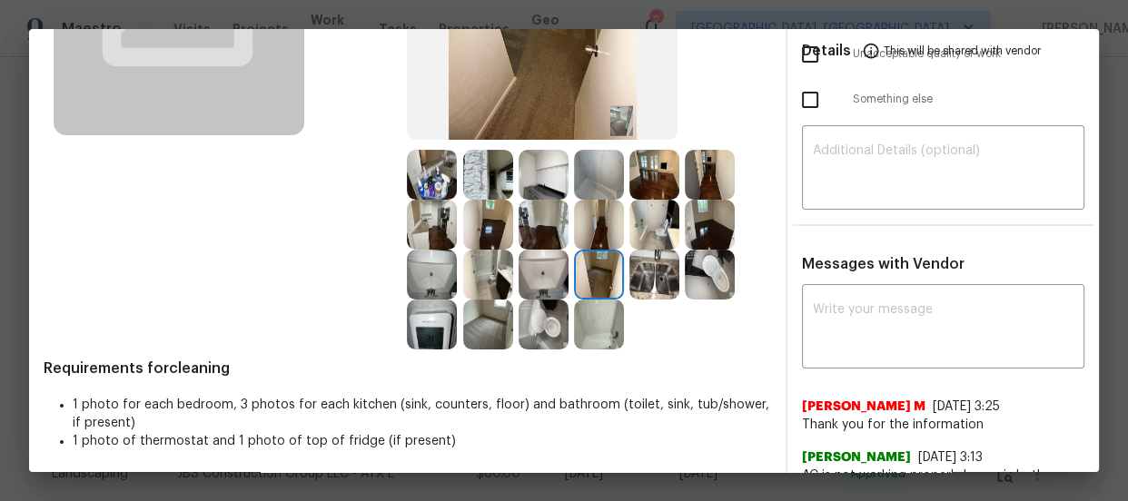
click at [706, 214] on img at bounding box center [710, 225] width 50 height 50
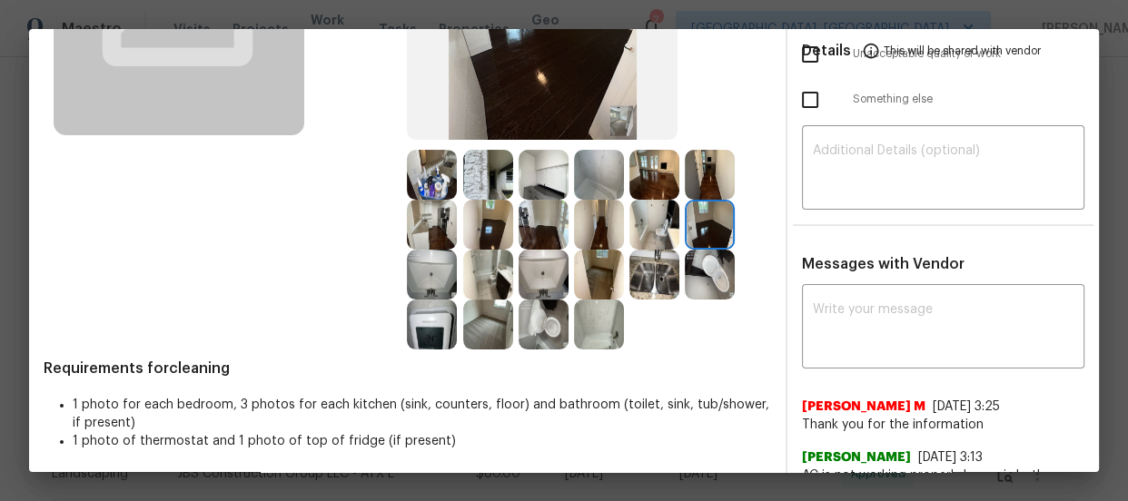
click at [699, 260] on img at bounding box center [710, 275] width 50 height 50
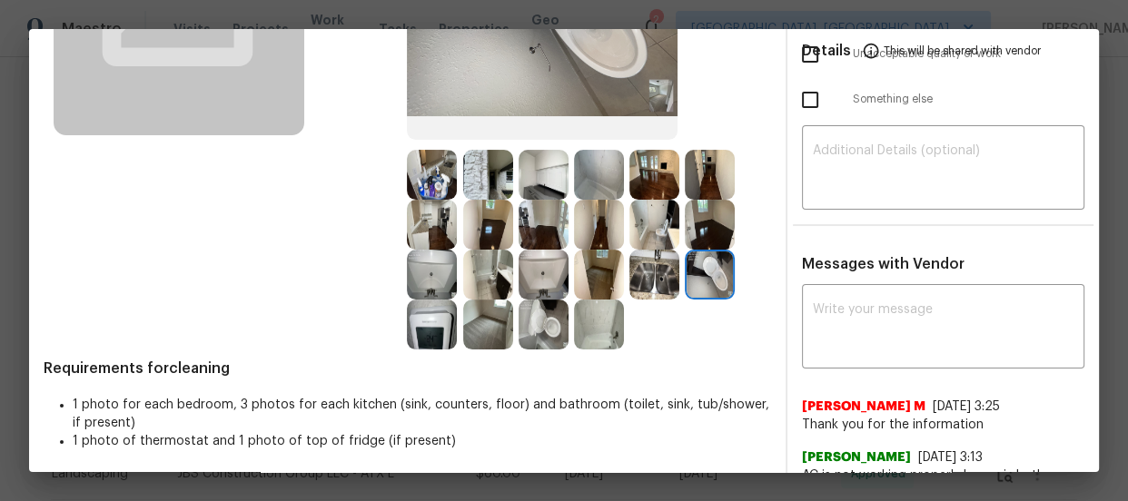
click at [652, 272] on img at bounding box center [654, 275] width 50 height 50
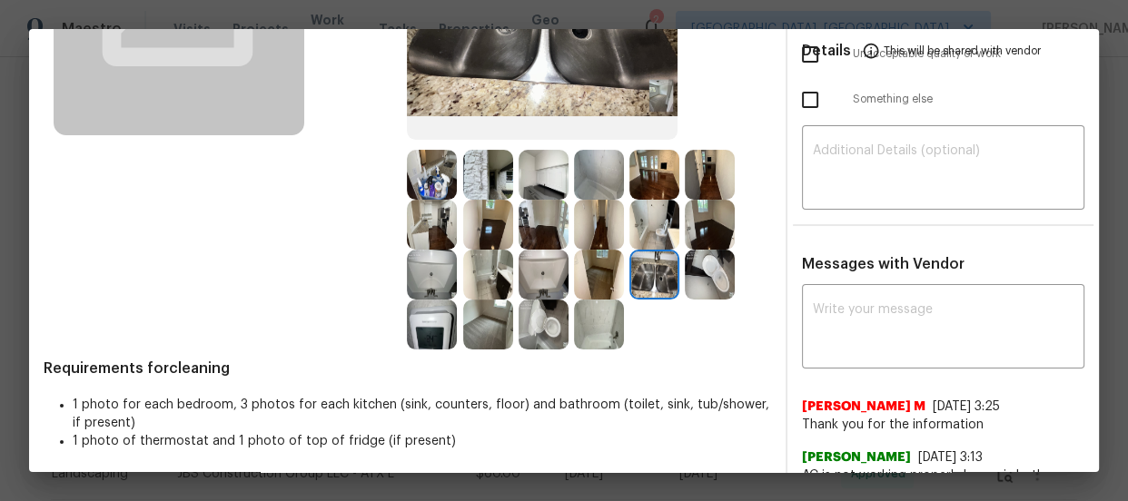
click at [543, 230] on img at bounding box center [544, 225] width 50 height 50
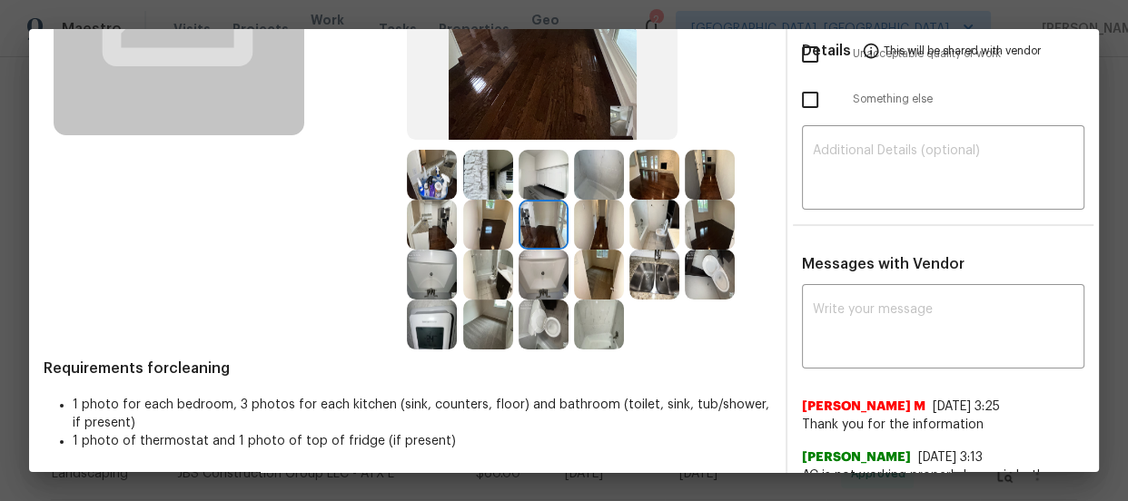
click at [536, 200] on img at bounding box center [544, 225] width 50 height 50
click at [488, 179] on img at bounding box center [488, 175] width 50 height 50
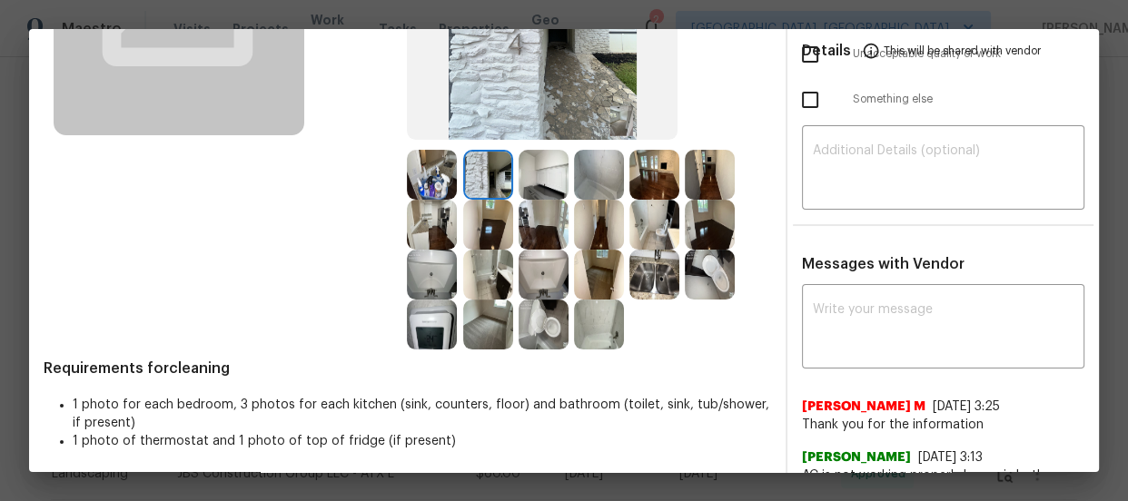
click at [429, 176] on img at bounding box center [432, 175] width 50 height 50
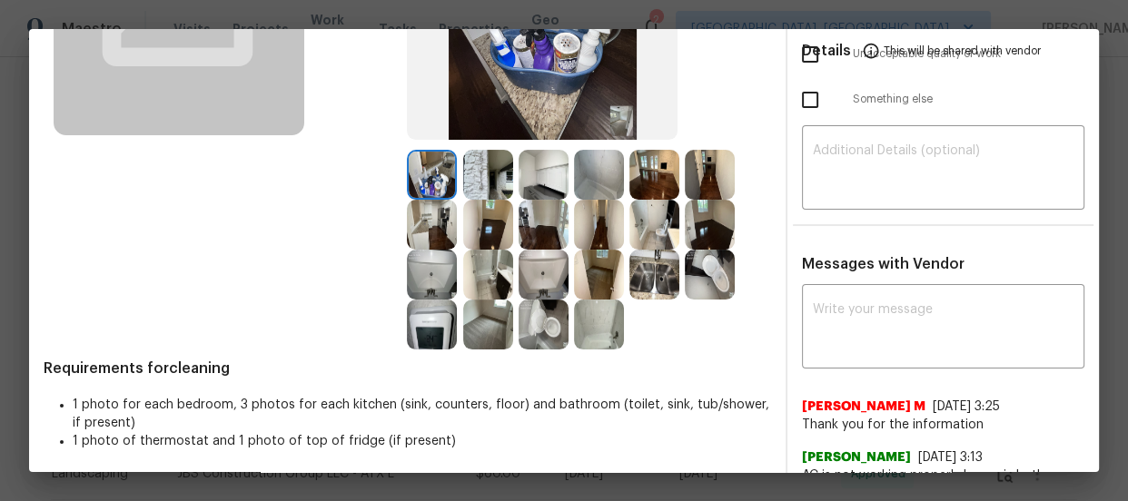
click at [426, 217] on img at bounding box center [432, 225] width 50 height 50
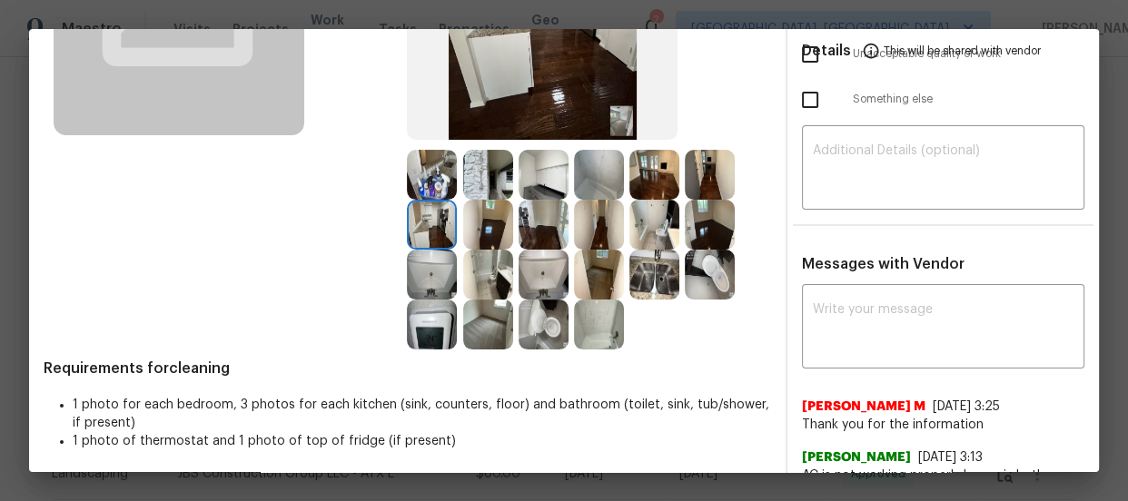
click at [629, 167] on img at bounding box center [654, 175] width 50 height 50
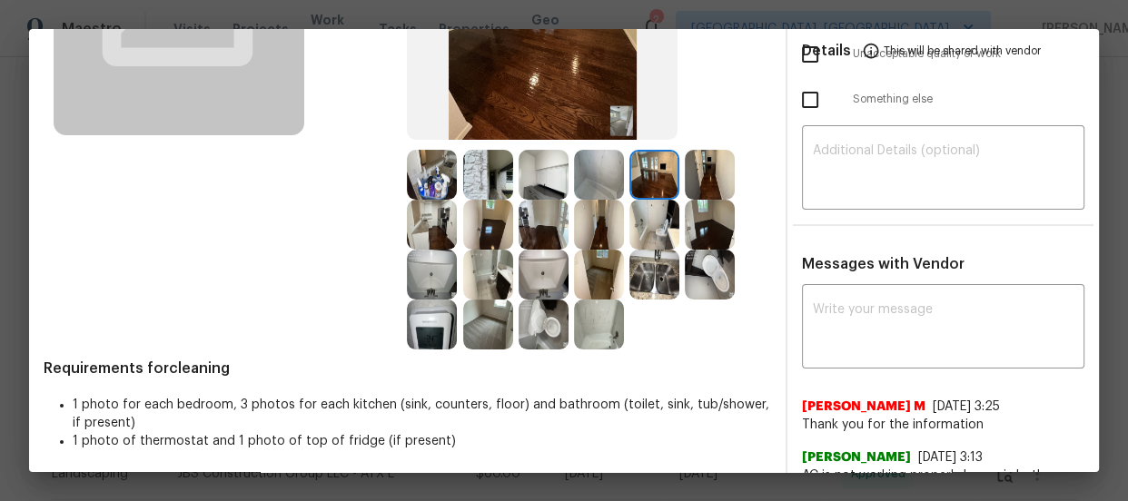
click at [685, 171] on img at bounding box center [710, 175] width 50 height 50
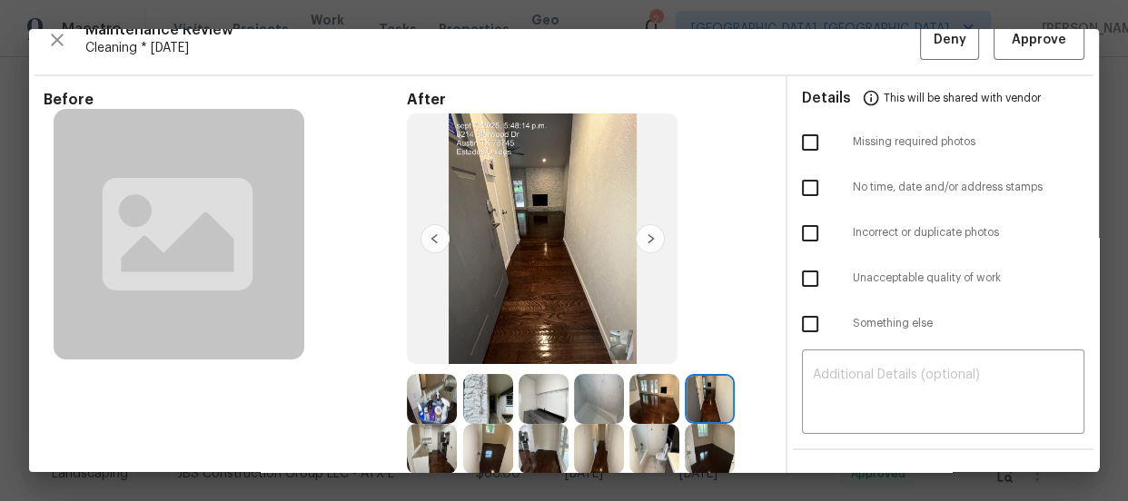
scroll to position [0, 0]
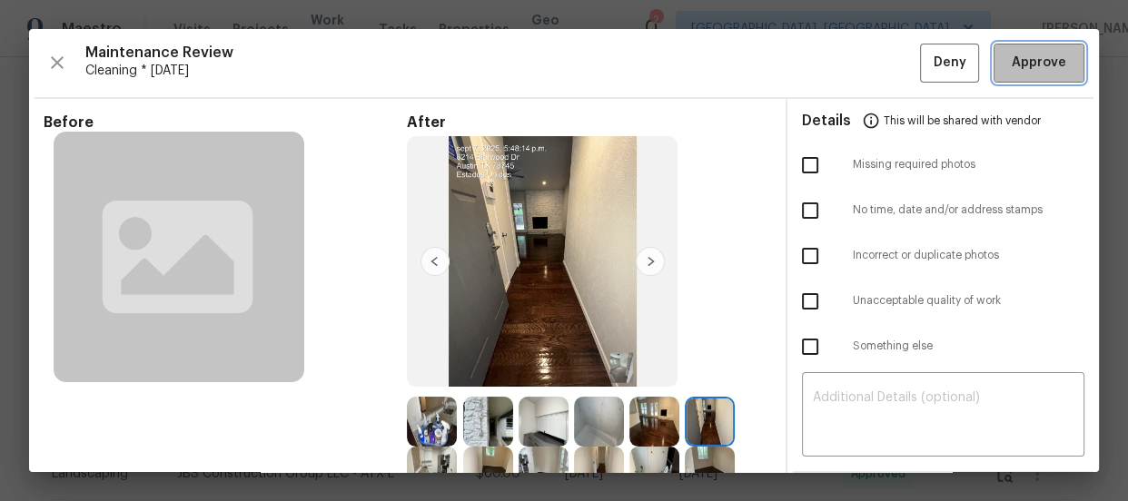
click at [1011, 78] on button "Approve" at bounding box center [1039, 63] width 91 height 39
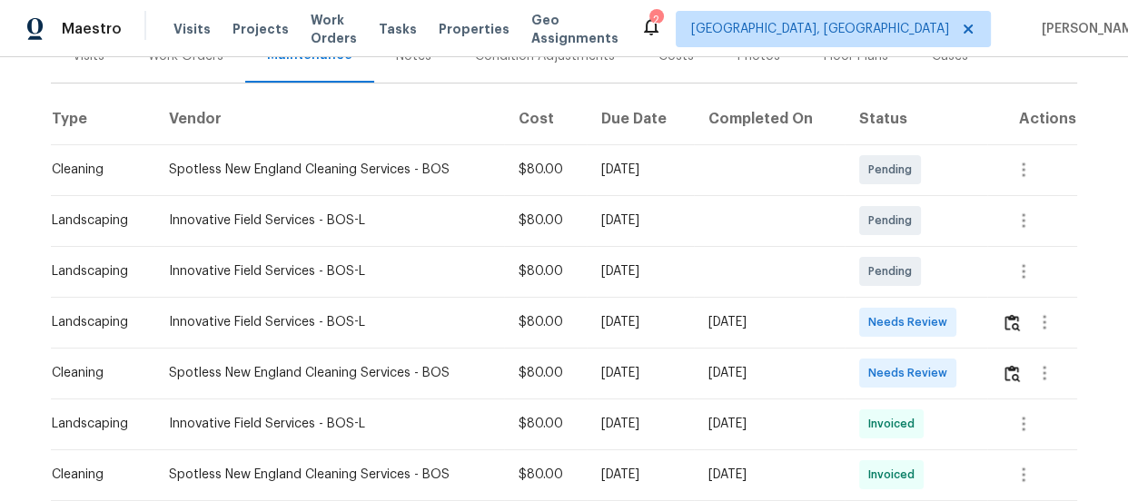
scroll to position [247, 0]
click at [1012, 369] on img "button" at bounding box center [1012, 372] width 15 height 17
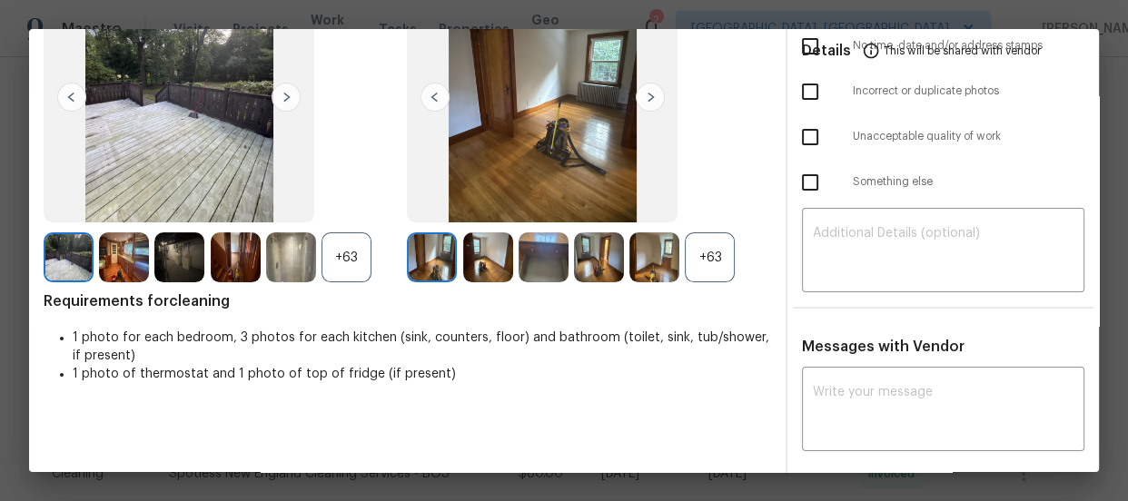
scroll to position [170, 0]
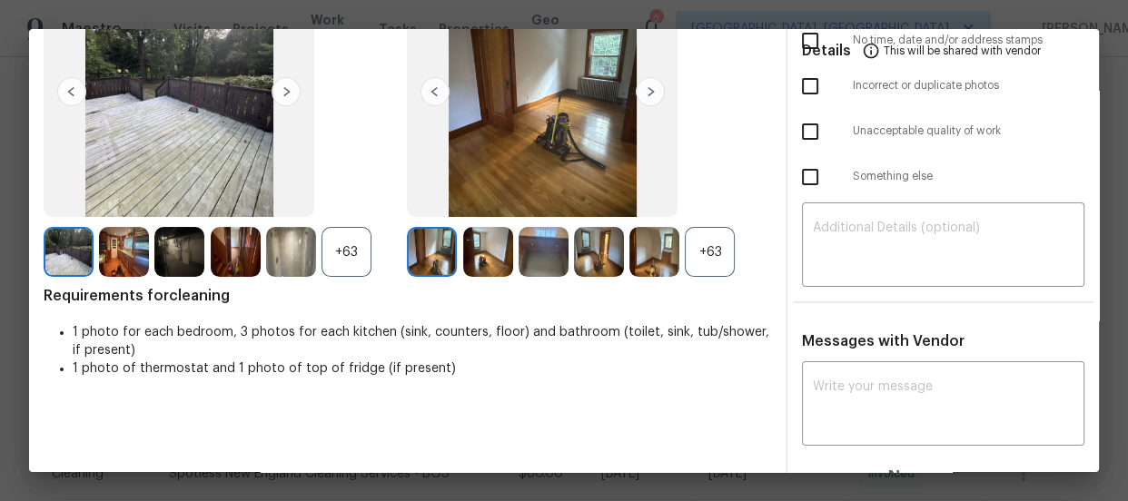
click at [698, 265] on div "+63" at bounding box center [710, 252] width 50 height 50
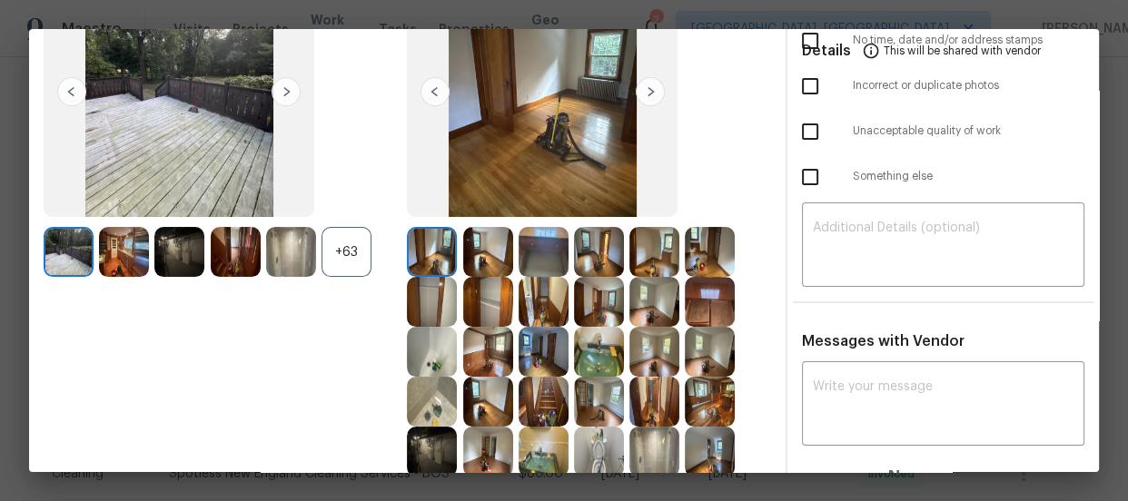
click at [317, 239] on div at bounding box center [293, 252] width 55 height 50
click at [340, 246] on div "+63" at bounding box center [347, 252] width 50 height 50
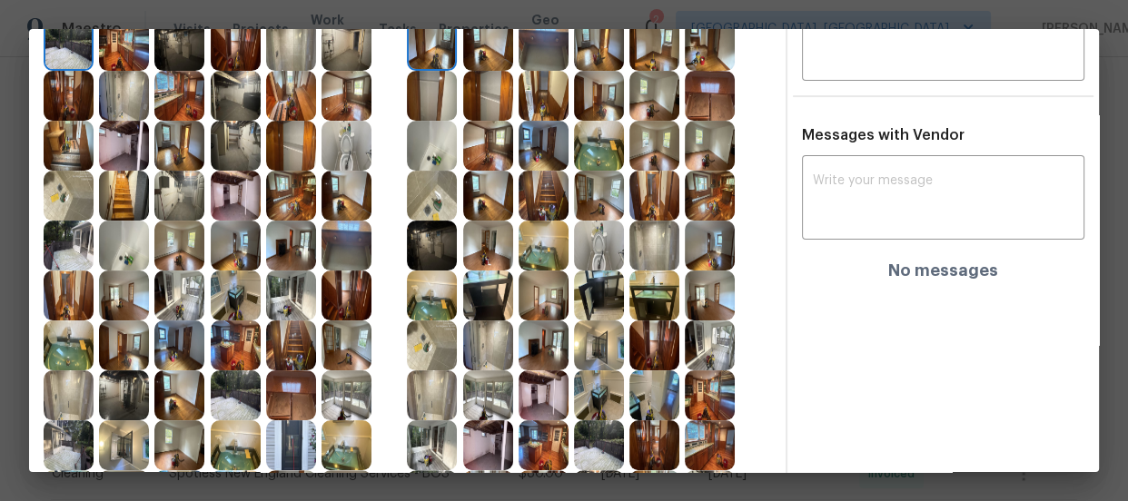
scroll to position [418, 0]
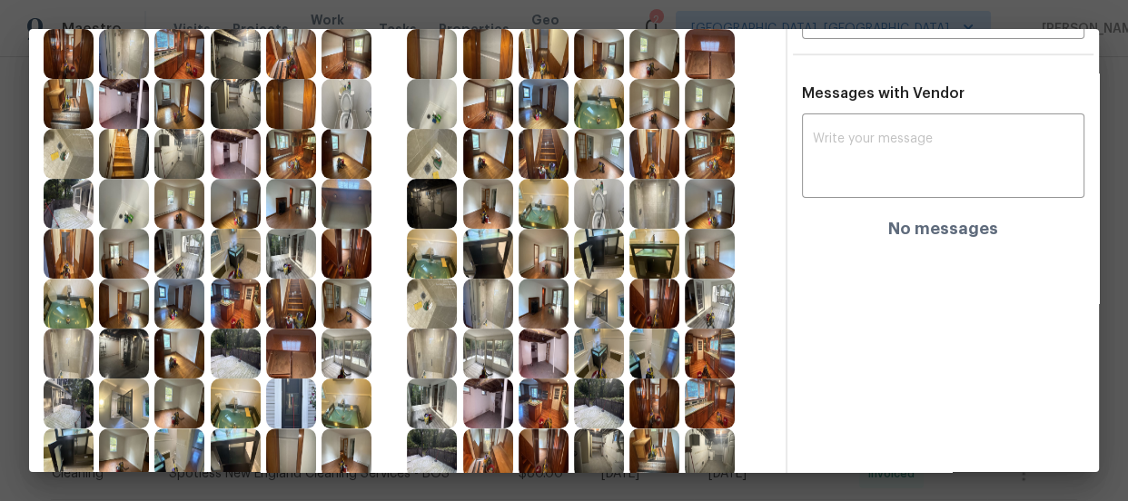
click at [599, 203] on img at bounding box center [599, 204] width 50 height 50
click at [594, 197] on img at bounding box center [599, 204] width 50 height 50
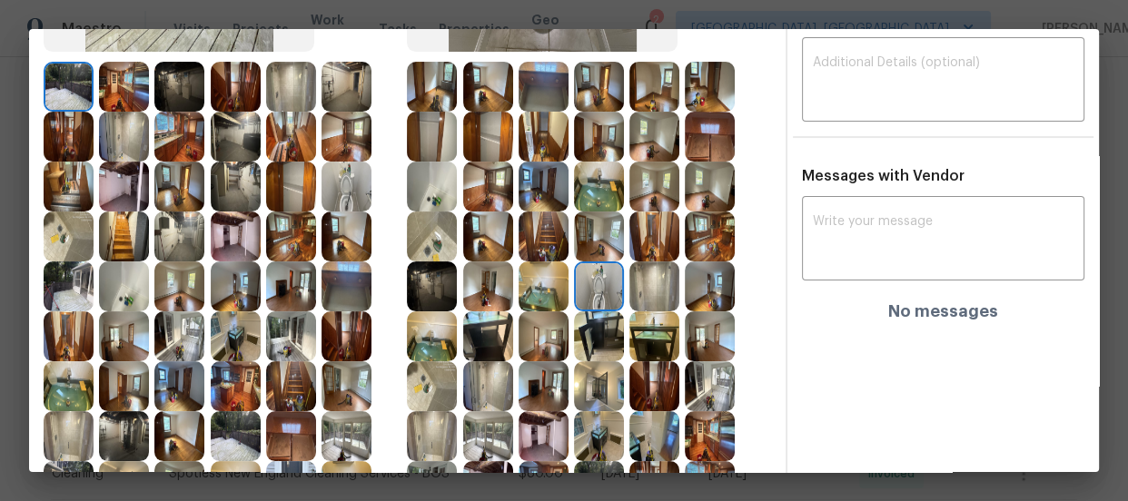
click at [327, 183] on img at bounding box center [347, 187] width 50 height 50
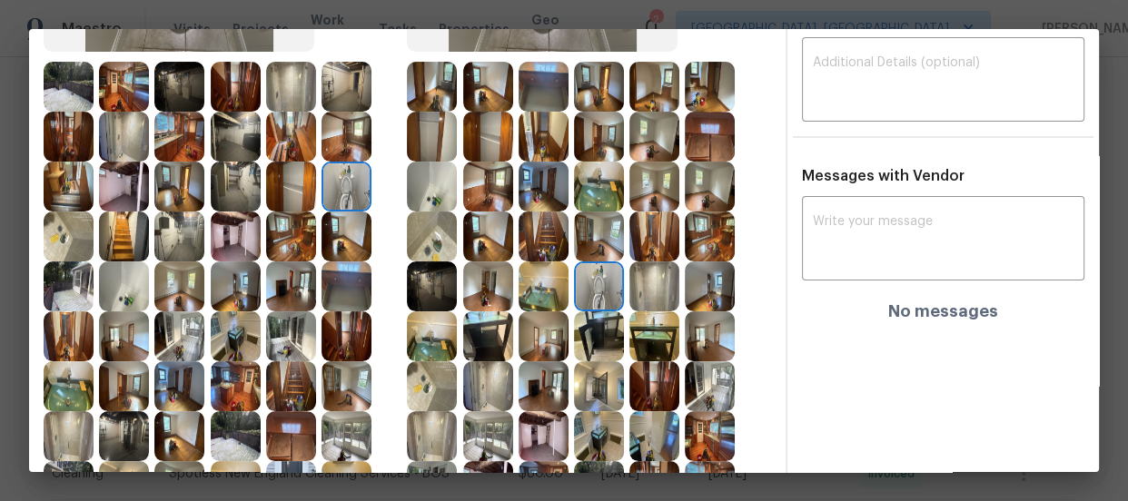
click at [435, 283] on img at bounding box center [432, 287] width 50 height 50
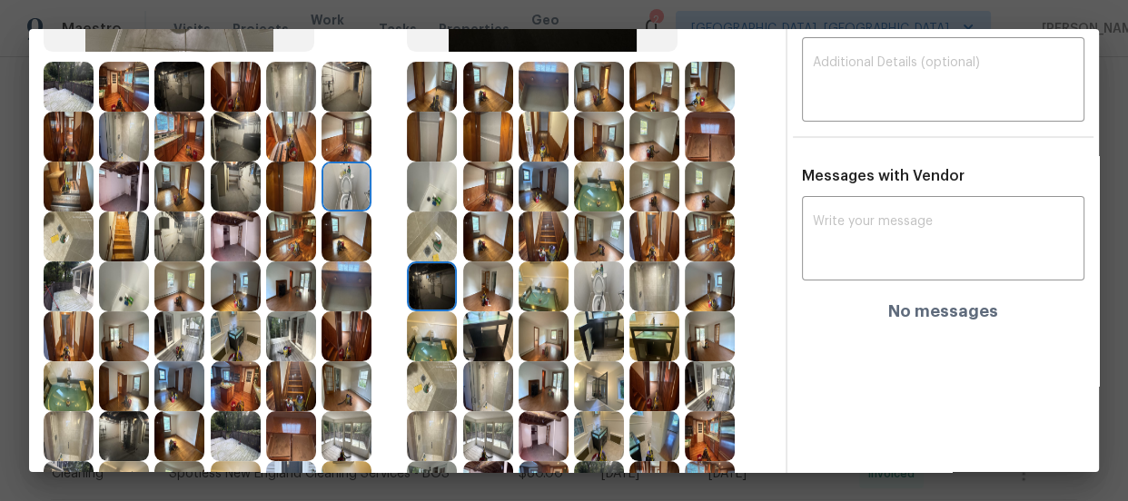
click at [430, 313] on img at bounding box center [432, 337] width 50 height 50
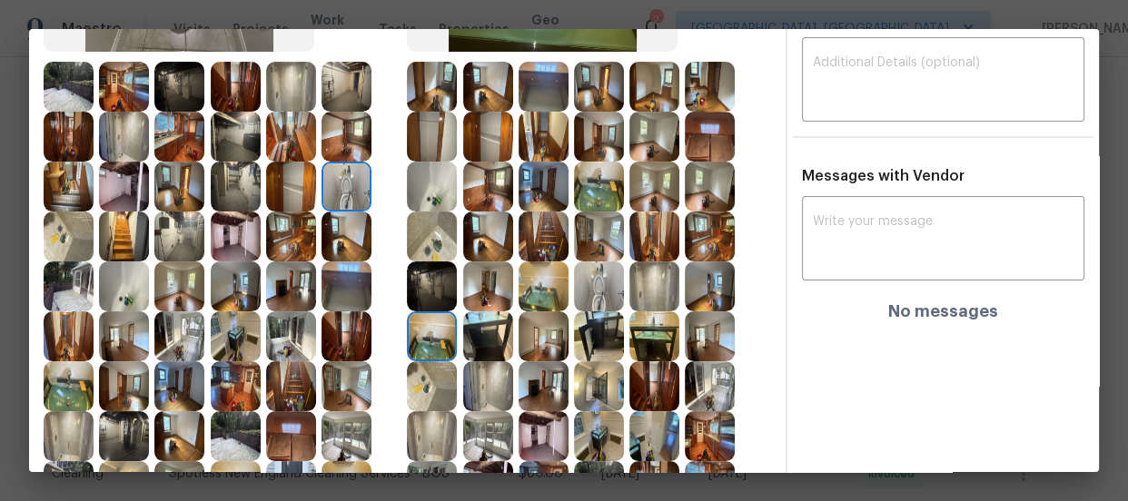
click at [428, 379] on img at bounding box center [432, 386] width 50 height 50
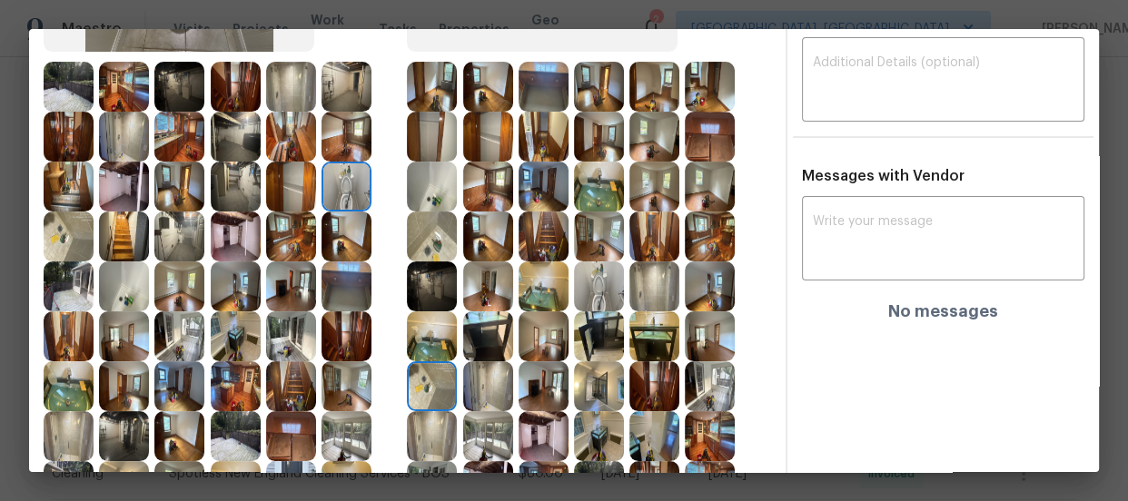
click at [478, 384] on img at bounding box center [488, 386] width 50 height 50
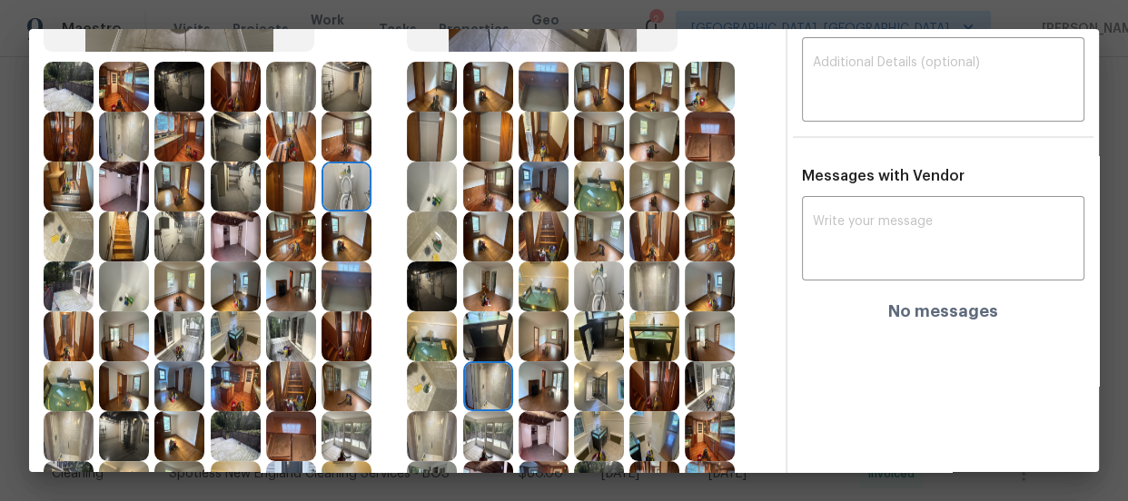
click at [479, 340] on img at bounding box center [488, 337] width 50 height 50
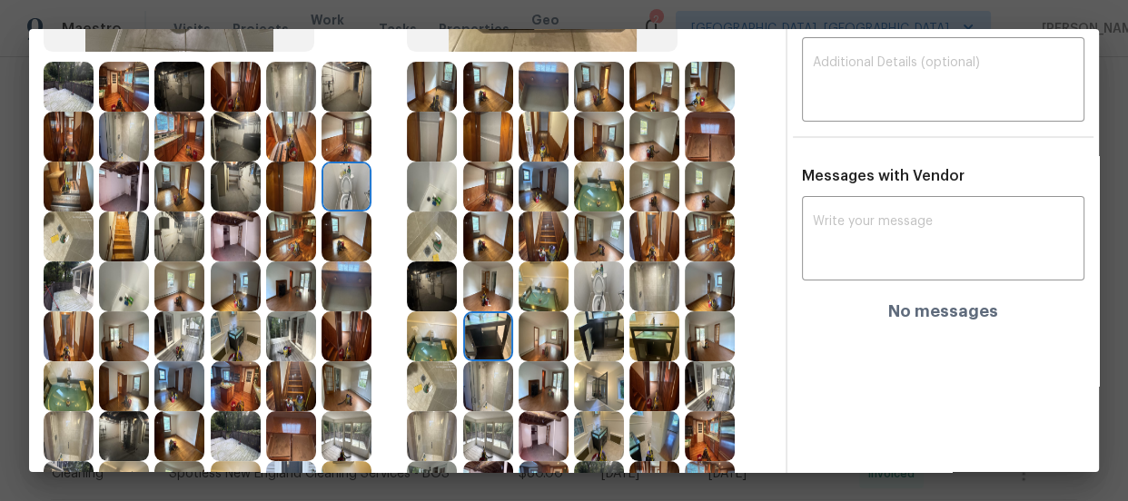
click at [524, 342] on img at bounding box center [544, 337] width 50 height 50
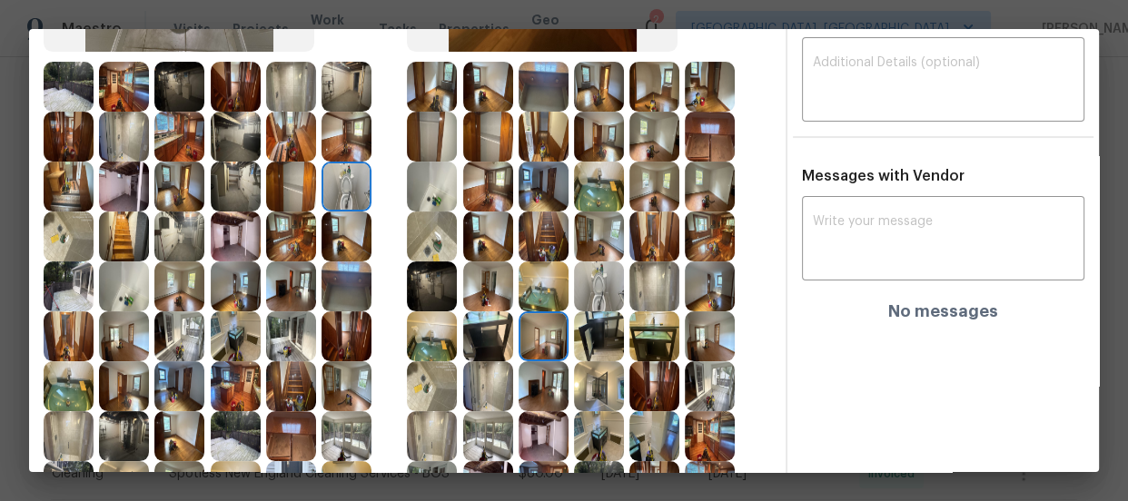
click at [581, 354] on img at bounding box center [599, 337] width 50 height 50
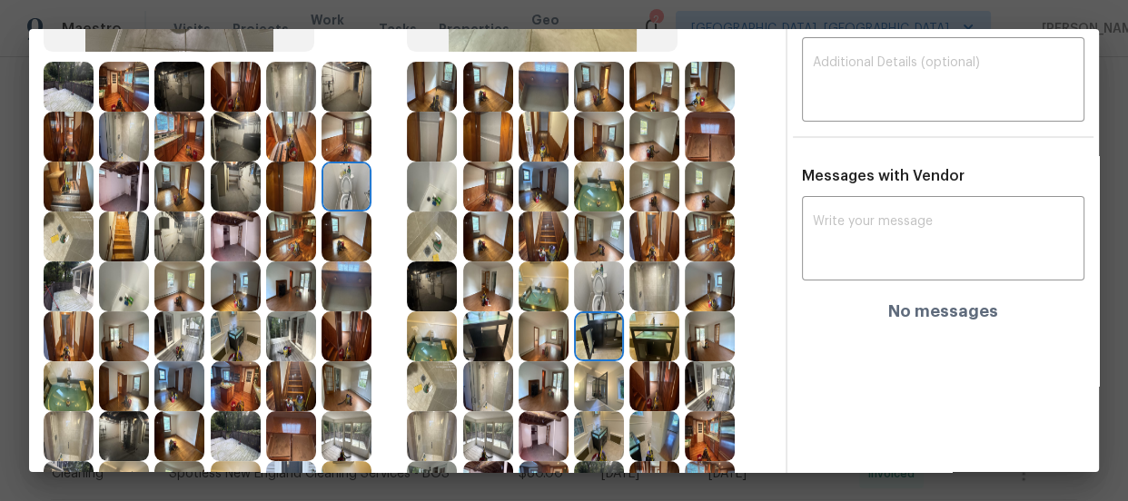
click at [658, 237] on img at bounding box center [654, 237] width 50 height 50
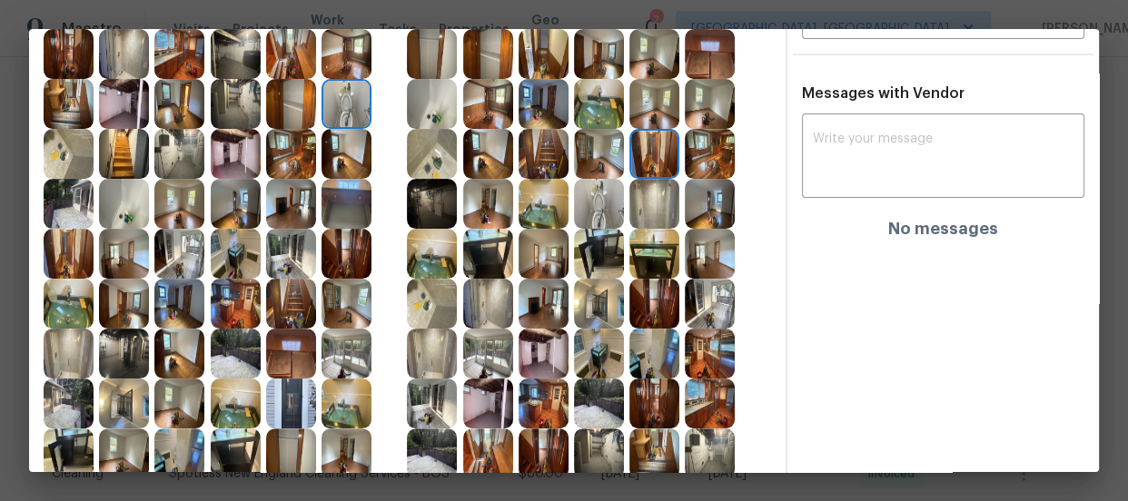
scroll to position [500, 0]
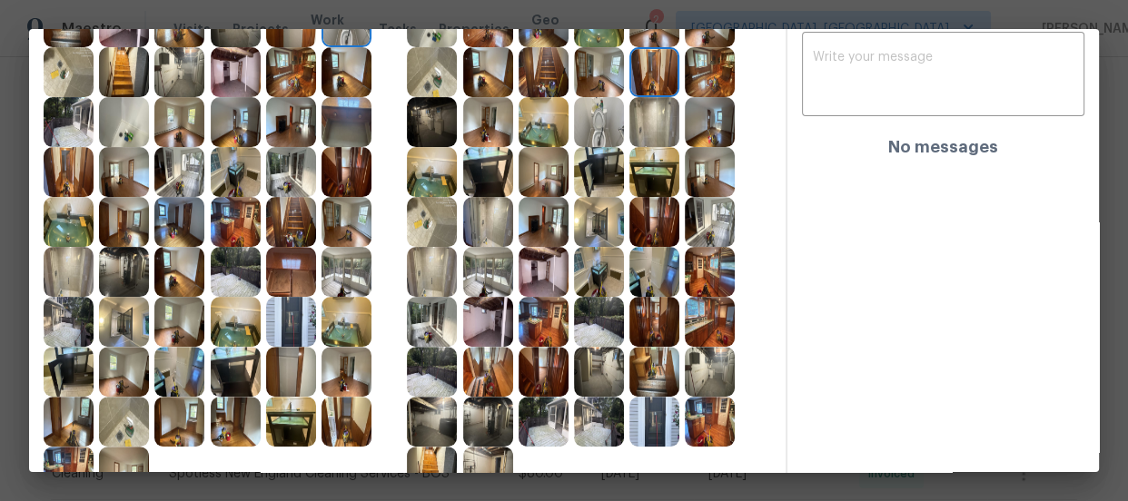
click at [243, 229] on img at bounding box center [236, 222] width 50 height 50
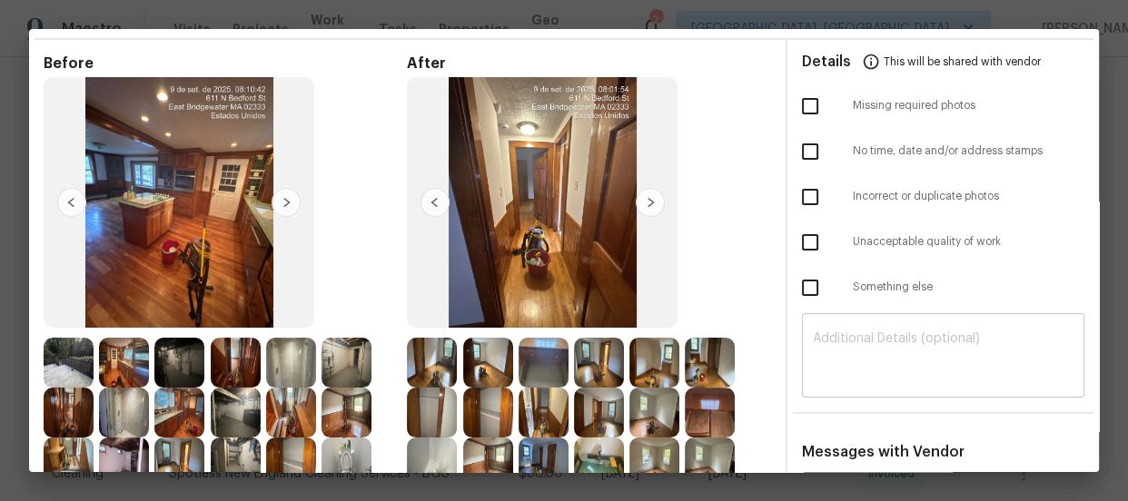
scroll to position [87, 0]
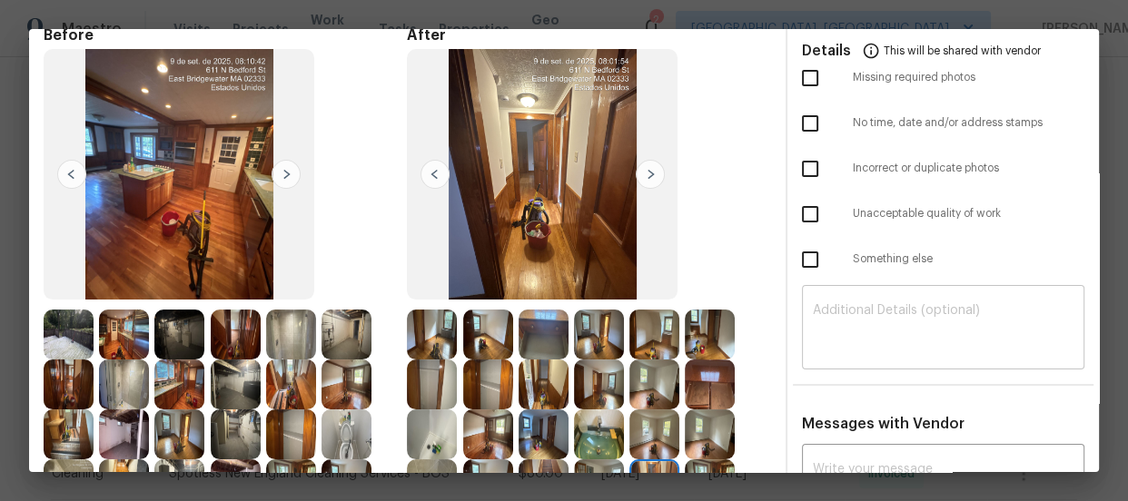
click at [854, 331] on textarea at bounding box center [943, 329] width 261 height 51
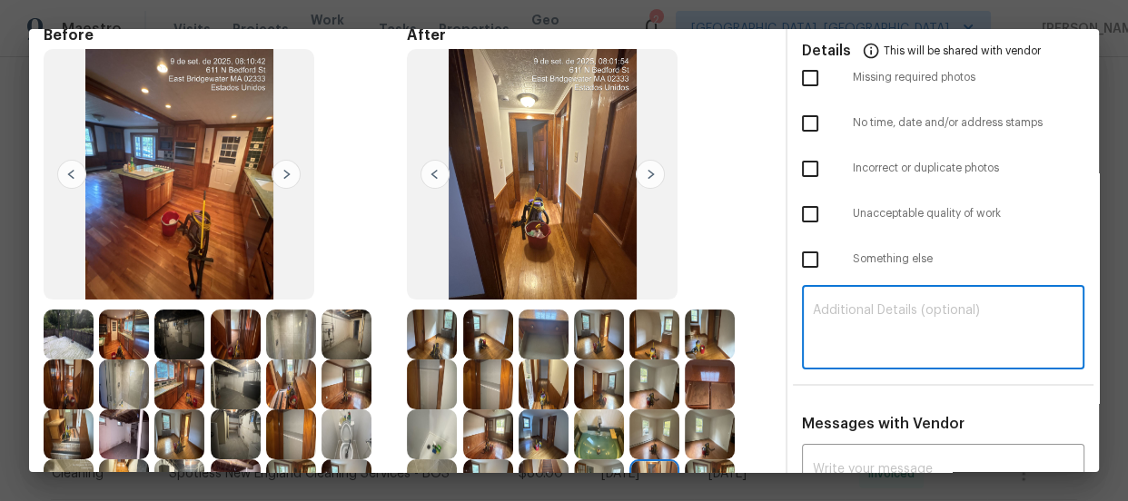
paste textarea "Maintenance Audit Team: Hello! Unfortunately, this cleaningvisit completed on 0…"
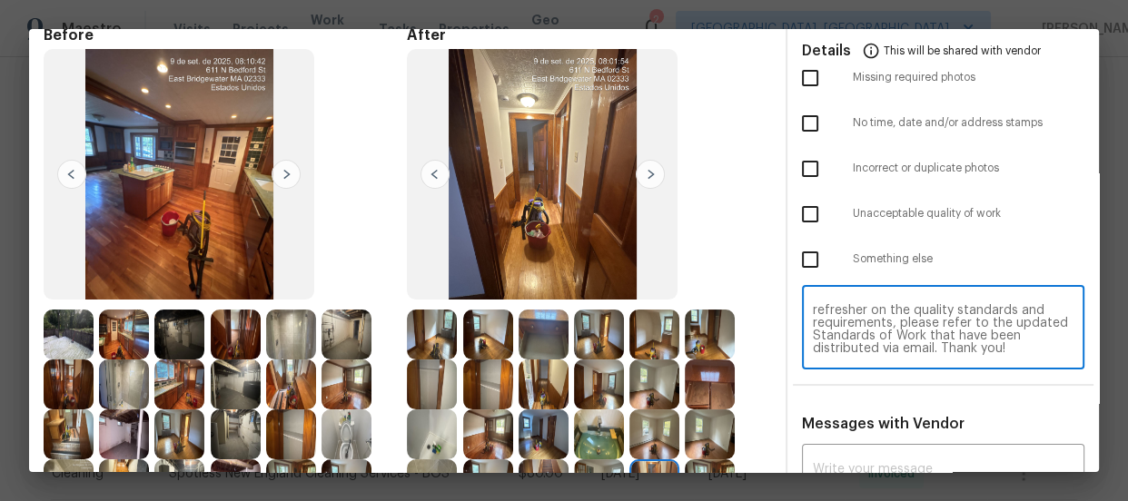
scroll to position [252, 0]
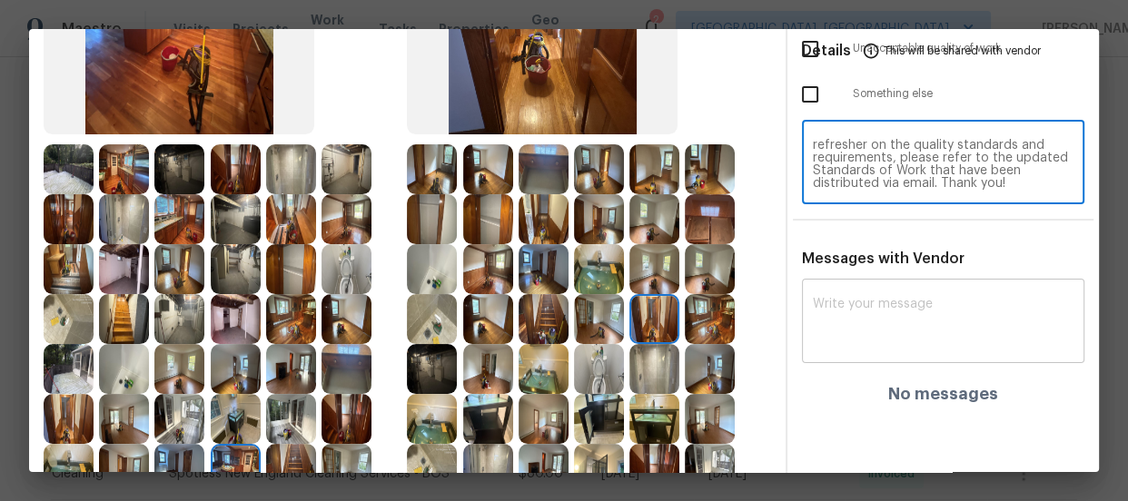
type textarea "Maintenance Audit Team: Hello! Unfortunately, this cleaningvisit completed on 0…"
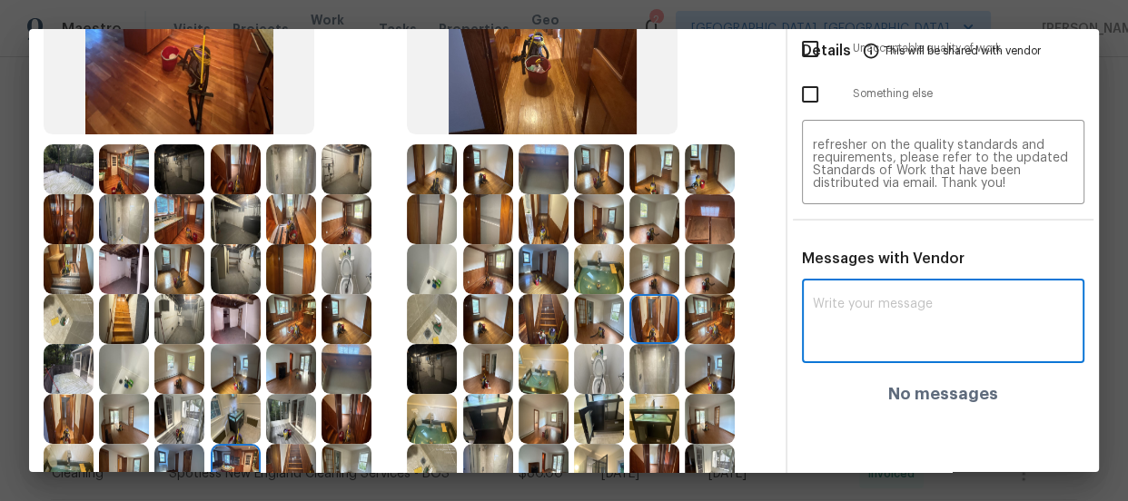
click at [879, 336] on textarea at bounding box center [943, 323] width 261 height 51
paste textarea "Maintenance Audit Team: Hello! Unfortunately, this cleaningvisit completed on 0…"
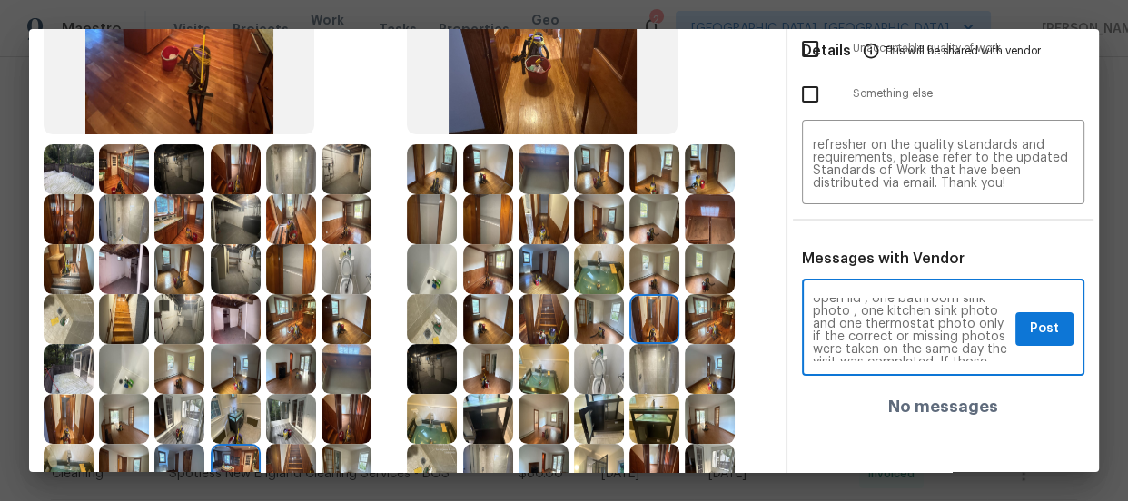
scroll to position [0, 0]
click at [855, 331] on textarea "Maintenance Audit Team: Hello! Unfortunately, this cleaningvisit completed on 0…" at bounding box center [910, 330] width 195 height 64
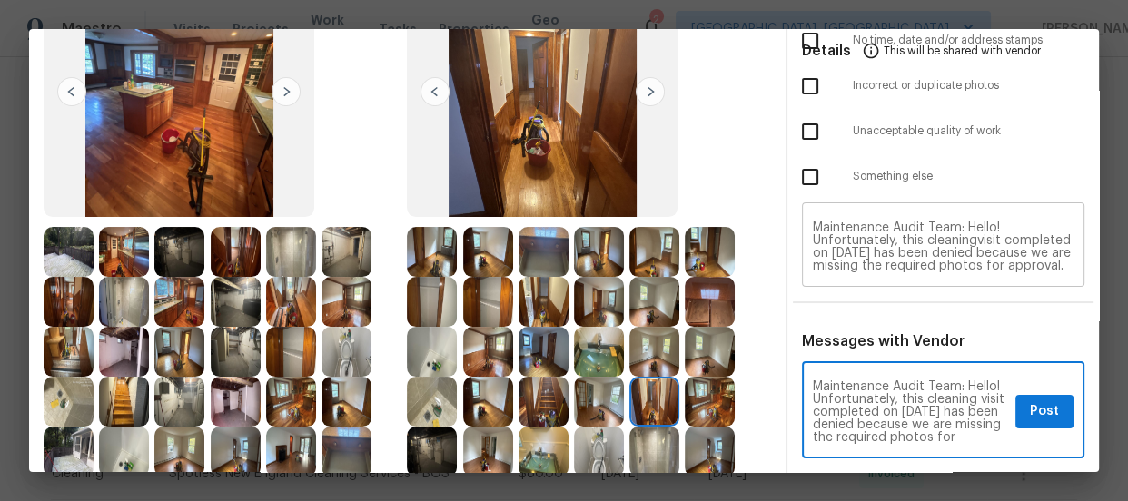
type textarea "Maintenance Audit Team: Hello! Unfortunately, this cleaning visit completed on …"
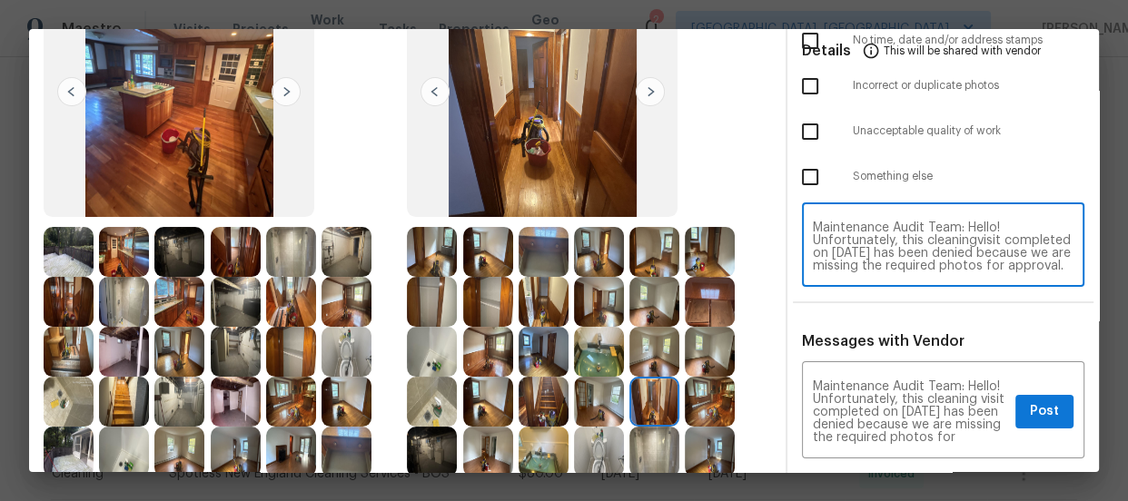
click at [966, 238] on textarea "Maintenance Audit Team: Hello! Unfortunately, this cleaningvisit completed on 0…" at bounding box center [943, 247] width 261 height 51
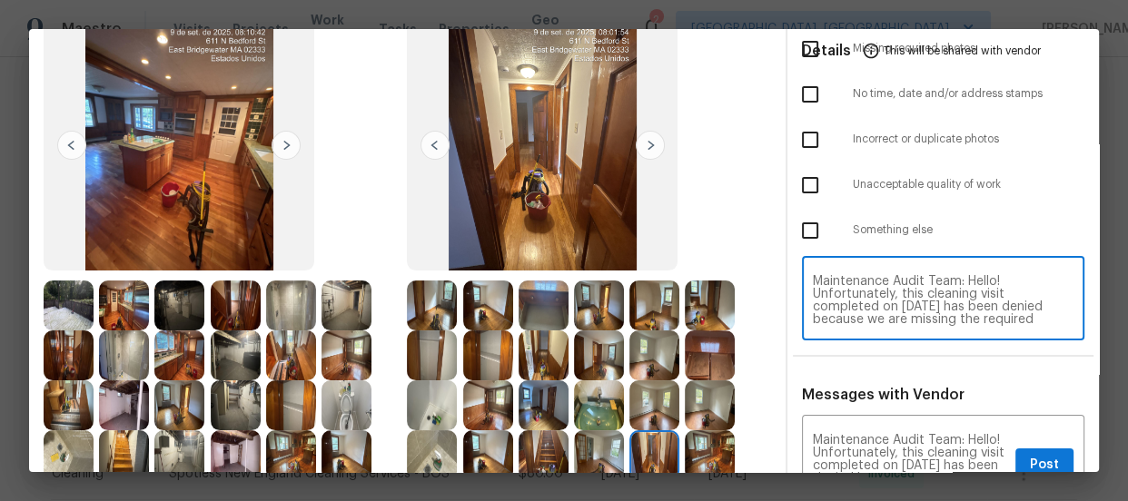
scroll to position [87, 0]
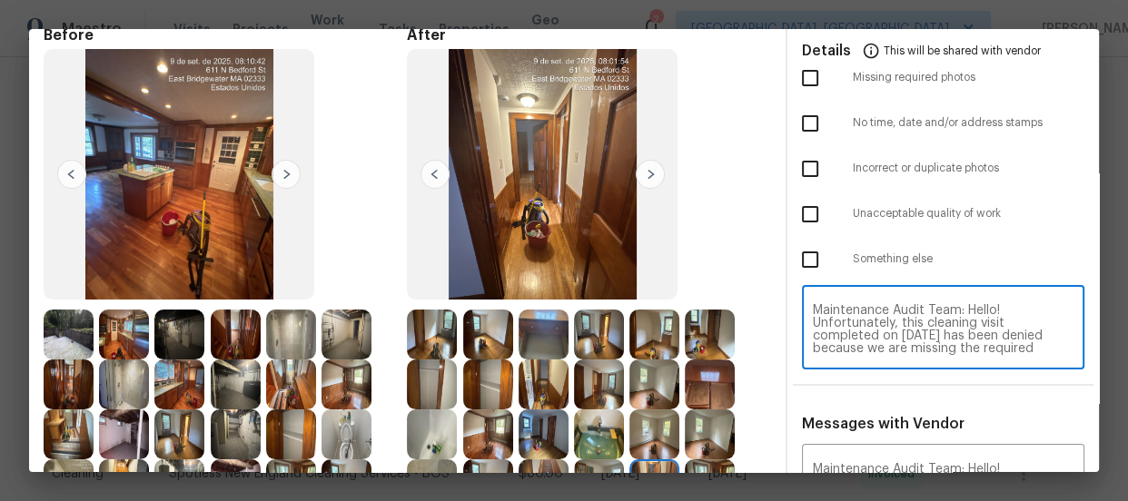
type textarea "Maintenance Audit Team: Hello! Unfortunately, this cleaning visit completed on …"
click at [804, 77] on input "checkbox" at bounding box center [810, 78] width 38 height 38
checkbox input "true"
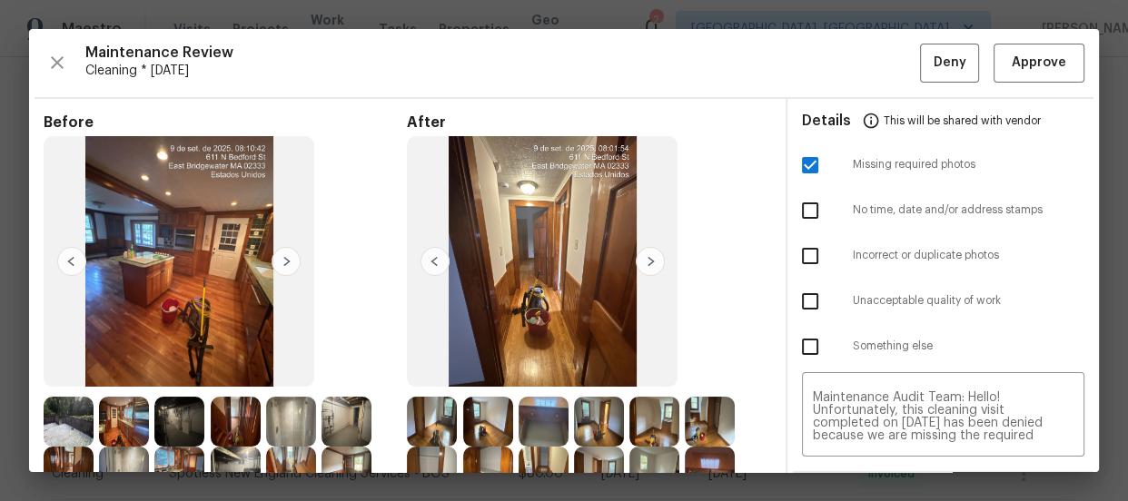
scroll to position [0, 0]
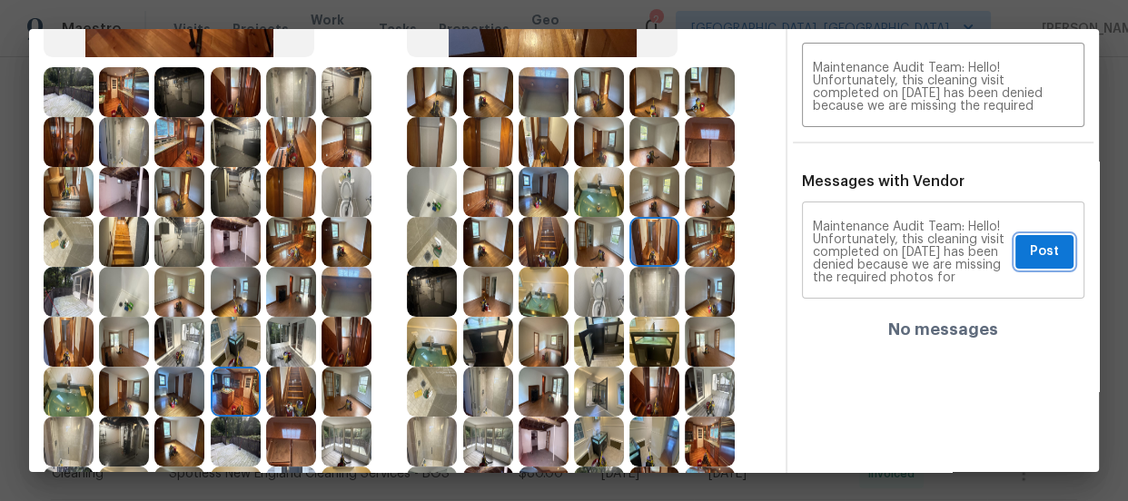
click at [1030, 244] on span "Post" at bounding box center [1044, 252] width 29 height 23
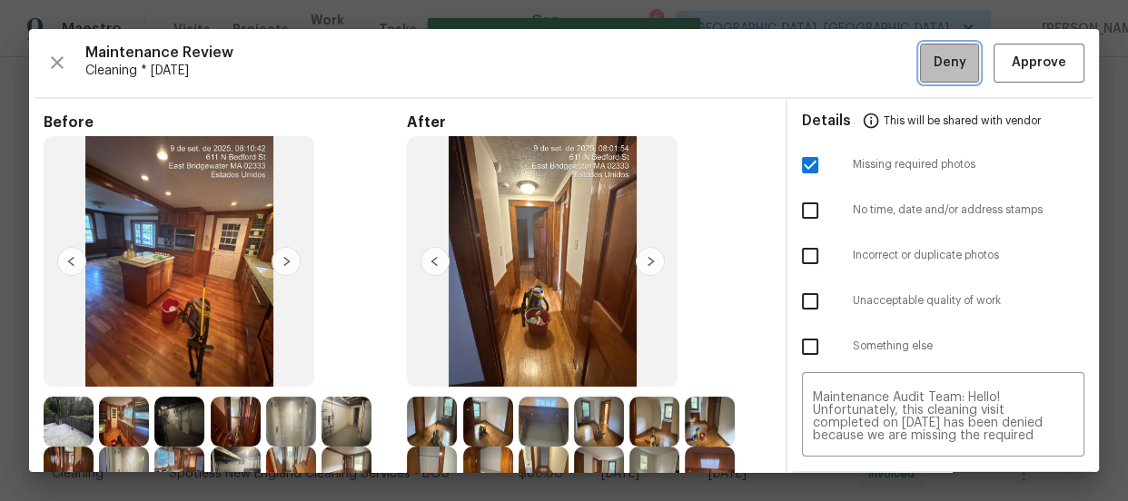
click at [945, 79] on button "Deny" at bounding box center [949, 63] width 59 height 39
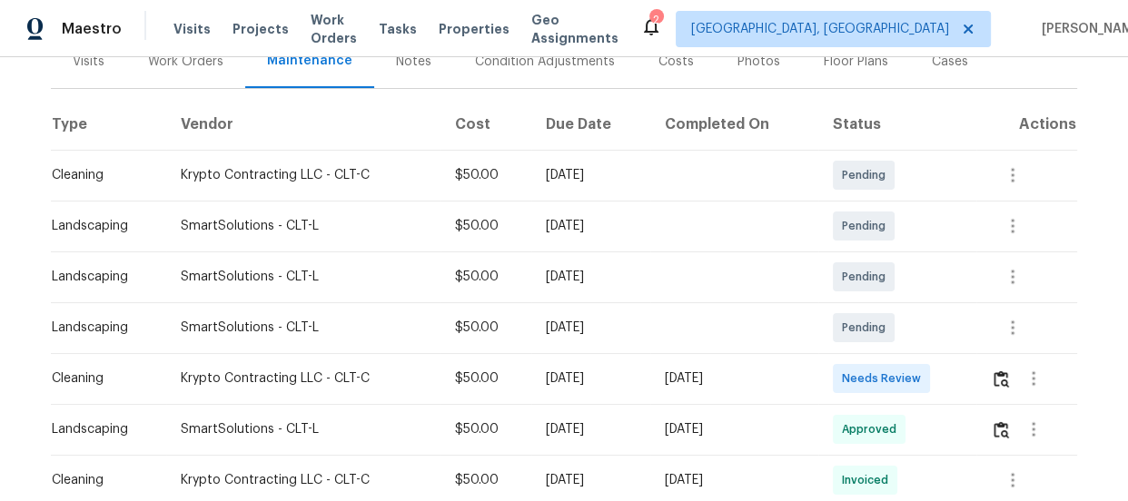
scroll to position [247, 0]
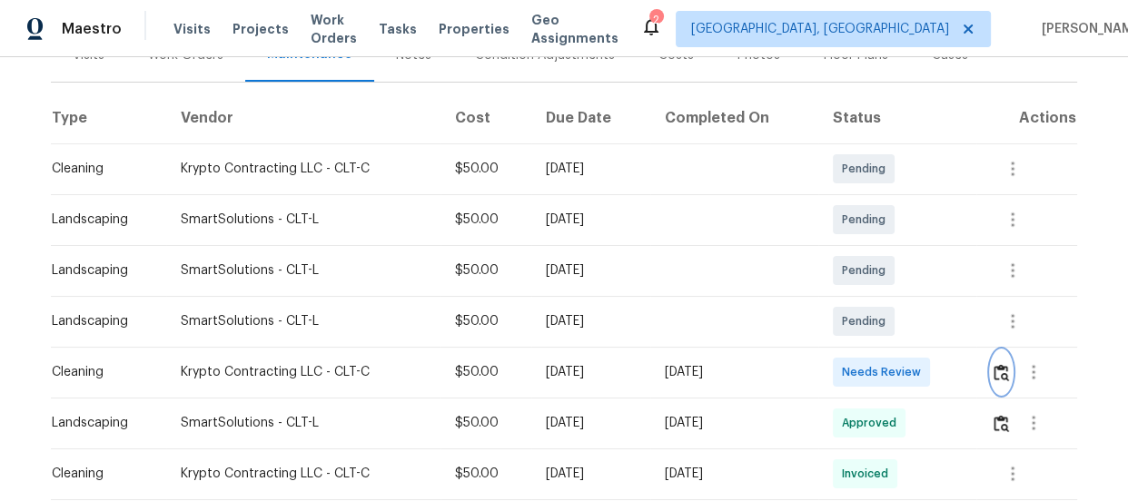
click at [995, 364] on img "button" at bounding box center [1001, 372] width 15 height 17
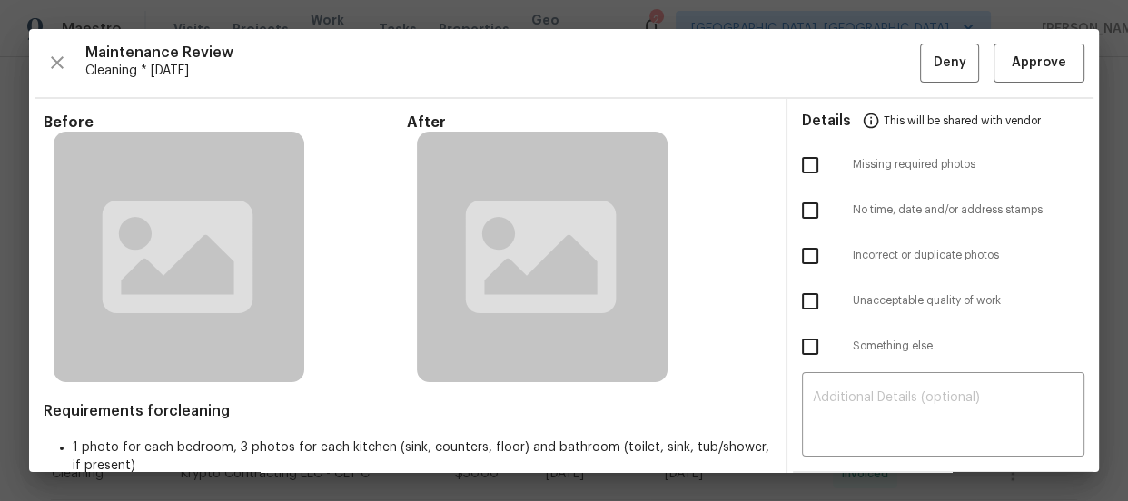
scroll to position [164, 0]
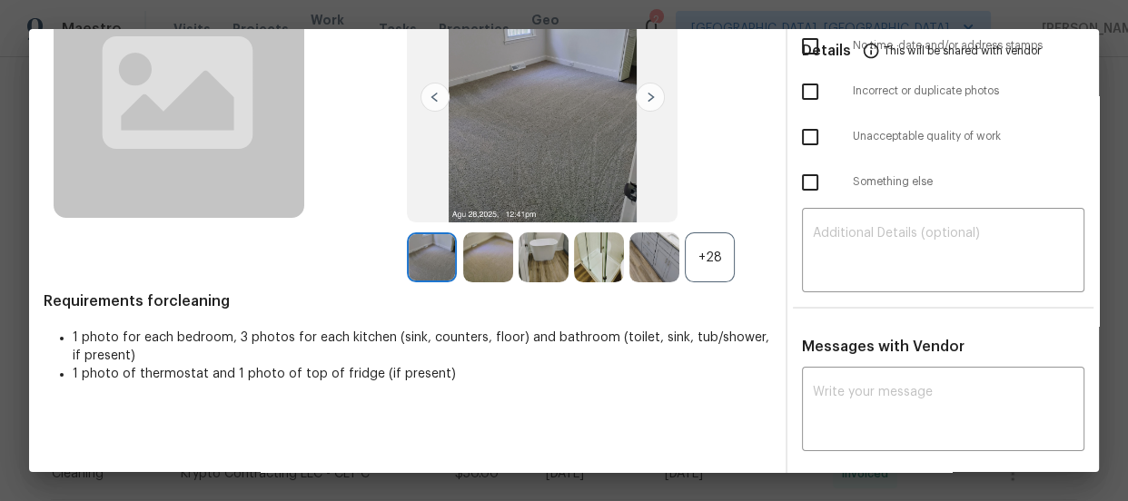
click at [719, 244] on div "+28" at bounding box center [710, 258] width 50 height 50
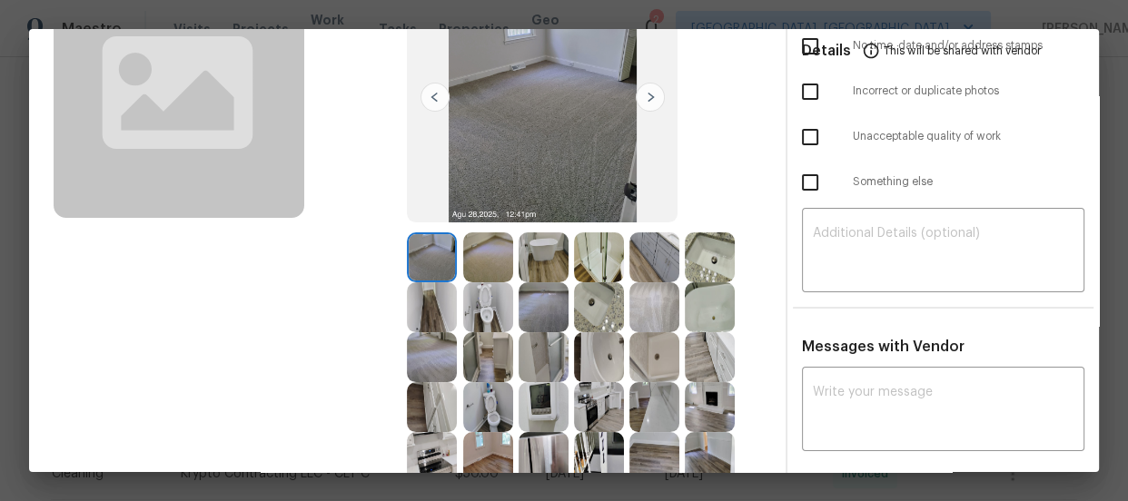
scroll to position [247, 0]
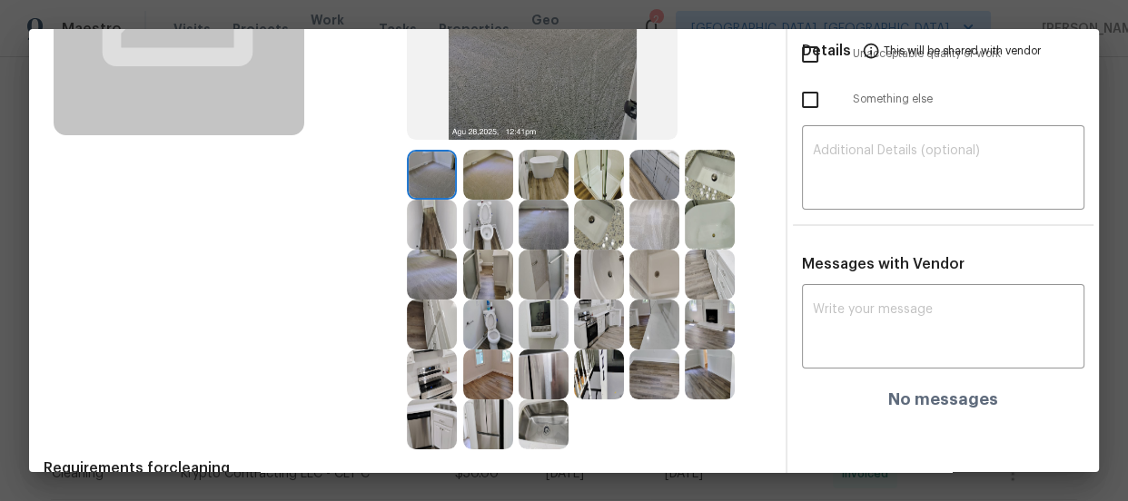
click at [490, 327] on img at bounding box center [488, 325] width 50 height 50
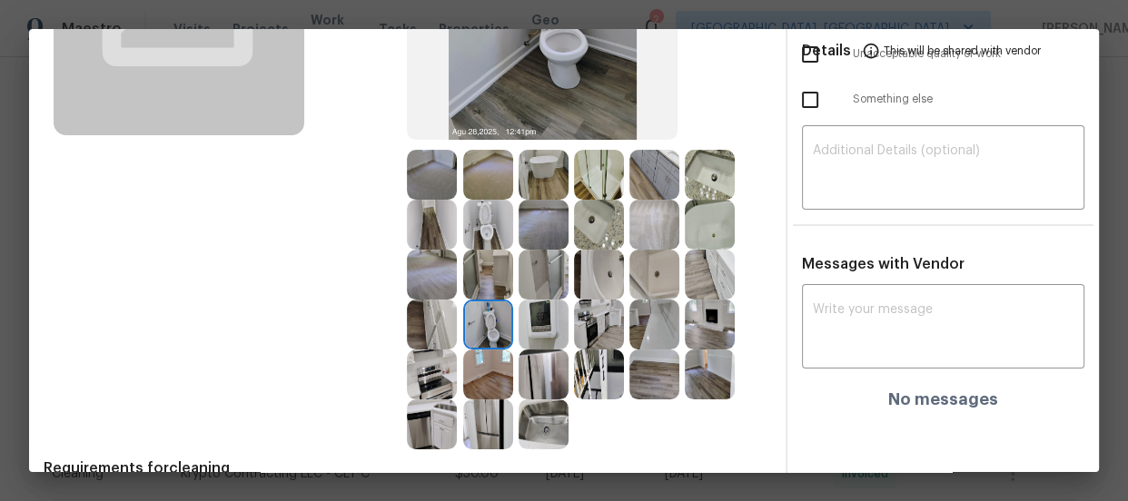
click at [497, 221] on img at bounding box center [488, 225] width 50 height 50
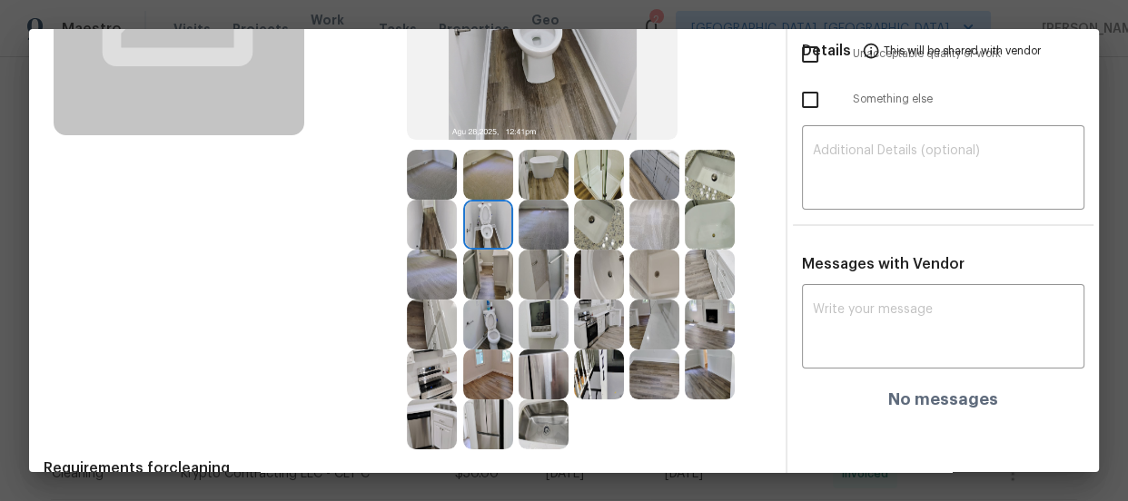
click at [616, 277] on img at bounding box center [599, 275] width 50 height 50
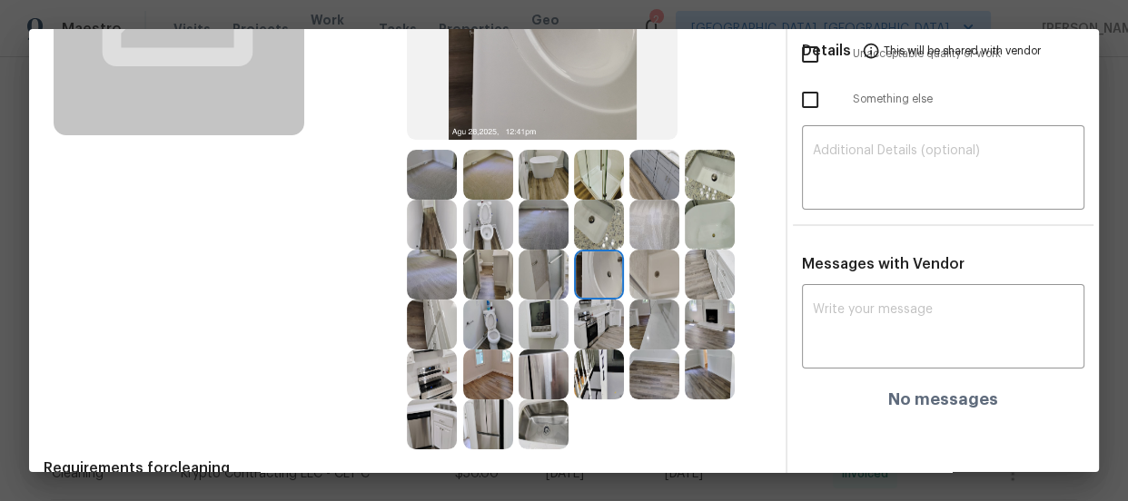
click at [602, 218] on img at bounding box center [599, 225] width 50 height 50
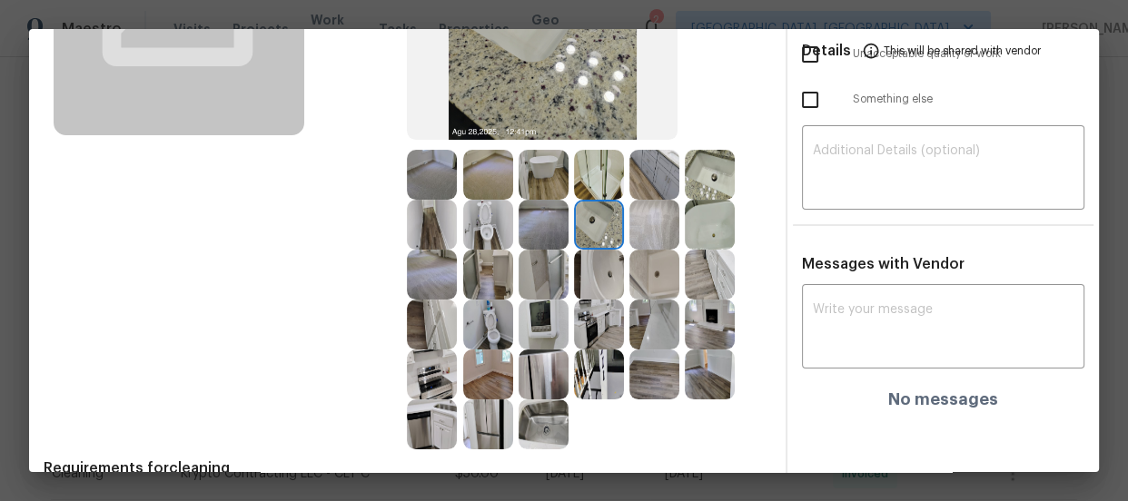
click at [647, 271] on img at bounding box center [654, 275] width 50 height 50
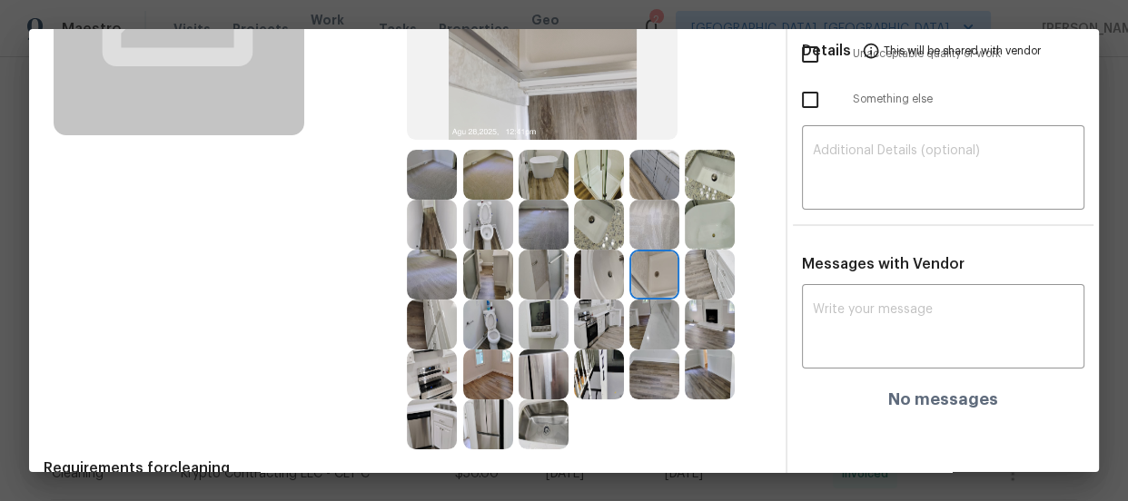
click at [718, 234] on img at bounding box center [710, 225] width 50 height 50
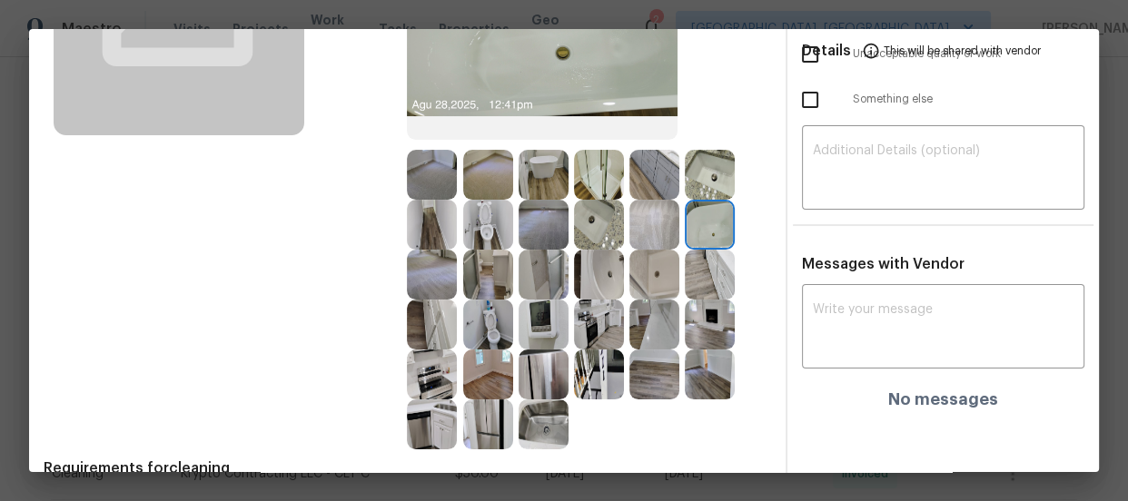
click at [708, 167] on img at bounding box center [710, 175] width 50 height 50
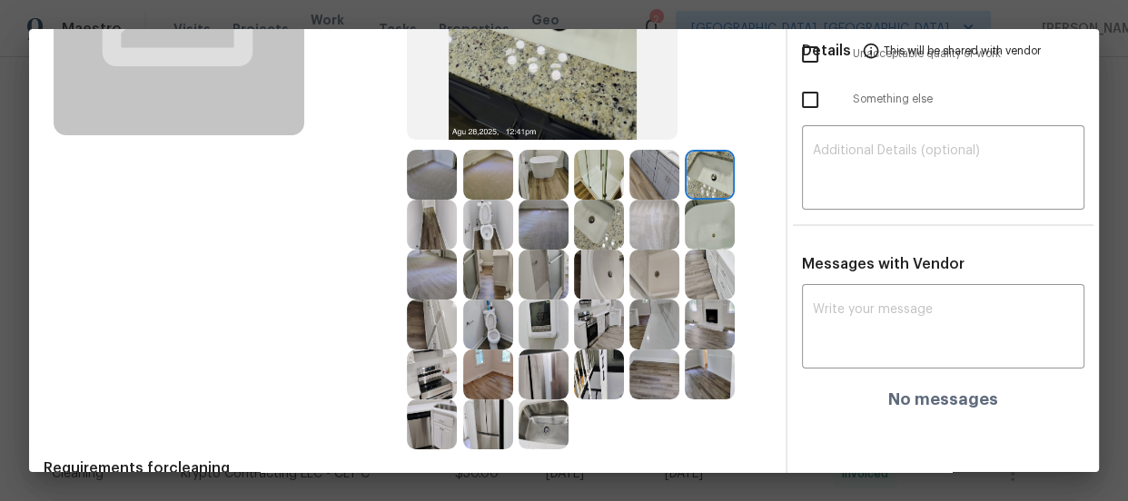
click at [584, 327] on img at bounding box center [599, 325] width 50 height 50
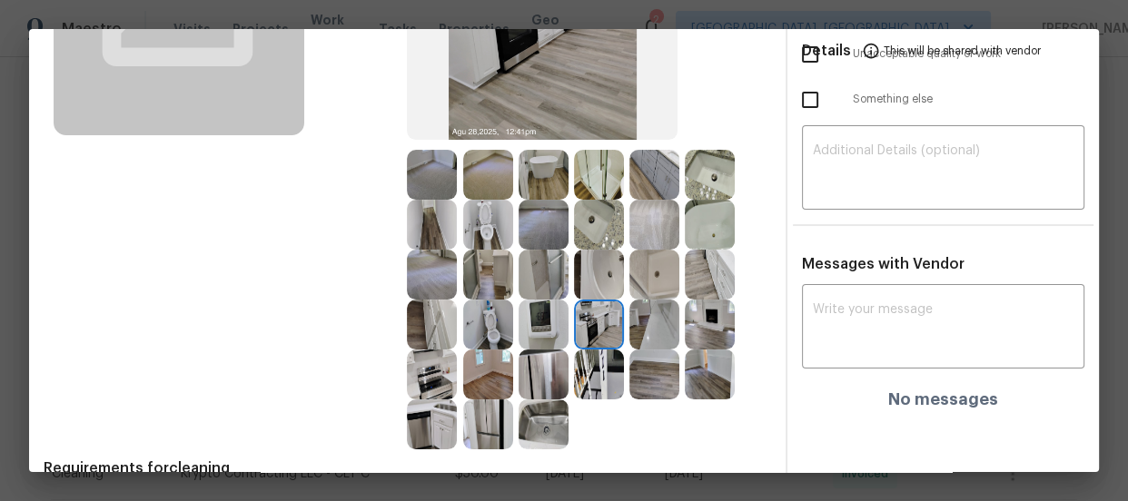
click at [548, 319] on img at bounding box center [544, 325] width 50 height 50
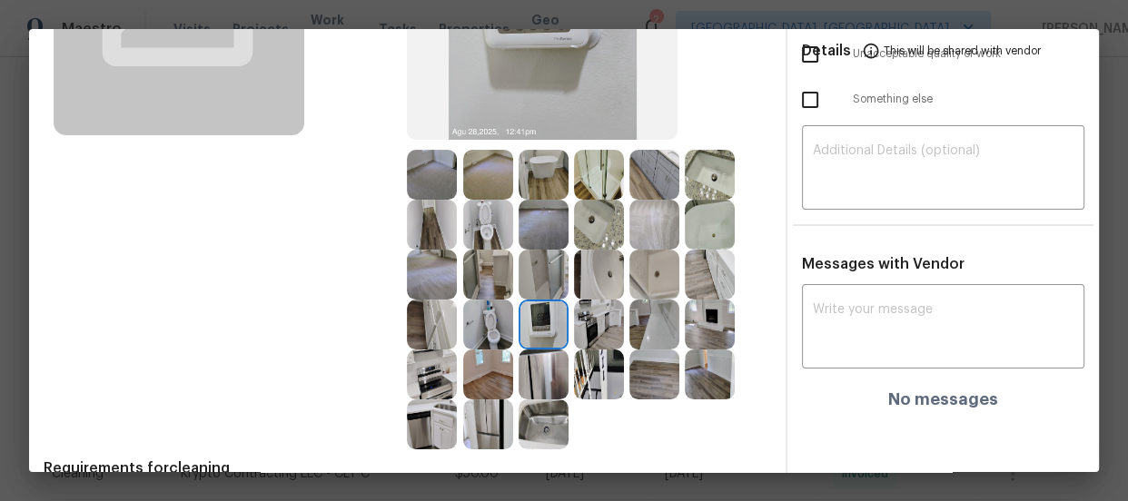
click at [550, 364] on img at bounding box center [544, 375] width 50 height 50
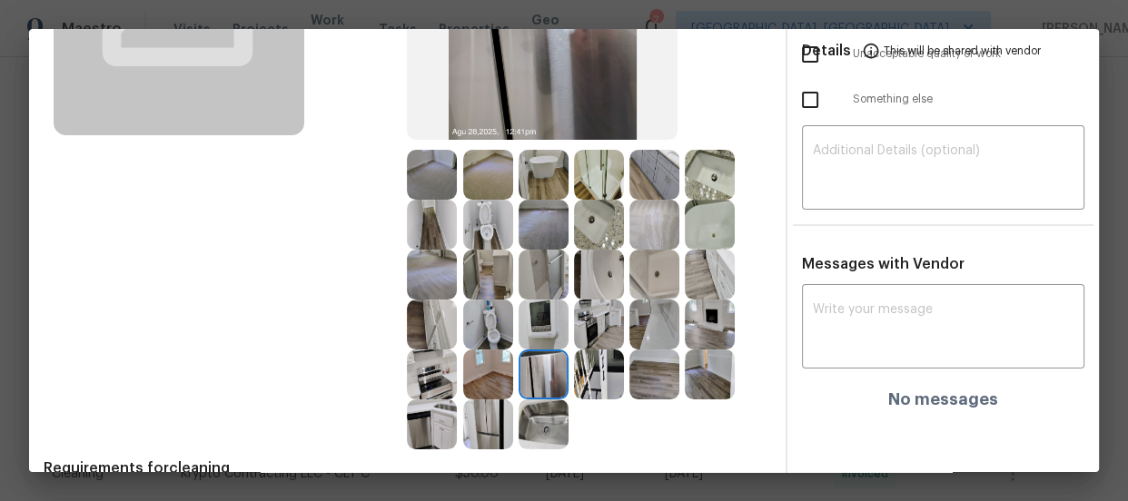
click at [574, 370] on img at bounding box center [599, 375] width 50 height 50
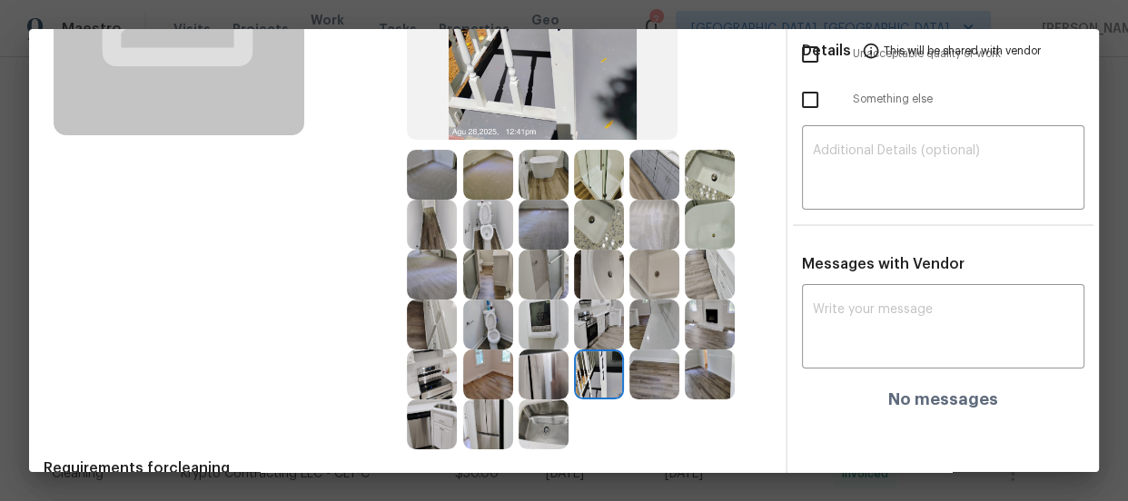
click at [530, 409] on img at bounding box center [544, 425] width 50 height 50
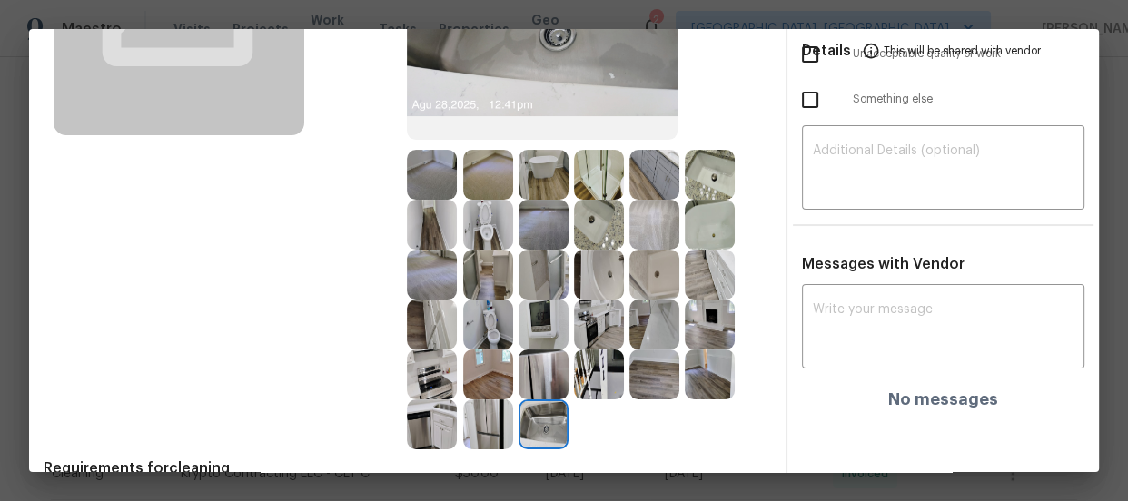
click at [490, 417] on img at bounding box center [488, 425] width 50 height 50
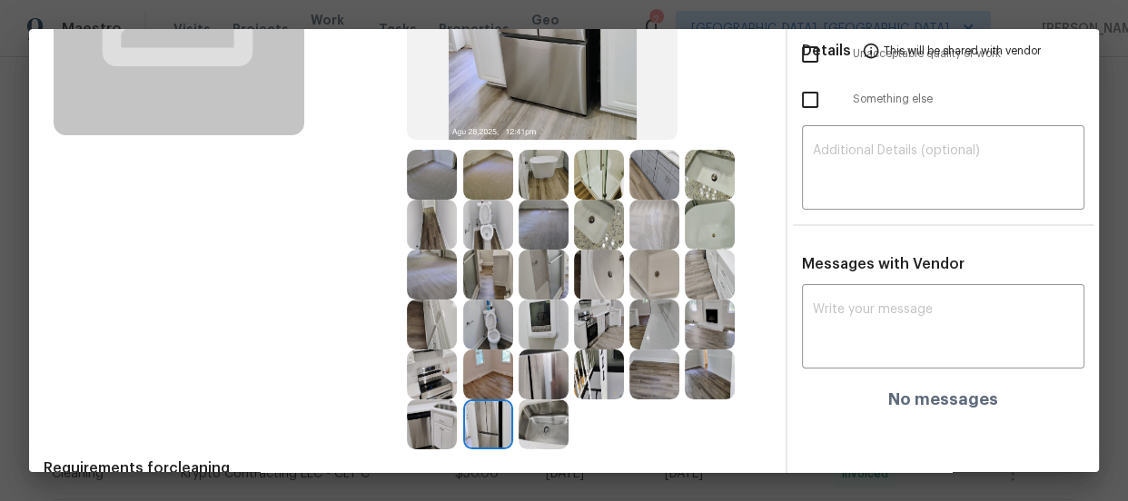
click at [537, 212] on img at bounding box center [544, 225] width 50 height 50
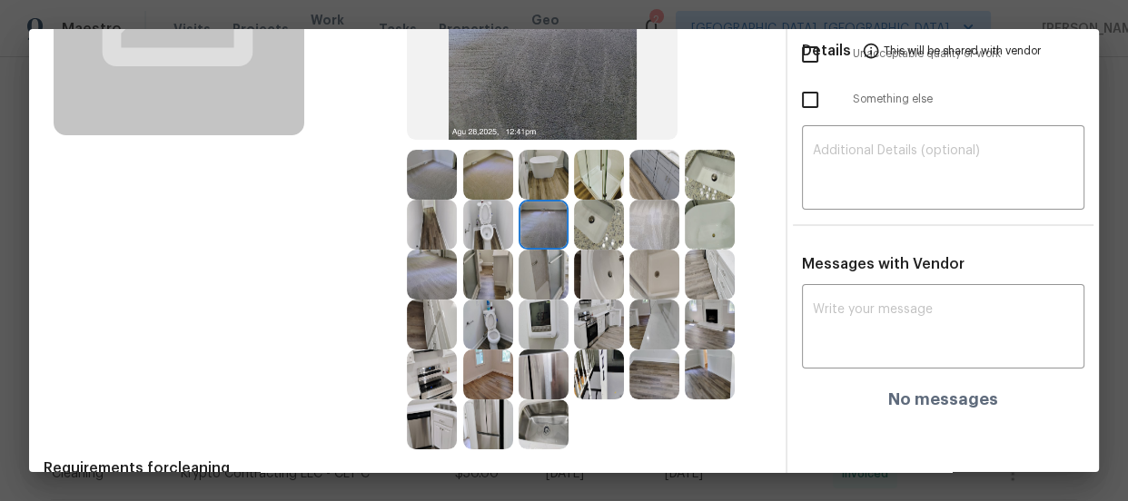
click at [468, 188] on img at bounding box center [488, 175] width 50 height 50
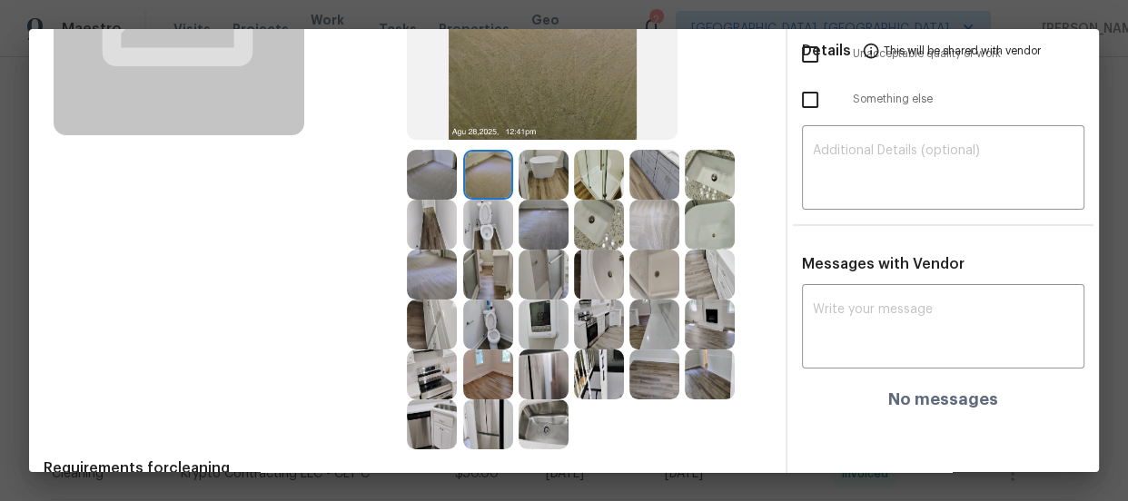
click at [421, 182] on img at bounding box center [432, 175] width 50 height 50
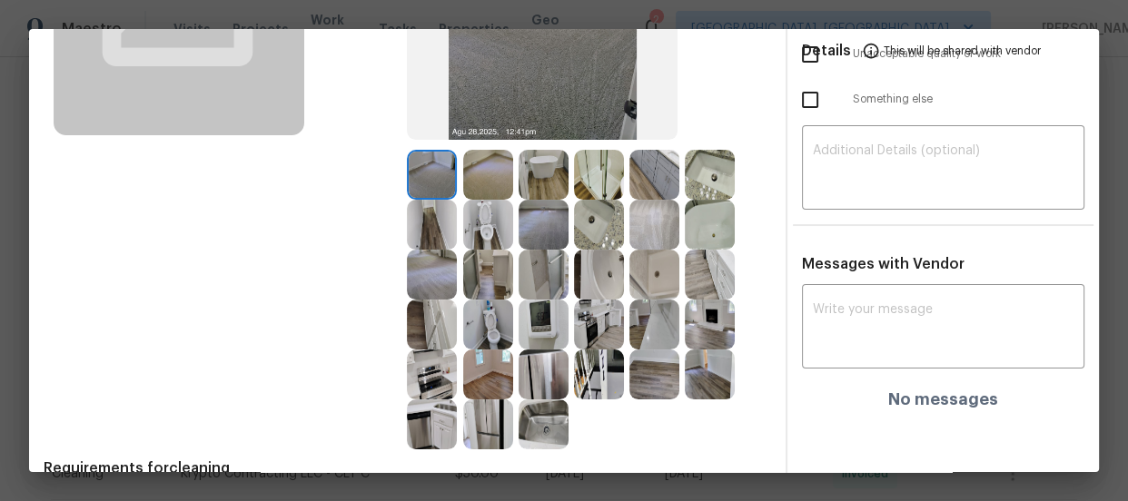
click at [657, 233] on img at bounding box center [654, 225] width 50 height 50
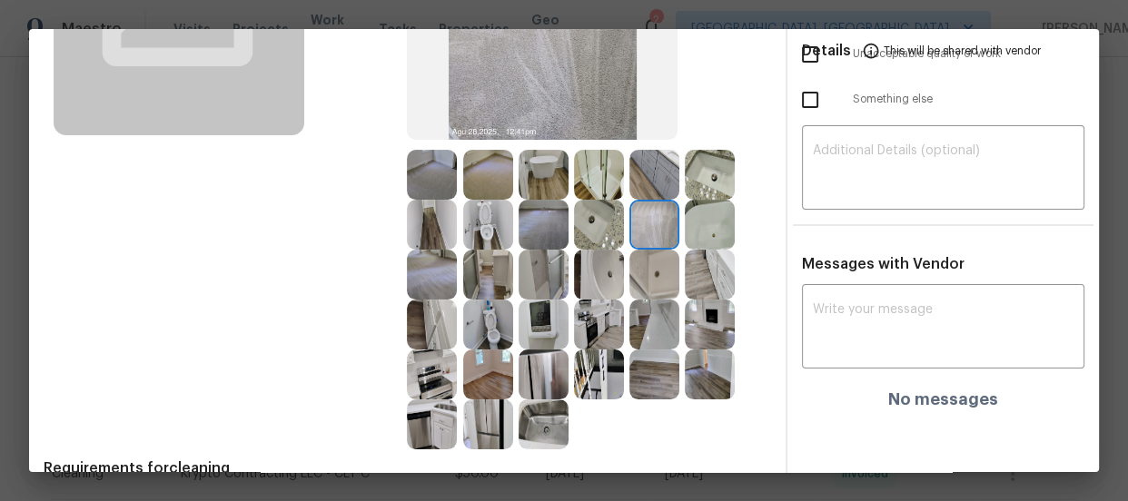
click at [696, 190] on img at bounding box center [710, 175] width 50 height 50
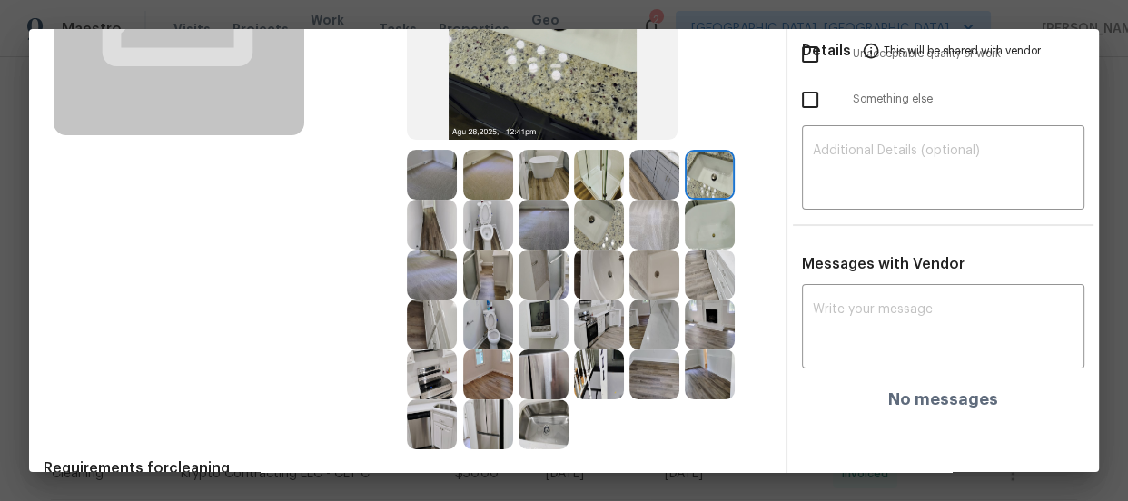
click at [699, 214] on img at bounding box center [710, 225] width 50 height 50
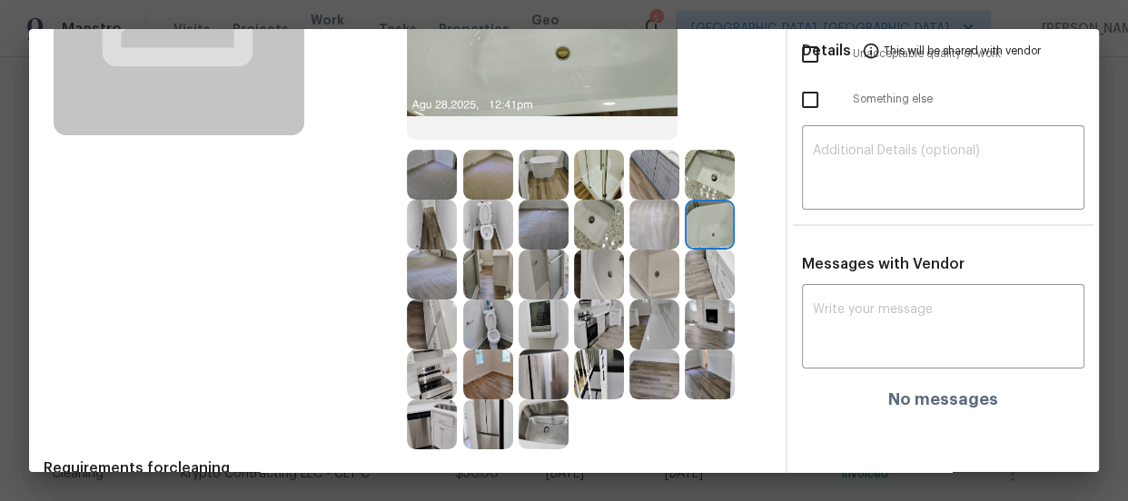
click at [696, 314] on img at bounding box center [710, 325] width 50 height 50
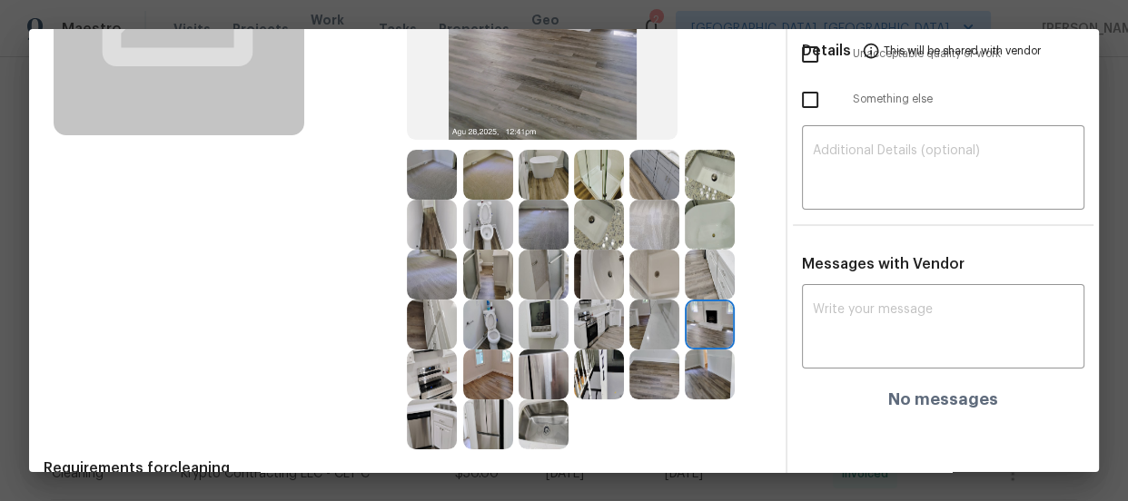
click at [543, 323] on img at bounding box center [544, 325] width 50 height 50
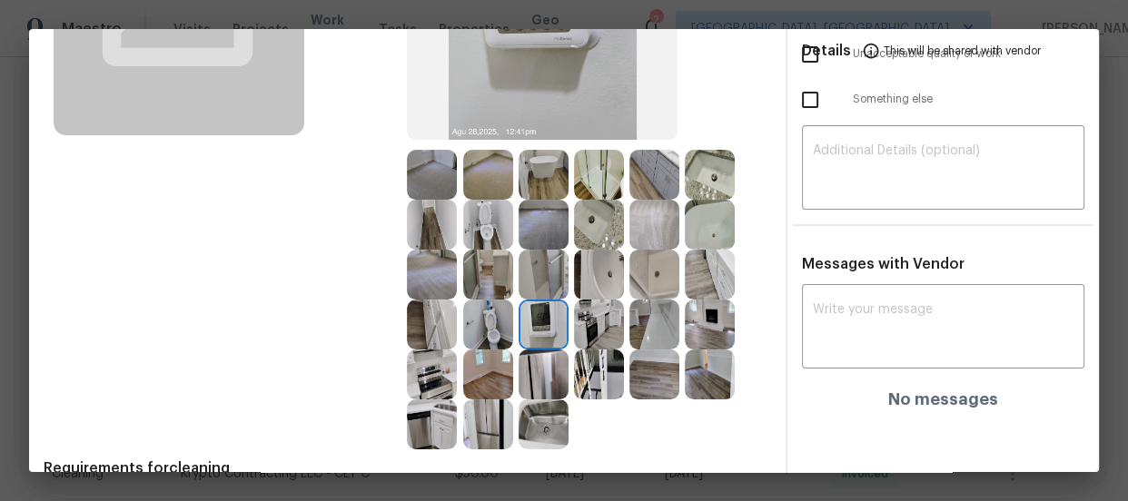
click at [540, 350] on img at bounding box center [544, 375] width 50 height 50
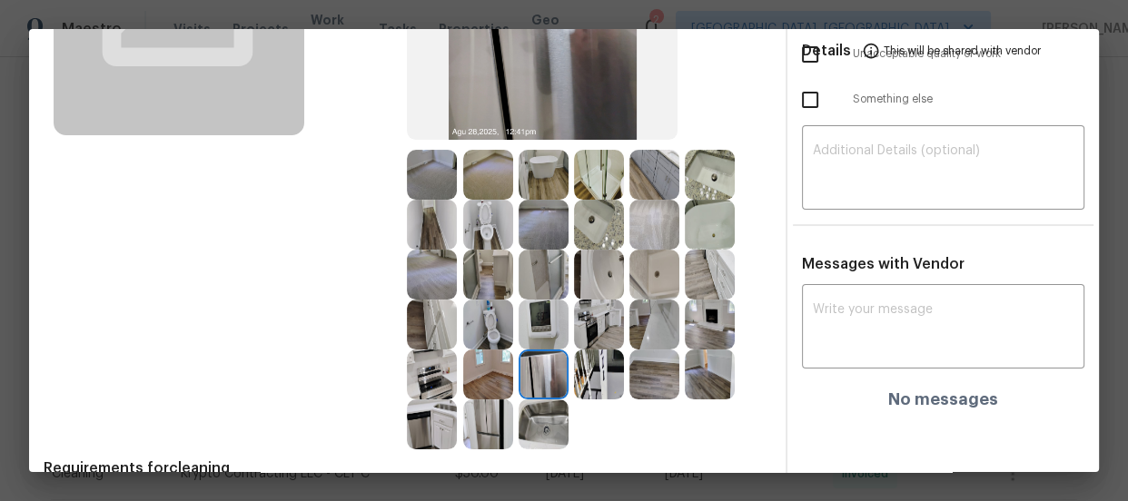
click at [540, 406] on img at bounding box center [544, 425] width 50 height 50
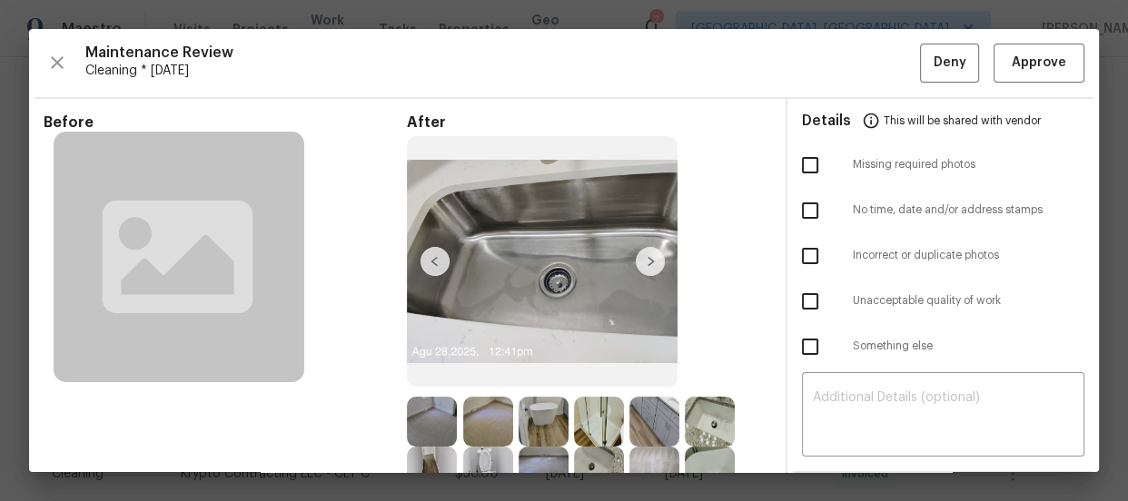
scroll to position [164, 0]
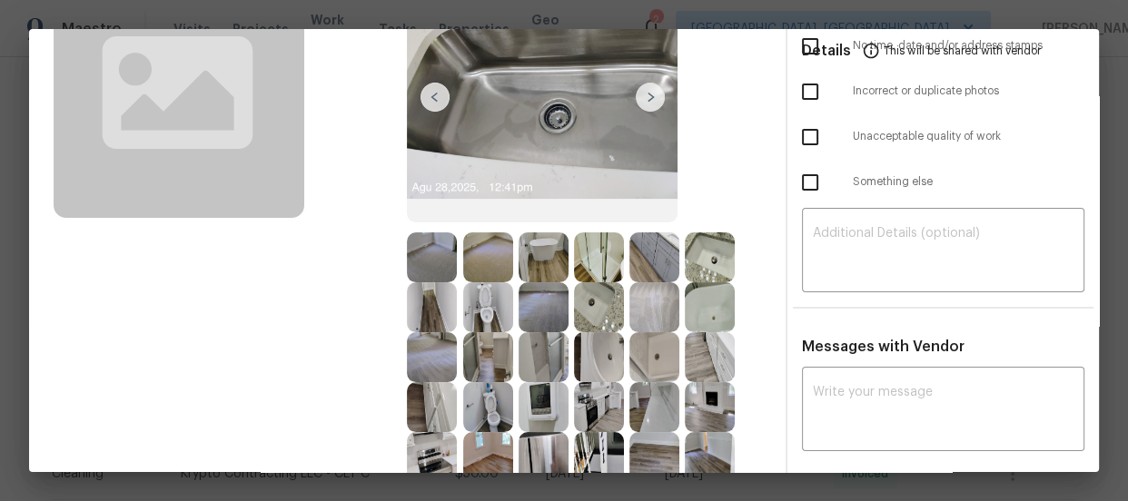
click at [538, 252] on img at bounding box center [544, 258] width 50 height 50
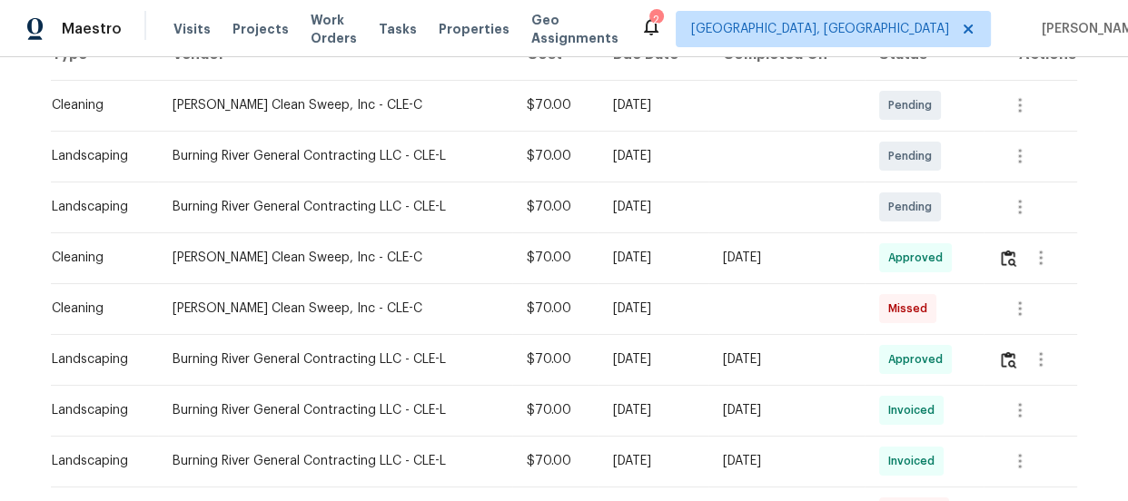
scroll to position [341, 0]
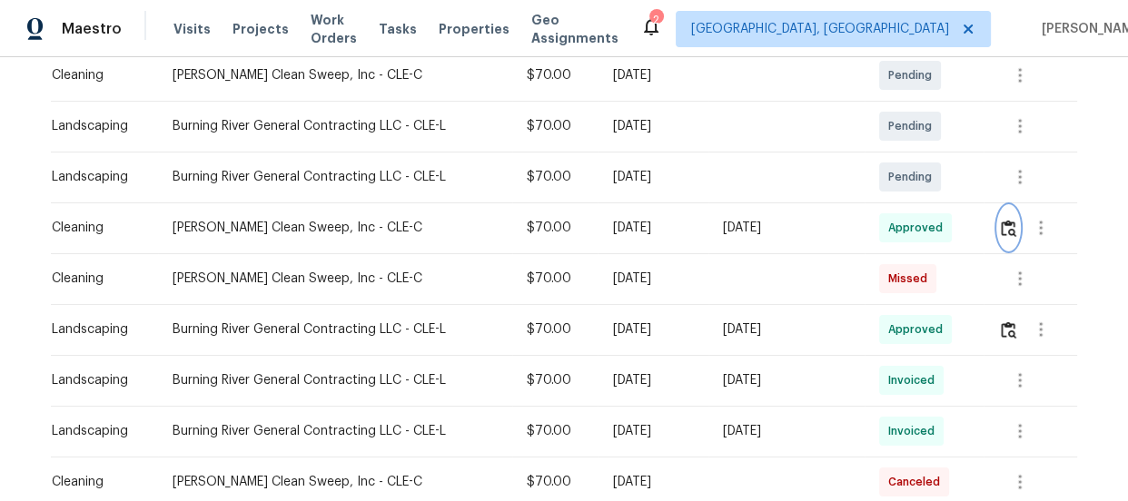
click at [1008, 230] on img "button" at bounding box center [1008, 228] width 15 height 17
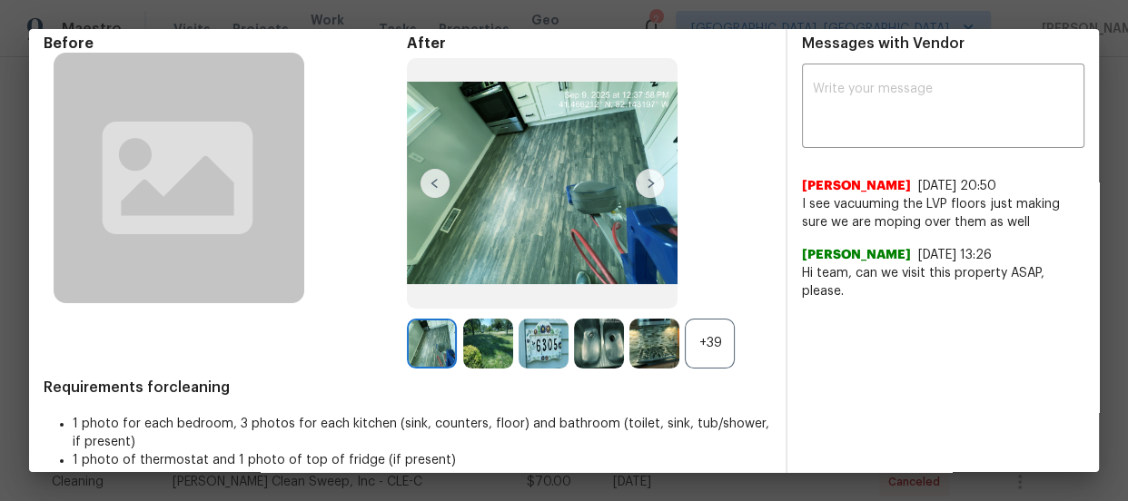
scroll to position [97, 0]
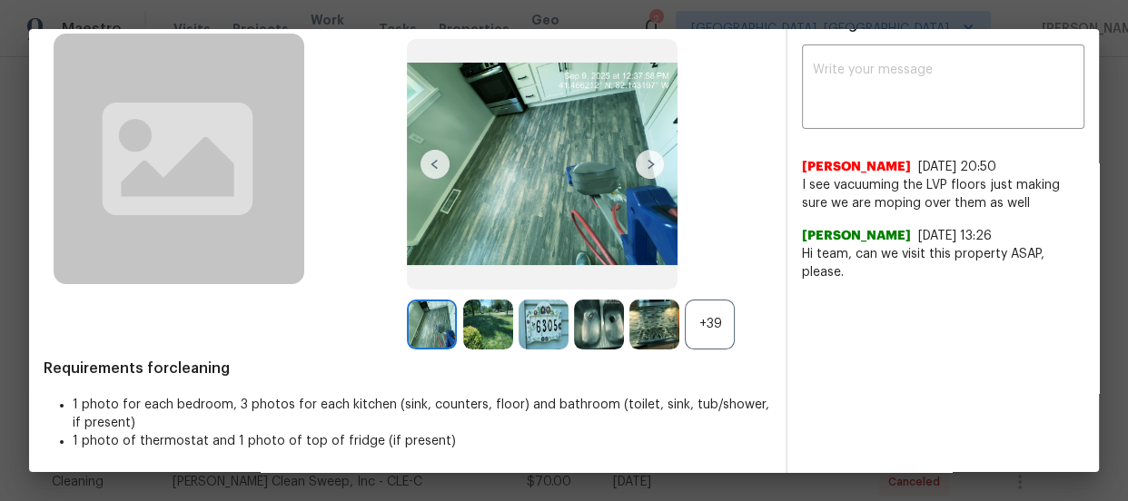
click at [708, 315] on div "+39" at bounding box center [710, 325] width 50 height 50
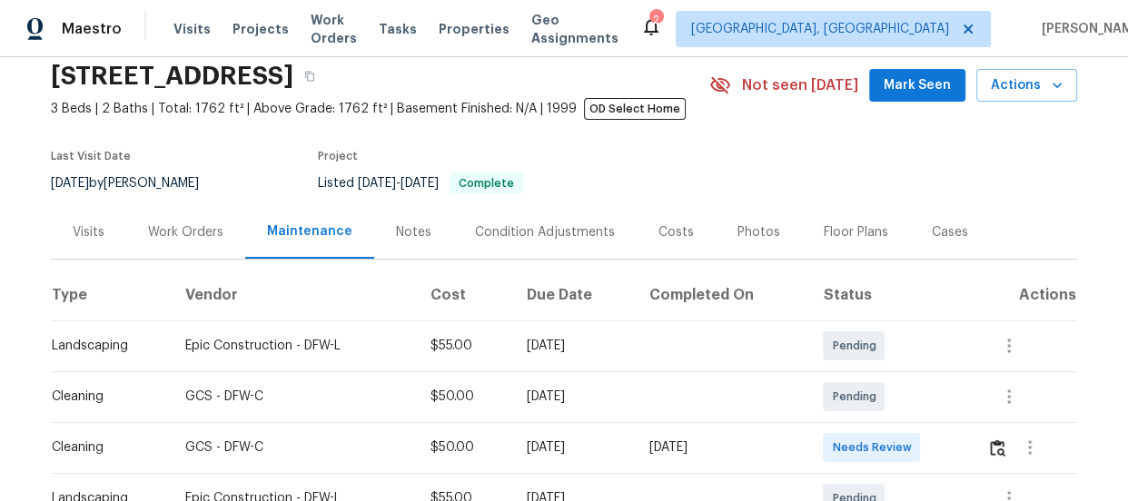
scroll to position [164, 0]
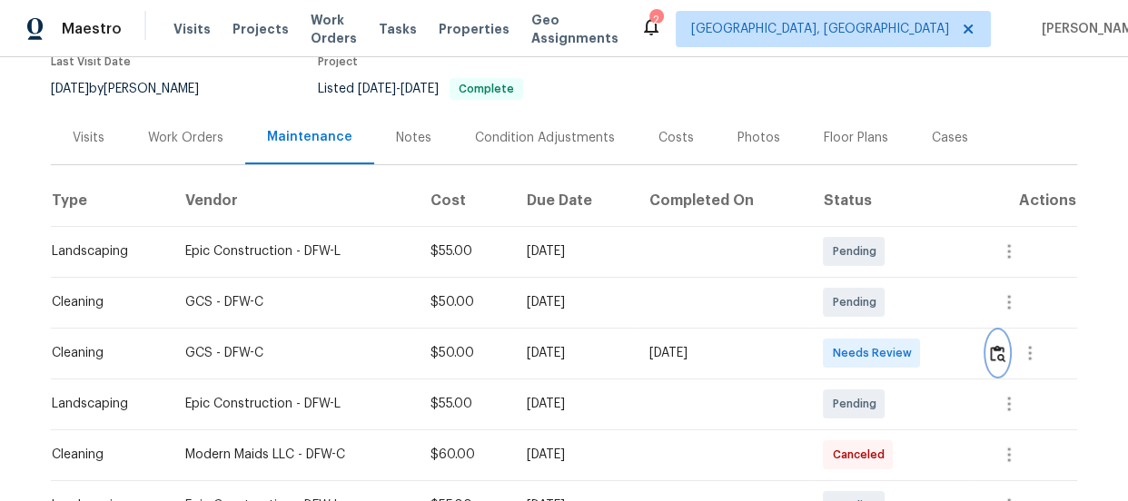
click at [1001, 351] on img "button" at bounding box center [997, 353] width 15 height 17
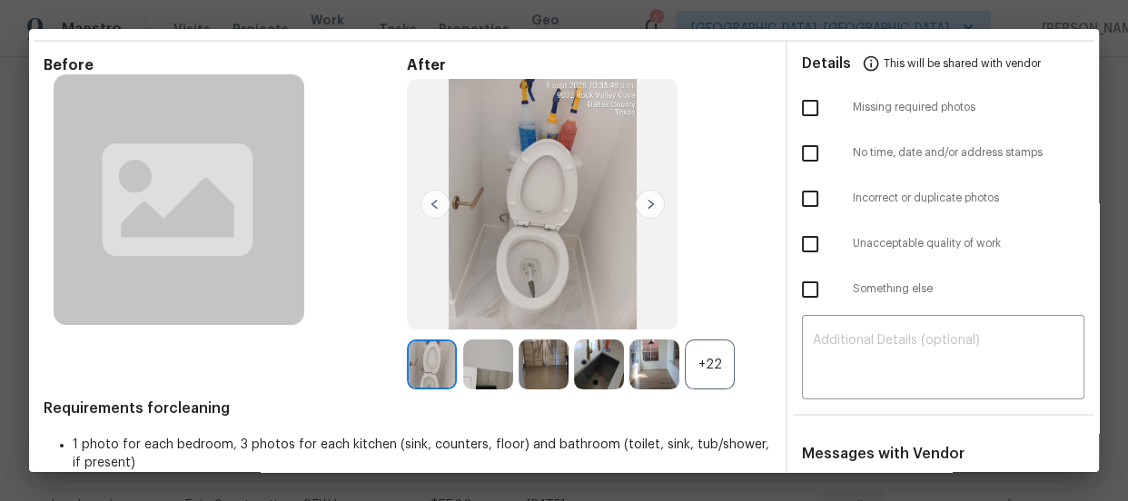
scroll to position [195, 0]
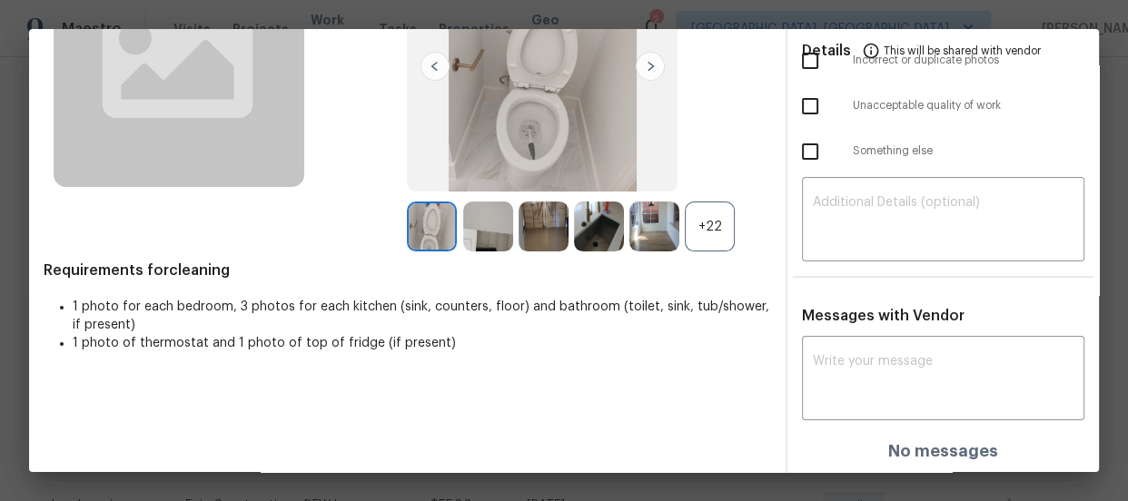
click at [708, 223] on div "+22" at bounding box center [710, 227] width 50 height 50
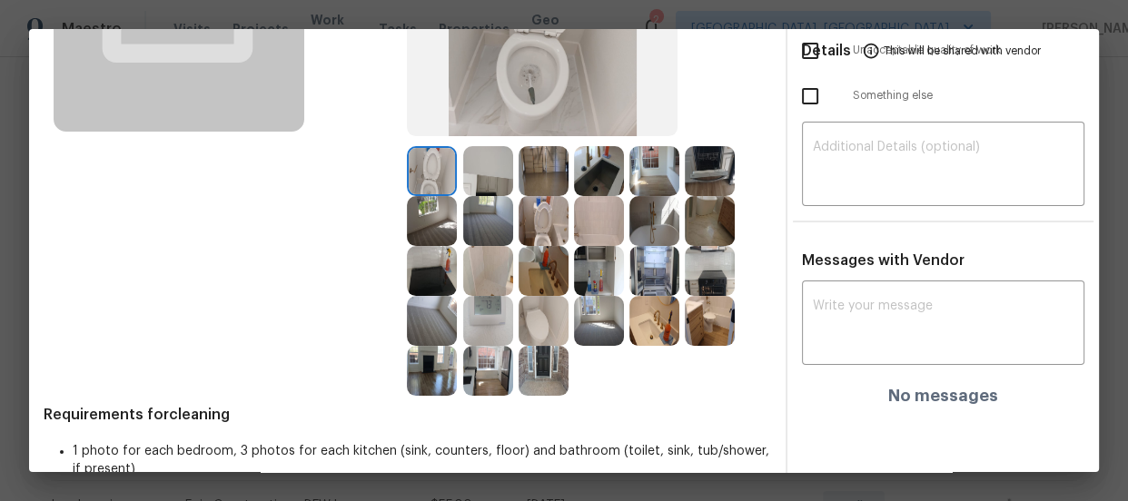
scroll to position [278, 0]
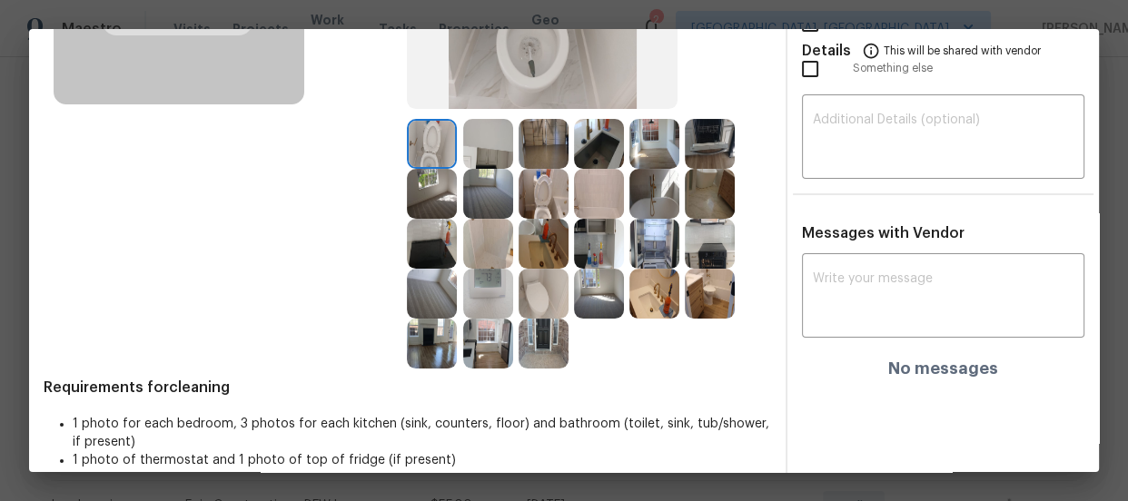
click at [545, 199] on img at bounding box center [544, 194] width 50 height 50
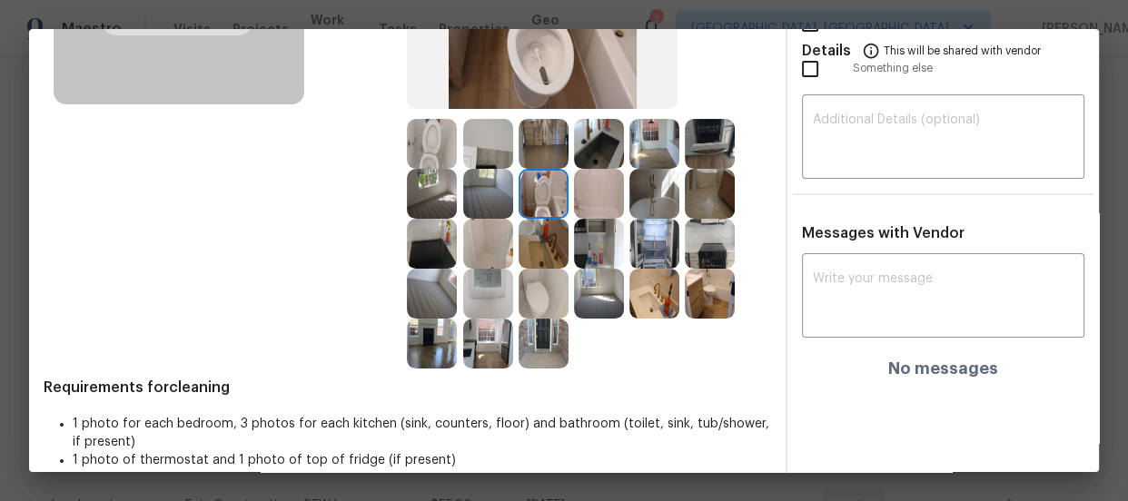
click at [421, 141] on img at bounding box center [432, 144] width 50 height 50
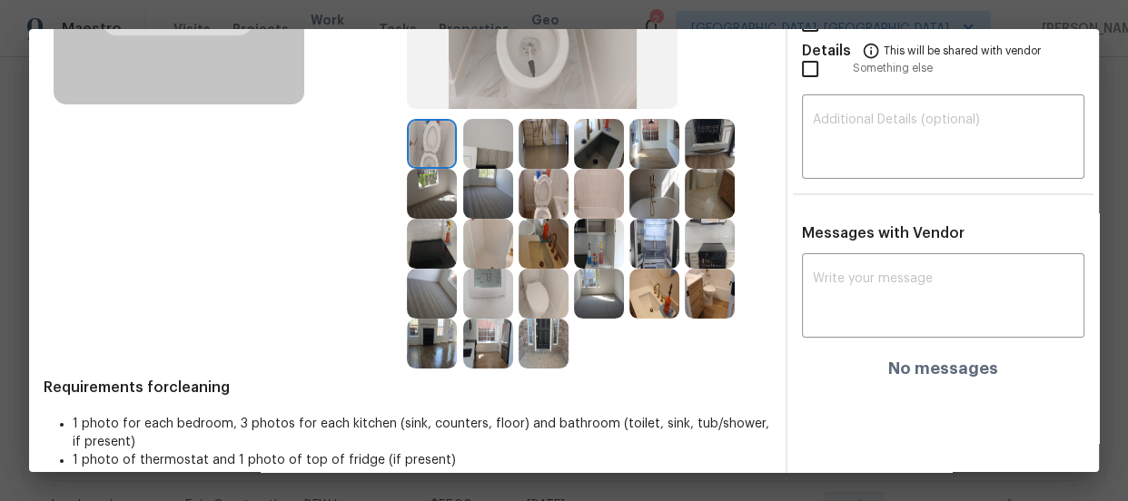
click at [633, 302] on img at bounding box center [654, 294] width 50 height 50
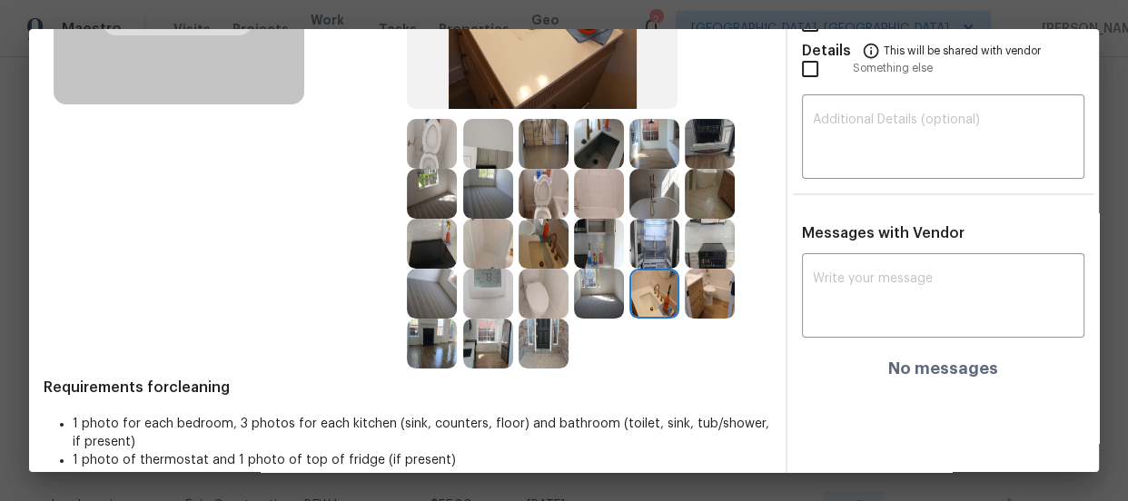
click at [538, 246] on img at bounding box center [544, 244] width 50 height 50
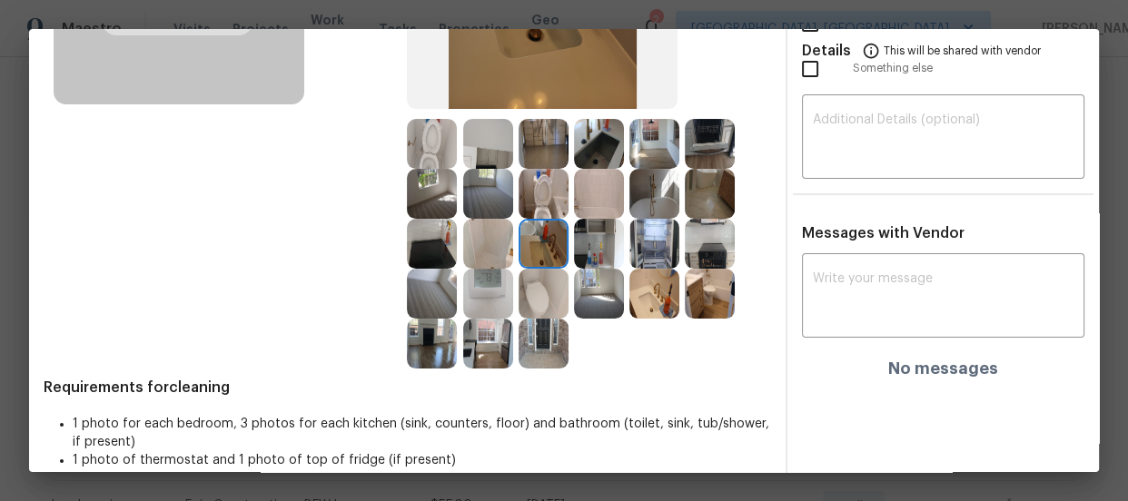
click at [657, 198] on img at bounding box center [654, 194] width 50 height 50
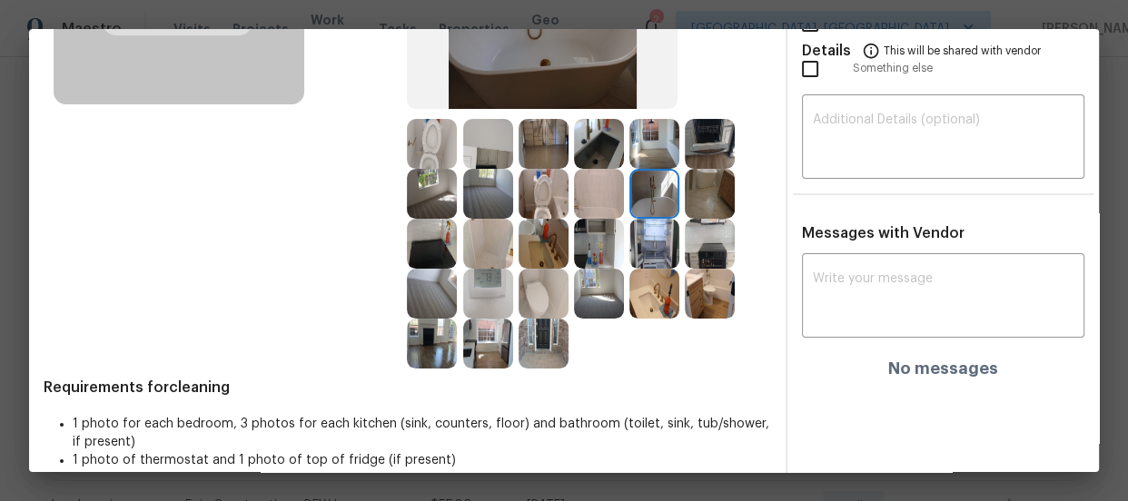
click at [607, 193] on img at bounding box center [599, 194] width 50 height 50
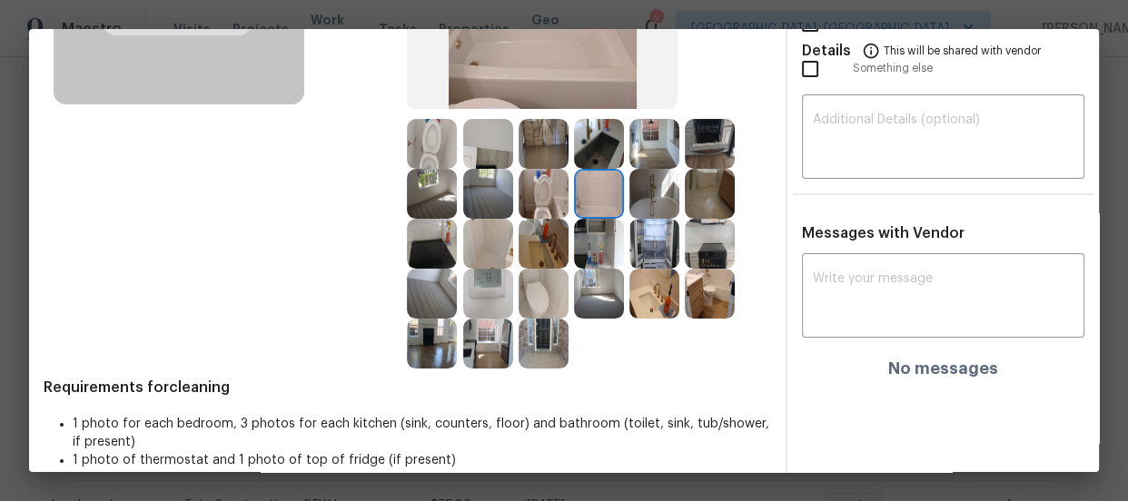
click at [487, 240] on img at bounding box center [488, 244] width 50 height 50
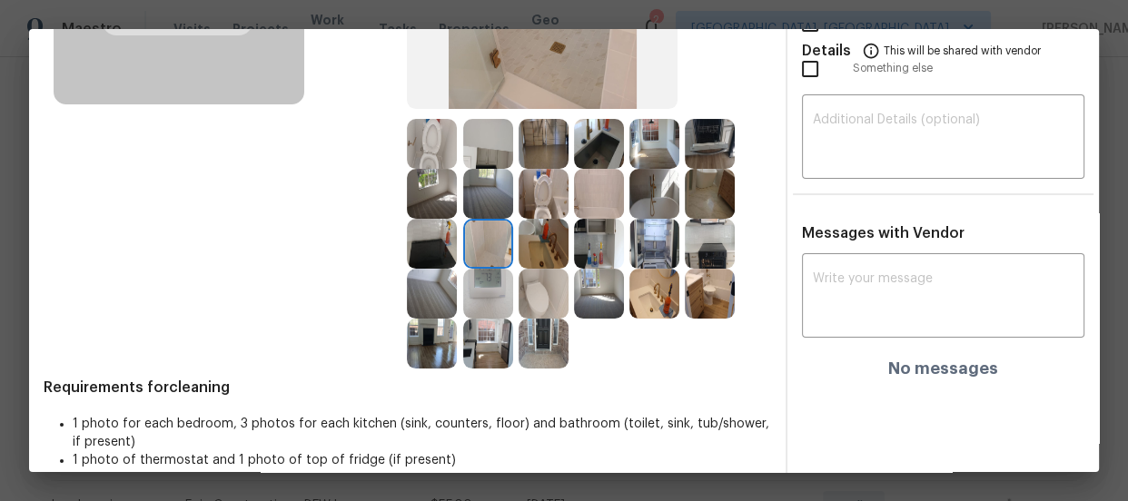
click at [487, 271] on img at bounding box center [488, 294] width 50 height 50
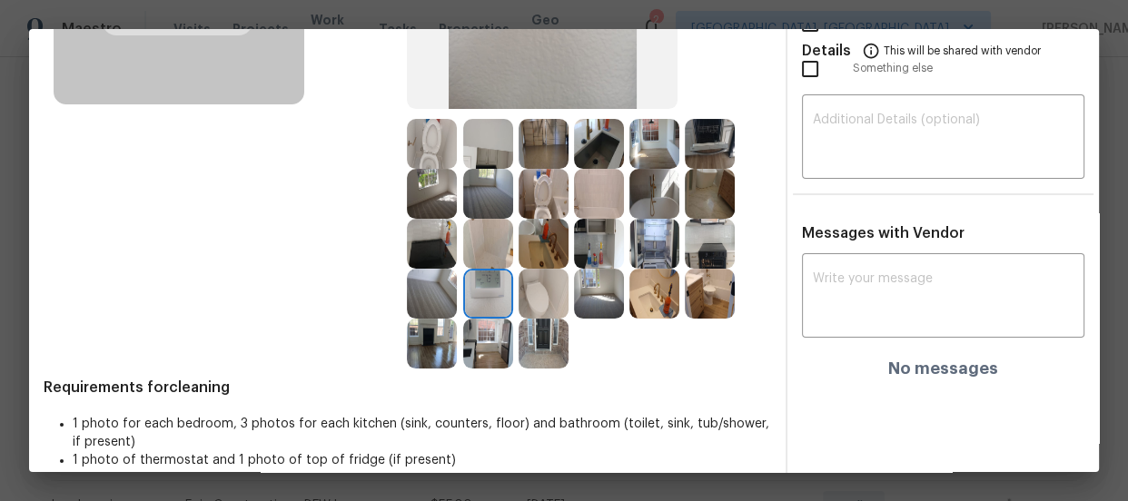
click at [484, 189] on img at bounding box center [488, 194] width 50 height 50
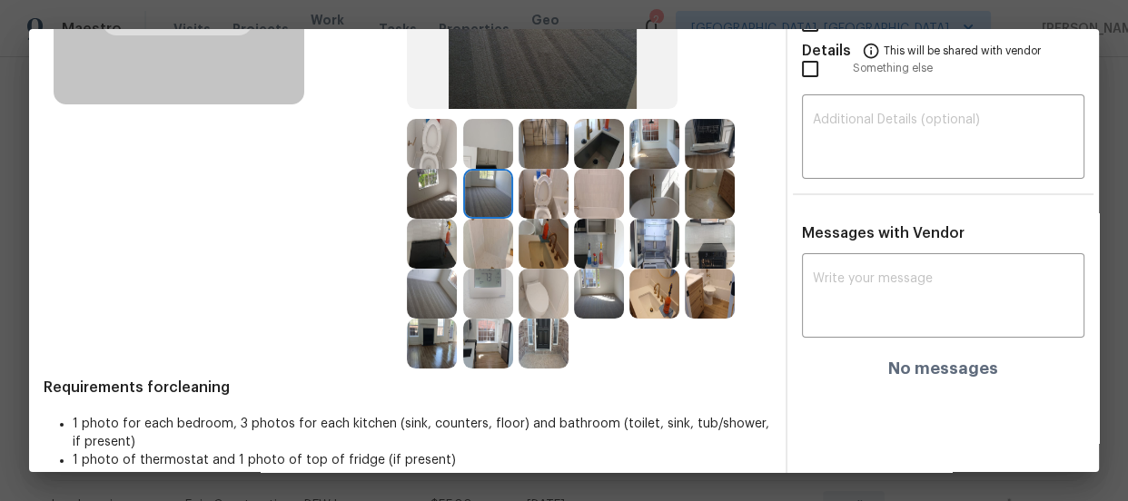
click at [431, 191] on img at bounding box center [432, 194] width 50 height 50
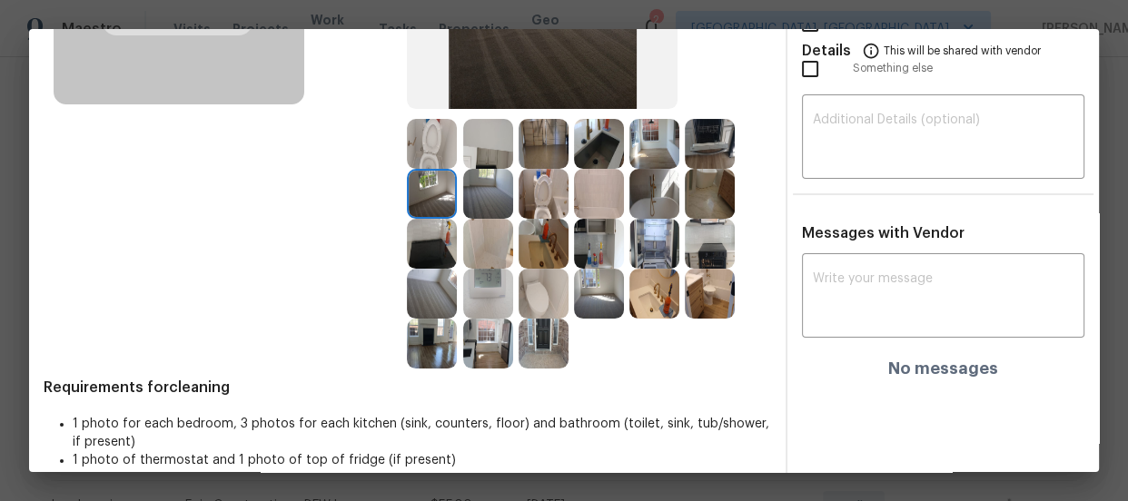
click at [431, 284] on img at bounding box center [432, 294] width 50 height 50
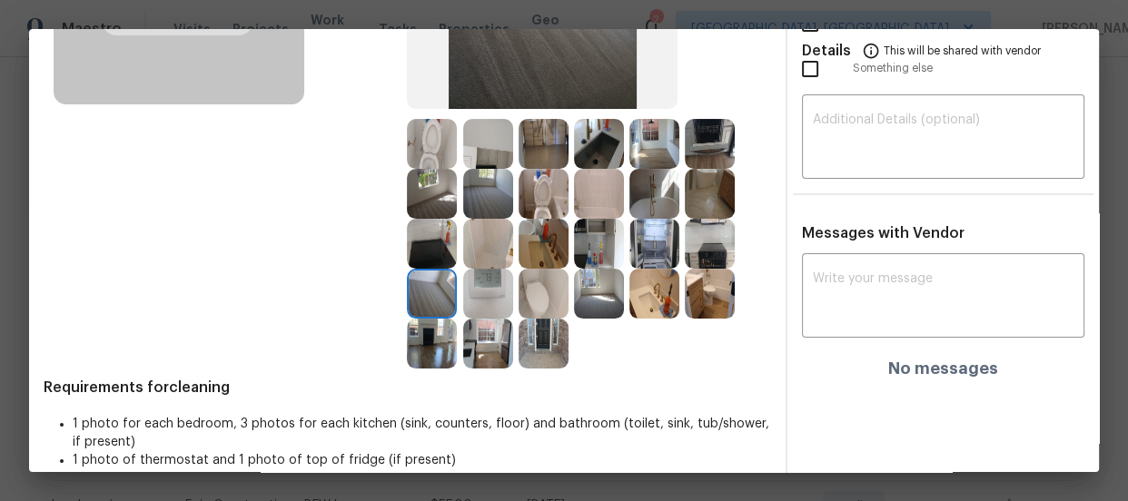
drag, startPoint x: 426, startPoint y: 249, endPoint x: 461, endPoint y: 271, distance: 41.6
click at [426, 248] on img at bounding box center [432, 244] width 50 height 50
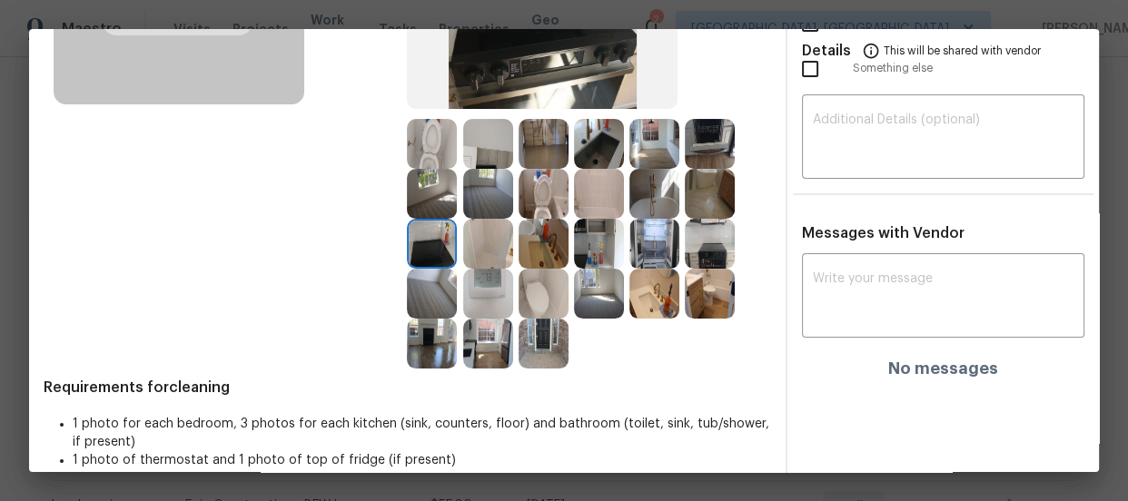
click at [480, 282] on img at bounding box center [488, 294] width 50 height 50
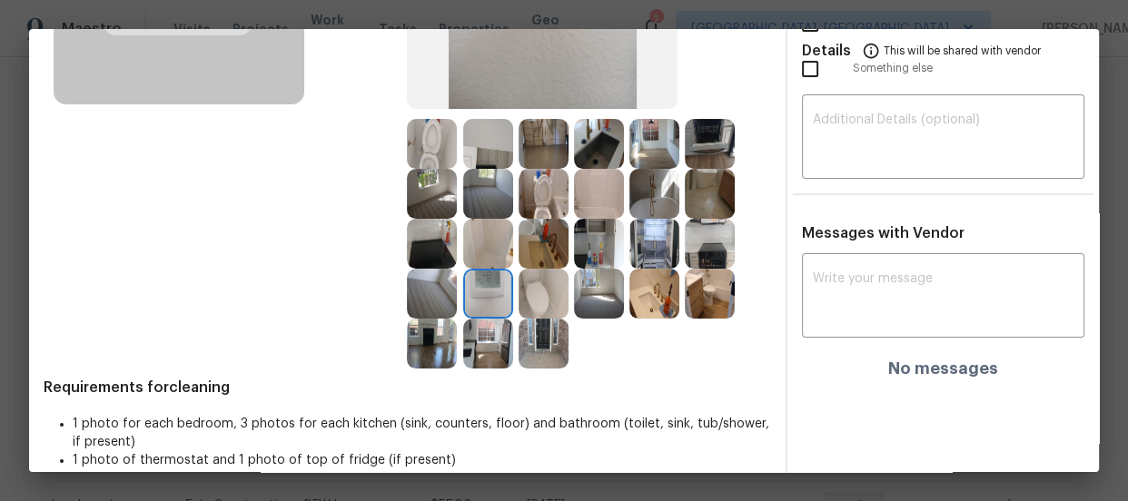
click at [431, 283] on img at bounding box center [432, 294] width 50 height 50
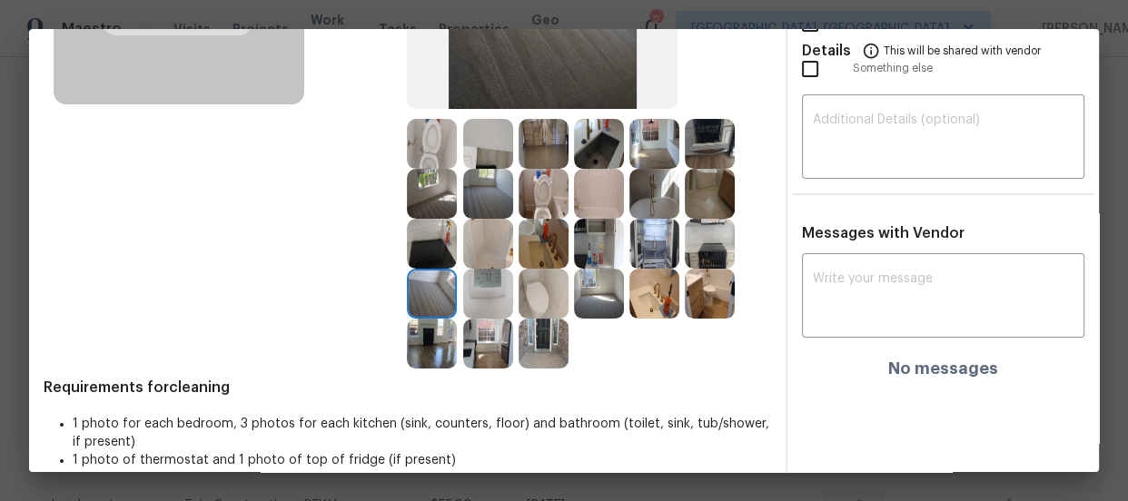
click at [485, 206] on img at bounding box center [488, 194] width 50 height 50
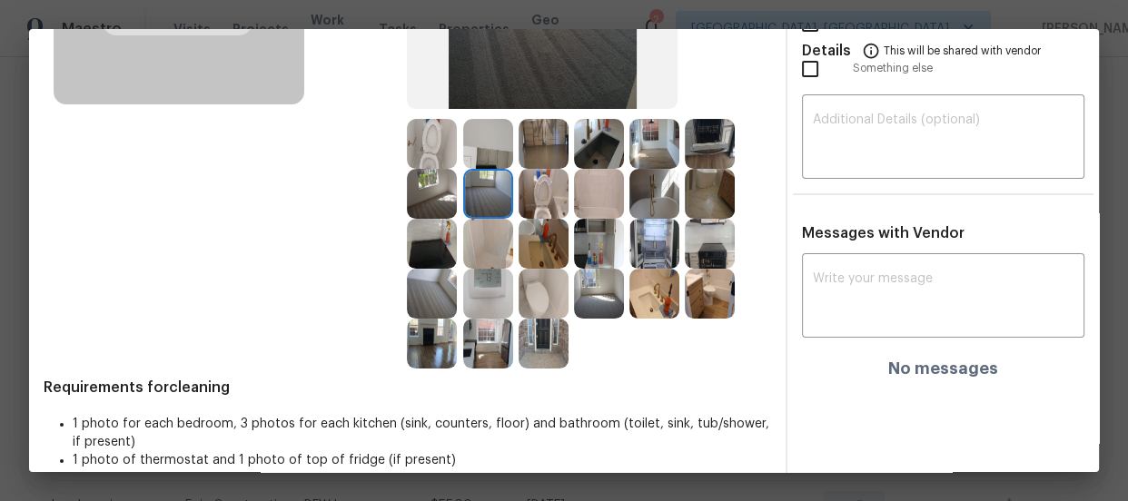
click at [444, 198] on img at bounding box center [432, 194] width 50 height 50
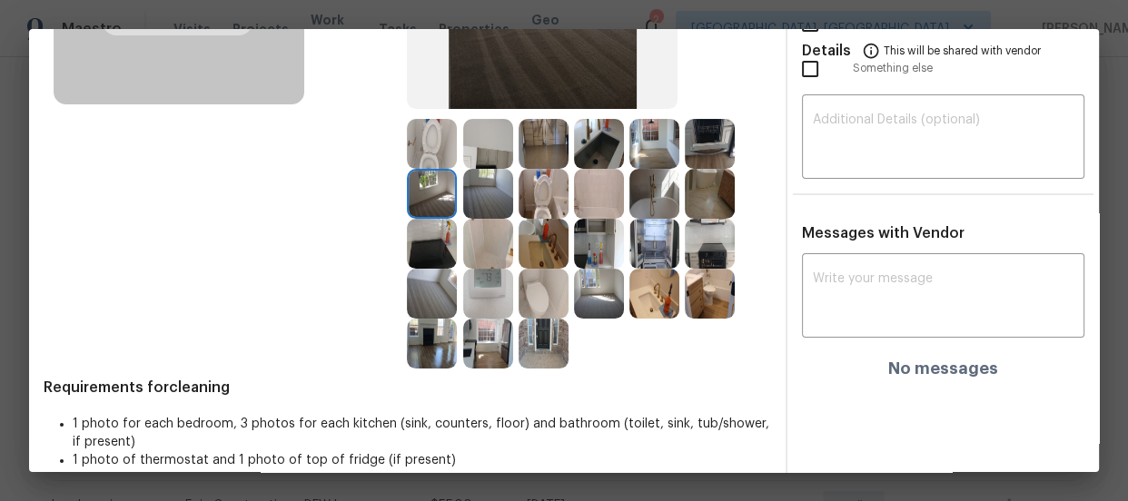
click at [574, 153] on img at bounding box center [599, 144] width 50 height 50
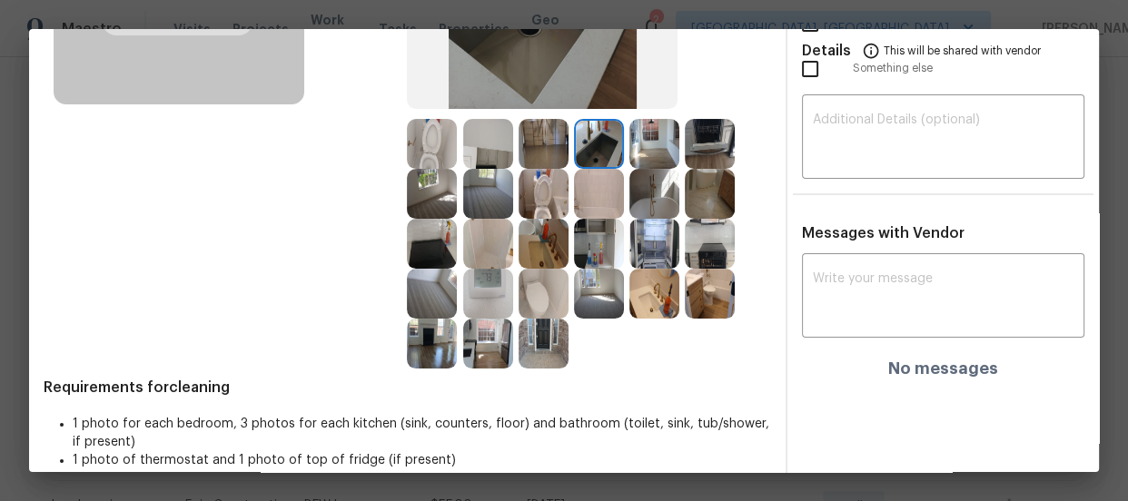
click at [542, 151] on img at bounding box center [544, 144] width 50 height 50
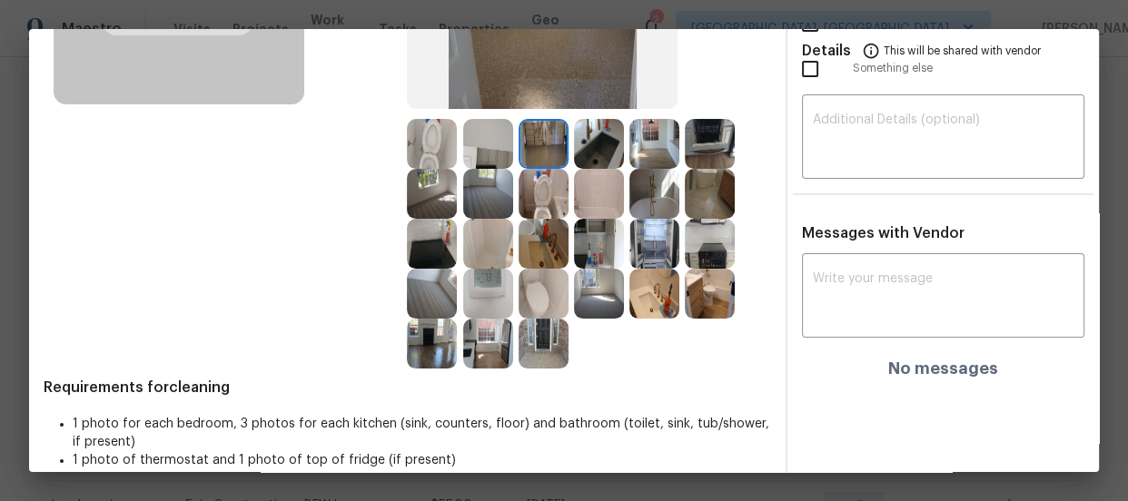
click at [505, 151] on img at bounding box center [488, 144] width 50 height 50
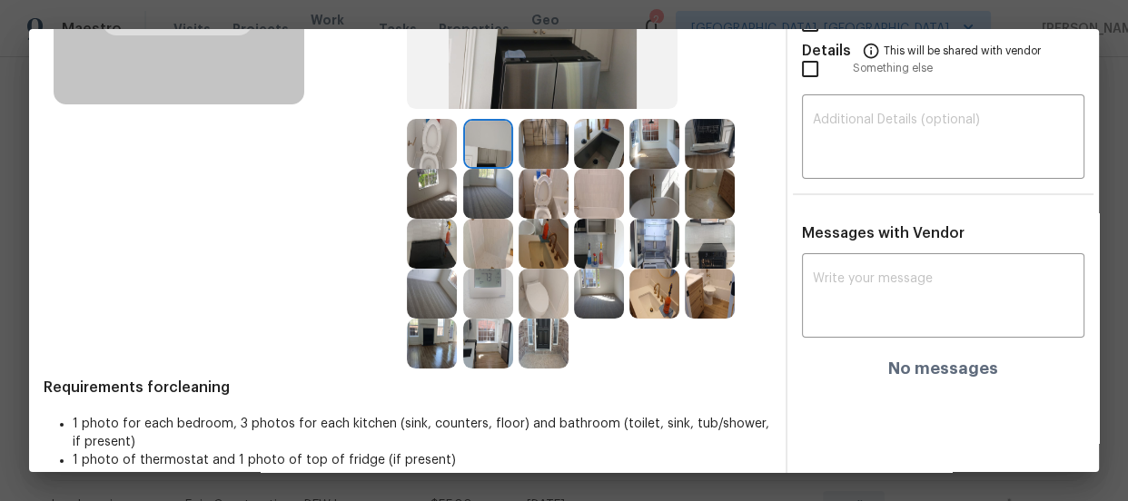
click at [527, 186] on img at bounding box center [544, 194] width 50 height 50
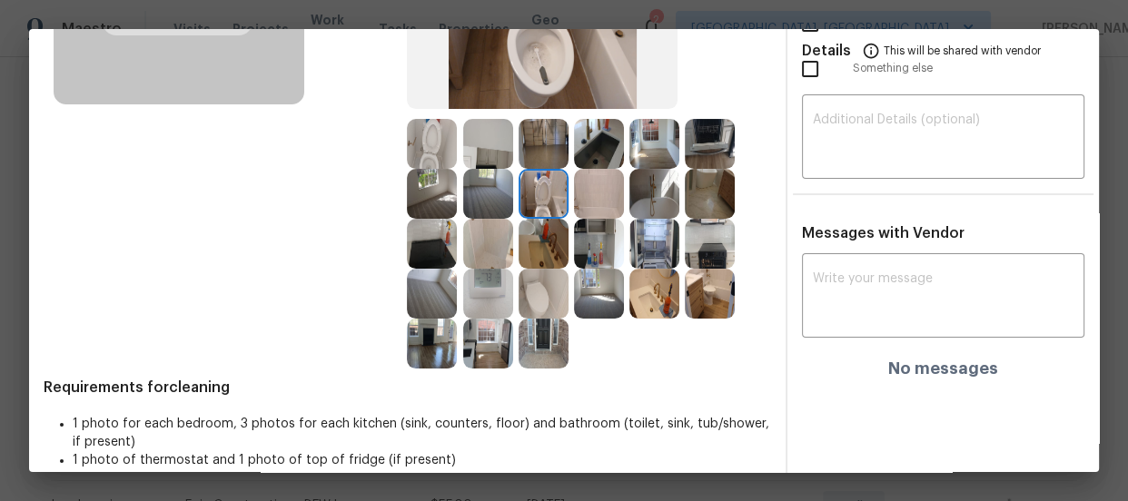
click at [586, 199] on img at bounding box center [599, 194] width 50 height 50
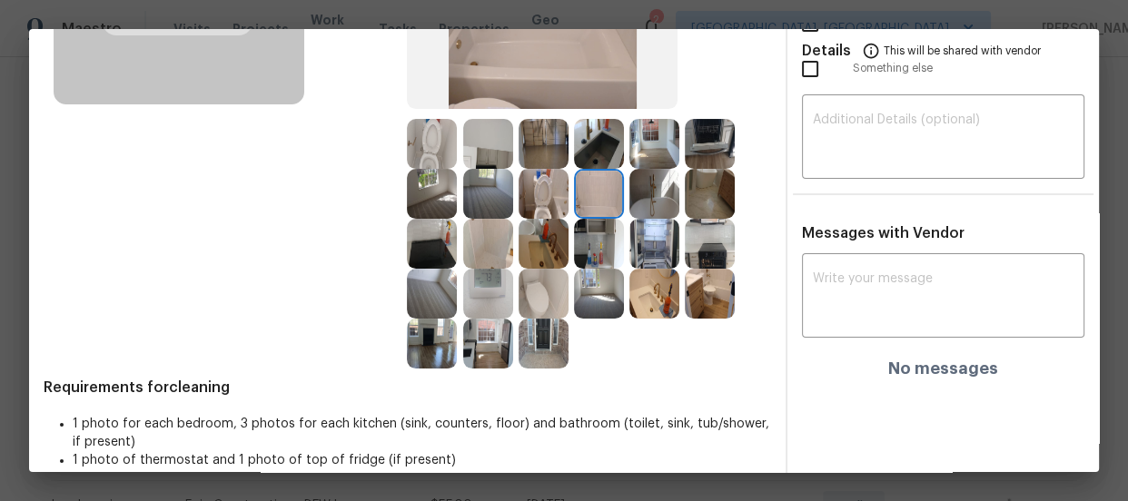
click at [655, 201] on img at bounding box center [654, 194] width 50 height 50
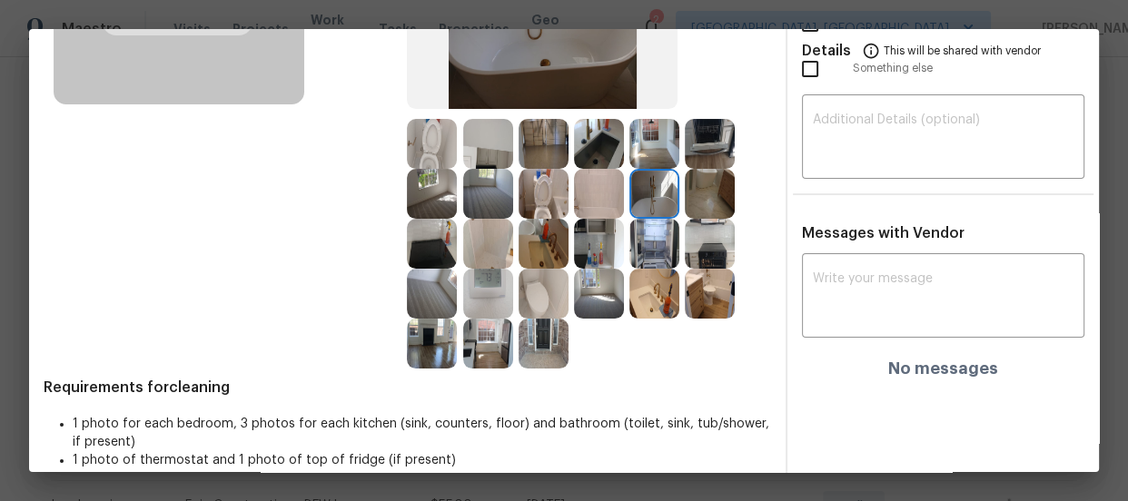
click at [631, 146] on img at bounding box center [654, 144] width 50 height 50
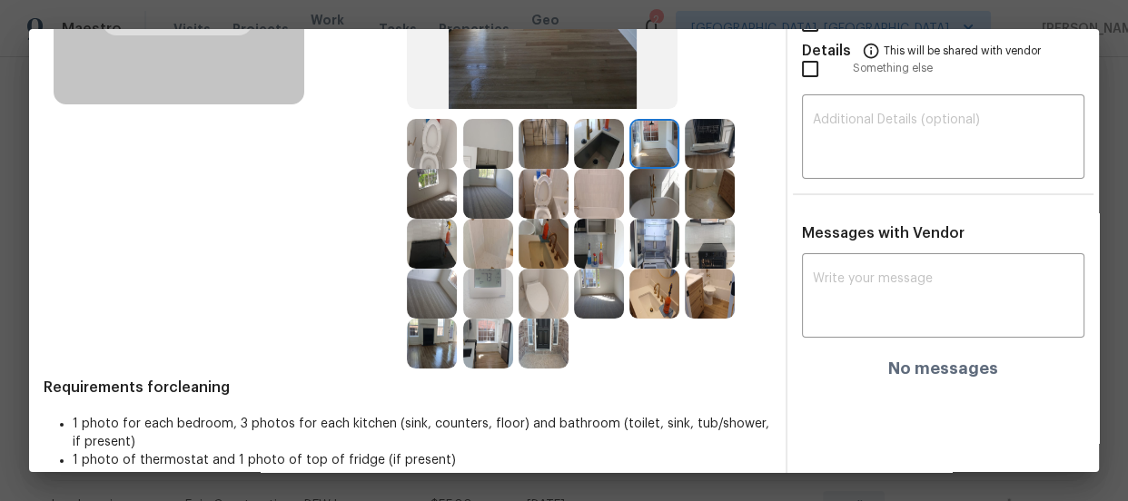
click at [687, 142] on img at bounding box center [710, 144] width 50 height 50
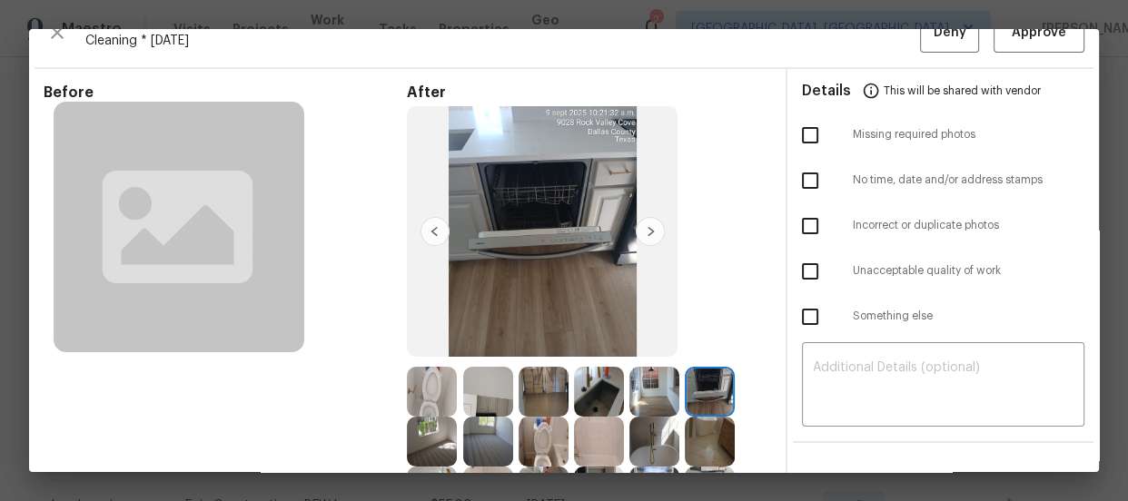
scroll to position [0, 0]
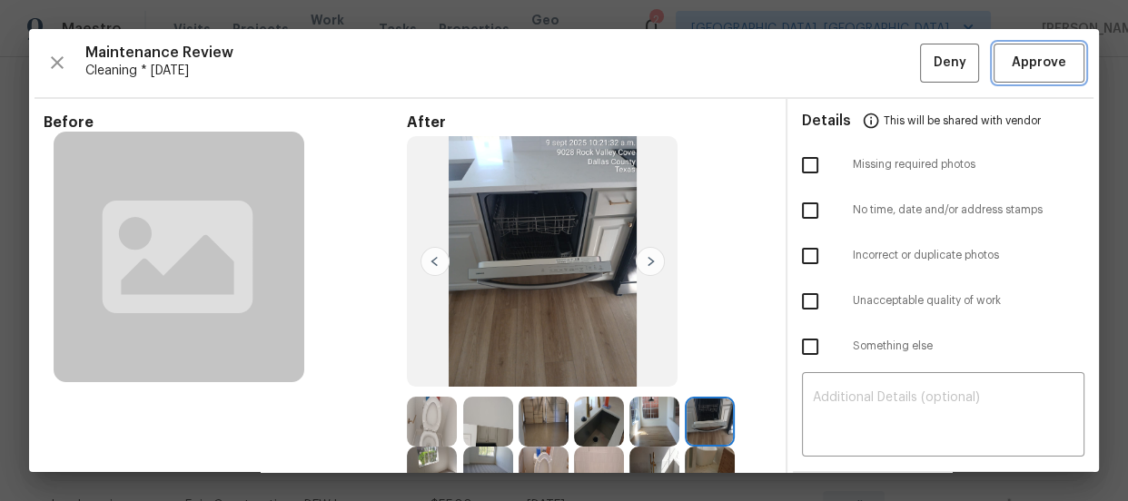
click at [1008, 64] on span "Approve" at bounding box center [1039, 63] width 62 height 23
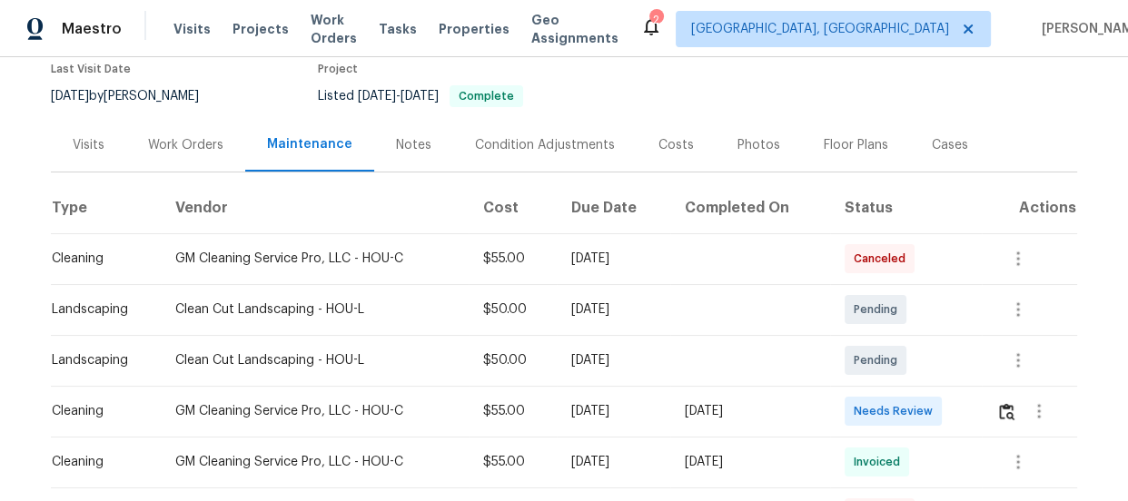
scroll to position [164, 0]
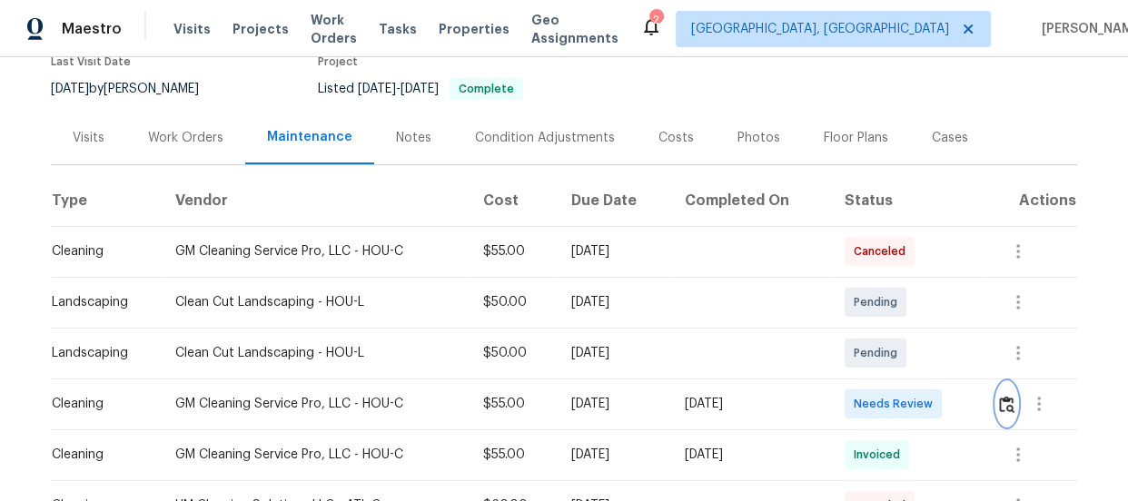
click at [1004, 402] on img "button" at bounding box center [1006, 404] width 15 height 17
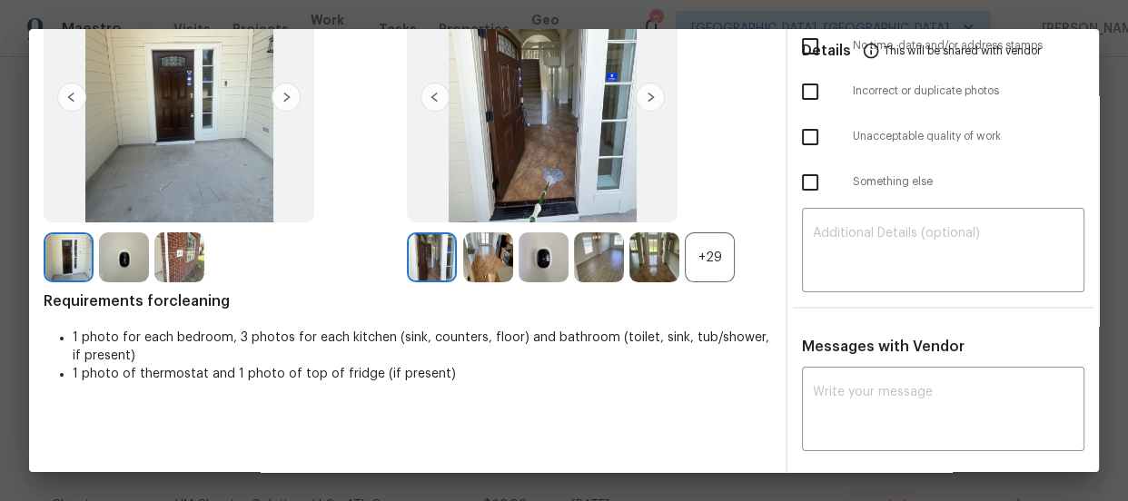
click at [708, 269] on div "+29" at bounding box center [710, 258] width 50 height 50
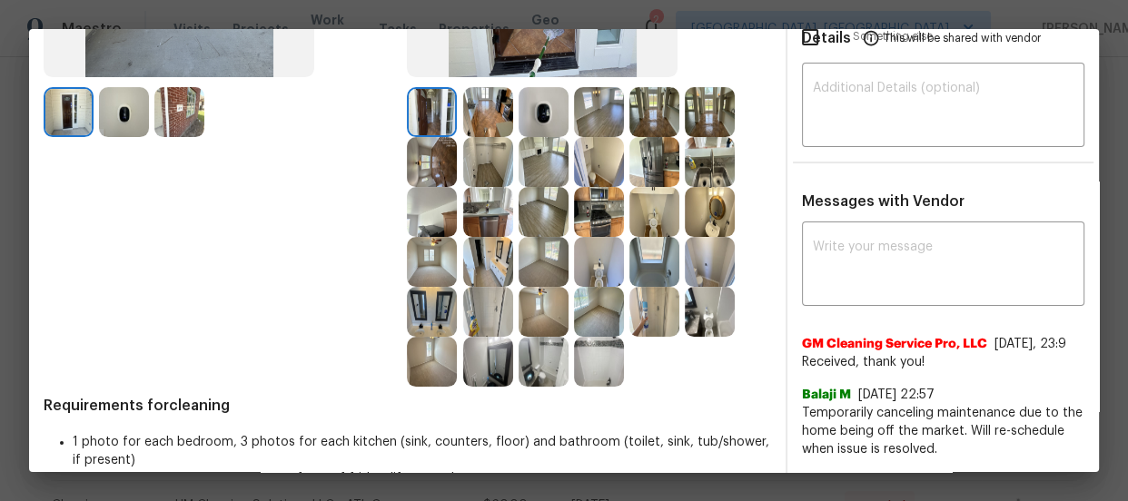
scroll to position [330, 0]
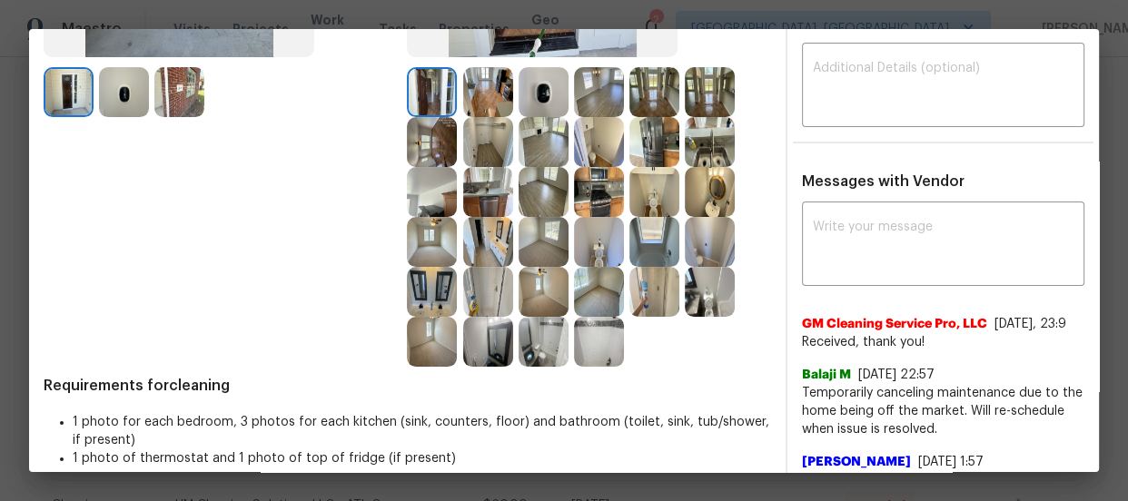
click at [654, 213] on img at bounding box center [654, 192] width 50 height 50
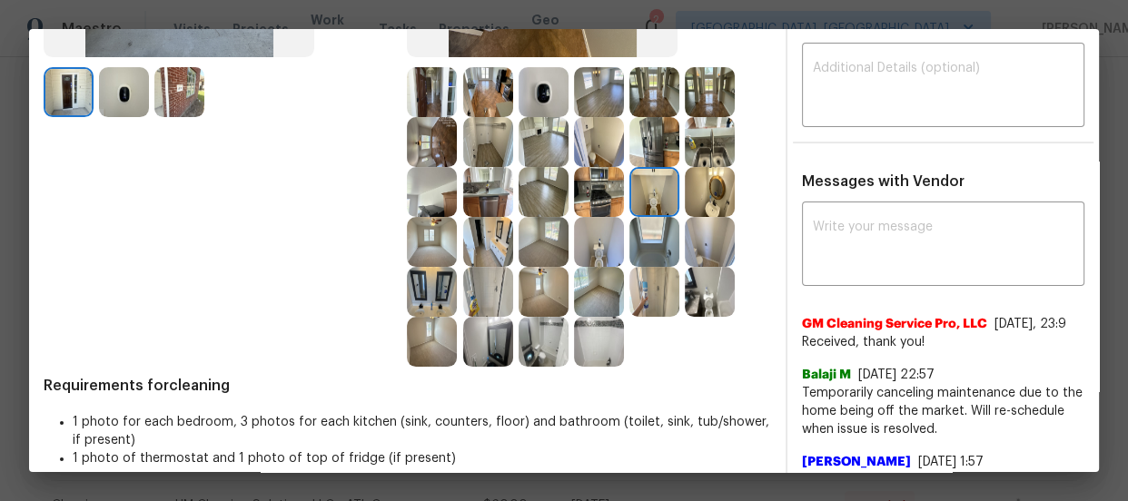
click at [599, 244] on img at bounding box center [599, 242] width 50 height 50
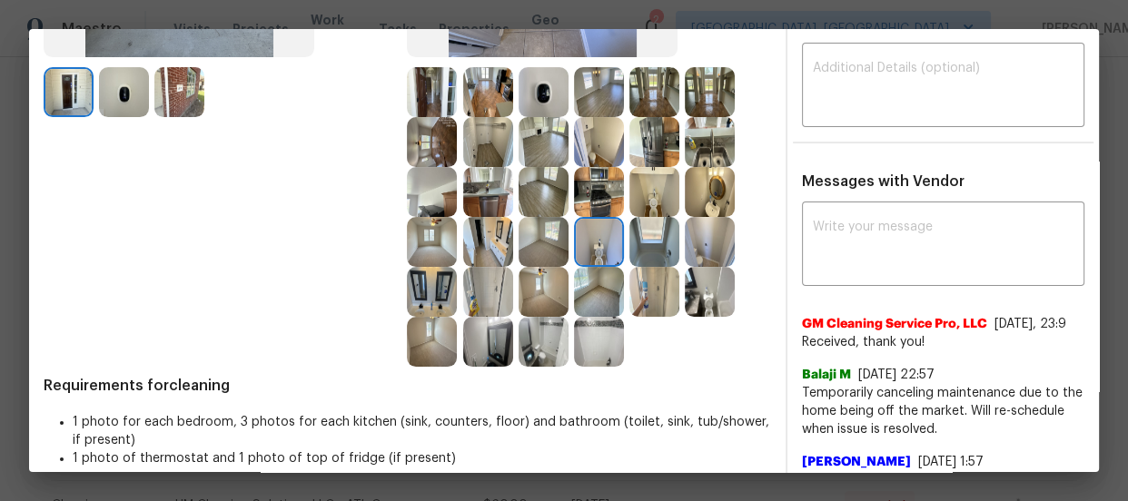
click at [698, 281] on img at bounding box center [710, 292] width 50 height 50
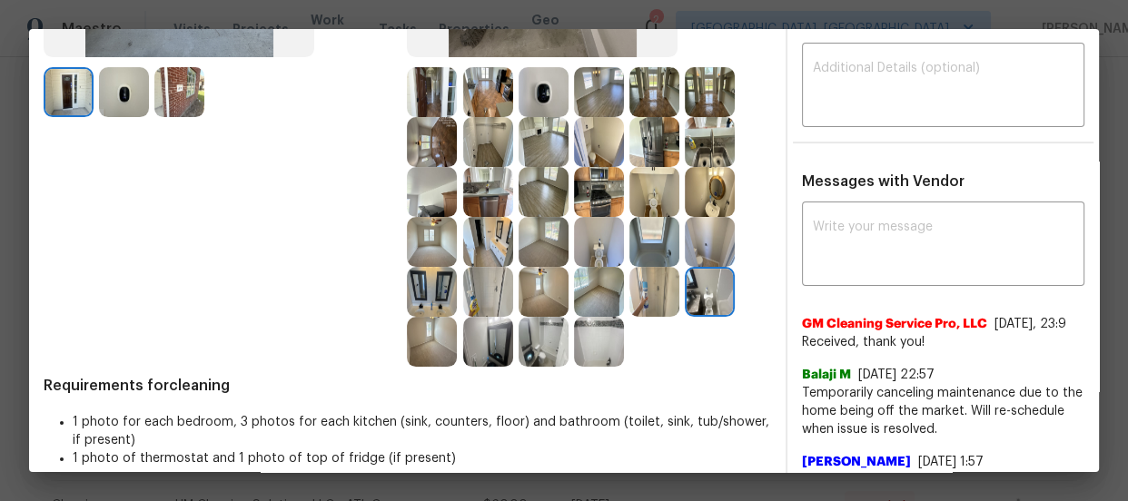
click at [713, 208] on img at bounding box center [710, 192] width 50 height 50
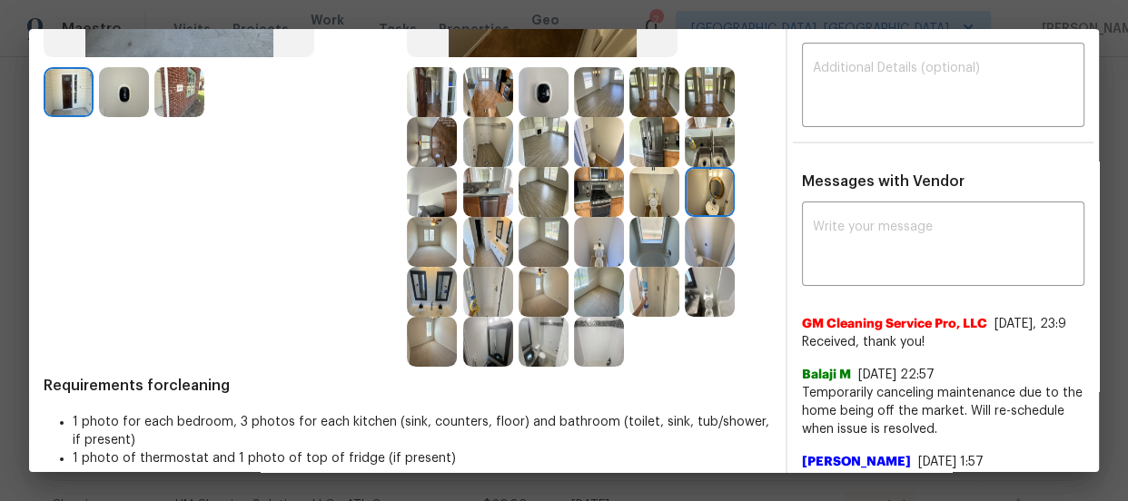
click at [496, 338] on img at bounding box center [488, 342] width 50 height 50
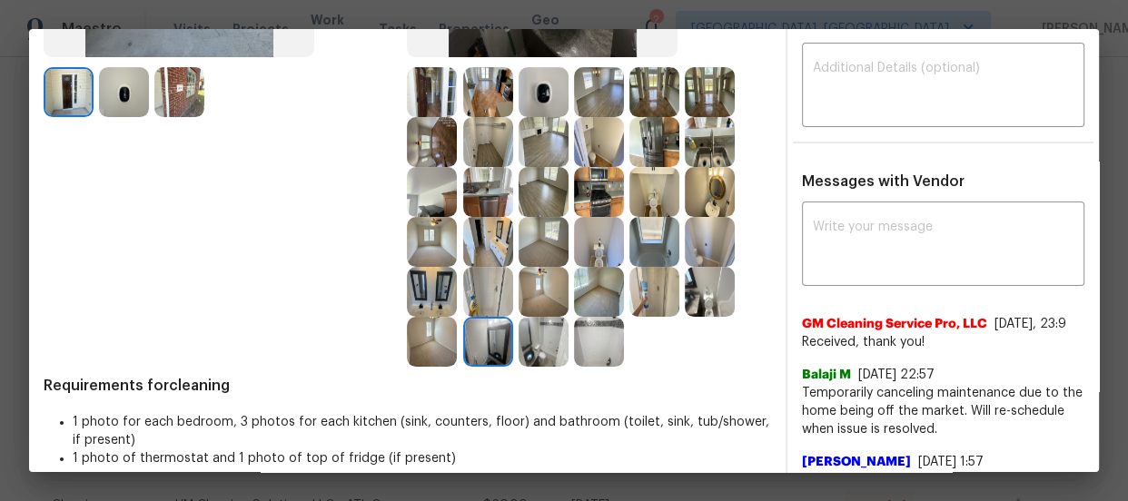
click at [410, 303] on img at bounding box center [432, 292] width 50 height 50
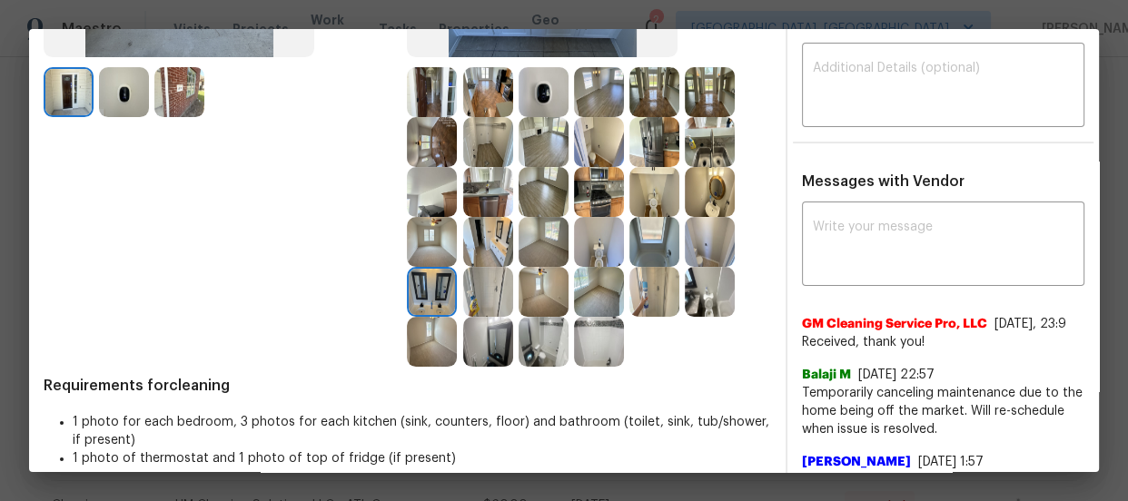
click at [485, 312] on img at bounding box center [488, 292] width 50 height 50
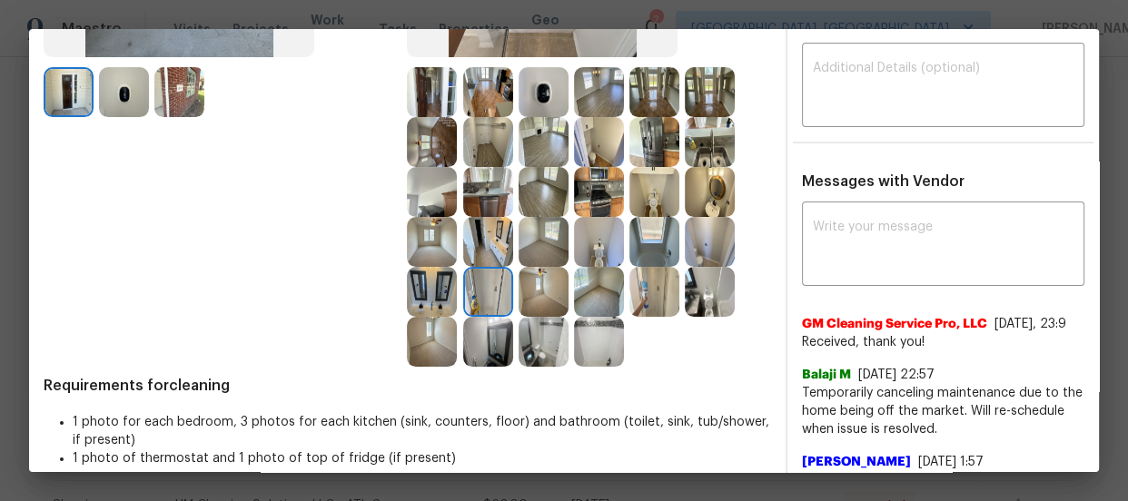
click at [593, 354] on img at bounding box center [599, 342] width 50 height 50
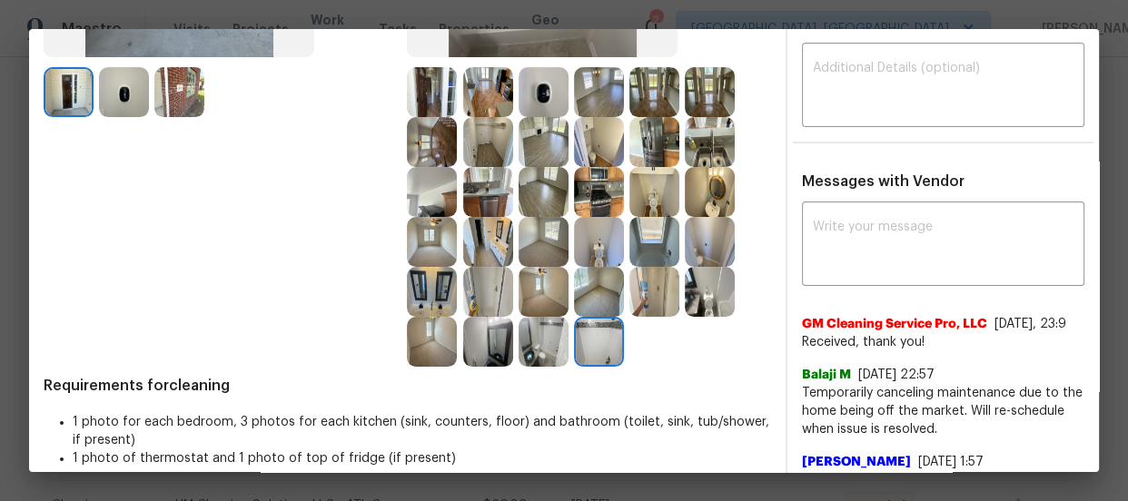
click at [650, 293] on img at bounding box center [654, 292] width 50 height 50
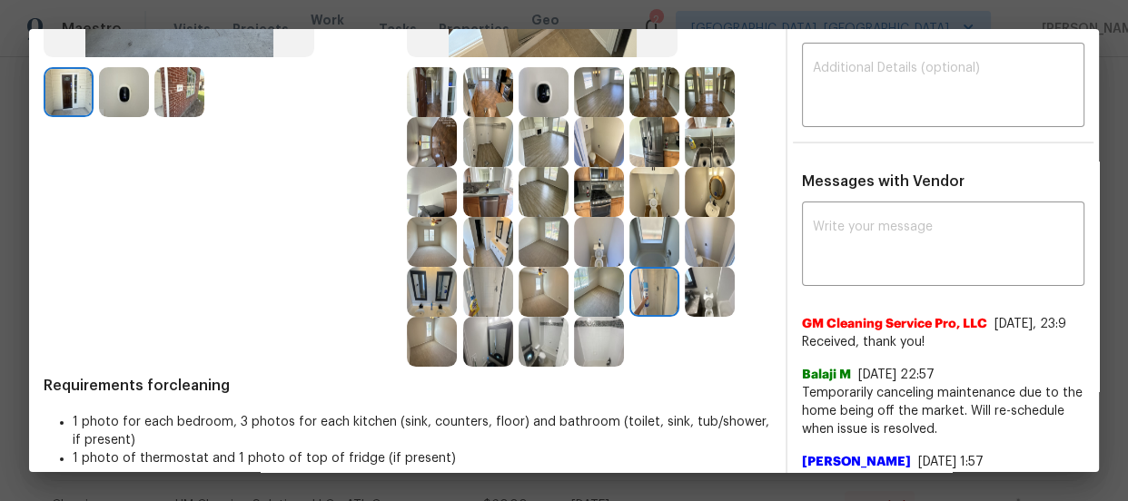
click at [590, 291] on img at bounding box center [599, 292] width 50 height 50
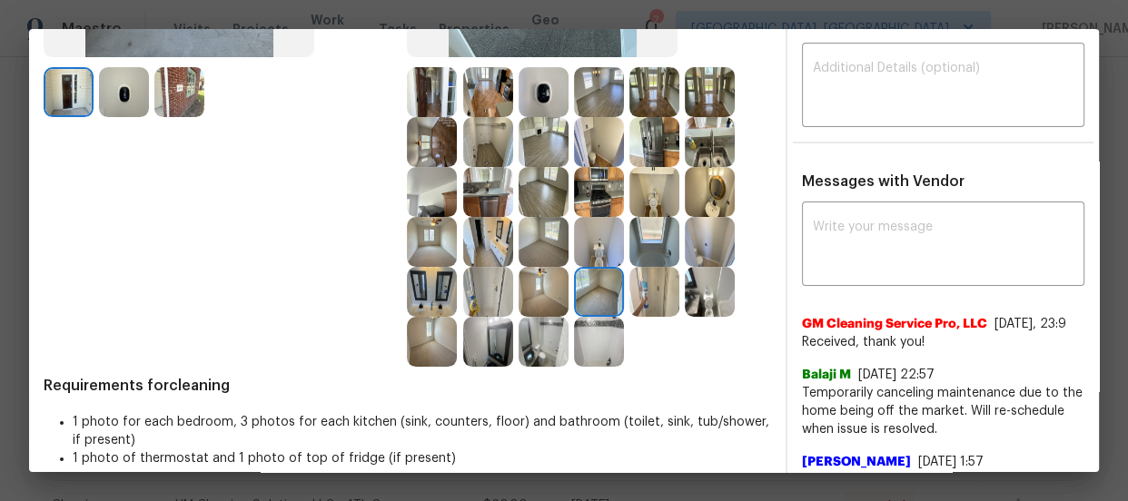
click at [543, 301] on img at bounding box center [544, 292] width 50 height 50
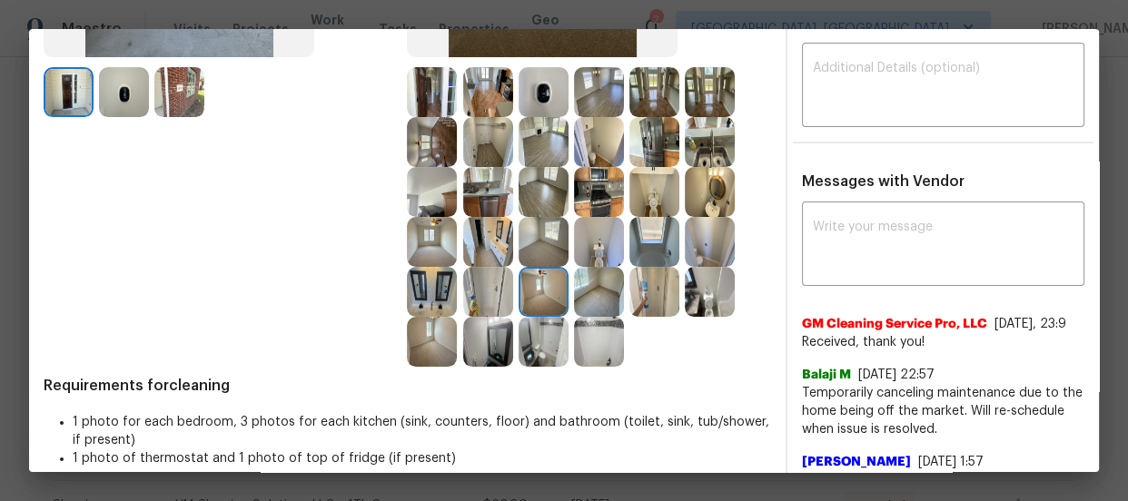
click at [535, 248] on img at bounding box center [544, 242] width 50 height 50
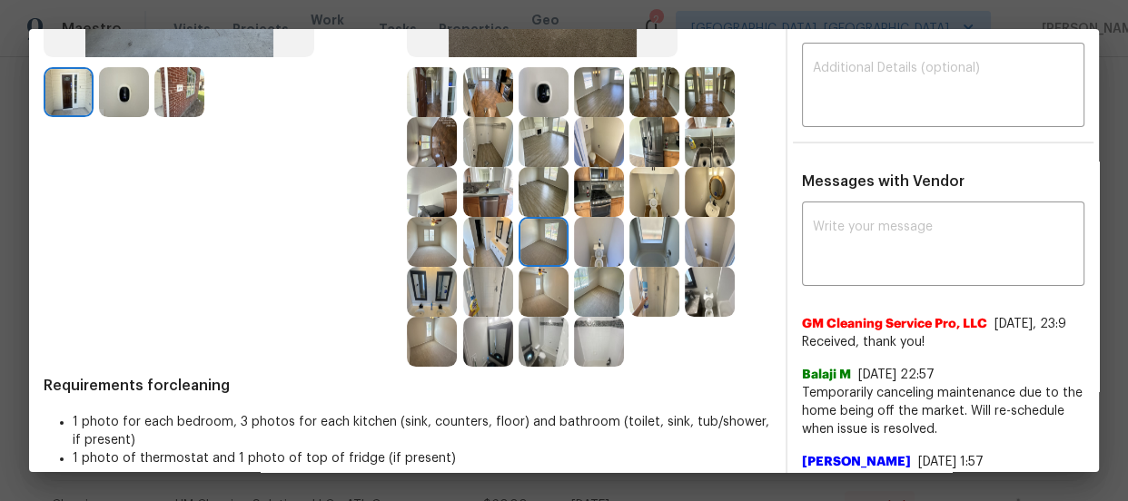
click at [421, 231] on img at bounding box center [432, 242] width 50 height 50
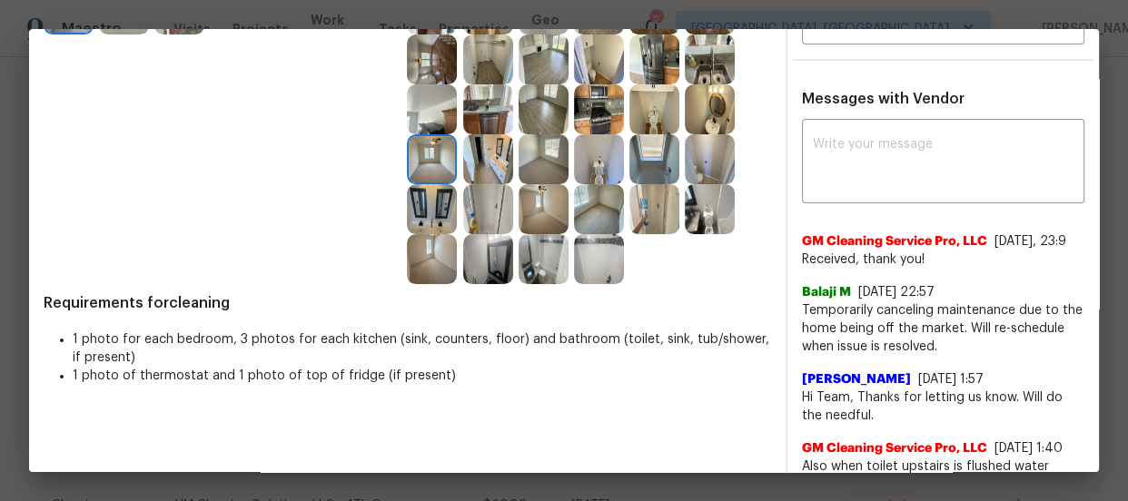
click at [593, 220] on img at bounding box center [599, 209] width 50 height 50
click at [557, 173] on img at bounding box center [544, 159] width 50 height 50
click at [550, 211] on img at bounding box center [544, 209] width 50 height 50
click at [408, 252] on img at bounding box center [432, 259] width 50 height 50
click at [429, 163] on img at bounding box center [432, 159] width 50 height 50
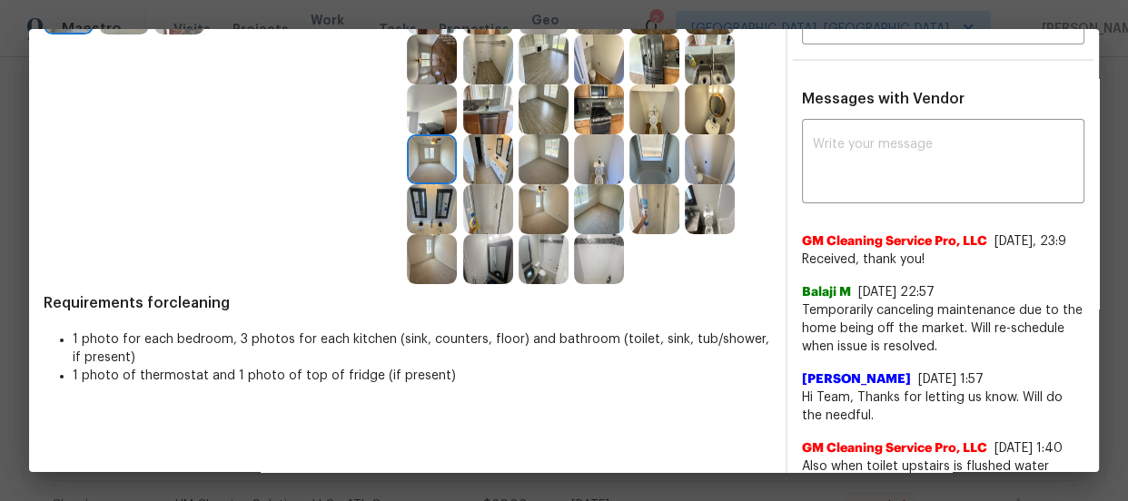
click at [431, 130] on img at bounding box center [432, 109] width 50 height 50
click at [468, 110] on img at bounding box center [488, 109] width 50 height 50
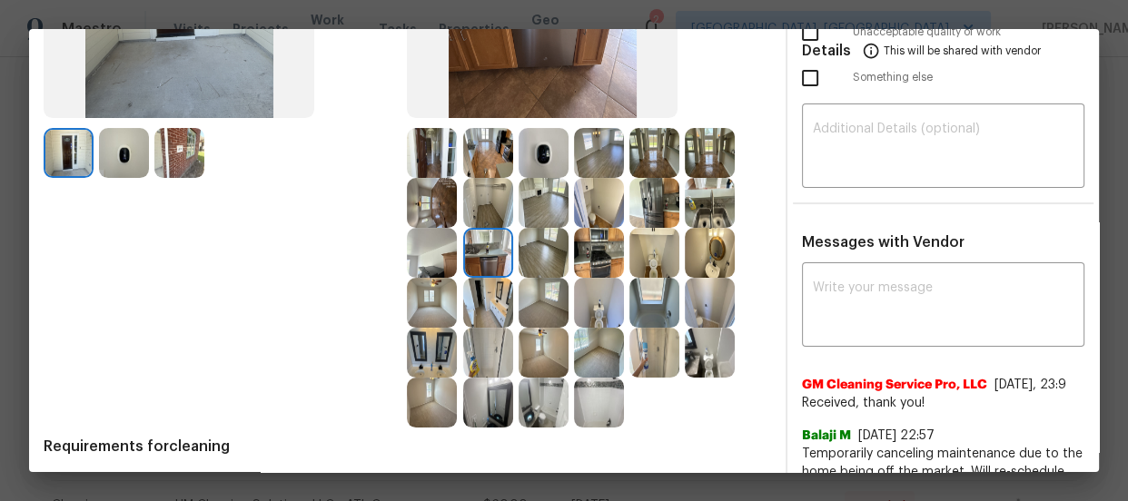
scroll to position [247, 0]
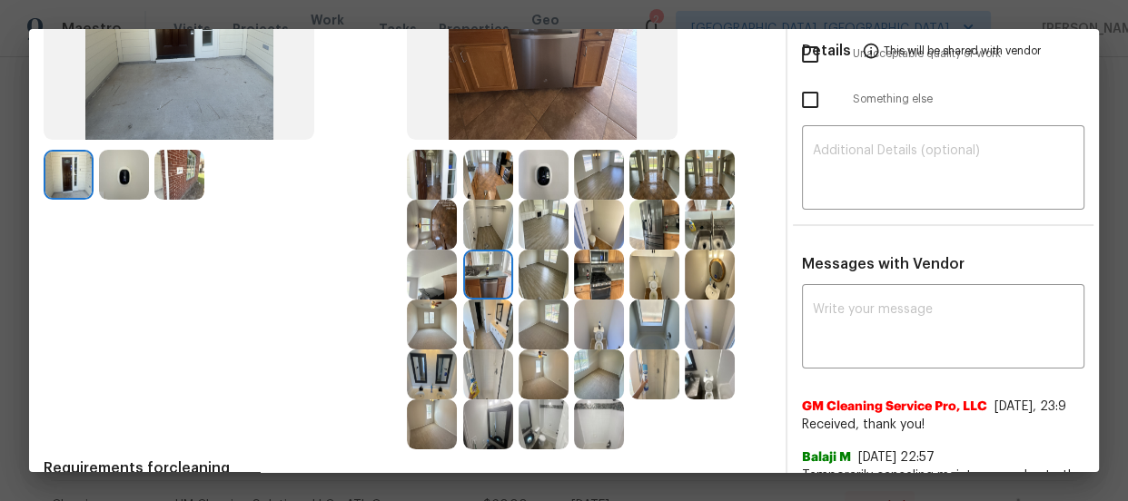
click at [702, 213] on img at bounding box center [710, 225] width 50 height 50
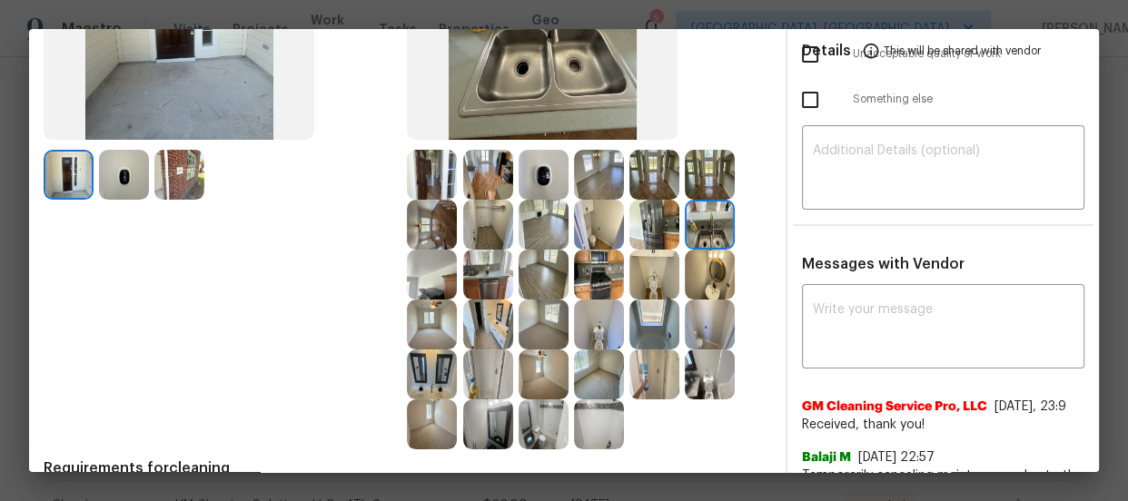
click at [662, 224] on img at bounding box center [654, 225] width 50 height 50
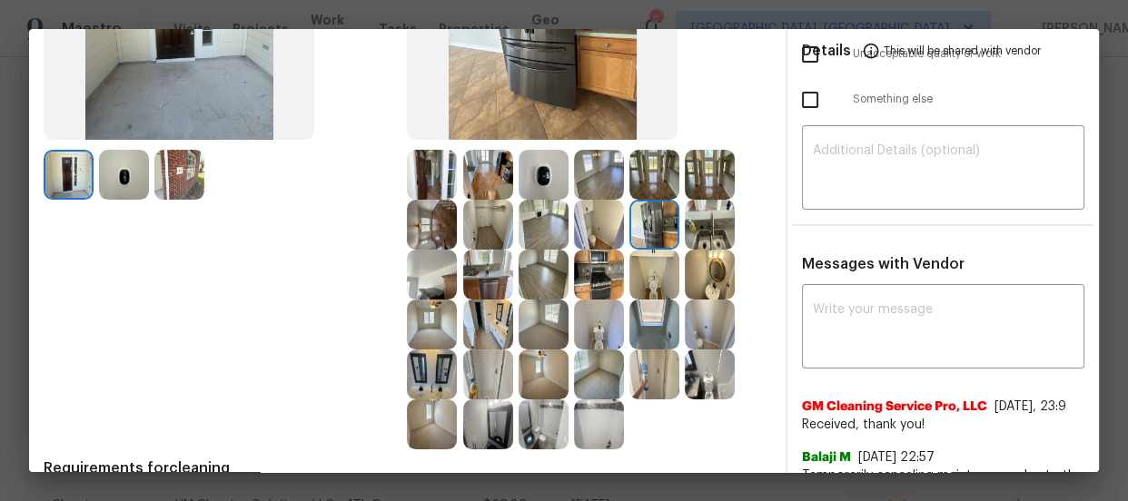
click at [706, 276] on img at bounding box center [710, 275] width 50 height 50
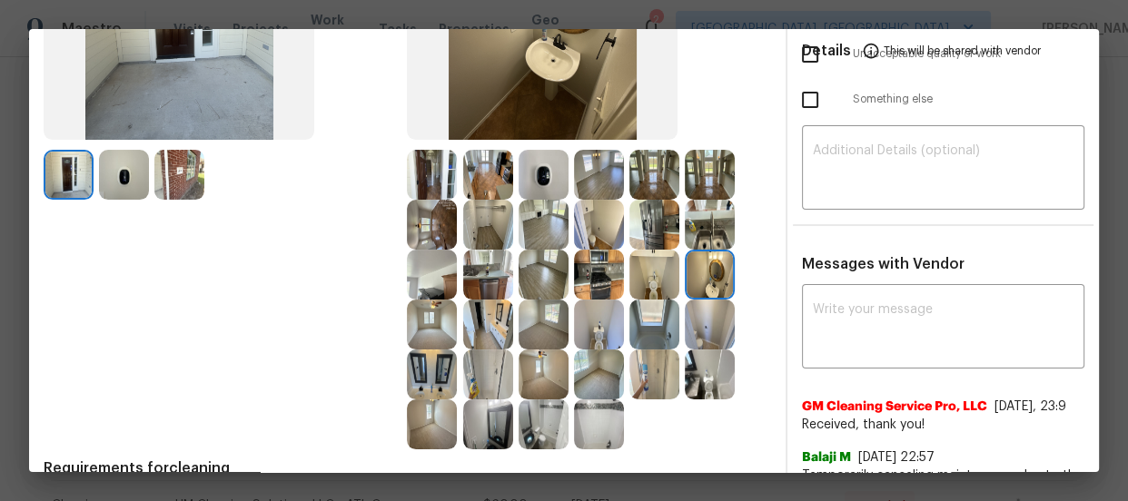
click at [599, 218] on img at bounding box center [599, 225] width 50 height 50
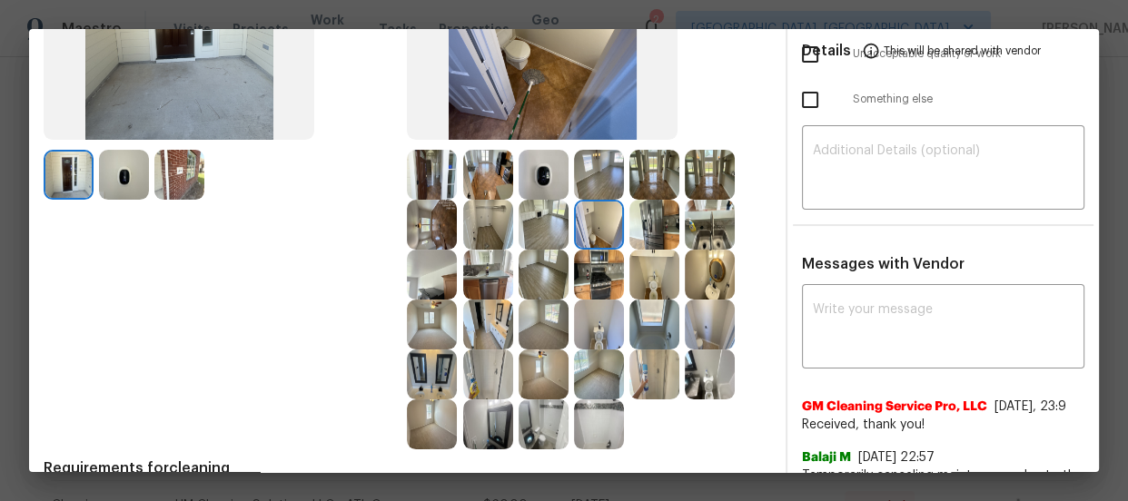
click at [551, 184] on img at bounding box center [544, 175] width 50 height 50
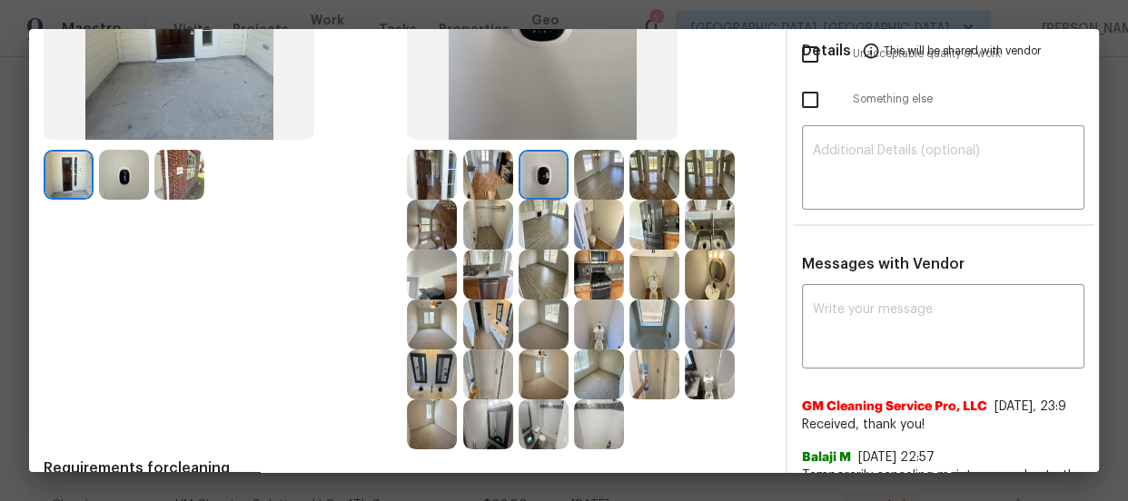
click at [530, 271] on img at bounding box center [544, 275] width 50 height 50
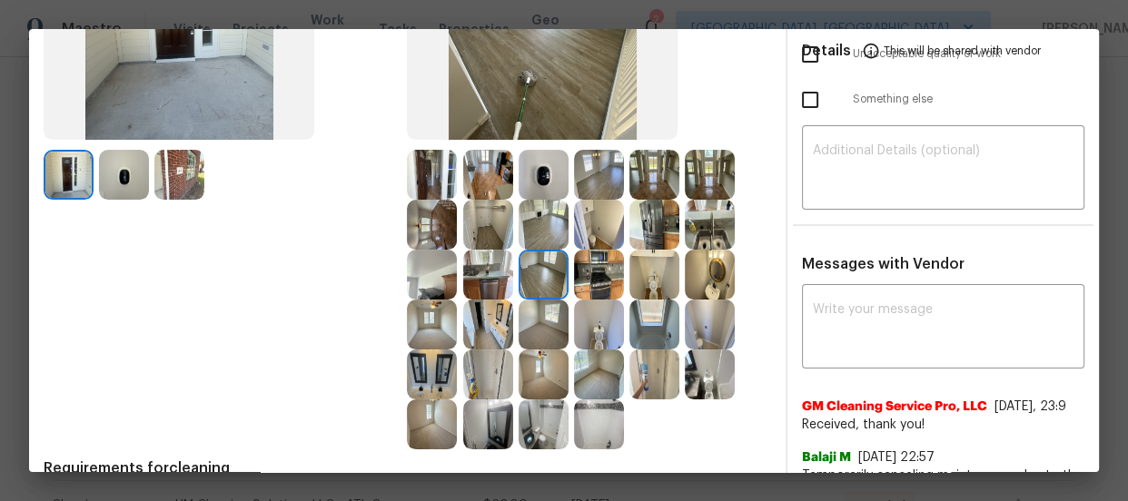
click at [531, 316] on img at bounding box center [544, 325] width 50 height 50
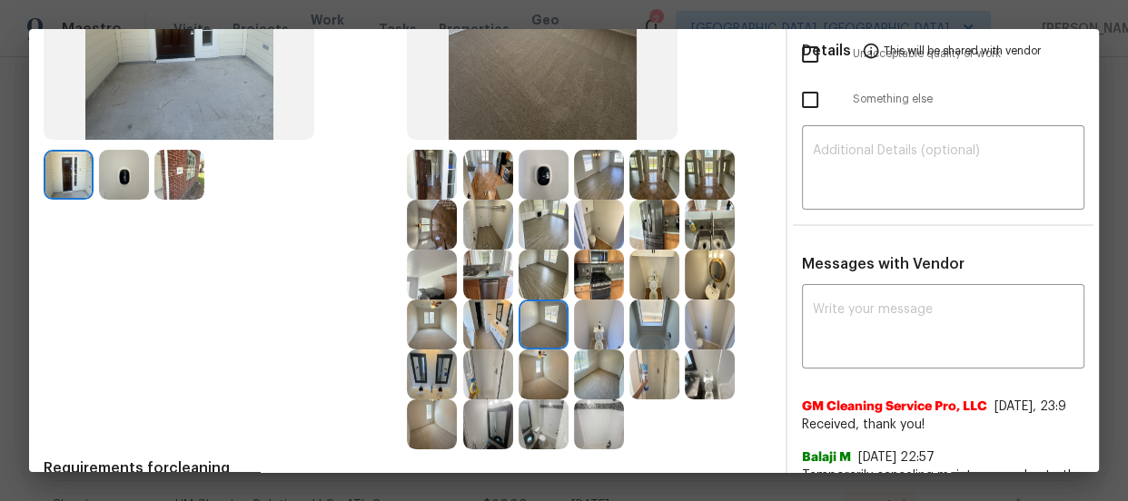
click at [407, 314] on img at bounding box center [432, 325] width 50 height 50
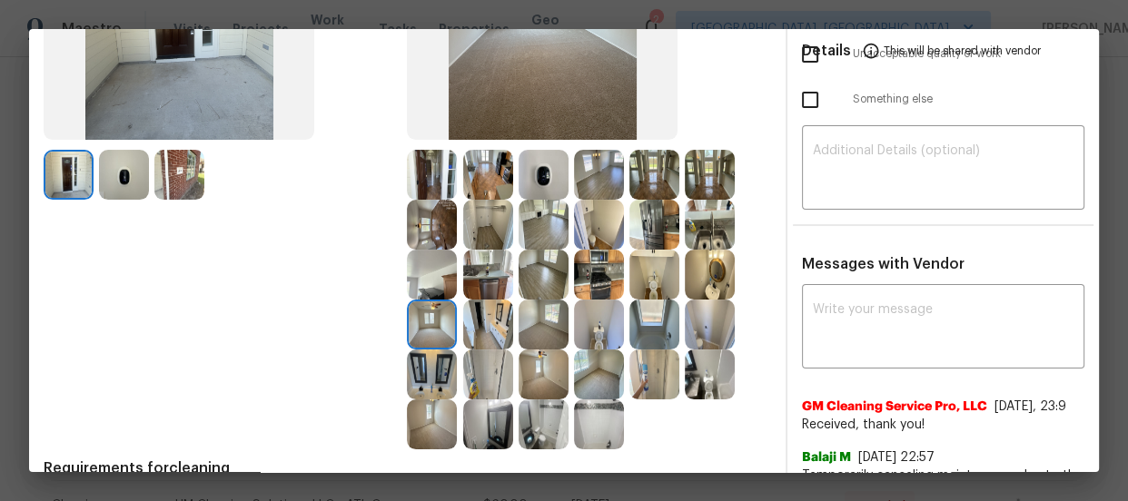
click at [527, 366] on img at bounding box center [544, 375] width 50 height 50
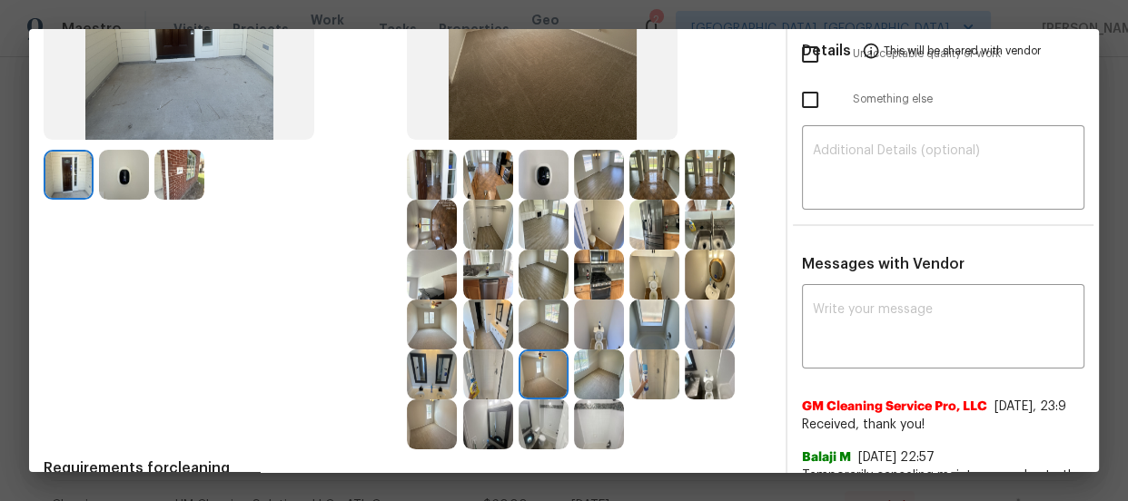
click at [576, 376] on img at bounding box center [599, 375] width 50 height 50
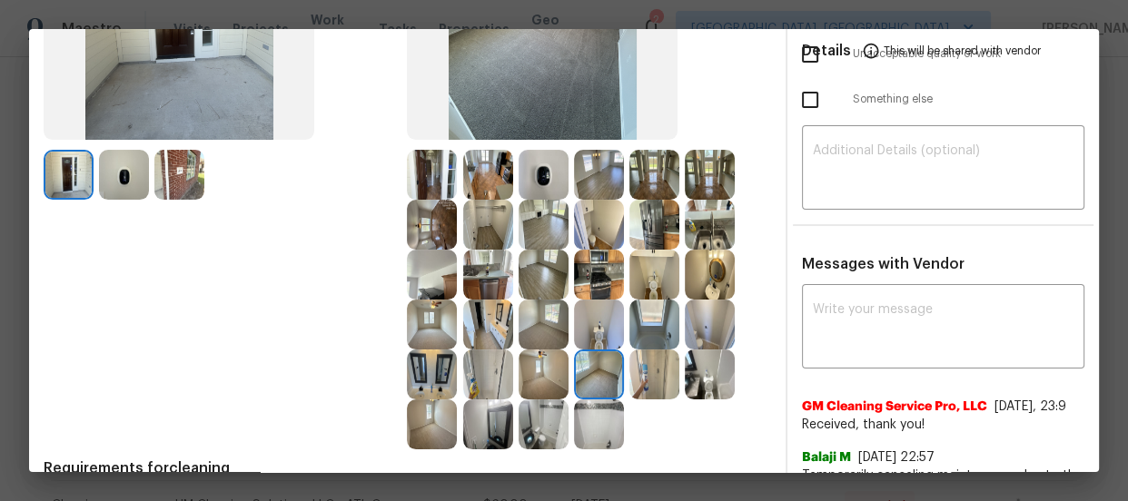
click at [597, 341] on img at bounding box center [599, 325] width 50 height 50
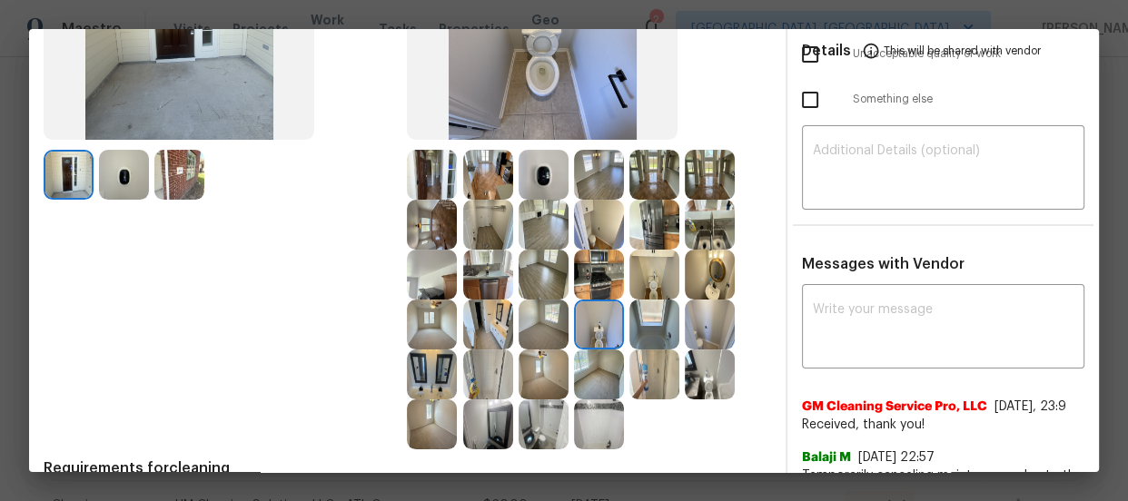
click at [592, 265] on img at bounding box center [599, 275] width 50 height 50
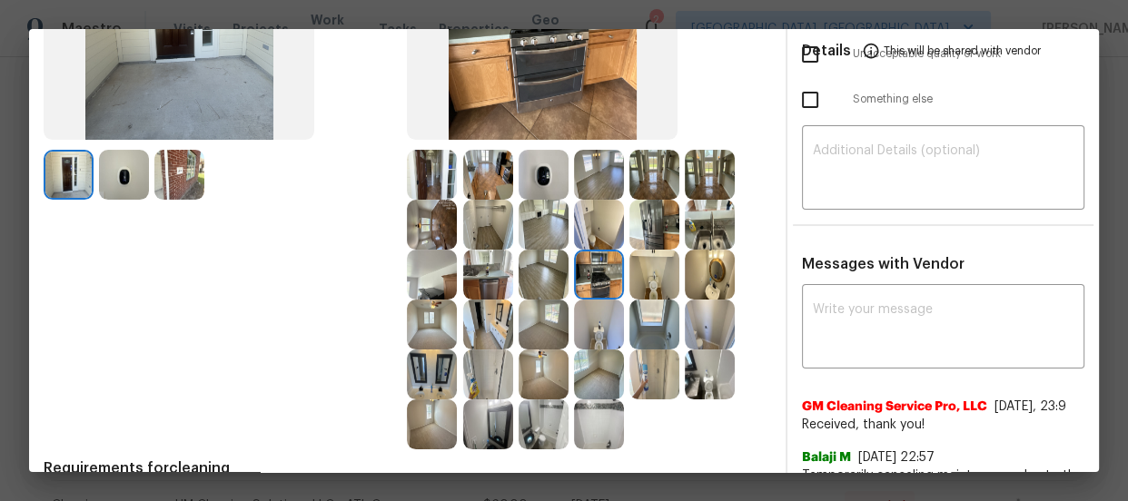
click at [636, 246] on img at bounding box center [654, 225] width 50 height 50
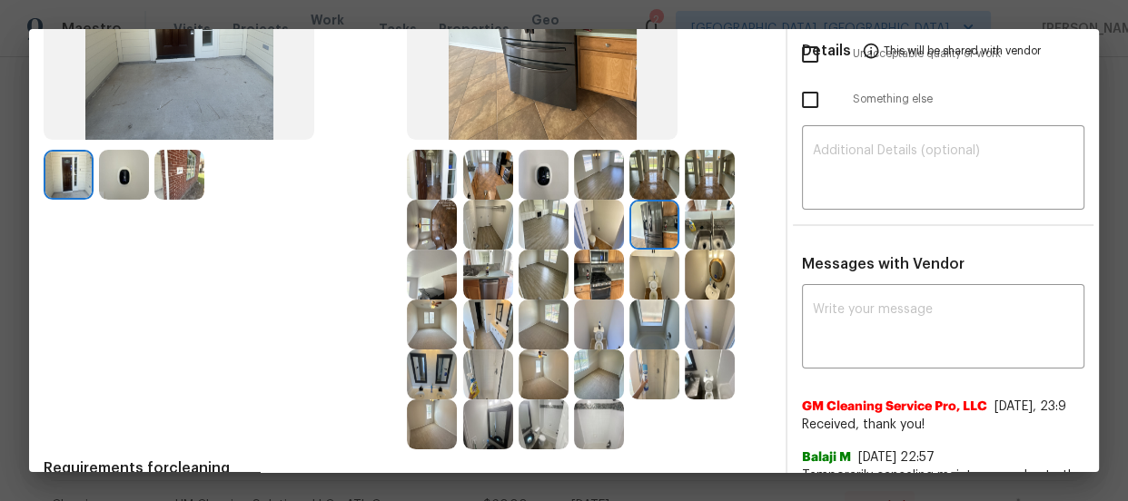
click at [703, 228] on img at bounding box center [710, 225] width 50 height 50
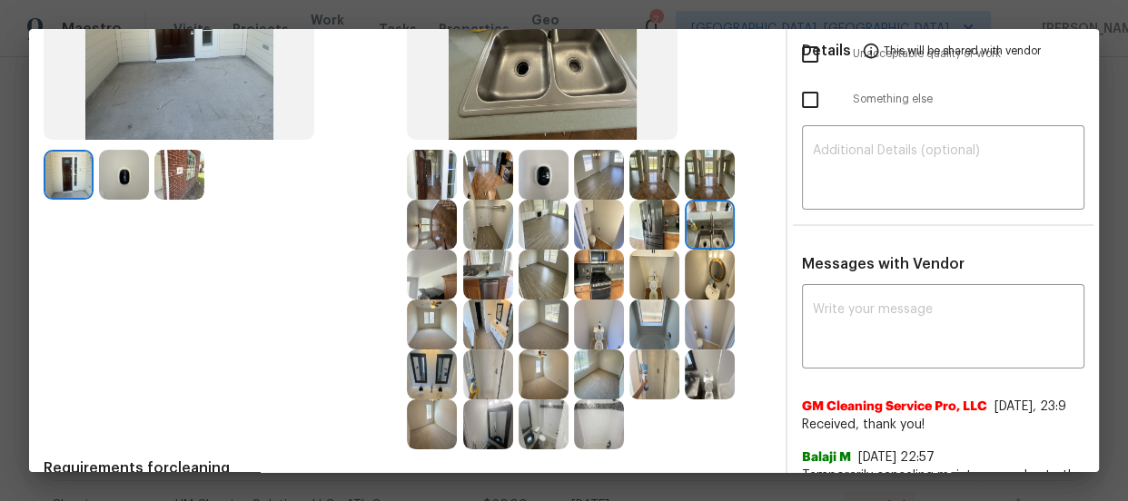
click at [483, 183] on img at bounding box center [488, 175] width 50 height 50
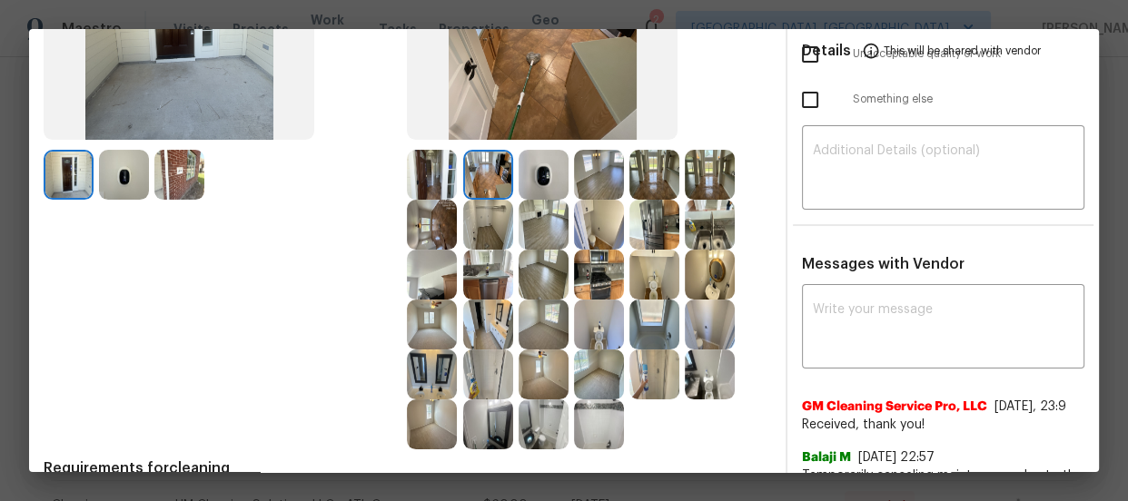
click at [521, 177] on img at bounding box center [544, 175] width 50 height 50
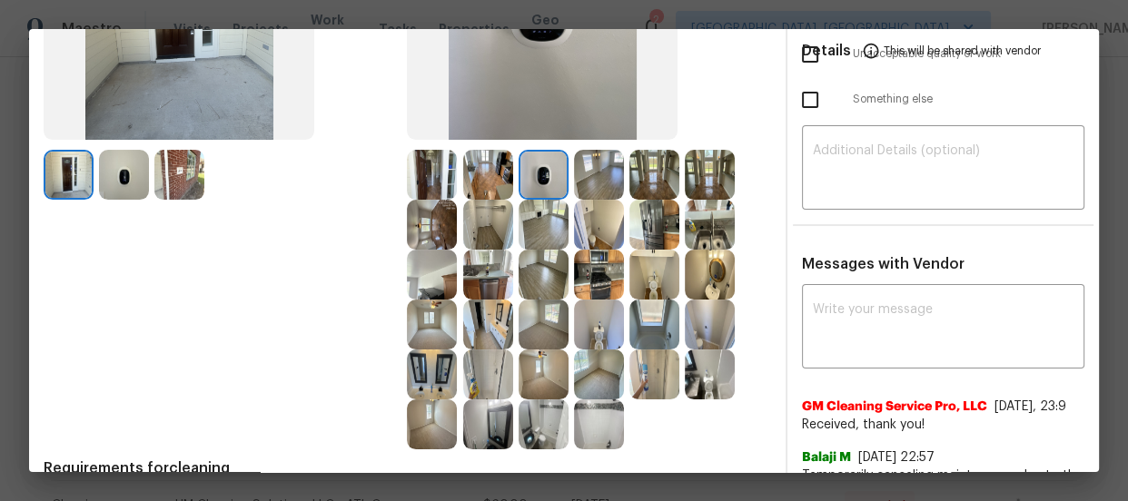
click at [421, 272] on img at bounding box center [432, 275] width 50 height 50
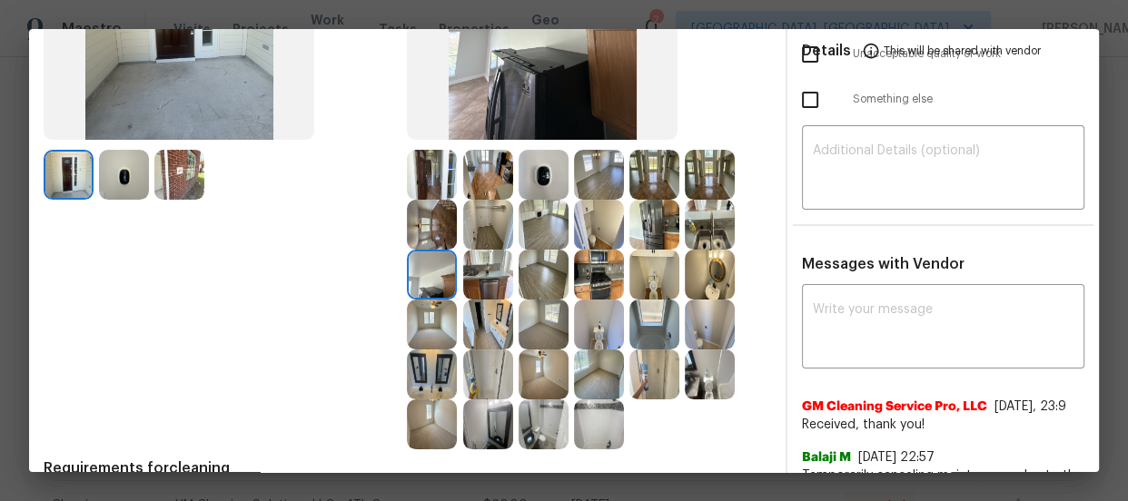
click at [456, 272] on div at bounding box center [434, 275] width 55 height 50
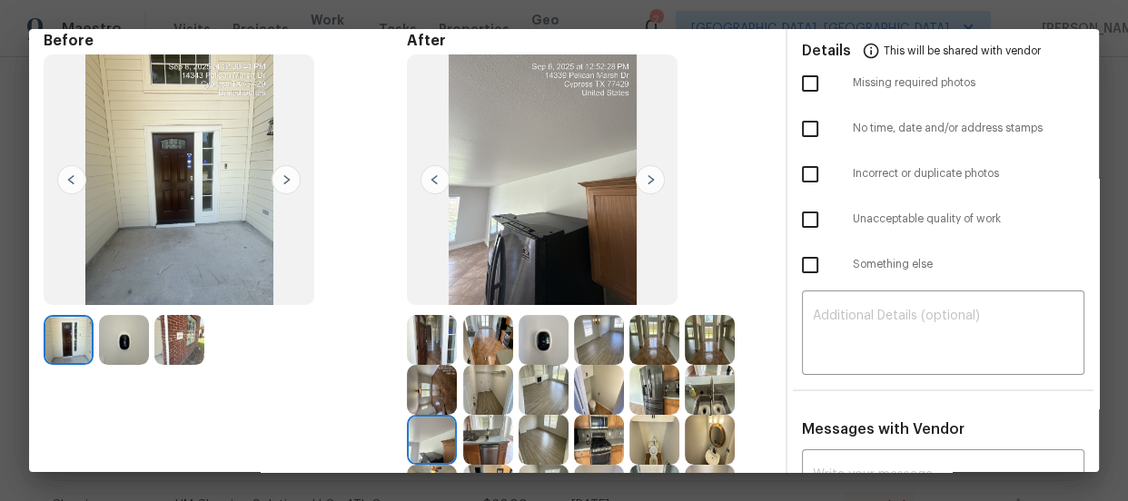
scroll to position [0, 0]
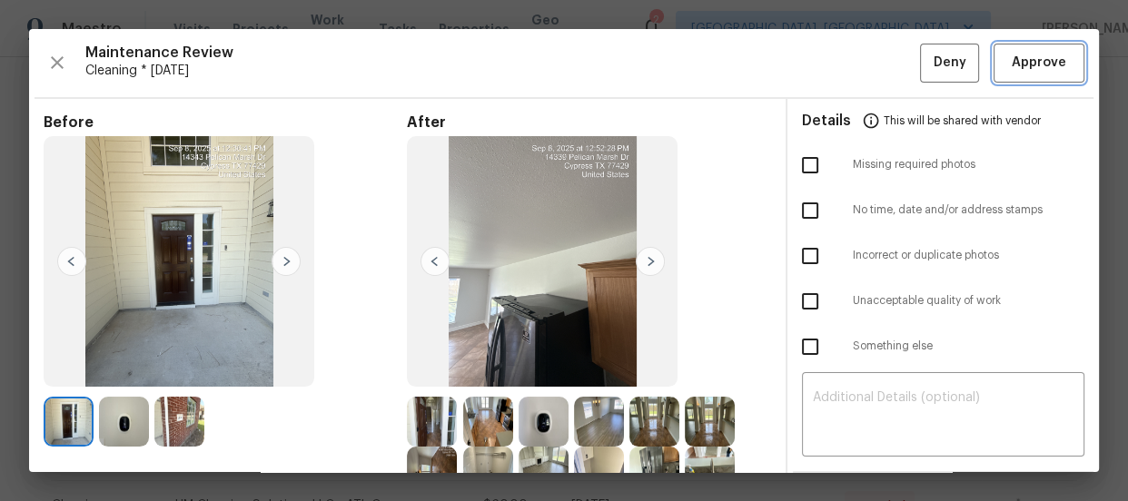
click at [1017, 80] on button "Approve" at bounding box center [1039, 63] width 91 height 39
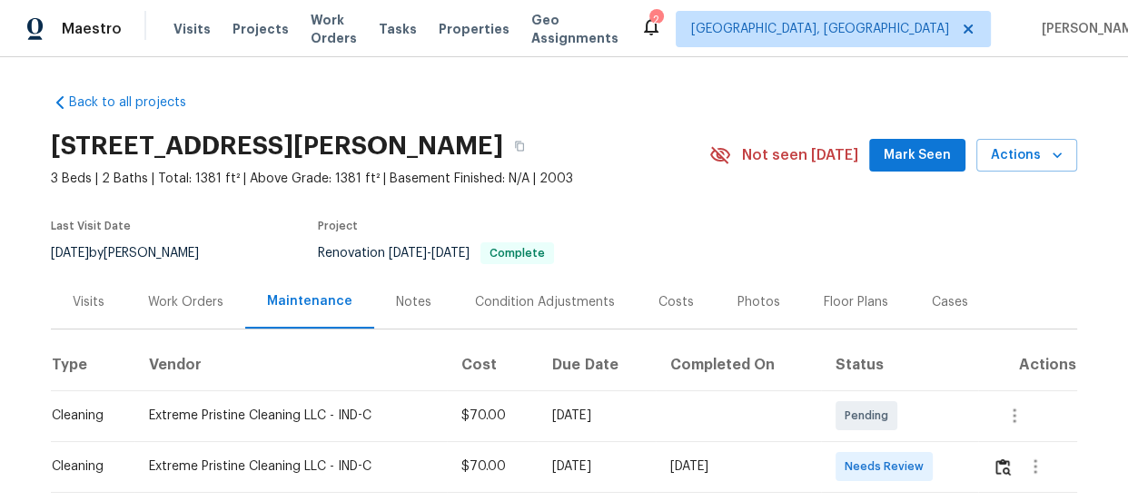
scroll to position [82, 0]
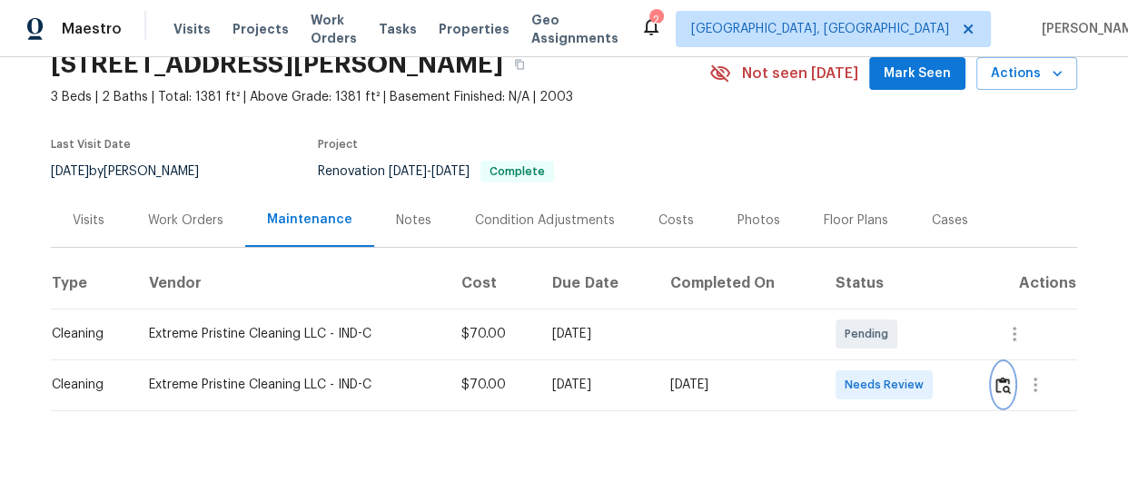
click at [993, 384] on button "button" at bounding box center [1003, 385] width 21 height 44
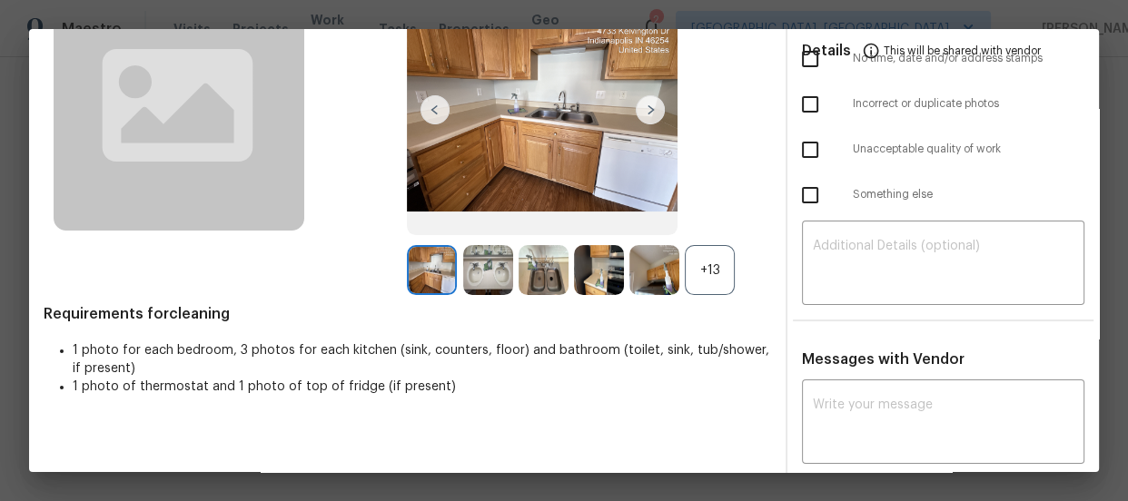
scroll to position [164, 0]
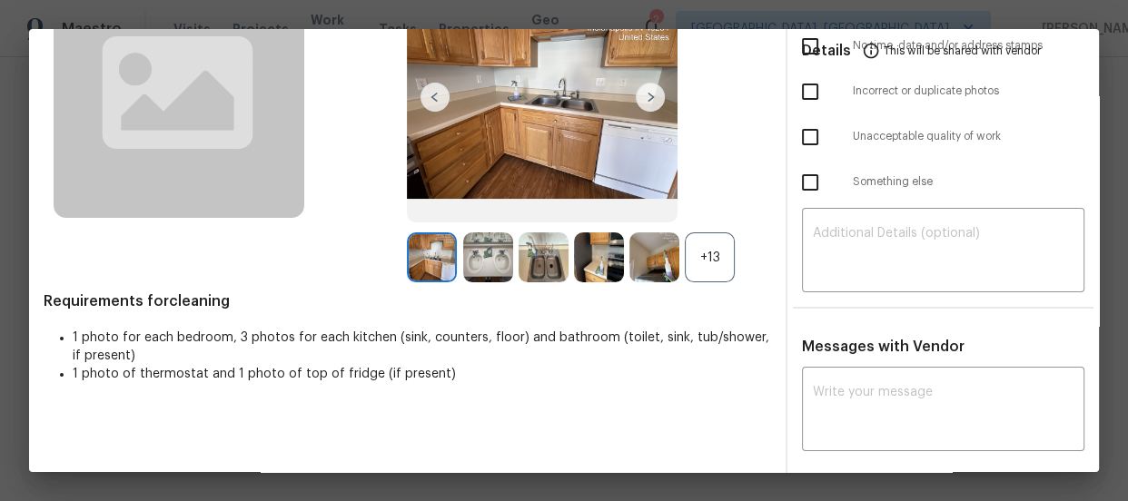
click at [713, 252] on div "+13" at bounding box center [710, 258] width 50 height 50
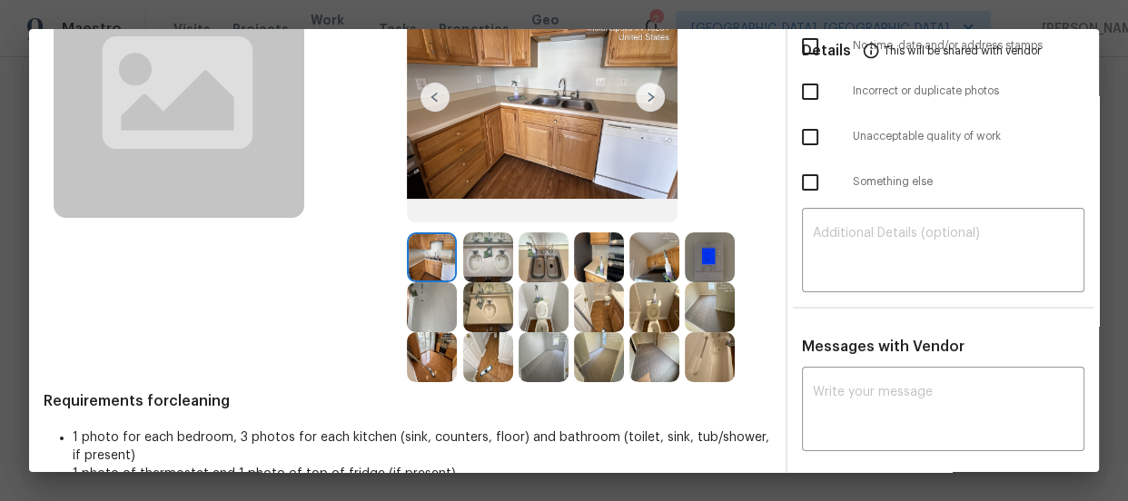
scroll to position [239, 0]
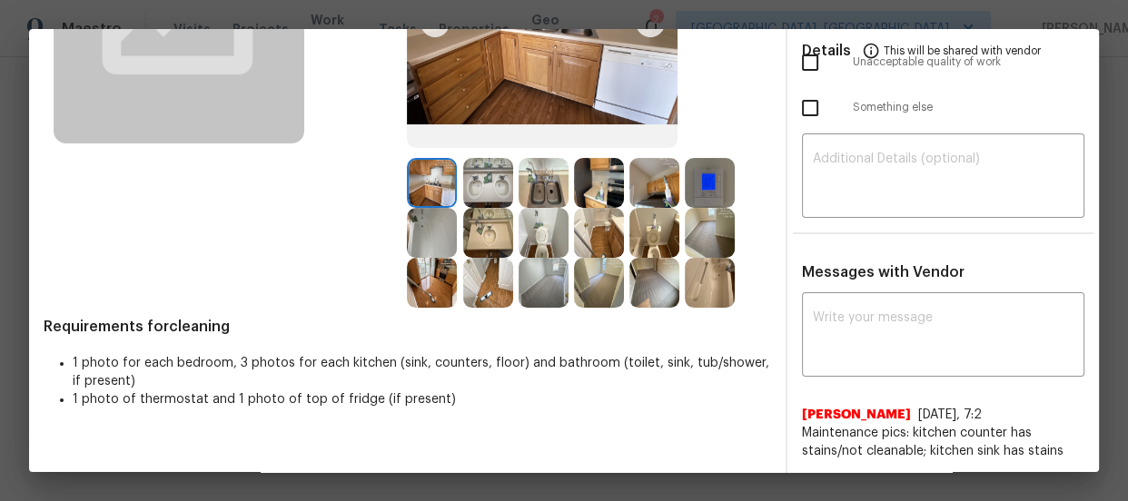
click at [551, 222] on img at bounding box center [544, 233] width 50 height 50
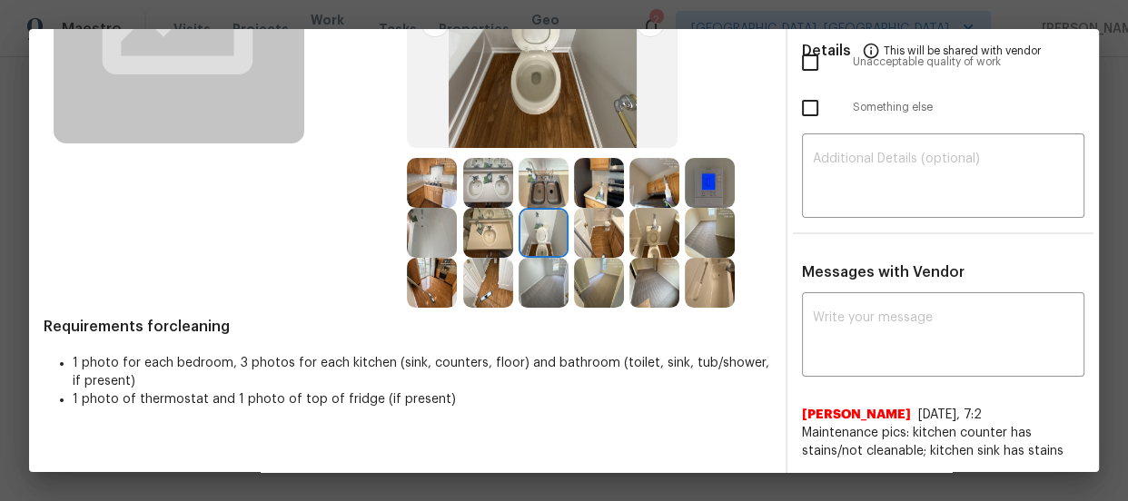
click at [666, 231] on img at bounding box center [654, 233] width 50 height 50
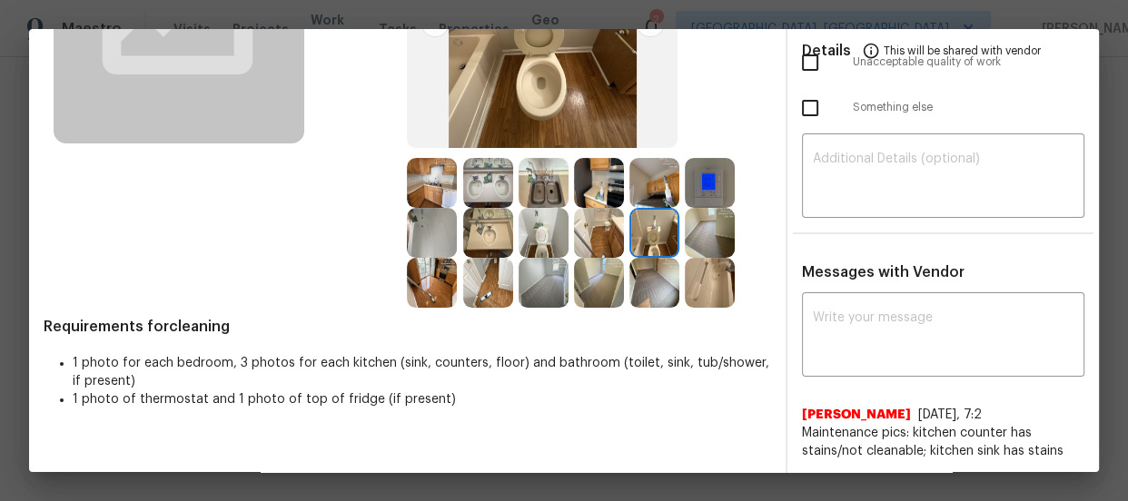
click at [486, 182] on img at bounding box center [488, 183] width 50 height 50
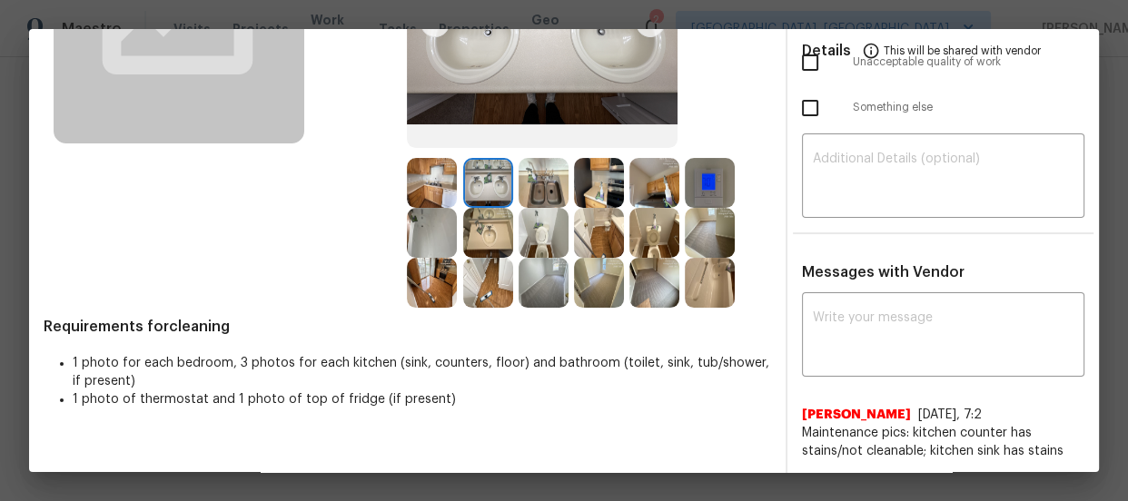
click at [485, 212] on img at bounding box center [488, 233] width 50 height 50
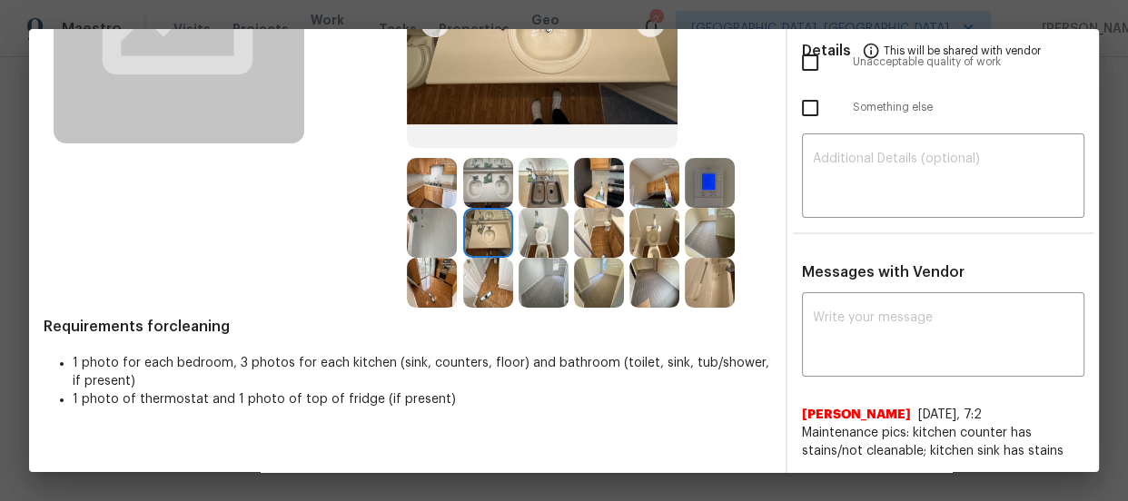
click at [431, 219] on img at bounding box center [432, 233] width 50 height 50
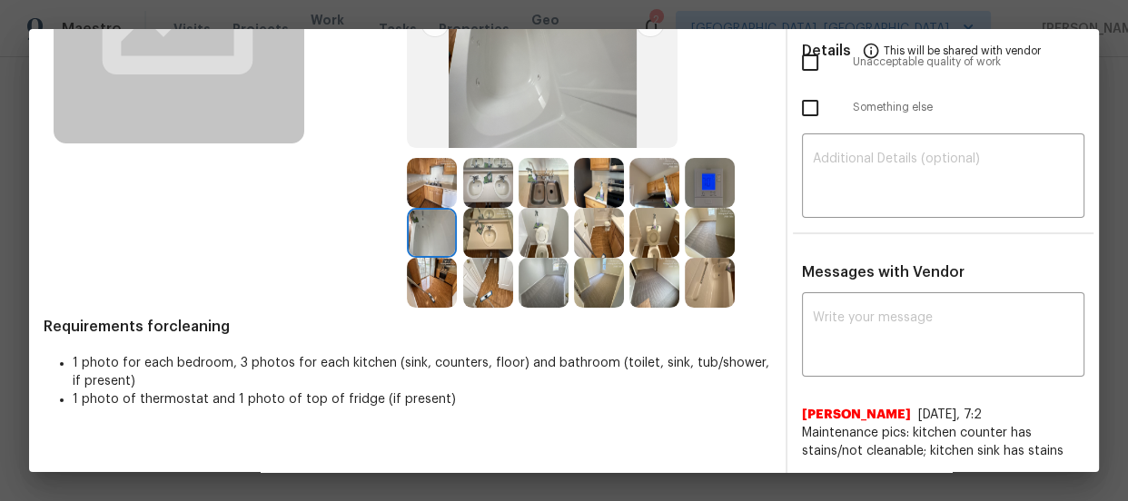
click at [696, 281] on img at bounding box center [710, 283] width 50 height 50
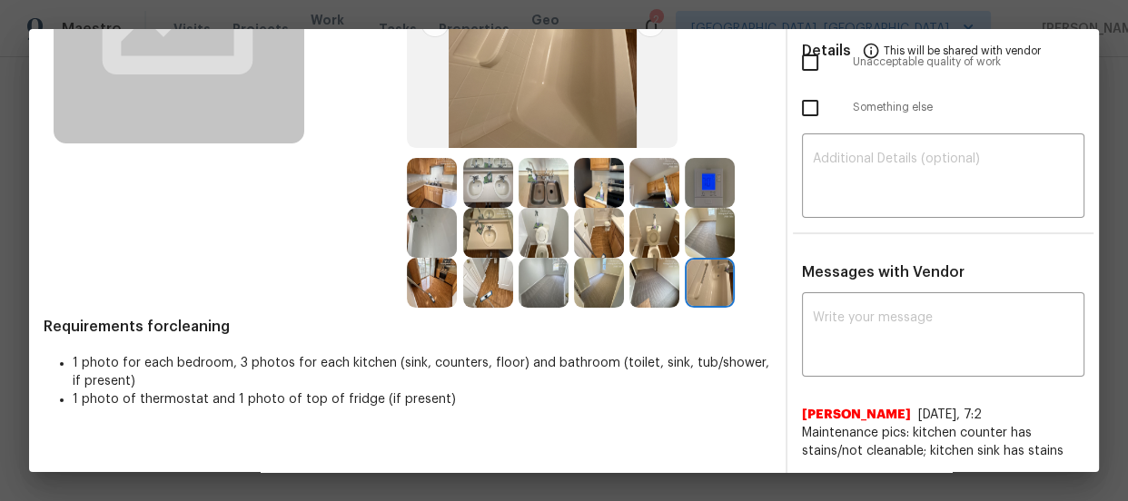
click at [555, 172] on img at bounding box center [544, 183] width 50 height 50
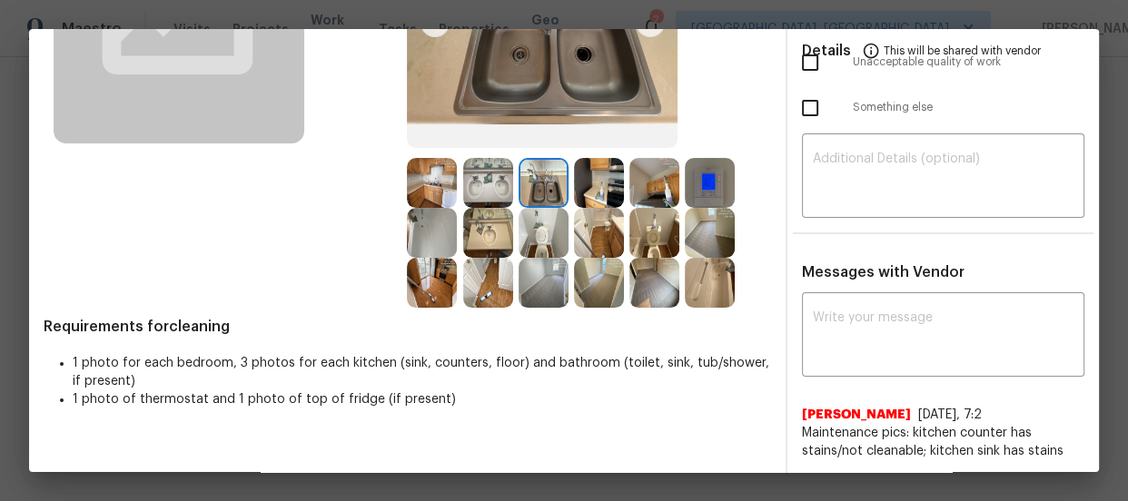
click at [581, 183] on img at bounding box center [599, 183] width 50 height 50
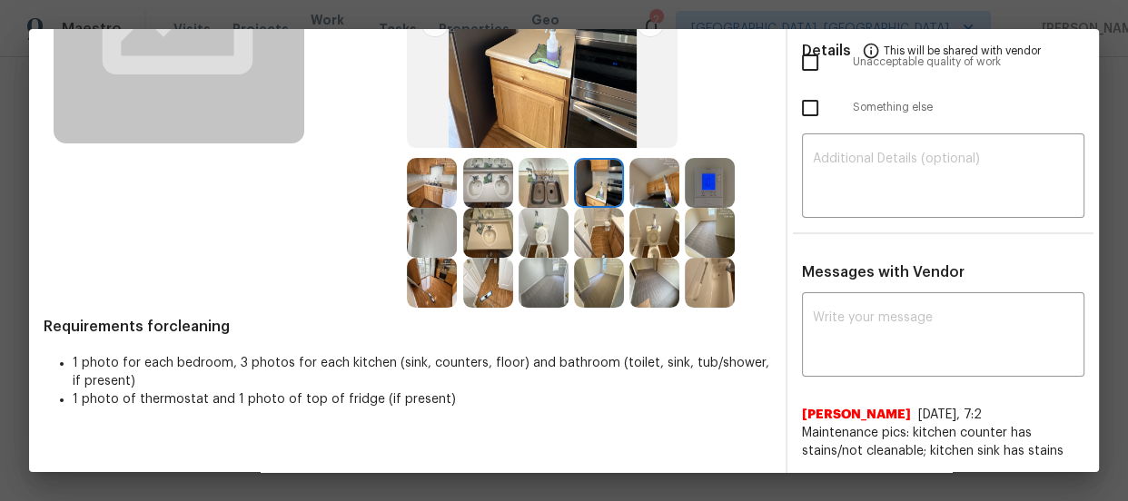
click at [546, 286] on img at bounding box center [544, 283] width 50 height 50
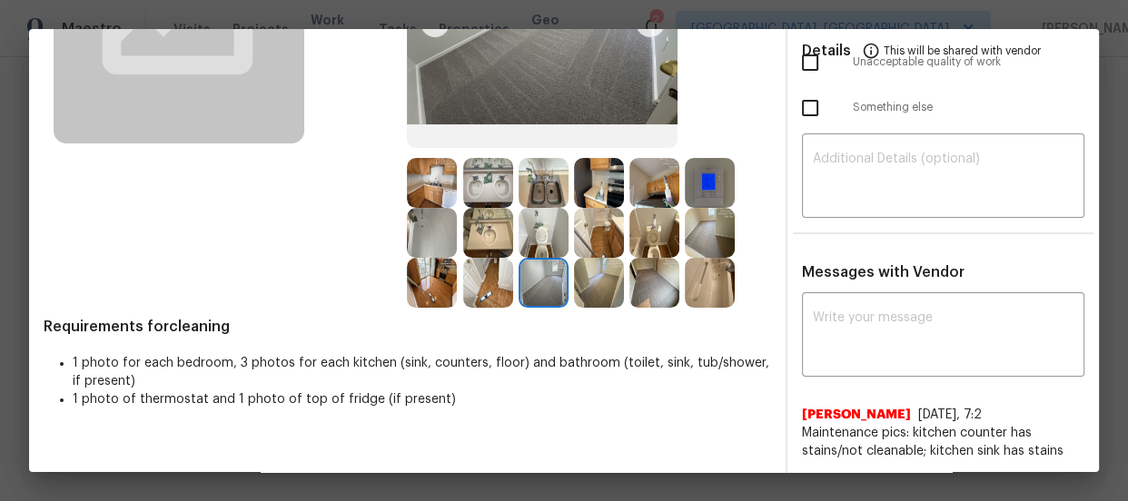
click at [636, 288] on img at bounding box center [654, 283] width 50 height 50
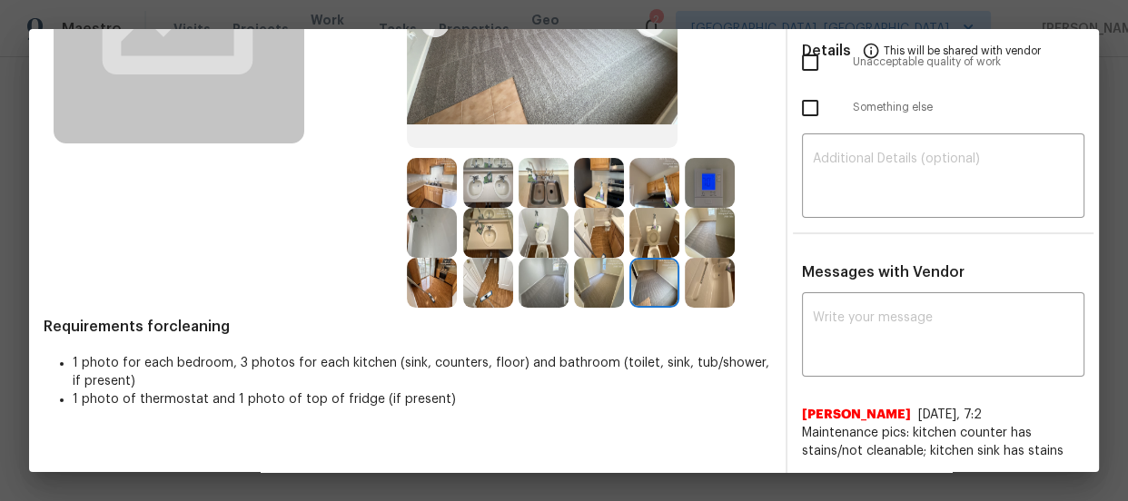
click at [723, 243] on img at bounding box center [710, 233] width 50 height 50
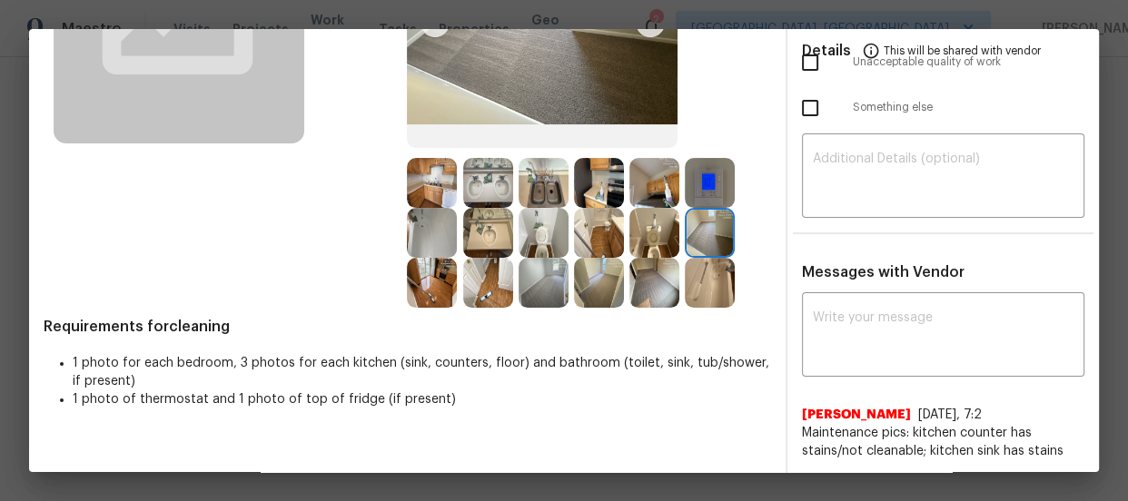
click at [708, 198] on img at bounding box center [710, 183] width 50 height 50
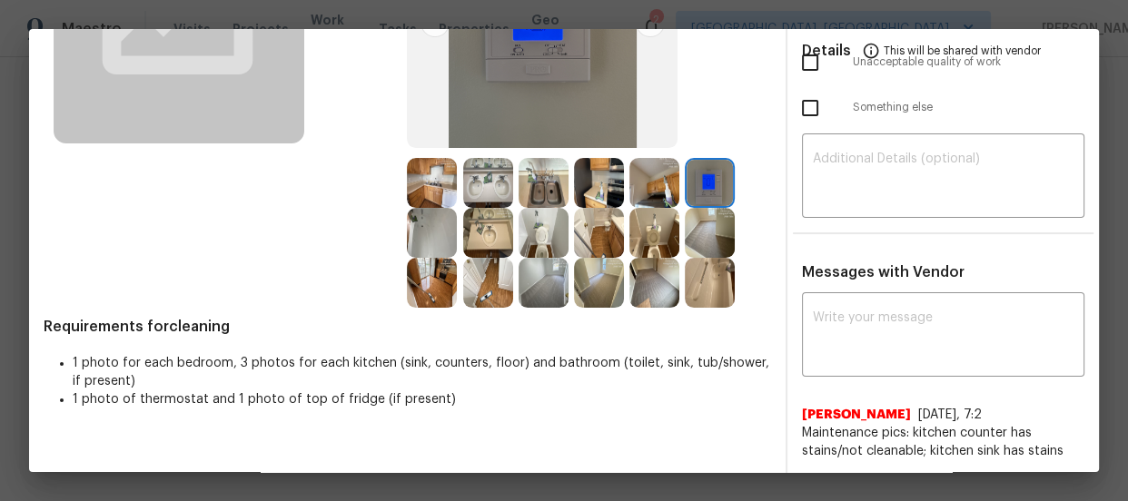
click at [668, 188] on img at bounding box center [654, 183] width 50 height 50
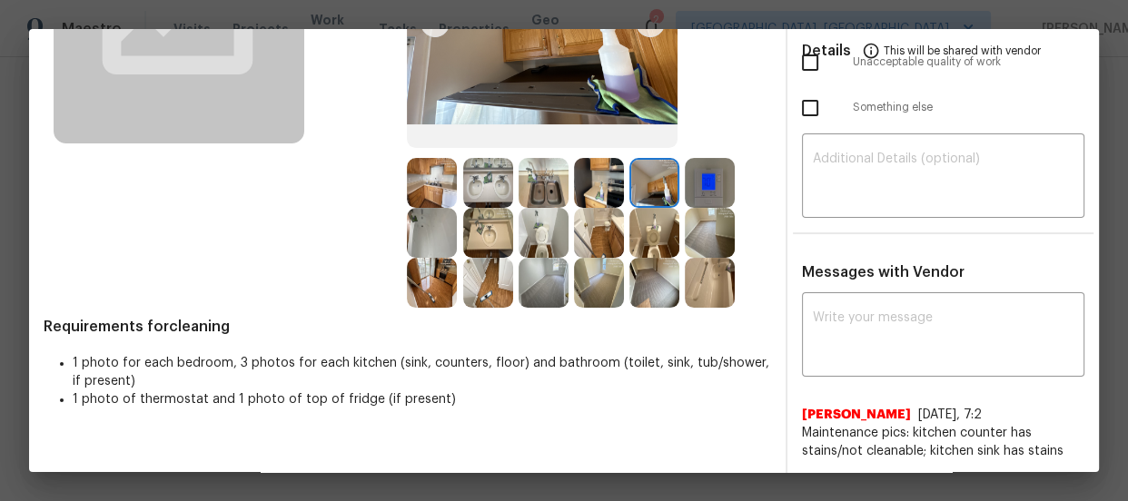
click at [610, 183] on img at bounding box center [599, 183] width 50 height 50
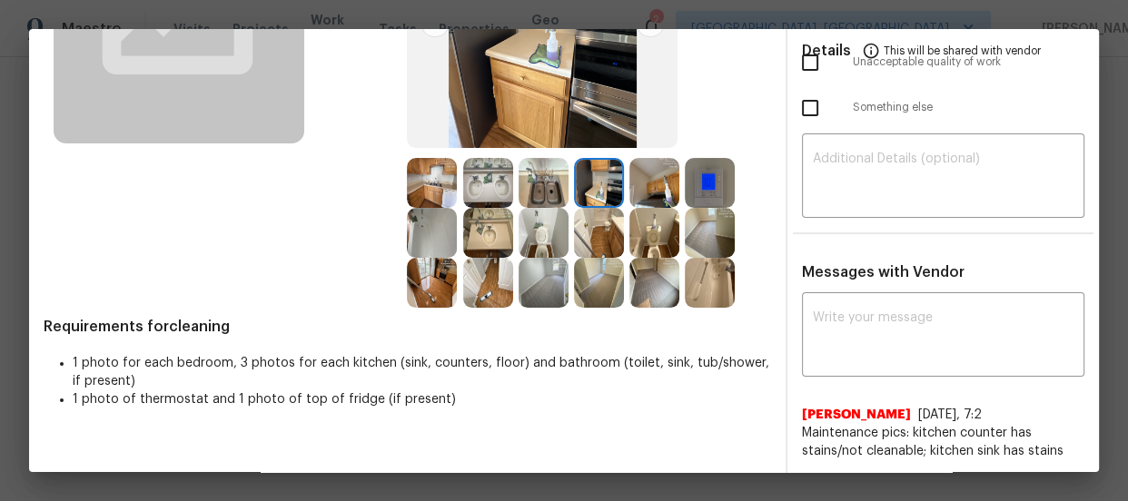
click at [507, 171] on img at bounding box center [488, 183] width 50 height 50
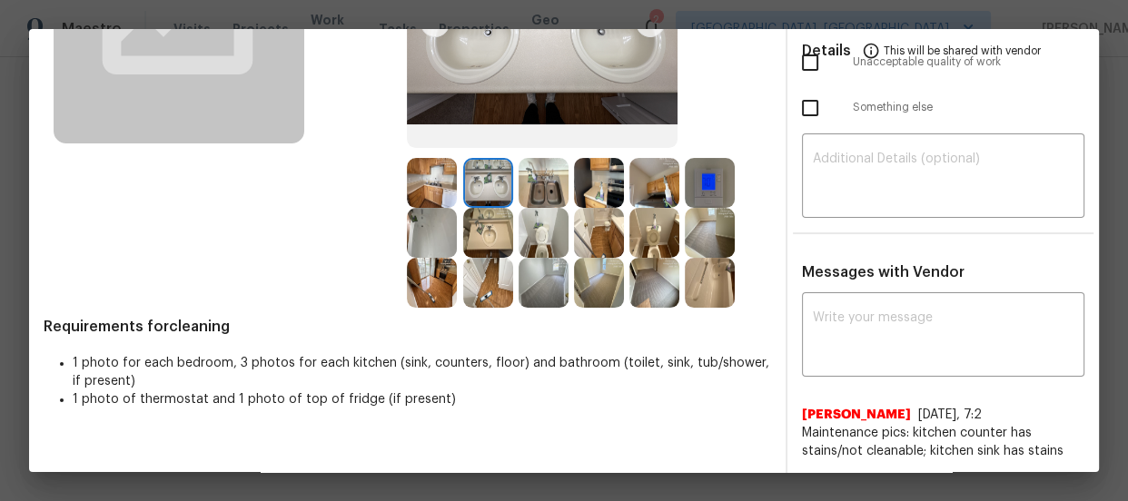
click at [453, 176] on div at bounding box center [434, 183] width 55 height 50
click at [440, 217] on img at bounding box center [432, 233] width 50 height 50
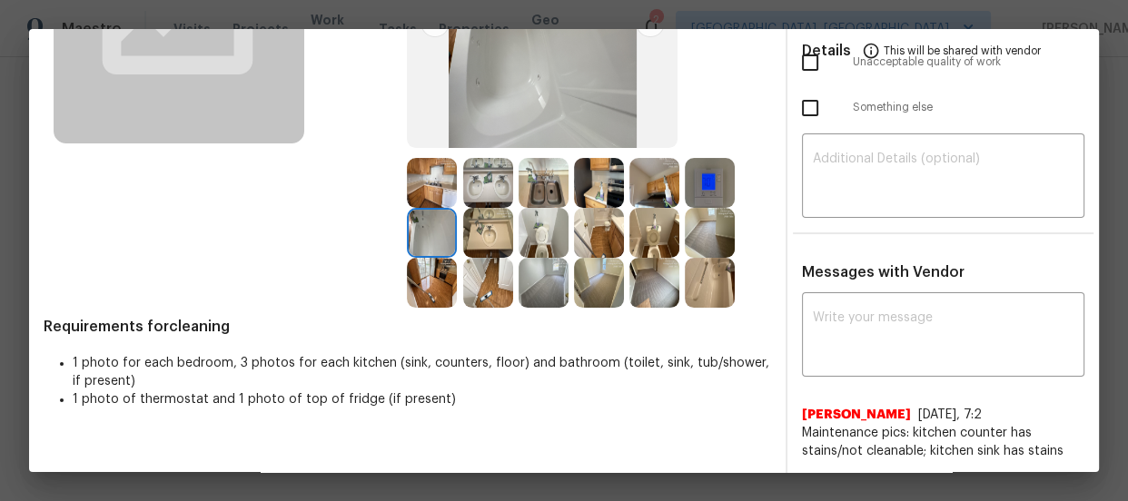
click at [474, 231] on img at bounding box center [488, 233] width 50 height 50
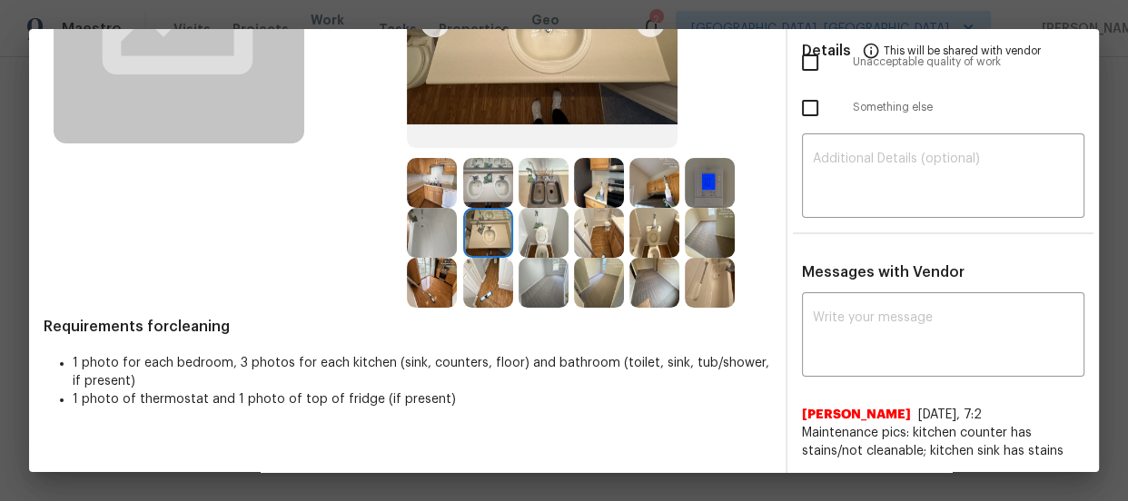
click at [549, 198] on img at bounding box center [544, 183] width 50 height 50
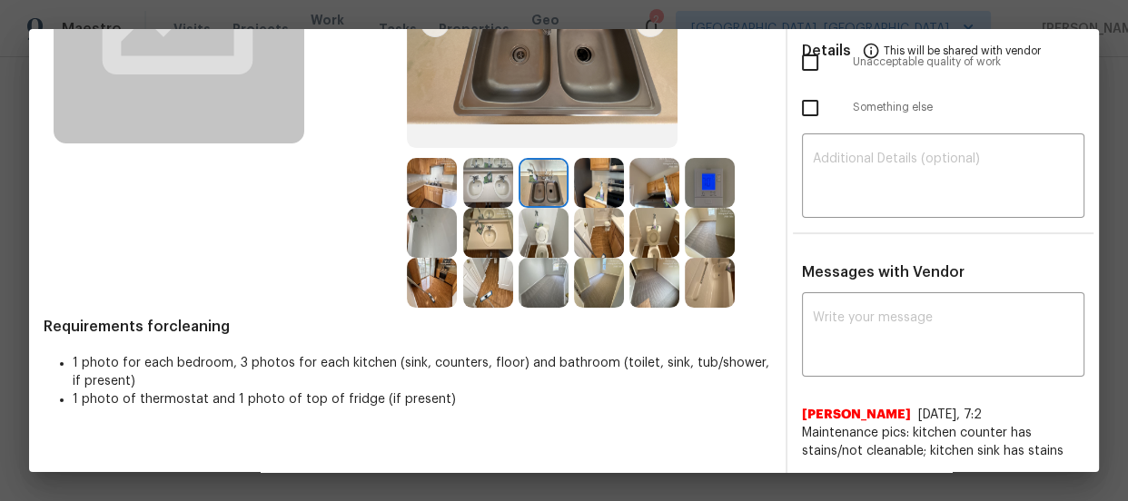
click at [539, 234] on img at bounding box center [544, 233] width 50 height 50
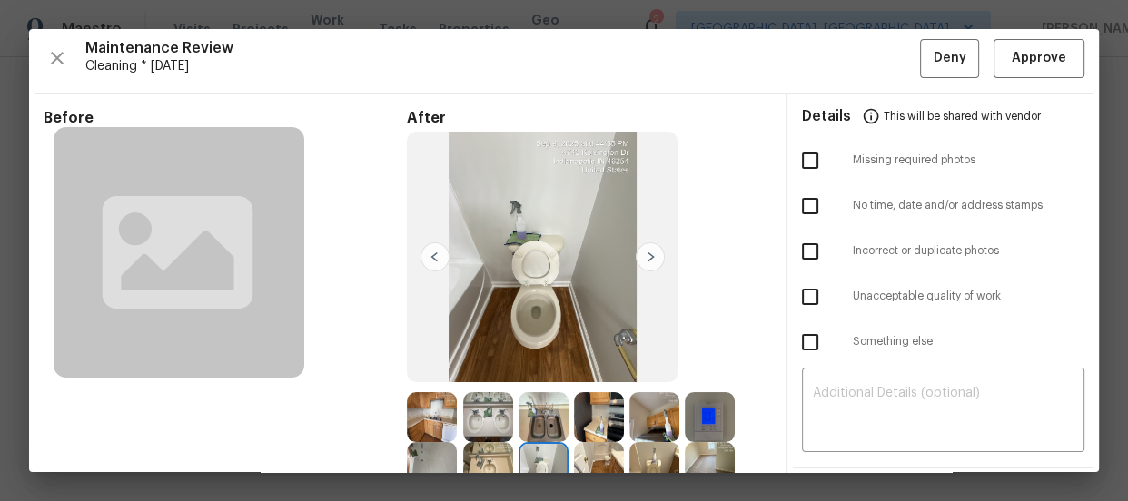
scroll to position [0, 0]
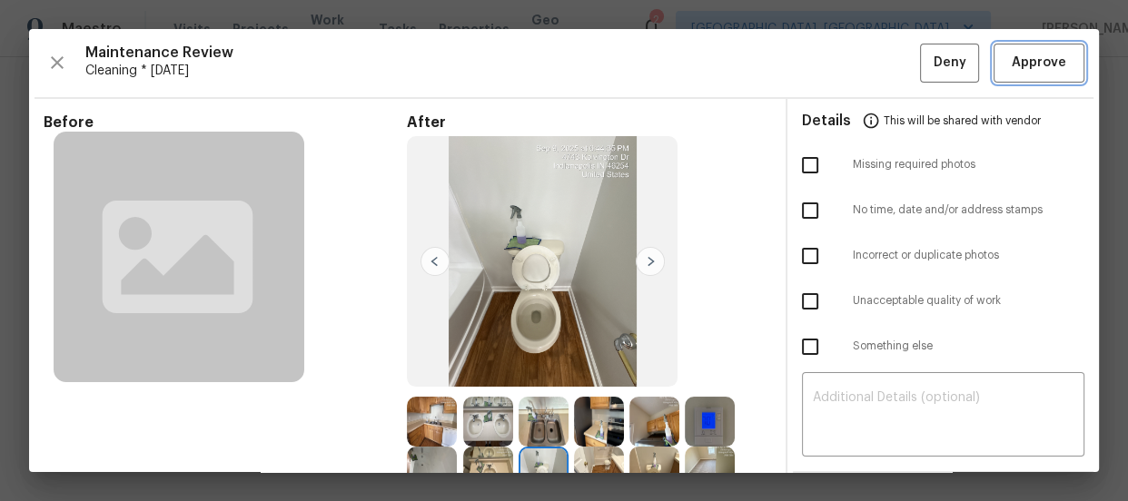
click at [1036, 67] on span "Approve" at bounding box center [1039, 63] width 54 height 23
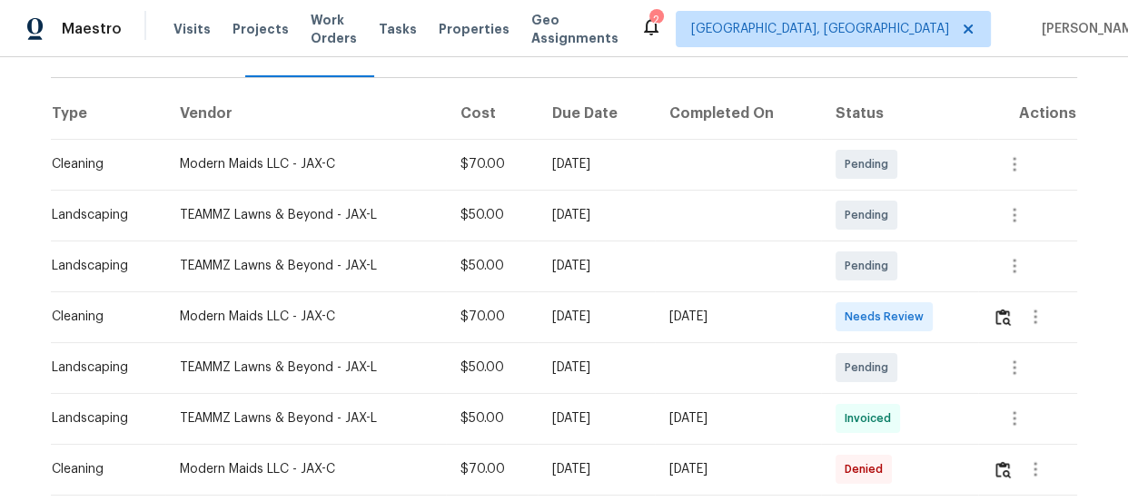
scroll to position [258, 0]
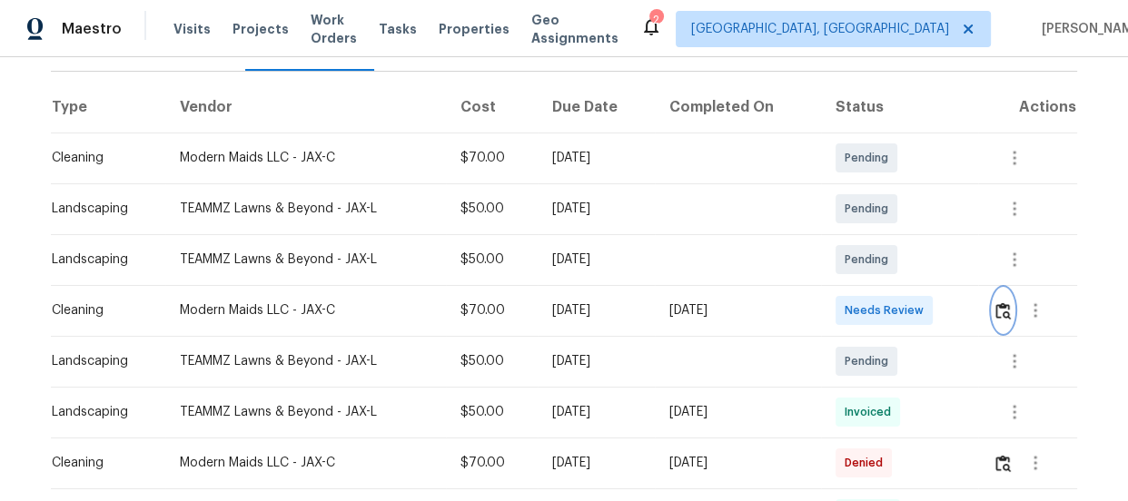
click at [999, 311] on img "button" at bounding box center [1002, 310] width 15 height 17
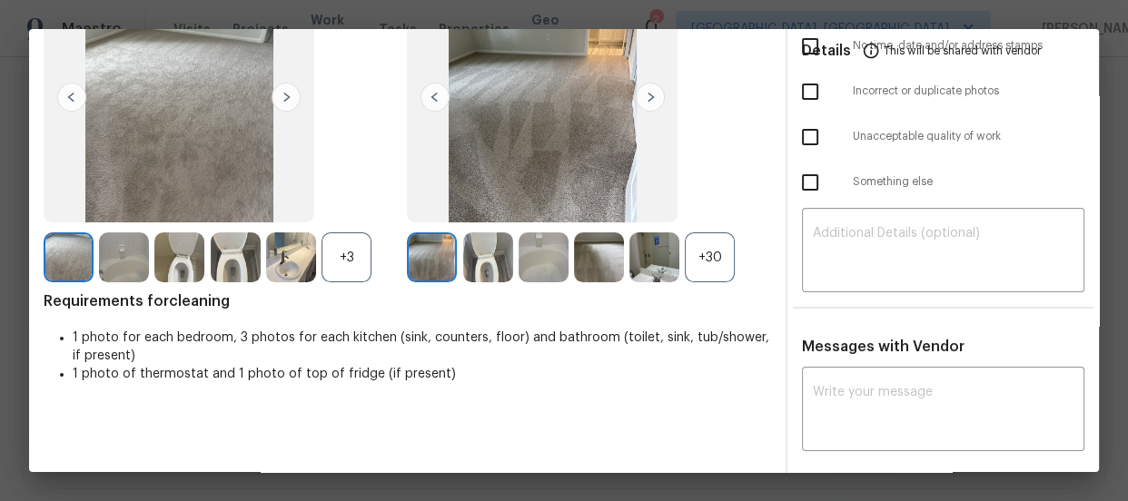
scroll to position [170, 0]
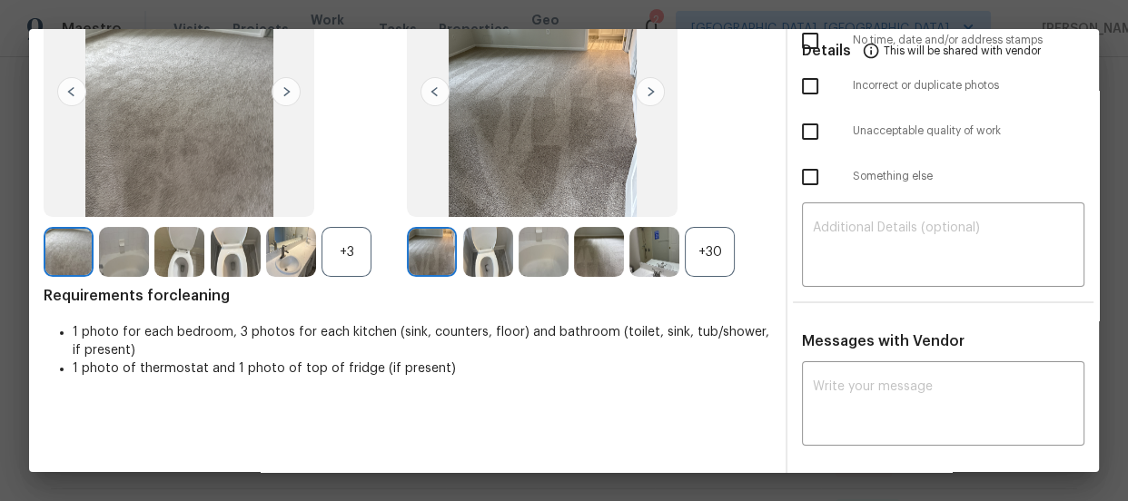
click at [697, 258] on div "+30" at bounding box center [710, 252] width 50 height 50
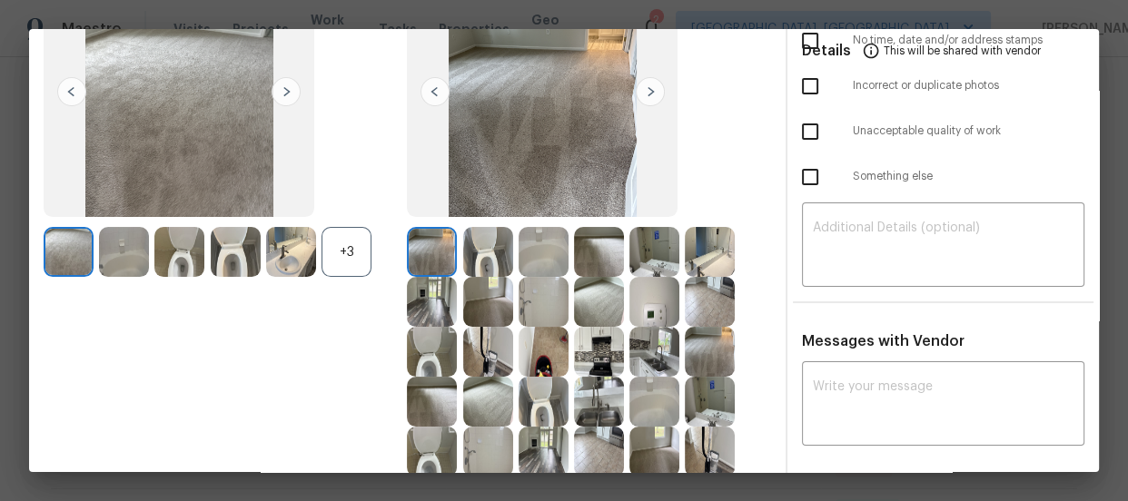
click at [348, 245] on div "+3" at bounding box center [347, 252] width 50 height 50
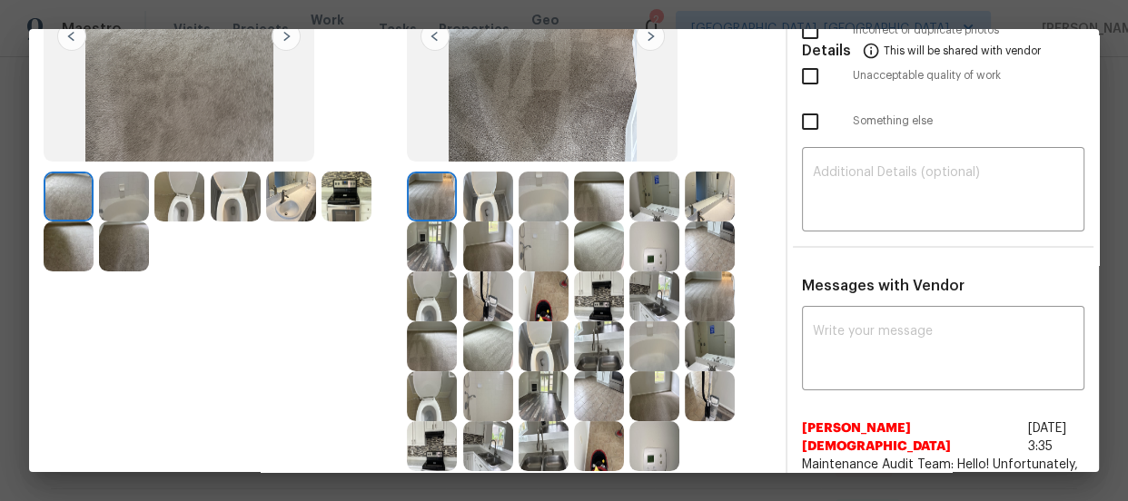
scroll to position [252, 0]
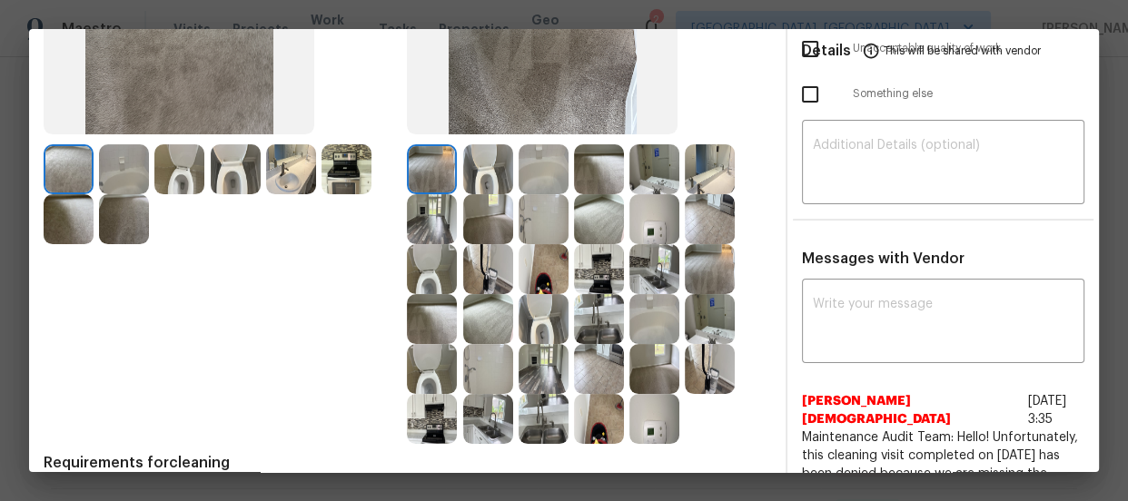
click at [492, 160] on img at bounding box center [488, 169] width 50 height 50
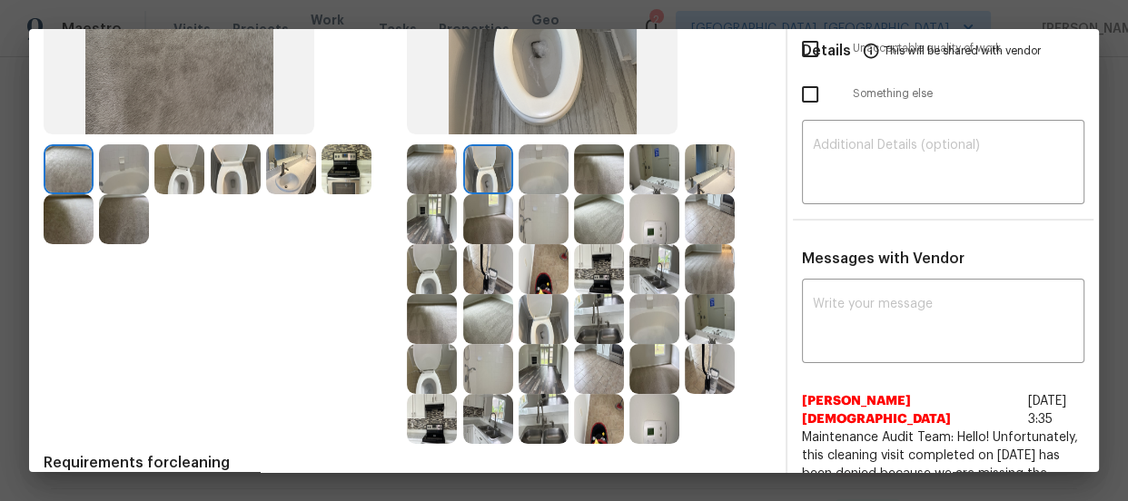
click at [431, 260] on img at bounding box center [432, 269] width 50 height 50
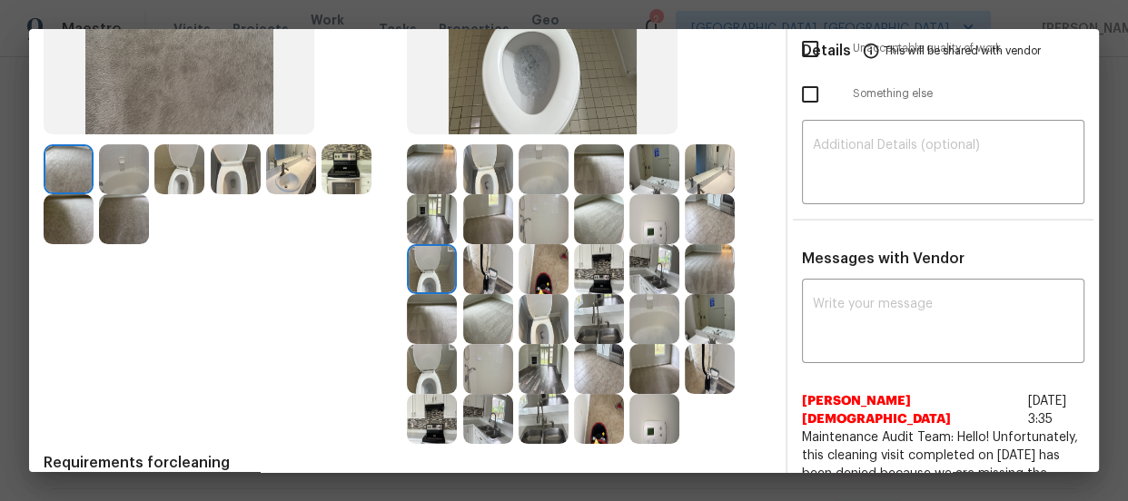
click at [645, 196] on img at bounding box center [654, 219] width 50 height 50
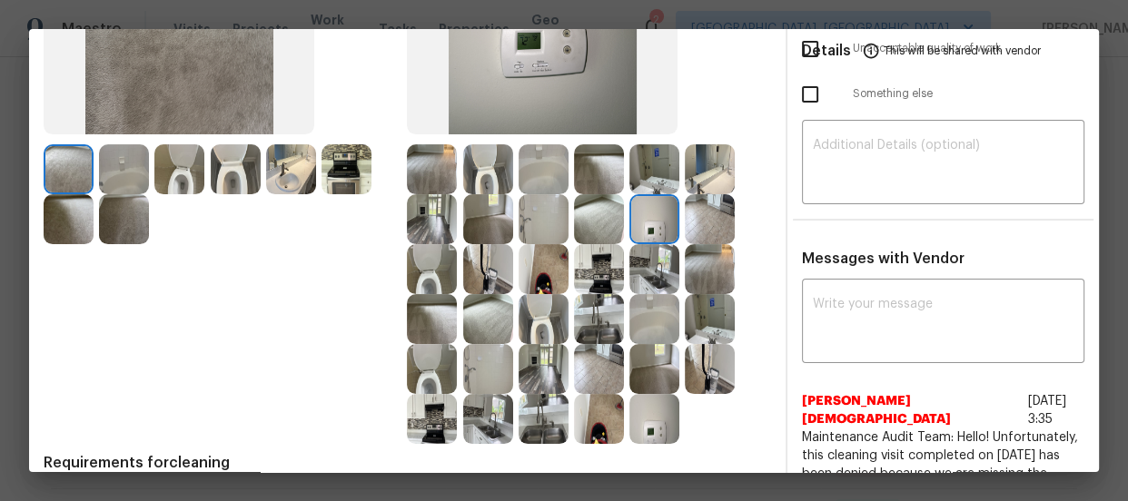
click at [708, 176] on img at bounding box center [710, 169] width 50 height 50
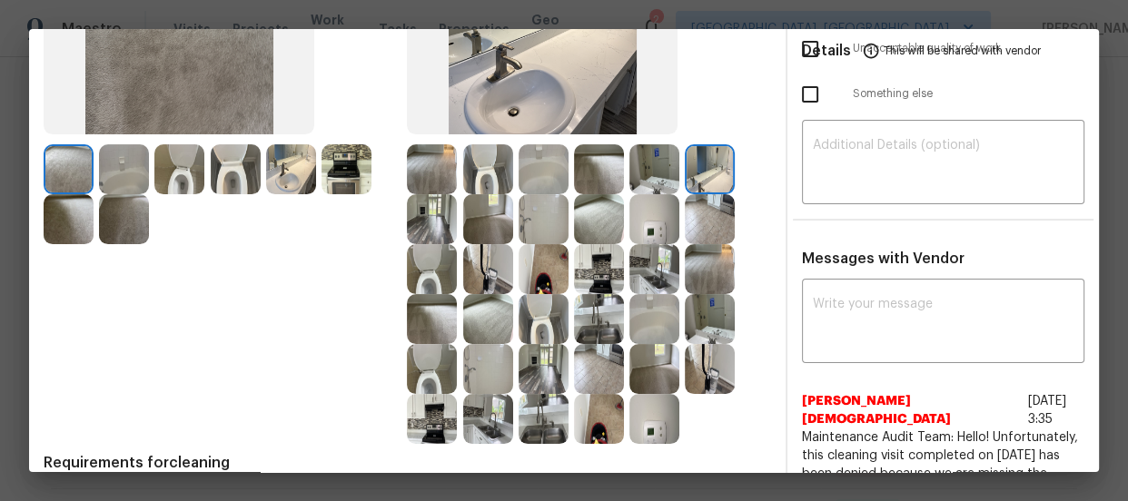
click at [668, 184] on img at bounding box center [654, 169] width 50 height 50
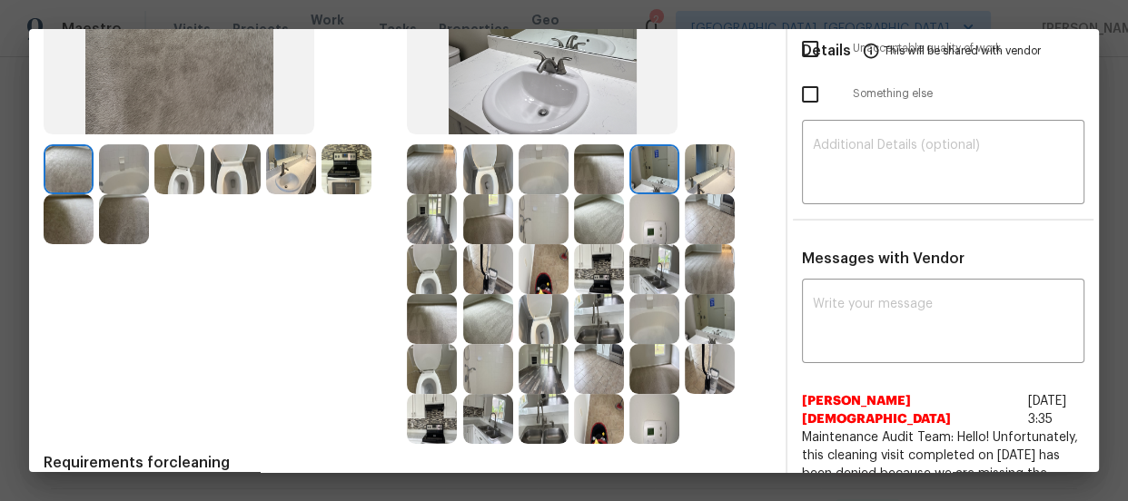
click at [658, 233] on img at bounding box center [654, 219] width 50 height 50
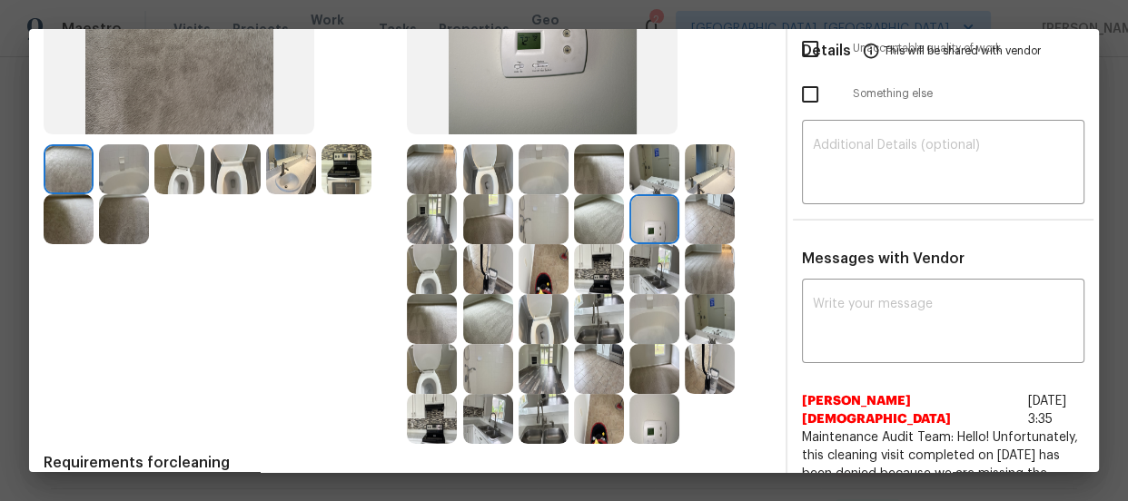
click at [549, 321] on img at bounding box center [544, 319] width 50 height 50
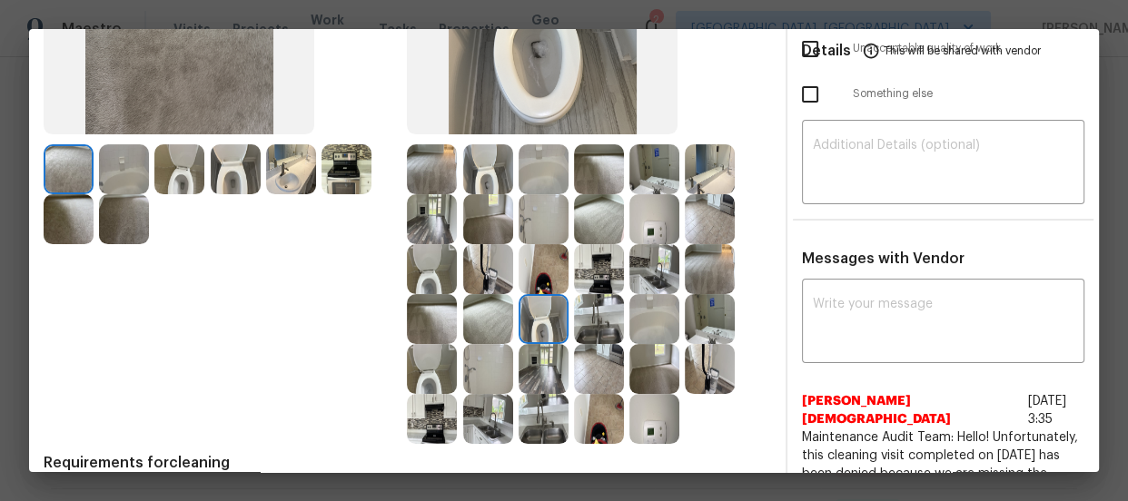
click at [432, 256] on img at bounding box center [432, 269] width 50 height 50
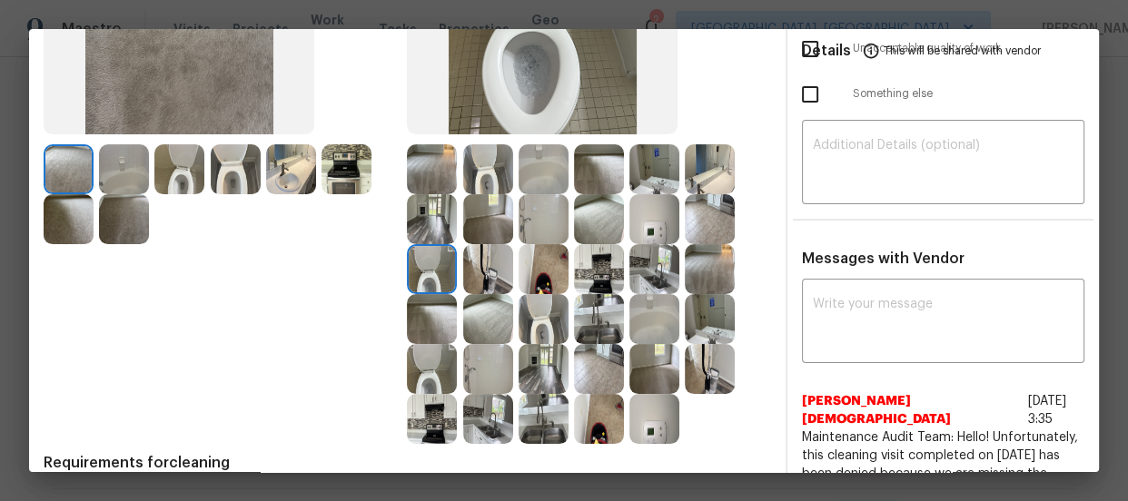
click at [664, 154] on img at bounding box center [654, 169] width 50 height 50
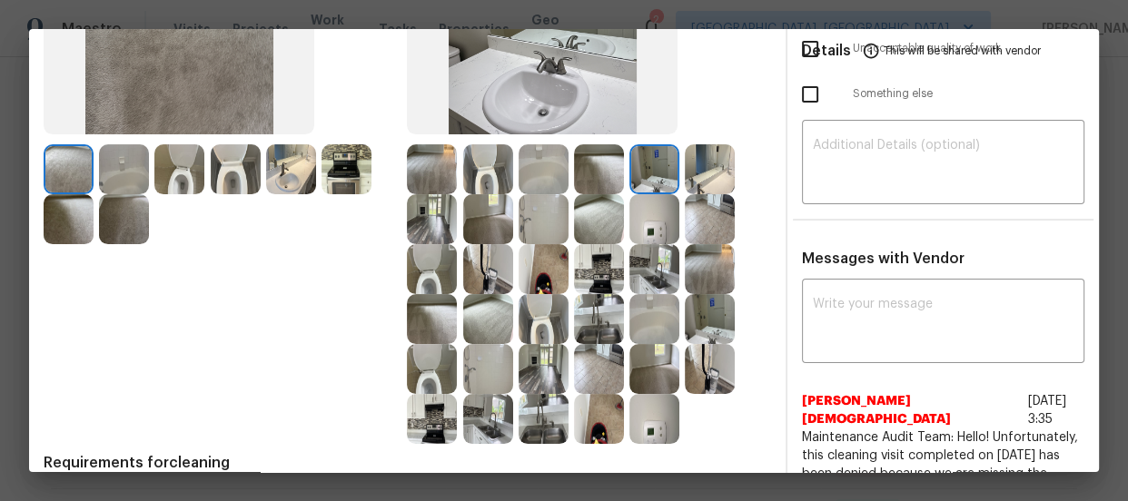
click at [698, 163] on img at bounding box center [710, 169] width 50 height 50
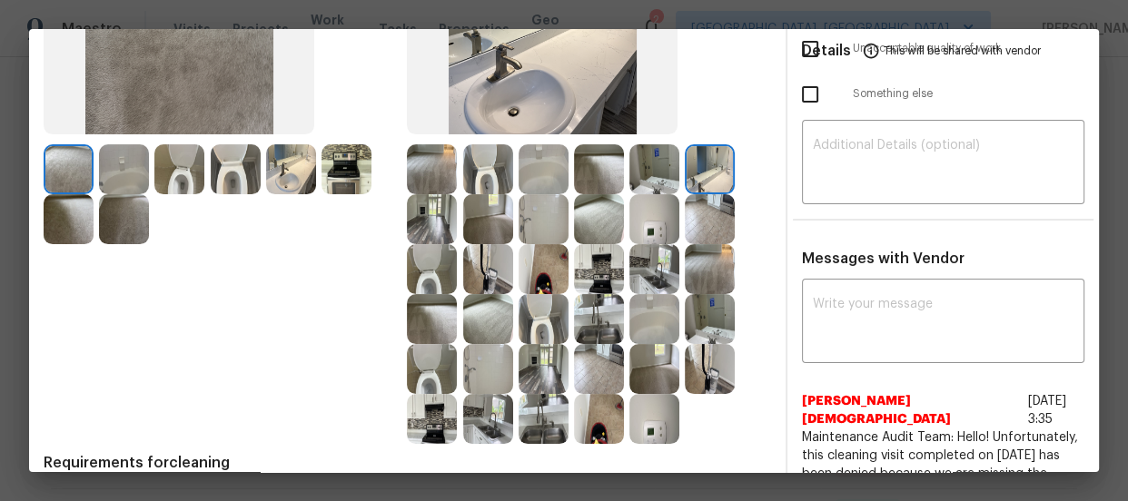
click at [510, 166] on div at bounding box center [490, 169] width 55 height 50
click at [525, 175] on img at bounding box center [544, 169] width 50 height 50
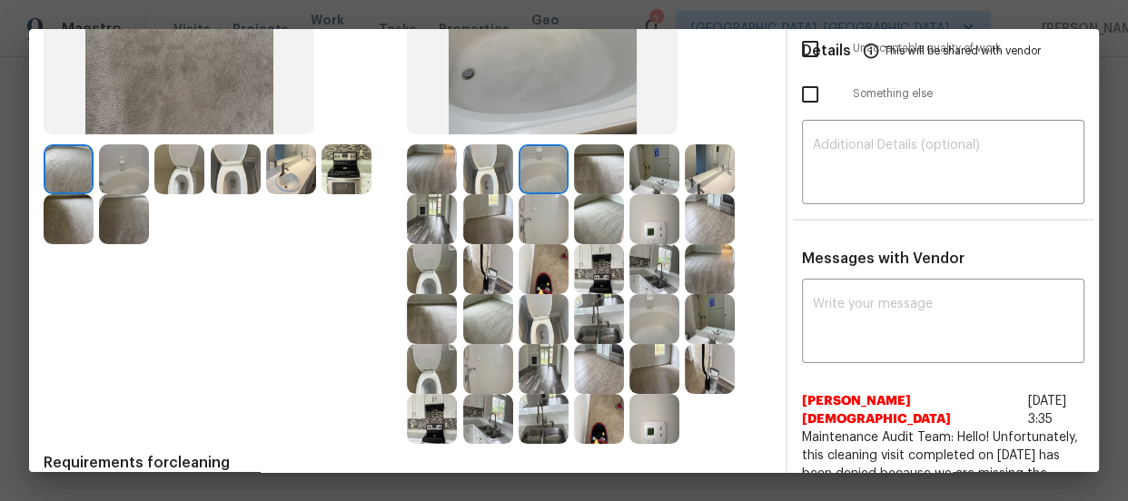
click at [526, 198] on img at bounding box center [544, 219] width 50 height 50
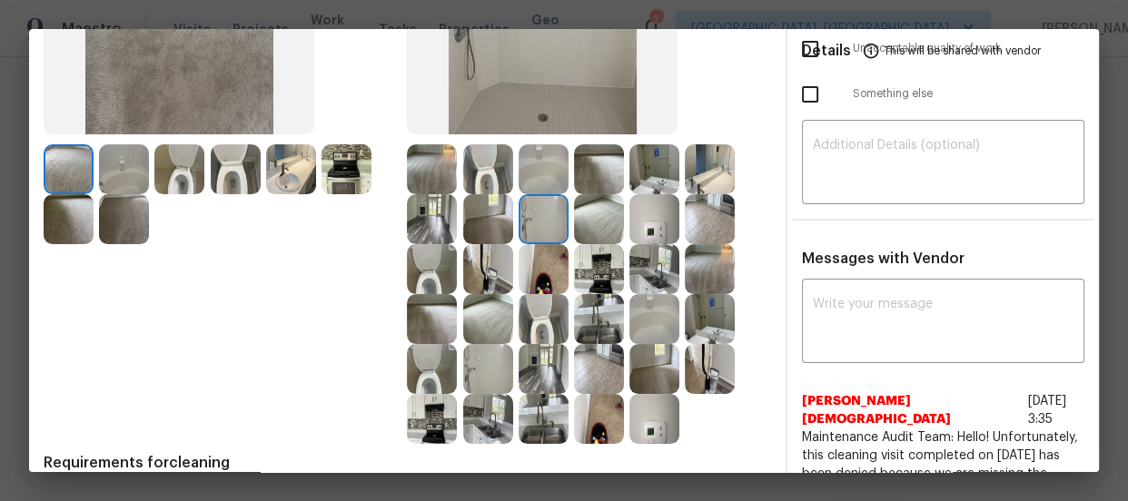
click at [580, 283] on img at bounding box center [599, 269] width 50 height 50
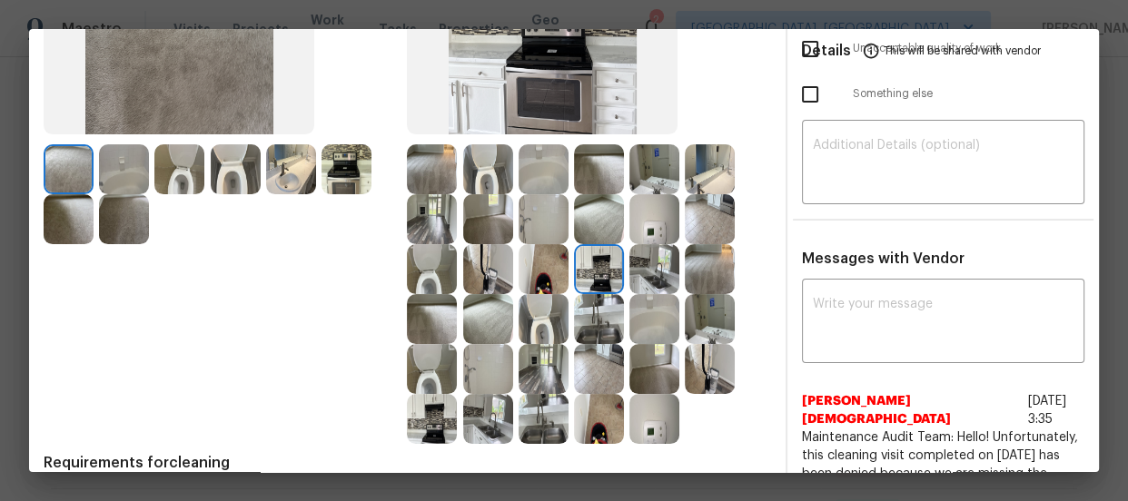
click at [586, 315] on img at bounding box center [599, 319] width 50 height 50
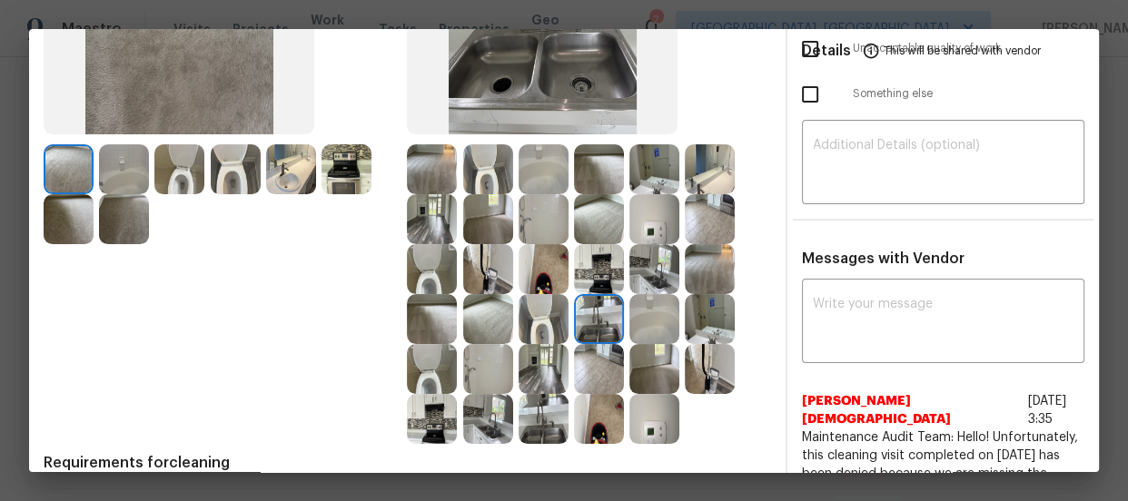
click at [482, 300] on img at bounding box center [488, 319] width 50 height 50
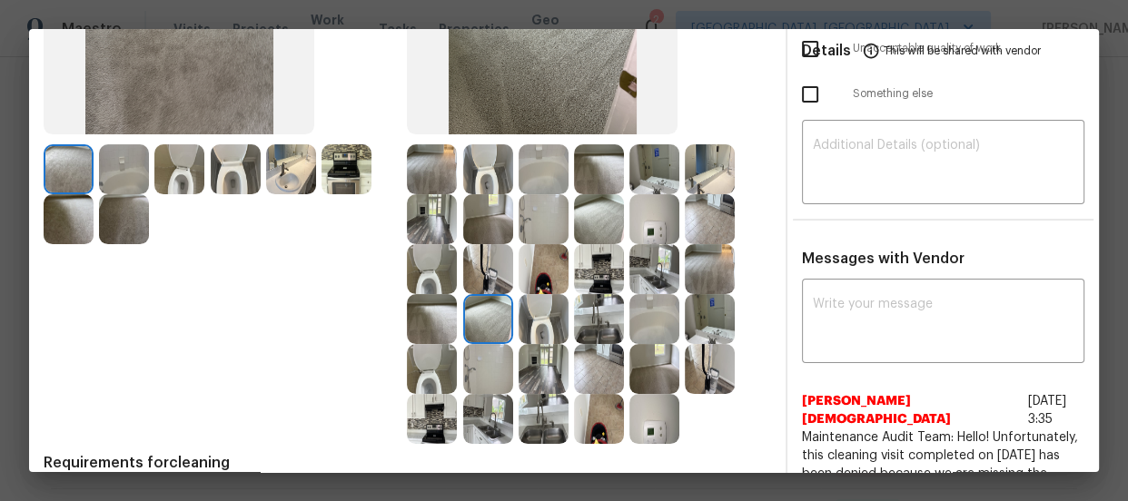
click at [435, 312] on img at bounding box center [432, 319] width 50 height 50
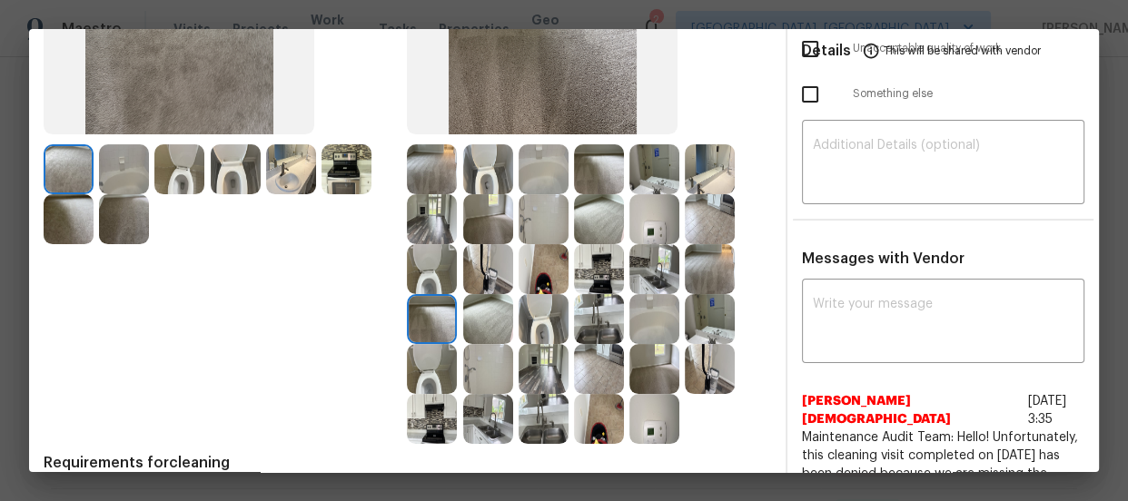
click at [668, 364] on img at bounding box center [654, 369] width 50 height 50
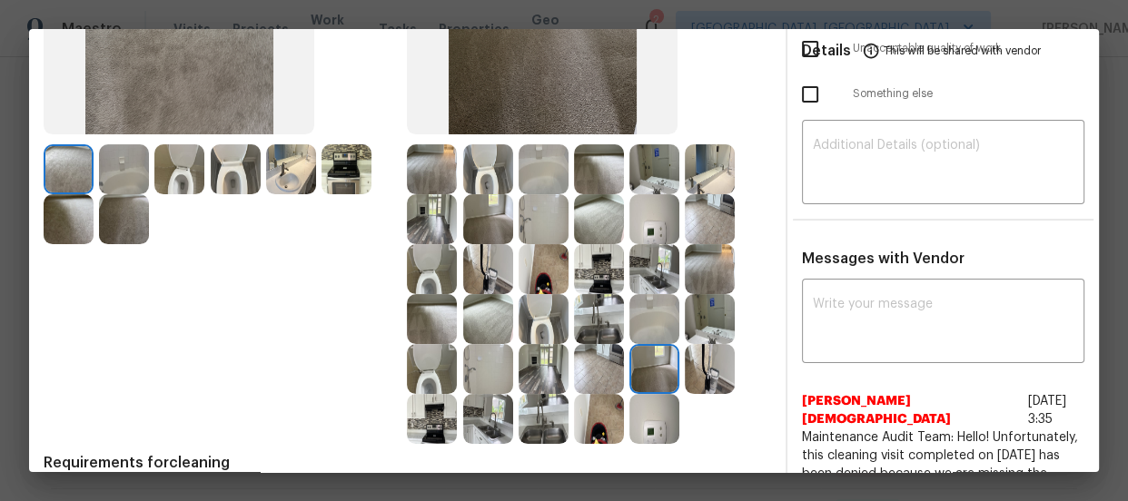
click at [712, 316] on img at bounding box center [710, 319] width 50 height 50
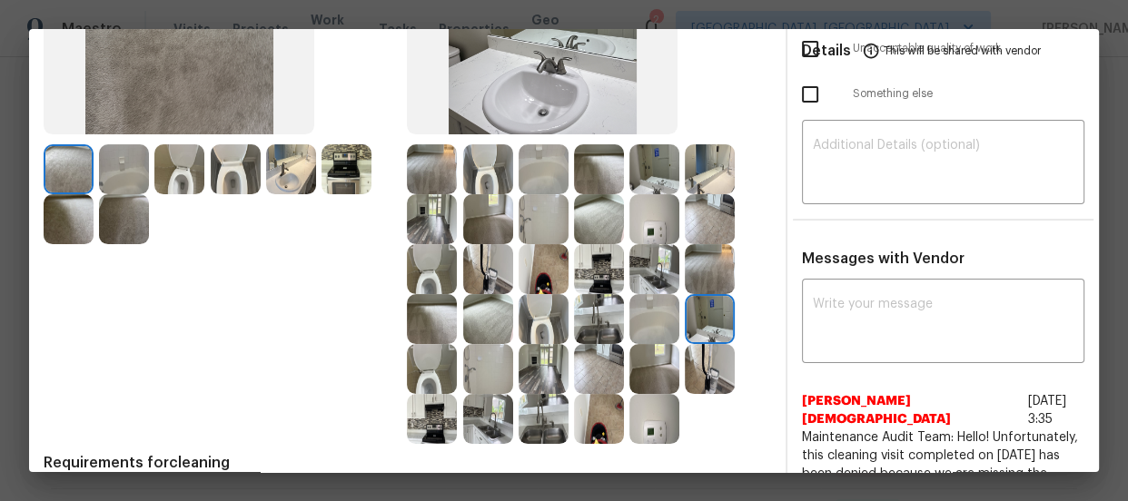
click at [704, 276] on img at bounding box center [710, 269] width 50 height 50
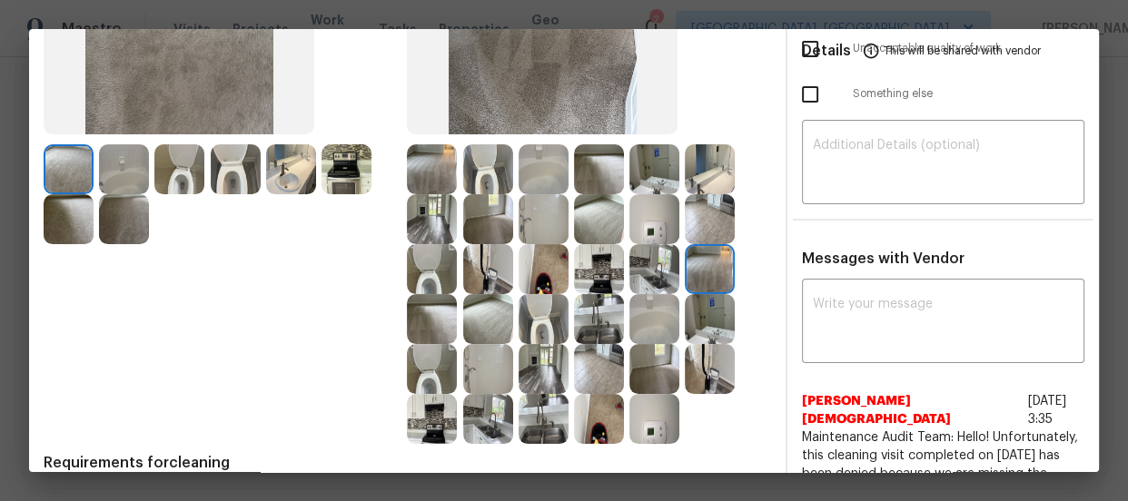
click at [632, 221] on img at bounding box center [654, 219] width 50 height 50
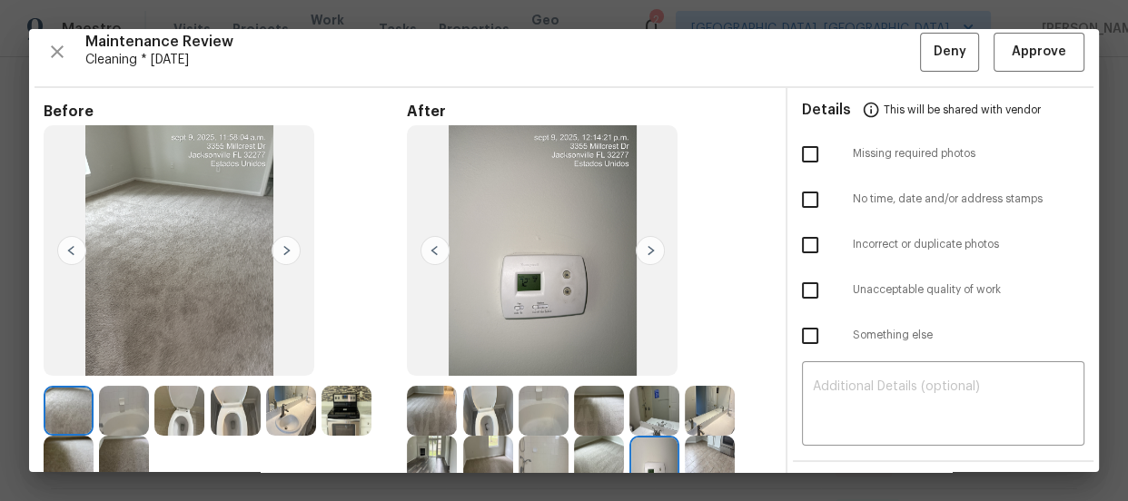
scroll to position [5, 0]
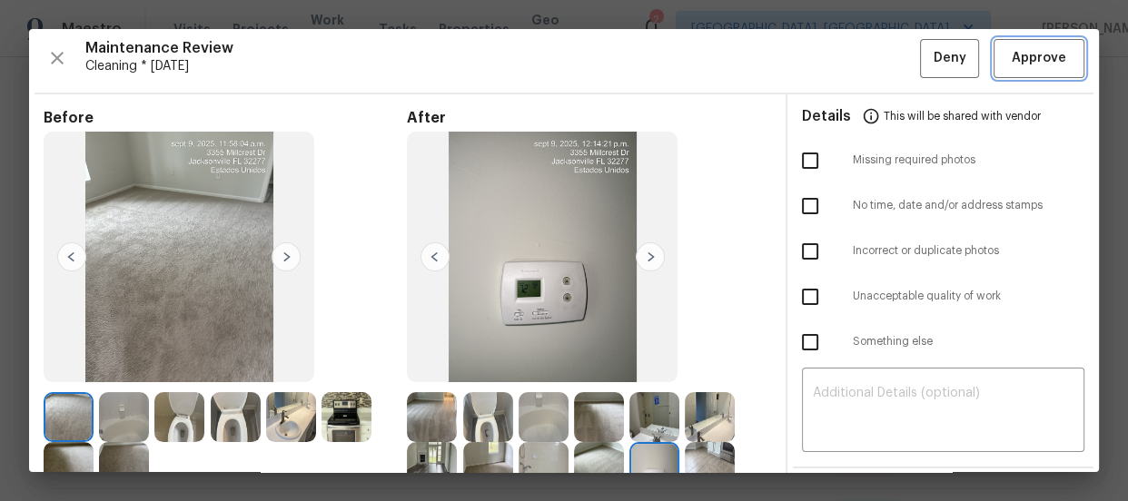
click at [1044, 64] on span "Approve" at bounding box center [1039, 58] width 54 height 23
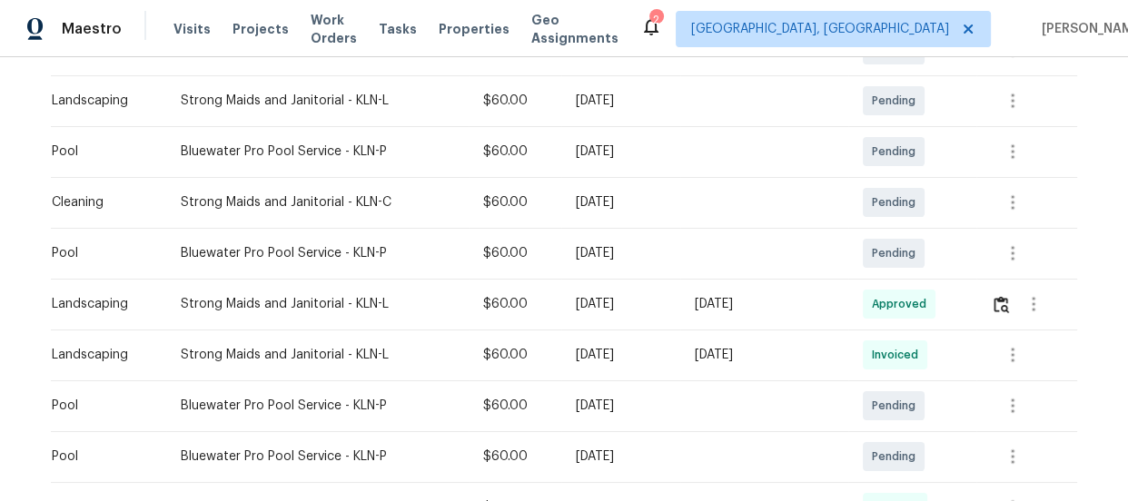
scroll to position [418, 0]
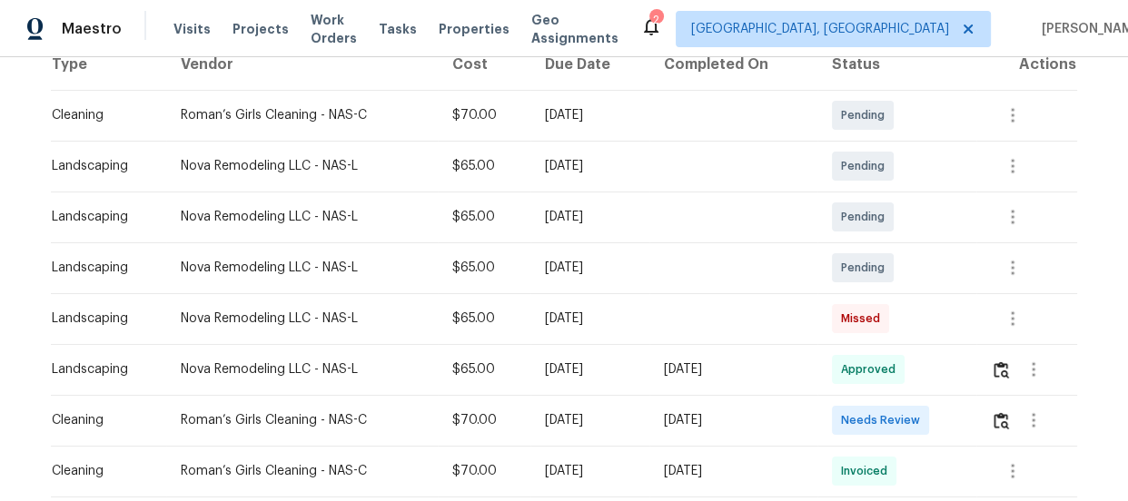
scroll to position [330, 0]
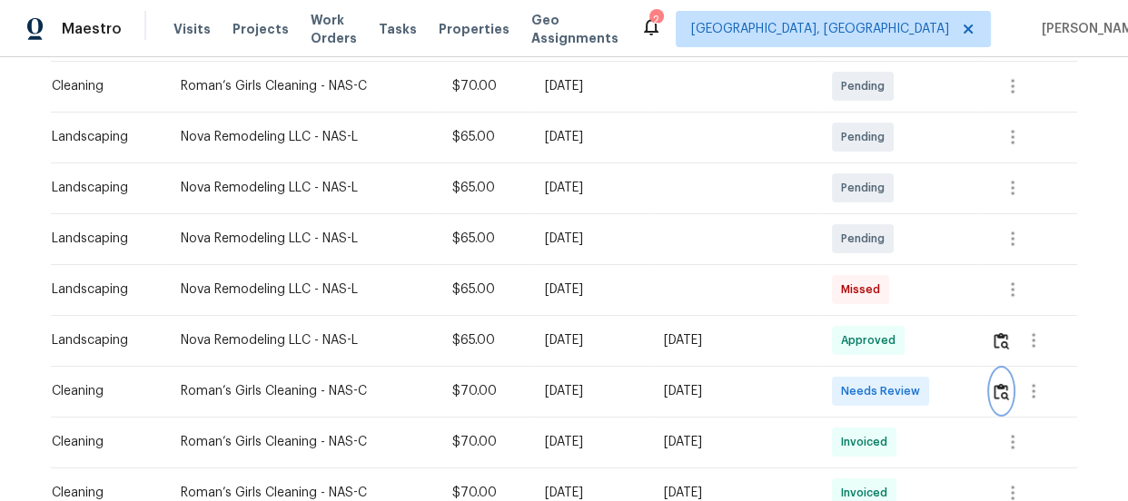
click at [1002, 384] on img "button" at bounding box center [1001, 391] width 15 height 17
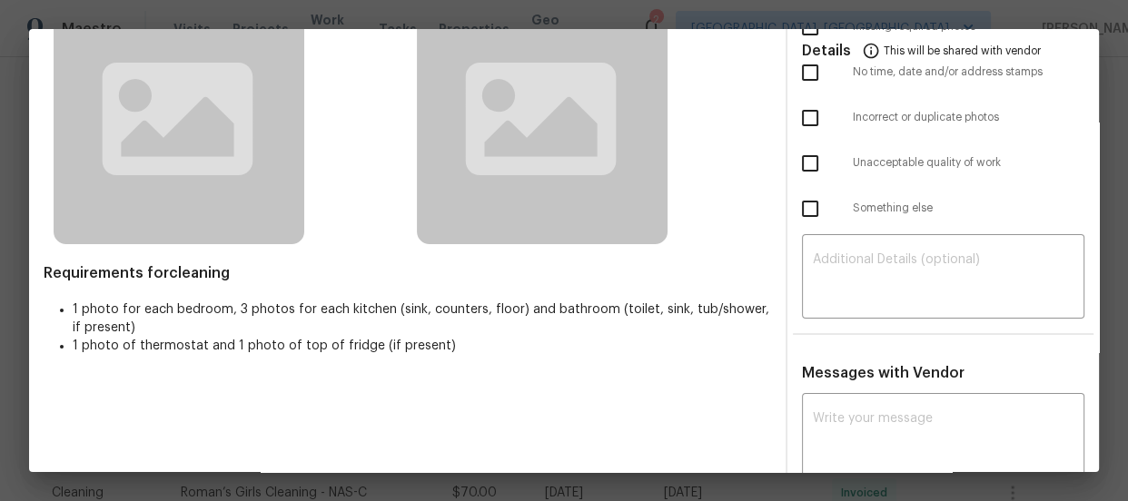
scroll to position [170, 0]
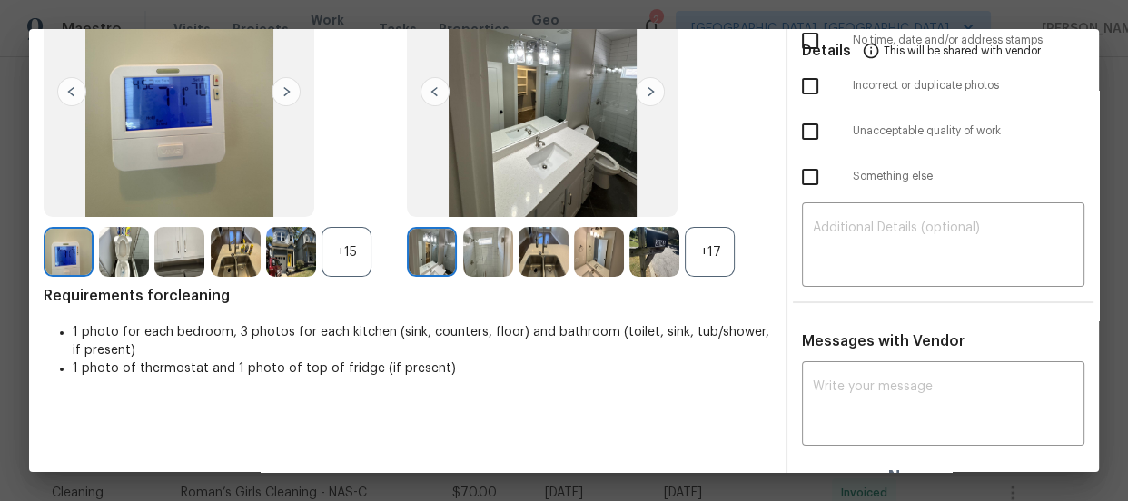
click at [707, 243] on div "+17" at bounding box center [710, 252] width 50 height 50
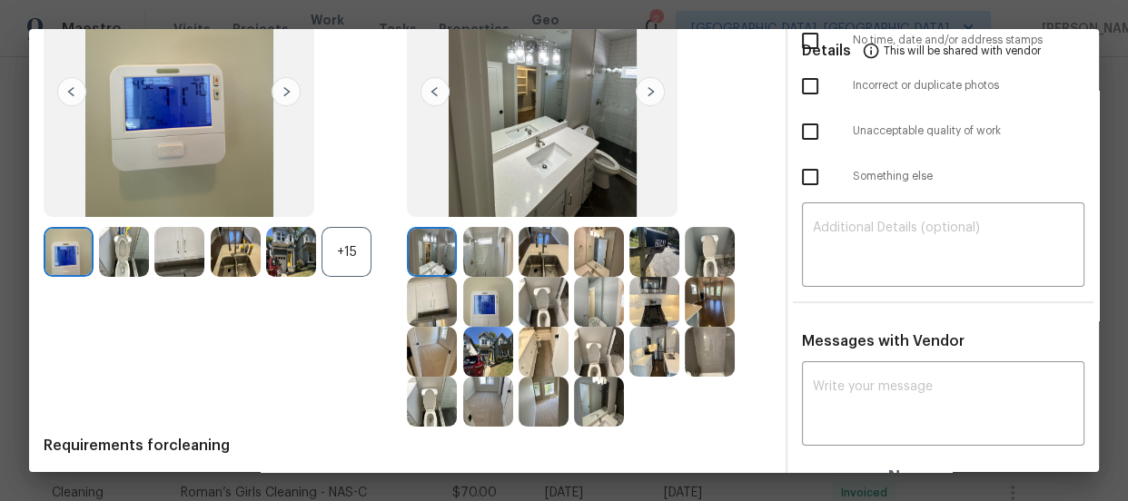
click at [347, 258] on div "+15" at bounding box center [347, 252] width 50 height 50
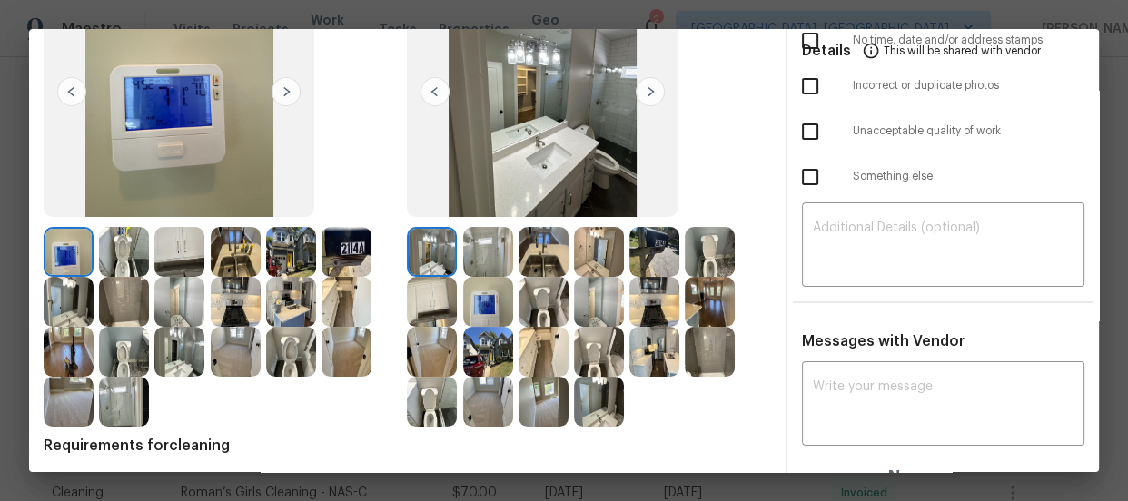
click at [545, 283] on img at bounding box center [544, 302] width 50 height 50
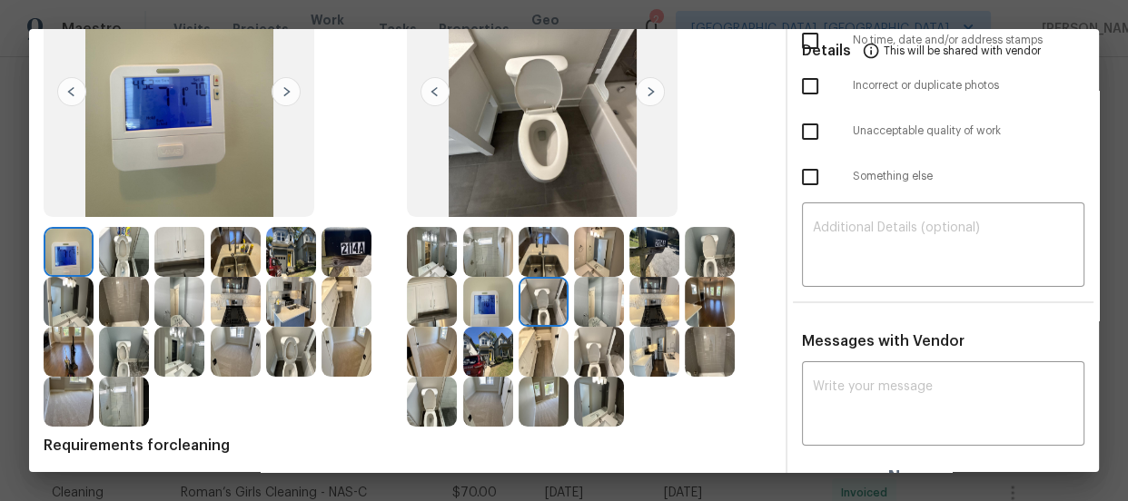
click at [591, 351] on img at bounding box center [599, 352] width 50 height 50
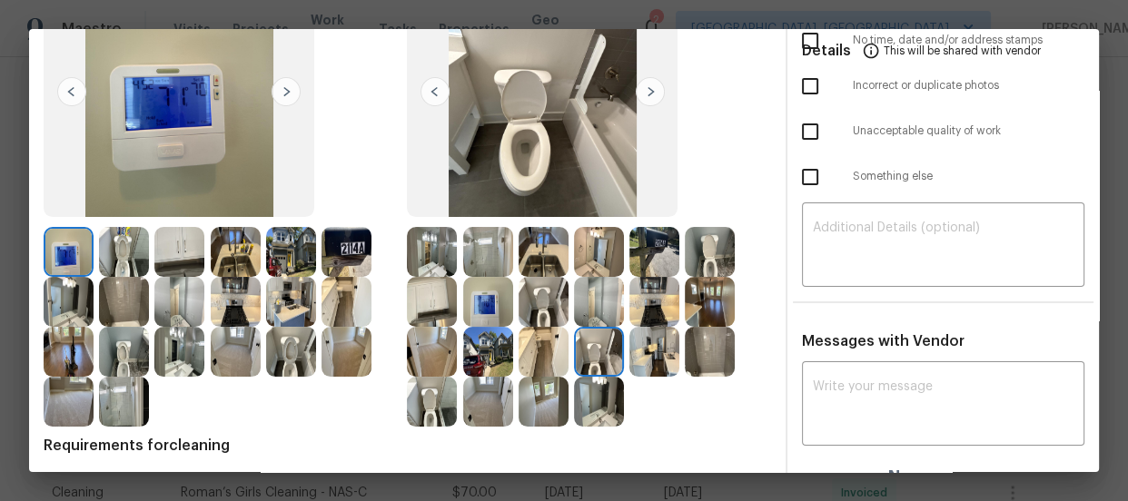
click at [688, 259] on img at bounding box center [710, 252] width 50 height 50
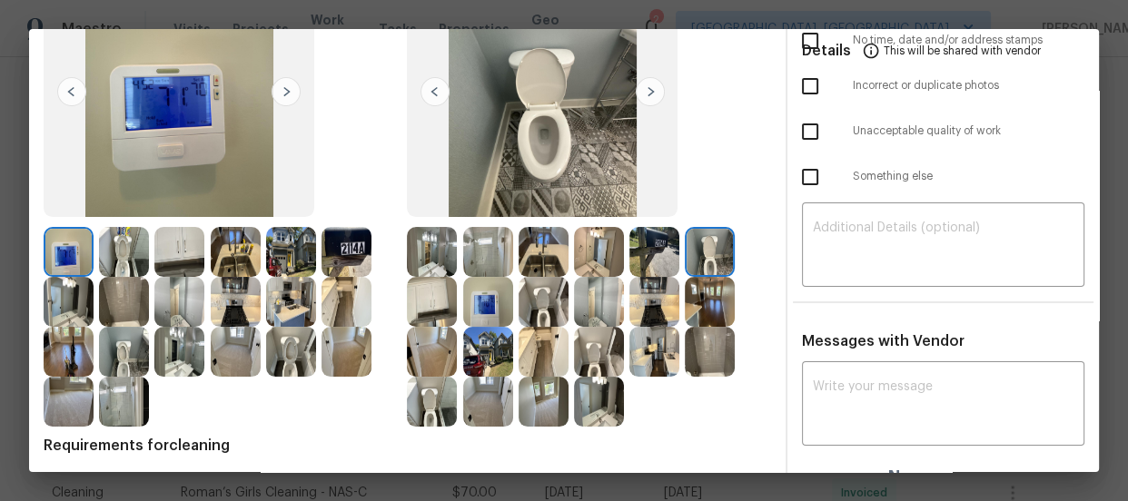
click at [436, 406] on img at bounding box center [432, 402] width 50 height 50
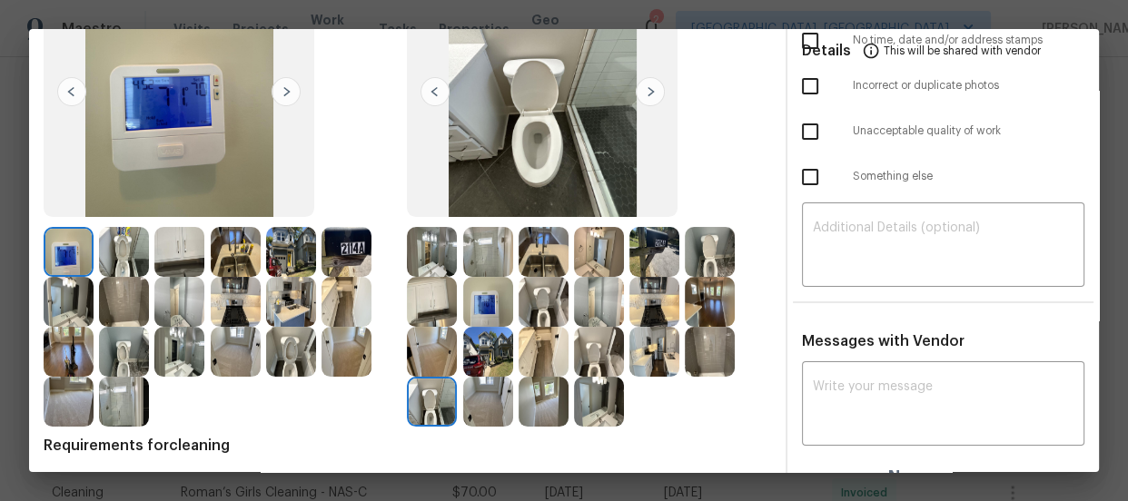
click at [533, 256] on img at bounding box center [544, 252] width 50 height 50
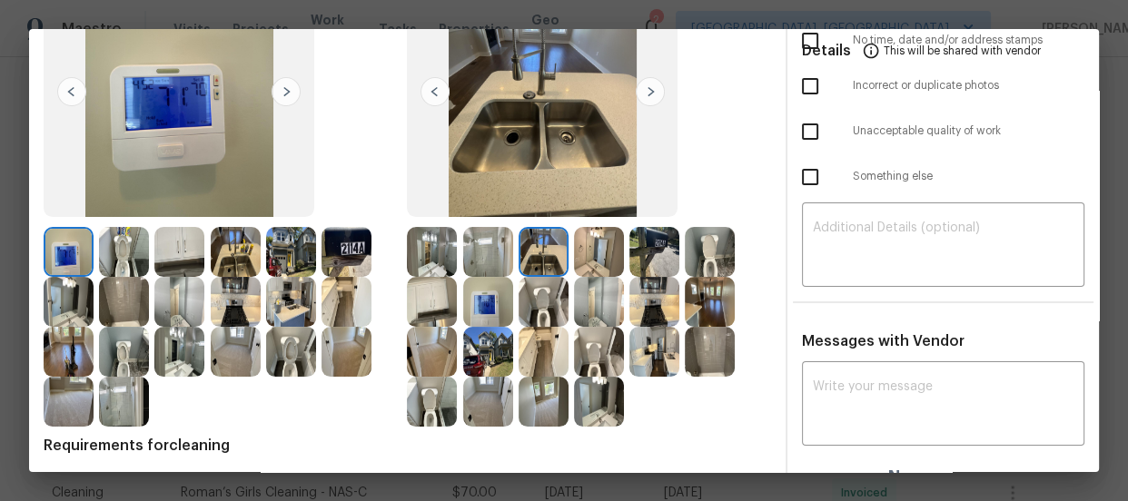
click at [489, 300] on img at bounding box center [488, 302] width 50 height 50
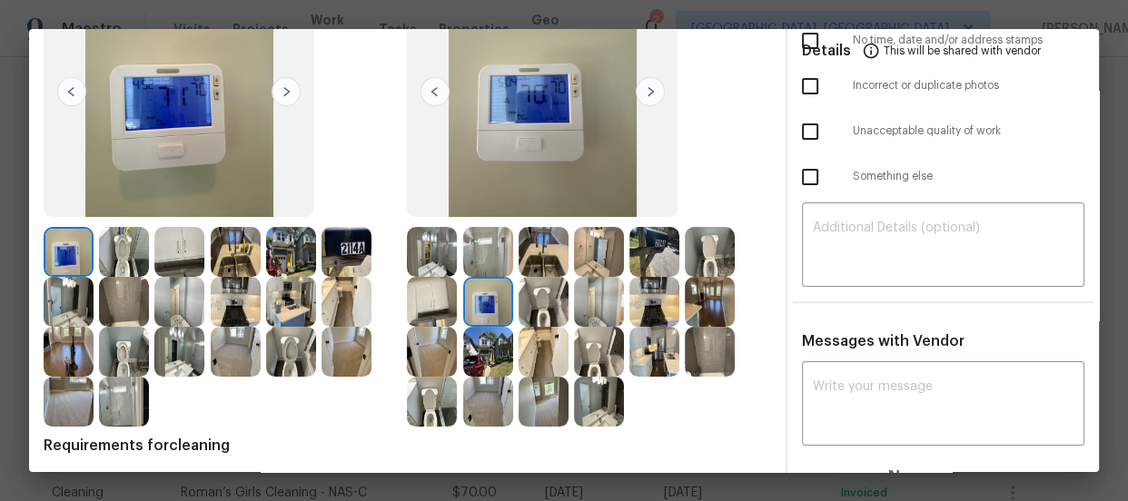
click at [417, 302] on img at bounding box center [432, 302] width 50 height 50
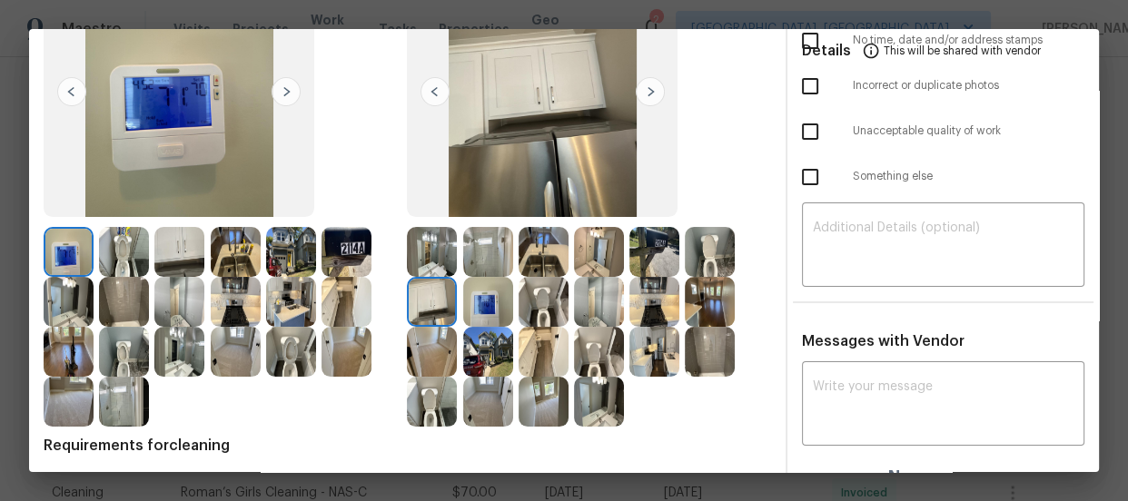
click at [589, 304] on img at bounding box center [599, 302] width 50 height 50
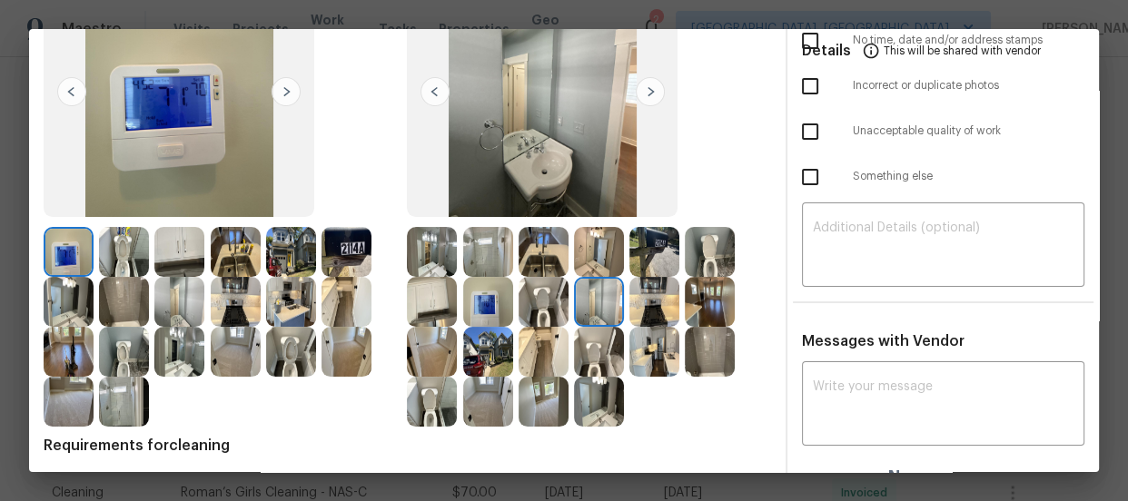
click at [411, 263] on img at bounding box center [432, 252] width 50 height 50
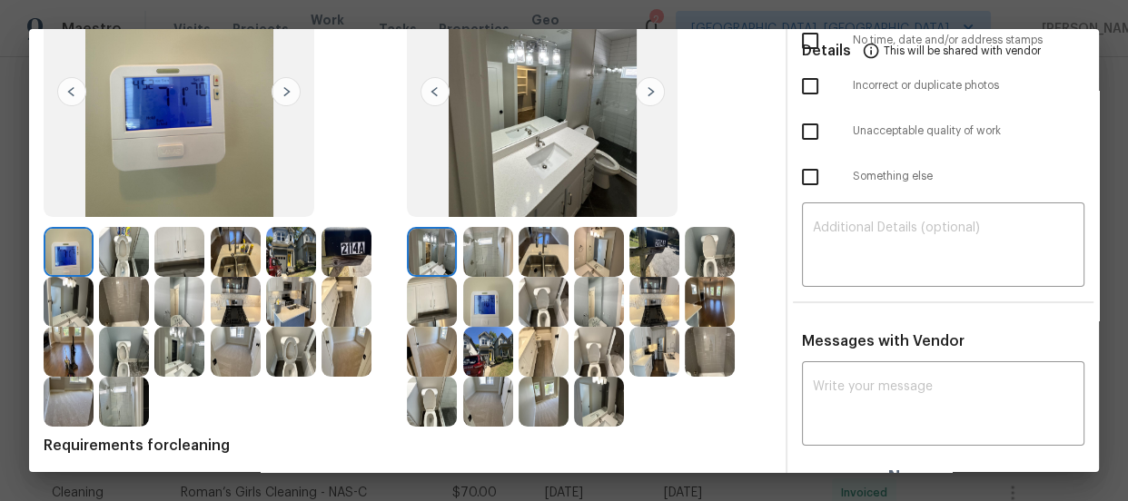
click at [186, 356] on img at bounding box center [179, 352] width 50 height 50
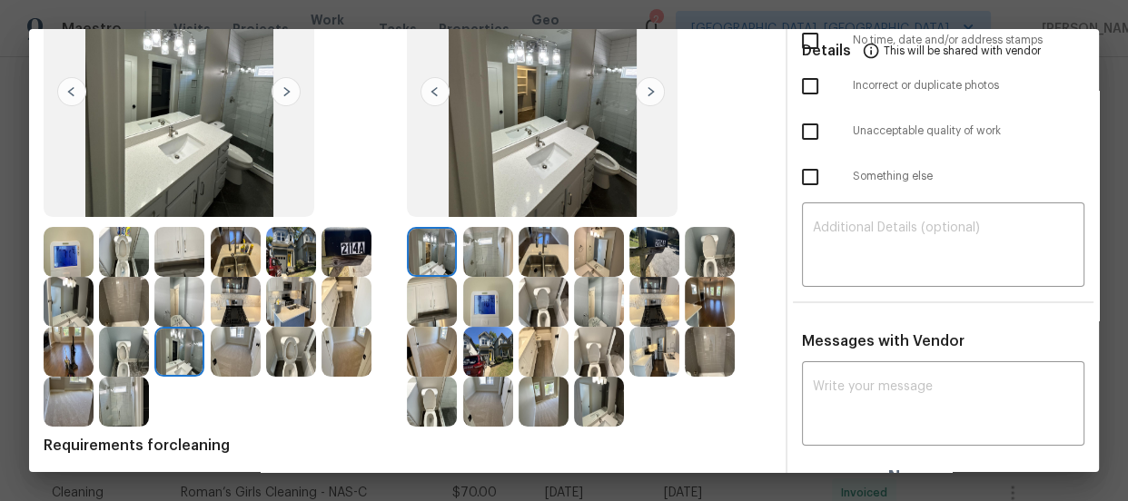
click at [471, 400] on img at bounding box center [488, 402] width 50 height 50
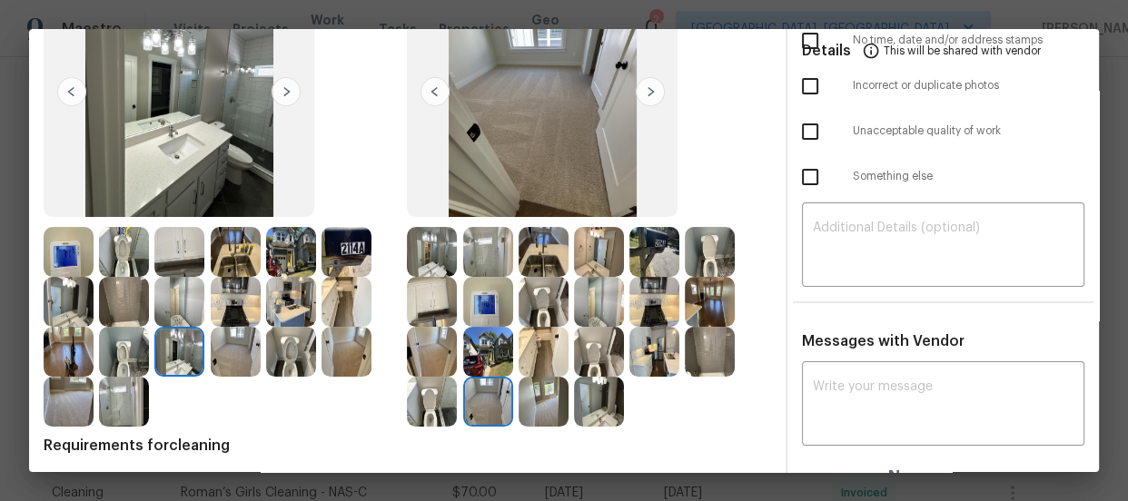
click at [425, 337] on img at bounding box center [432, 352] width 50 height 50
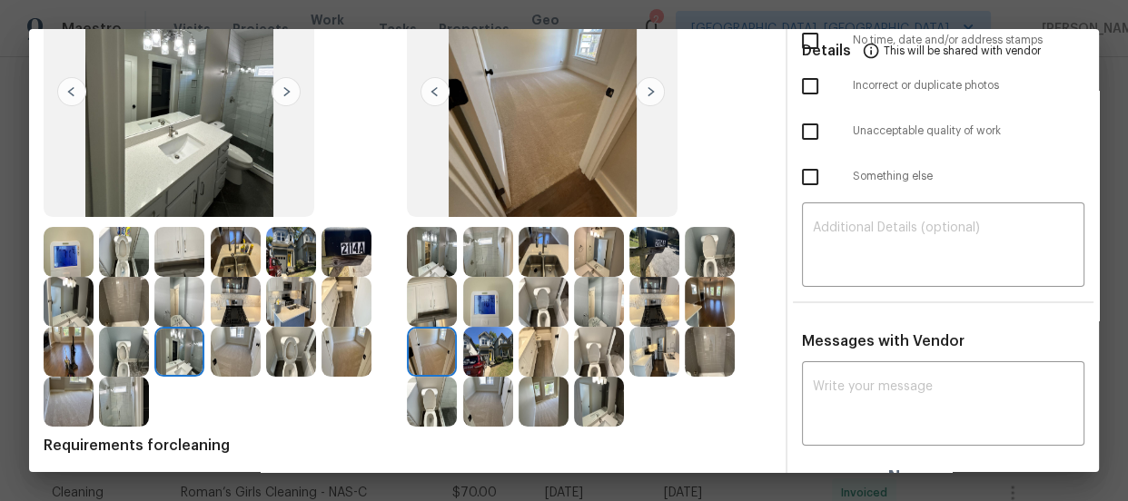
click at [535, 400] on img at bounding box center [544, 402] width 50 height 50
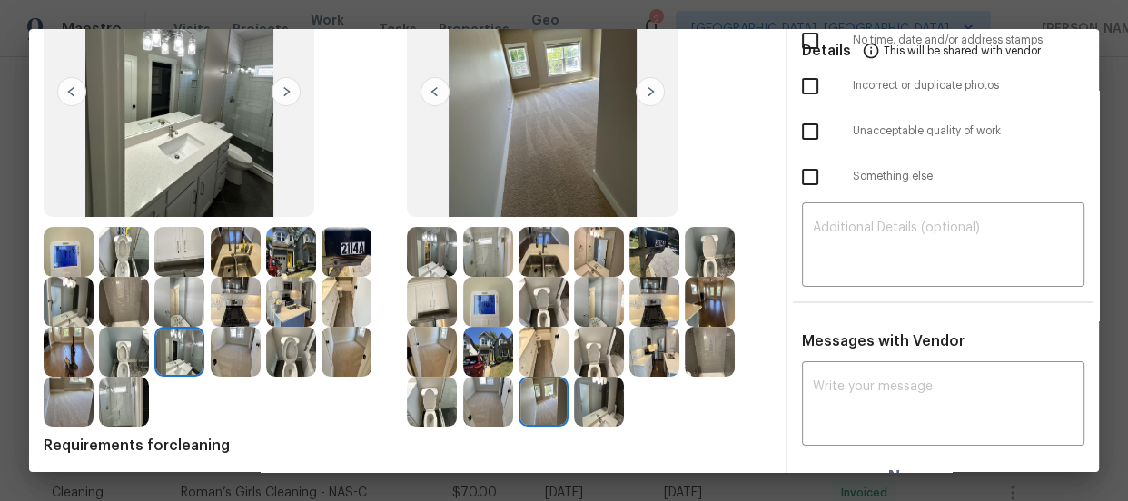
click at [482, 310] on img at bounding box center [488, 302] width 50 height 50
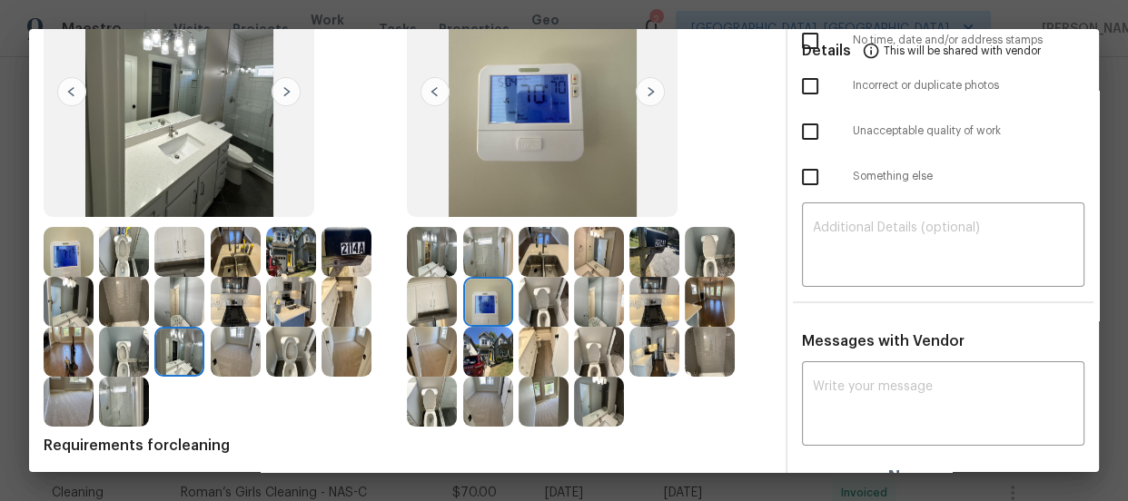
click at [538, 272] on img at bounding box center [544, 252] width 50 height 50
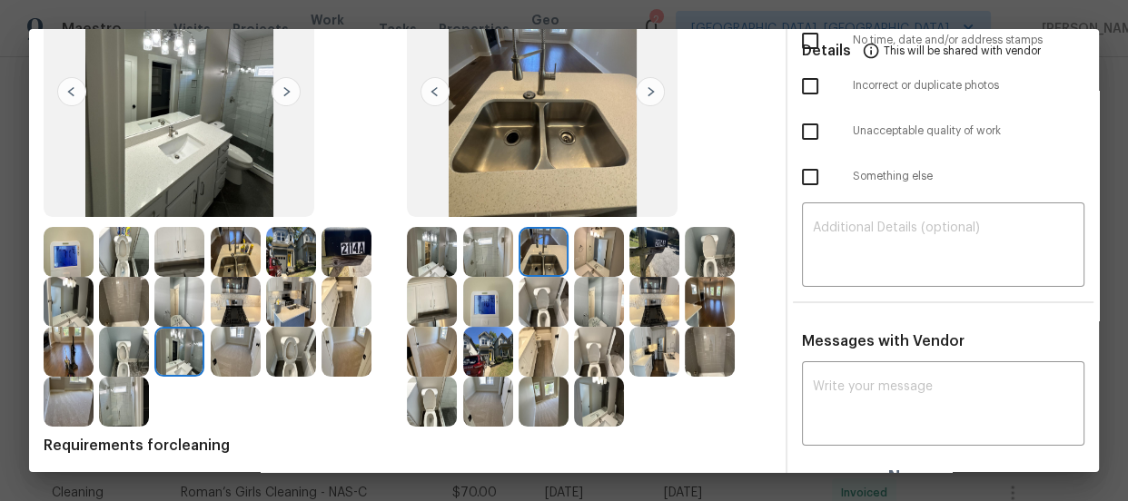
click at [596, 272] on img at bounding box center [599, 252] width 50 height 50
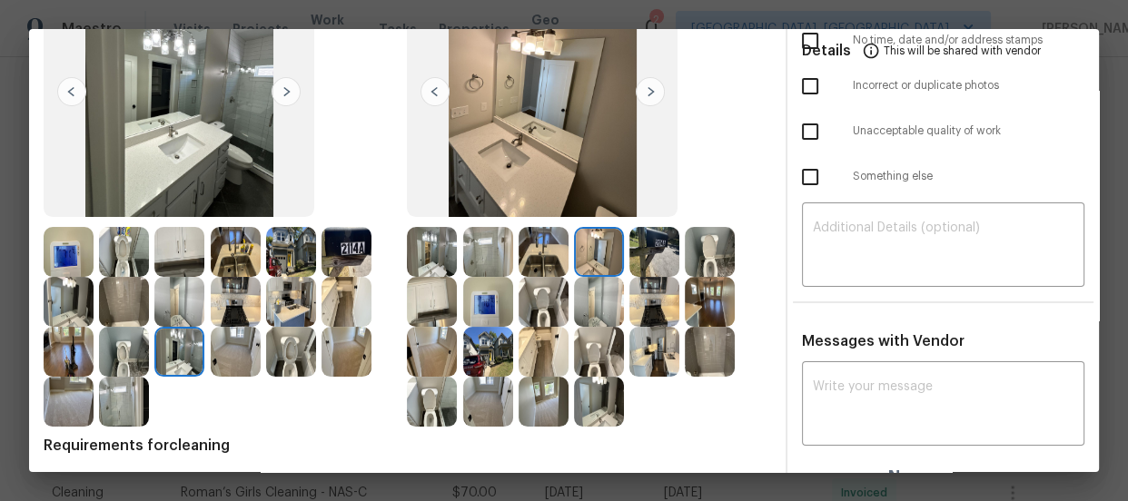
click at [659, 266] on img at bounding box center [654, 252] width 50 height 50
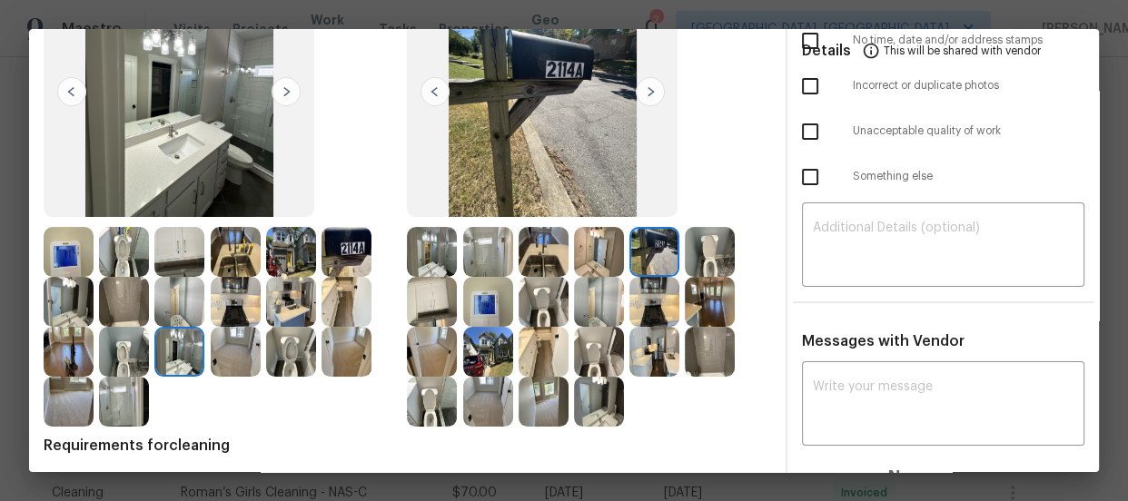
click at [658, 297] on img at bounding box center [654, 302] width 50 height 50
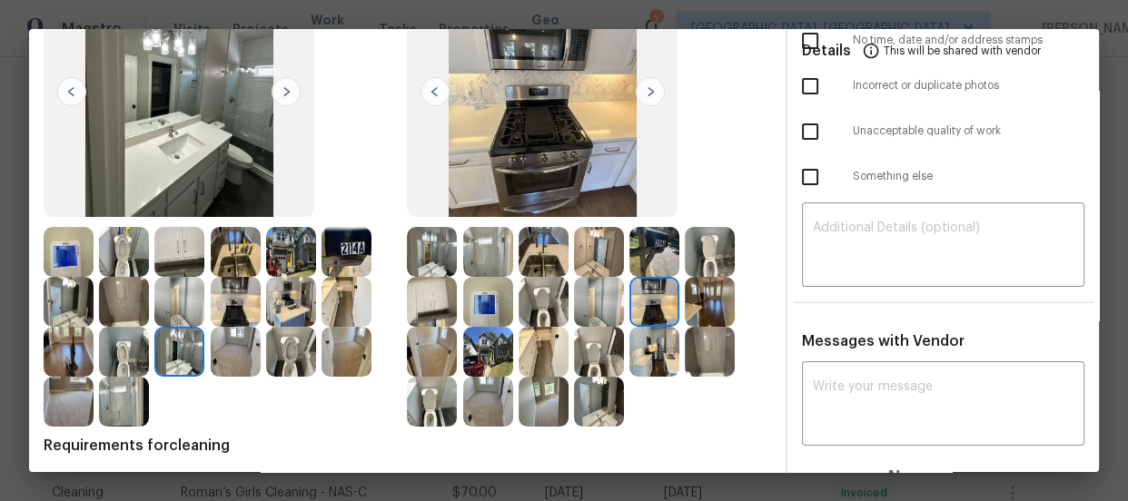
click at [704, 312] on img at bounding box center [710, 302] width 50 height 50
click at [704, 269] on img at bounding box center [710, 252] width 50 height 50
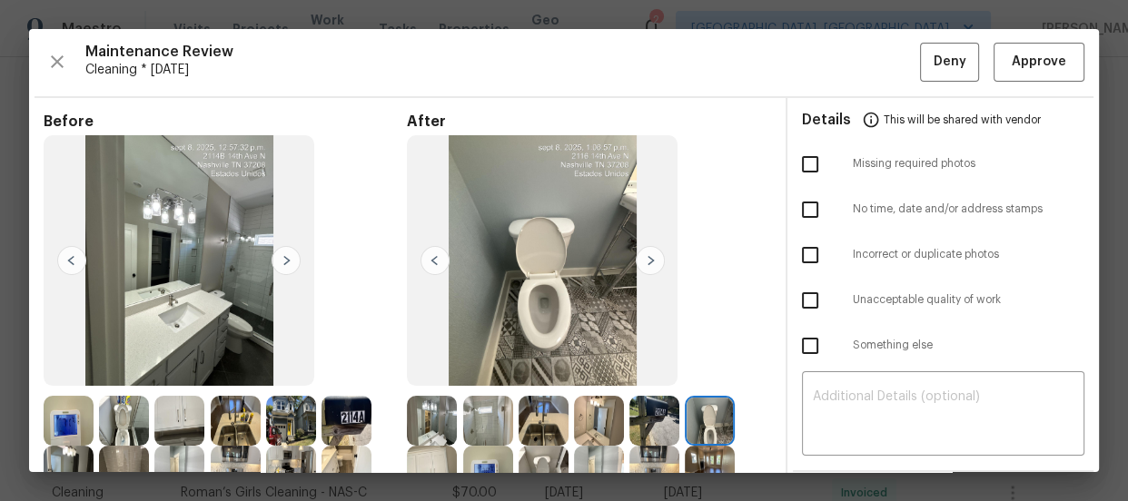
scroll to position [0, 0]
click at [1008, 72] on span "Approve" at bounding box center [1039, 63] width 62 height 23
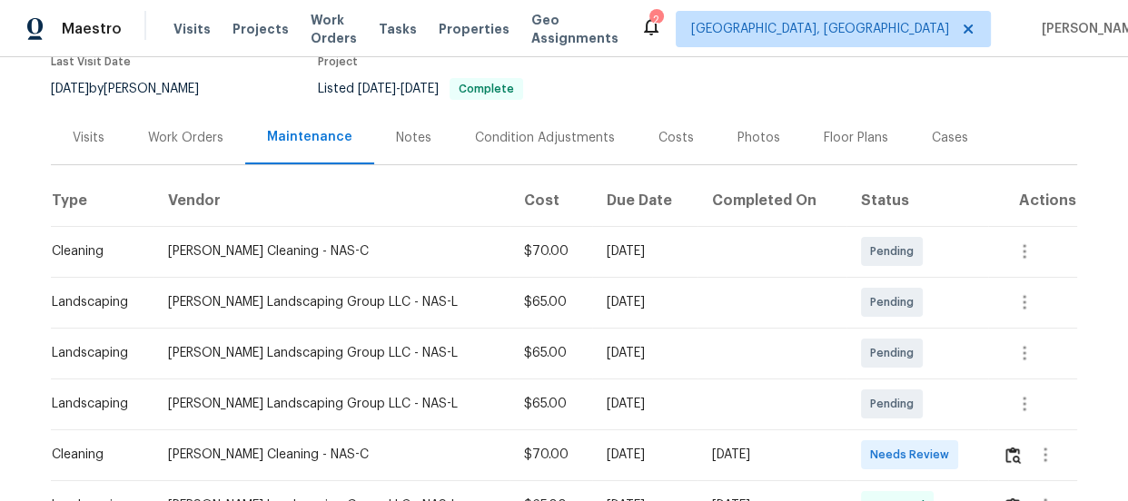
scroll to position [247, 0]
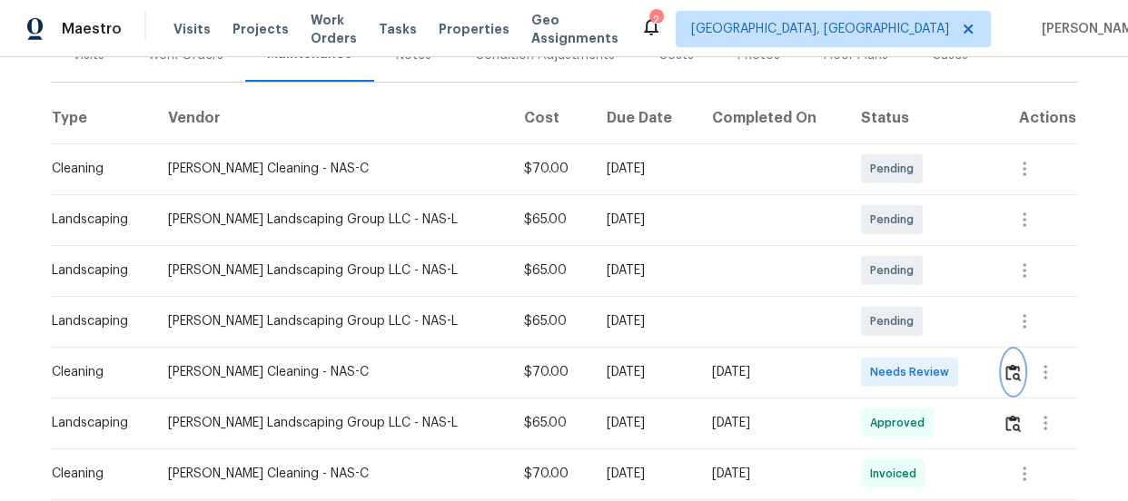
click at [1003, 366] on button "button" at bounding box center [1013, 373] width 21 height 44
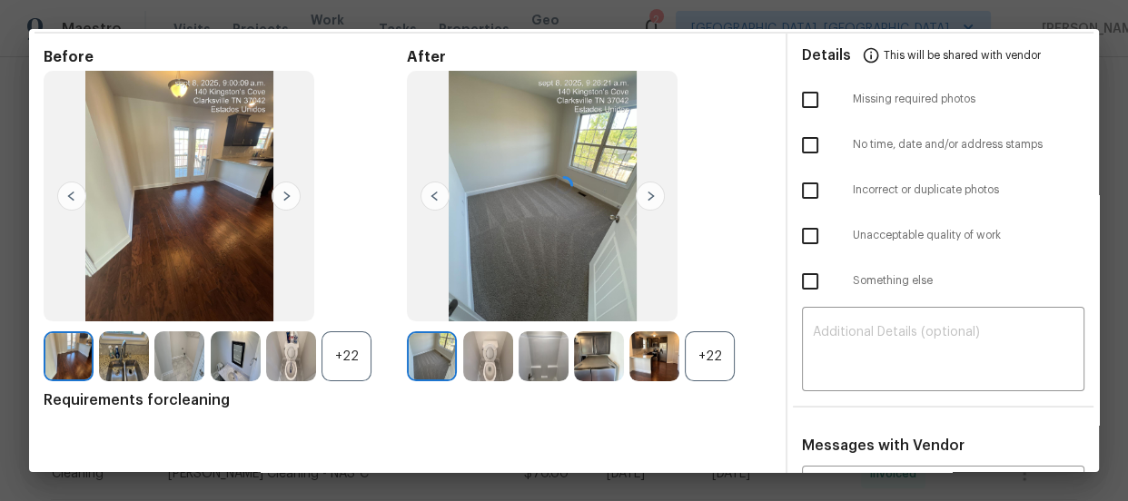
scroll to position [170, 0]
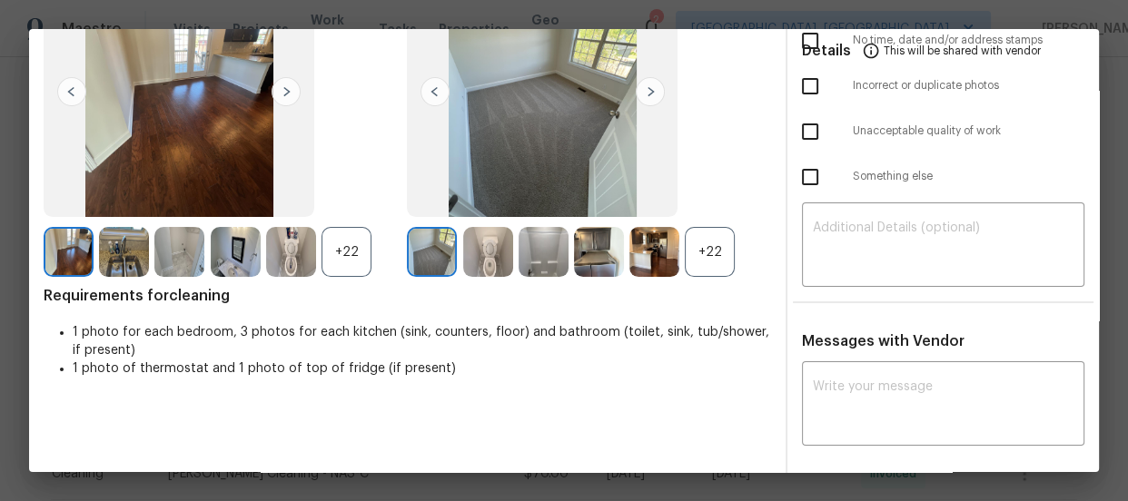
click at [690, 263] on div "+22" at bounding box center [710, 252] width 50 height 50
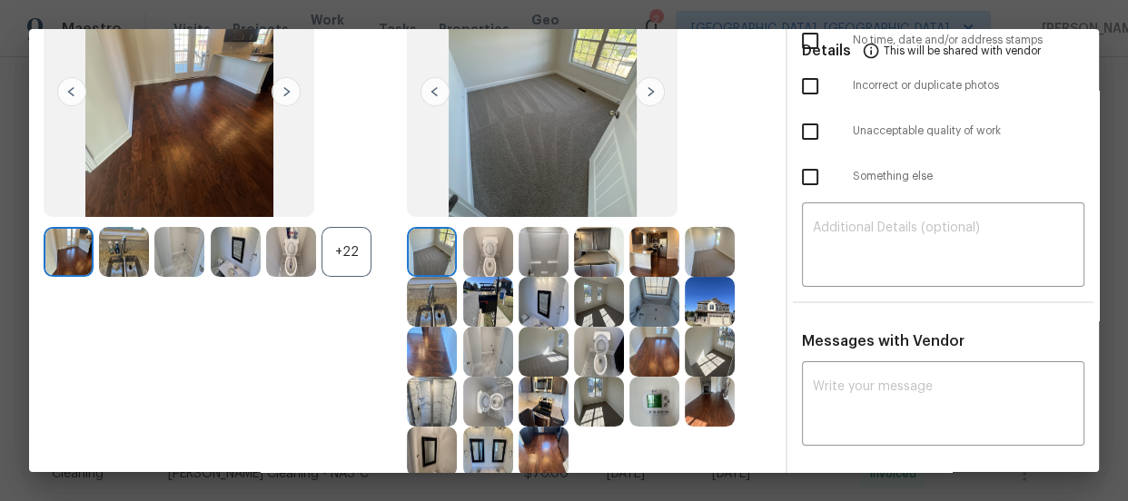
click at [362, 258] on div "+22" at bounding box center [347, 252] width 50 height 50
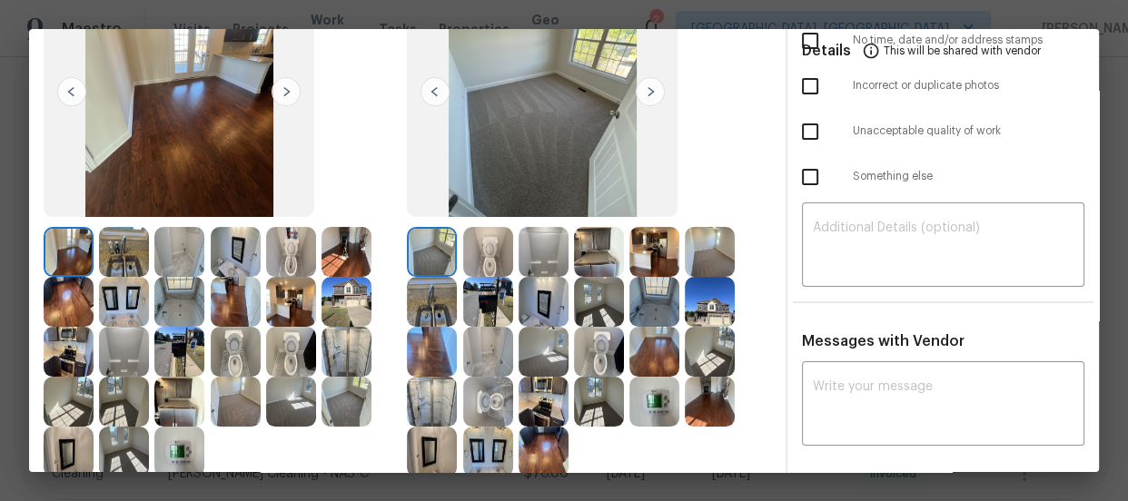
scroll to position [252, 0]
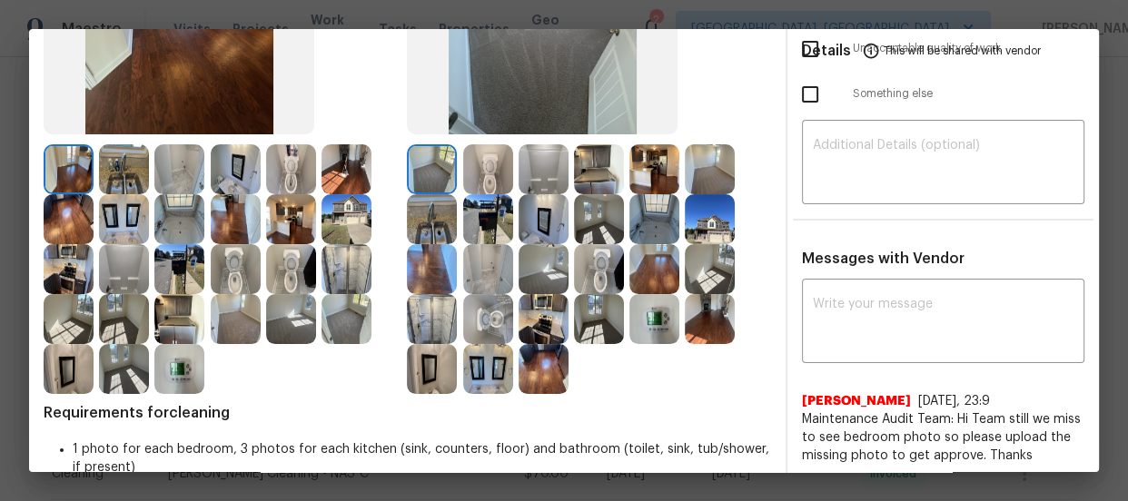
click at [590, 267] on img at bounding box center [599, 269] width 50 height 50
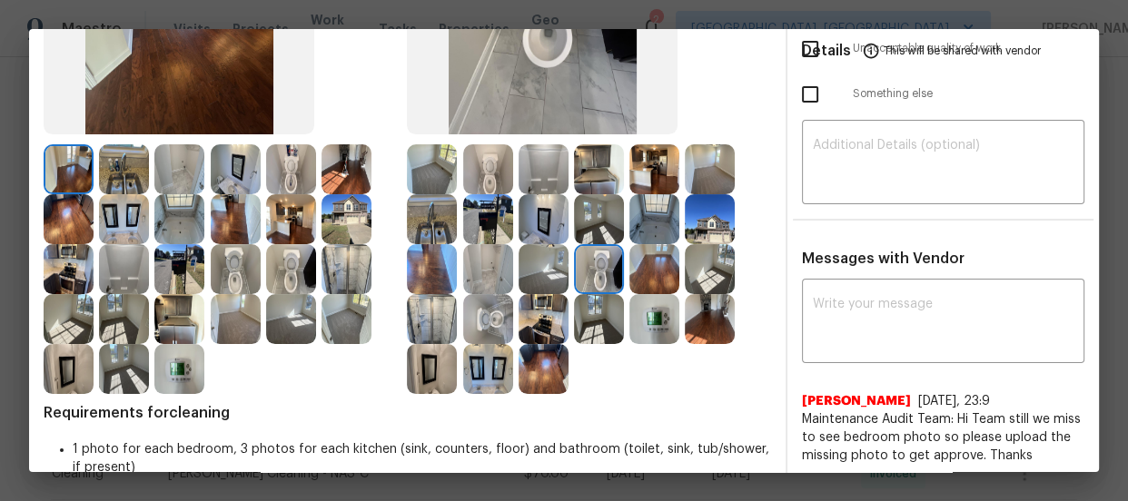
click at [496, 306] on img at bounding box center [488, 319] width 50 height 50
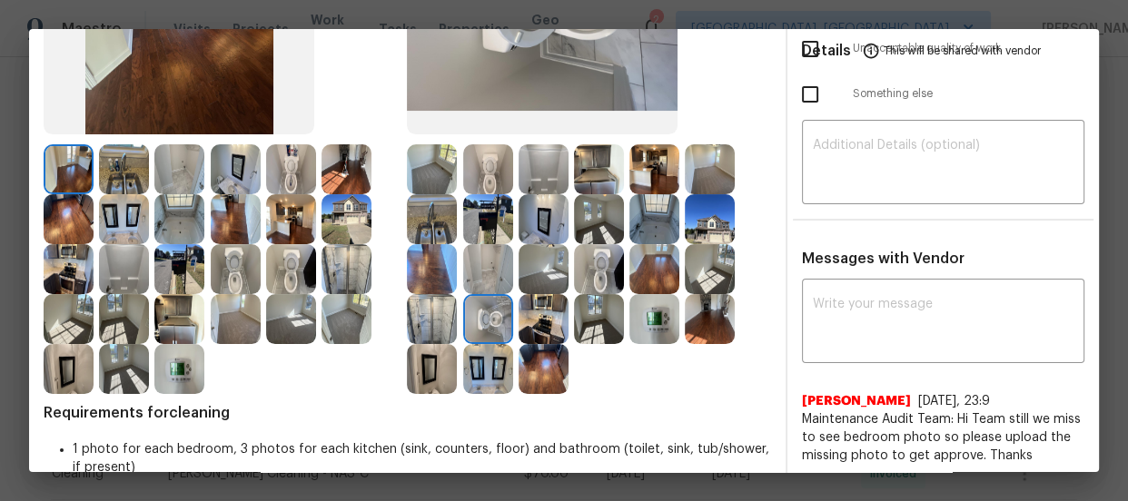
click at [483, 171] on img at bounding box center [488, 169] width 50 height 50
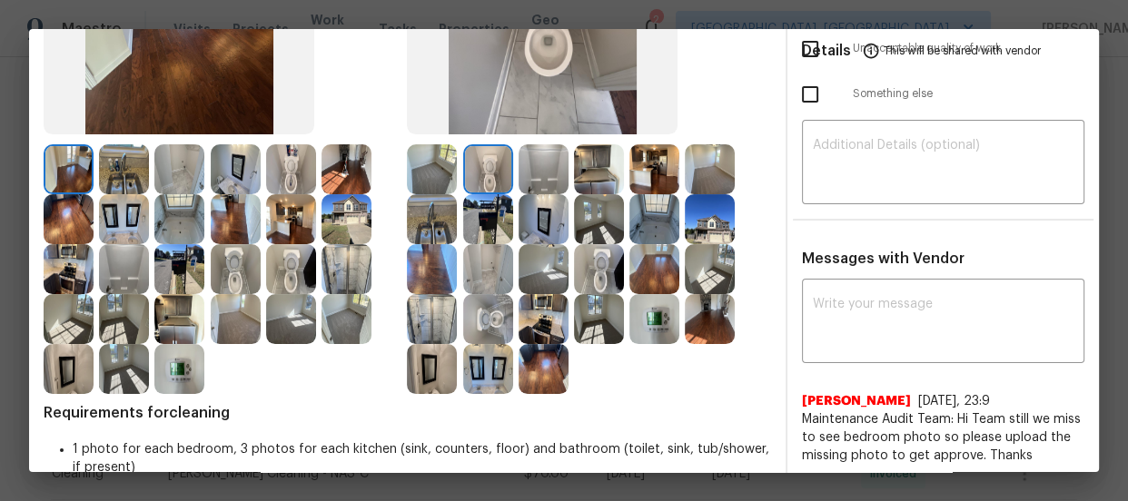
click at [474, 311] on img at bounding box center [488, 319] width 50 height 50
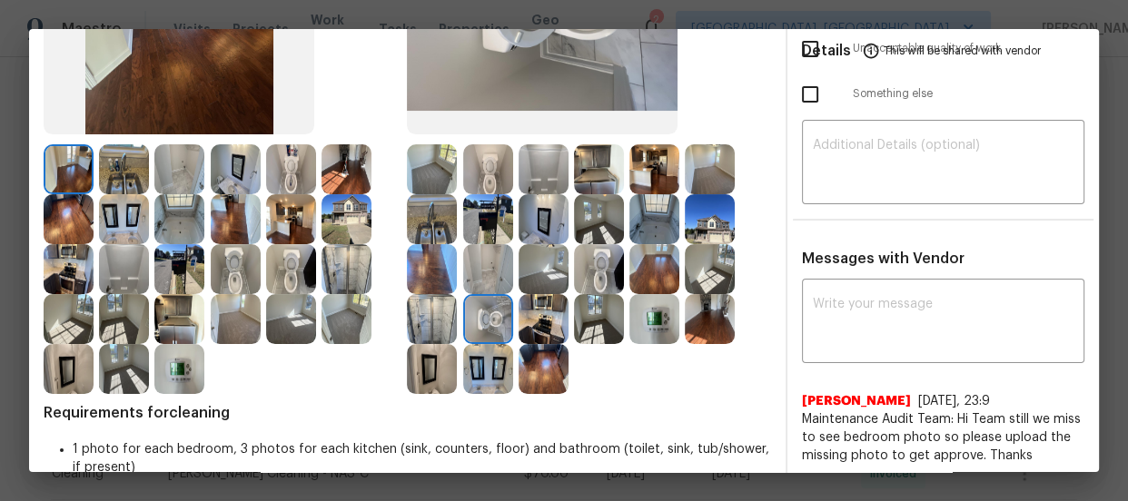
click at [590, 272] on img at bounding box center [599, 269] width 50 height 50
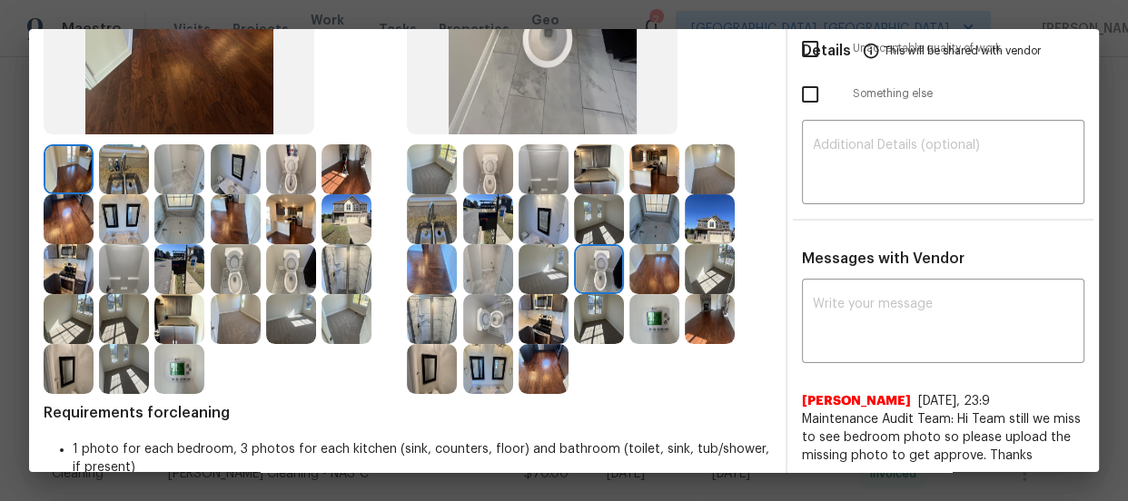
click at [496, 187] on img at bounding box center [488, 169] width 50 height 50
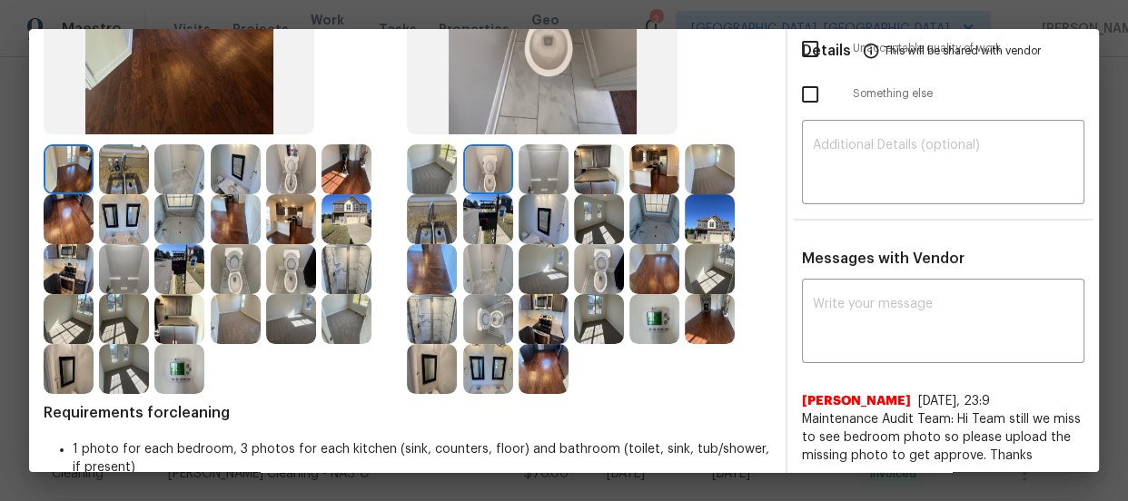
click at [539, 237] on img at bounding box center [544, 219] width 50 height 50
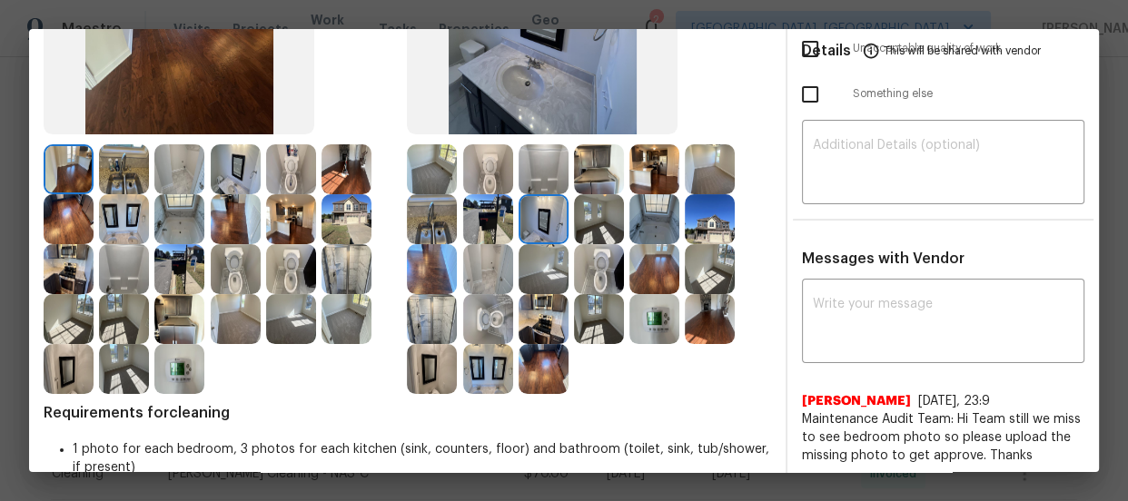
click at [238, 171] on img at bounding box center [236, 169] width 50 height 50
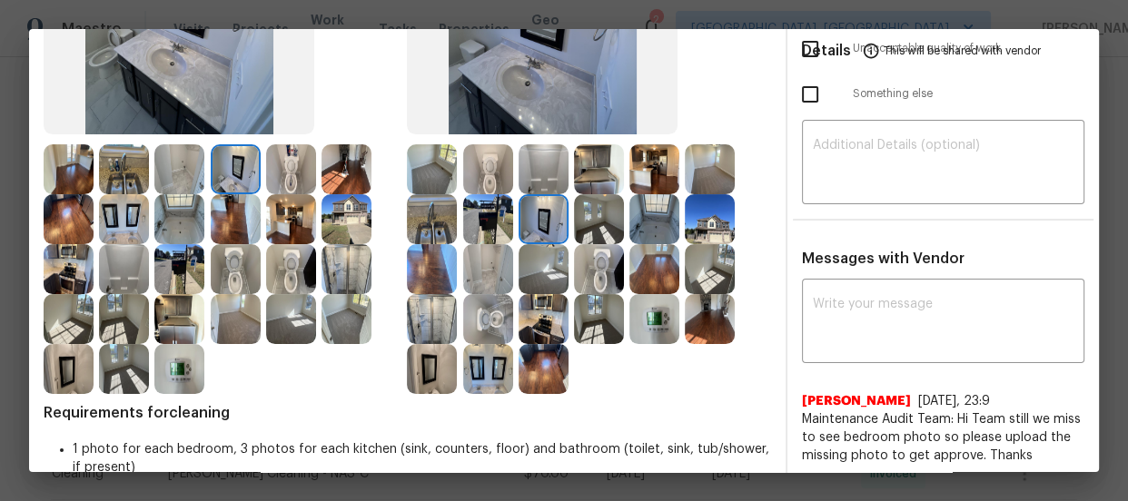
click at [126, 227] on img at bounding box center [124, 219] width 50 height 50
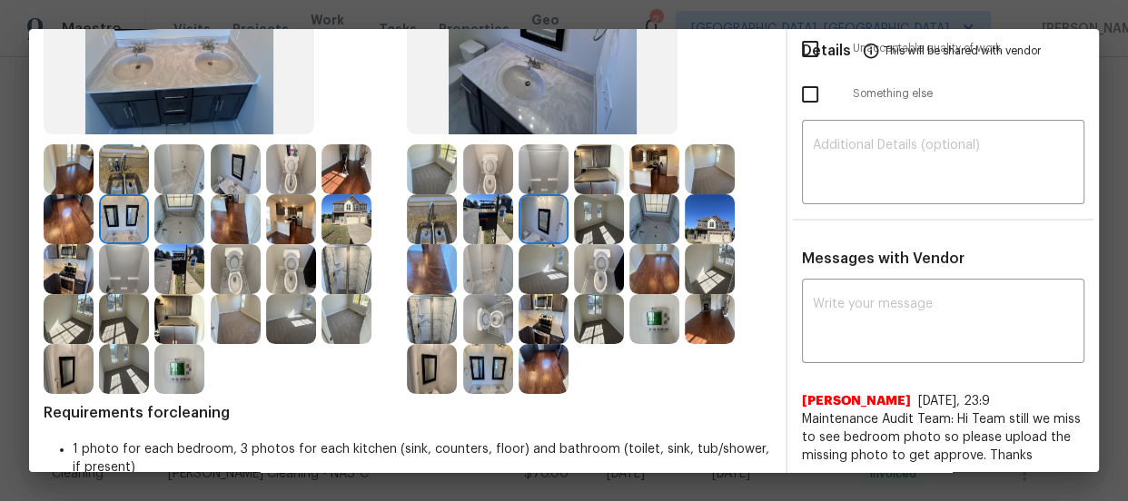
click at [124, 270] on img at bounding box center [124, 269] width 50 height 50
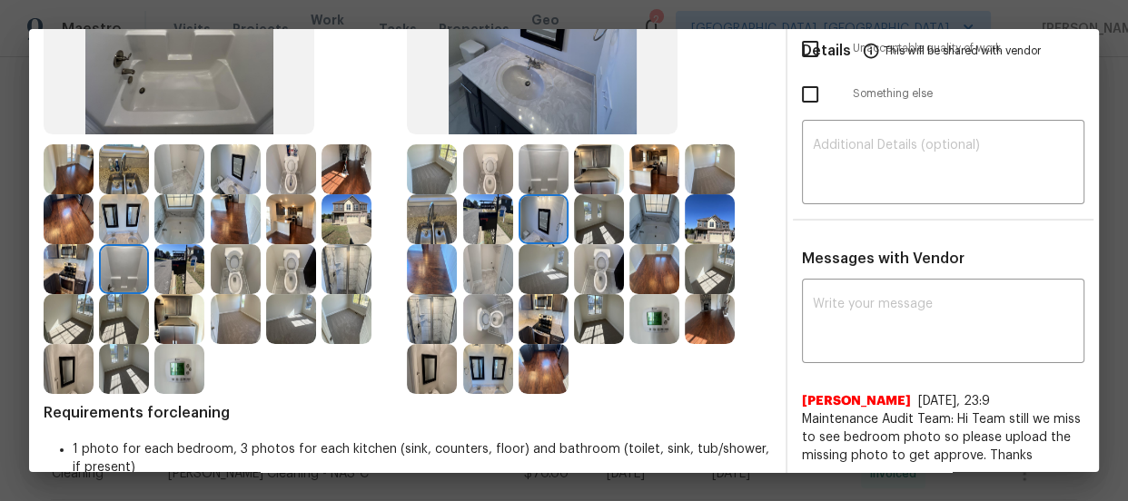
click at [174, 224] on img at bounding box center [179, 219] width 50 height 50
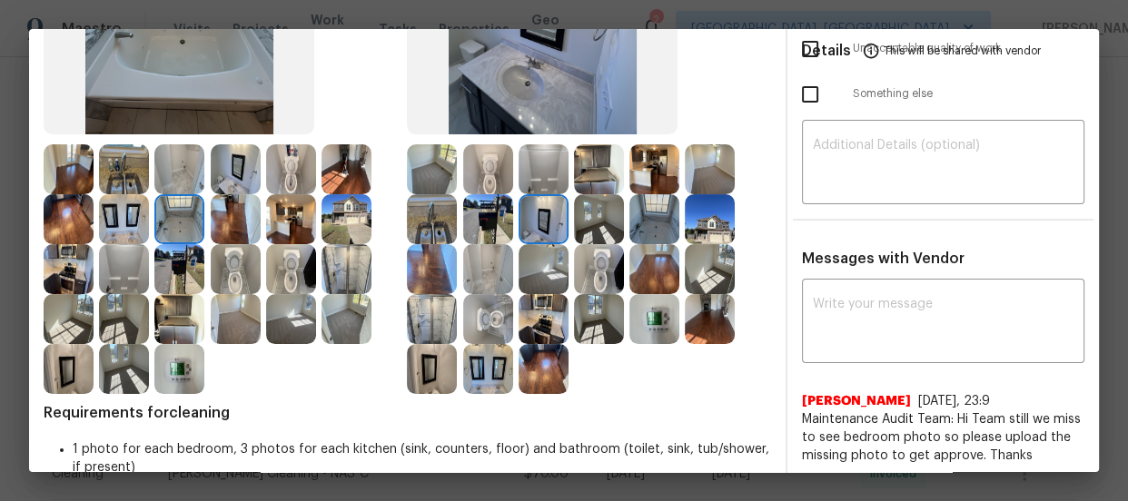
click at [589, 272] on img at bounding box center [599, 269] width 50 height 50
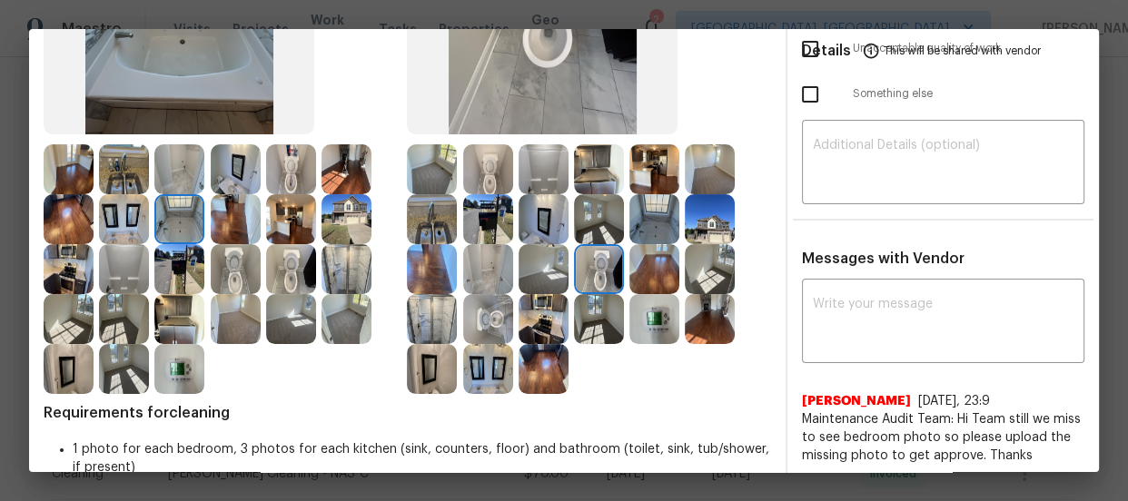
click at [656, 322] on img at bounding box center [654, 319] width 50 height 50
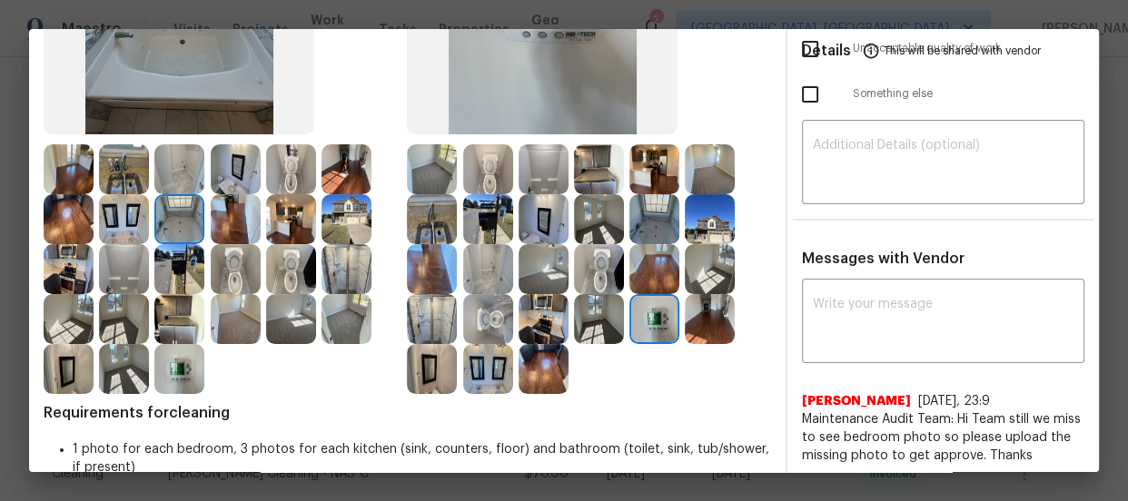
click at [641, 257] on img at bounding box center [654, 269] width 50 height 50
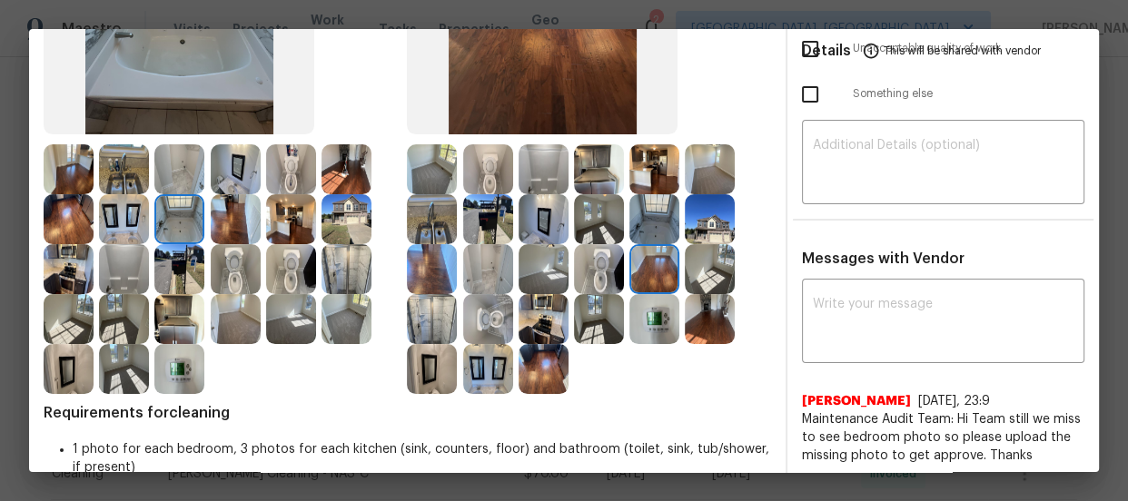
click at [642, 225] on img at bounding box center [654, 219] width 50 height 50
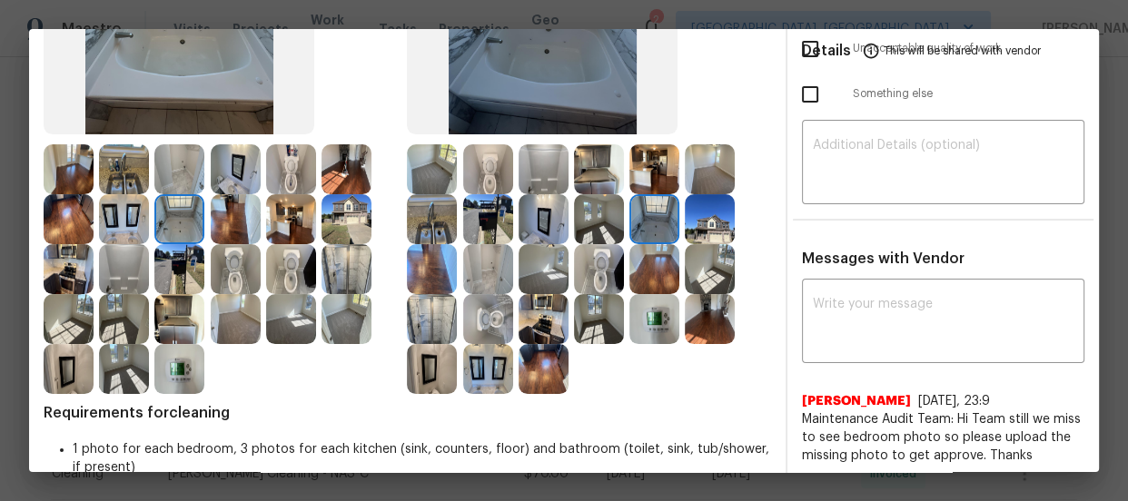
click at [445, 309] on img at bounding box center [432, 319] width 50 height 50
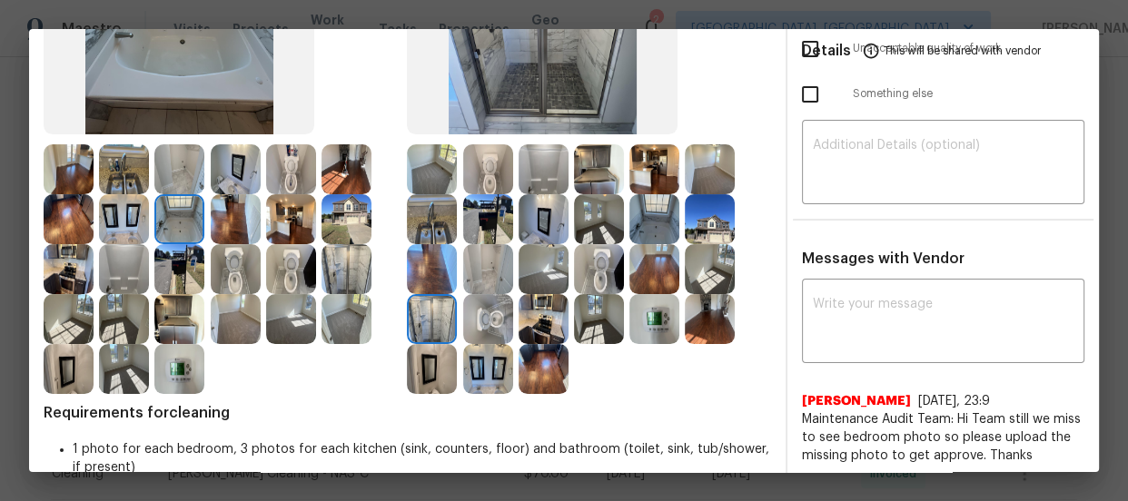
click at [430, 351] on img at bounding box center [432, 369] width 50 height 50
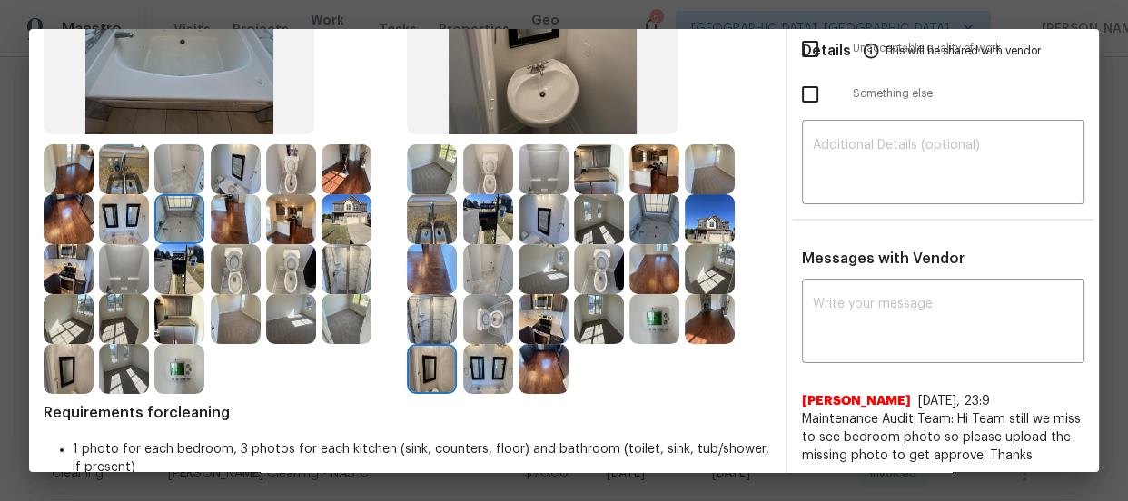
click at [480, 360] on img at bounding box center [488, 369] width 50 height 50
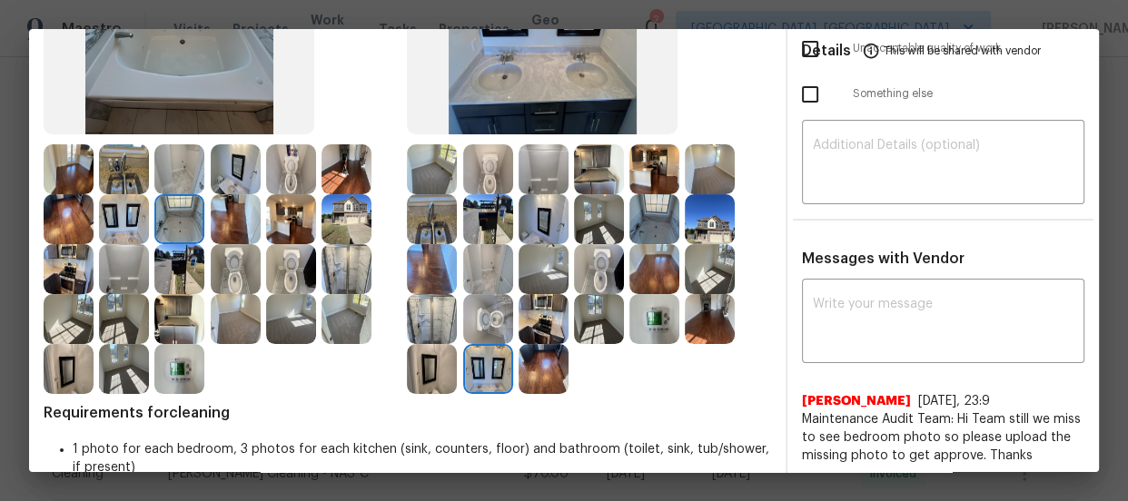
click at [538, 259] on img at bounding box center [544, 269] width 50 height 50
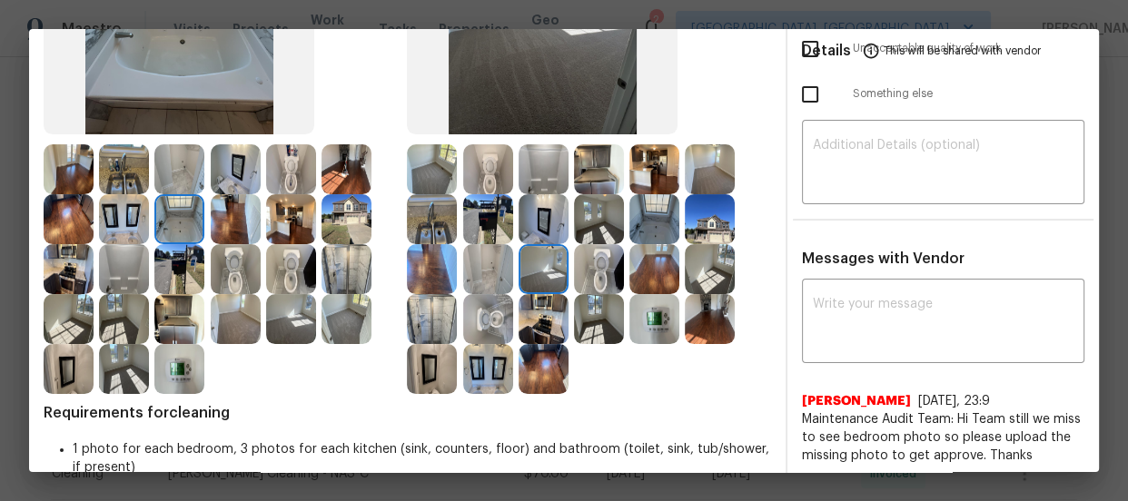
click at [446, 147] on img at bounding box center [432, 169] width 50 height 50
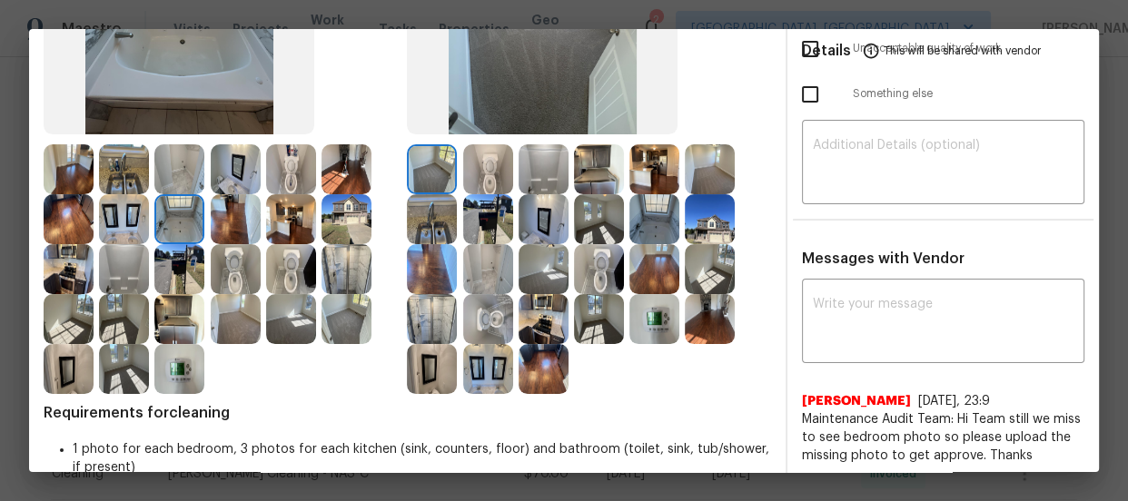
click at [586, 233] on img at bounding box center [599, 219] width 50 height 50
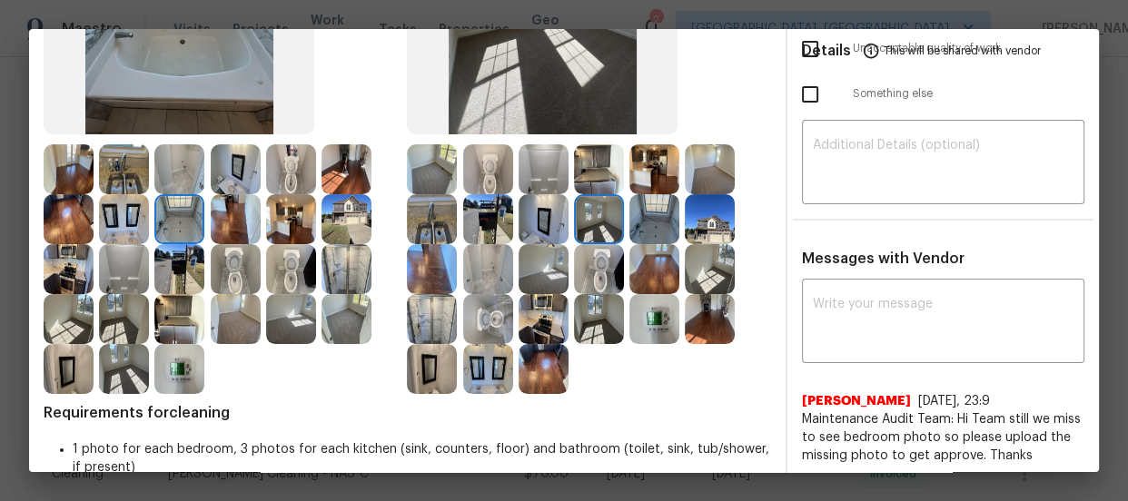
click at [704, 188] on img at bounding box center [710, 169] width 50 height 50
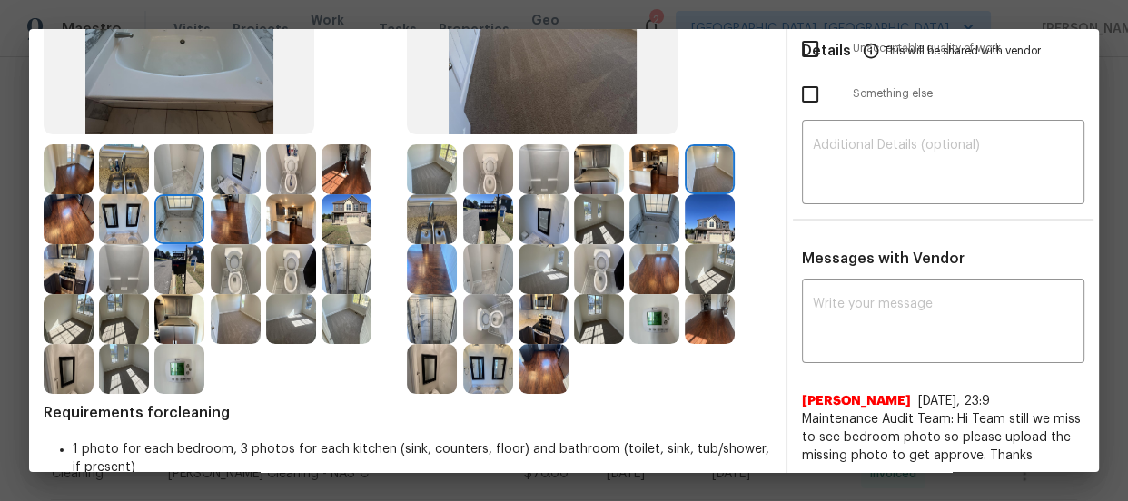
click at [706, 277] on img at bounding box center [710, 269] width 50 height 50
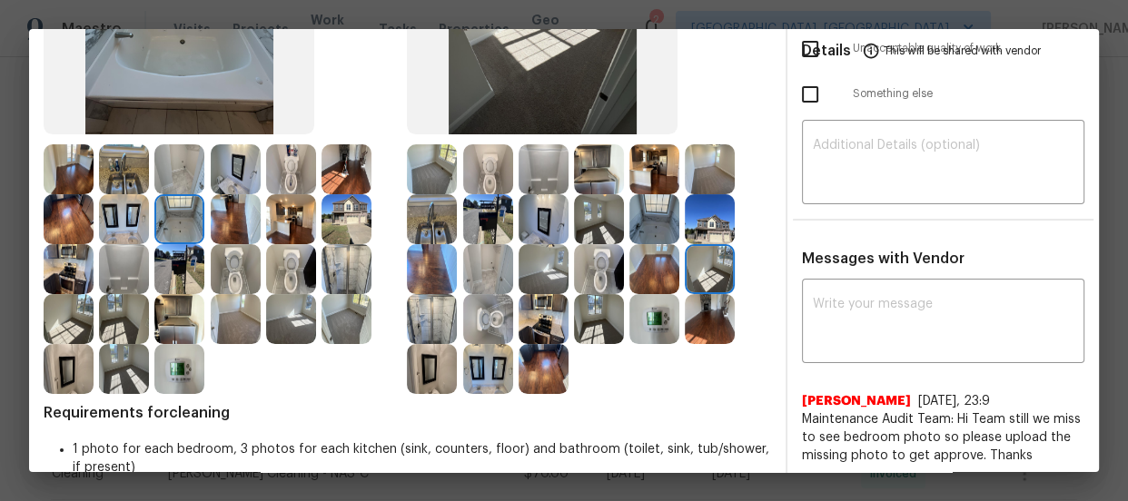
click at [698, 312] on img at bounding box center [710, 319] width 50 height 50
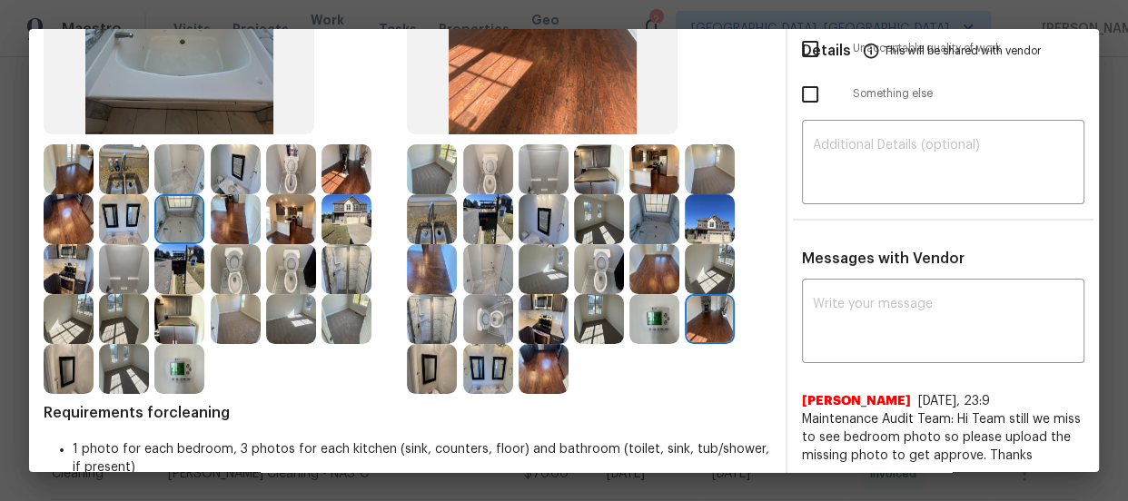
click at [658, 318] on img at bounding box center [654, 319] width 50 height 50
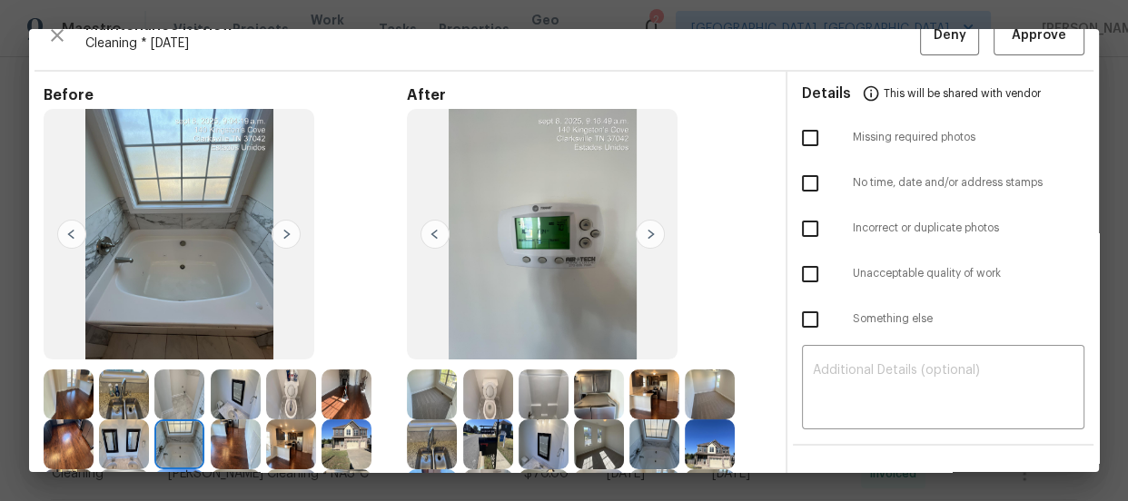
scroll to position [5, 0]
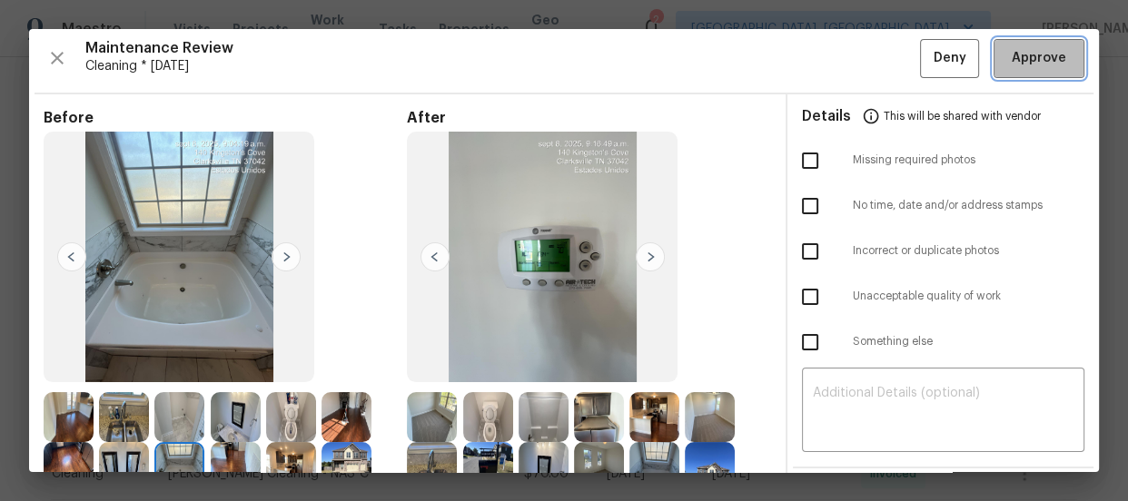
click at [1054, 61] on span "Approve" at bounding box center [1039, 58] width 62 height 23
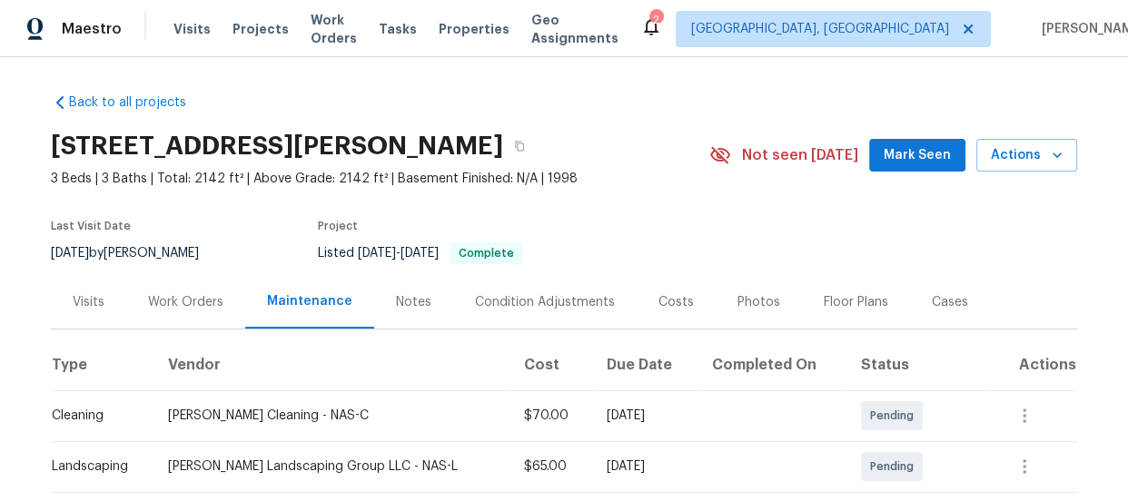
scroll to position [164, 0]
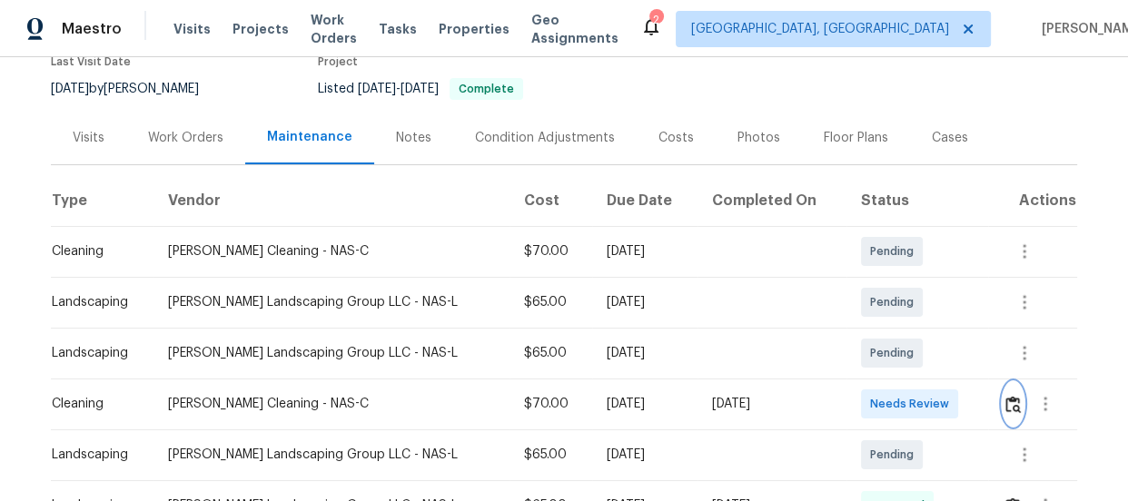
click at [1010, 399] on img "button" at bounding box center [1012, 404] width 15 height 17
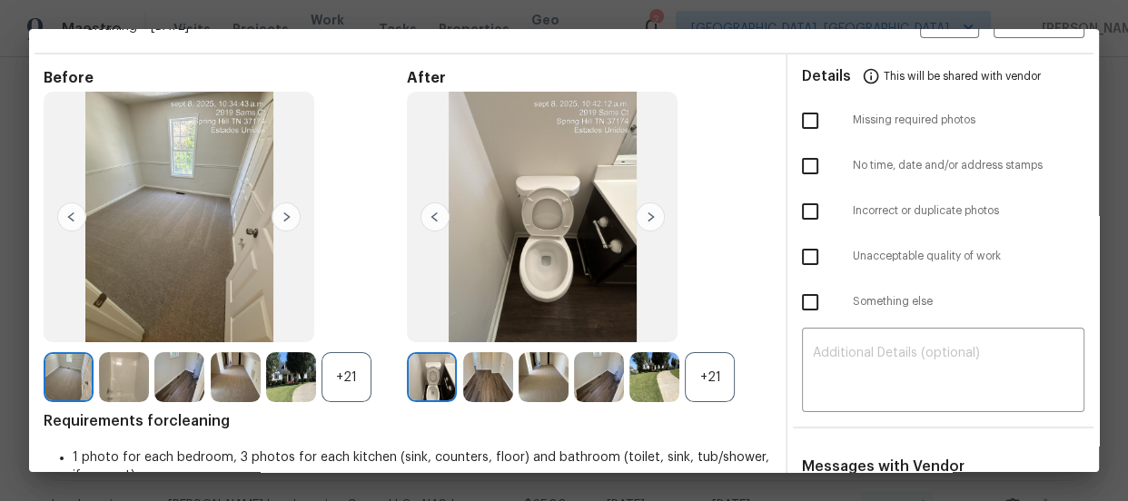
scroll to position [82, 0]
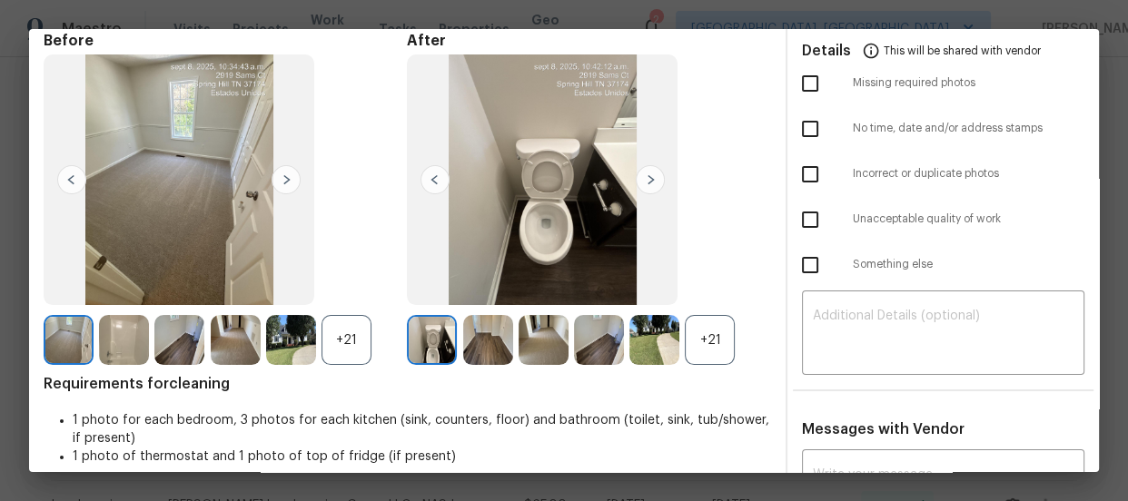
click at [729, 338] on div "+21" at bounding box center [710, 340] width 50 height 50
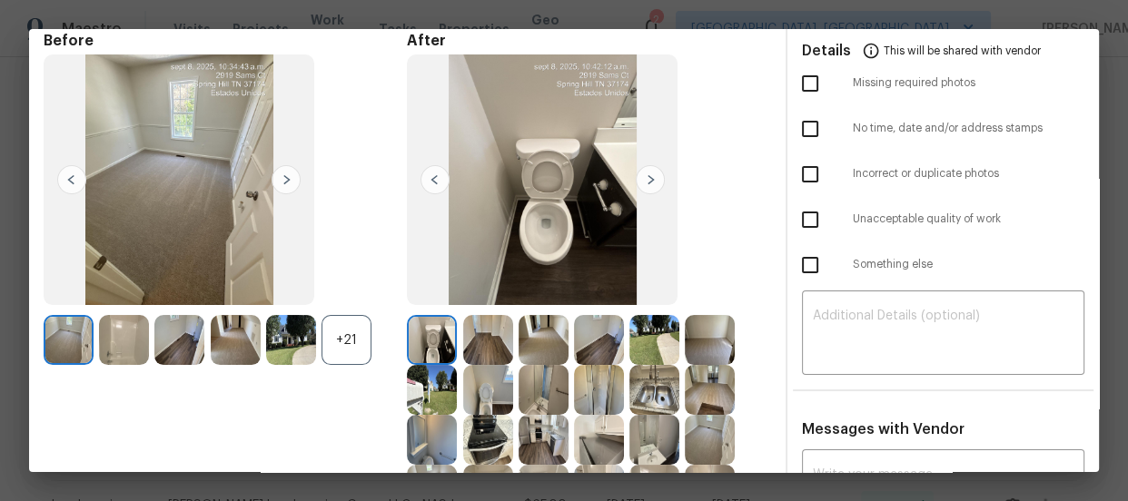
click at [346, 336] on div "+21" at bounding box center [347, 340] width 50 height 50
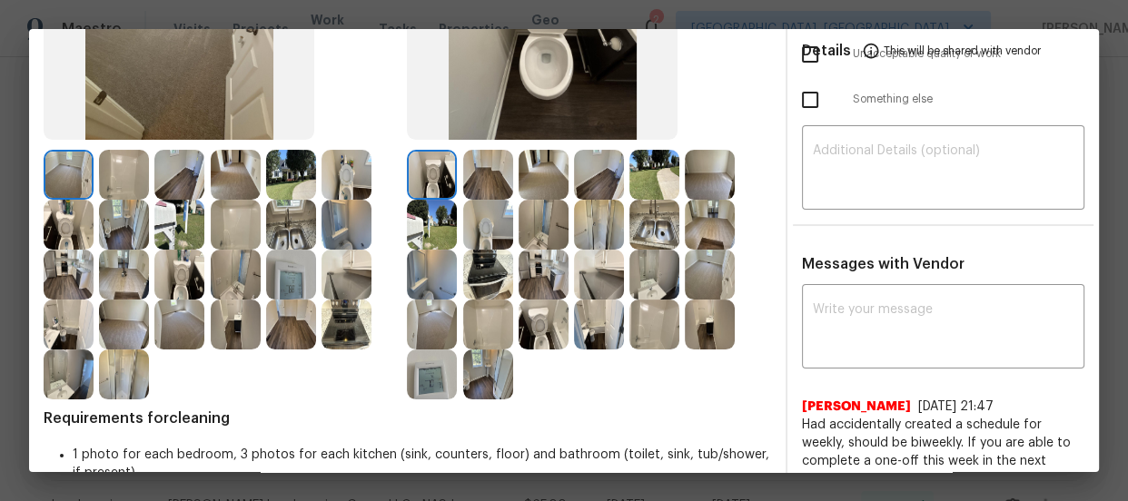
scroll to position [297, 0]
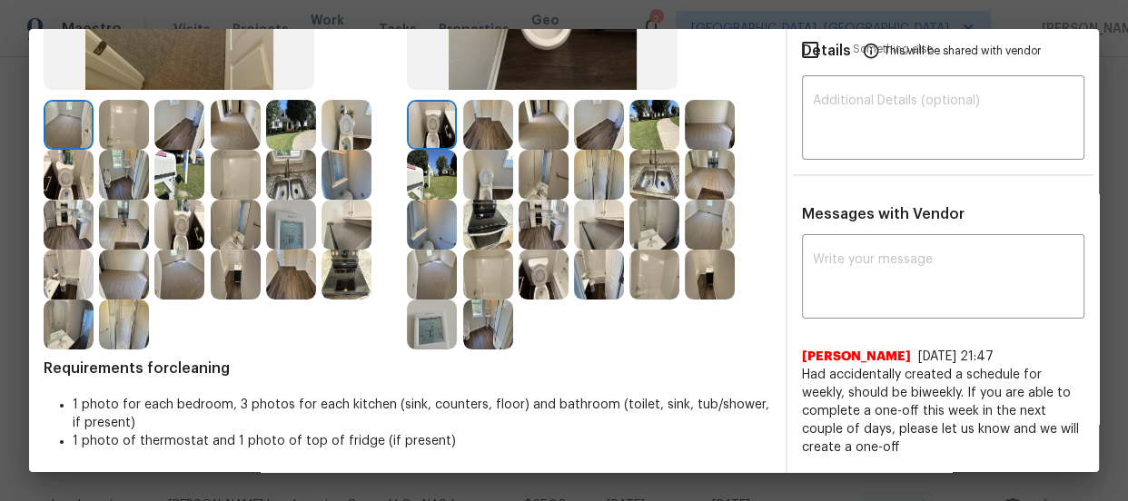
click at [549, 275] on img at bounding box center [544, 275] width 50 height 50
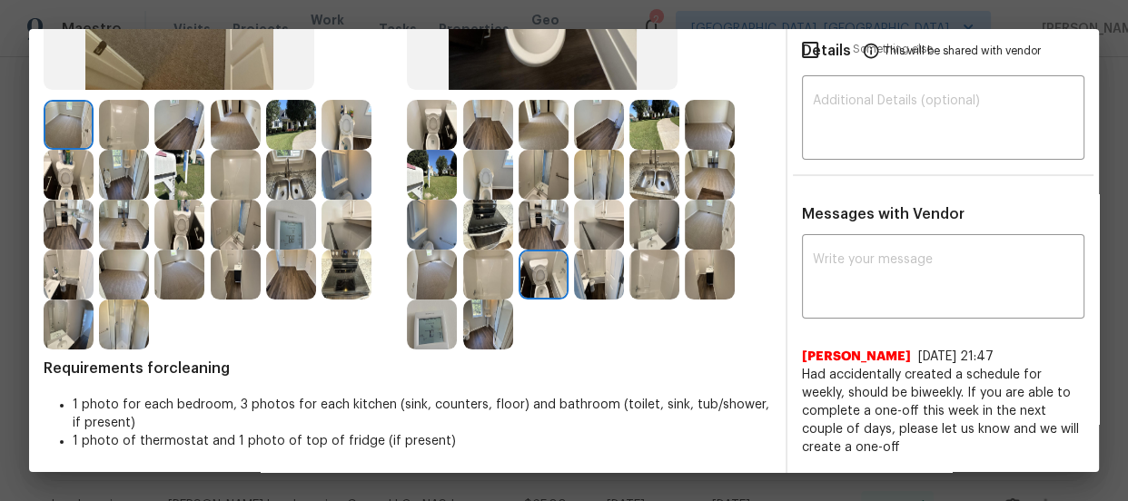
click at [495, 189] on img at bounding box center [488, 175] width 50 height 50
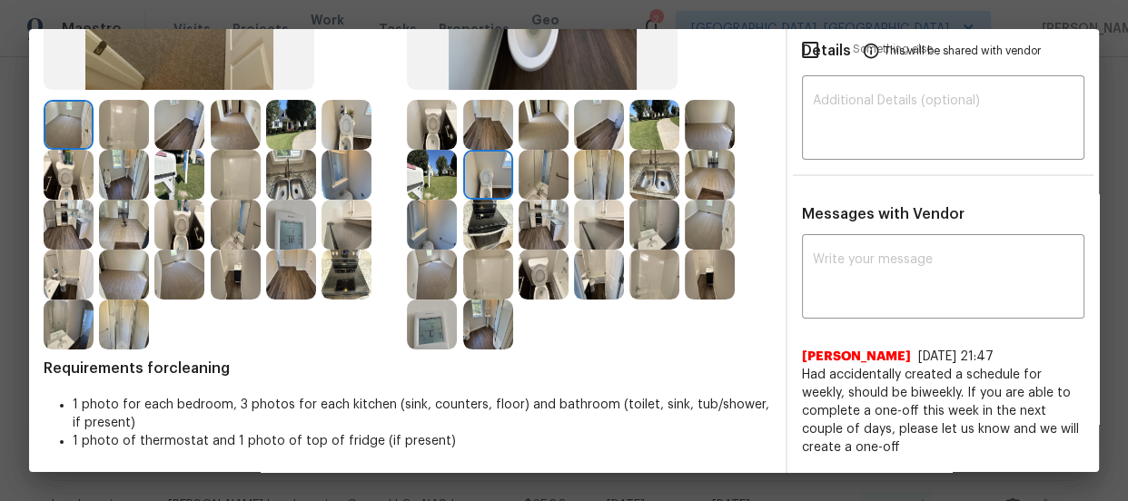
click at [435, 122] on img at bounding box center [432, 125] width 50 height 50
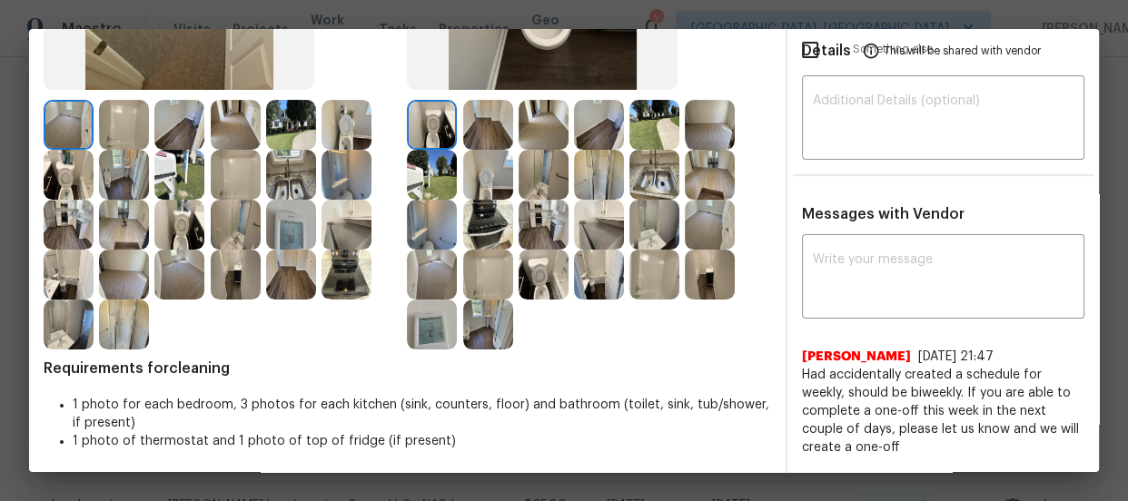
click at [654, 232] on img at bounding box center [654, 225] width 50 height 50
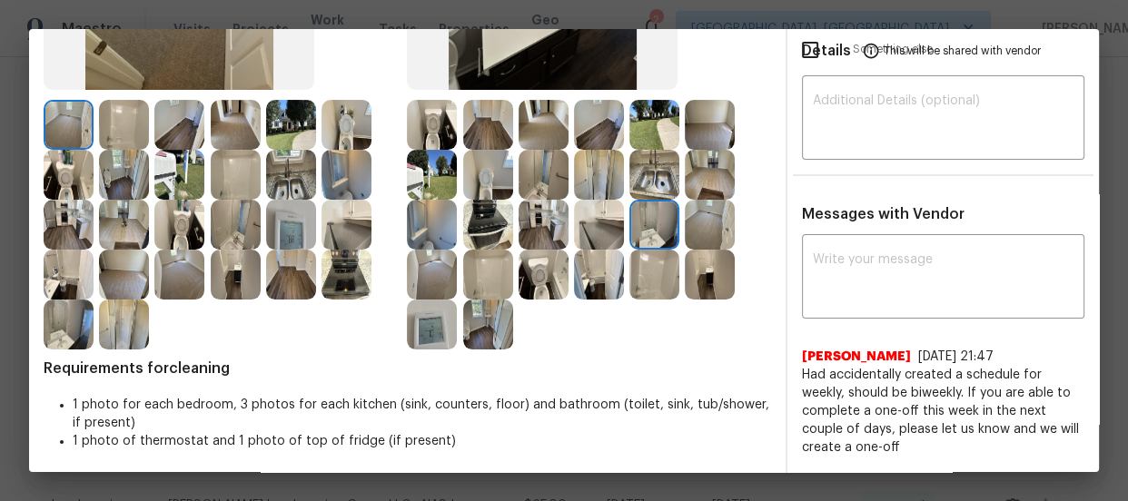
click at [238, 232] on img at bounding box center [236, 225] width 50 height 50
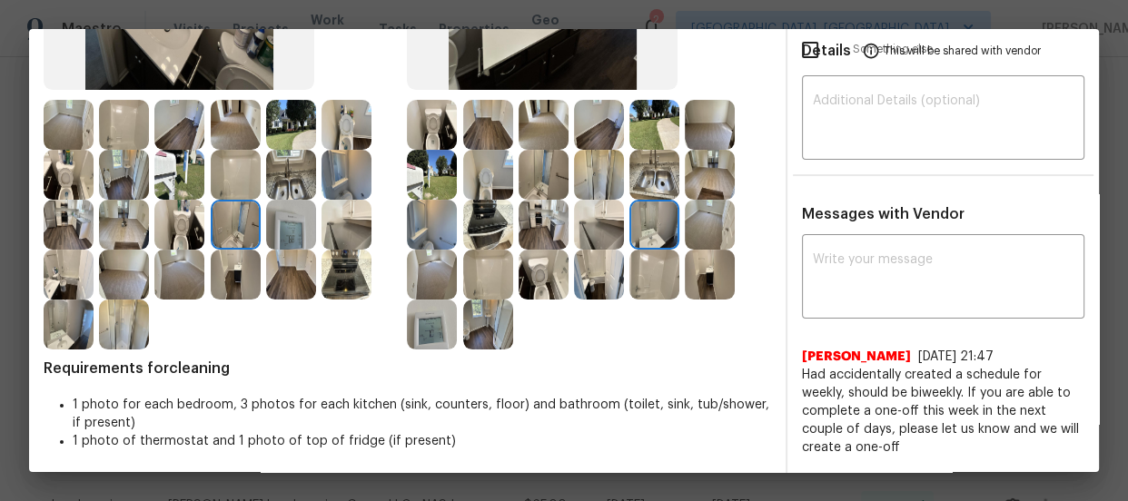
click at [546, 173] on img at bounding box center [544, 175] width 50 height 50
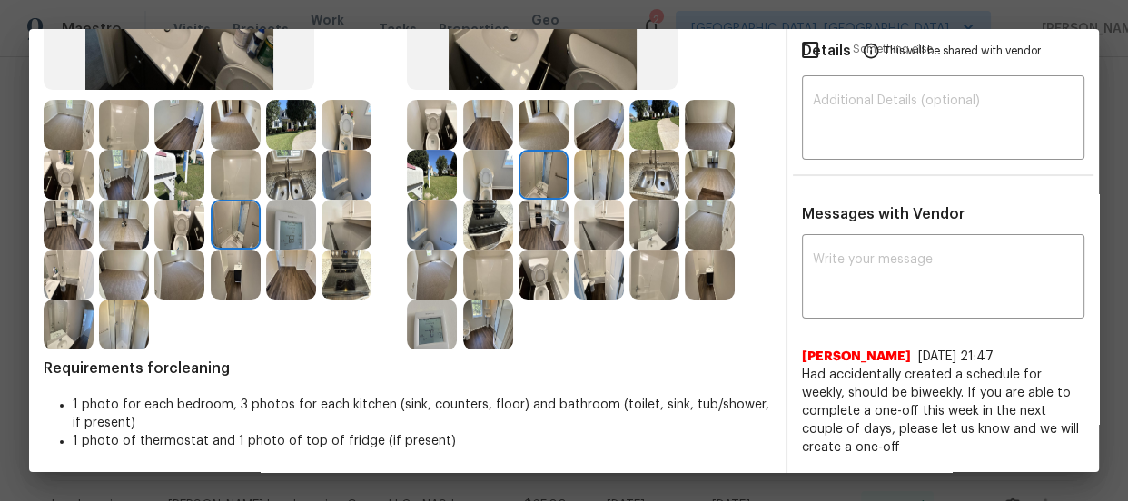
click at [639, 223] on img at bounding box center [654, 225] width 50 height 50
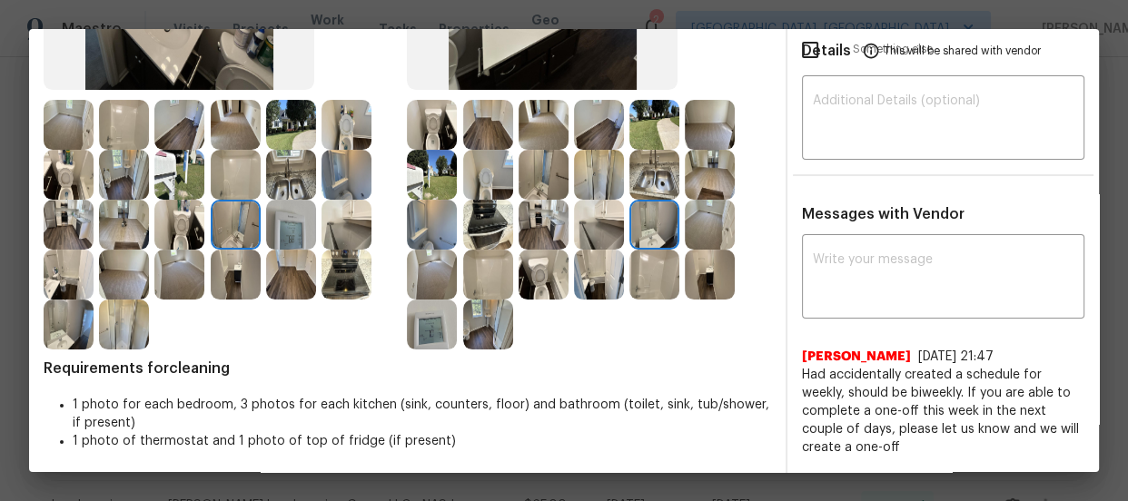
click at [480, 271] on img at bounding box center [488, 275] width 50 height 50
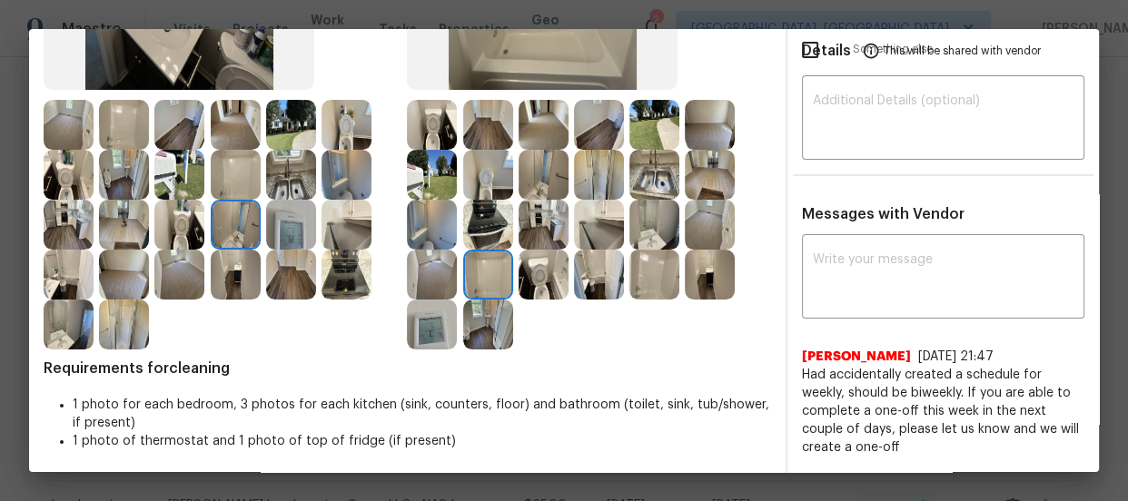
click at [654, 266] on img at bounding box center [654, 275] width 50 height 50
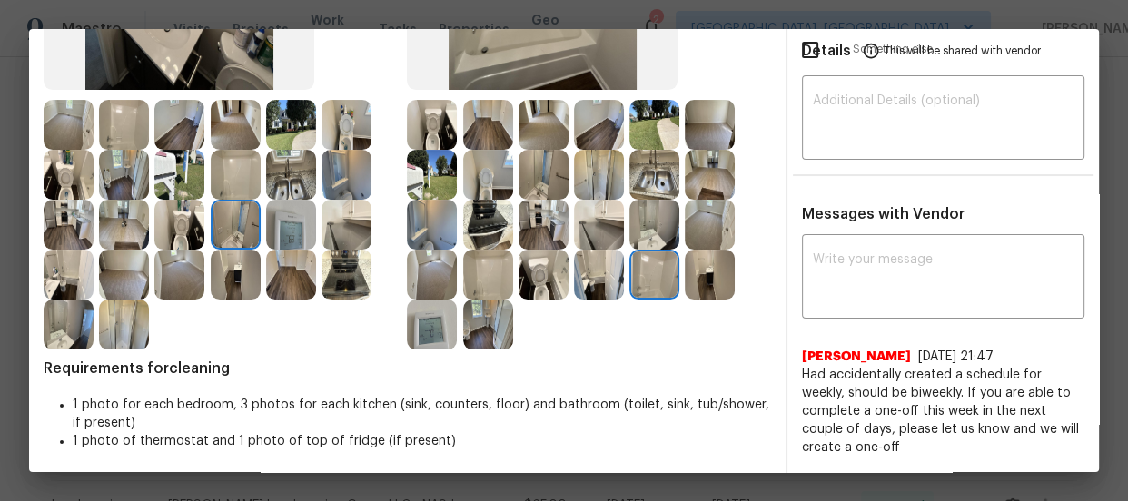
click at [645, 185] on img at bounding box center [654, 175] width 50 height 50
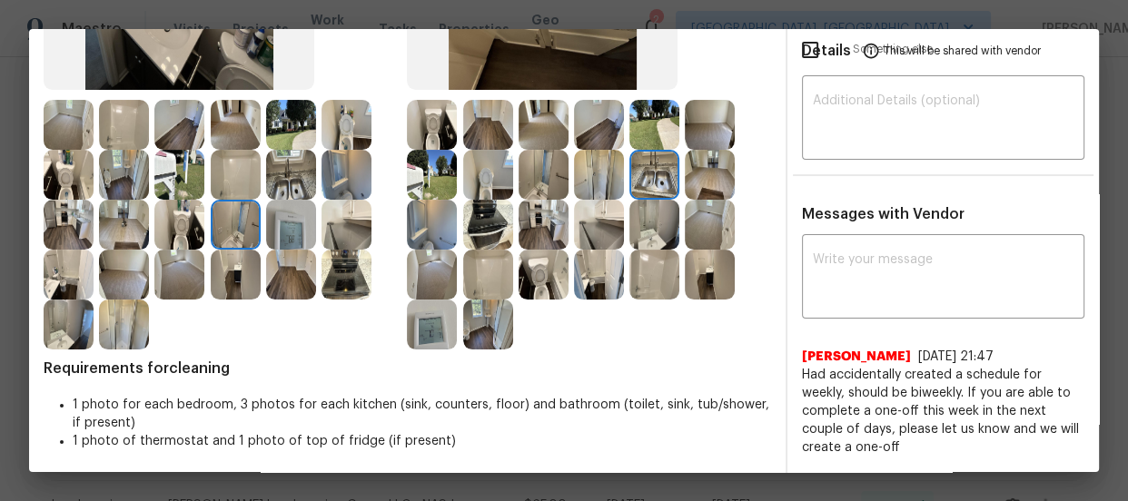
click at [604, 178] on img at bounding box center [599, 175] width 50 height 50
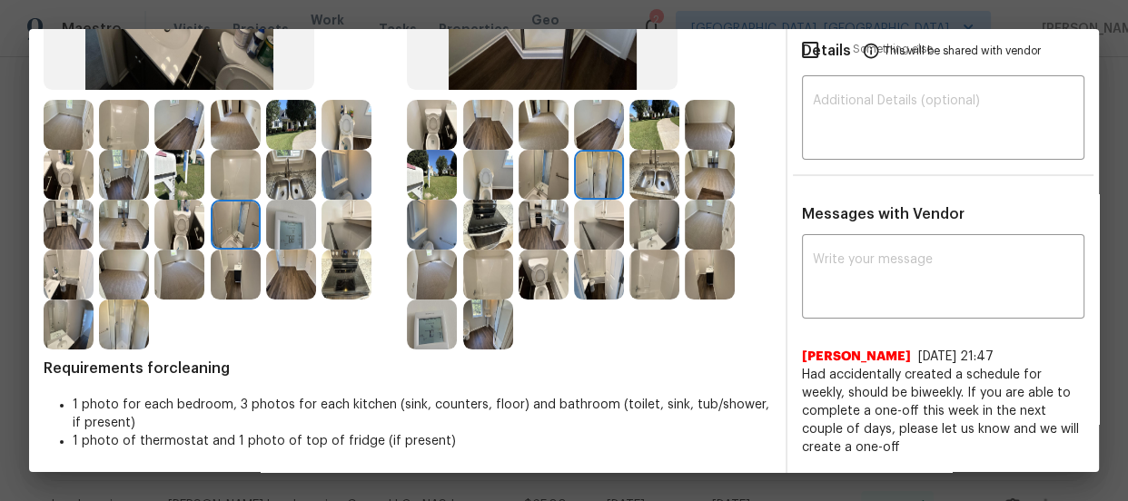
click at [540, 178] on img at bounding box center [544, 175] width 50 height 50
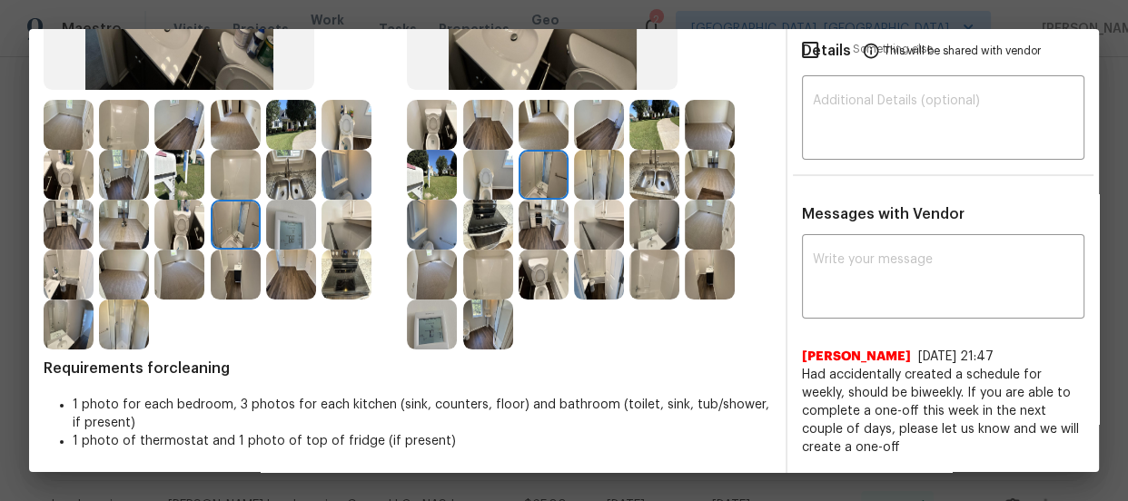
click at [347, 178] on img at bounding box center [347, 175] width 50 height 50
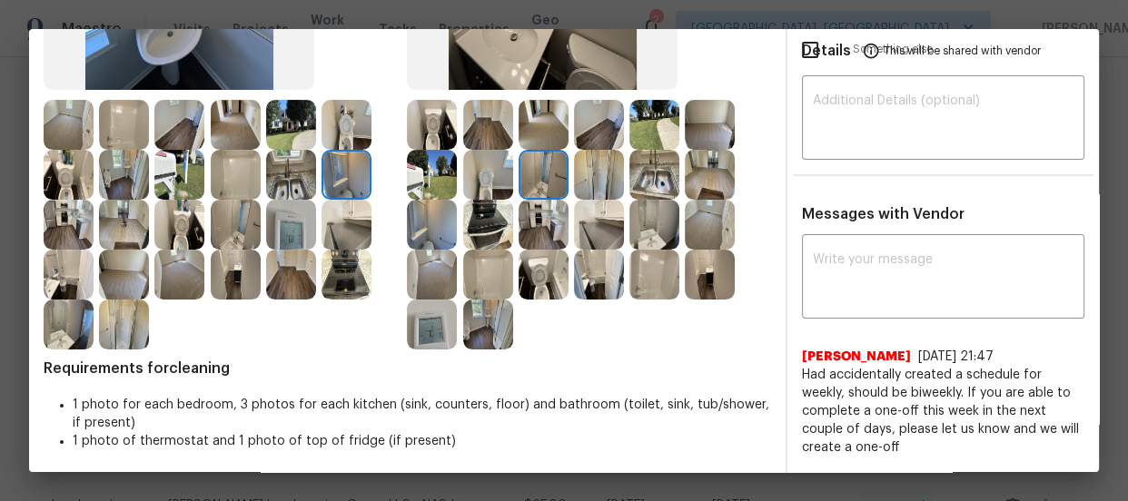
click at [433, 225] on img at bounding box center [432, 225] width 50 height 50
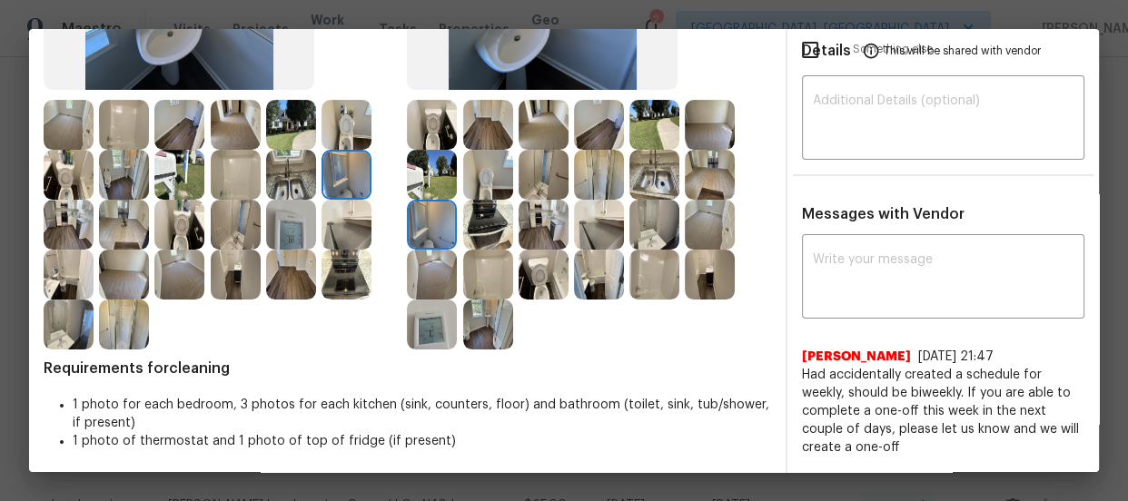
click at [657, 278] on img at bounding box center [654, 275] width 50 height 50
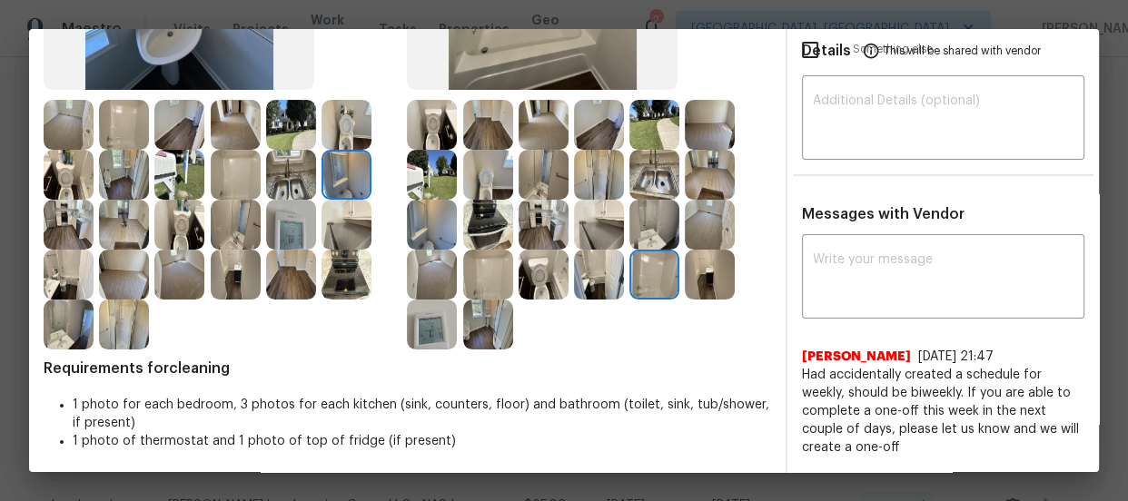
click at [486, 298] on img at bounding box center [488, 275] width 50 height 50
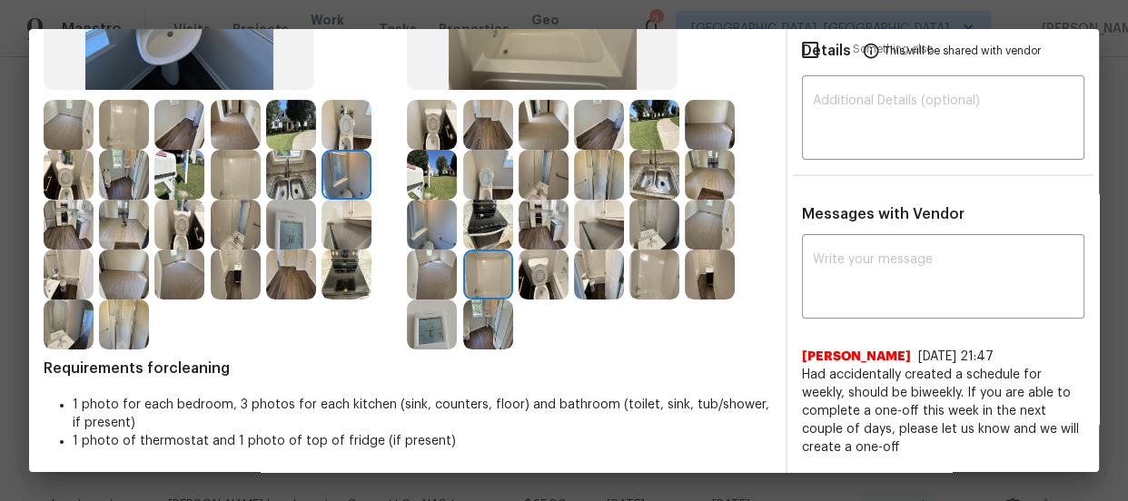
click at [578, 278] on img at bounding box center [599, 275] width 50 height 50
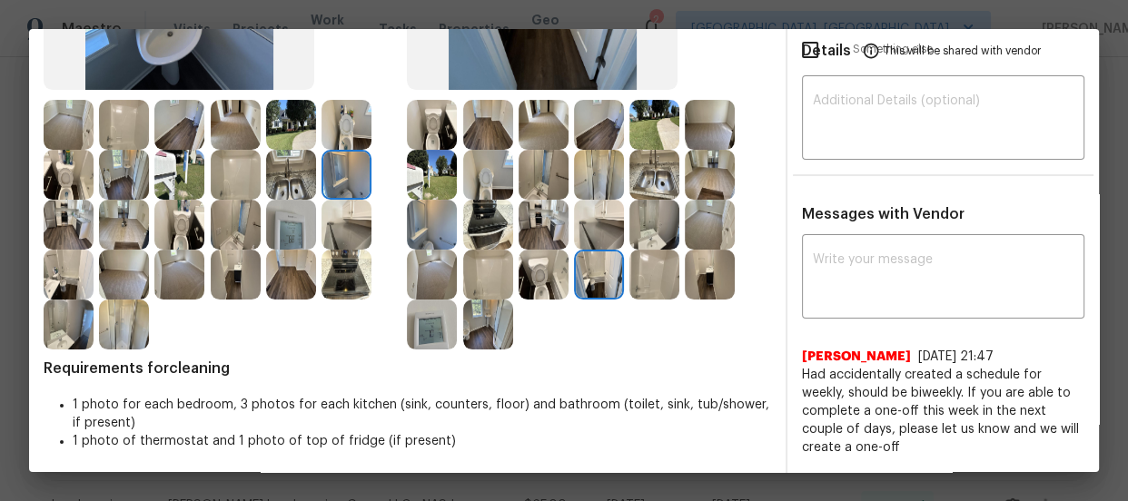
click at [588, 240] on img at bounding box center [599, 225] width 50 height 50
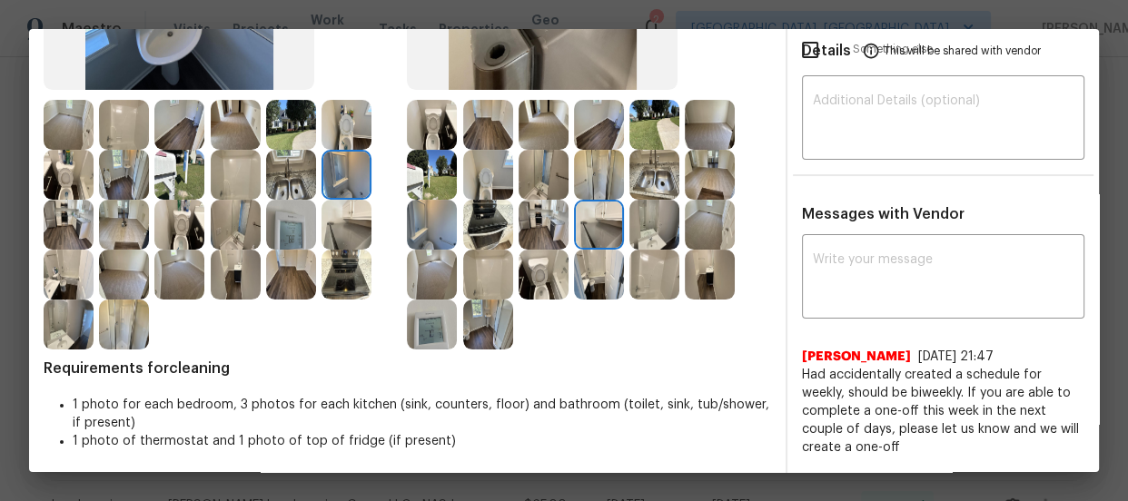
click at [547, 236] on img at bounding box center [544, 225] width 50 height 50
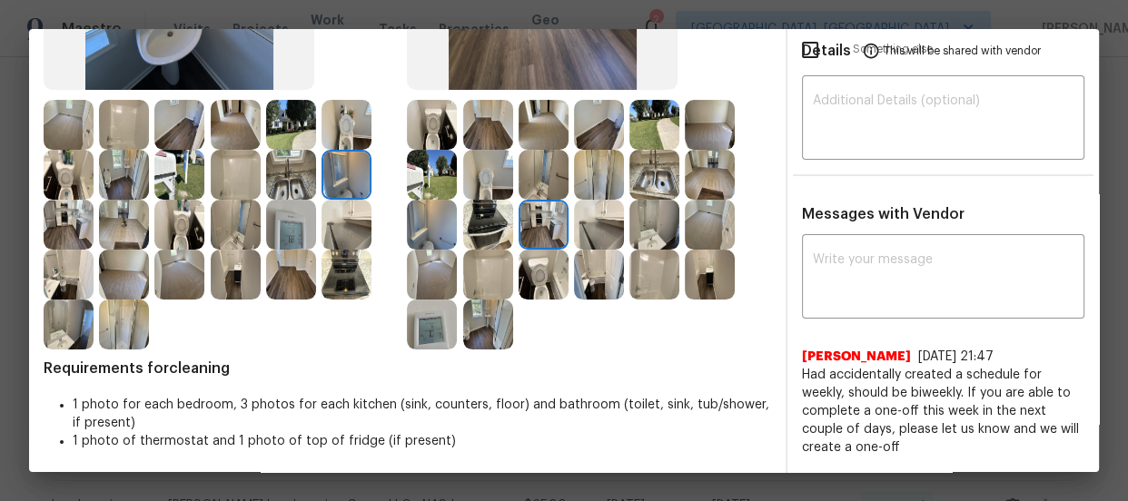
click at [545, 190] on img at bounding box center [544, 175] width 50 height 50
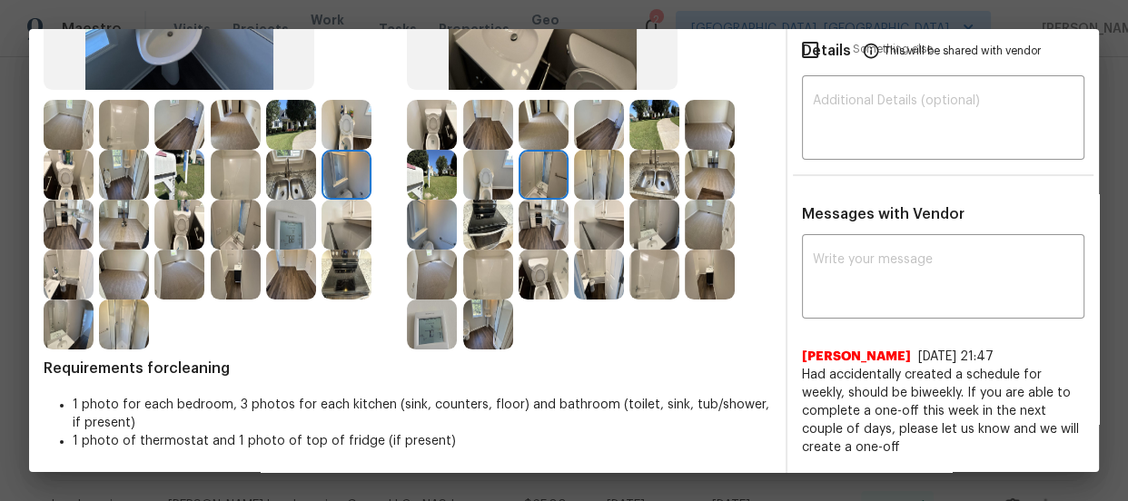
click at [591, 177] on img at bounding box center [599, 175] width 50 height 50
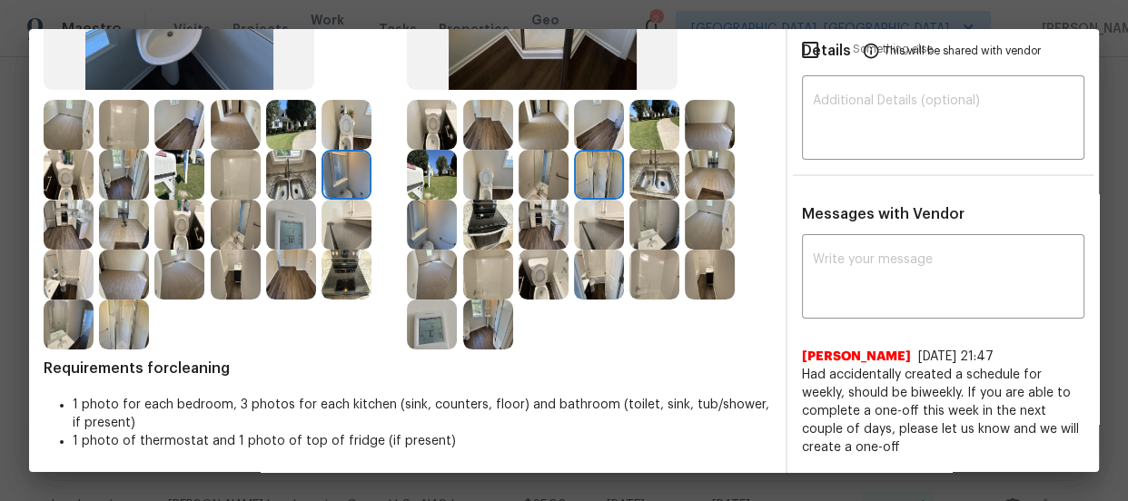
click at [653, 225] on img at bounding box center [654, 225] width 50 height 50
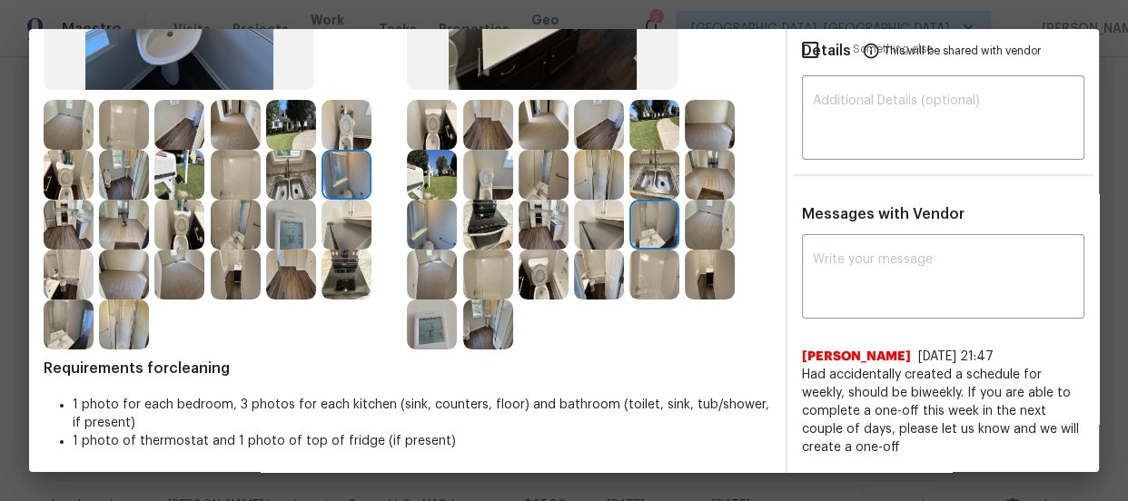
click at [694, 217] on img at bounding box center [710, 225] width 50 height 50
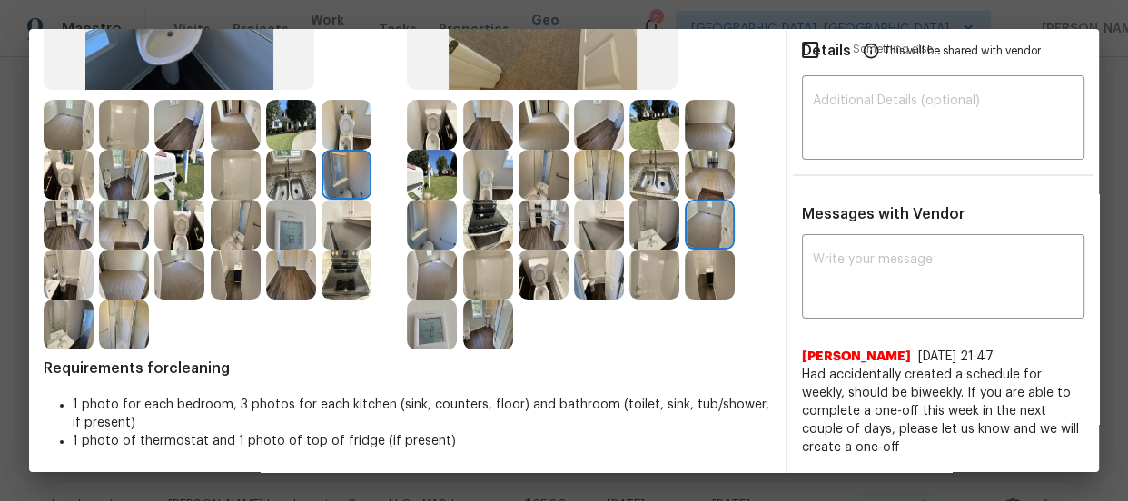
click at [698, 187] on img at bounding box center [710, 175] width 50 height 50
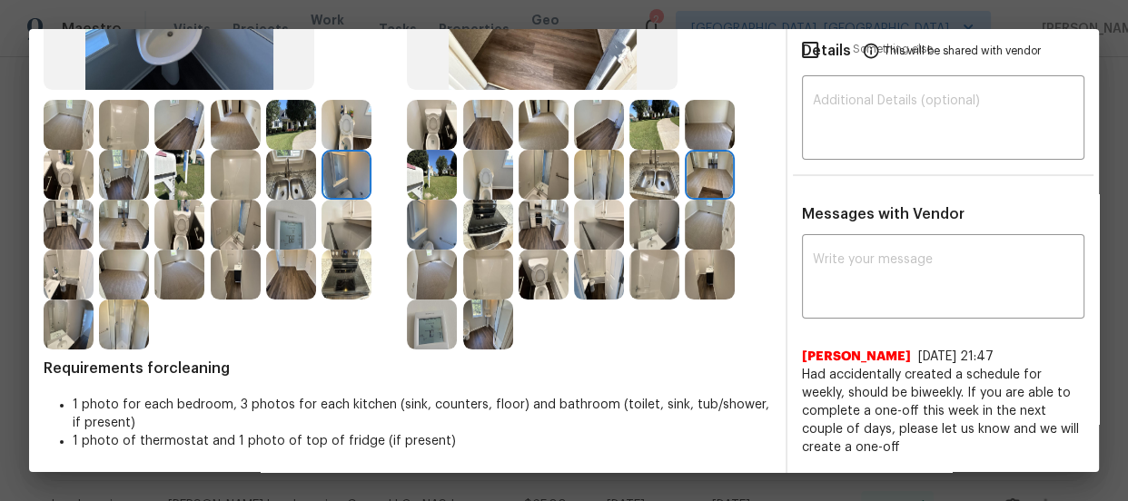
click at [541, 188] on img at bounding box center [544, 175] width 50 height 50
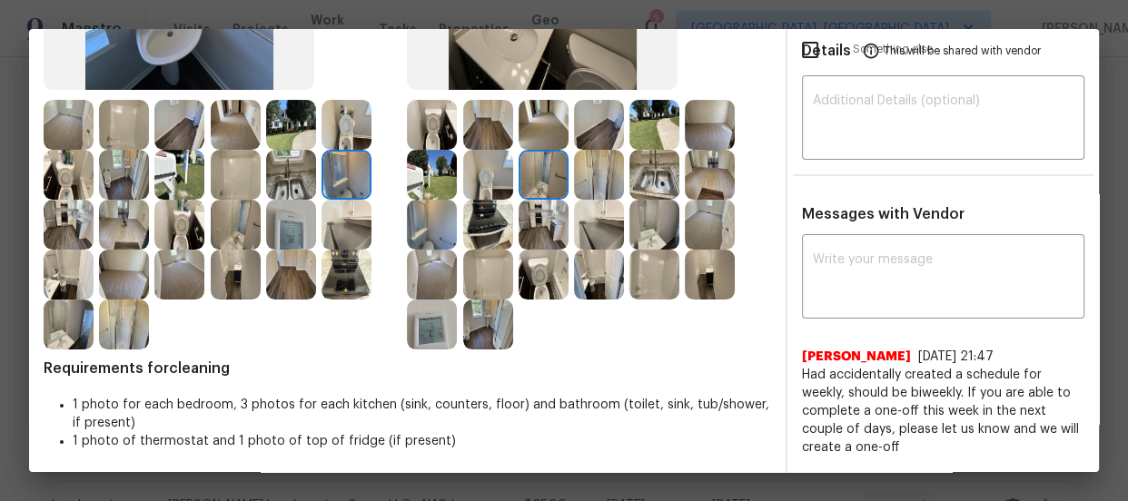
click at [639, 233] on img at bounding box center [654, 225] width 50 height 50
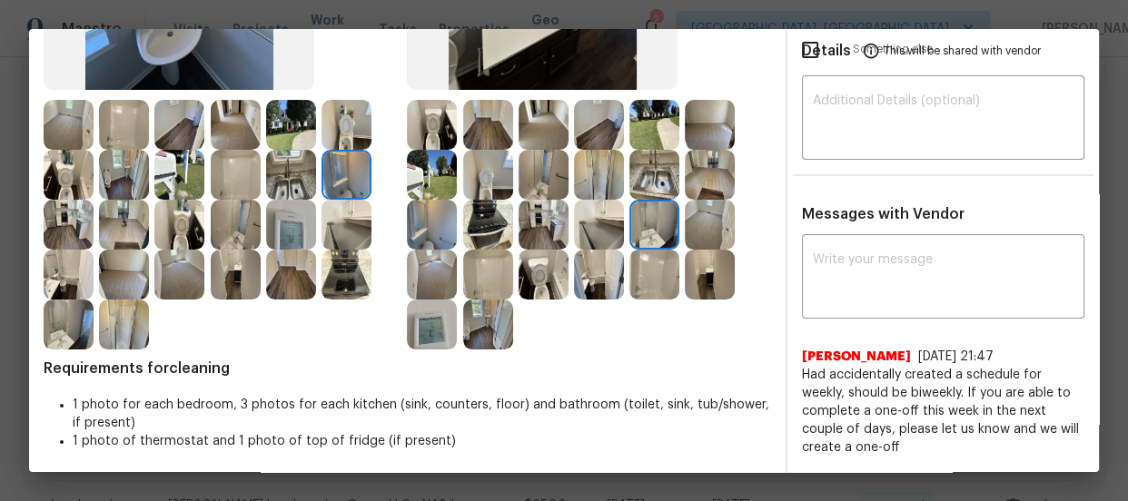
click at [439, 236] on img at bounding box center [432, 225] width 50 height 50
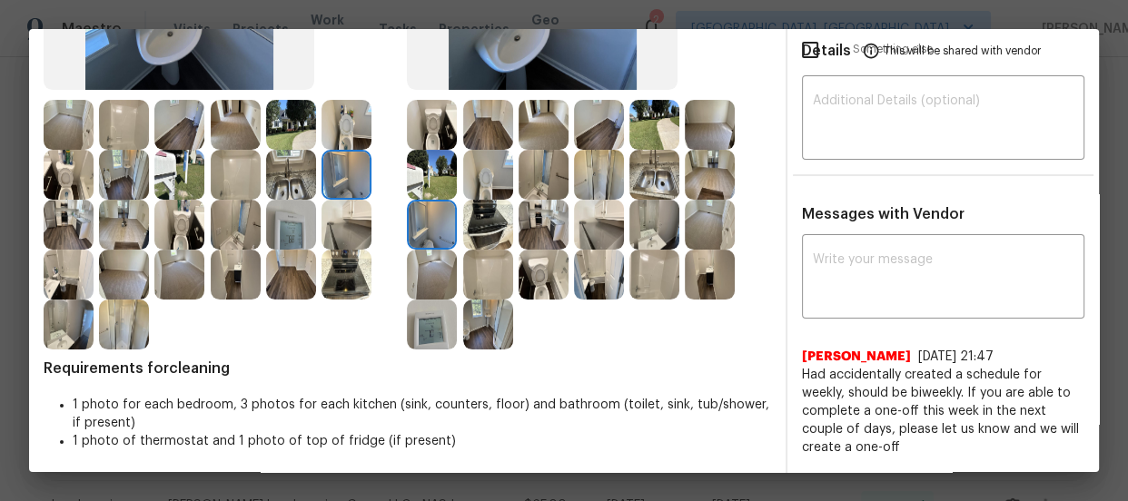
click at [488, 272] on img at bounding box center [488, 275] width 50 height 50
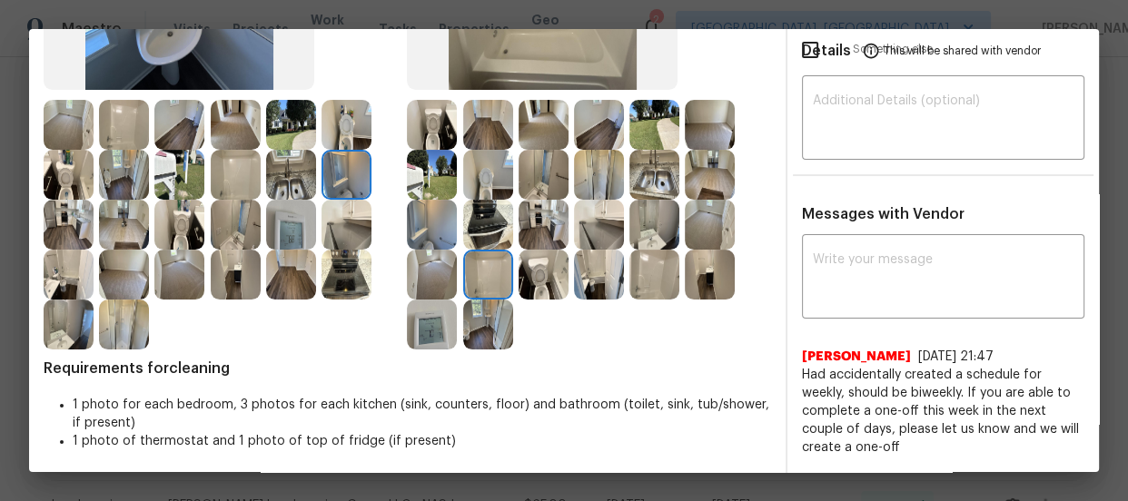
click at [644, 262] on img at bounding box center [654, 275] width 50 height 50
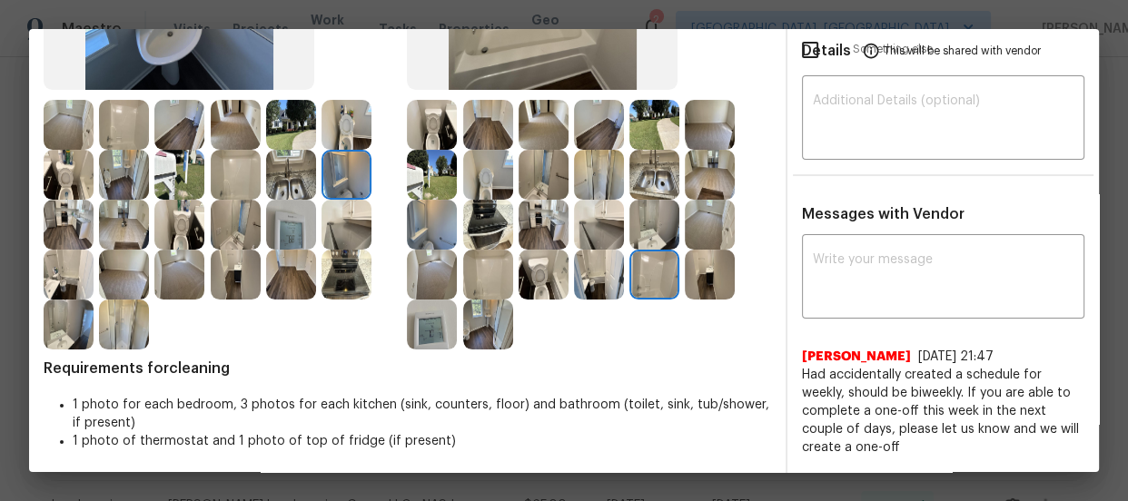
click at [649, 243] on img at bounding box center [654, 225] width 50 height 50
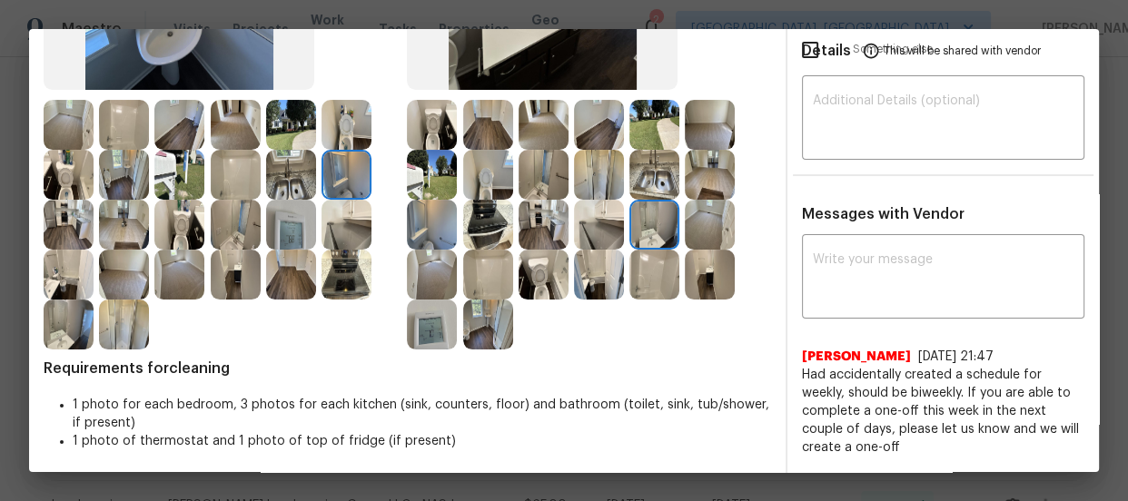
click at [587, 277] on img at bounding box center [599, 275] width 50 height 50
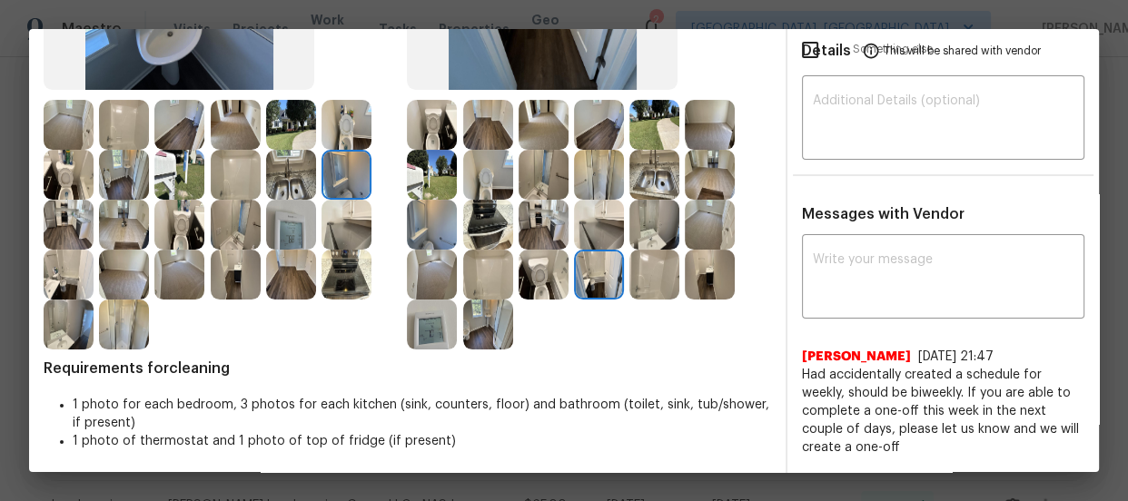
click at [500, 263] on img at bounding box center [488, 275] width 50 height 50
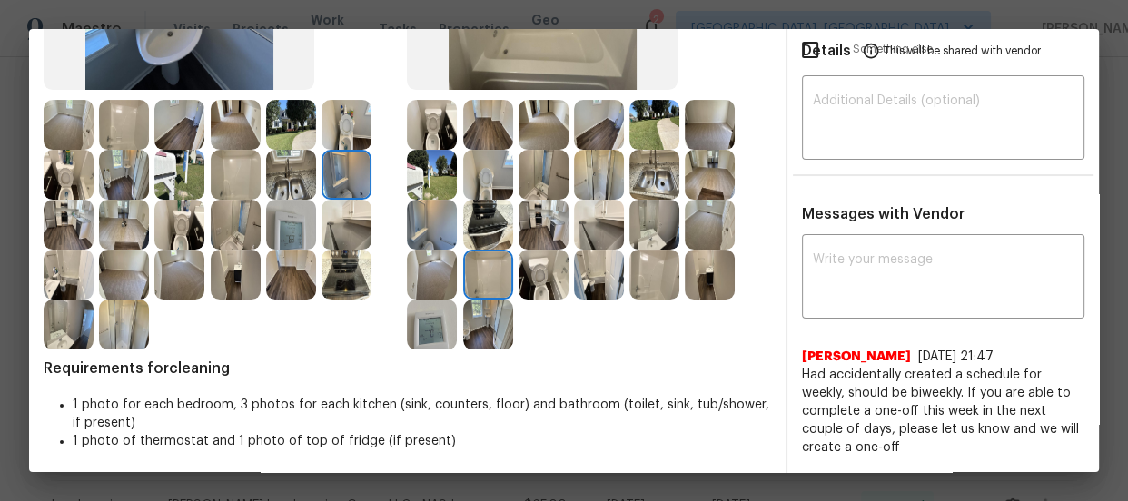
click at [661, 272] on img at bounding box center [654, 275] width 50 height 50
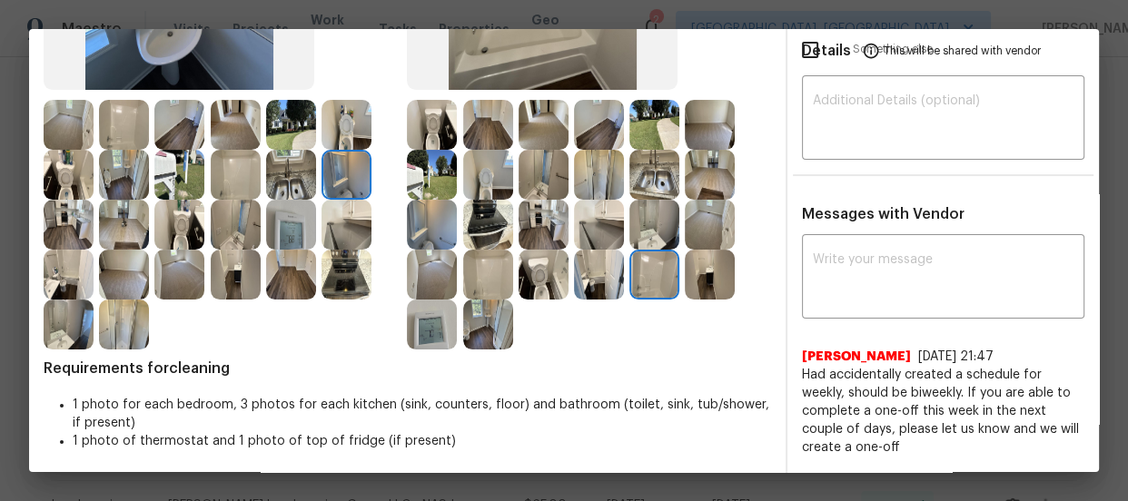
click at [605, 203] on img at bounding box center [599, 225] width 50 height 50
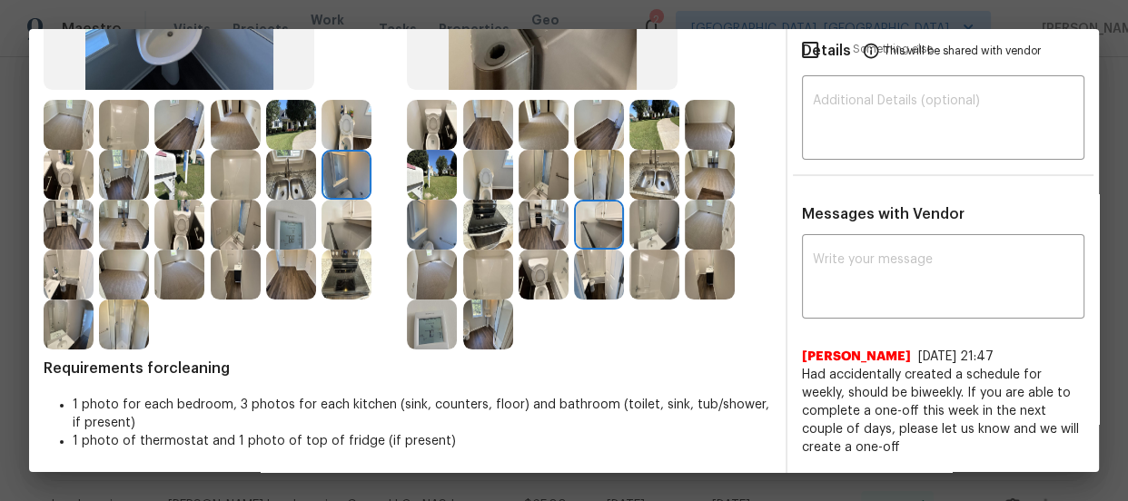
click at [645, 176] on img at bounding box center [654, 175] width 50 height 50
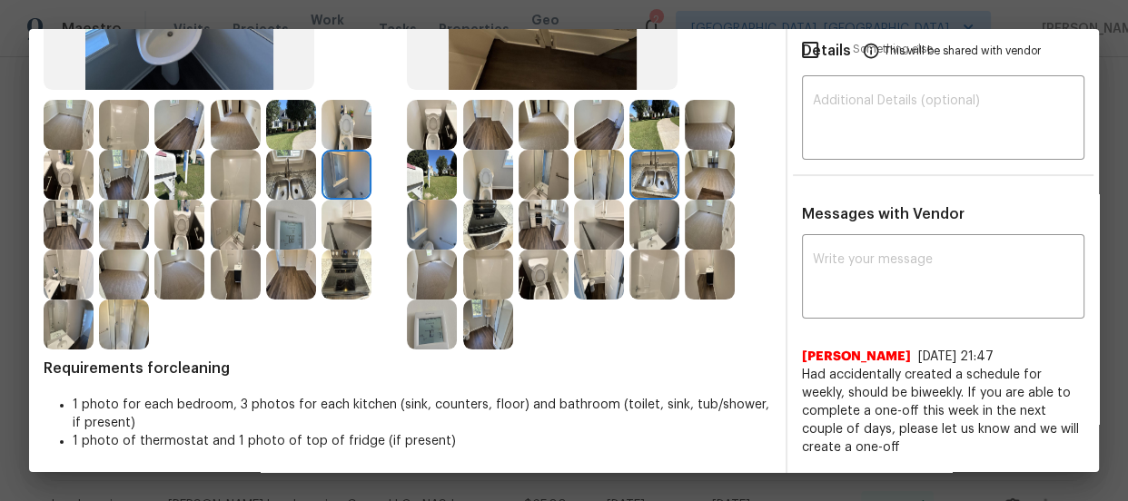
click at [618, 173] on img at bounding box center [599, 175] width 50 height 50
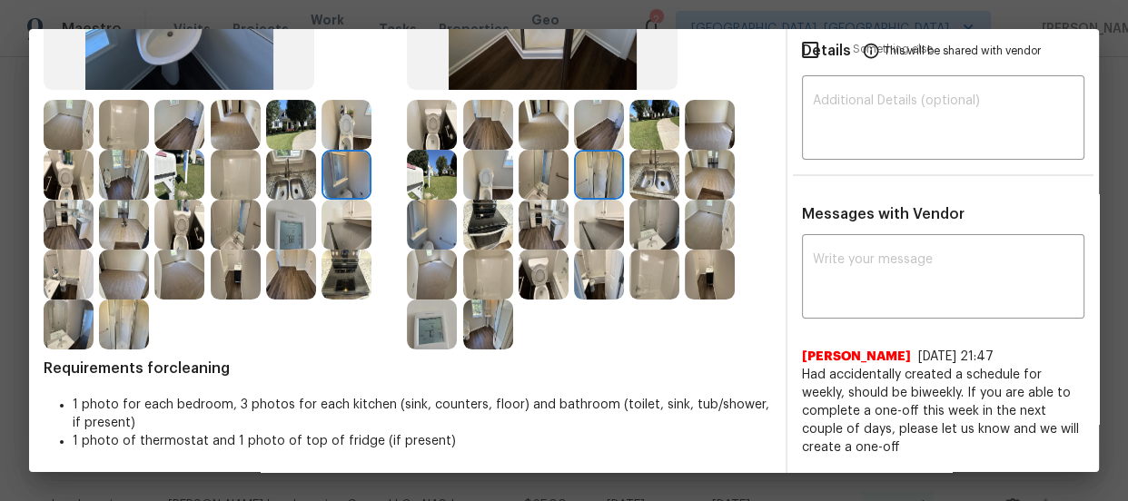
click at [525, 213] on img at bounding box center [544, 225] width 50 height 50
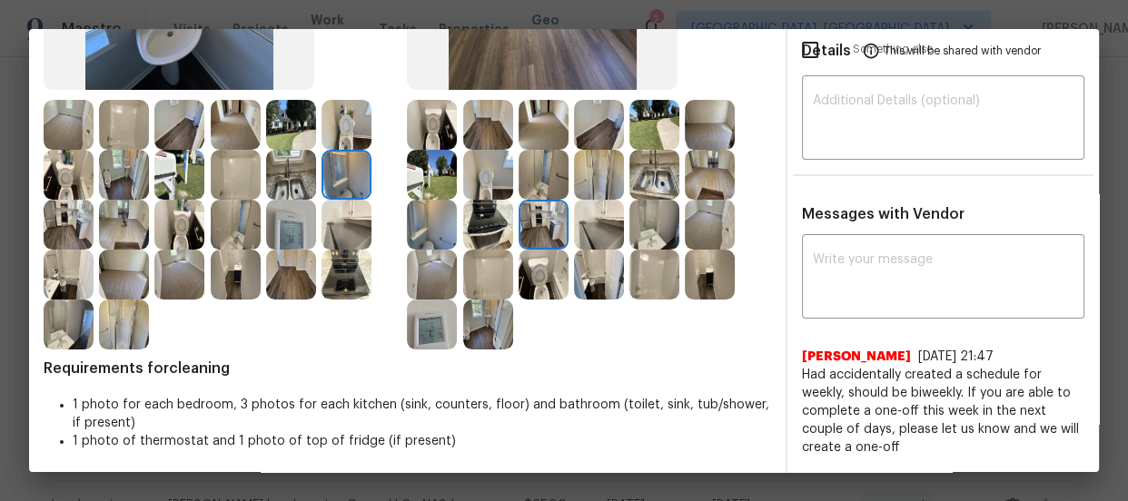
click at [504, 216] on img at bounding box center [488, 225] width 50 height 50
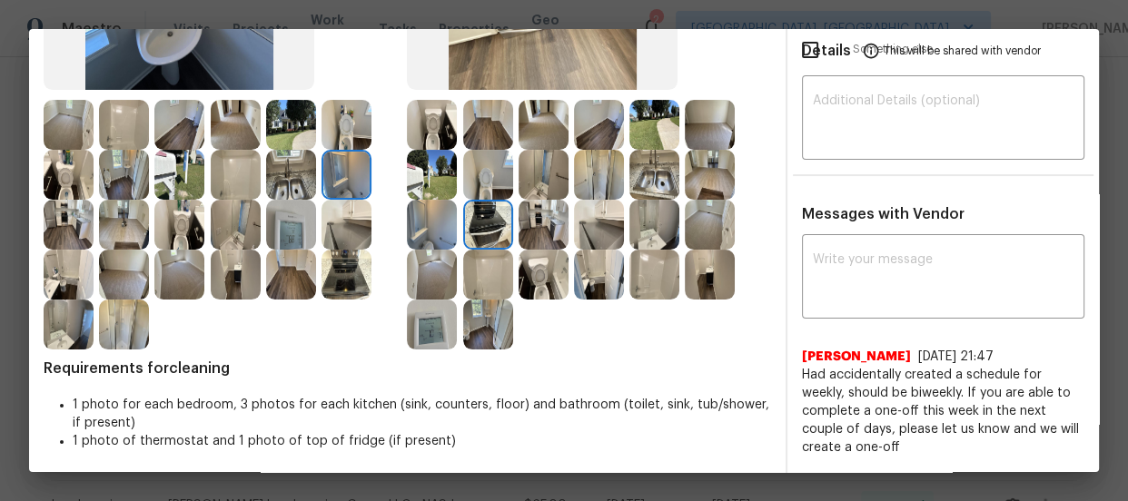
click at [688, 228] on img at bounding box center [710, 225] width 50 height 50
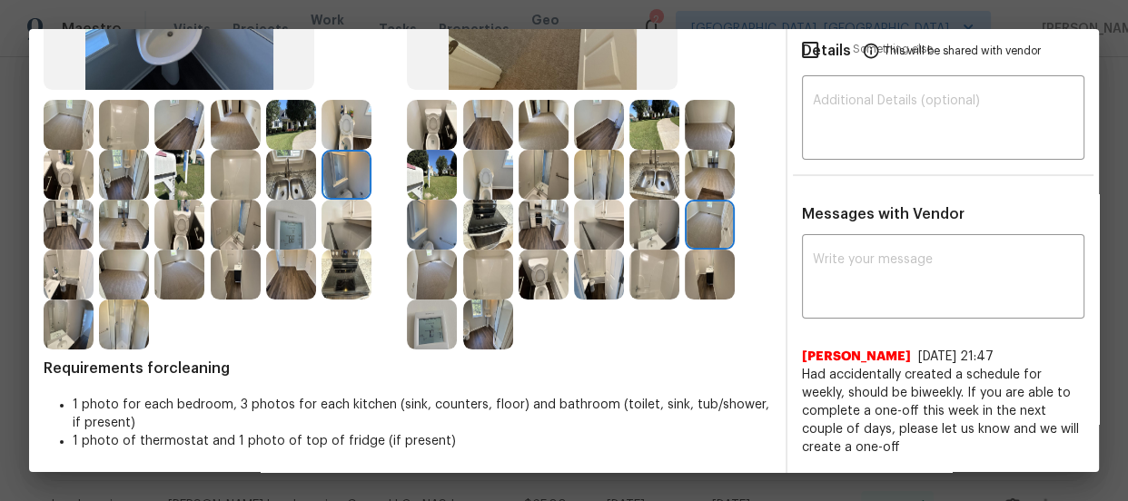
click at [471, 127] on img at bounding box center [488, 125] width 50 height 50
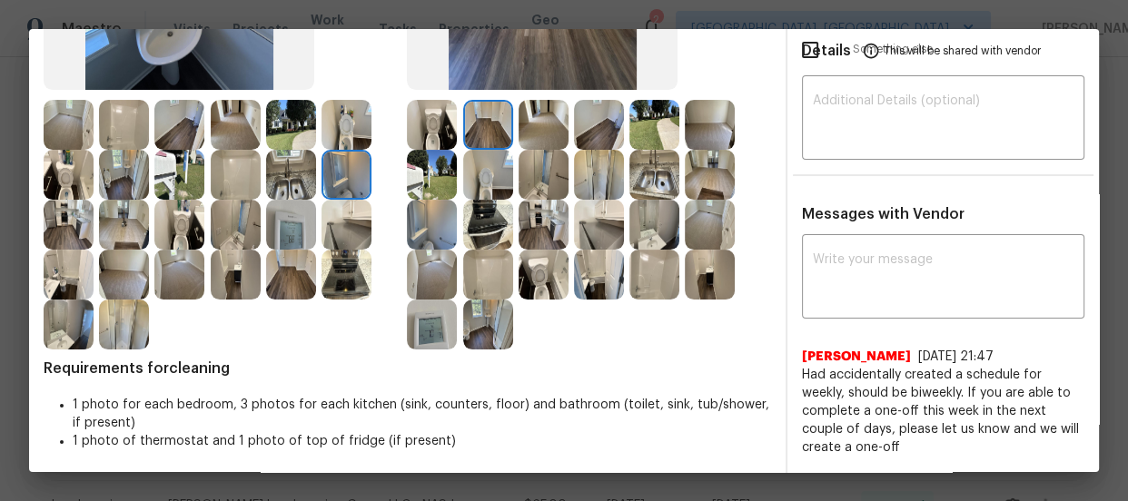
click at [550, 134] on img at bounding box center [544, 125] width 50 height 50
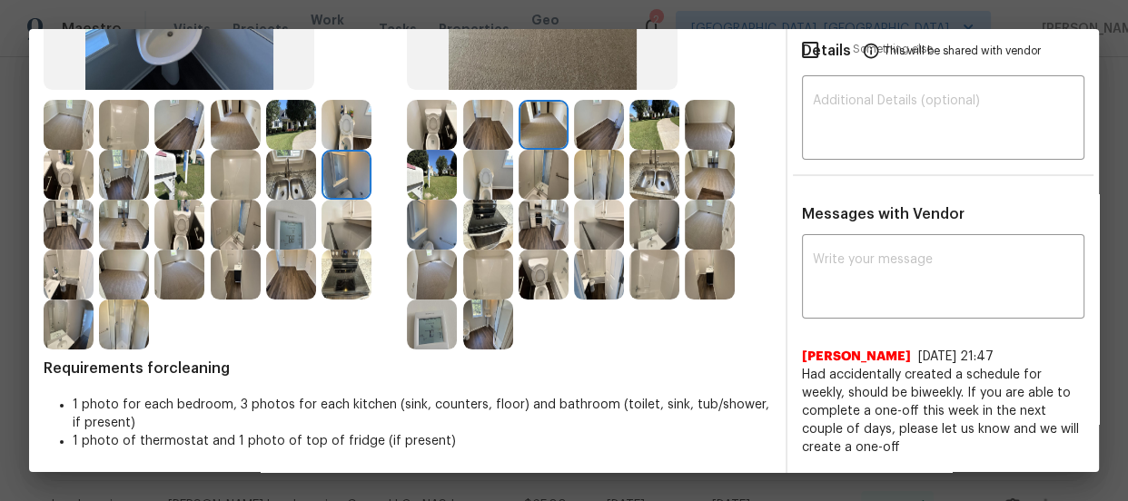
click at [706, 124] on img at bounding box center [710, 125] width 50 height 50
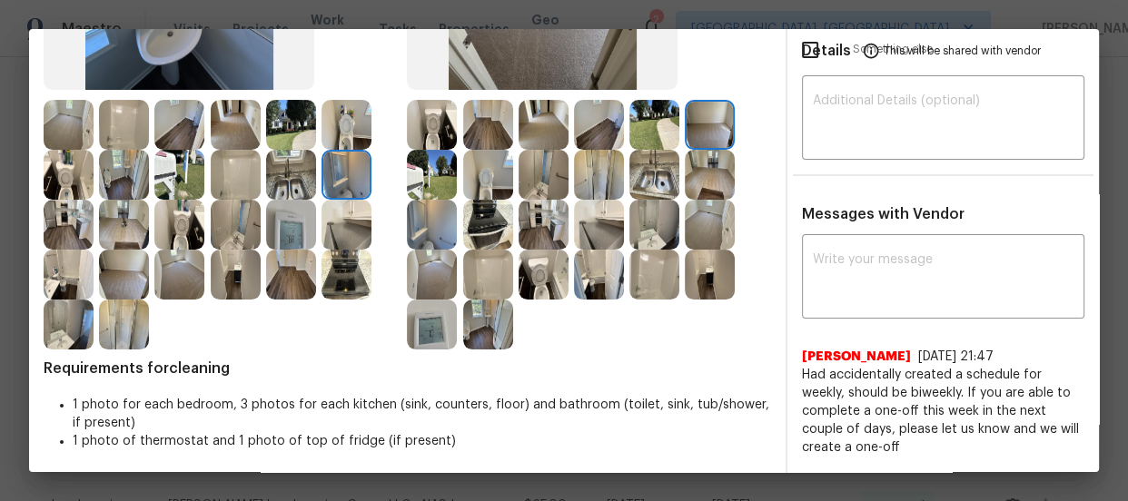
click at [651, 126] on img at bounding box center [654, 125] width 50 height 50
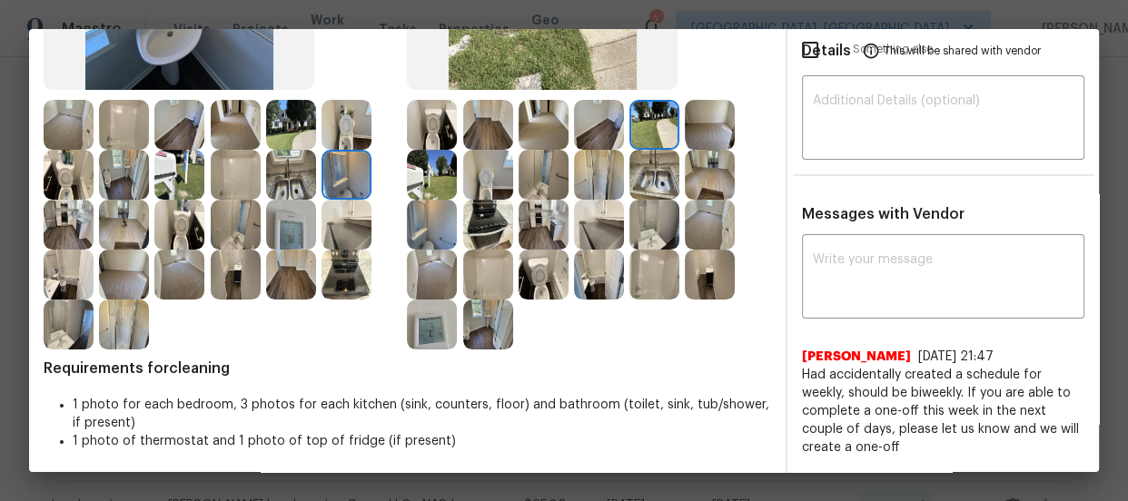
click at [647, 176] on img at bounding box center [654, 175] width 50 height 50
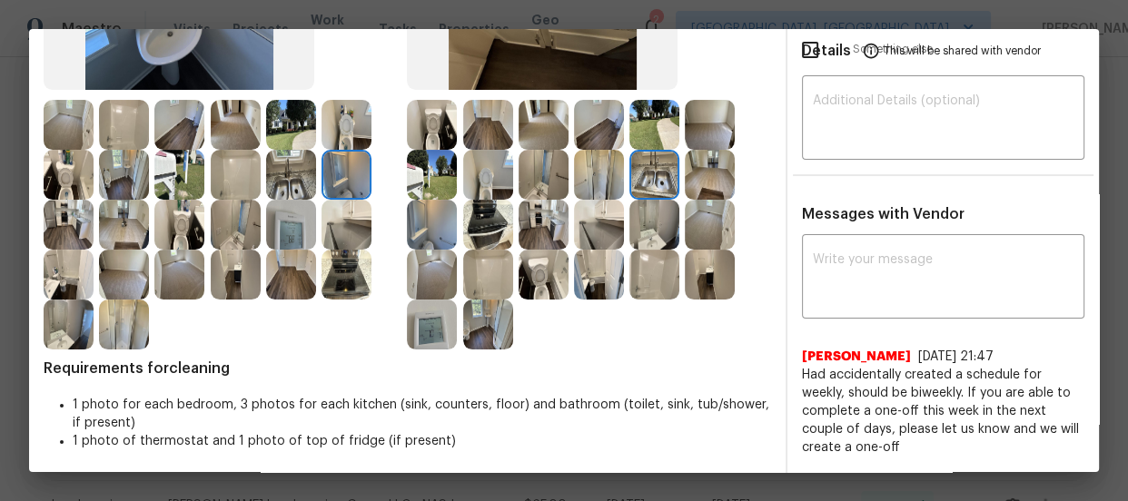
click at [603, 175] on img at bounding box center [599, 175] width 50 height 50
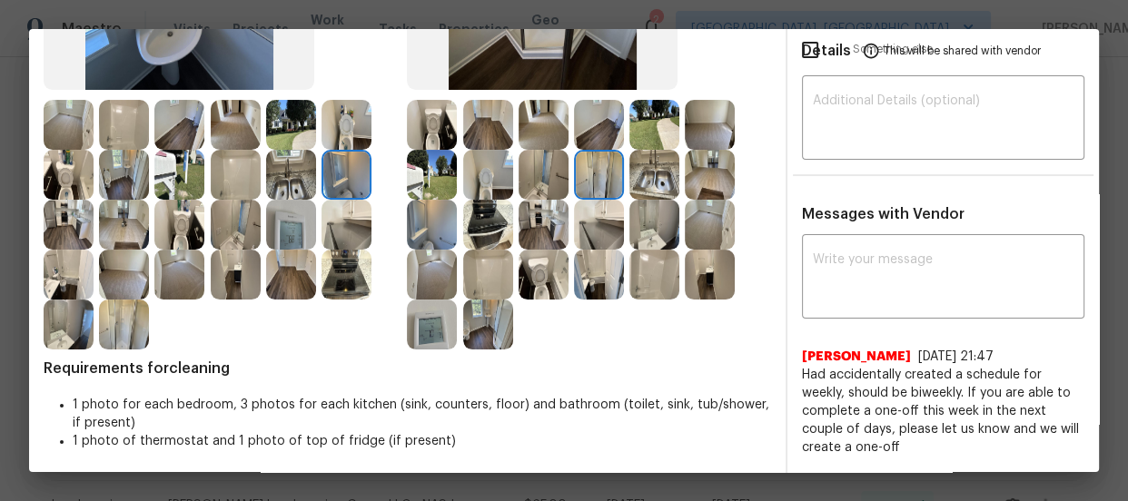
click at [581, 131] on img at bounding box center [599, 125] width 50 height 50
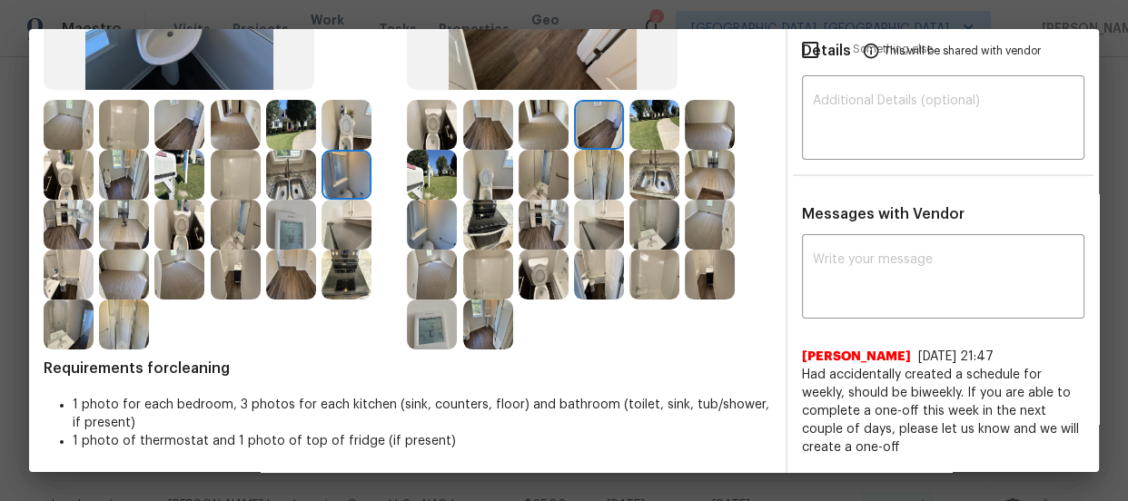
click at [472, 220] on img at bounding box center [488, 225] width 50 height 50
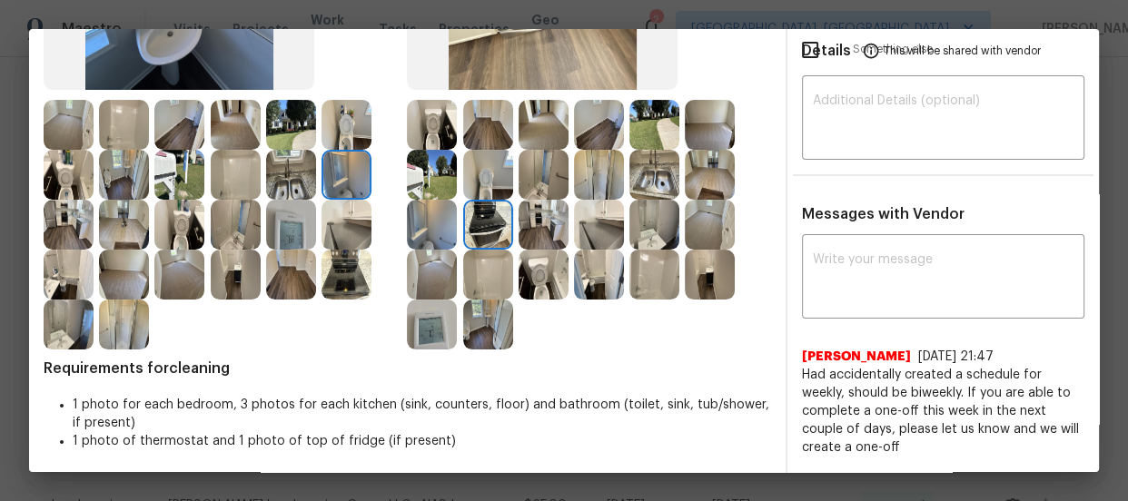
click at [456, 219] on div at bounding box center [434, 225] width 55 height 50
click at [435, 322] on img at bounding box center [432, 325] width 50 height 50
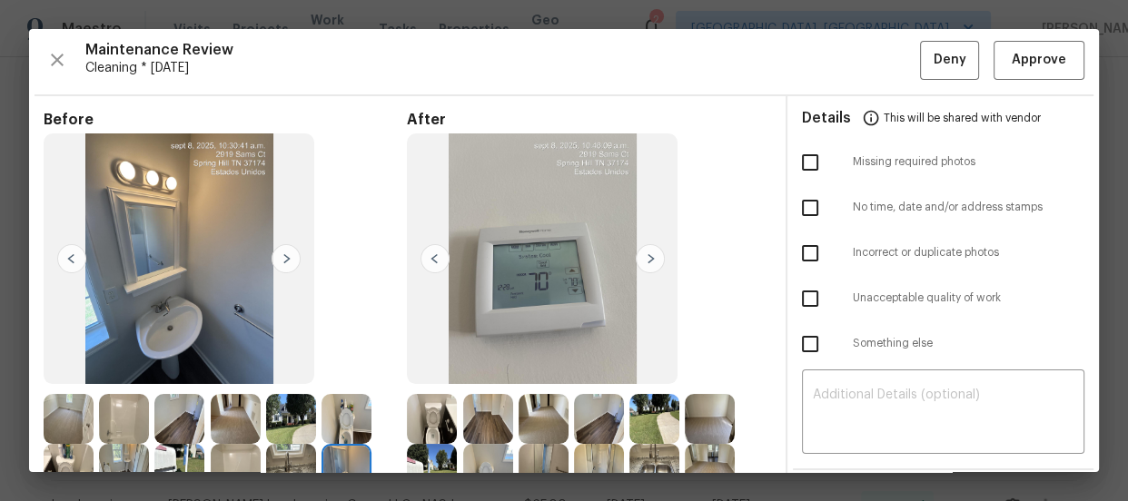
scroll to position [0, 0]
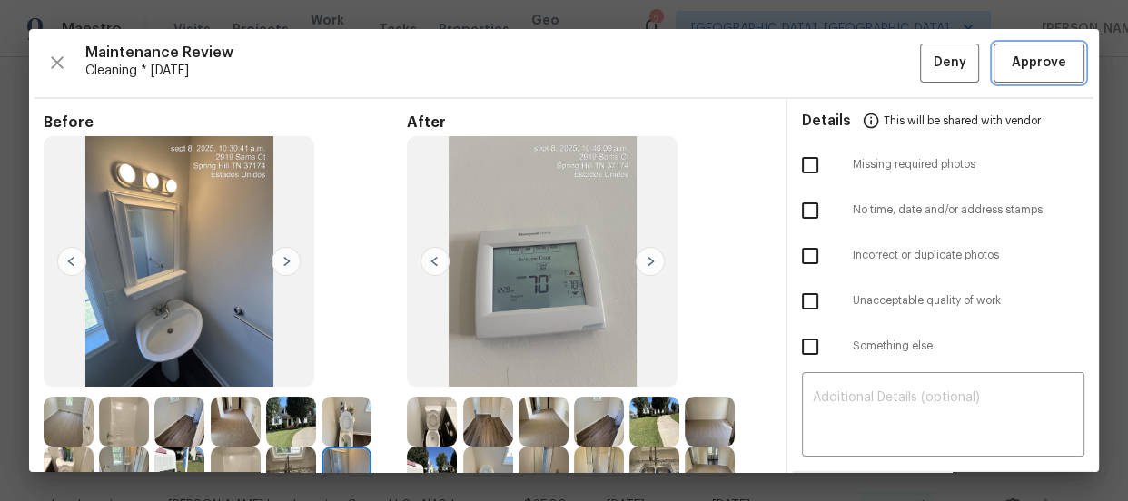
click at [1008, 66] on span "Approve" at bounding box center [1039, 63] width 62 height 23
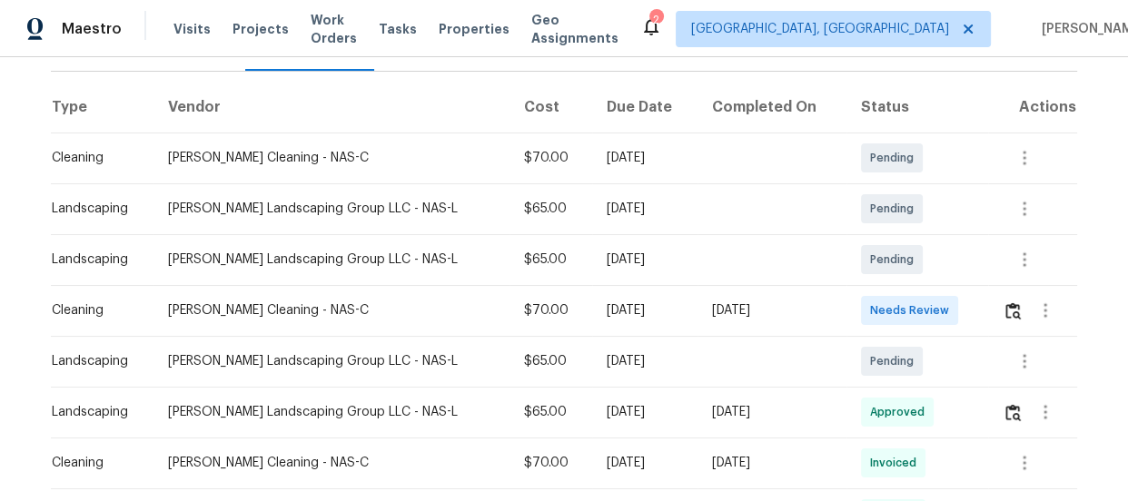
scroll to position [341, 0]
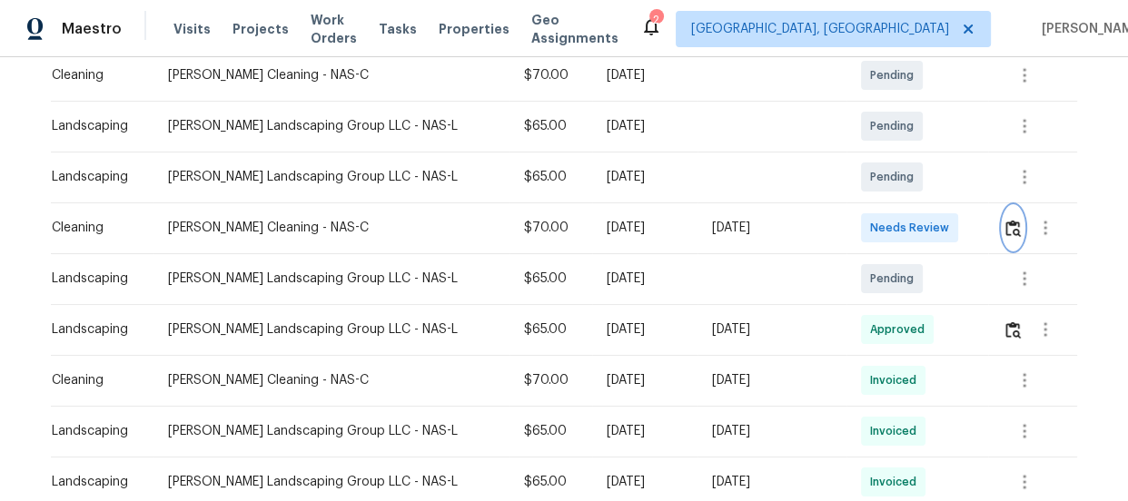
click at [1003, 237] on button "button" at bounding box center [1013, 228] width 21 height 44
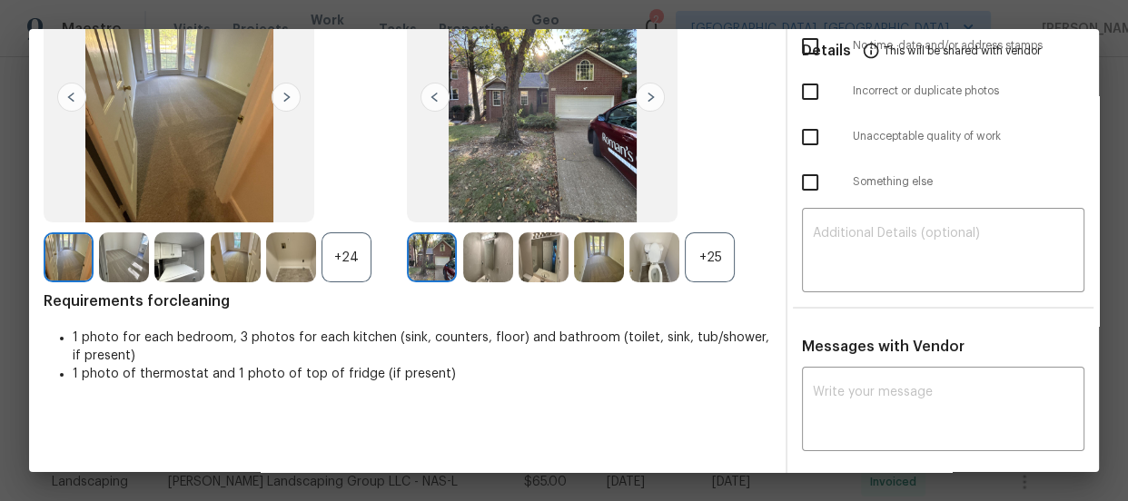
scroll to position [170, 0]
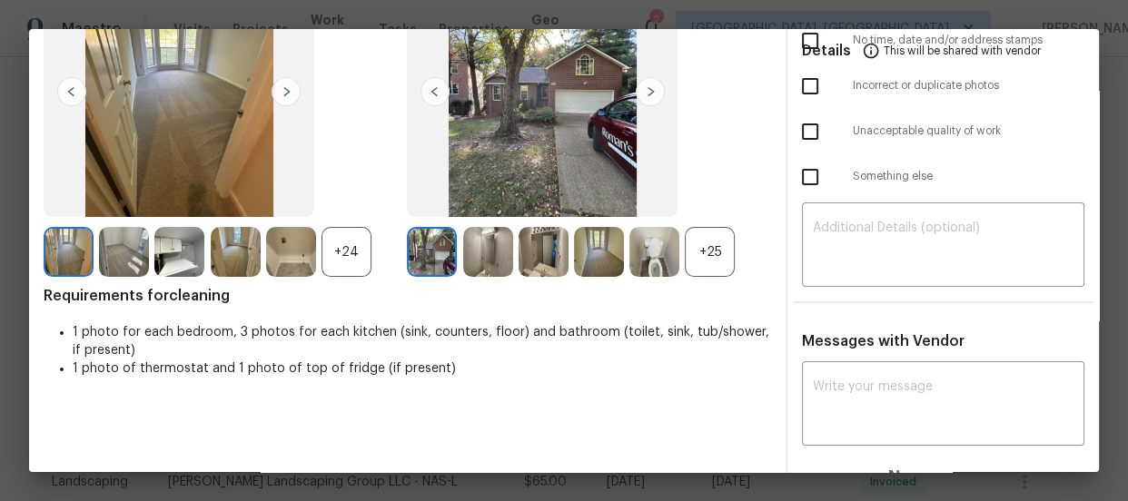
click at [675, 253] on div at bounding box center [656, 252] width 55 height 50
click at [710, 266] on div "+25" at bounding box center [710, 252] width 50 height 50
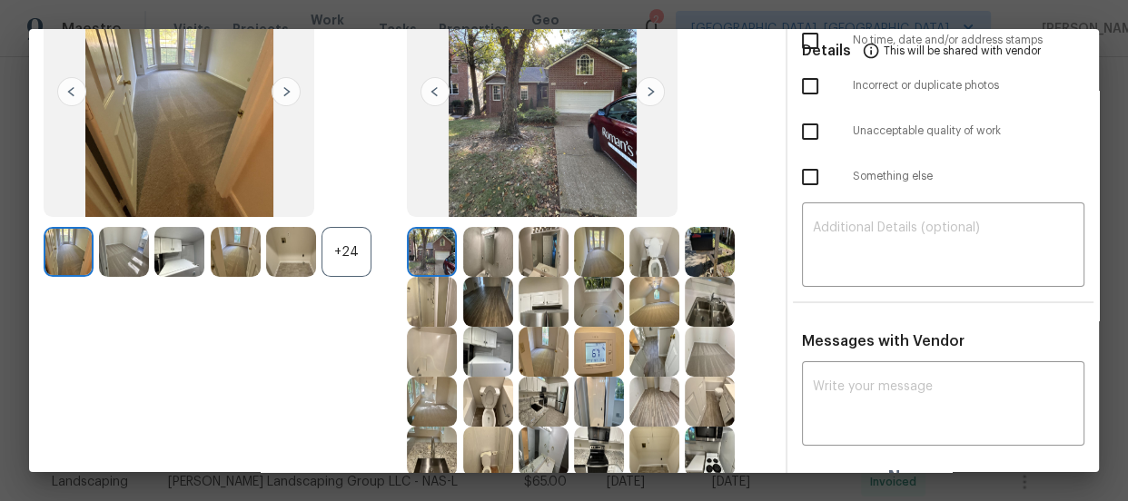
click at [337, 256] on div "+24" at bounding box center [347, 252] width 50 height 50
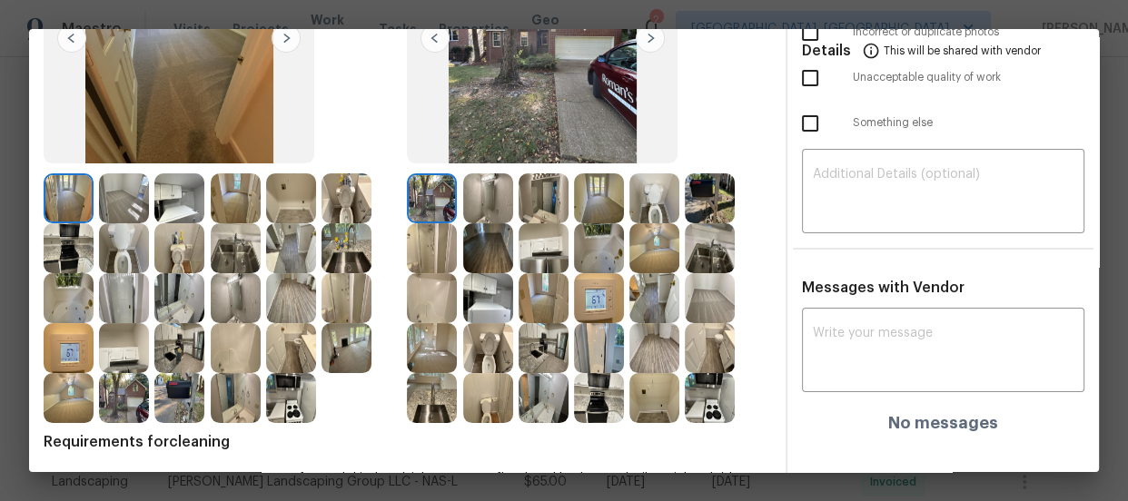
scroll to position [252, 0]
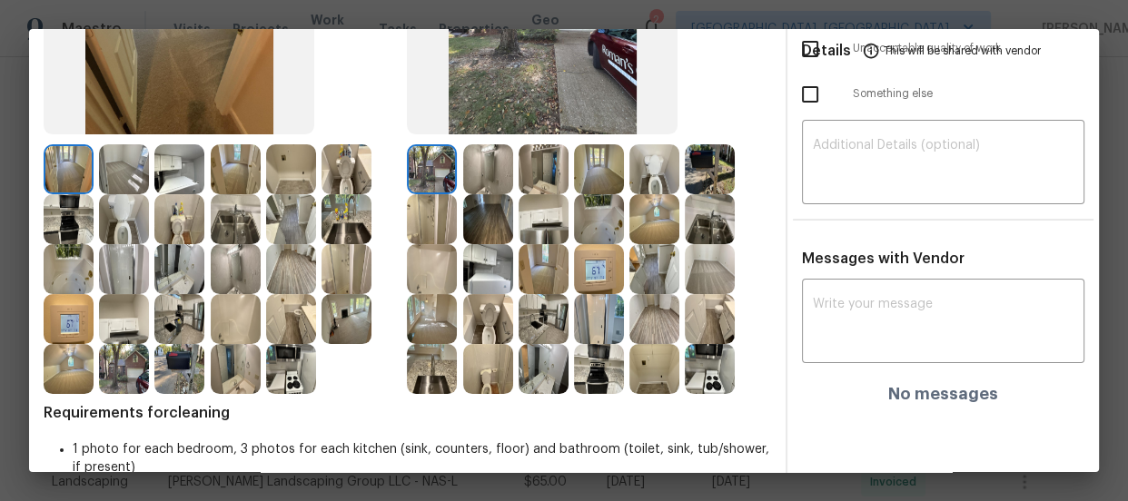
click at [651, 191] on img at bounding box center [654, 169] width 50 height 50
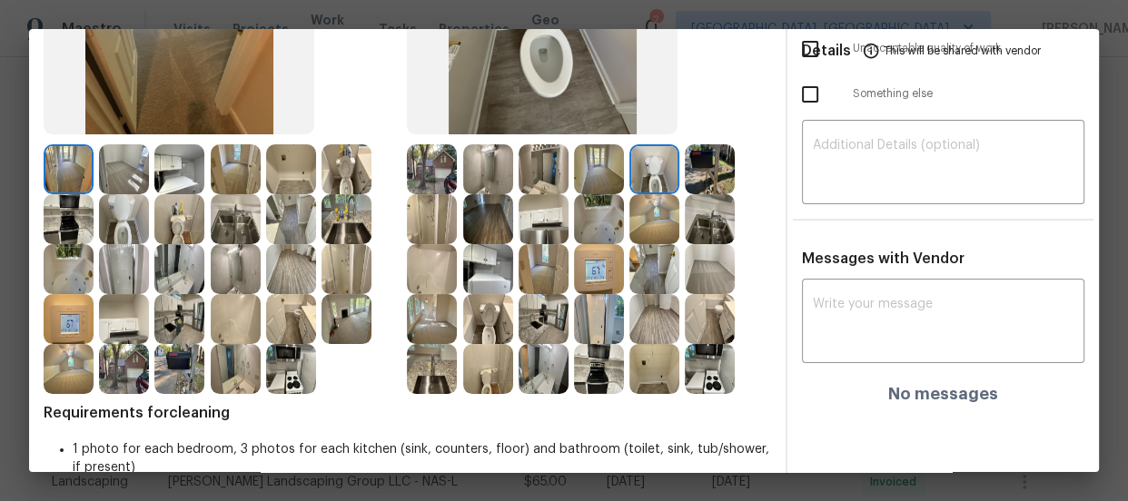
click at [497, 380] on img at bounding box center [488, 369] width 50 height 50
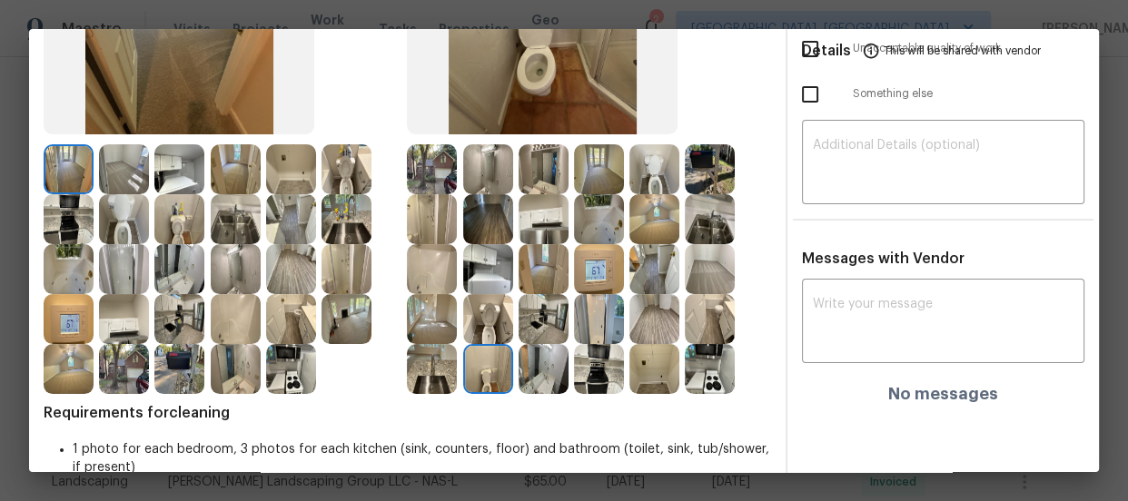
click at [543, 183] on img at bounding box center [544, 169] width 50 height 50
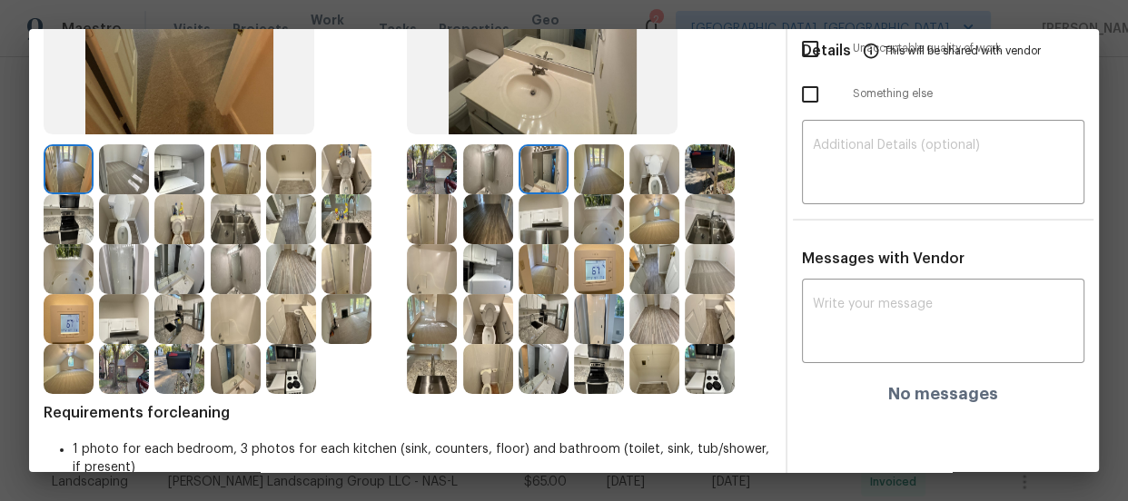
click at [545, 377] on img at bounding box center [544, 369] width 50 height 50
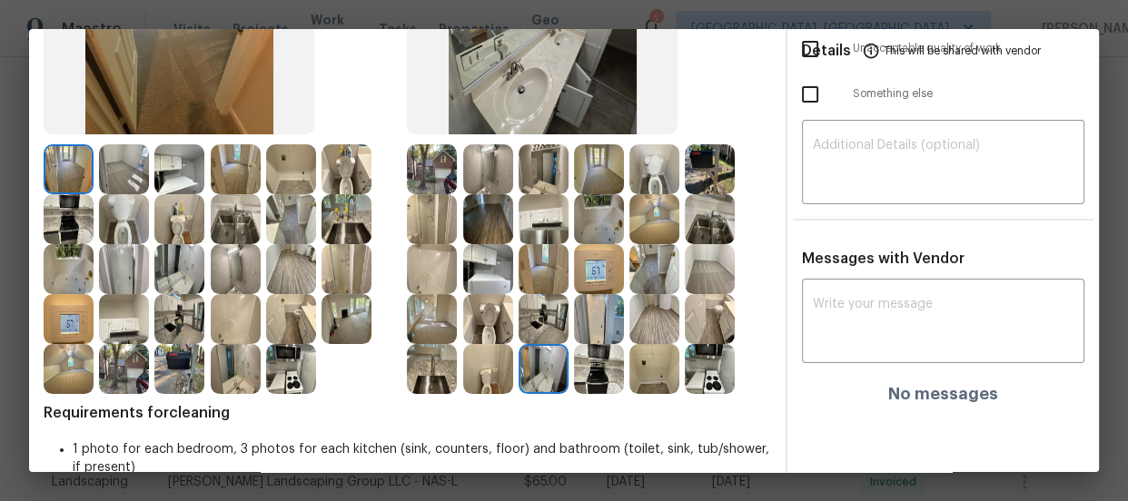
click at [423, 282] on img at bounding box center [432, 269] width 50 height 50
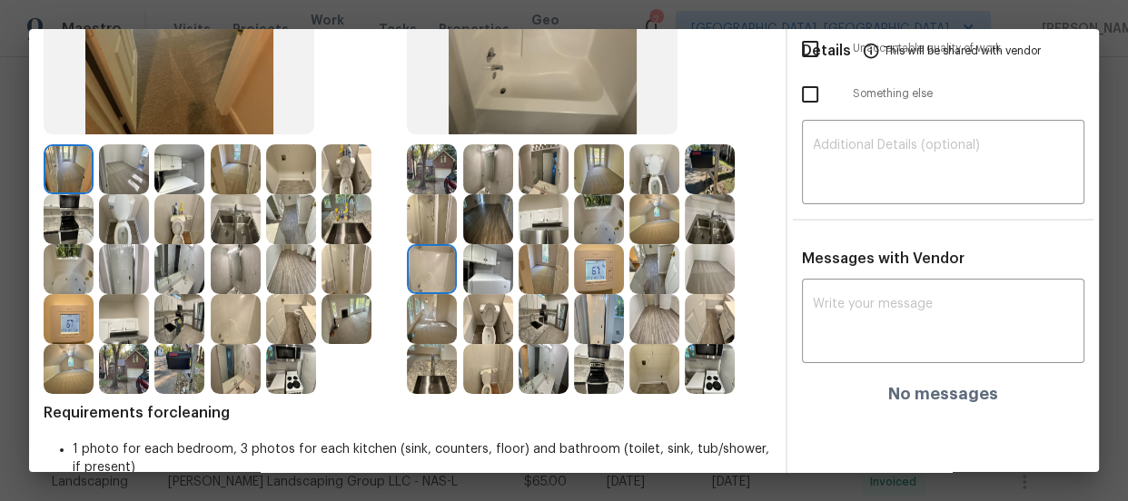
click at [591, 227] on img at bounding box center [599, 219] width 50 height 50
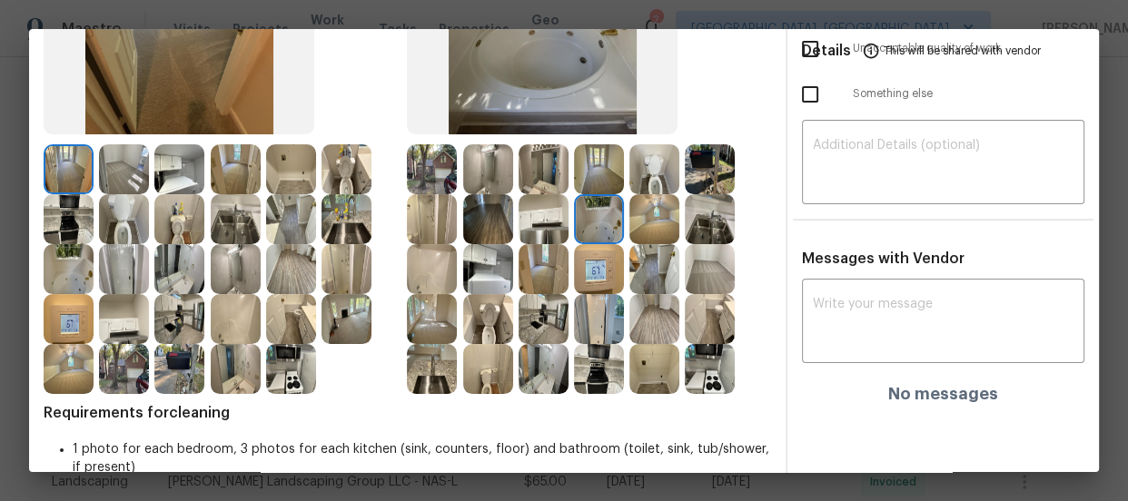
click at [588, 274] on img at bounding box center [599, 269] width 50 height 50
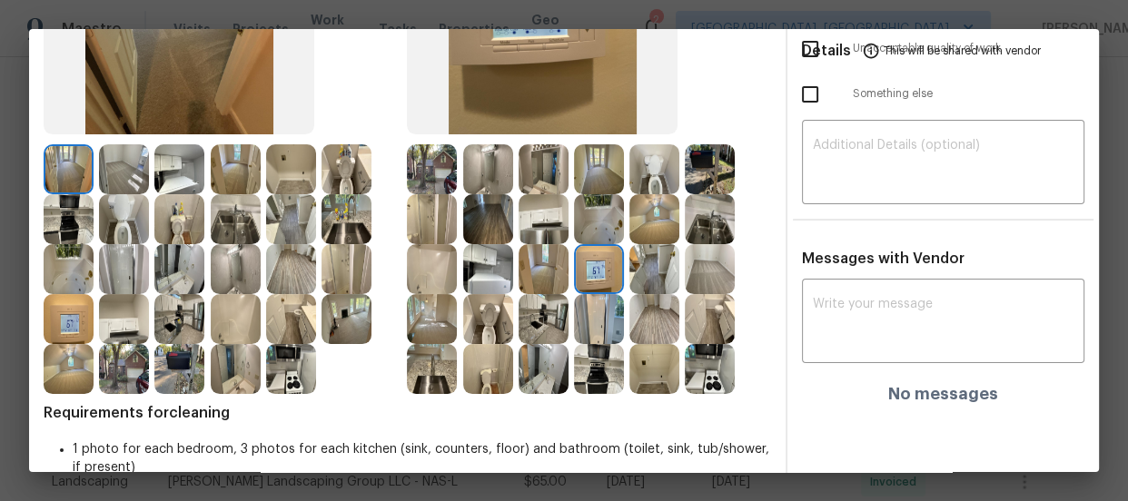
click at [585, 318] on img at bounding box center [599, 319] width 50 height 50
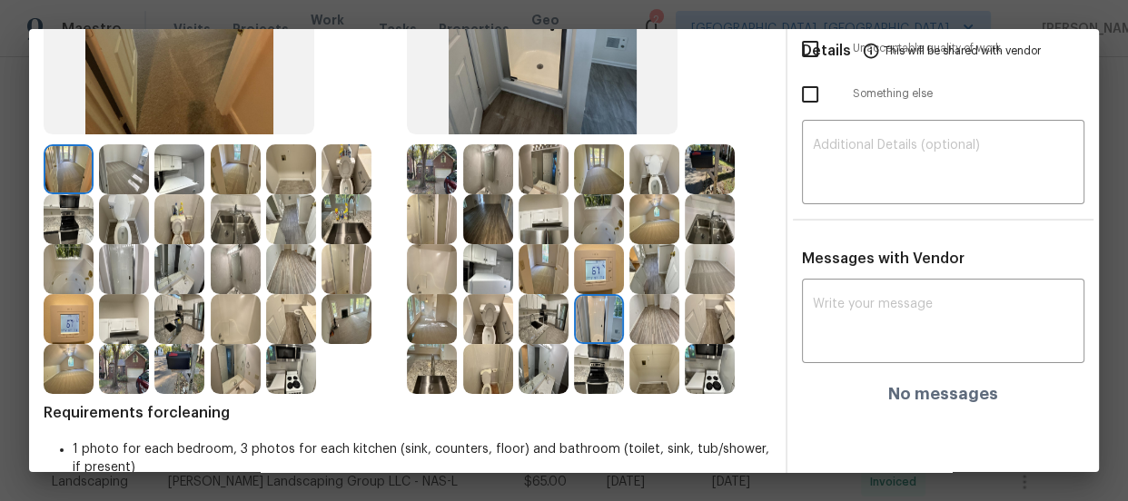
click at [552, 316] on img at bounding box center [544, 319] width 50 height 50
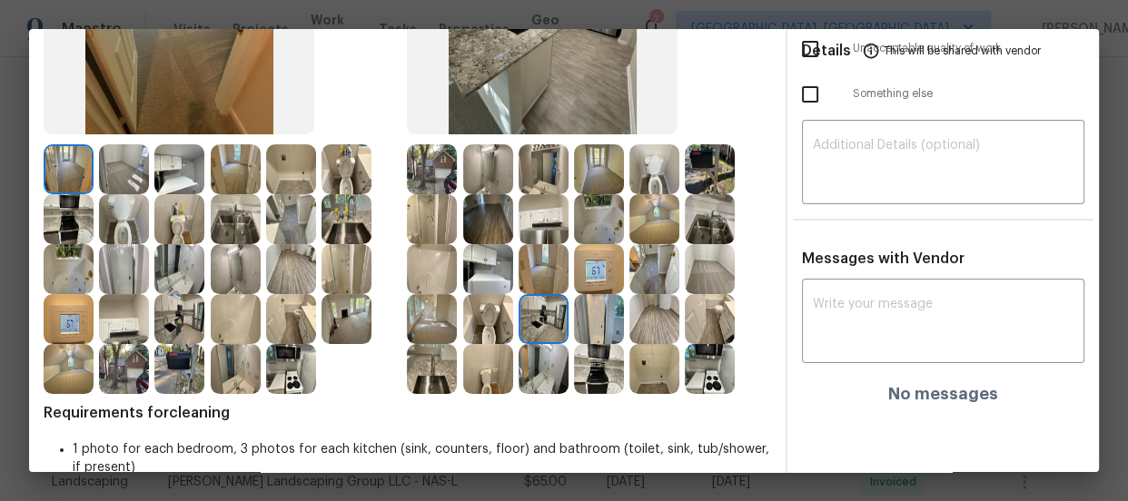
click at [579, 359] on img at bounding box center [599, 369] width 50 height 50
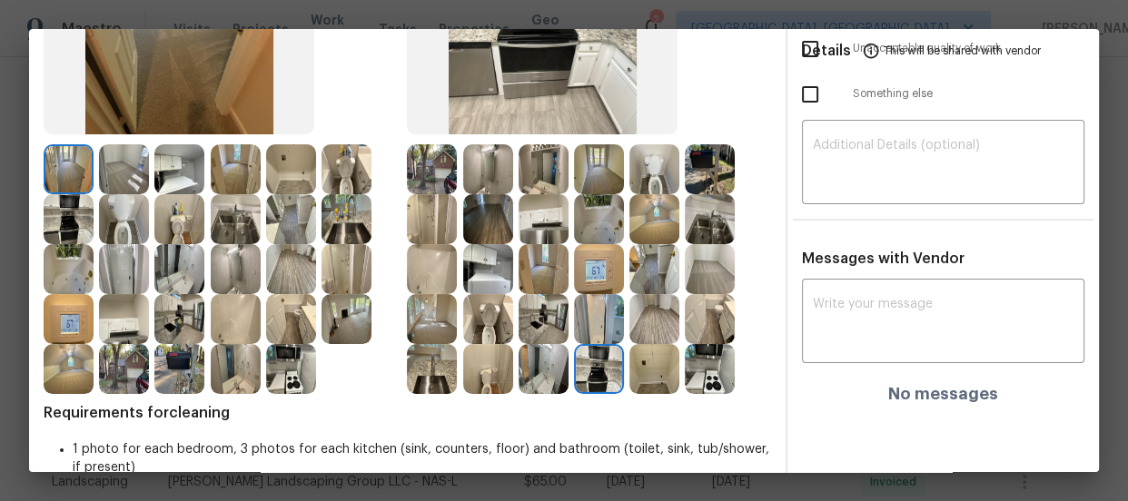
click at [678, 365] on div at bounding box center [656, 369] width 55 height 50
click at [697, 223] on img at bounding box center [710, 219] width 50 height 50
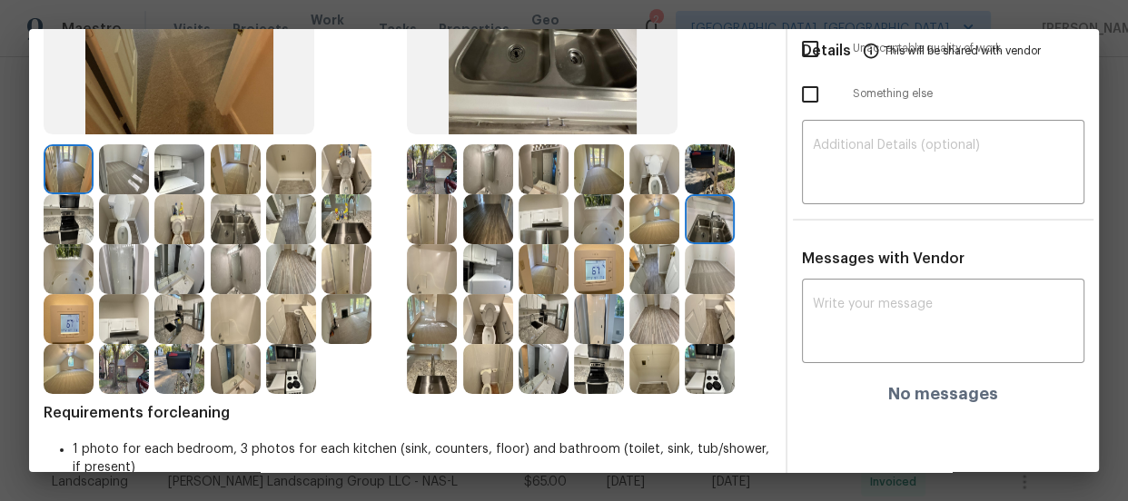
click at [545, 272] on img at bounding box center [544, 269] width 50 height 50
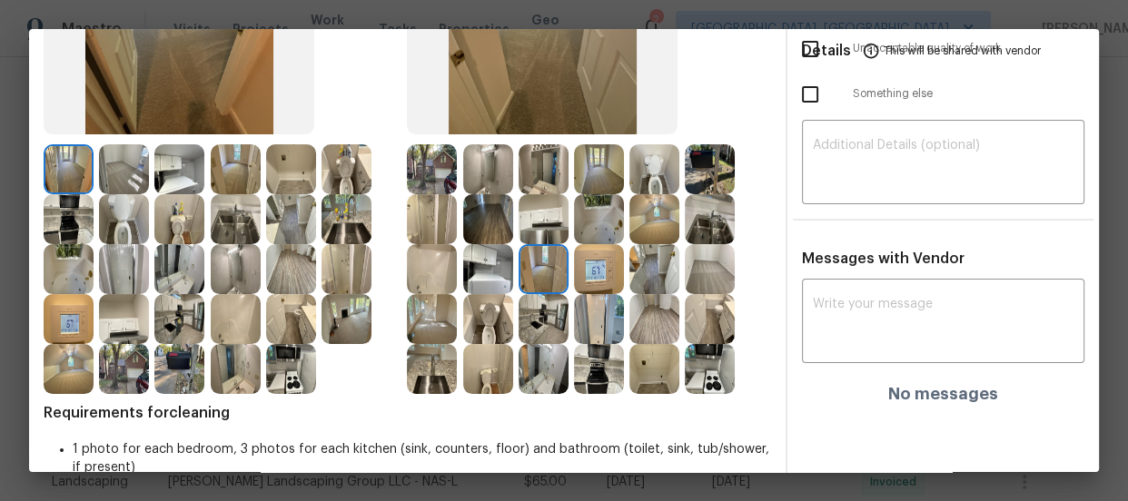
click at [698, 276] on img at bounding box center [710, 269] width 50 height 50
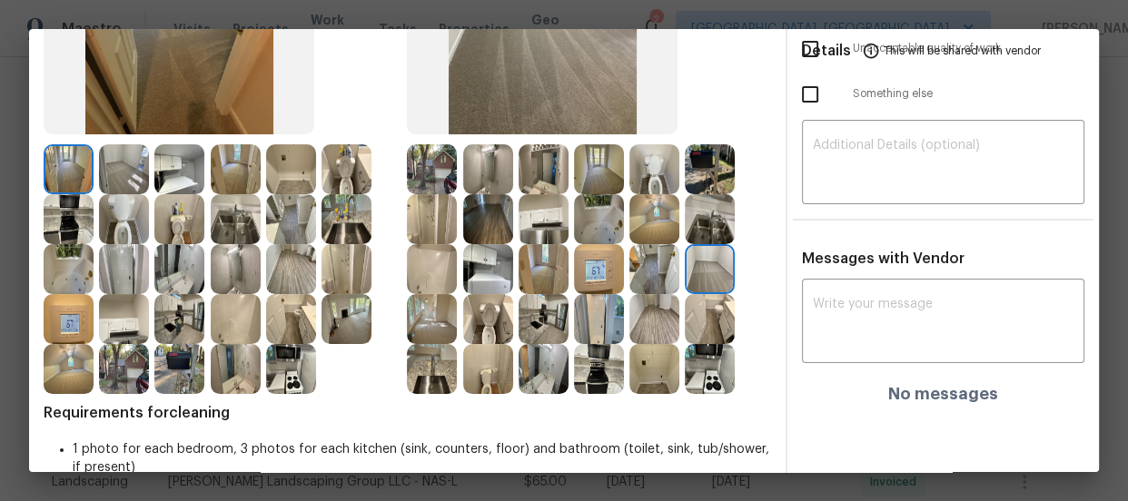
click at [660, 309] on img at bounding box center [654, 319] width 50 height 50
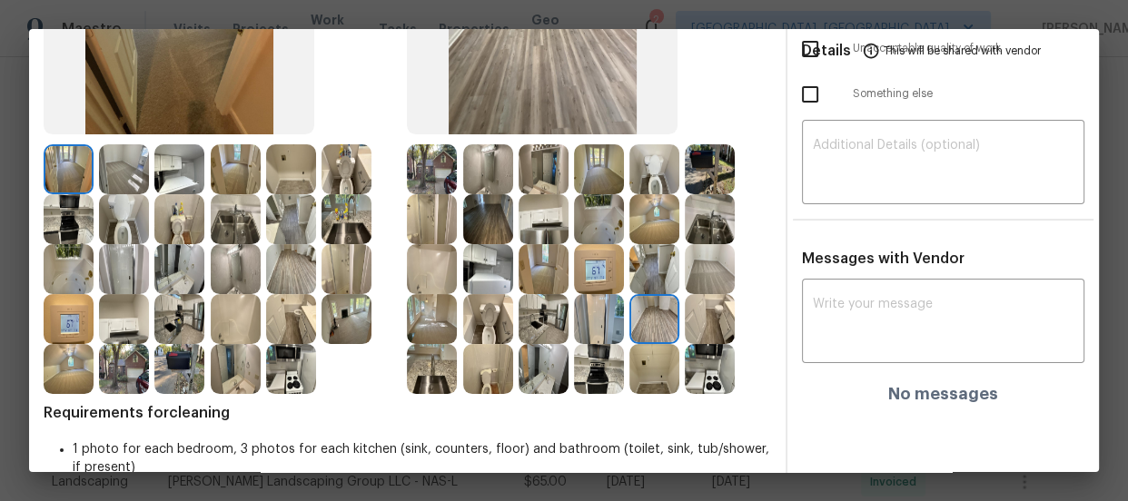
click at [595, 371] on img at bounding box center [599, 369] width 50 height 50
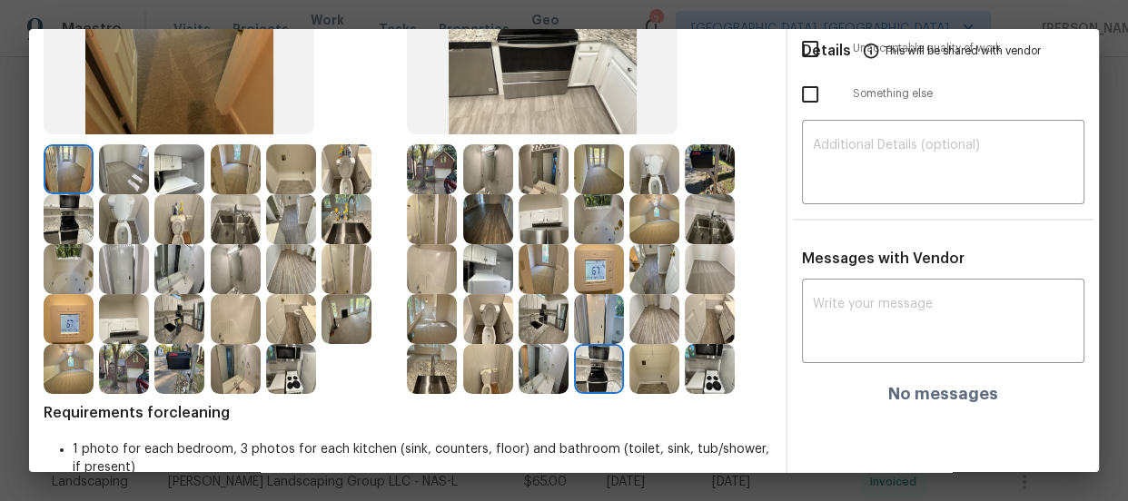
click at [555, 378] on img at bounding box center [544, 369] width 50 height 50
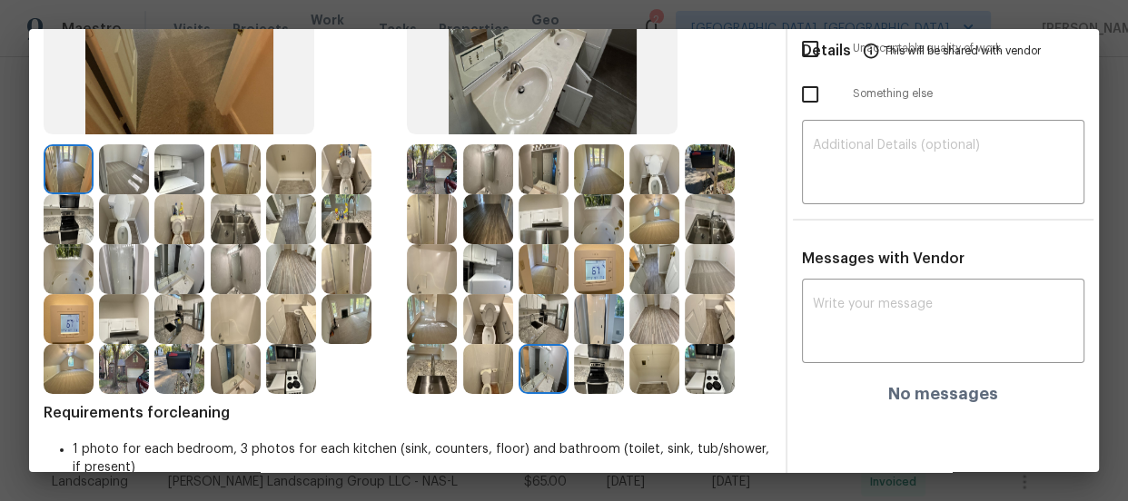
click at [504, 374] on img at bounding box center [488, 369] width 50 height 50
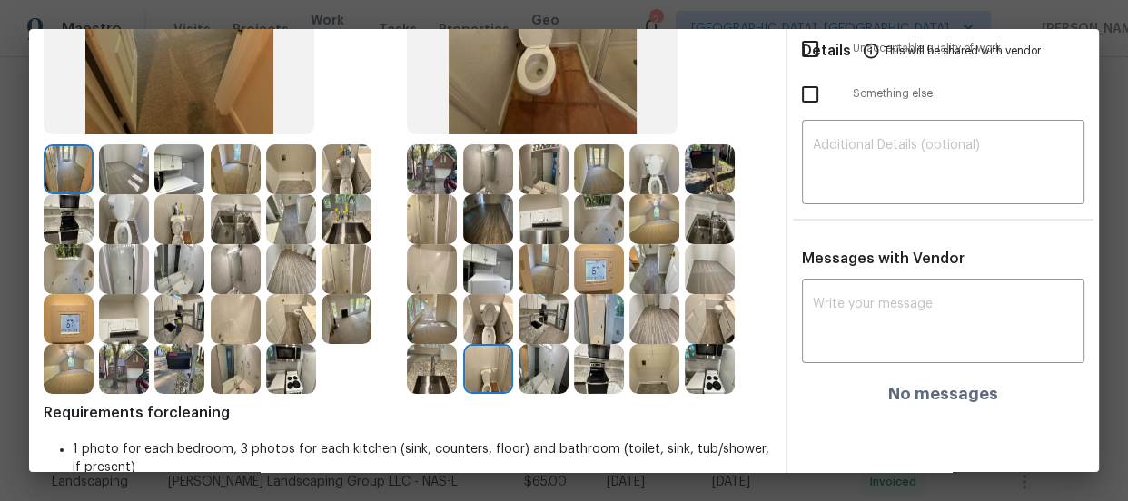
click at [506, 305] on img at bounding box center [488, 319] width 50 height 50
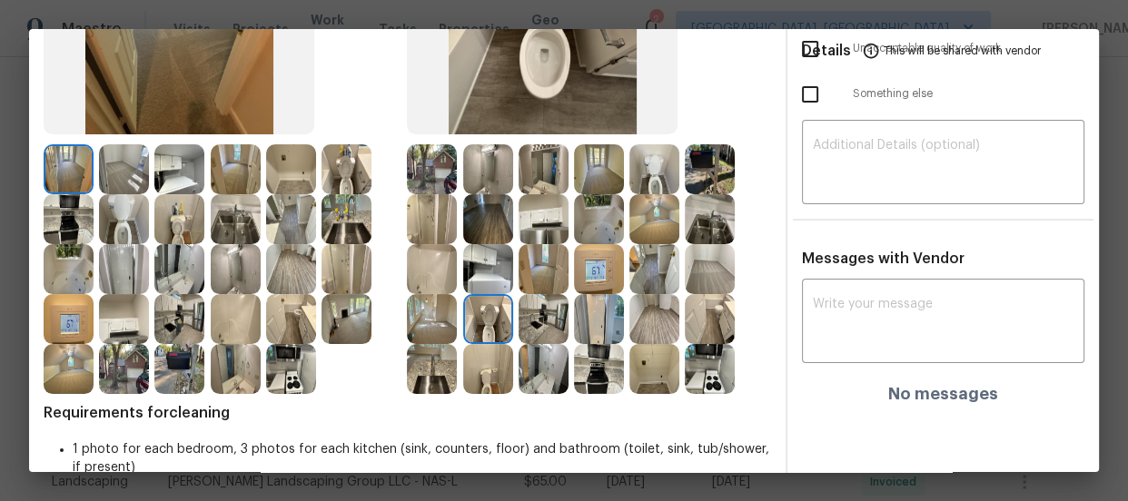
click at [529, 309] on img at bounding box center [544, 319] width 50 height 50
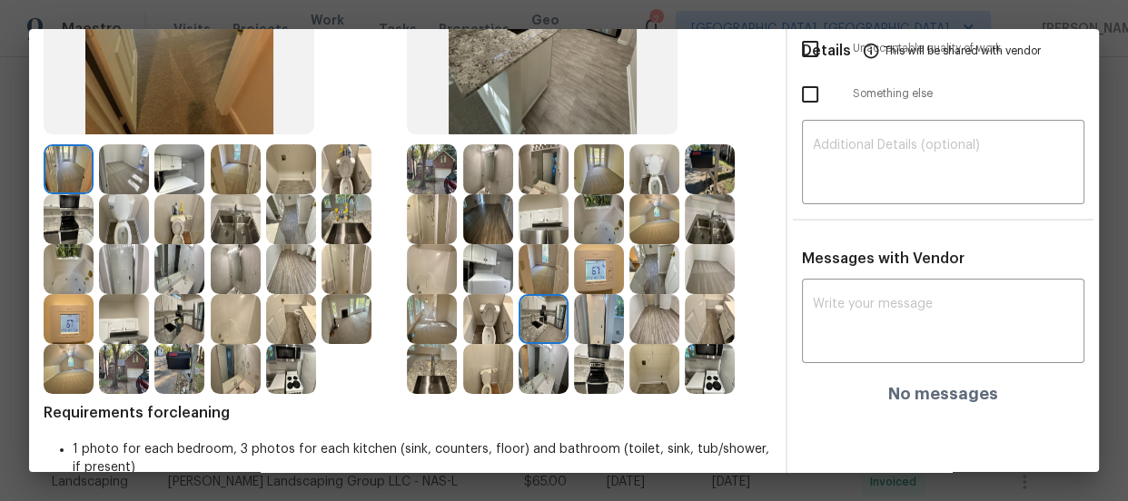
click at [538, 266] on img at bounding box center [544, 269] width 50 height 50
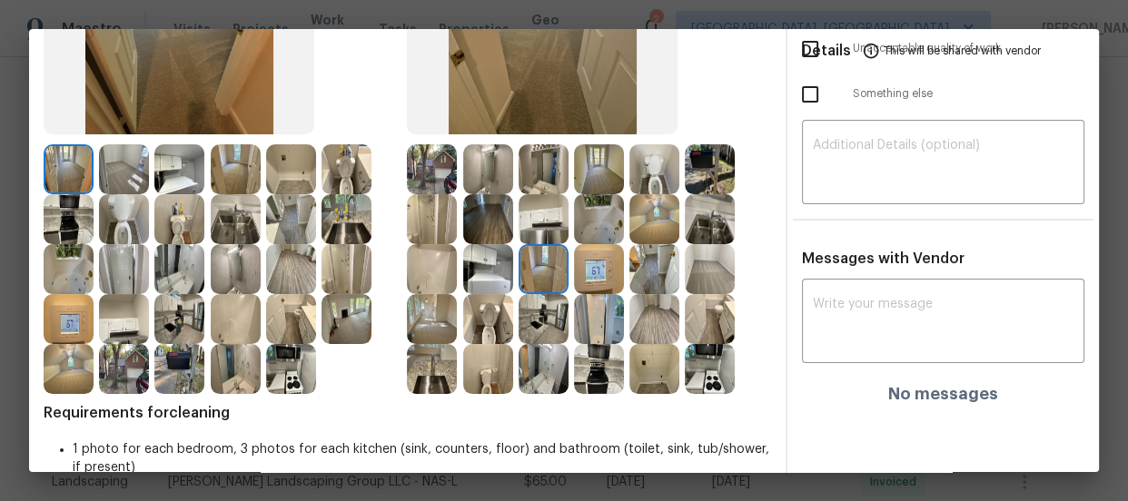
click at [598, 269] on img at bounding box center [599, 269] width 50 height 50
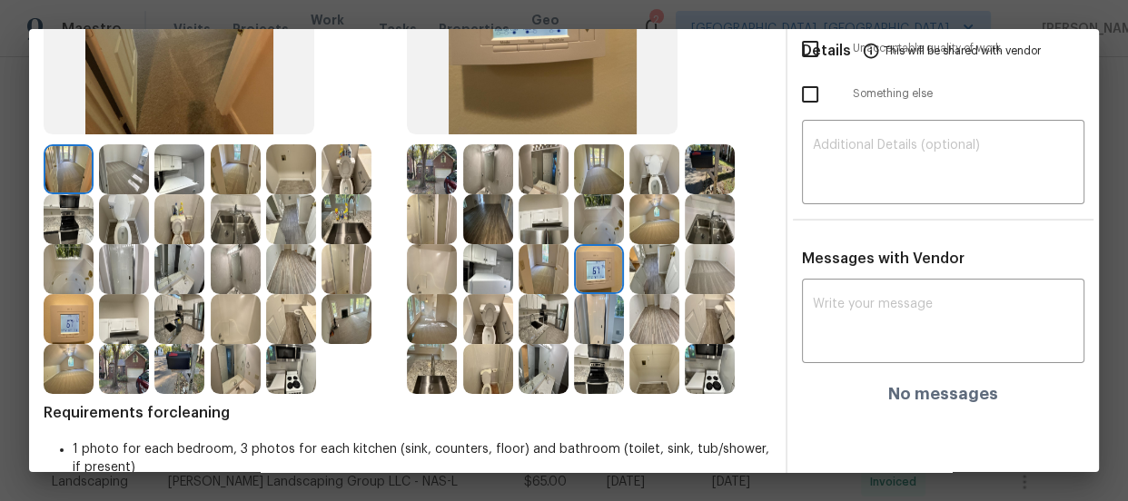
click at [534, 322] on img at bounding box center [544, 319] width 50 height 50
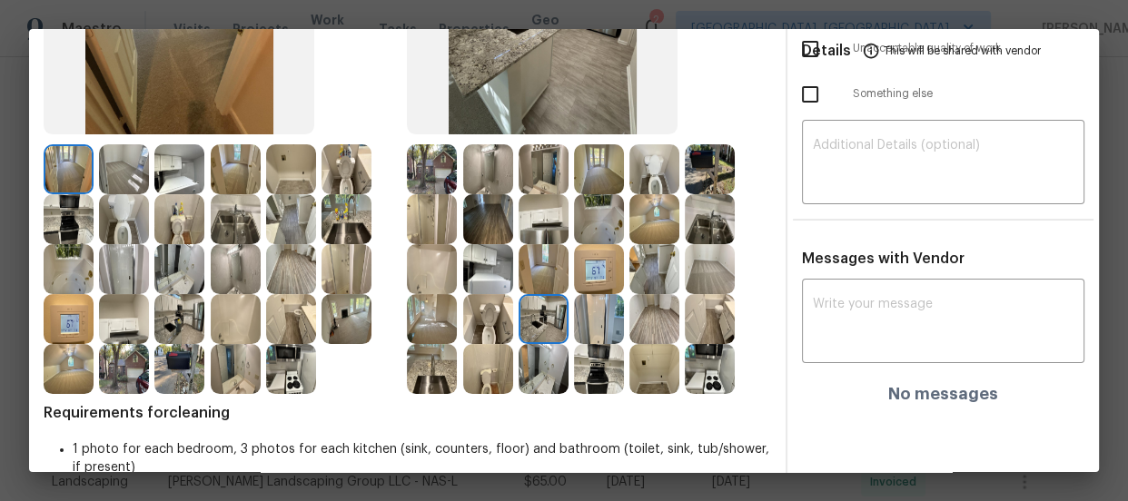
click at [435, 372] on img at bounding box center [432, 369] width 50 height 50
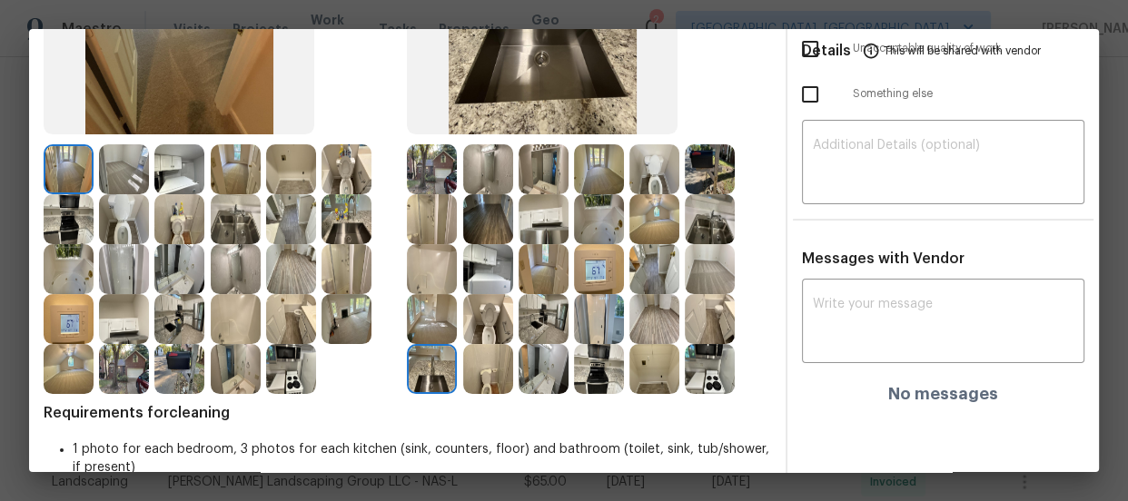
click at [316, 372] on div at bounding box center [293, 369] width 55 height 50
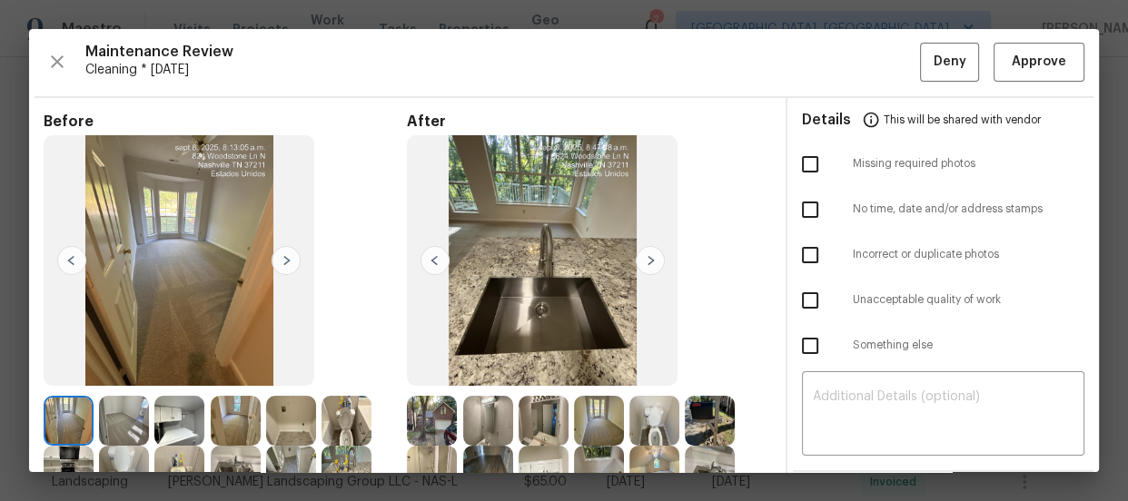
scroll to position [0, 0]
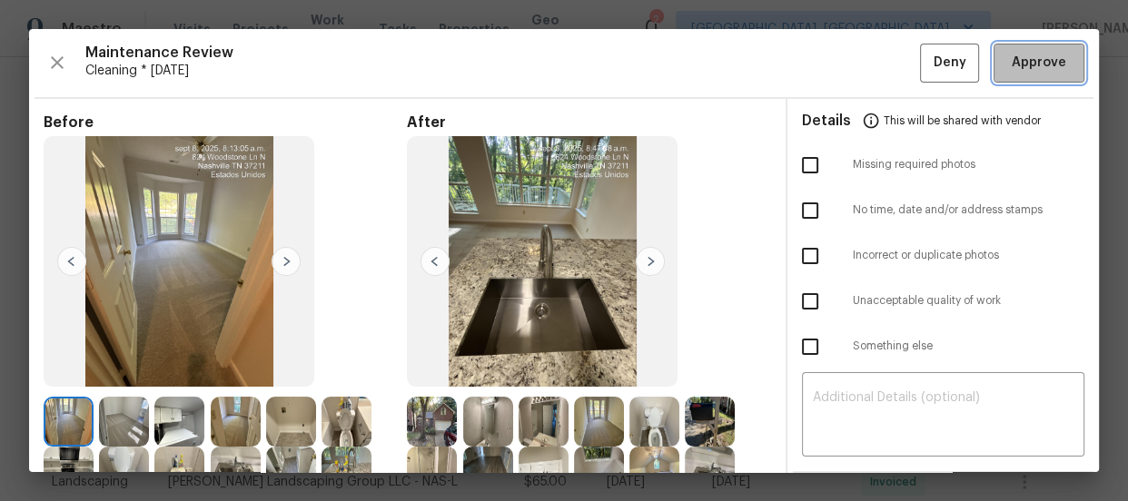
click at [994, 72] on button "Approve" at bounding box center [1039, 63] width 91 height 39
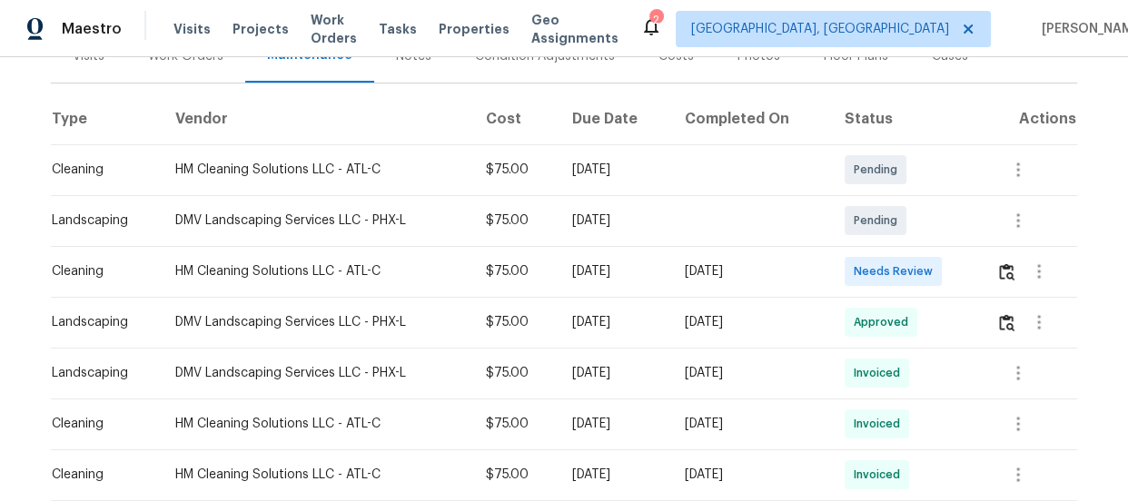
scroll to position [247, 0]
click at [999, 276] on img "button" at bounding box center [1006, 270] width 15 height 17
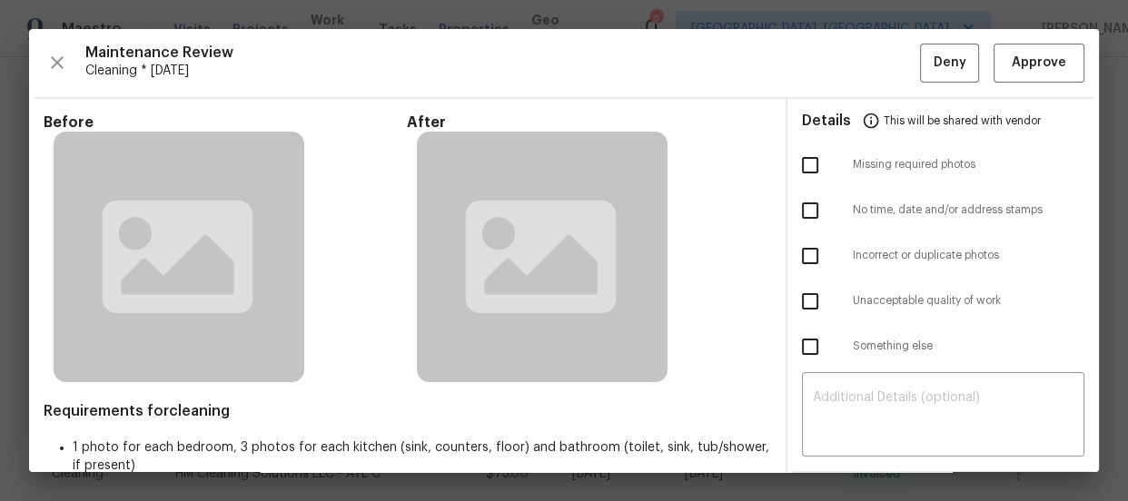
scroll to position [82, 0]
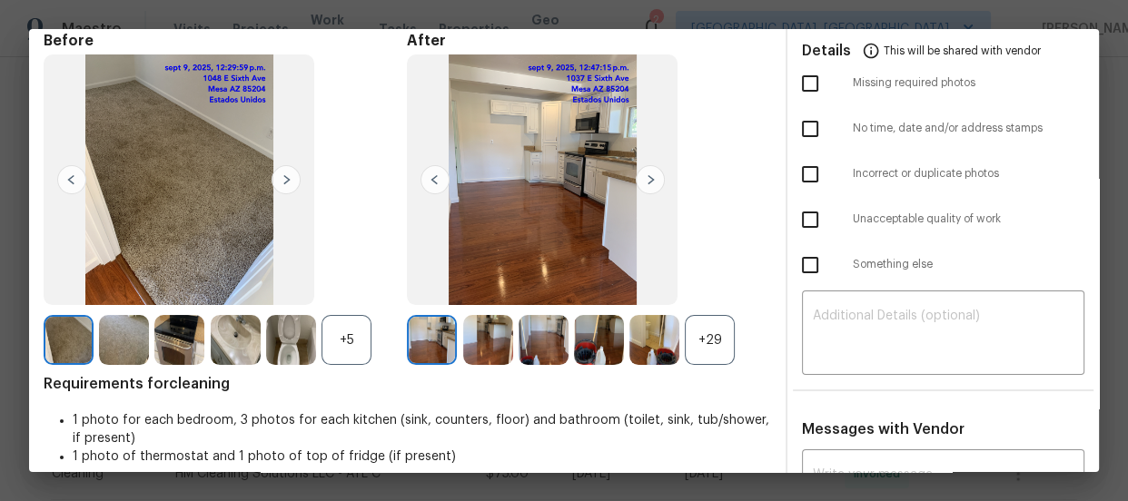
click at [699, 328] on div "+29" at bounding box center [710, 340] width 50 height 50
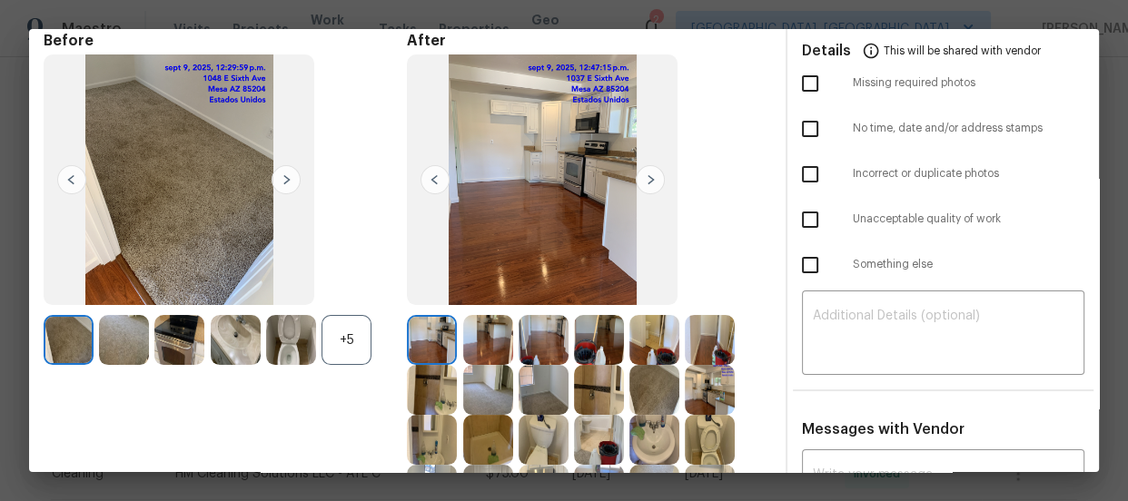
click at [323, 336] on div "+5" at bounding box center [347, 340] width 50 height 50
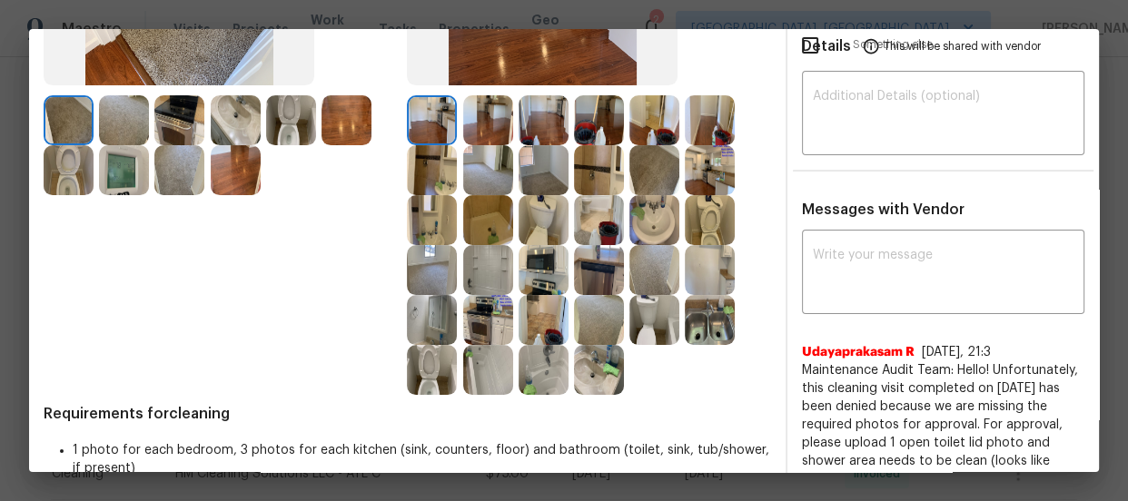
scroll to position [330, 0]
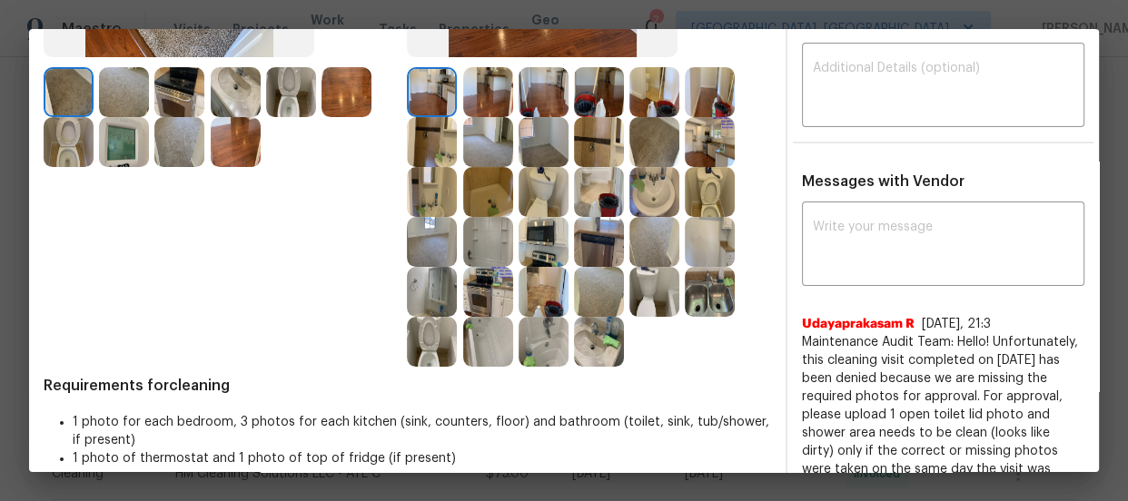
click at [731, 191] on div at bounding box center [712, 192] width 55 height 50
click at [446, 331] on img at bounding box center [432, 342] width 50 height 50
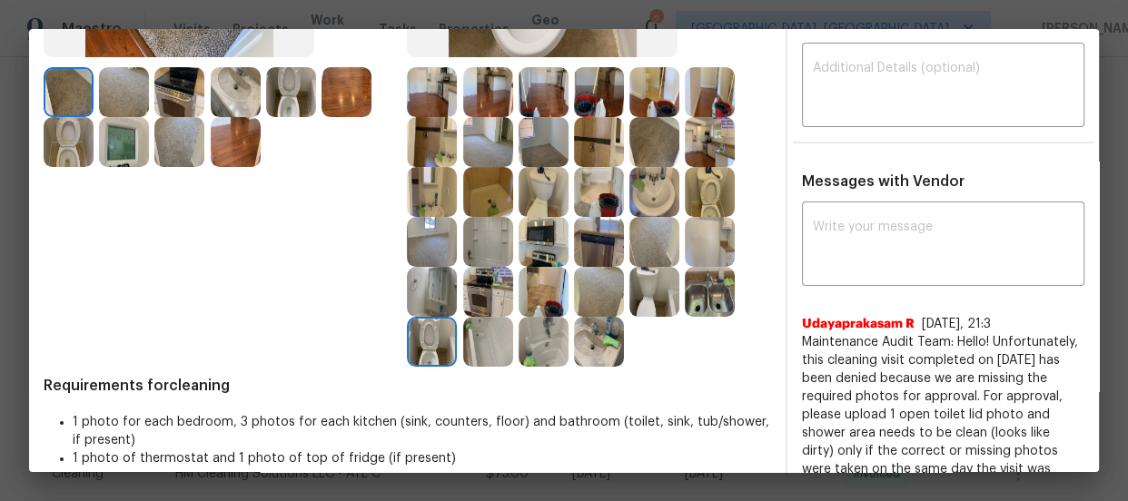
click at [575, 340] on img at bounding box center [599, 342] width 50 height 50
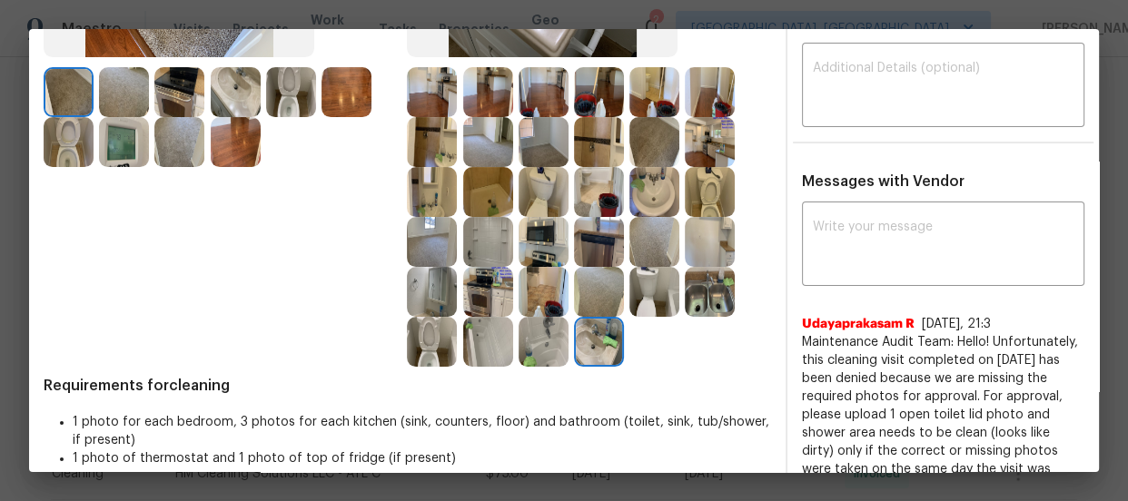
click at [629, 193] on img at bounding box center [654, 192] width 50 height 50
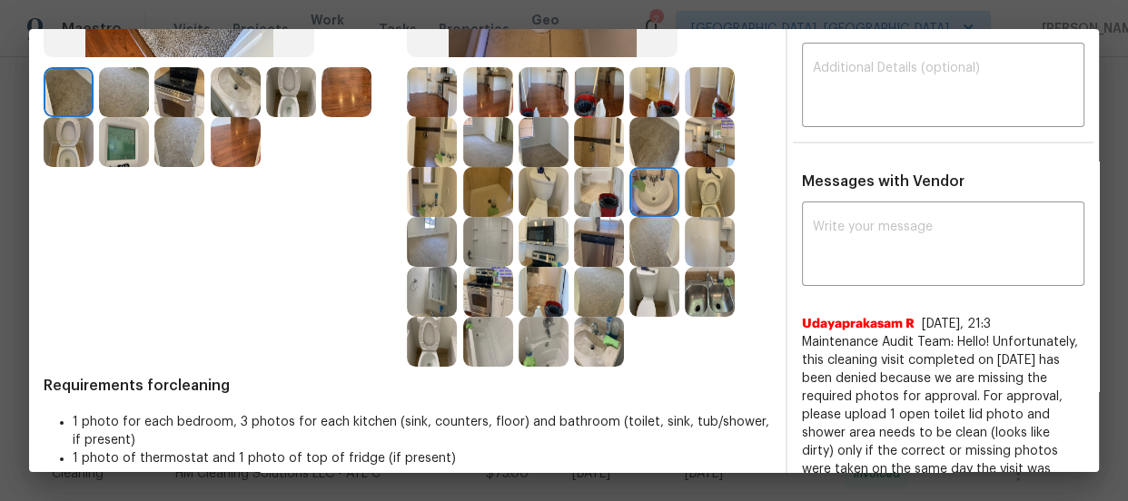
click at [545, 343] on img at bounding box center [544, 342] width 50 height 50
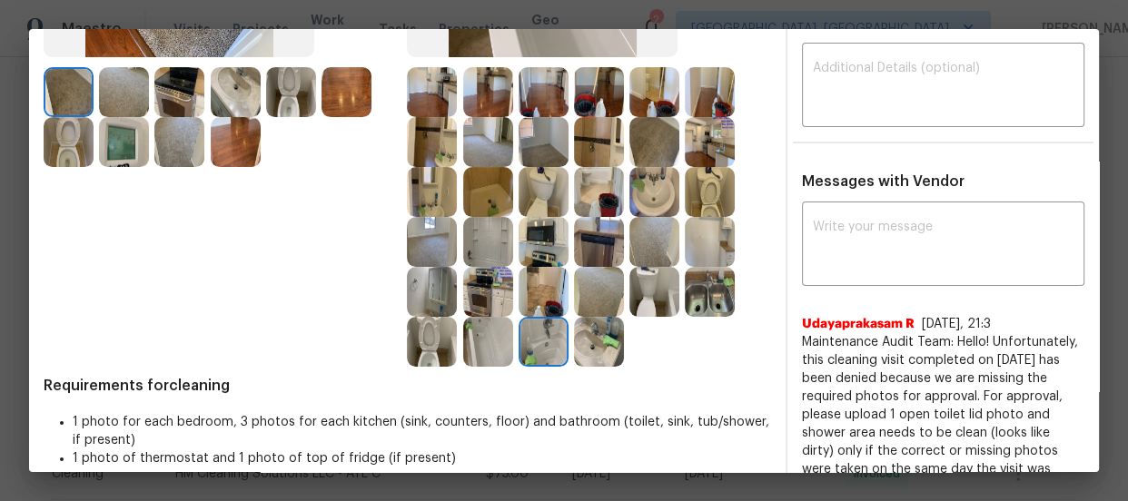
click at [490, 345] on img at bounding box center [488, 342] width 50 height 50
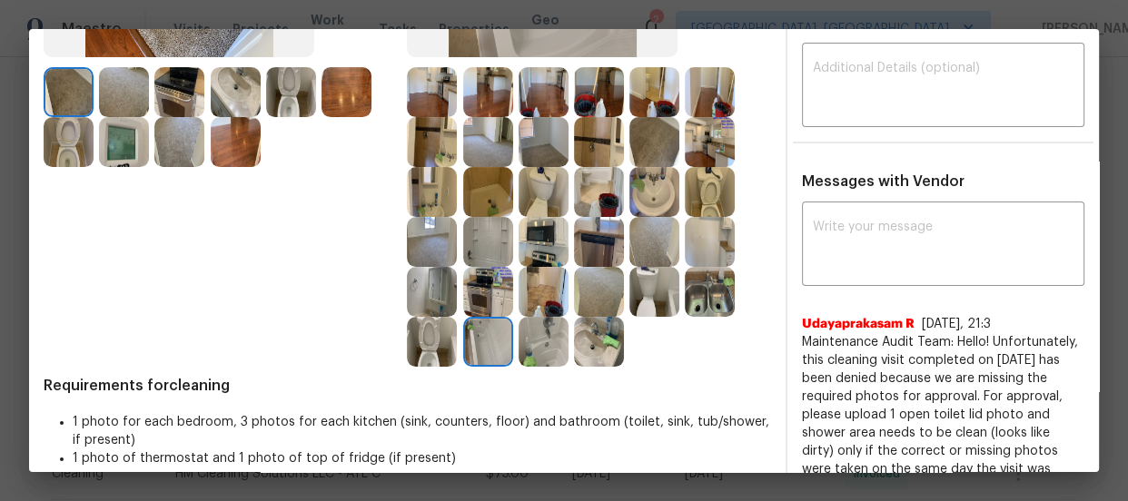
click at [487, 306] on img at bounding box center [488, 292] width 50 height 50
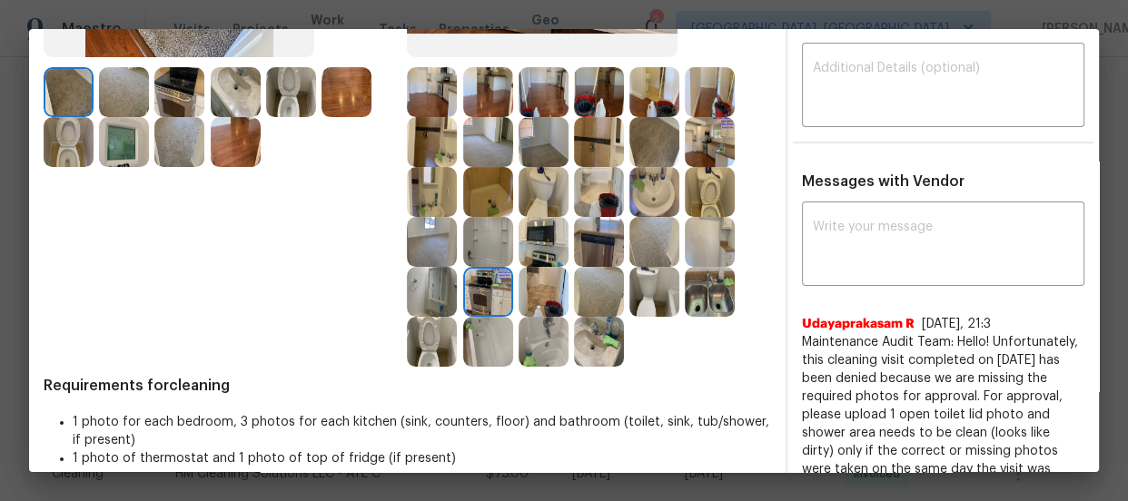
click at [536, 254] on img at bounding box center [544, 242] width 50 height 50
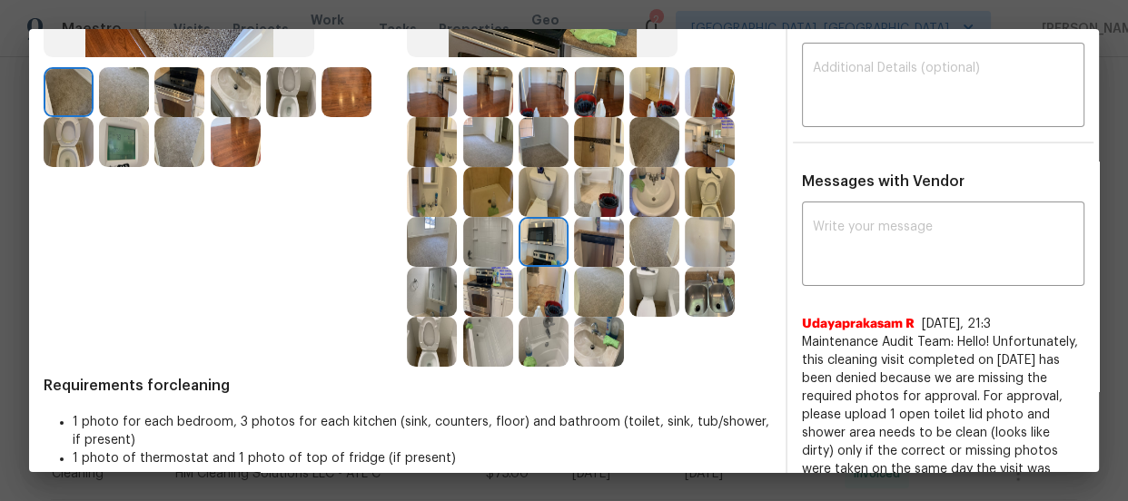
click at [499, 242] on img at bounding box center [488, 242] width 50 height 50
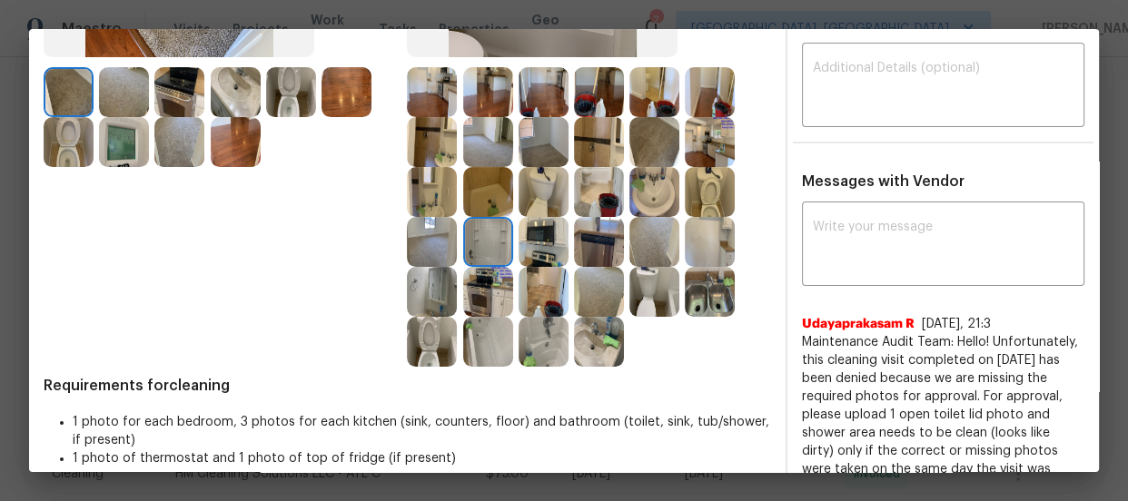
click at [589, 254] on img at bounding box center [599, 242] width 50 height 50
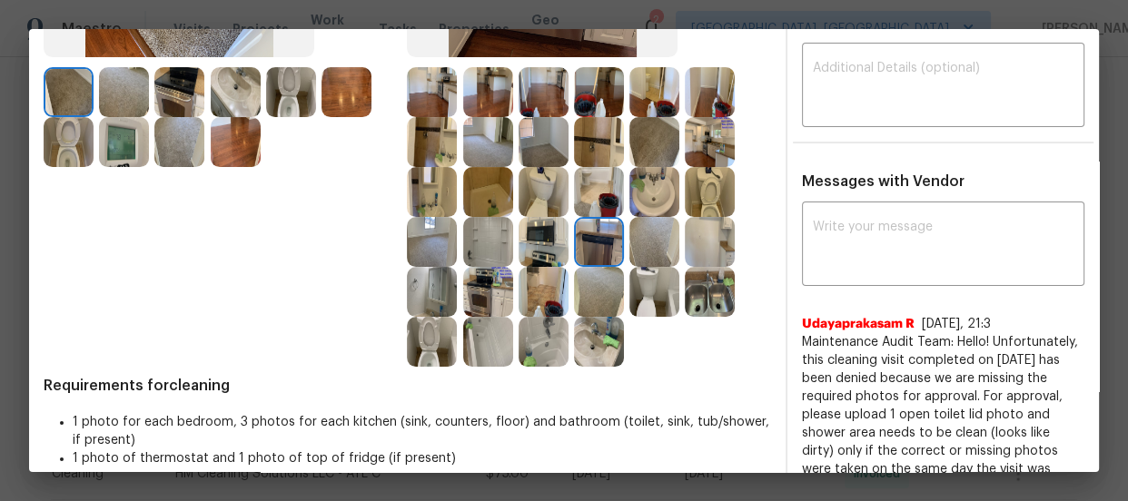
click at [587, 346] on img at bounding box center [599, 342] width 50 height 50
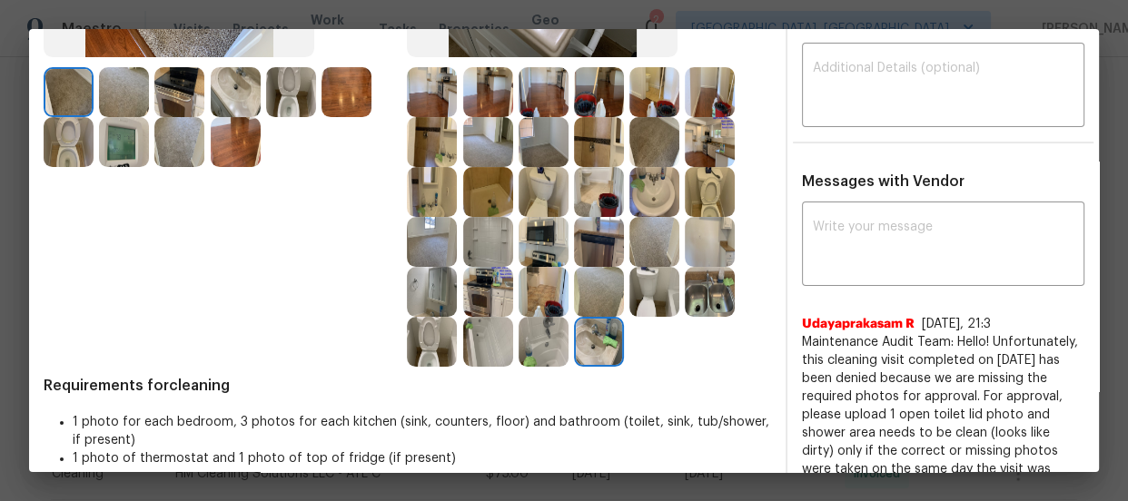
click at [621, 301] on div at bounding box center [601, 292] width 55 height 50
click at [711, 299] on img at bounding box center [710, 292] width 50 height 50
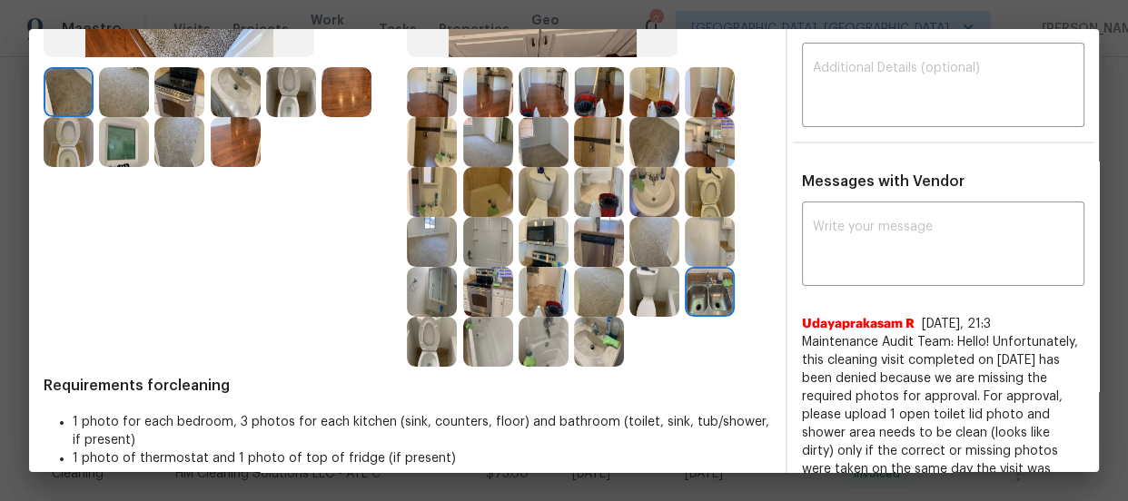
click at [582, 296] on img at bounding box center [599, 292] width 50 height 50
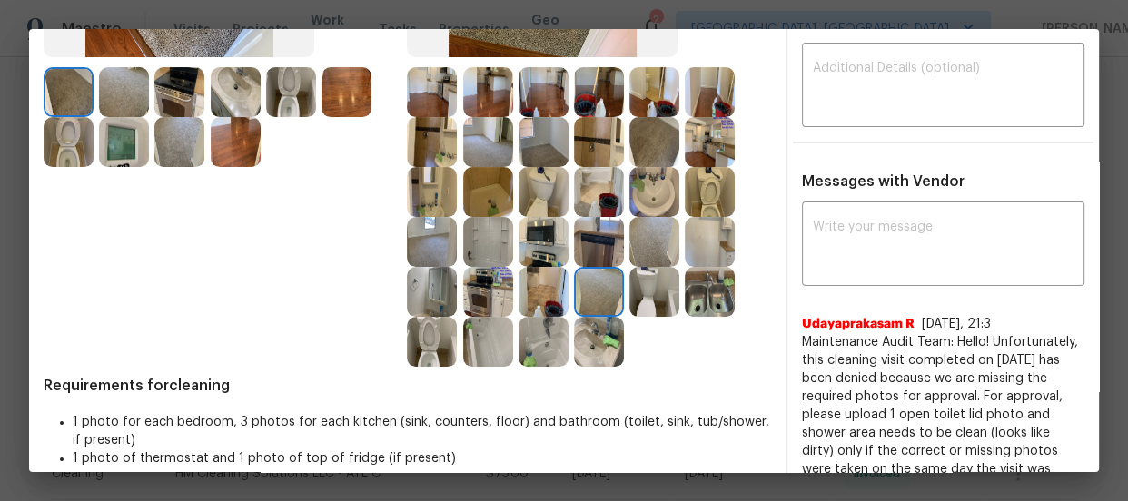
click at [436, 246] on img at bounding box center [432, 242] width 50 height 50
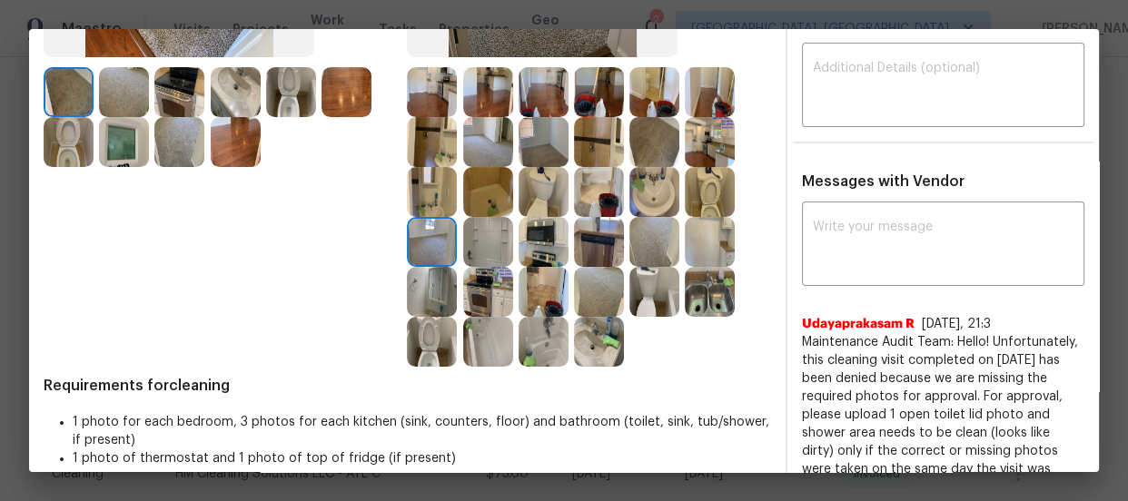
click at [542, 139] on img at bounding box center [544, 142] width 50 height 50
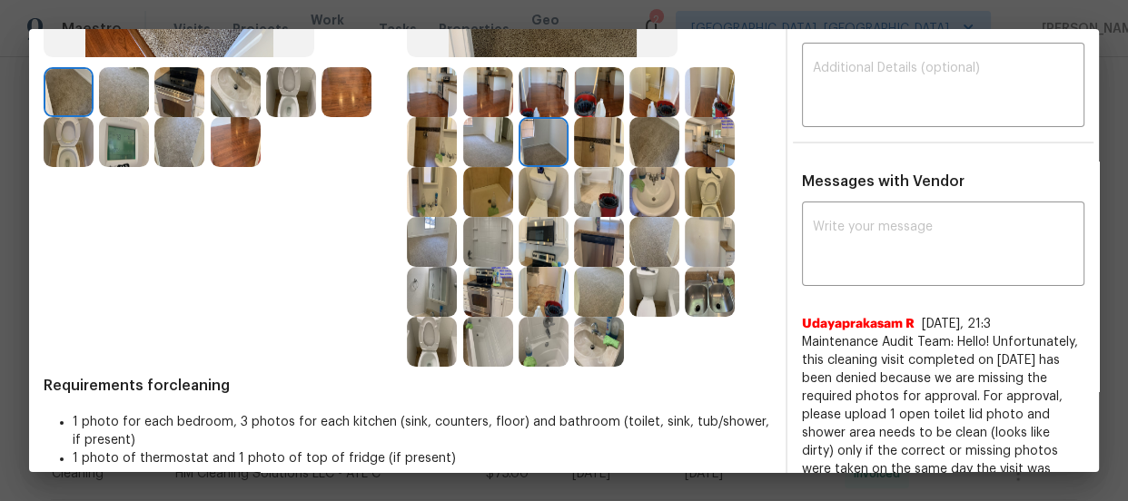
click at [542, 195] on img at bounding box center [544, 192] width 50 height 50
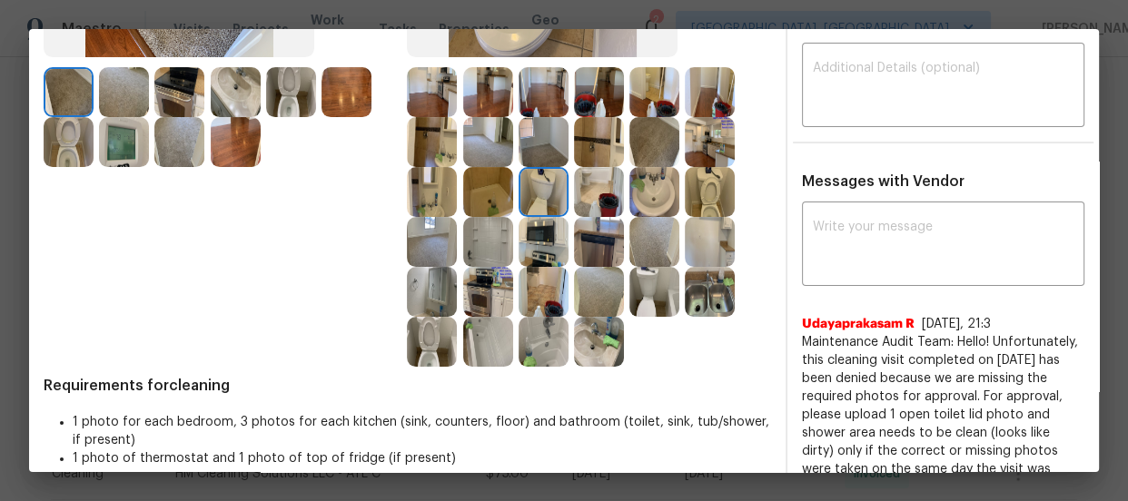
click at [536, 95] on img at bounding box center [544, 92] width 50 height 50
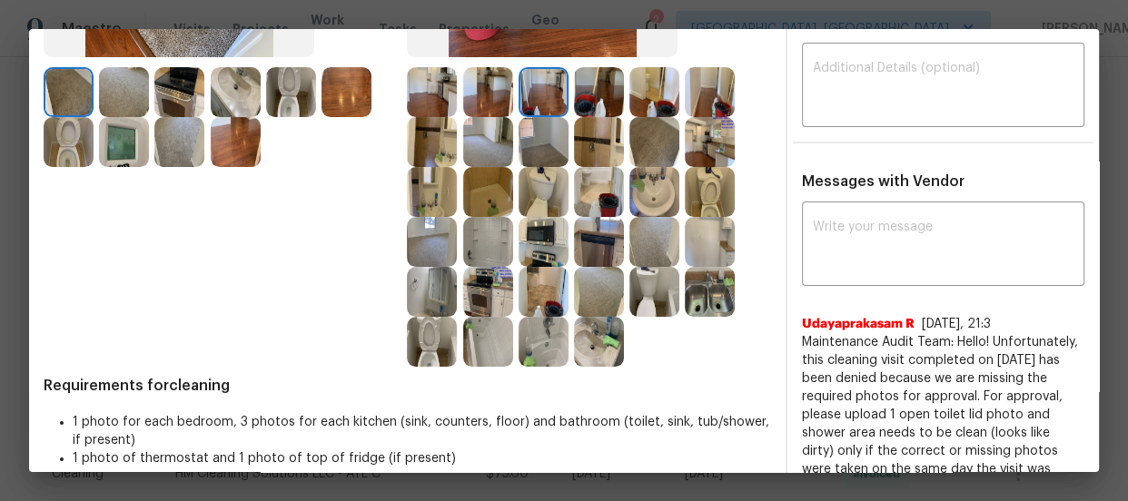
click at [567, 94] on div at bounding box center [546, 92] width 55 height 50
click at [579, 146] on img at bounding box center [599, 142] width 50 height 50
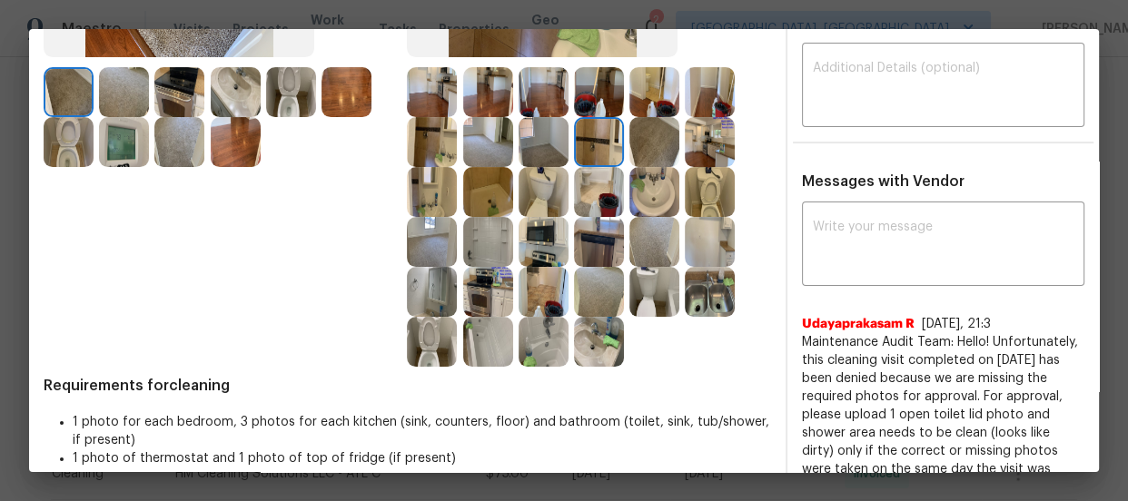
click at [629, 145] on img at bounding box center [654, 142] width 50 height 50
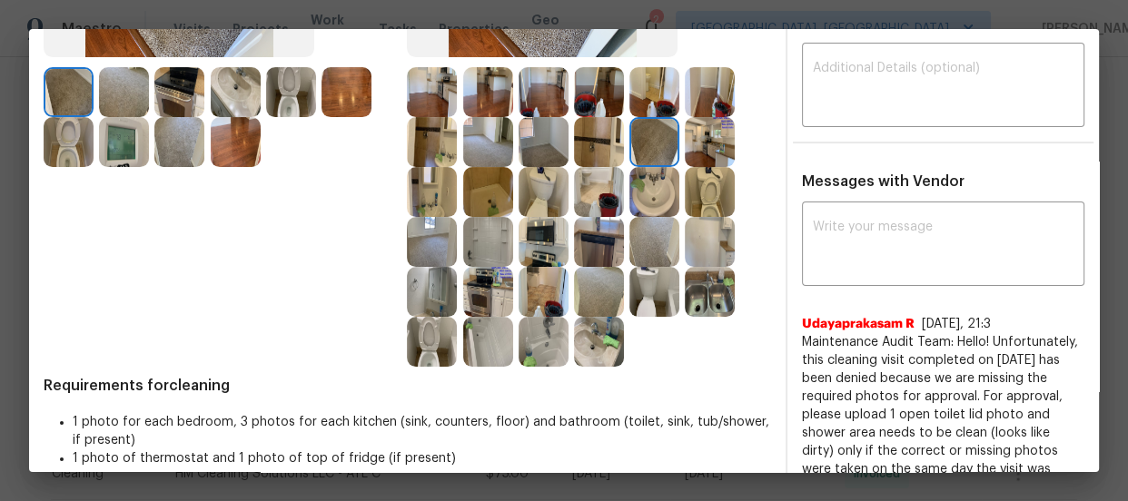
click at [633, 88] on img at bounding box center [654, 92] width 50 height 50
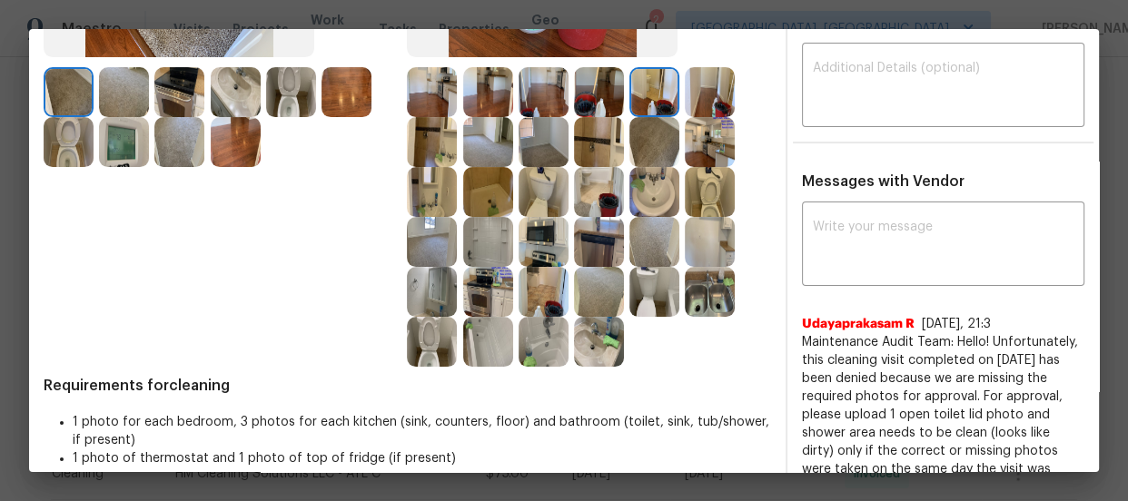
click at [688, 85] on img at bounding box center [710, 92] width 50 height 50
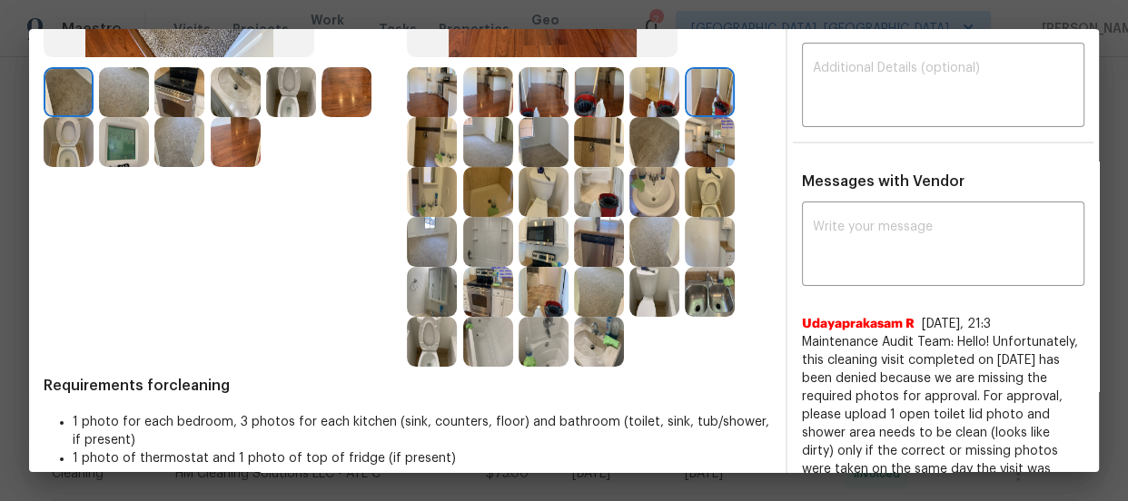
click at [694, 139] on img at bounding box center [710, 142] width 50 height 50
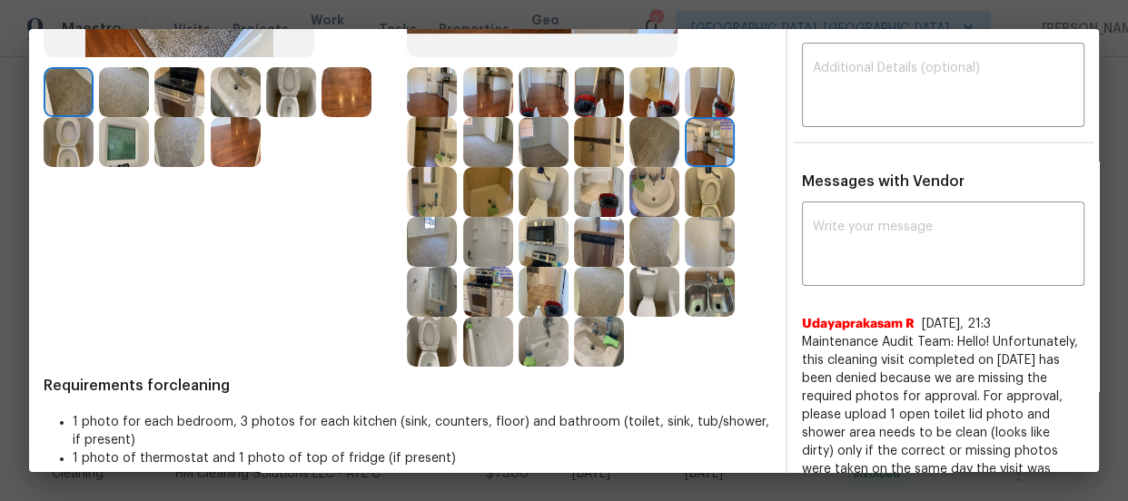
click at [699, 181] on img at bounding box center [710, 192] width 50 height 50
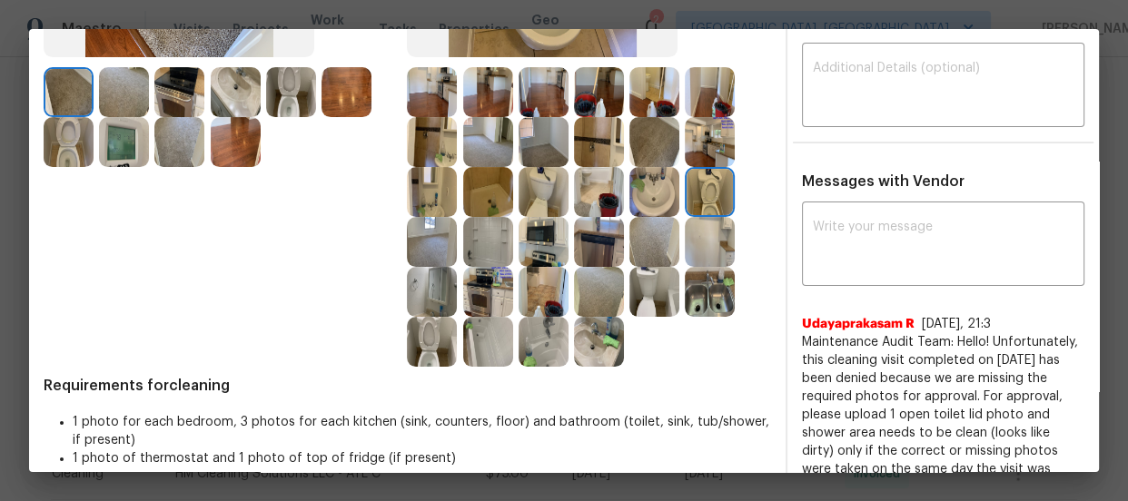
click at [698, 291] on img at bounding box center [710, 292] width 50 height 50
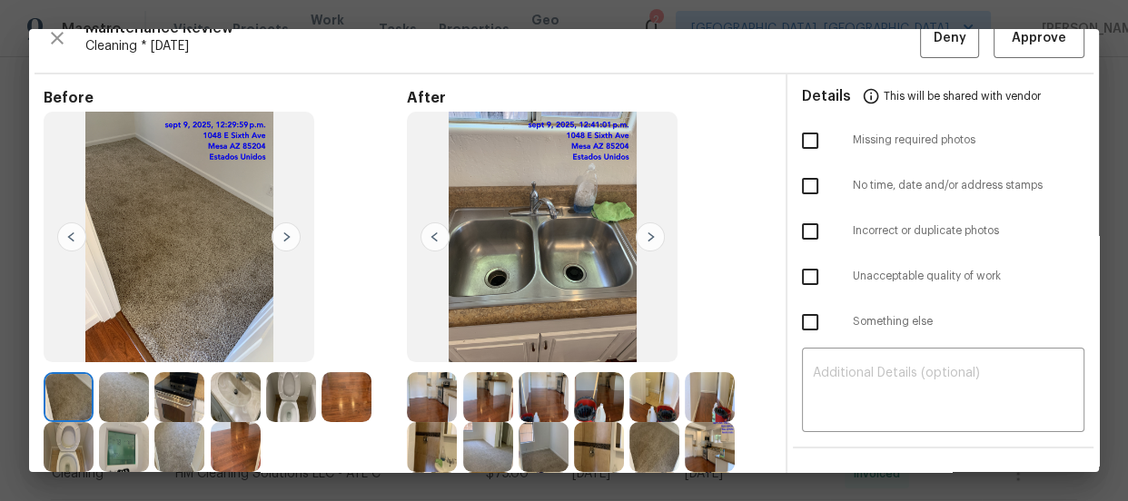
scroll to position [0, 0]
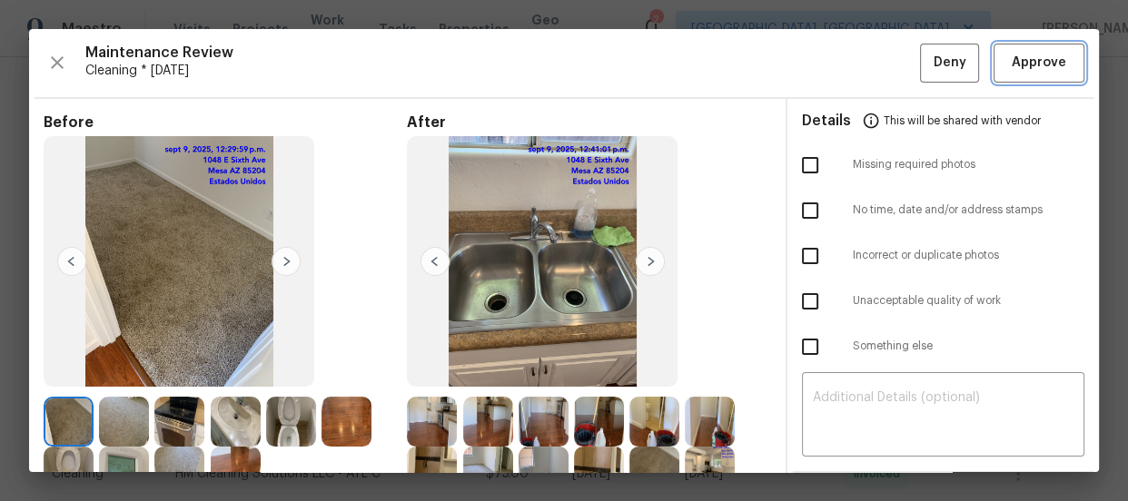
click at [1035, 53] on span "Approve" at bounding box center [1039, 63] width 54 height 23
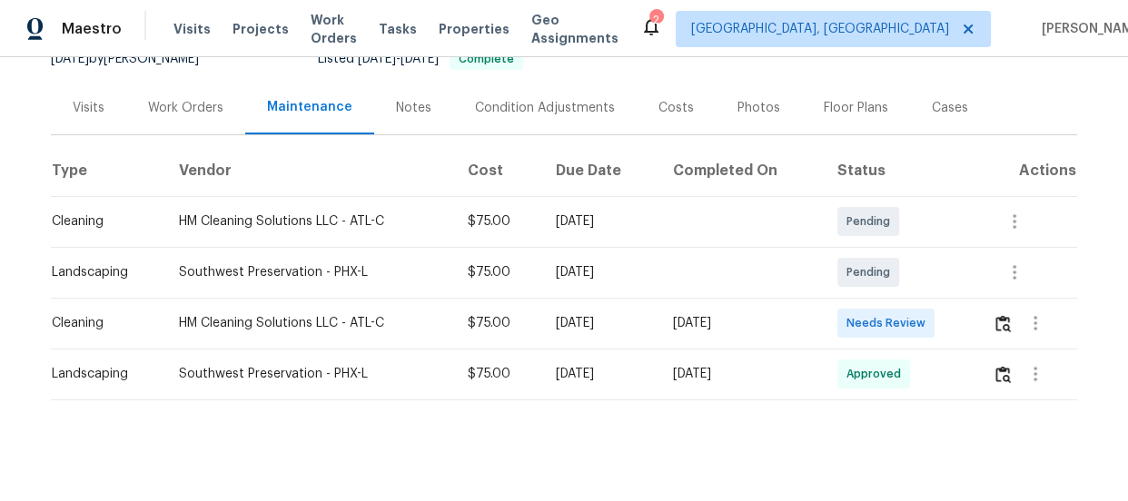
scroll to position [214, 0]
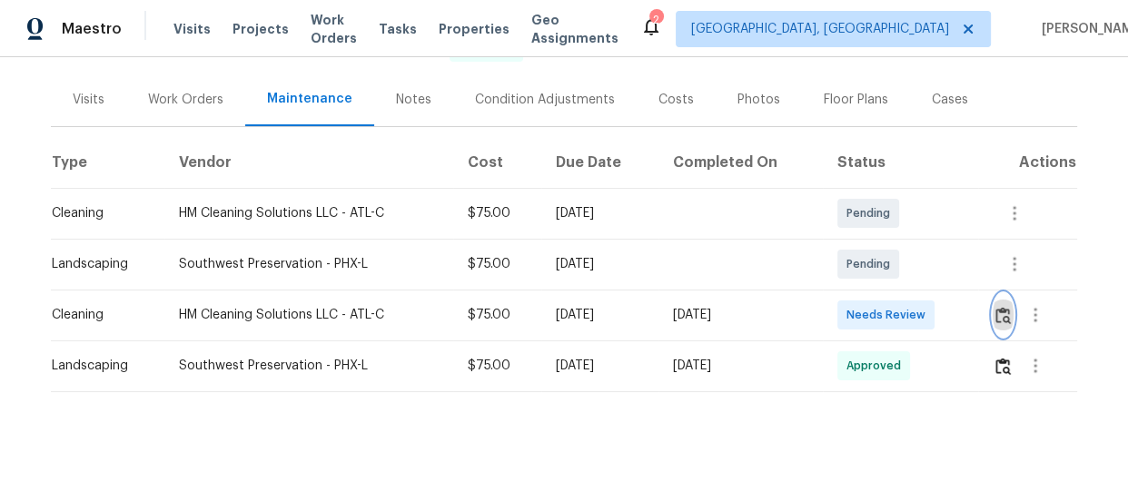
click at [1001, 317] on button "button" at bounding box center [1003, 315] width 21 height 44
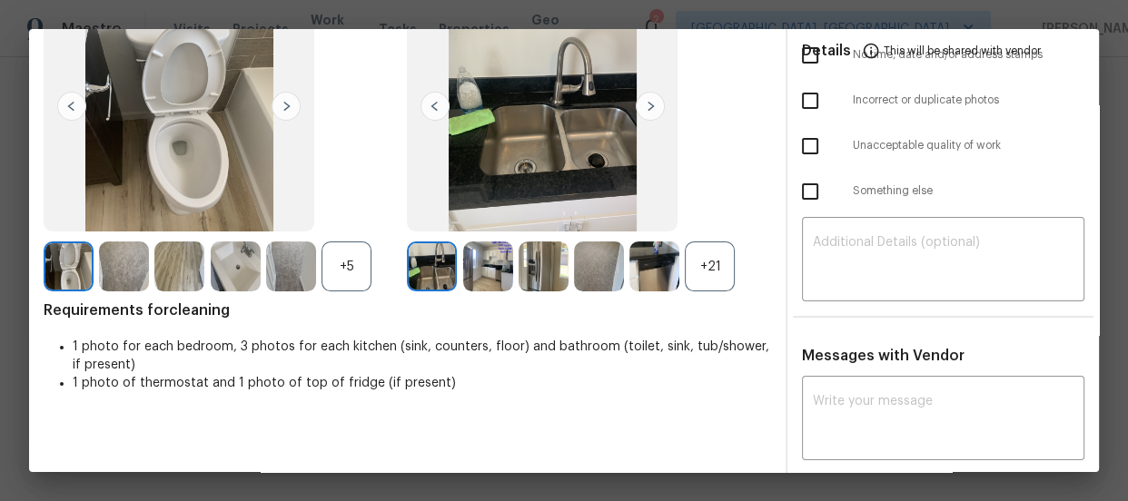
scroll to position [164, 0]
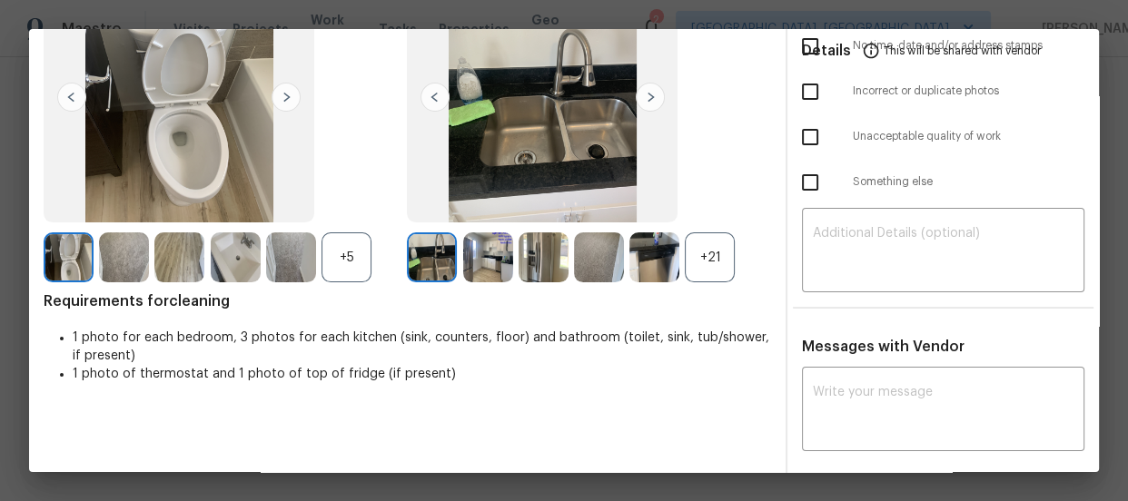
click at [703, 246] on div "+21" at bounding box center [710, 258] width 50 height 50
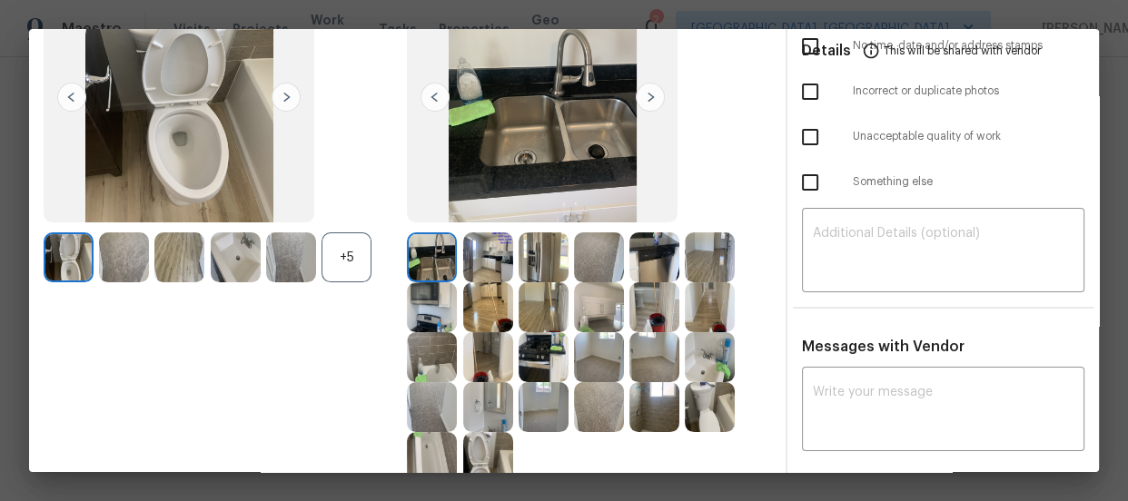
click at [361, 253] on div "+5" at bounding box center [347, 258] width 50 height 50
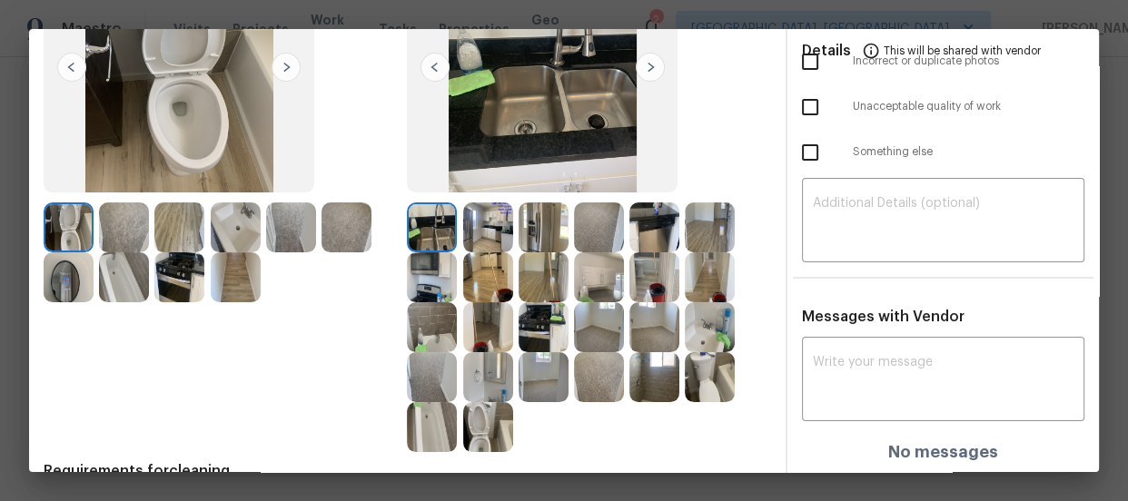
scroll to position [247, 0]
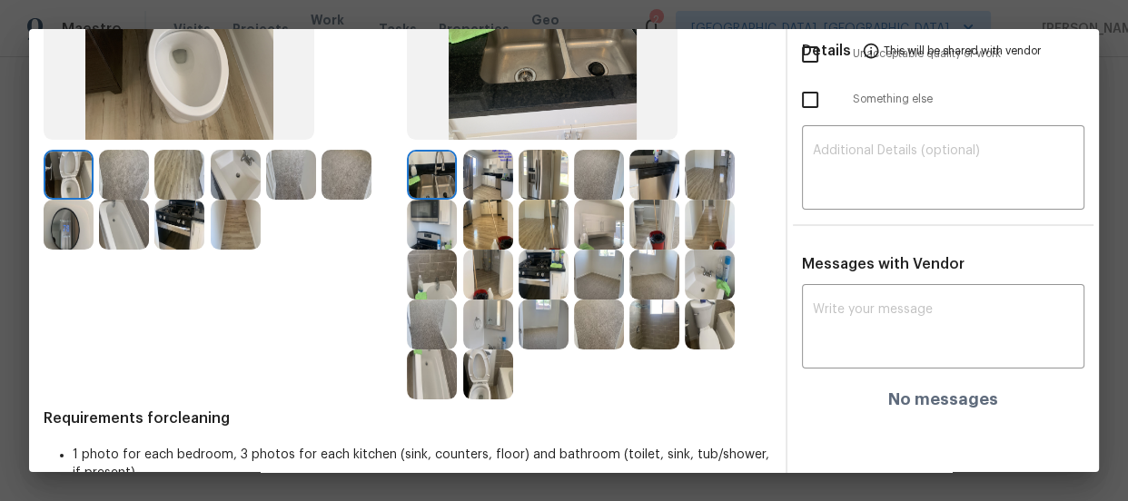
click at [471, 378] on img at bounding box center [488, 375] width 50 height 50
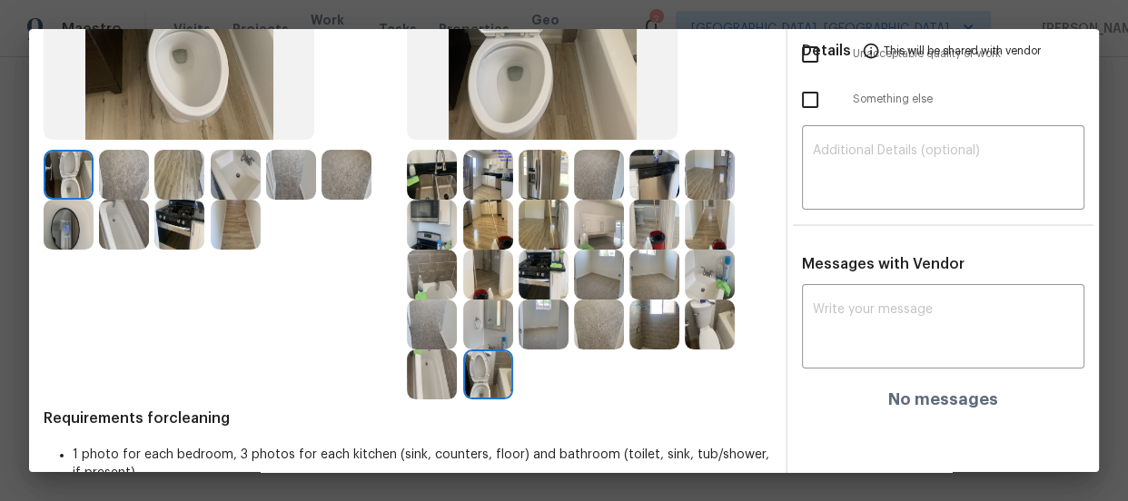
click at [439, 373] on img at bounding box center [432, 375] width 50 height 50
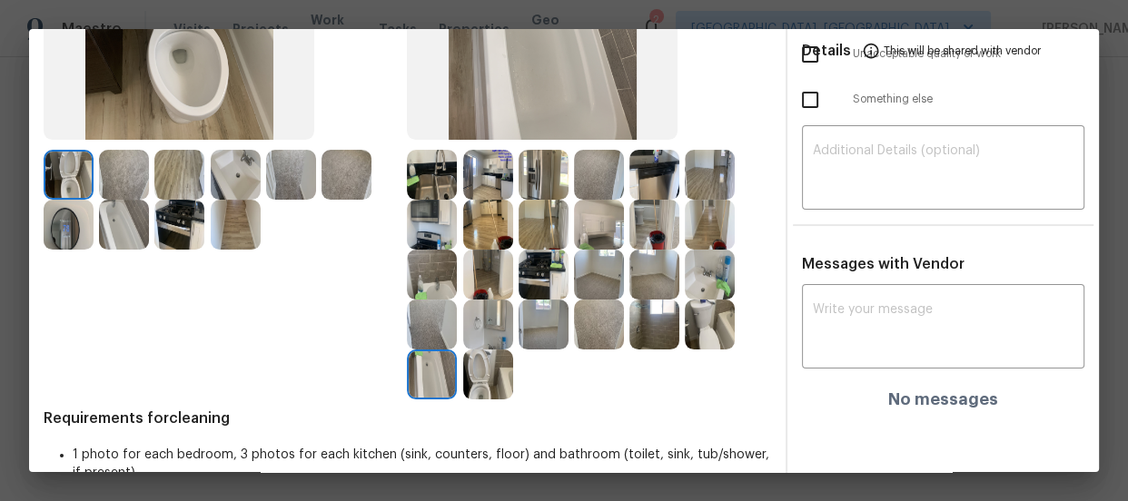
click at [711, 275] on img at bounding box center [710, 275] width 50 height 50
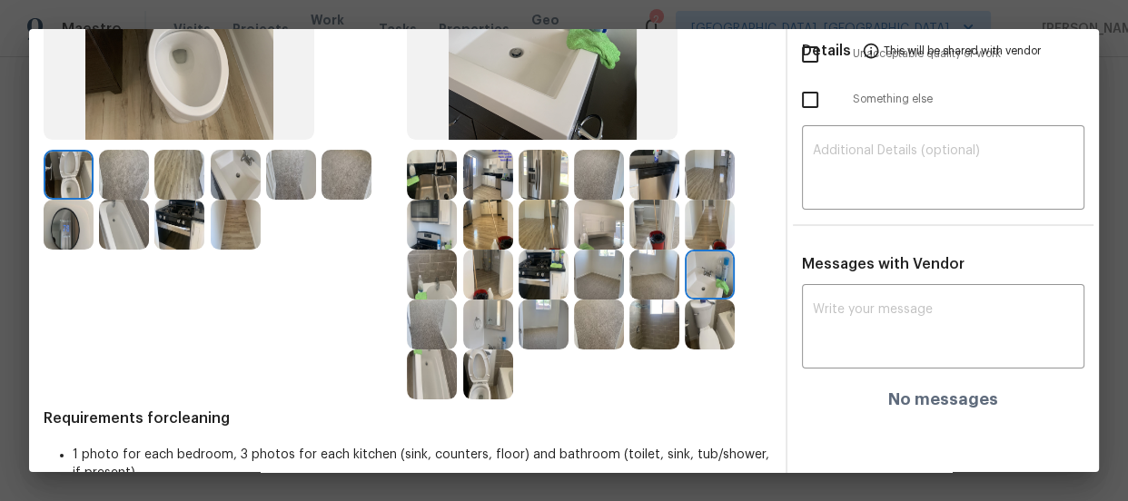
click at [590, 226] on img at bounding box center [599, 225] width 50 height 50
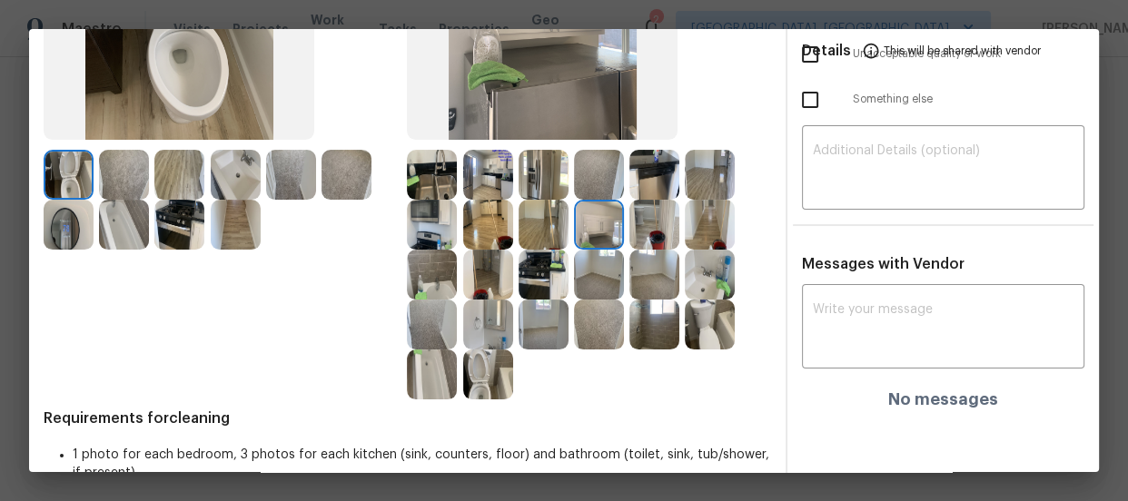
click at [490, 217] on img at bounding box center [488, 225] width 50 height 50
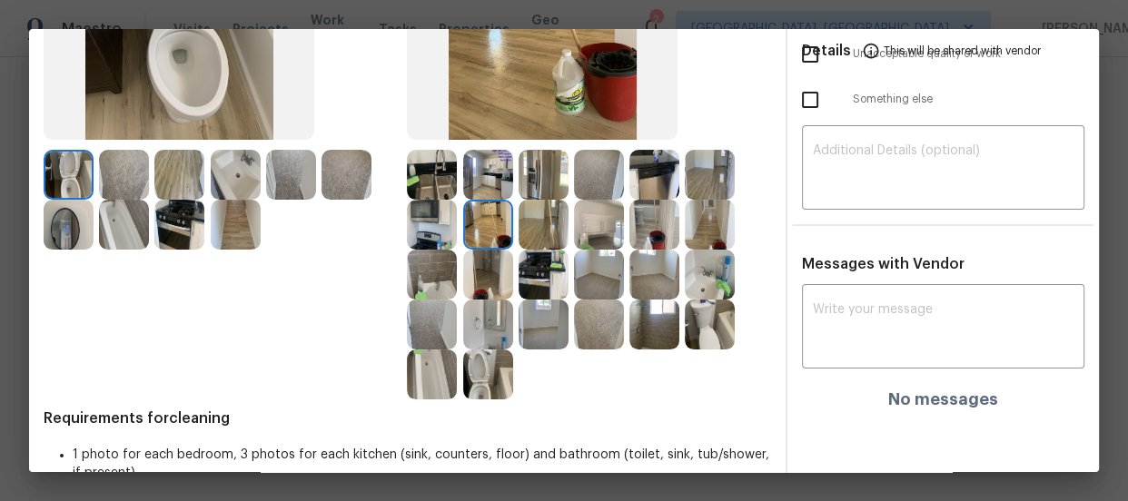
click at [481, 178] on img at bounding box center [488, 175] width 50 height 50
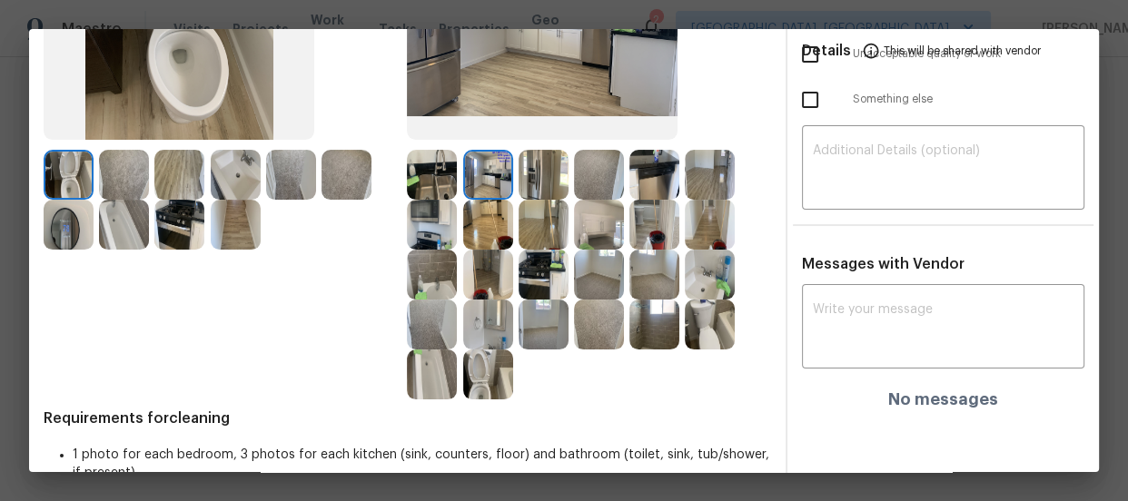
click at [411, 176] on img at bounding box center [432, 175] width 50 height 50
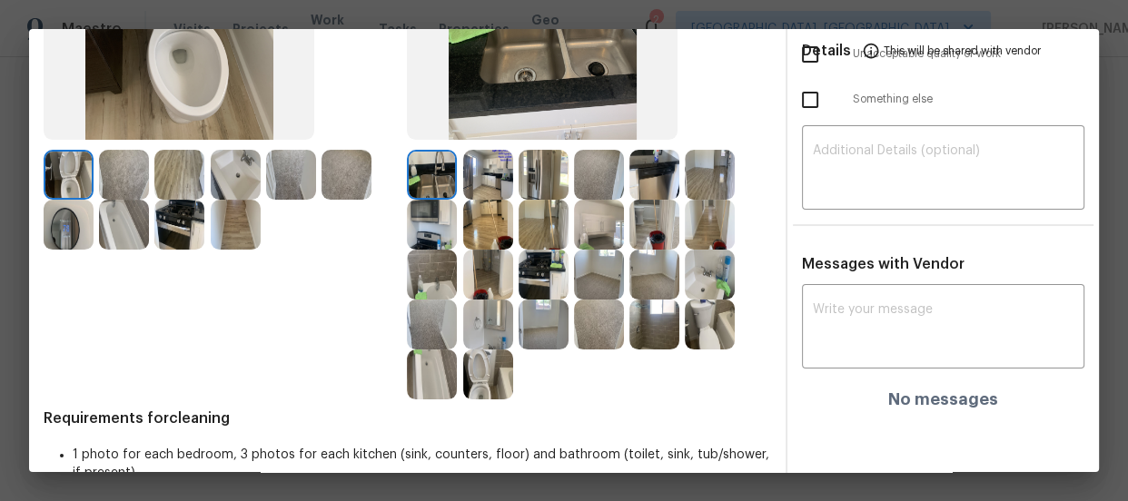
click at [431, 220] on img at bounding box center [432, 225] width 50 height 50
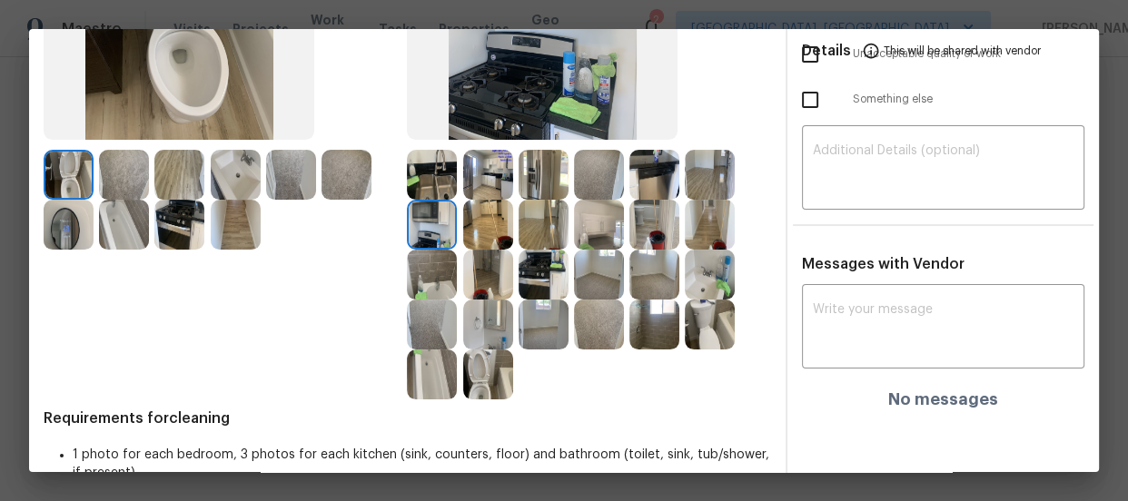
click at [551, 275] on img at bounding box center [544, 275] width 50 height 50
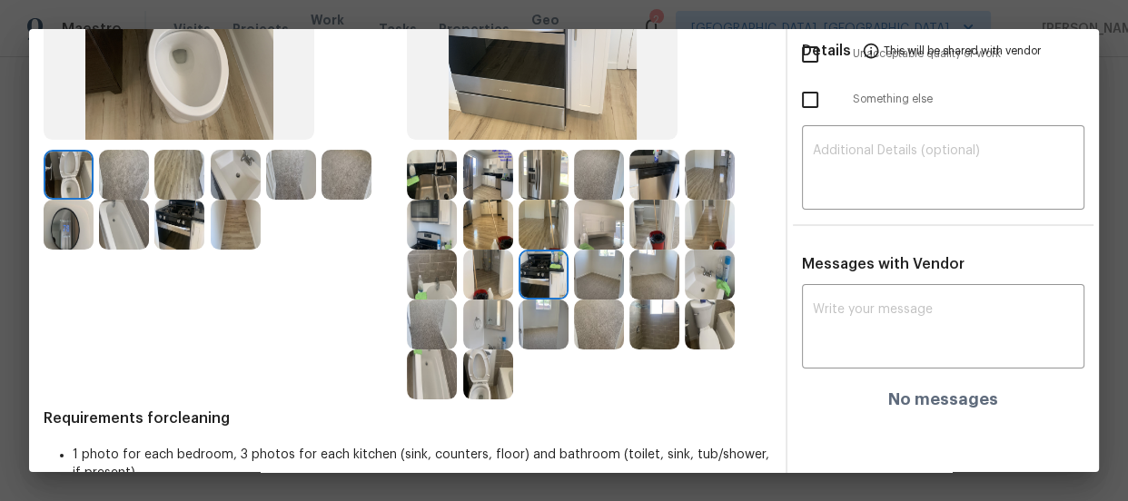
click at [595, 280] on img at bounding box center [599, 275] width 50 height 50
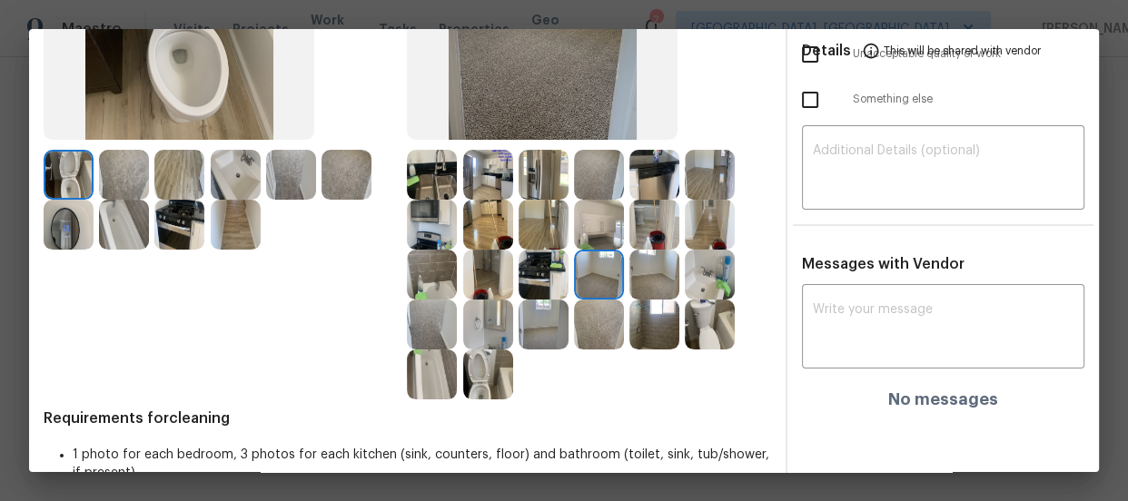
click at [594, 318] on img at bounding box center [599, 325] width 50 height 50
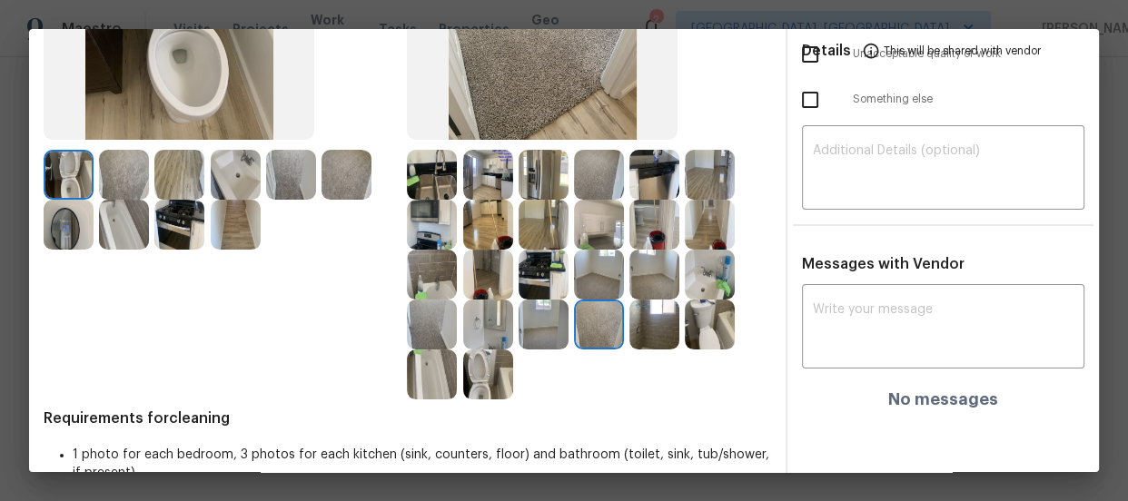
click at [530, 320] on img at bounding box center [544, 325] width 50 height 50
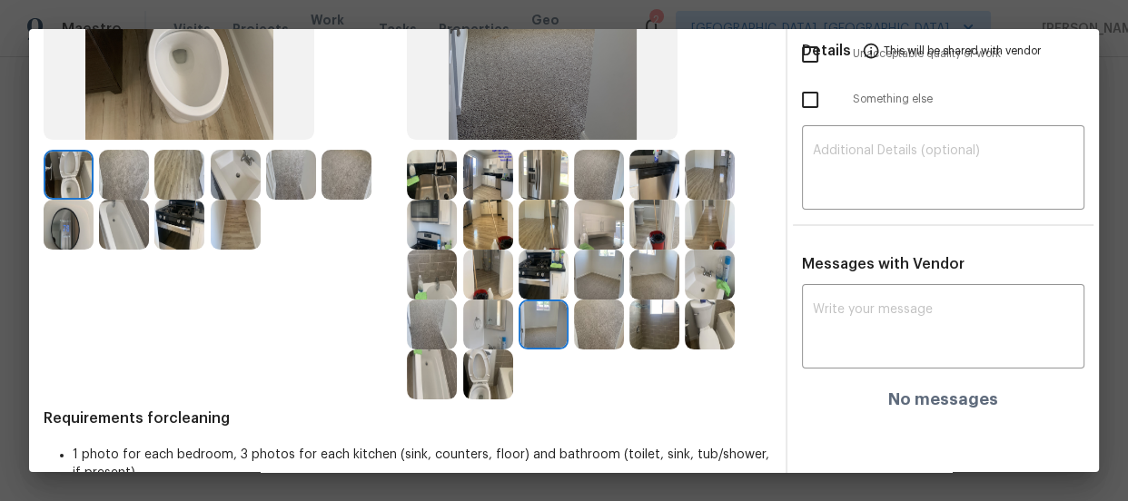
click at [654, 280] on img at bounding box center [654, 275] width 50 height 50
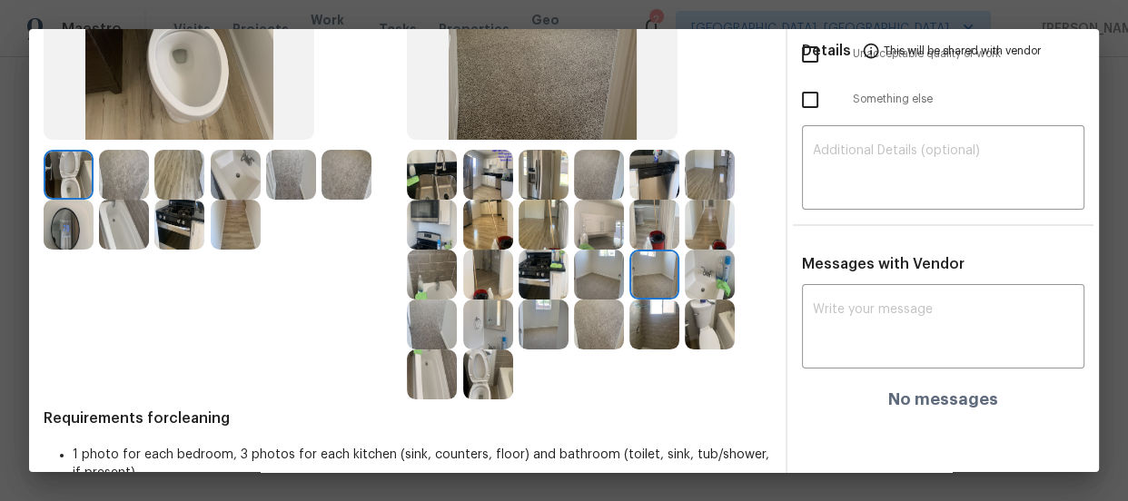
click at [647, 325] on img at bounding box center [654, 325] width 50 height 50
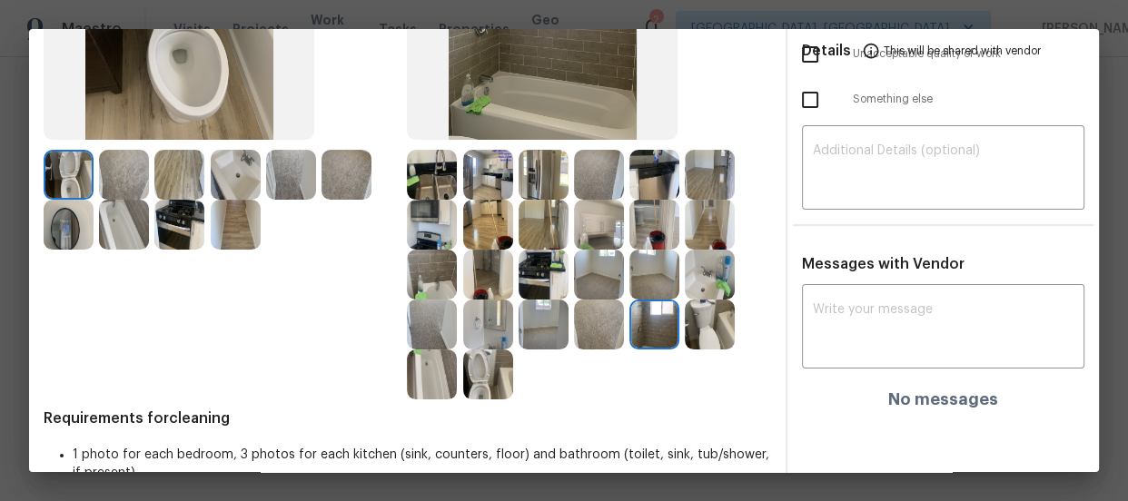
click at [579, 230] on img at bounding box center [599, 225] width 50 height 50
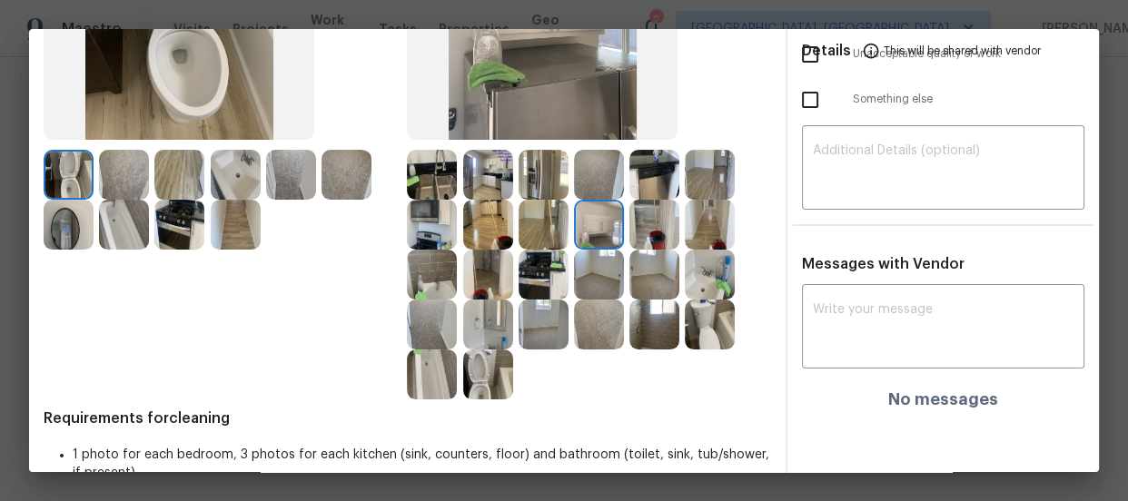
click at [636, 219] on img at bounding box center [654, 225] width 50 height 50
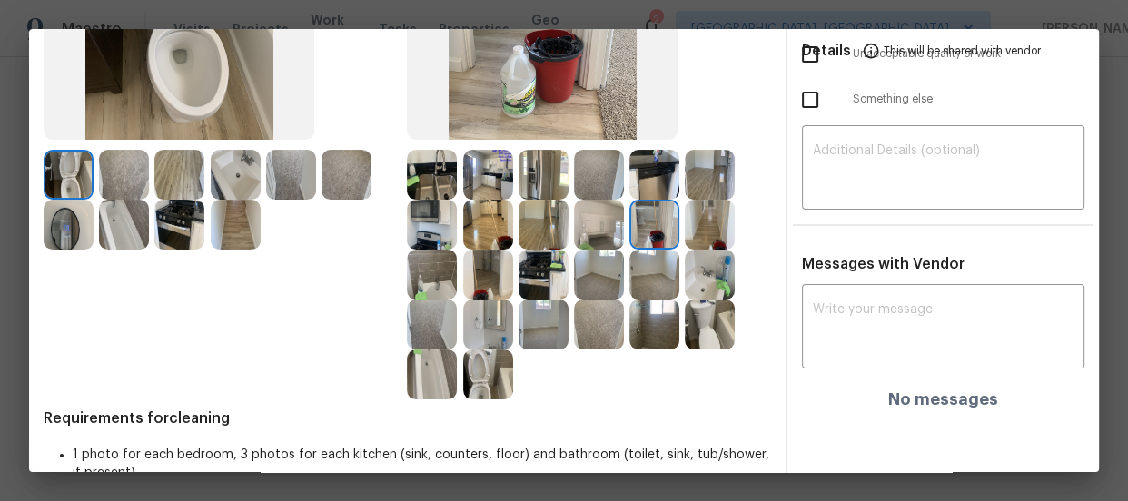
click at [651, 175] on img at bounding box center [654, 175] width 50 height 50
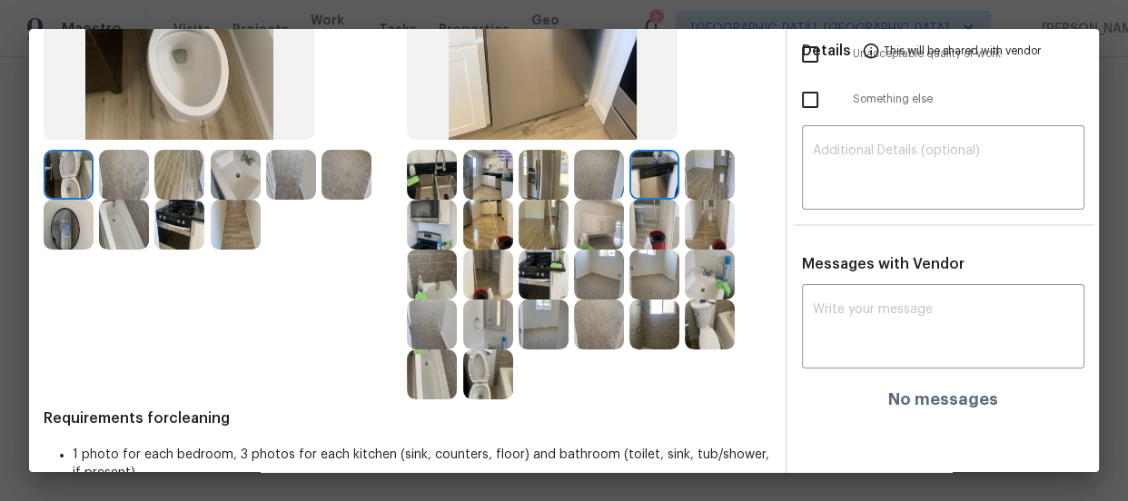
click at [556, 173] on img at bounding box center [544, 175] width 50 height 50
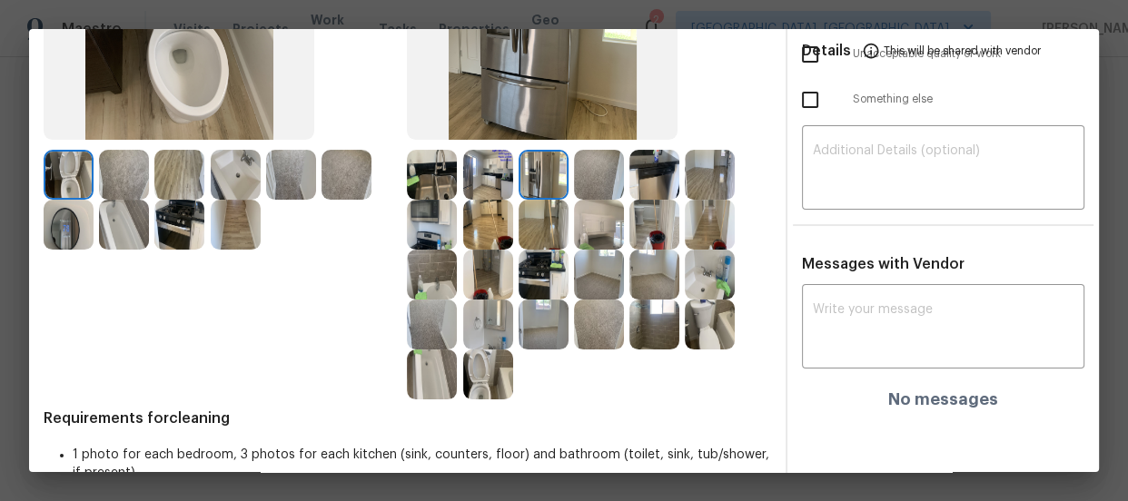
click at [501, 173] on img at bounding box center [488, 175] width 50 height 50
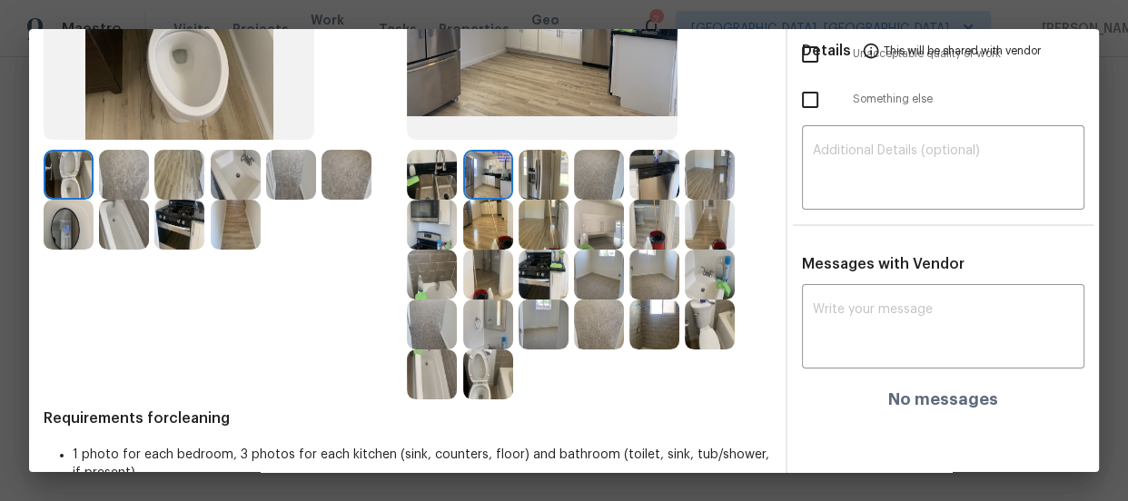
click at [463, 172] on img at bounding box center [488, 175] width 50 height 50
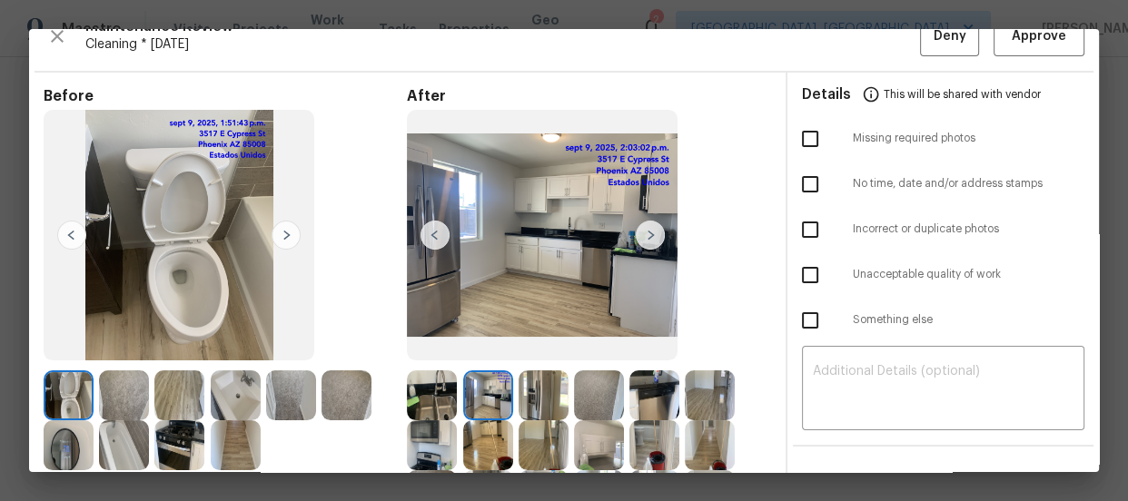
scroll to position [0, 0]
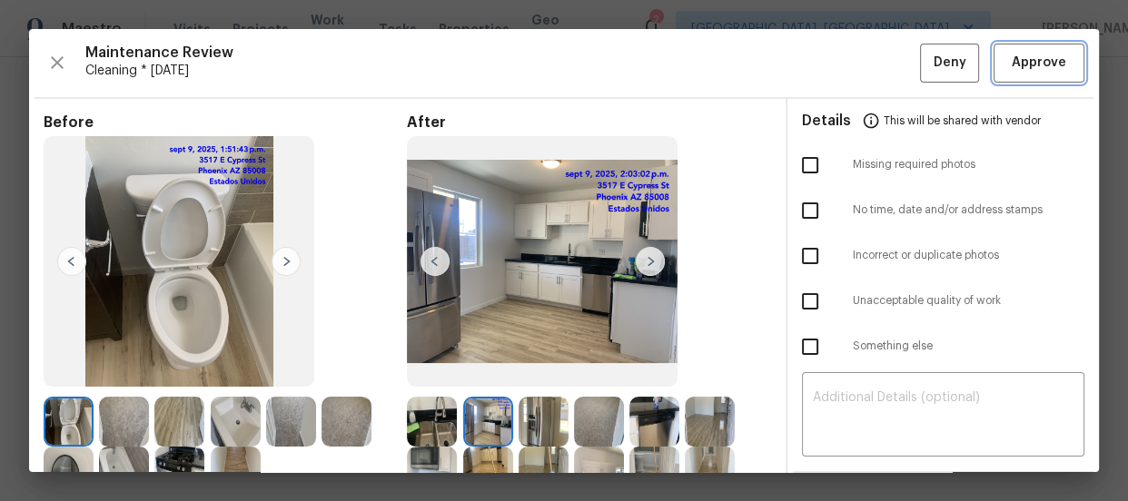
click at [1012, 62] on span "Approve" at bounding box center [1039, 63] width 54 height 23
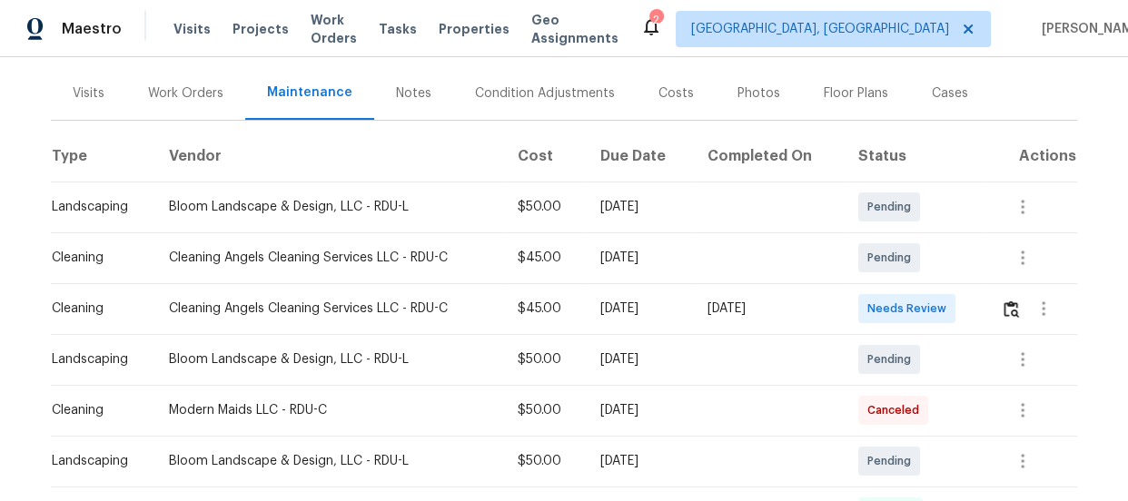
scroll to position [247, 0]
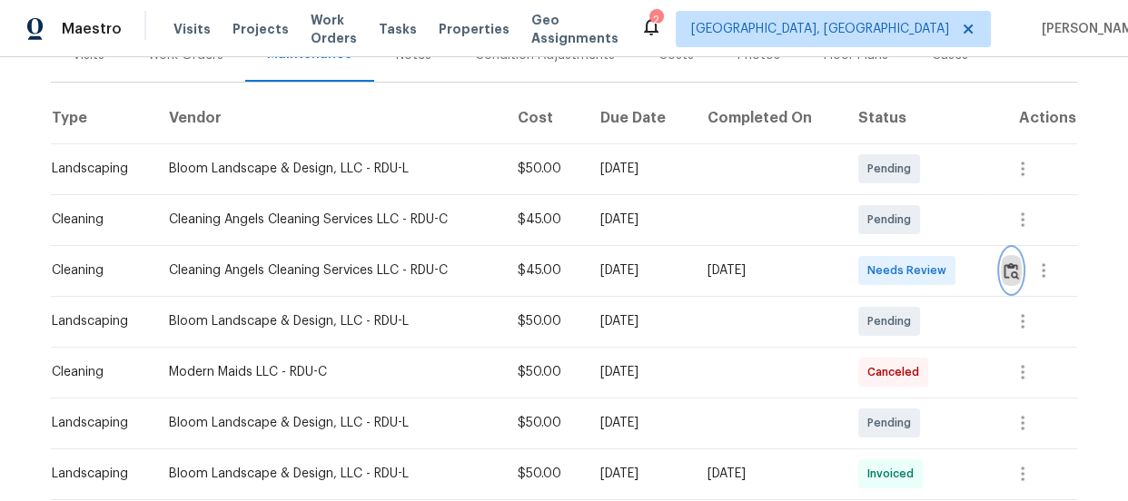
click at [1012, 278] on img "button" at bounding box center [1011, 270] width 15 height 17
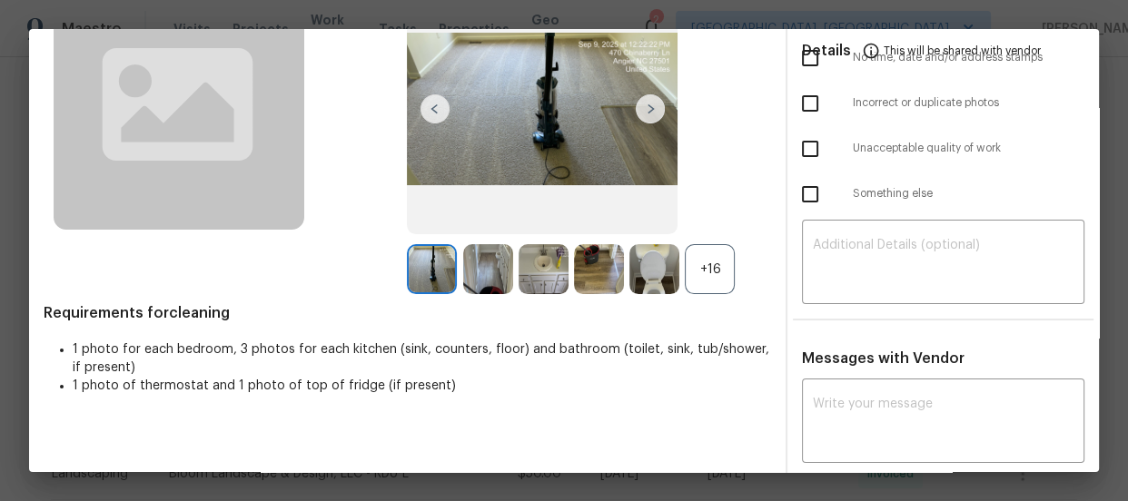
scroll to position [164, 0]
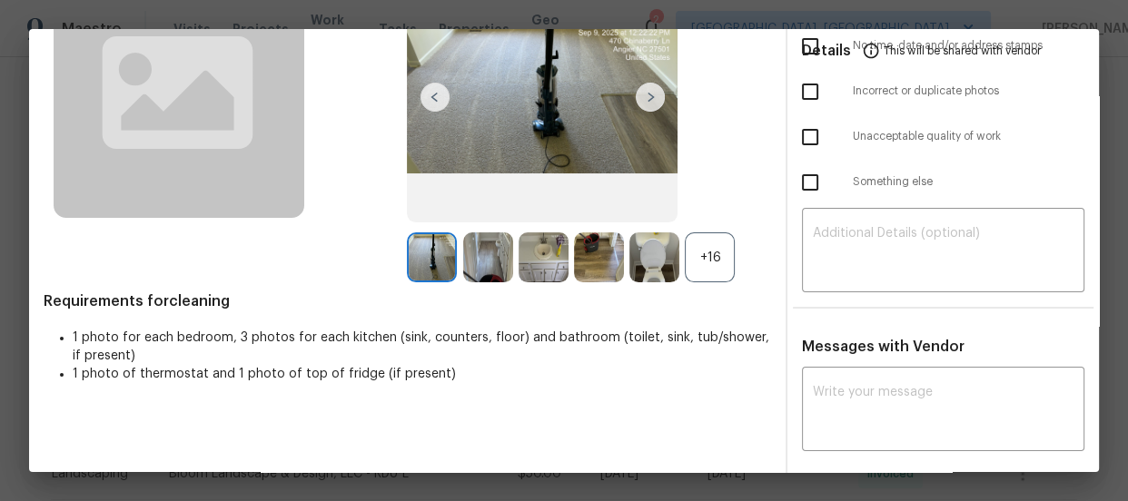
click at [718, 271] on div "+16" at bounding box center [710, 258] width 50 height 50
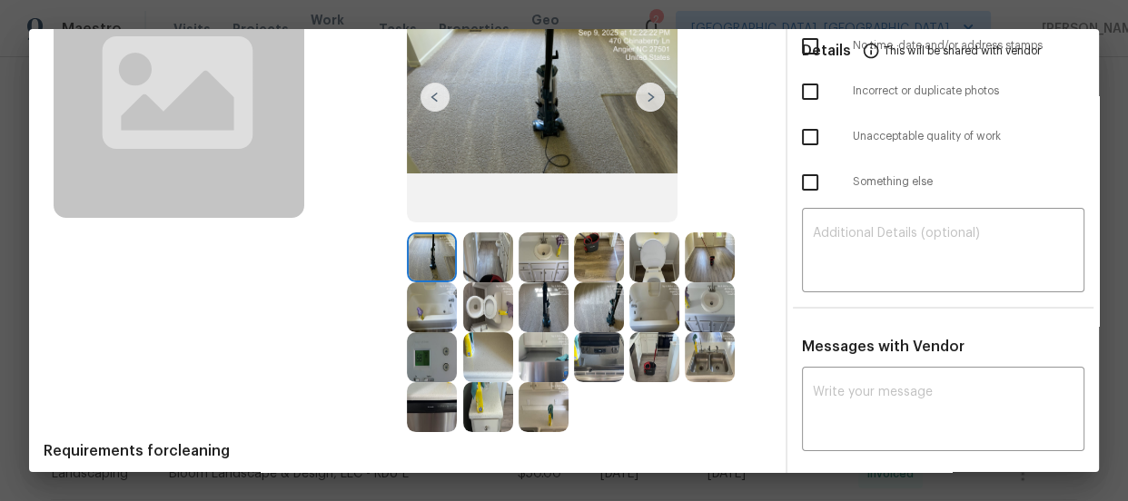
click at [669, 262] on img at bounding box center [654, 258] width 50 height 50
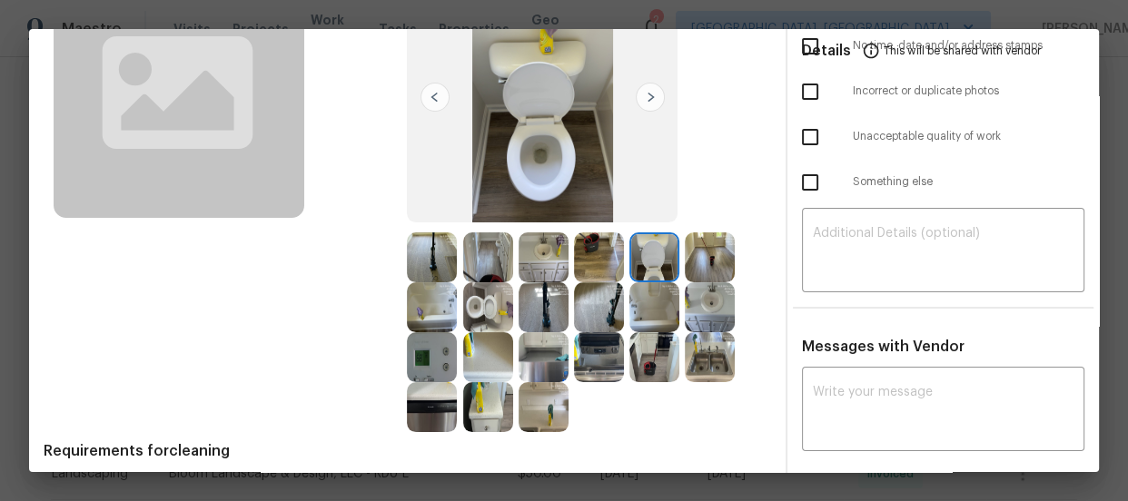
click at [500, 302] on img at bounding box center [488, 307] width 50 height 50
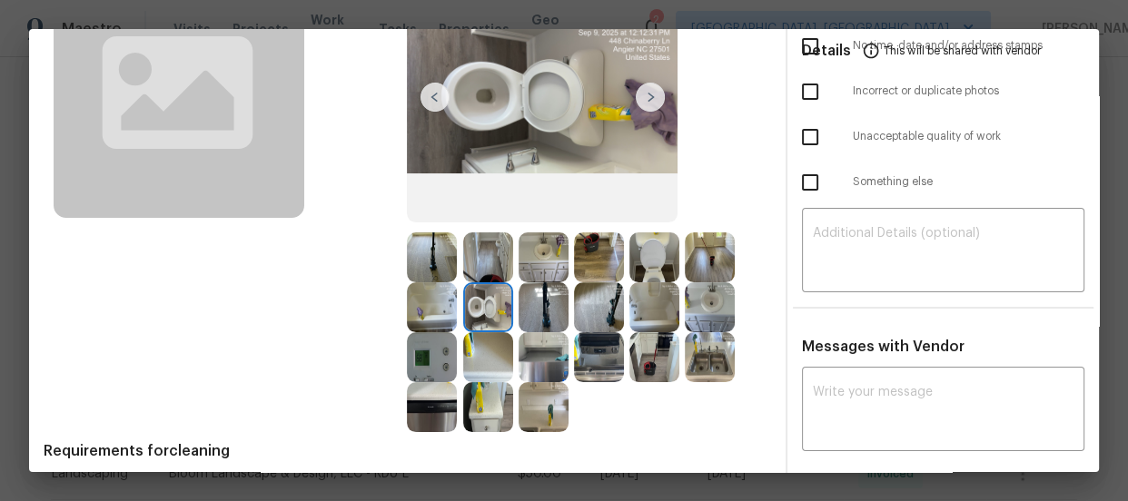
click at [559, 259] on img at bounding box center [544, 258] width 50 height 50
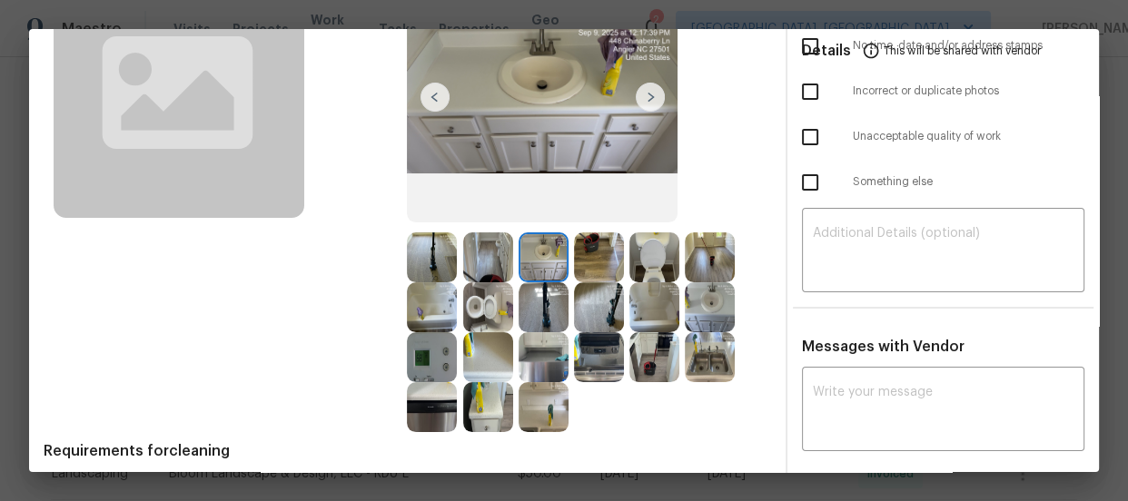
click at [690, 291] on img at bounding box center [710, 307] width 50 height 50
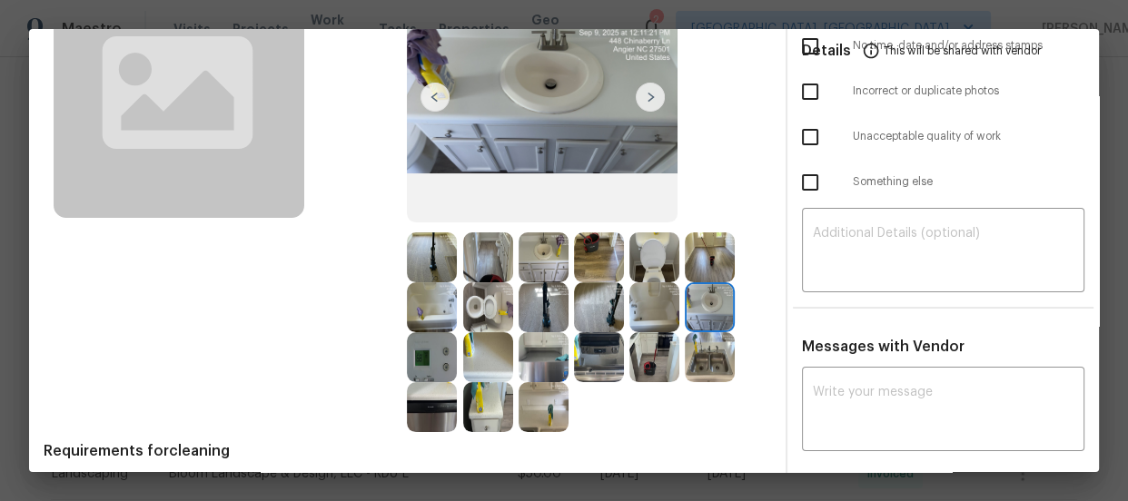
click at [706, 350] on img at bounding box center [710, 357] width 50 height 50
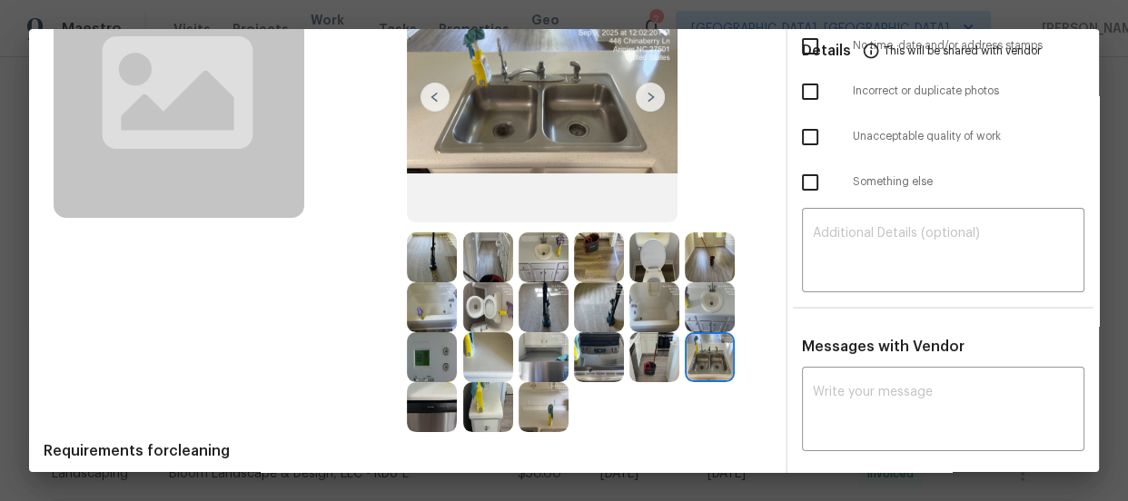
click at [559, 401] on img at bounding box center [544, 407] width 50 height 50
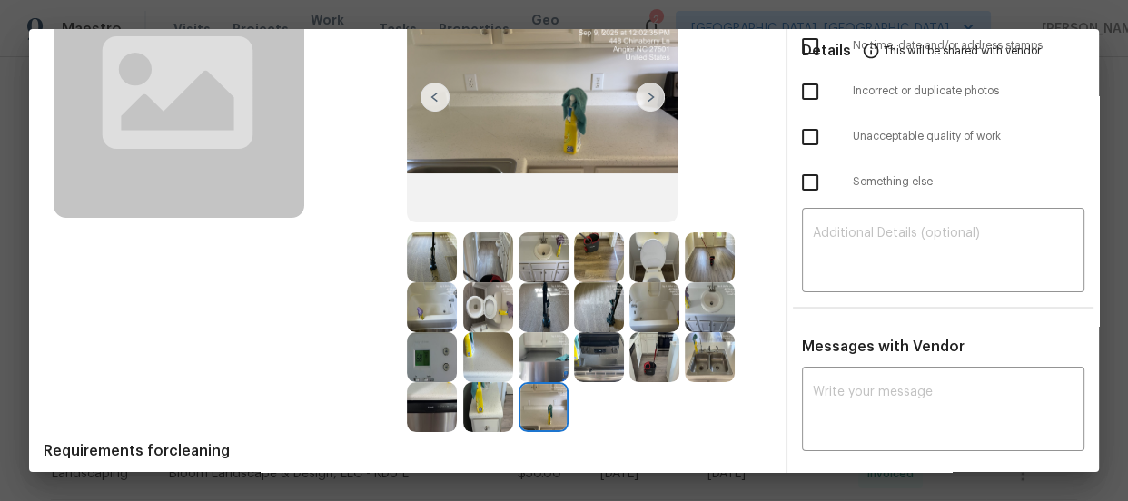
click at [414, 292] on img at bounding box center [432, 307] width 50 height 50
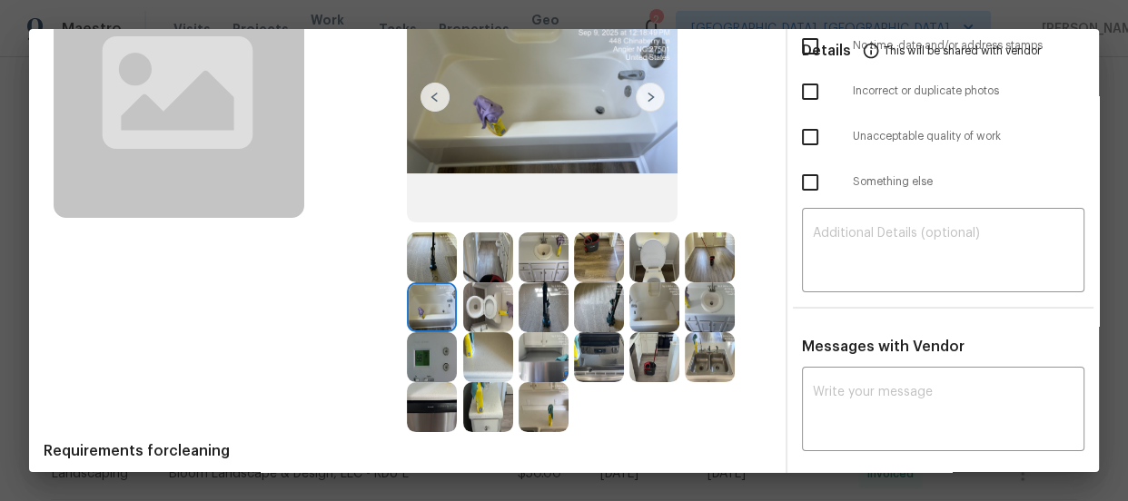
click at [648, 301] on img at bounding box center [654, 307] width 50 height 50
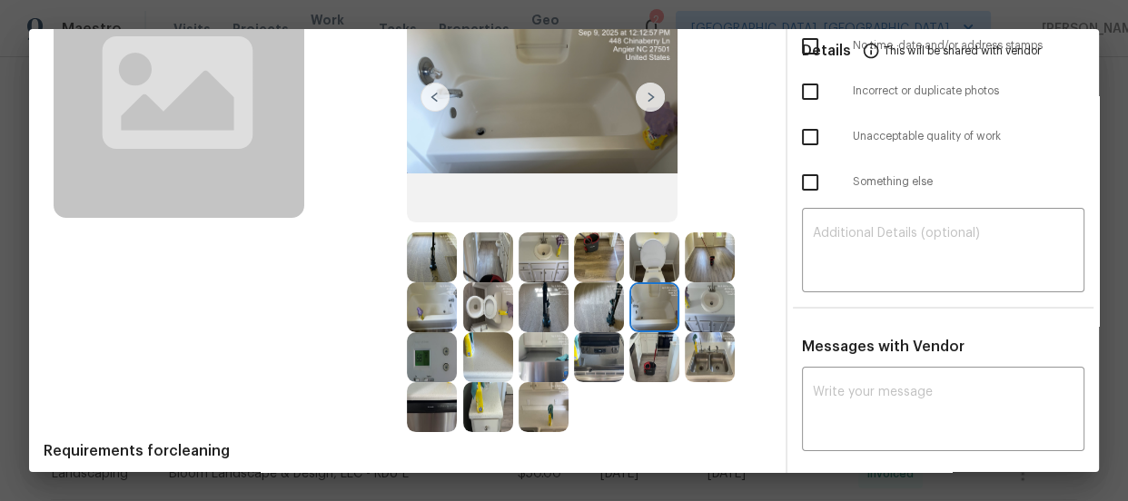
click at [650, 347] on img at bounding box center [654, 357] width 50 height 50
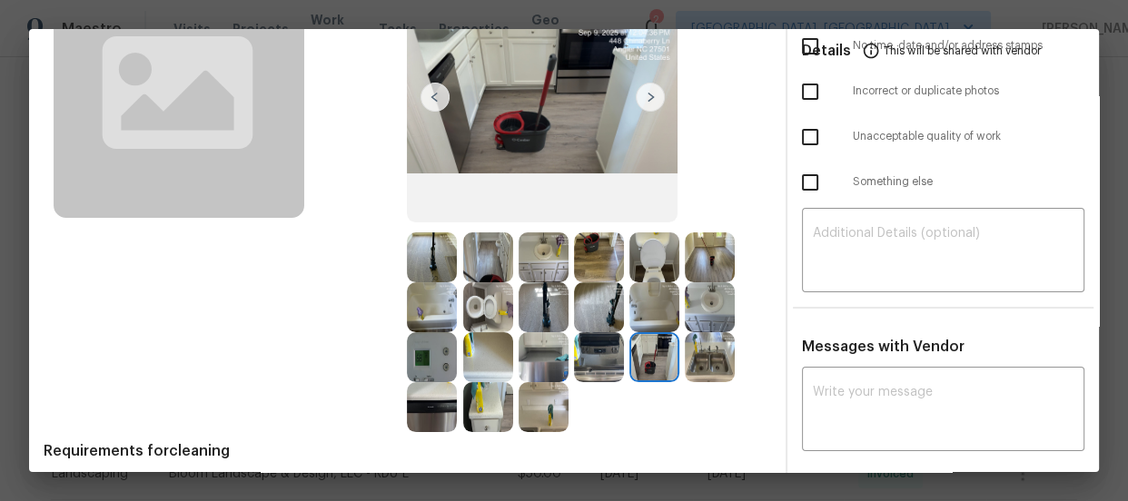
click at [566, 354] on div at bounding box center [546, 357] width 55 height 50
click at [511, 348] on div at bounding box center [490, 357] width 55 height 50
click at [528, 356] on img at bounding box center [544, 357] width 50 height 50
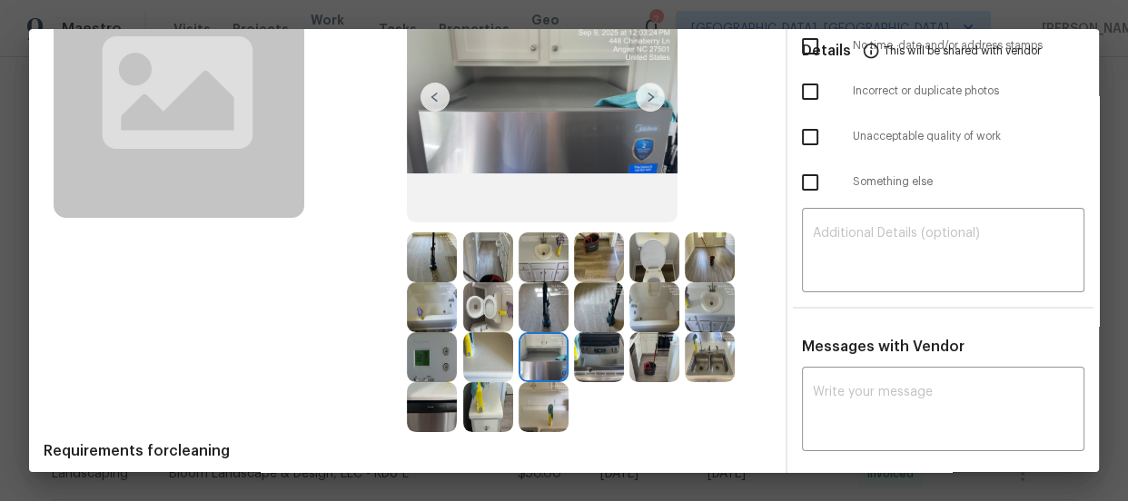
click at [477, 357] on img at bounding box center [488, 357] width 50 height 50
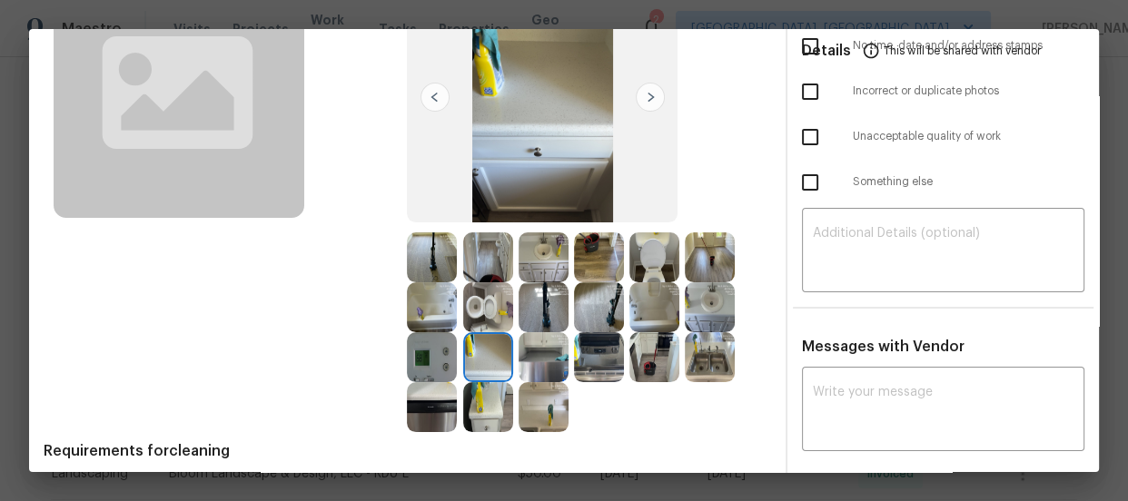
click at [417, 357] on img at bounding box center [432, 357] width 50 height 50
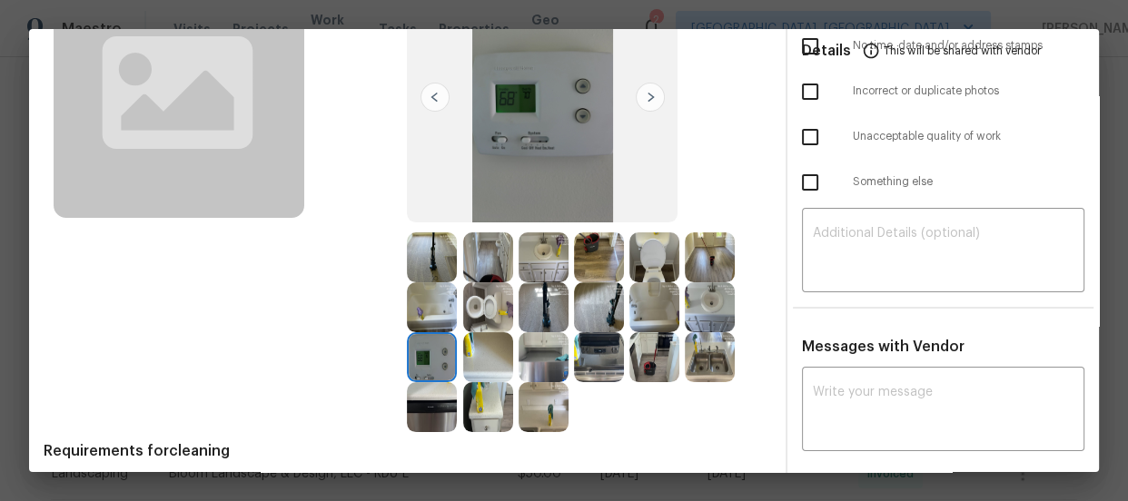
click at [552, 307] on img at bounding box center [544, 307] width 50 height 50
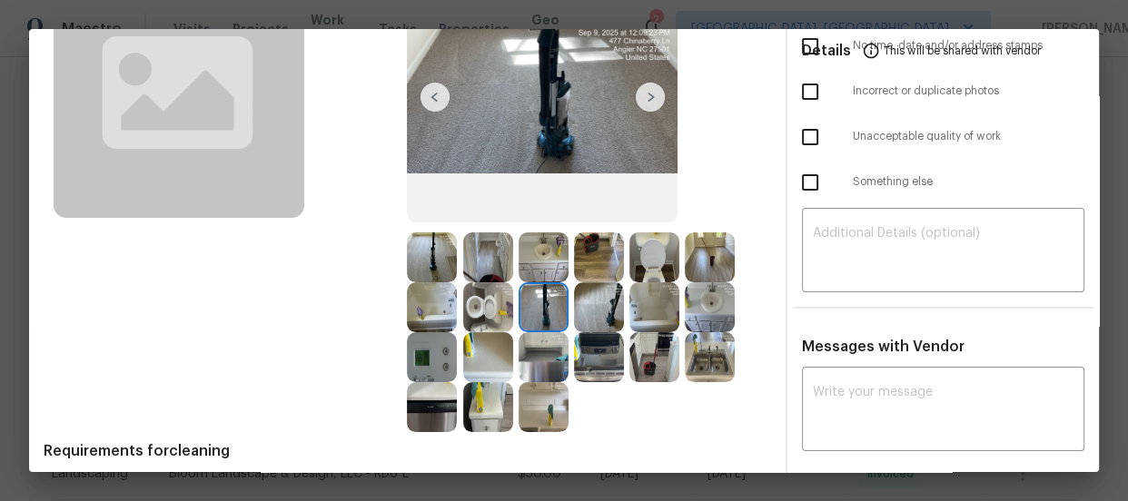
click at [623, 311] on div at bounding box center [601, 307] width 55 height 50
click at [613, 311] on img at bounding box center [599, 307] width 50 height 50
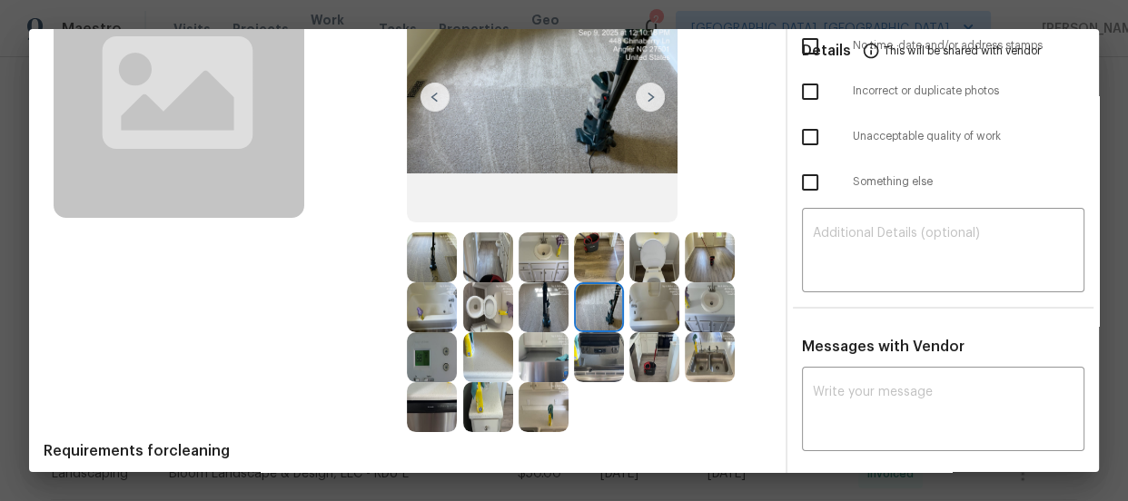
click at [433, 257] on img at bounding box center [432, 258] width 50 height 50
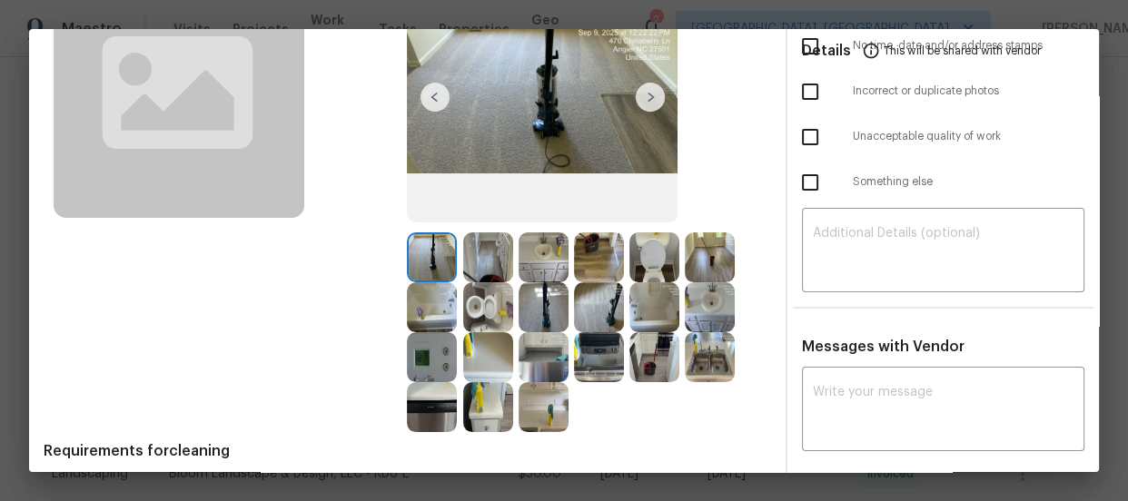
click at [472, 257] on img at bounding box center [488, 258] width 50 height 50
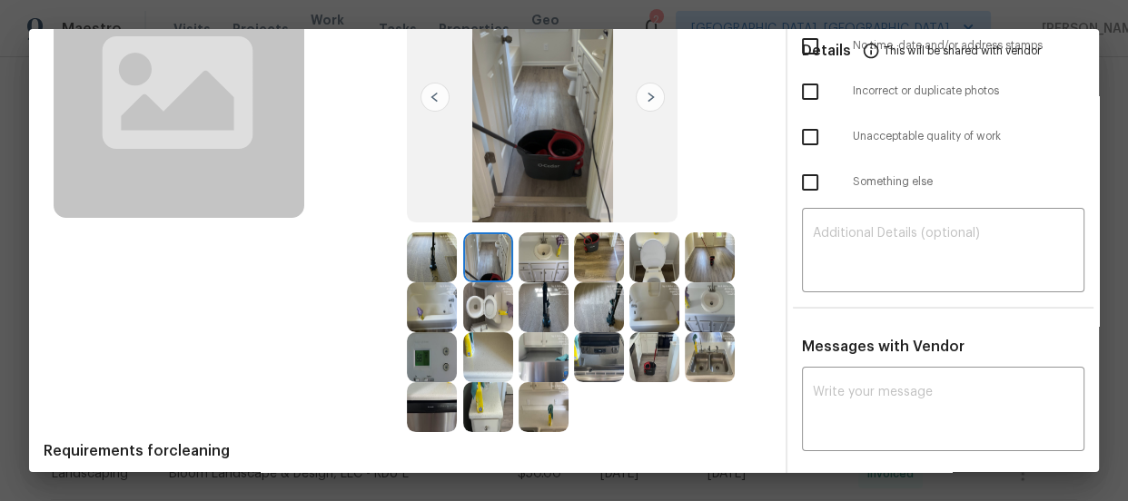
click at [481, 291] on img at bounding box center [488, 307] width 50 height 50
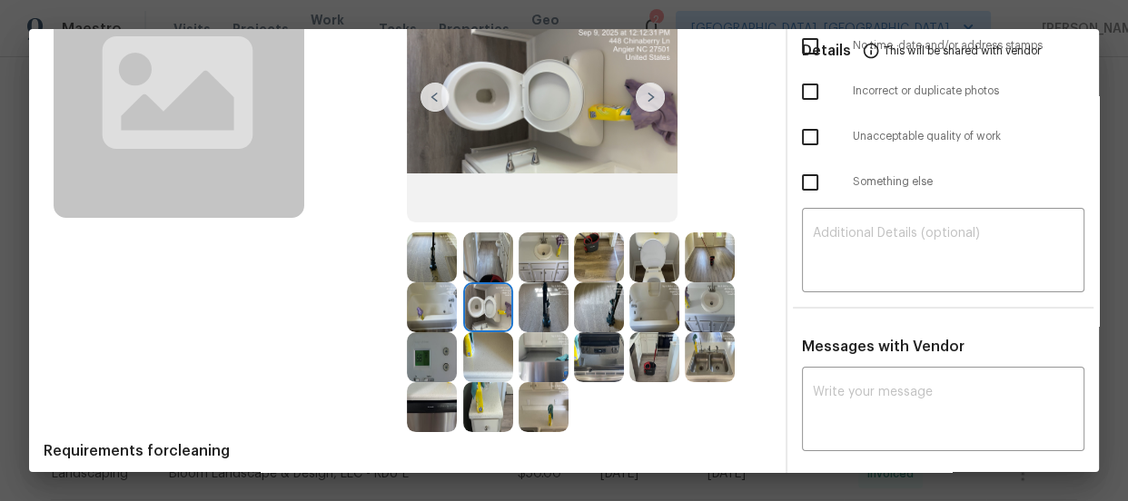
click at [452, 299] on img at bounding box center [432, 307] width 50 height 50
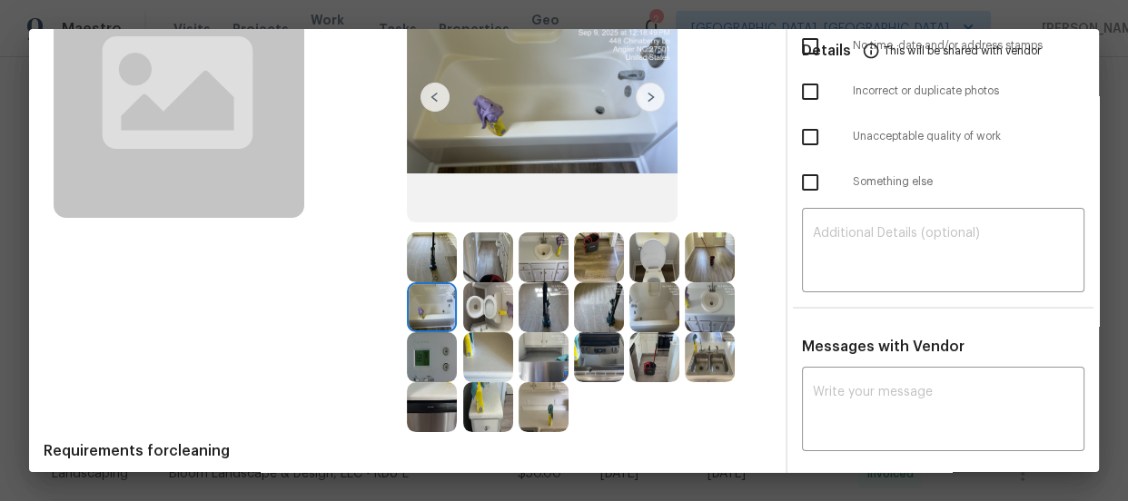
click at [435, 342] on img at bounding box center [432, 357] width 50 height 50
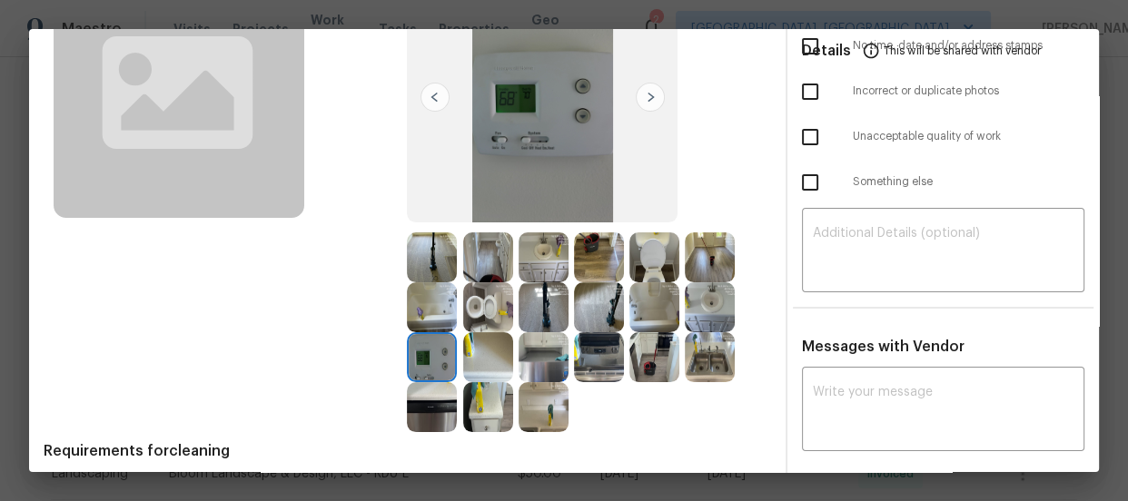
click at [469, 388] on img at bounding box center [488, 407] width 50 height 50
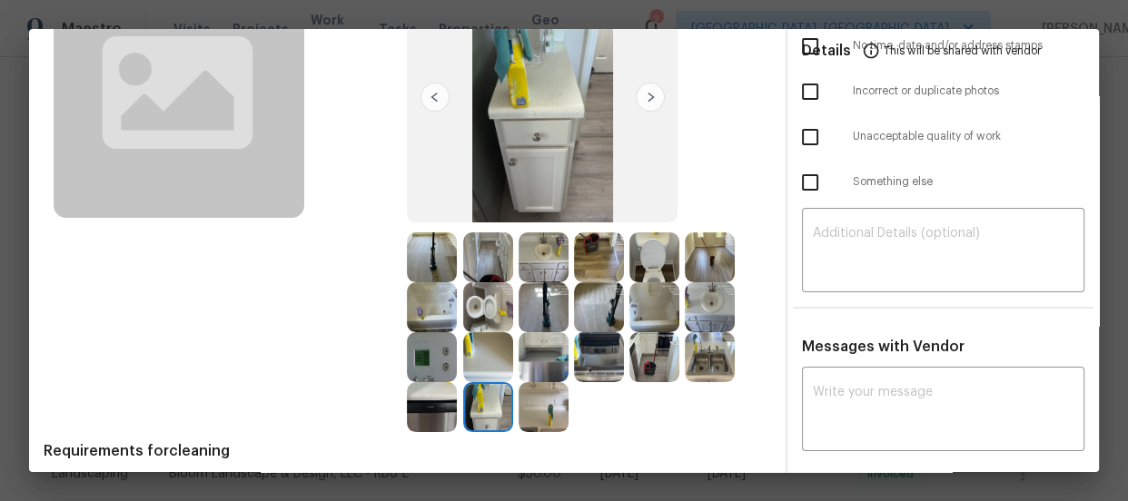
click at [436, 399] on img at bounding box center [432, 407] width 50 height 50
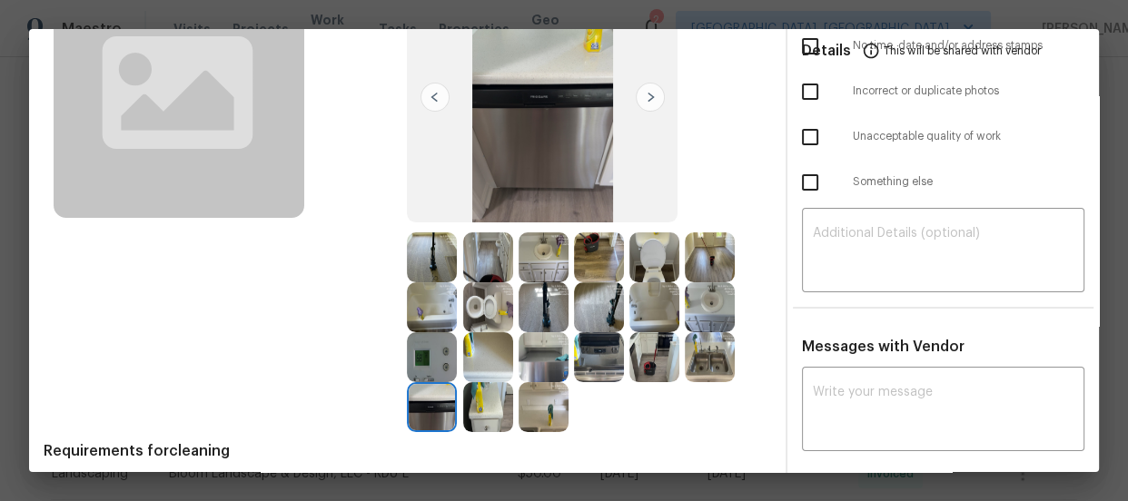
click at [495, 360] on img at bounding box center [488, 357] width 50 height 50
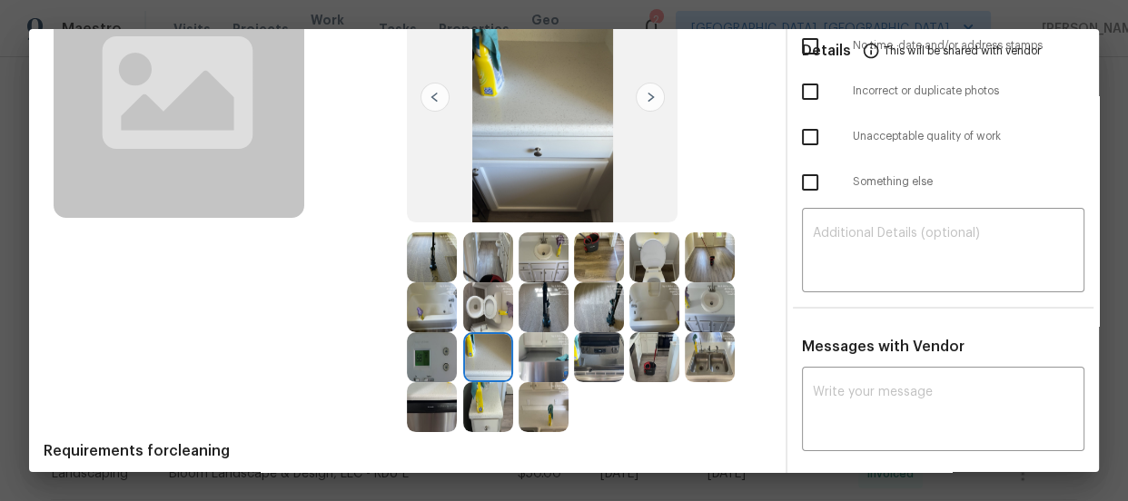
click at [485, 327] on img at bounding box center [488, 307] width 50 height 50
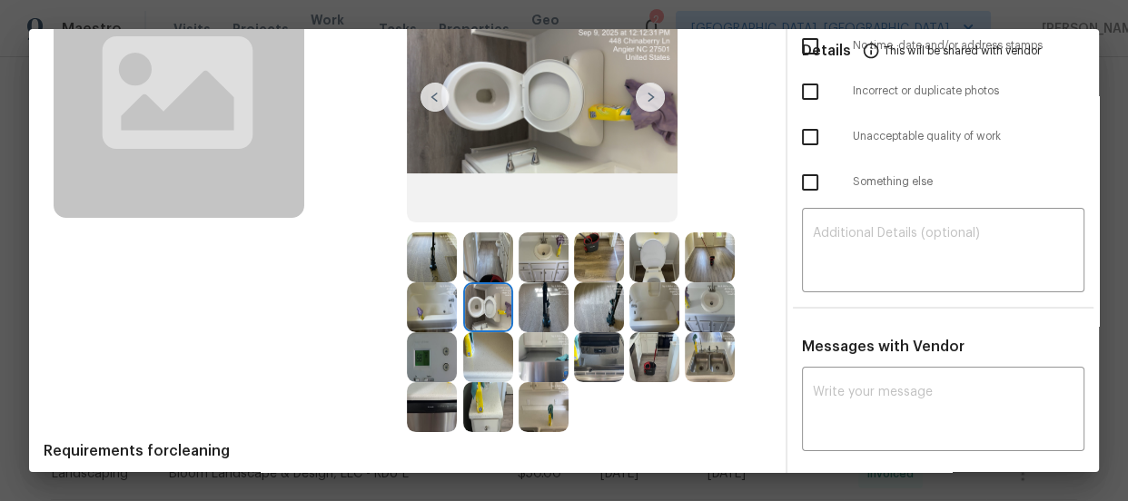
click at [484, 270] on img at bounding box center [488, 258] width 50 height 50
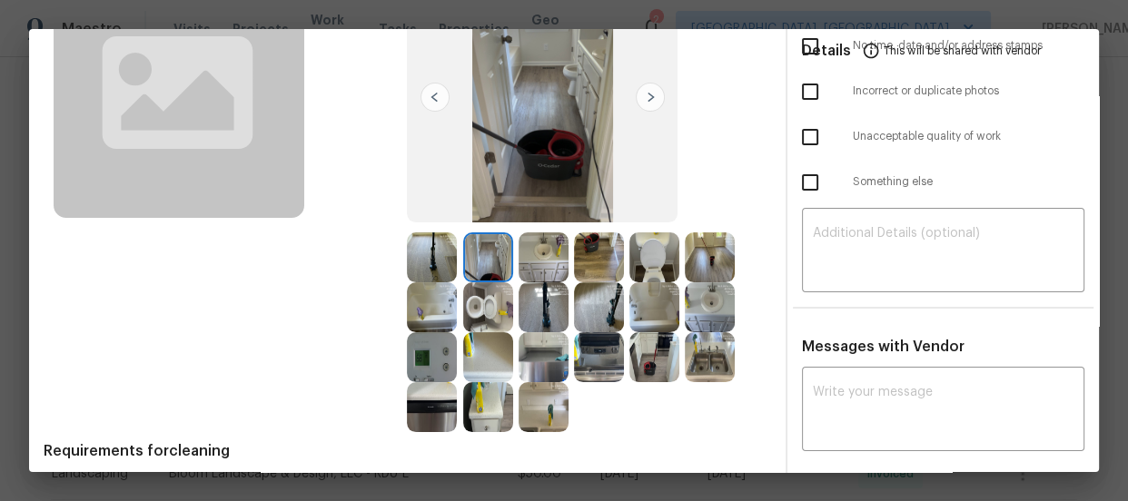
click at [520, 261] on img at bounding box center [544, 258] width 50 height 50
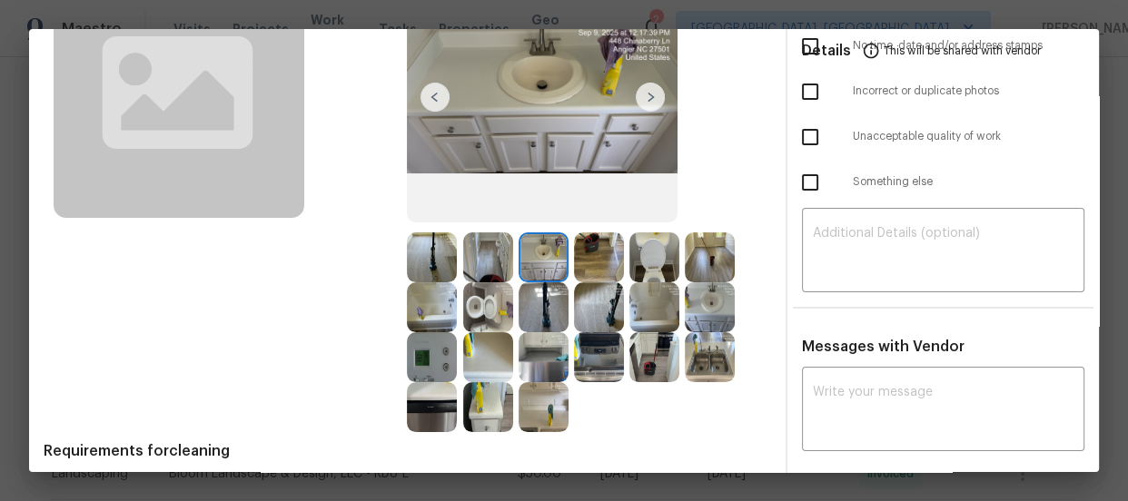
click at [577, 260] on img at bounding box center [599, 258] width 50 height 50
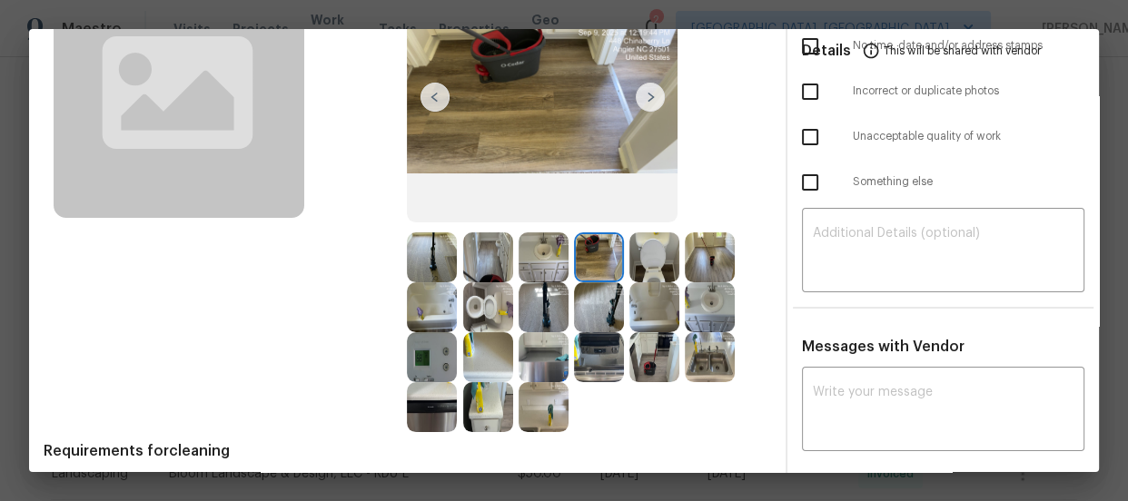
click at [579, 286] on img at bounding box center [599, 307] width 50 height 50
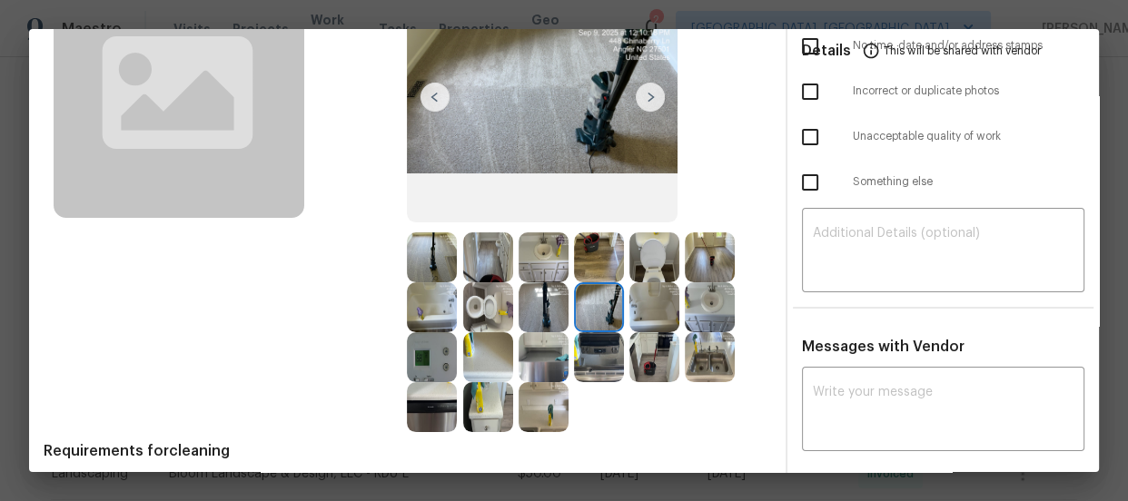
click at [524, 311] on img at bounding box center [544, 307] width 50 height 50
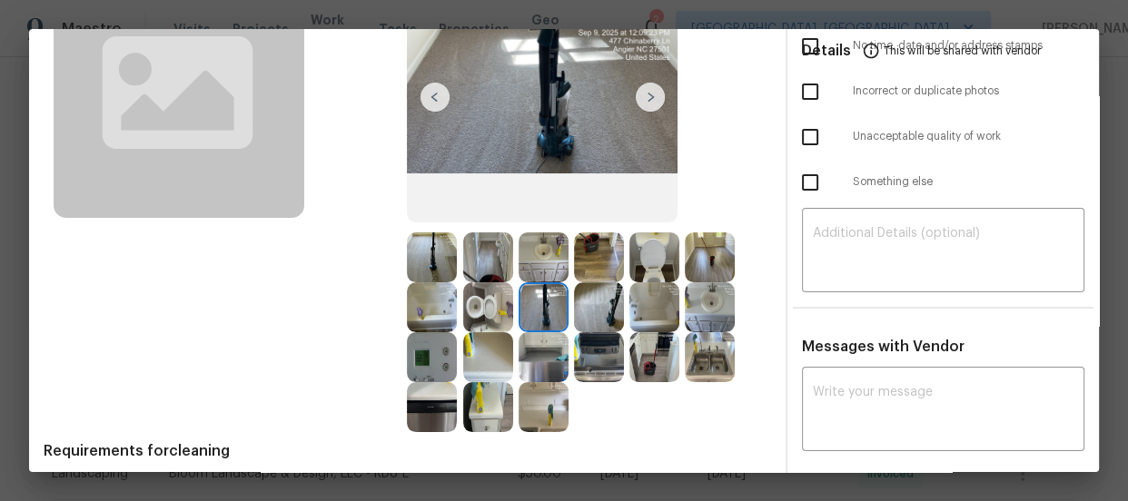
click at [586, 330] on img at bounding box center [599, 307] width 50 height 50
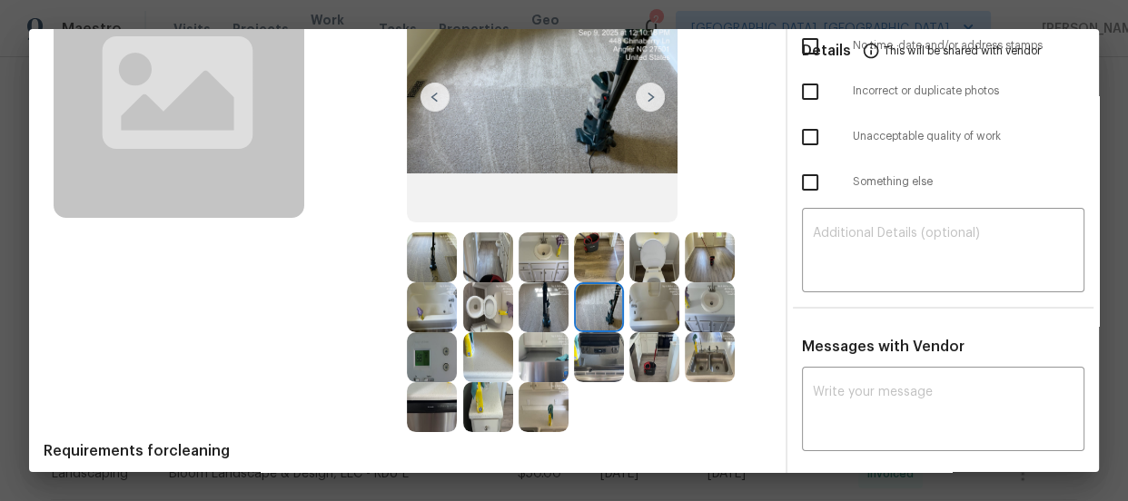
click at [636, 347] on img at bounding box center [654, 357] width 50 height 50
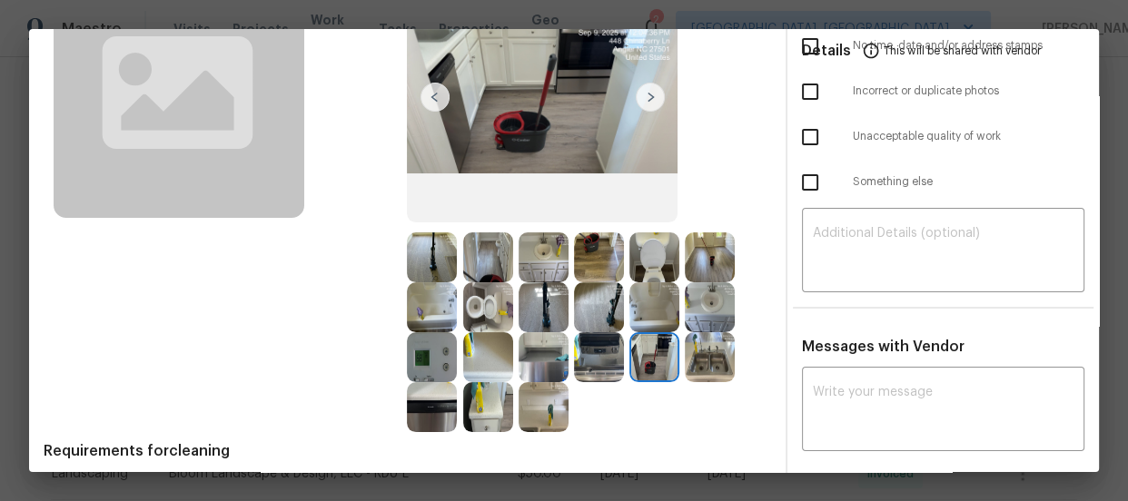
click at [703, 362] on img at bounding box center [710, 357] width 50 height 50
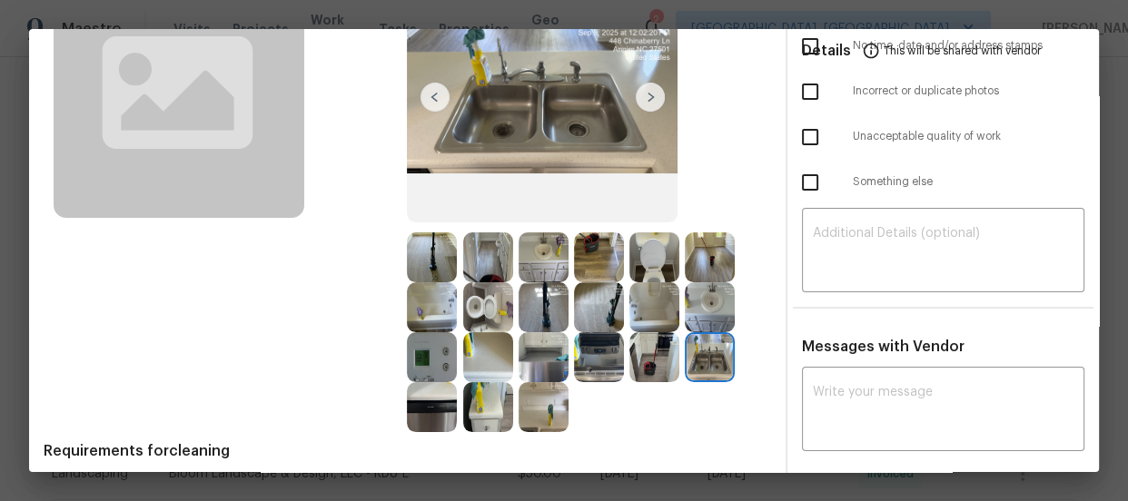
click at [701, 338] on img at bounding box center [710, 357] width 50 height 50
click at [580, 271] on img at bounding box center [599, 258] width 50 height 50
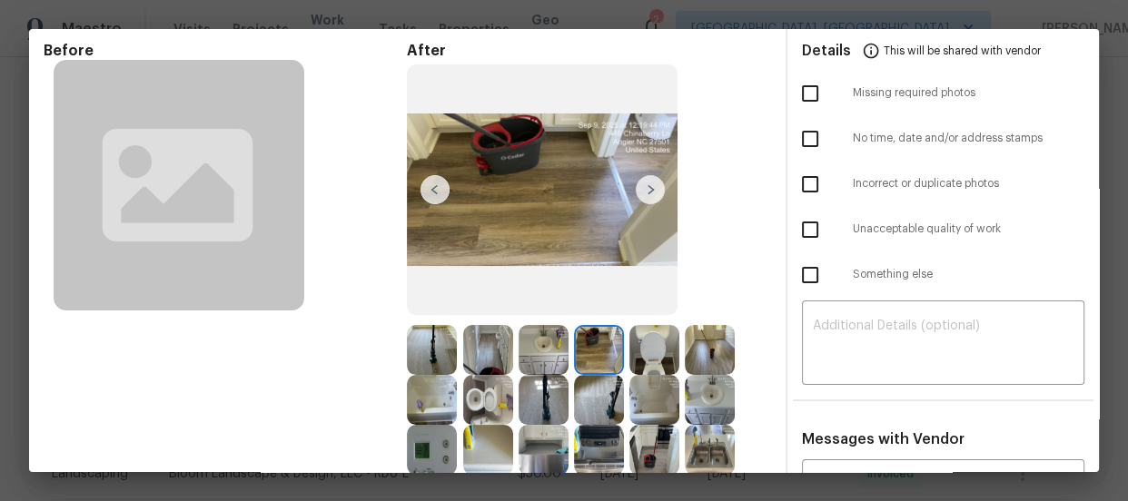
scroll to position [0, 0]
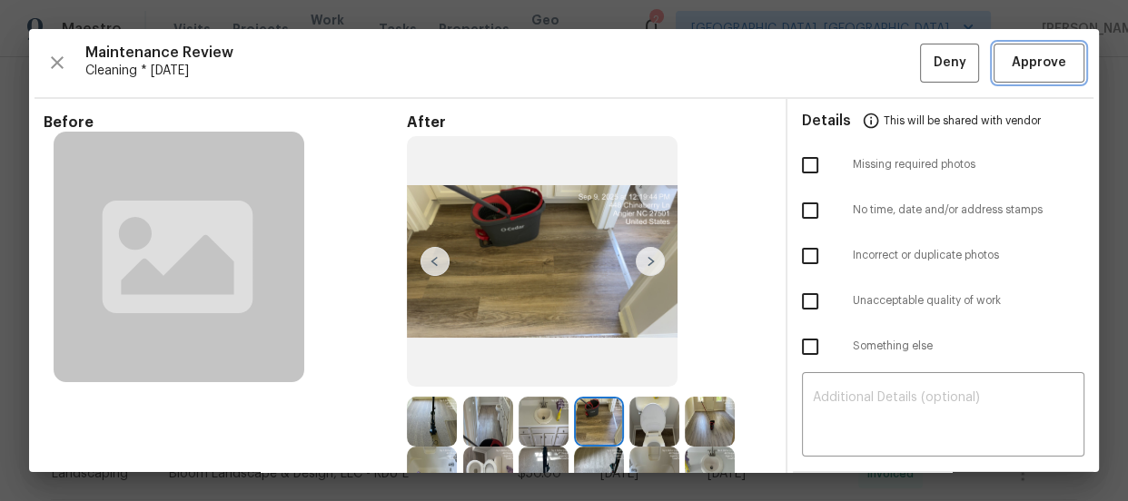
click at [1012, 72] on span "Approve" at bounding box center [1039, 63] width 54 height 23
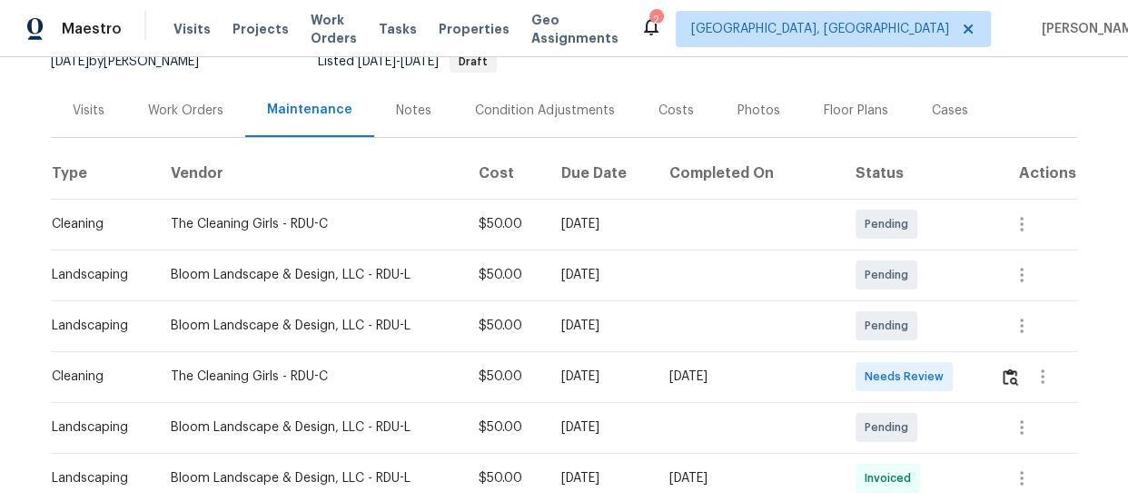
scroll to position [247, 0]
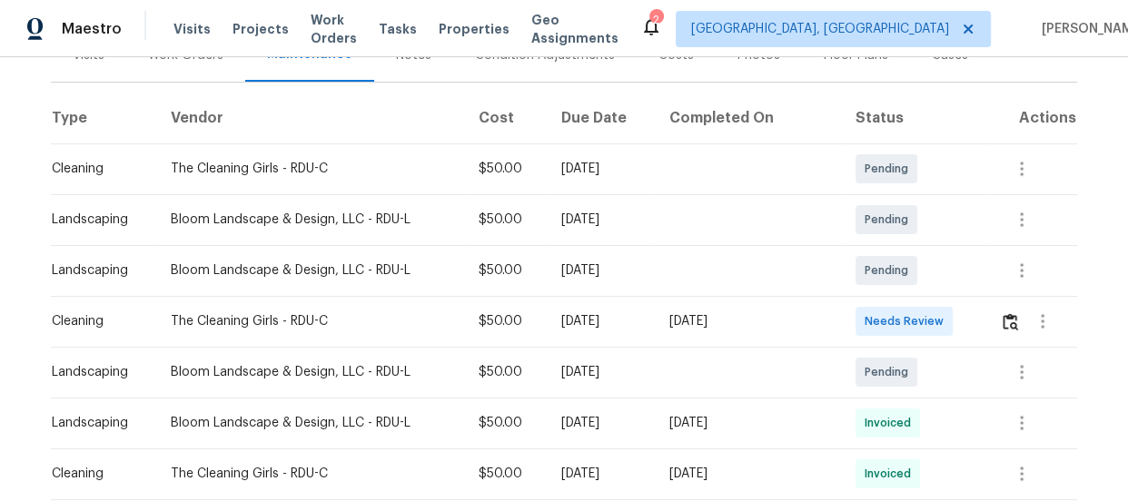
click at [994, 314] on td at bounding box center [1031, 321] width 92 height 51
click at [1003, 320] on img "button" at bounding box center [1010, 321] width 15 height 17
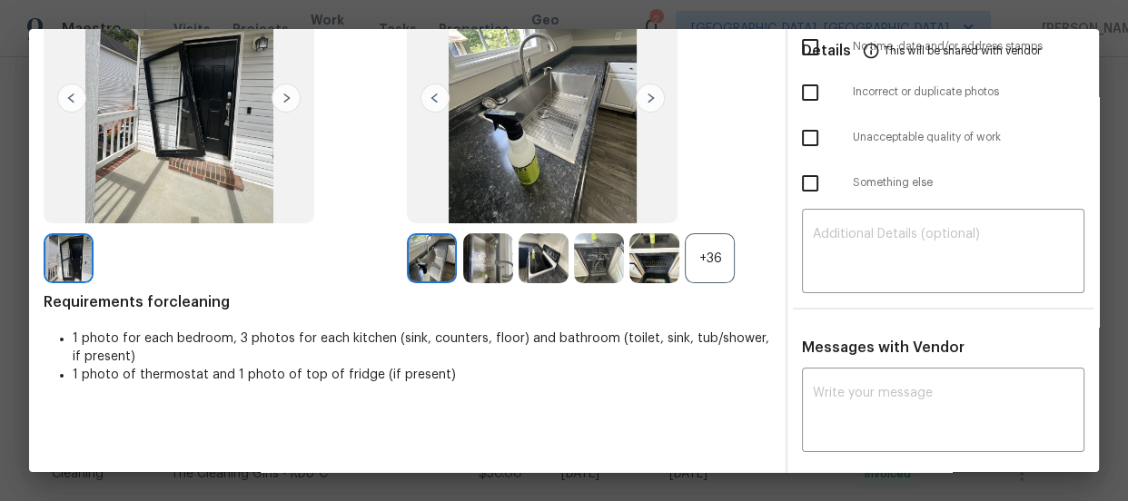
scroll to position [164, 0]
click at [716, 272] on div "+36" at bounding box center [710, 258] width 50 height 50
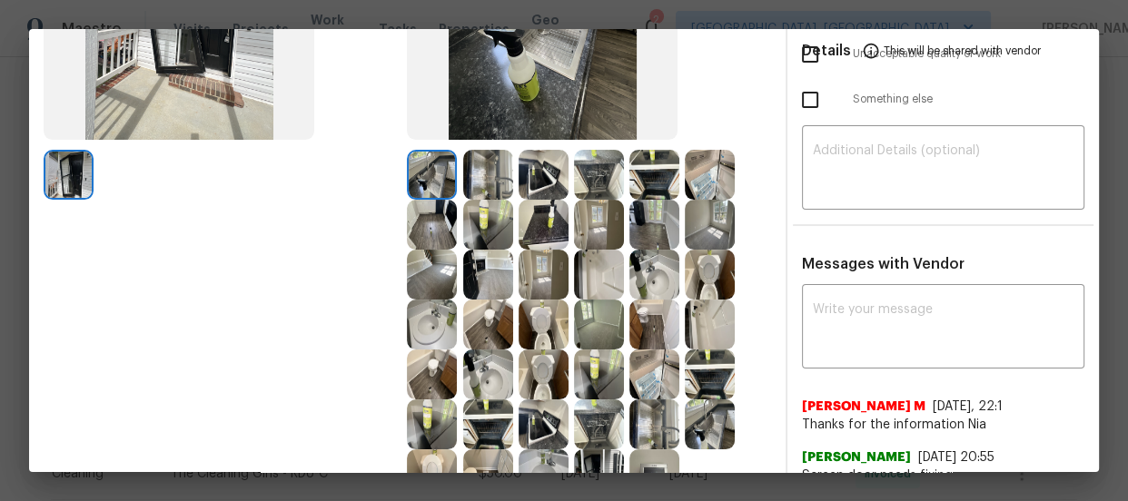
scroll to position [330, 0]
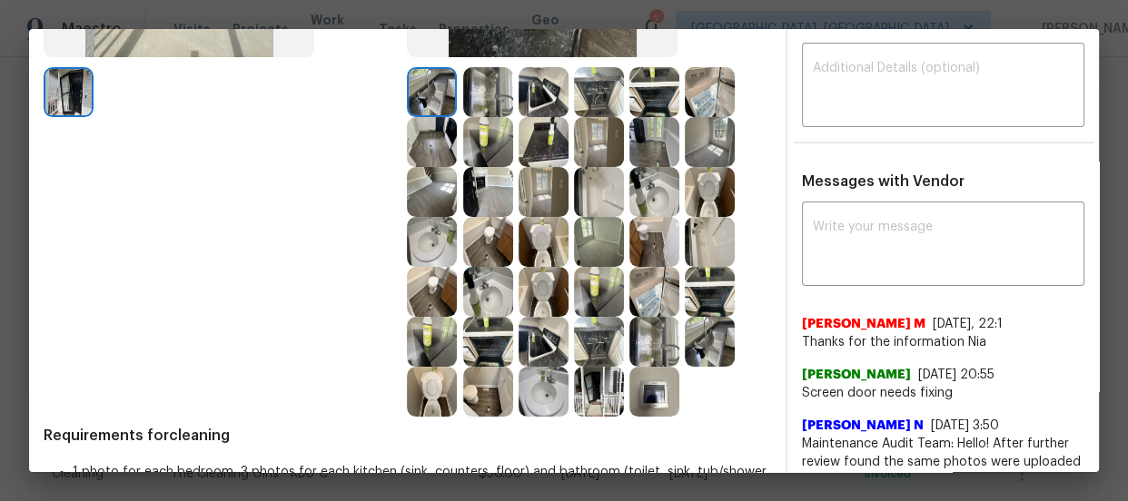
click at [545, 251] on img at bounding box center [544, 242] width 50 height 50
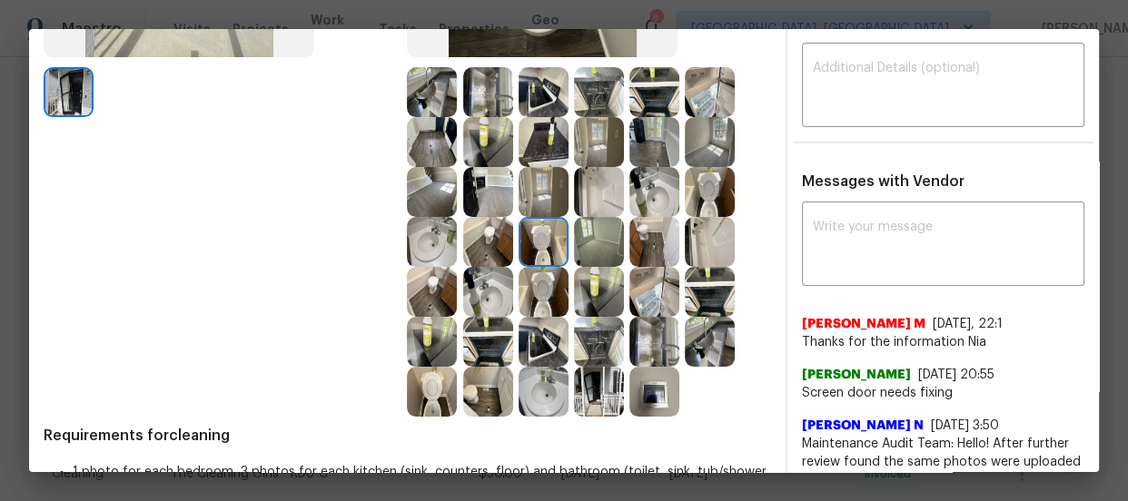
click at [549, 283] on img at bounding box center [544, 292] width 50 height 50
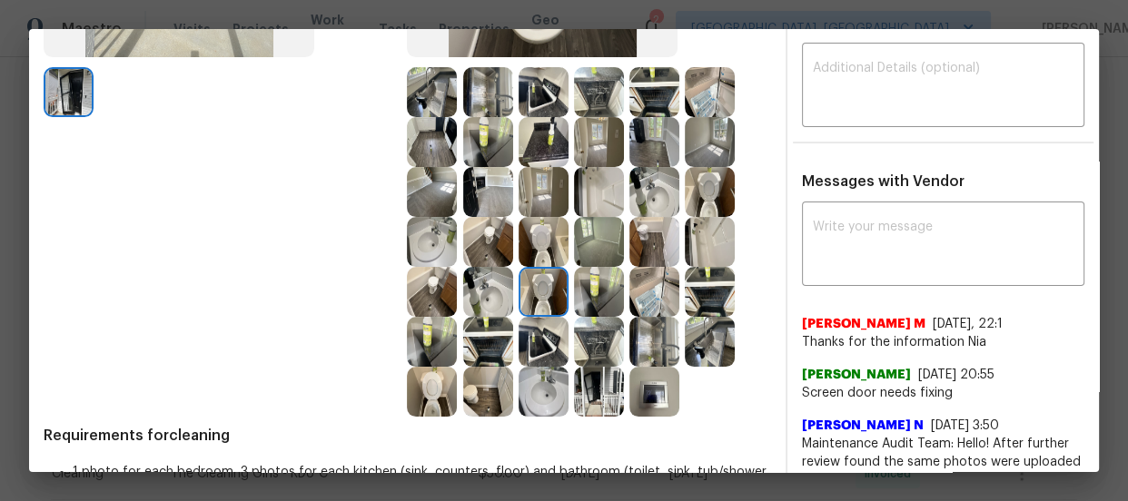
click at [699, 198] on img at bounding box center [710, 192] width 50 height 50
click at [435, 399] on img at bounding box center [432, 392] width 50 height 50
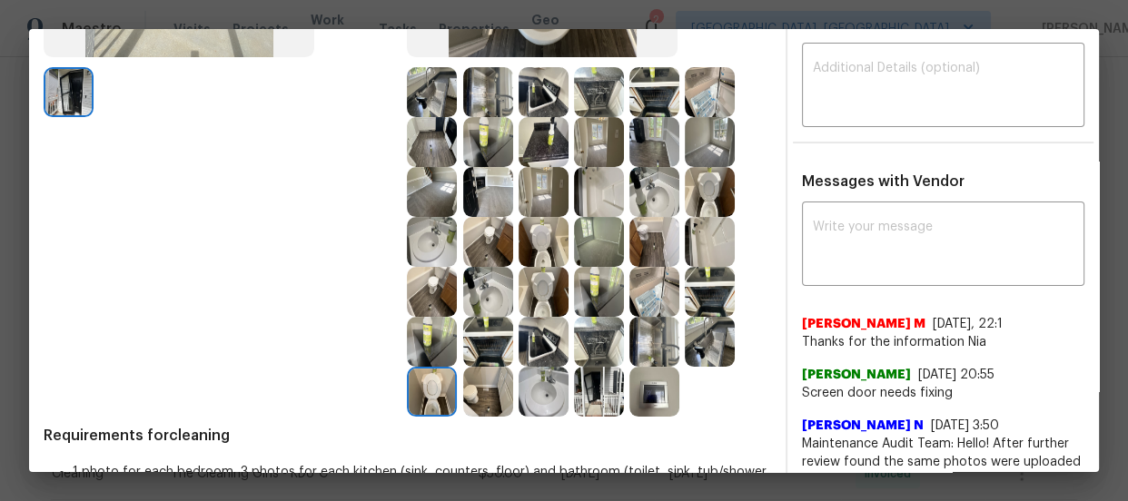
click at [652, 208] on img at bounding box center [654, 192] width 50 height 50
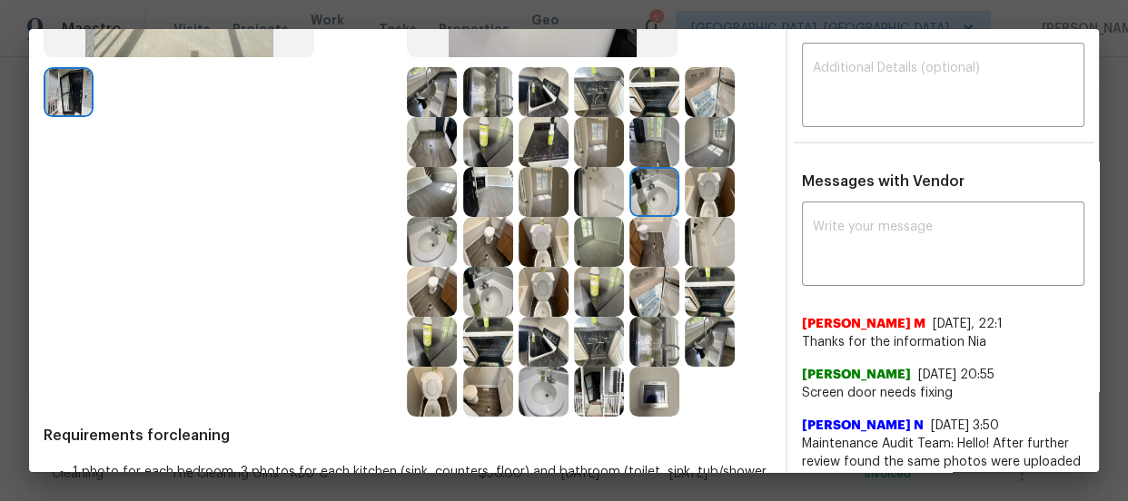
click at [477, 309] on img at bounding box center [488, 292] width 50 height 50
click at [427, 245] on img at bounding box center [432, 242] width 50 height 50
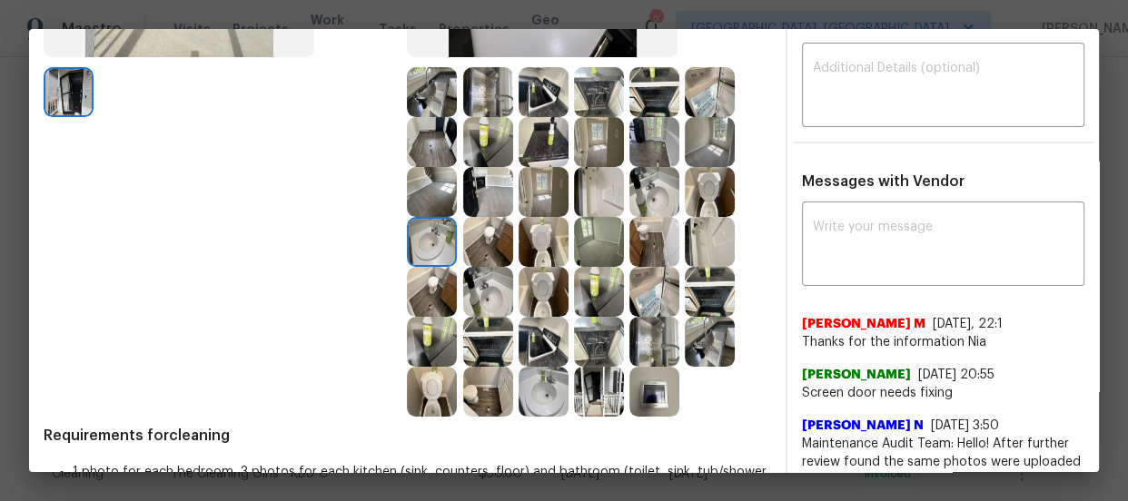
click at [591, 203] on img at bounding box center [599, 192] width 50 height 50
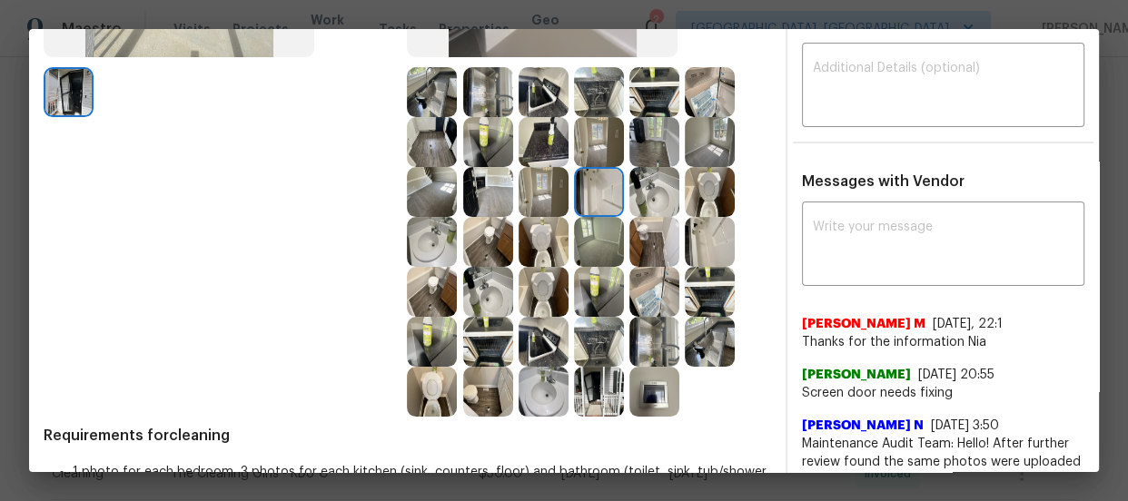
click at [690, 252] on img at bounding box center [710, 242] width 50 height 50
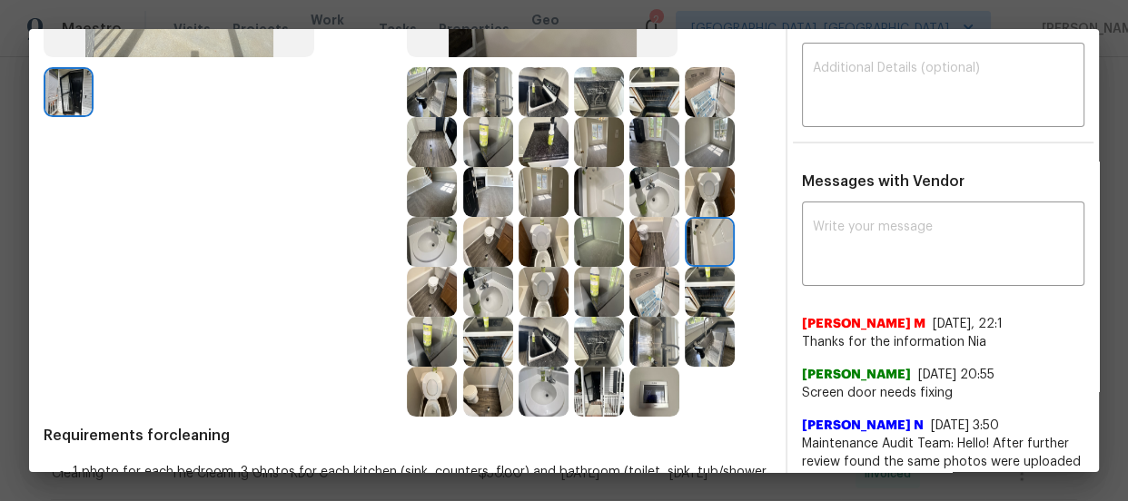
click at [694, 284] on img at bounding box center [710, 292] width 50 height 50
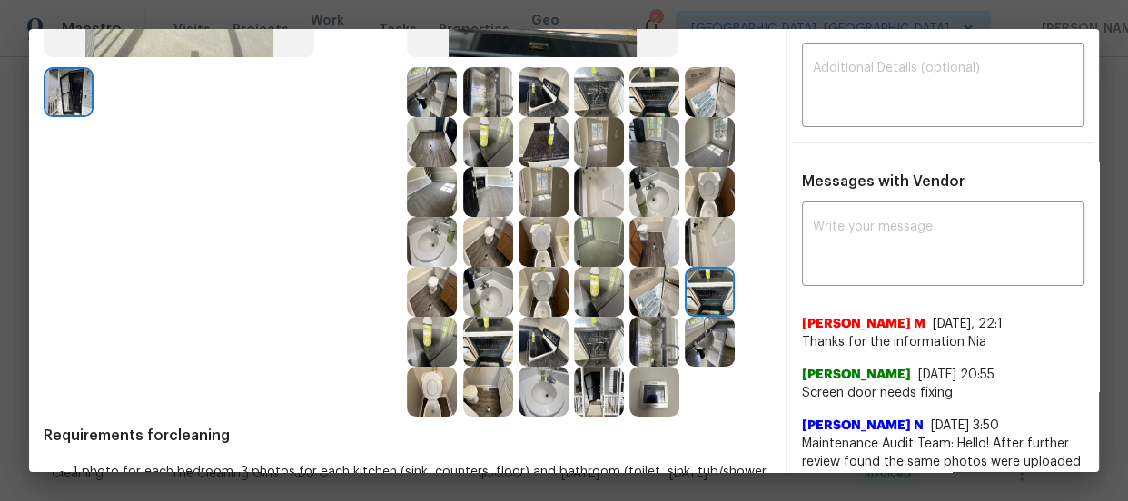
click at [668, 320] on img at bounding box center [654, 342] width 50 height 50
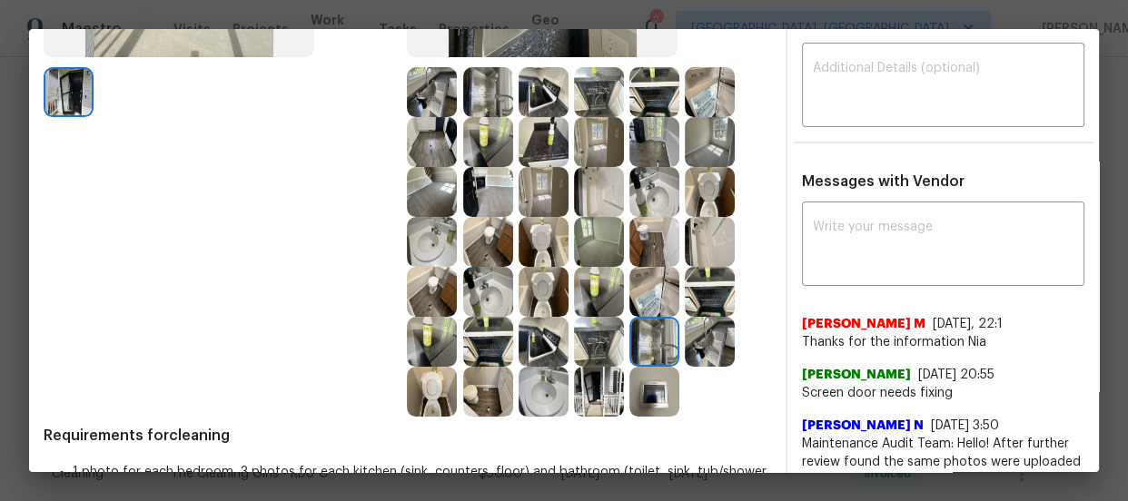
click at [643, 381] on img at bounding box center [654, 392] width 50 height 50
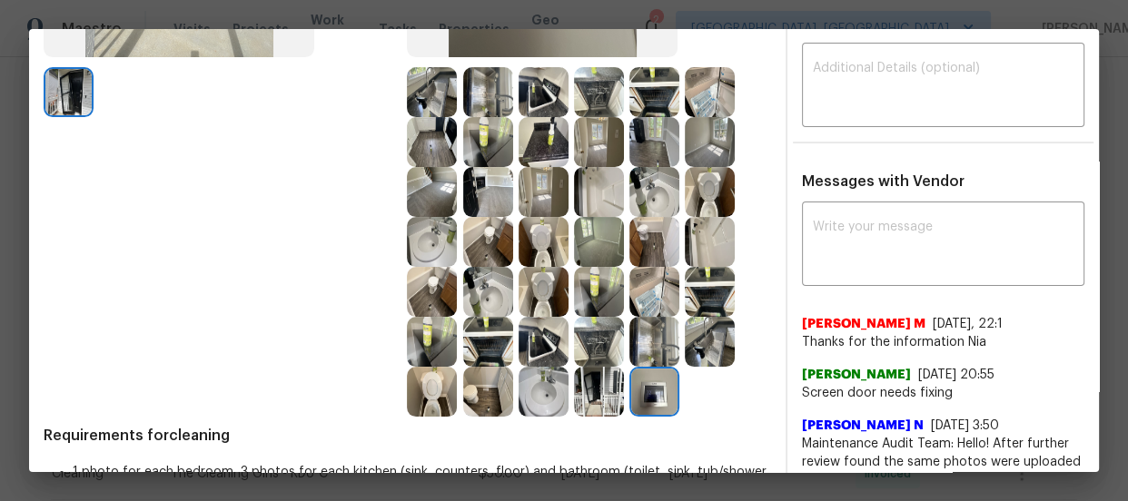
click at [582, 239] on img at bounding box center [599, 242] width 50 height 50
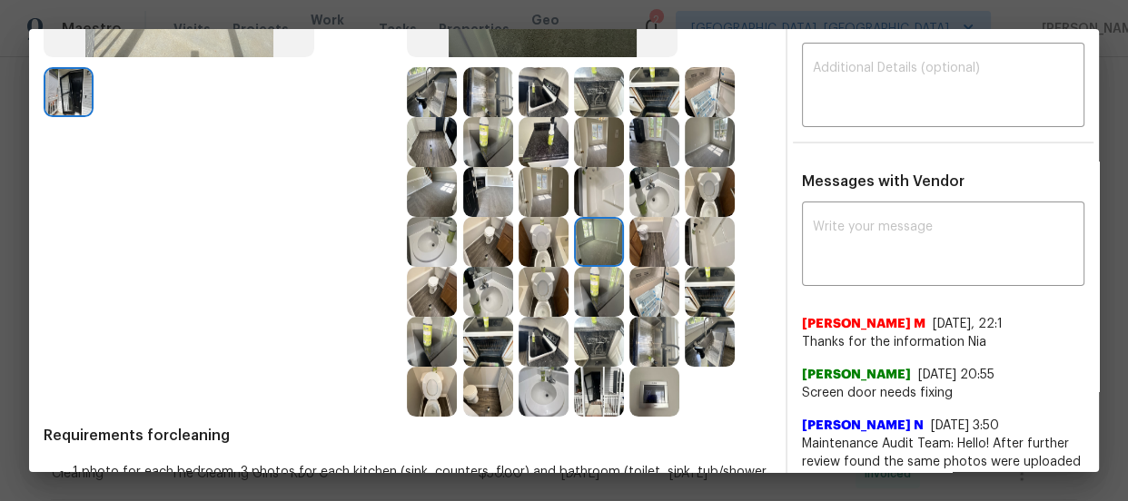
click at [545, 208] on img at bounding box center [544, 192] width 50 height 50
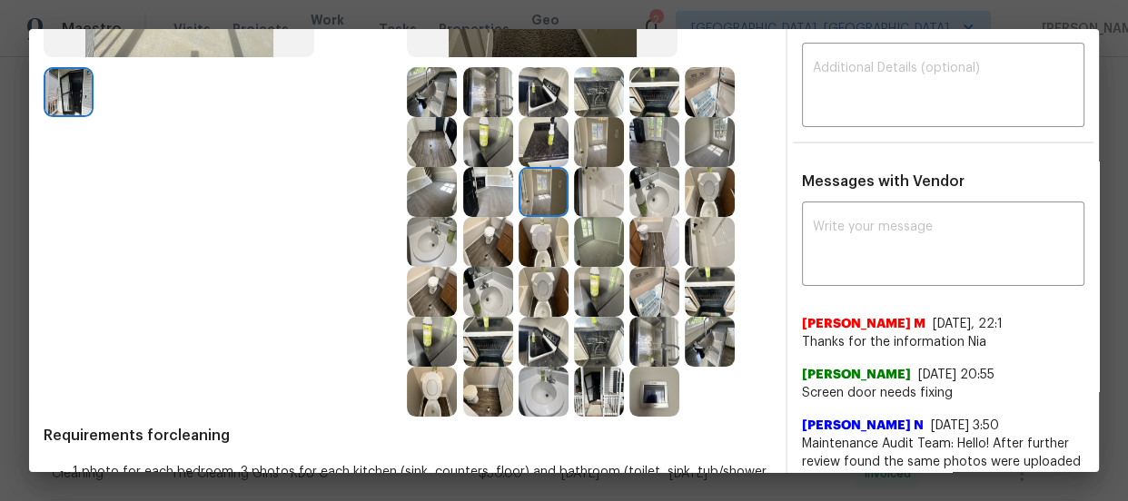
click at [440, 197] on img at bounding box center [432, 192] width 50 height 50
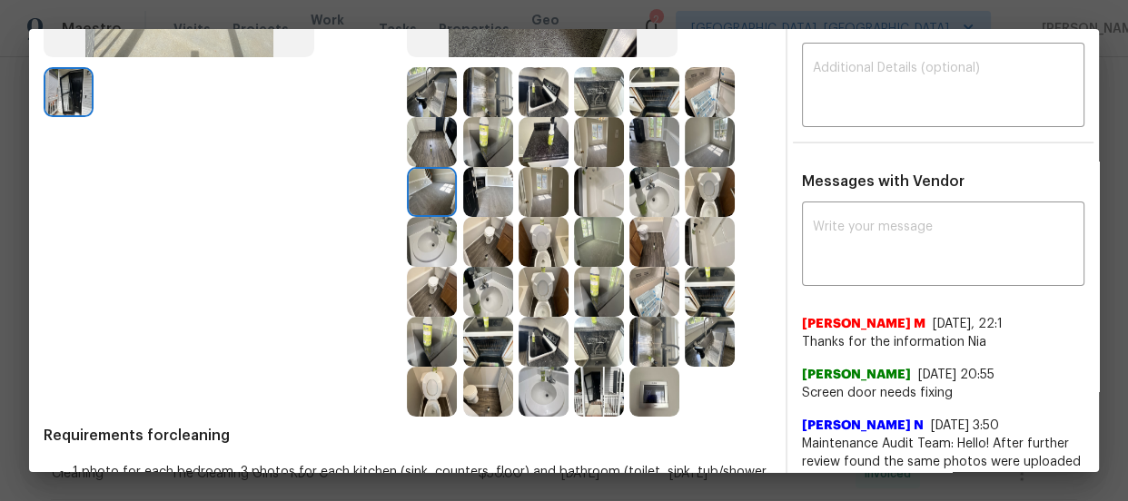
click at [436, 142] on img at bounding box center [432, 142] width 50 height 50
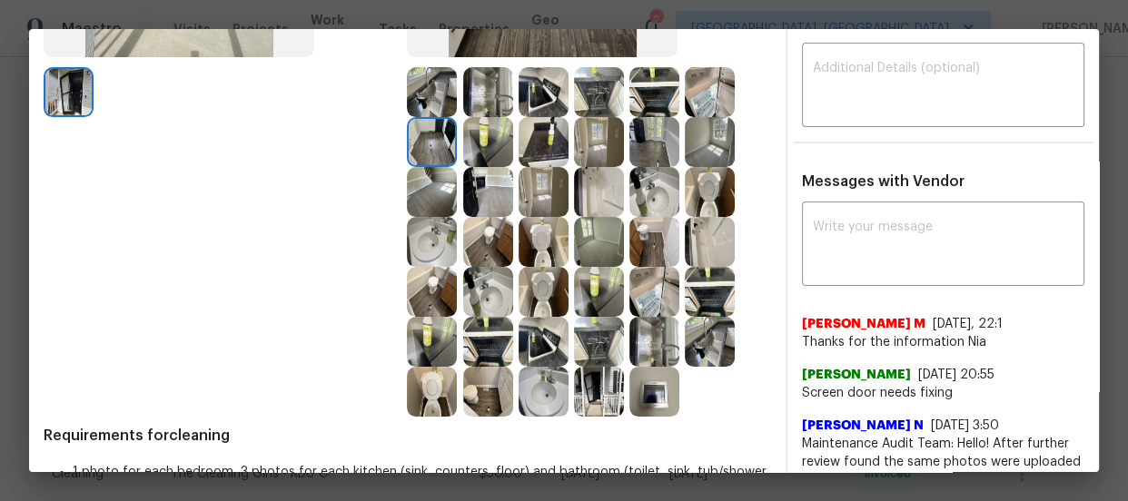
click at [496, 145] on img at bounding box center [488, 142] width 50 height 50
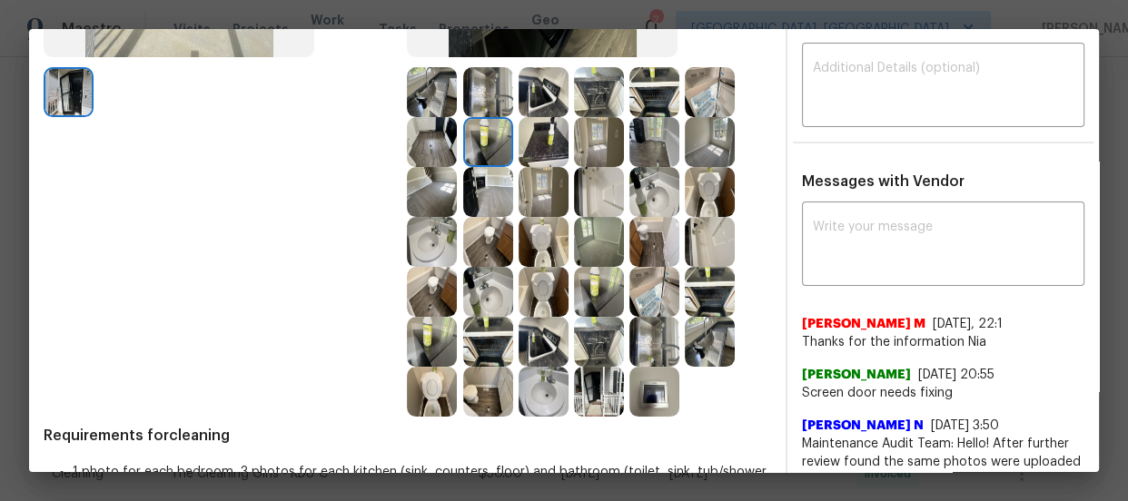
click at [490, 110] on img at bounding box center [488, 92] width 50 height 50
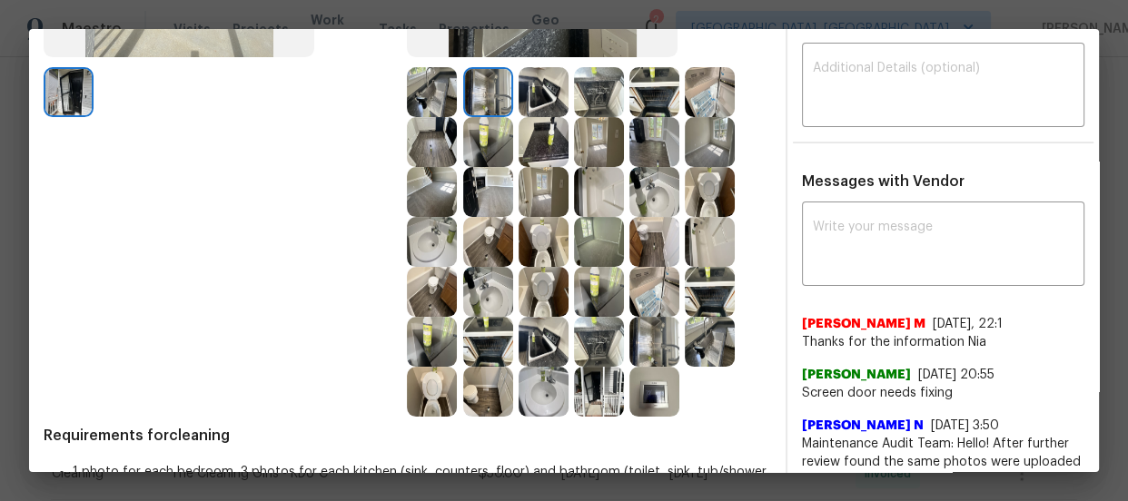
drag, startPoint x: 525, startPoint y: 109, endPoint x: 542, endPoint y: 108, distance: 17.3
click at [526, 108] on img at bounding box center [544, 92] width 50 height 50
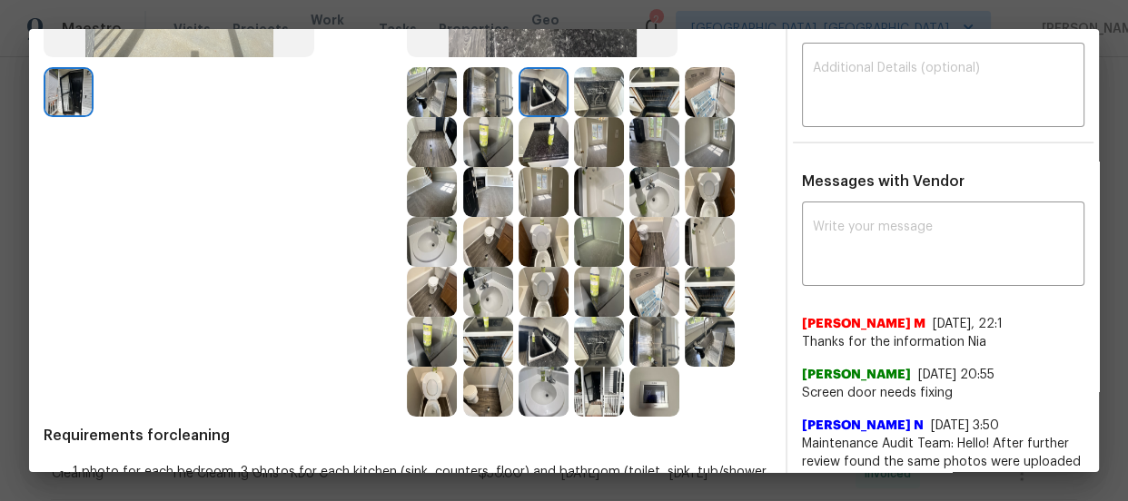
click at [596, 108] on img at bounding box center [599, 92] width 50 height 50
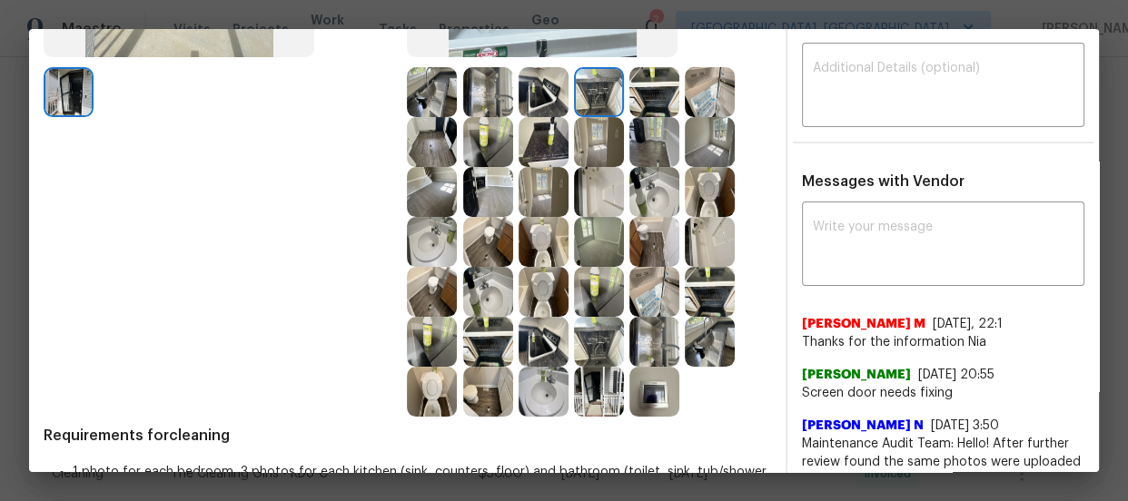
click at [658, 108] on img at bounding box center [654, 92] width 50 height 50
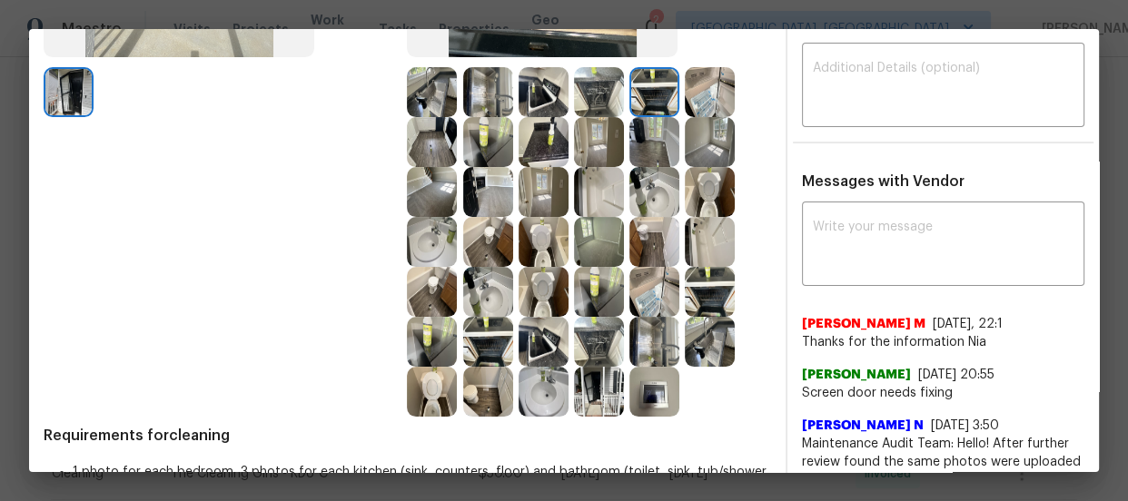
click at [685, 112] on img at bounding box center [710, 92] width 50 height 50
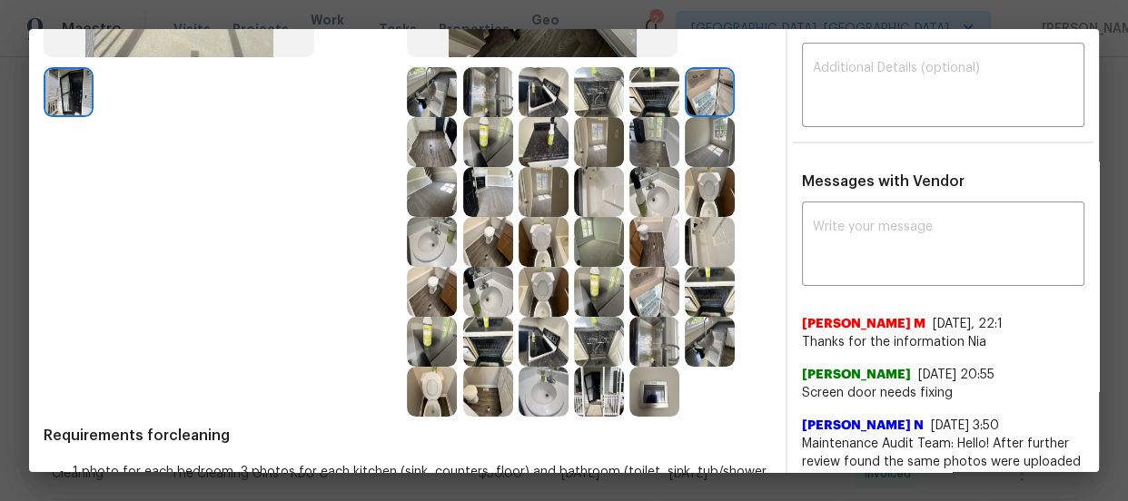
click at [695, 191] on img at bounding box center [710, 192] width 50 height 50
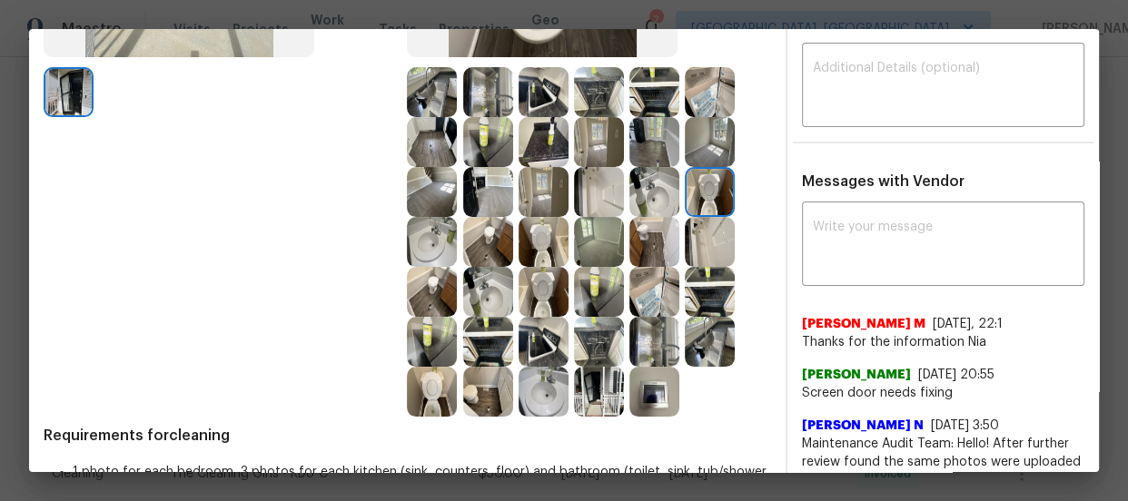
drag, startPoint x: 736, startPoint y: 285, endPoint x: 712, endPoint y: 296, distance: 26.0
click at [732, 286] on div at bounding box center [712, 292] width 55 height 50
click at [665, 373] on img at bounding box center [654, 392] width 50 height 50
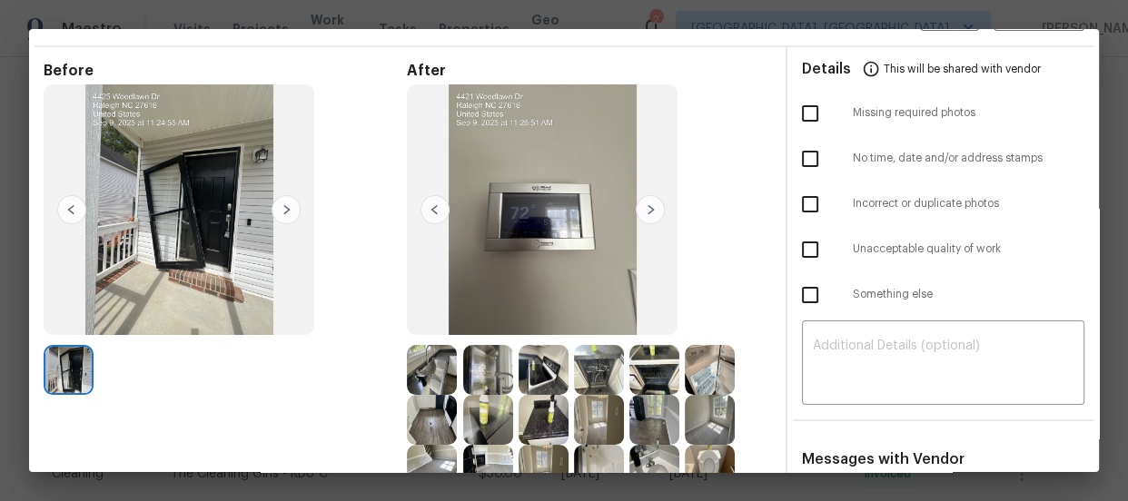
scroll to position [0, 0]
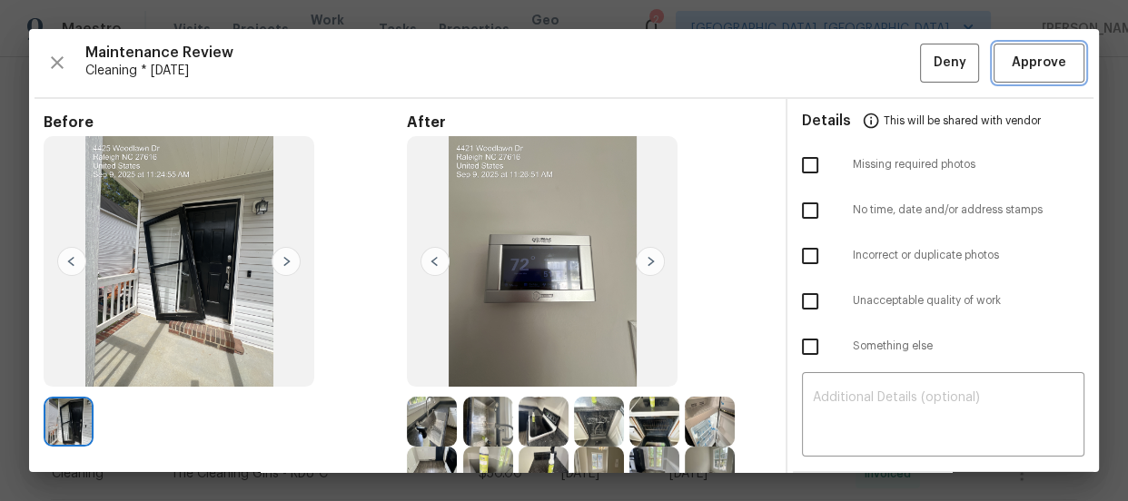
click at [1030, 60] on span "Approve" at bounding box center [1039, 63] width 54 height 23
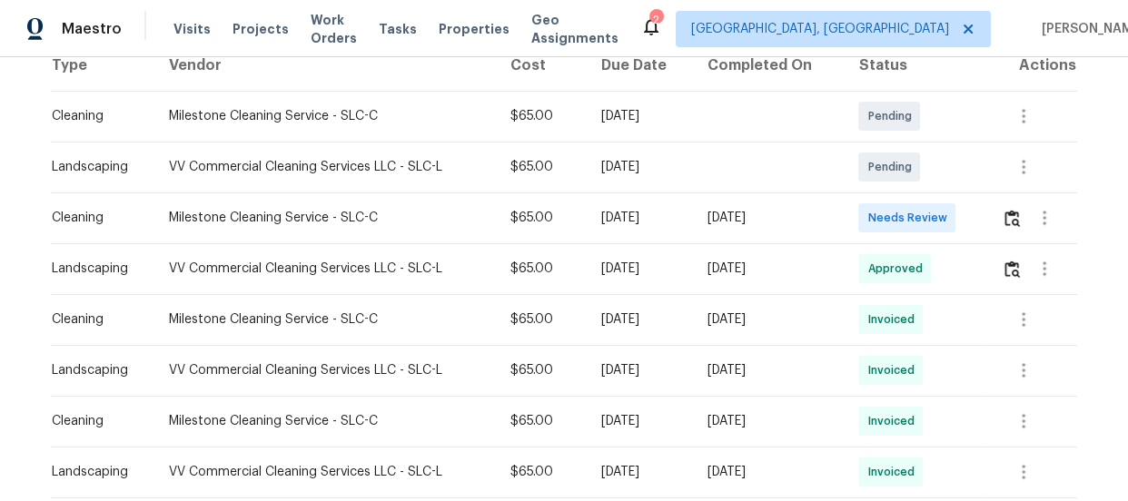
scroll to position [330, 0]
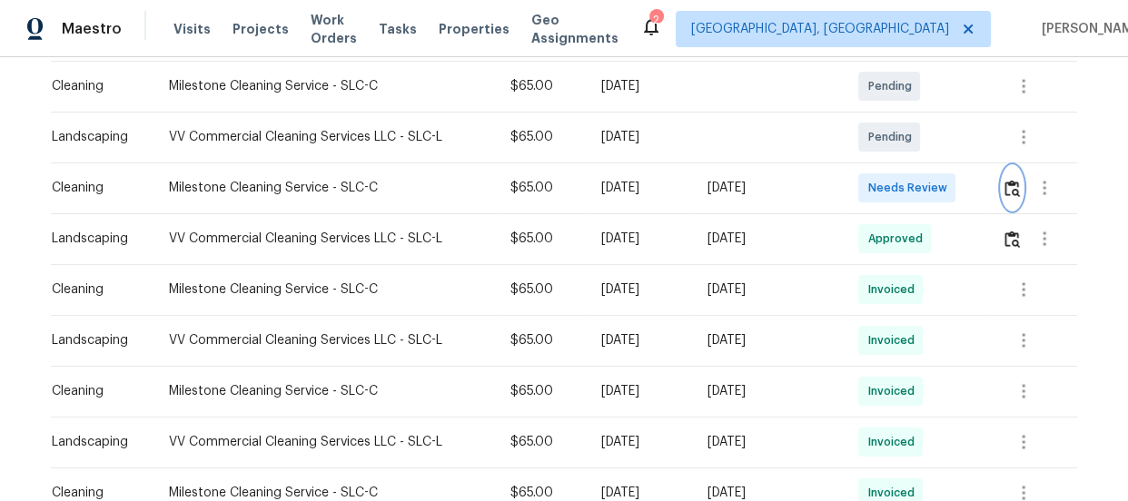
click at [1011, 184] on img "button" at bounding box center [1012, 188] width 15 height 17
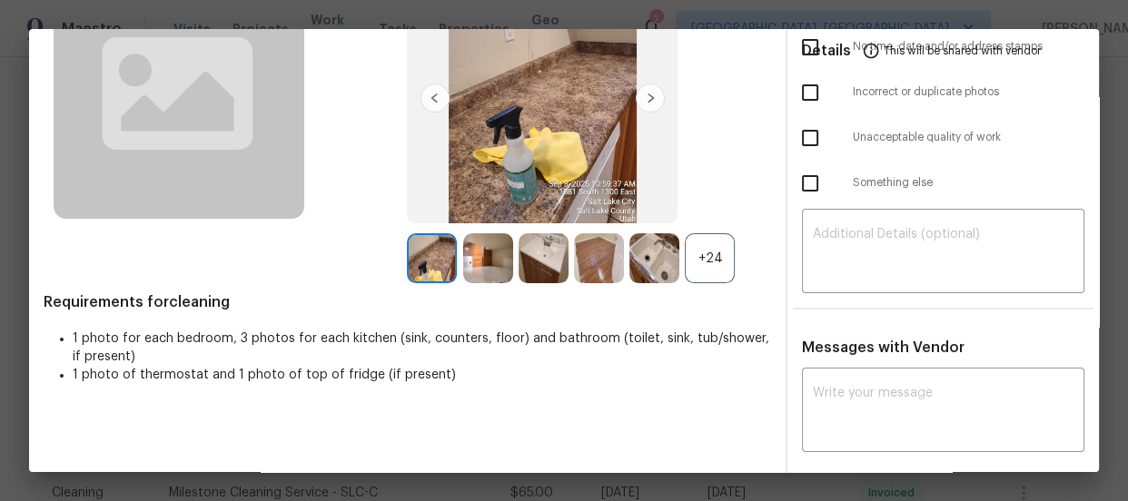
scroll to position [164, 0]
click at [718, 245] on div "+24" at bounding box center [710, 258] width 50 height 50
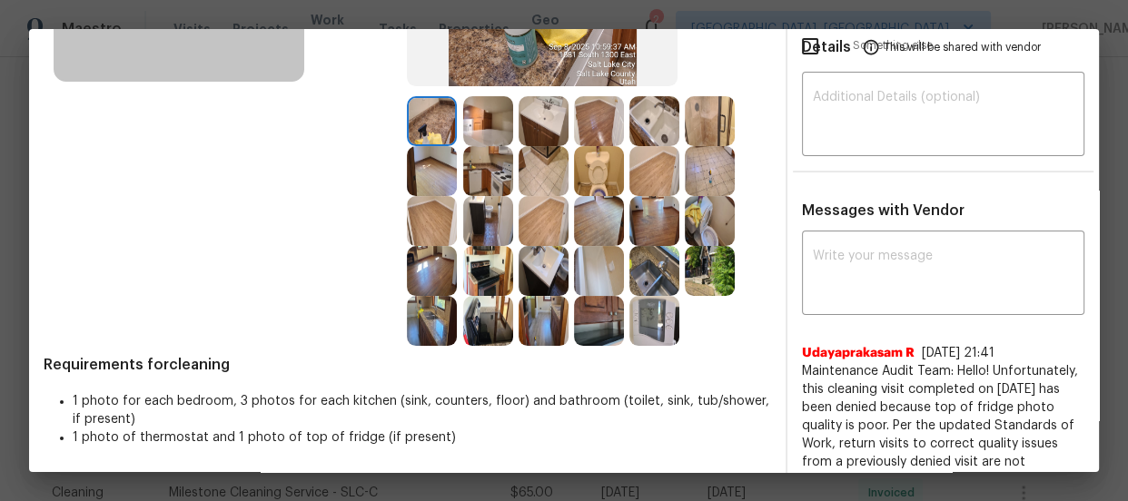
scroll to position [330, 0]
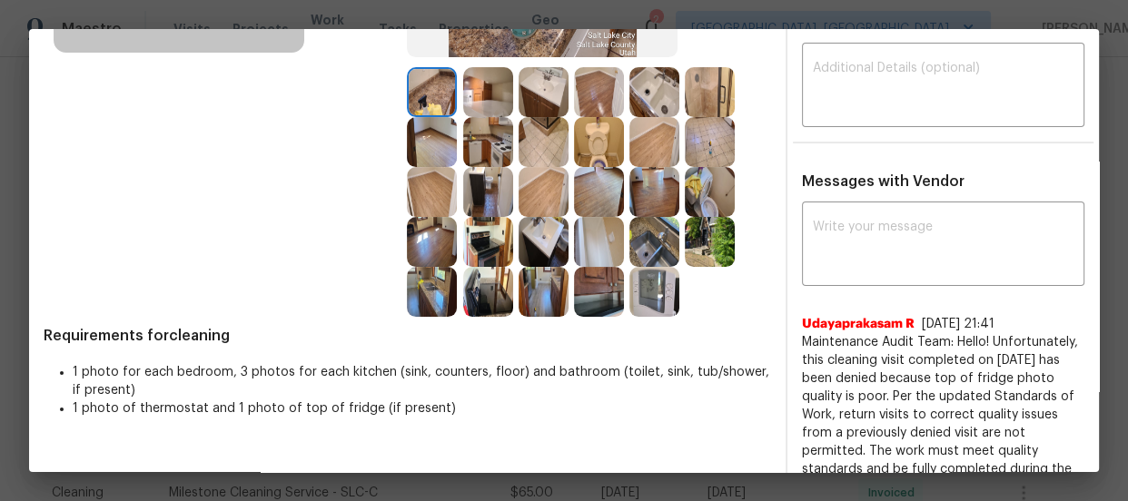
click at [606, 148] on img at bounding box center [599, 142] width 50 height 50
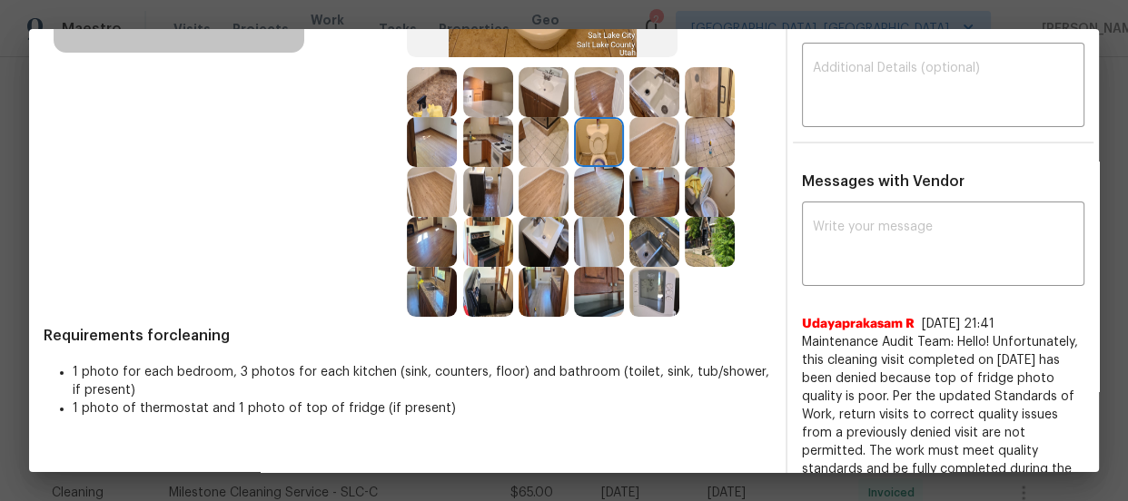
click at [693, 192] on img at bounding box center [710, 192] width 50 height 50
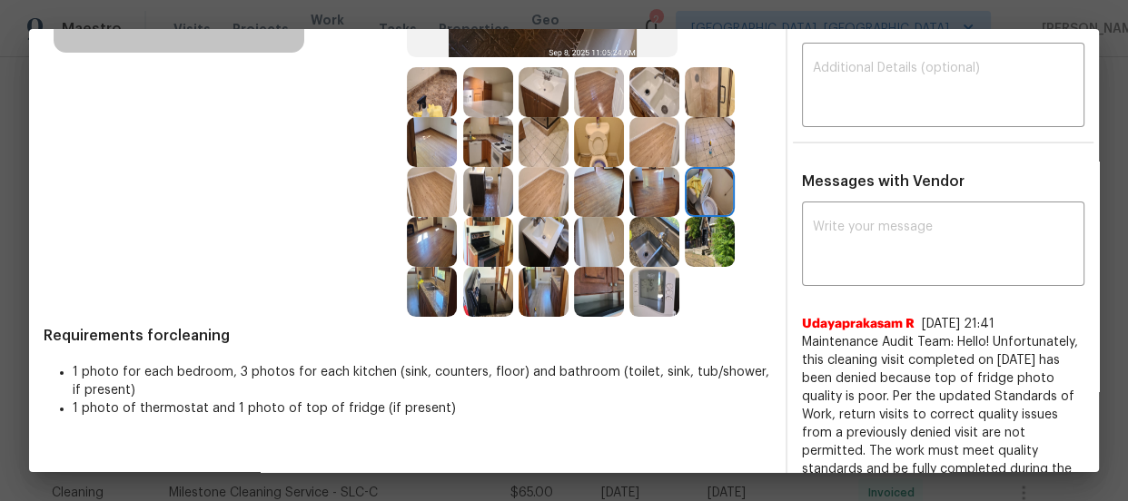
click at [532, 236] on img at bounding box center [544, 242] width 50 height 50
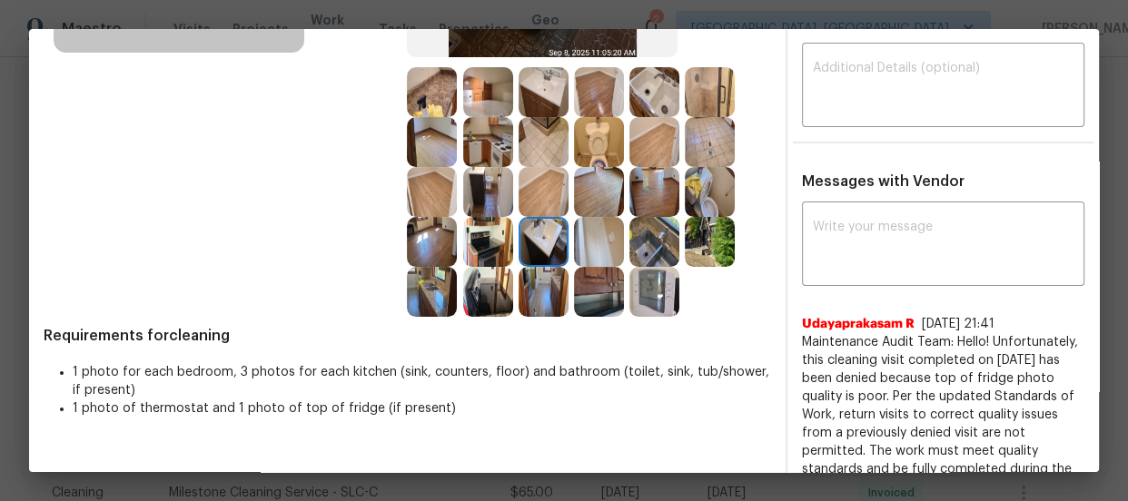
click at [527, 73] on img at bounding box center [544, 92] width 50 height 50
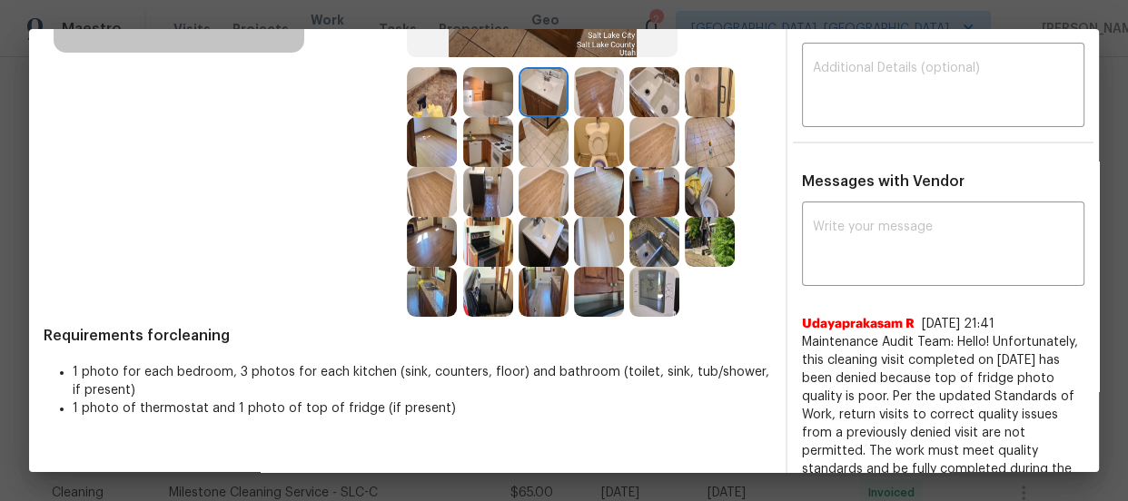
click at [651, 82] on img at bounding box center [654, 92] width 50 height 50
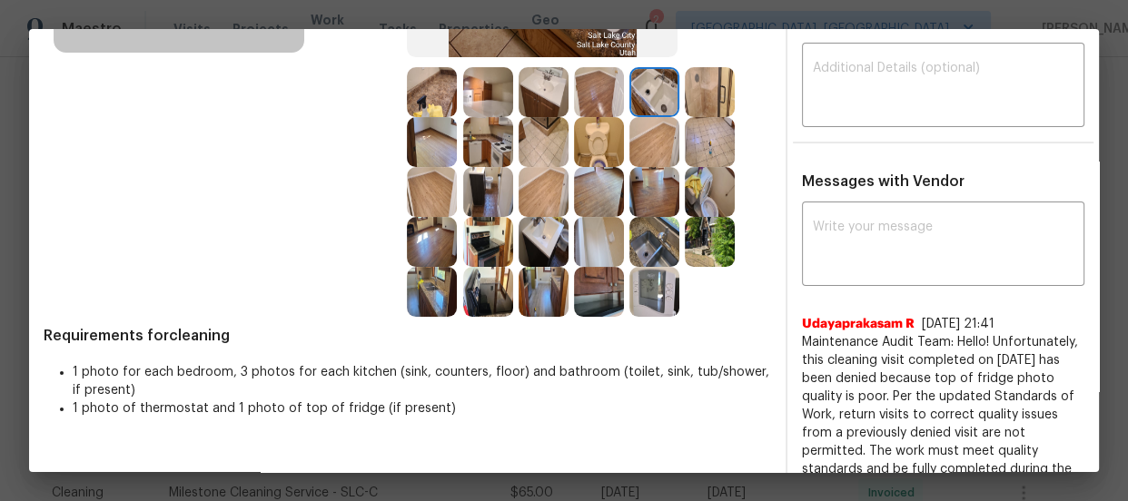
click at [602, 131] on img at bounding box center [599, 142] width 50 height 50
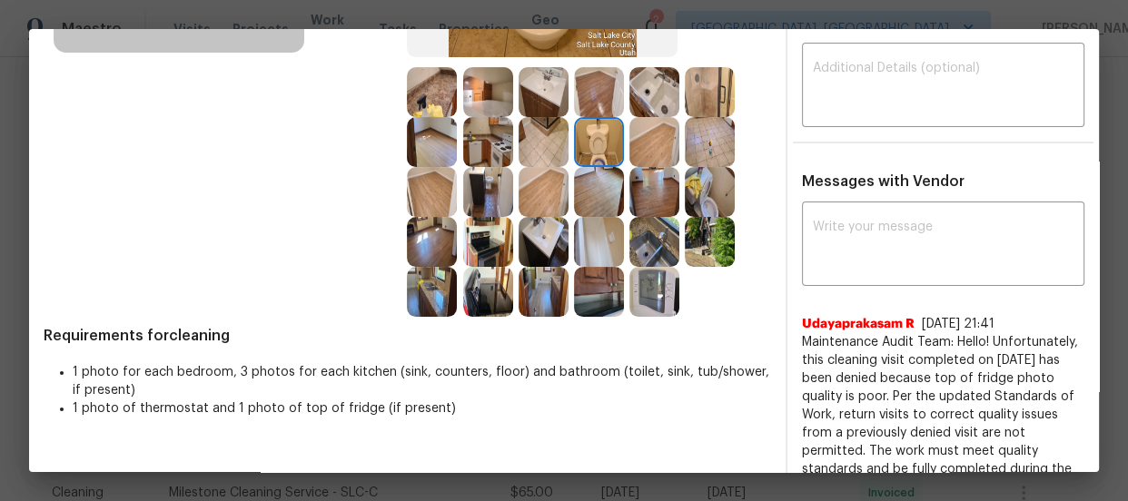
click at [536, 129] on img at bounding box center [544, 142] width 50 height 50
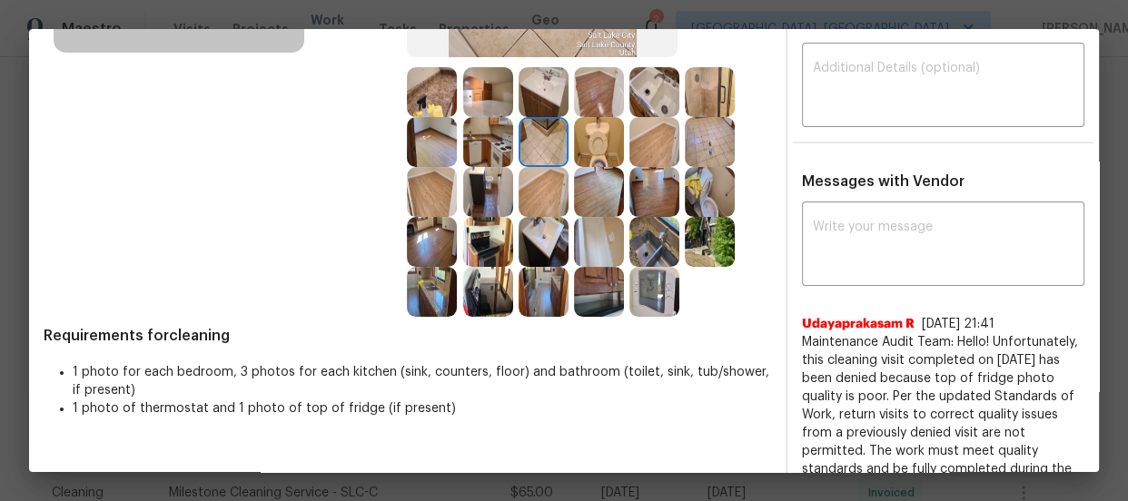
click at [480, 136] on img at bounding box center [488, 142] width 50 height 50
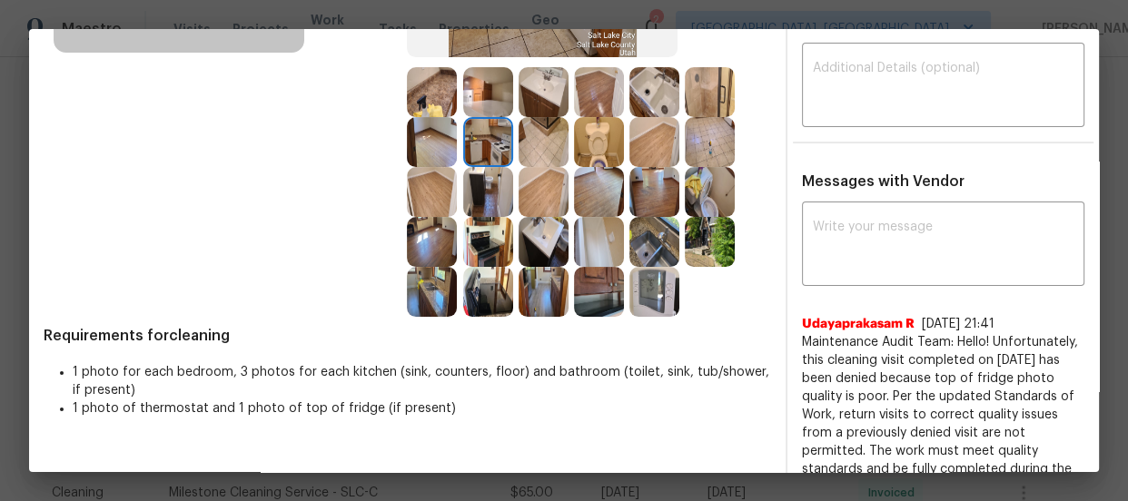
click at [470, 108] on img at bounding box center [488, 92] width 50 height 50
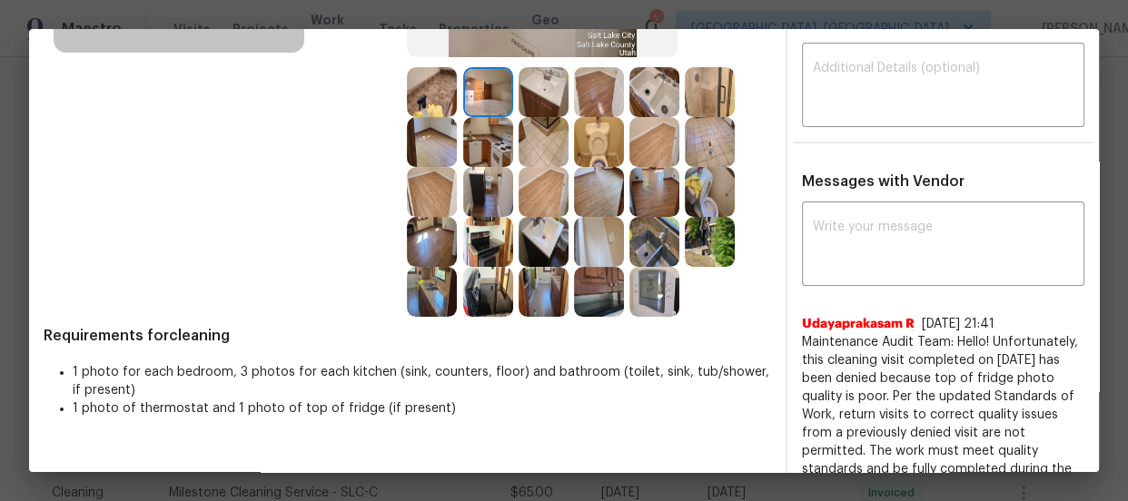
click at [463, 241] on img at bounding box center [488, 242] width 50 height 50
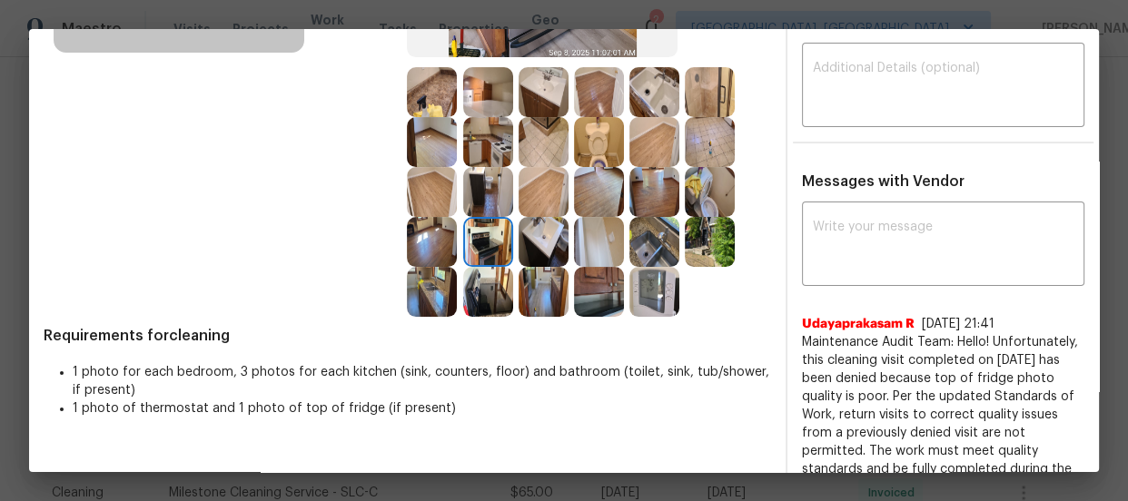
click at [491, 297] on img at bounding box center [488, 292] width 50 height 50
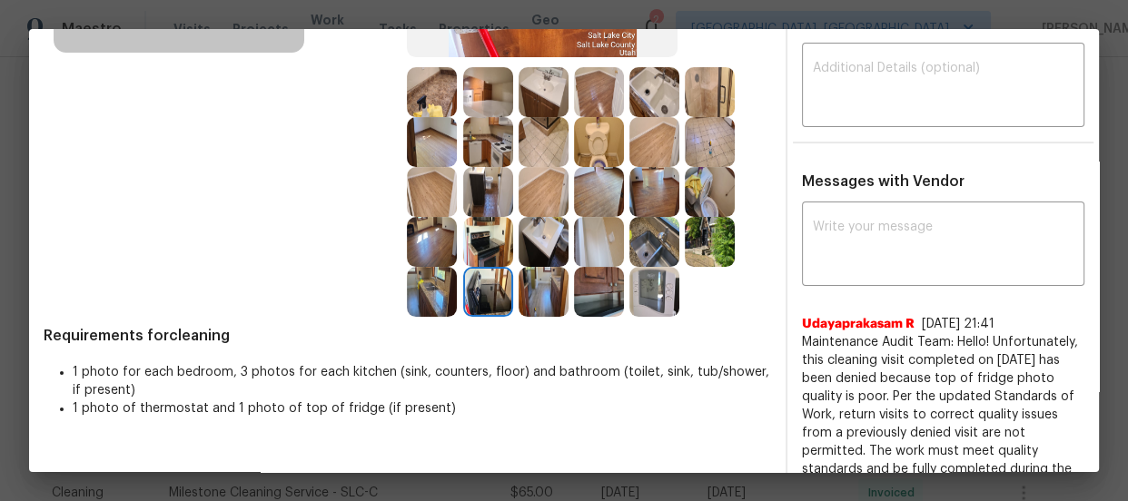
click at [435, 301] on img at bounding box center [432, 292] width 50 height 50
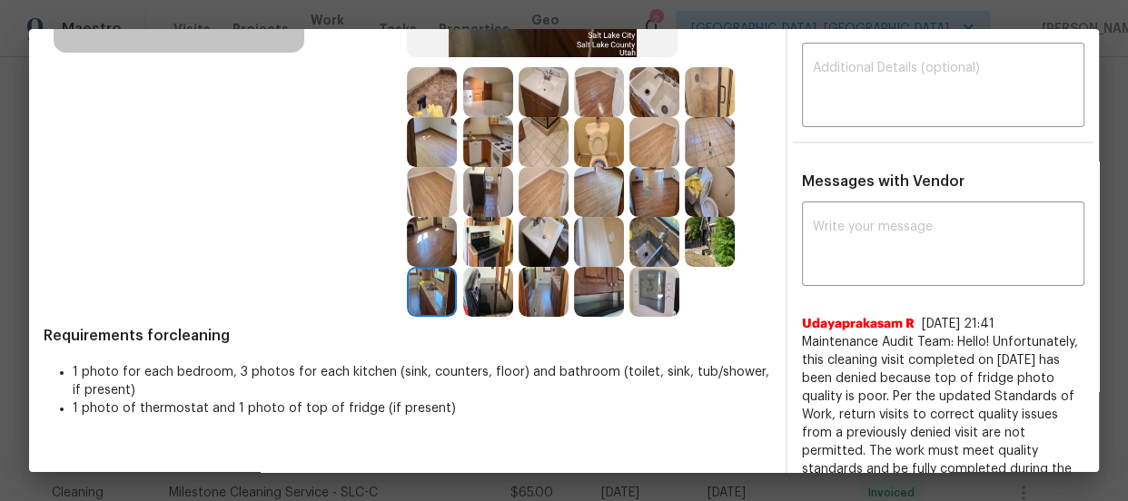
click at [637, 252] on img at bounding box center [654, 242] width 50 height 50
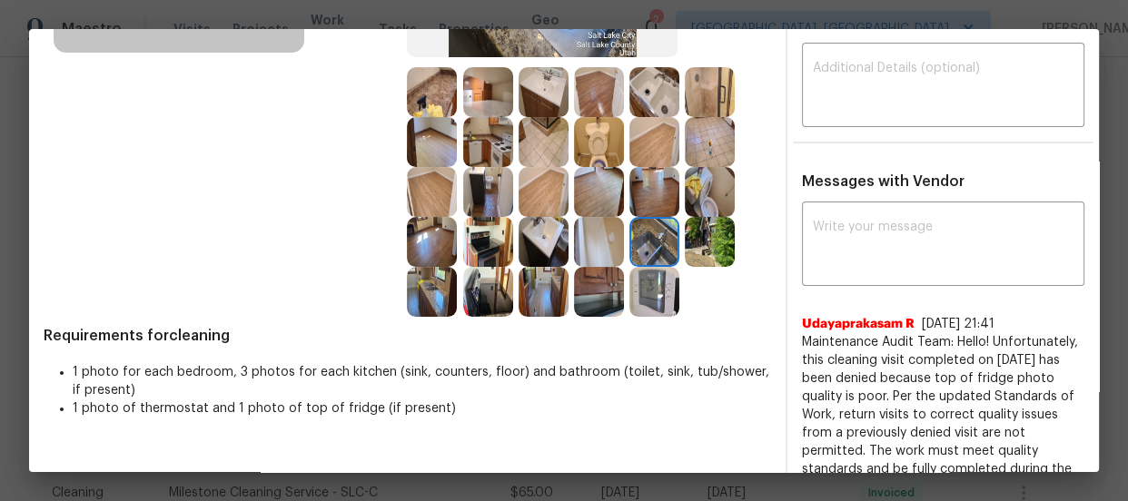
click at [586, 254] on img at bounding box center [599, 242] width 50 height 50
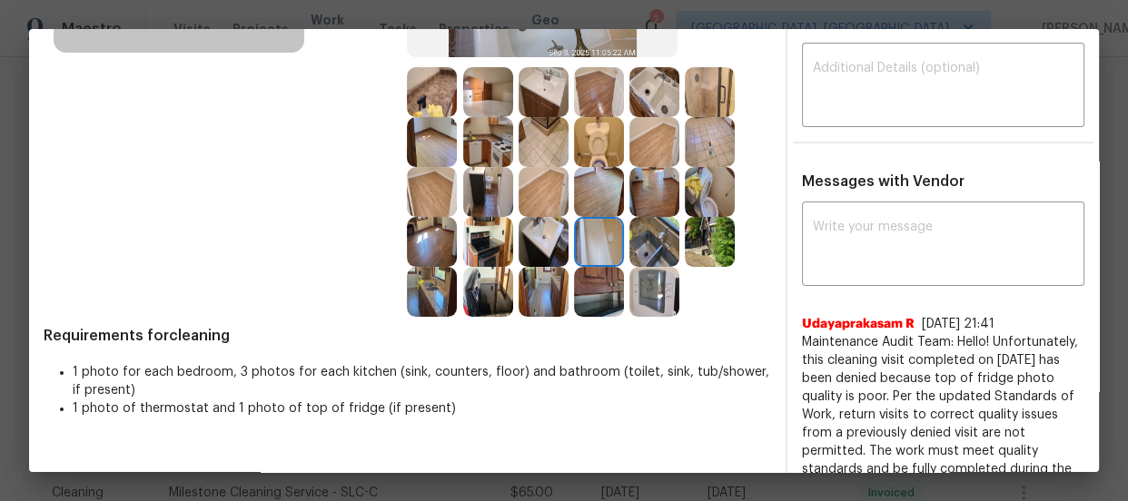
click at [708, 90] on img at bounding box center [710, 92] width 50 height 50
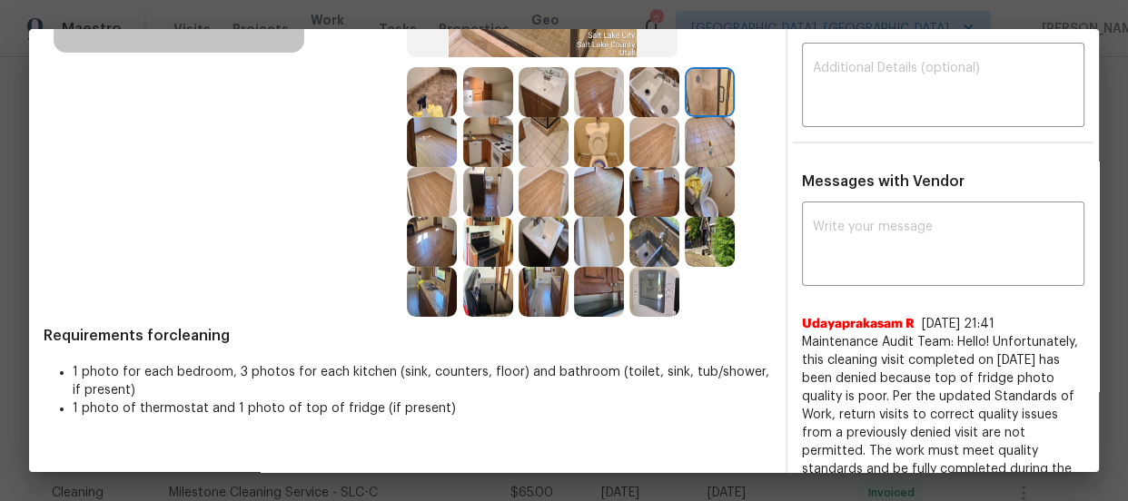
click at [548, 199] on img at bounding box center [544, 192] width 50 height 50
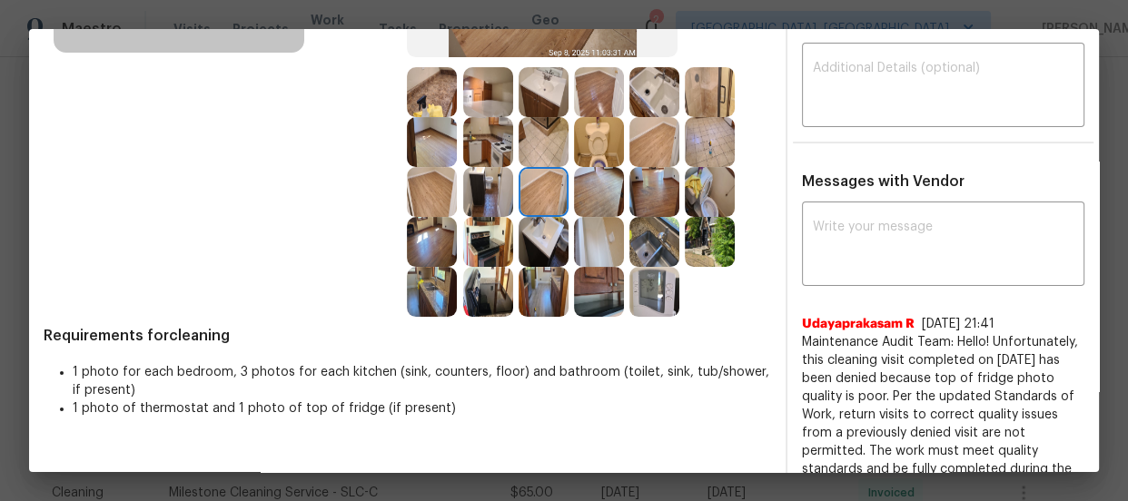
click at [590, 182] on img at bounding box center [599, 192] width 50 height 50
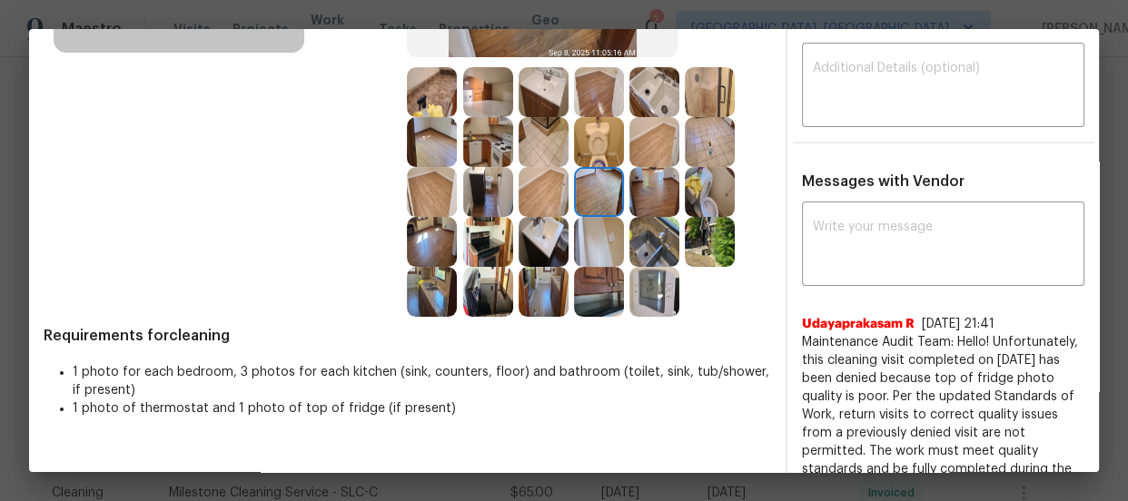
click at [638, 186] on img at bounding box center [654, 192] width 50 height 50
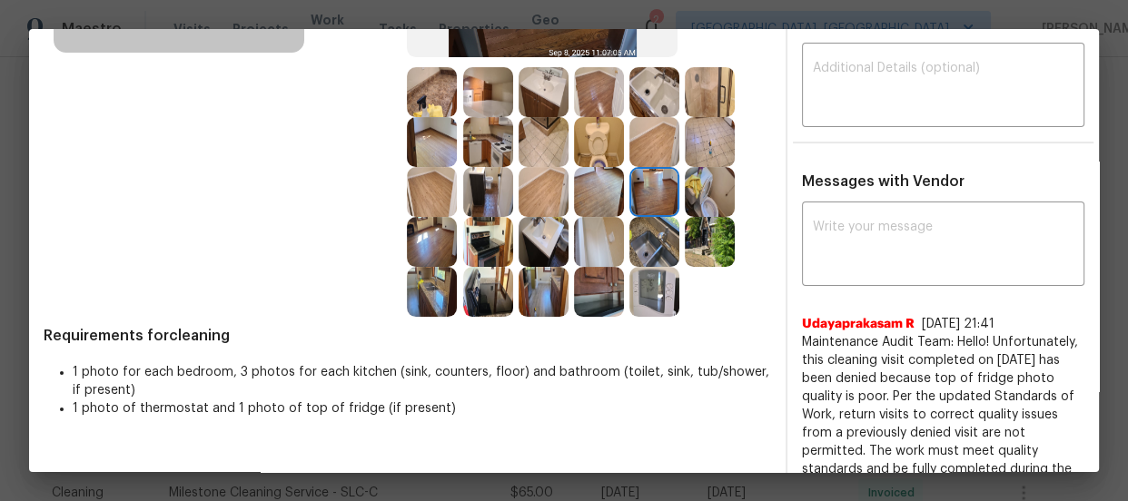
click at [648, 144] on img at bounding box center [654, 142] width 50 height 50
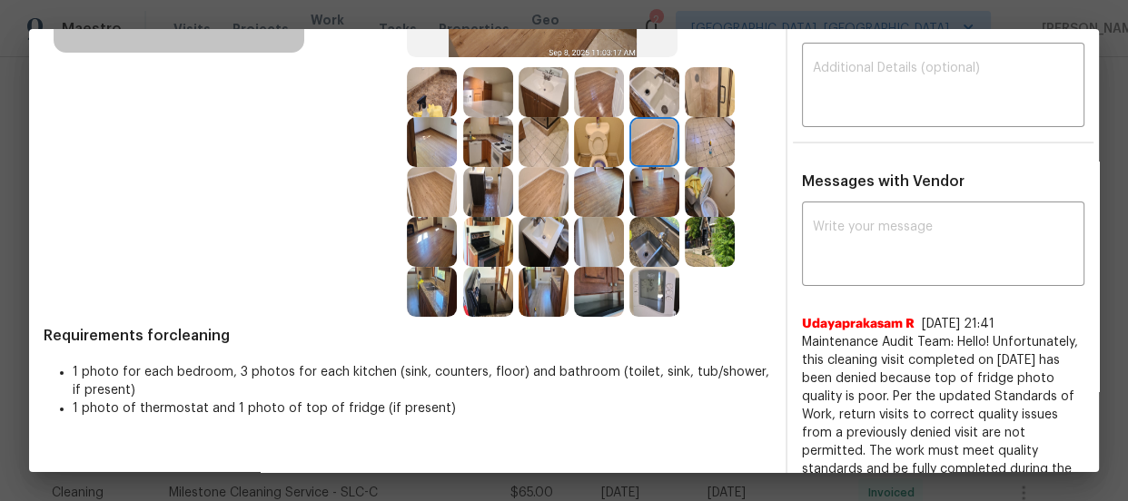
click at [647, 88] on img at bounding box center [654, 92] width 50 height 50
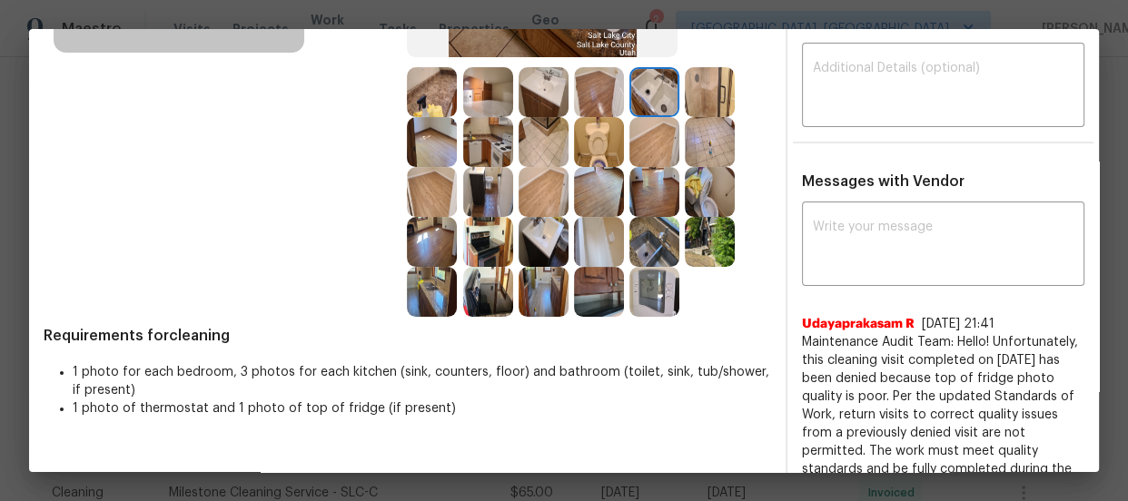
click at [592, 87] on img at bounding box center [599, 92] width 50 height 50
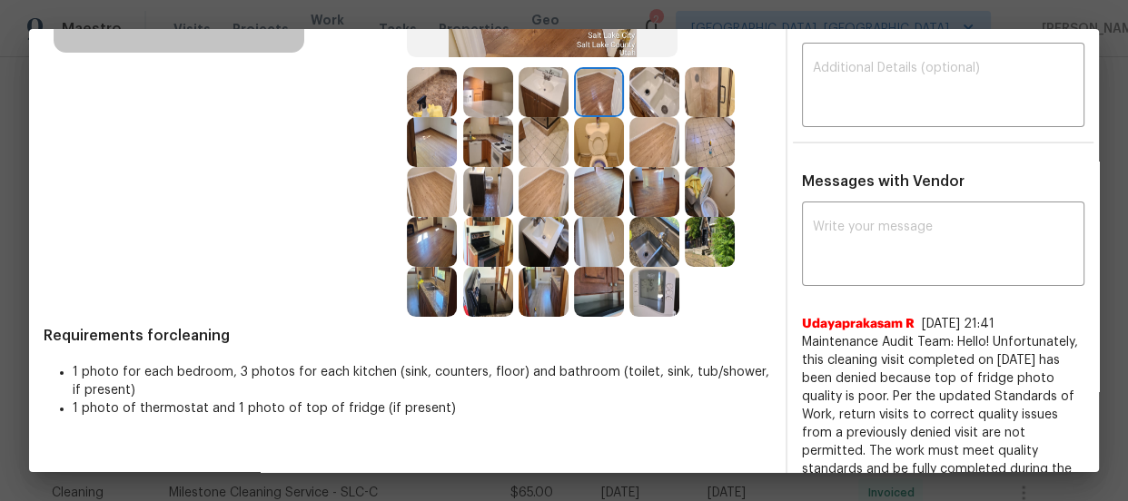
click at [498, 90] on img at bounding box center [488, 92] width 50 height 50
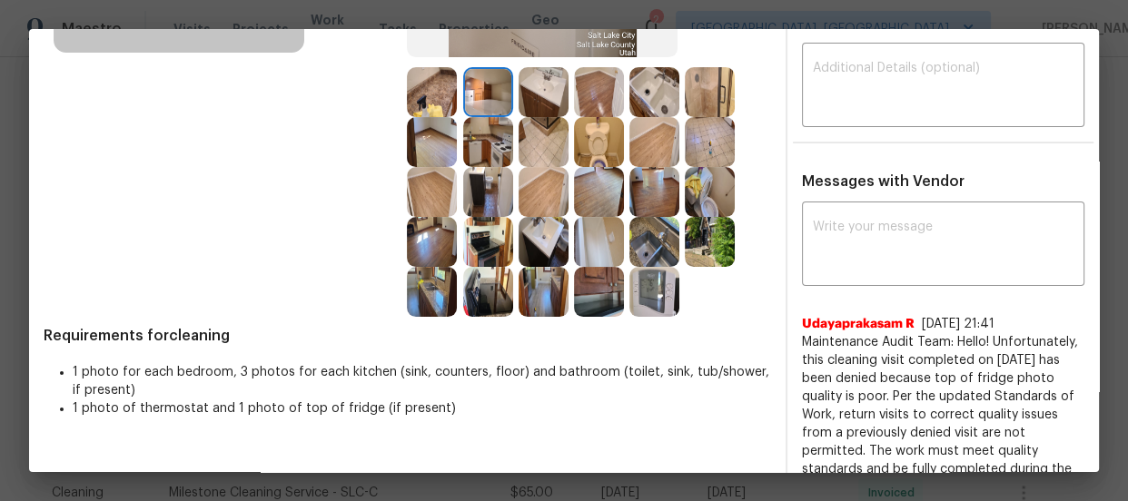
click at [437, 94] on img at bounding box center [432, 92] width 50 height 50
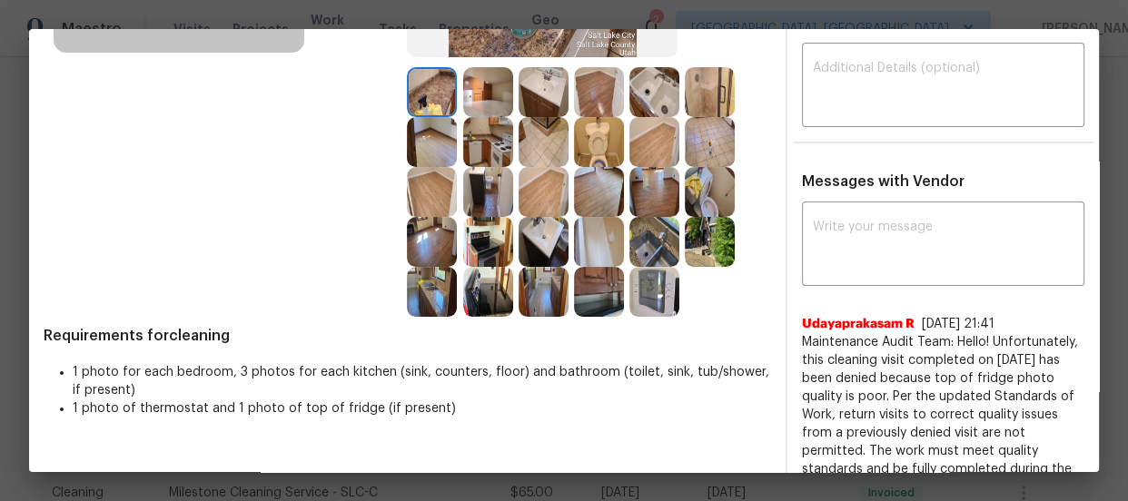
click at [439, 124] on img at bounding box center [432, 142] width 50 height 50
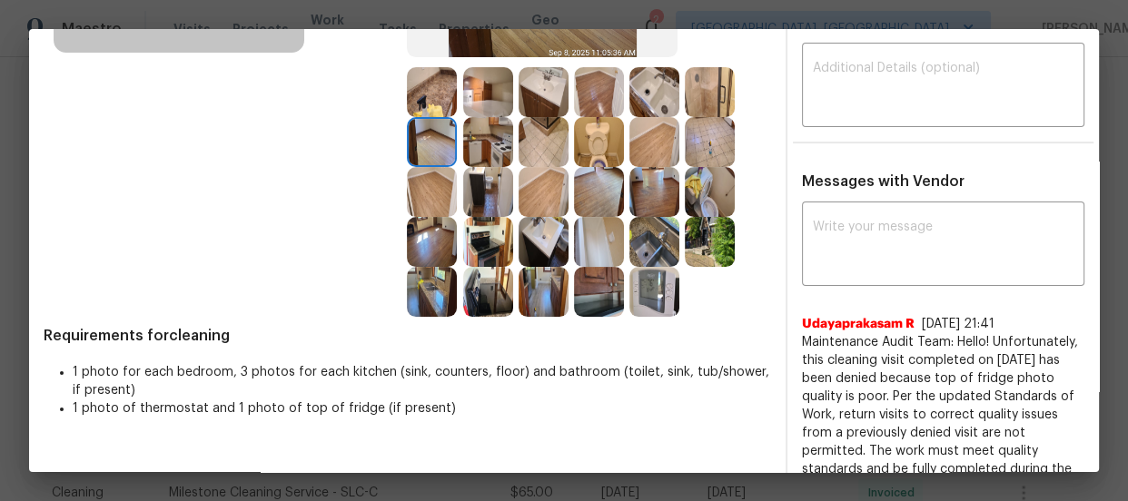
click at [475, 142] on img at bounding box center [488, 142] width 50 height 50
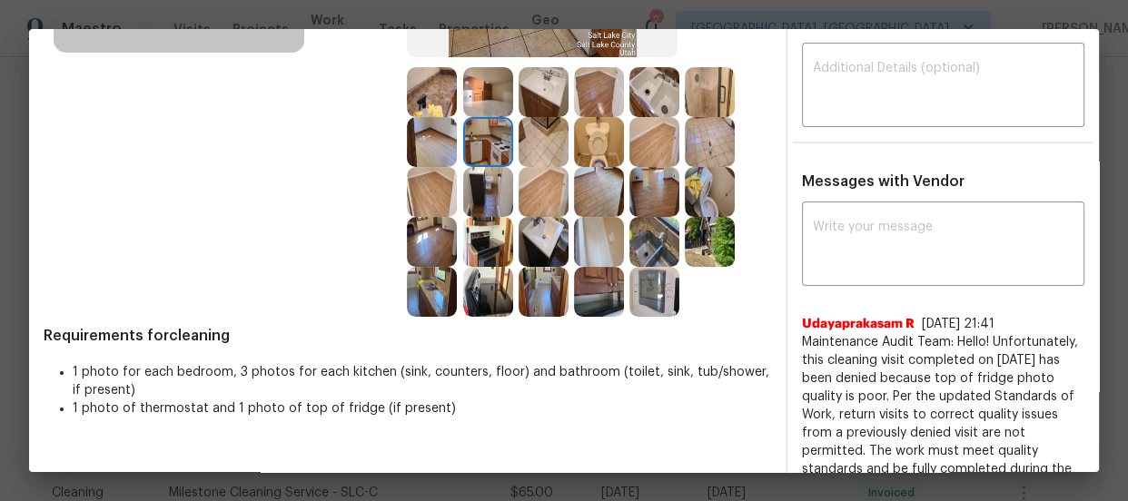
click at [477, 184] on img at bounding box center [488, 192] width 50 height 50
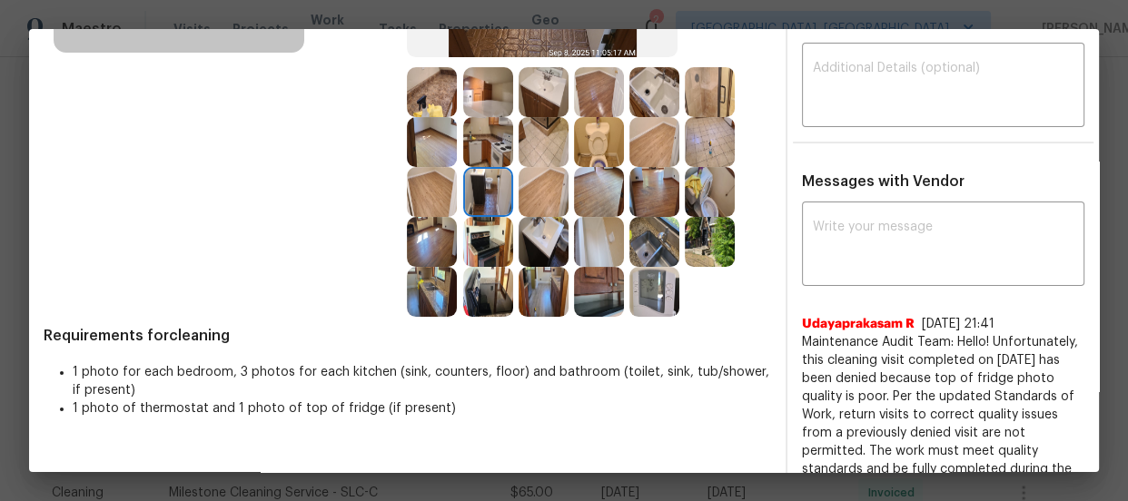
click at [414, 186] on img at bounding box center [432, 192] width 50 height 50
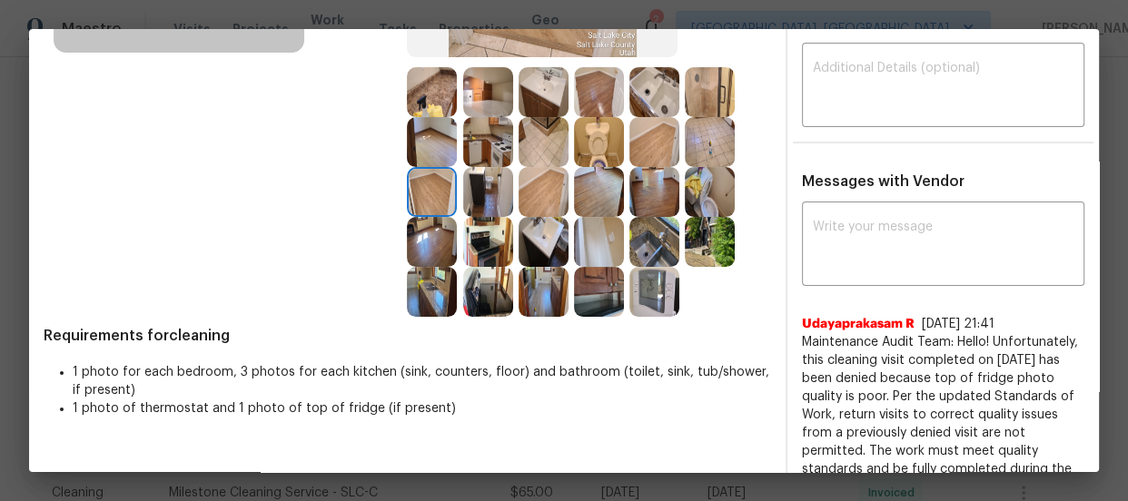
click at [468, 241] on img at bounding box center [488, 242] width 50 height 50
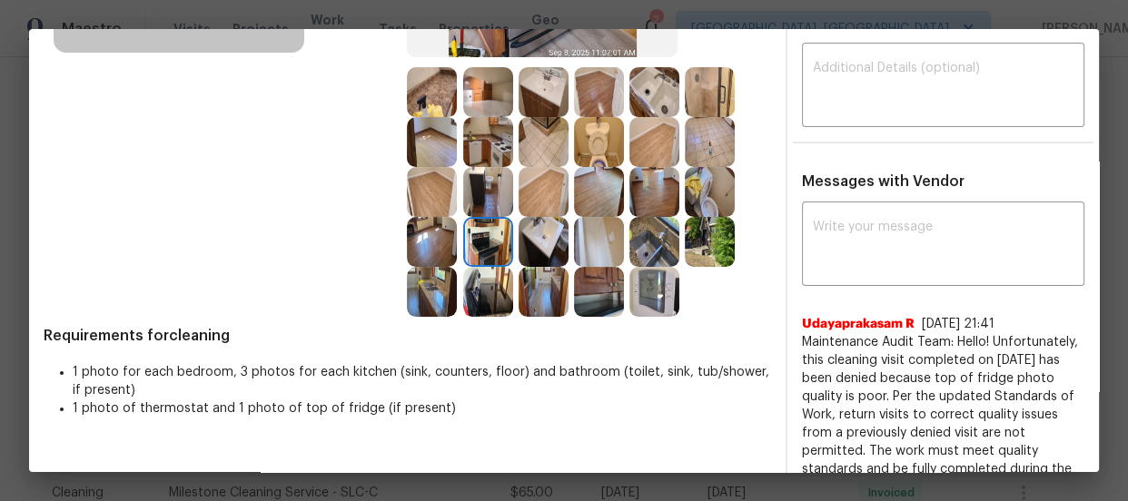
click at [500, 280] on img at bounding box center [488, 292] width 50 height 50
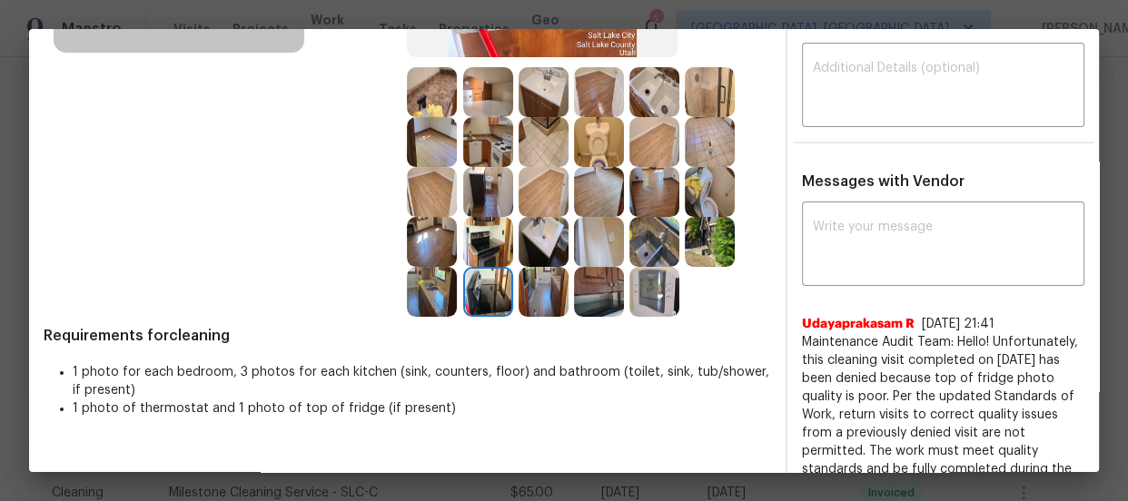
click at [524, 284] on img at bounding box center [544, 292] width 50 height 50
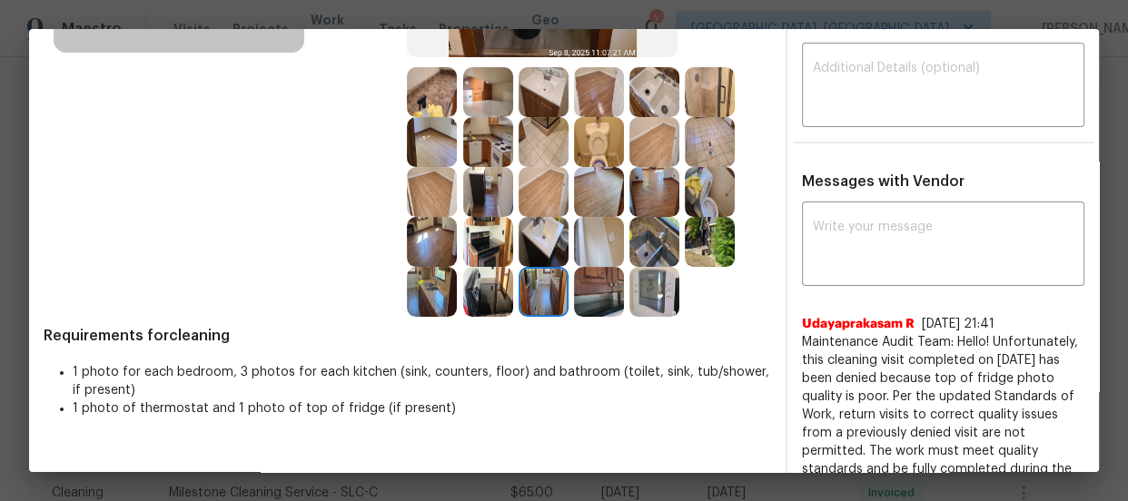
click at [609, 298] on img at bounding box center [599, 292] width 50 height 50
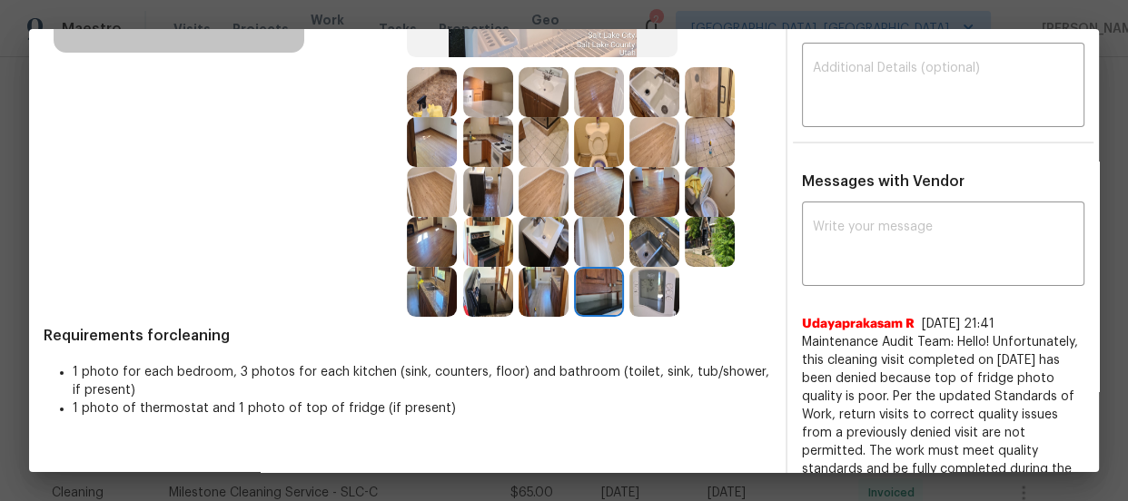
click at [645, 255] on img at bounding box center [654, 242] width 50 height 50
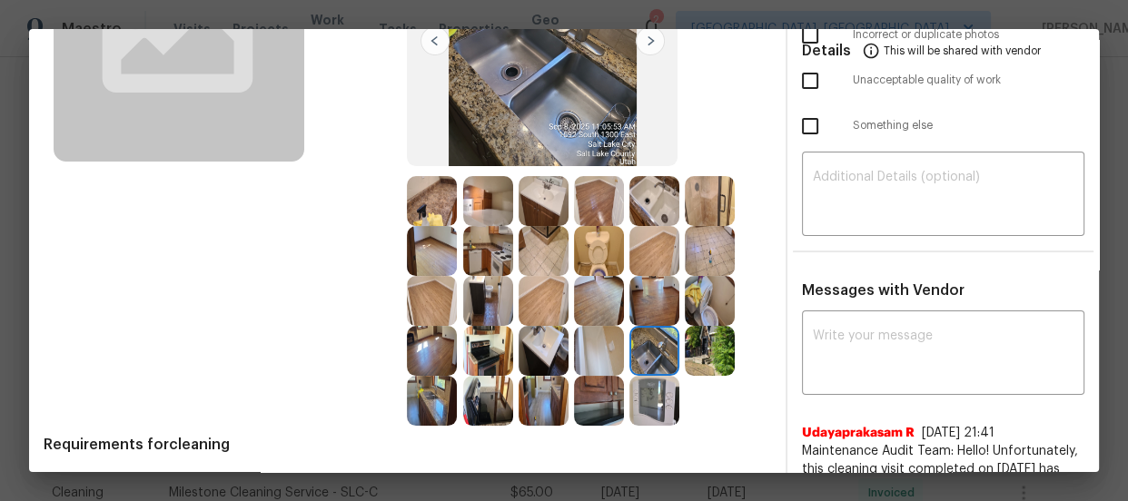
scroll to position [0, 0]
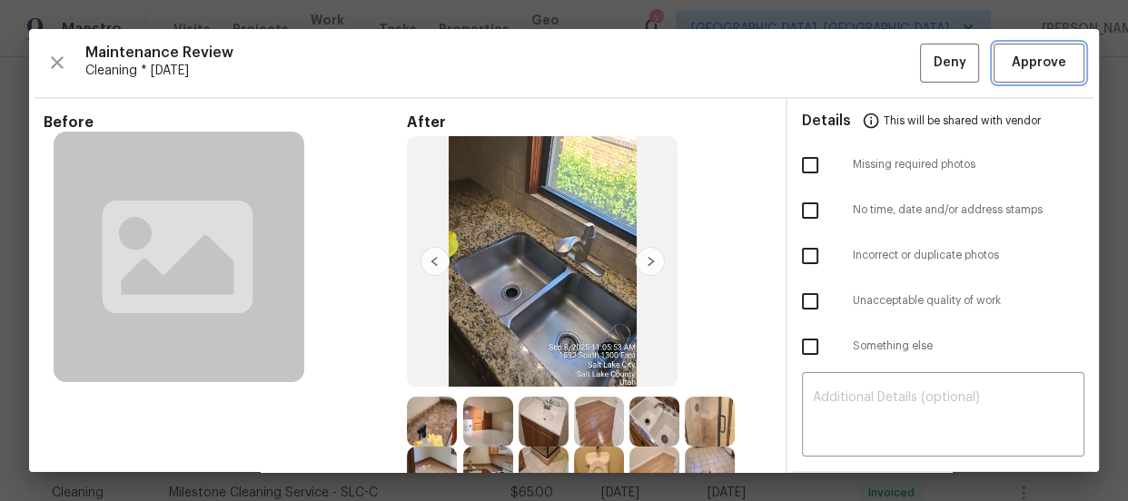
click at [1012, 56] on span "Approve" at bounding box center [1039, 63] width 54 height 23
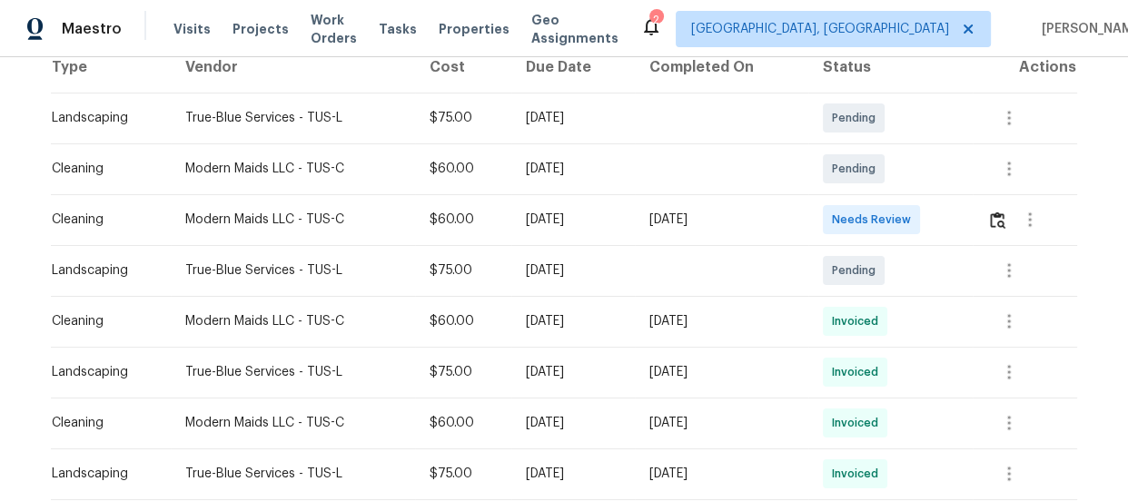
scroll to position [330, 0]
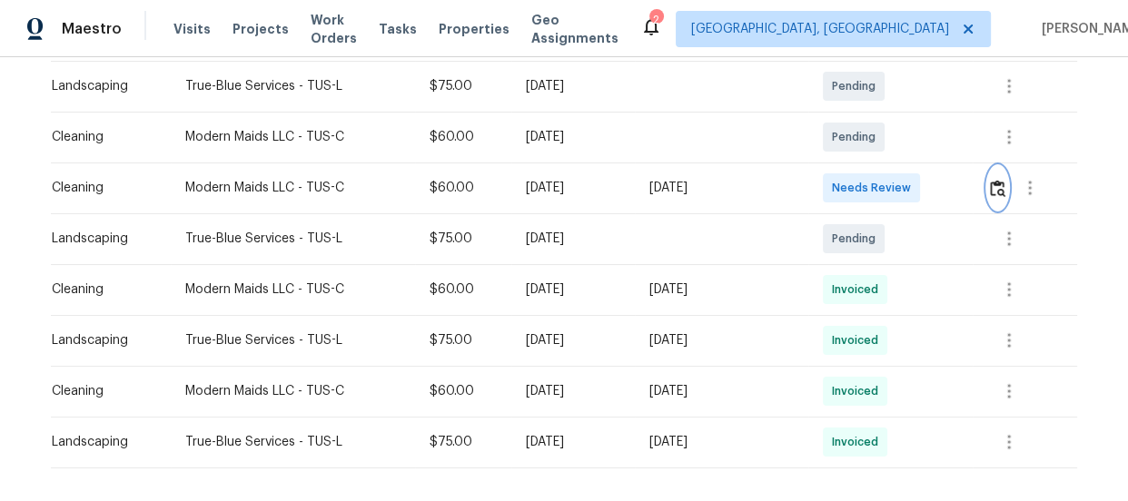
click at [989, 197] on button "button" at bounding box center [997, 188] width 21 height 44
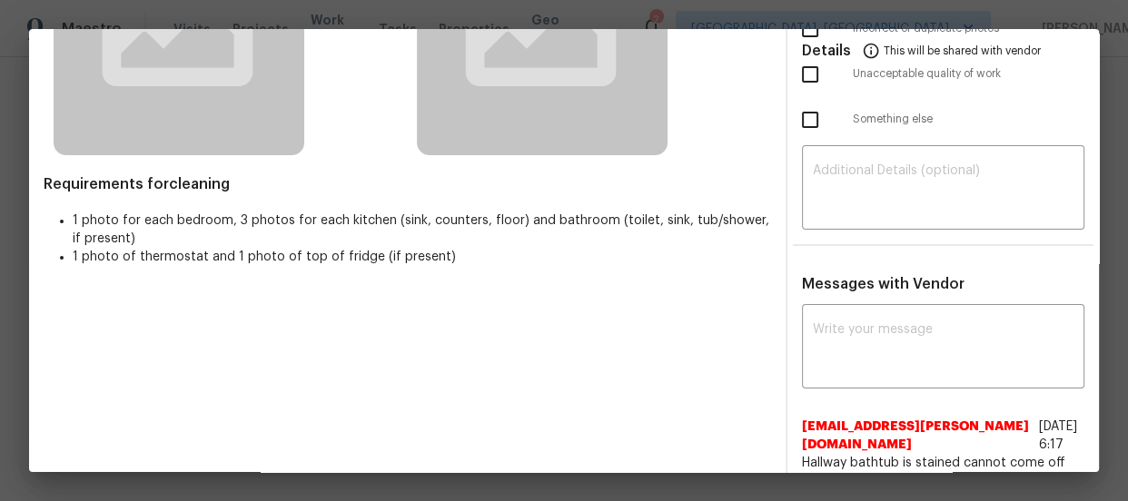
scroll to position [247, 0]
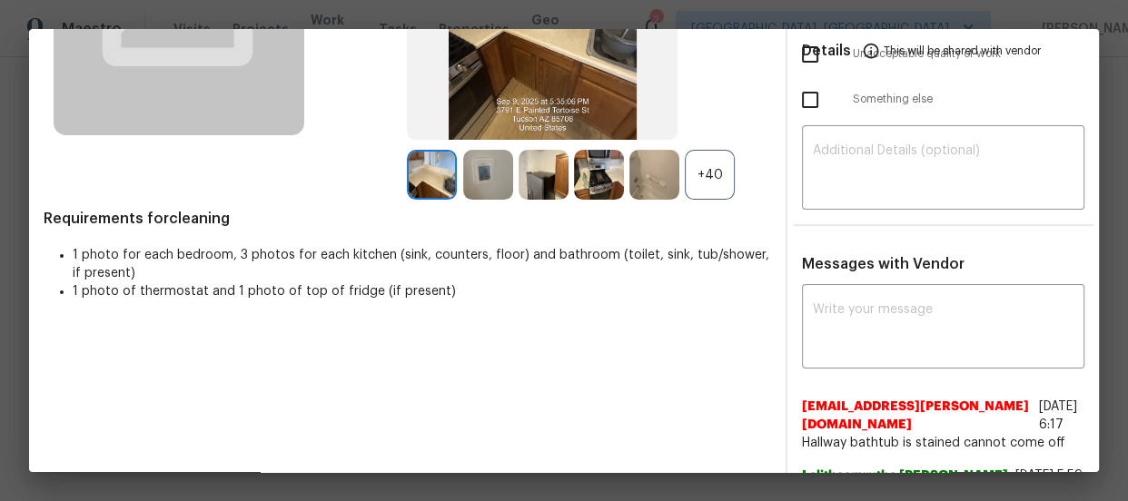
click at [687, 196] on div "+40" at bounding box center [710, 175] width 50 height 50
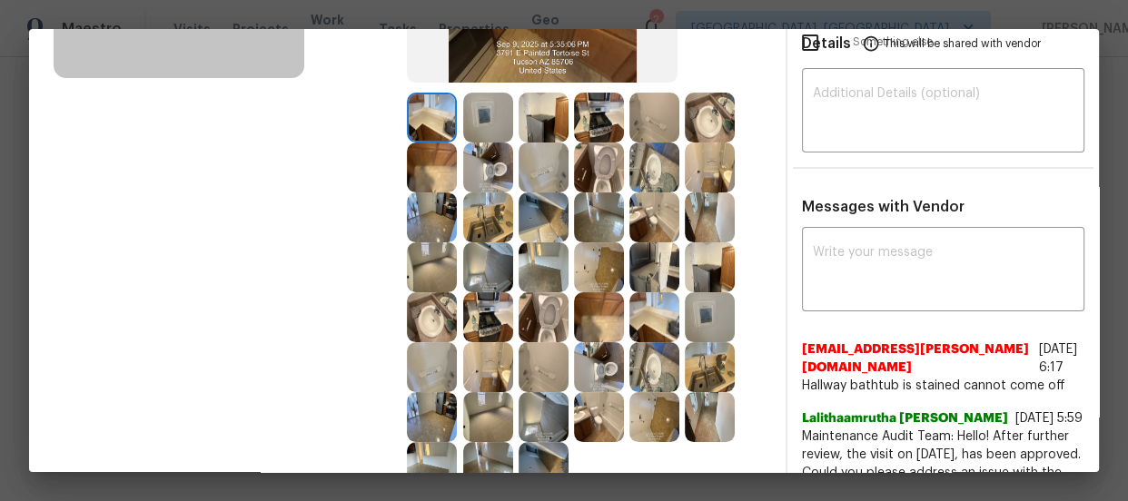
scroll to position [330, 0]
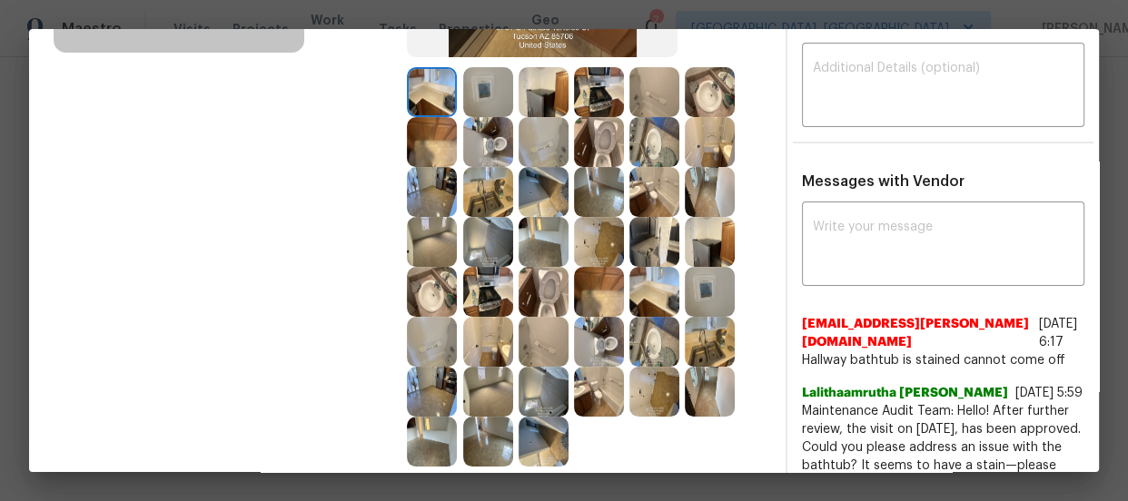
click at [540, 288] on img at bounding box center [544, 292] width 50 height 50
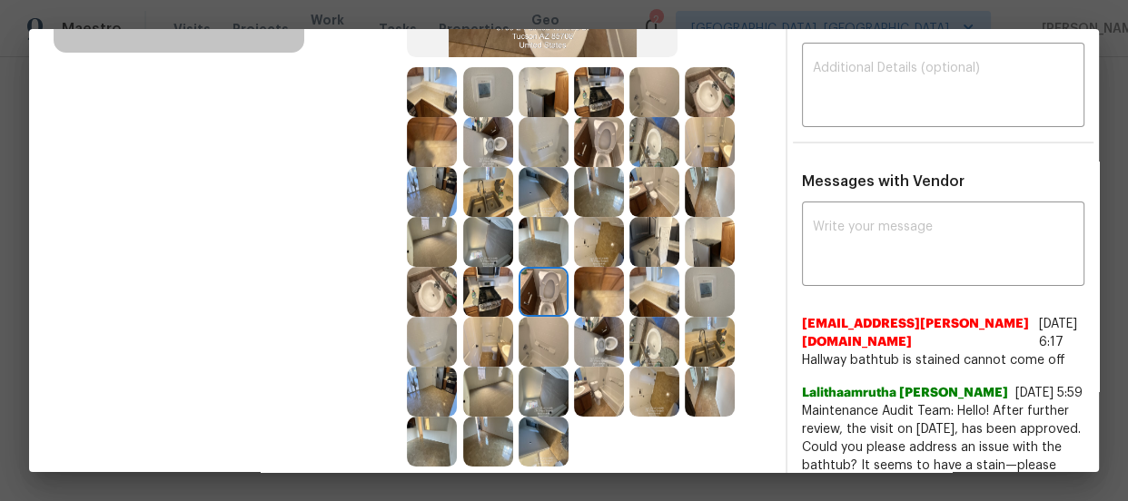
click at [646, 146] on img at bounding box center [654, 142] width 50 height 50
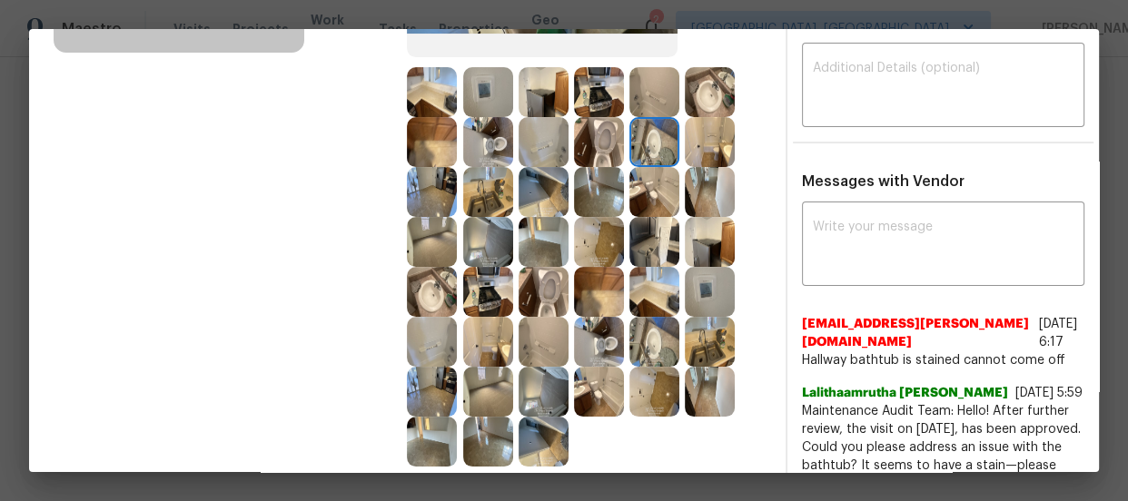
click at [488, 153] on img at bounding box center [488, 142] width 50 height 50
click at [497, 178] on img at bounding box center [488, 192] width 50 height 50
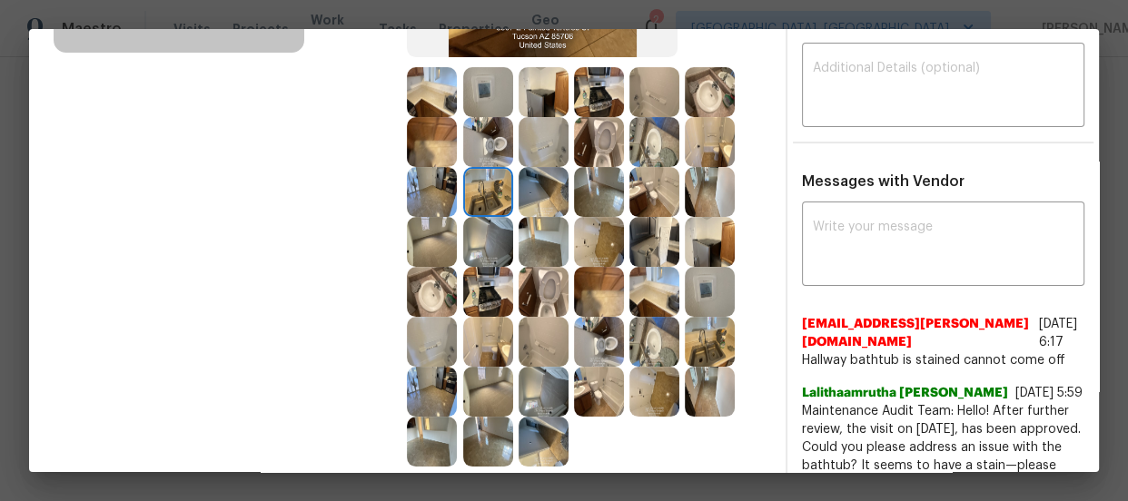
click at [519, 199] on img at bounding box center [544, 192] width 50 height 50
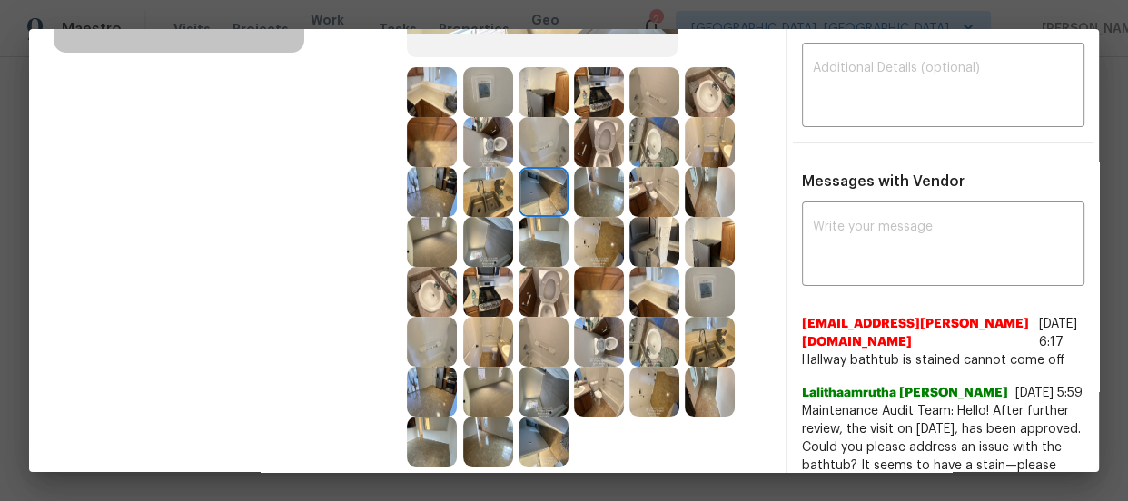
click at [538, 154] on img at bounding box center [544, 142] width 50 height 50
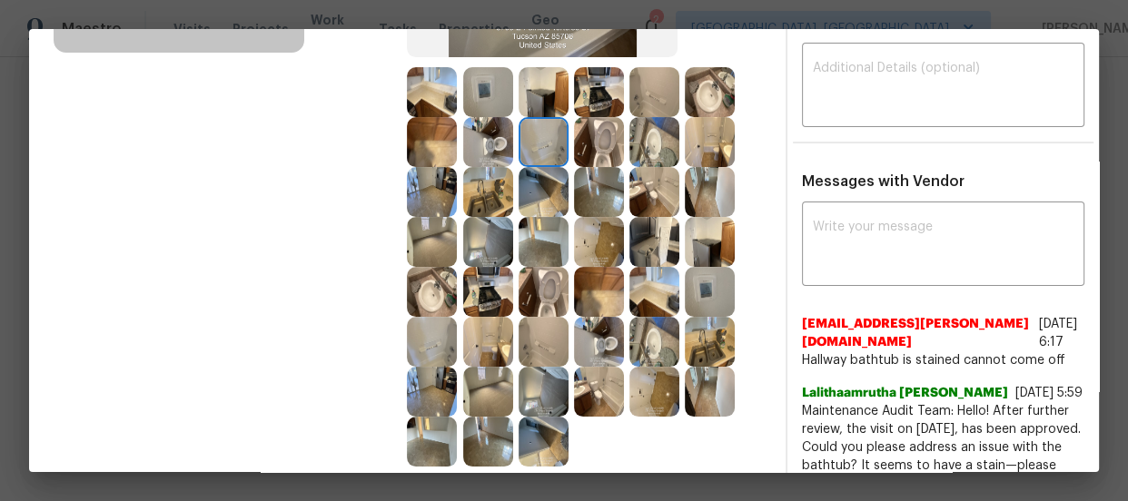
click at [635, 97] on img at bounding box center [654, 92] width 50 height 50
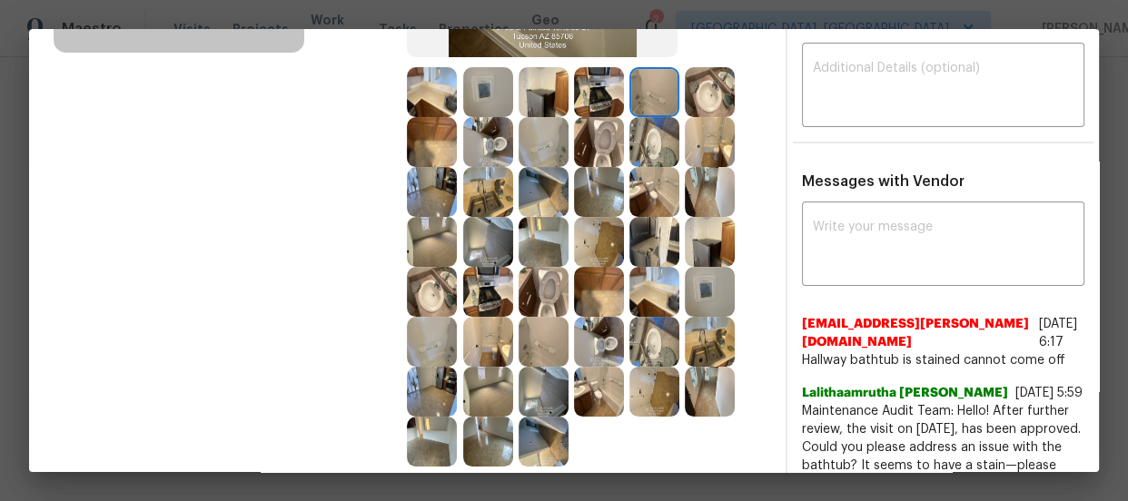
click at [665, 104] on img at bounding box center [654, 92] width 50 height 50
click at [685, 104] on img at bounding box center [710, 92] width 50 height 50
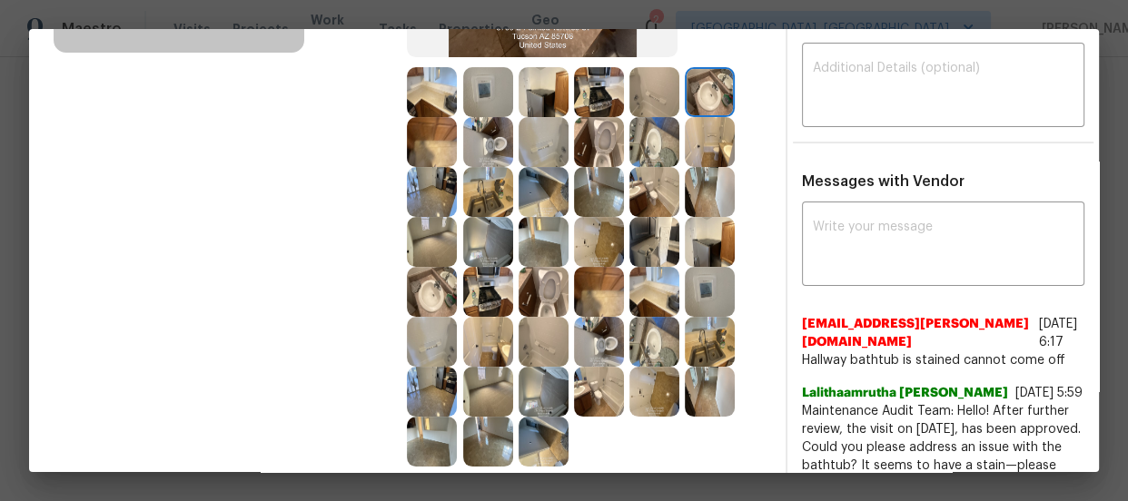
click at [685, 138] on img at bounding box center [710, 142] width 50 height 50
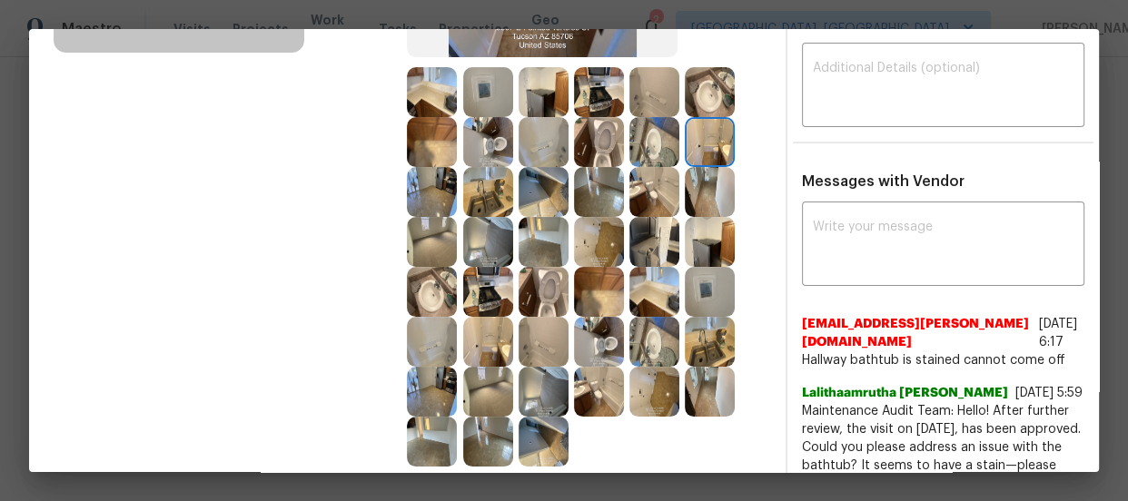
click at [685, 294] on img at bounding box center [710, 292] width 50 height 50
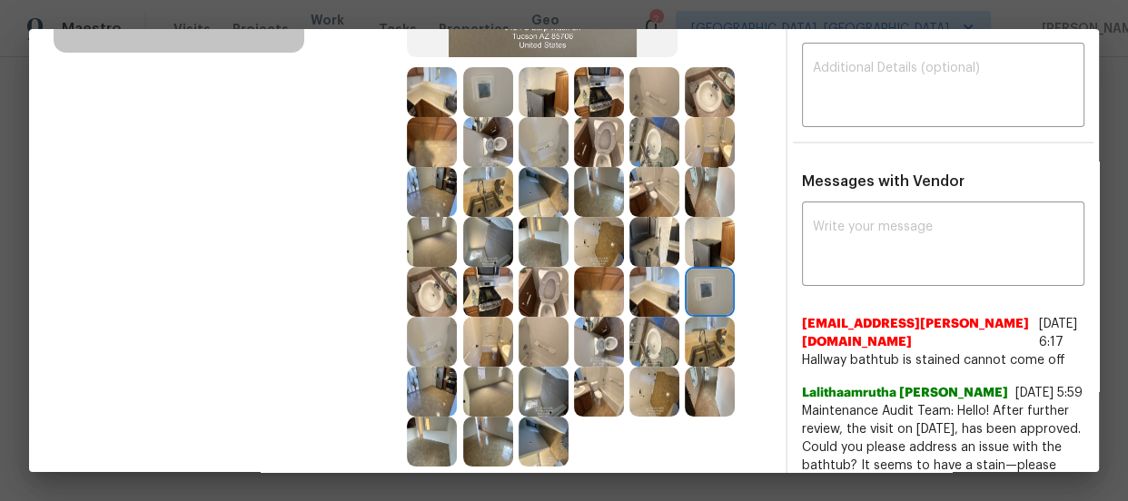
click at [722, 353] on img at bounding box center [710, 342] width 50 height 50
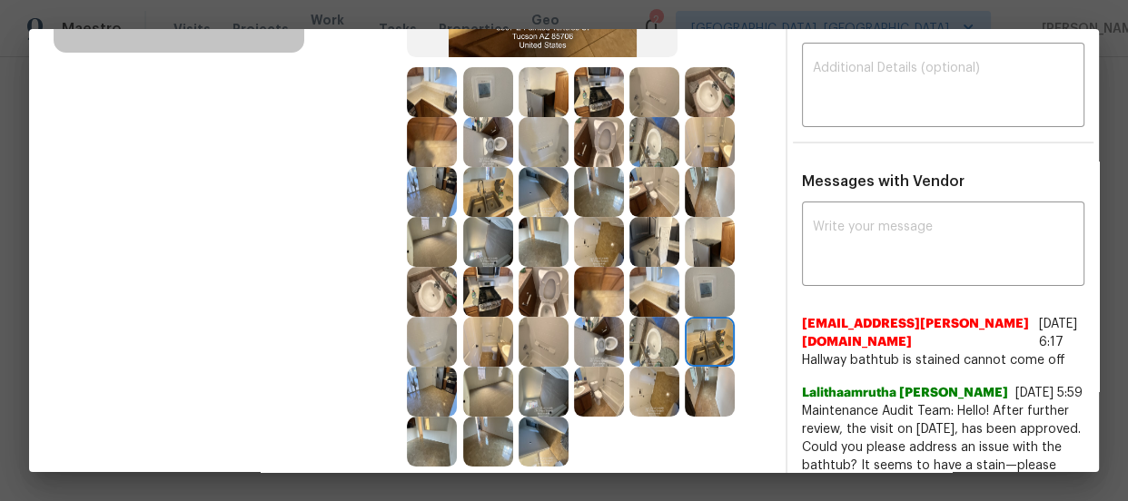
click at [672, 384] on div at bounding box center [656, 392] width 55 height 50
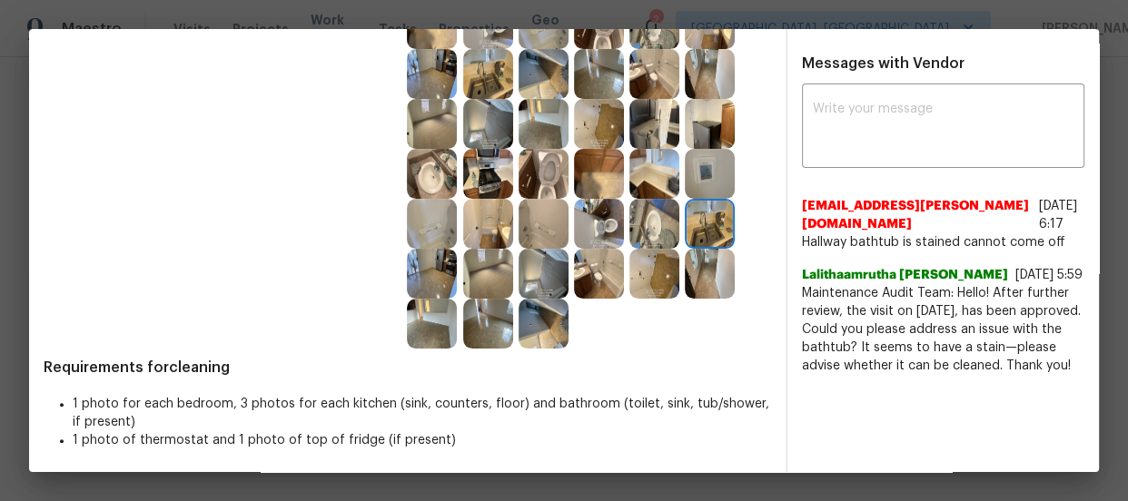
scroll to position [460, 0]
click at [553, 107] on img at bounding box center [544, 124] width 50 height 50
click at [432, 107] on img at bounding box center [432, 124] width 50 height 50
click at [590, 74] on img at bounding box center [599, 74] width 50 height 50
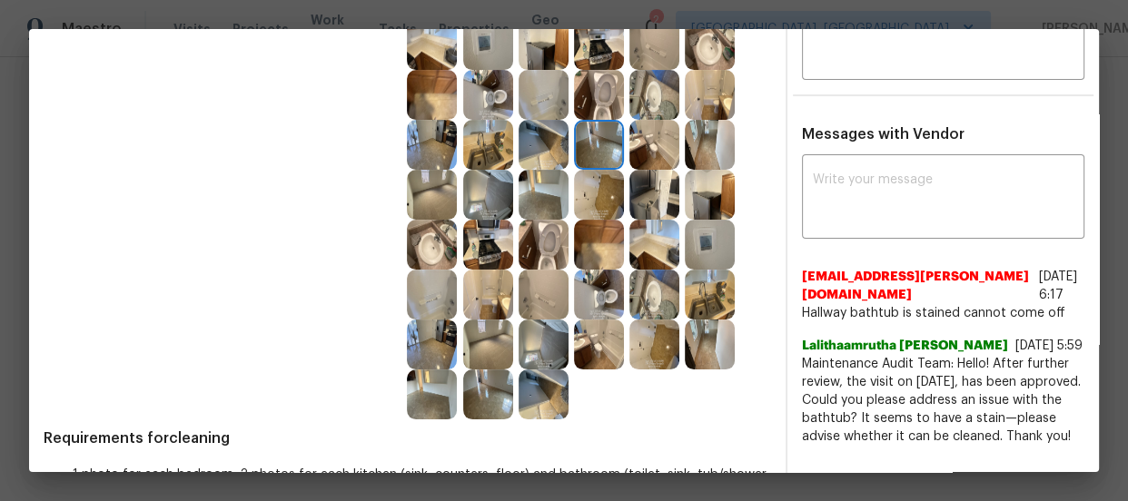
click at [580, 182] on img at bounding box center [599, 195] width 50 height 50
click at [574, 80] on img at bounding box center [599, 95] width 50 height 50
click at [574, 57] on img at bounding box center [599, 45] width 50 height 50
click at [536, 47] on img at bounding box center [544, 45] width 50 height 50
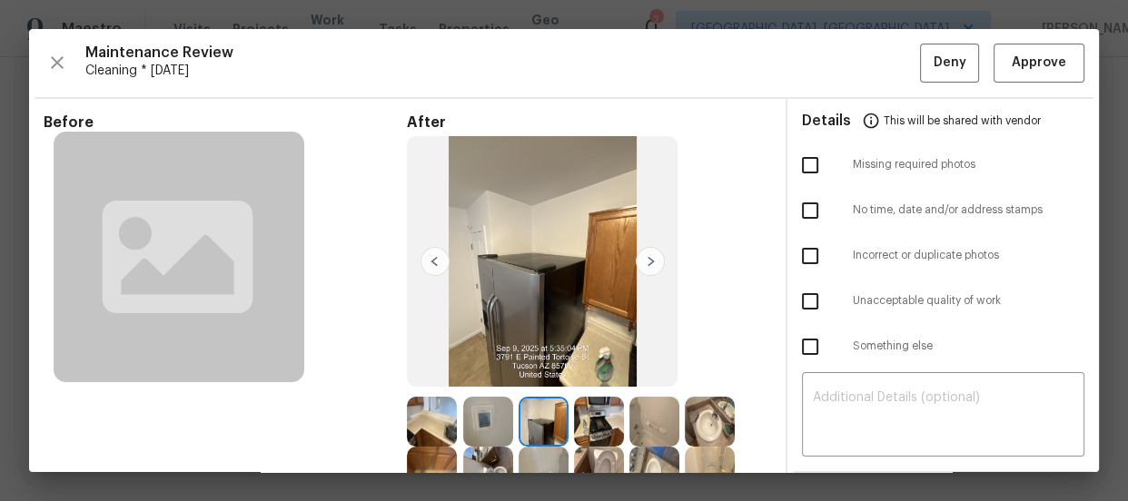
scroll to position [0, 0]
click at [1038, 59] on span "Approve" at bounding box center [1039, 63] width 54 height 23
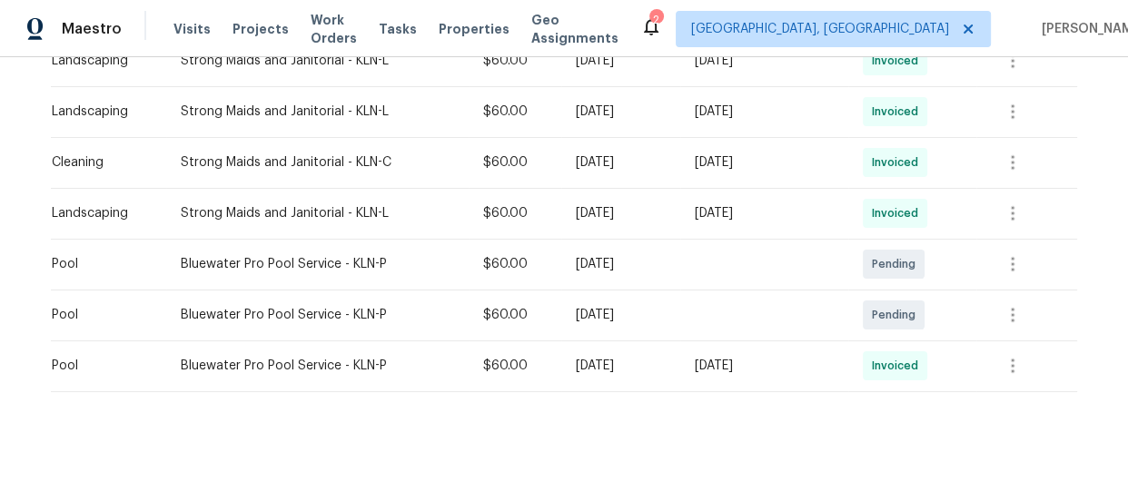
scroll to position [1079, 0]
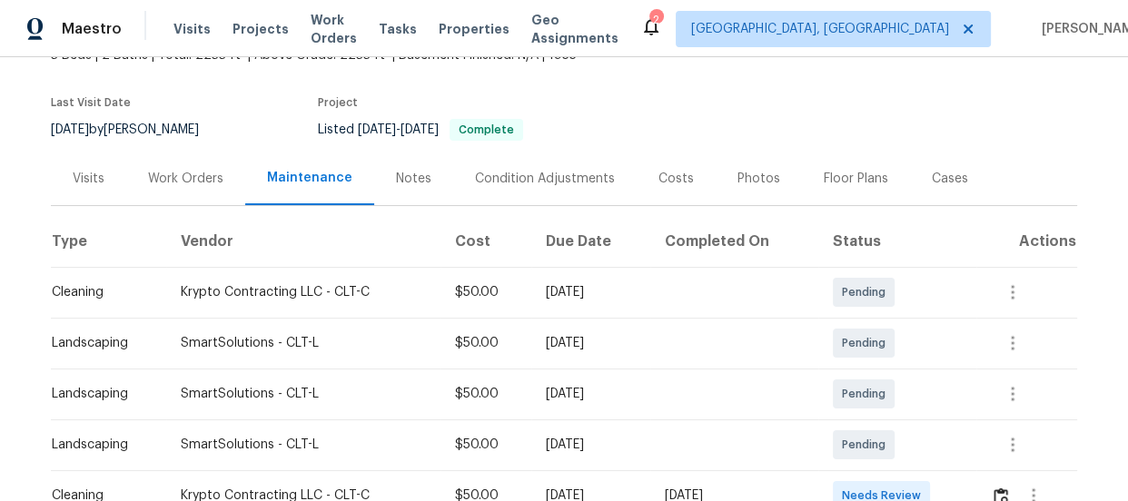
scroll to position [247, 0]
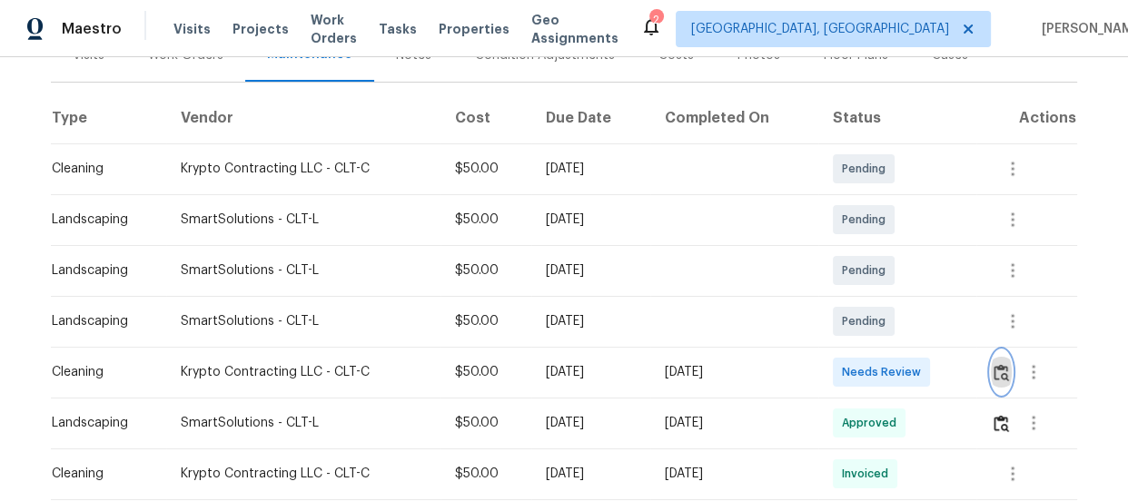
click at [998, 369] on img "button" at bounding box center [1001, 372] width 15 height 17
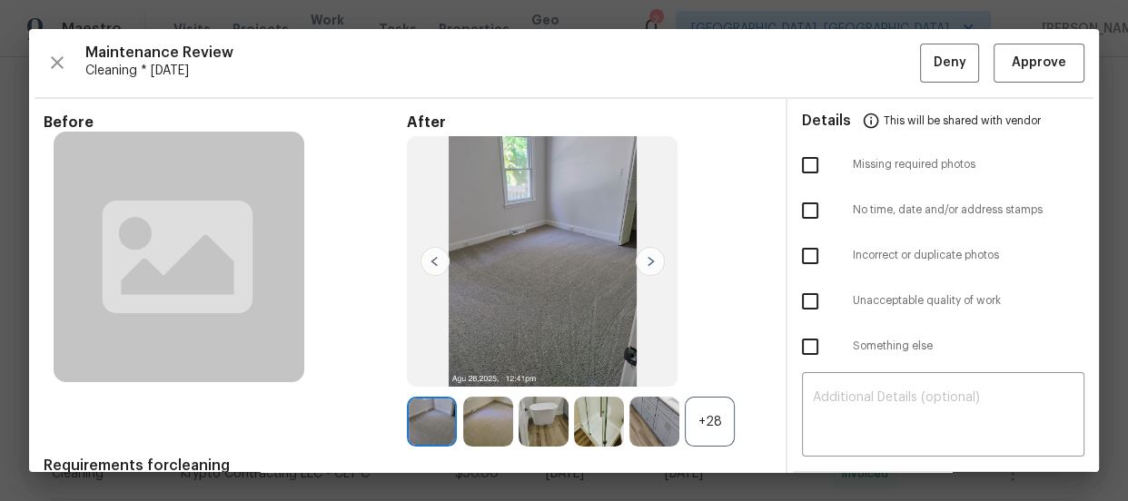
click at [690, 408] on div "+28" at bounding box center [710, 422] width 50 height 50
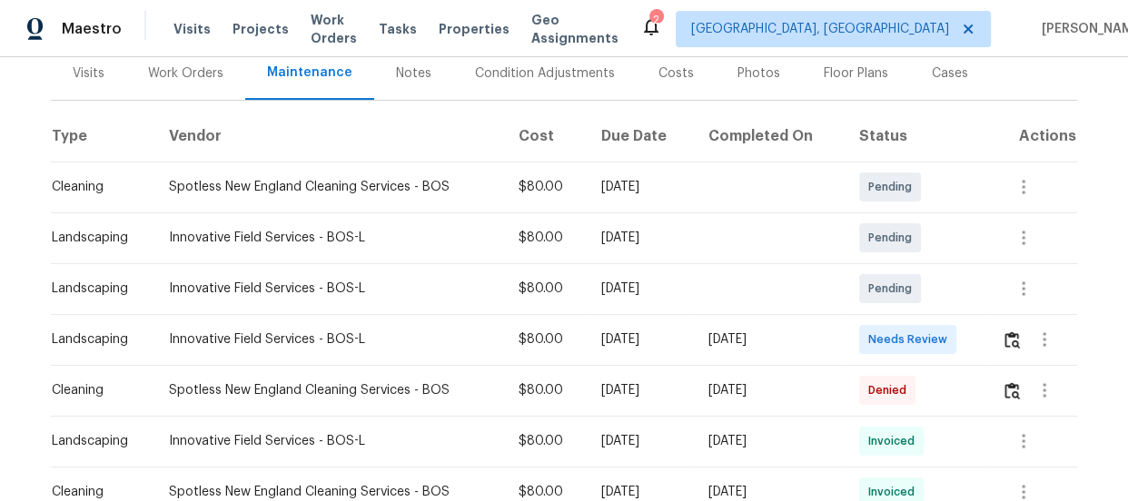
scroll to position [258, 0]
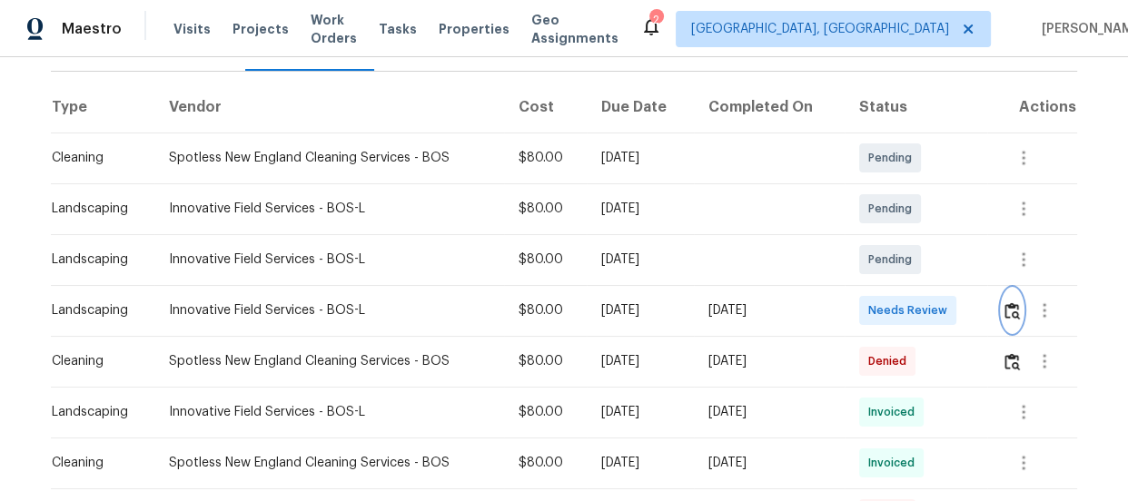
click at [1014, 312] on img "button" at bounding box center [1012, 310] width 15 height 17
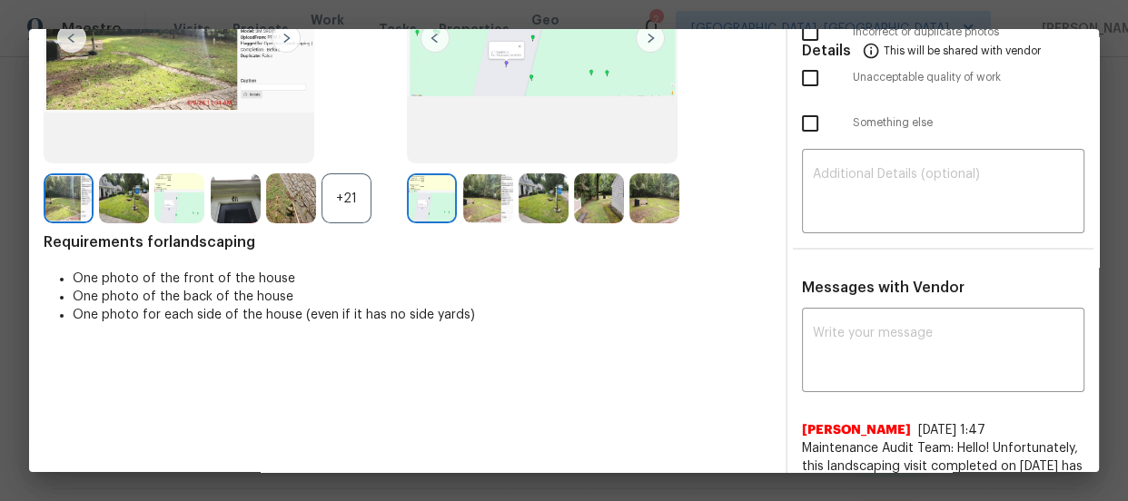
scroll to position [247, 0]
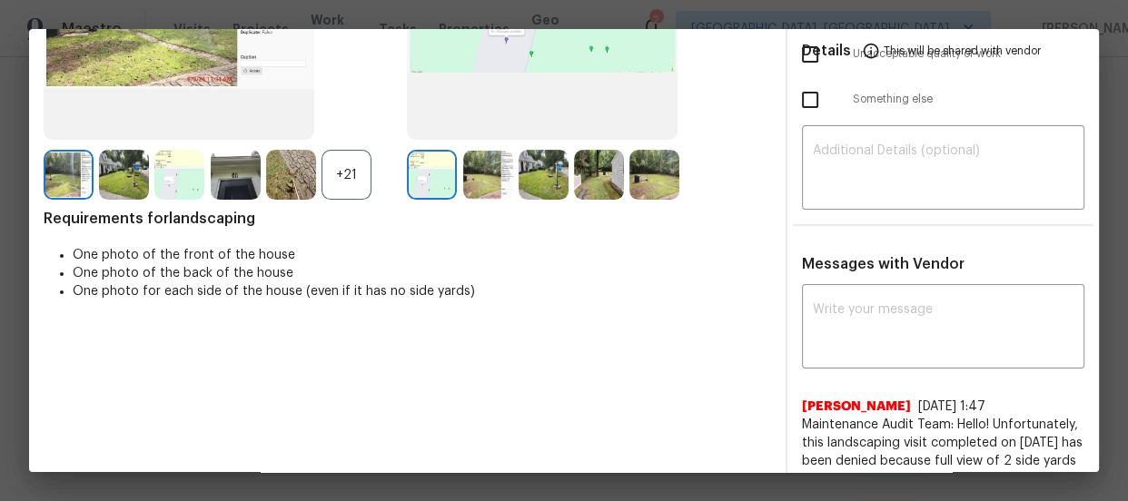
click at [361, 178] on div "+21" at bounding box center [347, 175] width 50 height 50
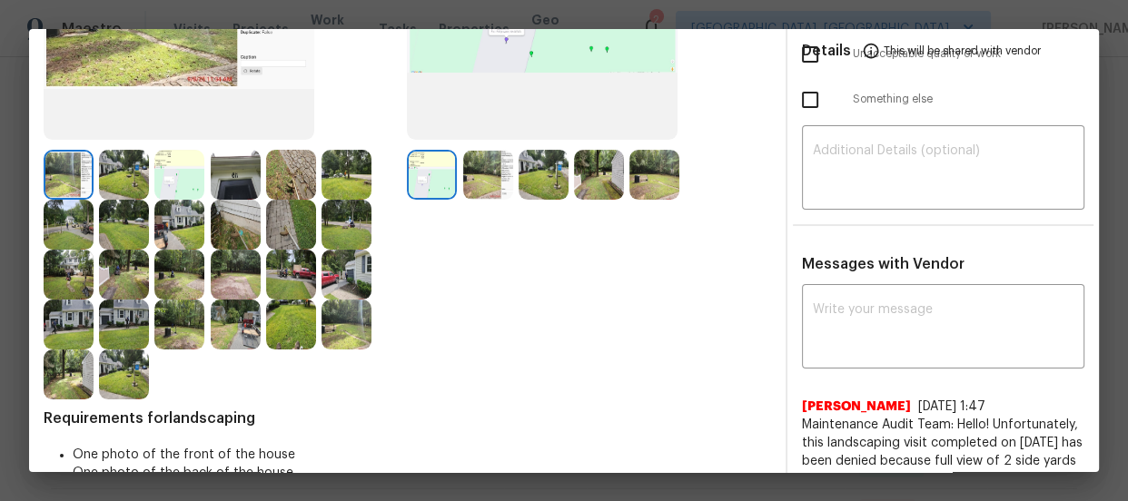
click at [492, 182] on img at bounding box center [488, 175] width 50 height 50
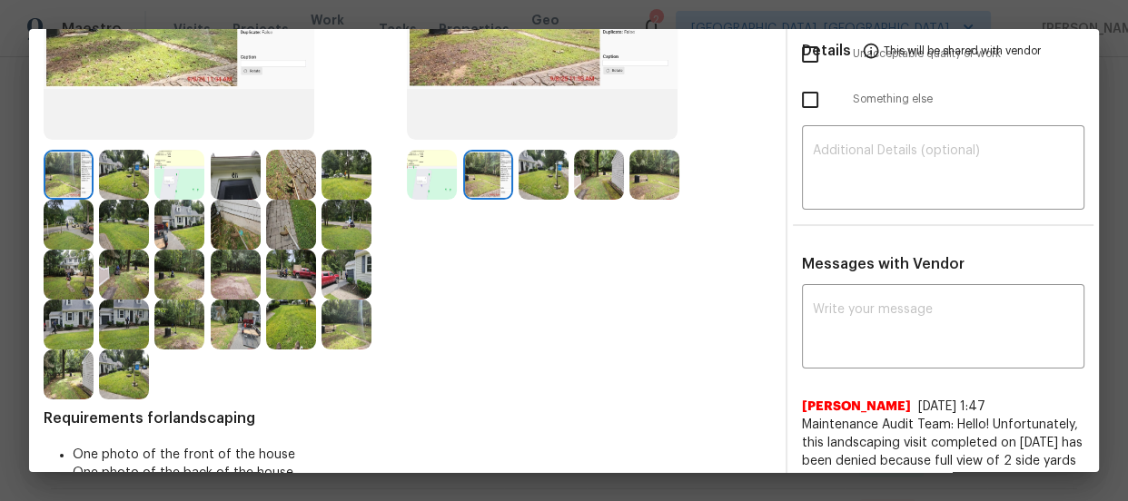
click at [537, 180] on img at bounding box center [544, 175] width 50 height 50
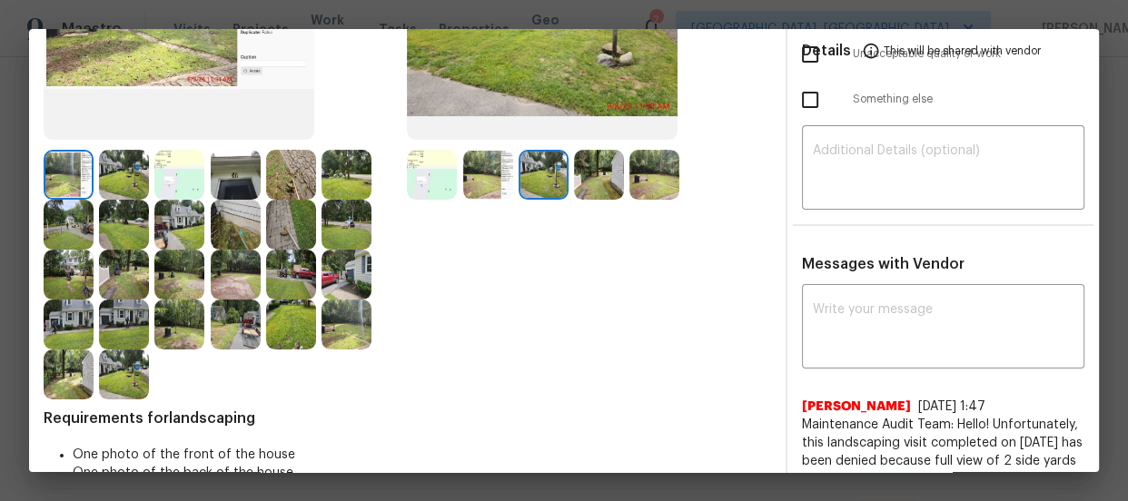
click at [600, 186] on img at bounding box center [599, 175] width 50 height 50
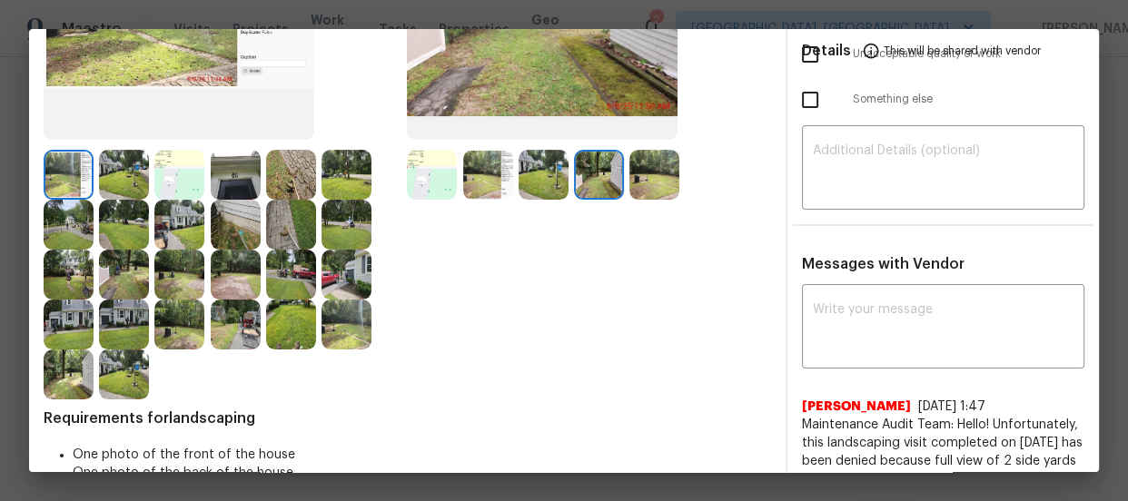
click at [636, 189] on img at bounding box center [654, 175] width 50 height 50
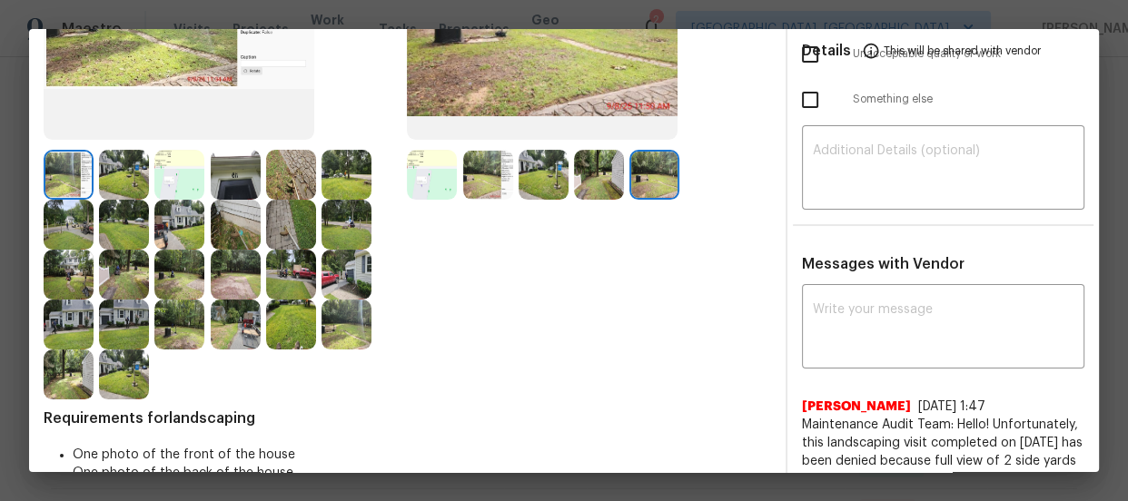
scroll to position [82, 0]
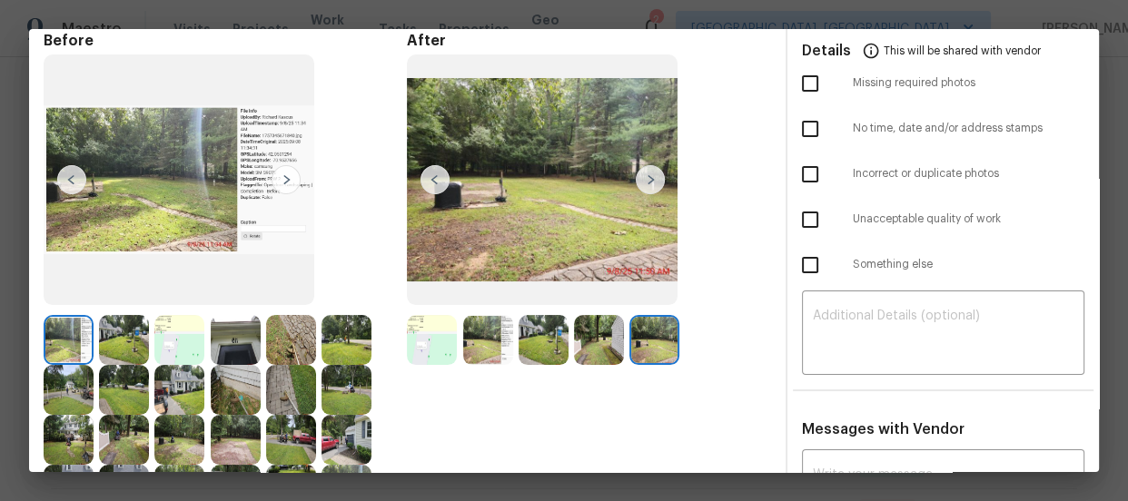
click at [419, 312] on div "After" at bounding box center [588, 299] width 363 height 534
click at [470, 339] on img at bounding box center [488, 340] width 50 height 50
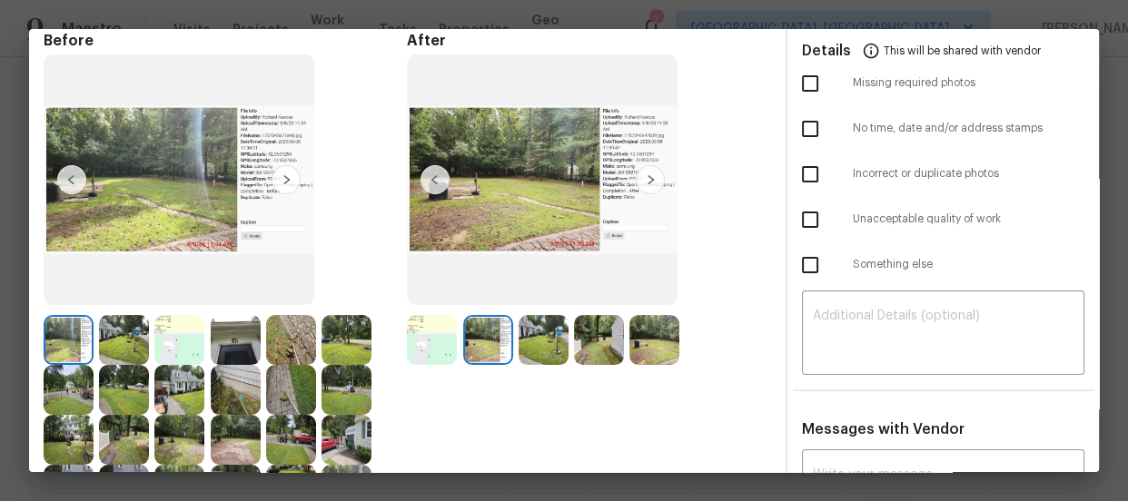
click at [545, 351] on img at bounding box center [544, 340] width 50 height 50
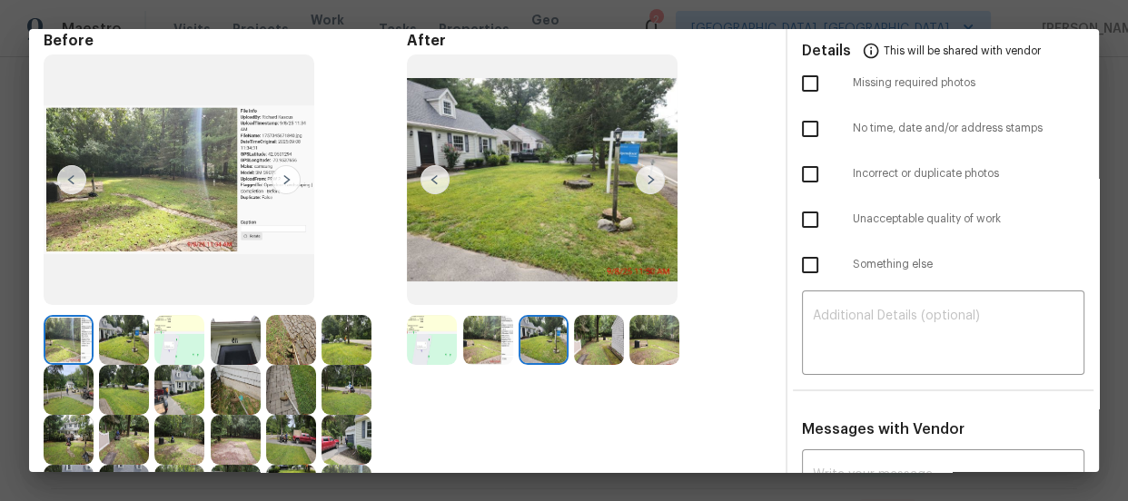
click at [580, 348] on img at bounding box center [599, 340] width 50 height 50
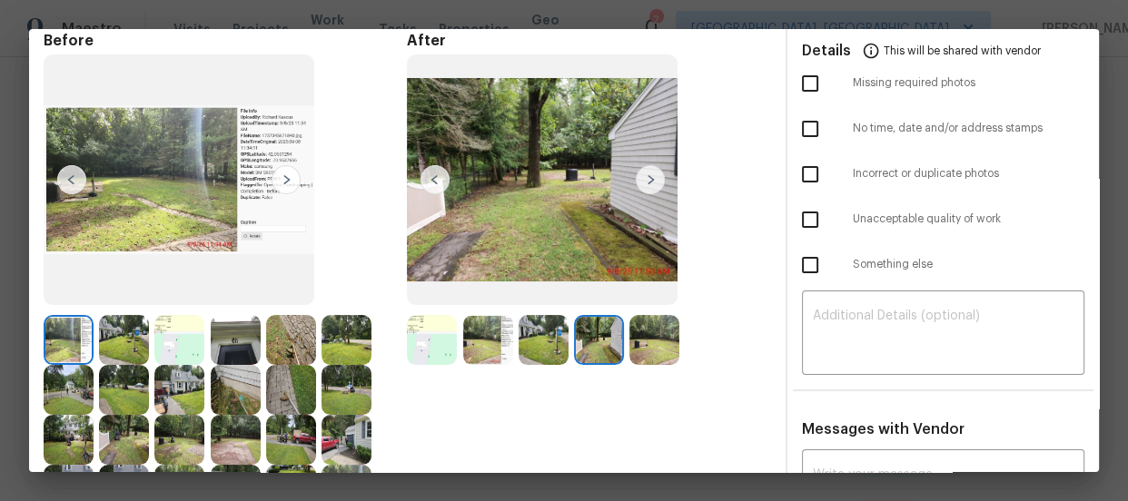
click at [640, 346] on img at bounding box center [654, 340] width 50 height 50
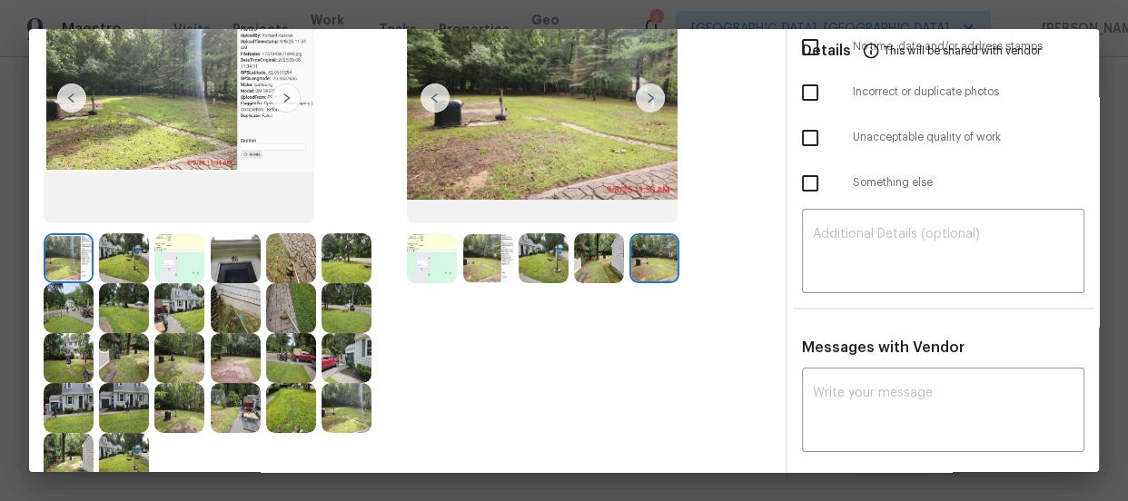
scroll to position [164, 0]
click at [280, 270] on img at bounding box center [291, 258] width 50 height 50
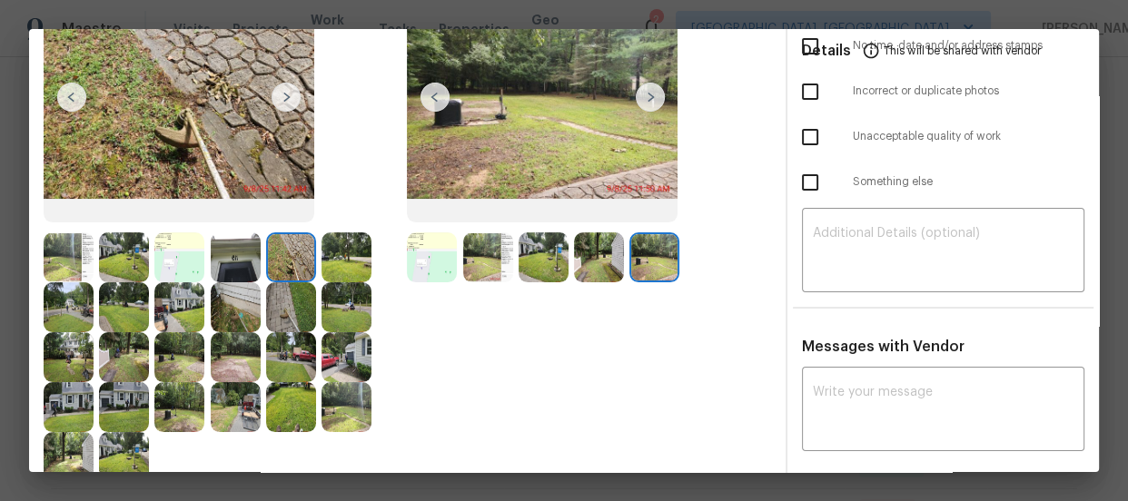
click at [327, 262] on img at bounding box center [347, 258] width 50 height 50
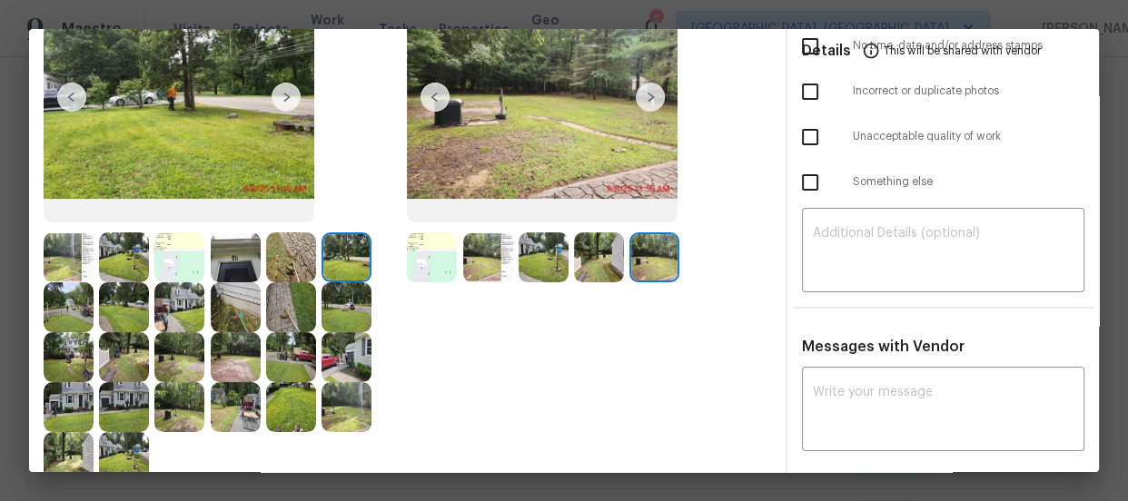
click at [327, 282] on div at bounding box center [349, 307] width 55 height 50
click at [328, 300] on img at bounding box center [347, 307] width 50 height 50
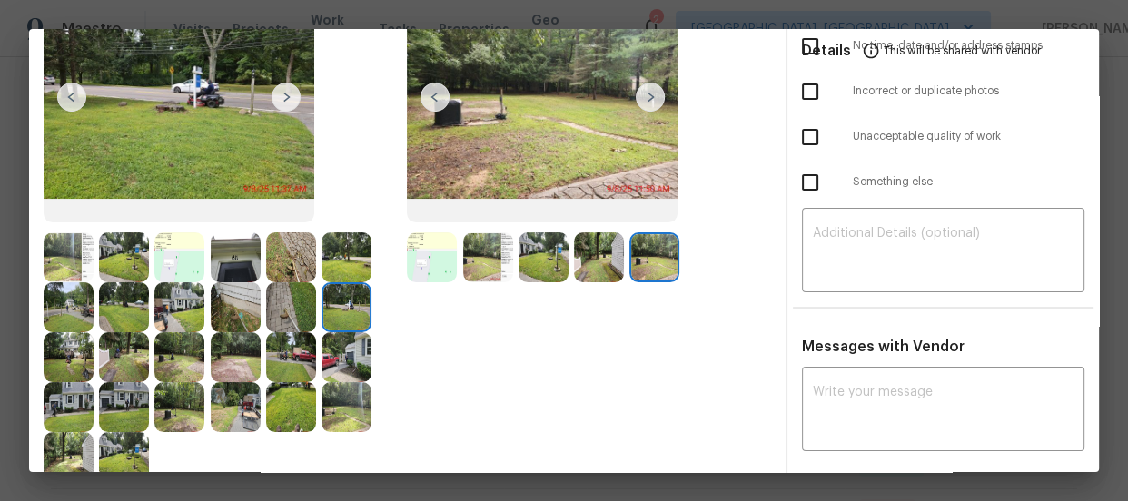
click at [303, 314] on img at bounding box center [291, 307] width 50 height 50
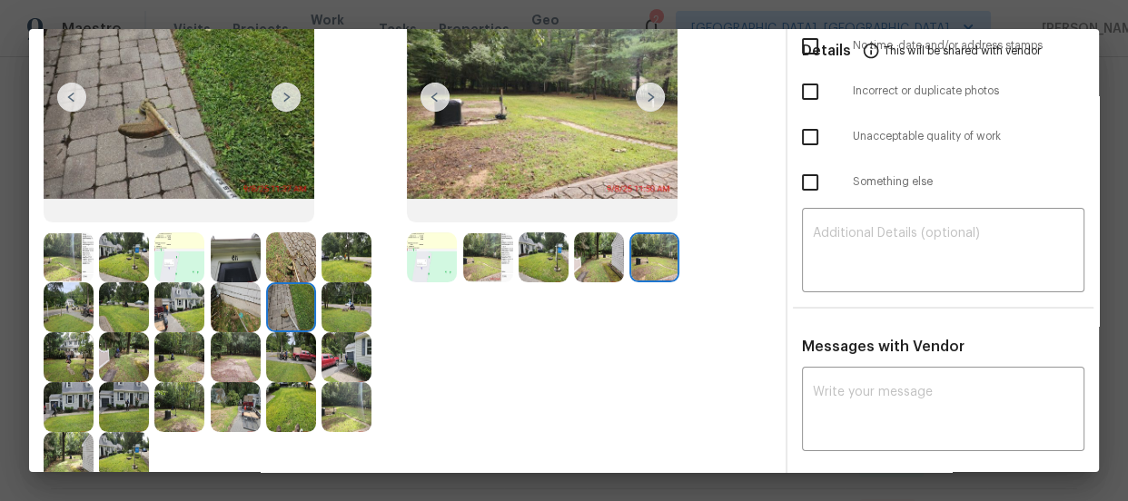
click at [222, 325] on img at bounding box center [236, 307] width 50 height 50
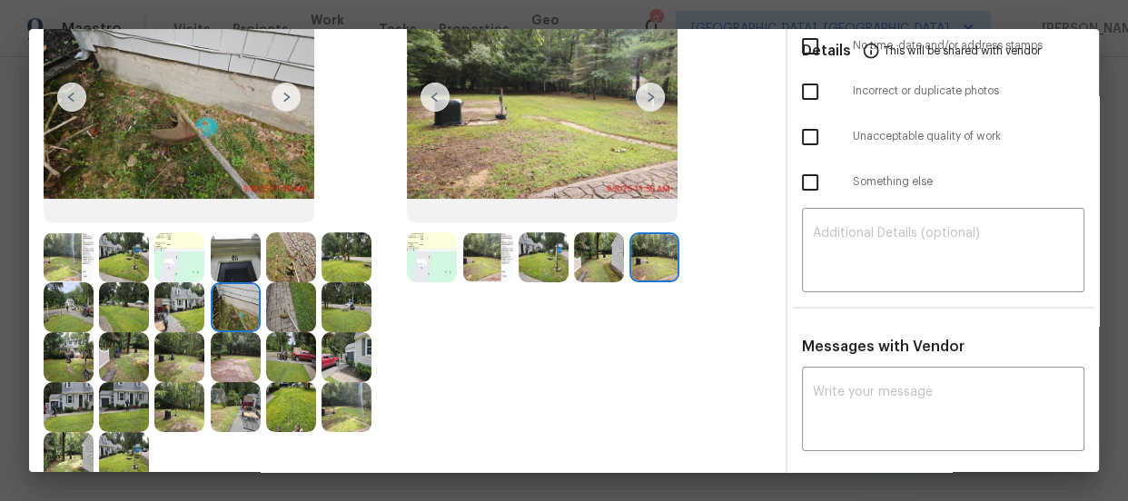
click at [229, 335] on img at bounding box center [236, 357] width 50 height 50
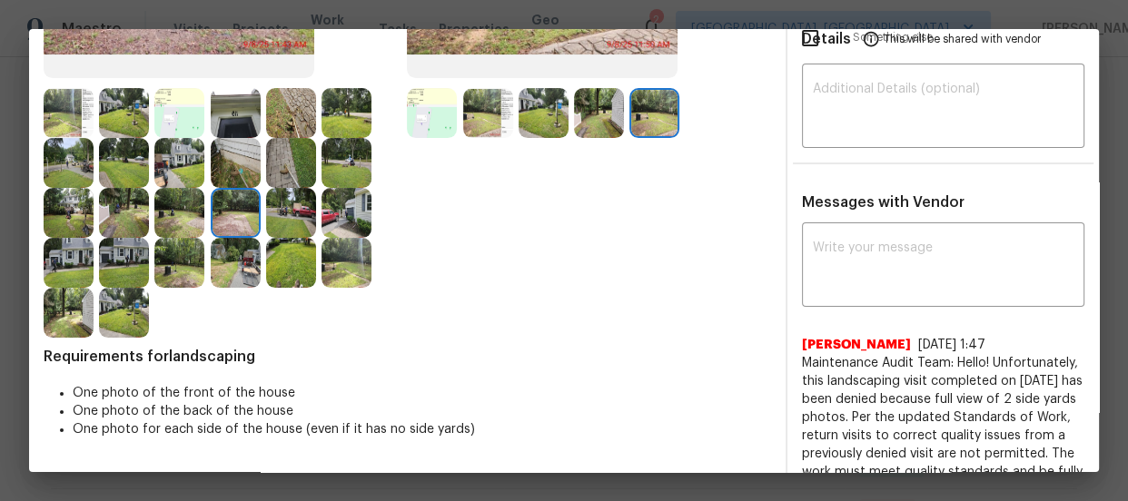
scroll to position [330, 0]
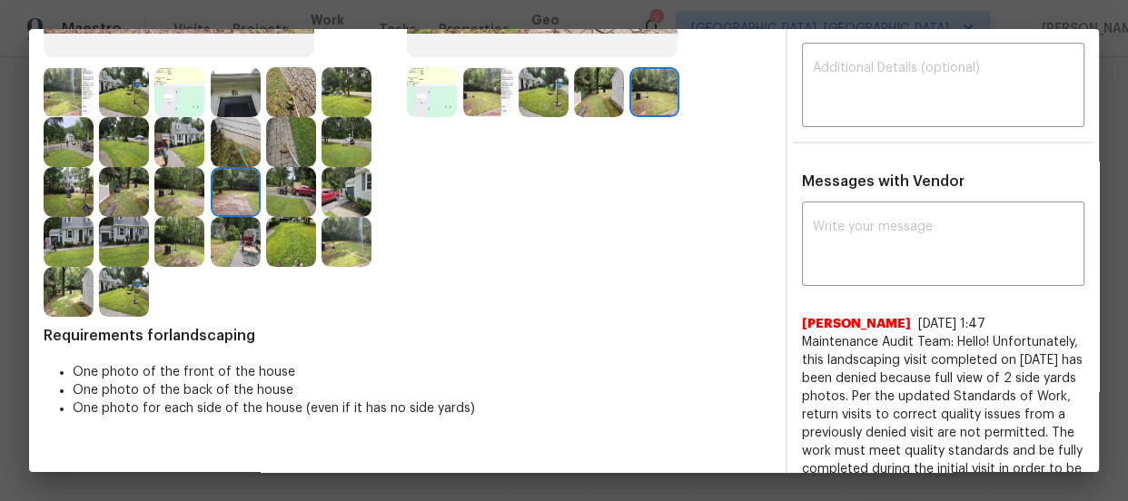
click at [361, 262] on img at bounding box center [347, 242] width 50 height 50
click at [280, 252] on img at bounding box center [291, 242] width 50 height 50
click at [226, 241] on img at bounding box center [236, 242] width 50 height 50
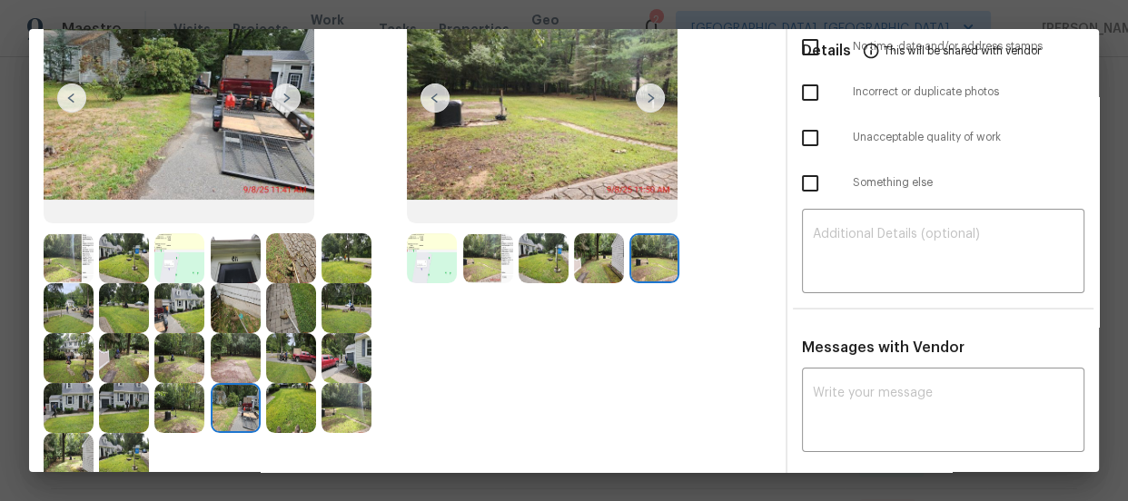
scroll to position [164, 0]
click at [303, 311] on img at bounding box center [291, 307] width 50 height 50
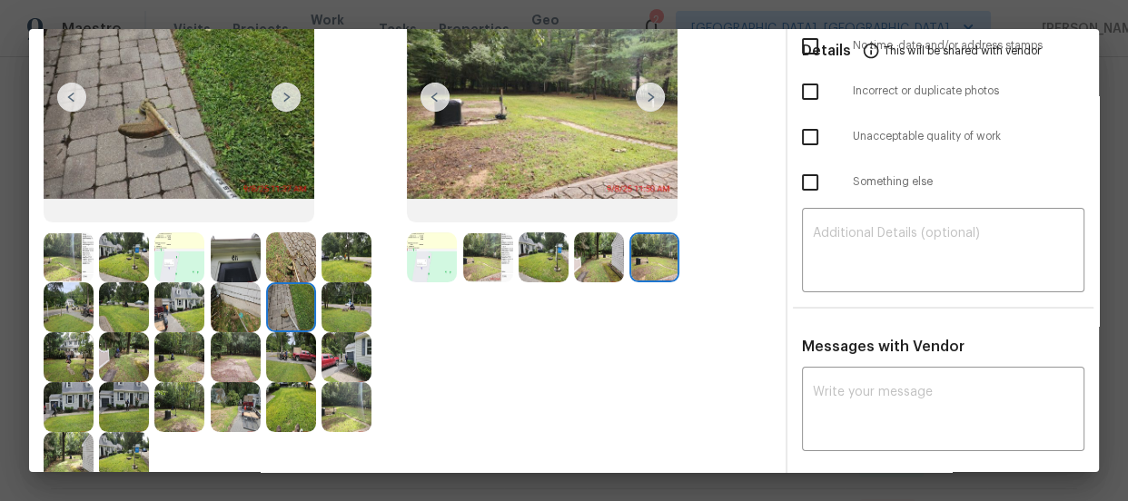
click at [339, 320] on img at bounding box center [347, 307] width 50 height 50
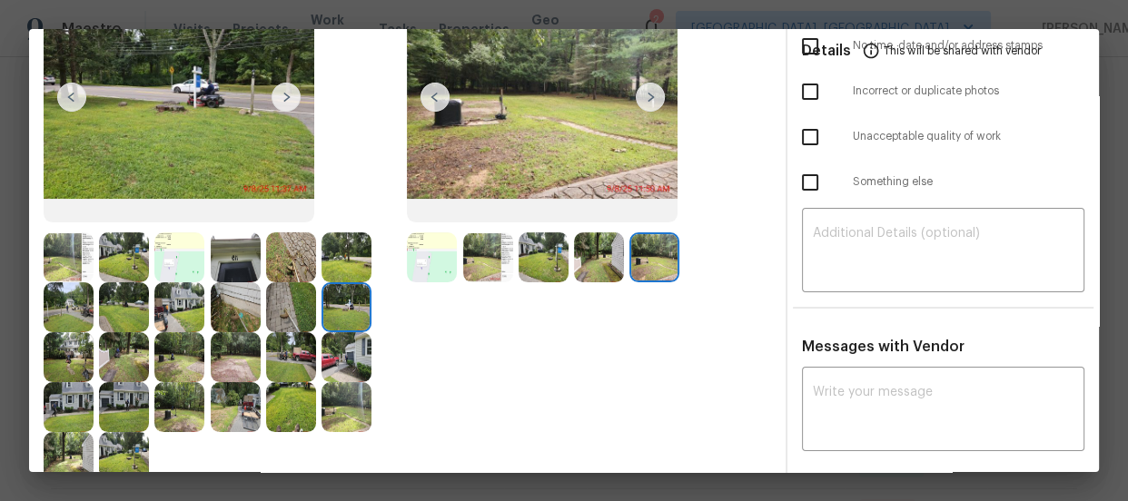
click at [479, 254] on img at bounding box center [488, 258] width 50 height 50
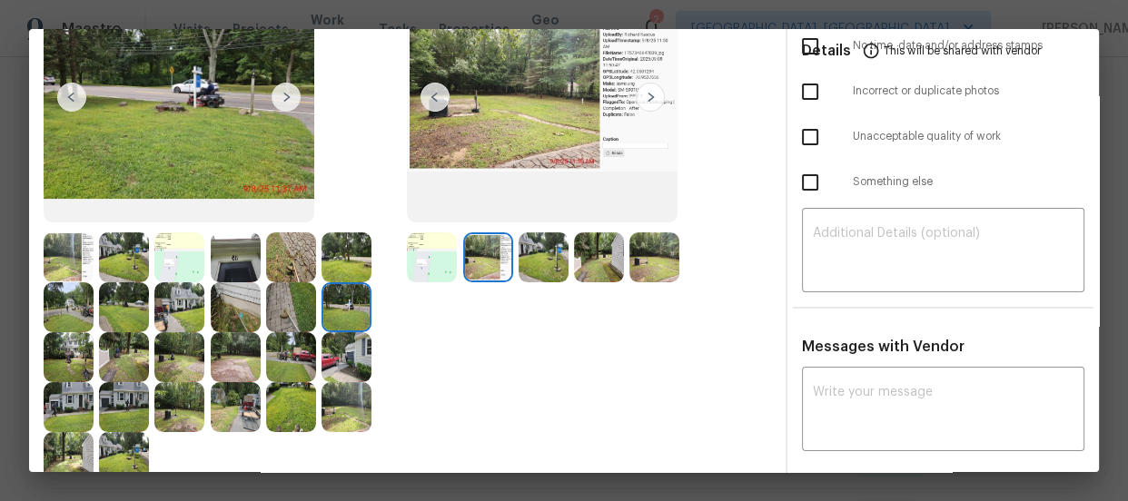
click at [542, 252] on img at bounding box center [544, 258] width 50 height 50
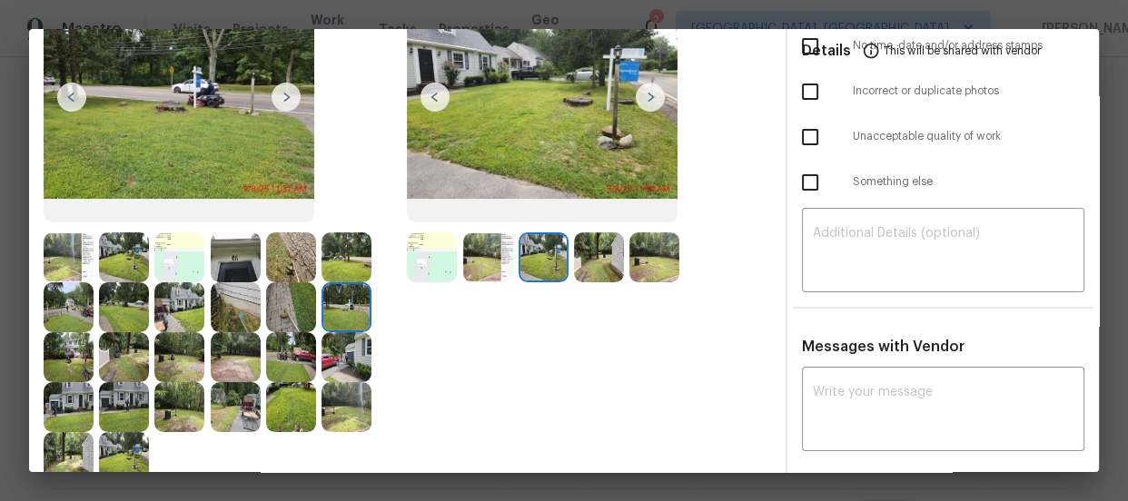
click at [609, 272] on img at bounding box center [599, 258] width 50 height 50
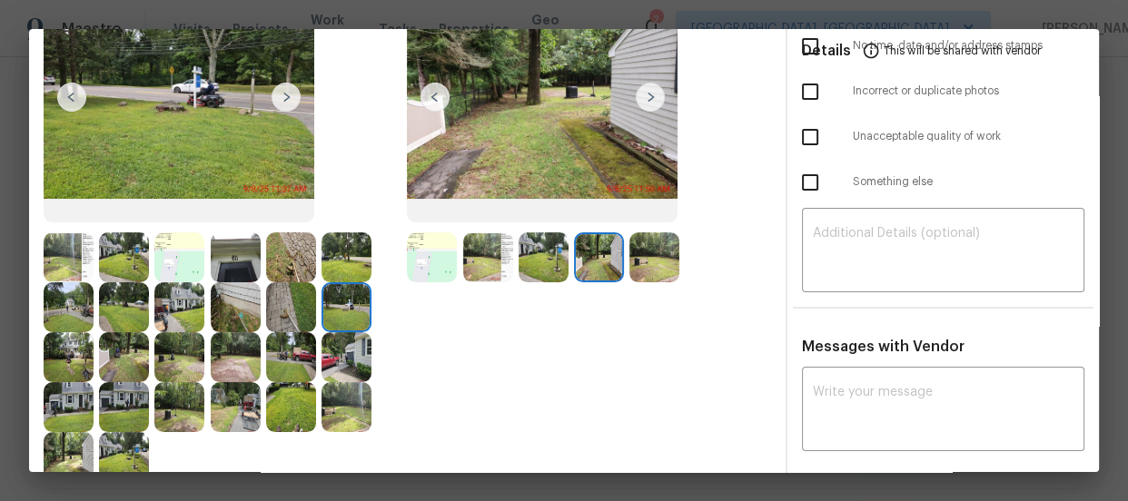
click at [653, 269] on img at bounding box center [654, 258] width 50 height 50
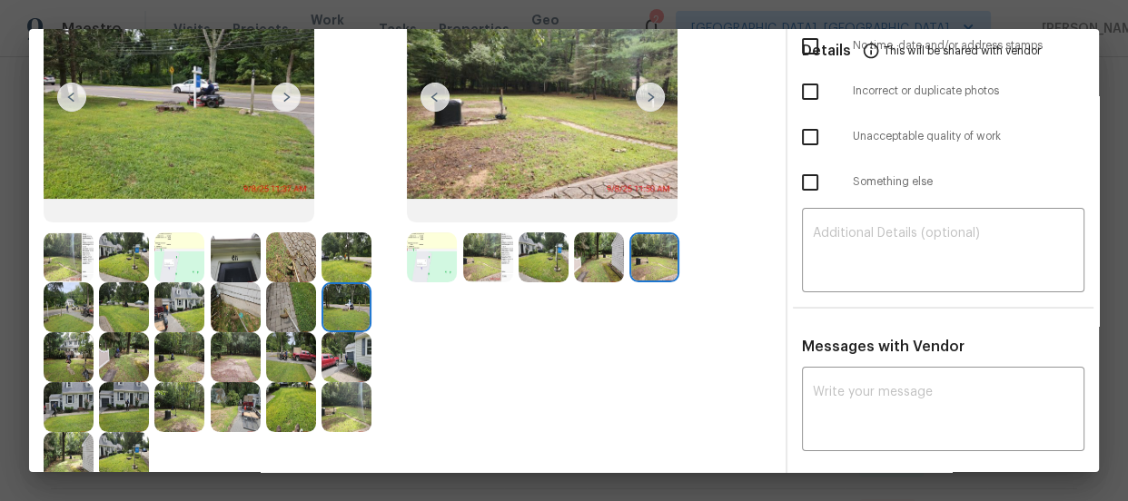
scroll to position [247, 0]
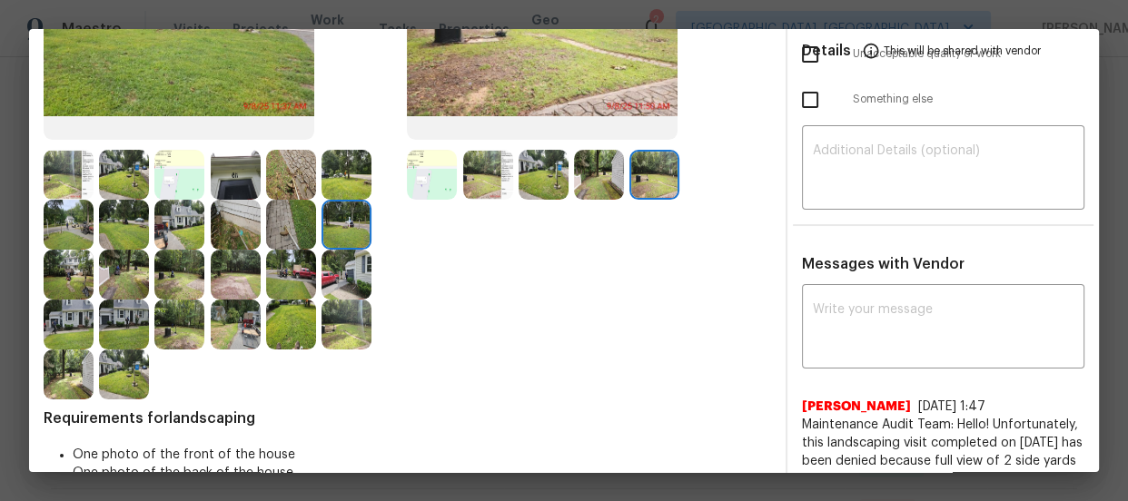
click at [236, 333] on img at bounding box center [236, 325] width 50 height 50
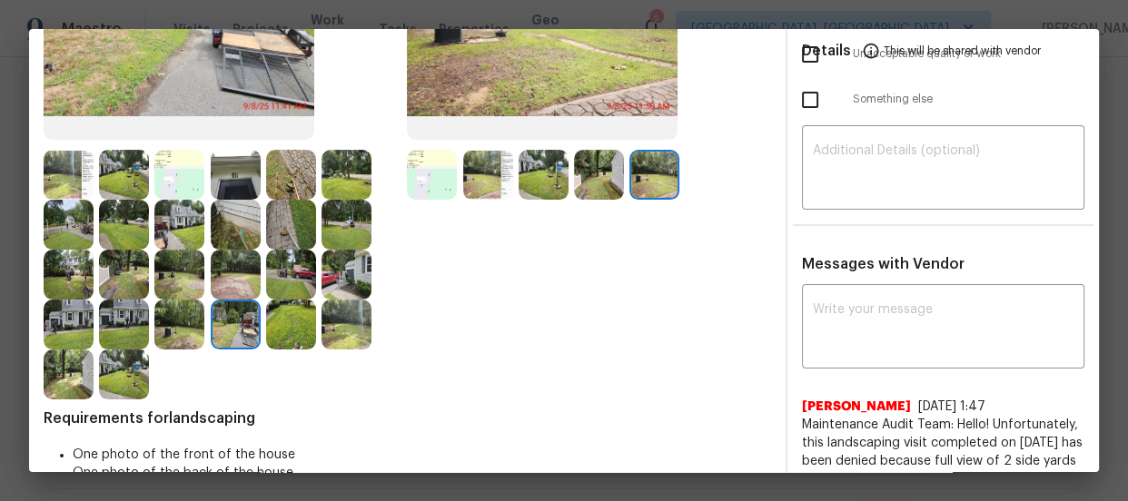
scroll to position [82, 0]
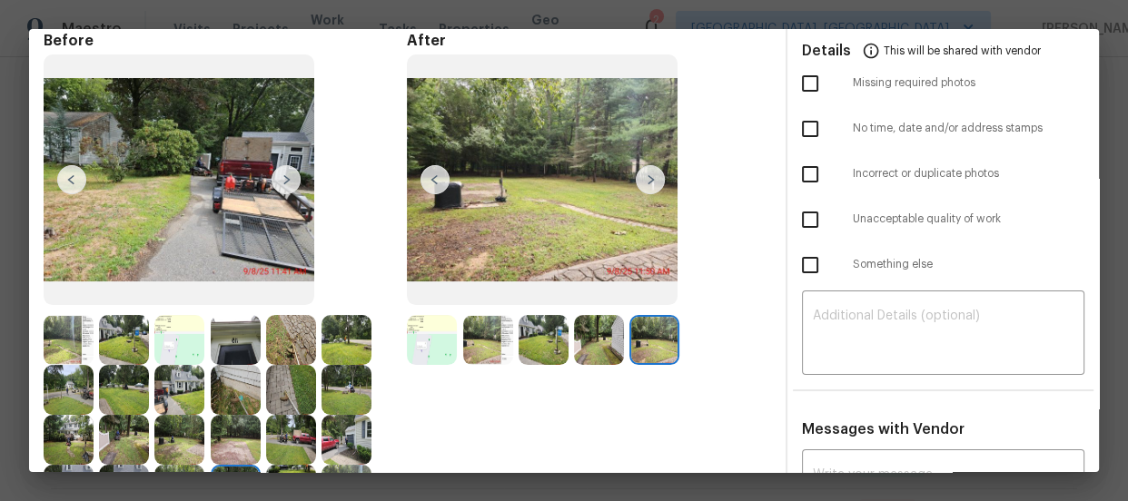
click at [336, 380] on img at bounding box center [347, 390] width 50 height 50
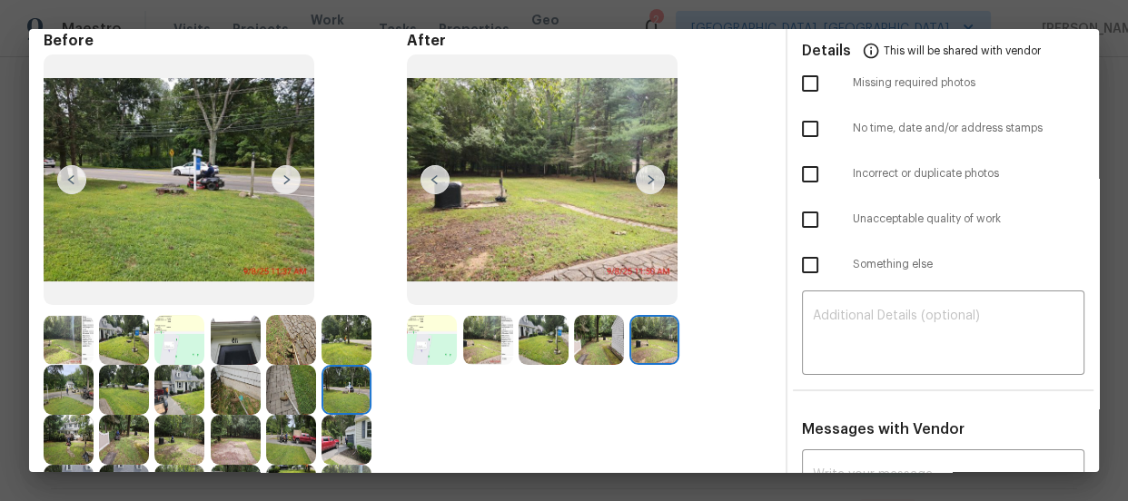
click at [166, 399] on img at bounding box center [179, 390] width 50 height 50
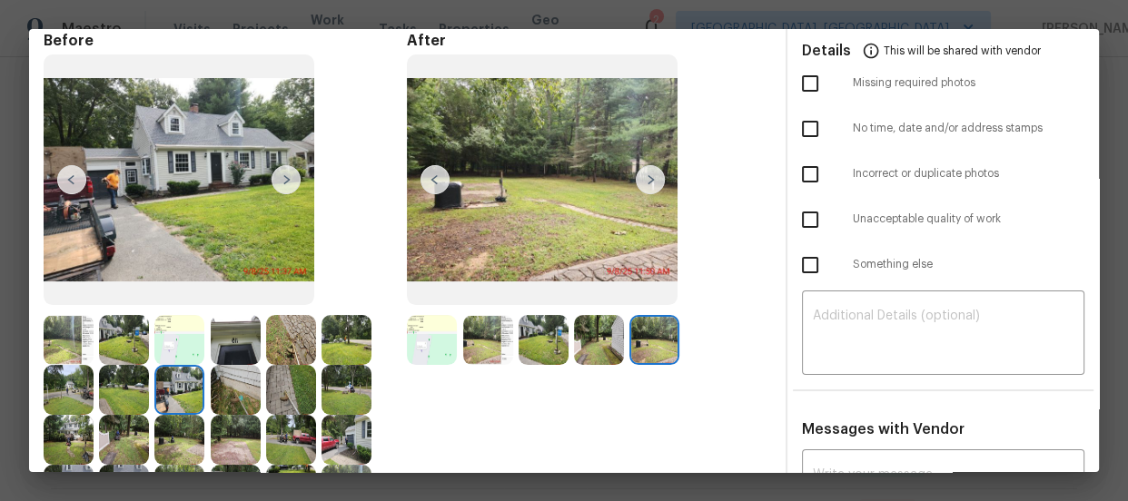
click at [134, 393] on img at bounding box center [124, 390] width 50 height 50
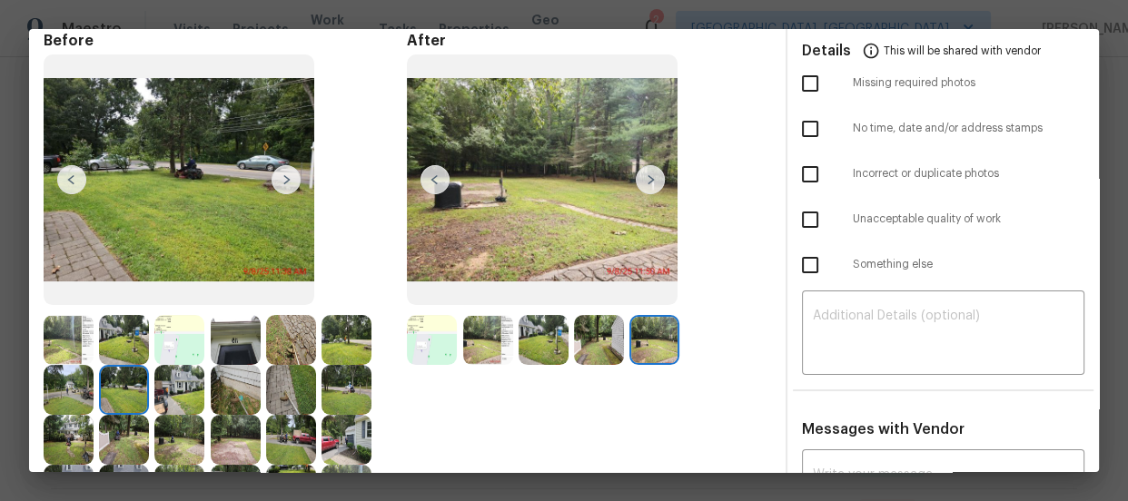
click at [123, 346] on img at bounding box center [124, 340] width 50 height 50
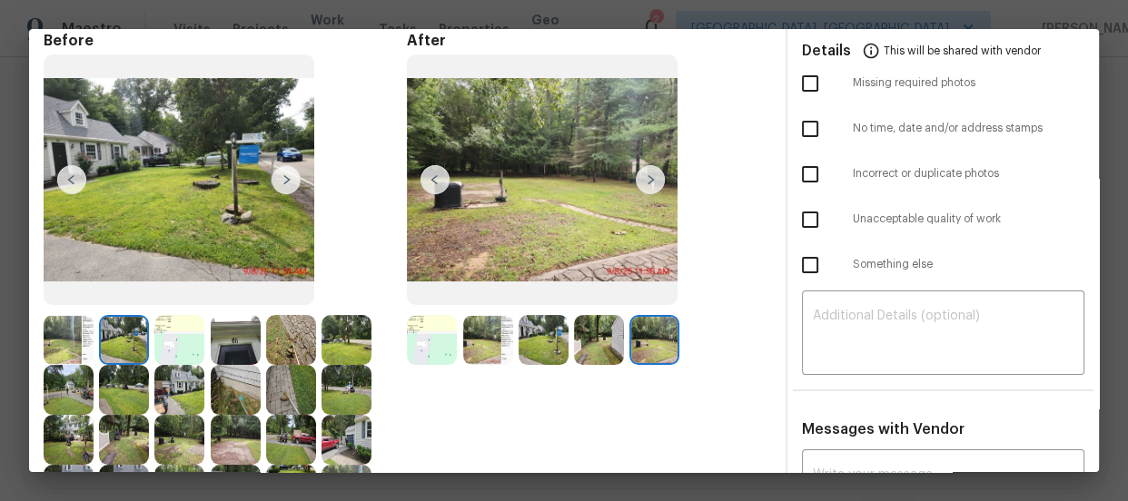
click at [81, 347] on img at bounding box center [69, 340] width 50 height 50
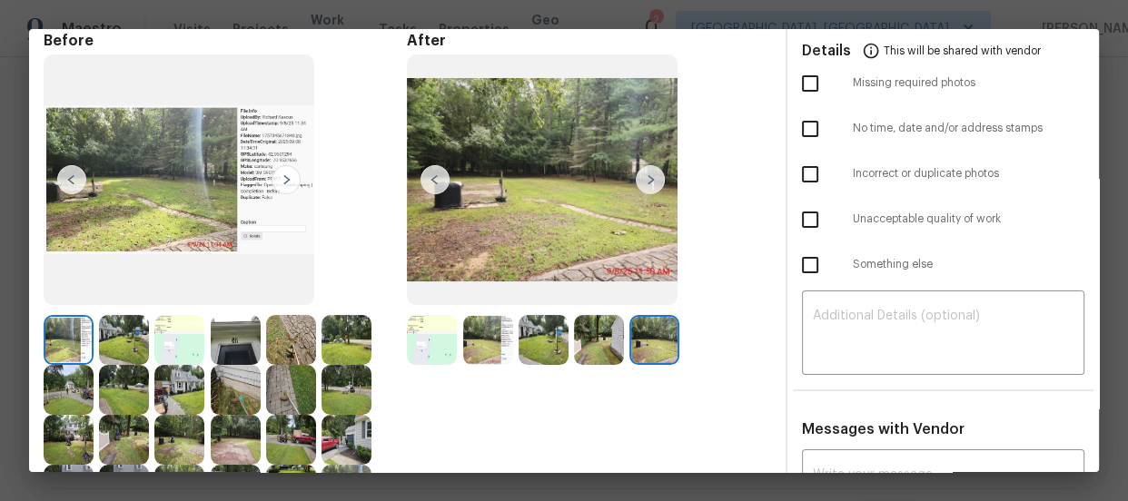
click at [80, 390] on img at bounding box center [69, 390] width 50 height 50
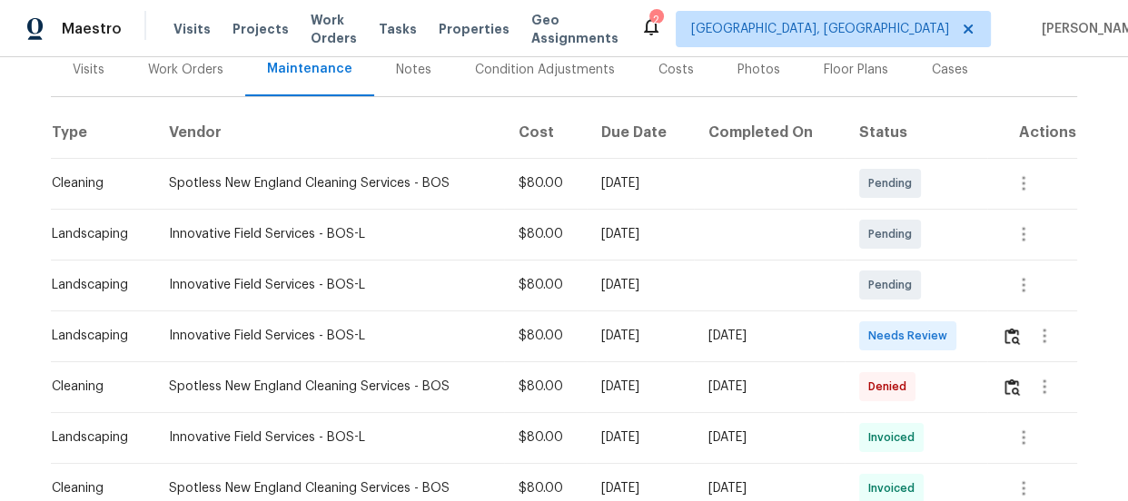
scroll to position [247, 0]
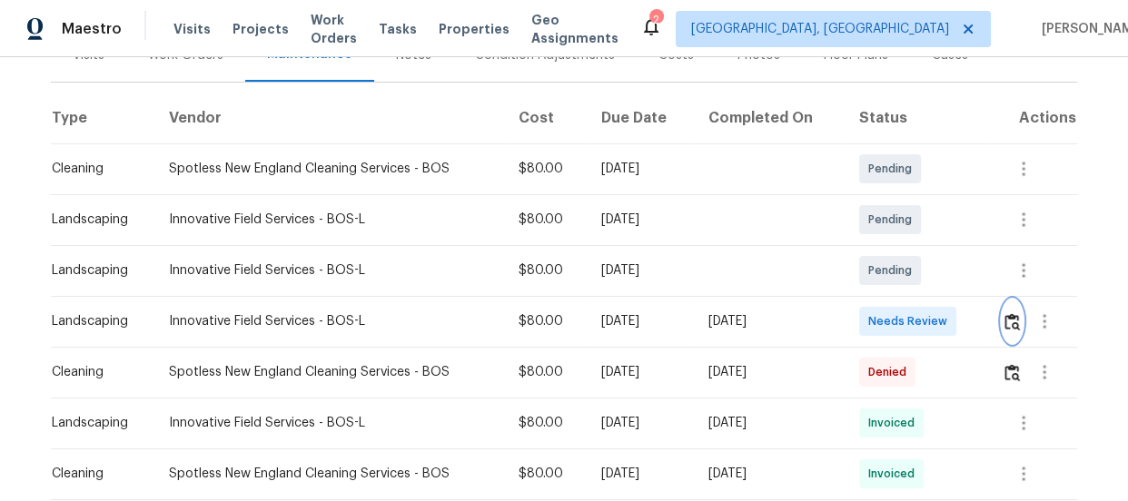
click at [1005, 323] on img "button" at bounding box center [1012, 321] width 15 height 17
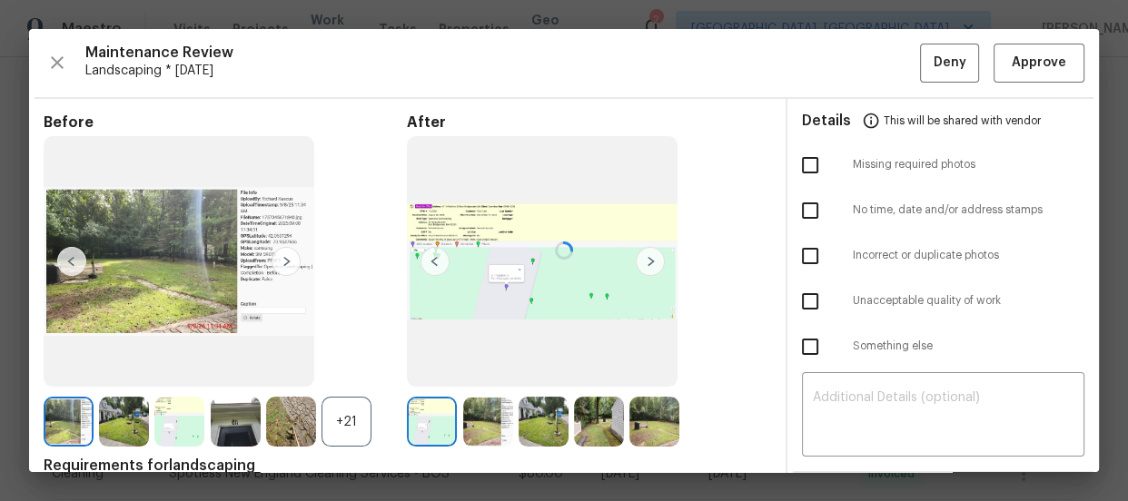
scroll to position [164, 0]
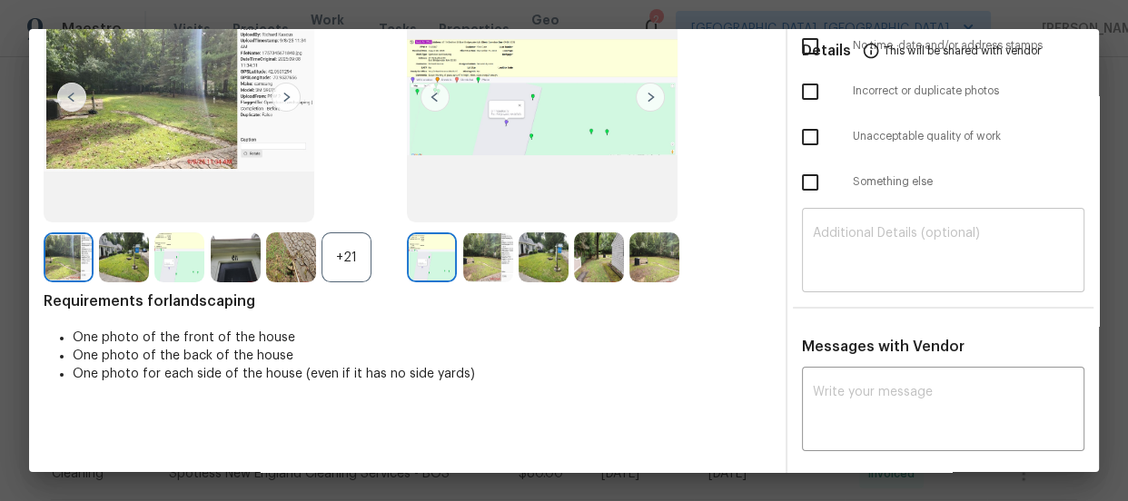
click at [910, 245] on textarea at bounding box center [943, 252] width 261 height 51
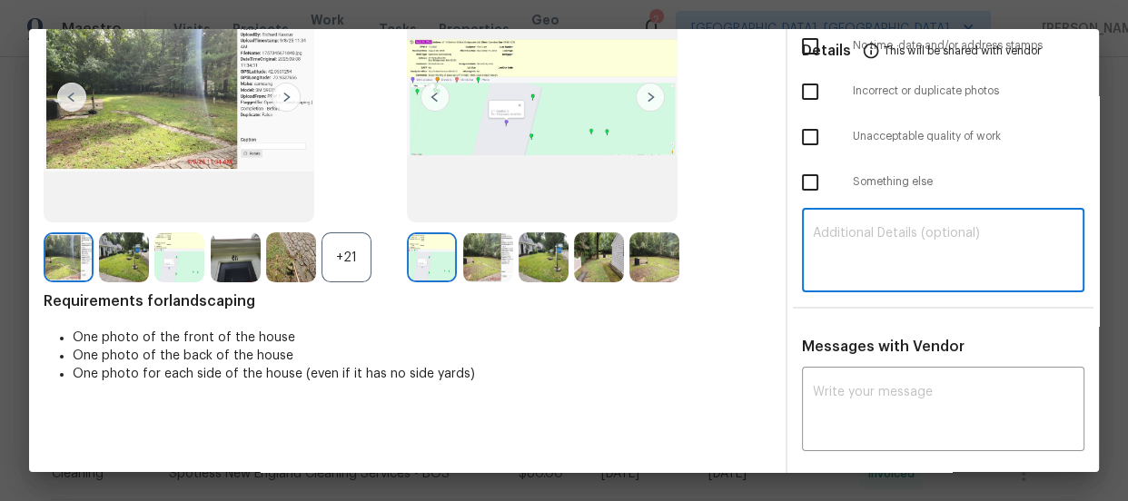
paste textarea "Maintenance Audit Team: Hello! Unfortunately, this landscaping visit completed …"
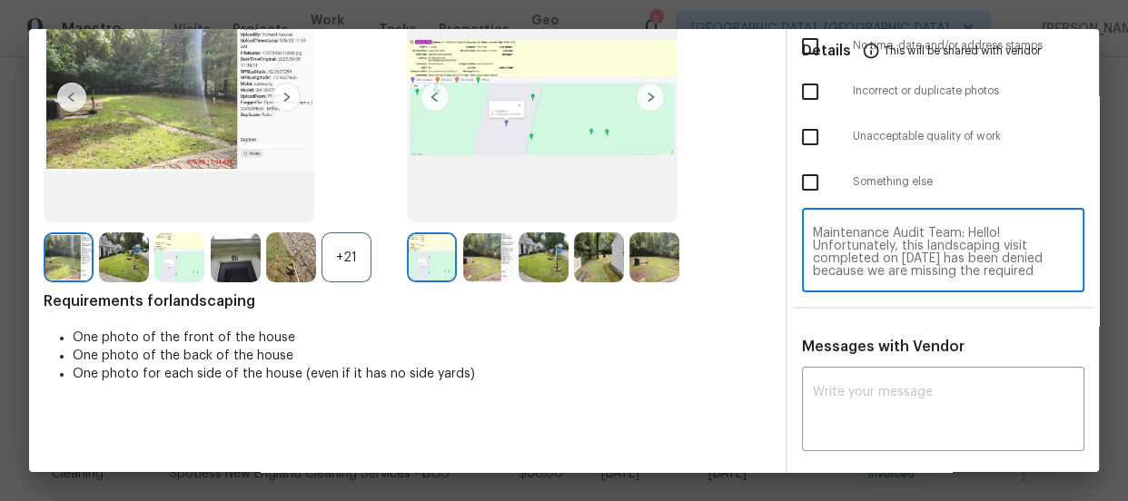
scroll to position [191, 0]
type textarea "Maintenance Audit Team: Hello! Unfortunately, this landscaping visit completed …"
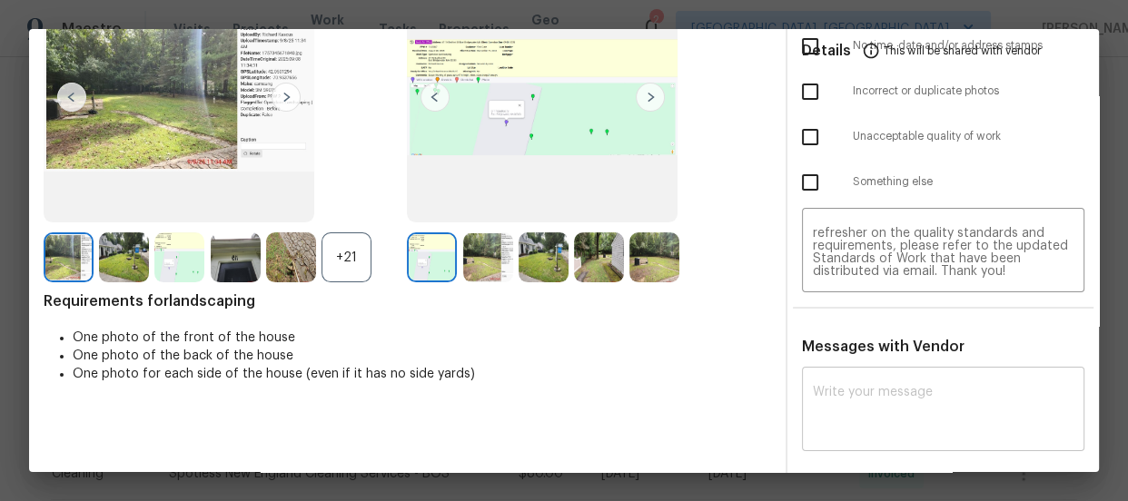
click at [930, 371] on div "x ​" at bounding box center [943, 411] width 282 height 80
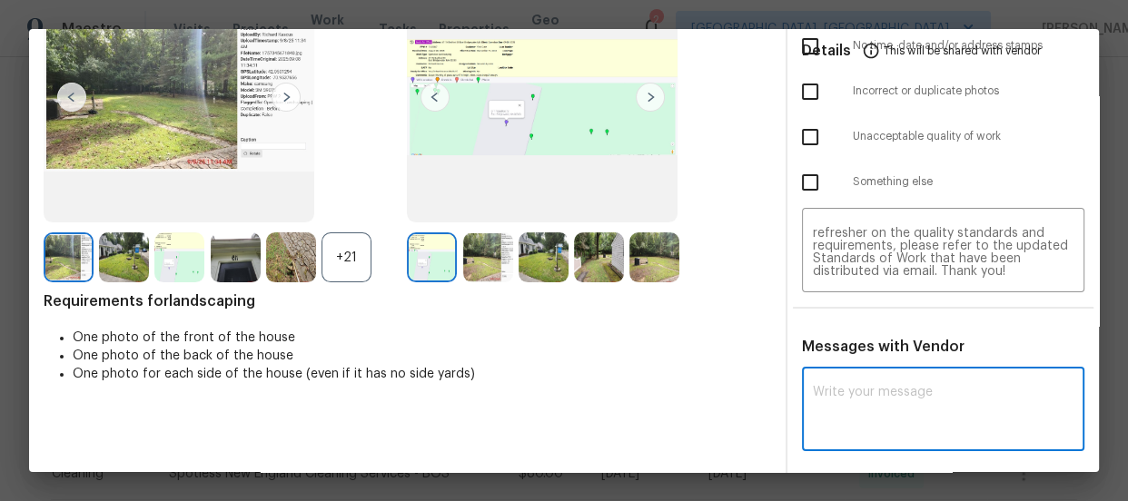
paste textarea "Maintenance Audit Team: Hello! Unfortunately, this landscaping visit completed …"
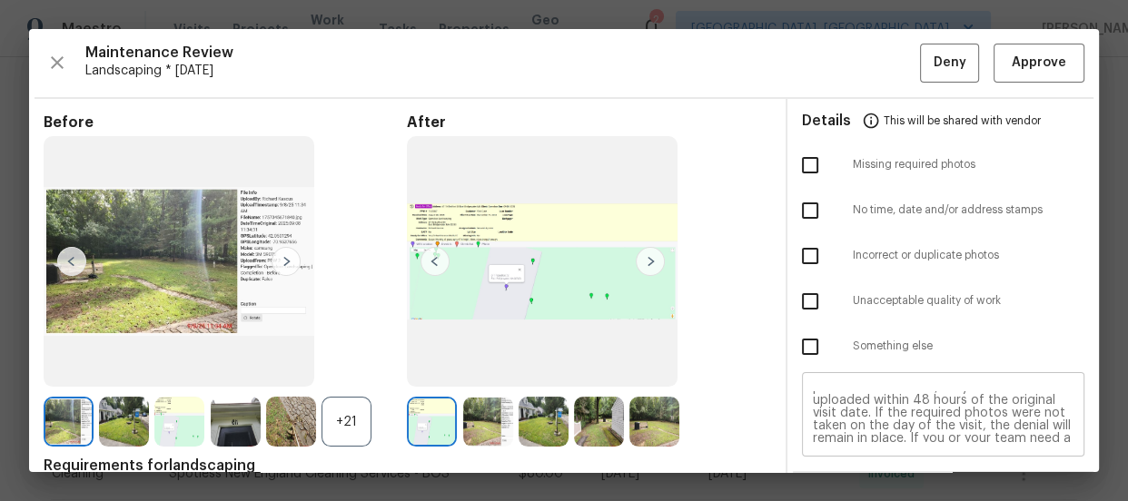
scroll to position [0, 0]
type textarea "Maintenance Audit Team: Hello! Unfortunately, this landscaping visit completed …"
click at [814, 171] on input "checkbox" at bounding box center [810, 165] width 38 height 38
checkbox input "true"
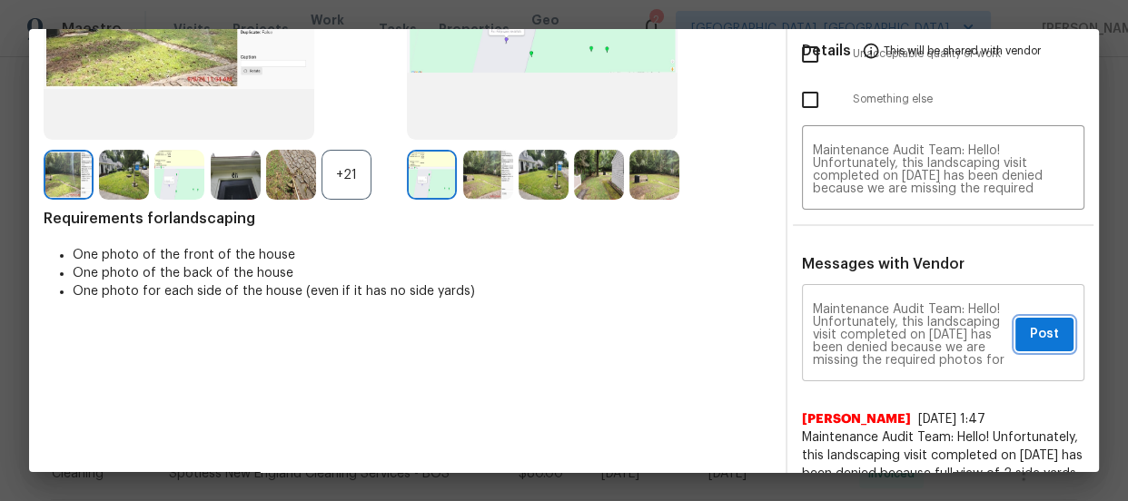
click at [1032, 341] on span "Post" at bounding box center [1044, 334] width 29 height 23
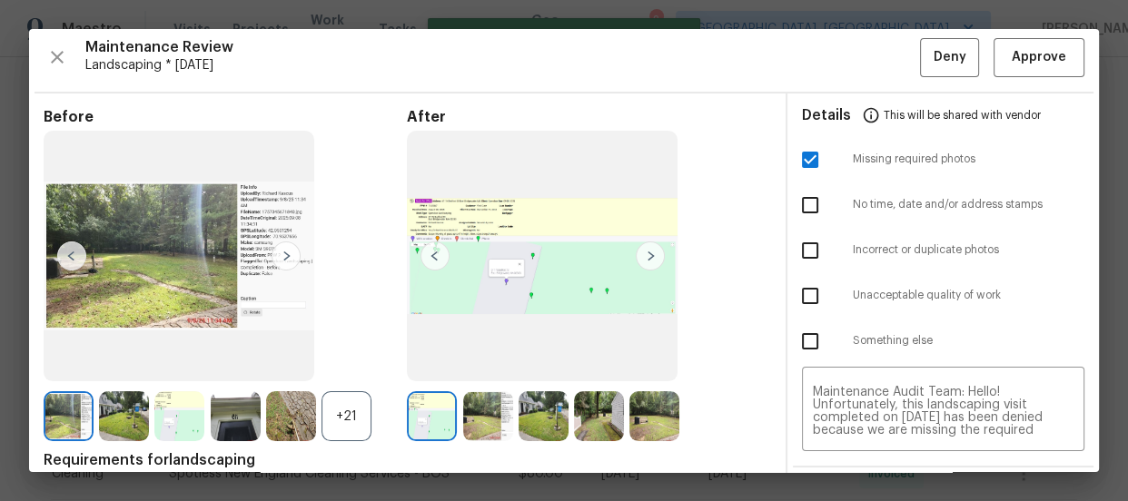
scroll to position [0, 0]
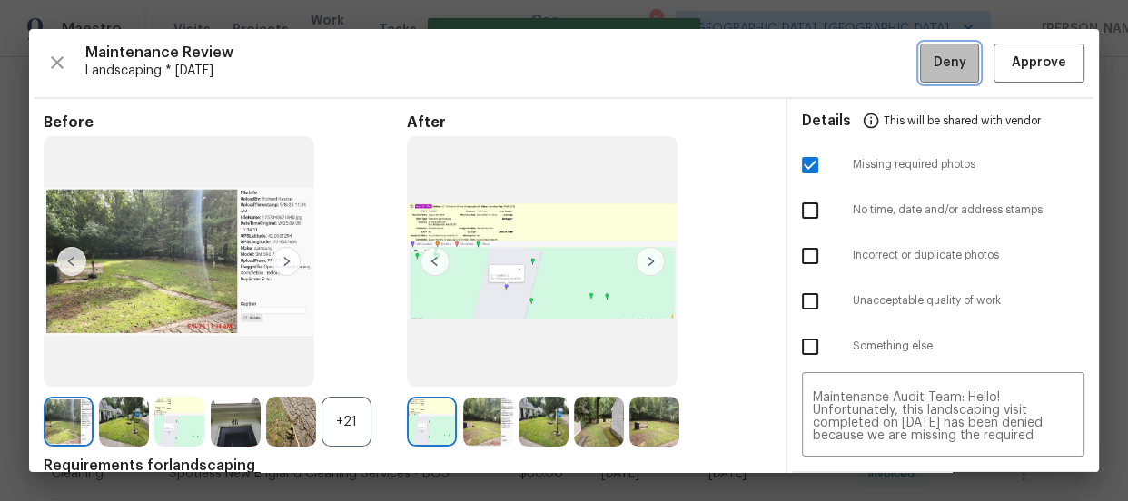
click at [934, 72] on span "Deny" at bounding box center [950, 63] width 33 height 23
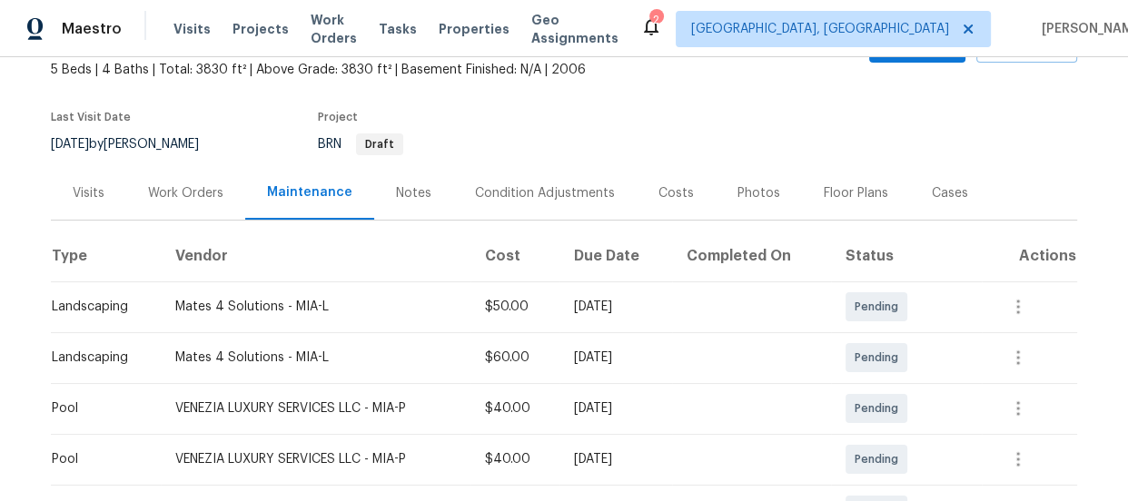
scroll to position [247, 0]
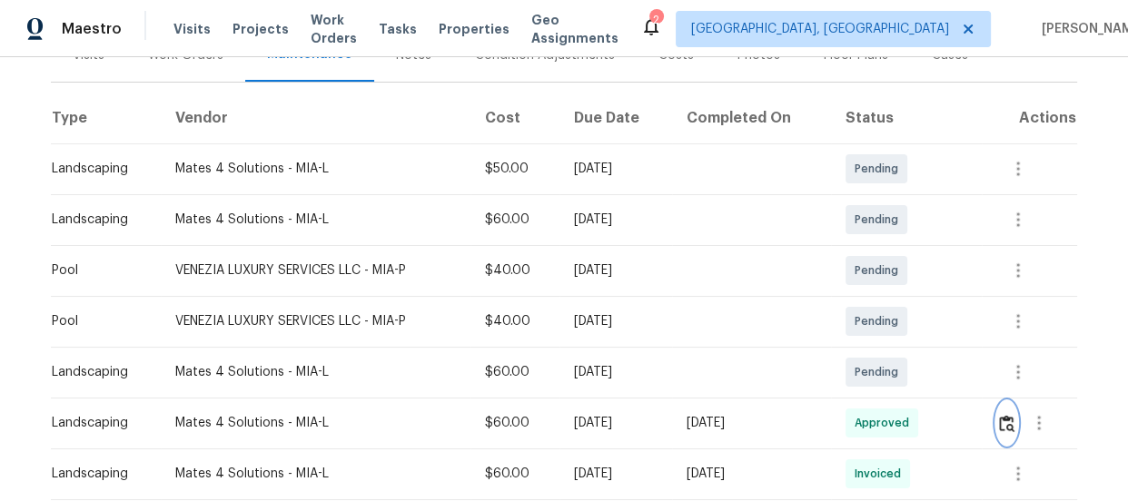
click at [1001, 418] on img "button" at bounding box center [1006, 423] width 15 height 17
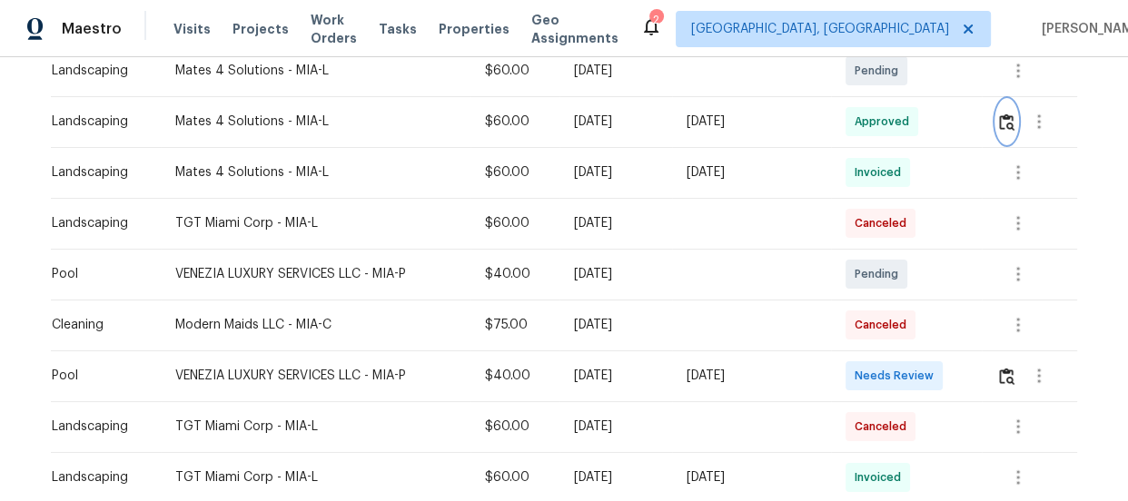
scroll to position [578, 0]
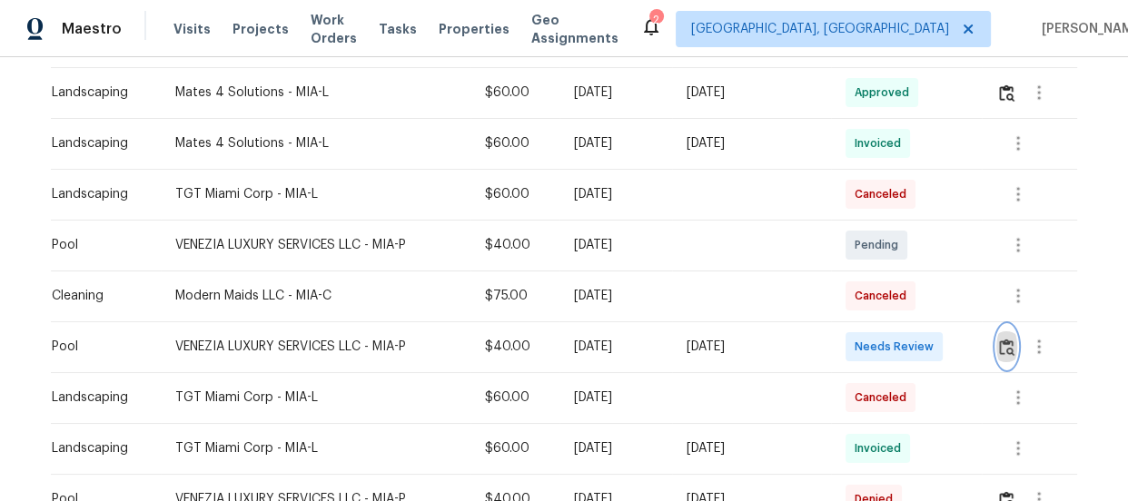
click at [1007, 349] on img "button" at bounding box center [1006, 347] width 15 height 17
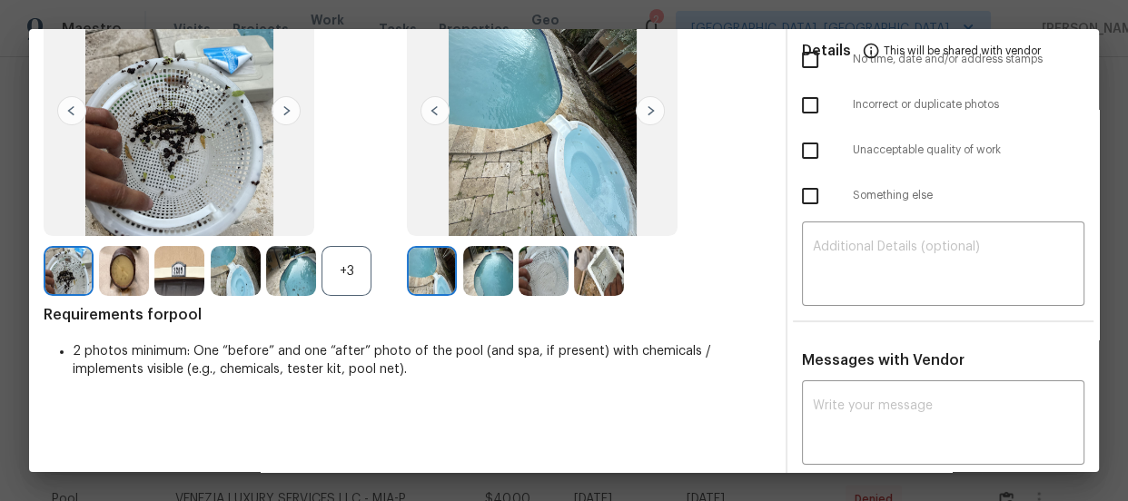
scroll to position [164, 0]
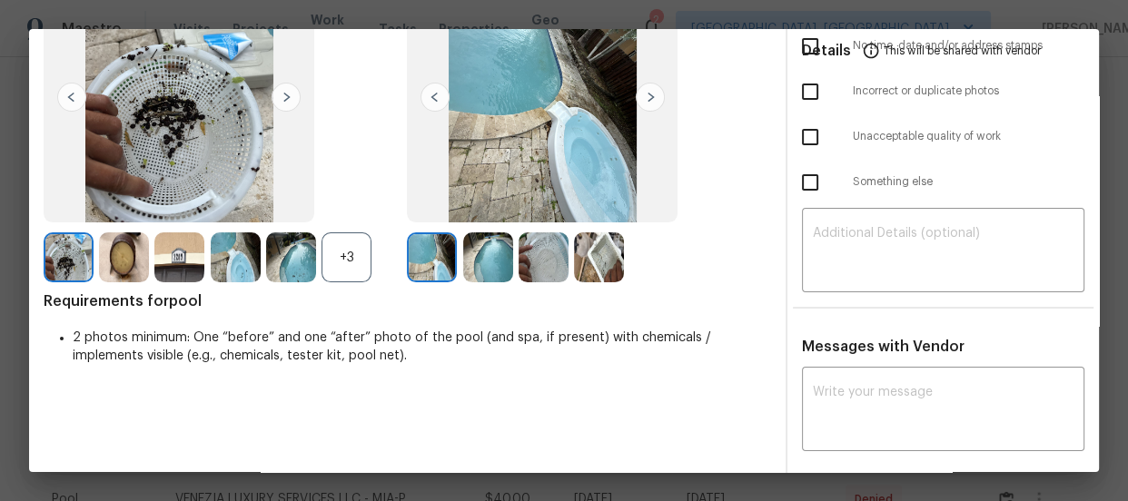
click at [357, 261] on div "+3" at bounding box center [347, 258] width 50 height 50
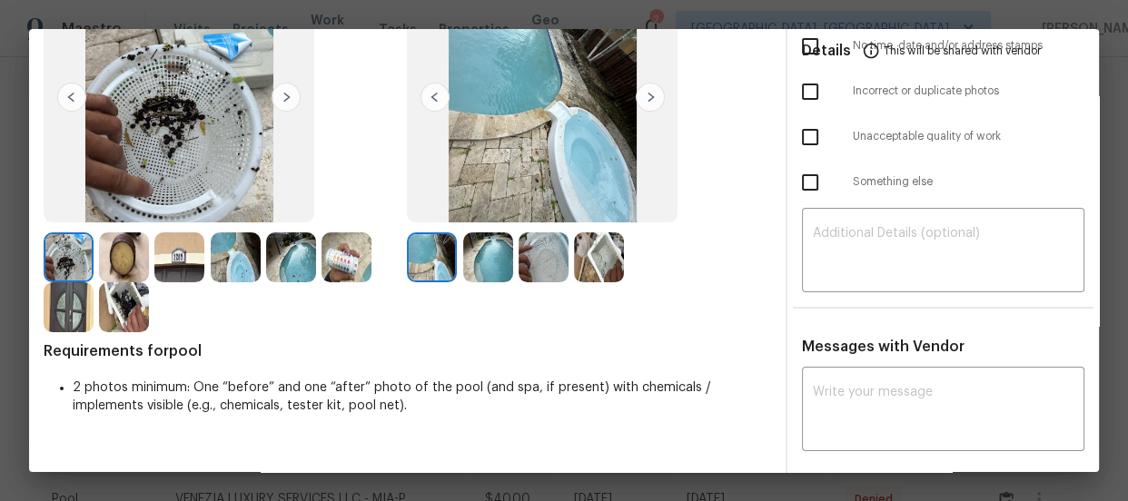
click at [494, 258] on img at bounding box center [488, 258] width 50 height 50
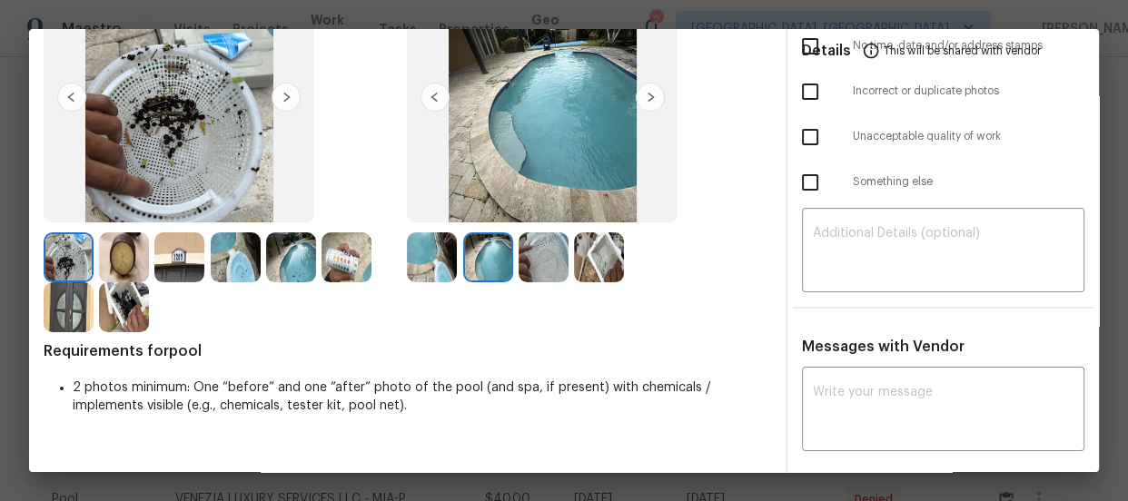
click at [530, 262] on img at bounding box center [544, 258] width 50 height 50
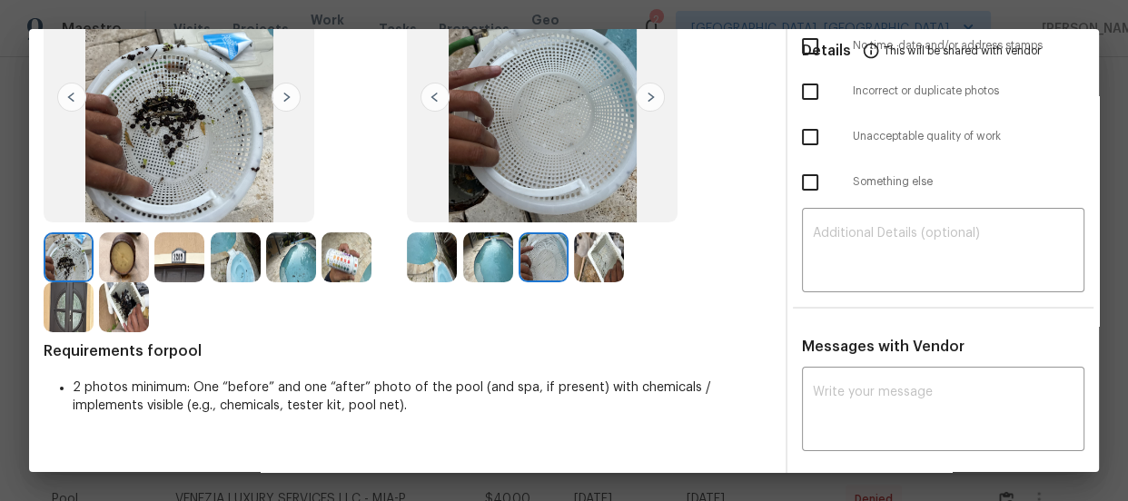
click at [598, 252] on img at bounding box center [599, 258] width 50 height 50
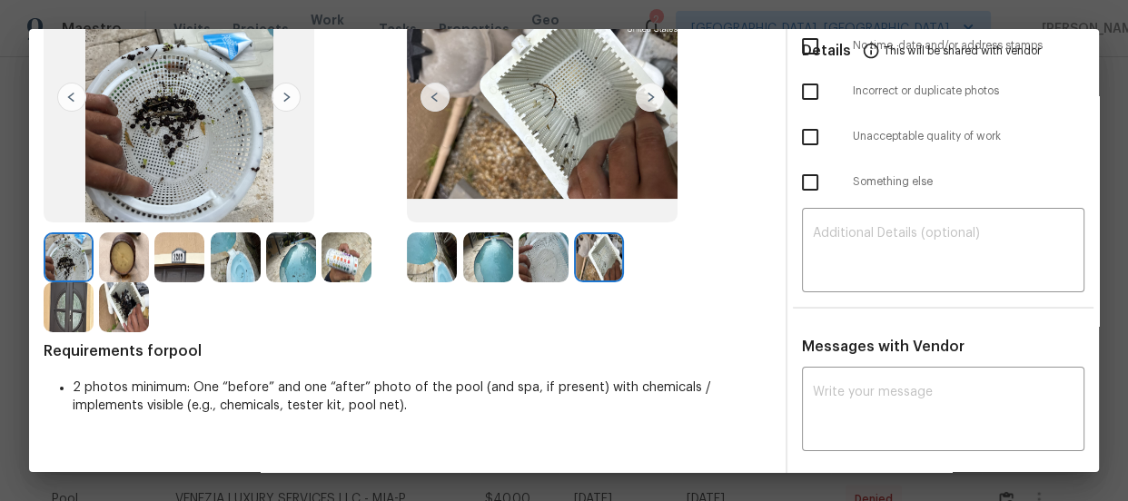
click at [162, 252] on img at bounding box center [179, 258] width 50 height 50
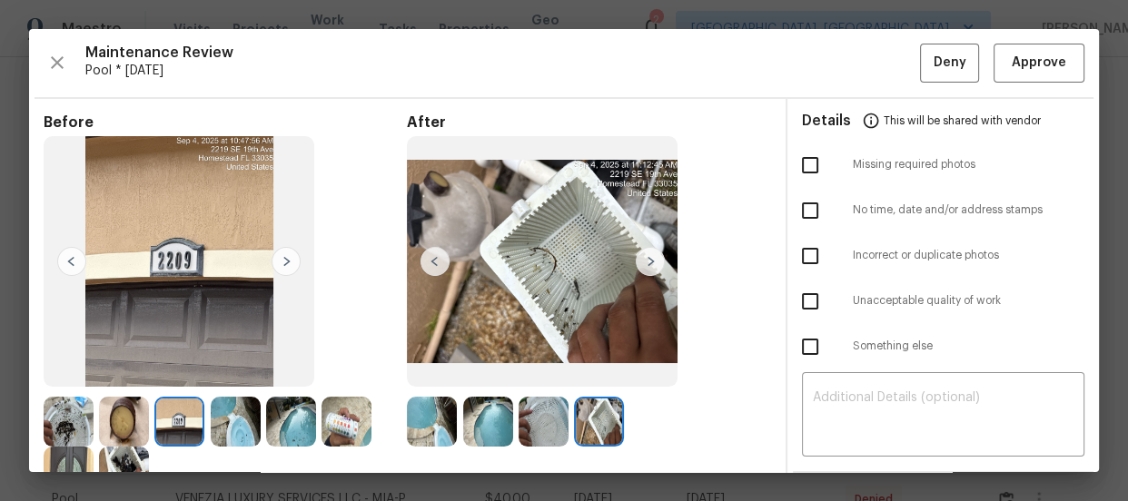
scroll to position [0, 0]
click at [1016, 70] on span "Approve" at bounding box center [1039, 63] width 54 height 23
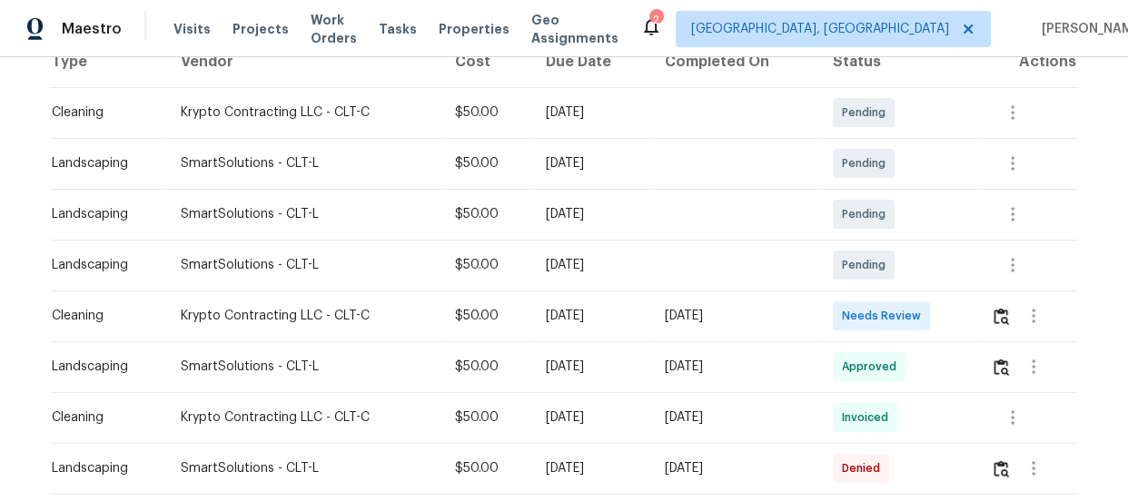
scroll to position [330, 0]
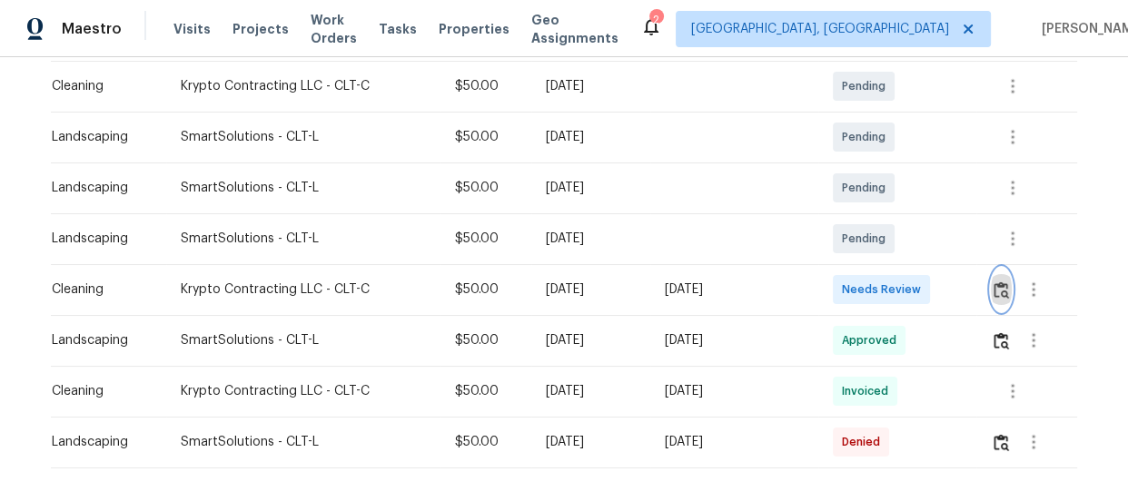
click at [1002, 295] on img "button" at bounding box center [1001, 290] width 15 height 17
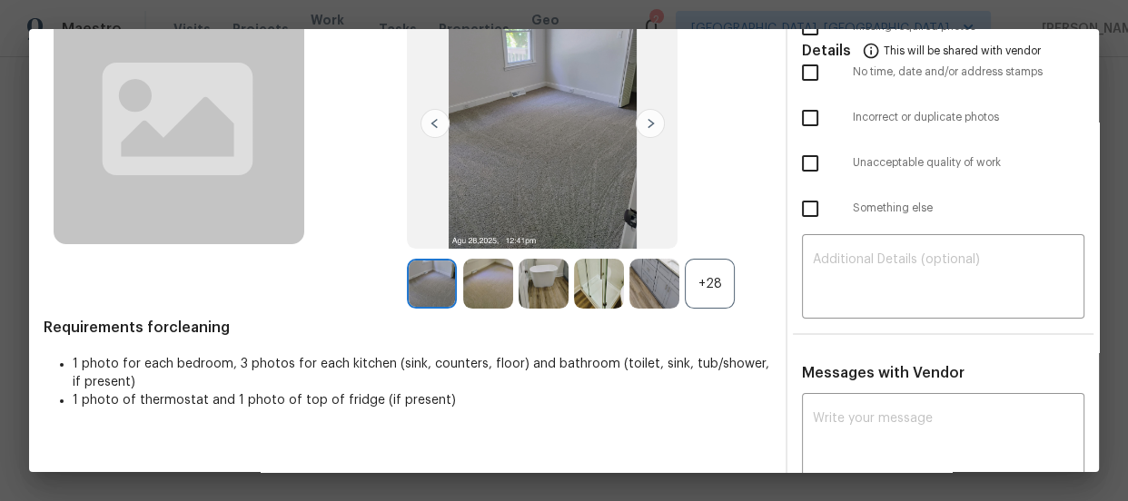
scroll to position [164, 0]
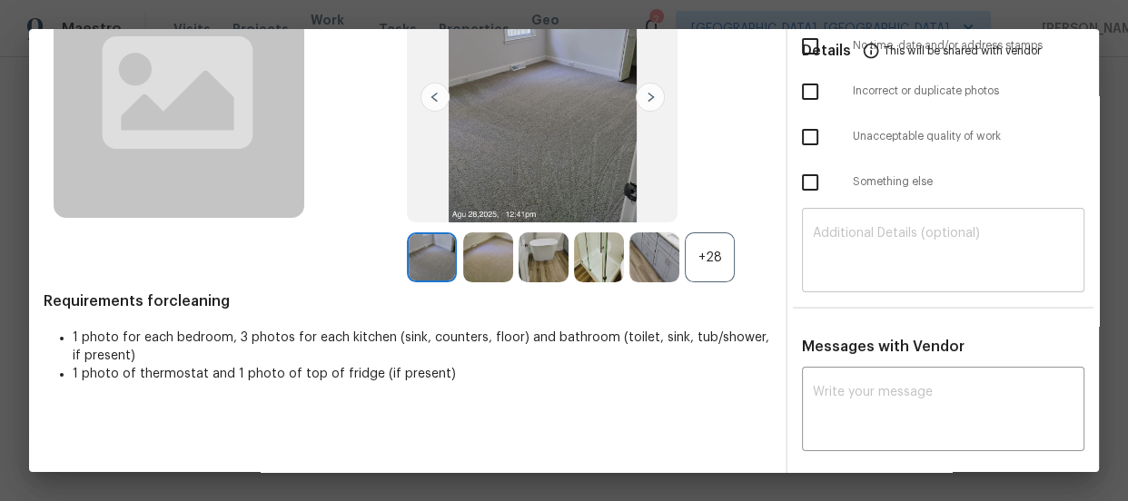
click at [853, 246] on textarea at bounding box center [943, 252] width 261 height 51
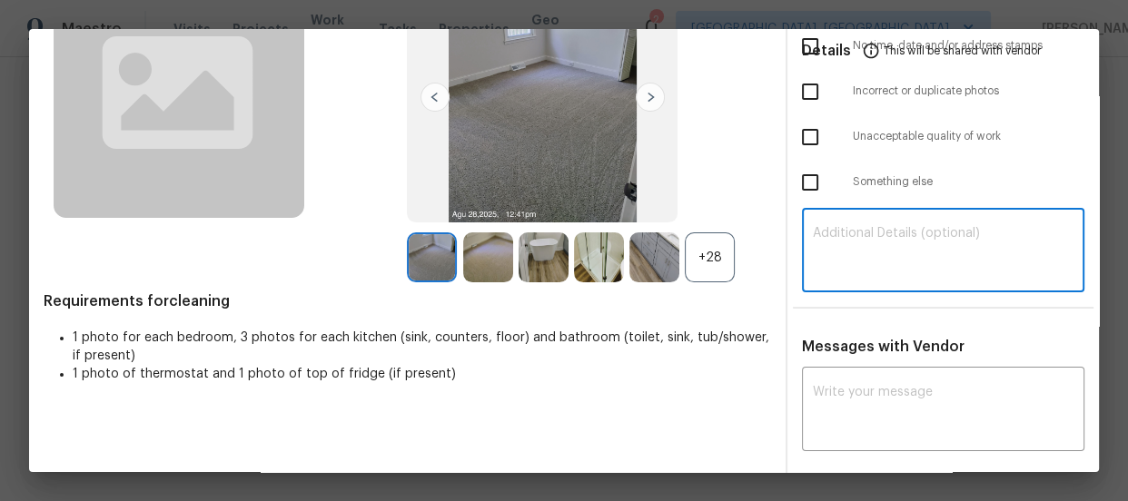
paste textarea "Maintenance Audit Team: Hello! Unfortunately this landscaping visit completed o…"
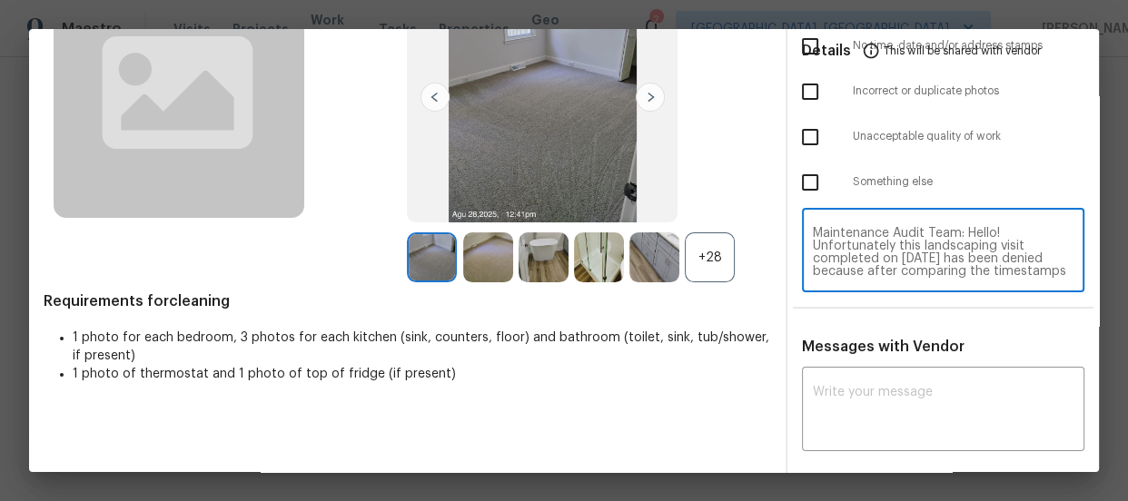
scroll to position [153, 0]
type textarea "Maintenance Audit Team: Hello! Unfortunately this landscaping visit completed o…"
click at [885, 416] on textarea at bounding box center [943, 411] width 261 height 51
paste textarea "Maintenance Audit Team: Hello! Unfortunately this landscaping visit completed o…"
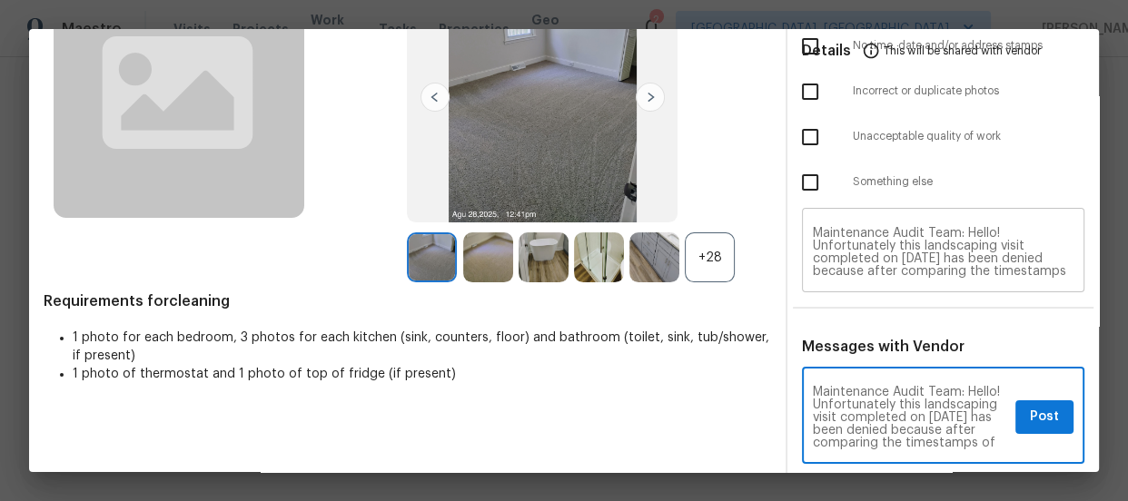
scroll to position [0, 0]
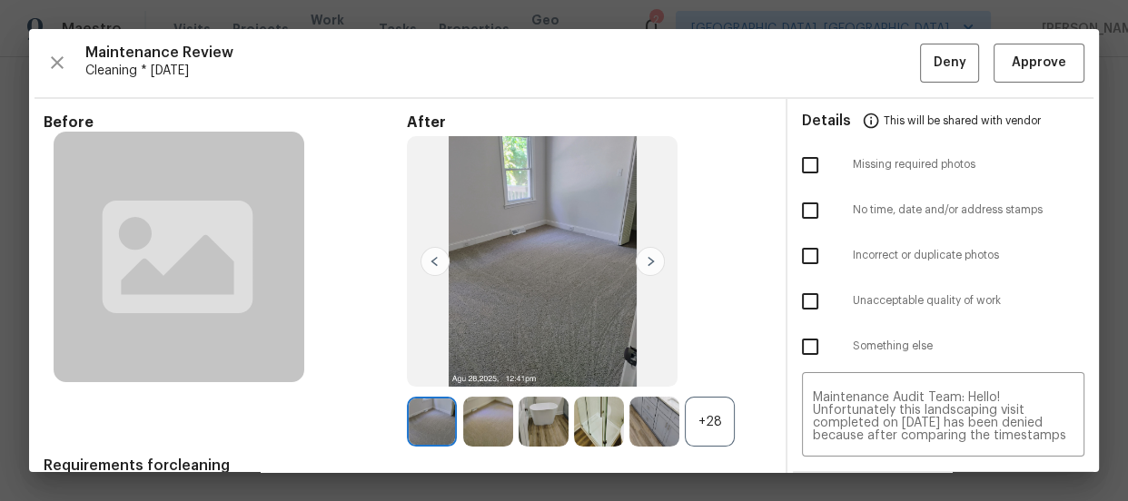
type textarea "Maintenance Audit Team: Hello! Unfortunately this landscaping visit completed o…"
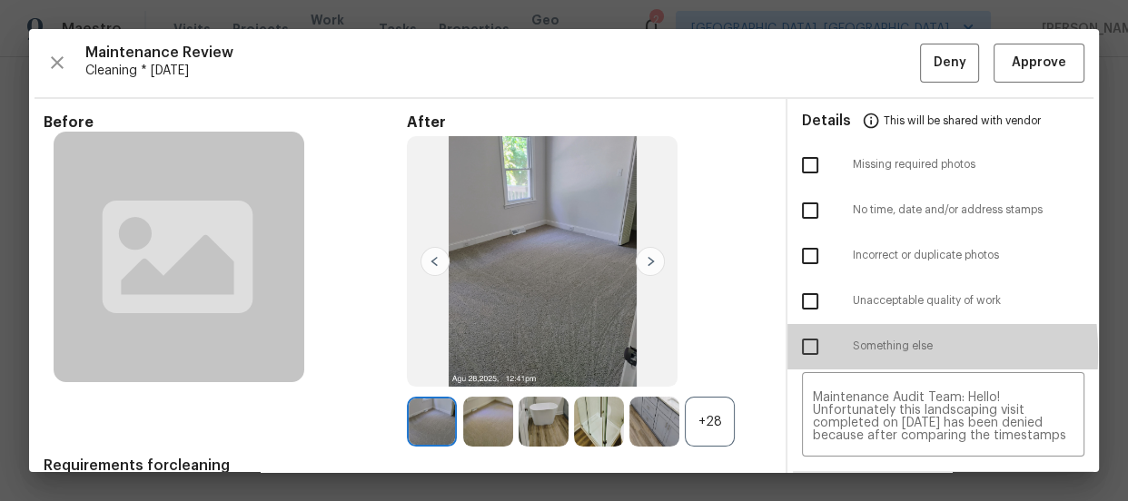
click at [797, 353] on input "checkbox" at bounding box center [810, 347] width 38 height 38
checkbox input "true"
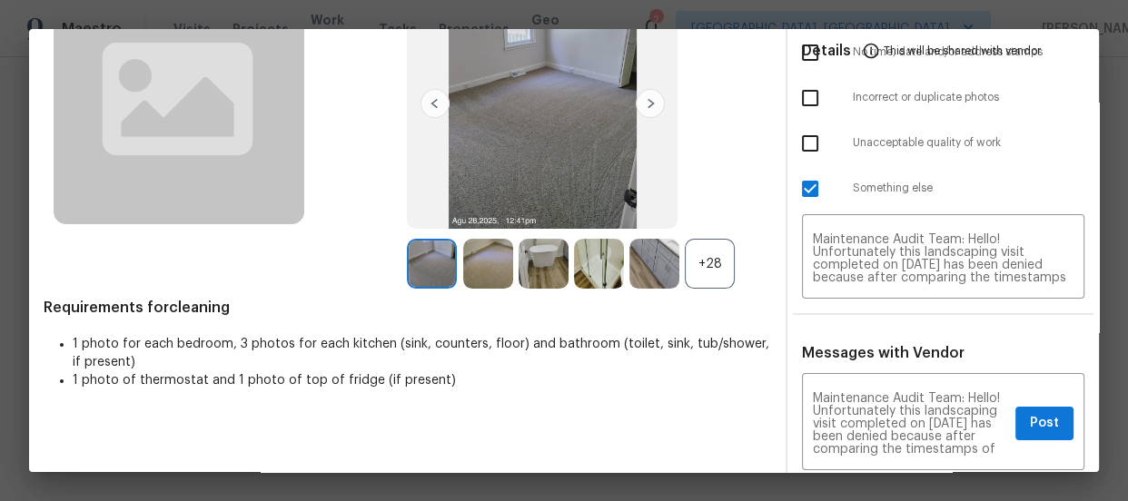
scroll to position [164, 0]
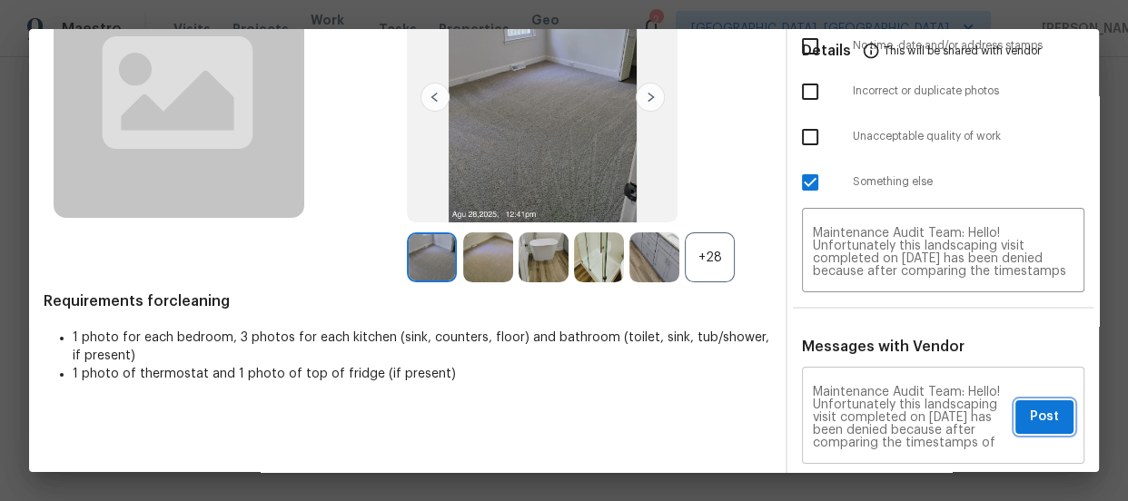
click at [1030, 406] on span "Post" at bounding box center [1044, 417] width 29 height 23
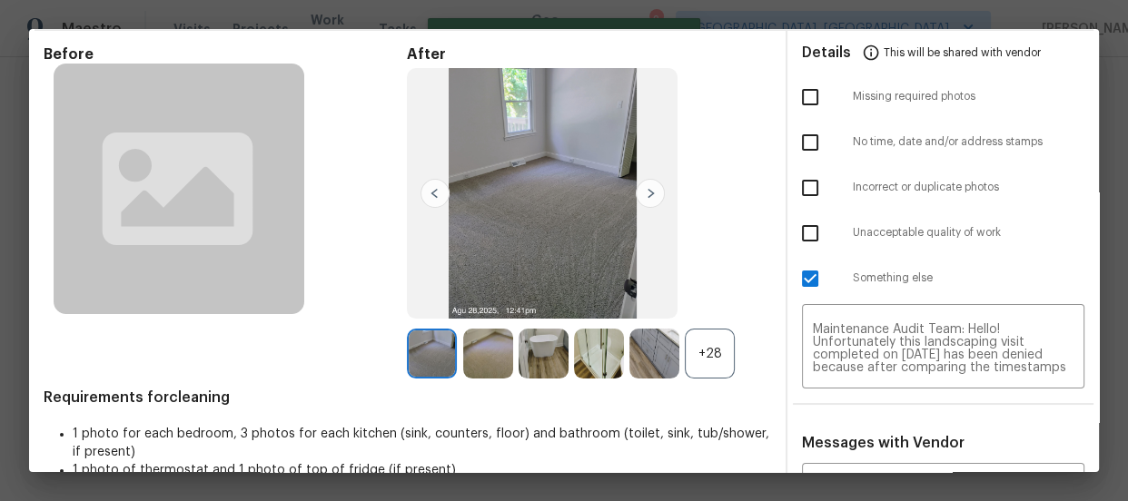
scroll to position [0, 0]
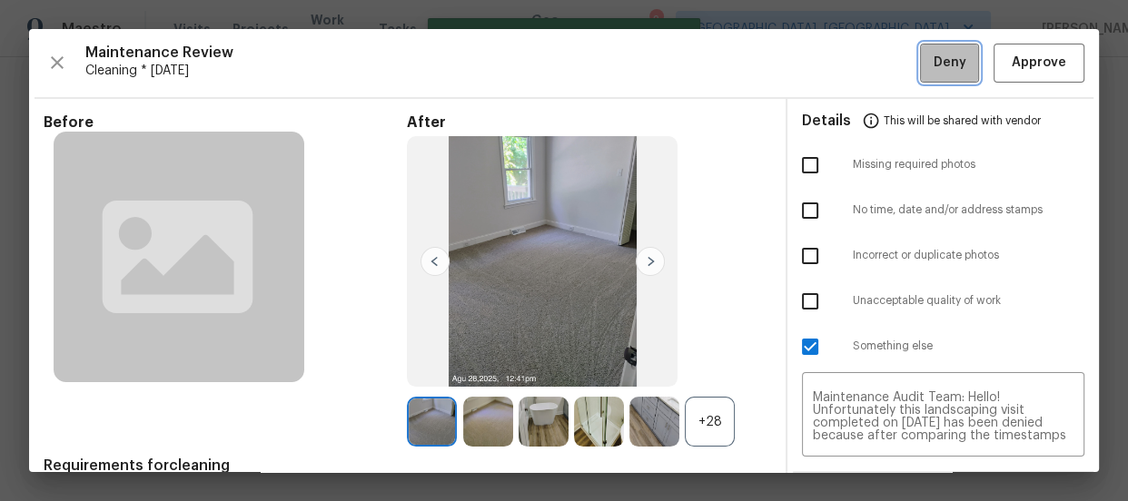
click at [935, 57] on span "Deny" at bounding box center [950, 63] width 33 height 23
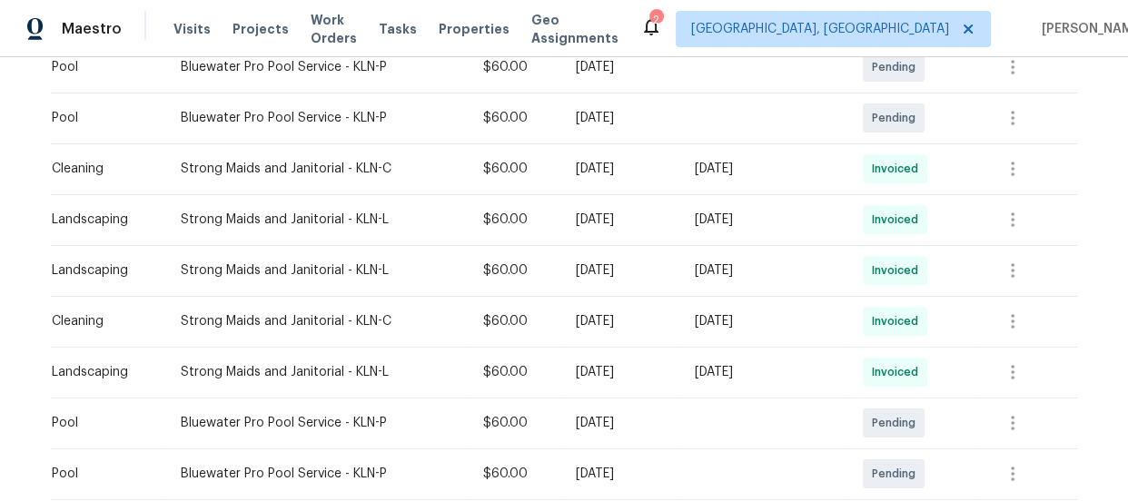
scroll to position [1079, 0]
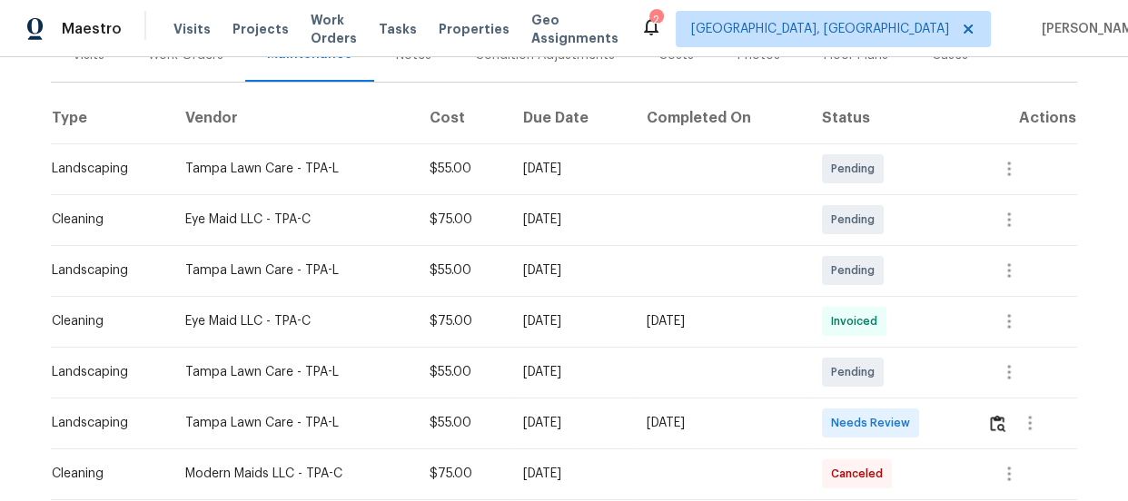
scroll to position [330, 0]
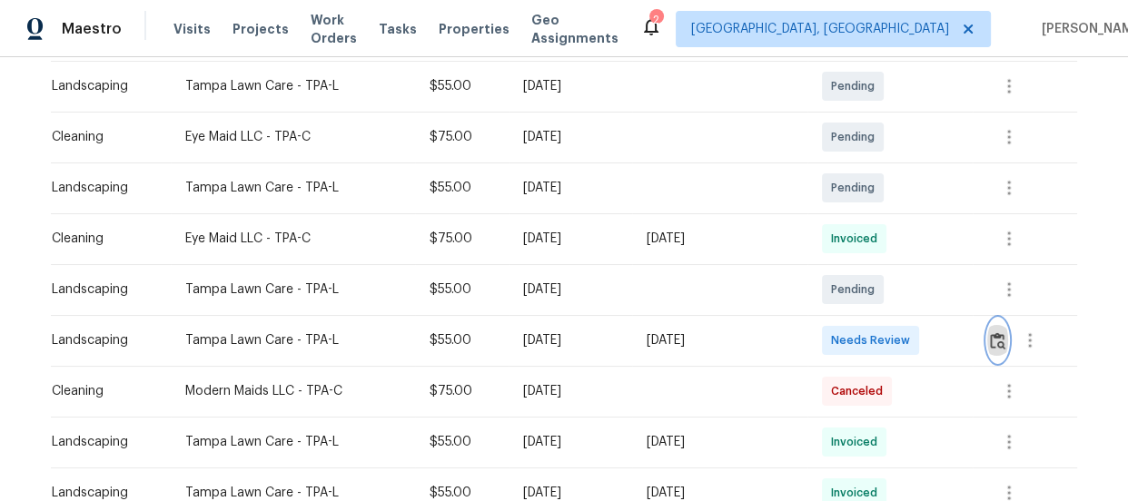
click at [999, 337] on img "button" at bounding box center [997, 340] width 15 height 17
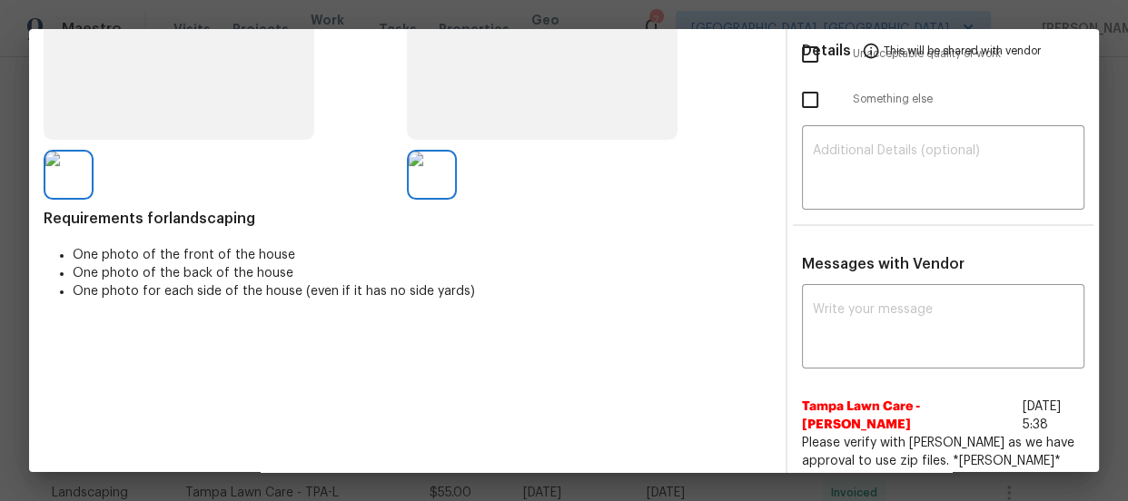
scroll to position [0, 0]
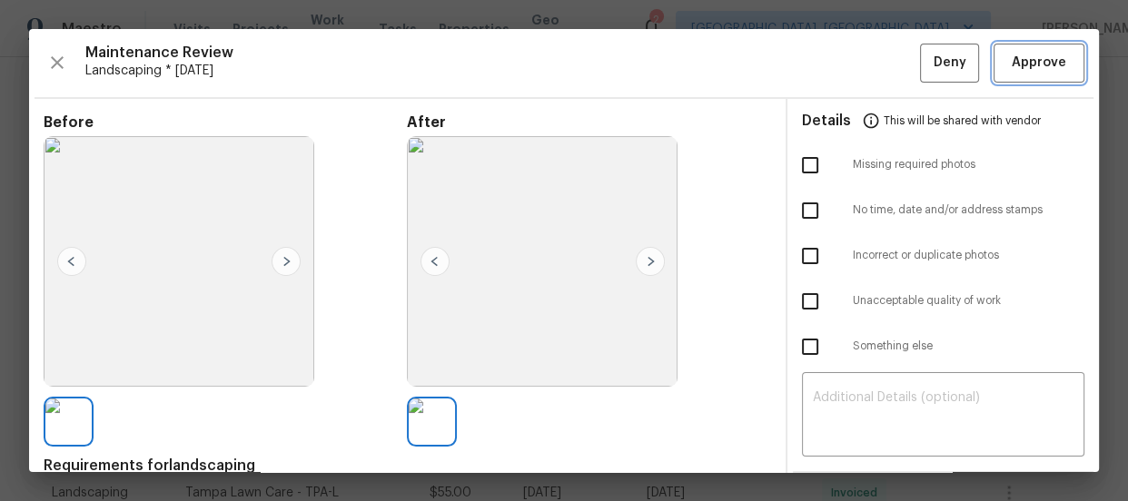
click at [1040, 64] on span "Approve" at bounding box center [1039, 63] width 54 height 23
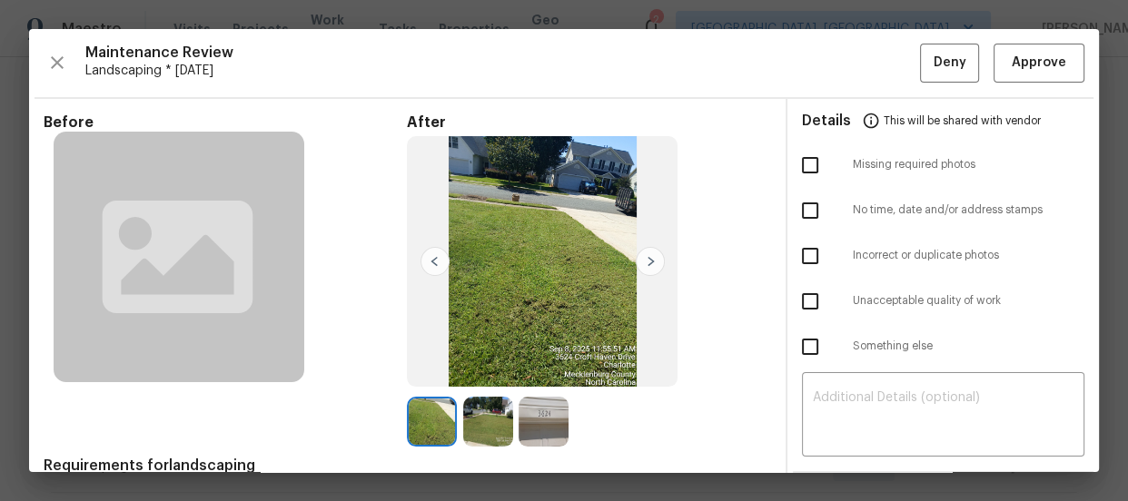
scroll to position [82, 0]
